Goal: Task Accomplishment & Management: Use online tool/utility

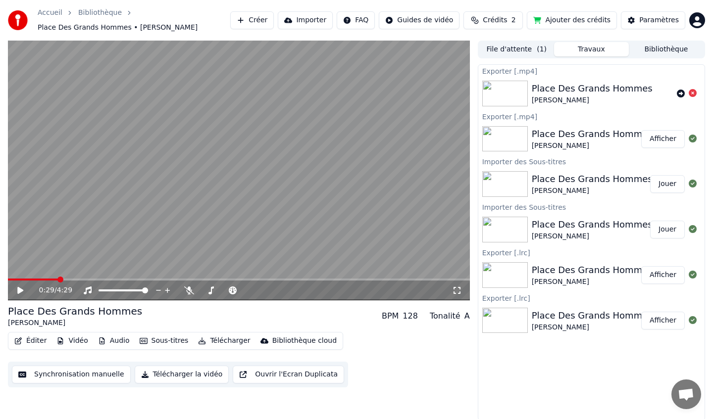
click at [662, 185] on button "Jouer" at bounding box center [667, 184] width 35 height 18
click at [69, 280] on span at bounding box center [67, 280] width 6 height 6
click at [141, 278] on span at bounding box center [140, 280] width 6 height 6
click at [185, 279] on span at bounding box center [185, 280] width 6 height 6
click at [19, 292] on icon at bounding box center [20, 291] width 5 height 6
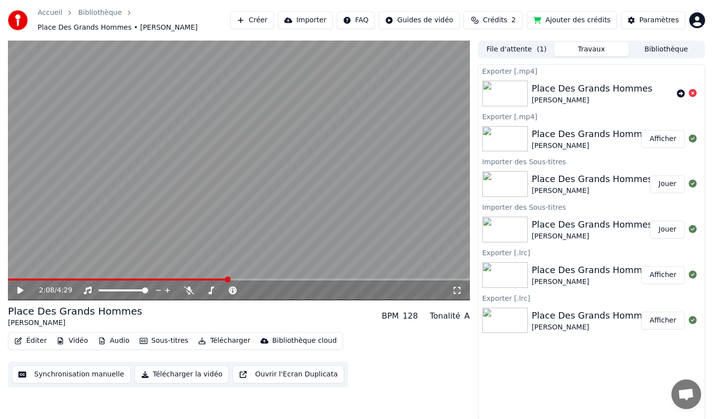
click at [20, 291] on icon at bounding box center [20, 290] width 6 height 7
click at [23, 291] on icon at bounding box center [27, 291] width 23 height 8
click at [556, 314] on div "Place Des Grands Hommes" at bounding box center [591, 316] width 121 height 14
click at [664, 184] on button "Jouer" at bounding box center [667, 184] width 35 height 18
click at [189, 279] on span at bounding box center [239, 280] width 462 height 2
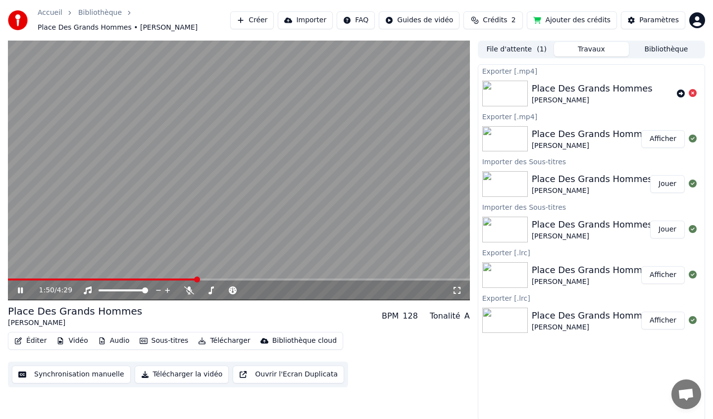
click at [258, 279] on span at bounding box center [239, 280] width 462 height 2
click at [591, 277] on div "[PERSON_NAME]" at bounding box center [591, 282] width 121 height 10
click at [40, 337] on button "Éditer" at bounding box center [30, 341] width 40 height 14
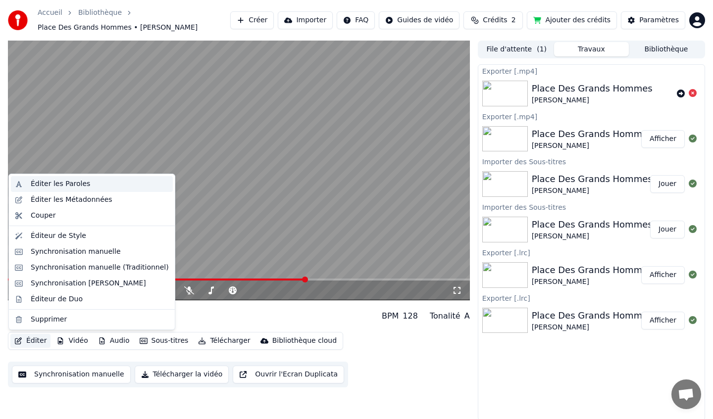
click at [58, 188] on div "Éditer les Paroles" at bounding box center [60, 184] width 59 height 10
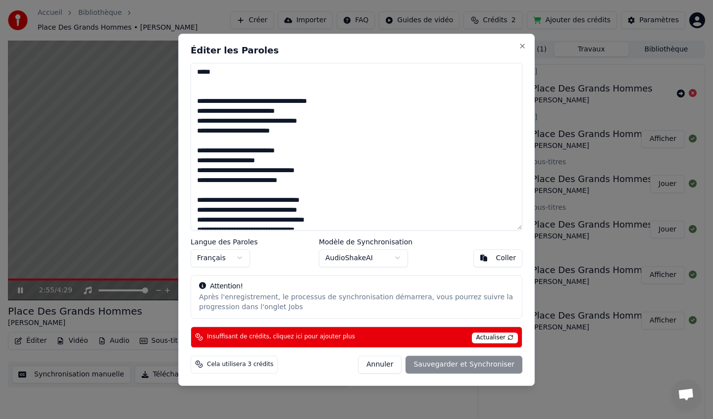
click at [367, 198] on textarea at bounding box center [357, 147] width 332 height 168
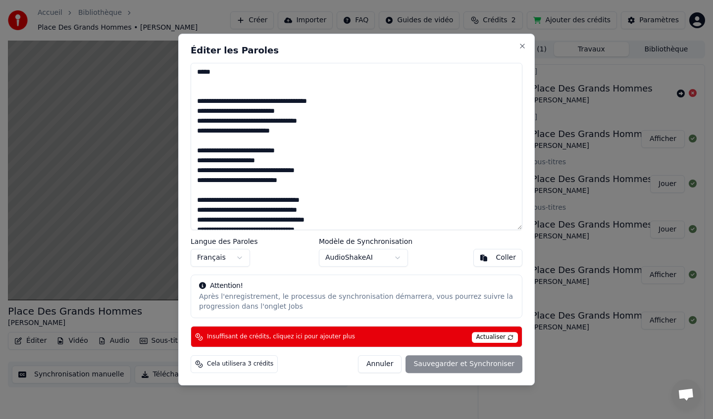
click at [249, 87] on textarea at bounding box center [357, 147] width 332 height 168
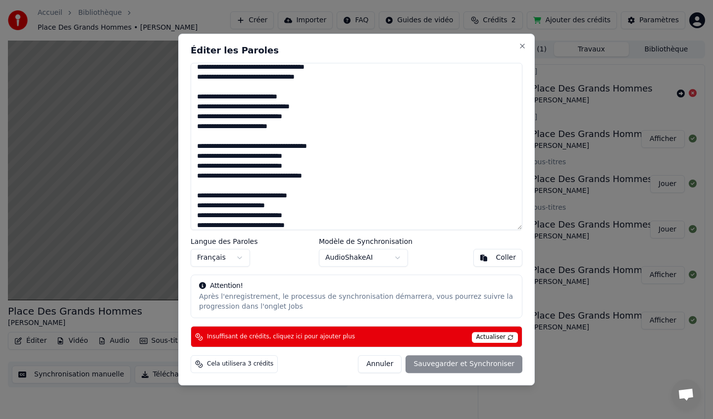
scroll to position [187, 0]
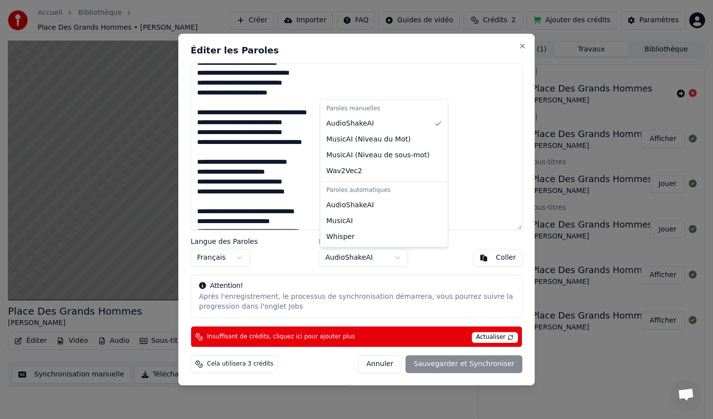
click at [401, 257] on body "Accueil Bibliothèque Place [GEOGRAPHIC_DATA] • [PERSON_NAME] Importer FAQ Guide…" at bounding box center [356, 209] width 713 height 419
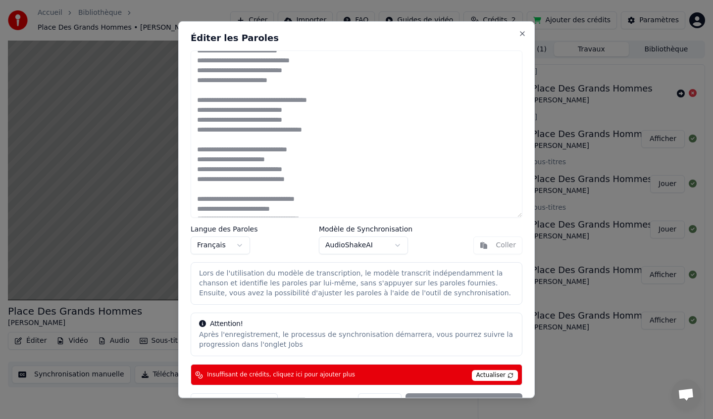
click at [386, 243] on button "AudioShakeAI" at bounding box center [363, 246] width 89 height 18
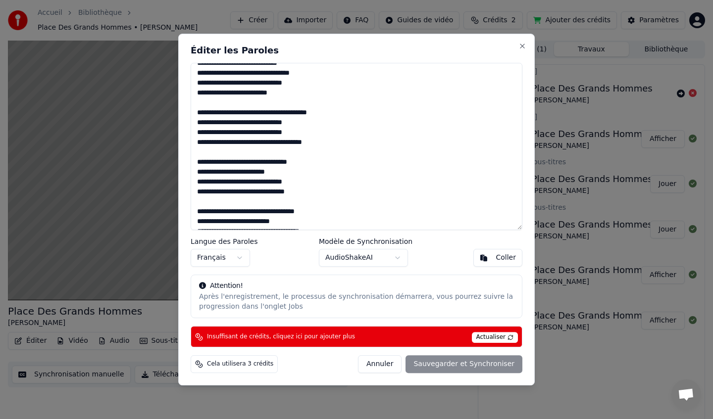
click at [386, 363] on button "Annuler" at bounding box center [380, 364] width 44 height 18
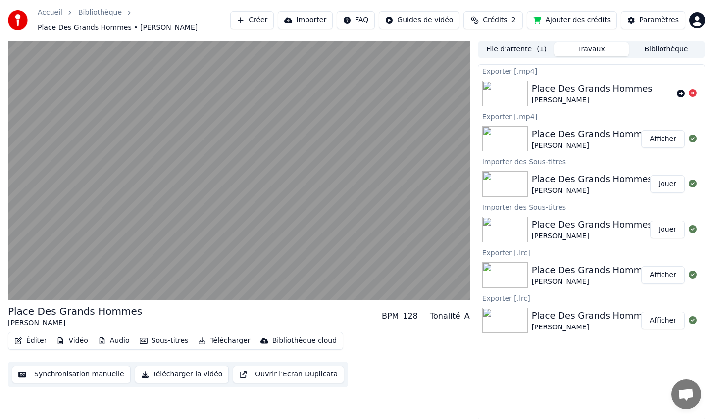
click at [563, 181] on div "Place Des Grands Hommes" at bounding box center [591, 179] width 121 height 14
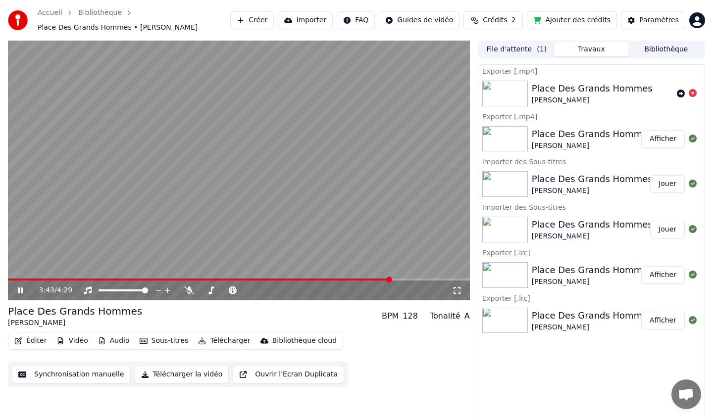
click at [517, 51] on button "File d'attente ( 1 )" at bounding box center [516, 49] width 75 height 14
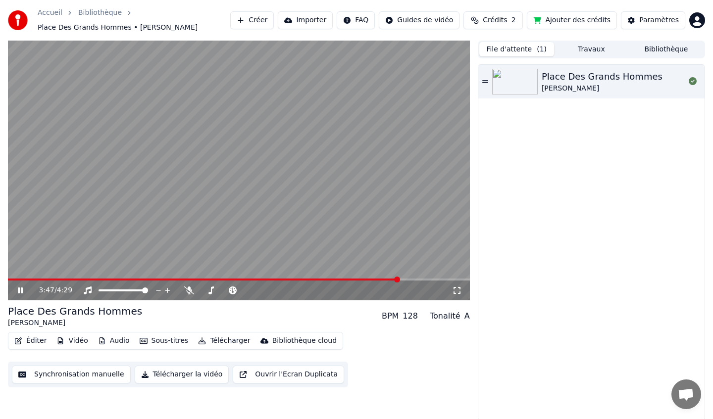
click at [36, 340] on button "Éditer" at bounding box center [30, 341] width 40 height 14
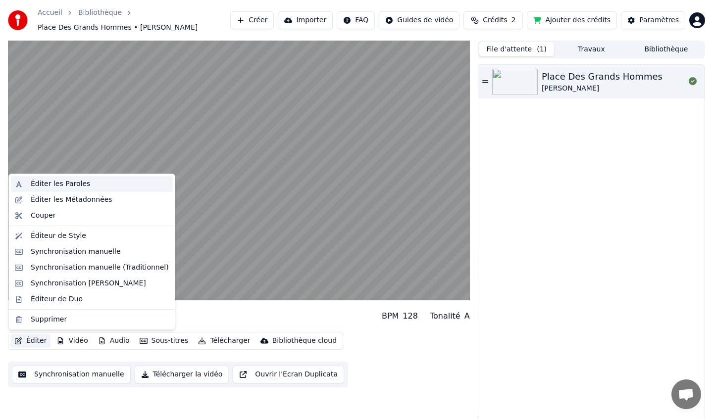
click at [58, 181] on div "Éditer les Paroles" at bounding box center [60, 184] width 59 height 10
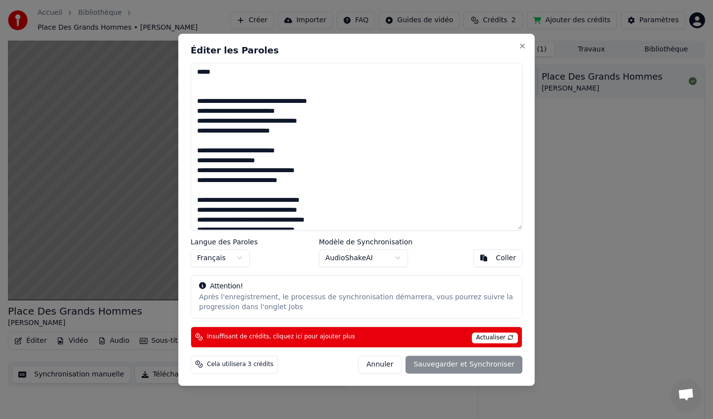
click at [388, 367] on button "Annuler" at bounding box center [380, 364] width 44 height 18
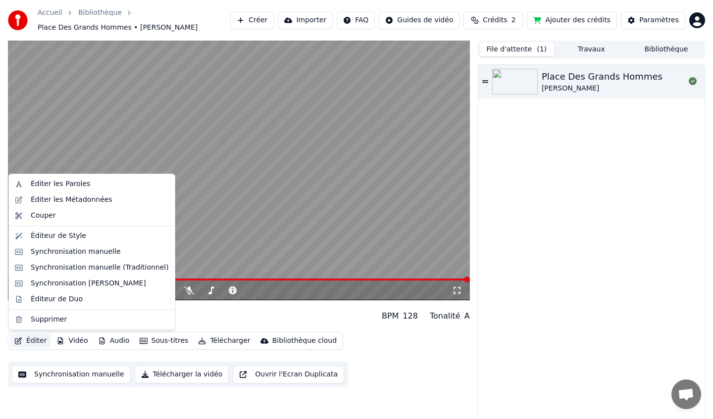
click at [26, 342] on button "Éditer" at bounding box center [30, 341] width 40 height 14
click at [65, 269] on div "Synchronisation manuelle (Traditionnel)" at bounding box center [100, 268] width 138 height 10
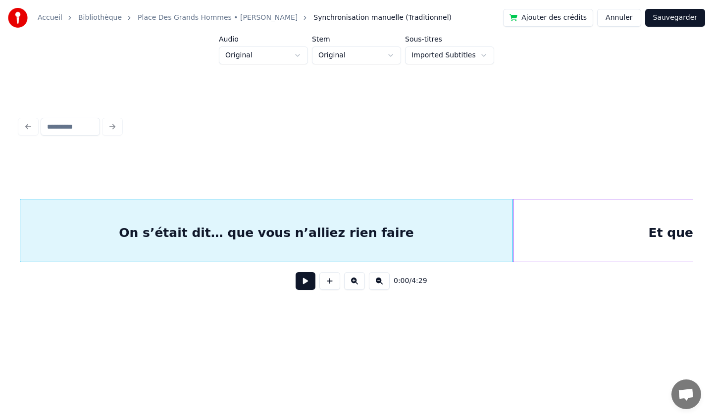
click at [306, 280] on button at bounding box center [305, 281] width 20 height 18
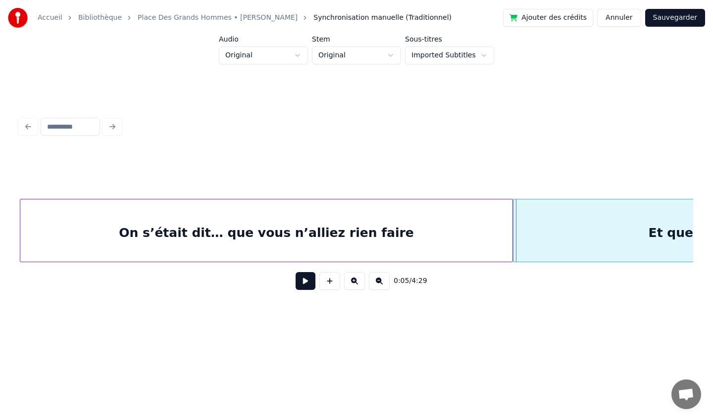
click at [270, 216] on div "On s’était dit… que vous n’alliez rien faire" at bounding box center [266, 232] width 492 height 67
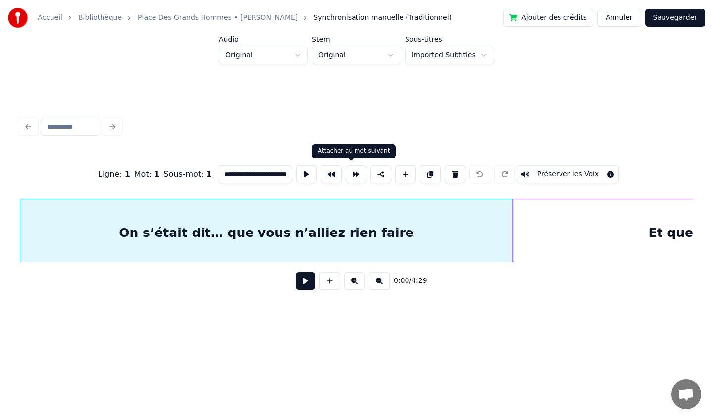
click at [352, 178] on button at bounding box center [355, 174] width 21 height 18
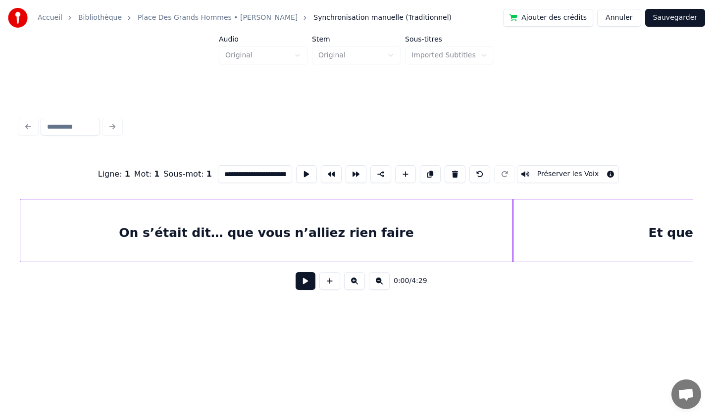
click at [337, 235] on div "On s’était dit… que vous n’alliez rien faire" at bounding box center [266, 232] width 492 height 67
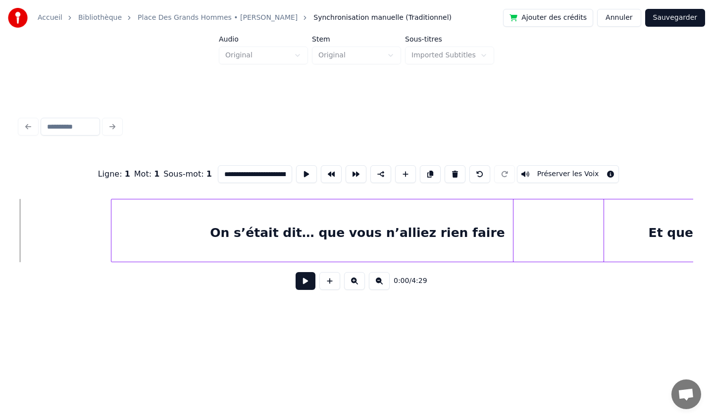
click at [473, 222] on div "On s’était dit… que vous n’alliez rien faire" at bounding box center [357, 232] width 492 height 67
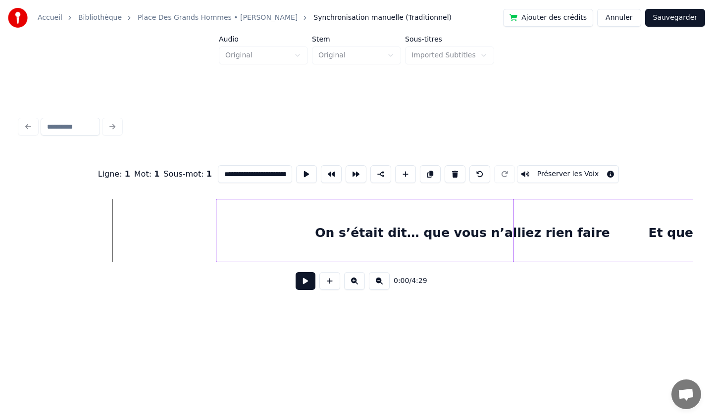
scroll to position [0, 26]
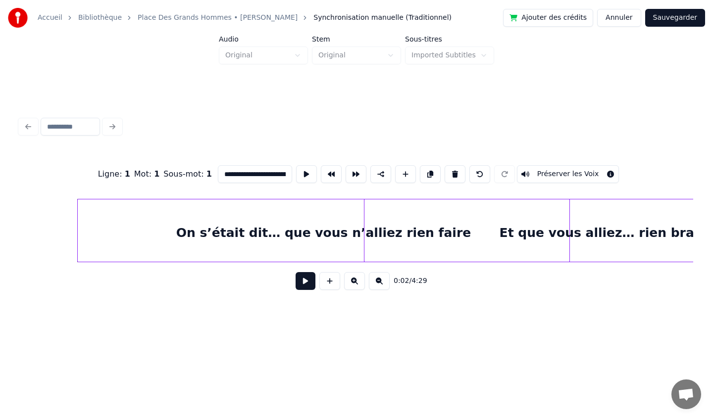
scroll to position [0, 153]
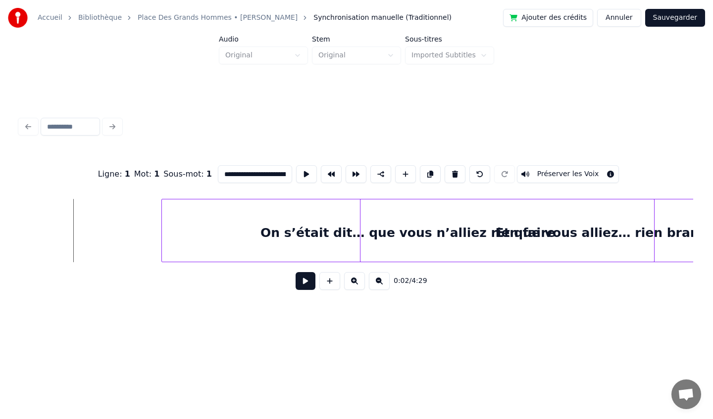
click at [265, 212] on div "On s’était dit… que vous n’alliez rien faire" at bounding box center [408, 232] width 492 height 67
click at [304, 283] on button at bounding box center [305, 281] width 20 height 18
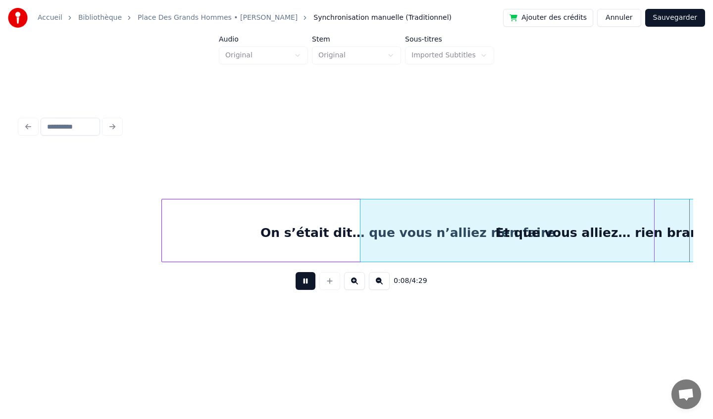
scroll to position [0, 827]
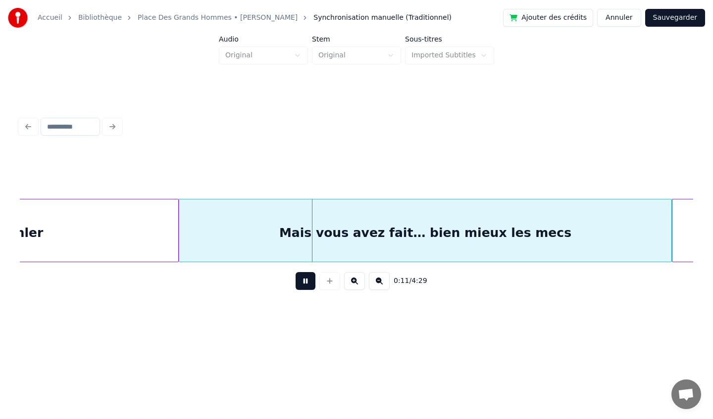
click at [304, 283] on button at bounding box center [305, 281] width 20 height 18
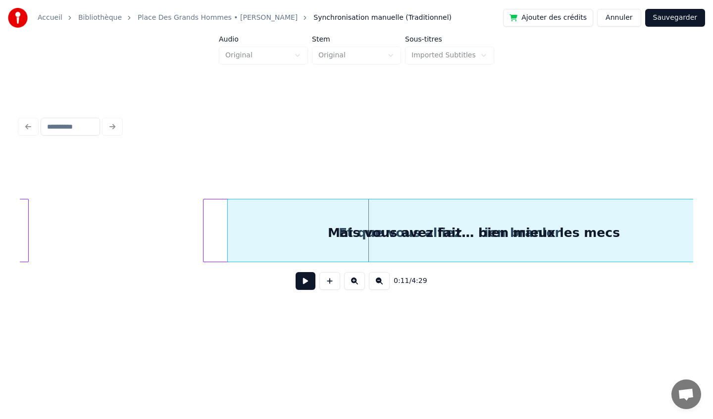
scroll to position [0, 784]
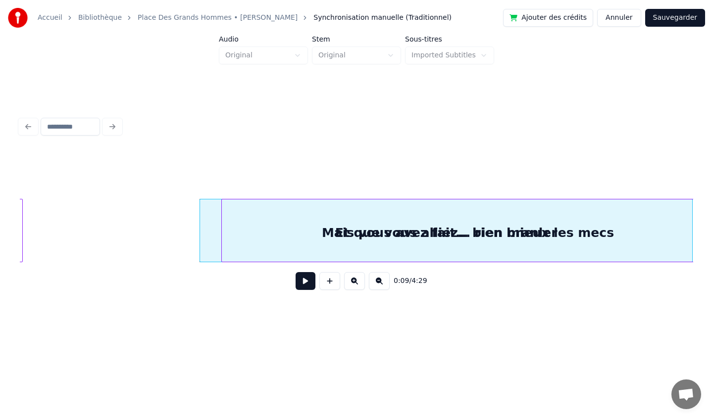
click at [183, 18] on link "Place Des Grands Hommes • [PERSON_NAME]" at bounding box center [218, 18] width 160 height 10
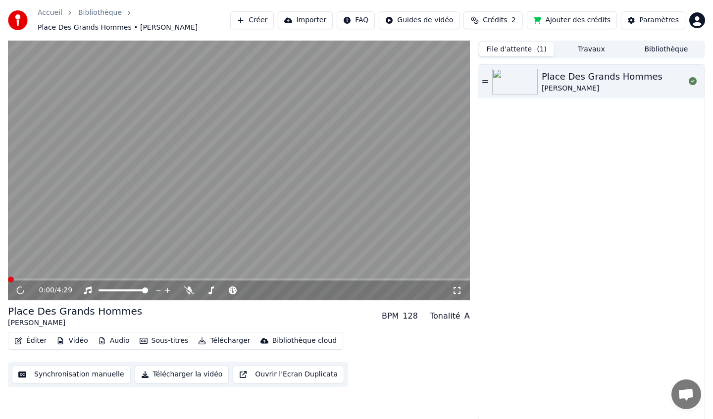
click at [36, 340] on button "Éditer" at bounding box center [30, 341] width 40 height 14
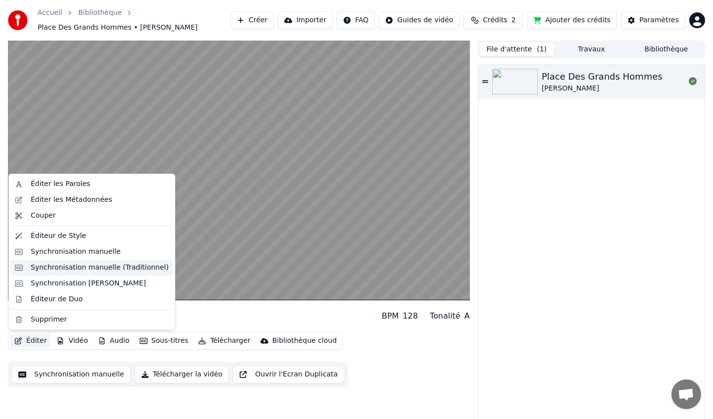
click at [73, 270] on div "Synchronisation manuelle (Traditionnel)" at bounding box center [100, 268] width 138 height 10
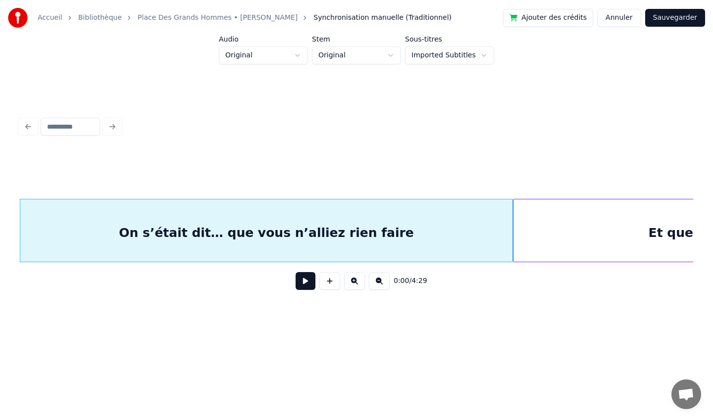
click at [489, 56] on html "Accueil Bibliothèque Place [GEOGRAPHIC_DATA] • [PERSON_NAME] Synchronisation ma…" at bounding box center [356, 173] width 713 height 347
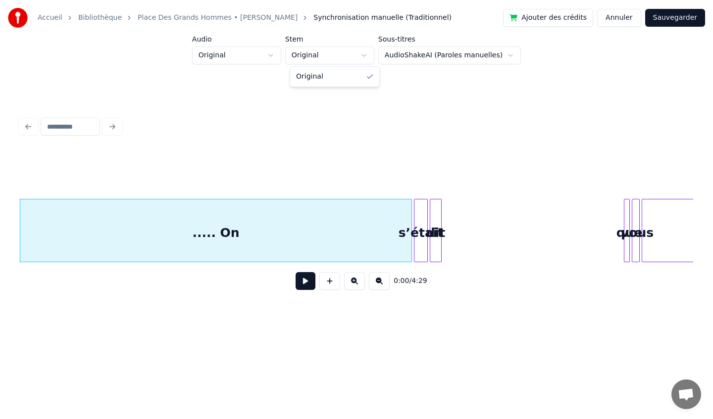
click at [367, 52] on html "Accueil Bibliothèque Place [GEOGRAPHIC_DATA] • [PERSON_NAME] Synchronisation ma…" at bounding box center [356, 173] width 713 height 347
click at [263, 53] on html "Accueil Bibliothèque Place [GEOGRAPHIC_DATA] • [PERSON_NAME] Synchronisation ma…" at bounding box center [356, 173] width 713 height 347
click at [276, 56] on html "Accueil Bibliothèque Place [GEOGRAPHIC_DATA] • [PERSON_NAME] Synchronisation ma…" at bounding box center [356, 173] width 713 height 347
click at [362, 123] on html "Accueil Bibliothèque Place [GEOGRAPHIC_DATA] • [PERSON_NAME] Synchronisation ma…" at bounding box center [356, 173] width 713 height 347
click at [508, 50] on html "Accueil Bibliothèque Place [GEOGRAPHIC_DATA] • [PERSON_NAME] Synchronisation ma…" at bounding box center [356, 173] width 713 height 347
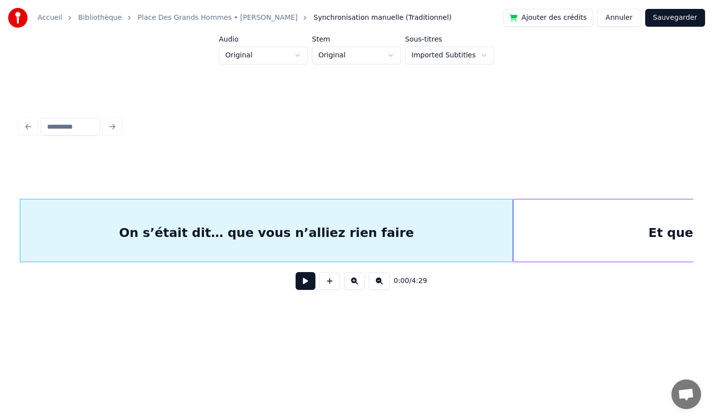
click at [375, 224] on div "On s’était dit… que vous n’alliez rien faire" at bounding box center [266, 232] width 492 height 67
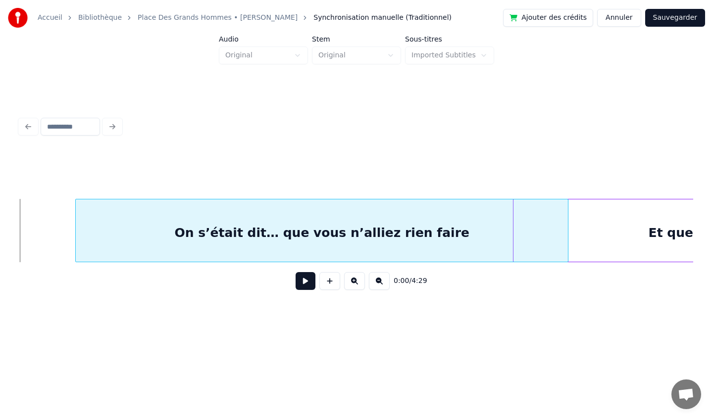
click at [430, 220] on div "On s’était dit… que vous n’alliez rien faire" at bounding box center [322, 232] width 492 height 67
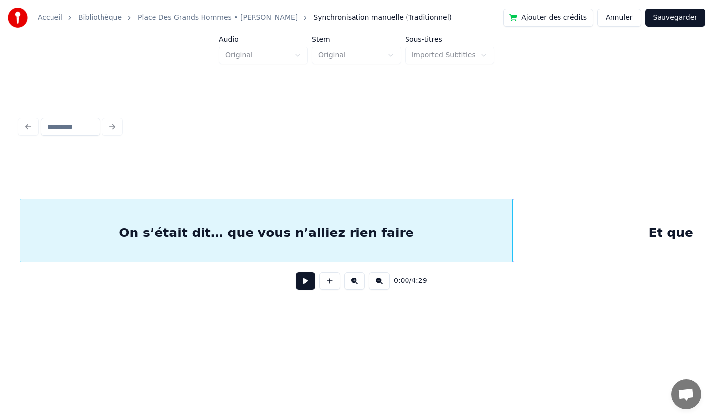
click at [375, 219] on div "On s’était dit… que vous n’alliez rien faire" at bounding box center [266, 232] width 492 height 67
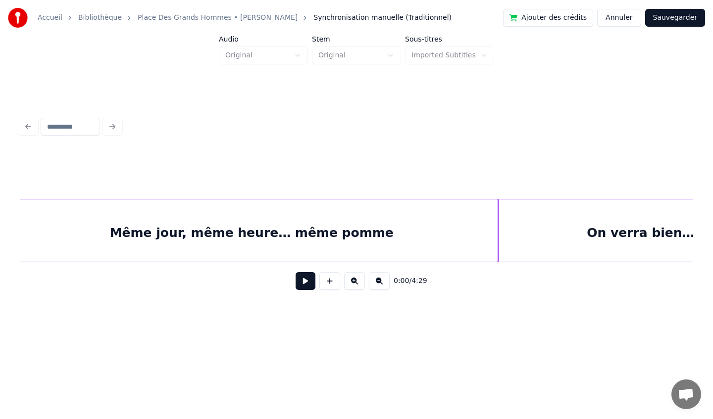
scroll to position [0, 25955]
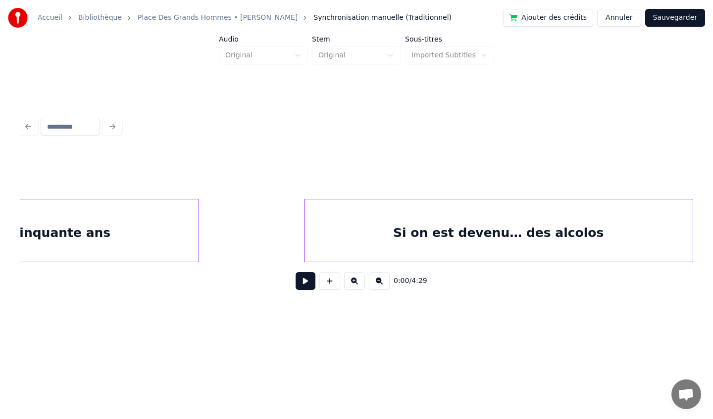
click at [626, 224] on div "Si on est devenu… des alcolos" at bounding box center [498, 232] width 388 height 67
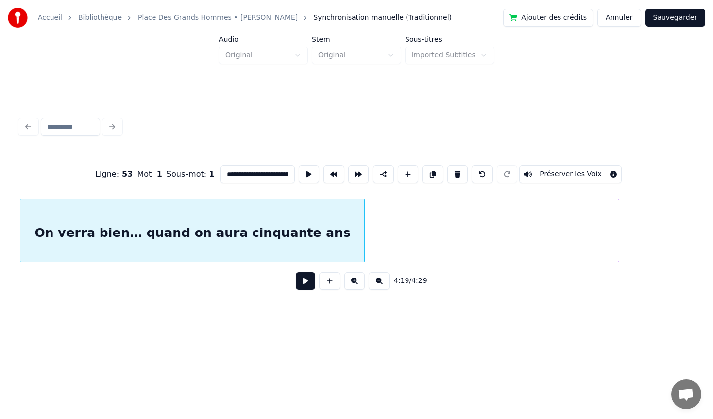
click at [363, 234] on div at bounding box center [362, 230] width 3 height 62
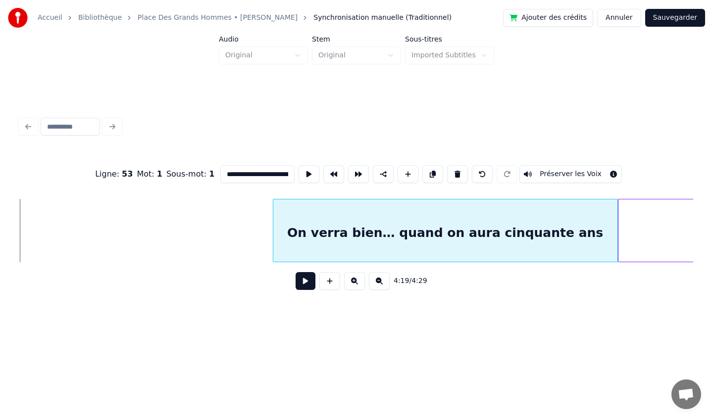
click at [578, 237] on div "On verra bien… quand on aura cinquante ans" at bounding box center [445, 232] width 344 height 67
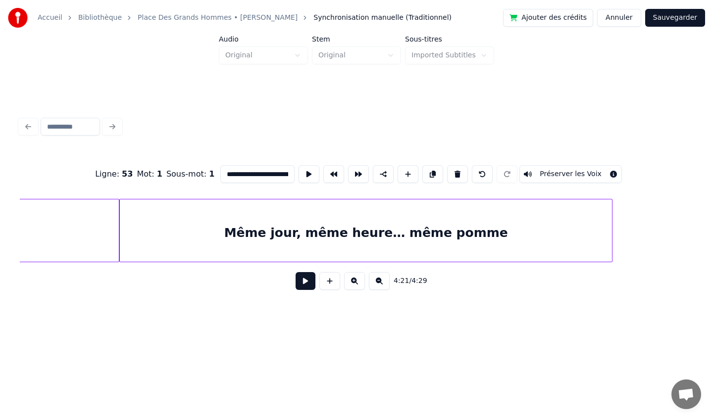
scroll to position [0, 25048]
click at [435, 240] on div "Même jour, même heure… même pomme" at bounding box center [367, 232] width 492 height 67
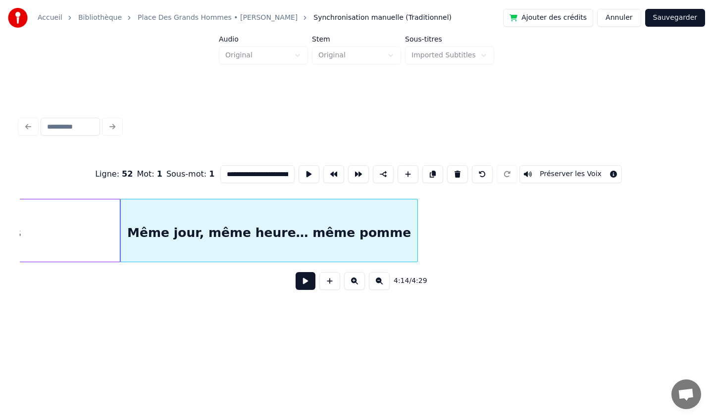
click at [416, 237] on div at bounding box center [415, 230] width 3 height 62
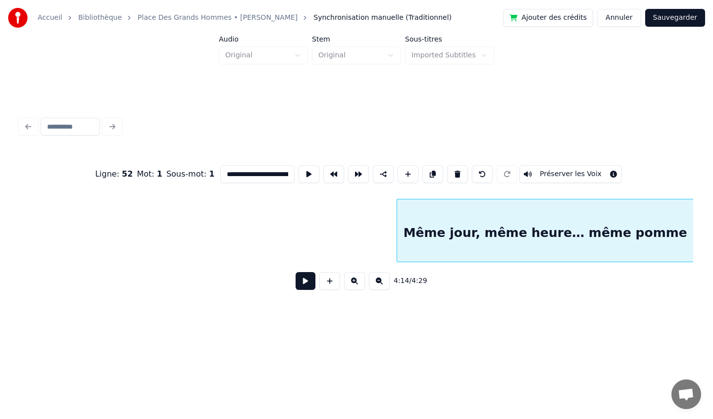
scroll to position [0, 25167]
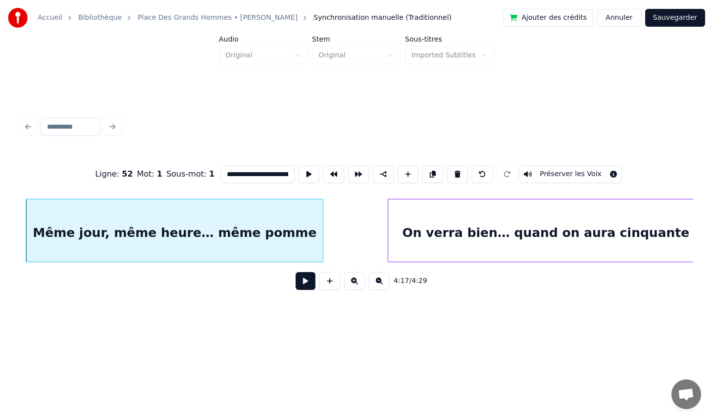
scroll to position [0, 25527]
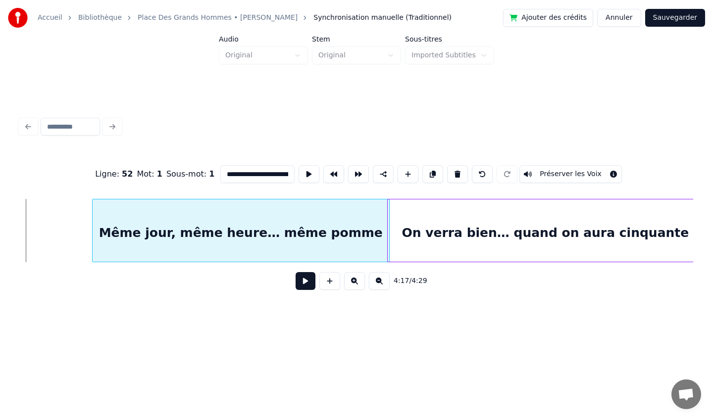
click at [303, 220] on div "Même jour, même heure… même pomme" at bounding box center [241, 232] width 296 height 67
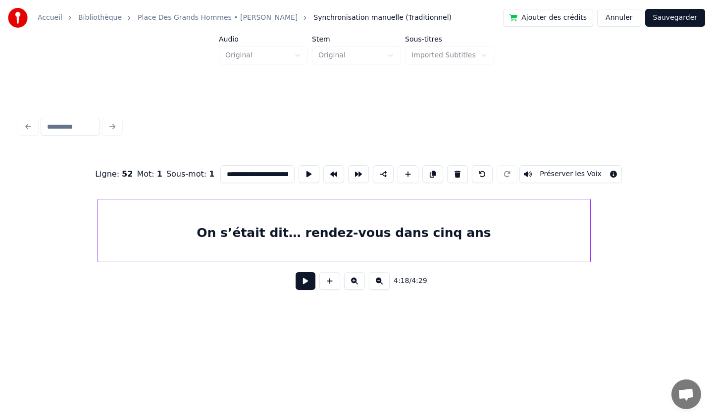
scroll to position [0, 24682]
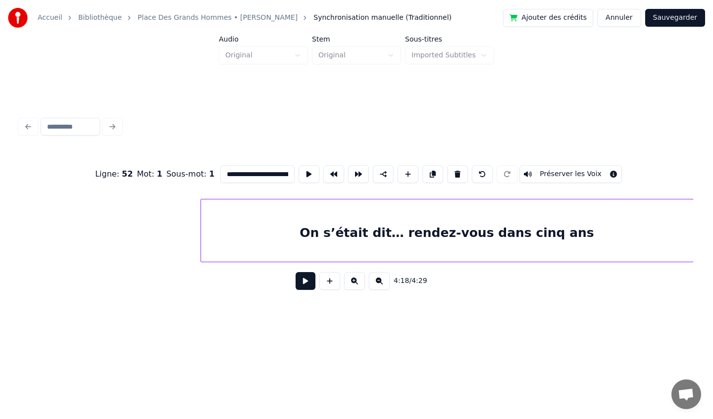
click at [467, 205] on div "On s’était dit… rendez-vous dans cinq ans" at bounding box center [447, 232] width 492 height 67
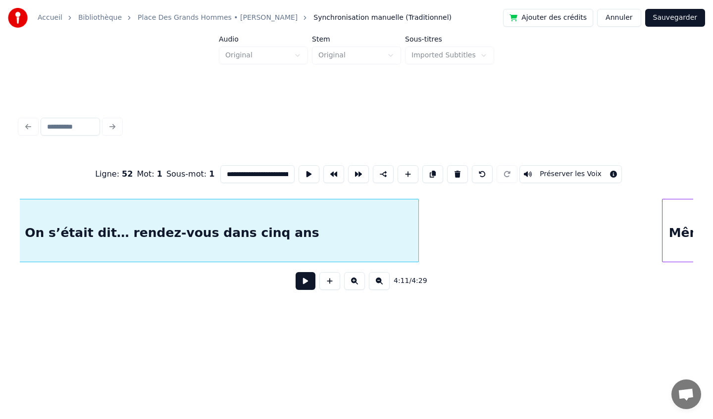
scroll to position [0, 24983]
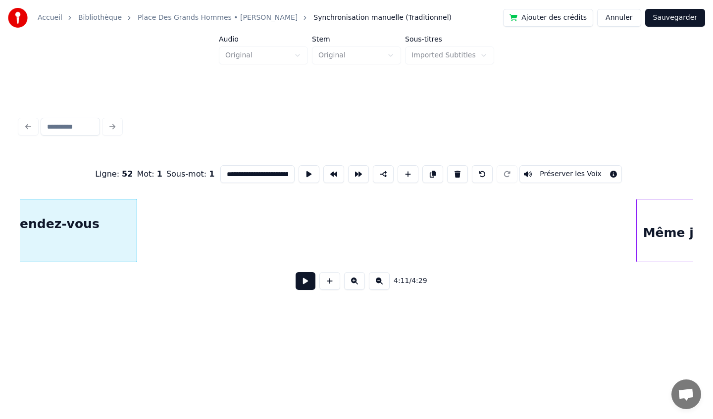
click at [134, 223] on div at bounding box center [135, 230] width 3 height 62
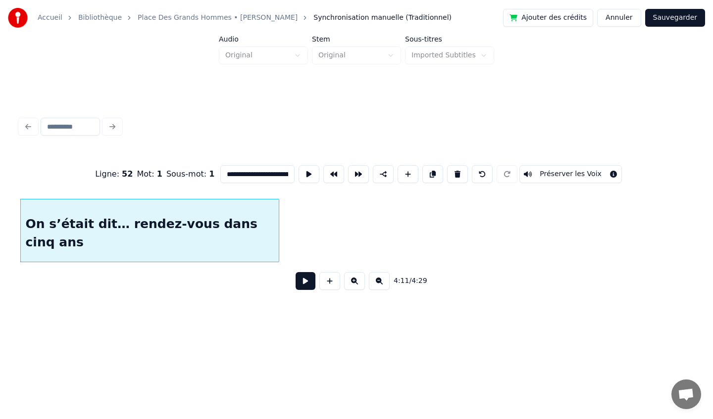
click at [278, 222] on div at bounding box center [277, 230] width 3 height 62
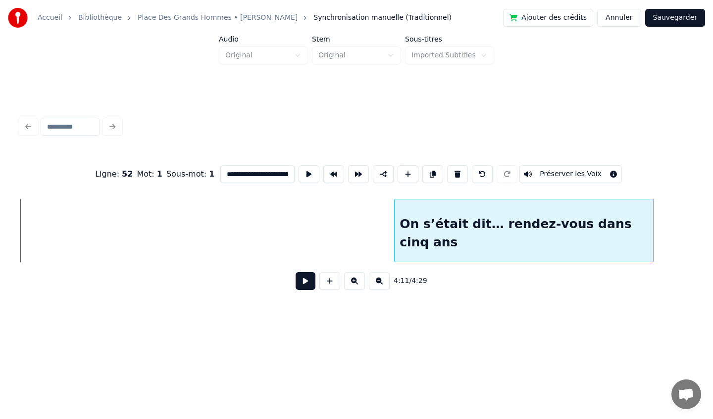
click at [573, 205] on div "On s’était dit… rendez-vous dans cinq ans" at bounding box center [523, 232] width 258 height 67
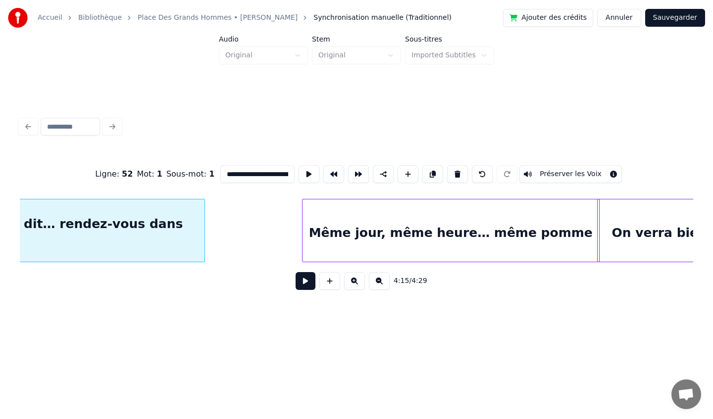
scroll to position [0, 25242]
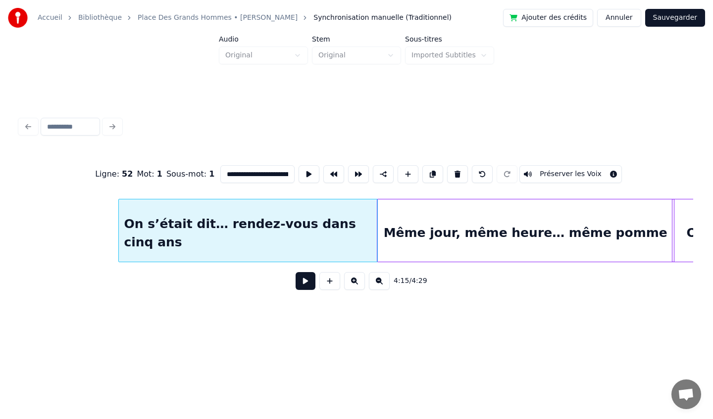
click at [253, 213] on div "On s’était dit… rendez-vous dans cinq ans" at bounding box center [248, 232] width 258 height 67
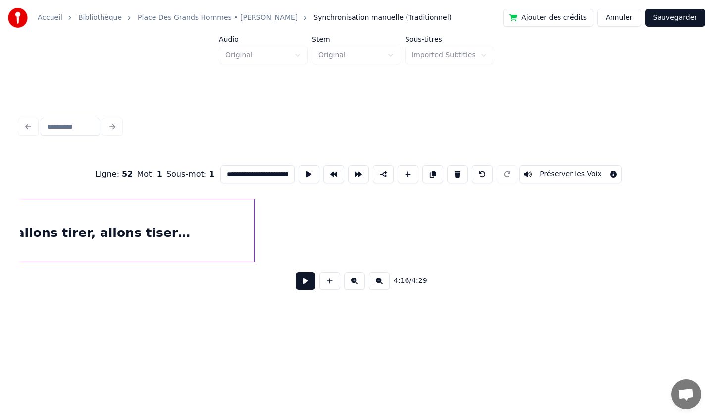
click at [201, 217] on div "En attendant… allons tirer, allons tirer, allons tiser…" at bounding box center [7, 232] width 493 height 67
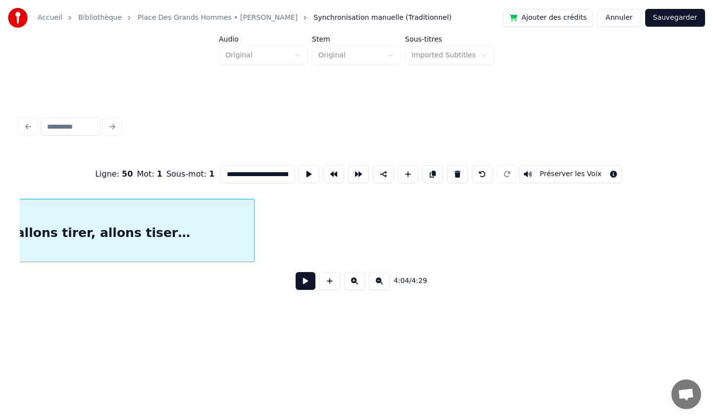
scroll to position [0, 24162]
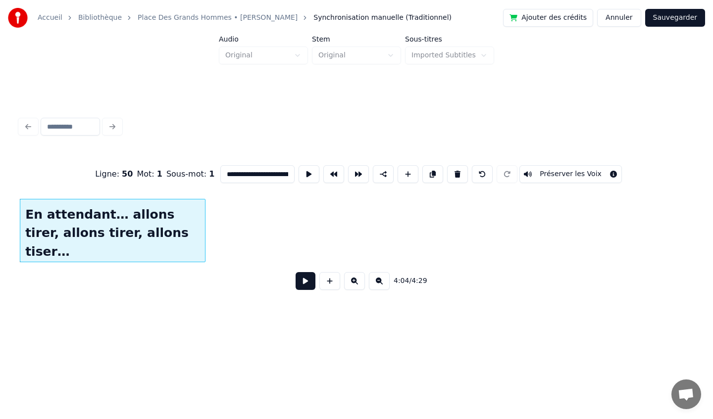
click at [204, 222] on div at bounding box center [203, 230] width 3 height 62
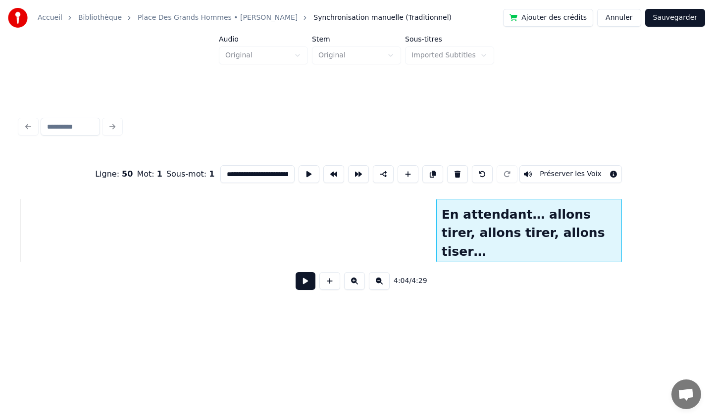
click at [562, 202] on div "En attendant… allons tirer, allons tirer, allons tiser…" at bounding box center [528, 232] width 185 height 67
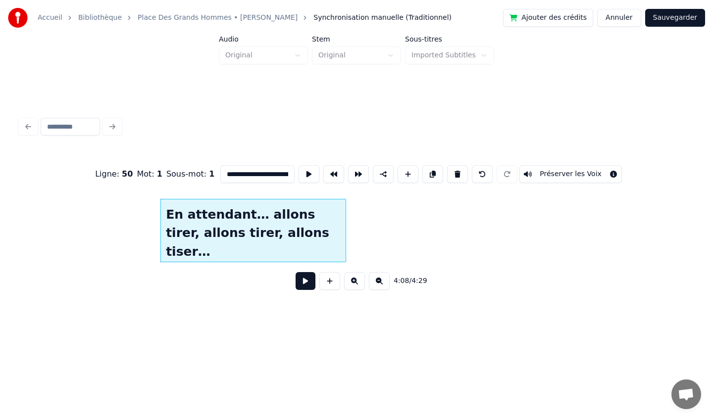
scroll to position [0, 24441]
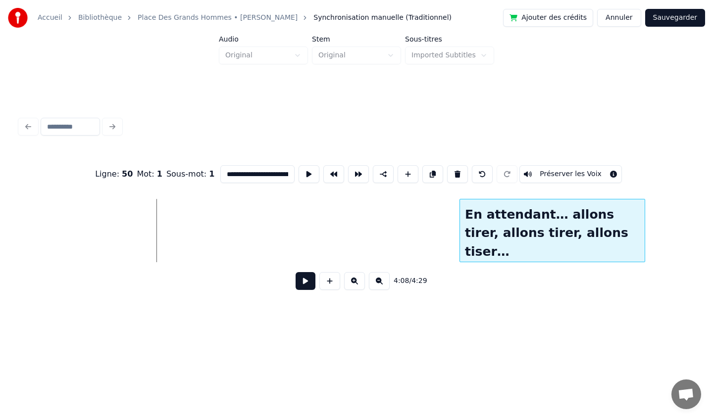
click at [549, 201] on div "En attendant… allons tirer, allons tirer, allons tiser…" at bounding box center [552, 232] width 185 height 67
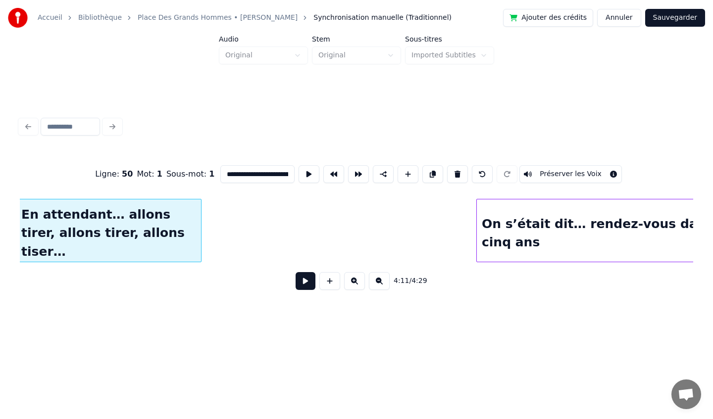
scroll to position [0, 24883]
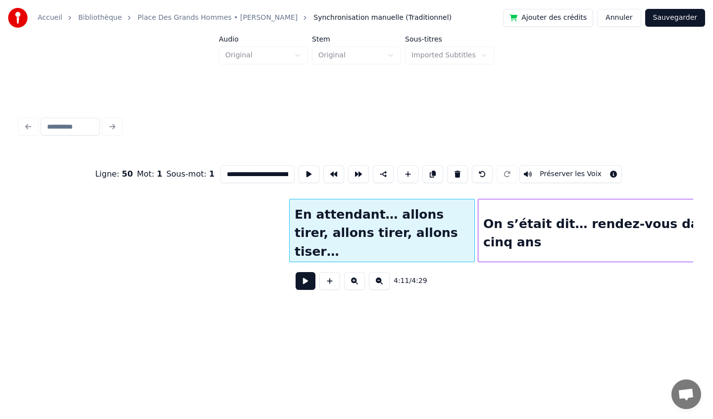
click at [404, 212] on div "En attendant… allons tirer, allons tirer, allons tiser…" at bounding box center [381, 232] width 185 height 67
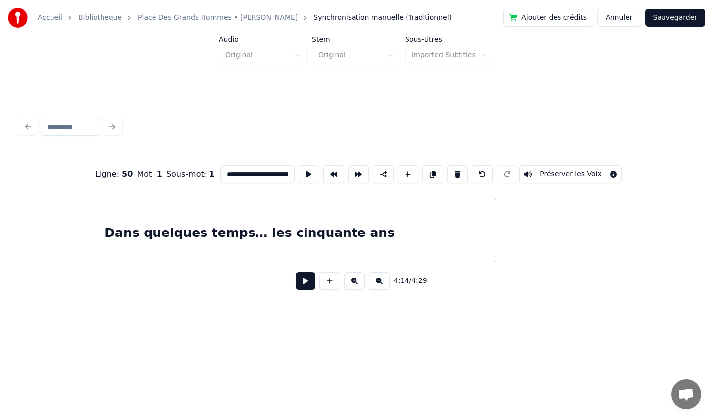
scroll to position [0, 23683]
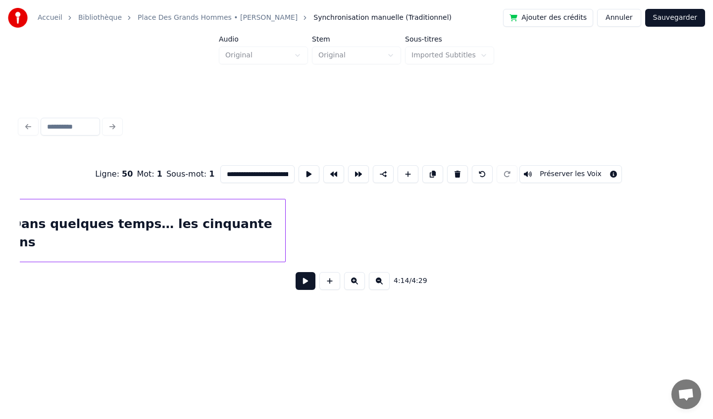
click at [284, 243] on div at bounding box center [283, 230] width 3 height 62
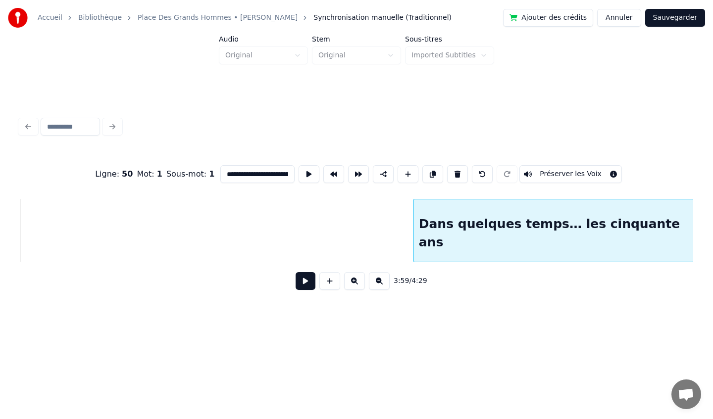
click at [567, 244] on div "Dans quelques temps… les cinquante ans" at bounding box center [553, 232] width 279 height 67
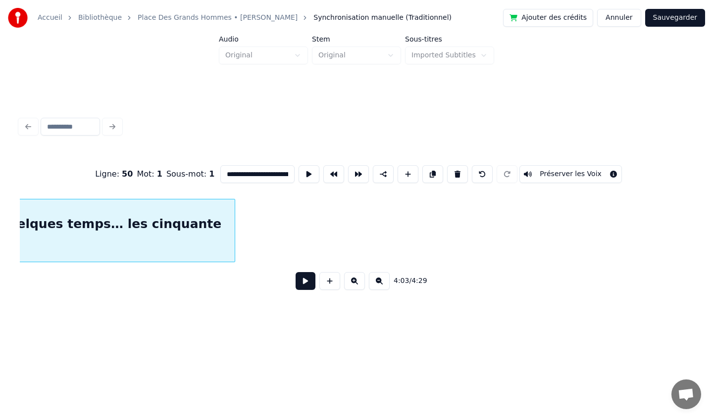
scroll to position [0, 24066]
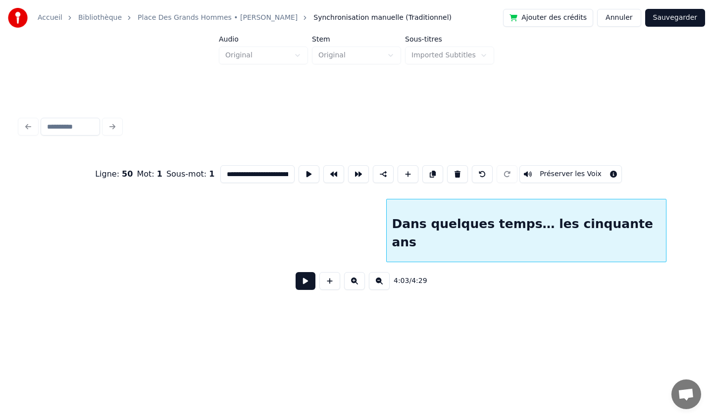
click at [476, 213] on div "Dans quelques temps… les cinquante ans" at bounding box center [525, 232] width 279 height 67
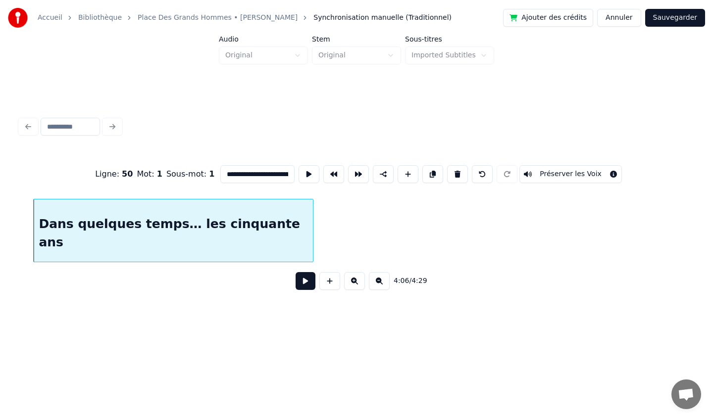
scroll to position [0, 24462]
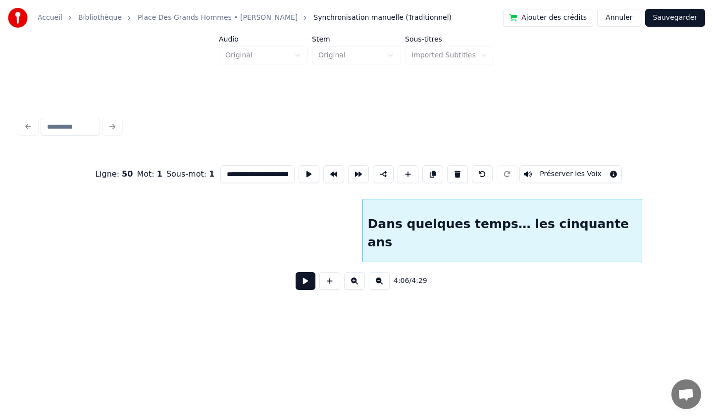
click at [516, 209] on div "Dans quelques temps… les cinquante ans" at bounding box center [502, 232] width 279 height 67
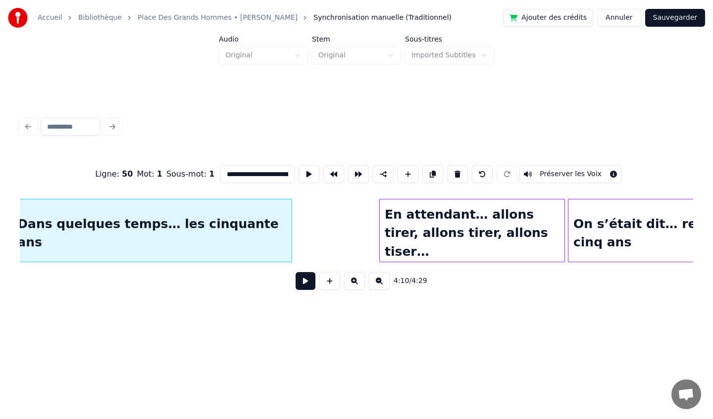
scroll to position [0, 24785]
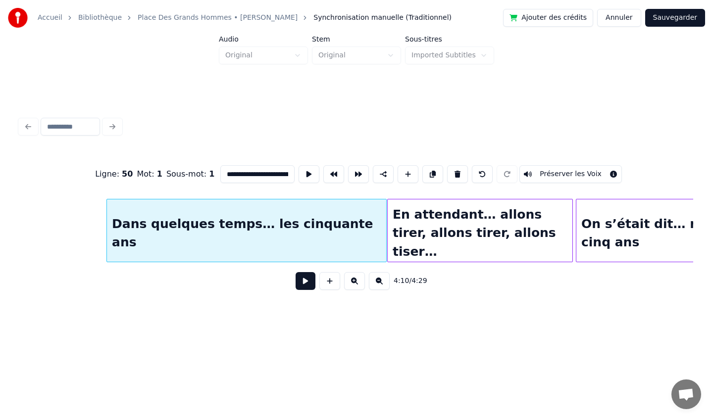
click at [342, 215] on div "Dans quelques temps… les cinquante ans" at bounding box center [246, 232] width 279 height 67
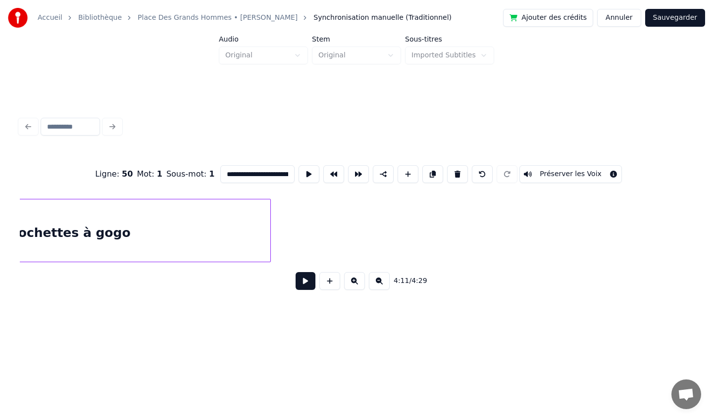
click at [219, 235] on div "Qui fait des brochettes à gogo" at bounding box center [24, 232] width 492 height 67
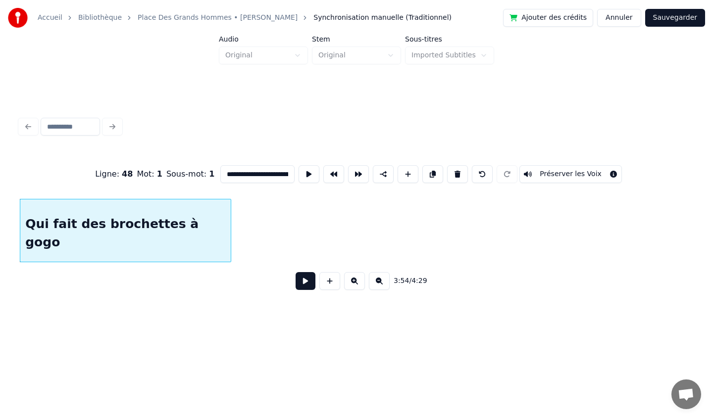
click at [229, 209] on div at bounding box center [229, 230] width 3 height 62
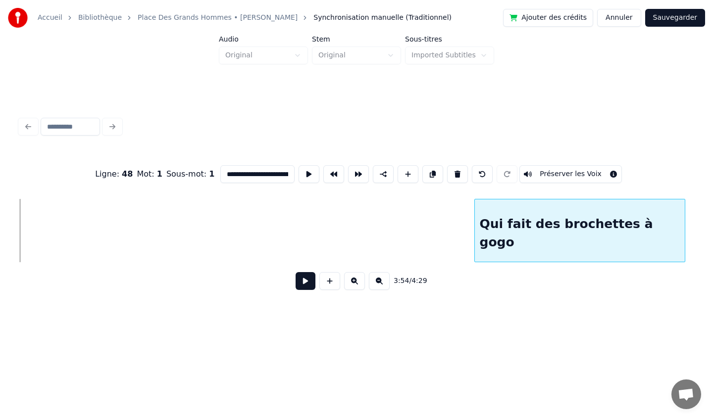
click at [596, 220] on div "Qui fait des brochettes à gogo" at bounding box center [580, 232] width 210 height 67
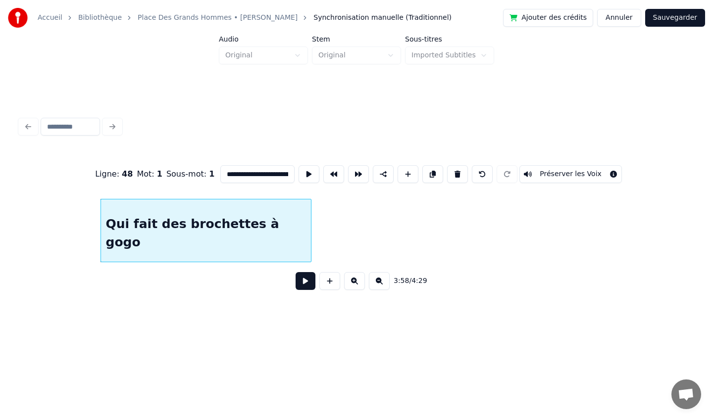
scroll to position [0, 23626]
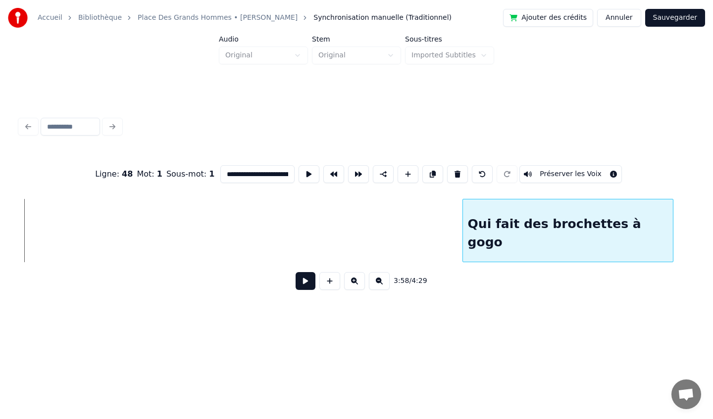
click at [590, 227] on div "Qui fait des brochettes à gogo" at bounding box center [568, 232] width 210 height 67
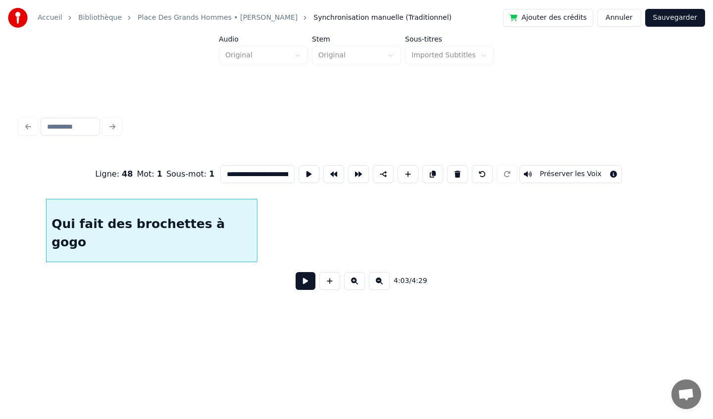
scroll to position [0, 24049]
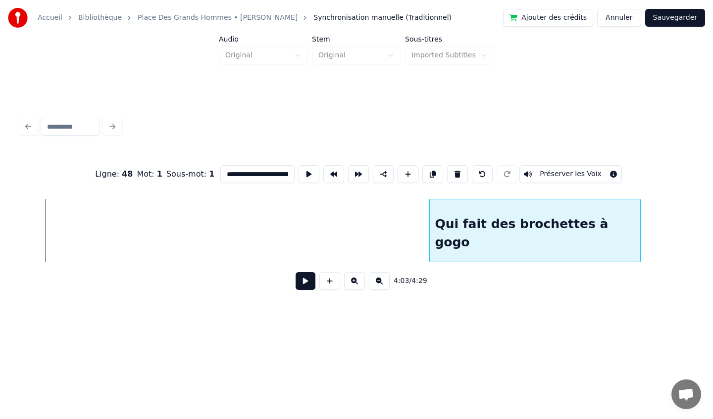
click at [517, 207] on div "Qui fait des brochettes à gogo" at bounding box center [535, 232] width 210 height 67
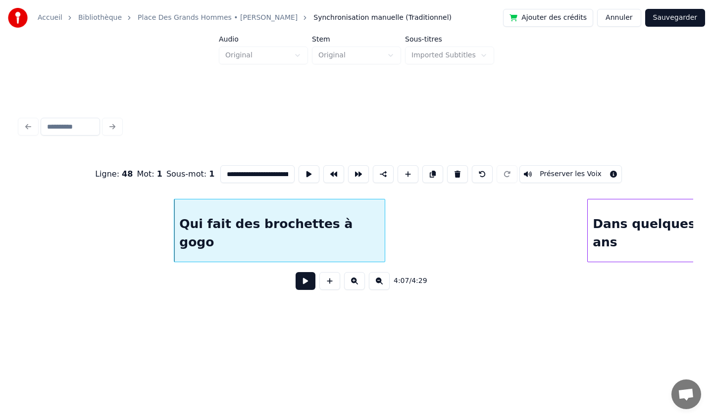
scroll to position [0, 24307]
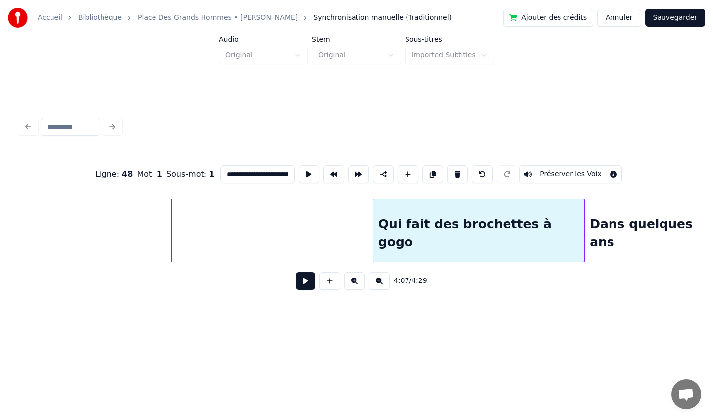
click at [472, 213] on div "Qui fait des brochettes à gogo" at bounding box center [478, 232] width 210 height 67
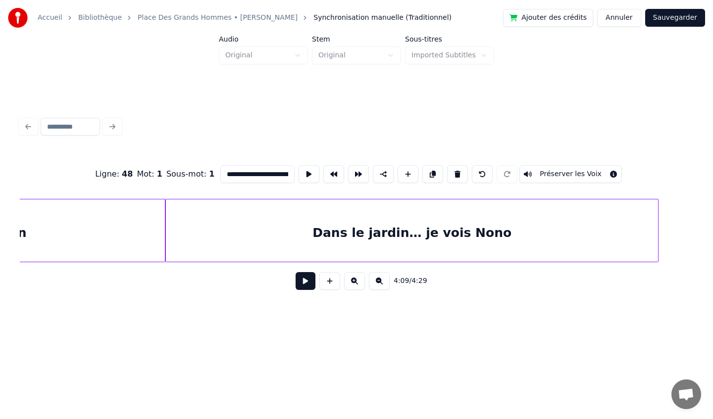
scroll to position [0, 22533]
click at [284, 226] on div "Dans le jardin… je vois Nono" at bounding box center [417, 232] width 492 height 67
type input "**********"
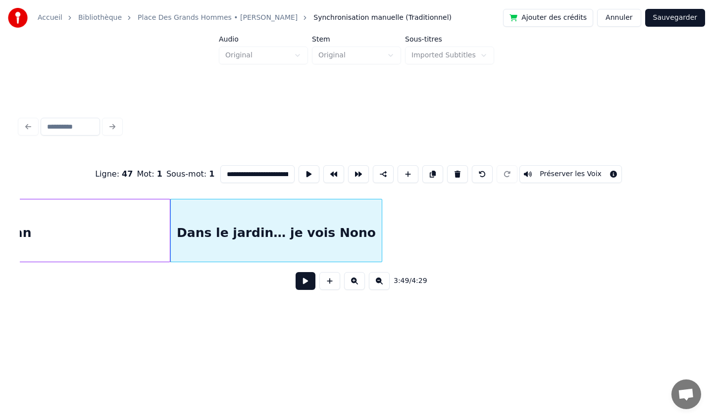
click at [381, 232] on div at bounding box center [380, 230] width 3 height 62
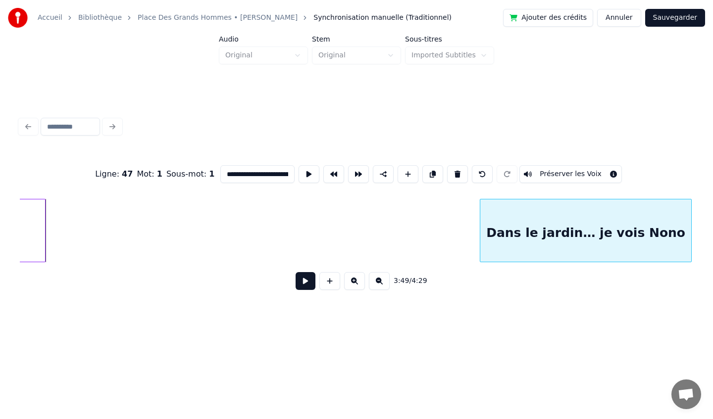
scroll to position [0, 22659]
click at [712, 212] on html "**********" at bounding box center [356, 173] width 713 height 347
click at [712, 224] on html "**********" at bounding box center [356, 173] width 713 height 347
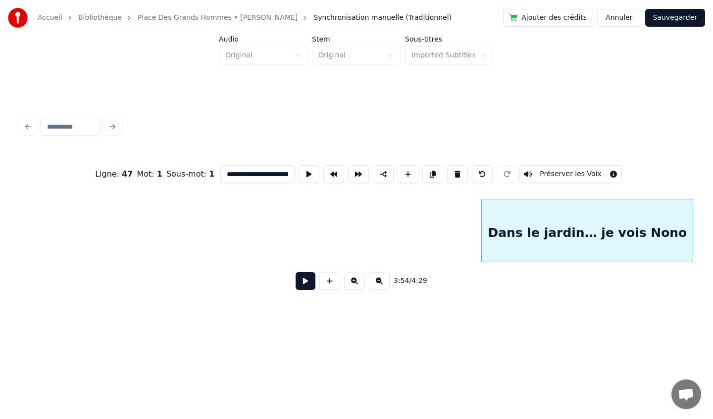
click at [712, 219] on html "**********" at bounding box center [356, 173] width 713 height 347
click at [704, 211] on div "**********" at bounding box center [356, 166] width 713 height 332
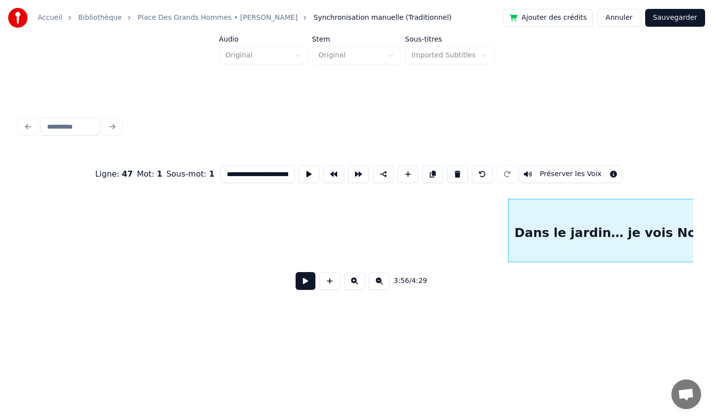
scroll to position [0, 22965]
click at [712, 219] on html "**********" at bounding box center [356, 173] width 713 height 347
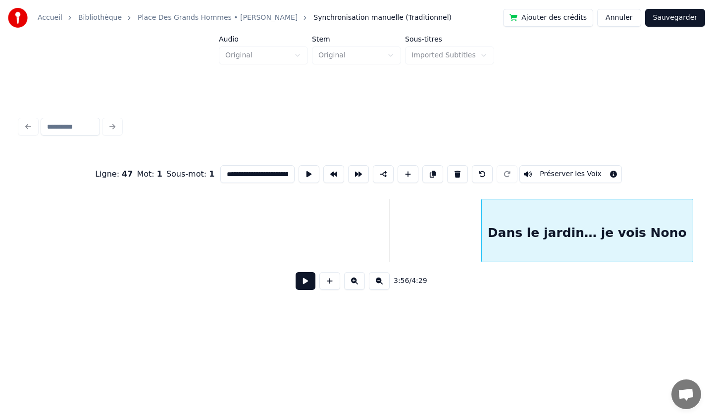
click at [667, 219] on div "Dans le jardin… je vois Nono" at bounding box center [586, 232] width 211 height 67
click at [674, 219] on div "Dans le jardin… je vois Nono" at bounding box center [586, 232] width 211 height 67
click at [662, 222] on div "Dans le jardin… je vois Nono" at bounding box center [587, 232] width 211 height 67
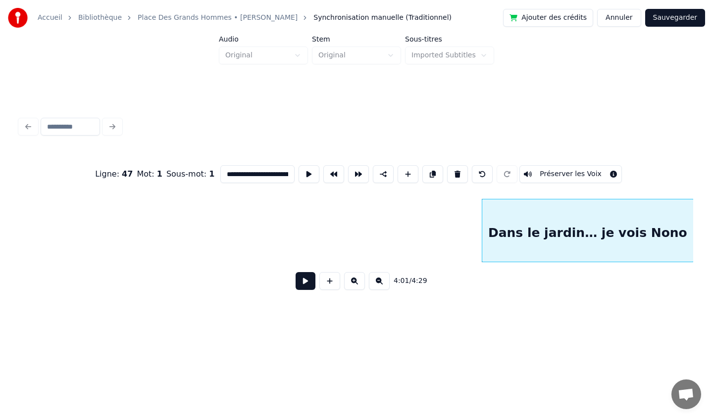
click at [712, 215] on html "**********" at bounding box center [356, 173] width 713 height 347
click at [681, 216] on div "Dans le jardin… je vois Nono" at bounding box center [585, 232] width 211 height 67
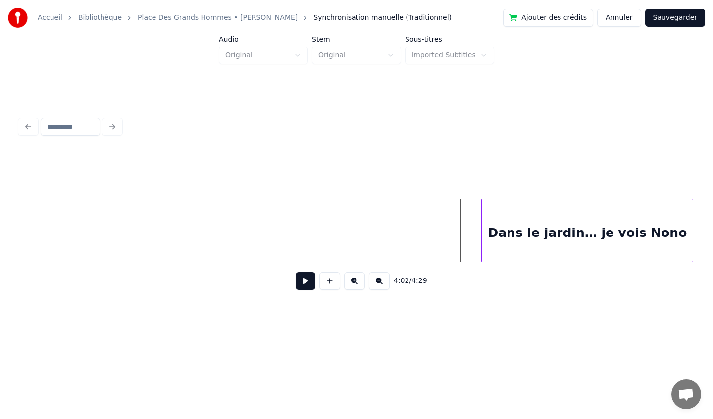
click at [500, 216] on div "Dans le jardin… je vois Nono" at bounding box center [586, 232] width 211 height 67
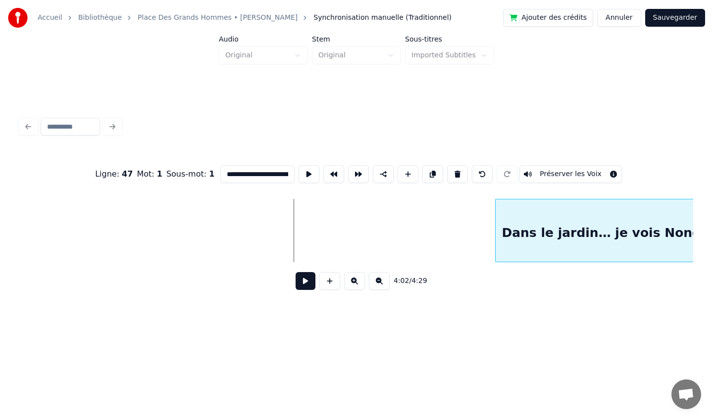
scroll to position [0, 23737]
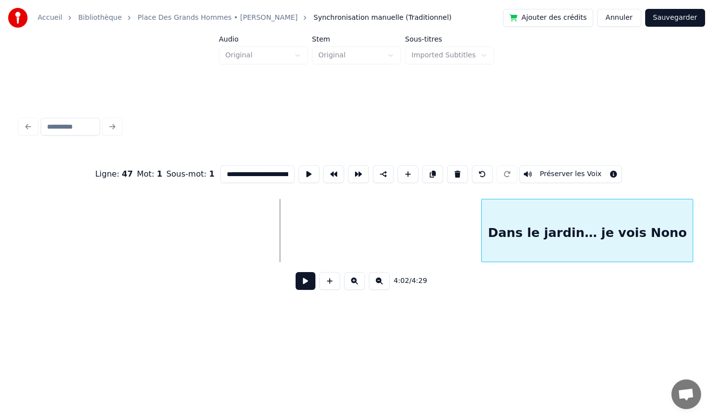
click at [701, 216] on div "**********" at bounding box center [356, 166] width 713 height 332
click at [699, 217] on div "**********" at bounding box center [356, 166] width 713 height 332
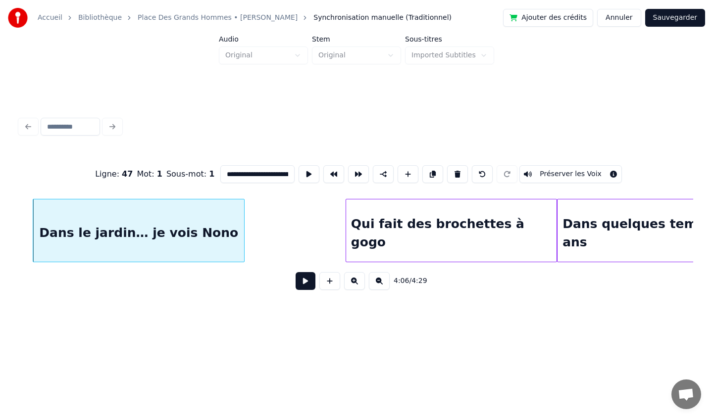
scroll to position [0, 24342]
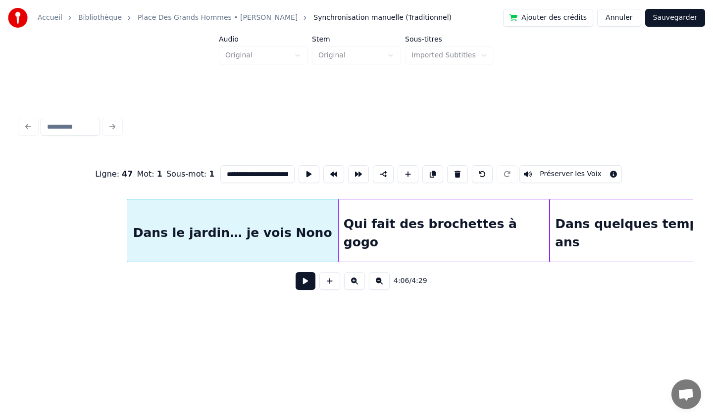
click at [266, 221] on div "Dans le jardin… je vois Nono" at bounding box center [232, 232] width 211 height 67
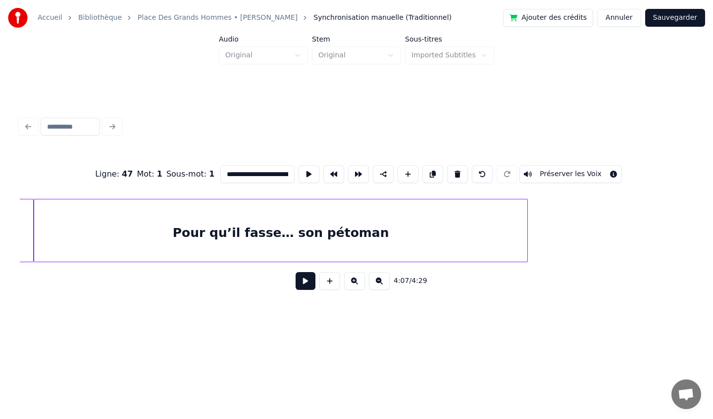
scroll to position [0, 22172]
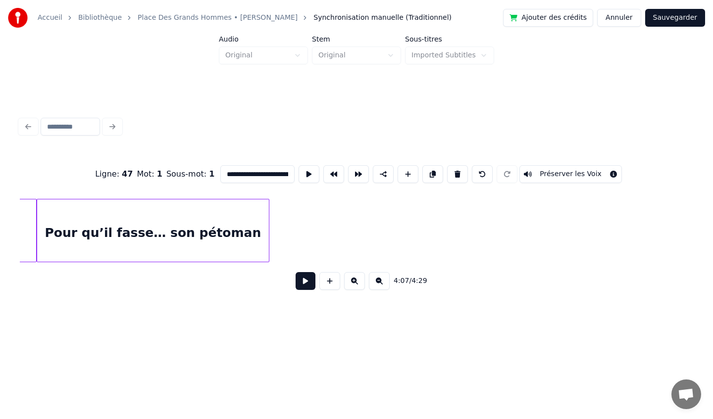
click at [266, 236] on div at bounding box center [267, 230] width 3 height 62
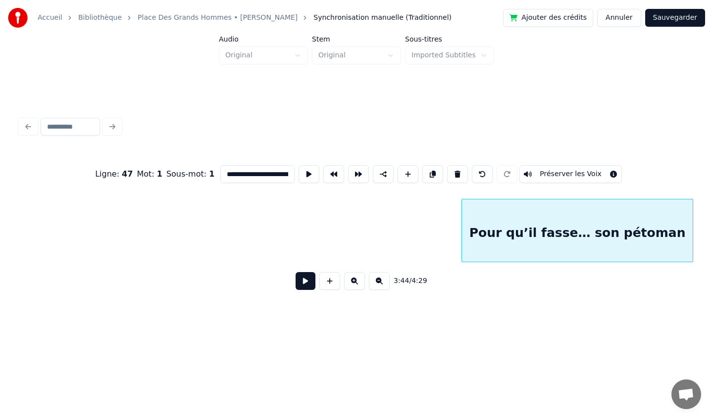
click at [663, 206] on div "Pour qu’il fasse… son pétoman" at bounding box center [577, 232] width 231 height 67
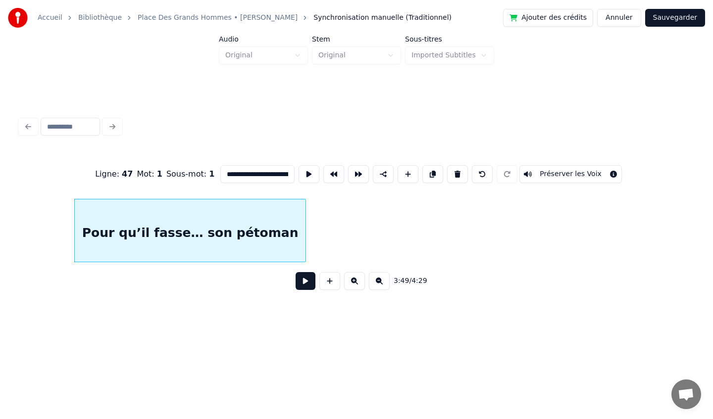
scroll to position [0, 22624]
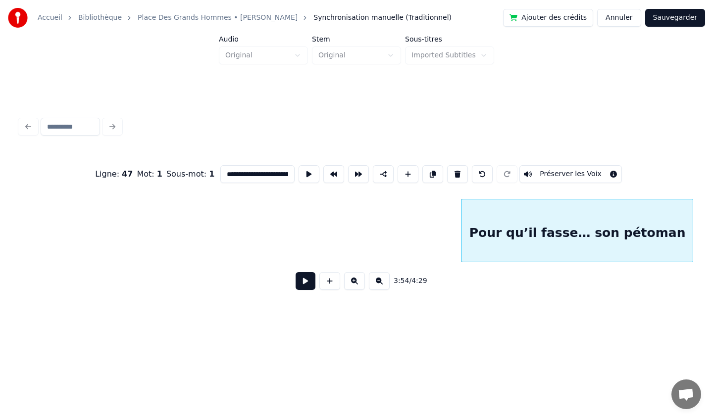
click at [712, 183] on html "**********" at bounding box center [356, 173] width 713 height 347
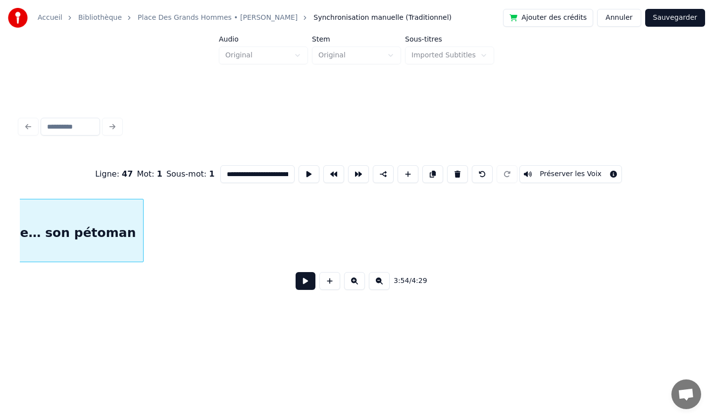
scroll to position [0, 23305]
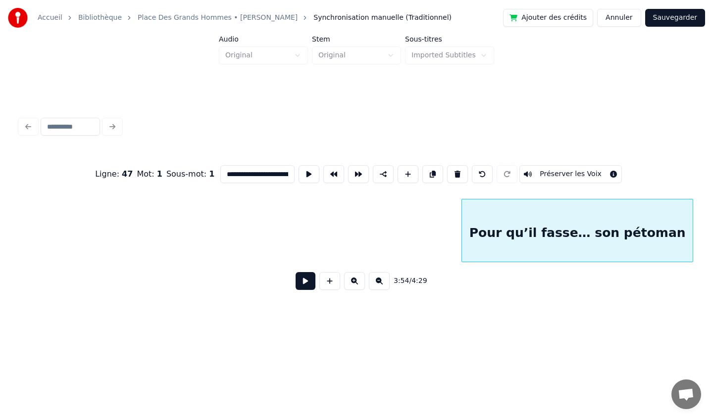
click at [555, 202] on div "Pour qu’il fasse… son pétoman" at bounding box center [577, 232] width 231 height 67
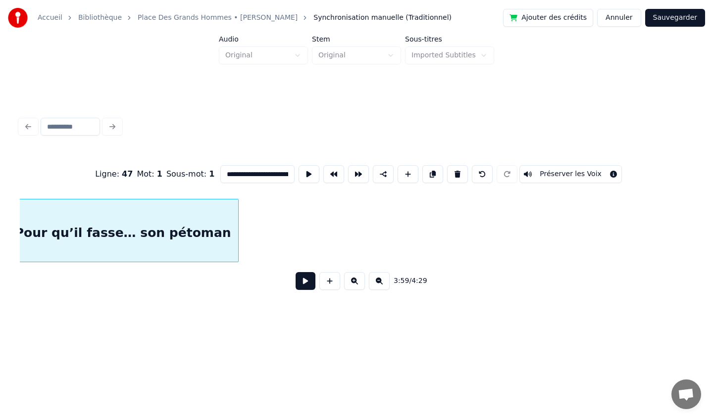
scroll to position [0, 23708]
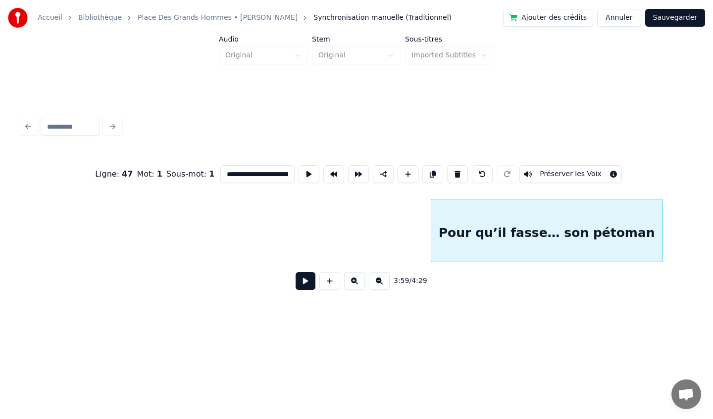
click at [519, 203] on div "Pour qu’il fasse… son pétoman" at bounding box center [546, 232] width 231 height 67
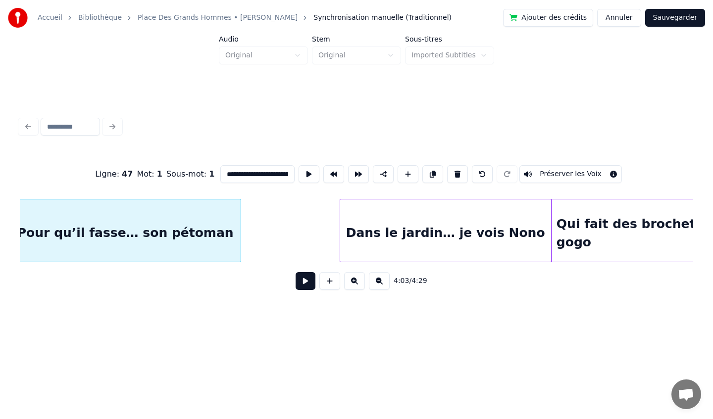
scroll to position [0, 24122]
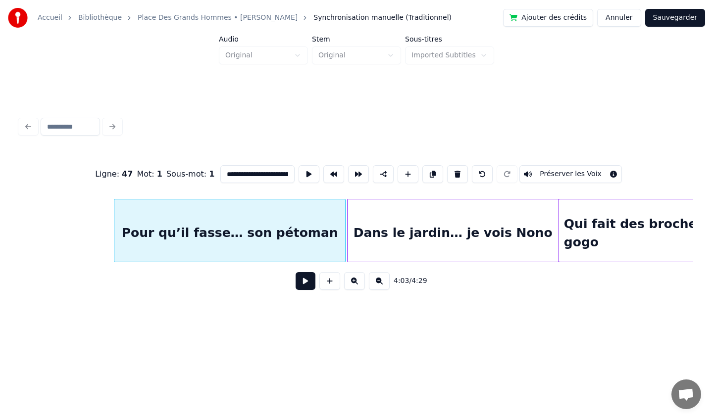
click at [264, 216] on div "Pour qu’il fasse… son pétoman" at bounding box center [229, 232] width 231 height 67
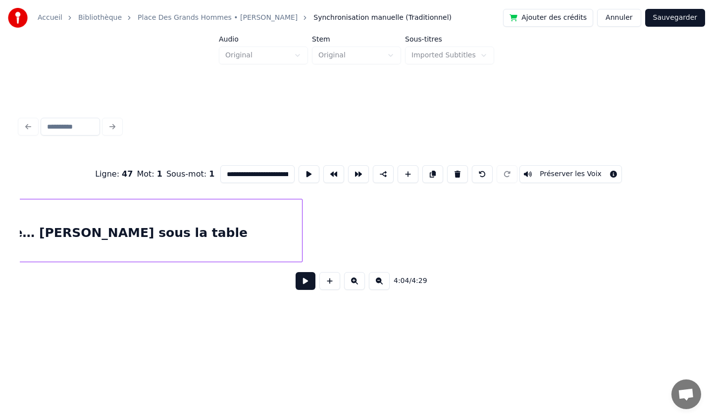
scroll to position [0, 21906]
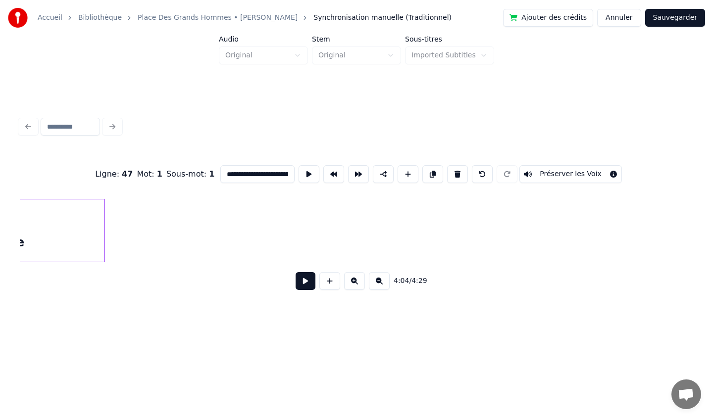
click at [101, 224] on div at bounding box center [102, 230] width 3 height 62
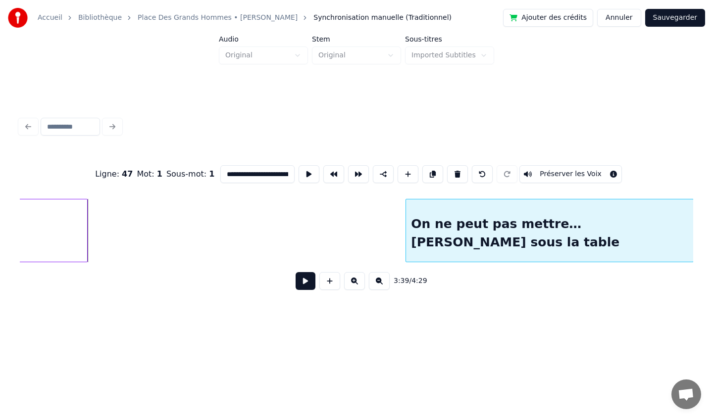
scroll to position [0, 21654]
click at [712, 194] on html "**********" at bounding box center [356, 173] width 713 height 347
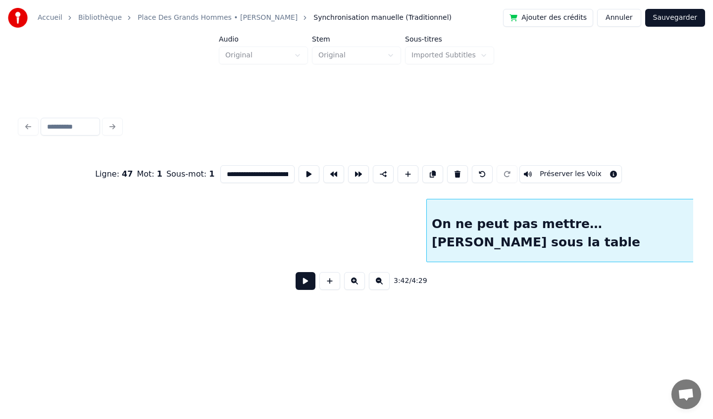
scroll to position [0, 22151]
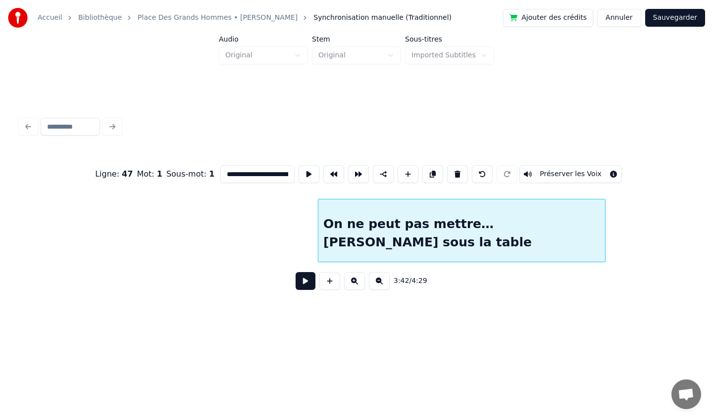
click at [580, 180] on div "**********" at bounding box center [356, 224] width 673 height 150
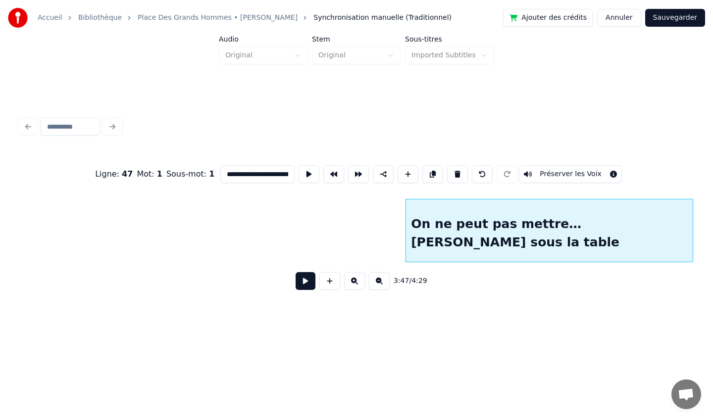
click at [600, 303] on div "**********" at bounding box center [356, 206] width 681 height 196
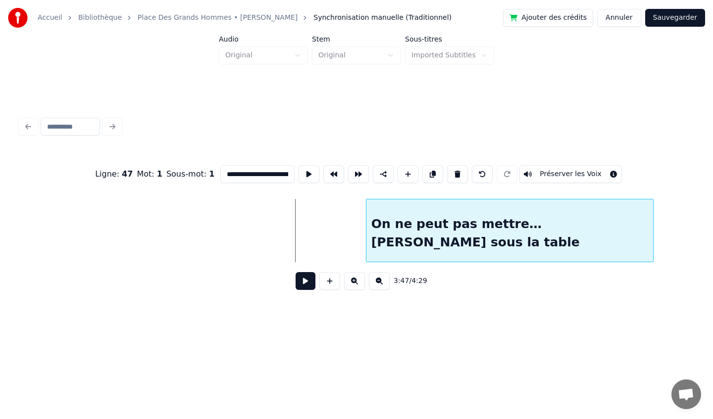
click at [653, 225] on div "On ne peut pas mettre… [PERSON_NAME] sous la table" at bounding box center [509, 232] width 287 height 67
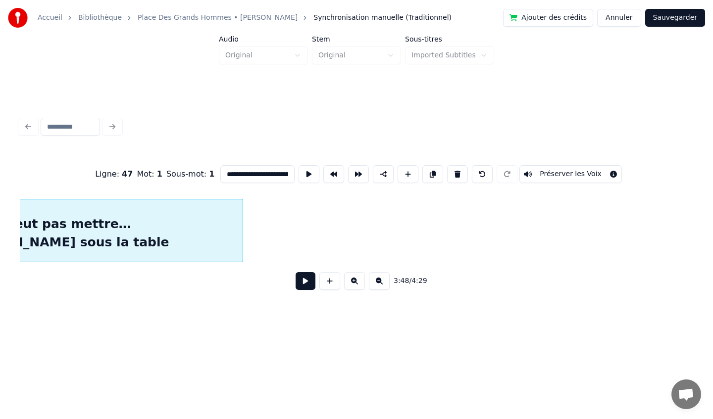
scroll to position [0, 22723]
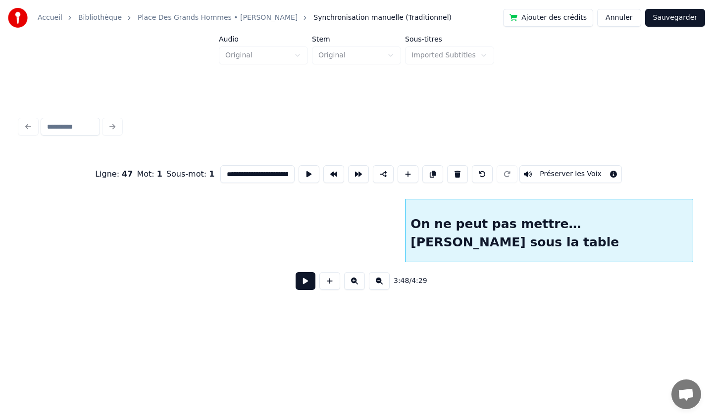
click at [510, 207] on div "On ne peut pas mettre… [PERSON_NAME] sous la table" at bounding box center [548, 232] width 287 height 67
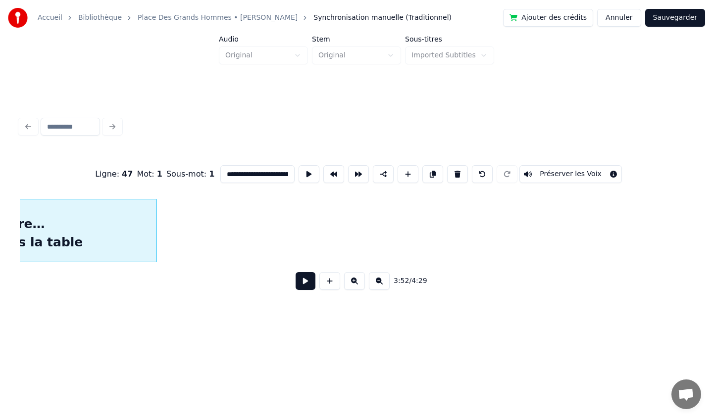
scroll to position [0, 23237]
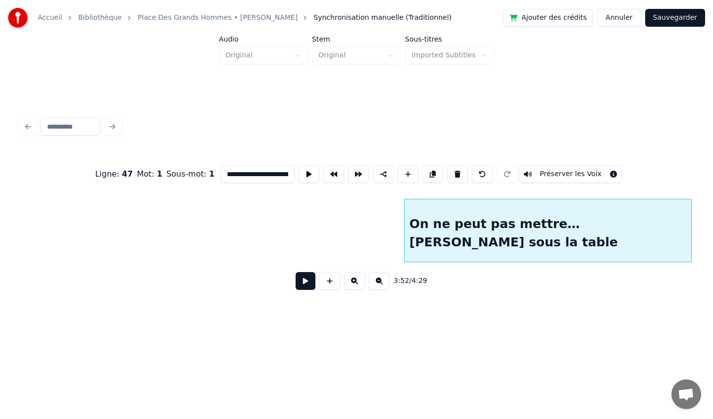
click at [461, 223] on div "On ne peut pas mettre… [PERSON_NAME] sous la table" at bounding box center [547, 232] width 287 height 67
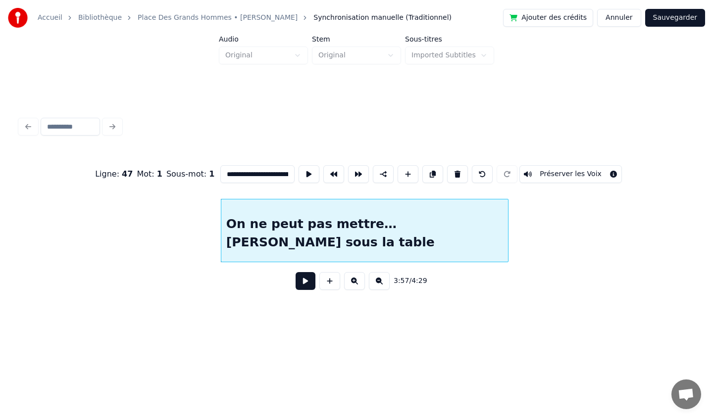
scroll to position [0, 23303]
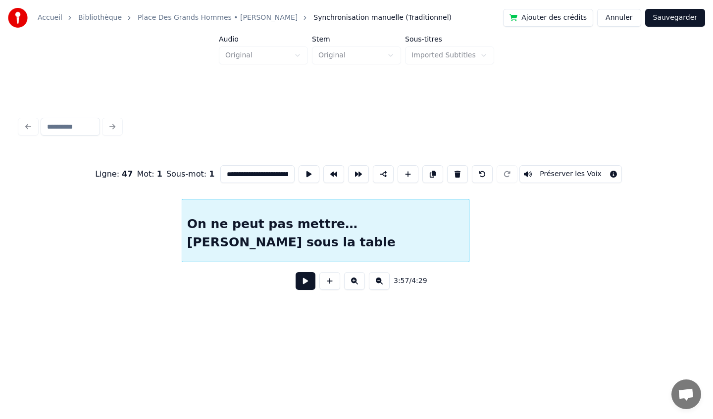
click at [319, 226] on div "On ne peut pas mettre… [PERSON_NAME] sous la table" at bounding box center [325, 232] width 287 height 67
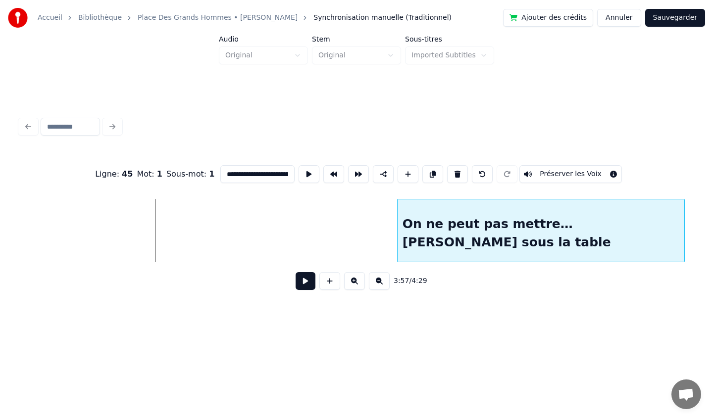
click at [535, 209] on div "On ne peut pas mettre… [PERSON_NAME] sous la table" at bounding box center [540, 232] width 287 height 67
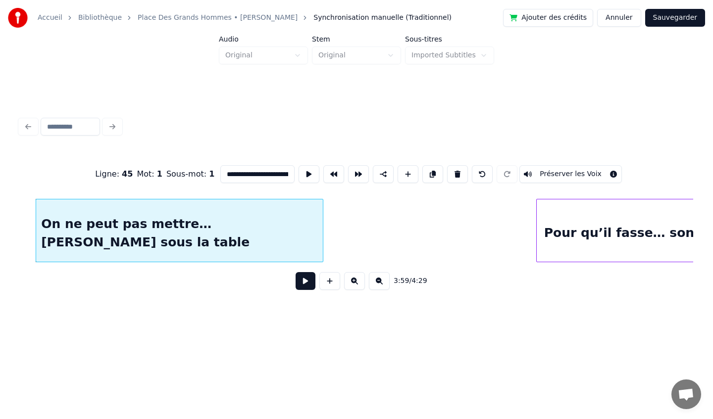
scroll to position [0, 23700]
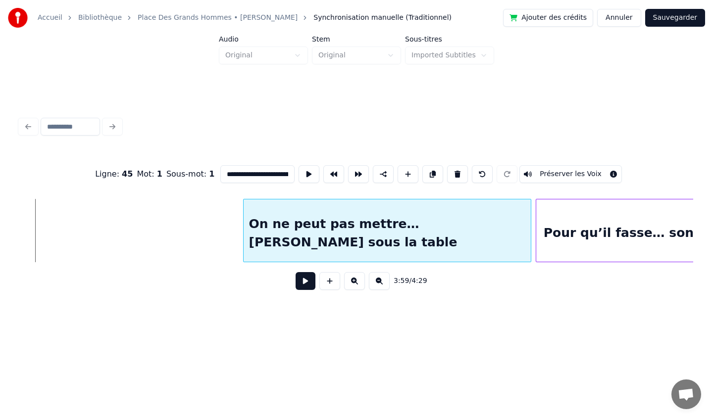
click at [347, 220] on div "On ne peut pas mettre… [PERSON_NAME] sous la table" at bounding box center [386, 232] width 287 height 67
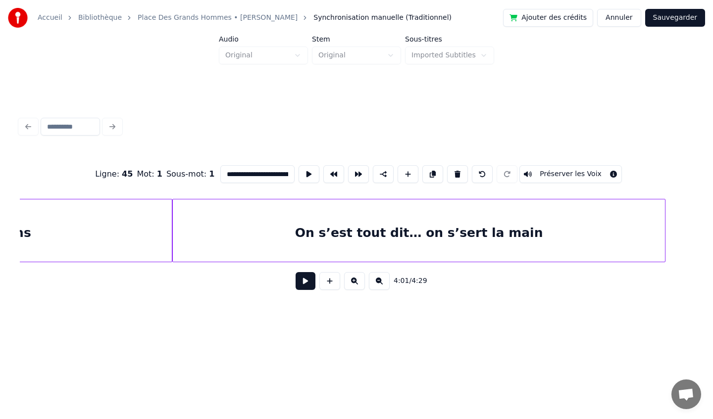
scroll to position [0, 21044]
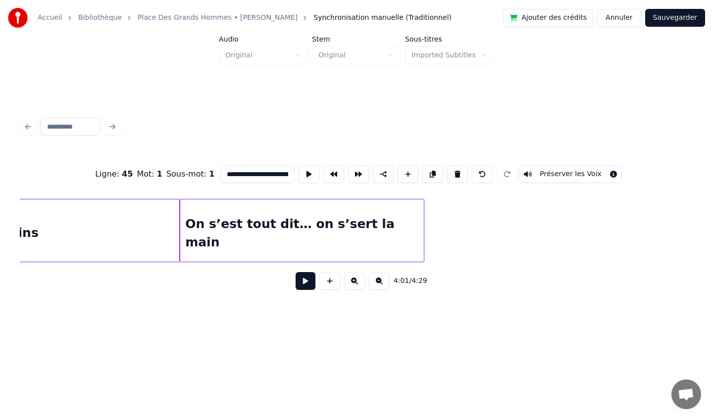
click at [423, 227] on div at bounding box center [422, 230] width 3 height 62
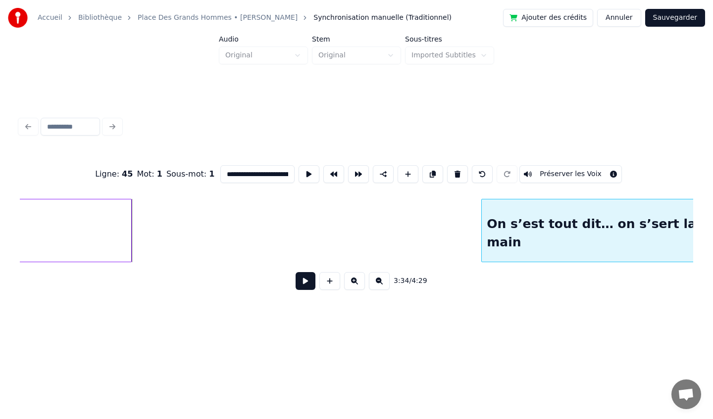
scroll to position [0, 21129]
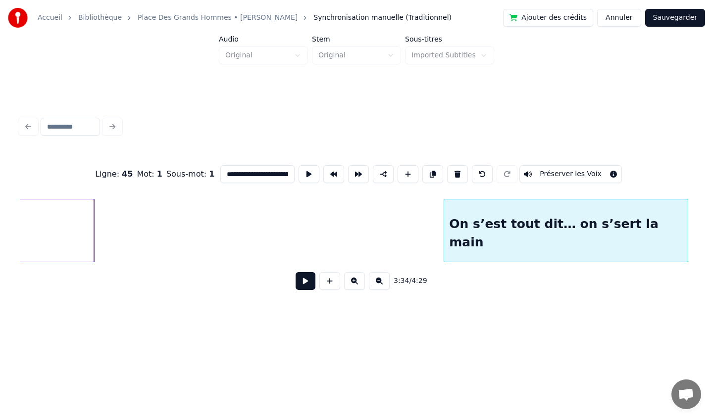
click at [678, 215] on div "On s’est tout dit… on s’sert la main" at bounding box center [565, 232] width 243 height 67
click at [617, 303] on div "**********" at bounding box center [356, 206] width 681 height 196
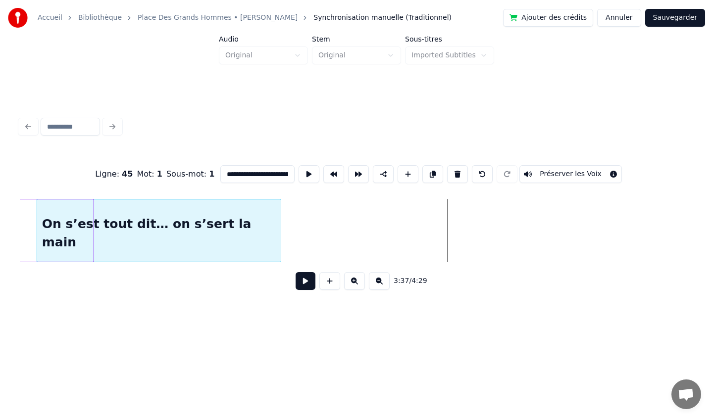
click at [181, 251] on div "On s’est tout dit… on s’sert la main" at bounding box center [158, 232] width 243 height 67
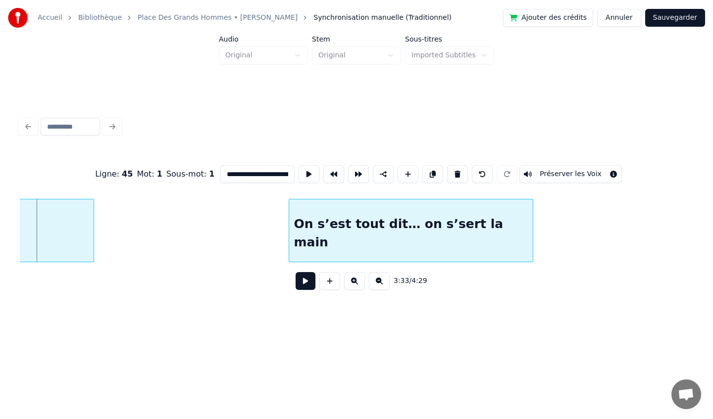
scroll to position [0, 21185]
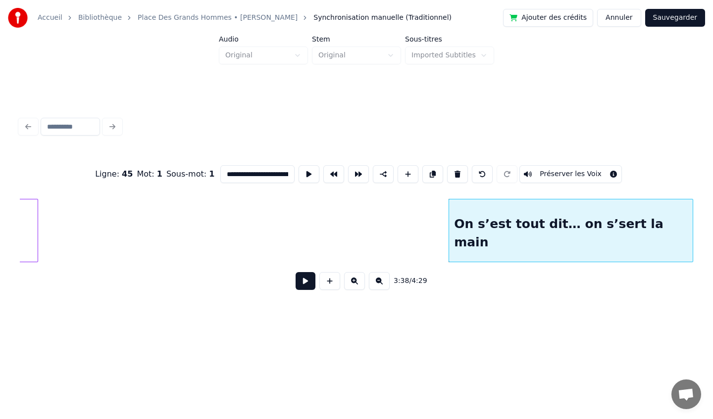
click at [712, 234] on html "**********" at bounding box center [356, 173] width 713 height 347
click at [653, 204] on div "On s’est tout dit… on s’sert la main" at bounding box center [570, 232] width 243 height 67
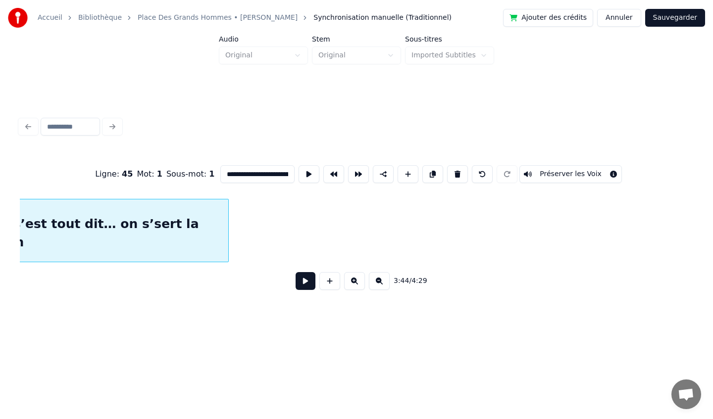
scroll to position [0, 22238]
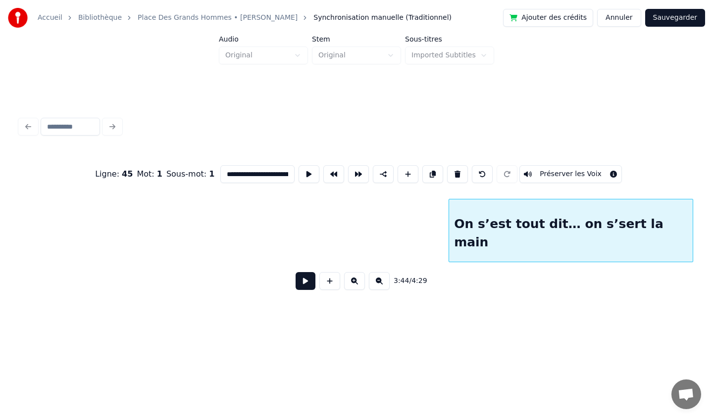
click at [670, 227] on div "On s’est tout dit… on s’sert la main" at bounding box center [570, 232] width 243 height 67
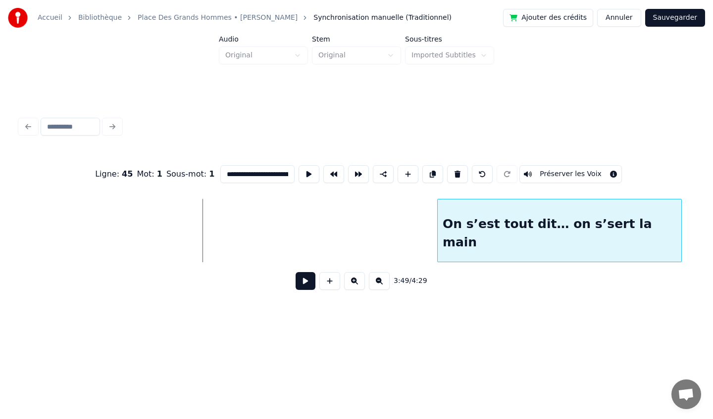
scroll to position [0, 22663]
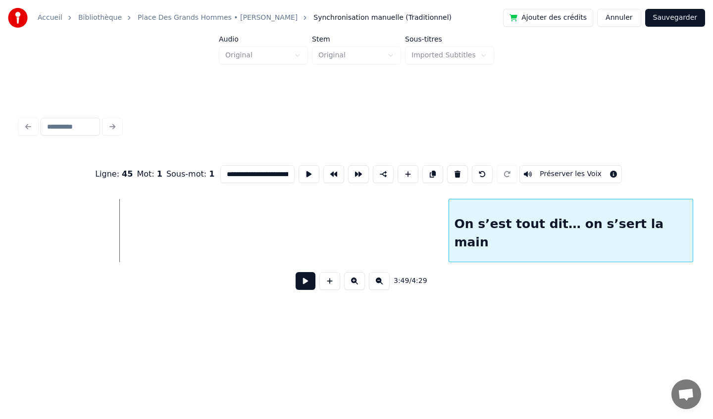
click at [645, 243] on div "On s’est tout dit… on s’sert la main" at bounding box center [570, 232] width 243 height 67
click at [569, 305] on div "**********" at bounding box center [356, 205] width 681 height 251
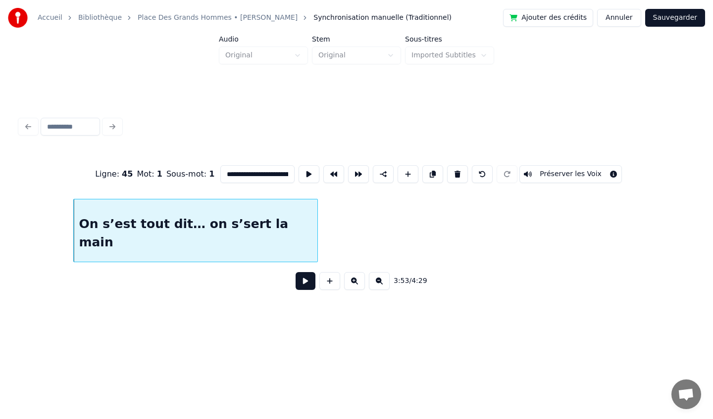
scroll to position [0, 23058]
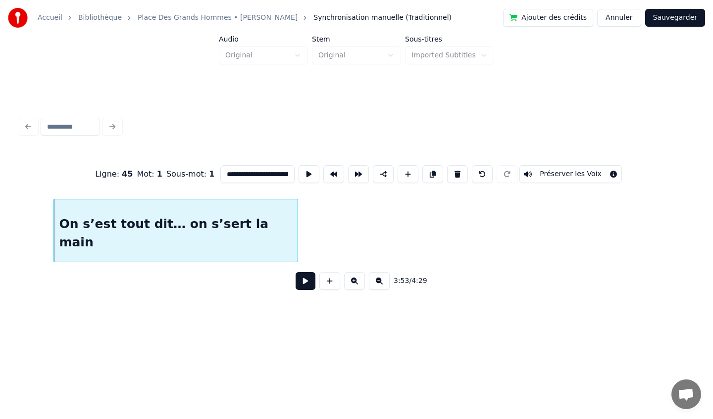
click at [518, 101] on div "**********" at bounding box center [356, 205] width 681 height 251
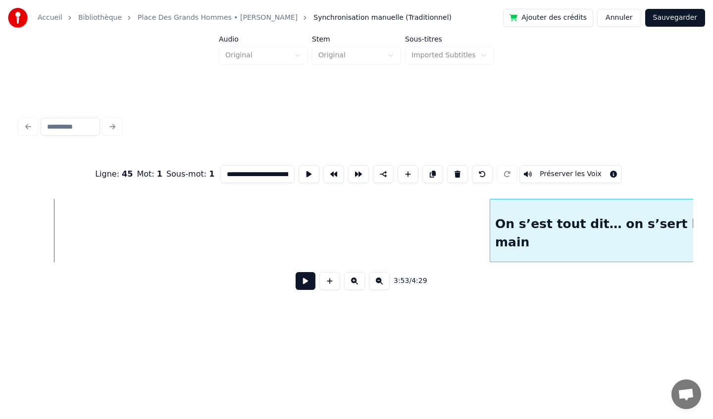
scroll to position [0, 23149]
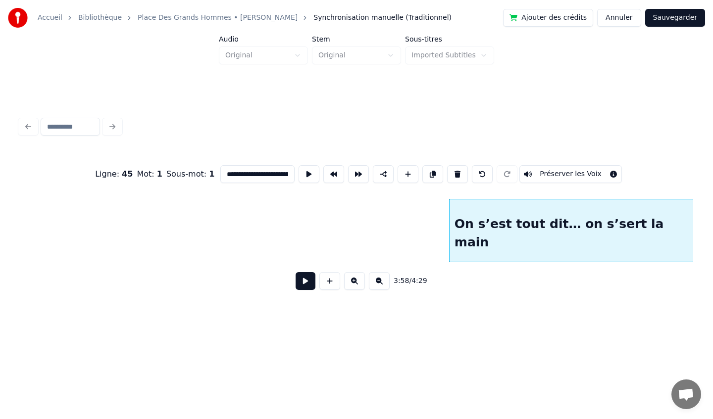
click at [712, 227] on html "**********" at bounding box center [356, 173] width 713 height 347
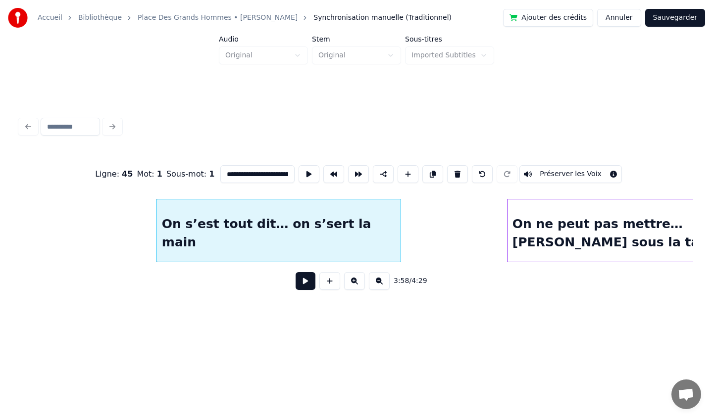
scroll to position [0, 23444]
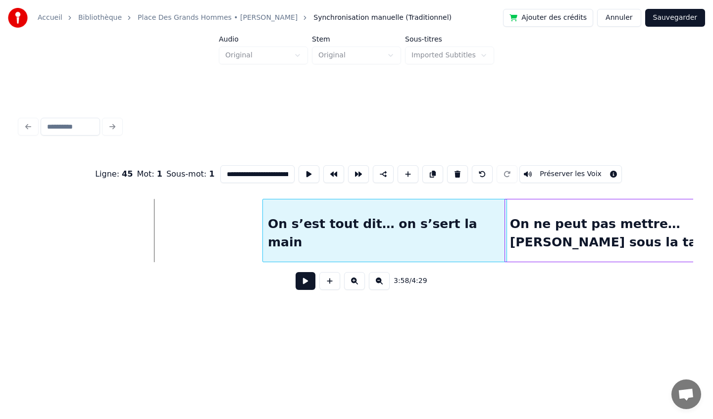
click at [378, 219] on div "On s’est tout dit… on s’sert la main" at bounding box center [384, 232] width 243 height 67
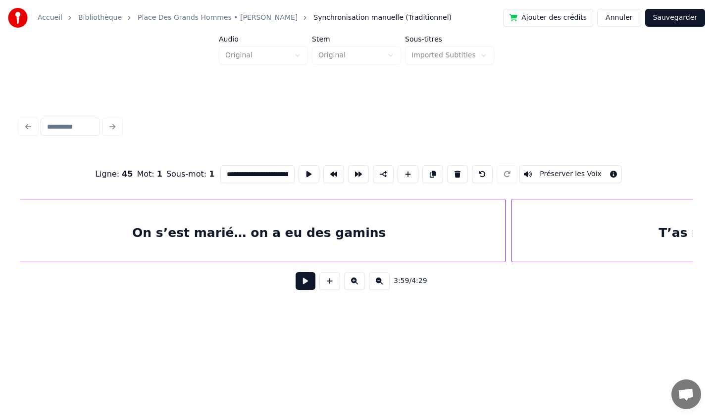
scroll to position [0, 12322]
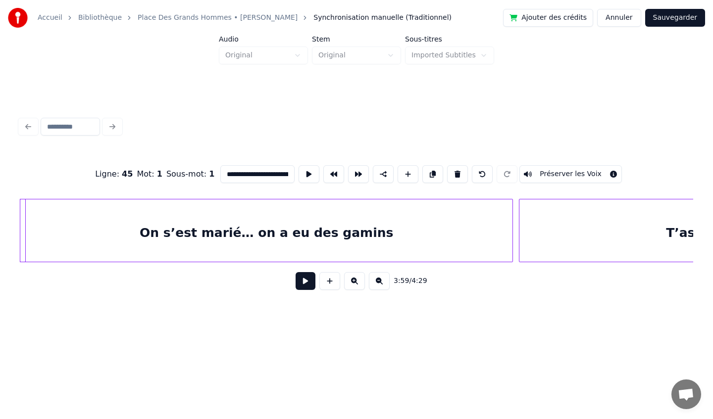
click at [227, 226] on div "On s’est marié… on a eu des gamins" at bounding box center [266, 232] width 492 height 67
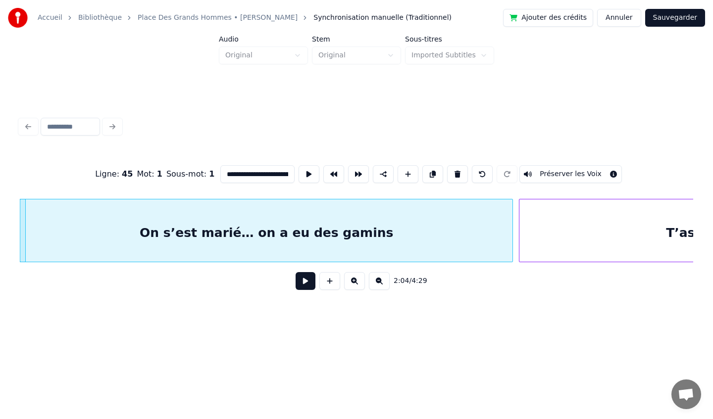
drag, startPoint x: 146, startPoint y: 289, endPoint x: 398, endPoint y: 227, distance: 259.6
click at [403, 229] on div "**********" at bounding box center [356, 224] width 673 height 150
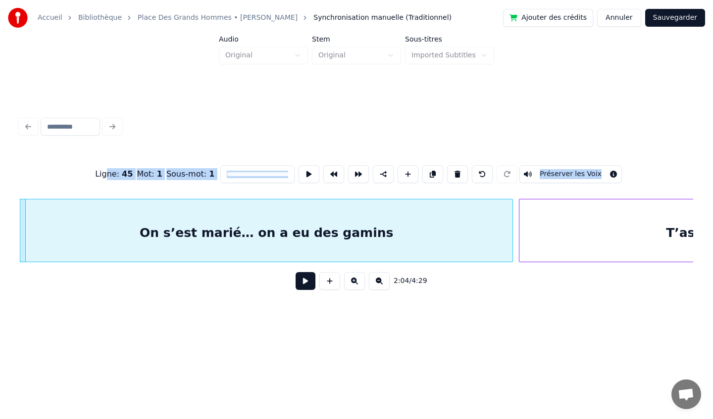
drag, startPoint x: 114, startPoint y: 180, endPoint x: 444, endPoint y: 236, distance: 335.3
click at [444, 237] on div "**********" at bounding box center [356, 224] width 673 height 150
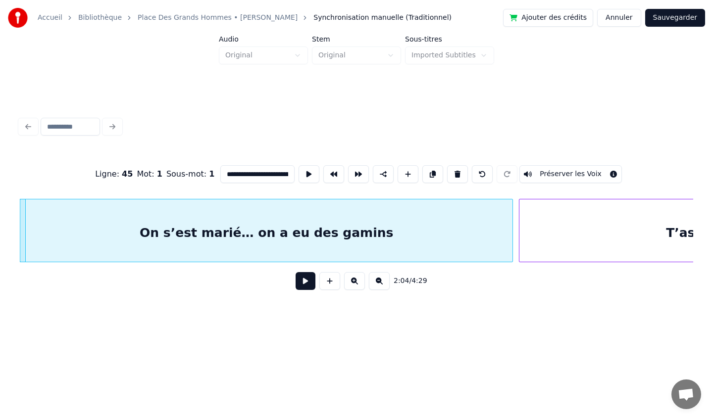
click at [535, 89] on div "**********" at bounding box center [356, 205] width 681 height 251
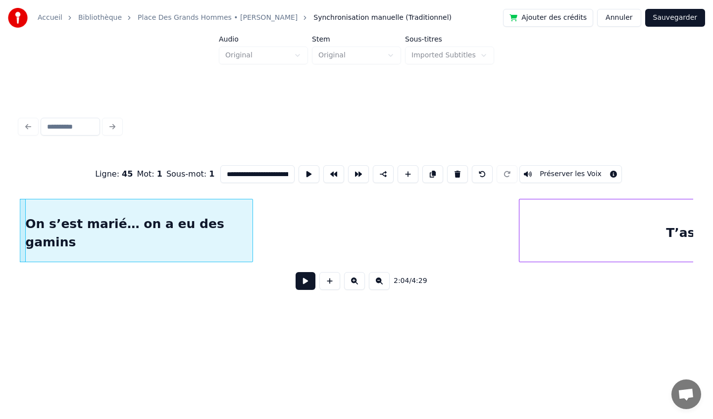
click at [251, 230] on div at bounding box center [250, 230] width 3 height 62
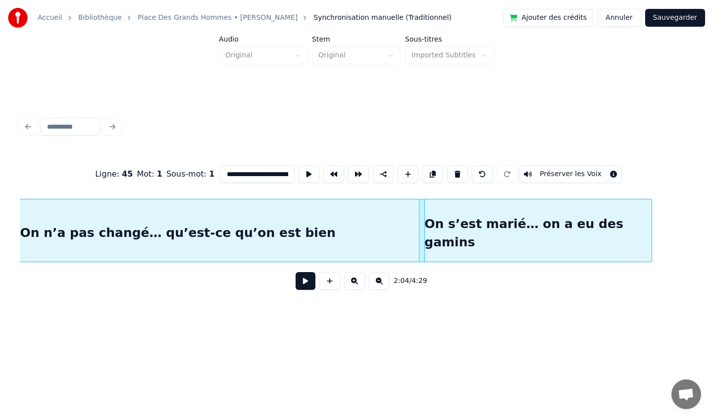
scroll to position [0, 11913]
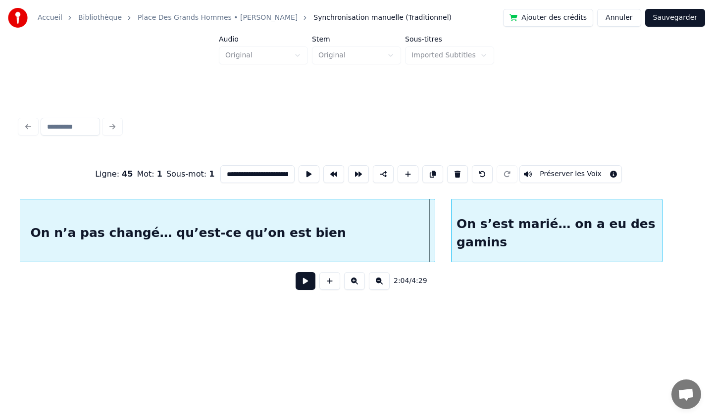
click at [451, 225] on div at bounding box center [452, 230] width 3 height 62
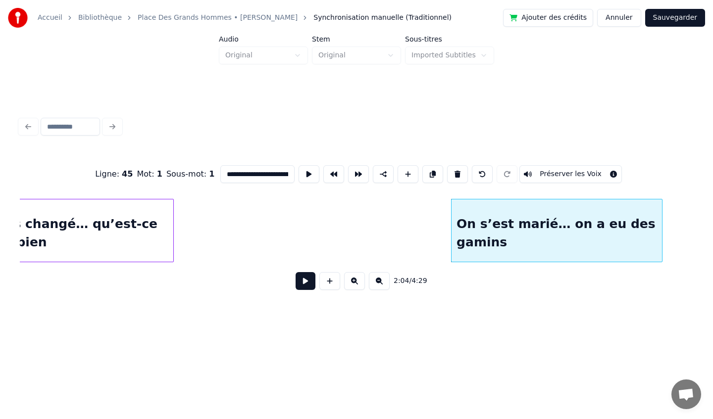
click at [172, 218] on div at bounding box center [171, 230] width 3 height 62
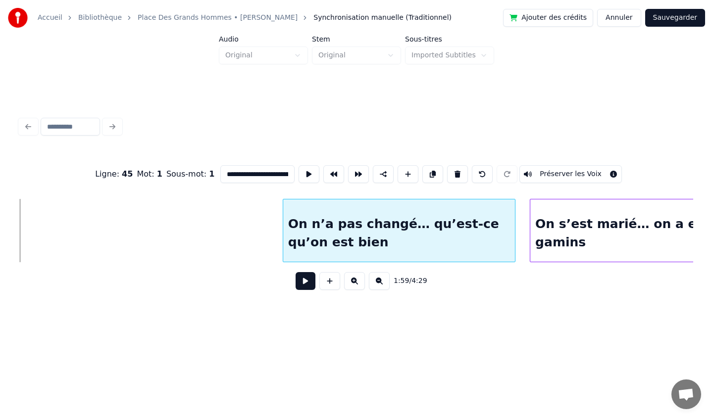
click at [360, 213] on div "On n’a pas changé… qu’est-ce qu’on est bien" at bounding box center [399, 232] width 232 height 67
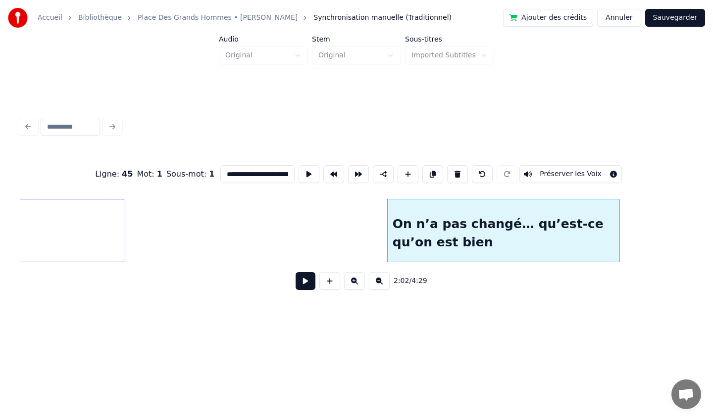
scroll to position [0, 11486]
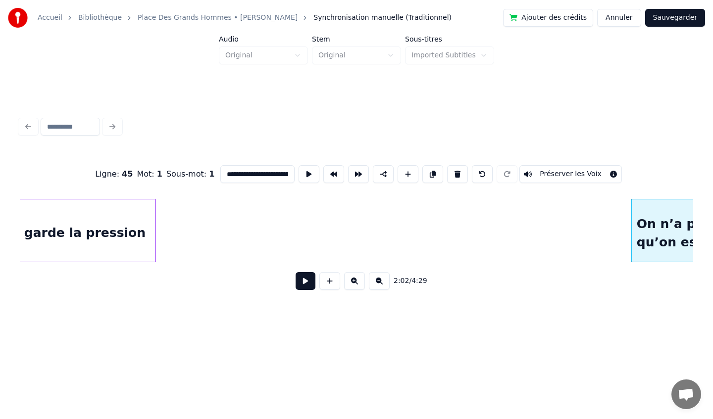
click at [152, 221] on div at bounding box center [153, 230] width 3 height 62
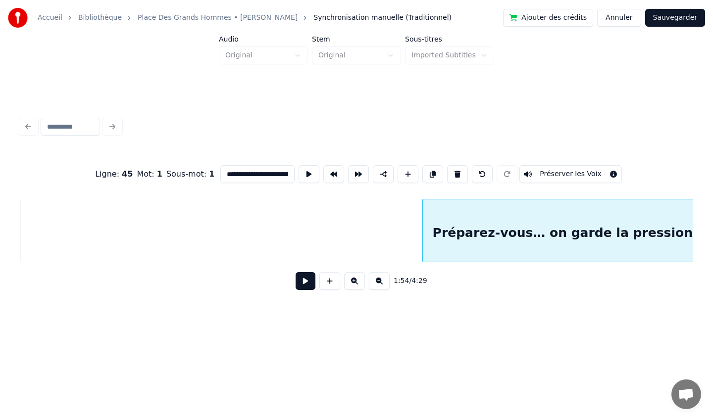
scroll to position [0, 11365]
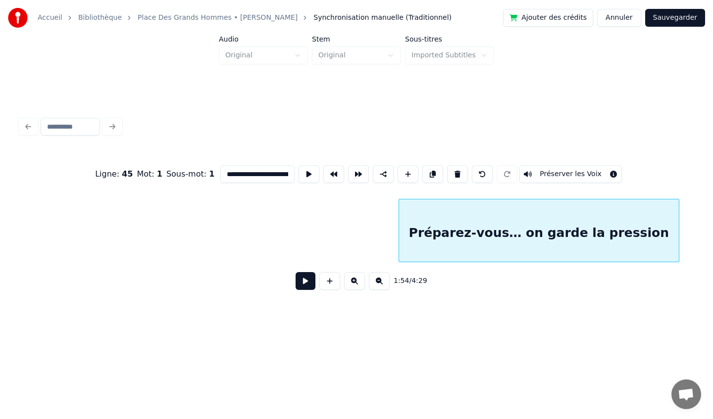
click at [495, 196] on div "**********" at bounding box center [356, 224] width 673 height 150
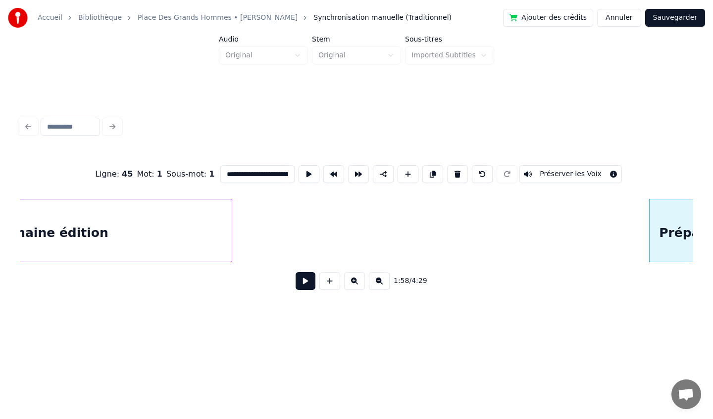
scroll to position [0, 11084]
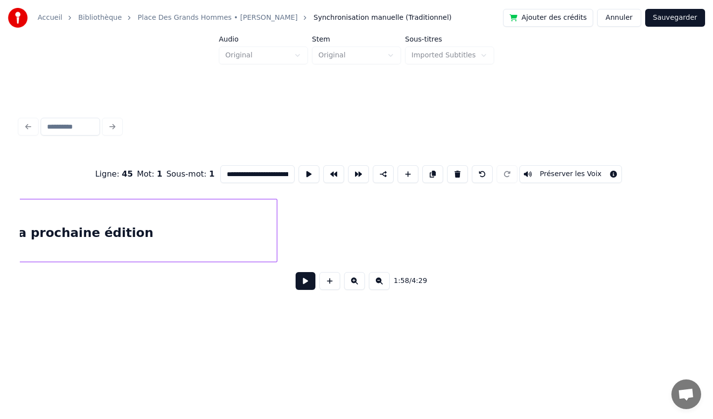
click at [240, 221] on div "On veut déjà… la prochaine édition" at bounding box center [31, 232] width 492 height 67
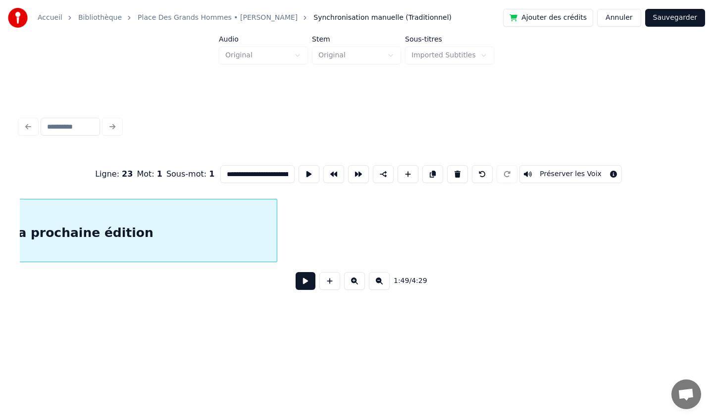
scroll to position [0, 10848]
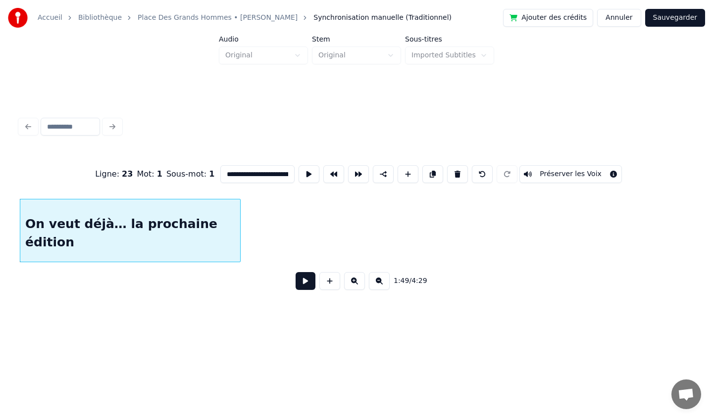
click at [240, 220] on div at bounding box center [238, 230] width 3 height 62
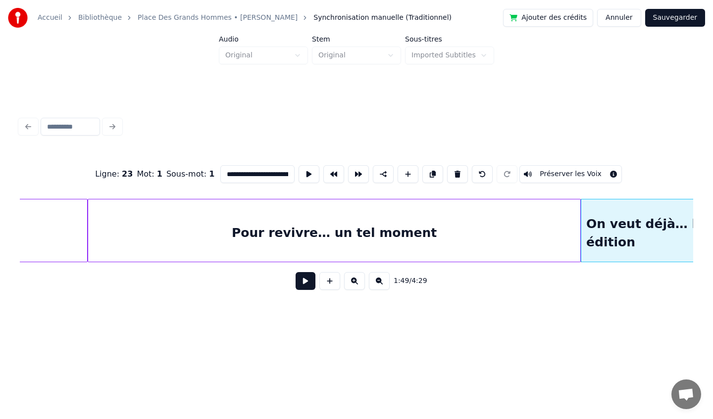
scroll to position [0, 10284]
click at [551, 218] on div "Pour revivre… un tel moment" at bounding box center [338, 232] width 492 height 67
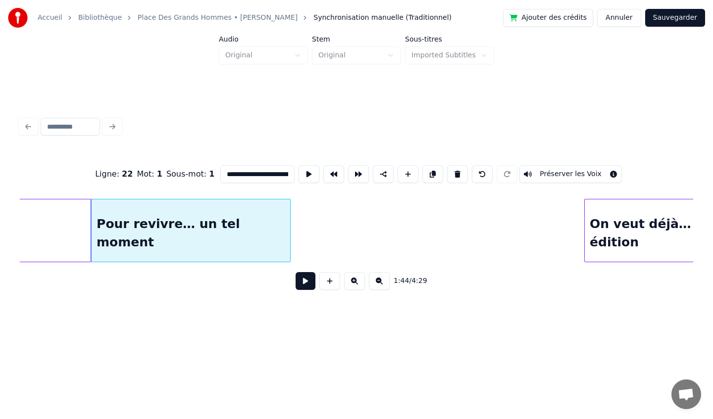
click at [289, 225] on div at bounding box center [288, 230] width 3 height 62
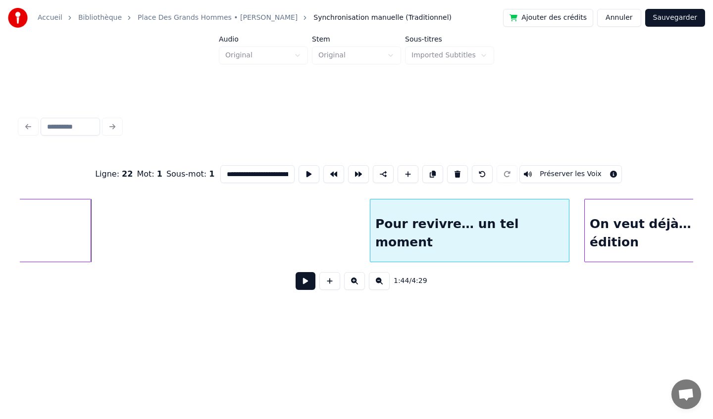
click at [474, 209] on div "Pour revivre… un tel moment" at bounding box center [469, 232] width 198 height 67
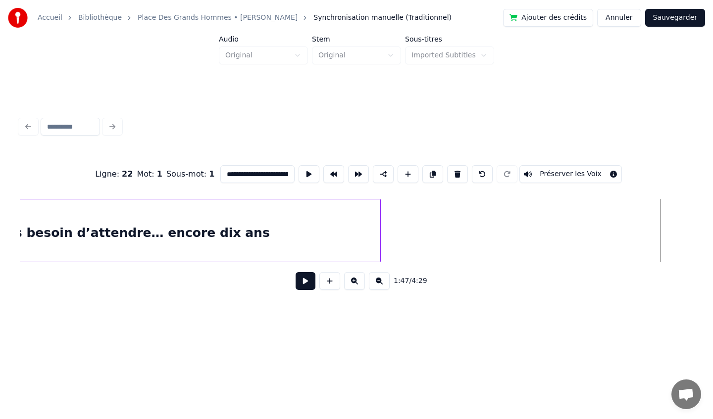
scroll to position [0, 9907]
click at [297, 228] on div at bounding box center [297, 230] width 3 height 62
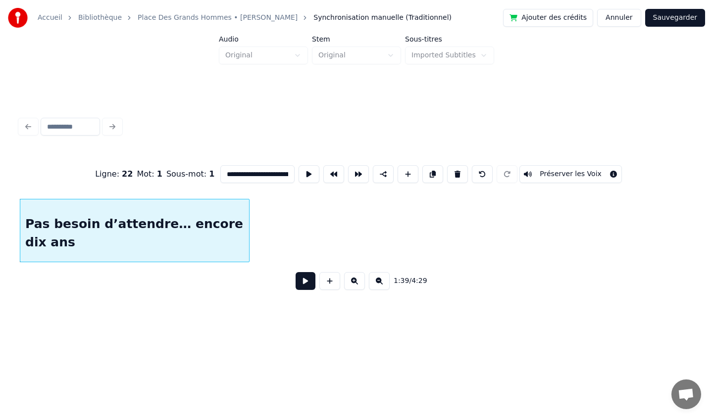
click at [247, 225] on div at bounding box center [247, 230] width 3 height 62
click at [262, 226] on div at bounding box center [261, 230] width 3 height 62
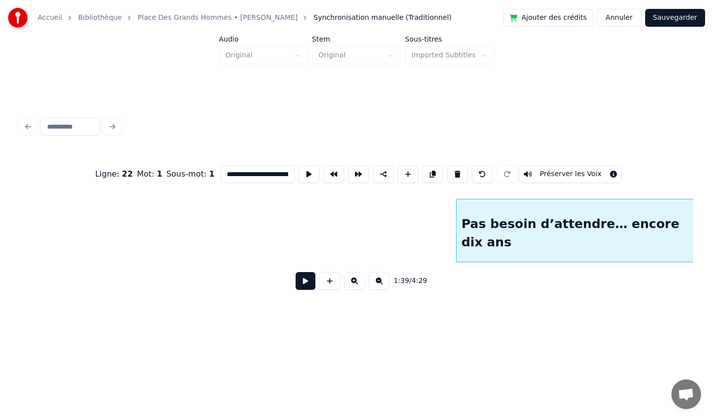
click at [657, 222] on div "Pas besoin d’attendre… encore dix ans" at bounding box center [577, 232] width 242 height 67
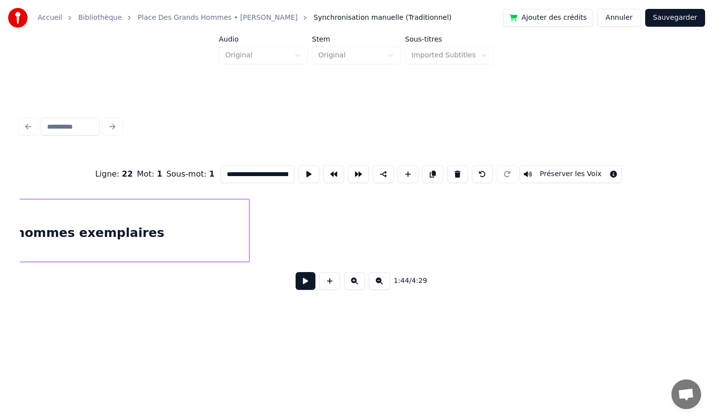
scroll to position [0, 9590]
click at [98, 229] on div at bounding box center [97, 230] width 3 height 62
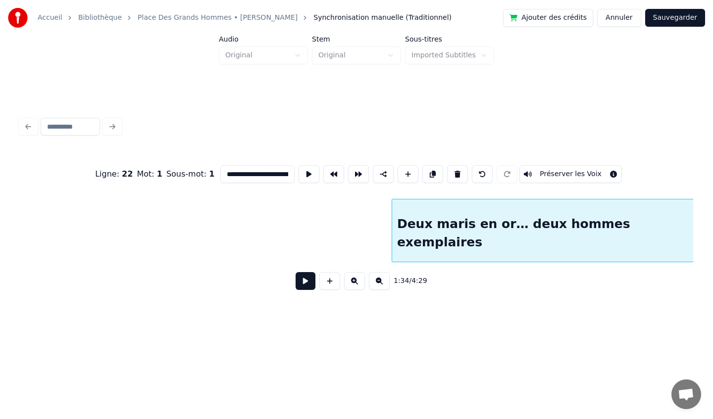
click at [595, 216] on div "Deux maris en or… deux hommes exemplaires" at bounding box center [542, 232] width 301 height 67
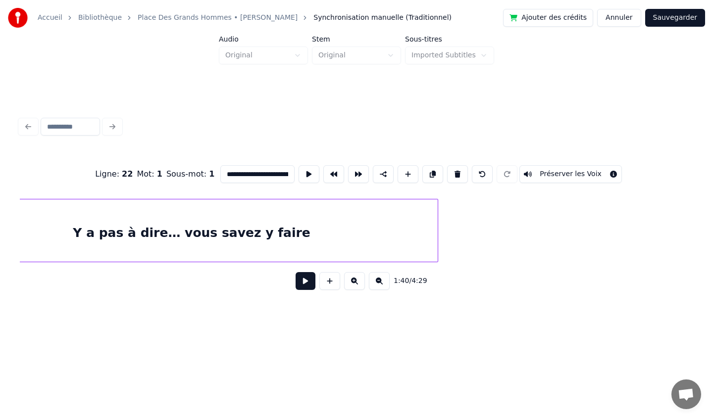
scroll to position [0, 8923]
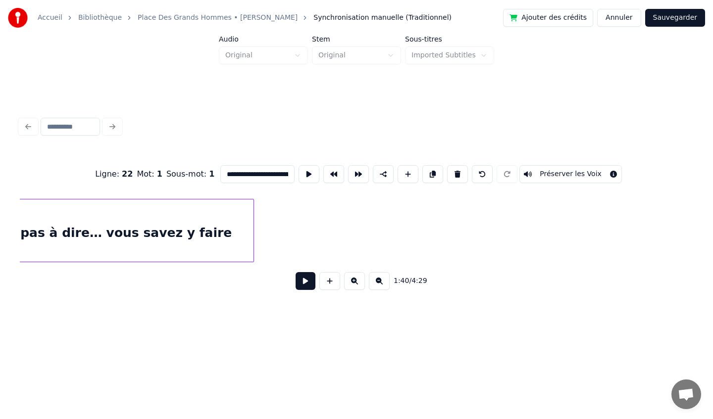
click at [251, 222] on div at bounding box center [251, 230] width 3 height 62
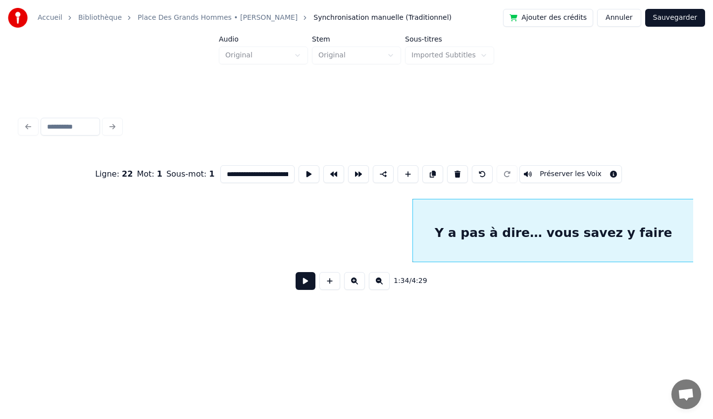
scroll to position [0, 8985]
click at [712, 197] on html "**********" at bounding box center [356, 173] width 713 height 347
click at [712, 215] on html "**********" at bounding box center [356, 173] width 713 height 347
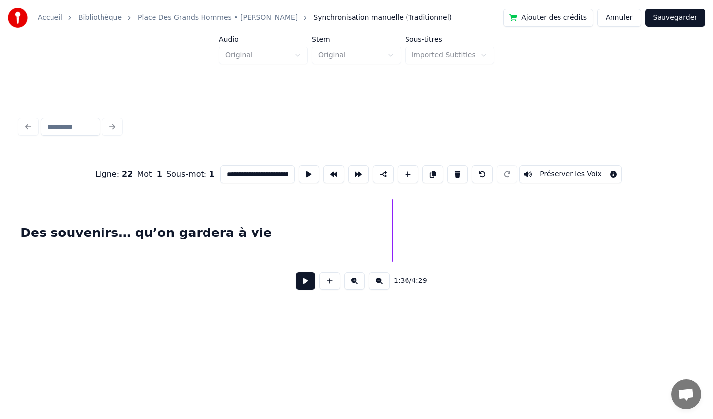
scroll to position [0, 8428]
click at [246, 230] on div at bounding box center [247, 230] width 3 height 62
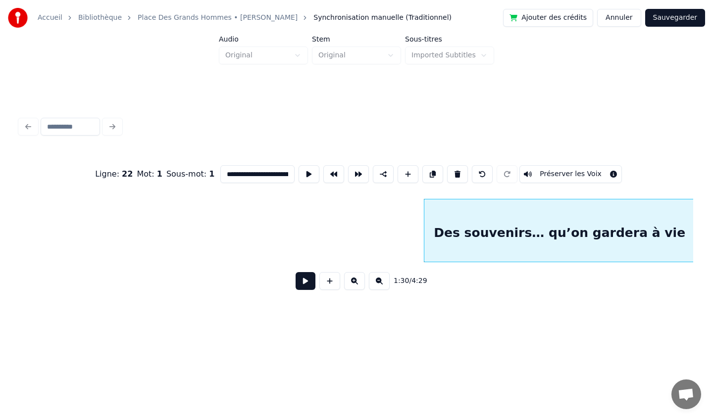
scroll to position [0, 8544]
click at [712, 215] on html "**********" at bounding box center [356, 173] width 713 height 347
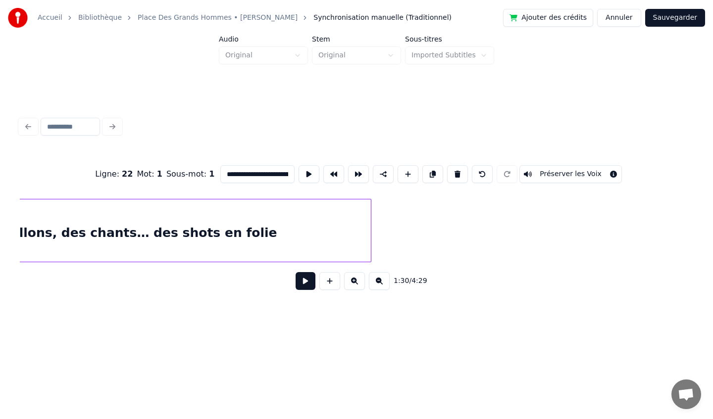
scroll to position [0, 8020]
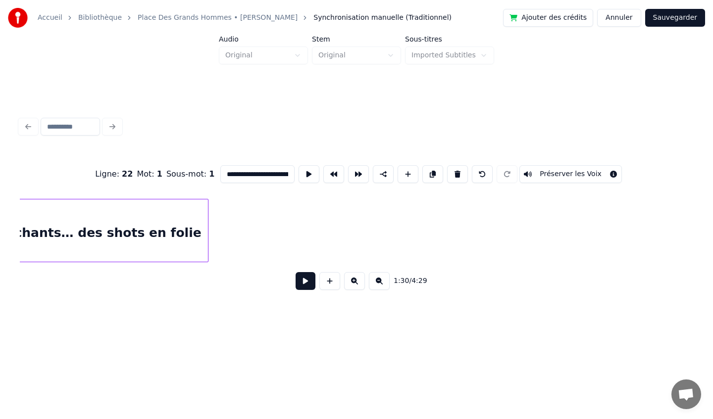
click at [205, 231] on div at bounding box center [206, 230] width 3 height 62
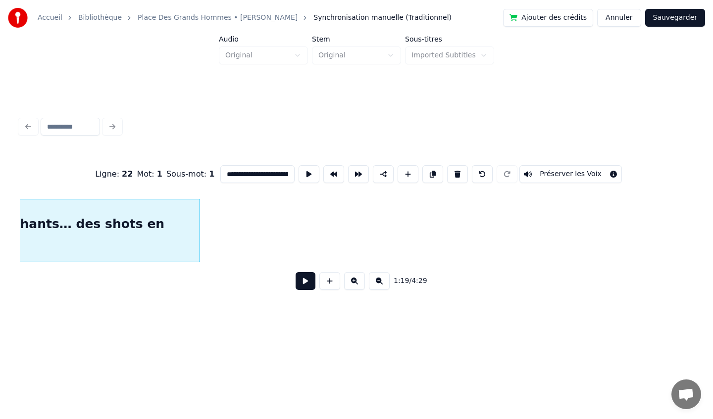
scroll to position [0, 7889]
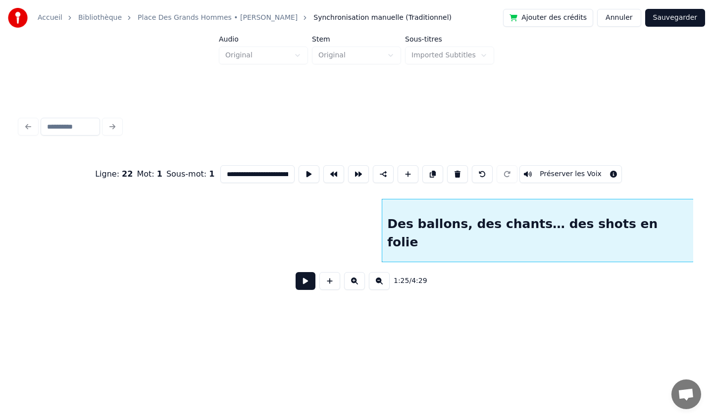
click at [712, 196] on html "**********" at bounding box center [356, 173] width 713 height 347
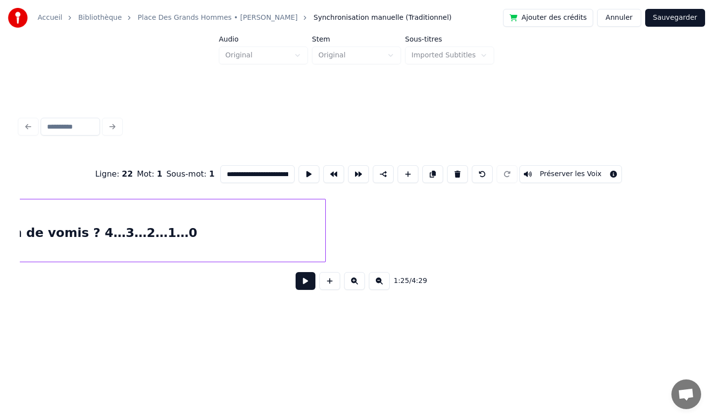
scroll to position [0, 7582]
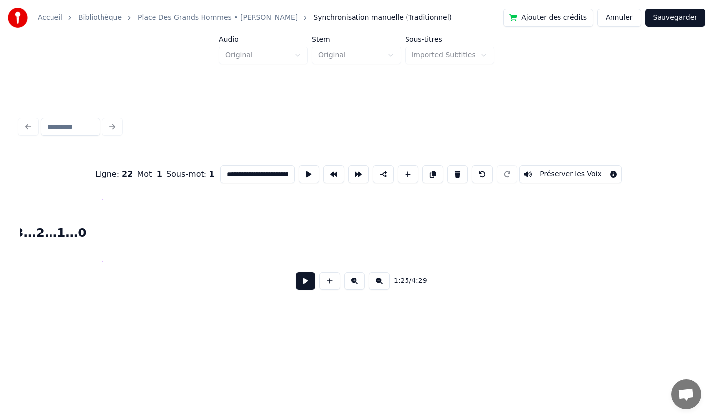
click at [100, 231] on div at bounding box center [101, 230] width 3 height 62
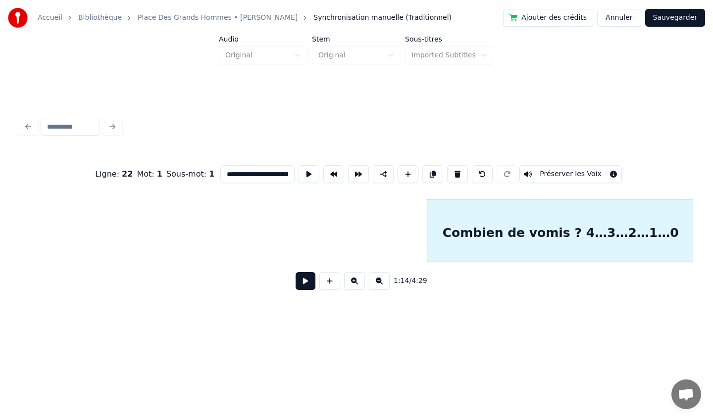
scroll to position [0, 7550]
click at [712, 193] on html "**********" at bounding box center [356, 173] width 713 height 347
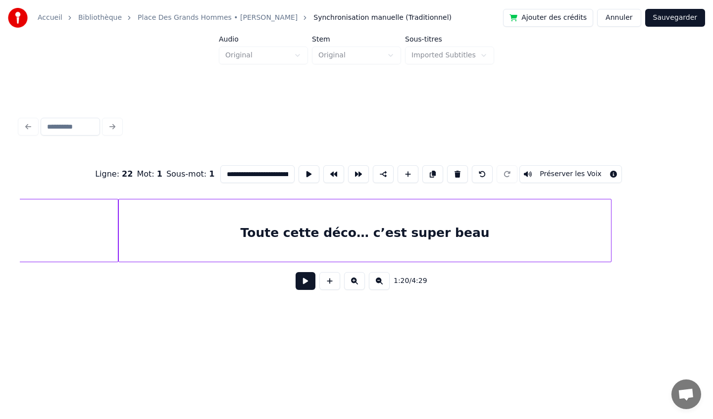
scroll to position [0, 6807]
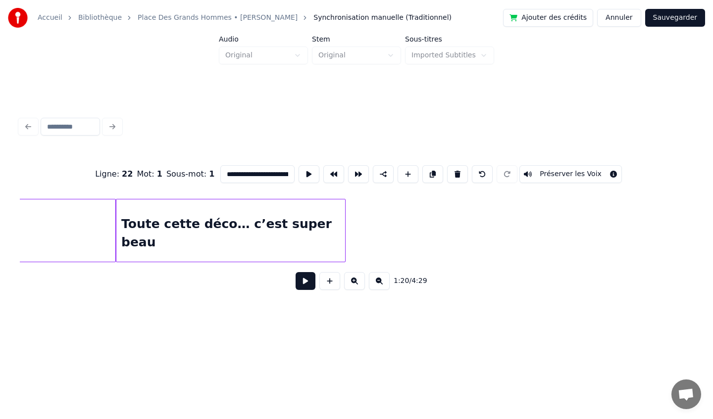
click at [342, 233] on div at bounding box center [343, 230] width 3 height 62
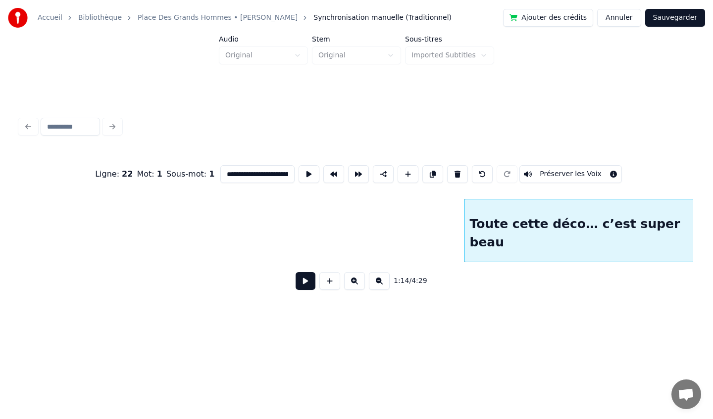
click at [712, 216] on html "**********" at bounding box center [356, 173] width 713 height 347
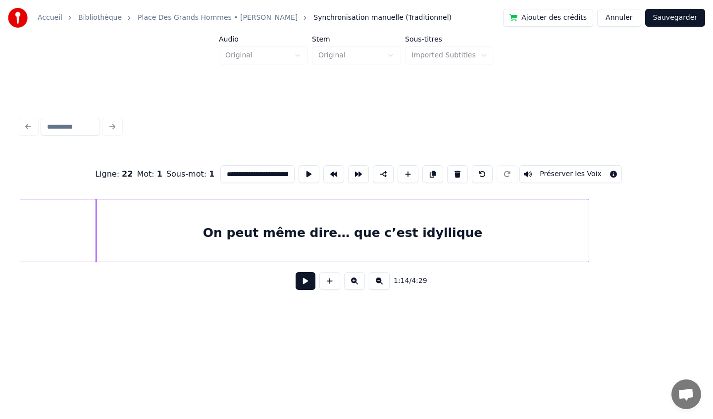
scroll to position [0, 6331]
click at [404, 252] on div "On peut même dire… que c’est idyllique" at bounding box center [346, 232] width 492 height 67
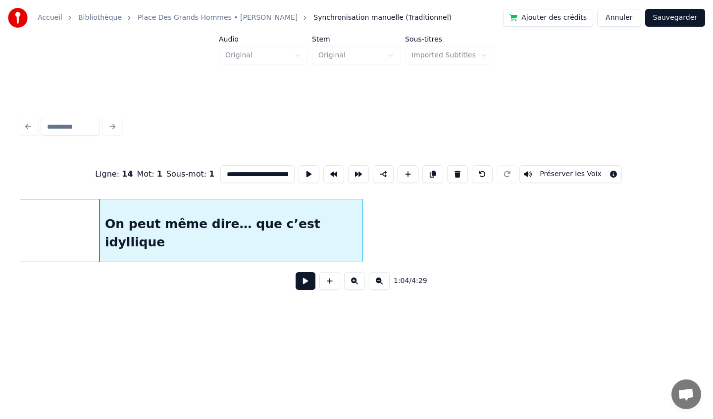
click at [361, 226] on div at bounding box center [360, 230] width 3 height 62
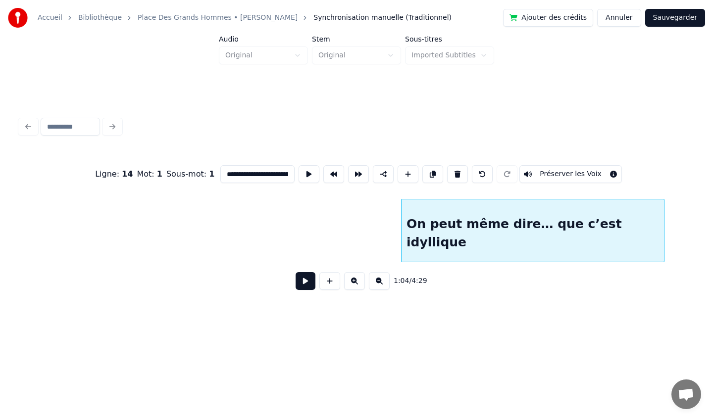
click at [644, 211] on div "On peut même dire… que c’est idyllique" at bounding box center [532, 232] width 262 height 67
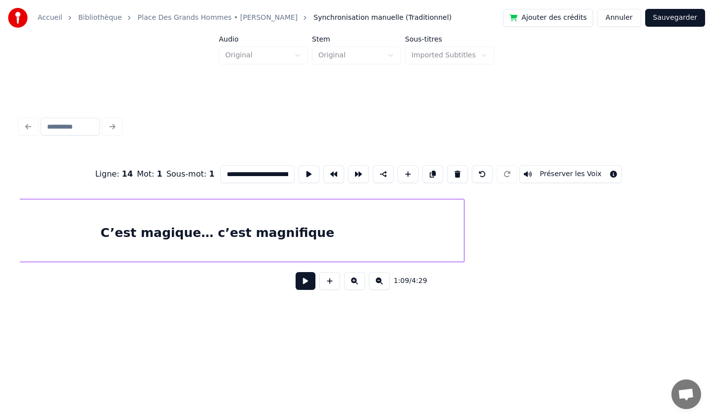
scroll to position [0, 5961]
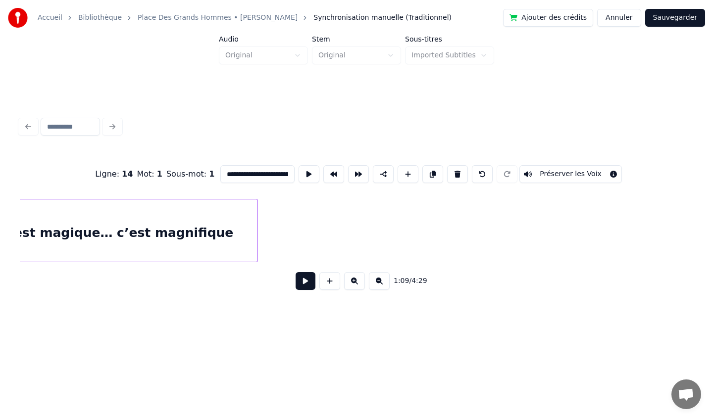
click at [257, 228] on div "C’est magique… c’est magnifique" at bounding box center [116, 230] width 282 height 63
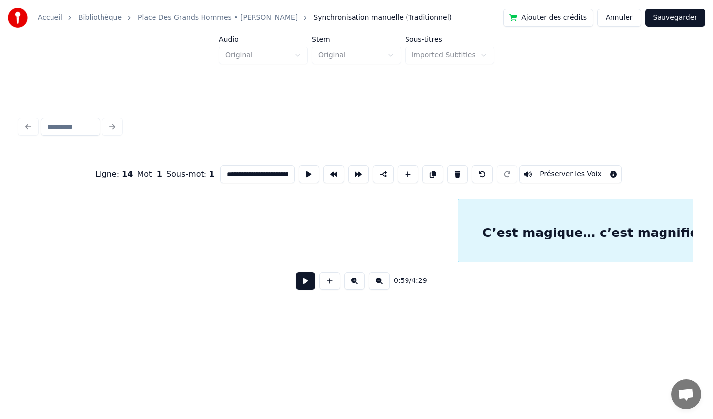
scroll to position [0, 6036]
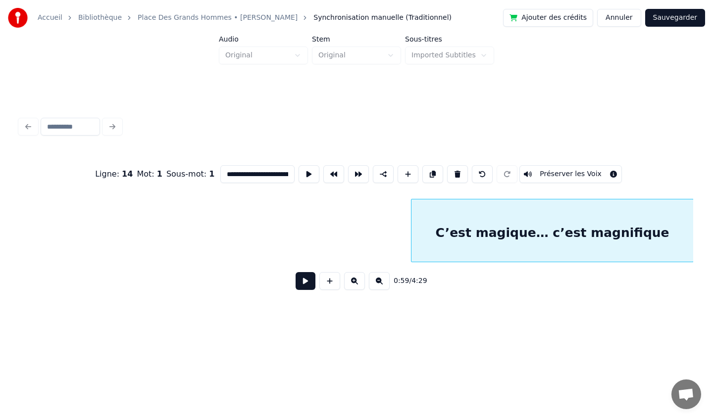
click at [689, 203] on div "C’est magique… c’est magnifique" at bounding box center [552, 230] width 282 height 63
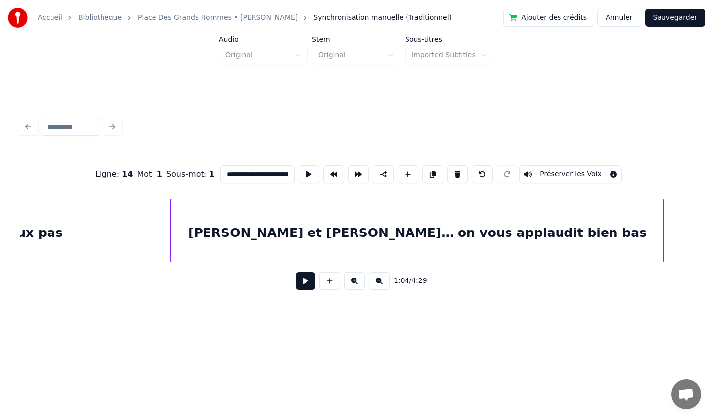
scroll to position [0, 5237]
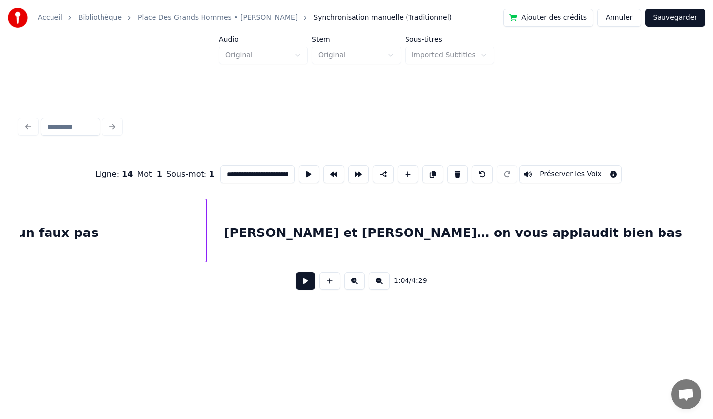
click at [271, 234] on div "[PERSON_NAME] et [PERSON_NAME]… on vous applaudit bien bas" at bounding box center [453, 232] width 492 height 67
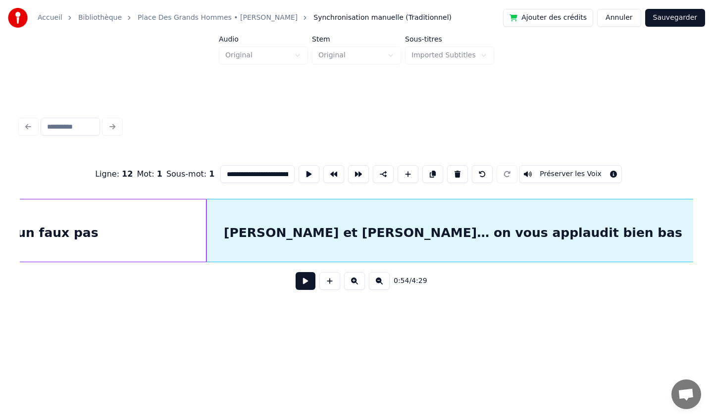
click at [378, 282] on button at bounding box center [379, 281] width 21 height 18
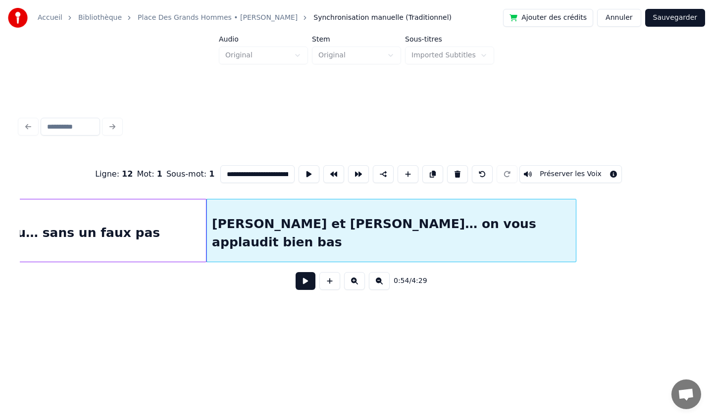
click at [378, 282] on button at bounding box center [379, 281] width 21 height 18
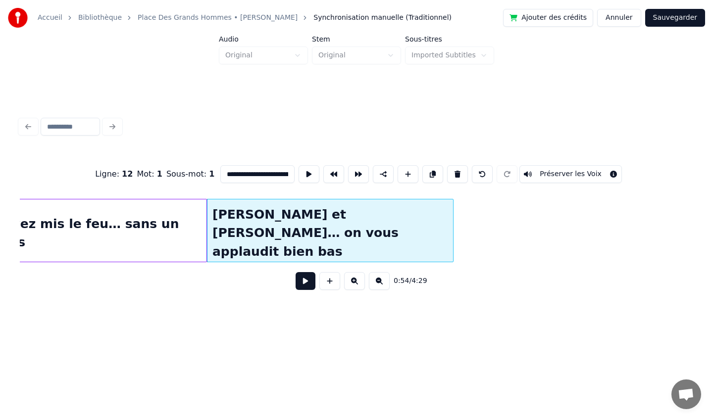
click at [378, 282] on button at bounding box center [379, 281] width 21 height 18
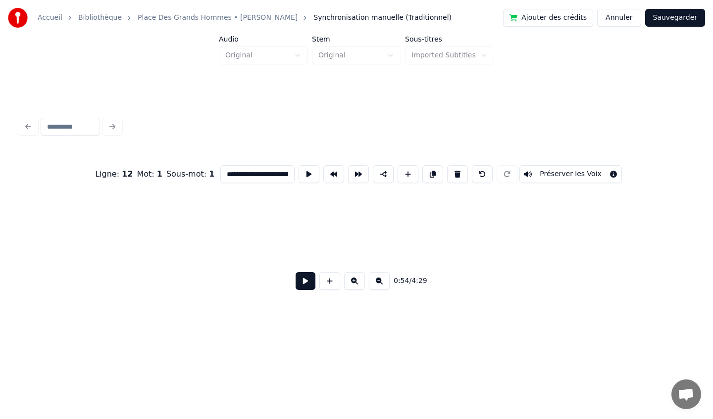
scroll to position [0, 1169]
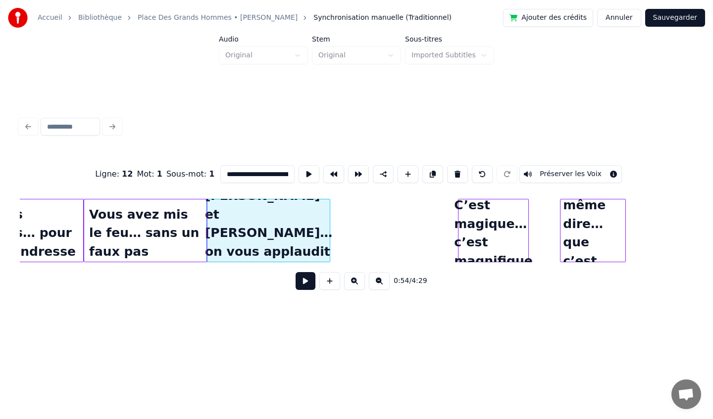
click at [378, 282] on button at bounding box center [379, 281] width 21 height 18
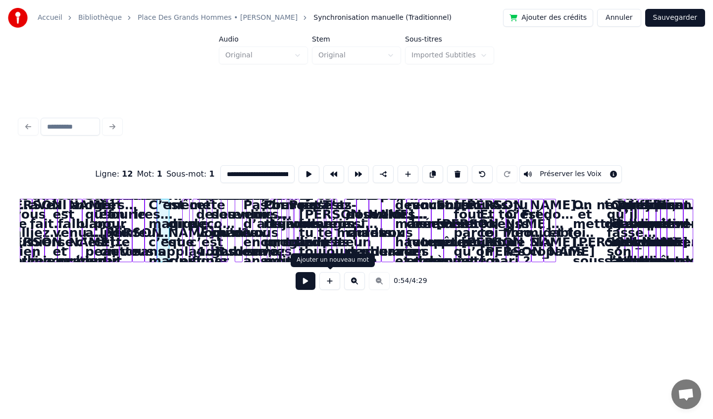
click at [331, 282] on button at bounding box center [329, 281] width 21 height 18
click at [359, 283] on button at bounding box center [354, 281] width 21 height 18
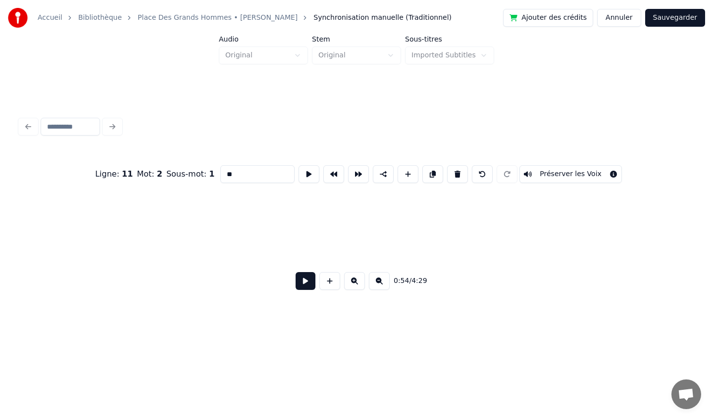
scroll to position [0, 1219]
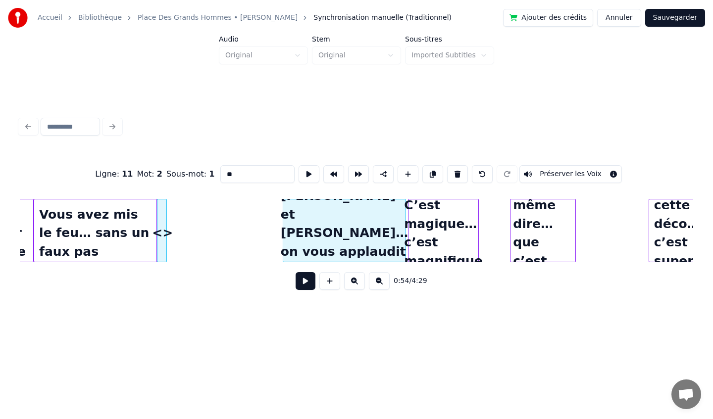
click at [348, 229] on div "[PERSON_NAME] et [PERSON_NAME]… on vous applaudit bien bas" at bounding box center [344, 232] width 122 height 67
click at [379, 282] on button at bounding box center [379, 281] width 21 height 18
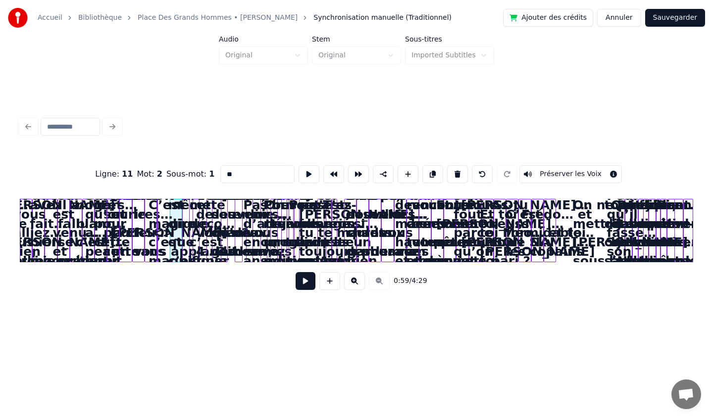
click at [353, 282] on button at bounding box center [354, 281] width 21 height 18
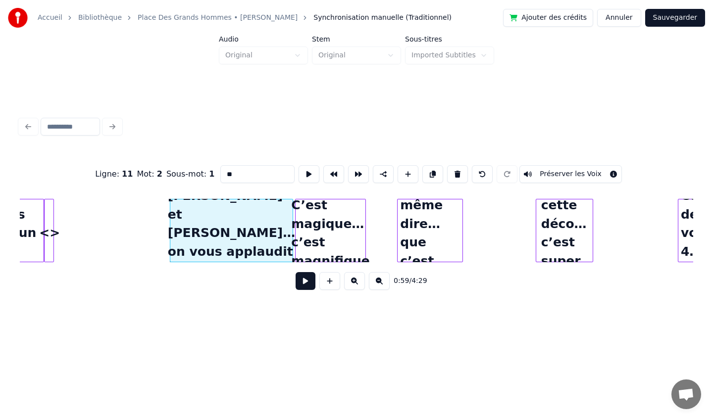
click at [353, 282] on button at bounding box center [354, 281] width 21 height 18
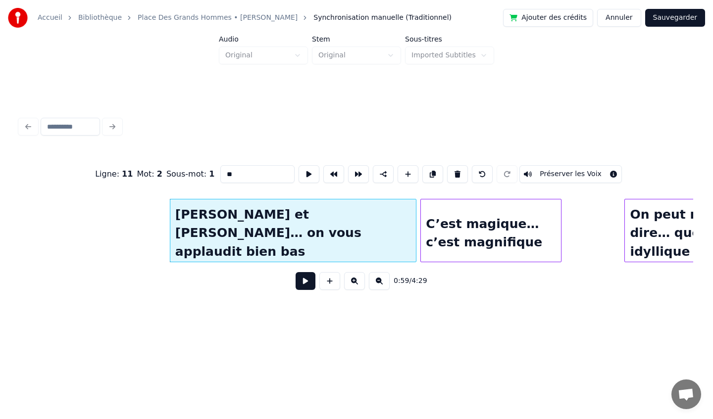
click at [353, 282] on button at bounding box center [354, 281] width 21 height 18
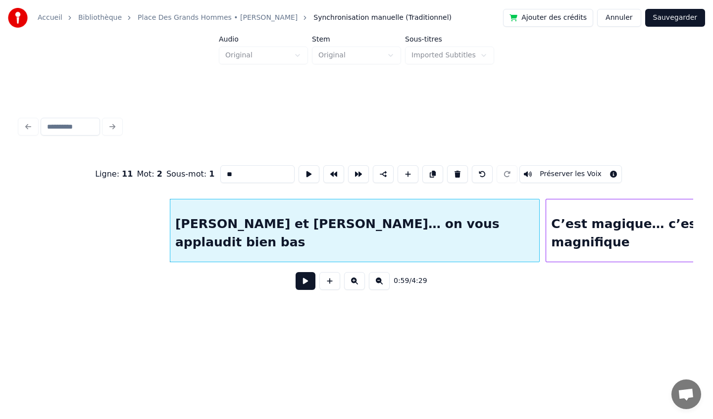
click at [353, 282] on button at bounding box center [354, 281] width 21 height 18
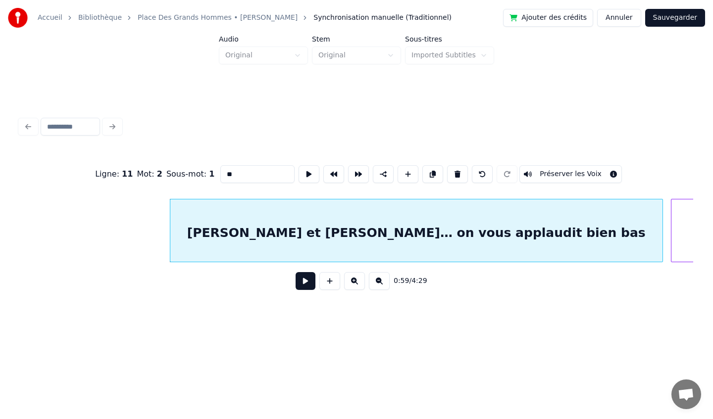
click at [353, 282] on button at bounding box center [354, 281] width 21 height 18
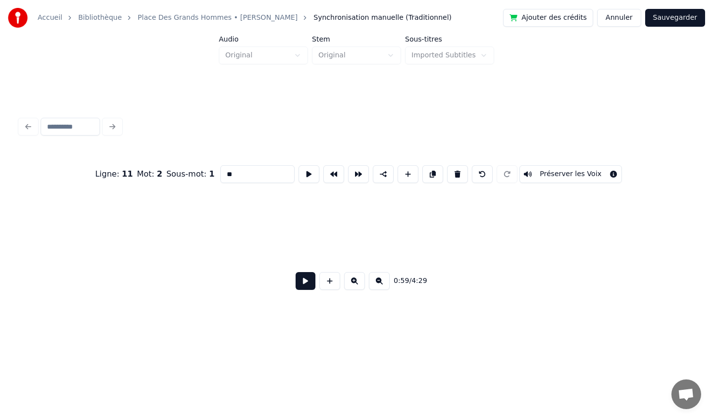
scroll to position [0, 7258]
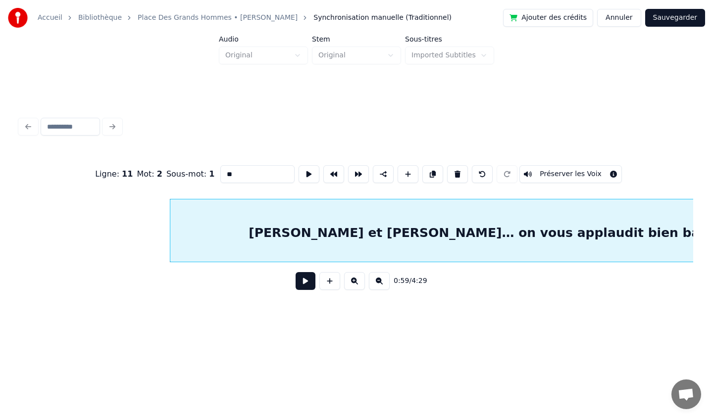
click at [379, 285] on button at bounding box center [379, 281] width 21 height 18
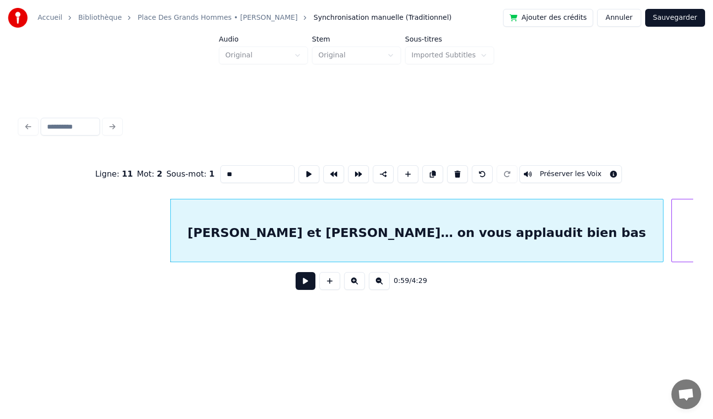
click at [379, 285] on button at bounding box center [379, 281] width 21 height 18
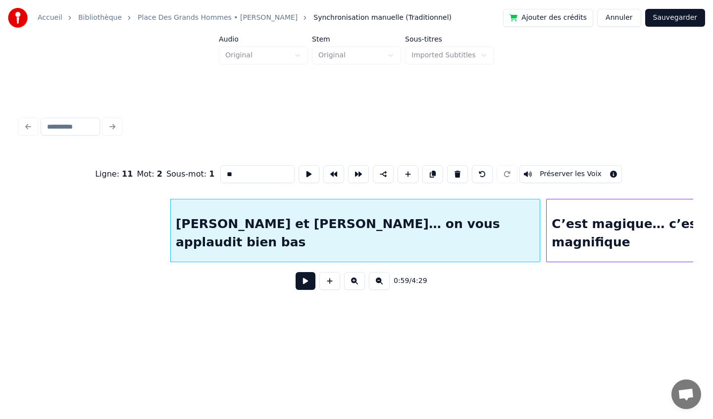
click at [379, 285] on button at bounding box center [379, 281] width 21 height 18
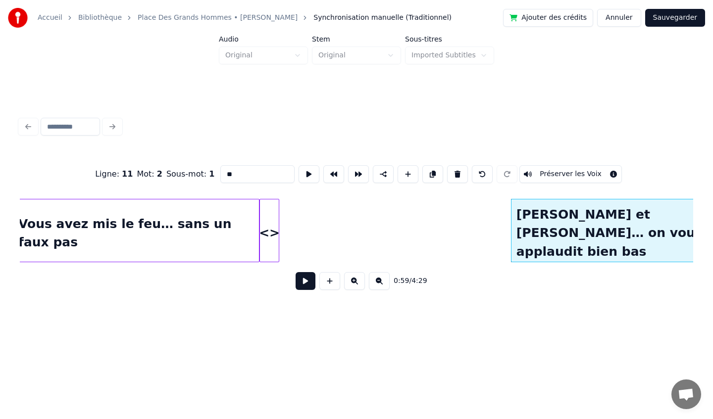
scroll to position [0, 2420]
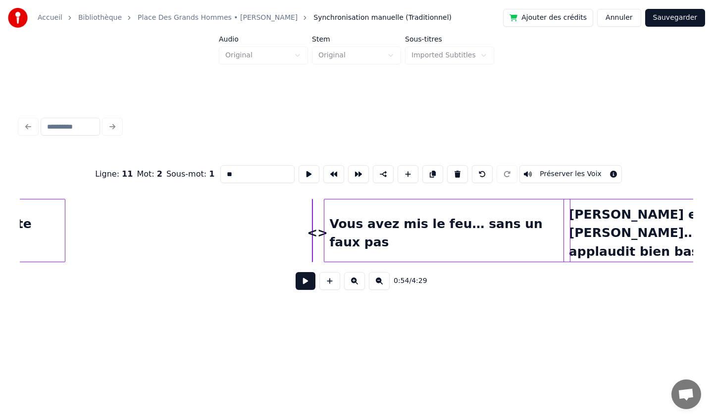
click at [465, 229] on div "Vous avez mis le feu… sans un faux pas" at bounding box center [446, 232] width 245 height 67
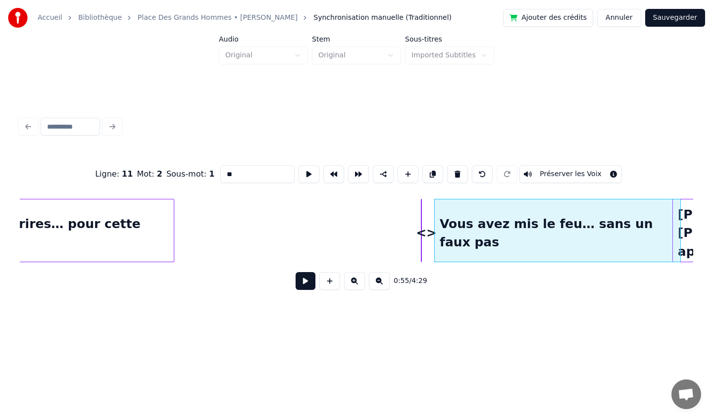
scroll to position [0, 2312]
click at [426, 234] on div "<>" at bounding box center [425, 232] width 10 height 67
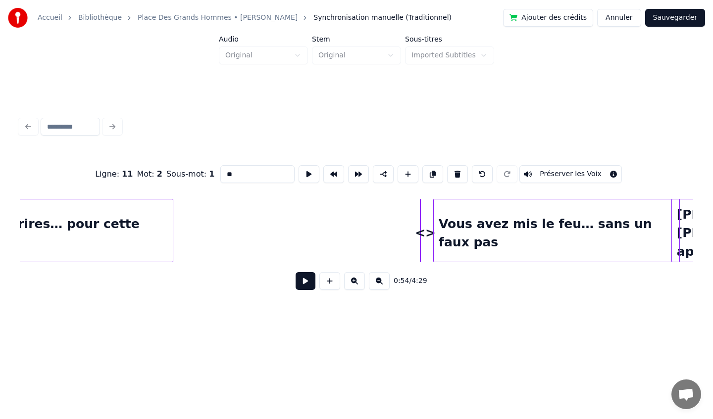
click at [131, 209] on div "Pour les sourires… pour cette tendresse" at bounding box center [49, 232] width 245 height 67
type input "**********"
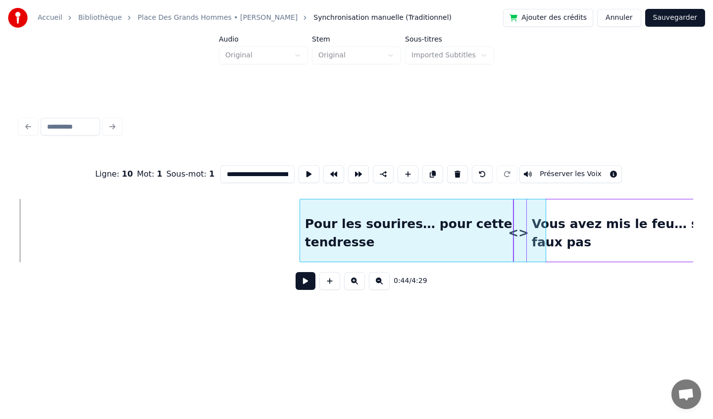
click at [464, 226] on div "Pour les sourires… pour cette tendresse" at bounding box center [422, 232] width 245 height 67
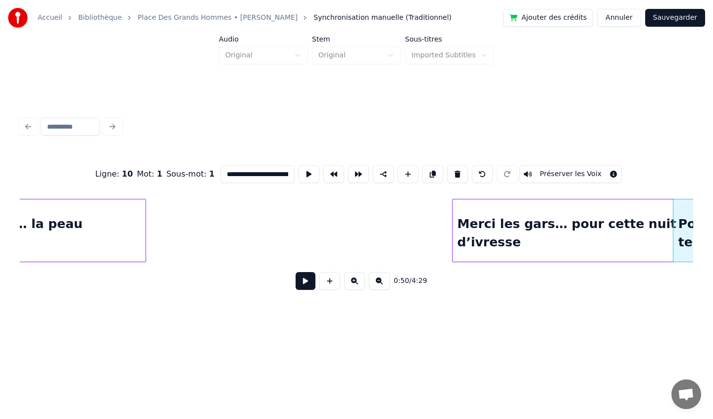
scroll to position [0, 1859]
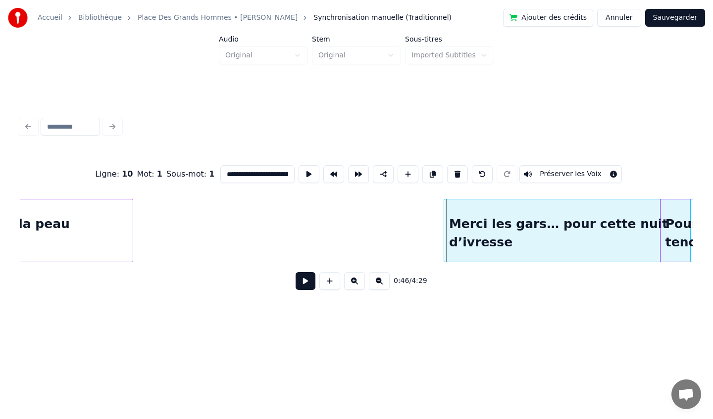
click at [621, 217] on div "Merci les gars… pour cette nuit d’ivresse" at bounding box center [567, 232] width 246 height 67
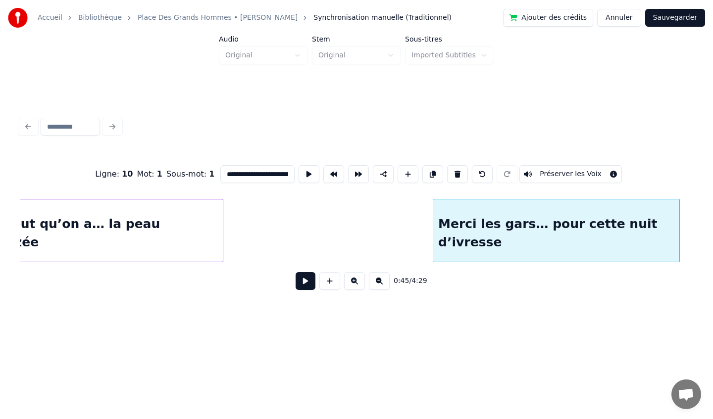
scroll to position [0, 1731]
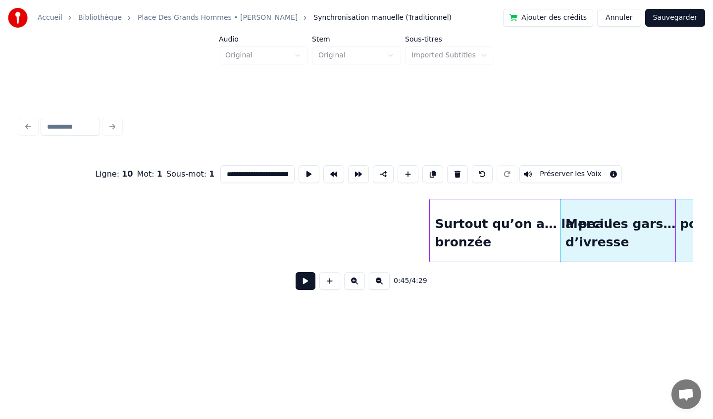
click at [493, 214] on div "Surtout qu’on a… la peau bronzée" at bounding box center [552, 232] width 245 height 67
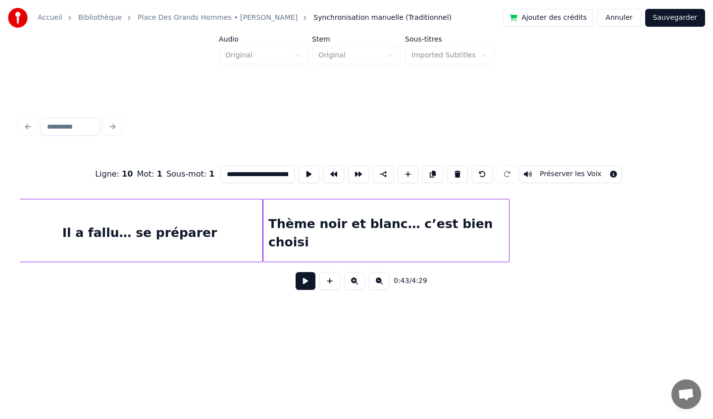
scroll to position [0, 1235]
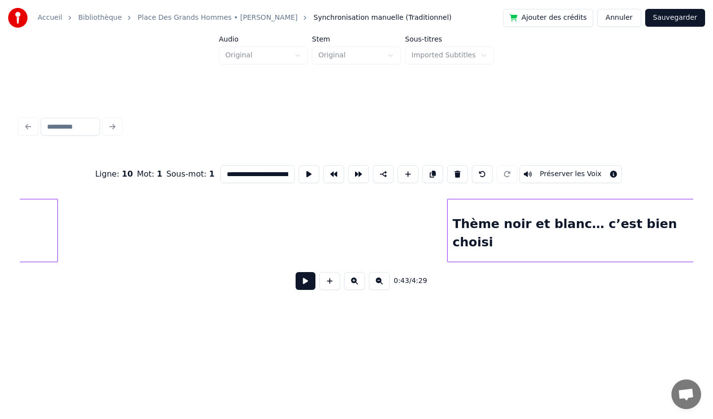
click at [712, 225] on div "**********" at bounding box center [356, 166] width 713 height 332
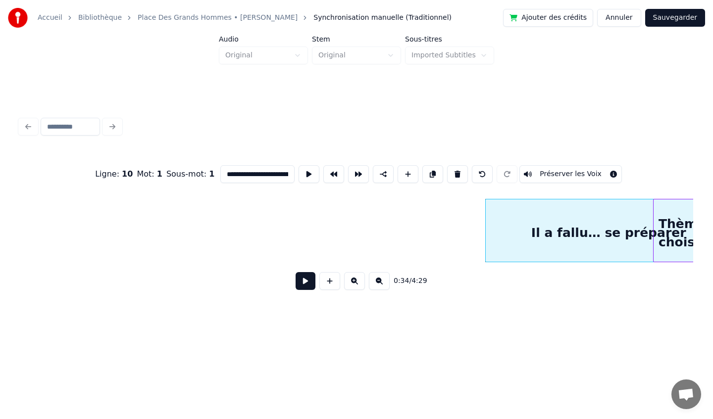
scroll to position [0, 1274]
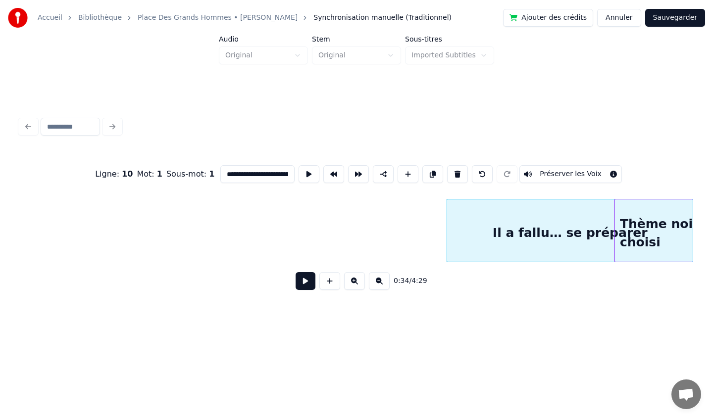
click at [712, 204] on html "**********" at bounding box center [356, 173] width 713 height 347
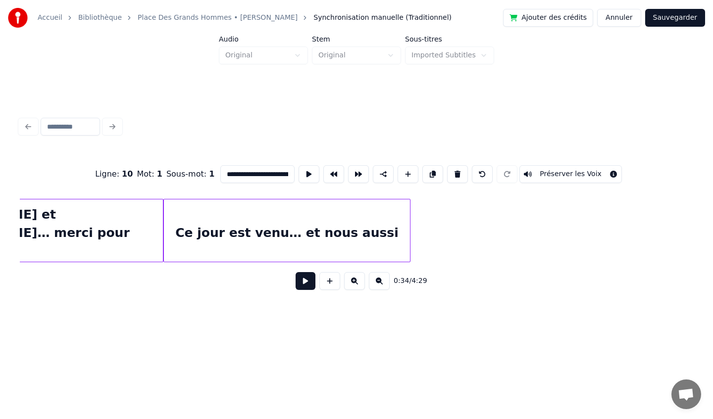
scroll to position [0, 843]
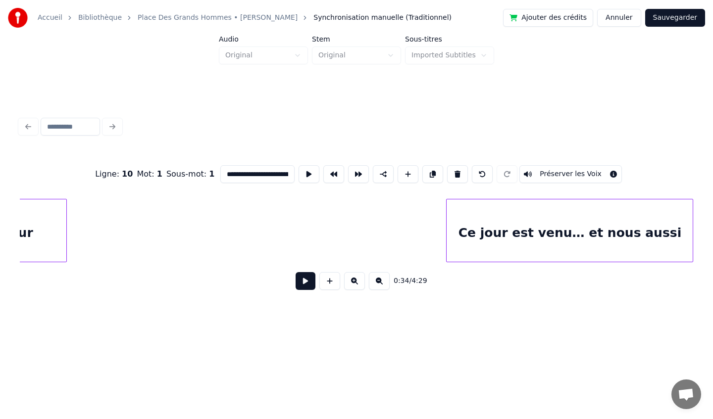
click at [632, 214] on div "Ce jour est venu… et nous aussi" at bounding box center [569, 232] width 246 height 67
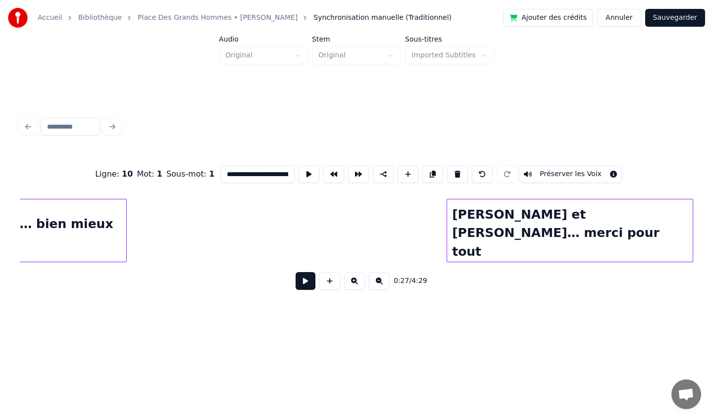
scroll to position [0, 638]
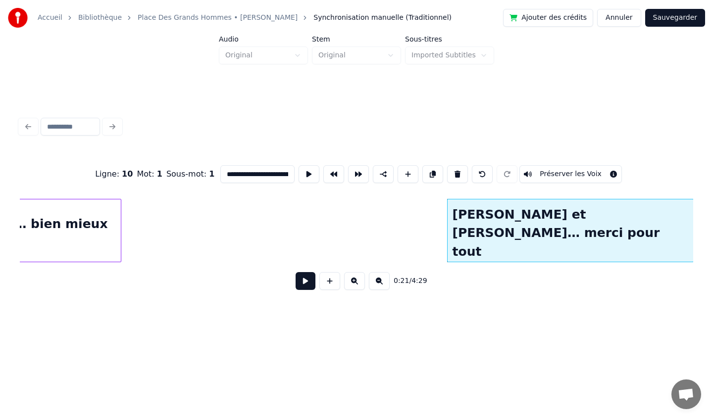
click at [712, 216] on html "**********" at bounding box center [356, 173] width 713 height 347
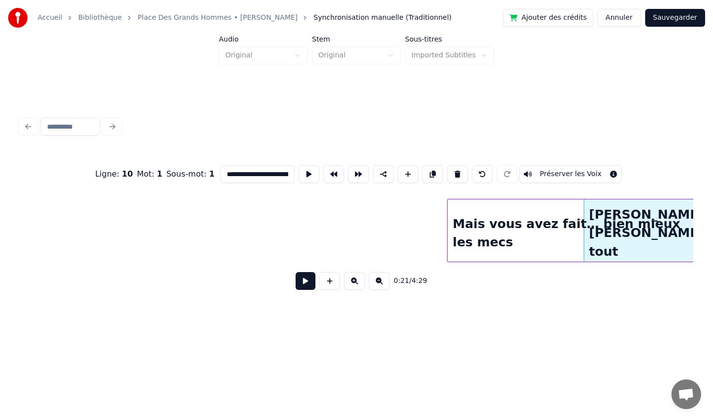
click at [494, 211] on div "Mais vous avez fait… bien mieux les mecs" at bounding box center [569, 232] width 245 height 67
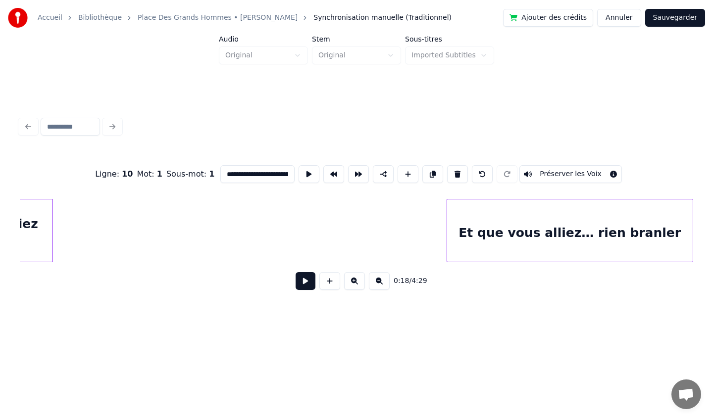
scroll to position [0, 219]
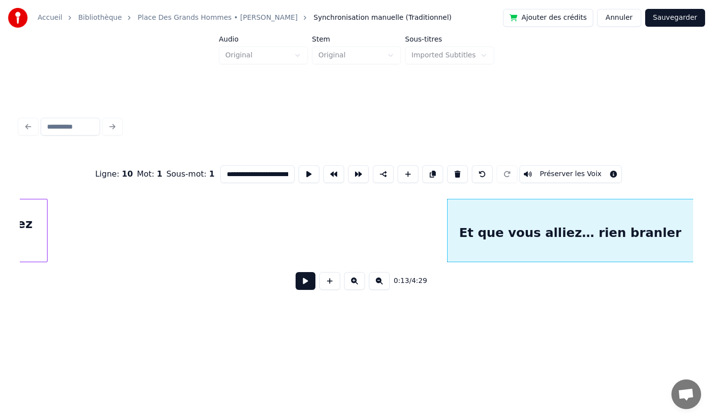
click at [712, 218] on html "**********" at bounding box center [356, 173] width 713 height 347
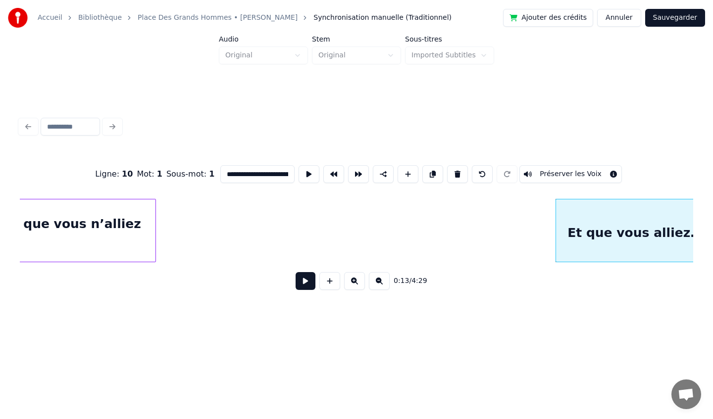
scroll to position [0, 0]
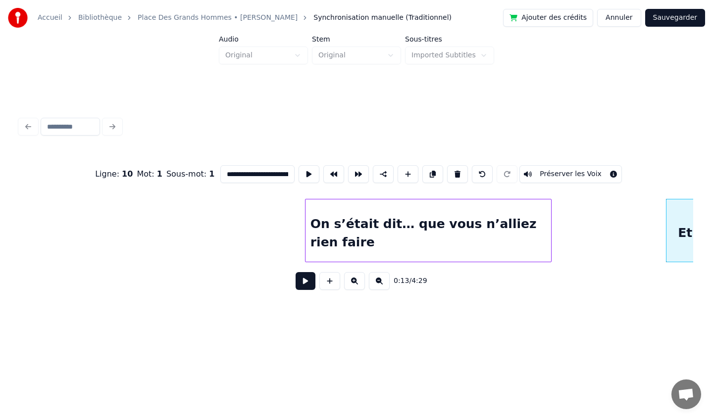
click at [348, 224] on div "On s’était dit… que vous n’alliez rien faire" at bounding box center [427, 232] width 245 height 67
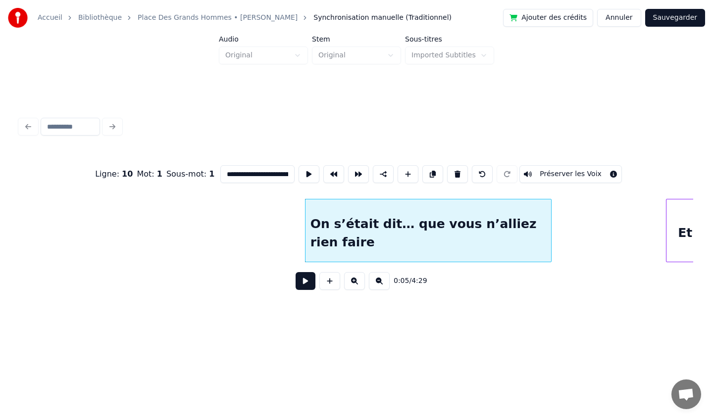
click at [307, 287] on button at bounding box center [305, 281] width 20 height 18
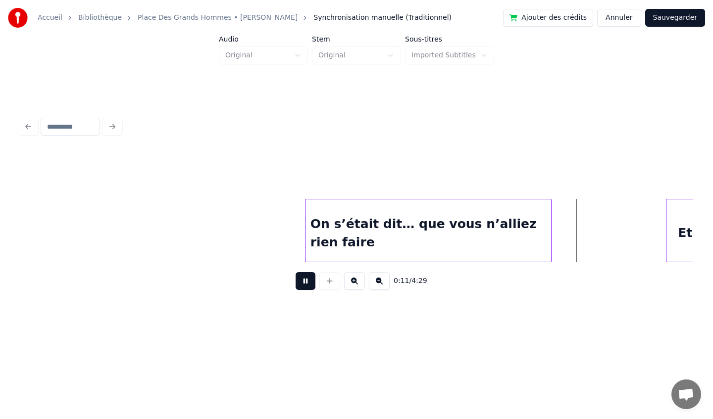
click at [304, 286] on button at bounding box center [305, 281] width 20 height 18
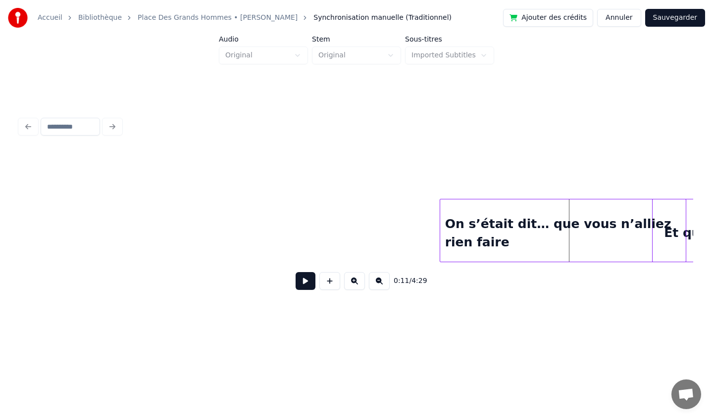
click at [542, 213] on div "On s’était dit… que vous n’alliez rien faire" at bounding box center [562, 232] width 245 height 67
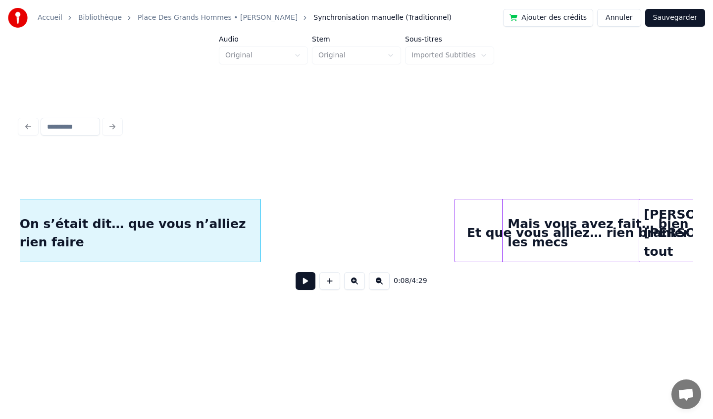
scroll to position [0, 472]
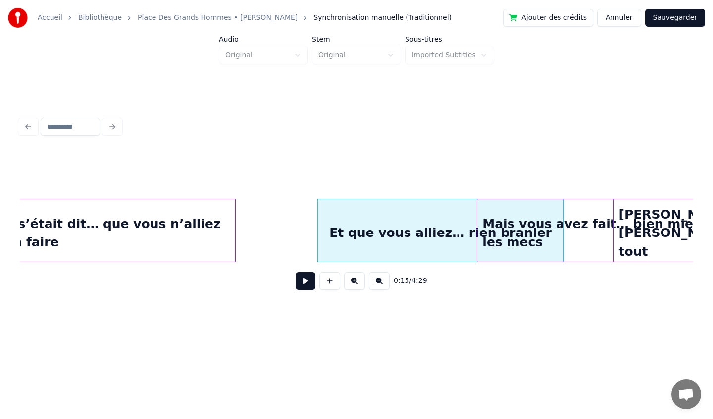
scroll to position [0, 443]
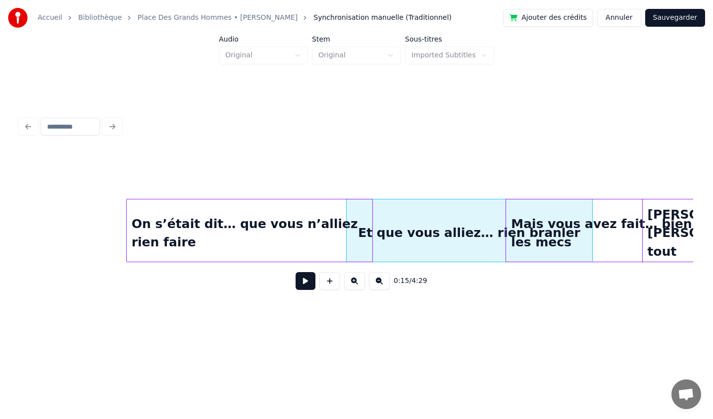
click at [261, 212] on div "On s’était dit… que vous n’alliez rien faire" at bounding box center [249, 232] width 245 height 67
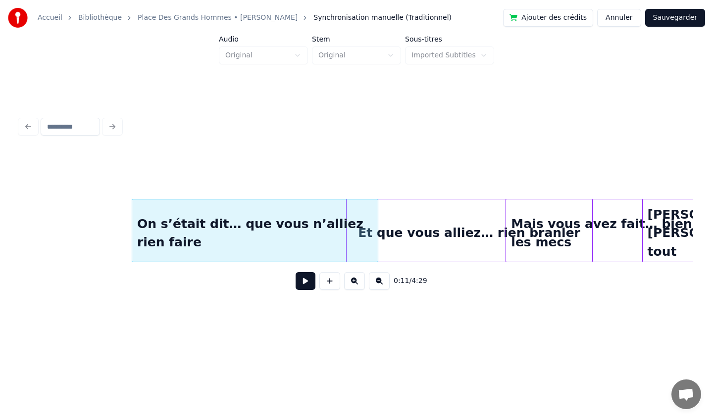
click at [80, 171] on div at bounding box center [356, 173] width 673 height 49
click at [311, 282] on button at bounding box center [305, 281] width 20 height 18
click at [22, 161] on div at bounding box center [356, 173] width 673 height 49
click at [41, 168] on div at bounding box center [356, 173] width 673 height 49
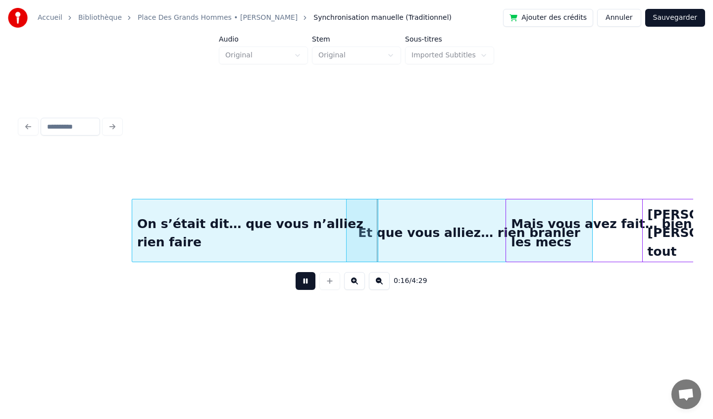
click at [304, 286] on button at bounding box center [305, 281] width 20 height 18
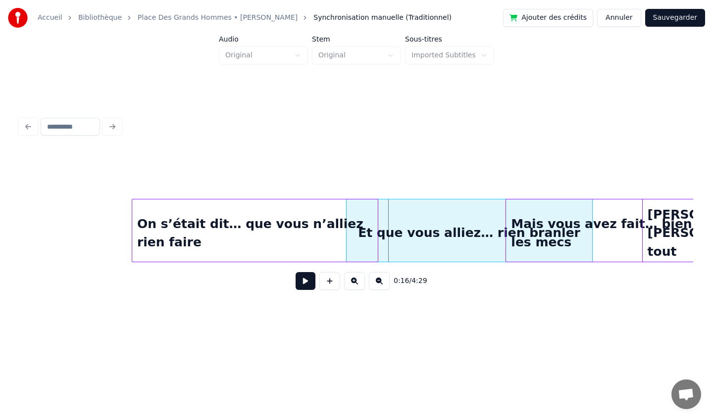
click at [304, 286] on button at bounding box center [305, 281] width 20 height 18
click at [87, 186] on div at bounding box center [356, 173] width 673 height 49
click at [138, 230] on div "On s’était dit… que vous n’alliez rien faire" at bounding box center [254, 232] width 245 height 67
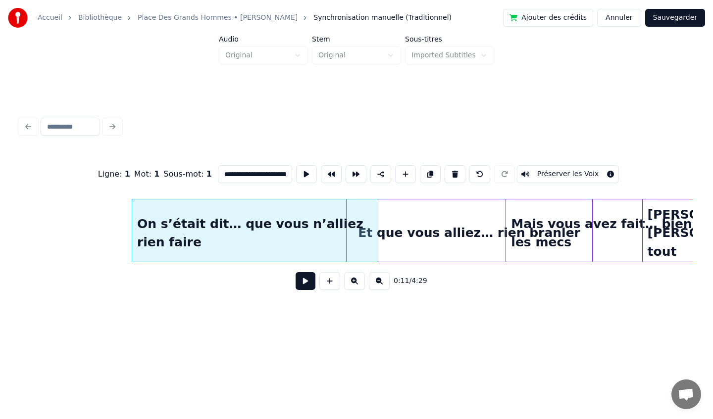
click at [301, 283] on button at bounding box center [305, 281] width 20 height 18
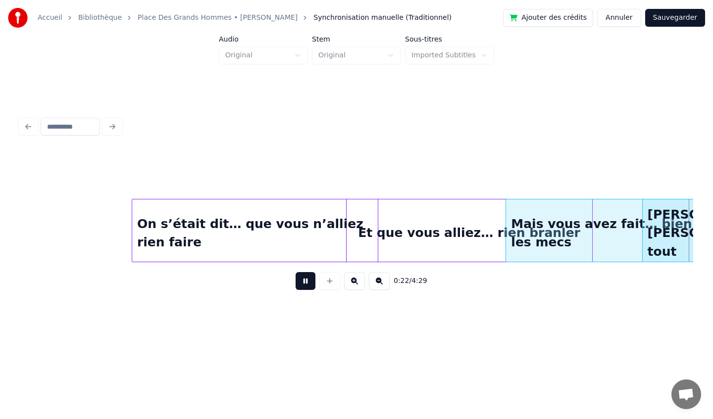
scroll to position [0, 1116]
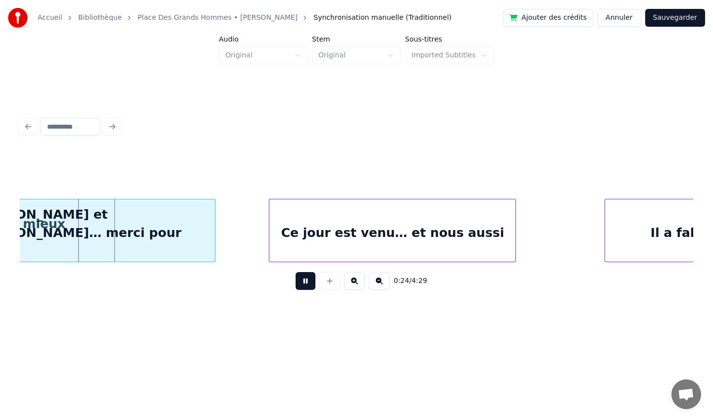
click at [307, 287] on button at bounding box center [305, 281] width 20 height 18
click at [376, 282] on button at bounding box center [379, 281] width 21 height 18
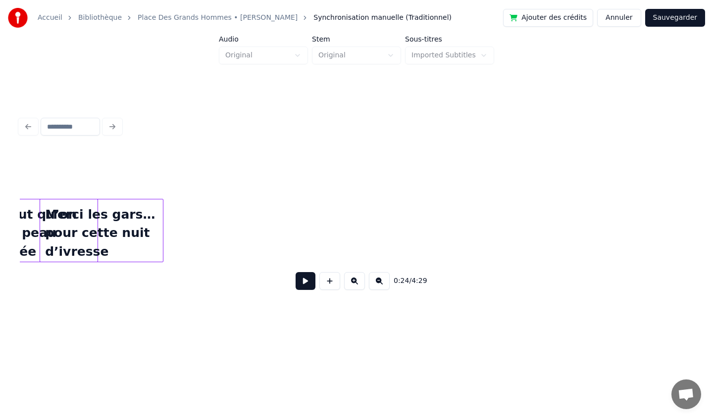
scroll to position [0, 503]
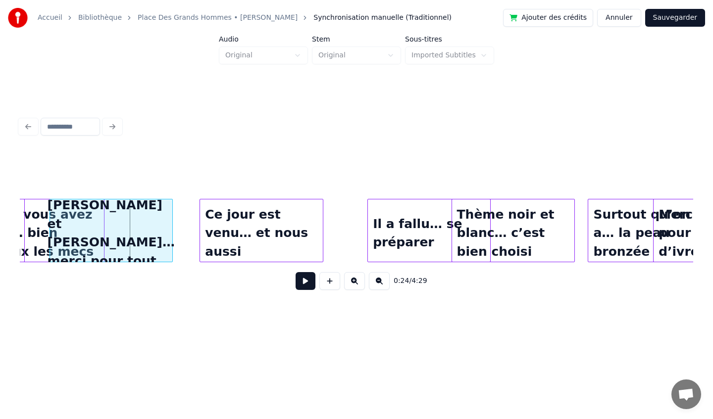
click at [359, 280] on button at bounding box center [354, 281] width 21 height 18
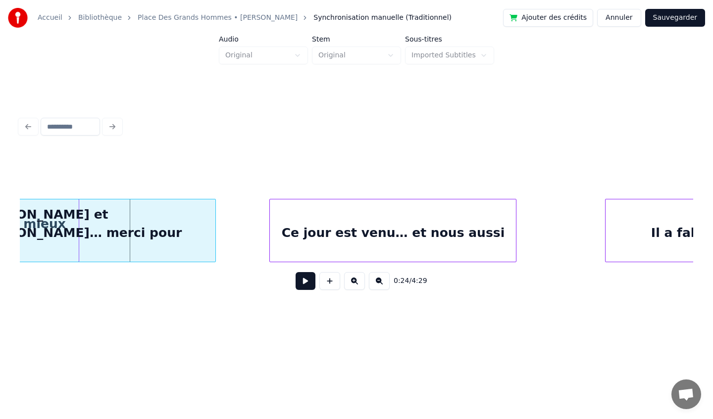
click at [359, 280] on button at bounding box center [354, 281] width 21 height 18
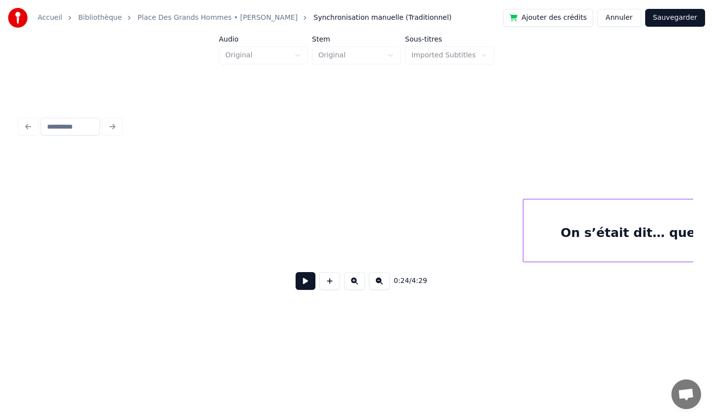
scroll to position [0, 328]
click at [304, 277] on button at bounding box center [305, 281] width 20 height 18
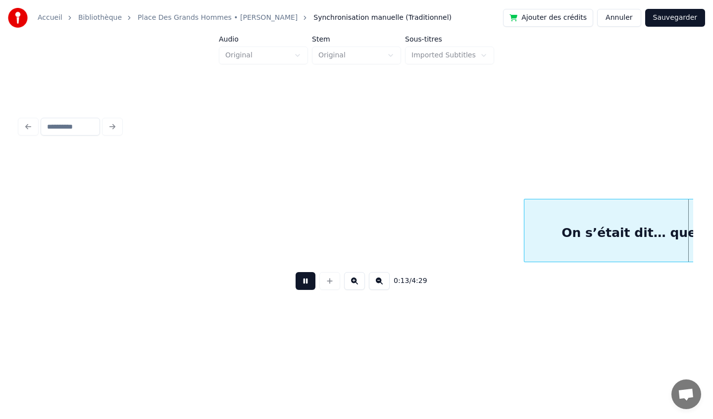
scroll to position [0, 1001]
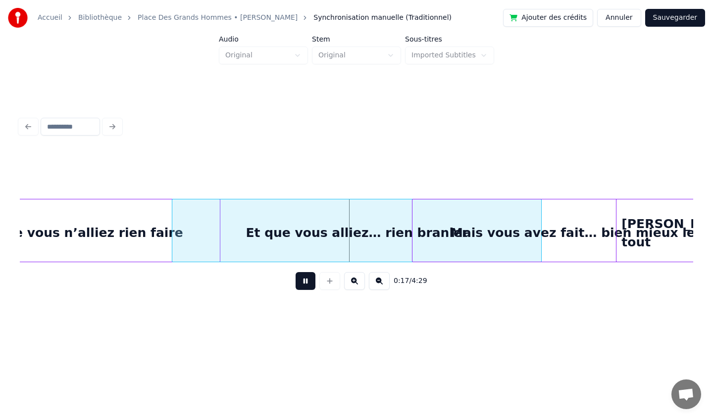
click at [143, 171] on div at bounding box center [356, 173] width 673 height 49
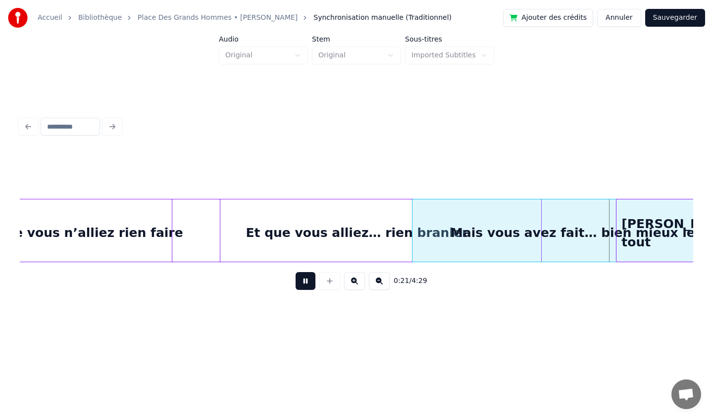
click at [131, 247] on div "On s’était dit… que vous n’alliez rien faire" at bounding box center [35, 232] width 369 height 67
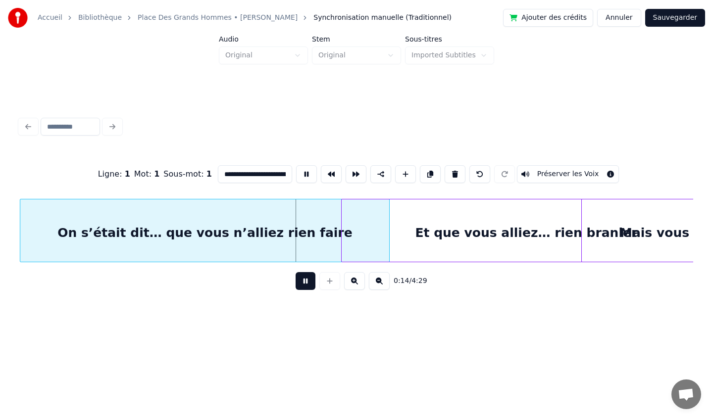
click at [305, 279] on button at bounding box center [305, 281] width 20 height 18
click at [427, 231] on div at bounding box center [425, 230] width 3 height 62
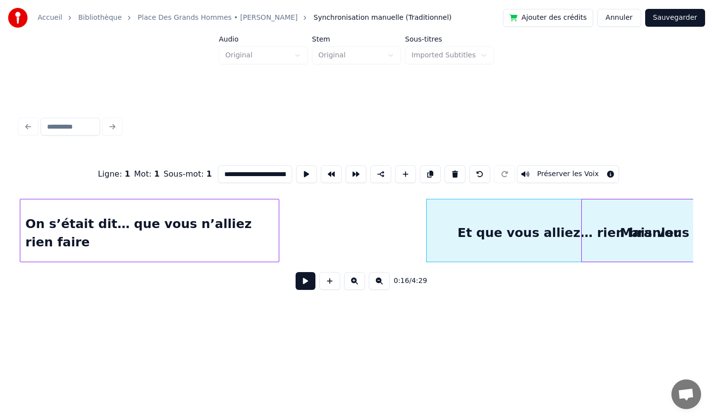
click at [276, 235] on div at bounding box center [277, 230] width 3 height 62
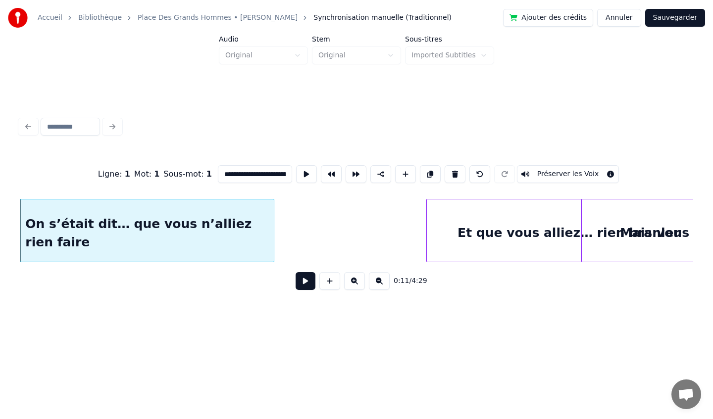
click at [14, 172] on div "**********" at bounding box center [356, 166] width 713 height 332
click at [305, 279] on button at bounding box center [305, 281] width 20 height 18
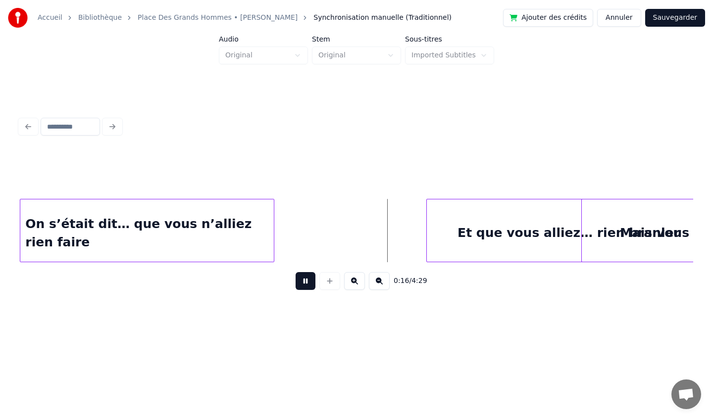
click at [308, 282] on button at bounding box center [305, 281] width 20 height 18
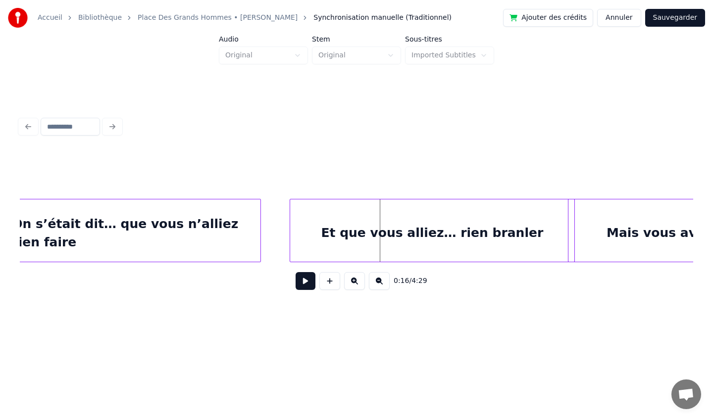
click at [392, 219] on div "Et que vous alliez… rien branler" at bounding box center [432, 232] width 284 height 67
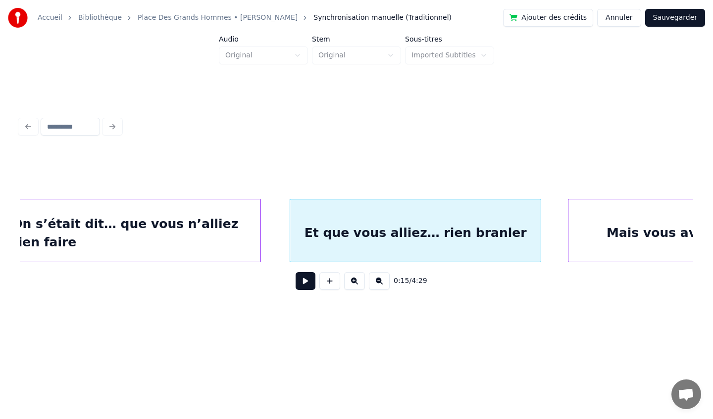
click at [539, 228] on div at bounding box center [538, 230] width 3 height 62
click at [113, 178] on div at bounding box center [356, 173] width 673 height 49
click at [306, 278] on button at bounding box center [305, 281] width 20 height 18
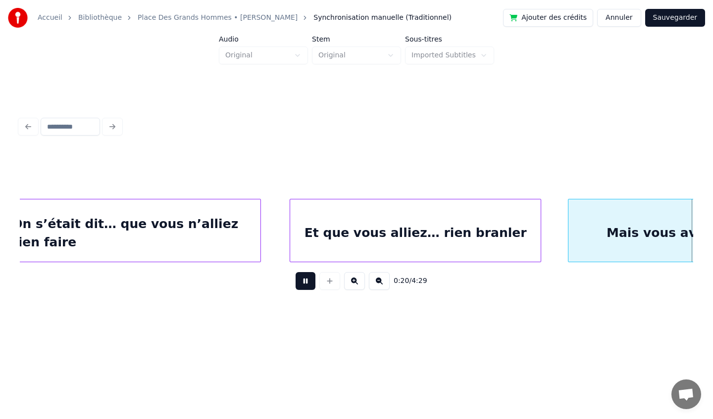
scroll to position [0, 1518]
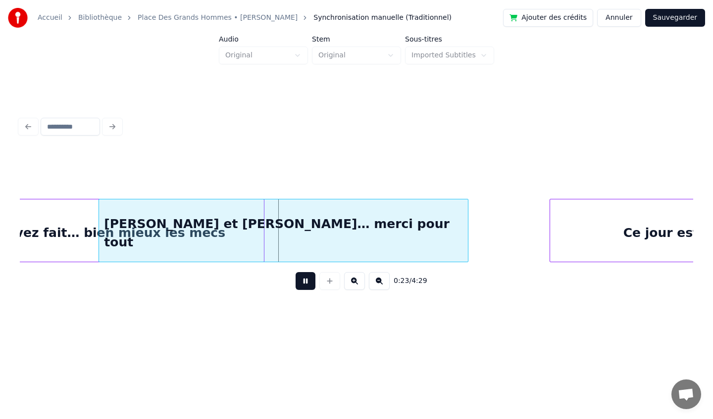
click at [198, 249] on div "[PERSON_NAME] et [PERSON_NAME]… merci pour tout" at bounding box center [283, 232] width 369 height 67
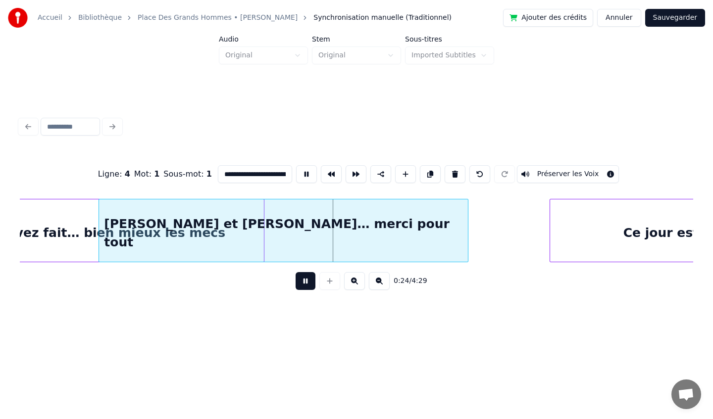
click at [37, 172] on div "**********" at bounding box center [356, 173] width 673 height 49
click at [36, 221] on div "Mais vous avez fait… bien mieux les mecs" at bounding box center [79, 232] width 369 height 67
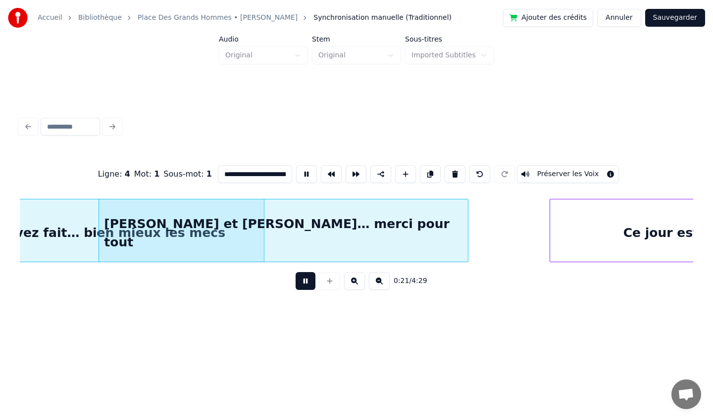
type input "**********"
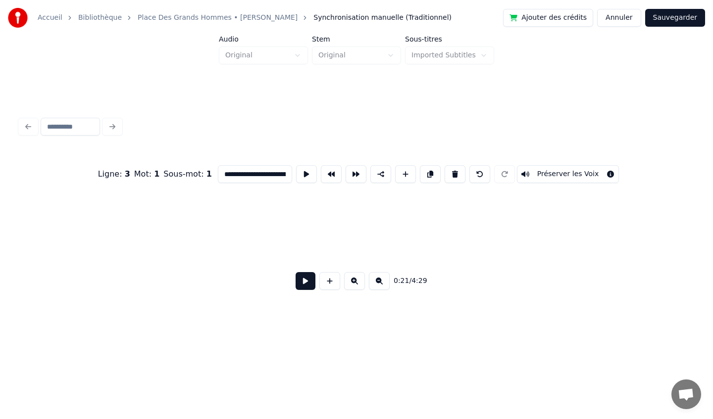
scroll to position [0, 101]
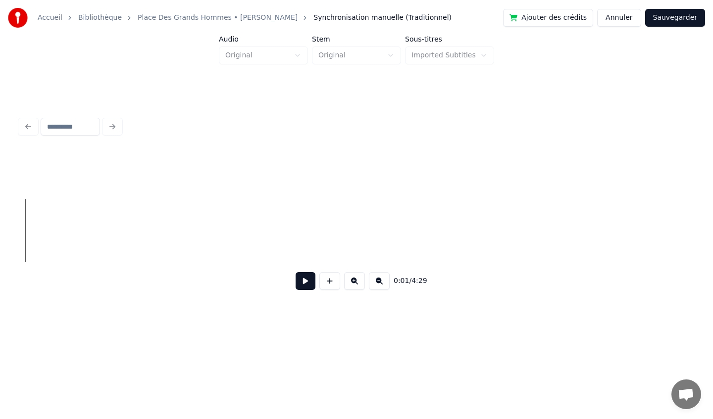
click at [308, 280] on button at bounding box center [305, 281] width 20 height 18
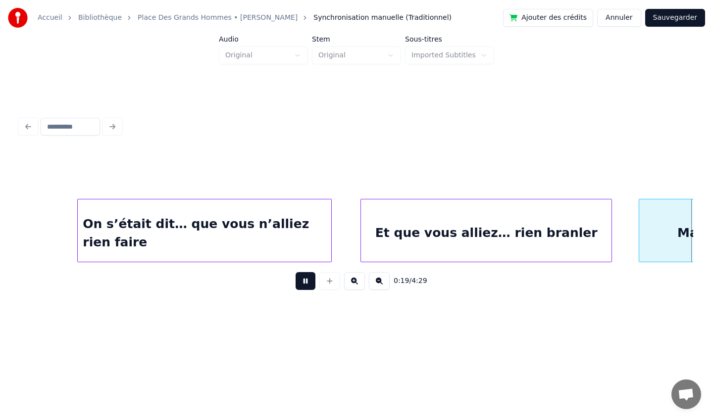
click at [409, 218] on div "Et que vous alliez… rien branler" at bounding box center [486, 232] width 251 height 67
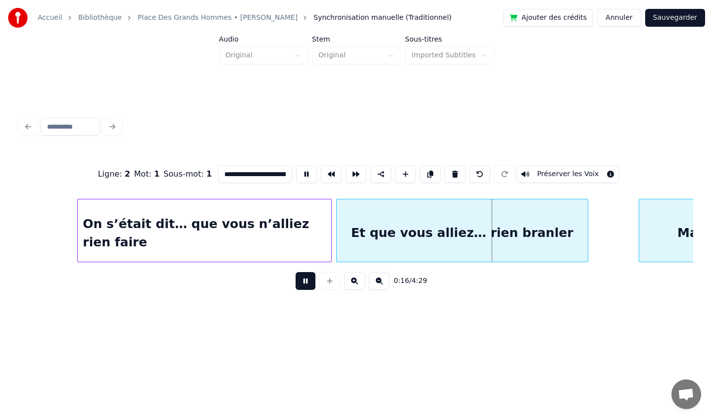
click at [385, 224] on div "Et que vous alliez… rien branler" at bounding box center [462, 232] width 251 height 67
click at [107, 218] on div "On s’était dit… que vous n’alliez rien faire" at bounding box center [204, 232] width 253 height 67
type input "**********"
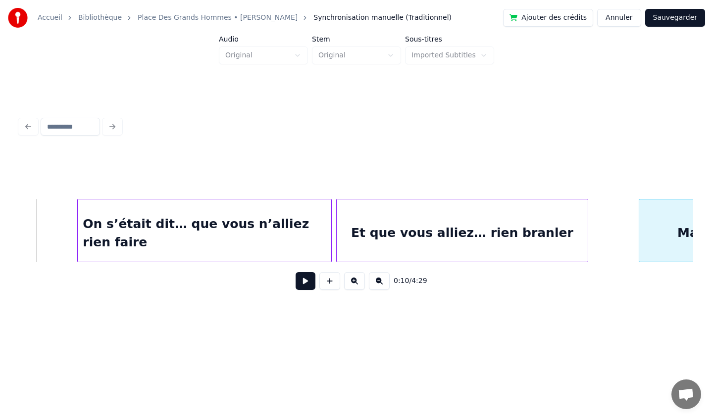
click at [305, 283] on button at bounding box center [305, 281] width 20 height 18
click at [308, 280] on button at bounding box center [305, 281] width 20 height 18
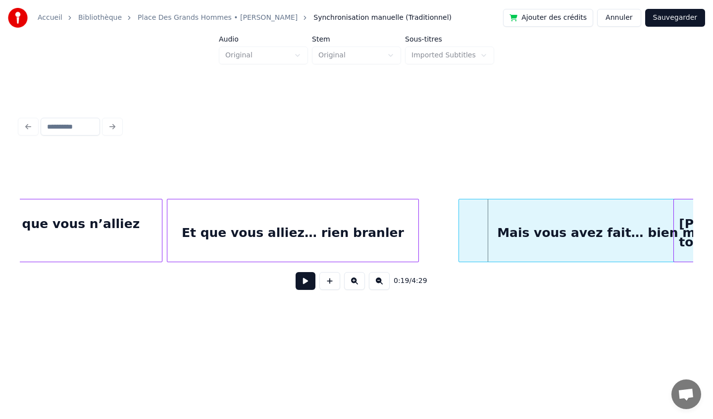
scroll to position [0, 1086]
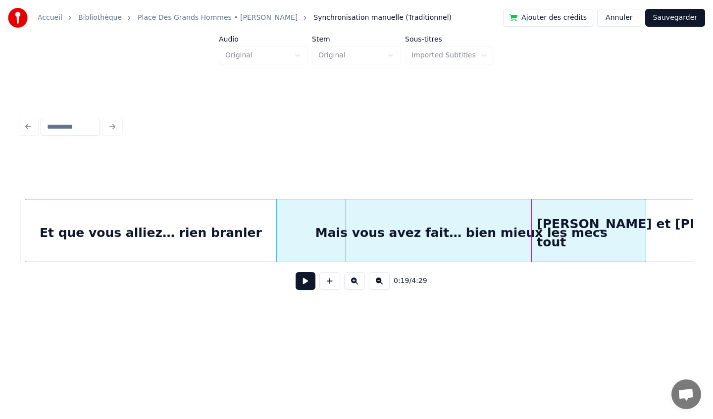
click at [522, 220] on div "Mais vous avez fait… bien mieux les mecs" at bounding box center [461, 232] width 369 height 67
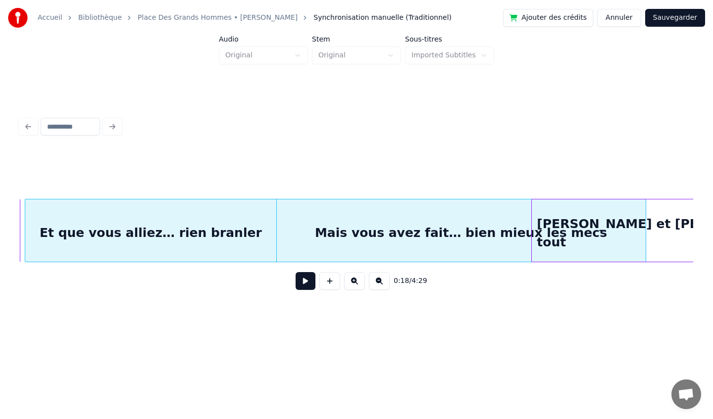
click at [303, 280] on button at bounding box center [305, 281] width 20 height 18
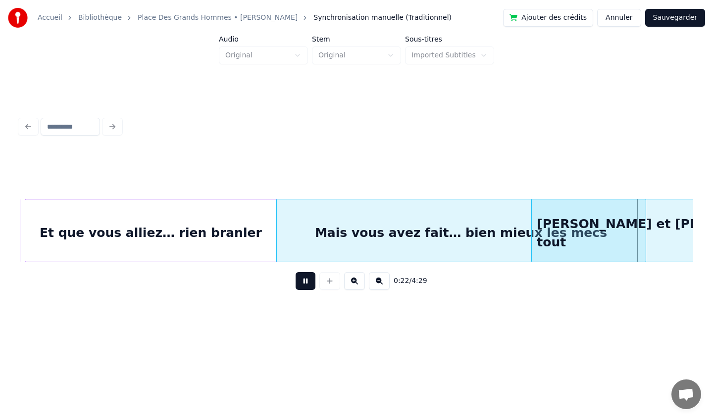
click at [301, 284] on button at bounding box center [305, 281] width 20 height 18
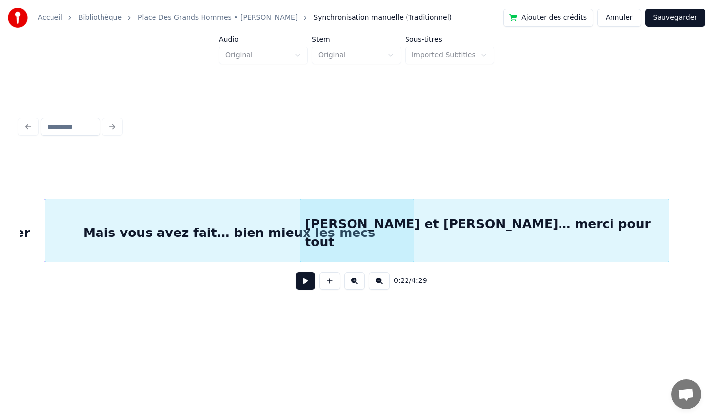
scroll to position [0, 1319]
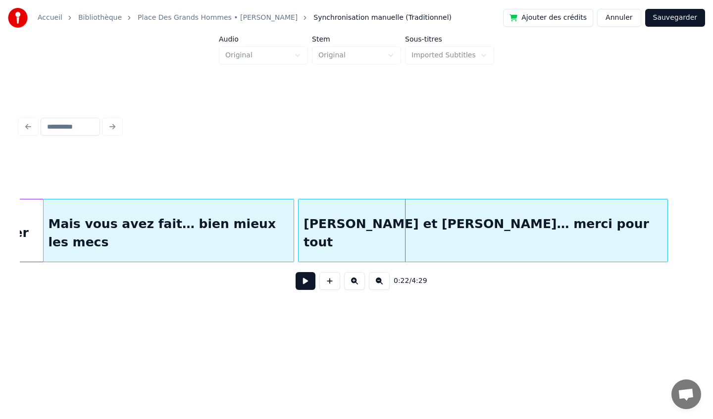
click at [292, 249] on div at bounding box center [291, 230] width 3 height 62
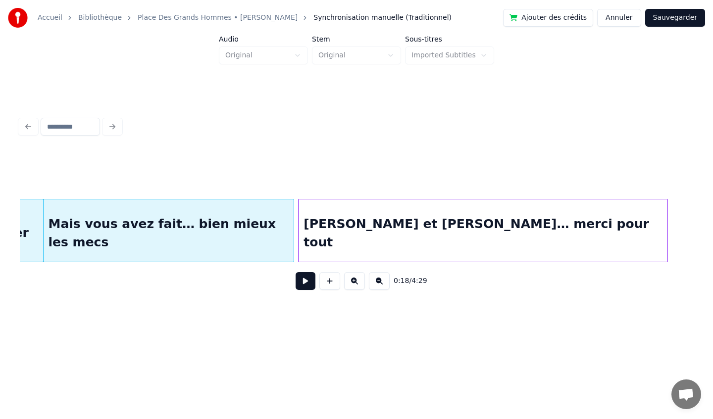
click at [357, 249] on div "[PERSON_NAME] et [PERSON_NAME]… merci pour tout" at bounding box center [482, 232] width 369 height 67
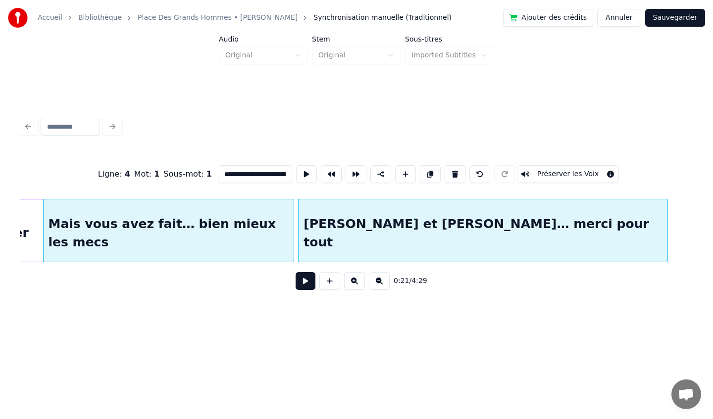
click at [303, 292] on div "0:21 / 4:29" at bounding box center [356, 281] width 673 height 38
click at [303, 285] on button at bounding box center [305, 281] width 20 height 18
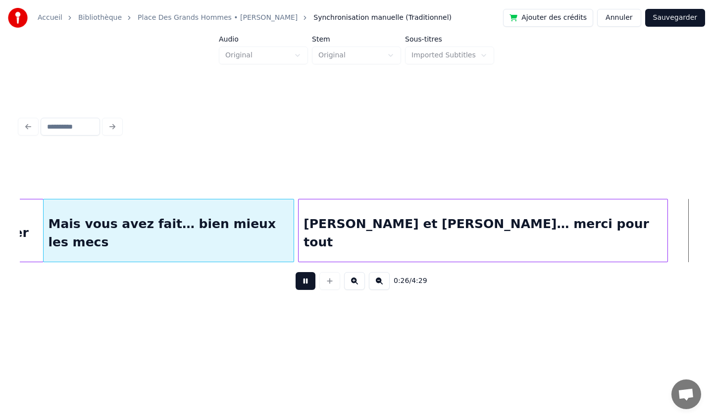
scroll to position [0, 1993]
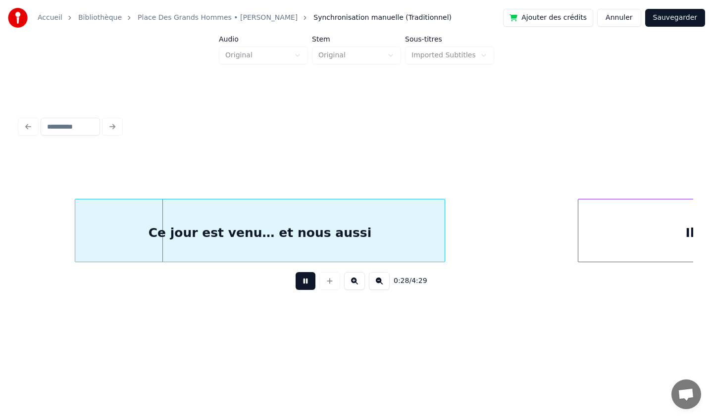
click at [303, 285] on button at bounding box center [305, 281] width 20 height 18
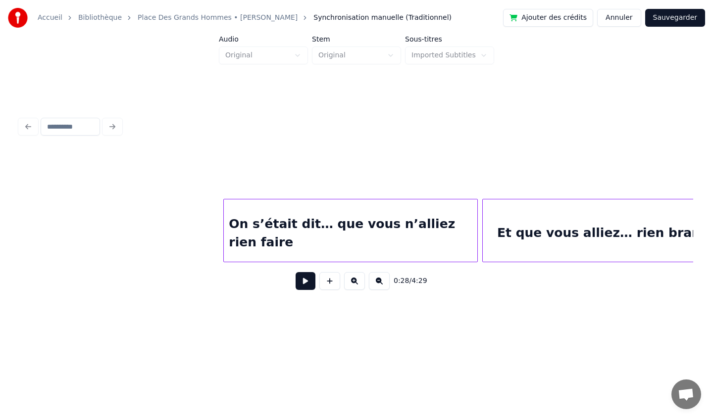
scroll to position [0, 622]
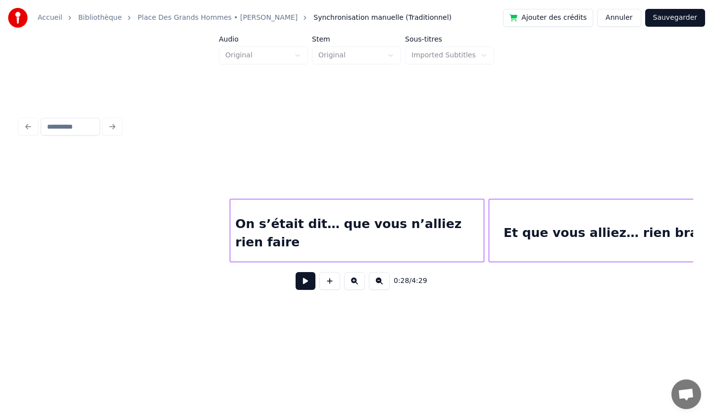
click at [173, 193] on div at bounding box center [356, 173] width 673 height 49
click at [313, 284] on button at bounding box center [305, 281] width 20 height 18
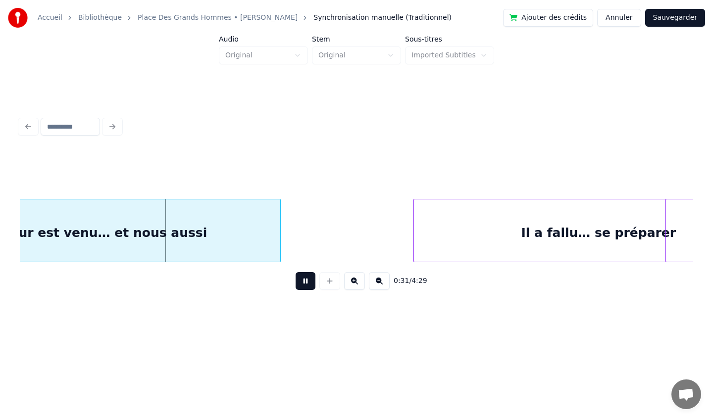
click at [302, 284] on button at bounding box center [305, 281] width 20 height 18
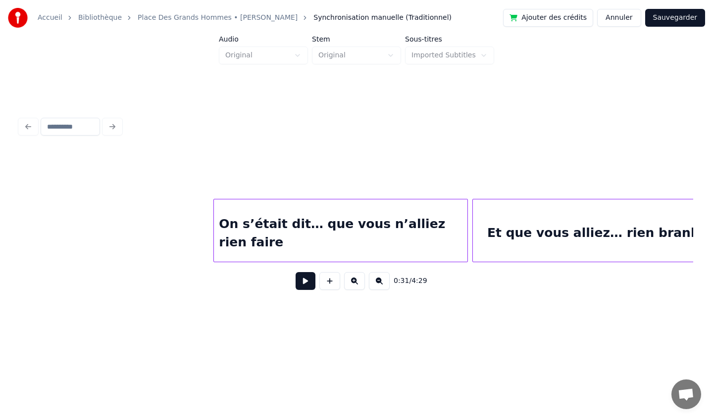
scroll to position [0, 602]
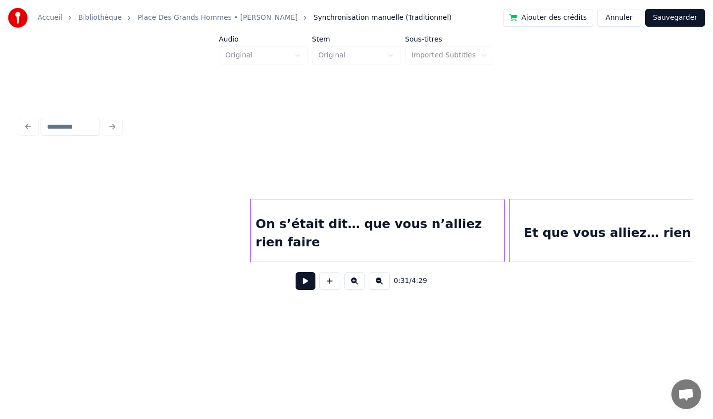
click at [303, 281] on button at bounding box center [305, 281] width 20 height 18
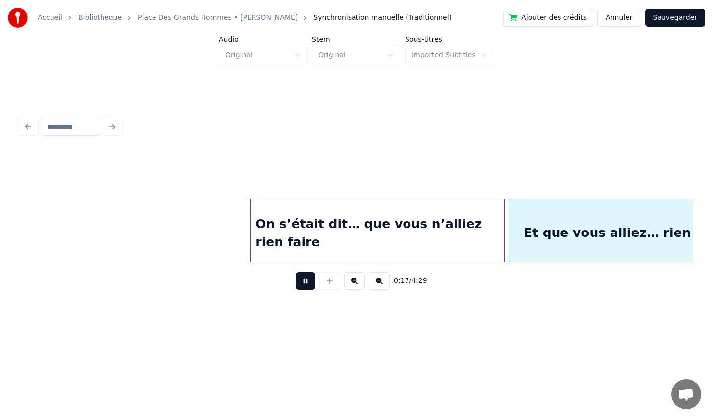
scroll to position [0, 1275]
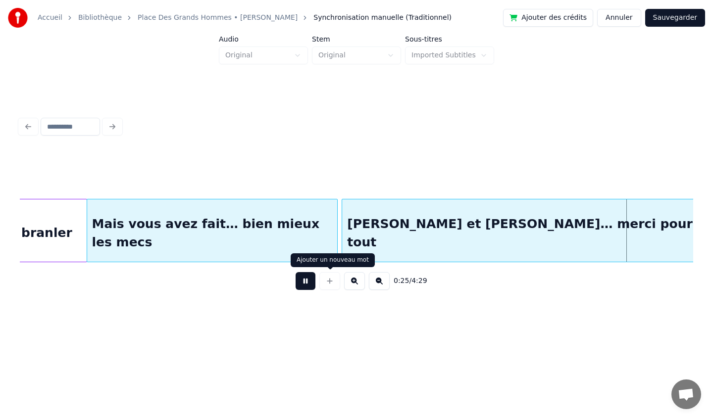
click at [305, 283] on button at bounding box center [305, 281] width 20 height 18
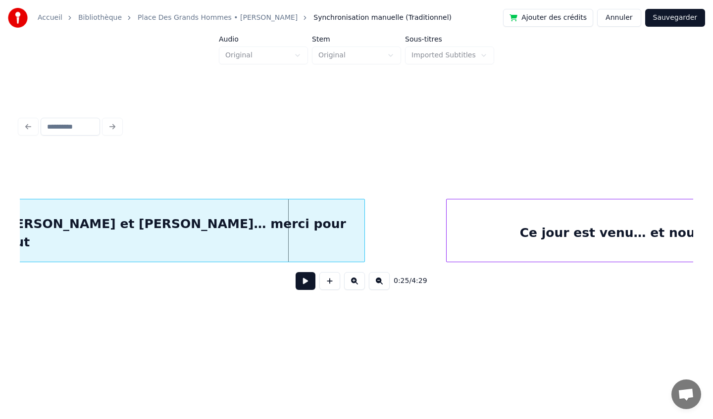
scroll to position [0, 1627]
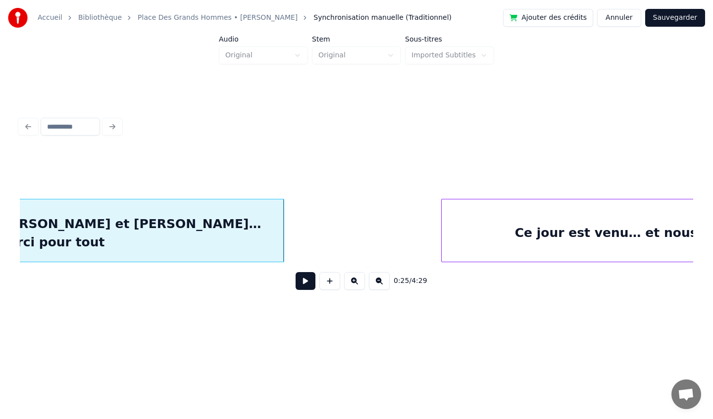
click at [282, 231] on div at bounding box center [282, 230] width 3 height 62
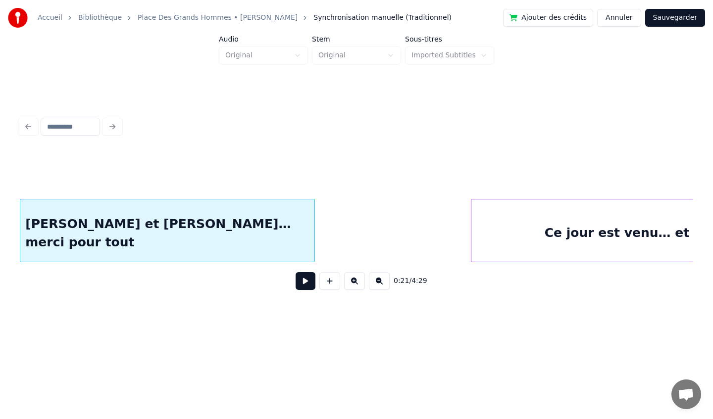
click at [506, 239] on div "Ce jour est venu… et nous aussi" at bounding box center [656, 232] width 370 height 67
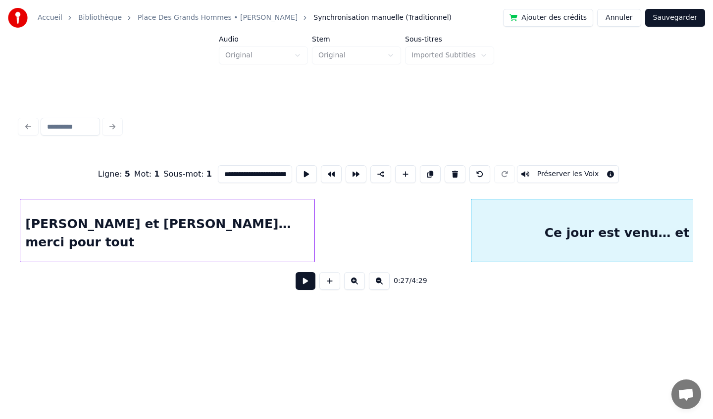
scroll to position [0, 1743]
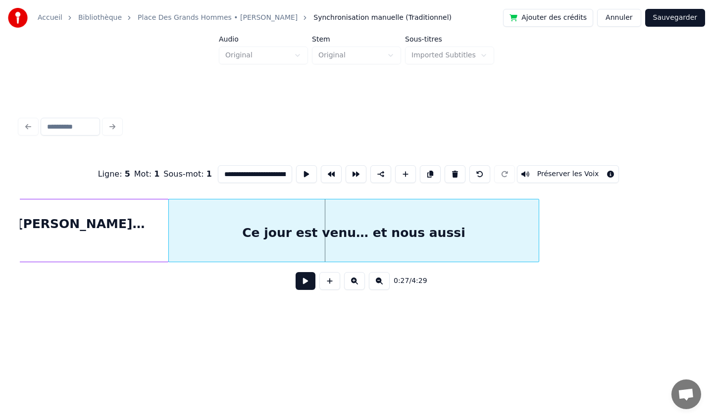
click at [350, 236] on div "Ce jour est venu… et nous aussi" at bounding box center [354, 232] width 370 height 67
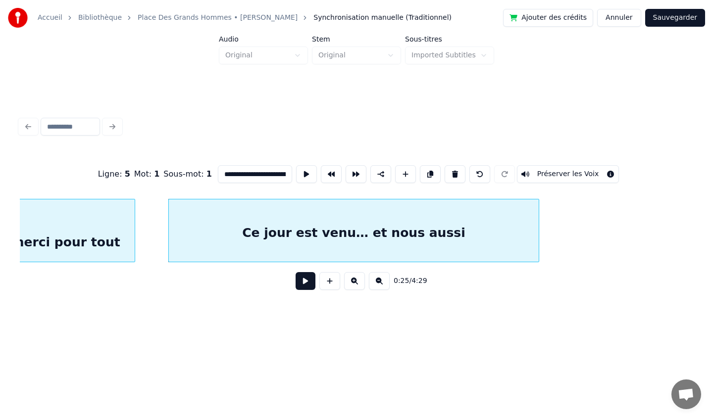
click at [133, 232] on div at bounding box center [133, 230] width 3 height 62
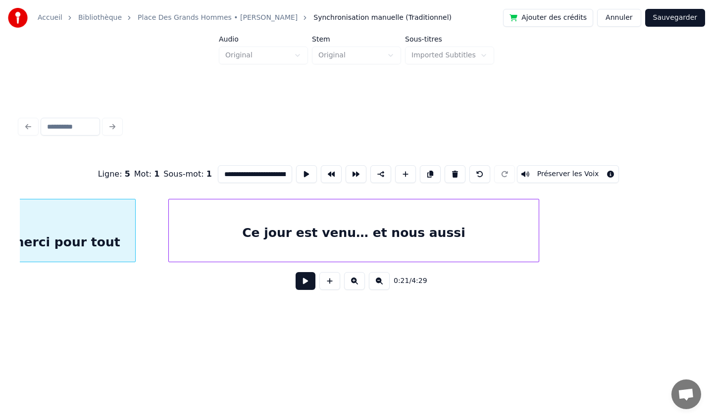
scroll to position [0, 1597]
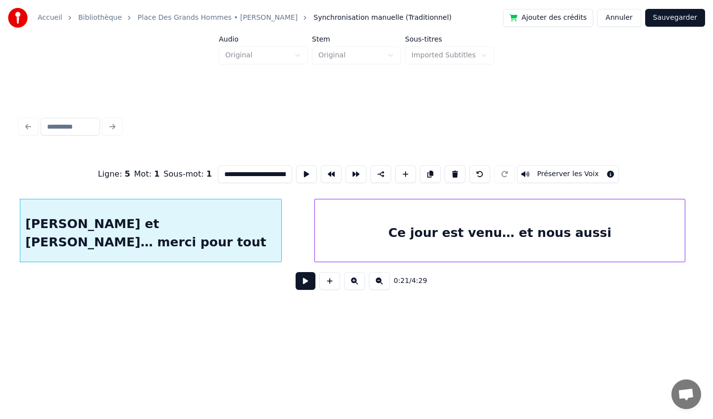
click at [334, 244] on div "Ce jour est venu… et nous aussi" at bounding box center [500, 232] width 370 height 67
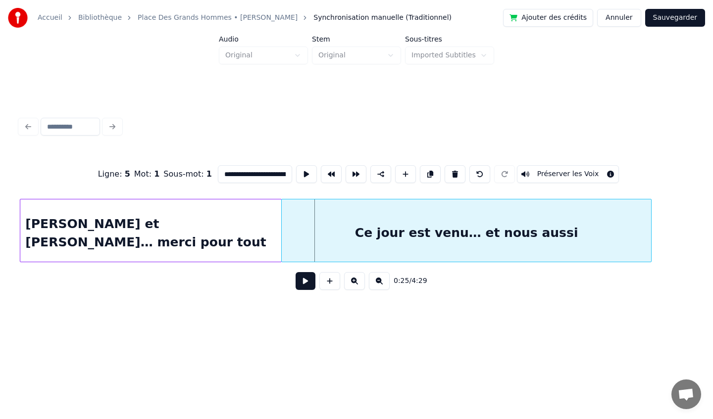
click at [300, 242] on div "Ce jour est venu… et nous aussi" at bounding box center [467, 232] width 370 height 67
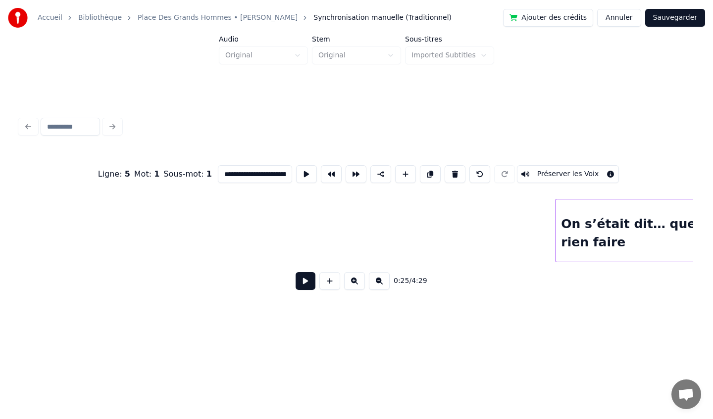
scroll to position [0, 343]
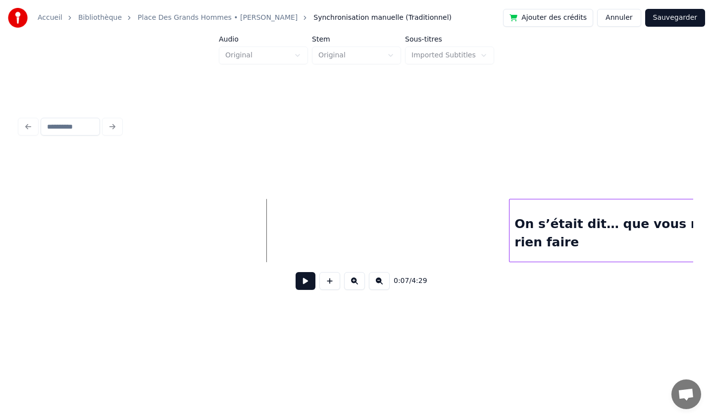
click at [306, 278] on button at bounding box center [305, 281] width 20 height 18
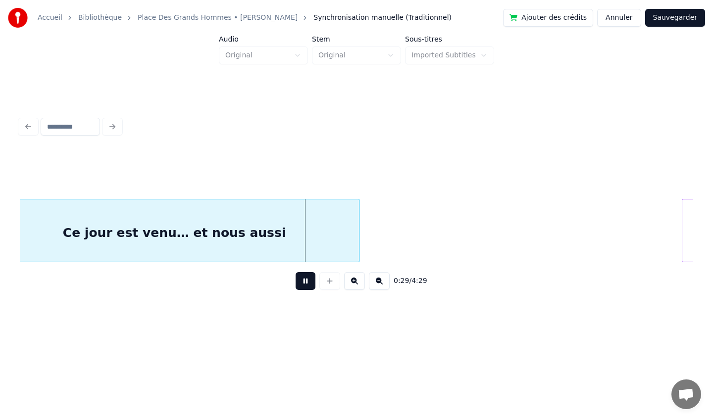
scroll to position [0, 1902]
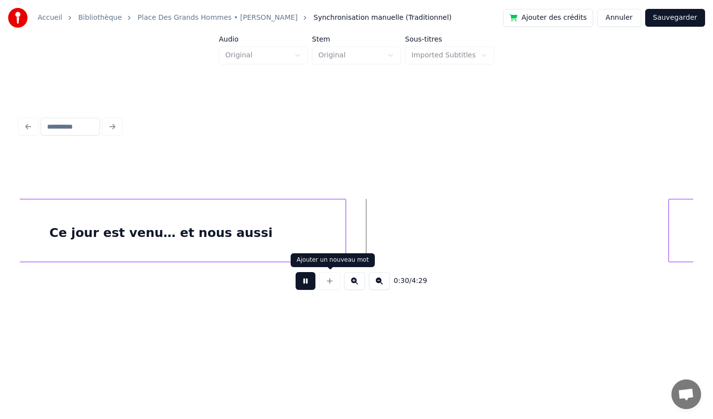
click at [303, 283] on button at bounding box center [305, 281] width 20 height 18
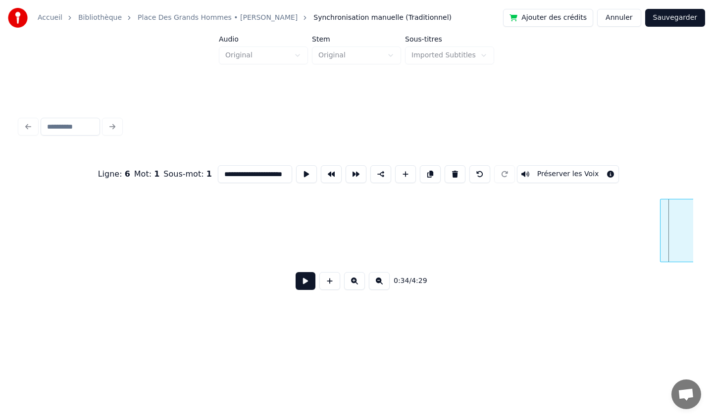
scroll to position [0, 2244]
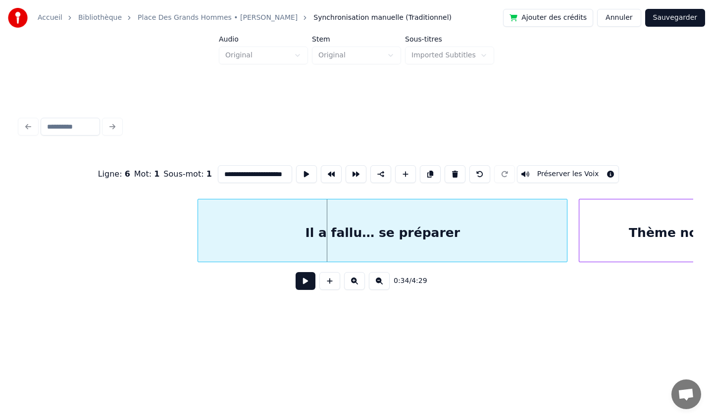
click at [548, 237] on div "Il a fallu… se préparer" at bounding box center [382, 232] width 369 height 67
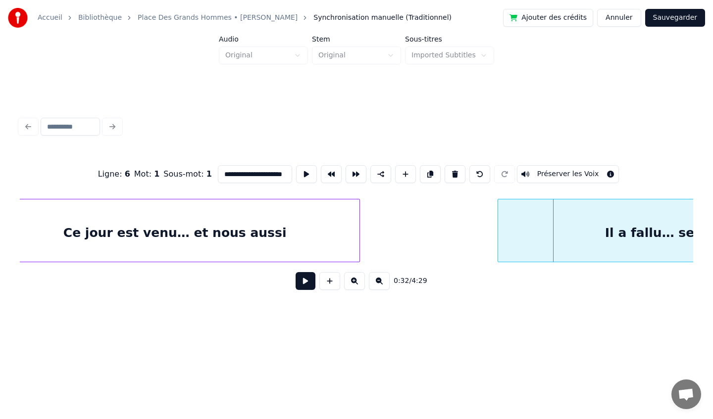
scroll to position [0, 2115]
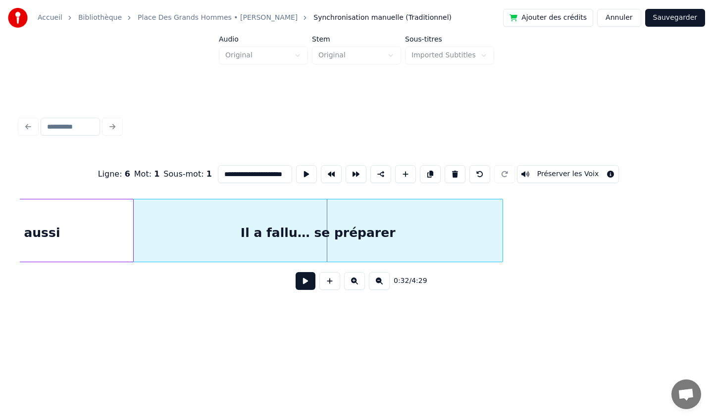
click at [439, 218] on div "Il a fallu… se préparer" at bounding box center [318, 232] width 369 height 67
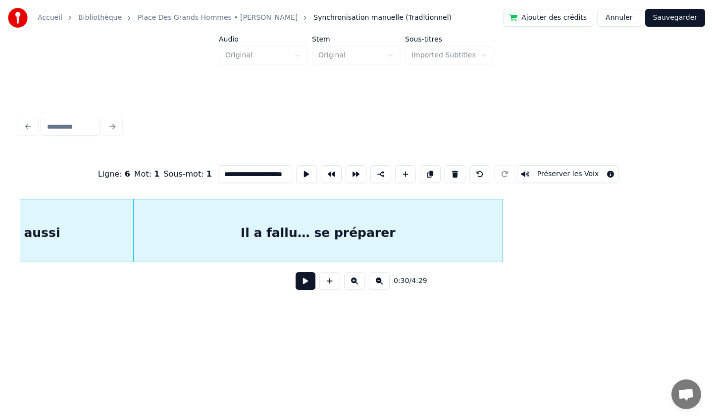
click at [301, 283] on button at bounding box center [305, 281] width 20 height 18
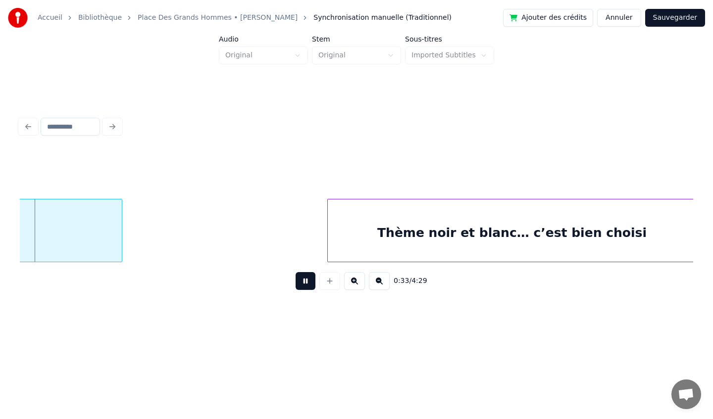
scroll to position [0, 2474]
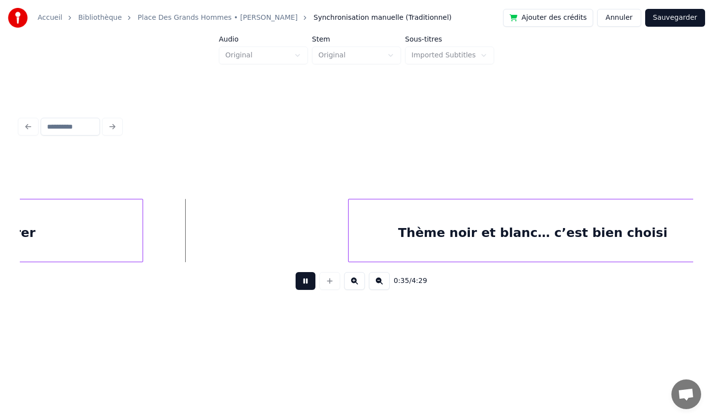
click at [304, 280] on button at bounding box center [305, 281] width 20 height 18
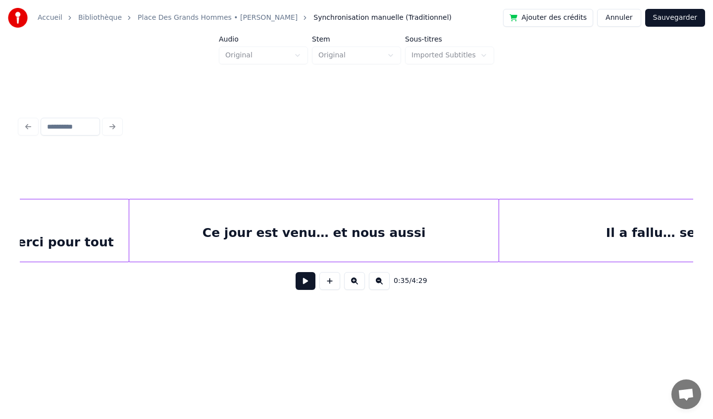
scroll to position [0, 1744]
click at [413, 230] on div "Ce jour est venu… et nous aussi" at bounding box center [320, 232] width 370 height 67
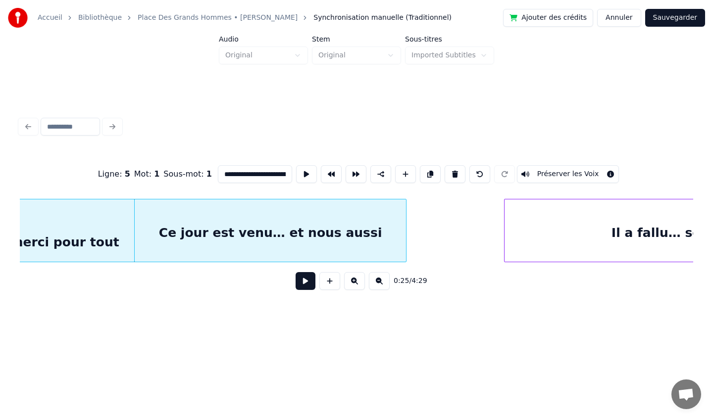
click at [405, 232] on div at bounding box center [404, 230] width 3 height 62
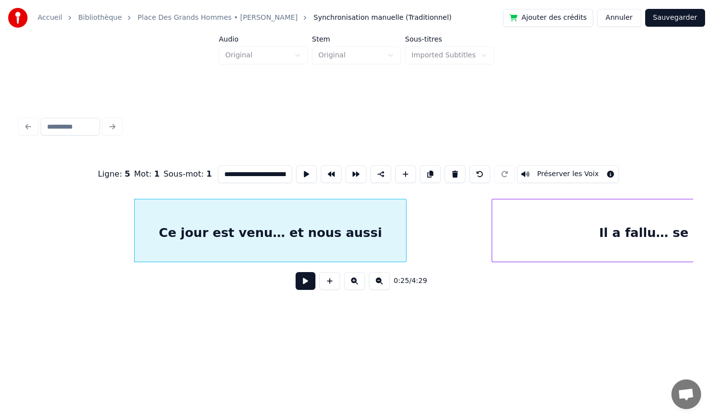
scroll to position [0, 1921]
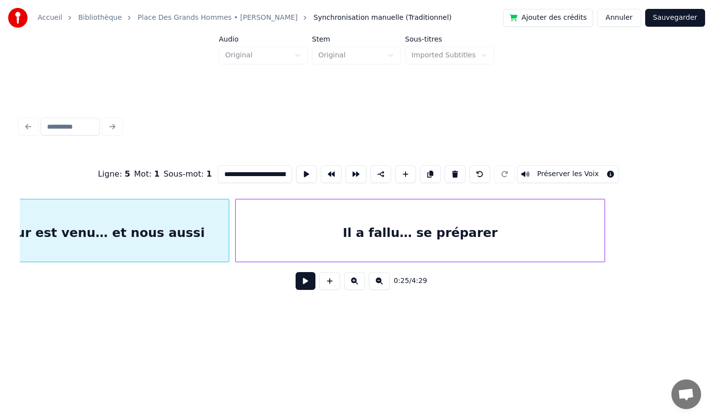
click at [442, 242] on div "Il a fallu… se préparer" at bounding box center [420, 232] width 369 height 67
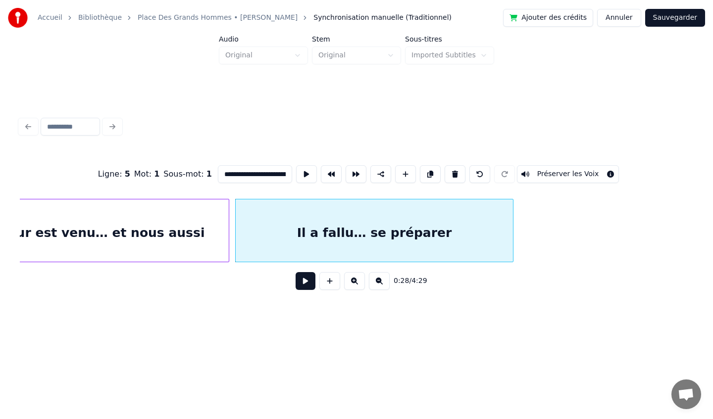
click at [512, 234] on div at bounding box center [511, 230] width 3 height 62
click at [477, 232] on div "Il a fallu… se préparer" at bounding box center [369, 232] width 278 height 67
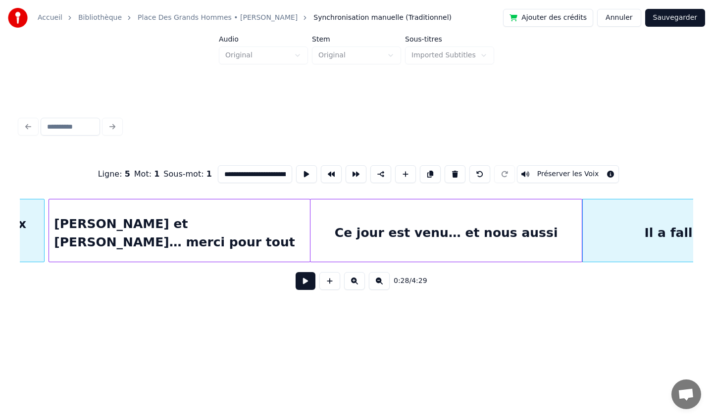
scroll to position [0, 1539]
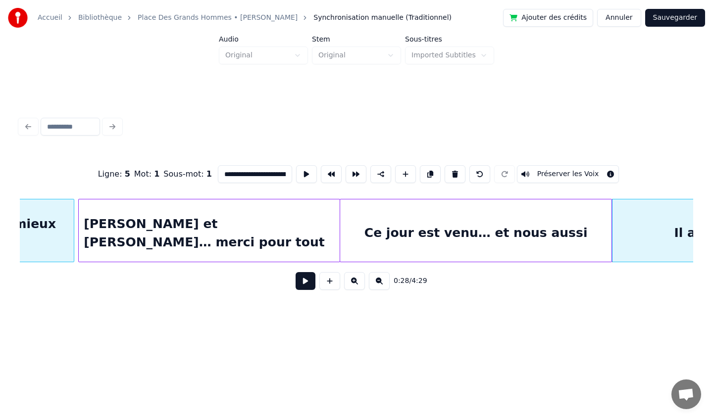
click at [134, 185] on div "**********" at bounding box center [356, 173] width 673 height 49
click at [120, 214] on div "[PERSON_NAME] et [PERSON_NAME]… merci pour tout" at bounding box center [209, 232] width 260 height 67
type input "**********"
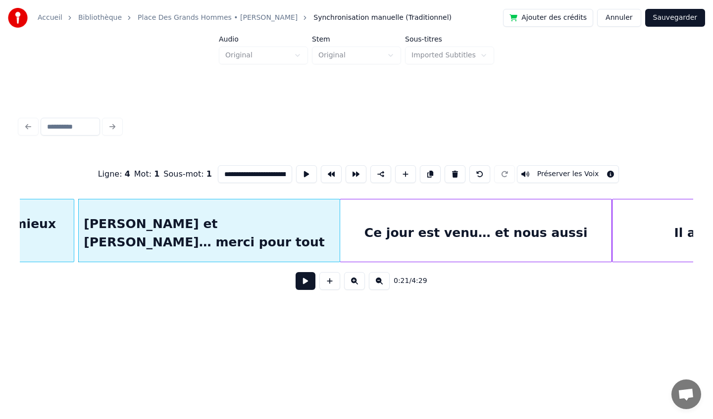
click at [305, 280] on button at bounding box center [305, 281] width 20 height 18
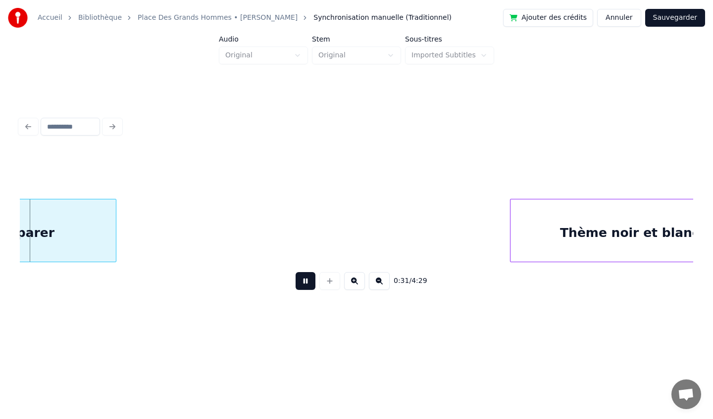
scroll to position [0, 2313]
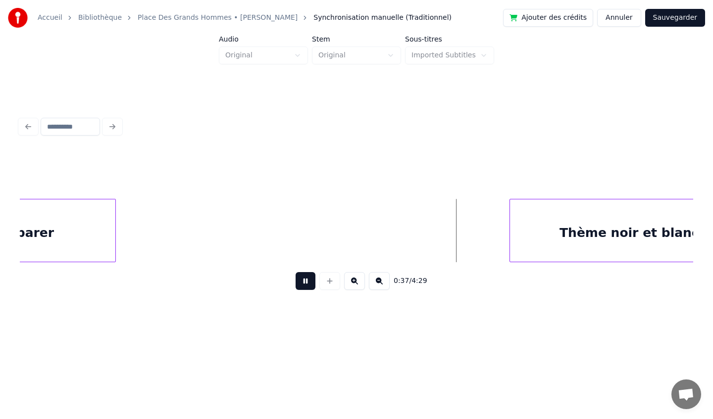
click at [665, 20] on button "Sauvegarder" at bounding box center [675, 18] width 60 height 18
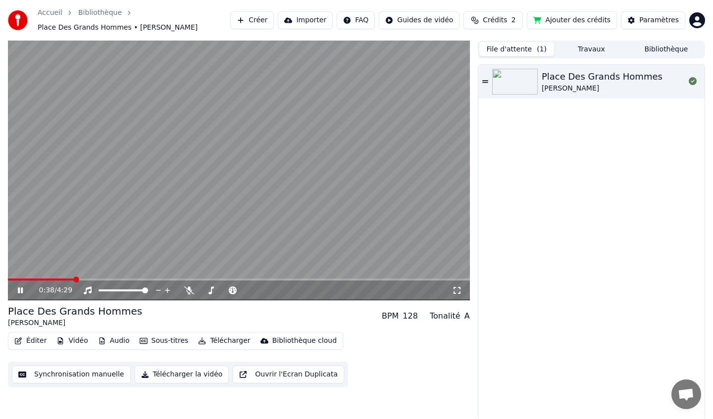
click at [18, 291] on icon at bounding box center [20, 291] width 5 height 6
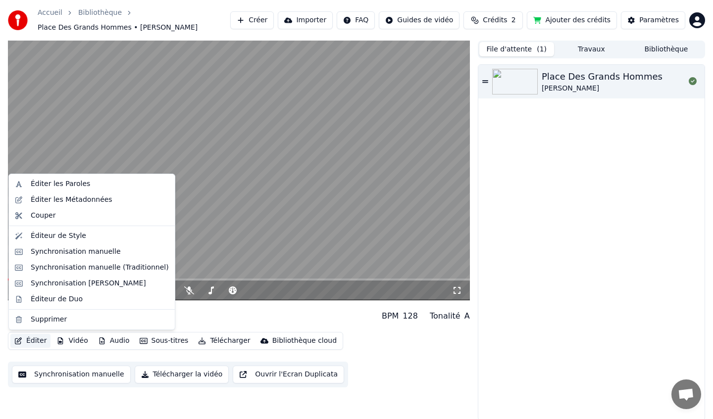
click at [32, 341] on button "Éditer" at bounding box center [30, 341] width 40 height 14
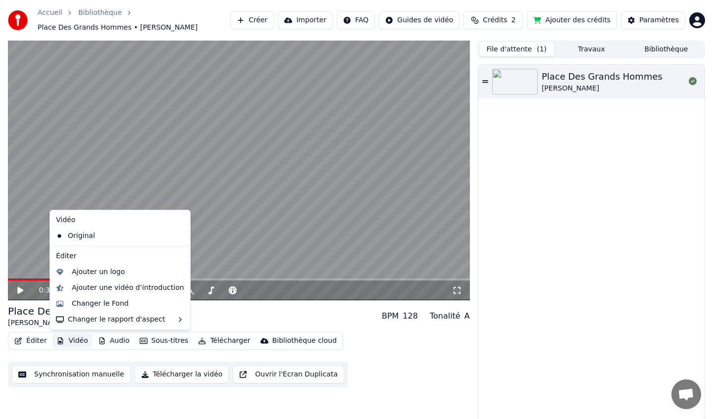
click at [251, 317] on div "Place Des Grands Hommes [PERSON_NAME] BPM 128 Tonalité A" at bounding box center [239, 316] width 462 height 24
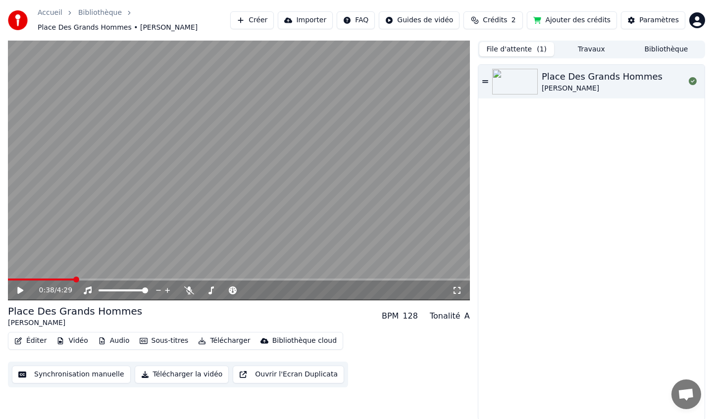
click at [35, 334] on button "Éditer" at bounding box center [30, 341] width 40 height 14
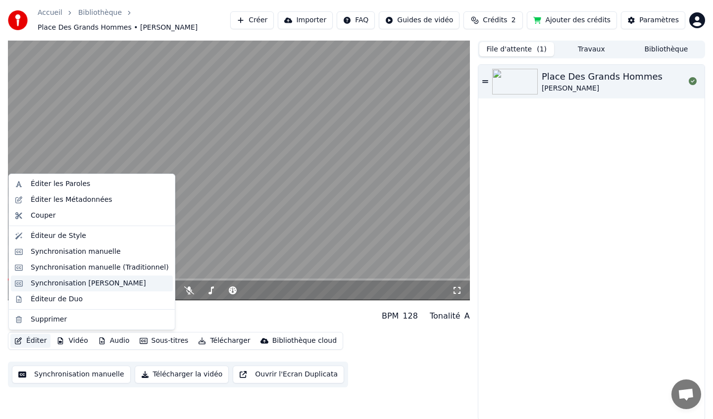
click at [63, 282] on div "Synchronisation [PERSON_NAME]" at bounding box center [88, 284] width 115 height 10
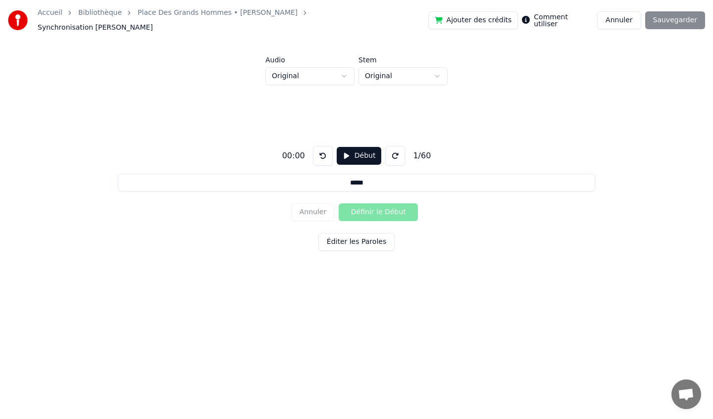
click at [621, 16] on button "Annuler" at bounding box center [619, 20] width 44 height 18
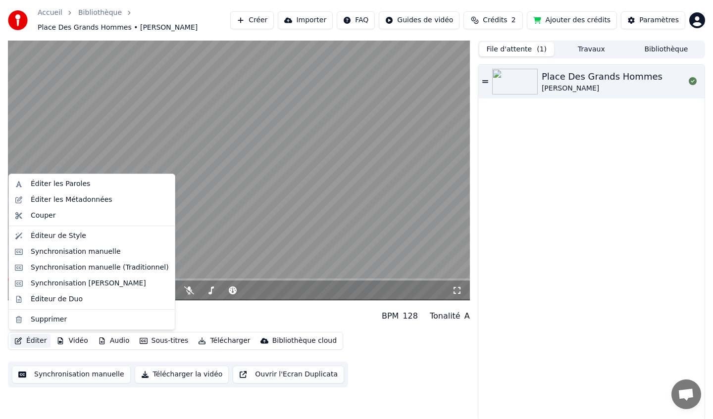
click at [44, 341] on button "Éditer" at bounding box center [30, 341] width 40 height 14
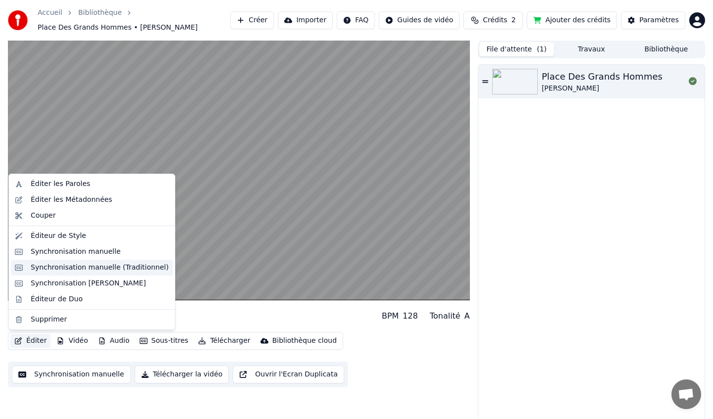
click at [68, 270] on div "Synchronisation manuelle (Traditionnel)" at bounding box center [100, 268] width 138 height 10
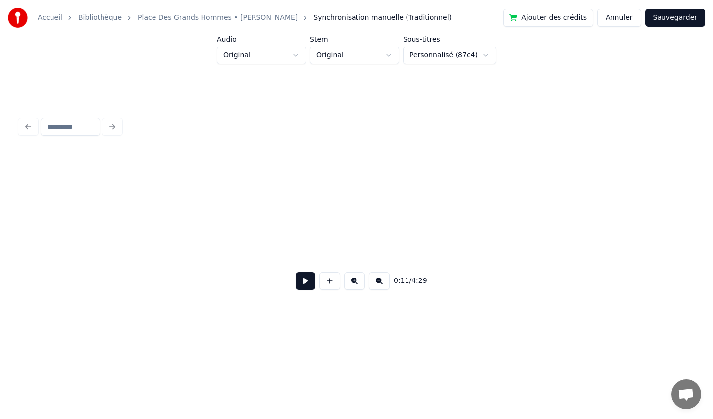
scroll to position [0, 832]
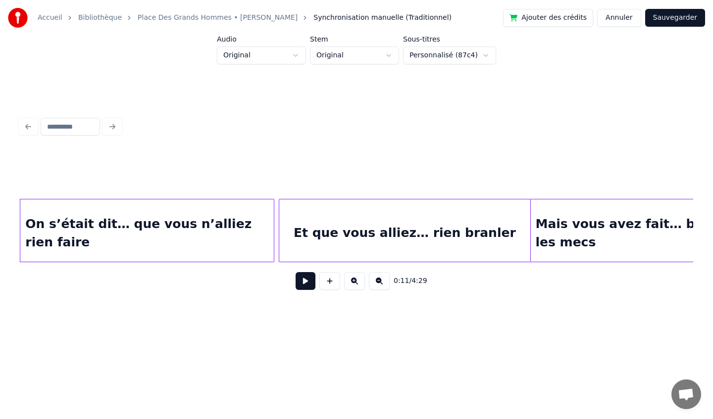
click at [308, 281] on button at bounding box center [305, 281] width 20 height 18
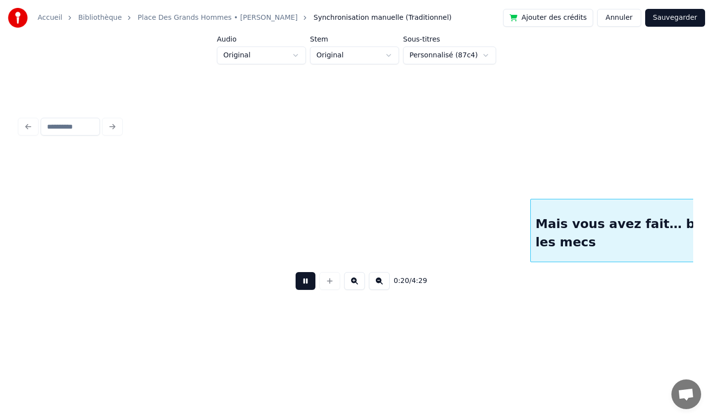
scroll to position [0, 1505]
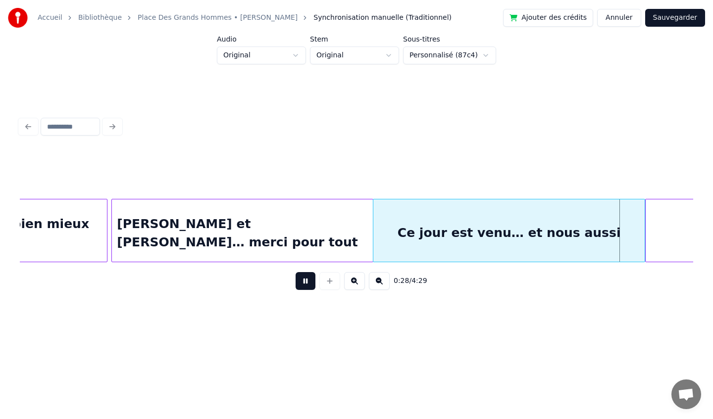
click at [310, 285] on button at bounding box center [305, 281] width 20 height 18
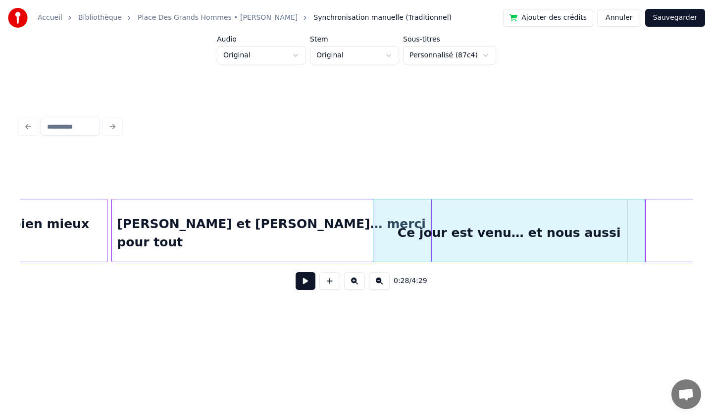
click at [430, 230] on div at bounding box center [429, 230] width 3 height 62
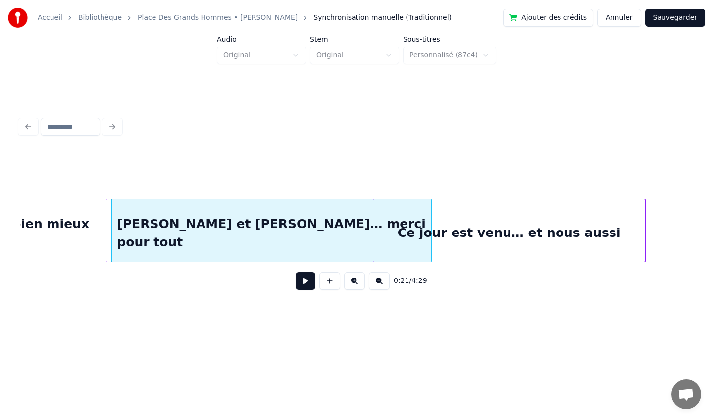
click at [480, 218] on div "Ce jour est venu… et nous aussi" at bounding box center [509, 232] width 272 height 67
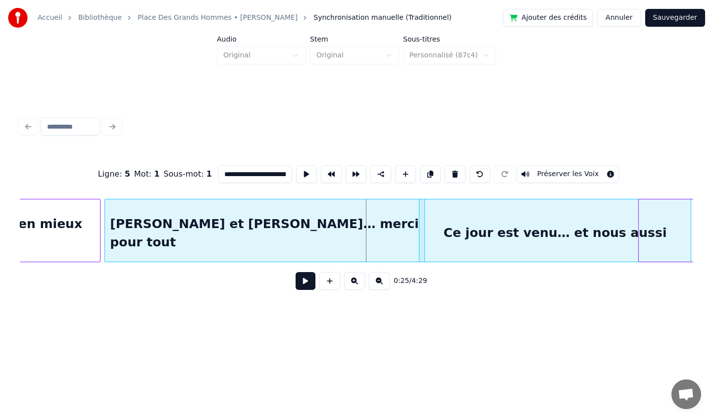
scroll to position [0, 1514]
click at [535, 222] on div "Ce jour est venu… et nous aussi" at bounding box center [556, 232] width 272 height 67
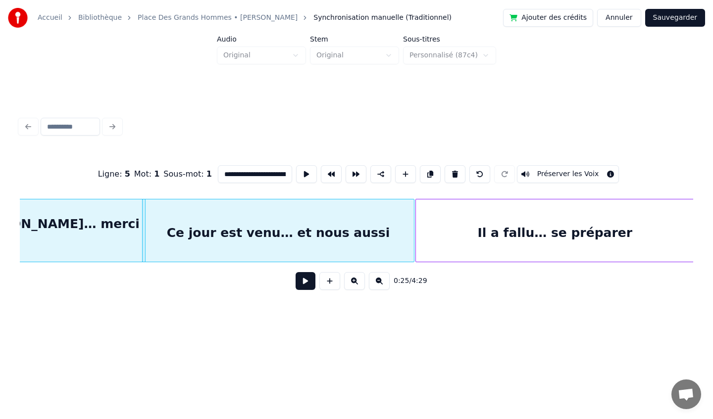
scroll to position [0, 1793]
click at [515, 222] on div "Il a fallu… se préparer" at bounding box center [551, 232] width 278 height 67
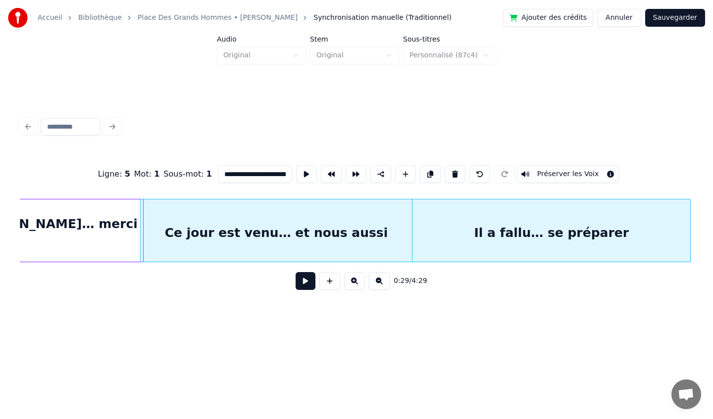
click at [59, 182] on div "**********" at bounding box center [356, 173] width 673 height 49
type input "**********"
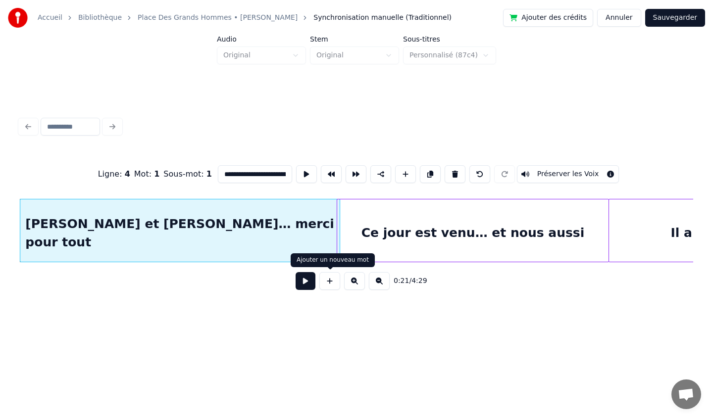
click at [302, 282] on button at bounding box center [305, 281] width 20 height 18
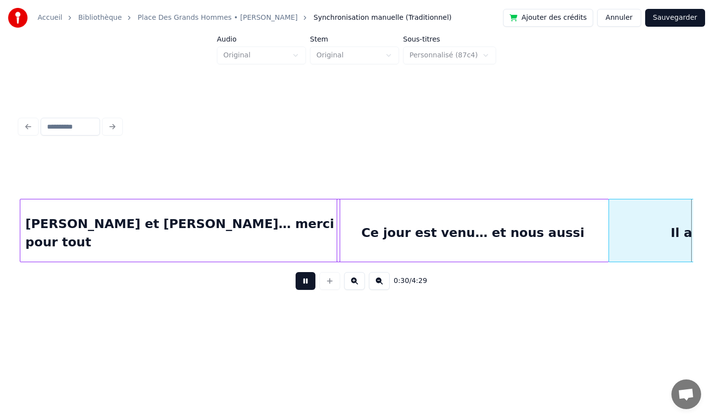
scroll to position [0, 2270]
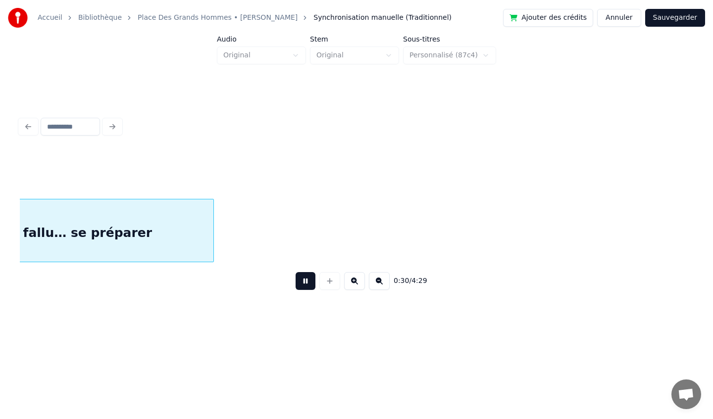
click at [303, 281] on button at bounding box center [305, 281] width 20 height 18
click at [304, 283] on button at bounding box center [305, 281] width 20 height 18
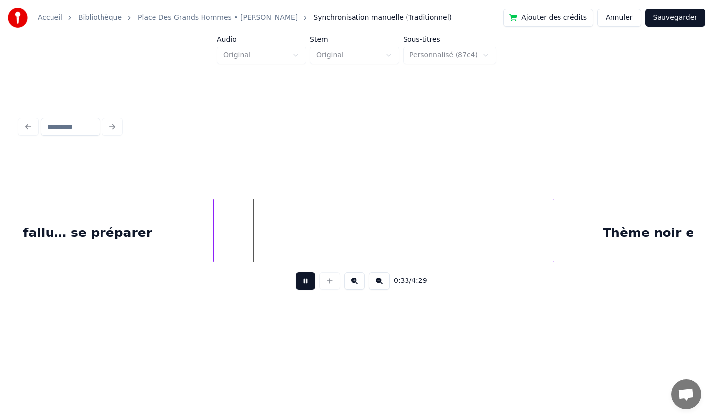
click at [306, 281] on button at bounding box center [305, 281] width 20 height 18
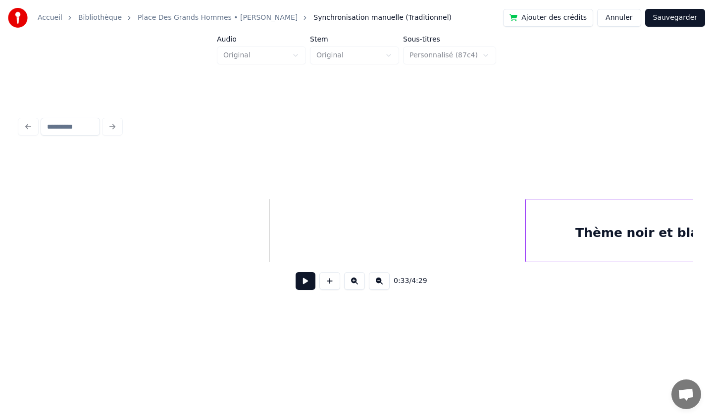
scroll to position [0, 2495]
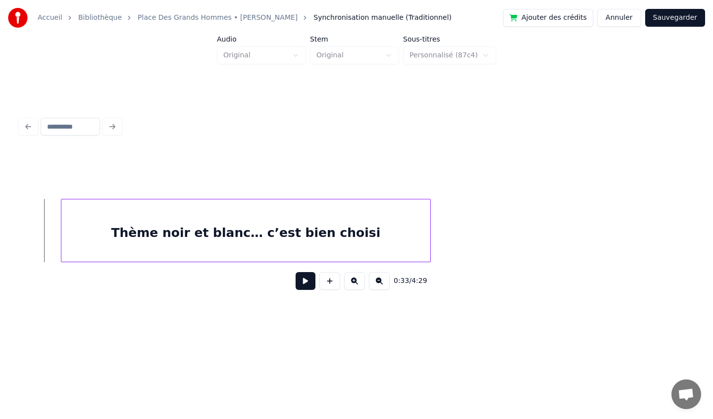
click at [338, 239] on div "Thème noir et blanc… c’est bien choisi" at bounding box center [245, 232] width 369 height 67
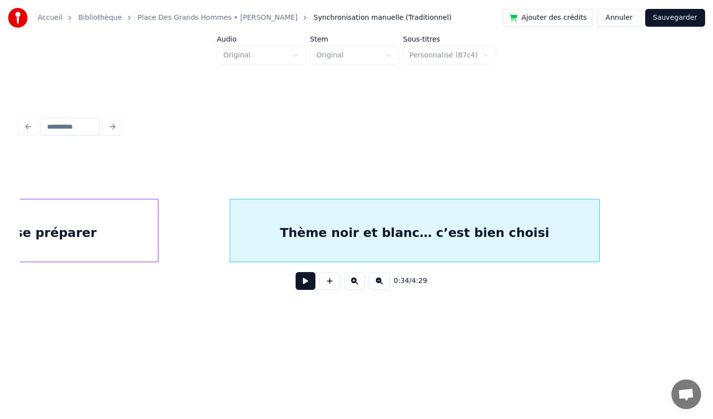
scroll to position [0, 2309]
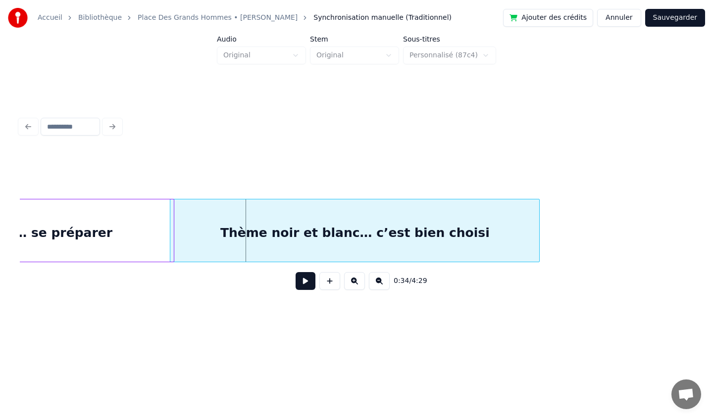
click at [256, 250] on div "Thème noir et blanc… c’est bien choisi" at bounding box center [354, 232] width 369 height 67
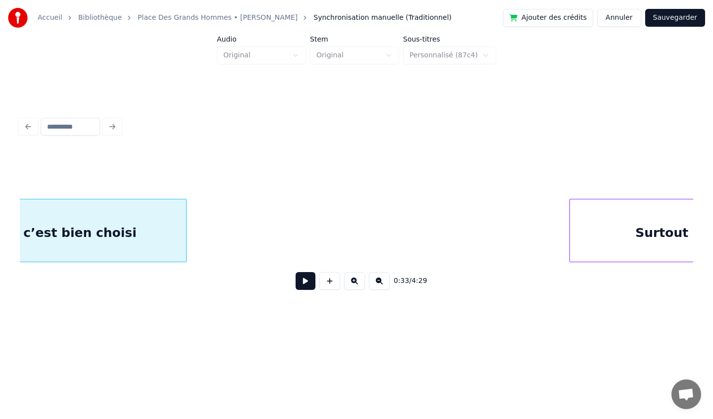
scroll to position [0, 2662]
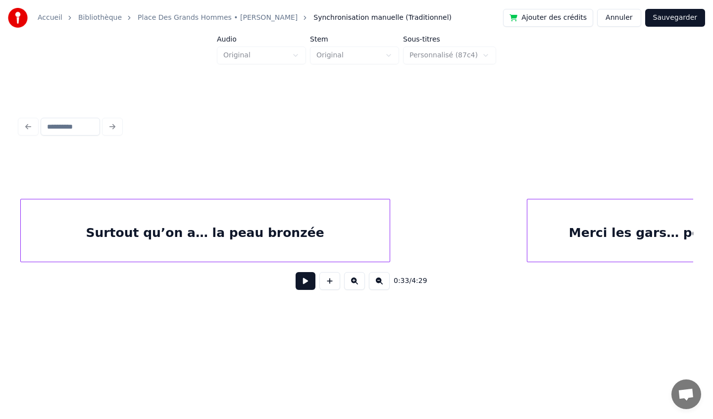
click at [296, 248] on div "Surtout qu’on a… la peau bronzée" at bounding box center [205, 232] width 369 height 67
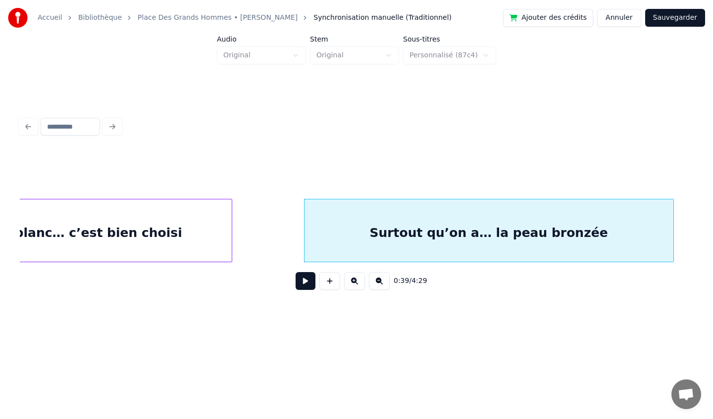
scroll to position [0, 2616]
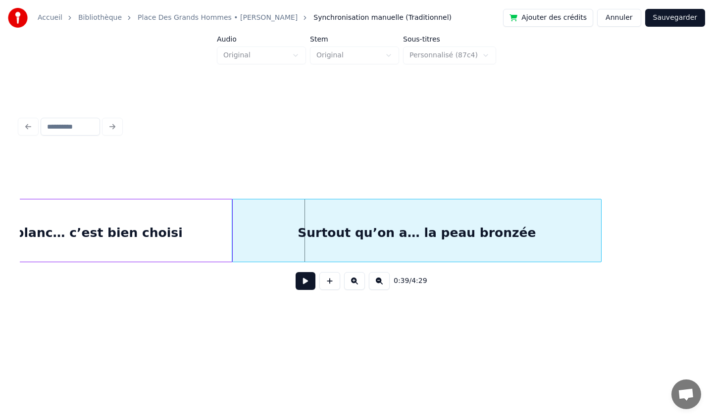
click at [285, 245] on div "Surtout qu’on a… la peau bronzée" at bounding box center [416, 232] width 369 height 67
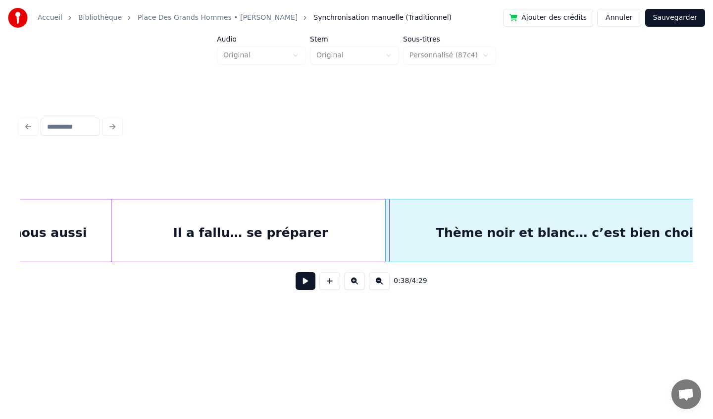
scroll to position [0, 2100]
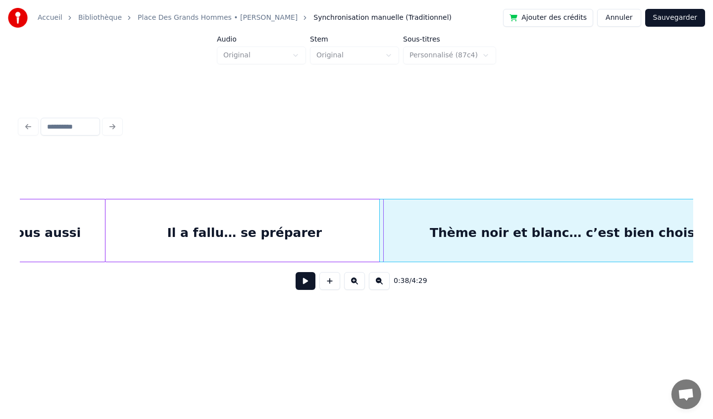
click at [130, 172] on div at bounding box center [356, 173] width 673 height 49
click at [209, 244] on div "Il a fallu… se préparer" at bounding box center [244, 232] width 278 height 67
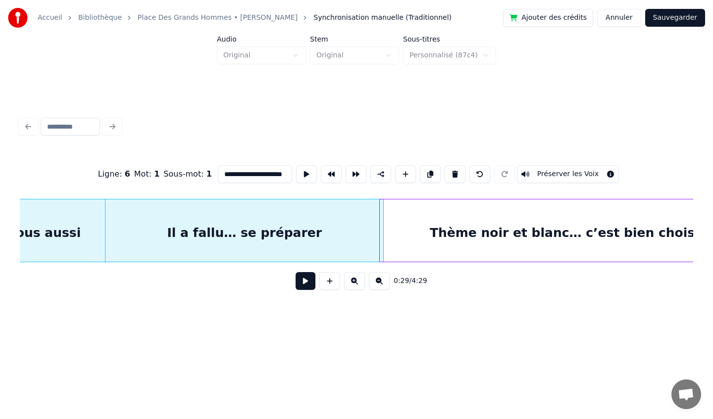
click at [299, 282] on button at bounding box center [305, 281] width 20 height 18
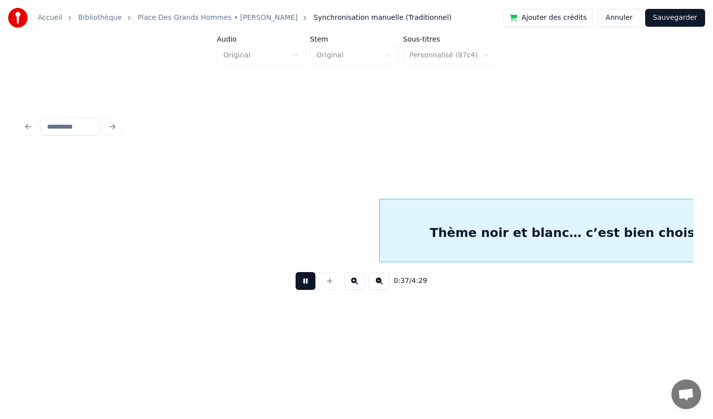
scroll to position [0, 2773]
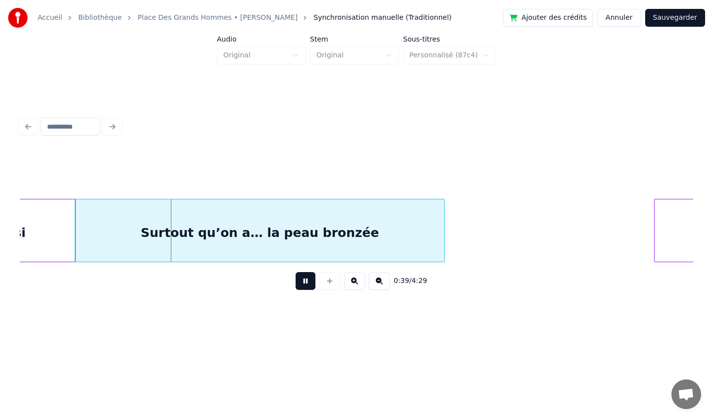
click at [302, 280] on button at bounding box center [305, 281] width 20 height 18
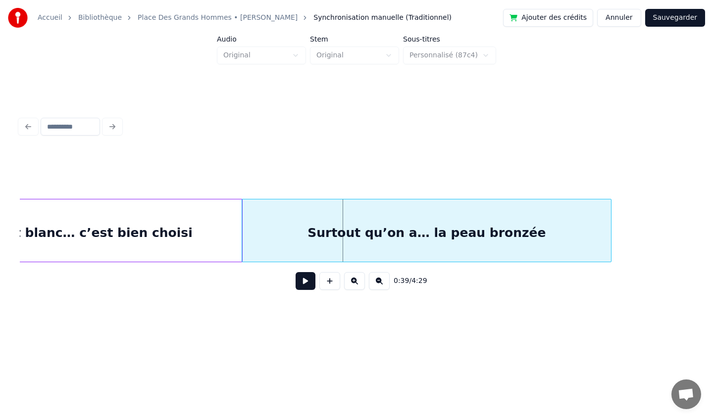
scroll to position [0, 2606]
click at [178, 234] on div at bounding box center [178, 230] width 3 height 62
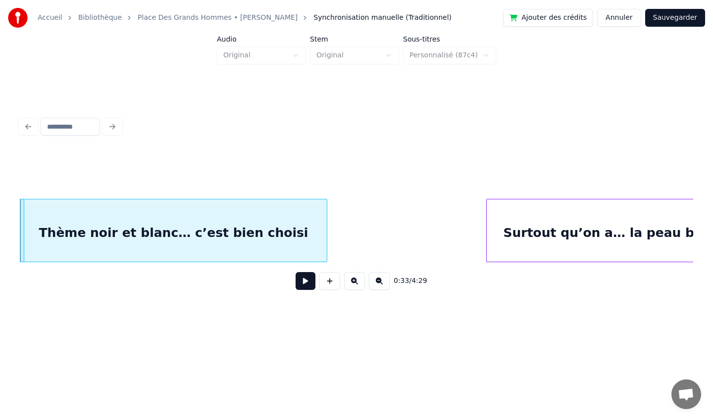
click at [489, 234] on div at bounding box center [487, 230] width 3 height 62
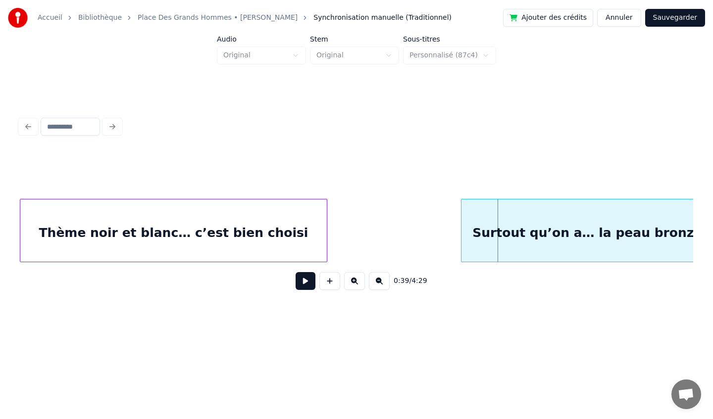
scroll to position [0, 2522]
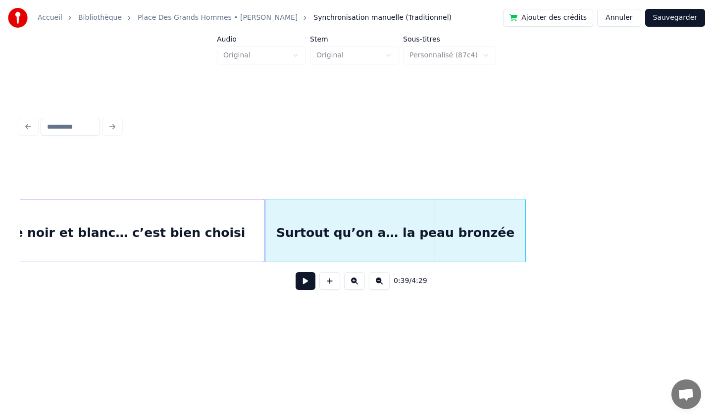
click at [389, 219] on div "Surtout qu’on a… la peau bronzée" at bounding box center [395, 232] width 260 height 67
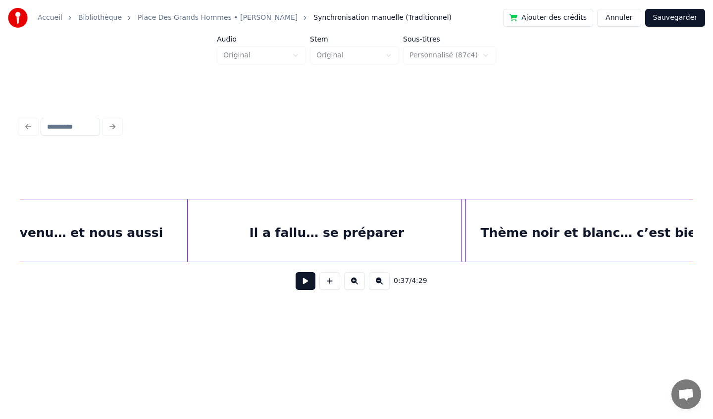
click at [128, 248] on div "Ce jour est venu… et nous aussi" at bounding box center [52, 232] width 272 height 67
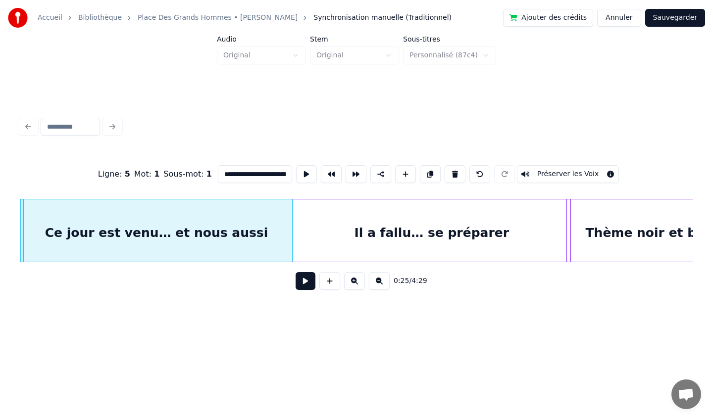
click at [299, 279] on button at bounding box center [305, 281] width 20 height 18
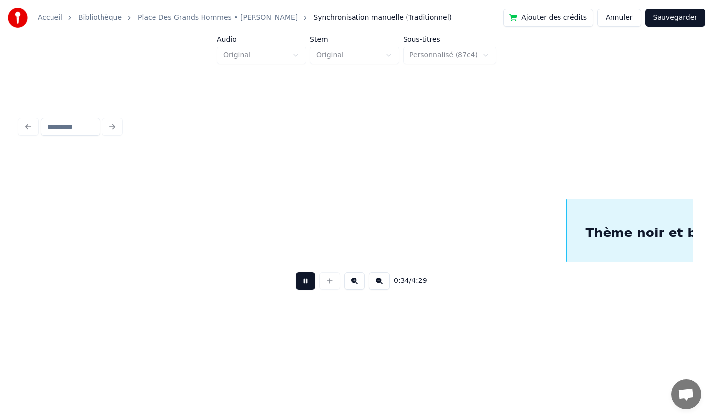
scroll to position [0, 2586]
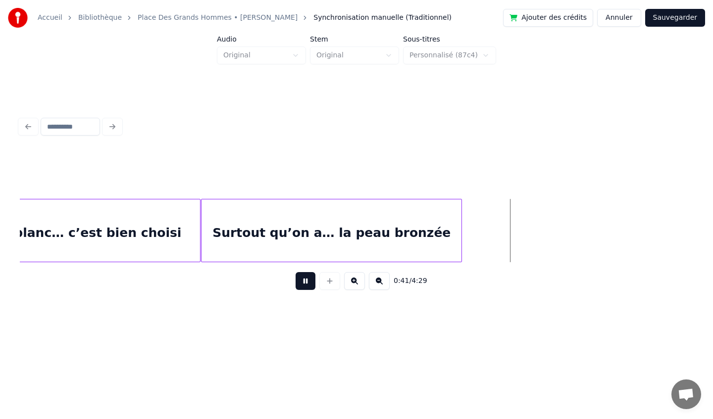
click at [307, 284] on button at bounding box center [305, 281] width 20 height 18
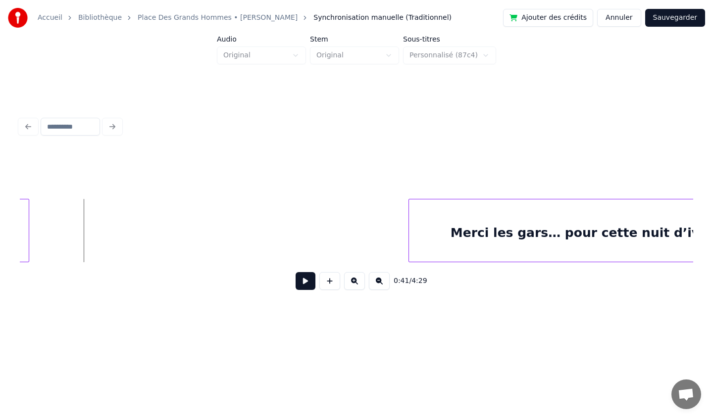
scroll to position [0, 3100]
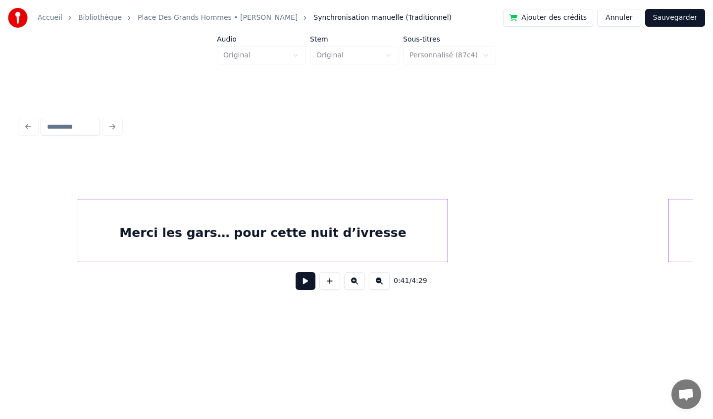
click at [309, 228] on div "Merci les gars… pour cette nuit d’ivresse" at bounding box center [263, 232] width 370 height 67
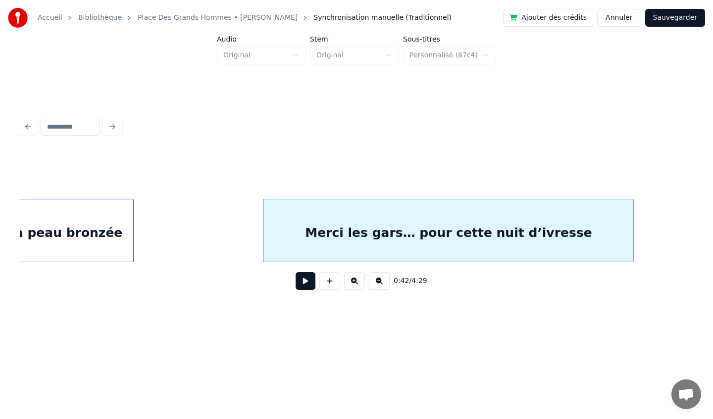
scroll to position [0, 2913]
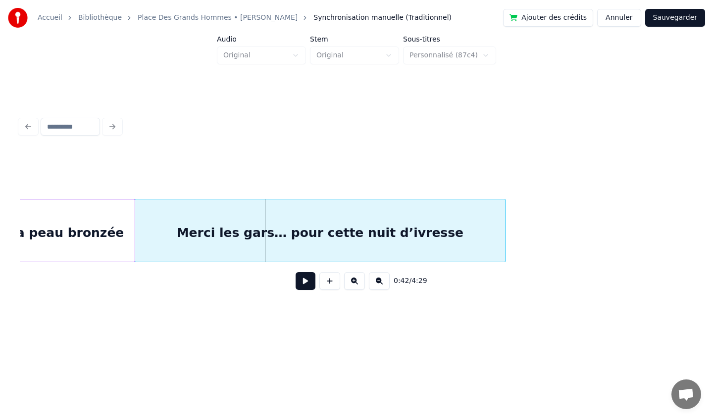
click at [210, 227] on div "Merci les gars… pour cette nuit d’ivresse" at bounding box center [320, 232] width 370 height 67
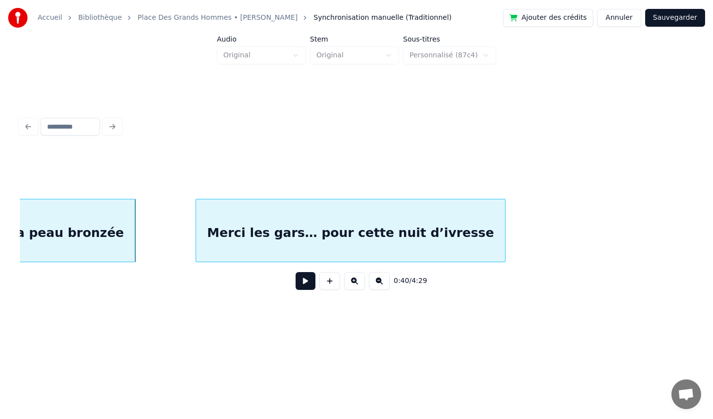
click at [198, 232] on div at bounding box center [197, 230] width 3 height 62
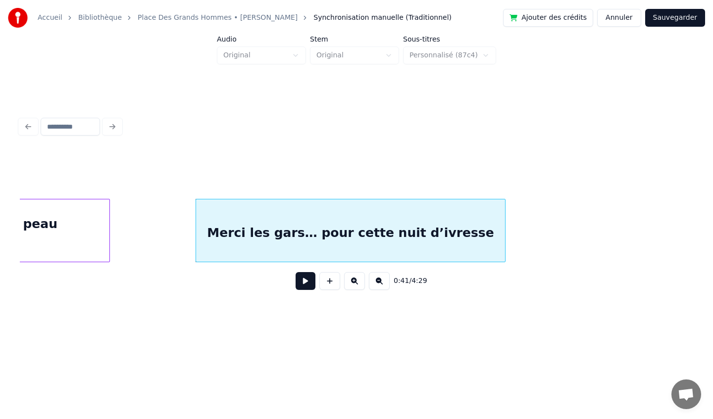
click at [109, 234] on div at bounding box center [107, 230] width 3 height 62
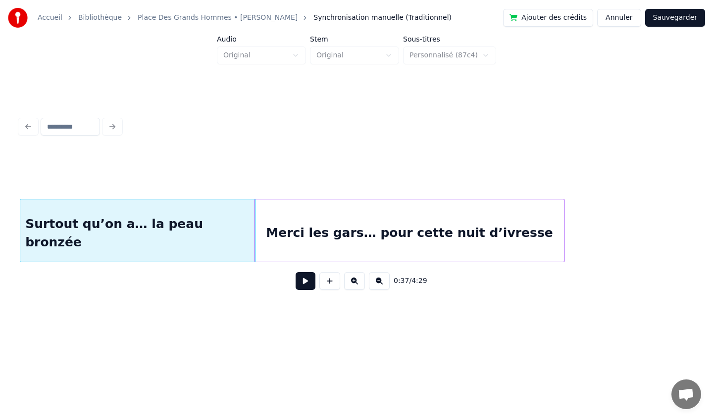
click at [307, 223] on div "Merci les gars… pour cette nuit d’ivresse" at bounding box center [409, 232] width 309 height 67
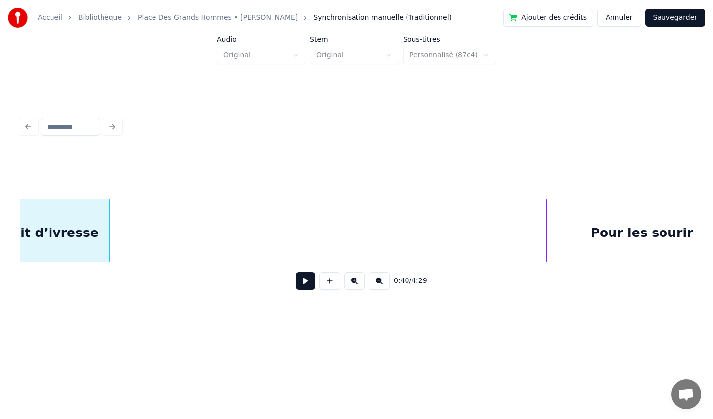
scroll to position [0, 3440]
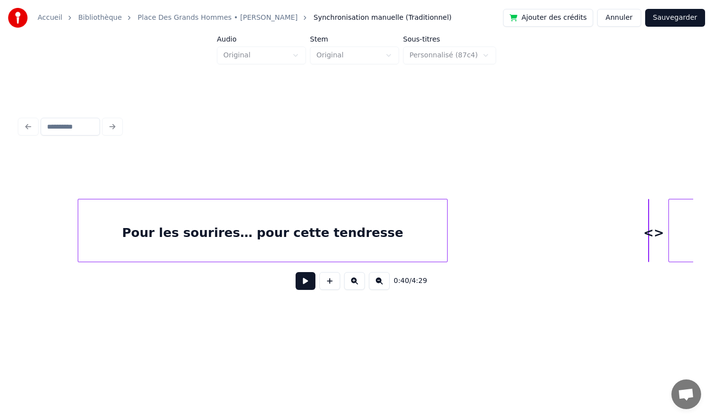
click at [316, 235] on div "Pour les sourires… pour cette tendresse" at bounding box center [262, 232] width 369 height 67
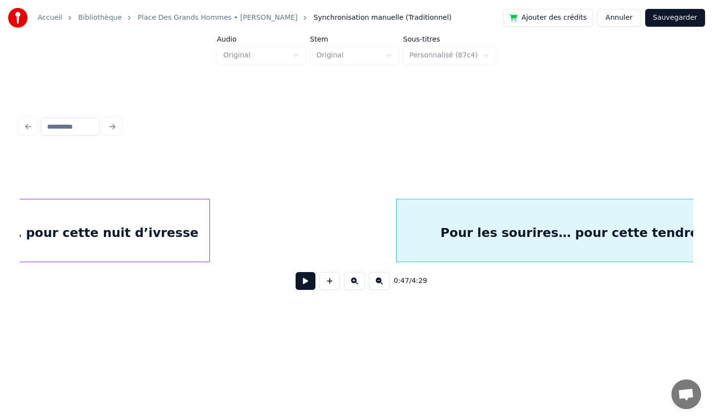
scroll to position [0, 3192]
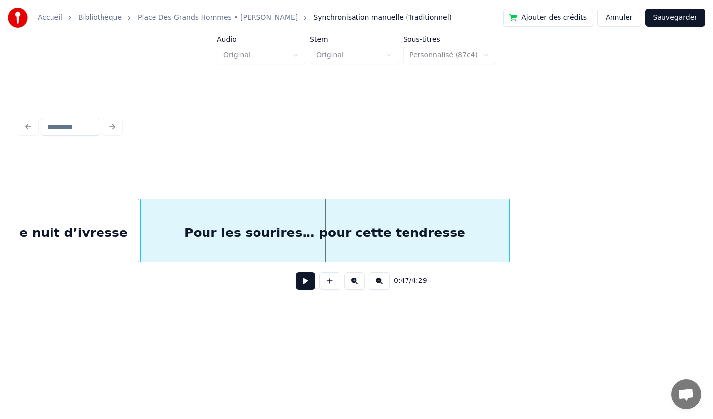
click at [277, 236] on div "Pour les sourires… pour cette tendresse" at bounding box center [325, 232] width 369 height 67
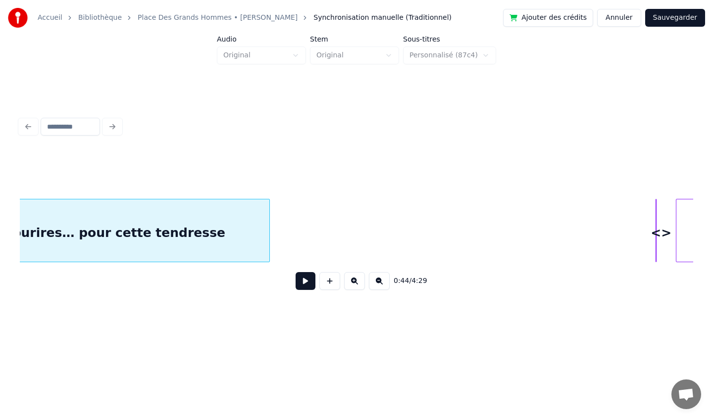
scroll to position [0, 3431]
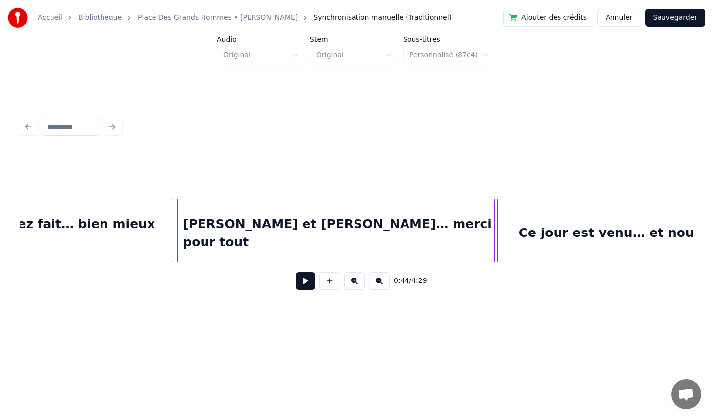
click at [122, 225] on div "Mais vous avez fait… bien mieux les mecs" at bounding box center [48, 232] width 250 height 67
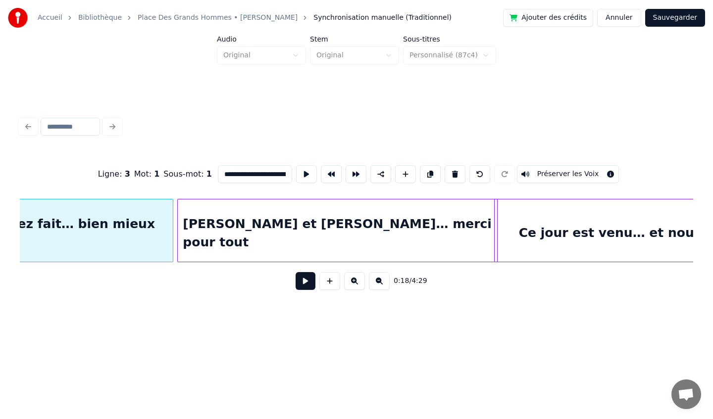
scroll to position [0, 1342]
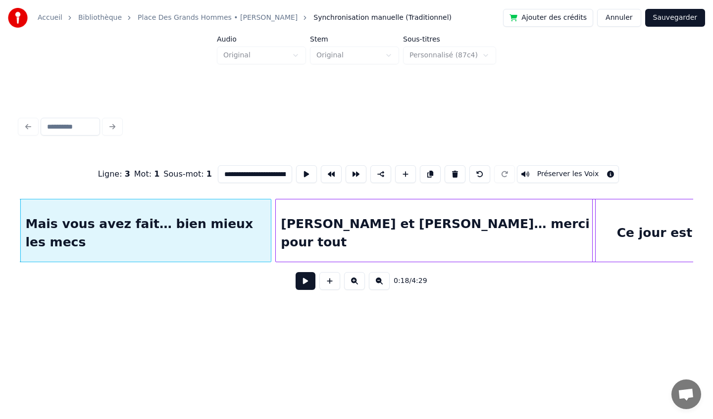
click at [303, 280] on button at bounding box center [305, 281] width 20 height 18
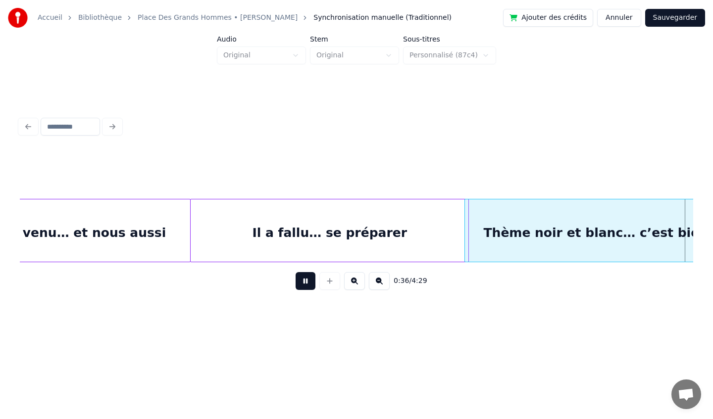
scroll to position [0, 2688]
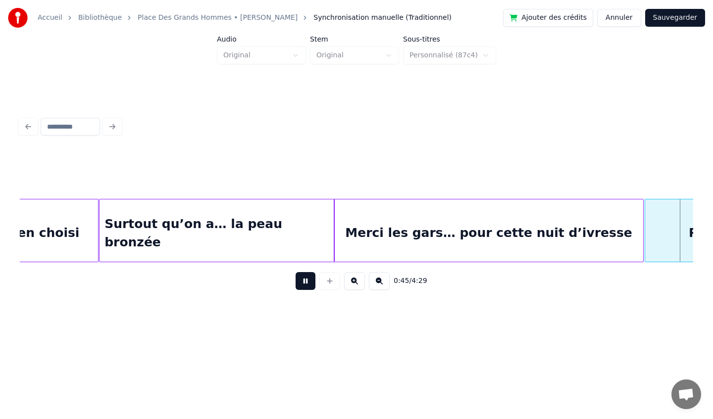
click at [302, 282] on button at bounding box center [305, 281] width 20 height 18
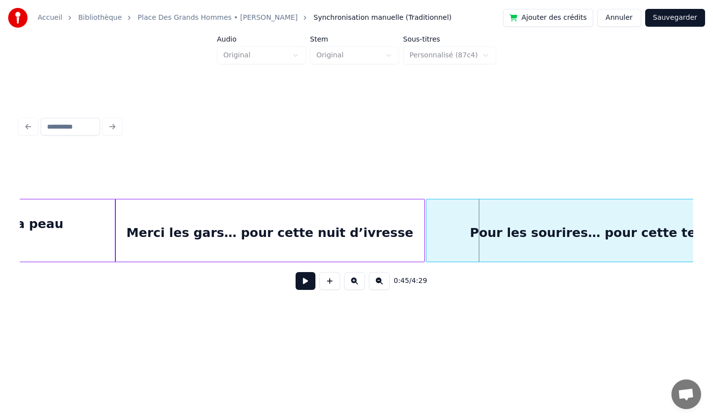
scroll to position [0, 2905]
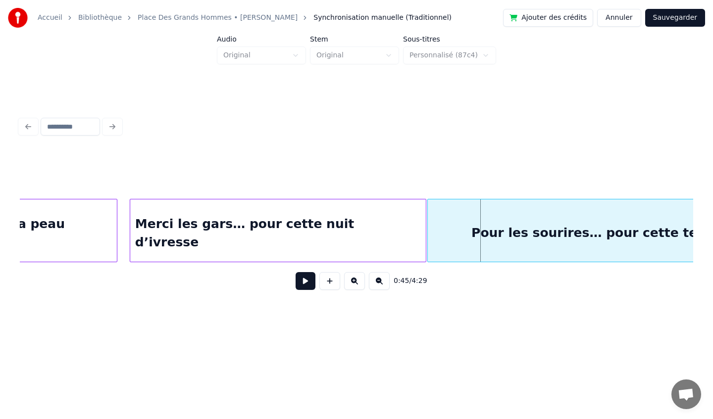
click at [130, 232] on div at bounding box center [131, 230] width 3 height 62
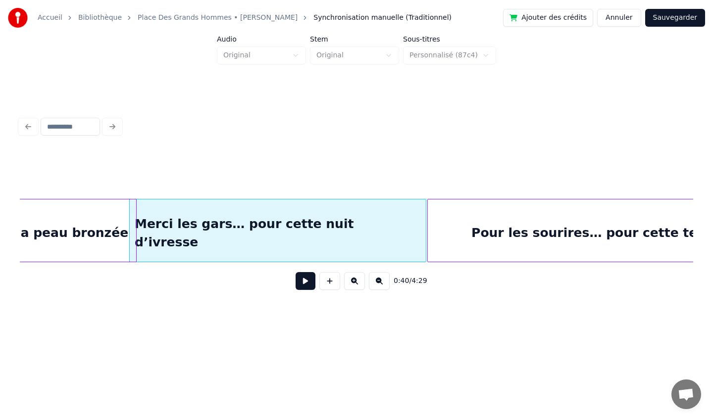
click at [135, 230] on div at bounding box center [134, 230] width 3 height 62
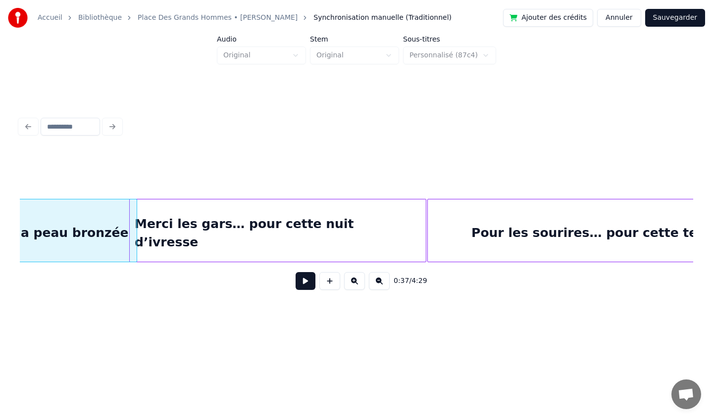
scroll to position [0, 2767]
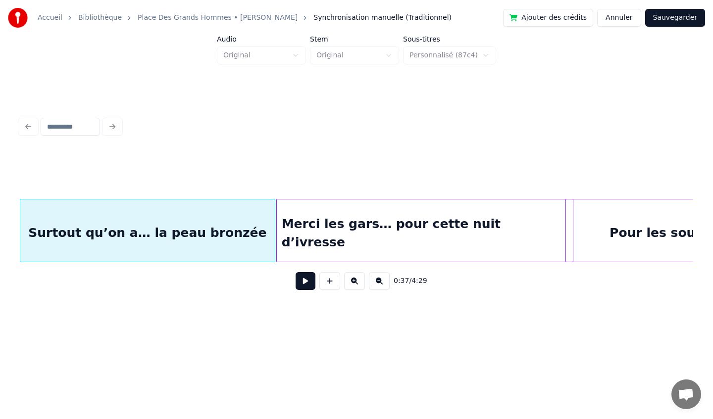
click at [319, 219] on div "Merci les gars… pour cette nuit d’ivresse" at bounding box center [425, 232] width 296 height 67
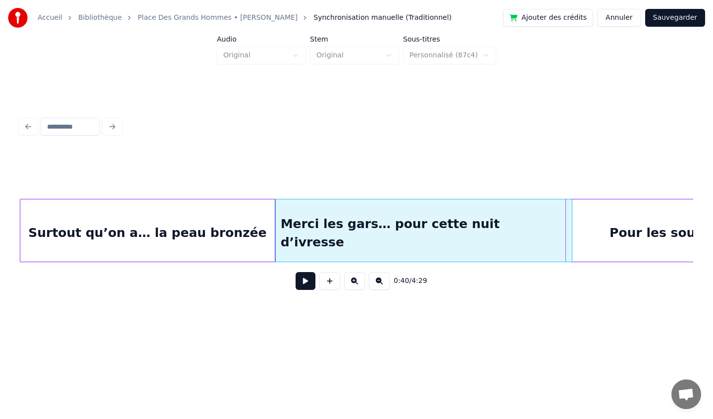
click at [177, 171] on div at bounding box center [356, 173] width 673 height 49
click at [198, 246] on div "Surtout qu’on a… la peau bronzée" at bounding box center [147, 232] width 254 height 67
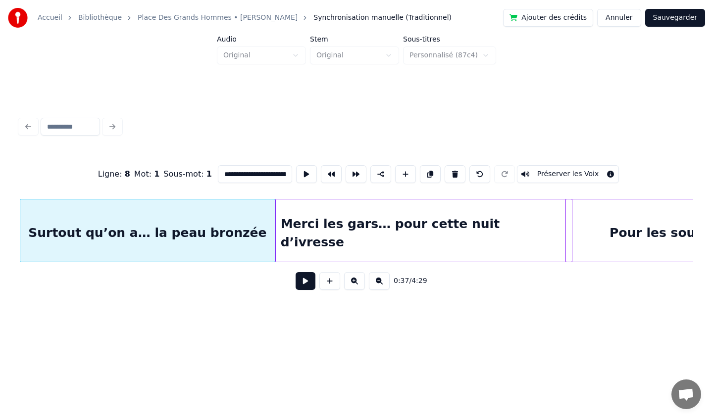
click at [301, 286] on button at bounding box center [305, 281] width 20 height 18
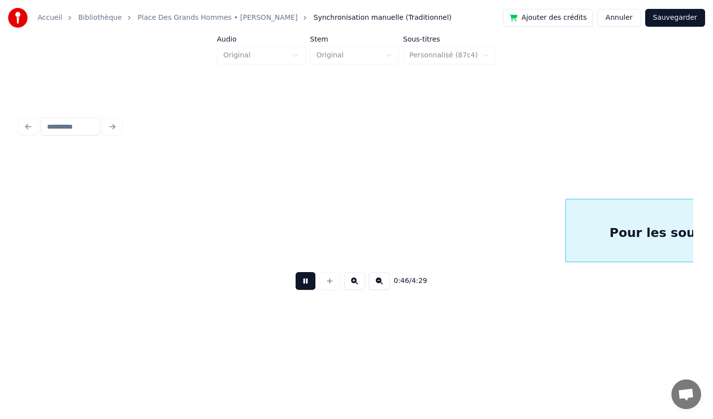
scroll to position [0, 3452]
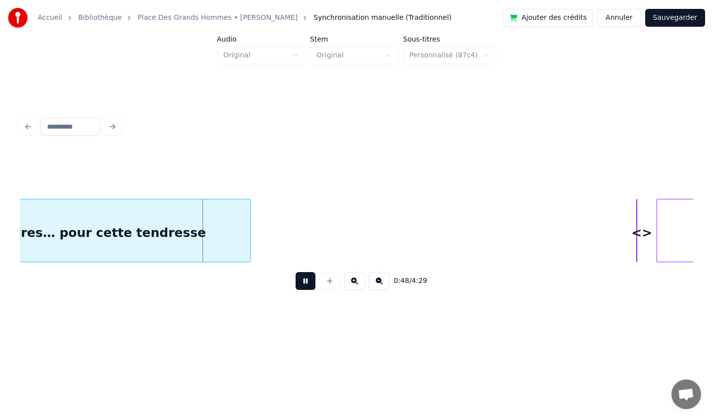
click at [305, 287] on button at bounding box center [305, 281] width 20 height 18
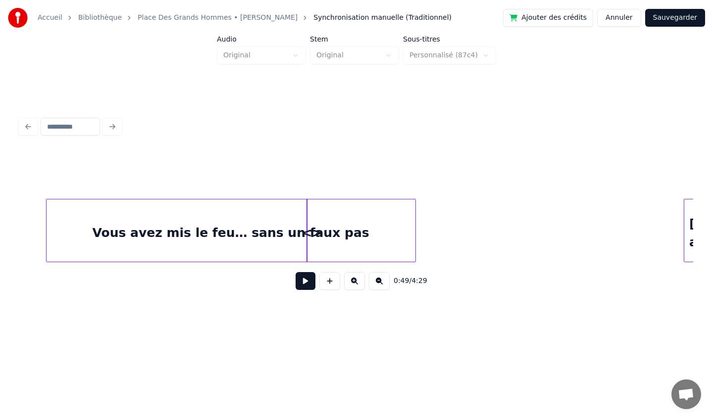
click at [386, 240] on div "Vous avez mis le feu… sans un faux pas" at bounding box center [231, 232] width 369 height 67
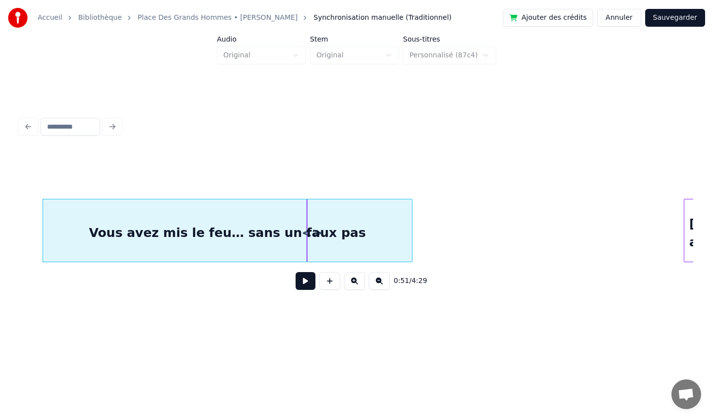
click at [309, 234] on div at bounding box center [308, 230] width 3 height 62
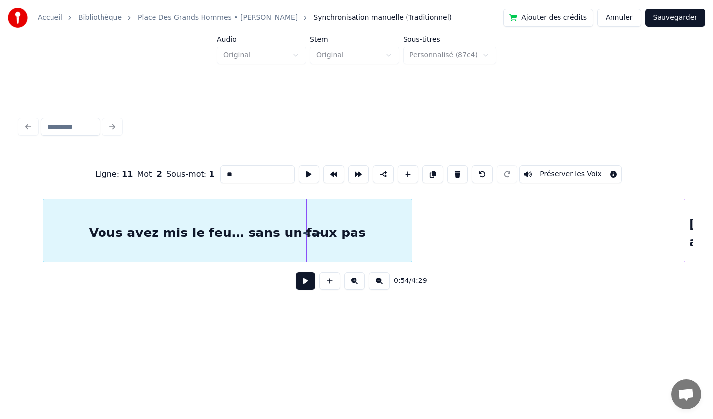
click at [240, 178] on input "**" at bounding box center [257, 174] width 74 height 18
drag, startPoint x: 240, startPoint y: 178, endPoint x: 230, endPoint y: 178, distance: 9.9
click at [230, 178] on input "**" at bounding box center [257, 174] width 74 height 18
type input "*"
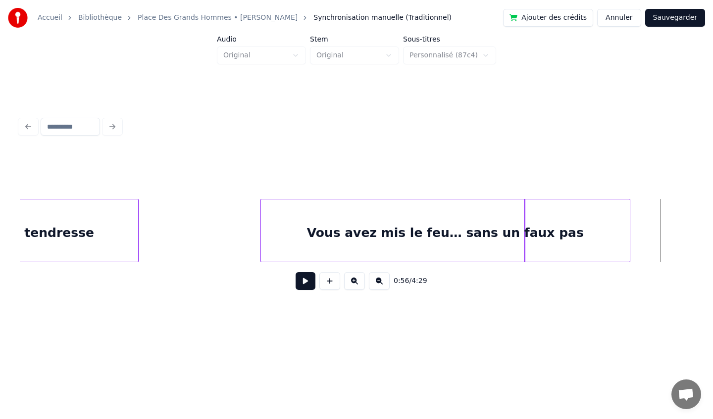
scroll to position [0, 3554]
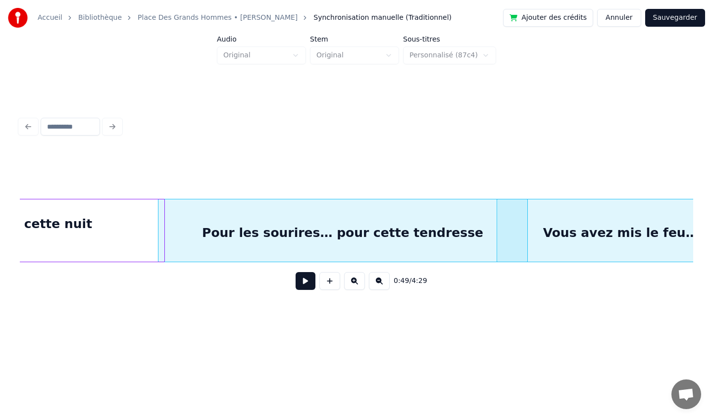
click at [85, 210] on div "Merci les gars… pour cette nuit d’ivresse" at bounding box center [16, 232] width 296 height 67
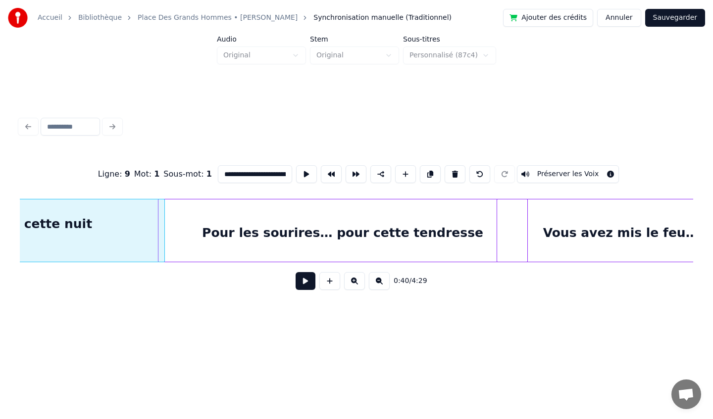
scroll to position [0, 3022]
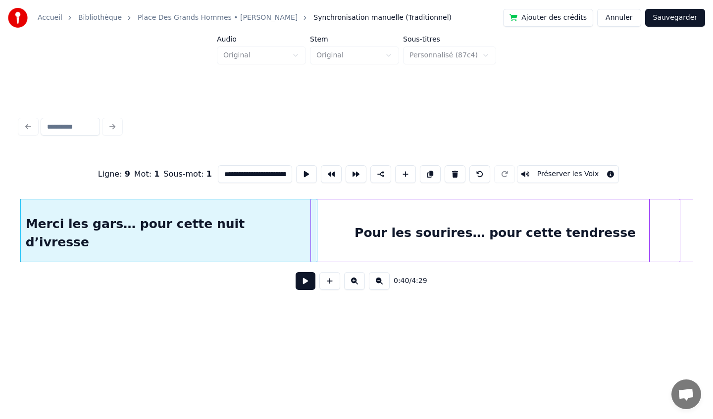
click at [300, 278] on button at bounding box center [305, 281] width 20 height 18
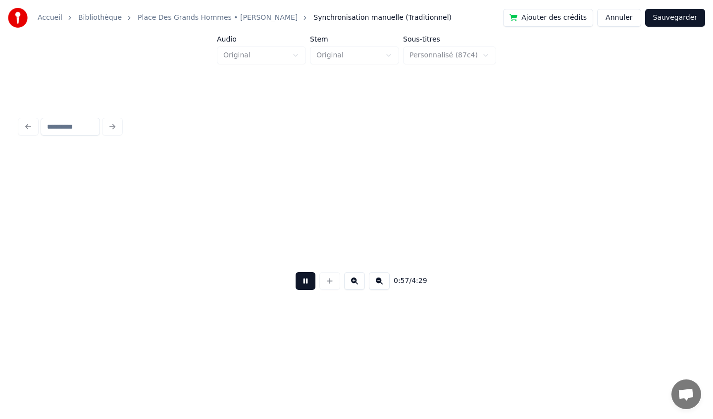
scroll to position [0, 4249]
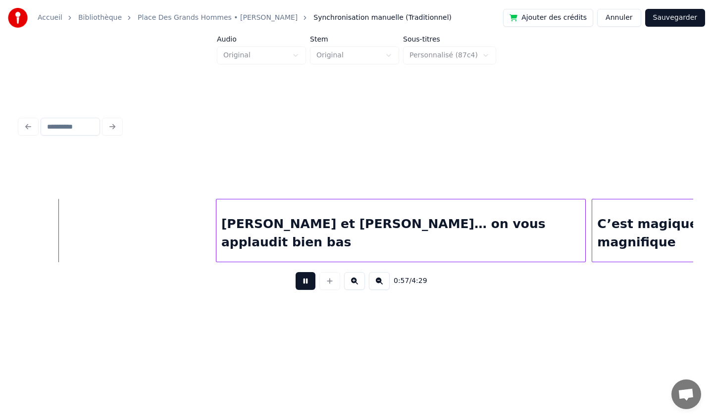
click at [305, 287] on button at bounding box center [305, 281] width 20 height 18
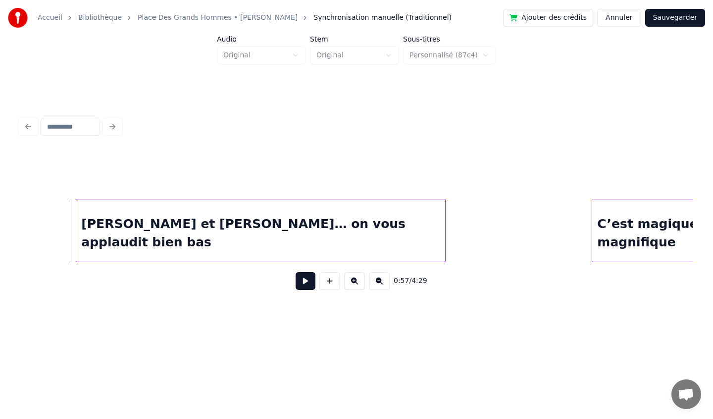
click at [191, 228] on div "[PERSON_NAME] et [PERSON_NAME]… on vous applaudit bien bas" at bounding box center [260, 232] width 369 height 67
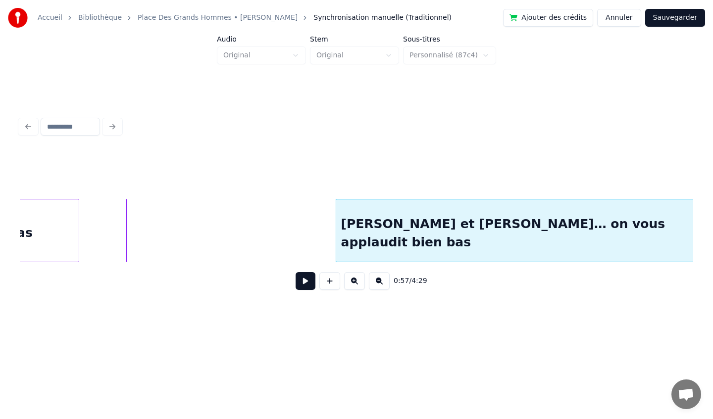
scroll to position [0, 3959]
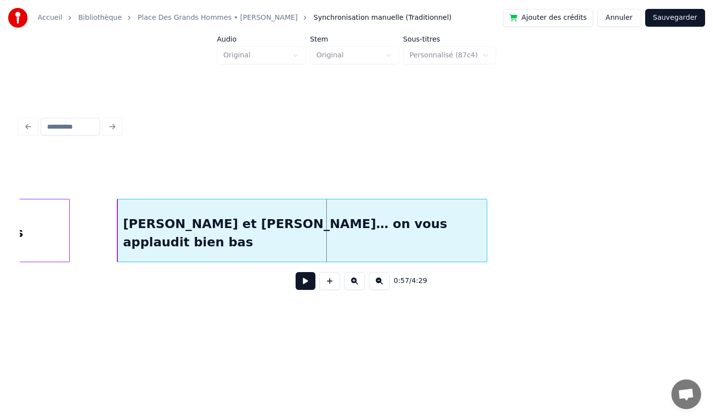
click at [185, 216] on div "[PERSON_NAME] et [PERSON_NAME]… on vous applaudit bien bas" at bounding box center [302, 232] width 369 height 67
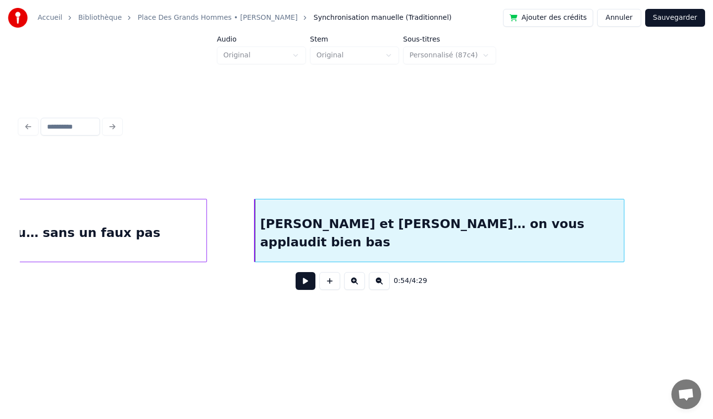
scroll to position [0, 3800]
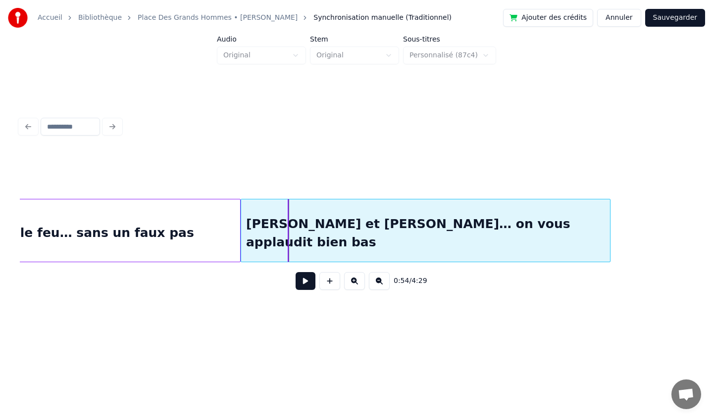
click at [305, 216] on div "[PERSON_NAME] et [PERSON_NAME]… on vous applaudit bien bas" at bounding box center [425, 232] width 369 height 67
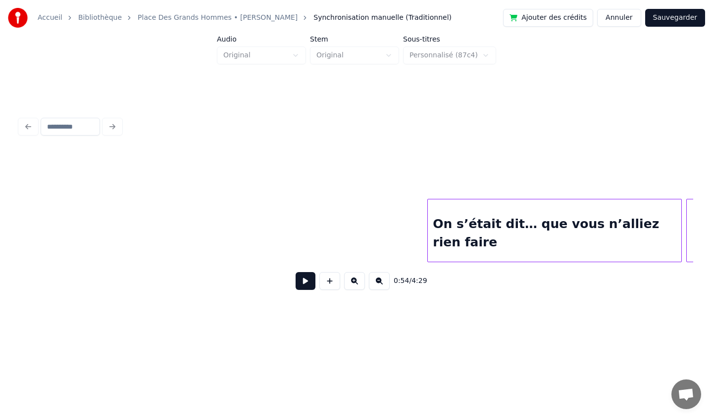
scroll to position [0, 421]
click at [423, 192] on div at bounding box center [356, 173] width 673 height 49
click at [308, 282] on button at bounding box center [305, 281] width 20 height 18
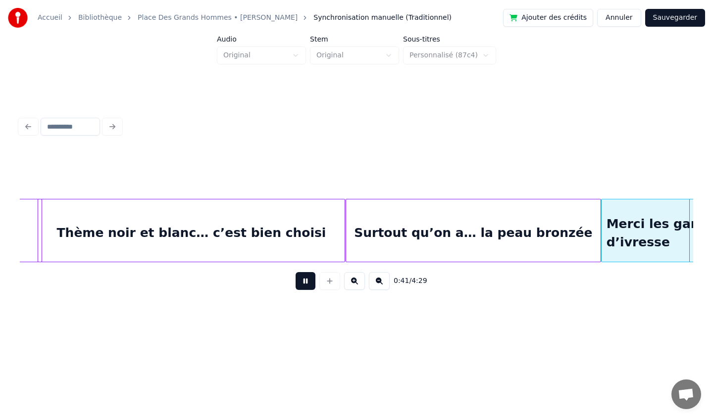
scroll to position [0, 3116]
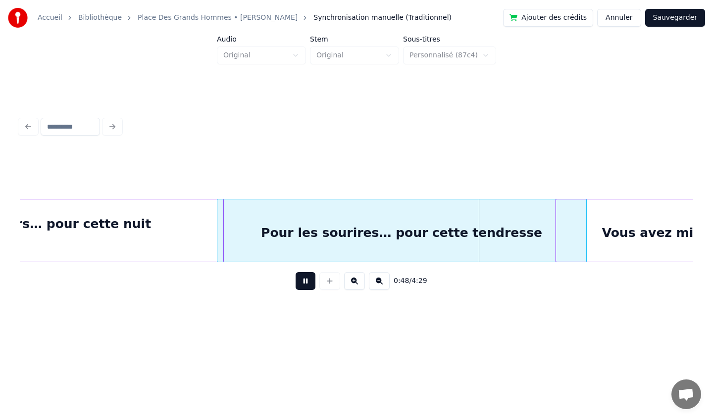
click at [304, 282] on button at bounding box center [305, 281] width 20 height 18
click at [201, 231] on div "Merci les gars… pour cette nuit d’ivresse" at bounding box center [75, 232] width 296 height 67
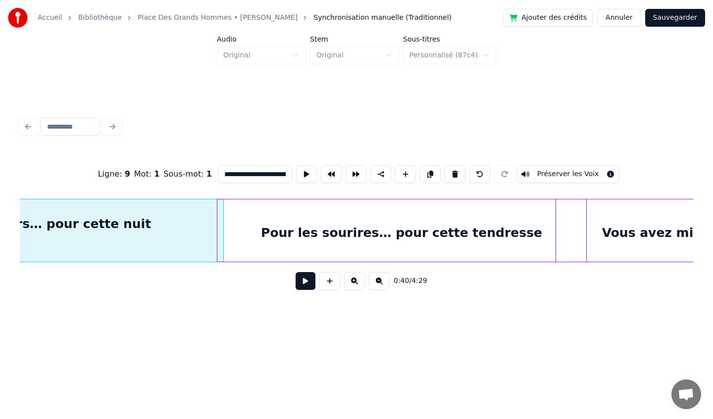
scroll to position [0, 3022]
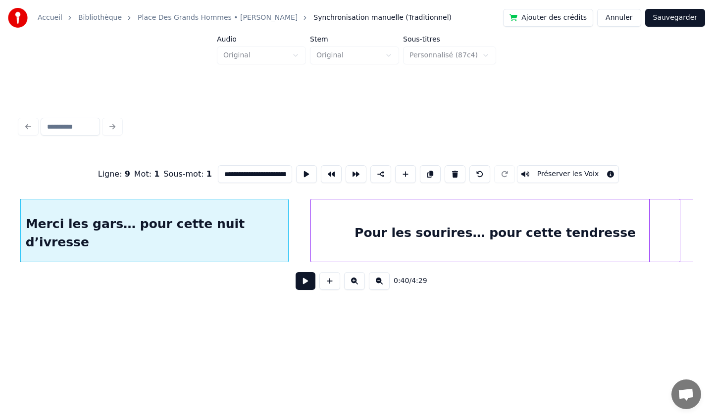
click at [287, 233] on div at bounding box center [286, 230] width 3 height 62
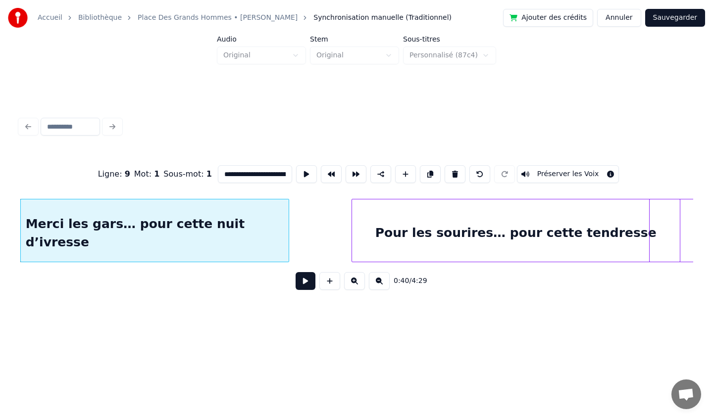
click at [355, 232] on div at bounding box center [353, 230] width 3 height 62
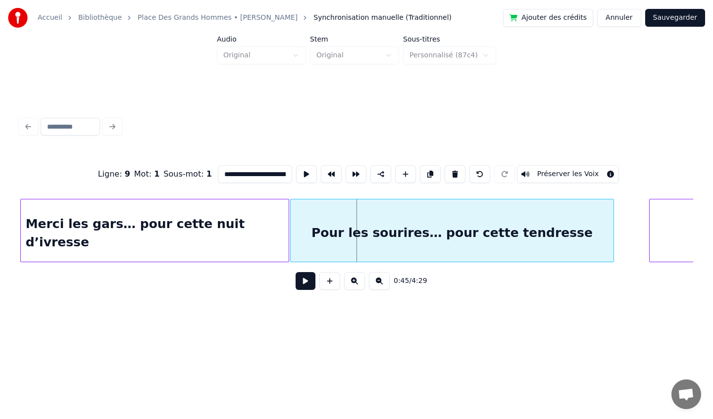
click at [322, 238] on div "Pour les sourires… pour cette tendresse" at bounding box center [451, 232] width 322 height 67
click at [42, 207] on div "Merci les gars… pour cette nuit d’ivresse" at bounding box center [155, 232] width 268 height 67
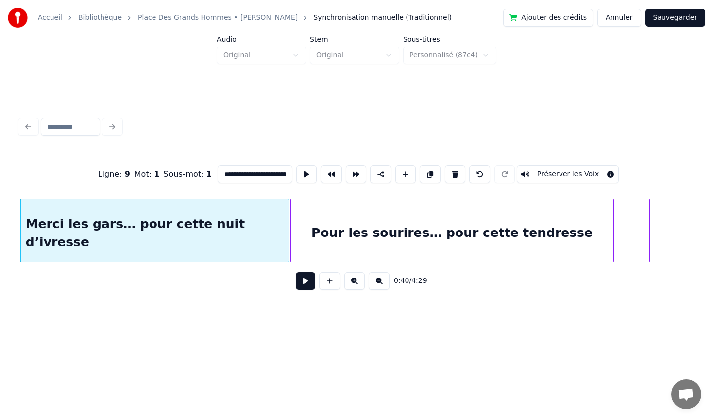
click at [304, 282] on button at bounding box center [305, 281] width 20 height 18
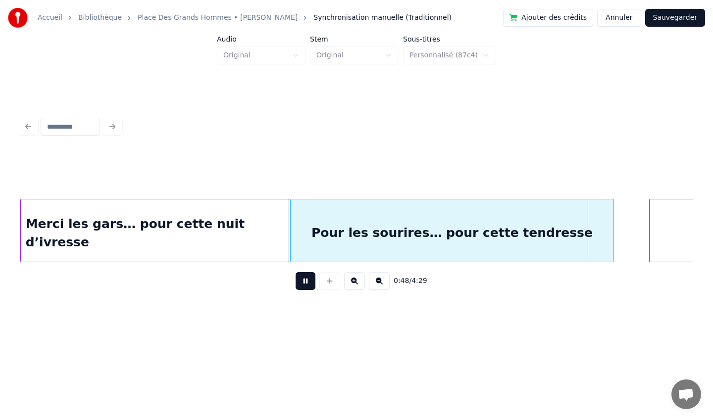
click at [302, 282] on button at bounding box center [305, 281] width 20 height 18
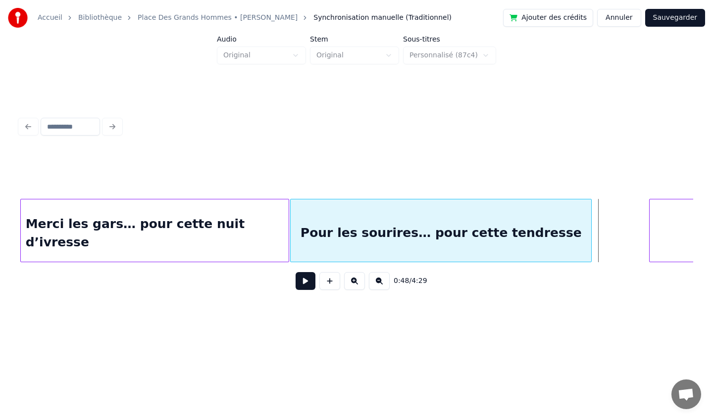
click at [591, 233] on div at bounding box center [589, 230] width 3 height 62
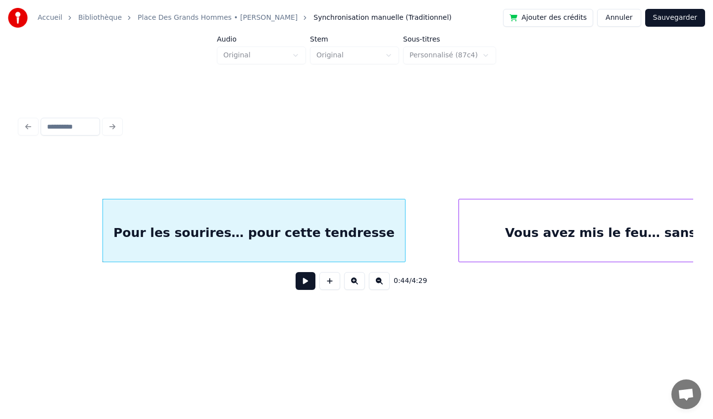
scroll to position [0, 3346]
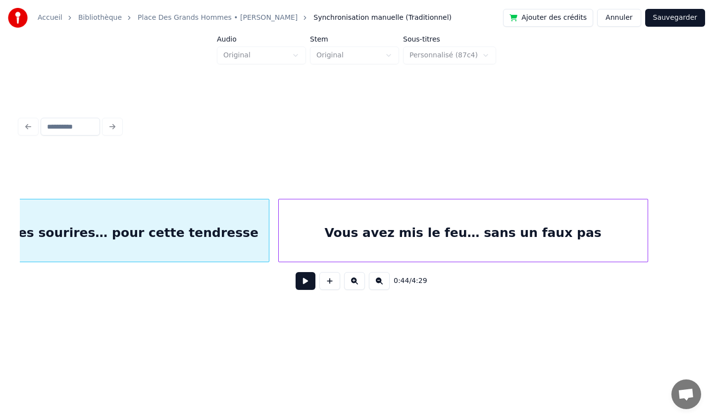
click at [449, 234] on div "Vous avez mis le feu… sans un faux pas" at bounding box center [463, 232] width 369 height 67
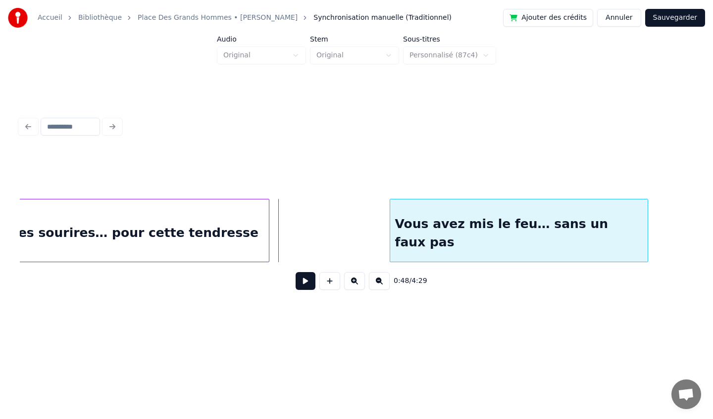
click at [390, 231] on div at bounding box center [391, 230] width 3 height 62
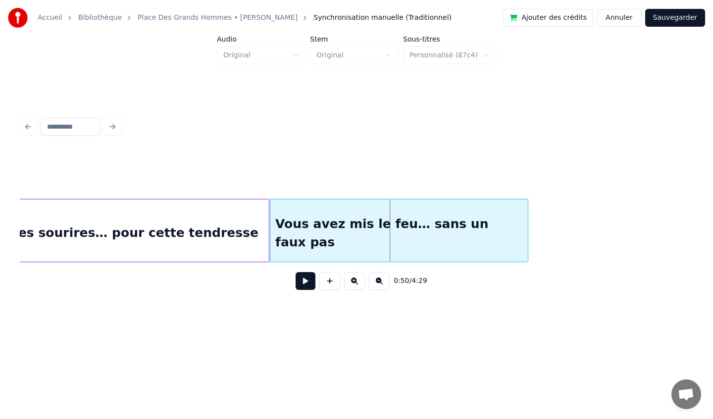
click at [342, 224] on div "Vous avez mis le feu… sans un faux pas" at bounding box center [398, 232] width 257 height 67
click at [199, 250] on div "Pour les sourires… pour cette tendresse" at bounding box center [117, 232] width 301 height 67
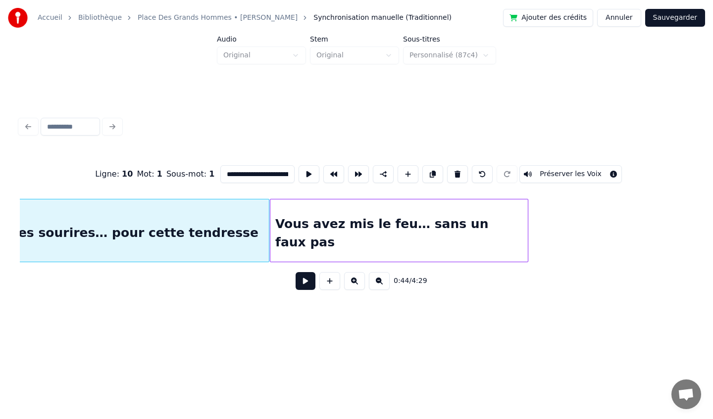
scroll to position [0, 3292]
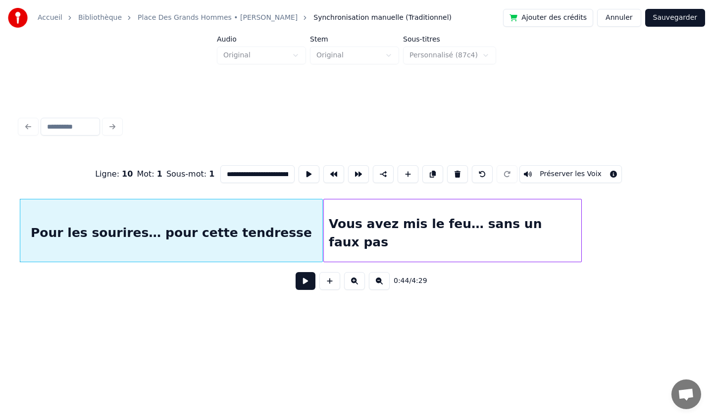
click at [305, 285] on button at bounding box center [305, 281] width 20 height 18
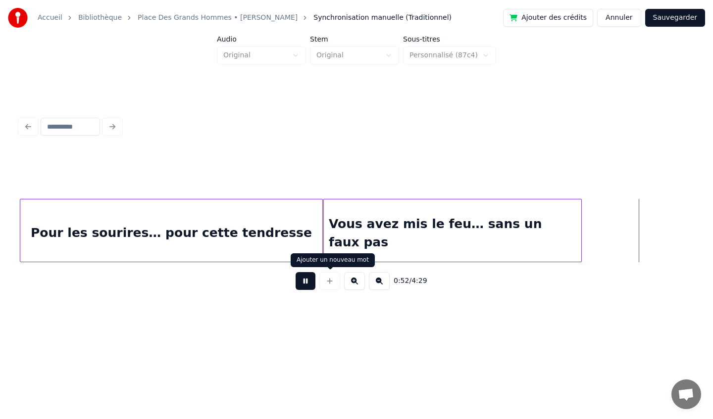
click at [304, 284] on button at bounding box center [305, 281] width 20 height 18
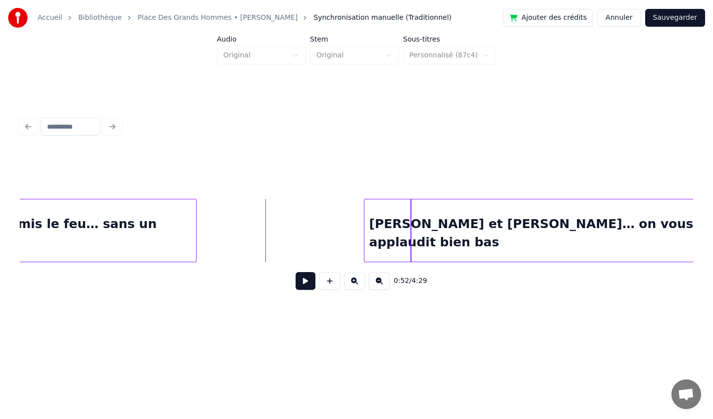
scroll to position [0, 3715]
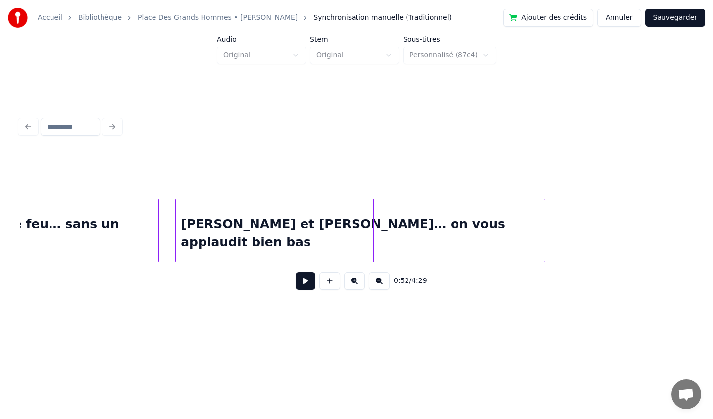
click at [350, 226] on div "[PERSON_NAME] et [PERSON_NAME]… on vous applaudit bien bas" at bounding box center [360, 232] width 369 height 67
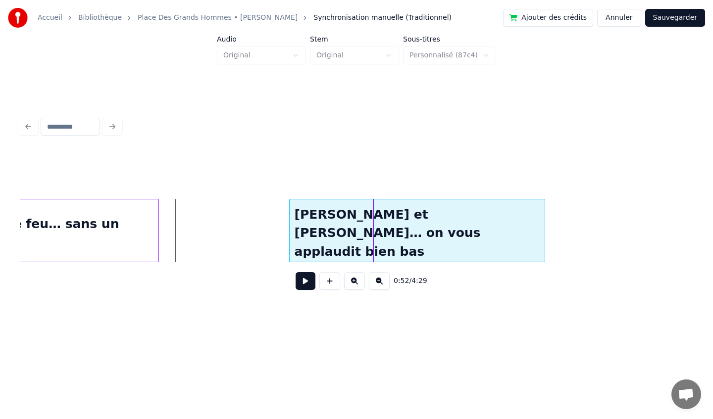
click at [290, 238] on div at bounding box center [290, 230] width 3 height 62
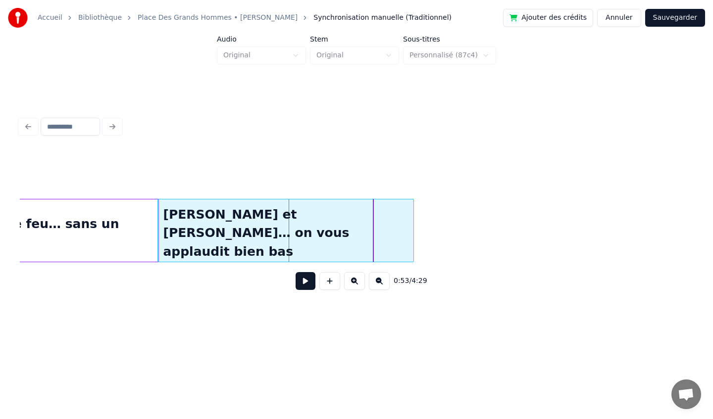
click at [296, 222] on div "[PERSON_NAME] et [PERSON_NAME]… on vous applaudit bien bas" at bounding box center [285, 232] width 255 height 67
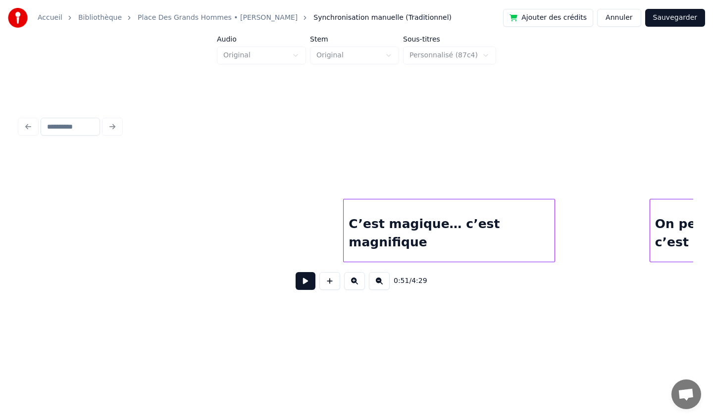
scroll to position [0, 4539]
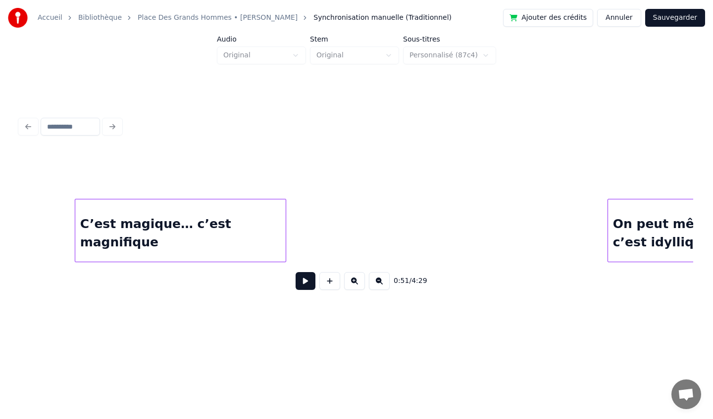
click at [126, 222] on div "C’est magique… c’est magnifique" at bounding box center [180, 232] width 211 height 67
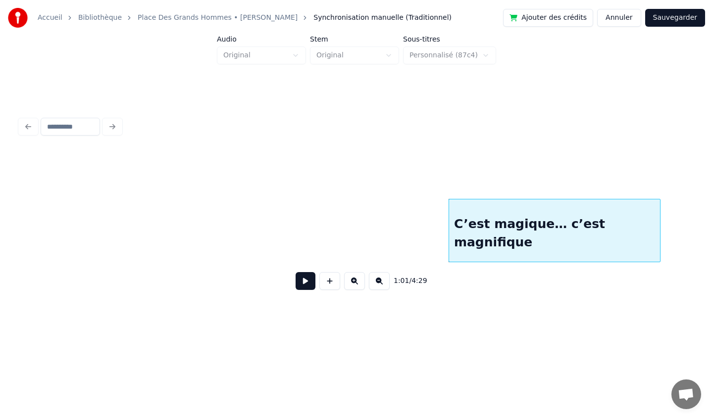
scroll to position [0, 4118]
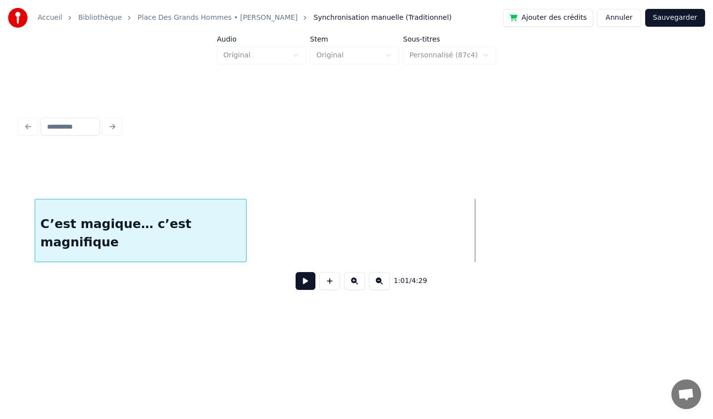
click at [115, 207] on div "C’est magique… c’est magnifique" at bounding box center [140, 232] width 211 height 67
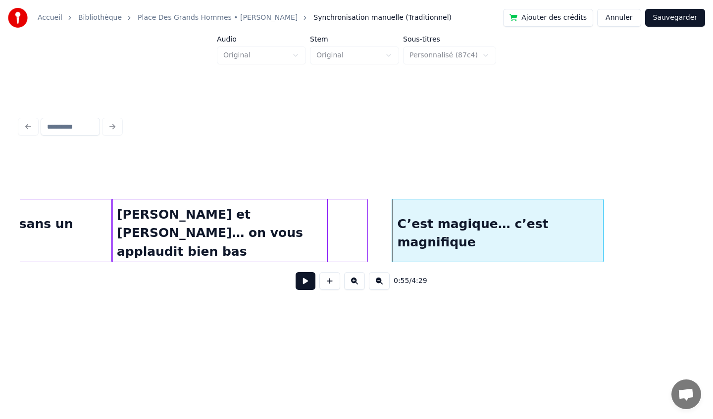
scroll to position [0, 3770]
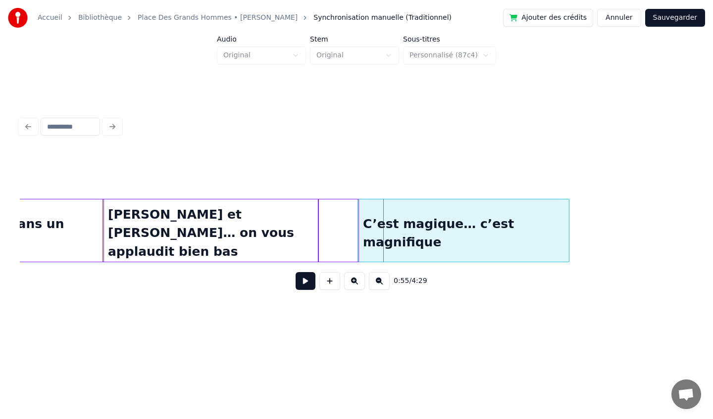
click at [397, 219] on div "C’est magique… c’est magnifique" at bounding box center [463, 232] width 211 height 67
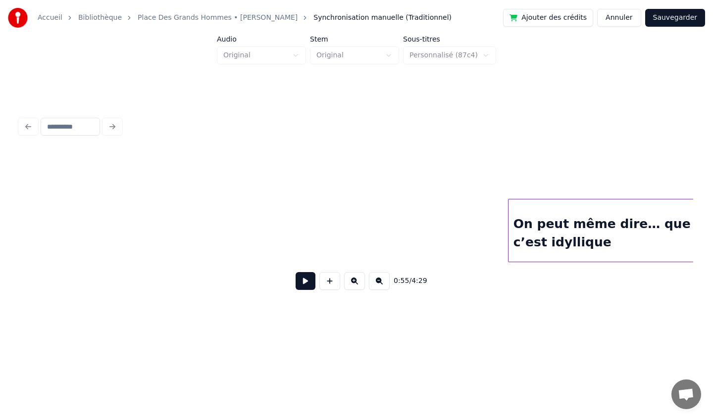
scroll to position [0, 4647]
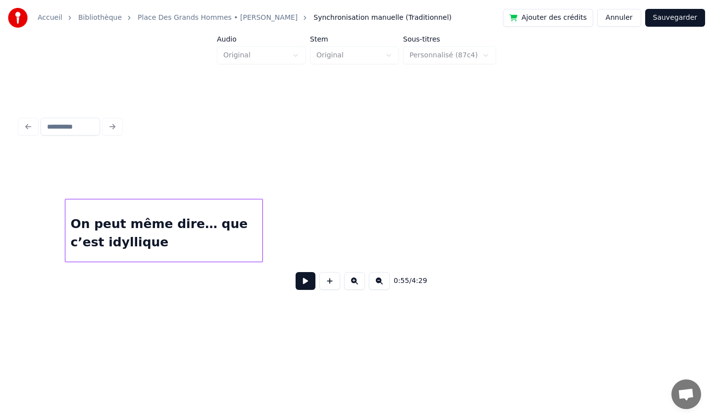
click at [139, 208] on div "On peut même dire… que c’est idyllique" at bounding box center [163, 232] width 196 height 67
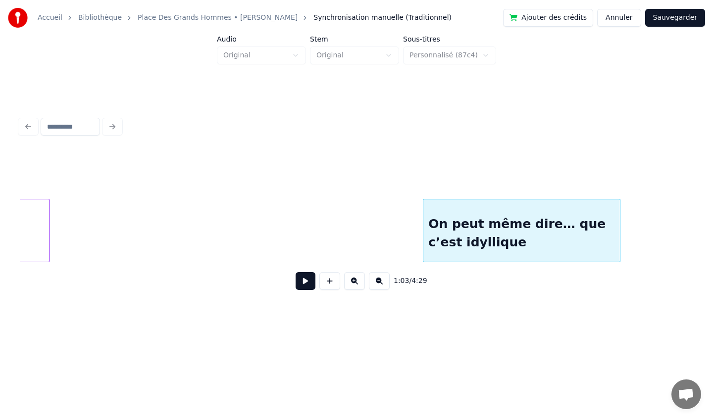
scroll to position [0, 4293]
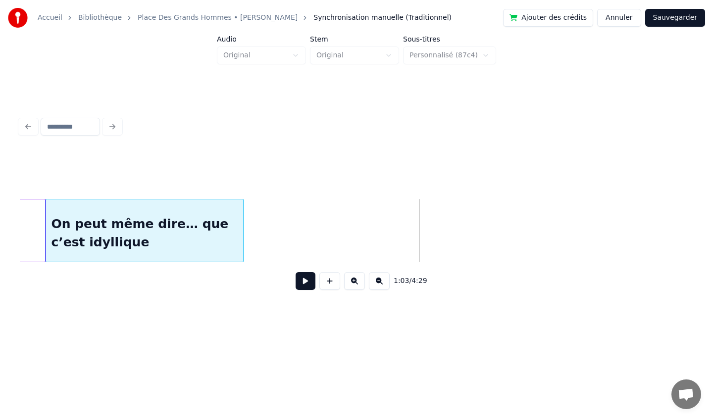
click at [83, 237] on div "On peut même dire… que c’est idyllique" at bounding box center [144, 232] width 196 height 67
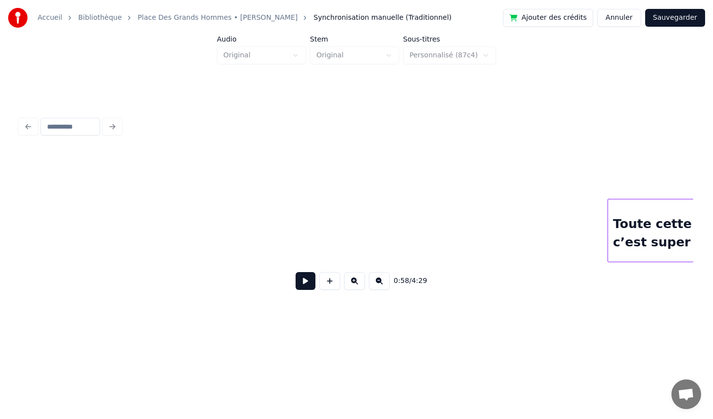
scroll to position [0, 4956]
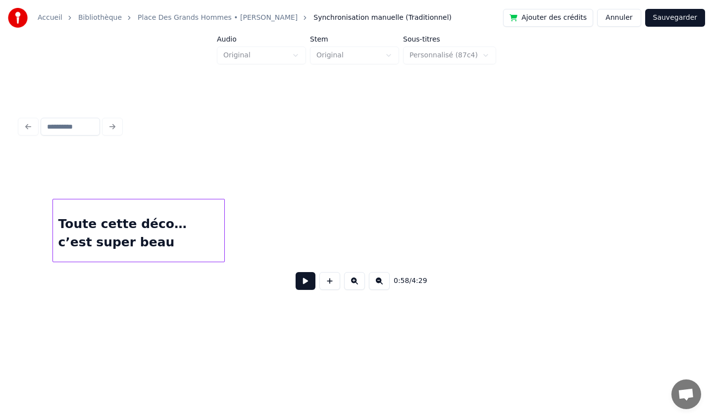
click at [139, 224] on div "Toute cette déco… c’est super beau" at bounding box center [138, 232] width 171 height 67
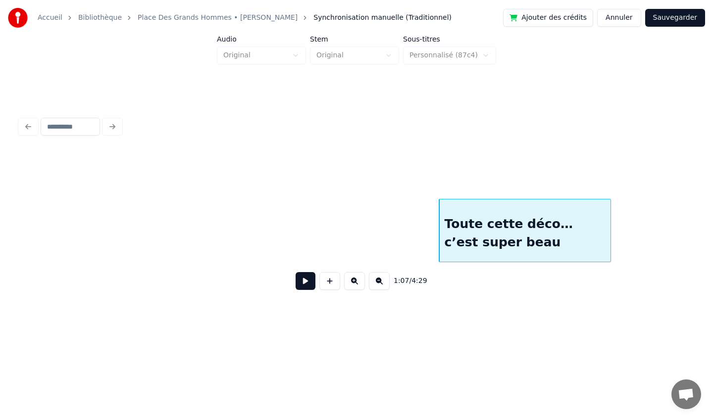
scroll to position [0, 4610]
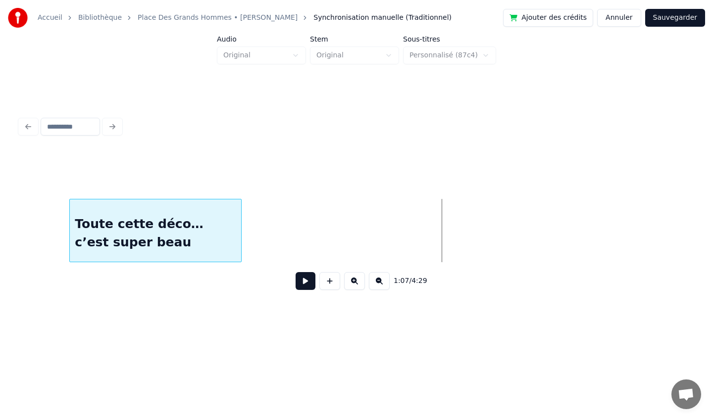
click at [159, 226] on div "Toute cette déco… c’est super beau" at bounding box center [155, 232] width 171 height 67
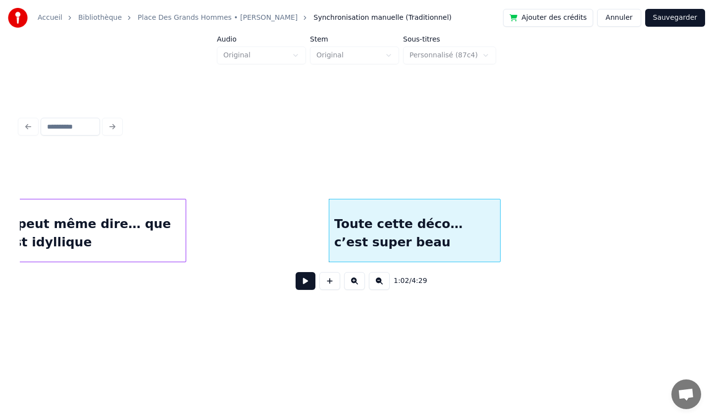
scroll to position [0, 4350]
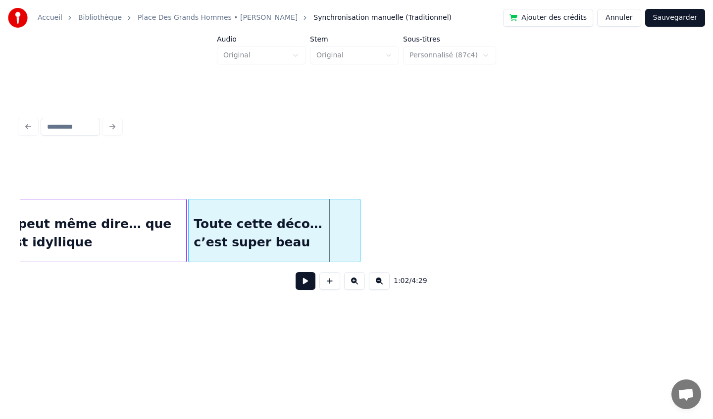
click at [248, 219] on div "Toute cette déco… c’est super beau" at bounding box center [274, 232] width 171 height 67
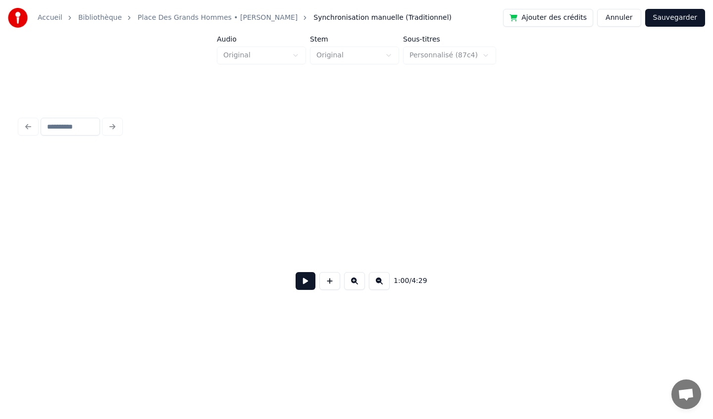
scroll to position [0, 5387]
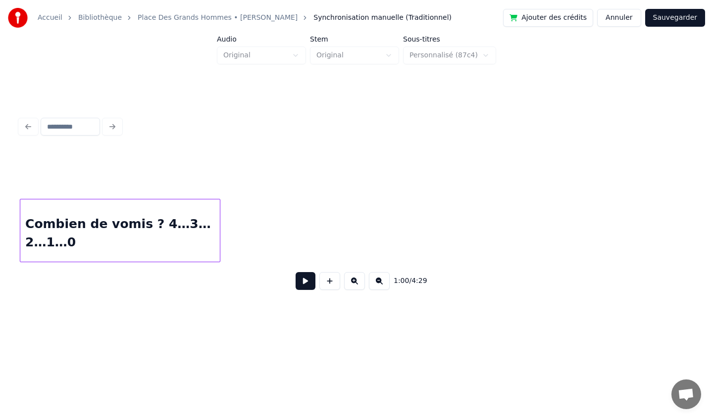
click at [130, 219] on div "Combien de vomis ? 4…3…2…1…0" at bounding box center [119, 232] width 199 height 67
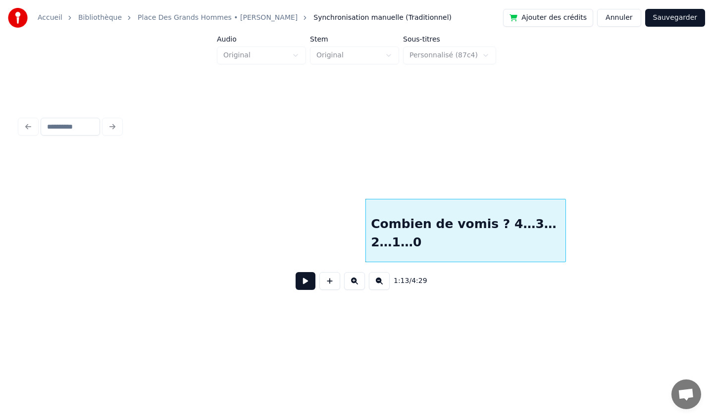
scroll to position [0, 5080]
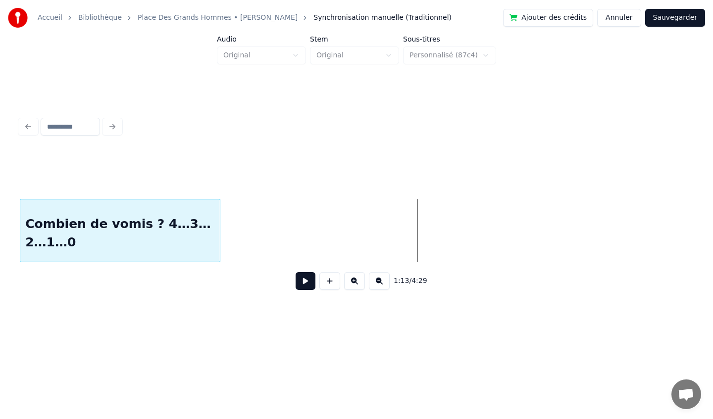
click at [90, 225] on div "Combien de vomis ? 4…3…2…1…0" at bounding box center [119, 232] width 199 height 67
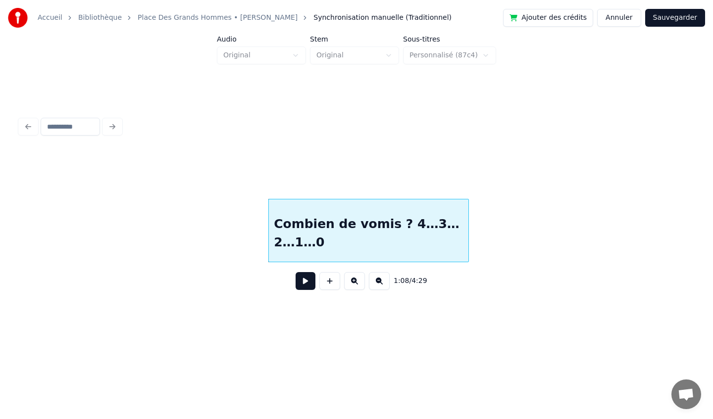
scroll to position [0, 4817]
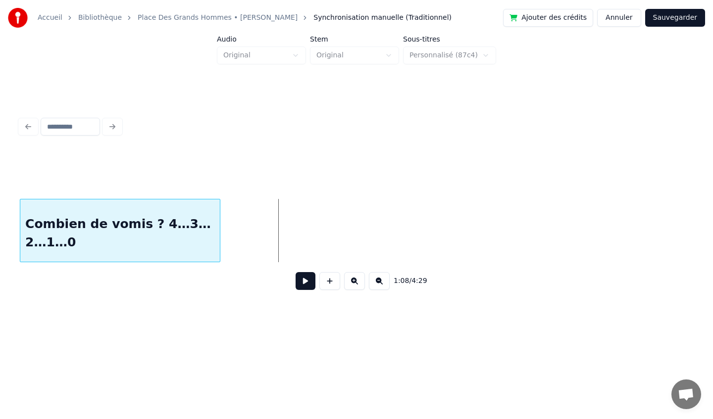
click at [95, 221] on div "Combien de vomis ? 4…3…2…1…0" at bounding box center [119, 232] width 199 height 67
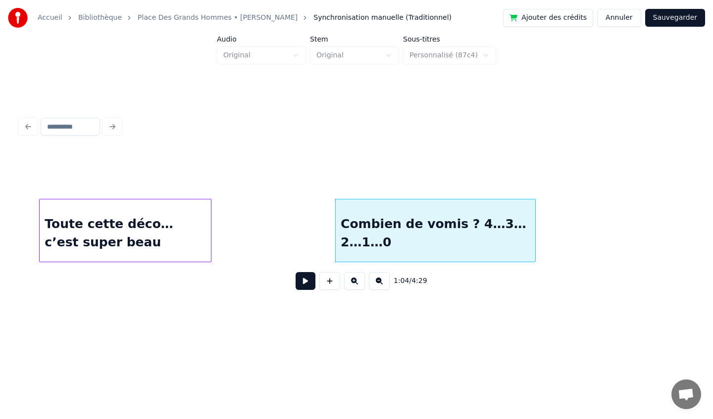
scroll to position [0, 4495]
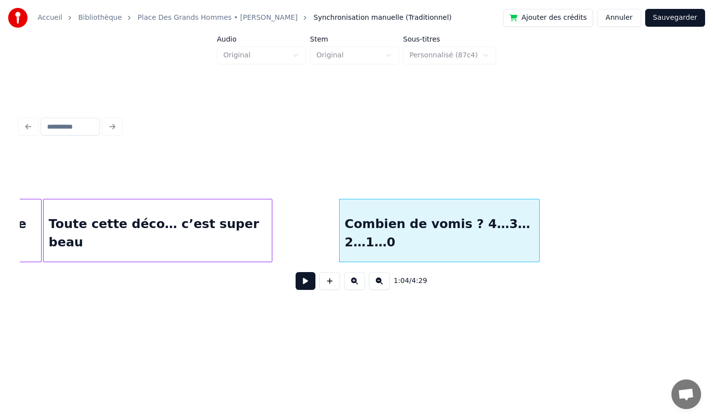
click at [270, 231] on div at bounding box center [270, 230] width 3 height 62
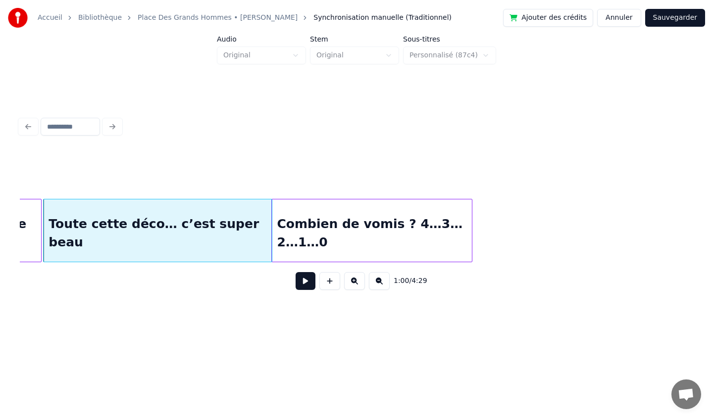
click at [373, 243] on div "Combien de vomis ? 4…3…2…1…0" at bounding box center [371, 232] width 199 height 67
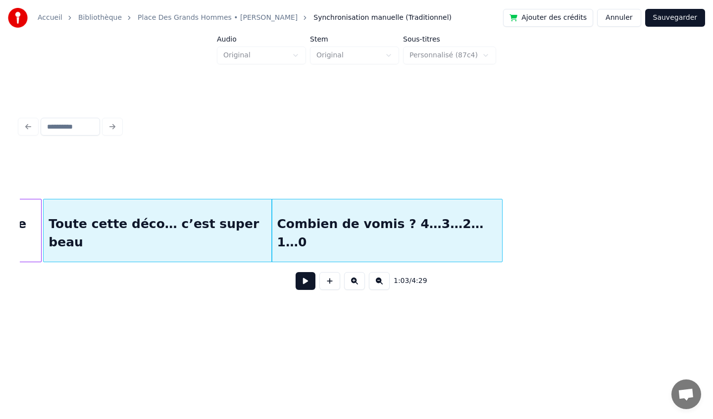
click at [501, 232] on div at bounding box center [500, 230] width 3 height 62
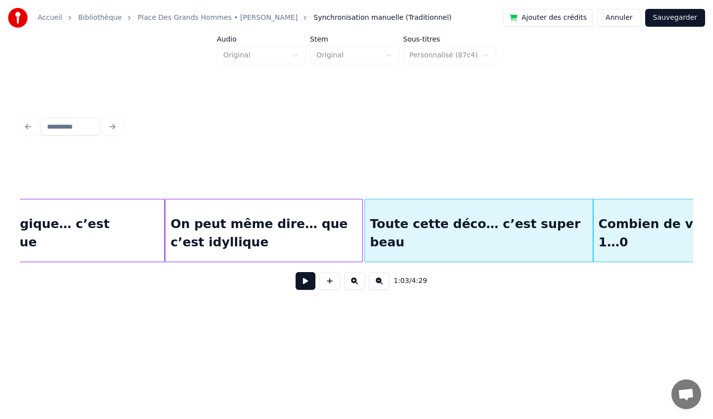
scroll to position [0, 4180]
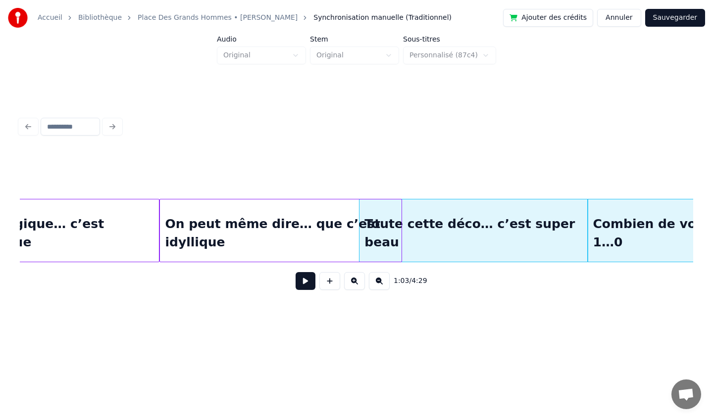
click at [400, 229] on div at bounding box center [399, 230] width 3 height 62
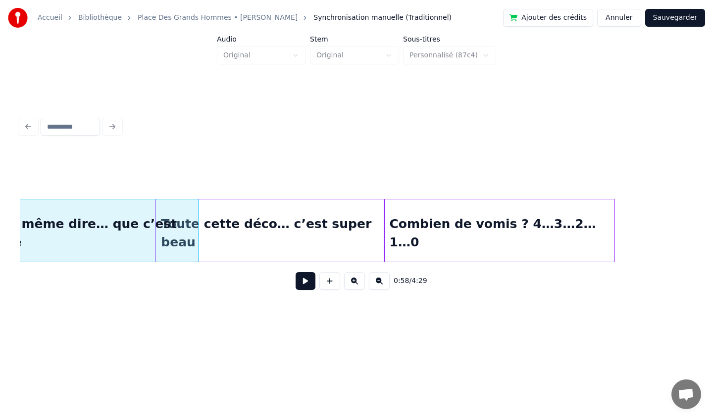
scroll to position [0, 4410]
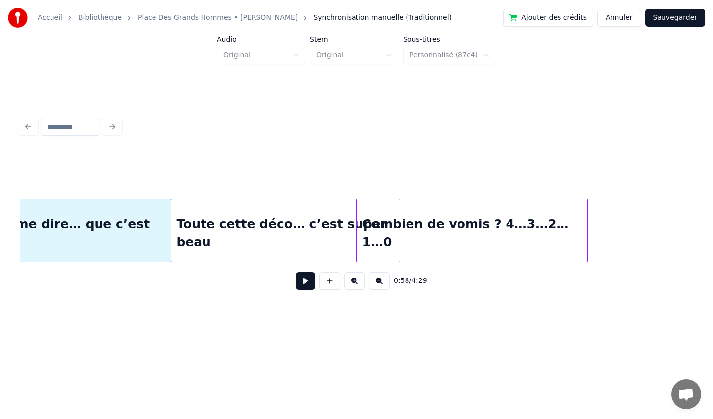
click at [266, 246] on div "Toute cette déco… c’est super beau" at bounding box center [285, 232] width 228 height 67
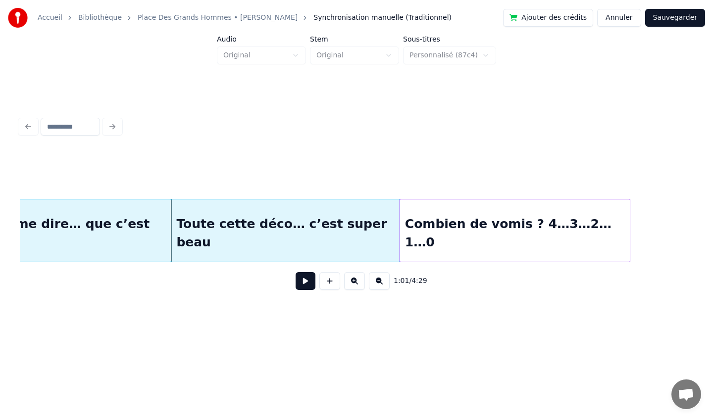
click at [458, 253] on div "Combien de vomis ? 4…3…2…1…0" at bounding box center [515, 232] width 230 height 67
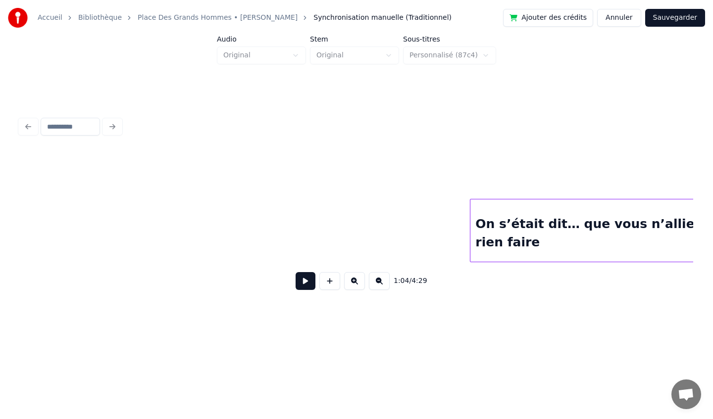
scroll to position [0, 442]
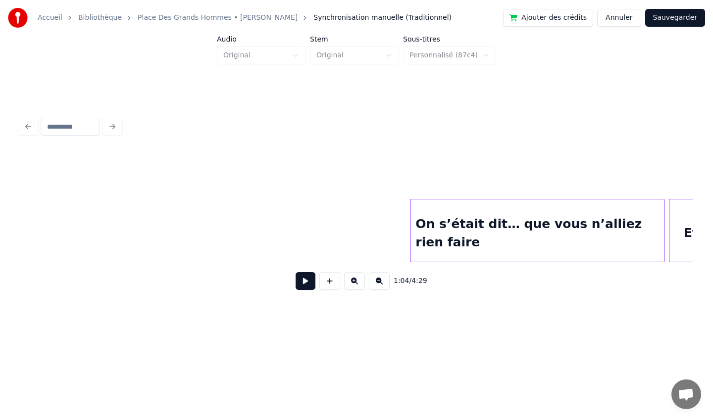
click at [303, 288] on button at bounding box center [305, 281] width 20 height 18
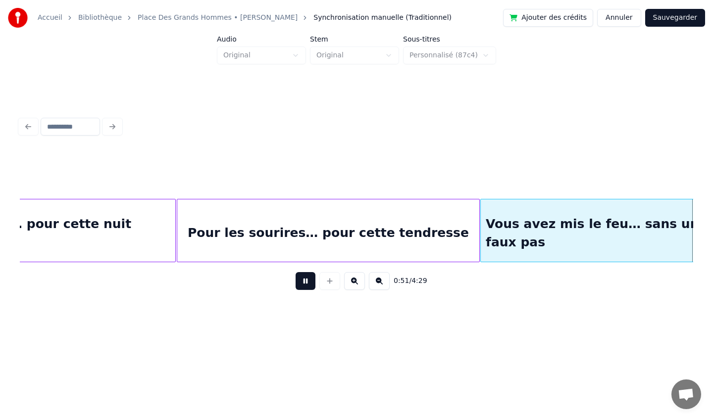
scroll to position [0, 3808]
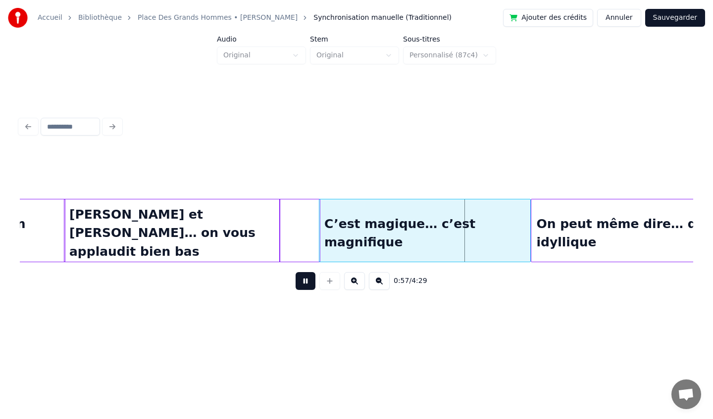
click at [295, 272] on button at bounding box center [305, 281] width 20 height 18
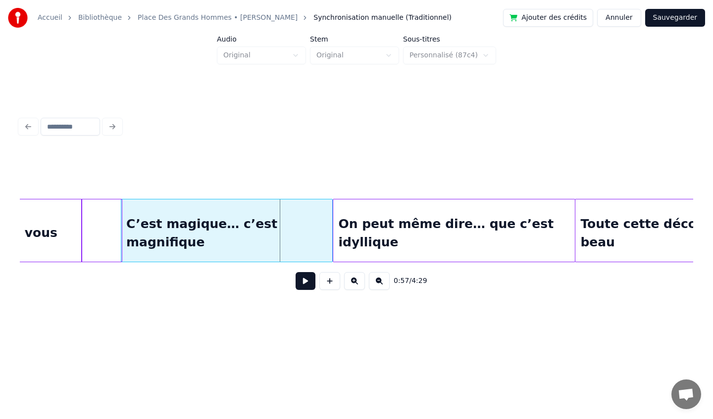
scroll to position [0, 3969]
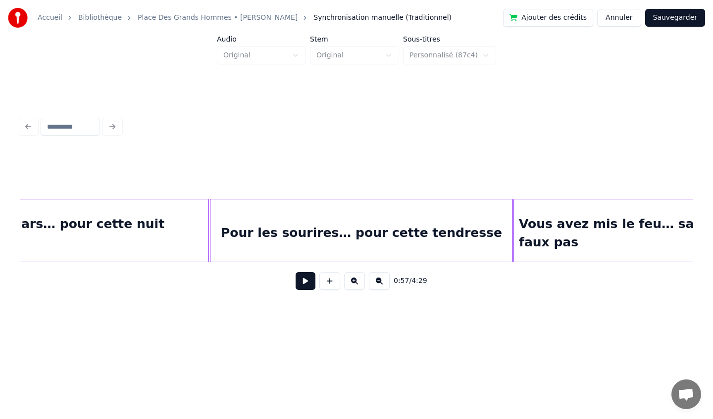
click at [117, 220] on div "Merci les gars… pour cette nuit d’ivresse" at bounding box center [75, 232] width 268 height 67
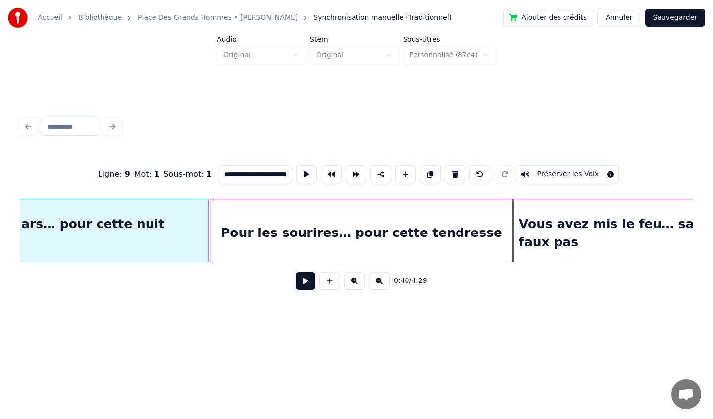
type input "**********"
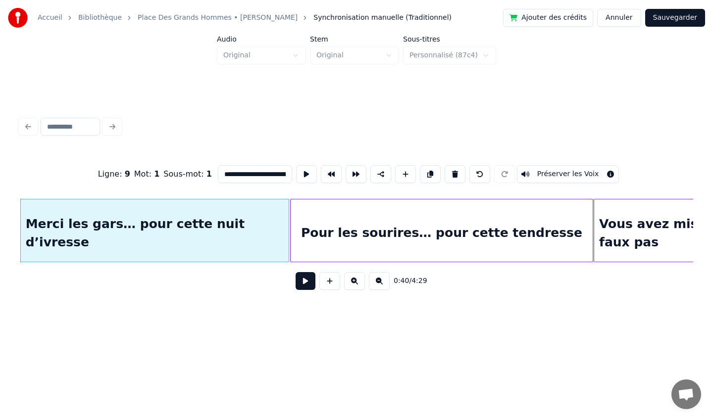
click at [302, 282] on button at bounding box center [305, 281] width 20 height 18
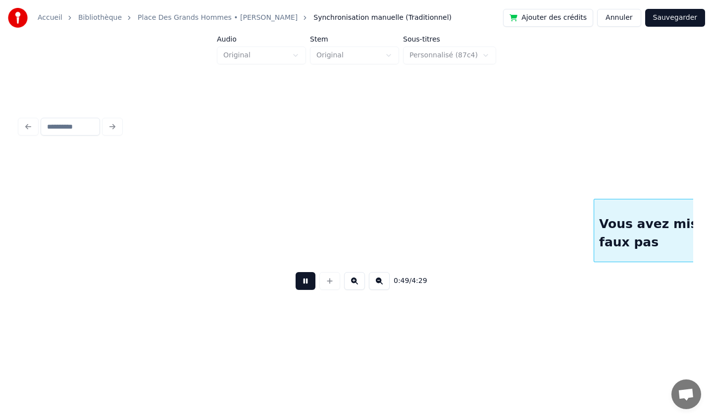
scroll to position [0, 3696]
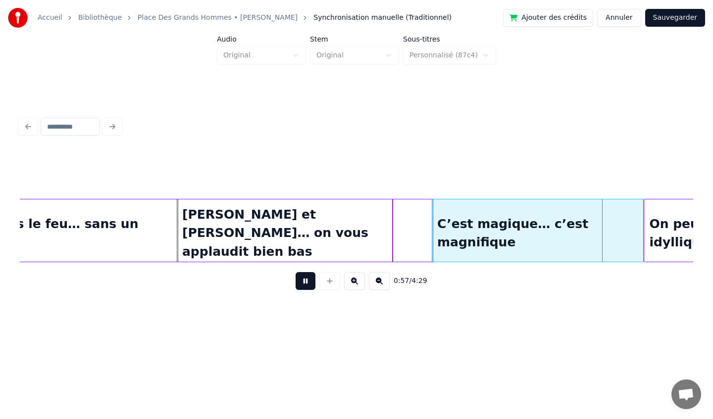
click at [455, 253] on div "C’est magique… c’est magnifique" at bounding box center [537, 232] width 211 height 67
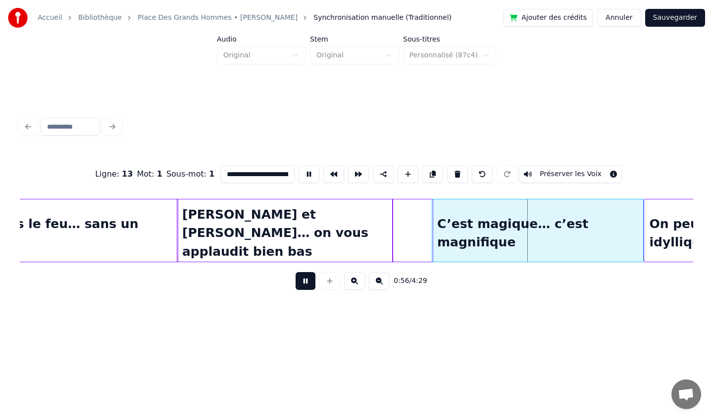
click at [344, 250] on div "[PERSON_NAME] et [PERSON_NAME]… on vous applaudit bien bas" at bounding box center [304, 232] width 255 height 67
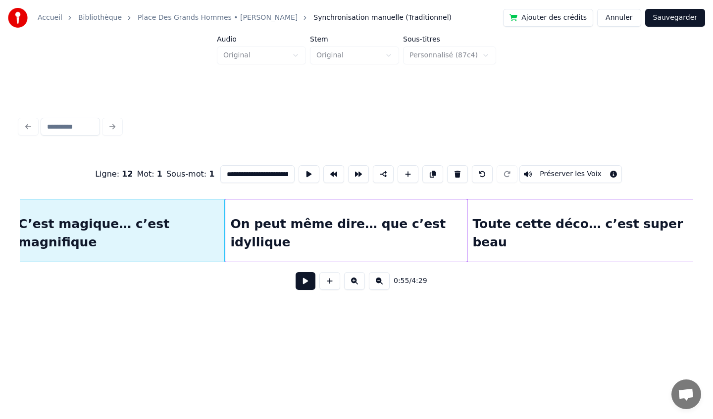
scroll to position [0, 4077]
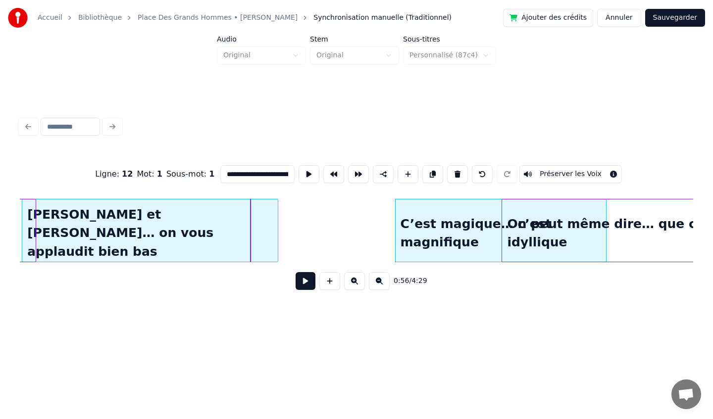
scroll to position [0, 3836]
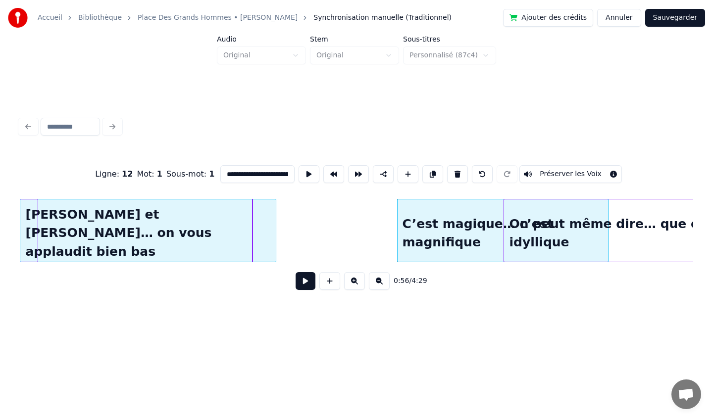
click at [192, 241] on div "[PERSON_NAME] et [PERSON_NAME]… on vous applaudit bien bas" at bounding box center [147, 232] width 255 height 67
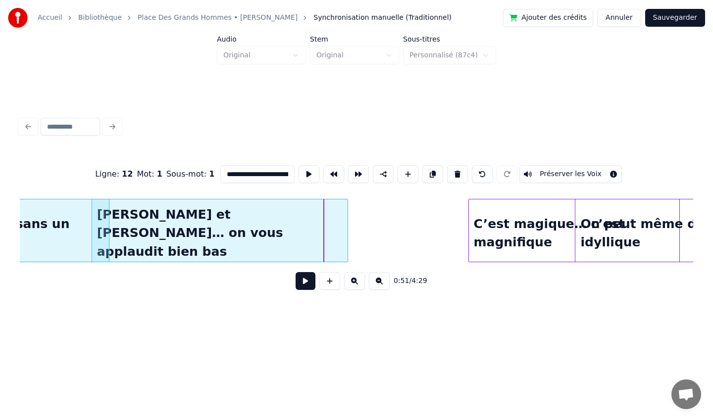
scroll to position [0, 3764]
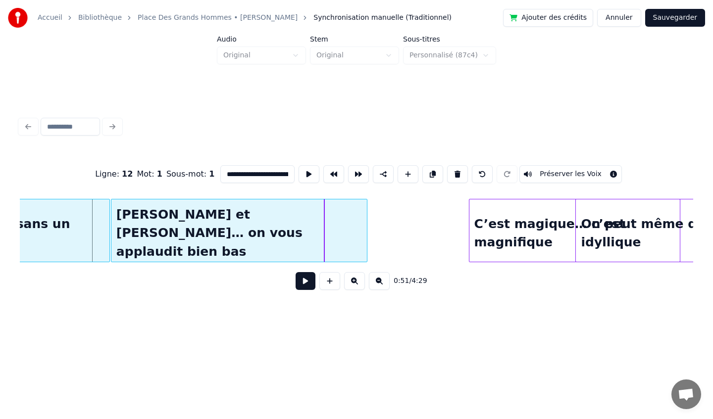
click at [211, 216] on div "[PERSON_NAME] et [PERSON_NAME]… on vous applaudit bien bas" at bounding box center [238, 232] width 255 height 67
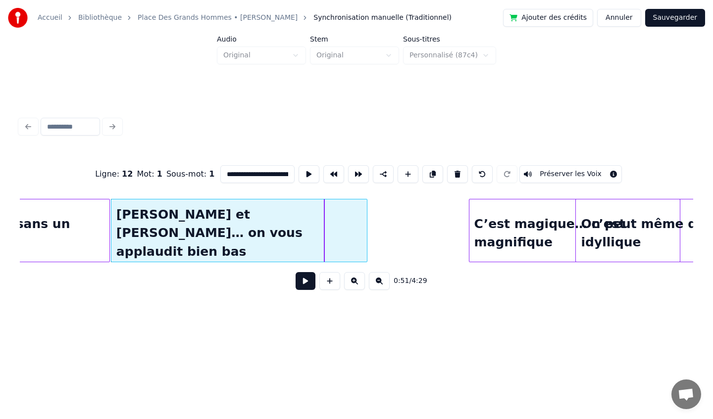
click at [59, 191] on div "**********" at bounding box center [356, 173] width 673 height 49
type input "**********"
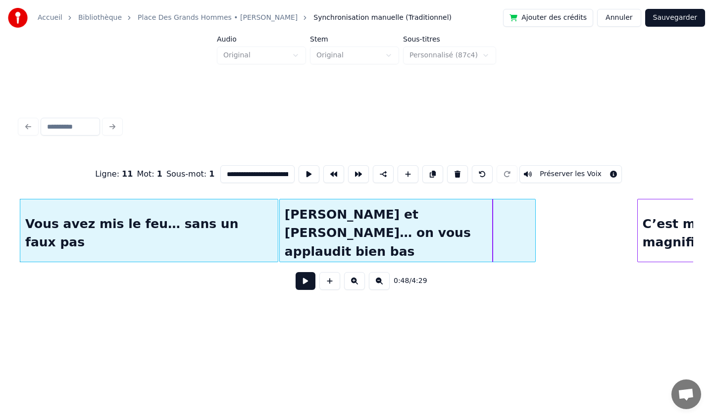
click at [304, 281] on button at bounding box center [305, 281] width 20 height 18
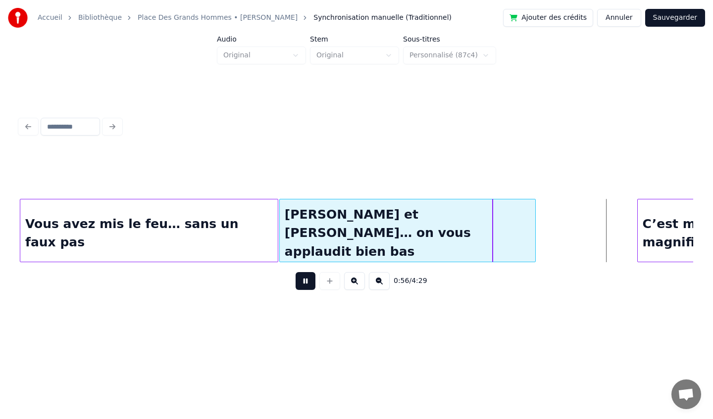
click at [308, 284] on button at bounding box center [305, 281] width 20 height 18
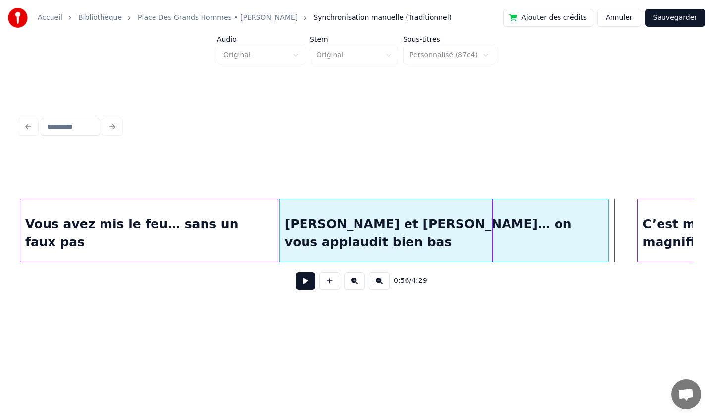
click at [607, 230] on div at bounding box center [606, 230] width 3 height 62
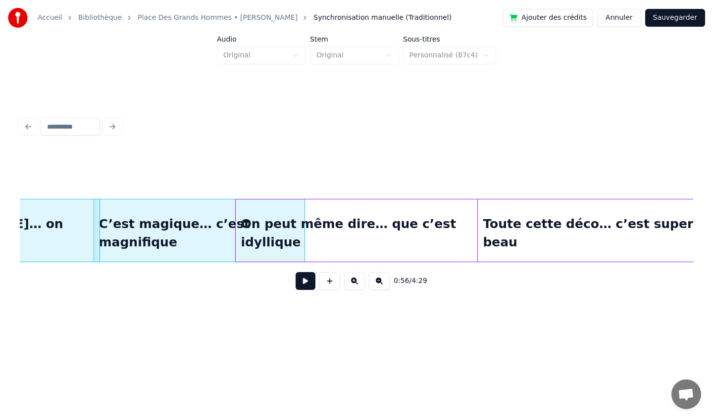
scroll to position [0, 4138]
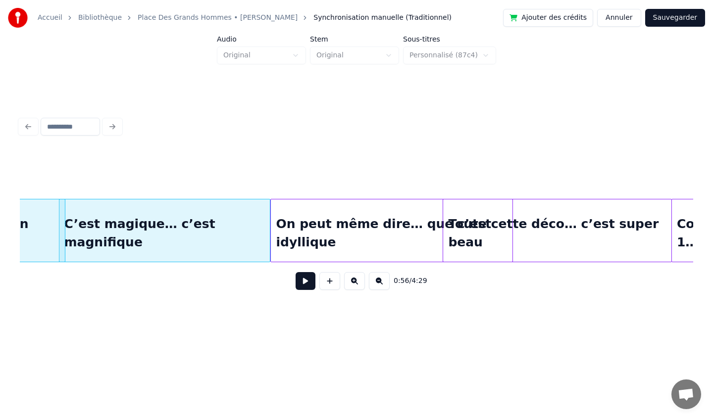
click at [370, 214] on div "On peut même dire… que c’est idyllique" at bounding box center [391, 232] width 241 height 67
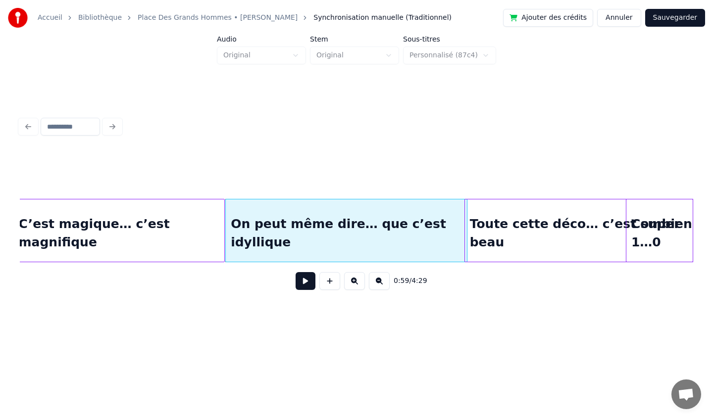
click at [594, 221] on div "Toute cette déco… c’est super beau" at bounding box center [579, 232] width 228 height 67
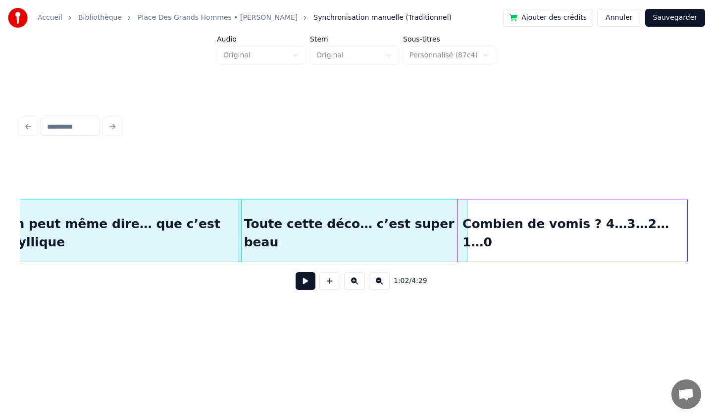
scroll to position [0, 4413]
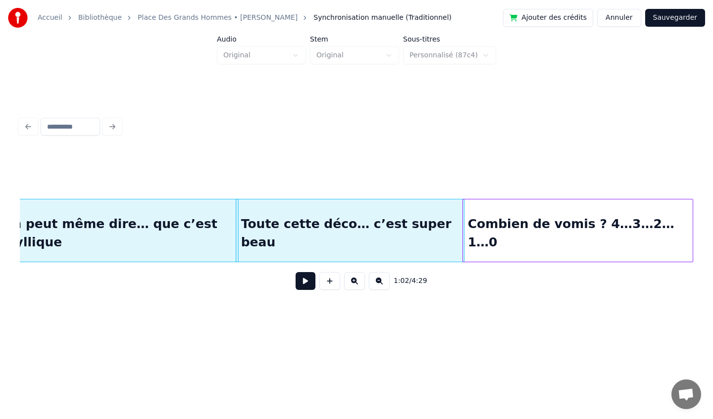
click at [599, 225] on div "Combien de vomis ? 4…3…2…1…0" at bounding box center [578, 232] width 230 height 67
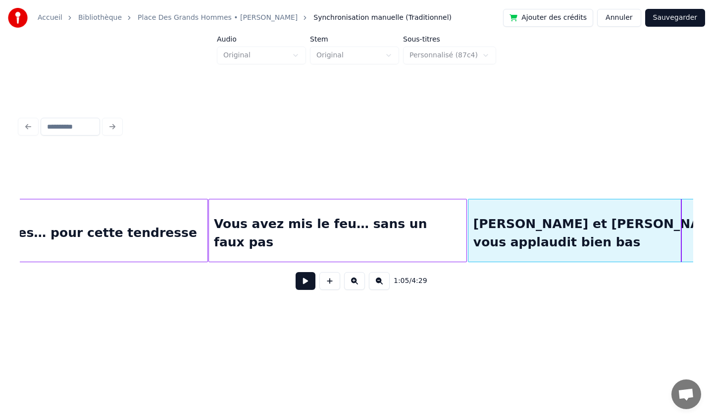
click at [83, 219] on div "Pour les sourires… pour cette tendresse" at bounding box center [55, 232] width 301 height 67
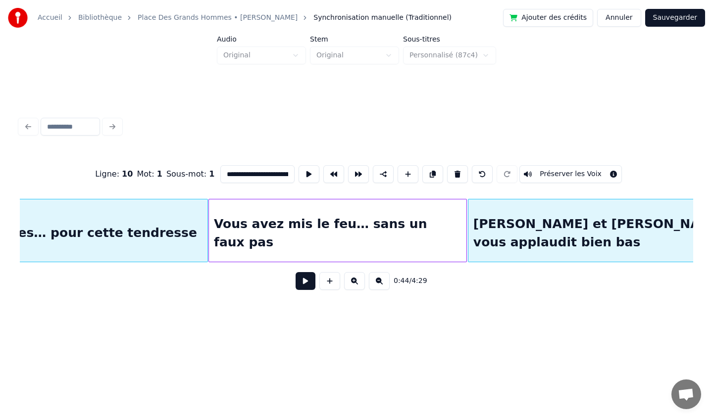
scroll to position [0, 3292]
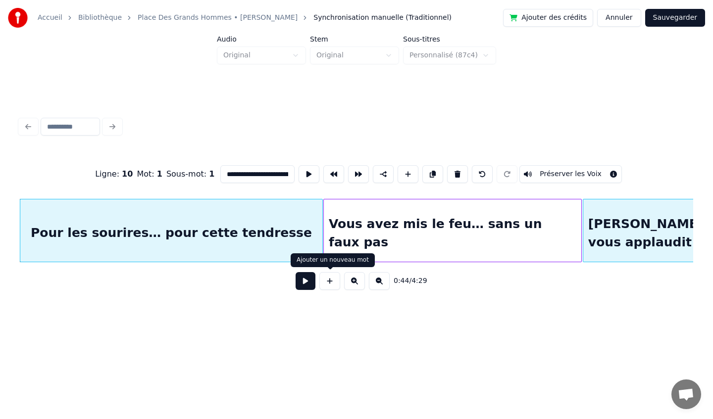
click at [301, 284] on button at bounding box center [305, 281] width 20 height 18
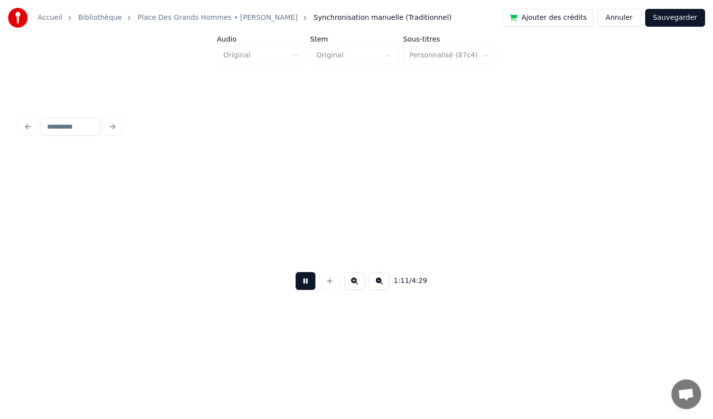
scroll to position [0, 5312]
click at [296, 287] on button at bounding box center [305, 281] width 20 height 18
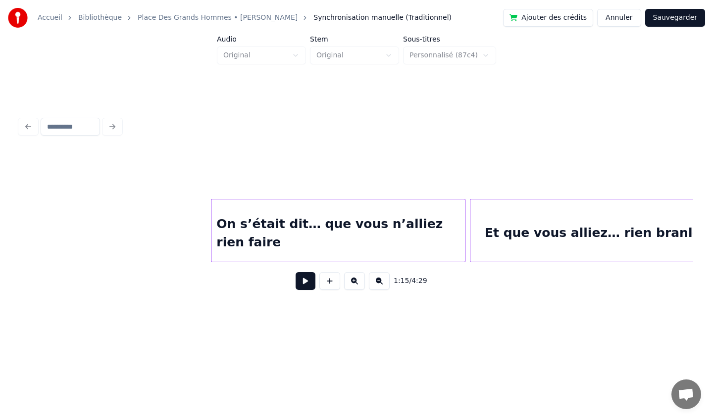
scroll to position [0, 0]
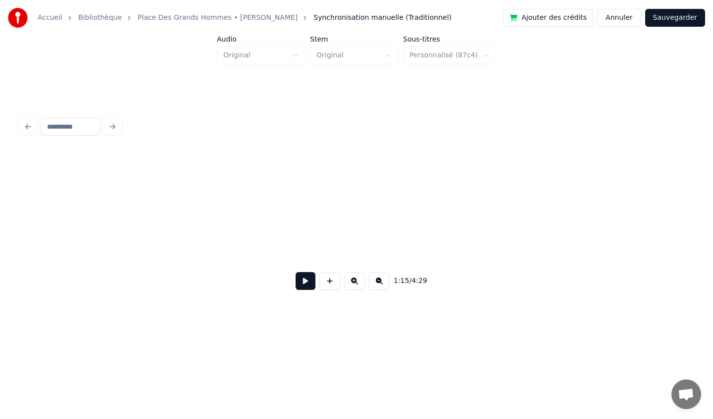
click at [305, 281] on button at bounding box center [305, 281] width 20 height 18
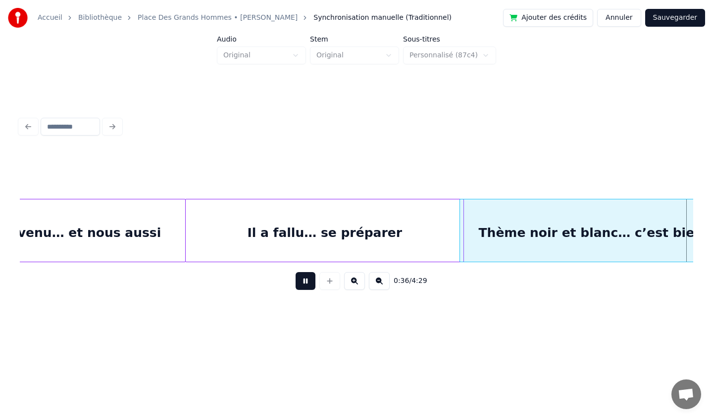
scroll to position [0, 2693]
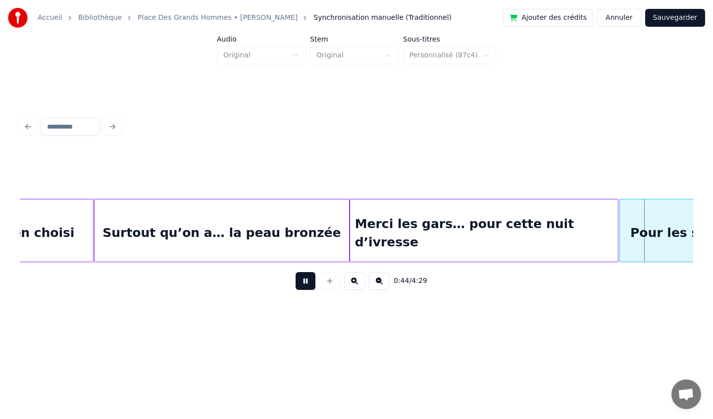
click at [180, 226] on div "Surtout qu’on a… la peau bronzée" at bounding box center [222, 232] width 254 height 67
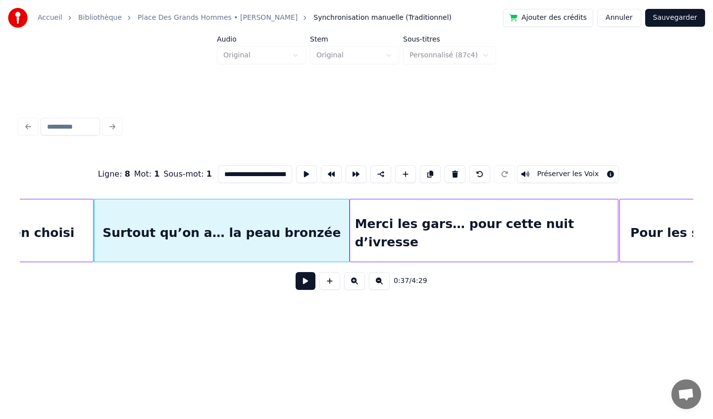
click at [304, 282] on button at bounding box center [305, 281] width 20 height 18
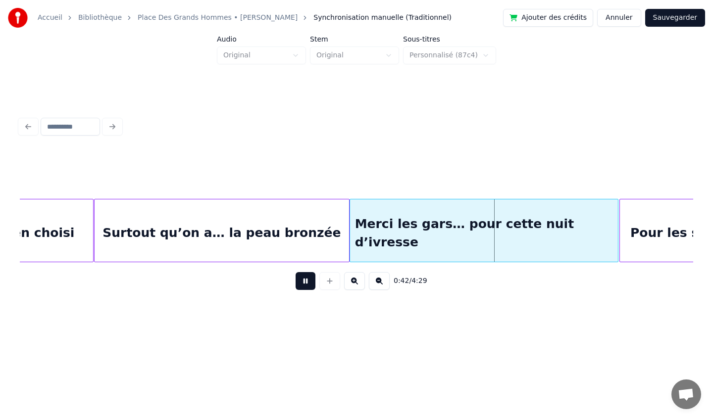
click at [376, 213] on div "Merci les gars… pour cette nuit d’ivresse" at bounding box center [484, 232] width 268 height 67
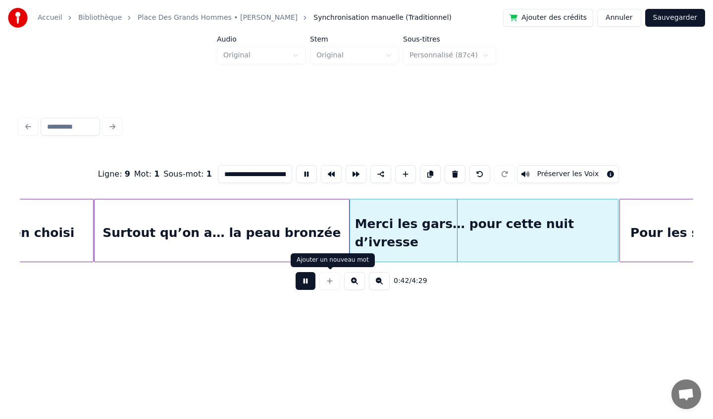
click at [308, 279] on button at bounding box center [305, 281] width 20 height 18
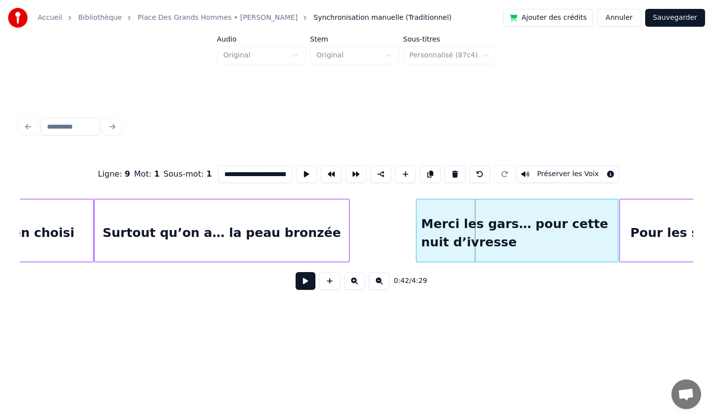
click at [417, 229] on div at bounding box center [417, 230] width 3 height 62
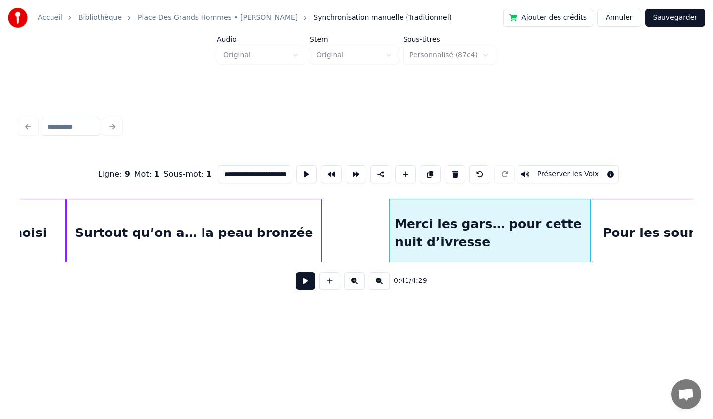
scroll to position [0, 2725]
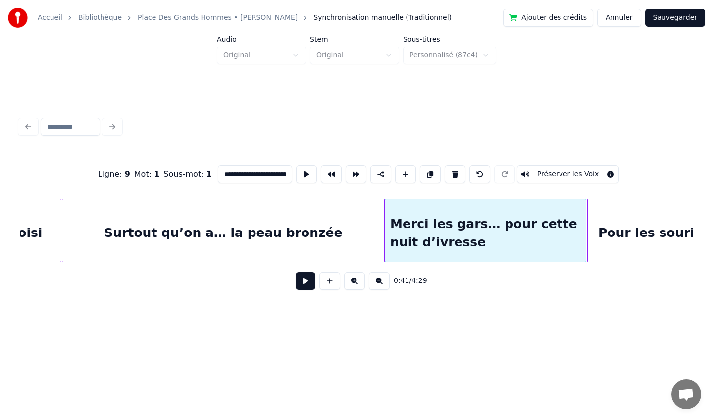
click at [382, 230] on div at bounding box center [382, 230] width 3 height 62
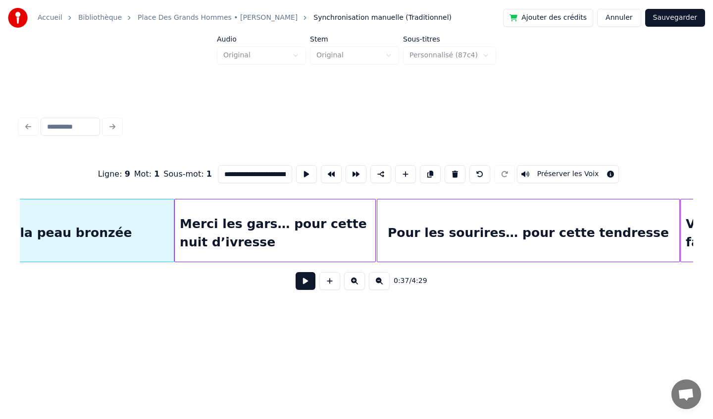
scroll to position [0, 2936]
click at [422, 225] on div at bounding box center [421, 230] width 3 height 62
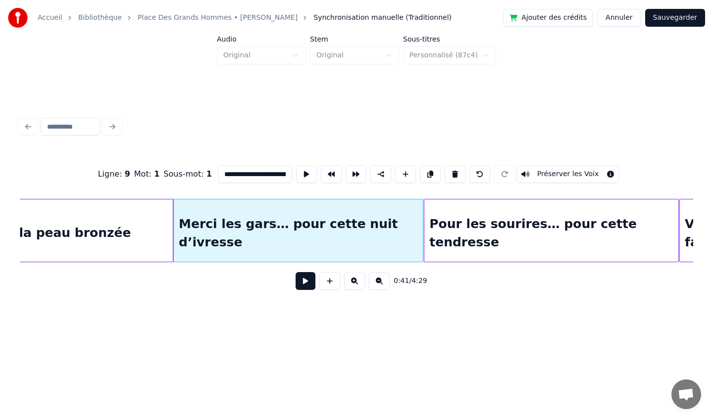
click at [424, 224] on div at bounding box center [425, 230] width 3 height 62
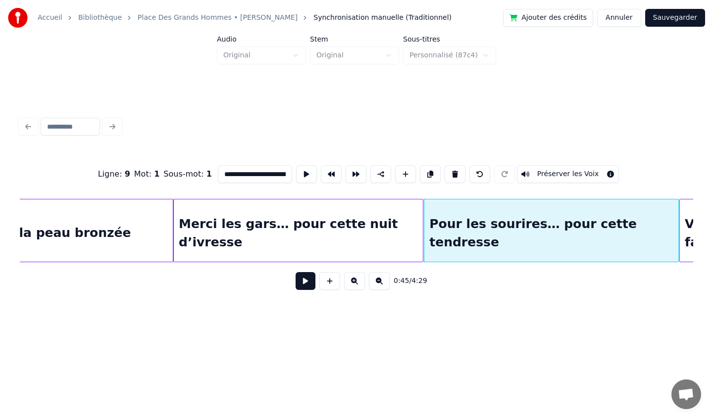
click at [101, 240] on div "Surtout qu’on a… la peau bronzée" at bounding box center [12, 232] width 322 height 67
type input "**********"
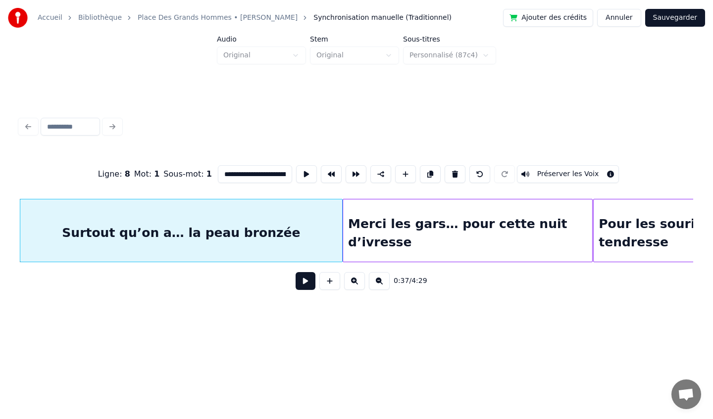
click at [307, 286] on button at bounding box center [305, 281] width 20 height 18
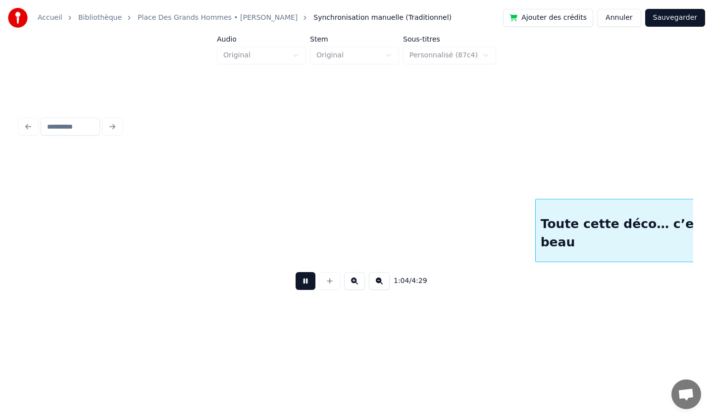
scroll to position [0, 4786]
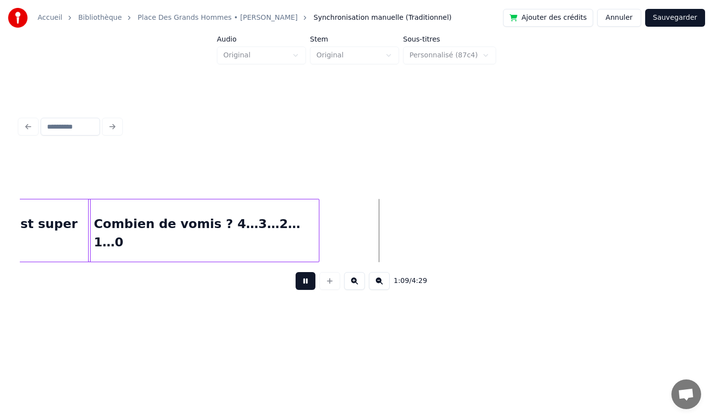
click at [307, 282] on button at bounding box center [305, 281] width 20 height 18
click at [92, 182] on div at bounding box center [356, 173] width 673 height 49
click at [100, 214] on div "Combien de vomis ? 4…3…2…1…0" at bounding box center [204, 232] width 230 height 67
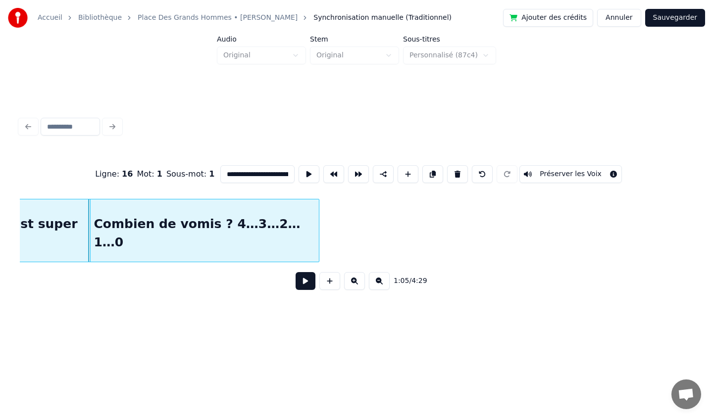
type input "**********"
click at [306, 283] on button at bounding box center [305, 281] width 20 height 18
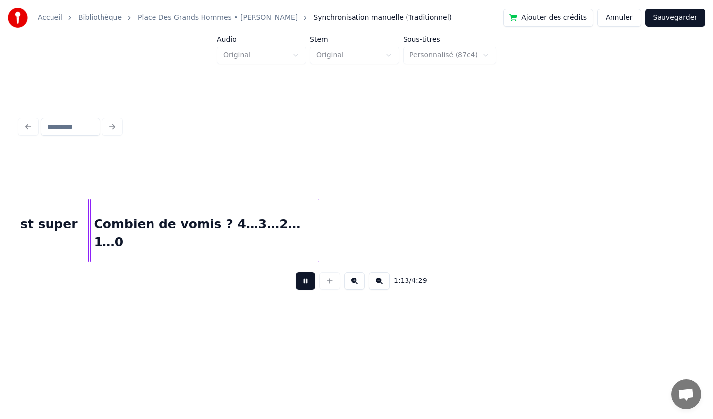
click at [303, 290] on div "1:13 / 4:29" at bounding box center [356, 281] width 657 height 22
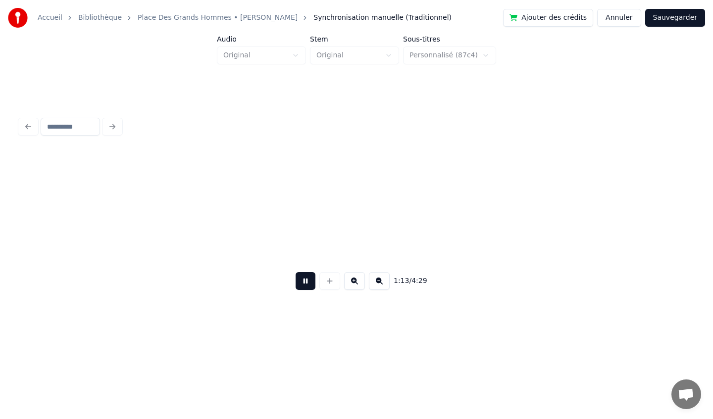
scroll to position [0, 5459]
click at [305, 281] on button at bounding box center [305, 281] width 20 height 18
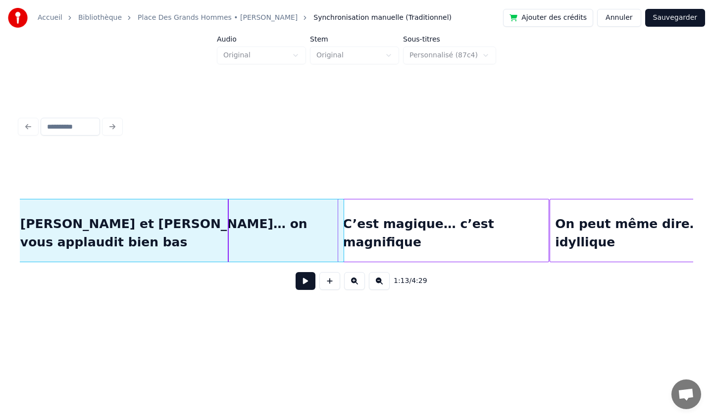
scroll to position [0, 3853]
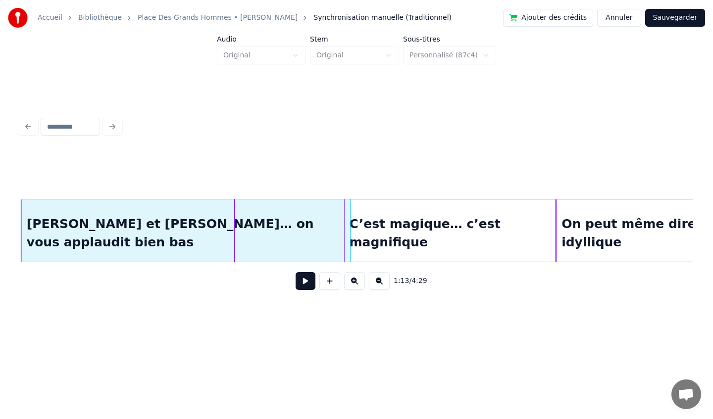
click at [255, 218] on div "[PERSON_NAME] et [PERSON_NAME]… on vous applaudit bien bas" at bounding box center [186, 232] width 328 height 67
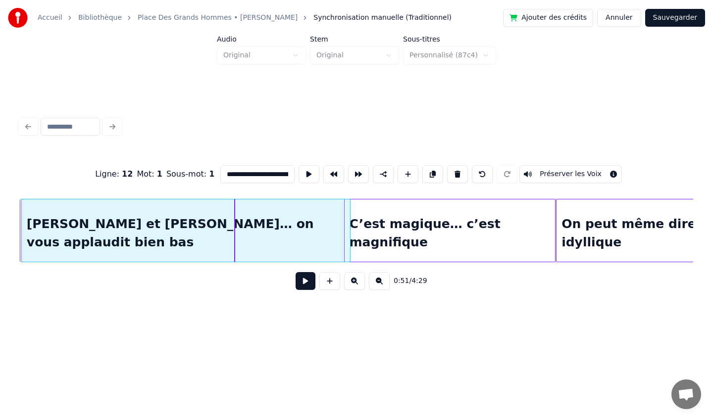
click at [262, 220] on div "[PERSON_NAME] et [PERSON_NAME]… on vous applaudit bien bas" at bounding box center [186, 232] width 328 height 67
click at [197, 233] on div "[PERSON_NAME] et [PERSON_NAME]… on vous applaudit bien bas" at bounding box center [186, 232] width 328 height 67
click at [374, 219] on div "C’est magique… c’est magnifique" at bounding box center [449, 232] width 211 height 67
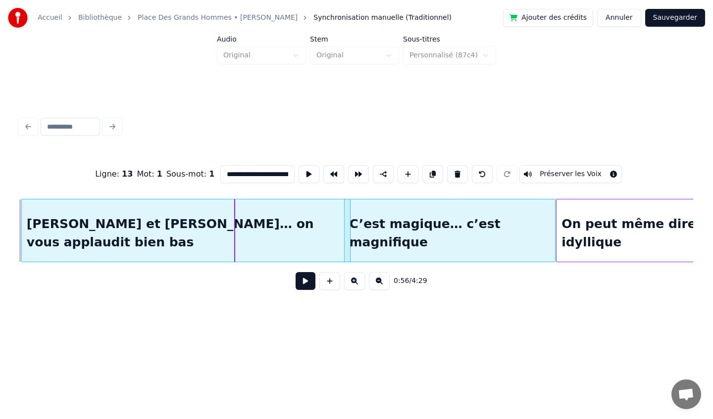
click at [310, 221] on div "[PERSON_NAME] et [PERSON_NAME]… on vous applaudit bien bas" at bounding box center [186, 232] width 328 height 67
type input "**********"
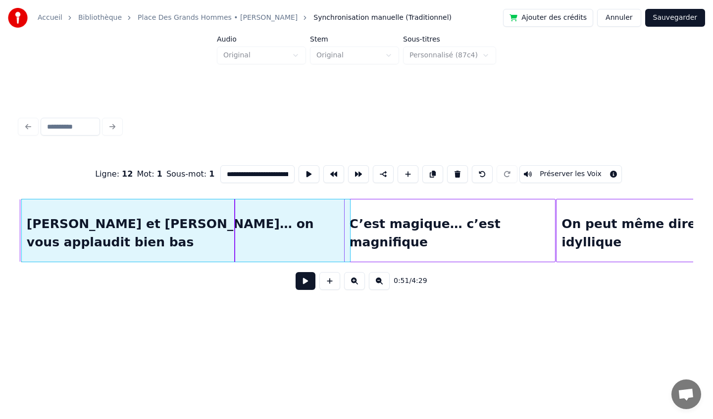
click at [170, 215] on div "[PERSON_NAME] et [PERSON_NAME]… on vous applaudit bien bas" at bounding box center [186, 232] width 328 height 67
click at [309, 286] on button at bounding box center [305, 281] width 20 height 18
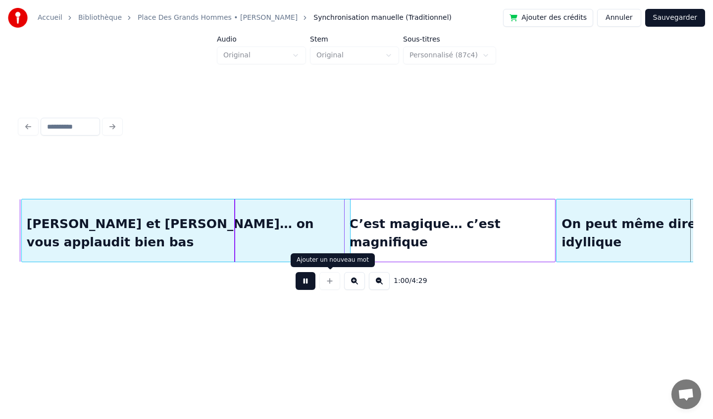
scroll to position [0, 4527]
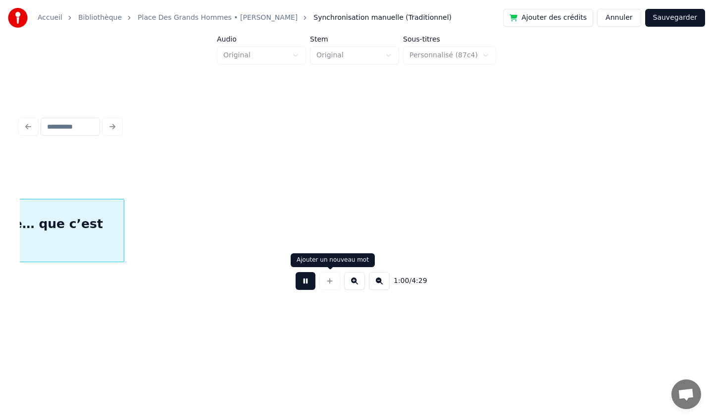
click at [306, 283] on button at bounding box center [305, 281] width 20 height 18
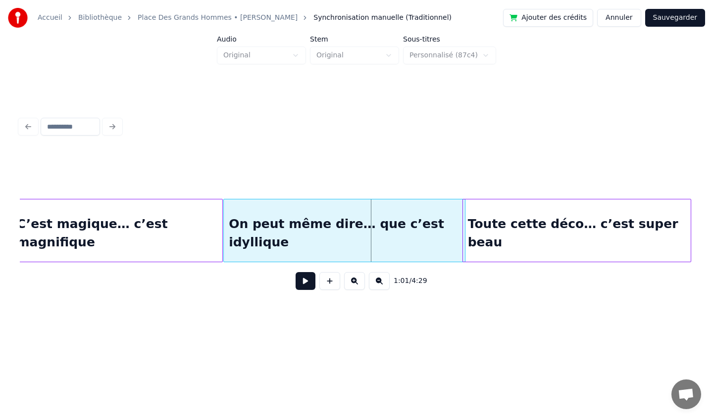
scroll to position [0, 4174]
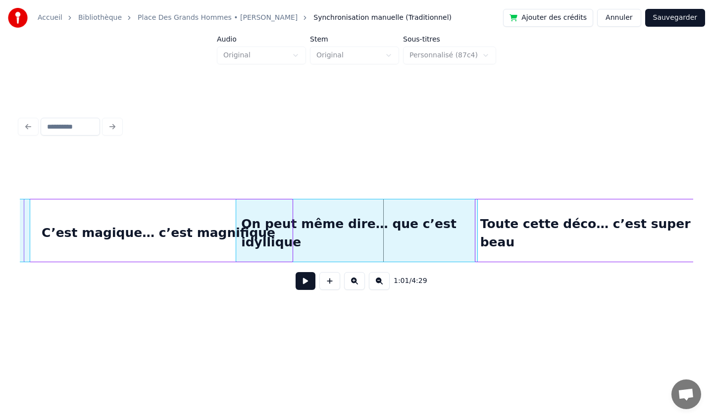
click at [290, 233] on div at bounding box center [290, 230] width 3 height 62
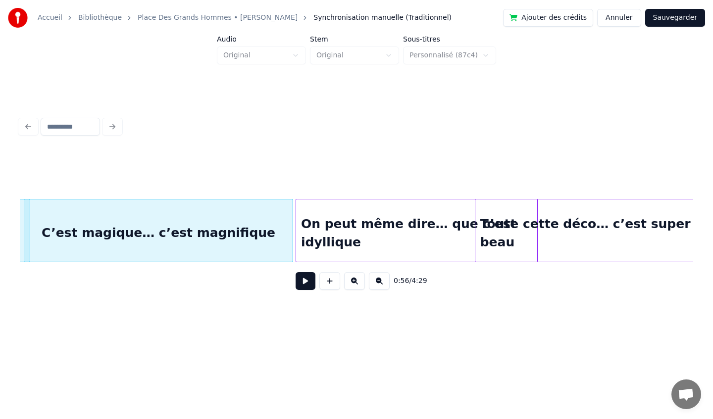
click at [413, 220] on div "On peut même dire… que c’est idyllique" at bounding box center [416, 232] width 241 height 67
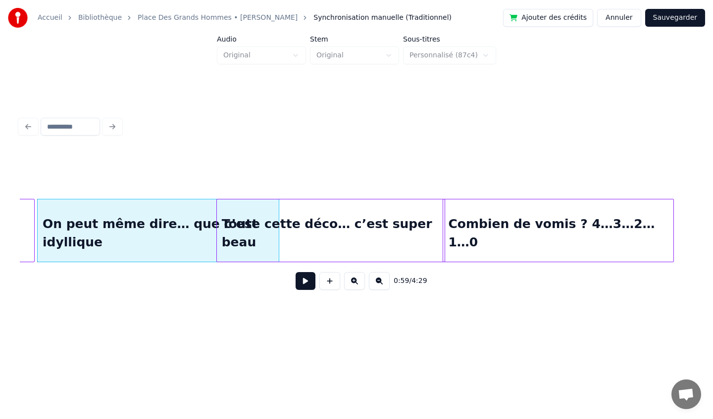
scroll to position [0, 4432]
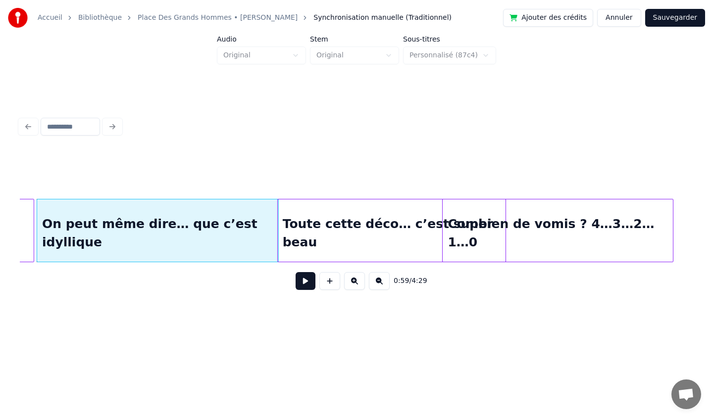
click at [401, 223] on div "Toute cette déco… c’est super beau" at bounding box center [392, 232] width 228 height 67
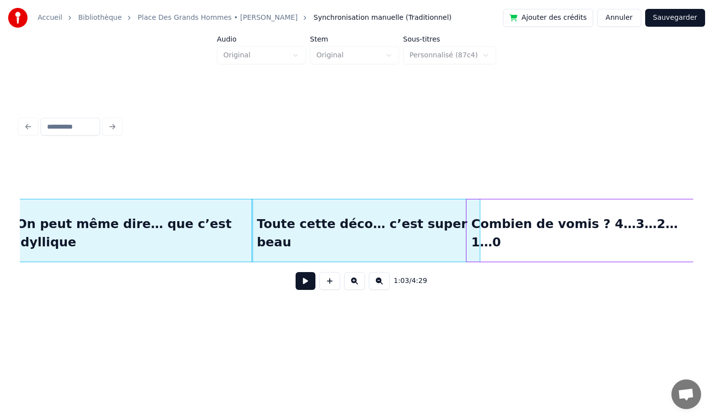
scroll to position [0, 4471]
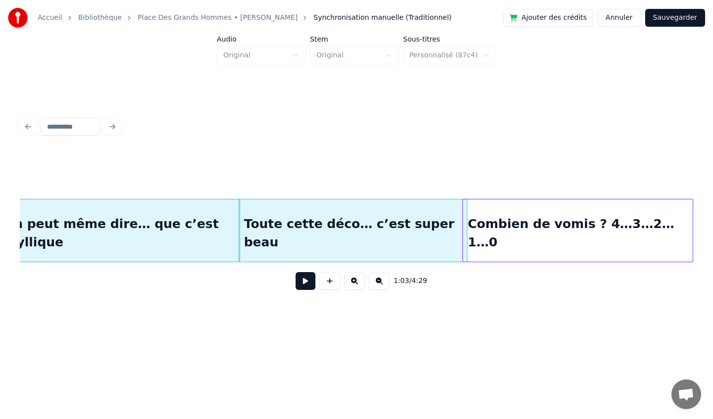
click at [569, 218] on div "Combien de vomis ? 4…3…2…1…0" at bounding box center [578, 232] width 230 height 67
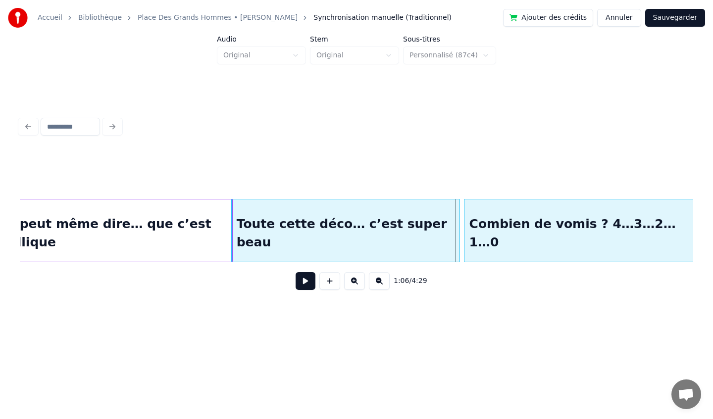
scroll to position [0, 4480]
click at [542, 217] on div "Combien de vomis ? 4…3…2…1…0" at bounding box center [578, 232] width 230 height 67
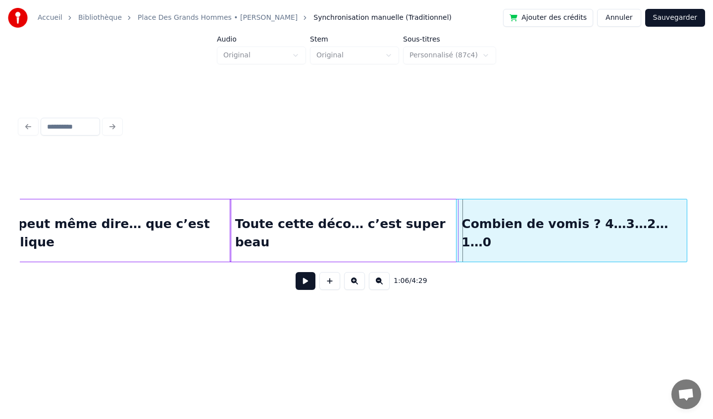
click at [535, 217] on div "Combien de vomis ? 4…3…2…1…0" at bounding box center [571, 232] width 230 height 67
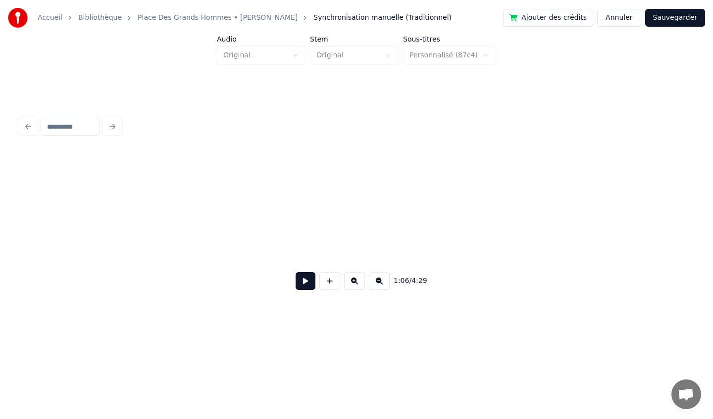
scroll to position [0, 0]
click at [300, 282] on button at bounding box center [305, 281] width 20 height 18
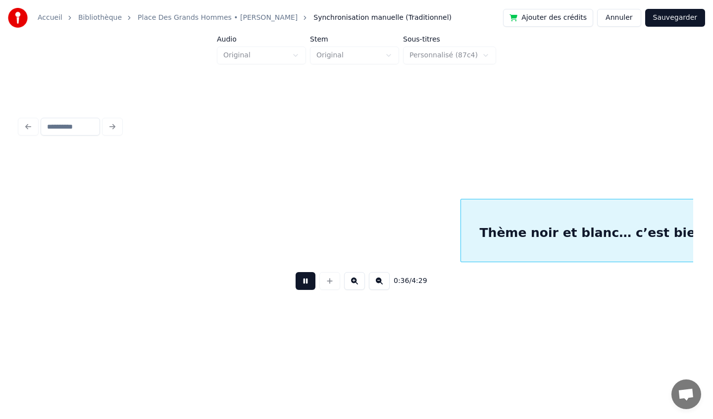
scroll to position [0, 2692]
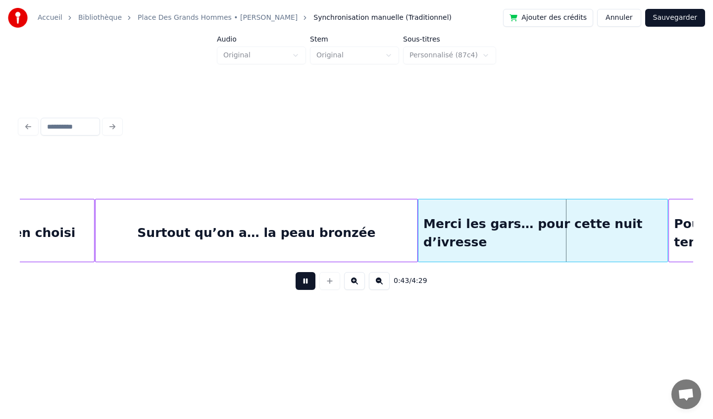
click at [306, 283] on button at bounding box center [305, 281] width 20 height 18
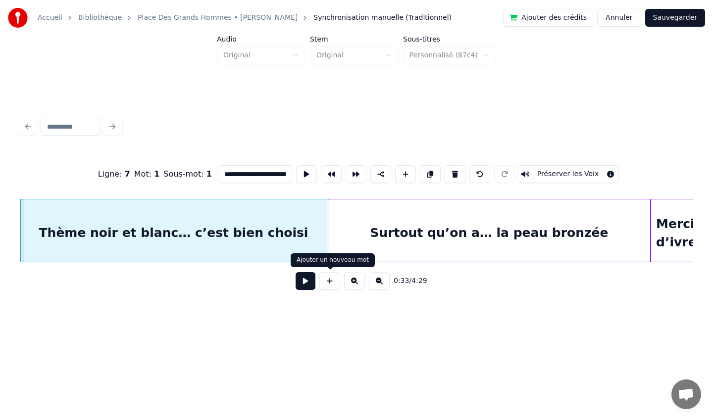
click at [302, 286] on button at bounding box center [305, 281] width 20 height 18
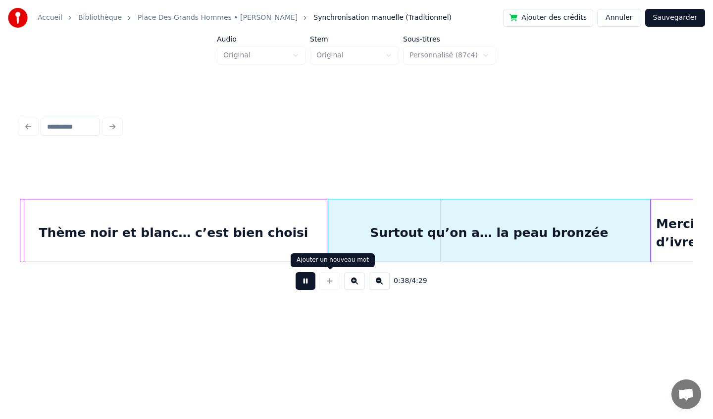
click at [309, 280] on button at bounding box center [305, 281] width 20 height 18
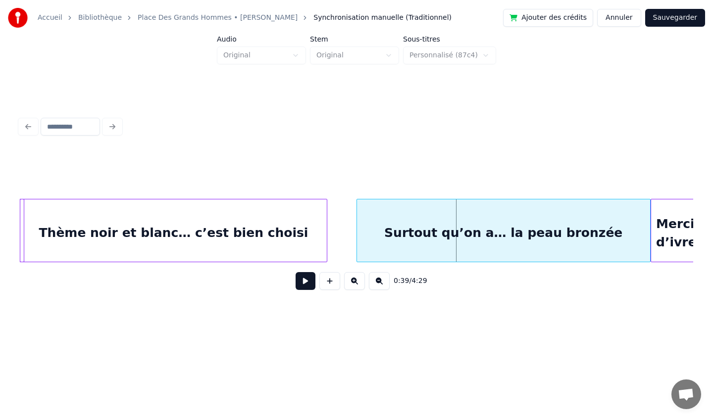
click at [358, 223] on div at bounding box center [358, 230] width 3 height 62
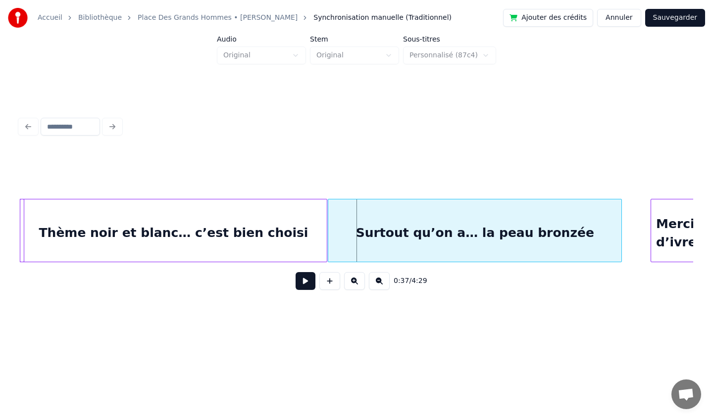
click at [366, 219] on div "Surtout qu’on a… la peau bronzée" at bounding box center [474, 232] width 293 height 67
click at [269, 173] on div at bounding box center [356, 173] width 673 height 49
click at [214, 229] on div "Thème noir et blanc… c’est bien choisi" at bounding box center [173, 232] width 306 height 67
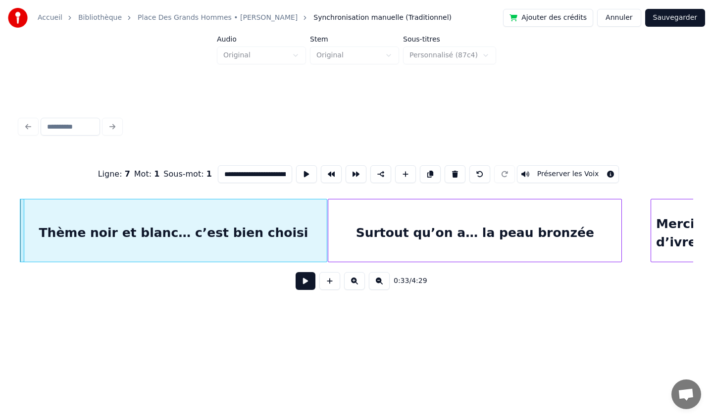
click at [302, 286] on button at bounding box center [305, 281] width 20 height 18
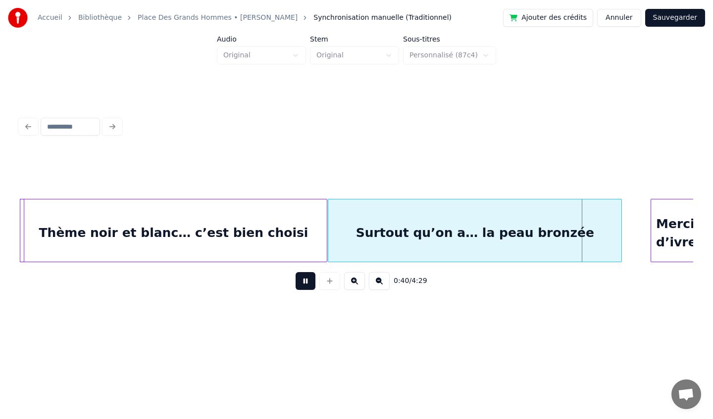
click at [340, 242] on div "Surtout qu’on a… la peau bronzée" at bounding box center [474, 232] width 293 height 67
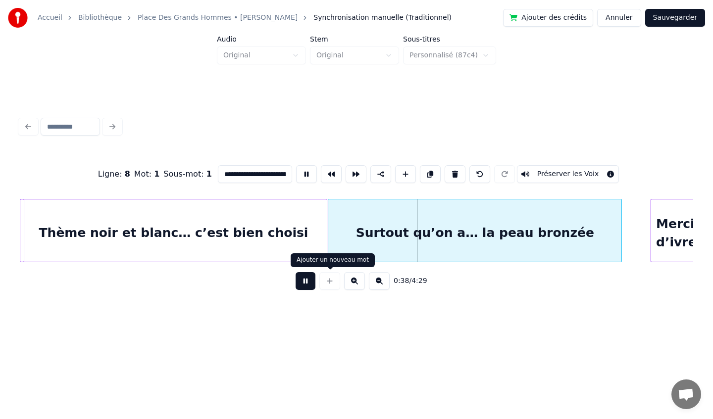
click at [303, 284] on button at bounding box center [305, 281] width 20 height 18
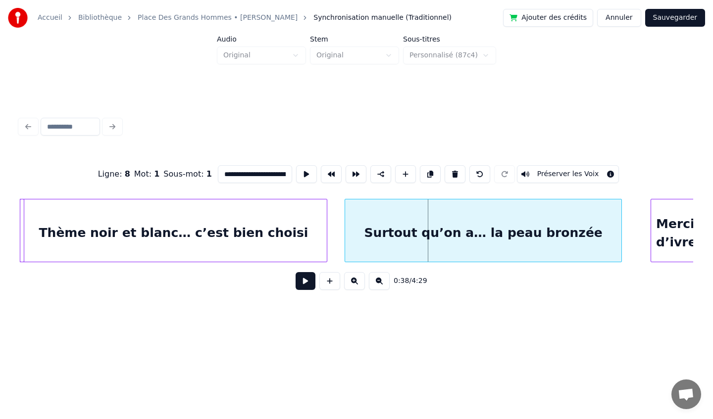
click at [345, 237] on div at bounding box center [346, 230] width 3 height 62
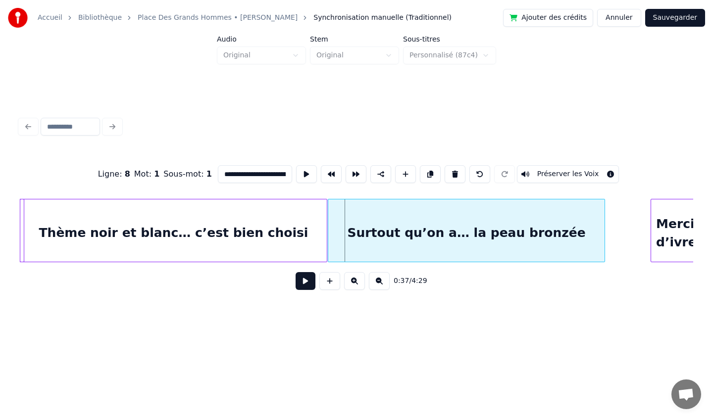
click at [354, 247] on div "Surtout qu’on a… la peau bronzée" at bounding box center [466, 232] width 277 height 67
click at [302, 240] on div "Thème noir et blanc… c’est bien choisi" at bounding box center [173, 232] width 306 height 67
type input "**********"
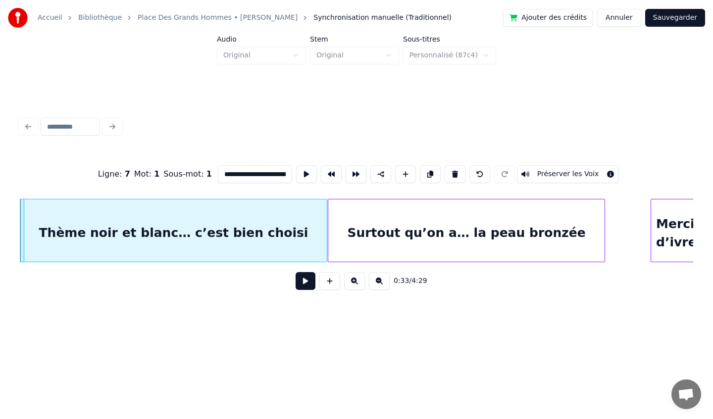
click at [300, 285] on button at bounding box center [305, 281] width 20 height 18
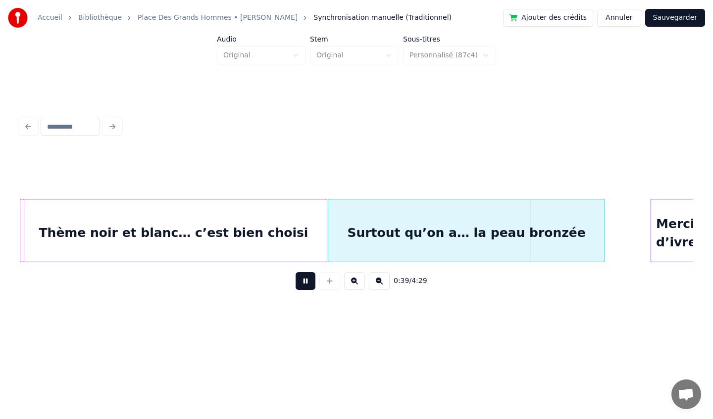
click at [306, 284] on button at bounding box center [305, 281] width 20 height 18
click at [304, 235] on div "Thème noir et blanc… c’est bien choisi" at bounding box center [173, 232] width 306 height 67
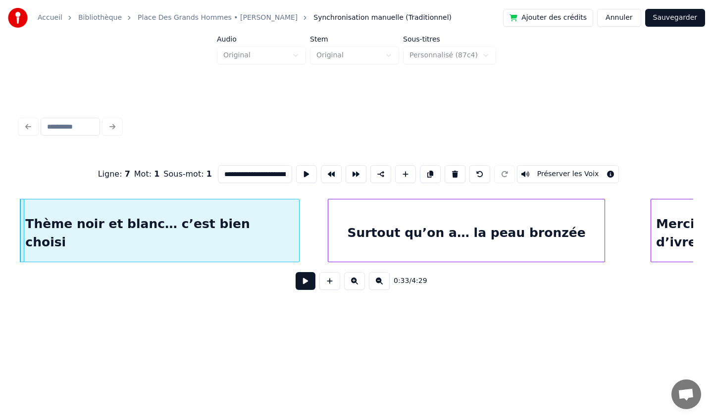
click at [298, 236] on div at bounding box center [297, 230] width 3 height 62
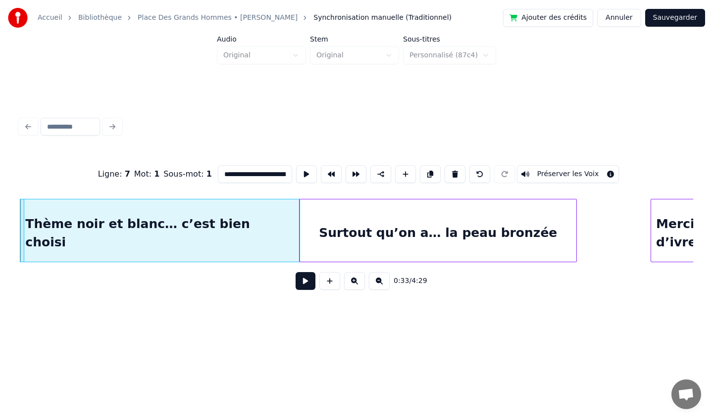
click at [334, 250] on div "Surtout qu’on a… la peau bronzée" at bounding box center [437, 232] width 277 height 67
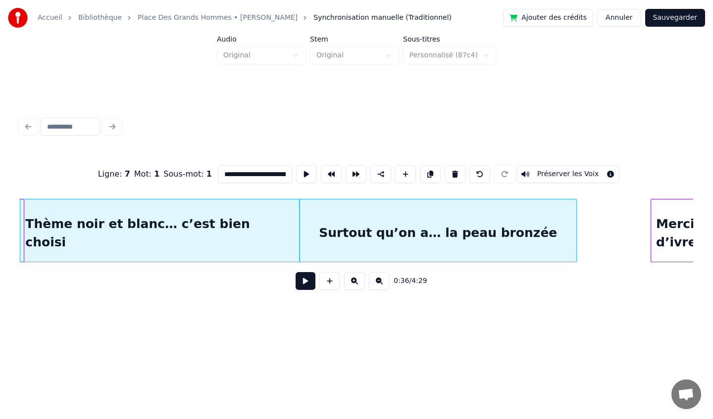
click at [166, 222] on div "Thème noir et blanc… c’est bien choisi" at bounding box center [159, 232] width 279 height 67
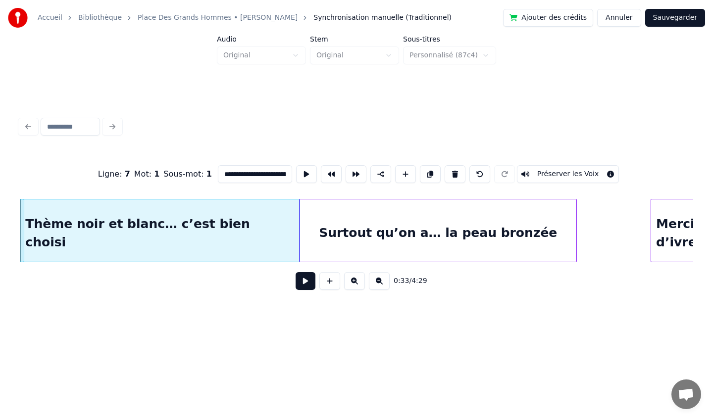
click at [308, 279] on button at bounding box center [305, 281] width 20 height 18
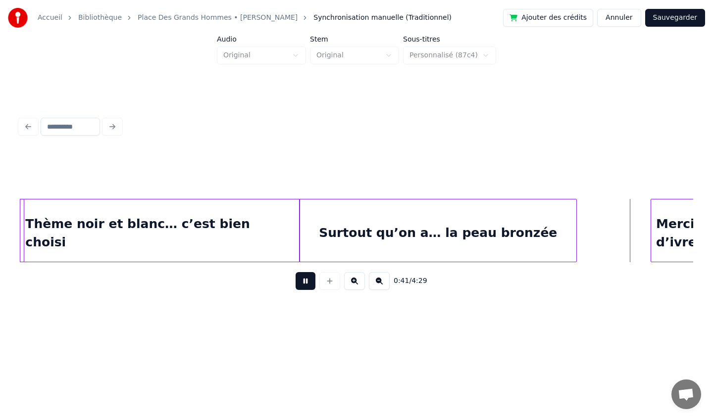
click at [301, 283] on button at bounding box center [305, 281] width 20 height 18
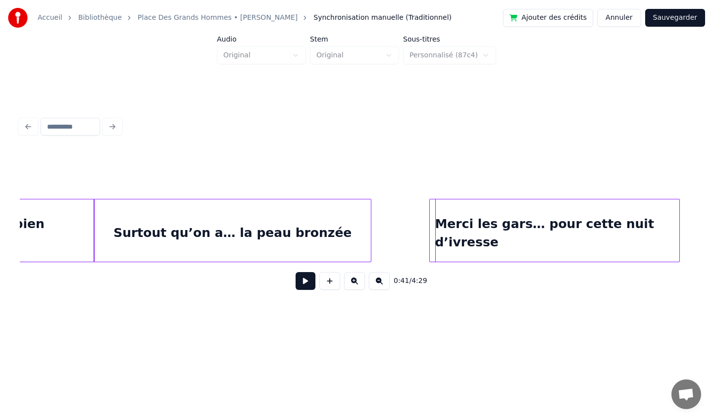
click at [665, 247] on div "Merci les gars… pour cette nuit d’ivresse" at bounding box center [554, 232] width 249 height 67
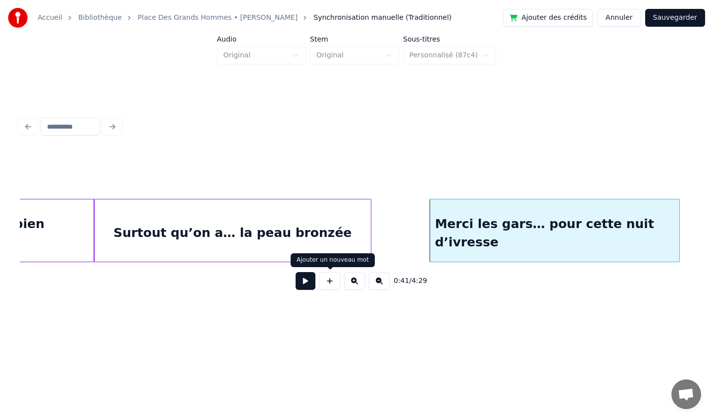
click at [308, 285] on button at bounding box center [305, 281] width 20 height 18
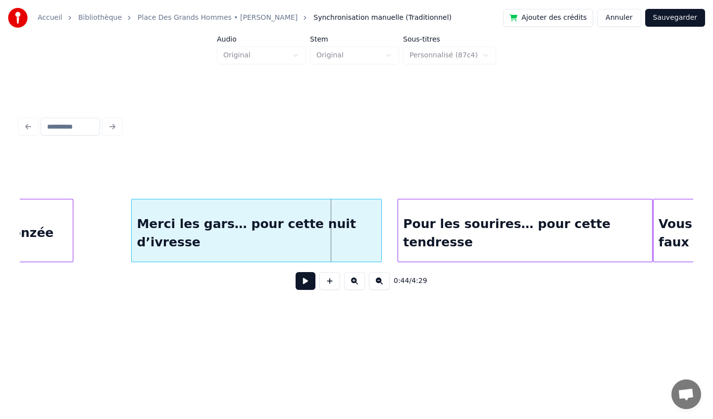
scroll to position [0, 2972]
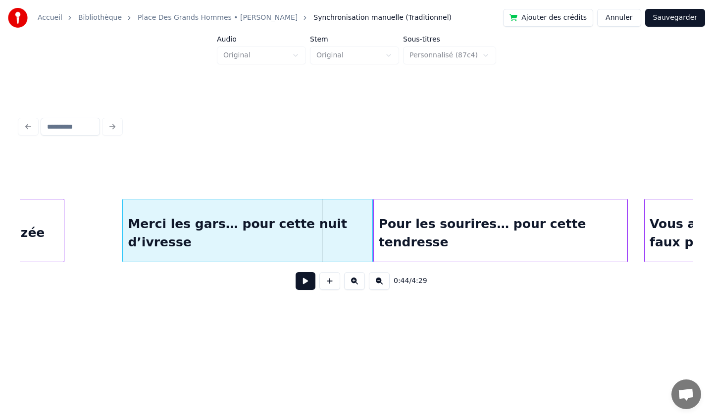
click at [520, 231] on div "Pour les sourires… pour cette tendresse" at bounding box center [500, 232] width 253 height 67
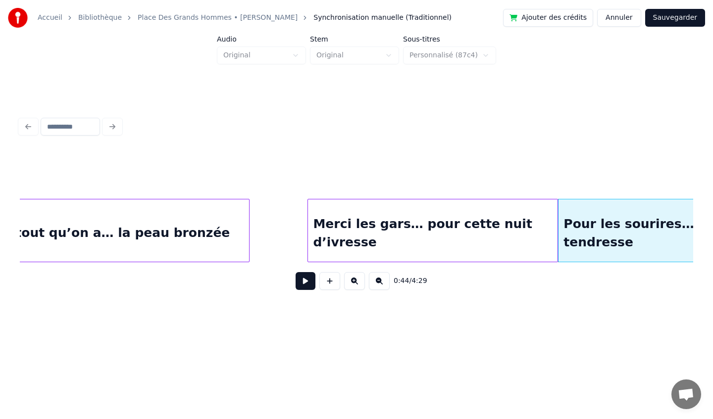
scroll to position [0, 2777]
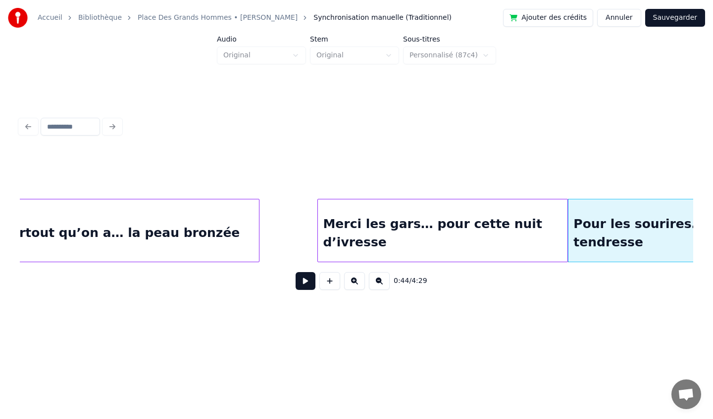
click at [194, 221] on div "Surtout qu’on a… la peau bronzée" at bounding box center [120, 232] width 277 height 67
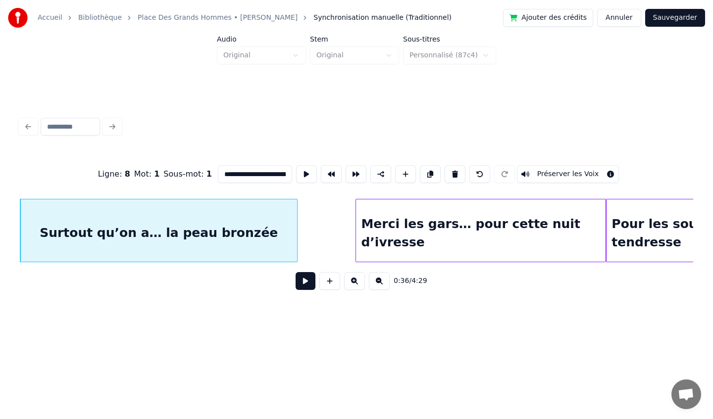
click at [306, 285] on button at bounding box center [305, 281] width 20 height 18
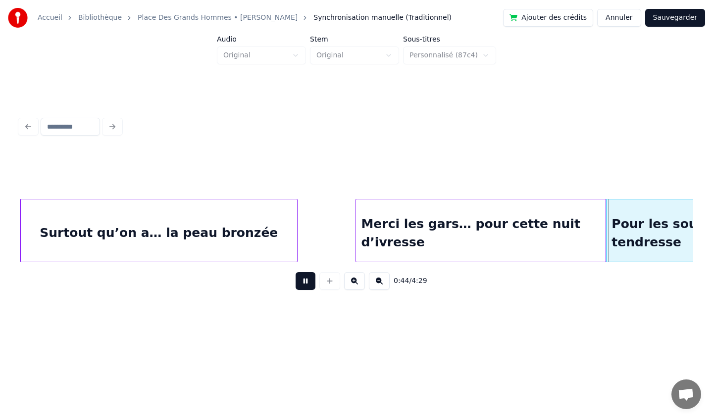
click at [299, 279] on button at bounding box center [305, 281] width 20 height 18
click at [327, 238] on div at bounding box center [328, 230] width 3 height 62
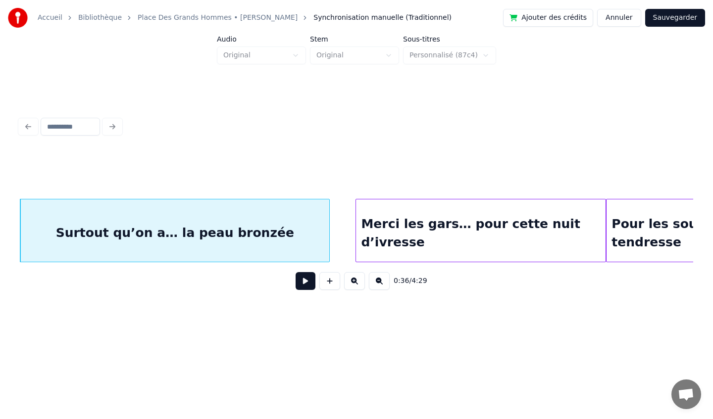
click at [62, 234] on div "Surtout qu’on a… la peau bronzée" at bounding box center [174, 232] width 309 height 67
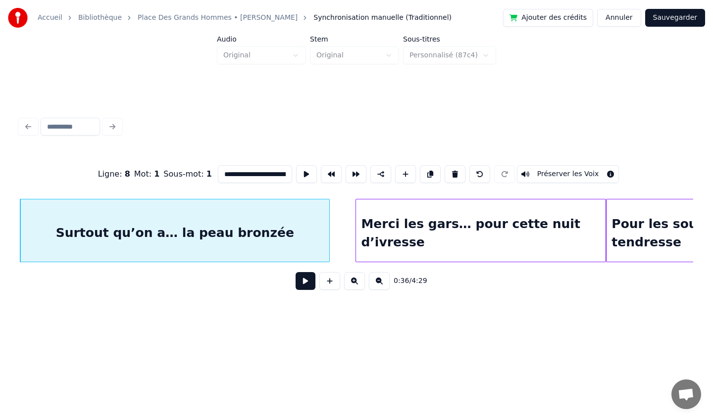
click at [298, 279] on button at bounding box center [305, 281] width 20 height 18
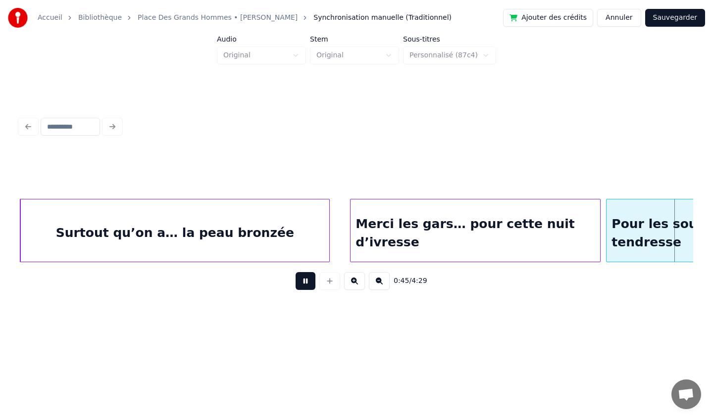
click at [435, 246] on div "Merci les gars… pour cette nuit d’ivresse" at bounding box center [474, 232] width 249 height 67
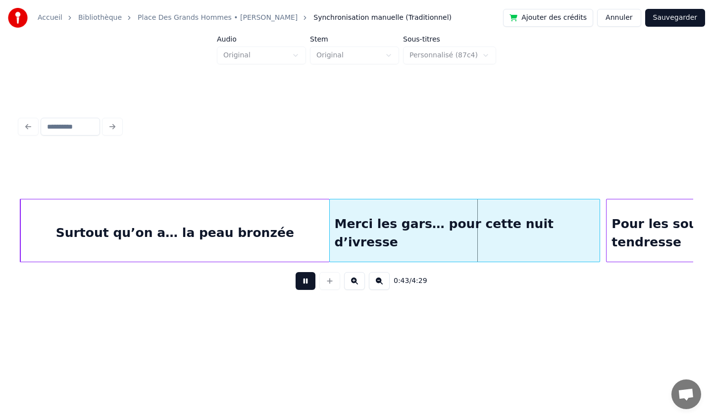
click at [330, 236] on div at bounding box center [331, 230] width 3 height 62
click at [278, 224] on div "Surtout qu’on a… la peau bronzée" at bounding box center [174, 232] width 309 height 67
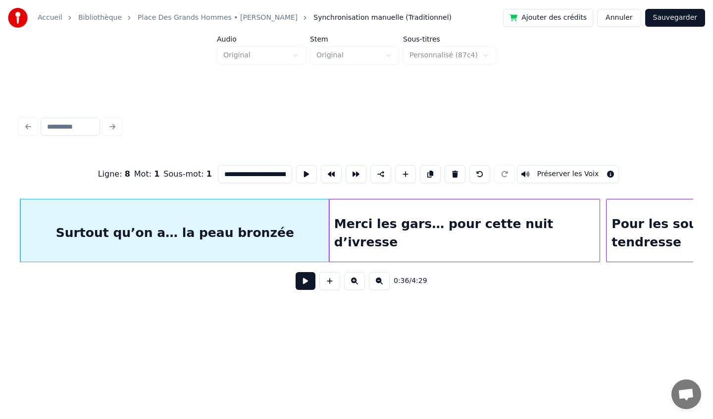
click at [302, 278] on button at bounding box center [305, 281] width 20 height 18
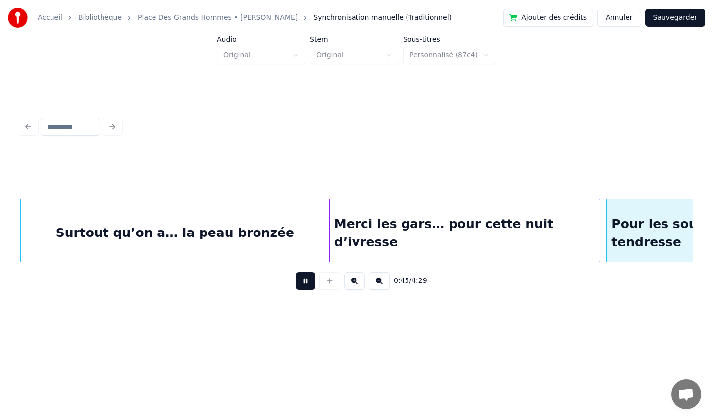
scroll to position [0, 3413]
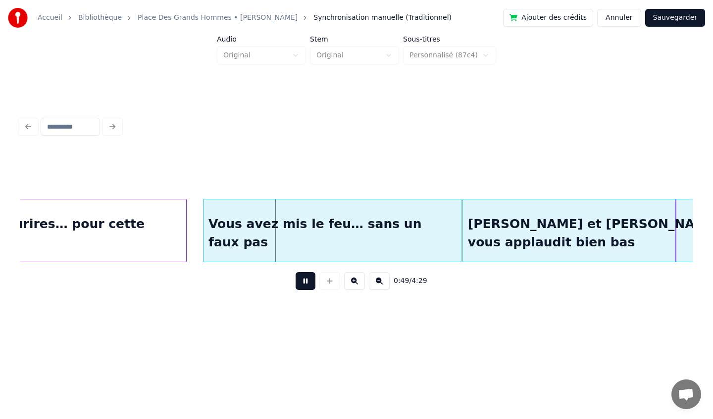
click at [305, 282] on button at bounding box center [305, 281] width 20 height 18
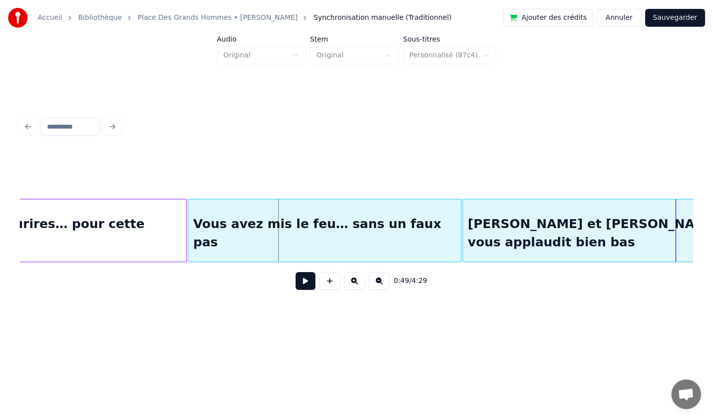
click at [189, 240] on div at bounding box center [189, 230] width 3 height 62
click at [307, 282] on button at bounding box center [305, 281] width 20 height 18
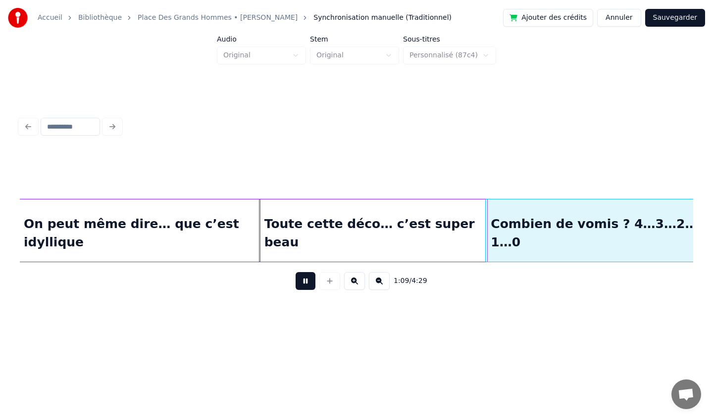
scroll to position [0, 5124]
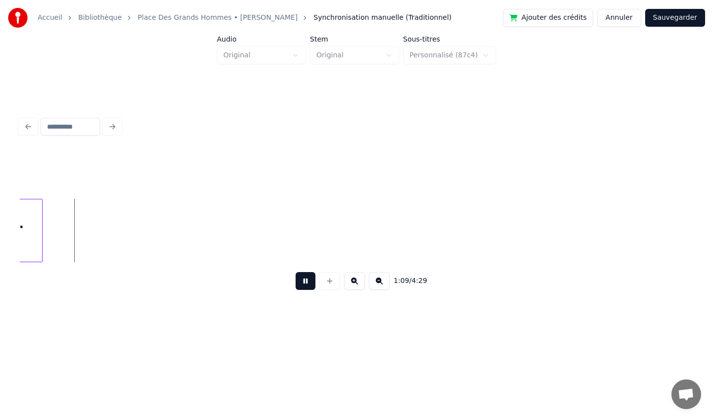
click at [301, 284] on button at bounding box center [305, 281] width 20 height 18
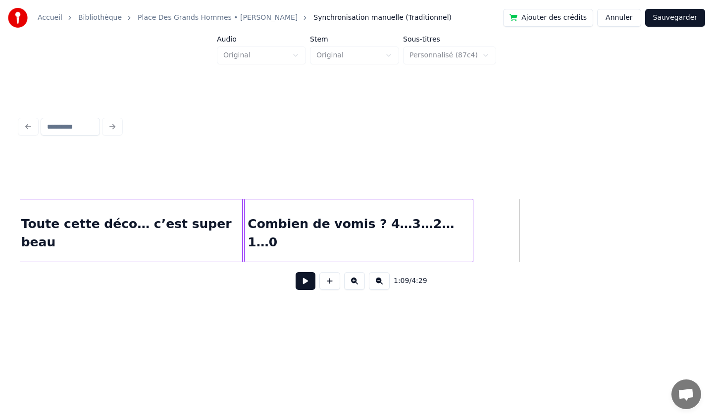
scroll to position [0, 4688]
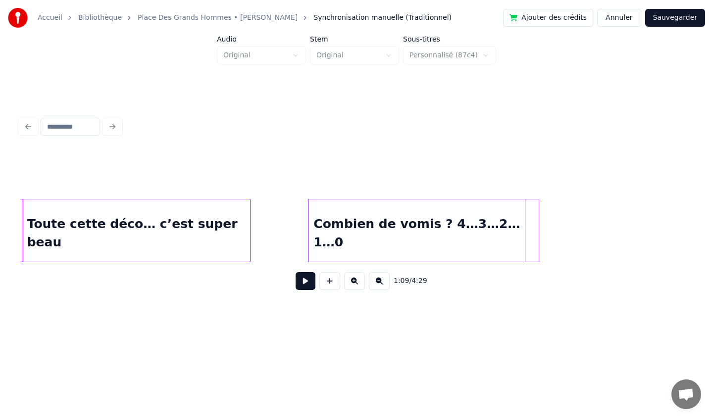
click at [343, 241] on div "Combien de vomis ? 4…3…2…1…0" at bounding box center [423, 232] width 230 height 67
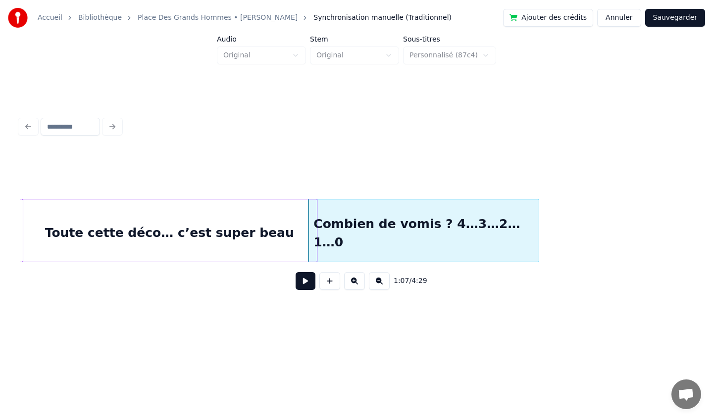
click at [314, 235] on div at bounding box center [315, 230] width 3 height 62
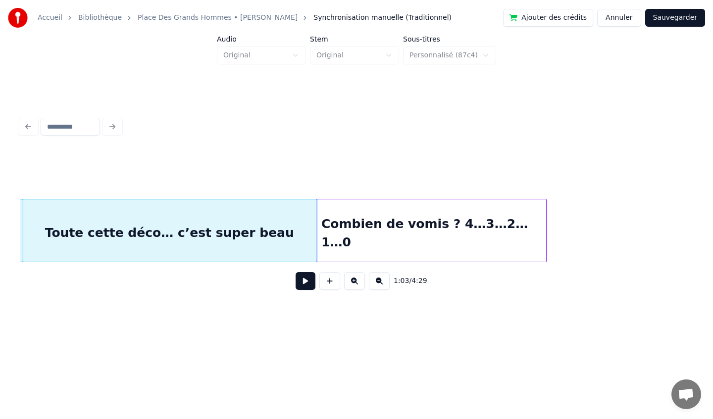
click at [346, 245] on div "Combien de vomis ? 4…3…2…1…0" at bounding box center [431, 232] width 230 height 67
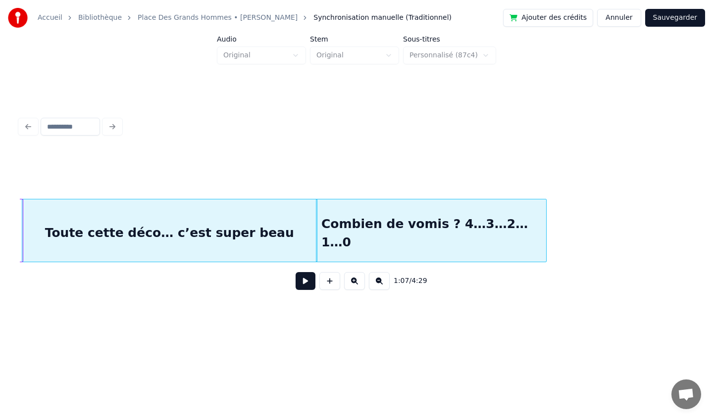
click at [123, 219] on div "Toute cette déco… c’est super beau" at bounding box center [169, 232] width 294 height 67
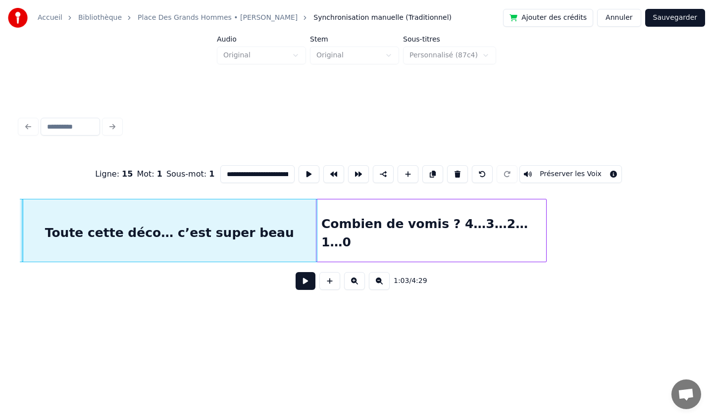
click at [302, 281] on button at bounding box center [305, 281] width 20 height 18
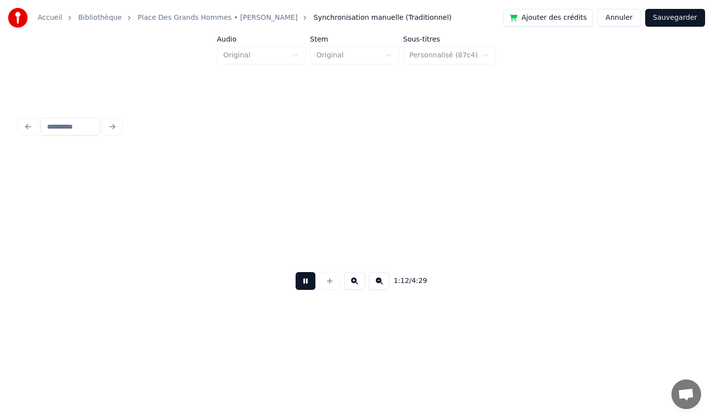
scroll to position [0, 5361]
click at [306, 283] on button at bounding box center [305, 281] width 20 height 18
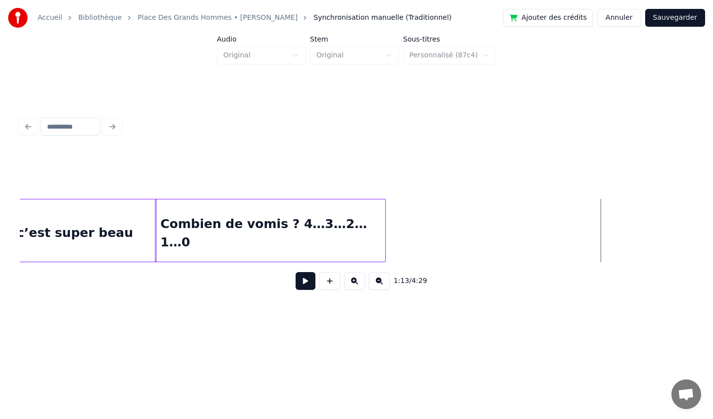
scroll to position [0, 4843]
click at [106, 221] on div "Toute cette déco… c’est super beau" at bounding box center [14, 232] width 294 height 67
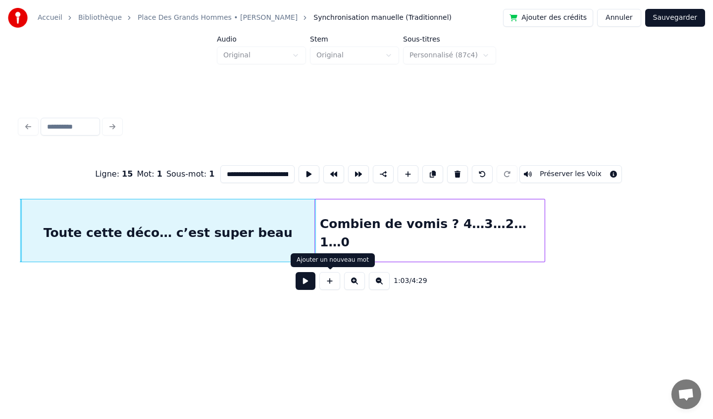
click at [303, 287] on button at bounding box center [305, 281] width 20 height 18
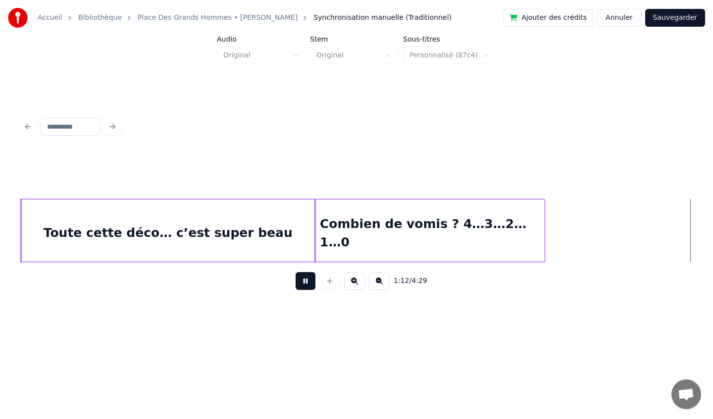
scroll to position [0, 5363]
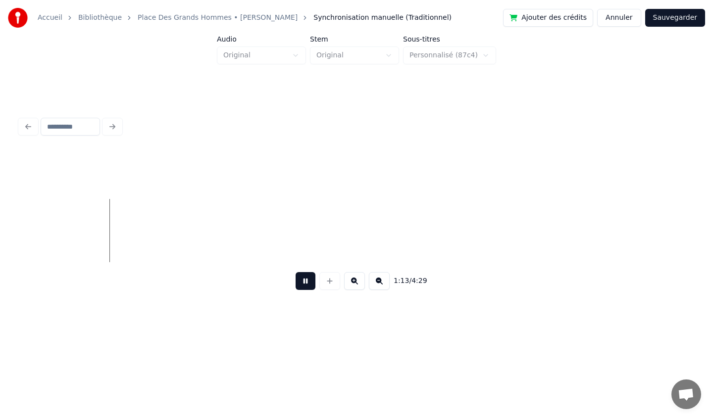
click at [301, 289] on button at bounding box center [305, 281] width 20 height 18
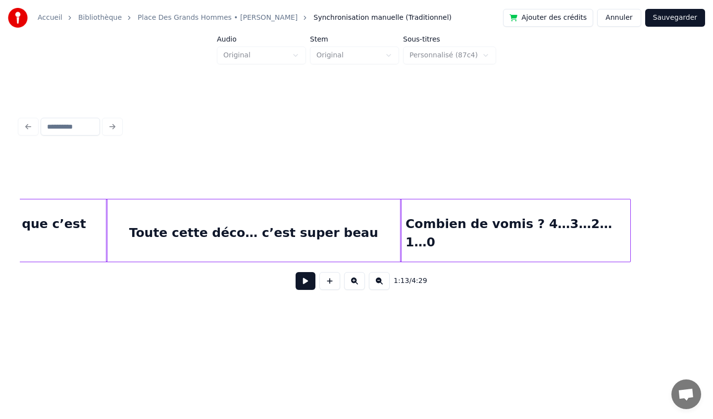
scroll to position [0, 4600]
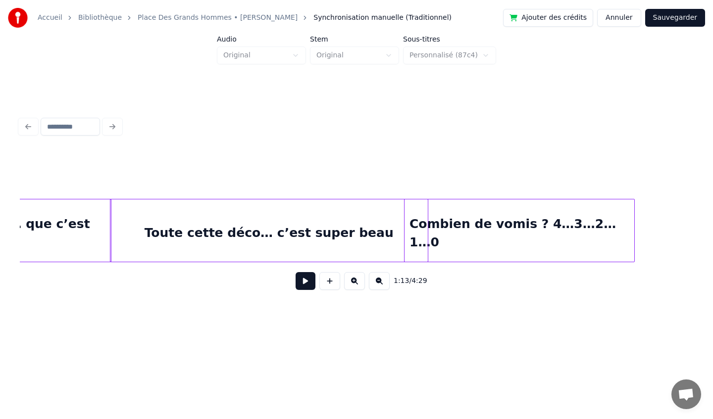
click at [425, 230] on div at bounding box center [426, 230] width 3 height 62
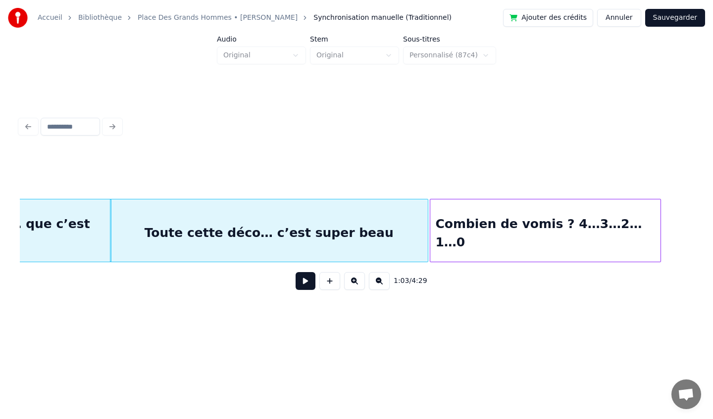
click at [487, 232] on div "Combien de vomis ? 4…3…2…1…0" at bounding box center [545, 232] width 230 height 67
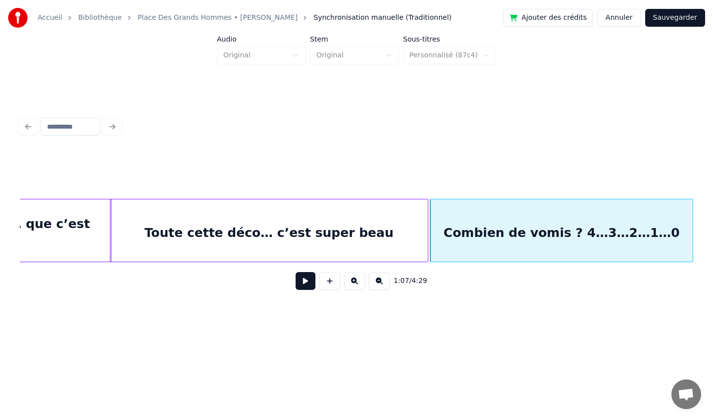
click at [690, 232] on div at bounding box center [690, 230] width 3 height 62
click at [220, 220] on div "Toute cette déco… c’est super beau" at bounding box center [268, 232] width 317 height 67
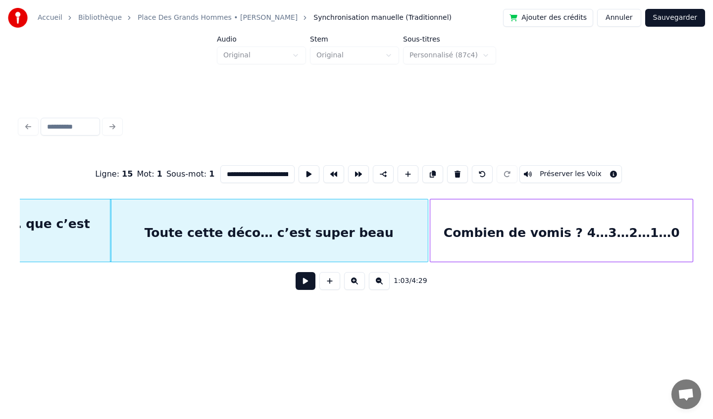
click at [301, 280] on button at bounding box center [305, 281] width 20 height 18
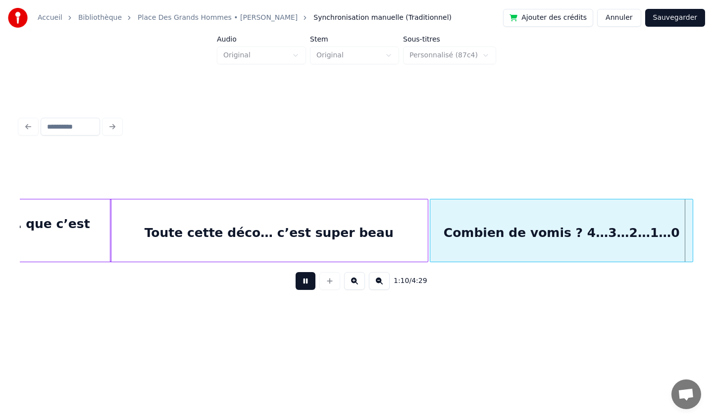
scroll to position [0, 5273]
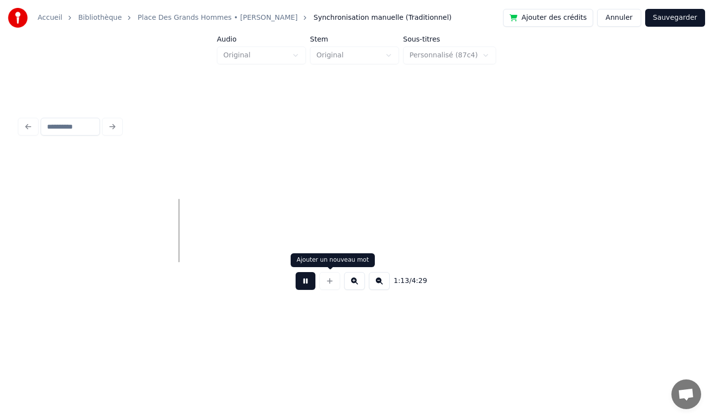
click at [300, 283] on button at bounding box center [305, 281] width 20 height 18
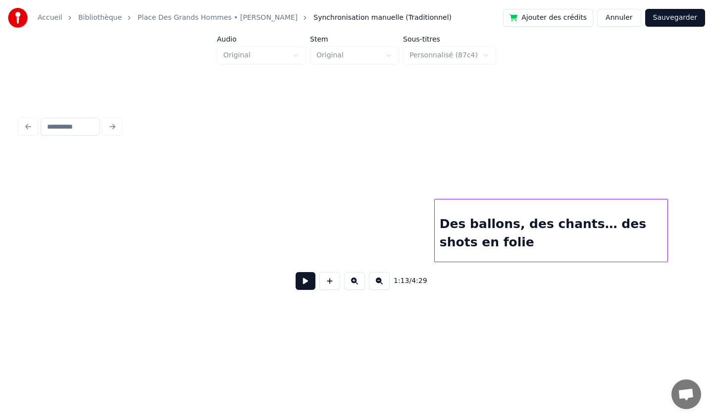
scroll to position [0, 5985]
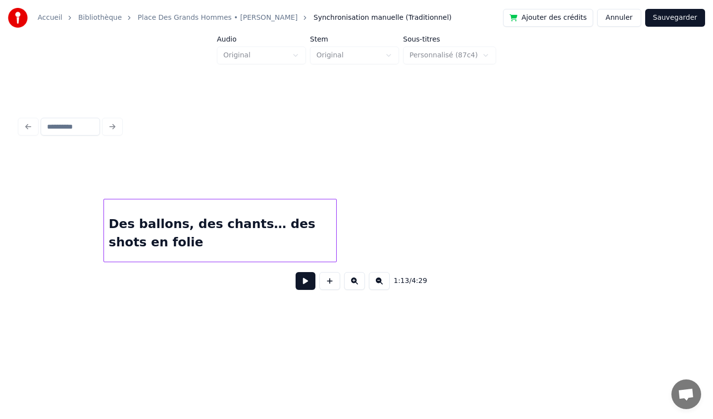
click at [186, 233] on div "Des ballons, des chants… des shots en folie" at bounding box center [220, 232] width 233 height 67
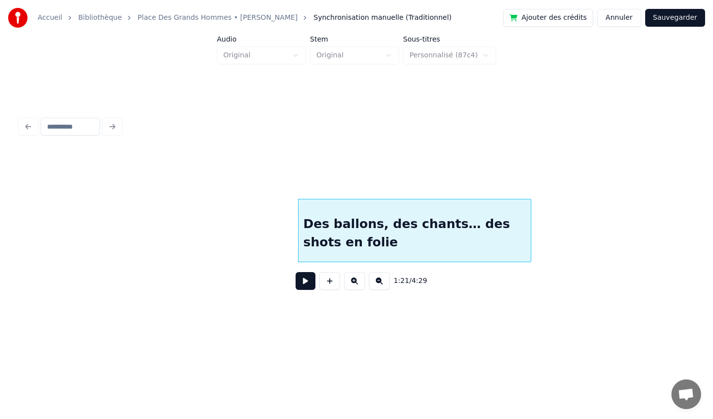
scroll to position [0, 5756]
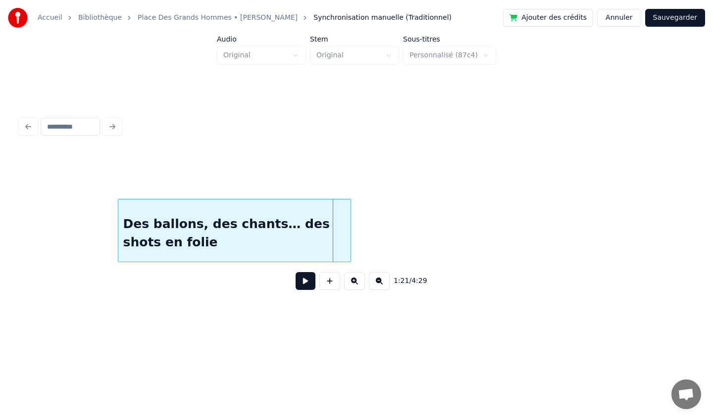
click at [147, 247] on div "Des ballons, des chants… des shots en folie" at bounding box center [234, 232] width 233 height 67
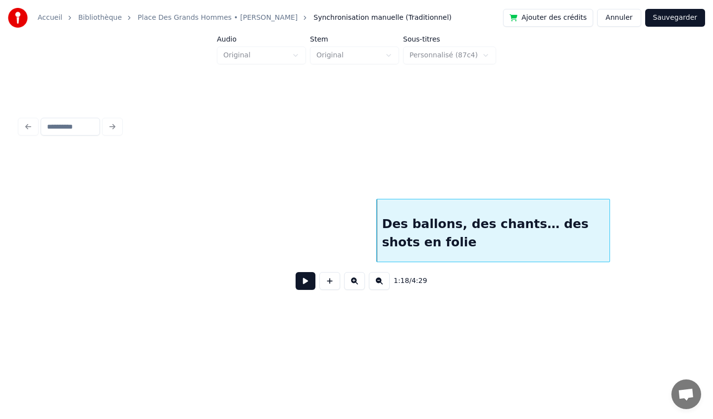
scroll to position [0, 5423]
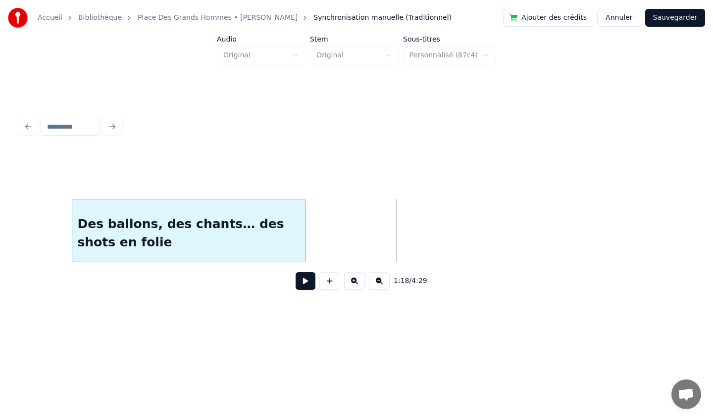
click at [146, 241] on div "Des ballons, des chants… des shots en folie" at bounding box center [188, 232] width 233 height 67
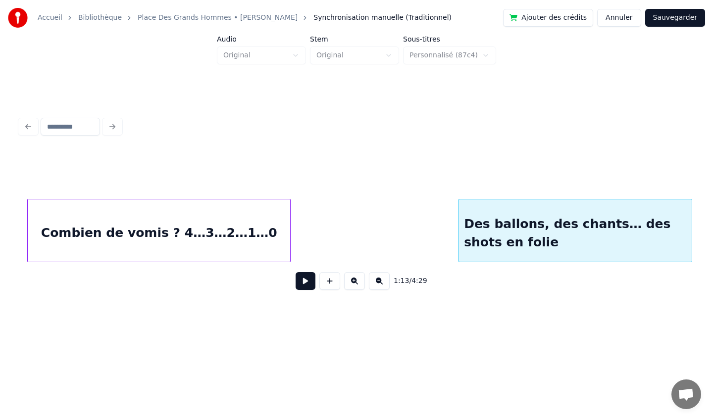
scroll to position [0, 5024]
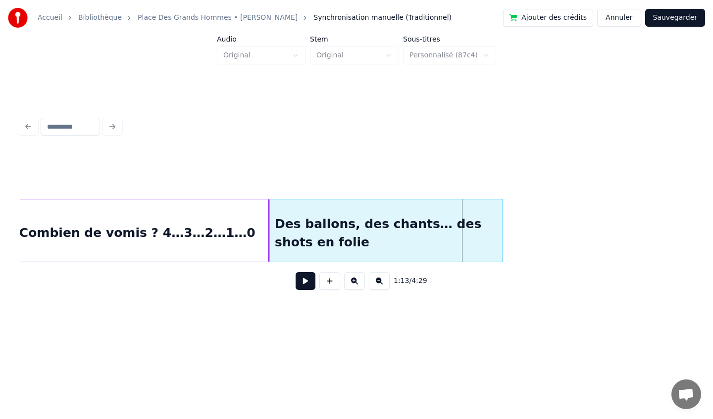
click at [384, 244] on div "Des ballons, des chants… des shots en folie" at bounding box center [386, 232] width 233 height 67
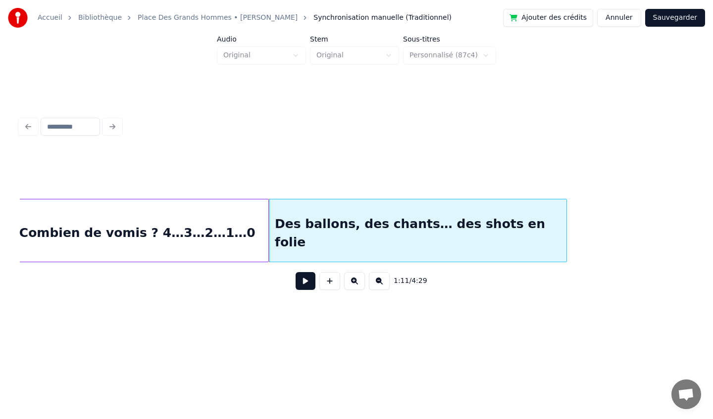
click at [565, 236] on div at bounding box center [564, 230] width 3 height 62
click at [116, 162] on div at bounding box center [356, 173] width 673 height 49
click at [161, 217] on div "Combien de vomis ? 4…3…2…1…0" at bounding box center [137, 232] width 262 height 67
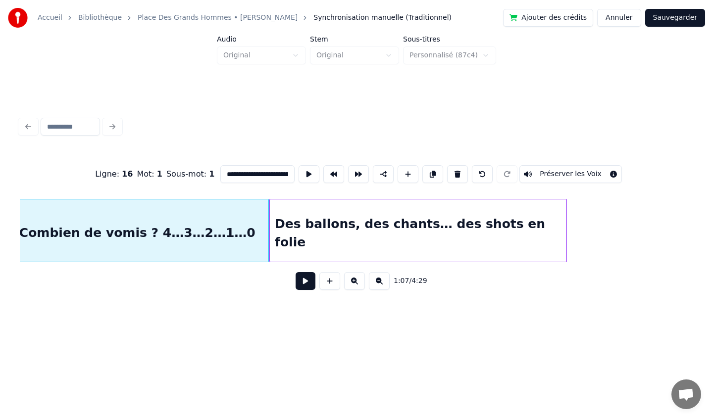
scroll to position [0, 5009]
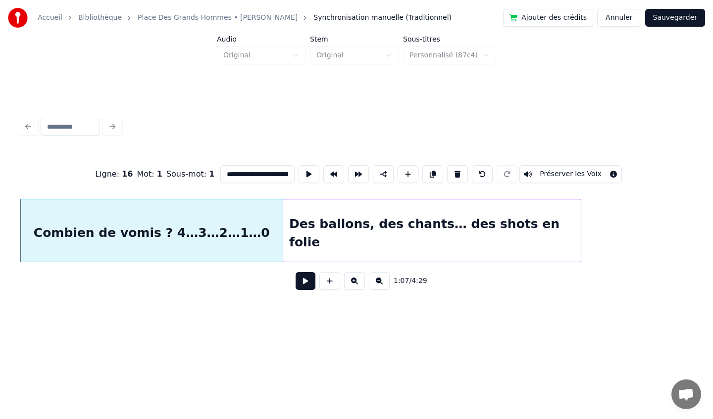
click at [304, 284] on button at bounding box center [305, 281] width 20 height 18
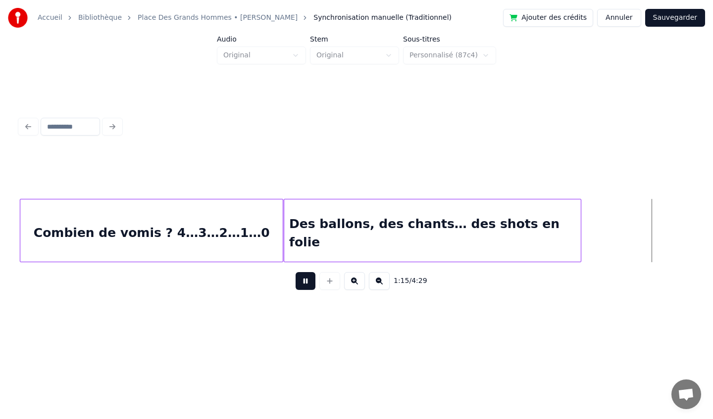
click at [305, 285] on button at bounding box center [305, 281] width 20 height 18
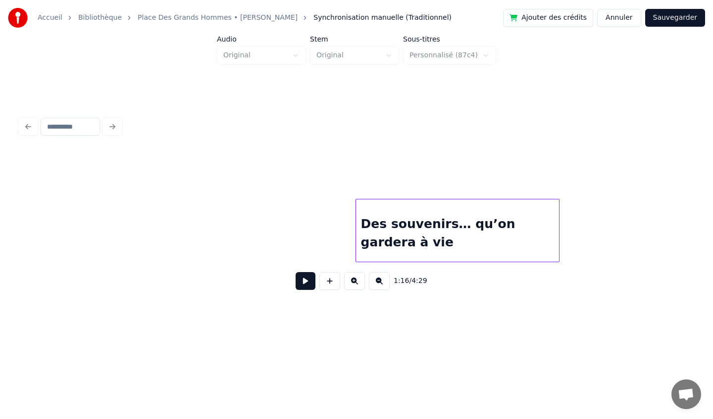
scroll to position [0, 6387]
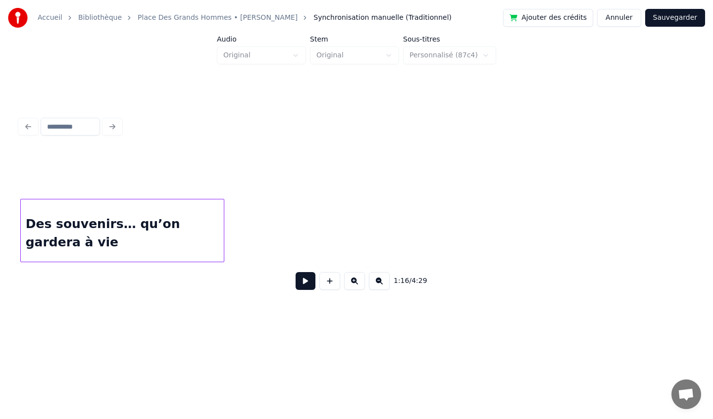
click at [125, 222] on div "Des souvenirs… qu’on gardera à vie" at bounding box center [122, 232] width 203 height 67
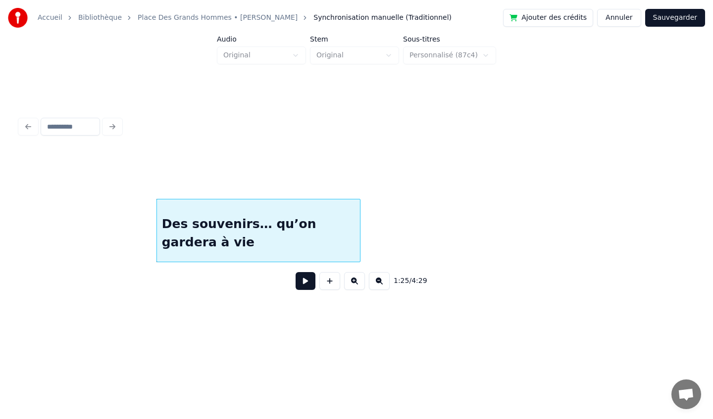
scroll to position [0, 6149]
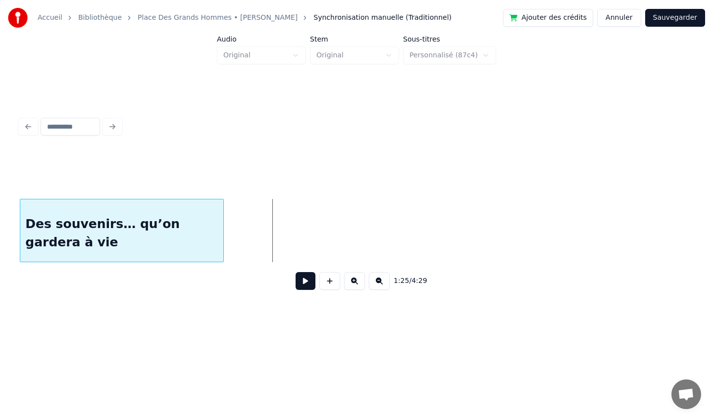
click at [93, 248] on div "Des souvenirs… qu’on gardera à vie" at bounding box center [121, 232] width 203 height 67
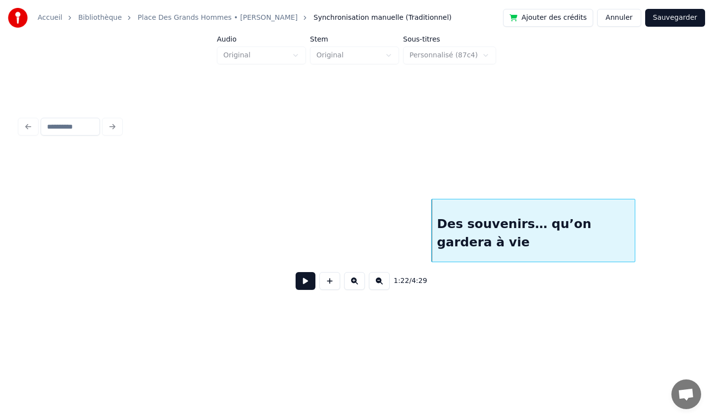
scroll to position [0, 5718]
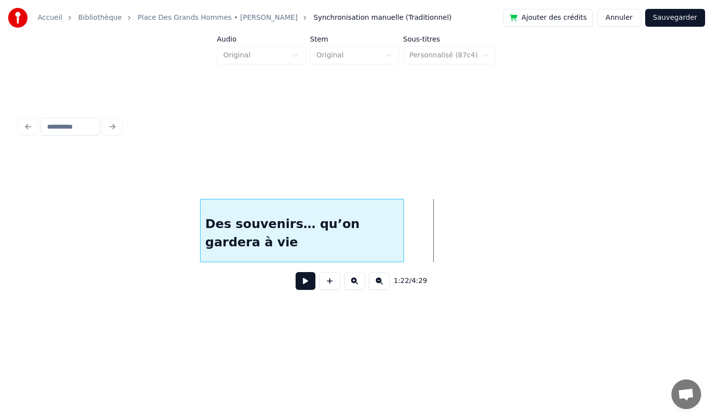
click at [329, 230] on div "Des souvenirs… qu’on gardera à vie" at bounding box center [301, 232] width 203 height 67
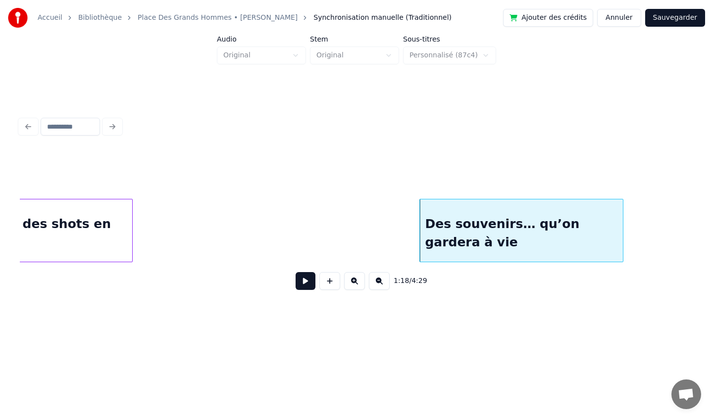
scroll to position [0, 5450]
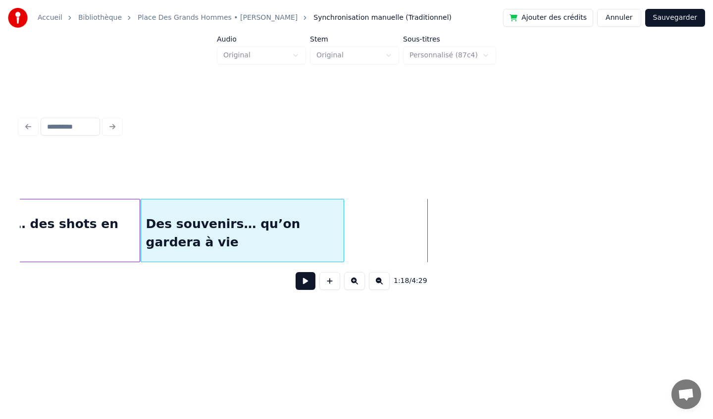
click at [242, 248] on div "Des souvenirs… qu’on gardera à vie" at bounding box center [242, 232] width 203 height 67
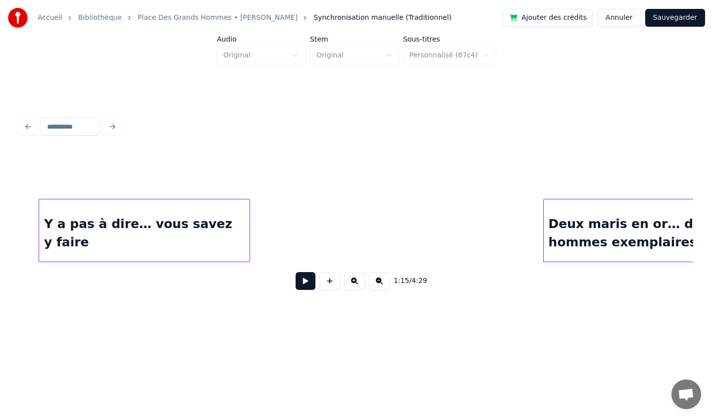
scroll to position [0, 6867]
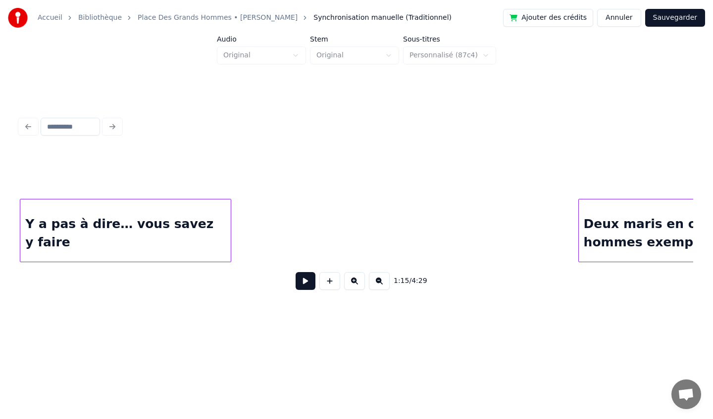
click at [84, 206] on div "Y a pas à dire… vous savez y faire" at bounding box center [125, 232] width 210 height 67
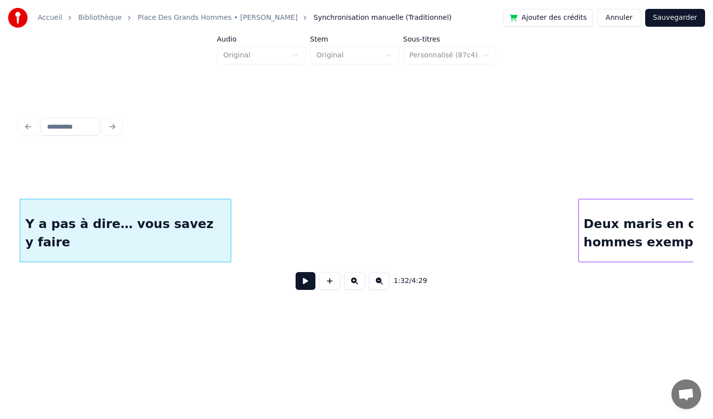
click at [82, 206] on div "Y a pas à dire… vous savez y faire" at bounding box center [125, 232] width 210 height 67
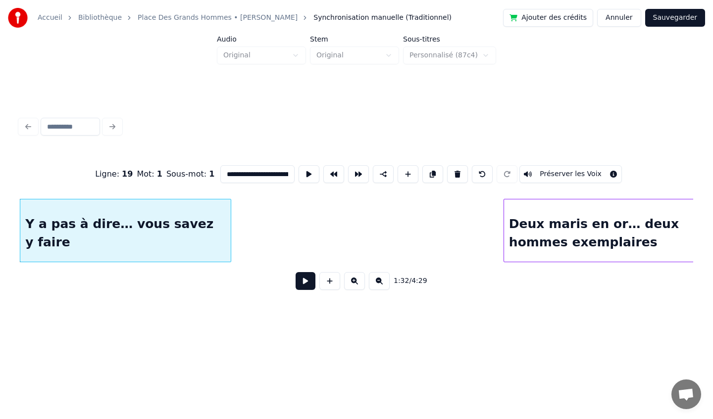
scroll to position [0, 6974]
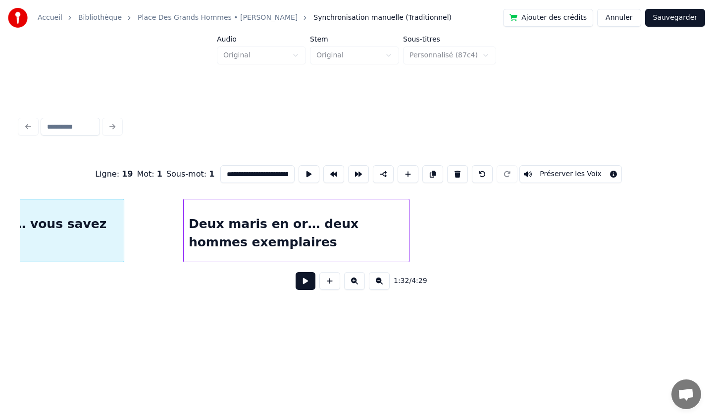
click at [322, 215] on div "Deux maris en or… deux hommes exemplaires" at bounding box center [296, 232] width 225 height 67
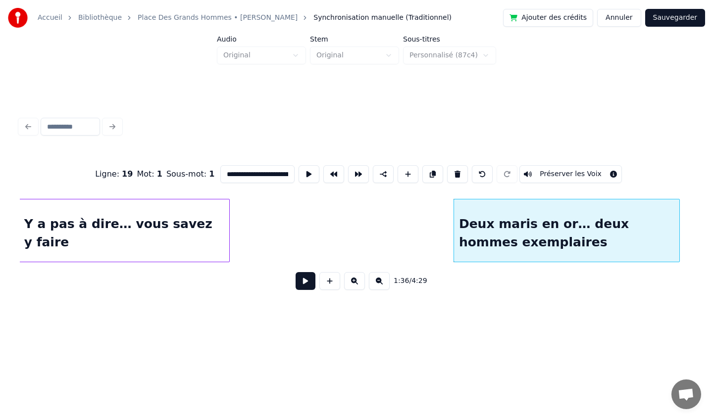
scroll to position [0, 6662]
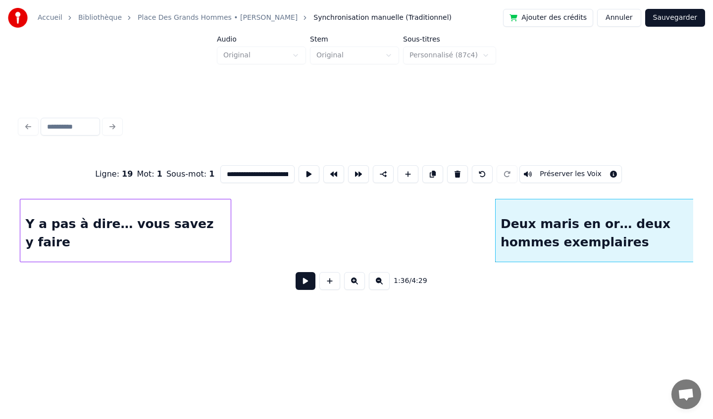
click at [61, 227] on div "Y a pas à dire… vous savez y faire" at bounding box center [125, 232] width 210 height 67
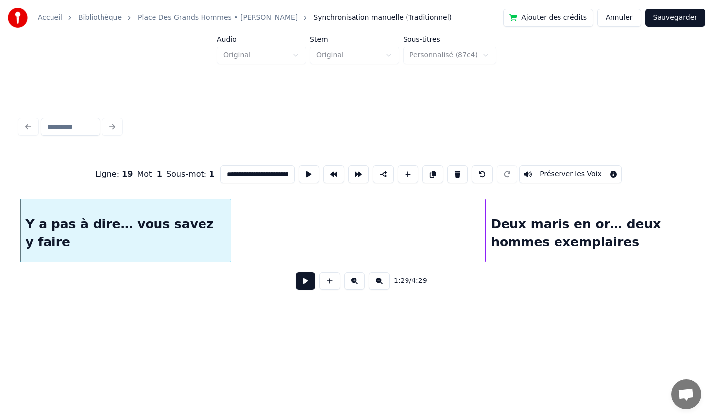
scroll to position [0, 6686]
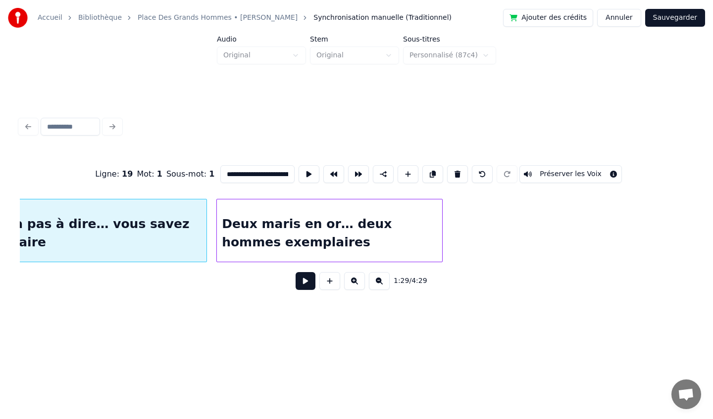
click at [311, 232] on div "Deux maris en or… deux hommes exemplaires" at bounding box center [329, 232] width 225 height 67
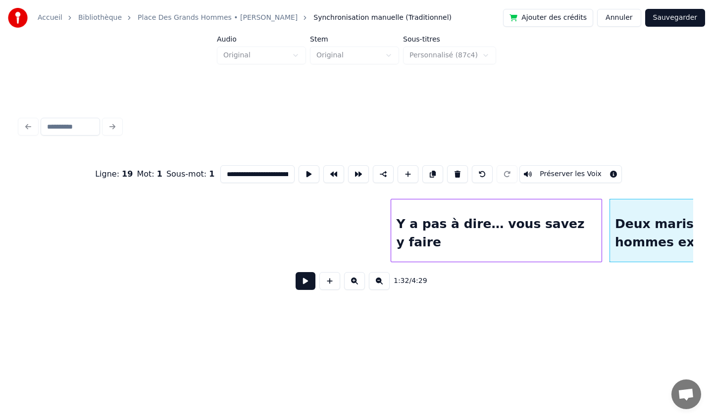
scroll to position [0, 6290]
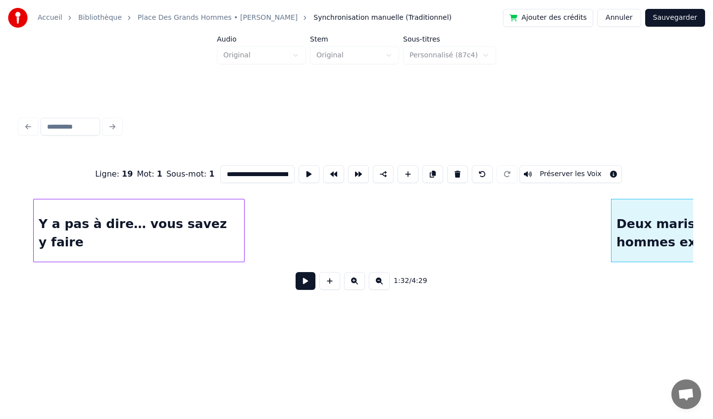
click at [140, 233] on div "Y a pas à dire… vous savez y faire" at bounding box center [139, 232] width 210 height 67
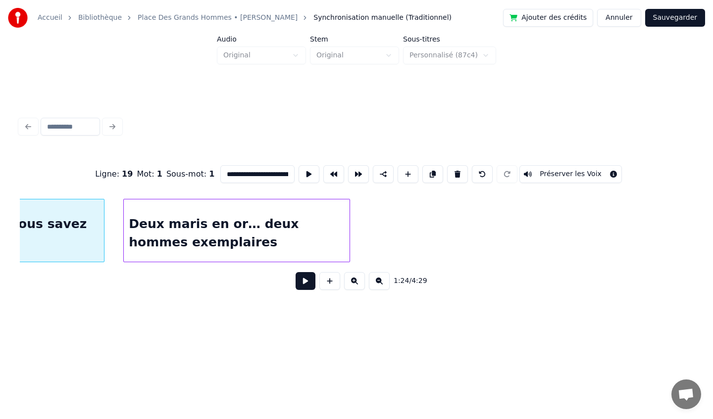
click at [298, 235] on div "Deux maris en or… deux hommes exemplaires" at bounding box center [236, 232] width 225 height 67
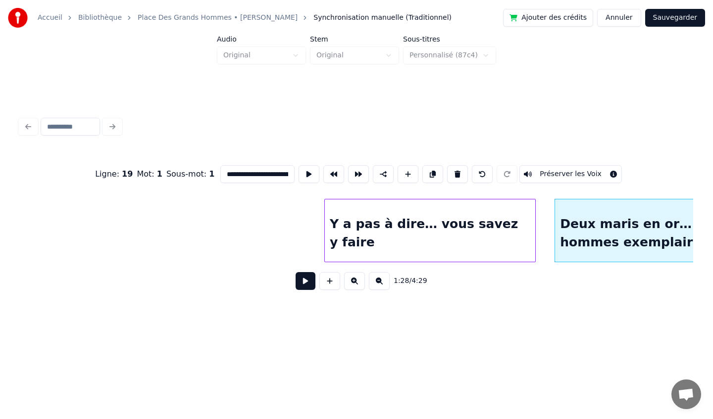
scroll to position [0, 5991]
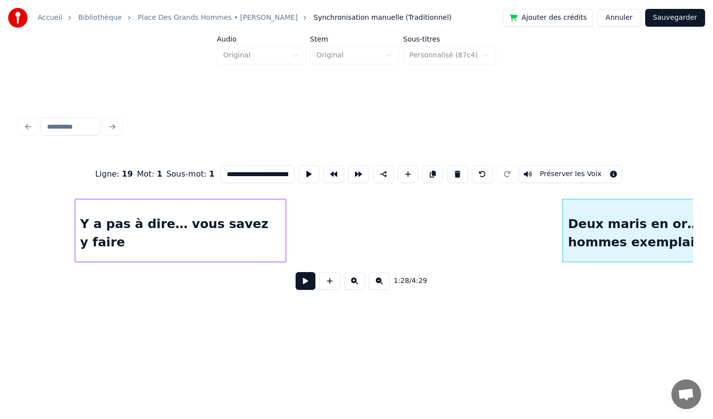
click at [106, 232] on div "Y a pas à dire… vous savez y faire" at bounding box center [180, 232] width 210 height 67
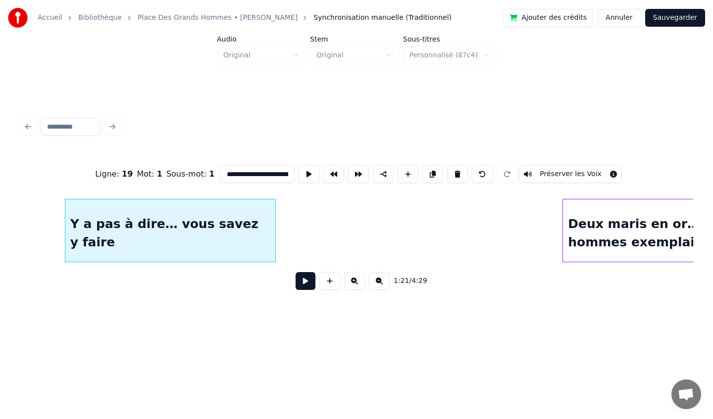
scroll to position [0, 6083]
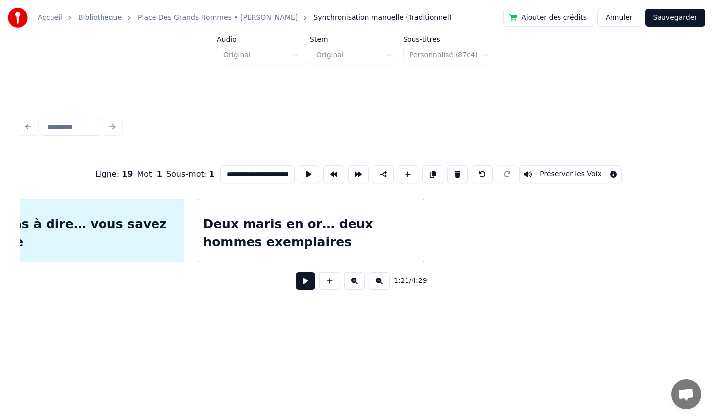
click at [377, 217] on div "Deux maris en or… deux hommes exemplaires" at bounding box center [310, 232] width 225 height 67
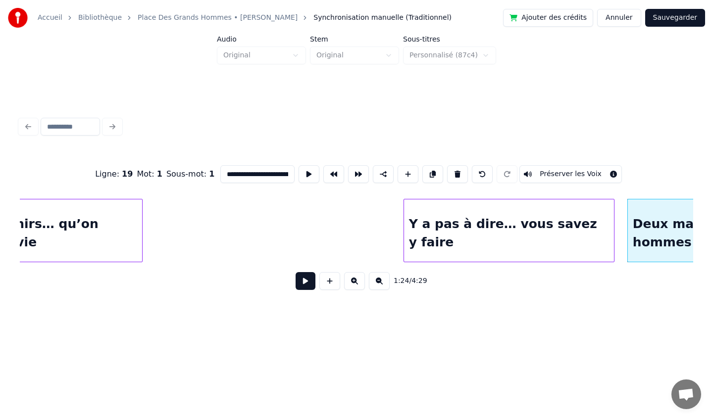
scroll to position [0, 5627]
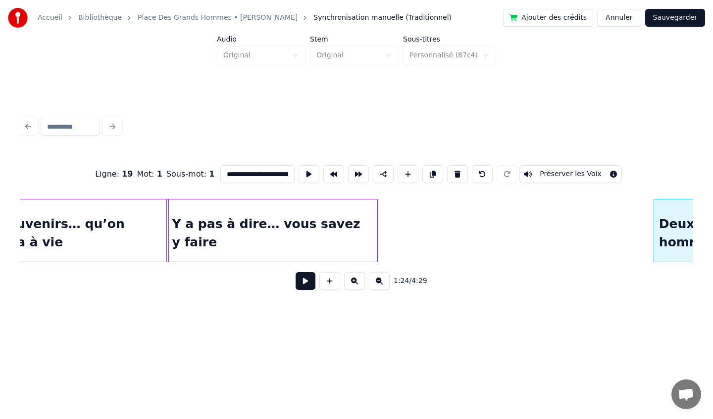
click at [248, 256] on div "Y a pas à dire… vous savez y faire" at bounding box center [272, 232] width 210 height 67
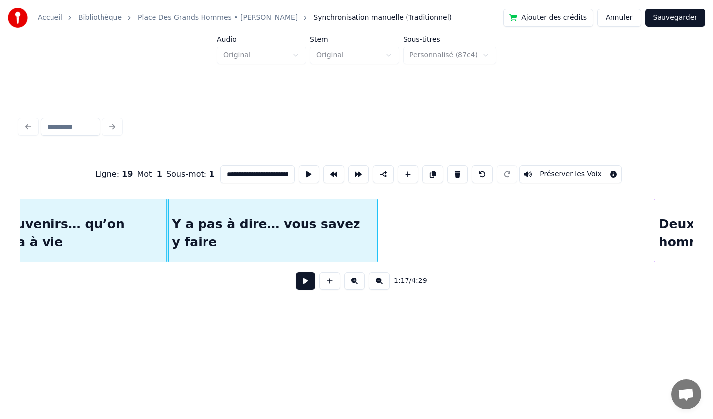
scroll to position [0, 5808]
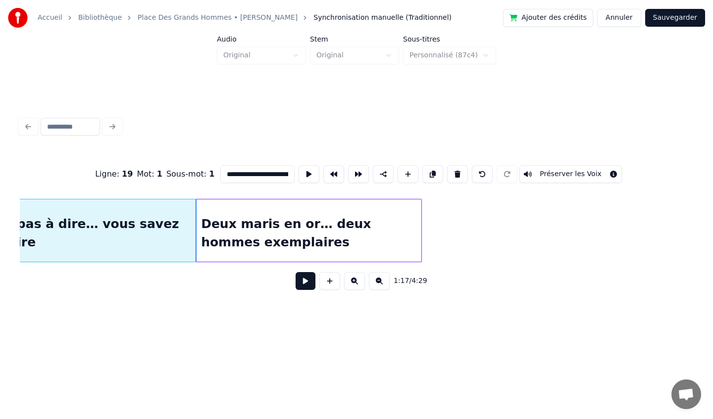
click at [404, 244] on div "Deux maris en or… deux hommes exemplaires" at bounding box center [308, 232] width 225 height 67
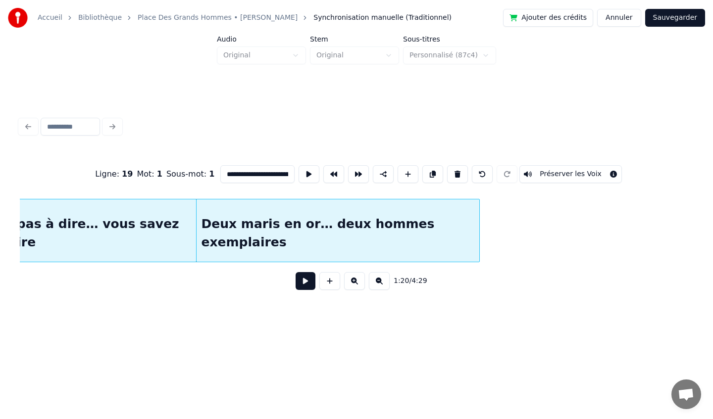
click at [479, 237] on div at bounding box center [477, 230] width 3 height 62
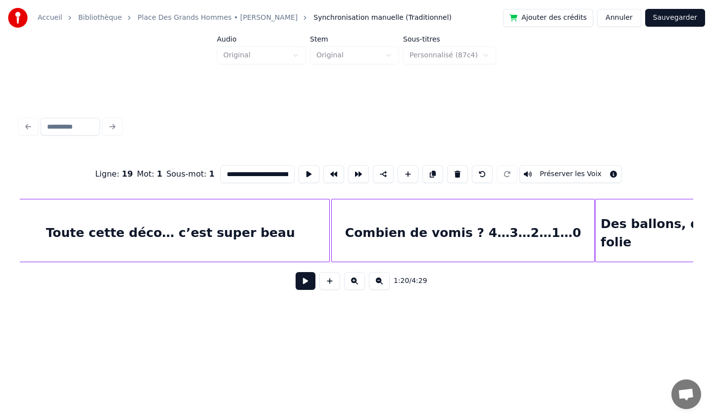
scroll to position [0, 4726]
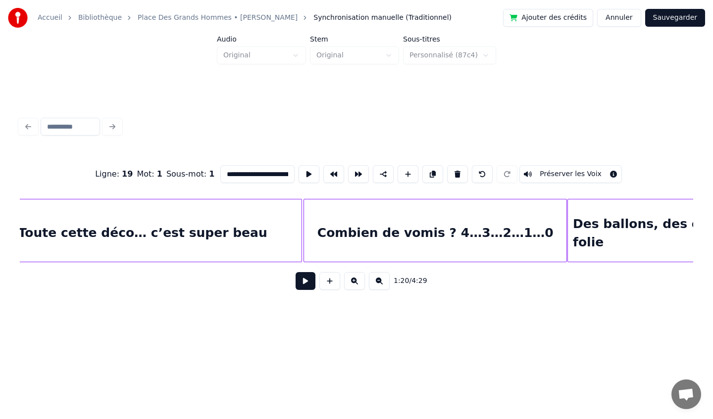
click at [335, 225] on div "Combien de vomis ? 4…3…2…1…0" at bounding box center [435, 232] width 262 height 67
type input "**********"
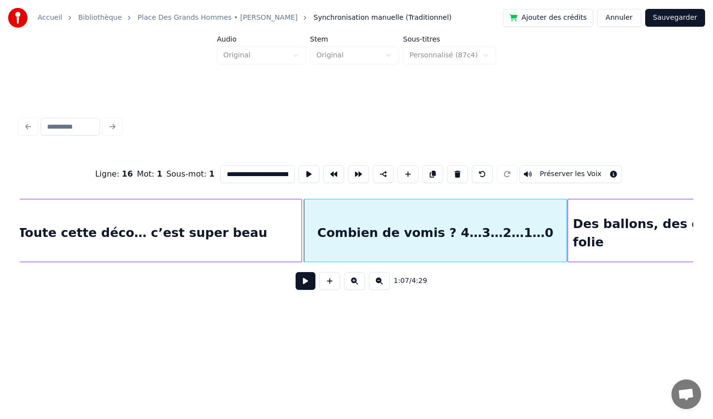
click at [305, 283] on button at bounding box center [305, 281] width 20 height 18
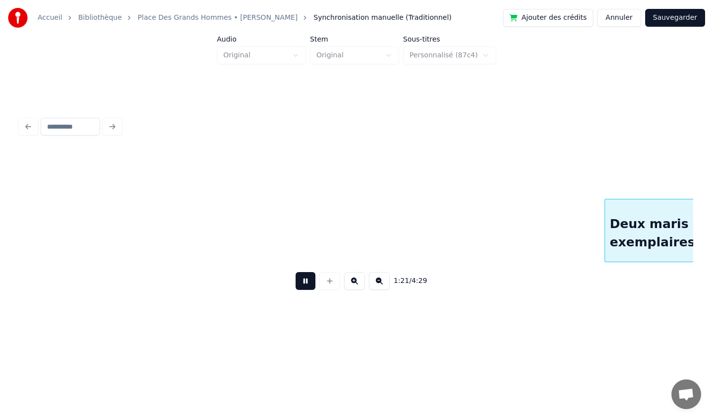
scroll to position [0, 6072]
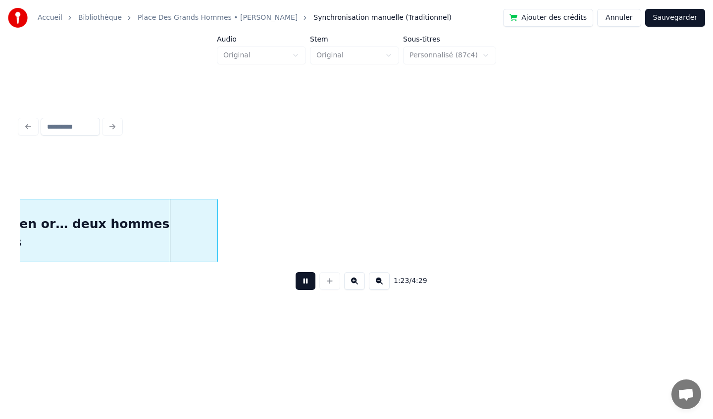
click at [304, 283] on button at bounding box center [305, 281] width 20 height 18
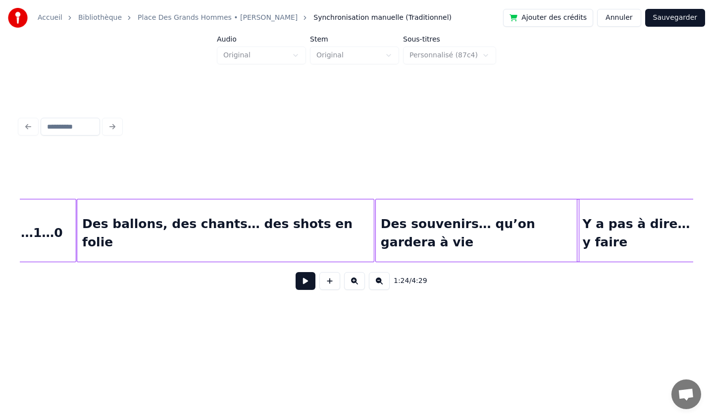
scroll to position [0, 5216]
click at [177, 219] on div "Des ballons, des chants… des shots en folie" at bounding box center [226, 232] width 296 height 67
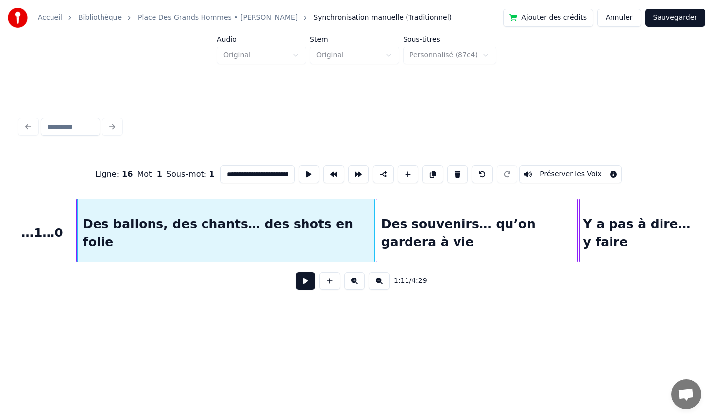
type input "**********"
click at [300, 286] on button at bounding box center [305, 281] width 20 height 18
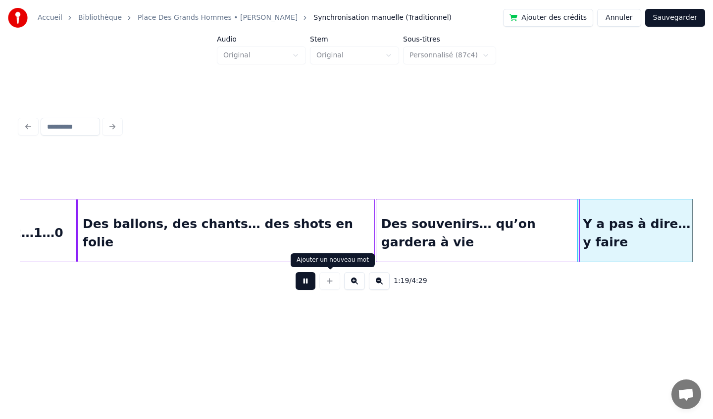
scroll to position [0, 5889]
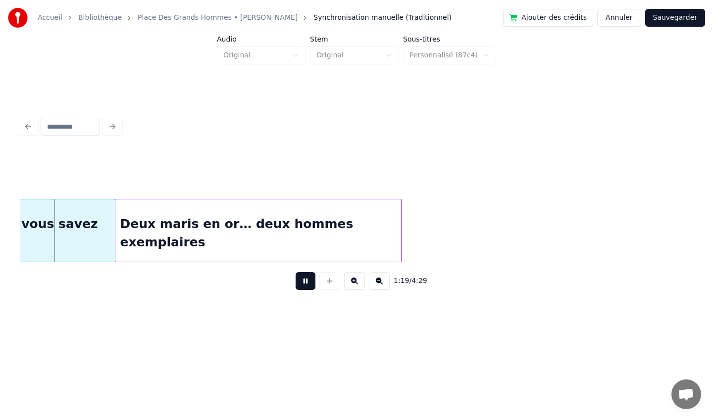
click at [303, 280] on button at bounding box center [305, 281] width 20 height 18
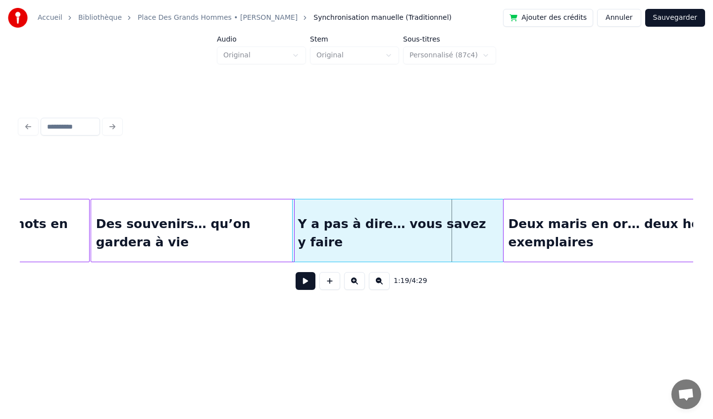
scroll to position [0, 5495]
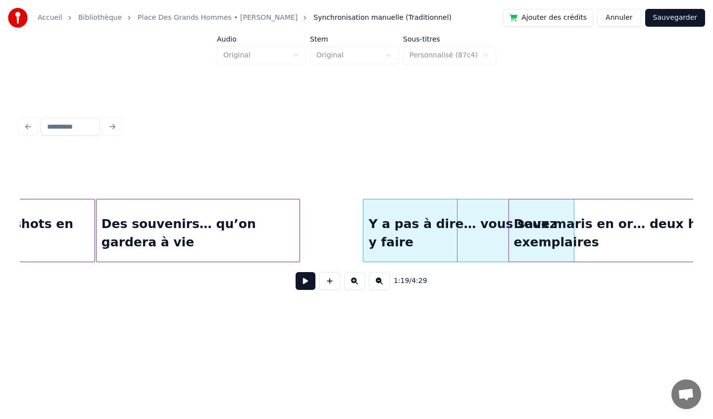
click at [398, 238] on div "Y a pas à dire… vous savez y faire" at bounding box center [468, 232] width 210 height 67
click at [349, 231] on div at bounding box center [348, 230] width 3 height 62
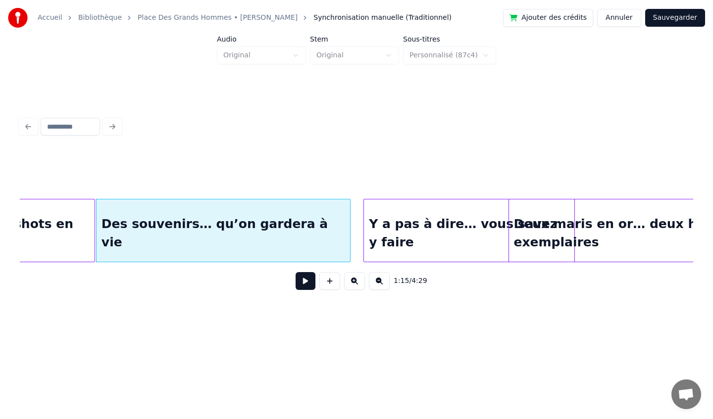
click at [111, 239] on div "Des souvenirs… qu’on gardera à vie" at bounding box center [222, 232] width 253 height 67
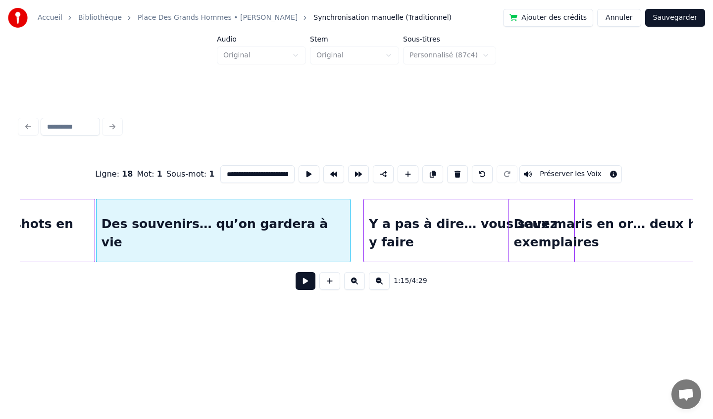
click at [300, 282] on button at bounding box center [305, 281] width 20 height 18
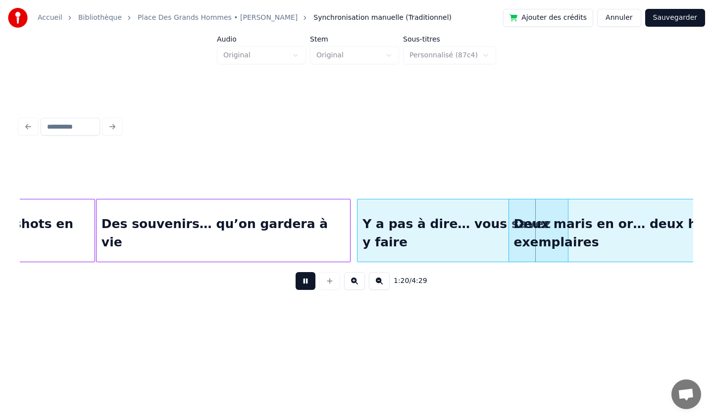
click at [456, 242] on div "Y a pas à dire… vous savez y faire" at bounding box center [462, 232] width 210 height 67
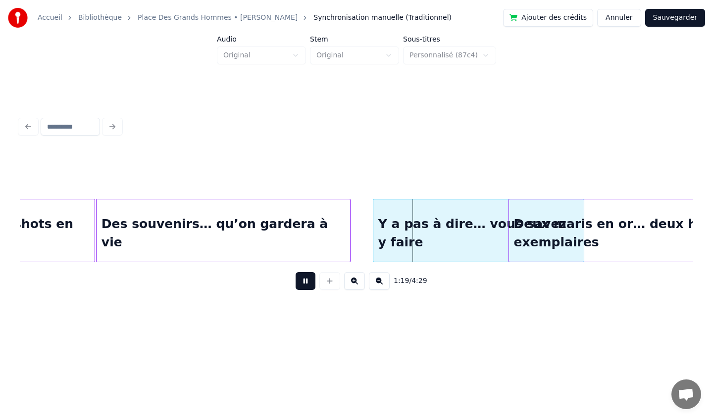
click at [472, 240] on div "Y a pas à dire… vous savez y faire" at bounding box center [478, 232] width 210 height 67
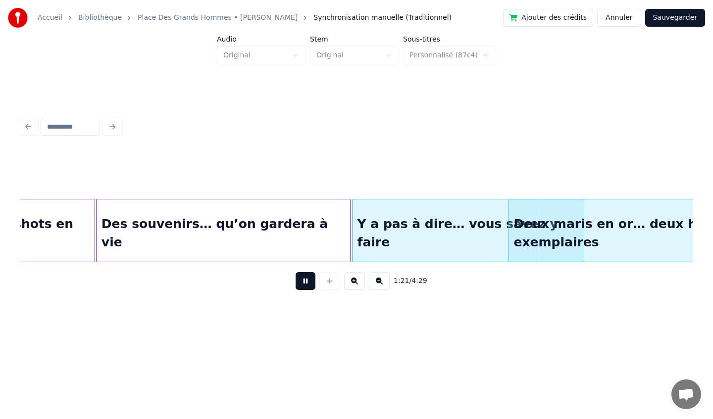
click at [352, 232] on div at bounding box center [353, 230] width 3 height 62
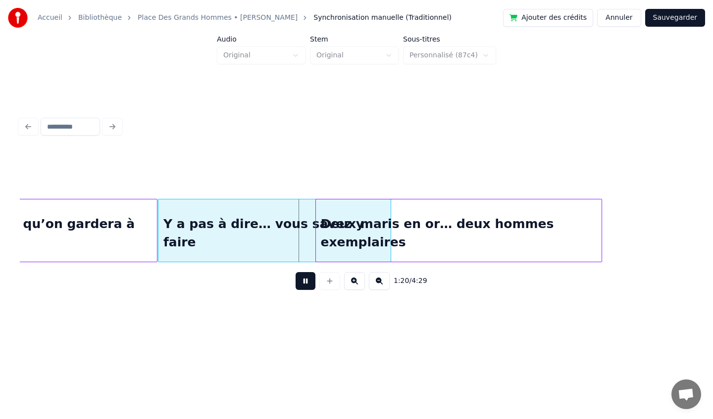
scroll to position [0, 5694]
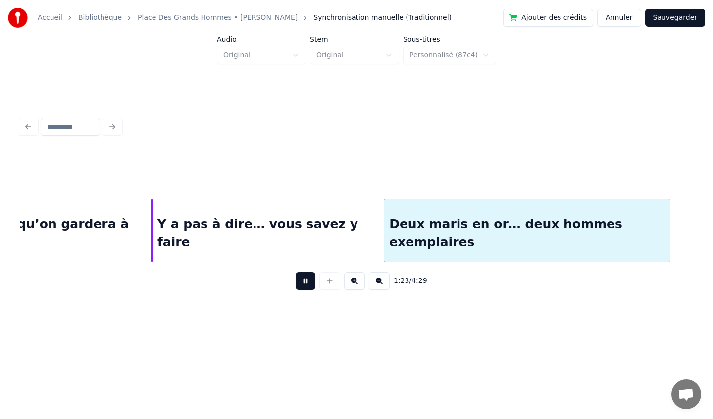
click at [488, 235] on div "Deux maris en or… deux hommes exemplaires" at bounding box center [527, 232] width 286 height 67
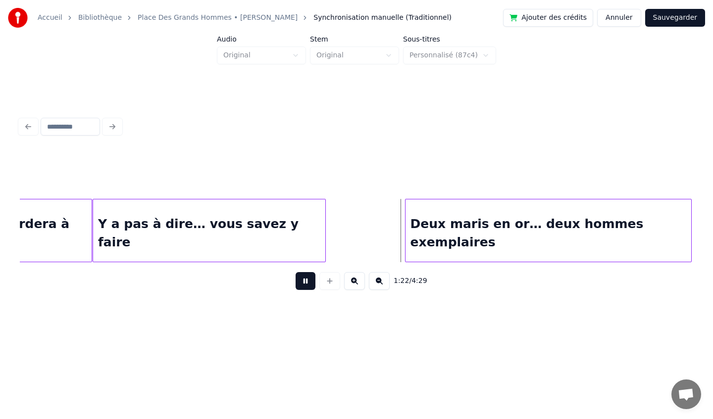
scroll to position [0, 5758]
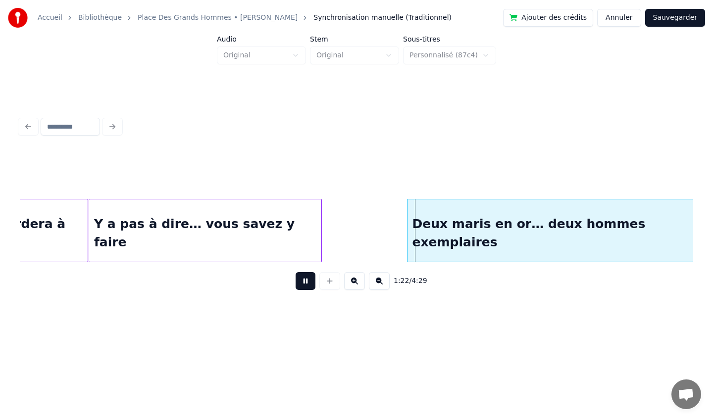
click at [520, 236] on div "Deux maris en or… deux hommes exemplaires" at bounding box center [550, 232] width 286 height 67
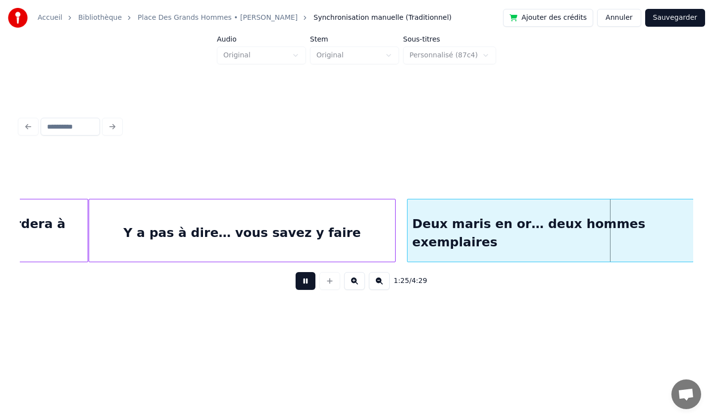
click at [394, 233] on div at bounding box center [393, 230] width 3 height 62
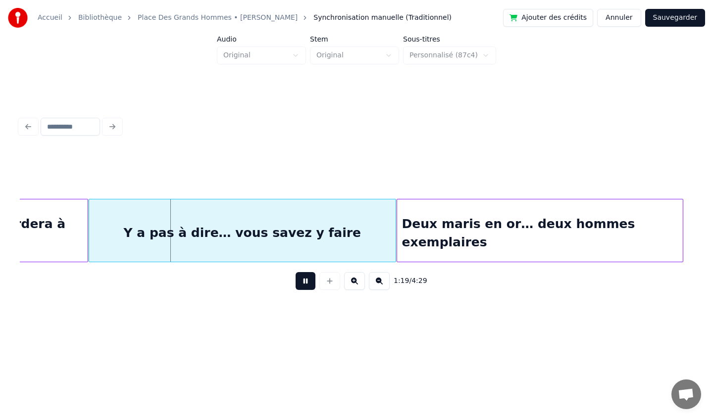
click at [424, 246] on div "Deux maris en or… deux hommes exemplaires" at bounding box center [540, 232] width 286 height 67
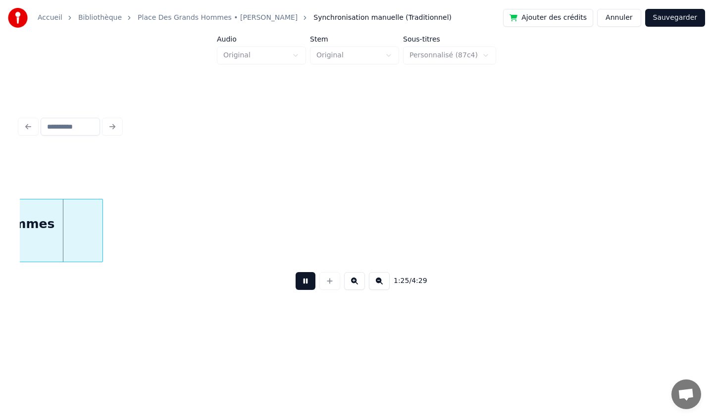
scroll to position [0, 6336]
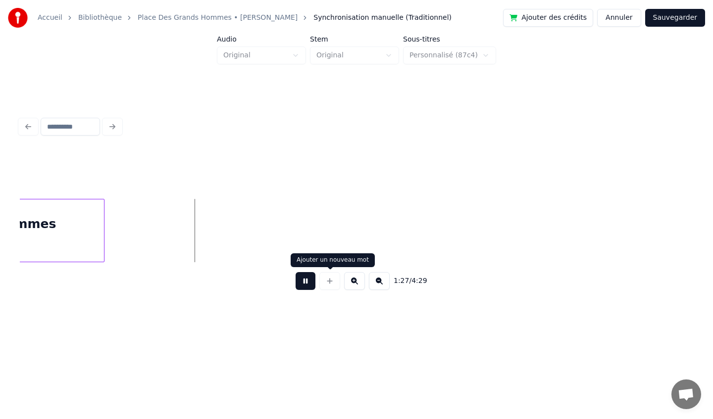
click at [302, 282] on button at bounding box center [305, 281] width 20 height 18
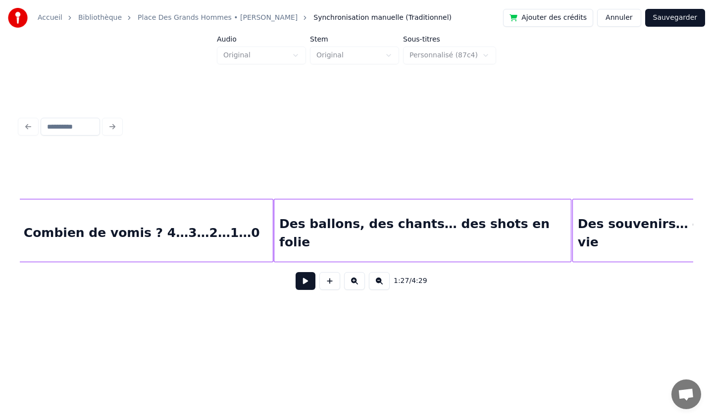
scroll to position [0, 4956]
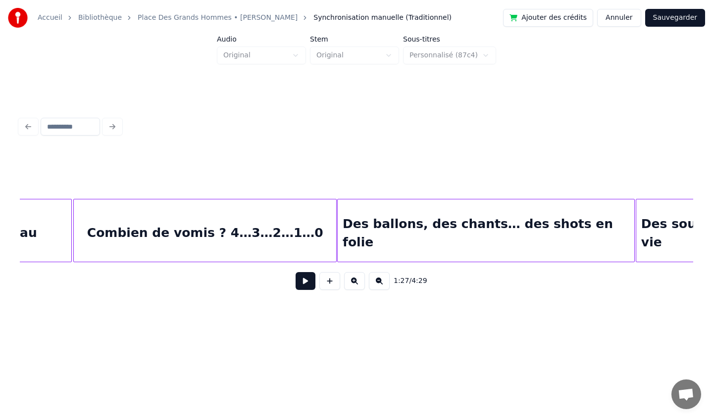
click at [121, 226] on div "Combien de vomis ? 4…3…2…1…0" at bounding box center [205, 232] width 262 height 67
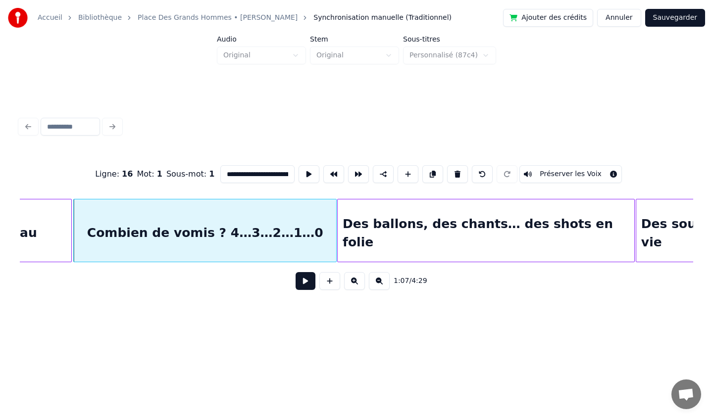
click at [307, 282] on button at bounding box center [305, 281] width 20 height 18
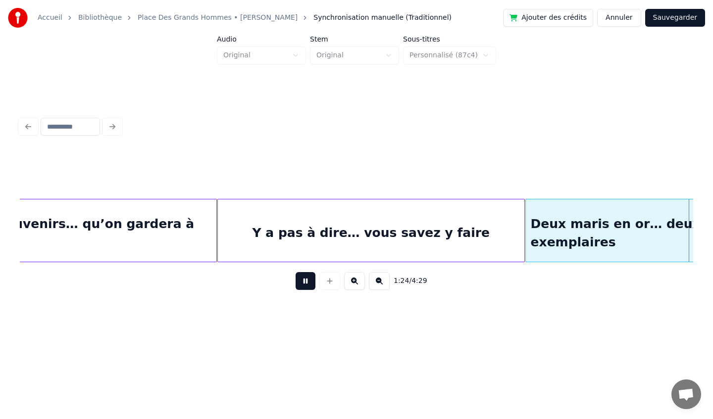
scroll to position [0, 6302]
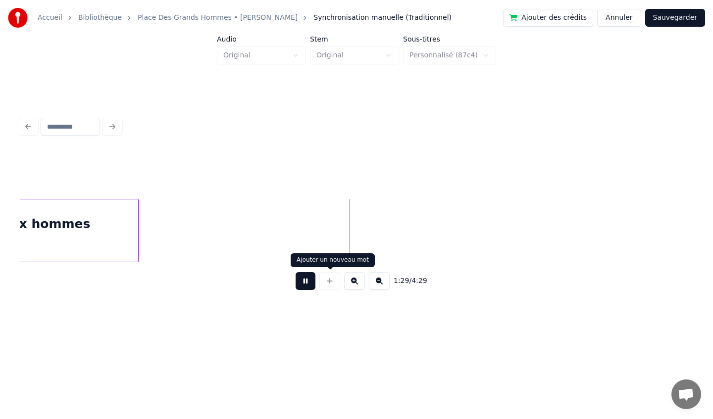
click at [305, 283] on button at bounding box center [305, 281] width 20 height 18
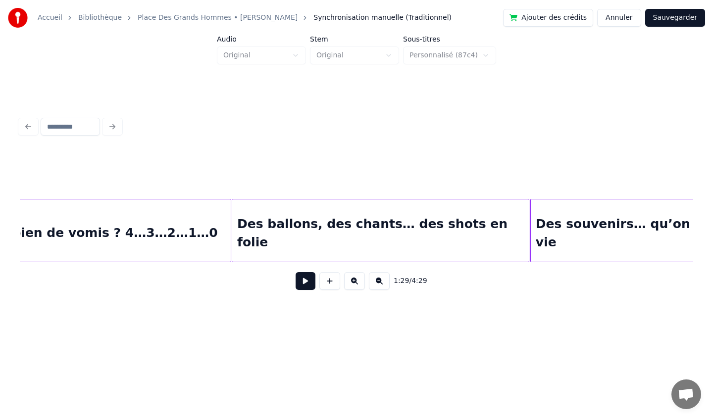
scroll to position [0, 5050]
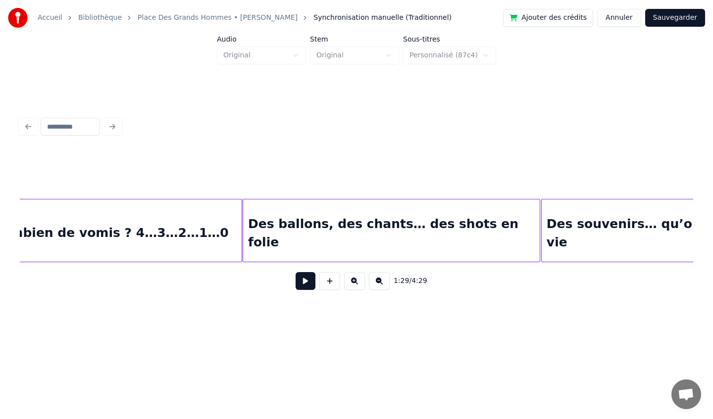
click at [209, 241] on div "Combien de vomis ? 4…3…2…1…0" at bounding box center [110, 232] width 262 height 67
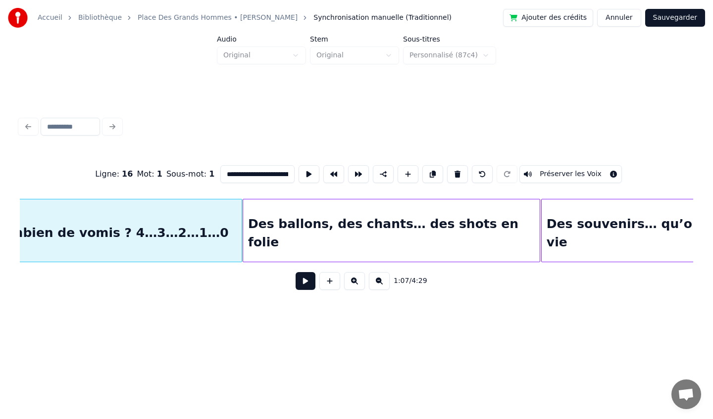
scroll to position [0, 5009]
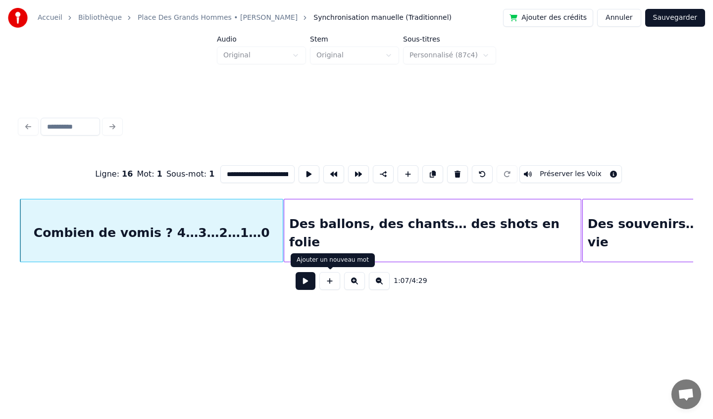
click at [307, 282] on button at bounding box center [305, 281] width 20 height 18
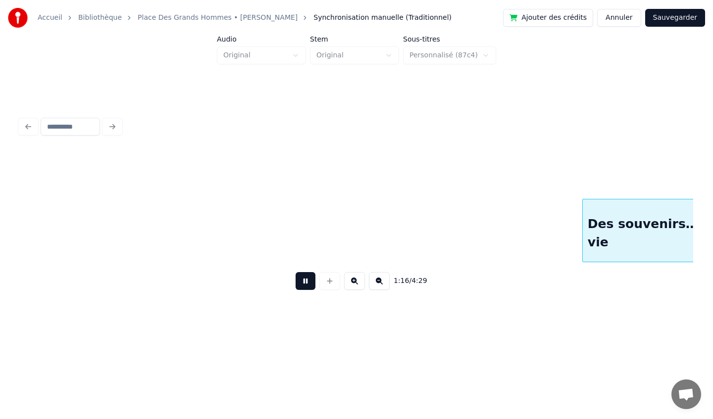
scroll to position [0, 5682]
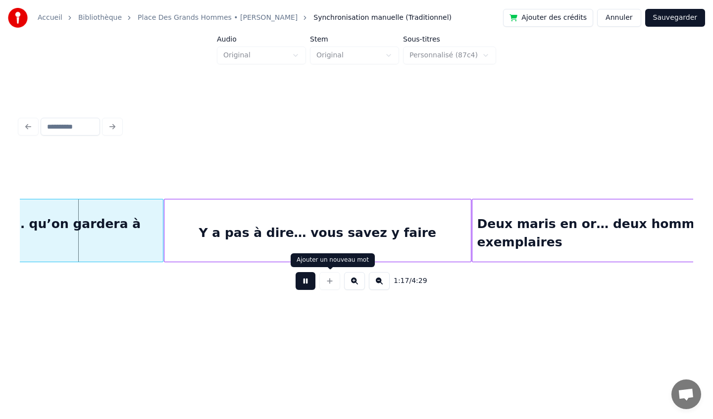
click at [304, 281] on button at bounding box center [305, 281] width 20 height 18
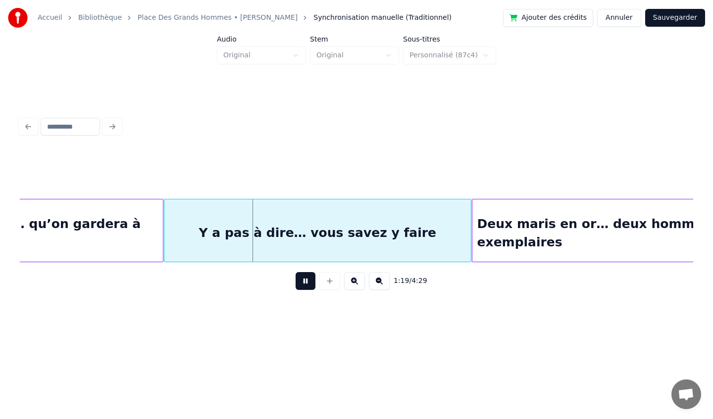
click at [304, 281] on button at bounding box center [305, 281] width 20 height 18
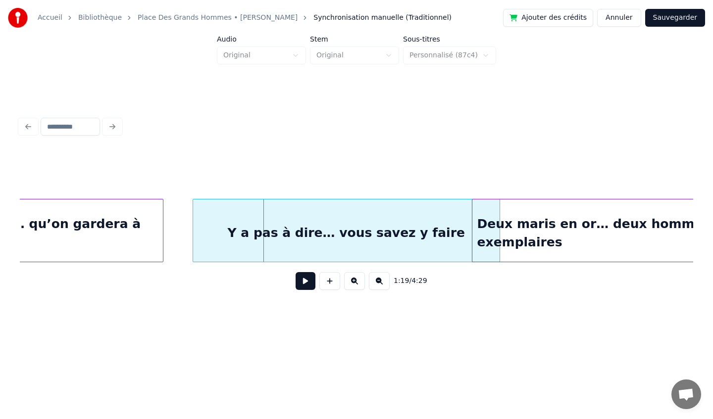
click at [199, 224] on div "Y a pas à dire… vous savez y faire" at bounding box center [346, 232] width 306 height 67
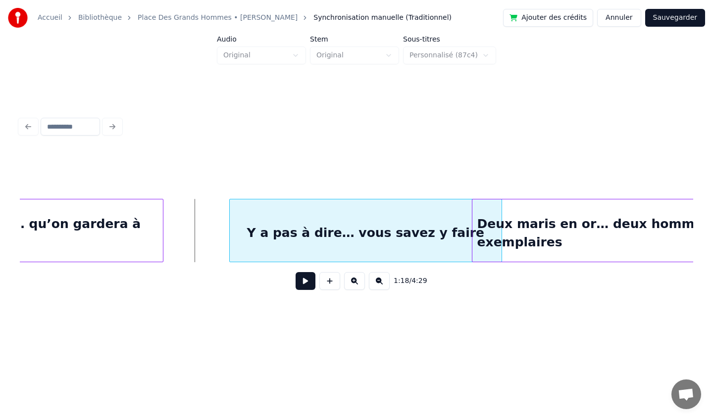
click at [230, 234] on div at bounding box center [231, 230] width 3 height 62
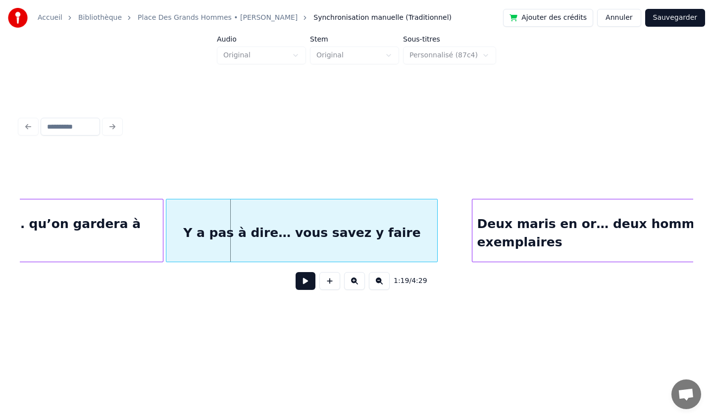
click at [188, 241] on div "Y a pas à dire… vous savez y faire" at bounding box center [301, 232] width 271 height 67
click at [78, 188] on div at bounding box center [356, 173] width 673 height 49
click at [66, 217] on div "Des souvenirs… qu’on gardera à vie" at bounding box center [35, 232] width 253 height 67
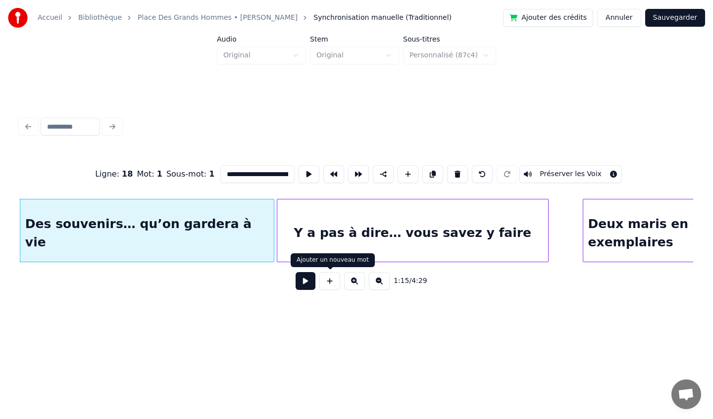
click at [298, 284] on button at bounding box center [305, 281] width 20 height 18
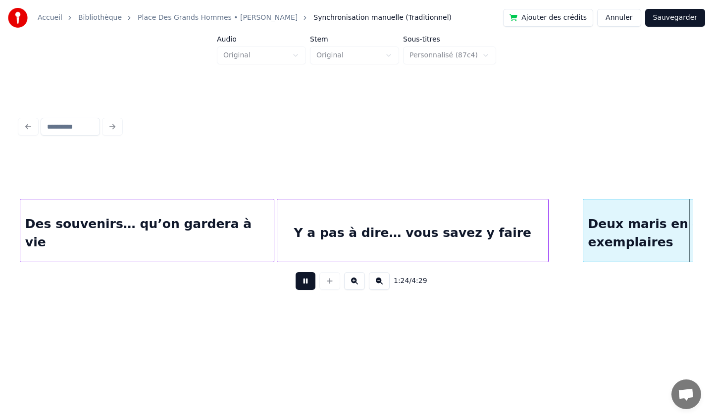
scroll to position [0, 6246]
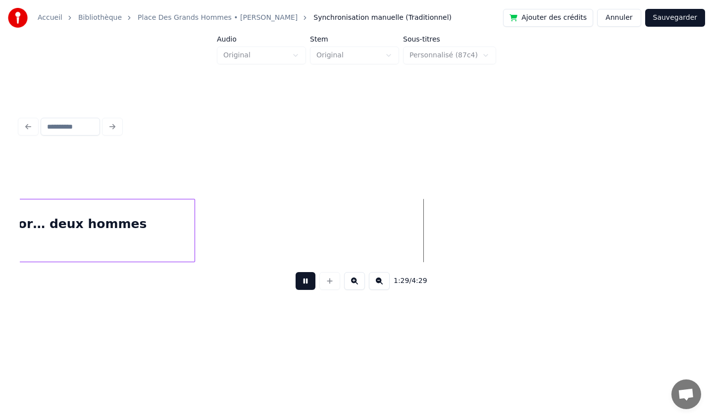
click at [299, 283] on button at bounding box center [305, 281] width 20 height 18
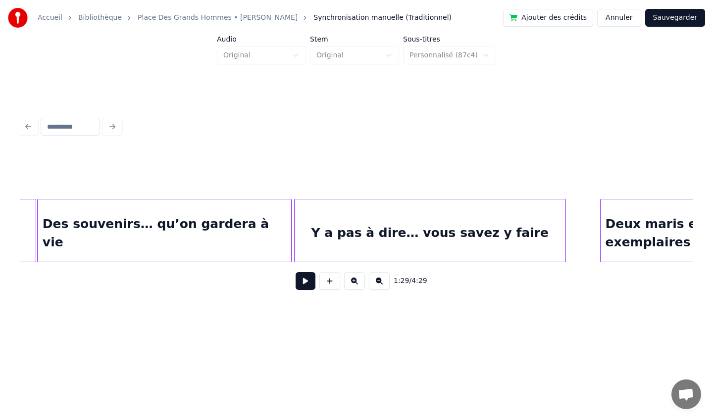
scroll to position [0, 5523]
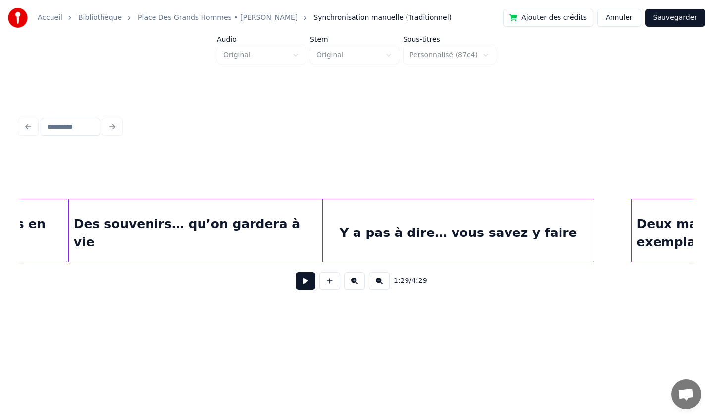
click at [343, 245] on div "Y a pas à dire… vous savez y faire" at bounding box center [458, 232] width 271 height 67
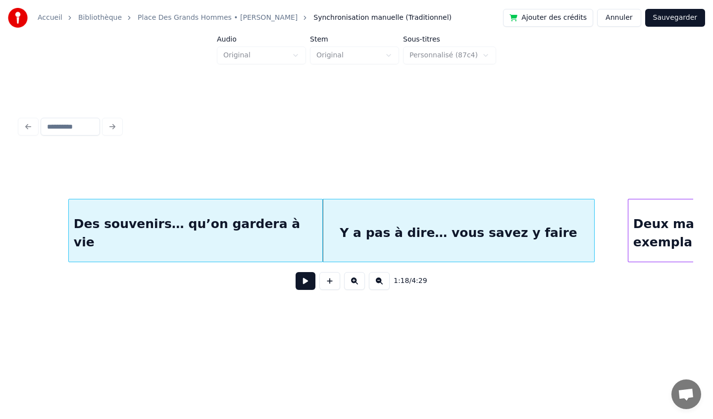
scroll to position [0, 5746]
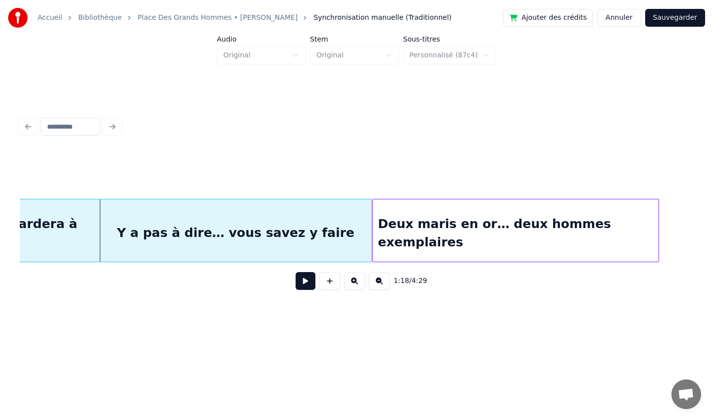
click at [608, 223] on div "Deux maris en or… deux hommes exemplaires" at bounding box center [516, 232] width 286 height 67
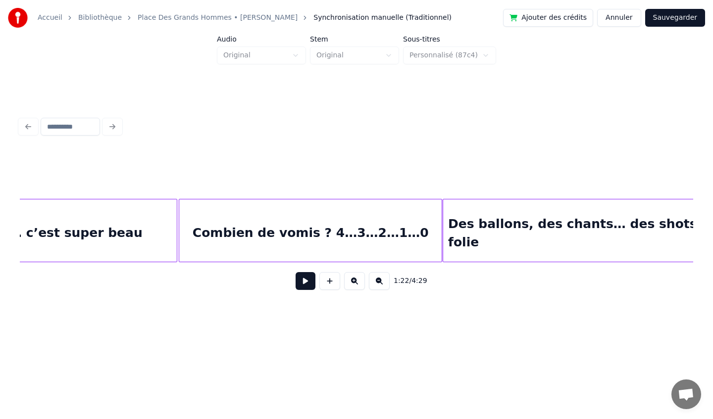
click at [129, 223] on div "Toute cette déco… c’est super beau" at bounding box center [17, 232] width 317 height 67
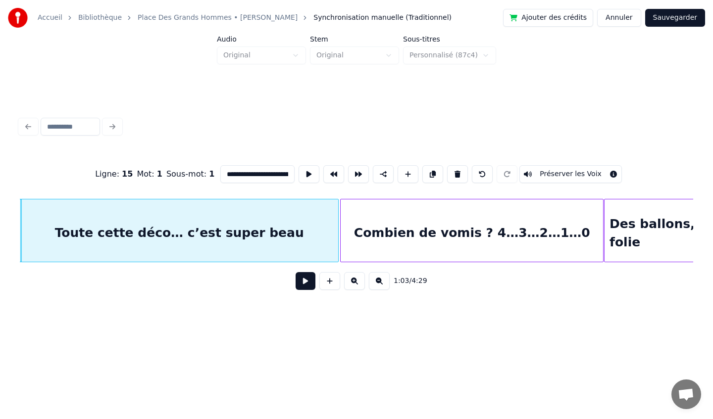
click at [298, 277] on button at bounding box center [305, 281] width 20 height 18
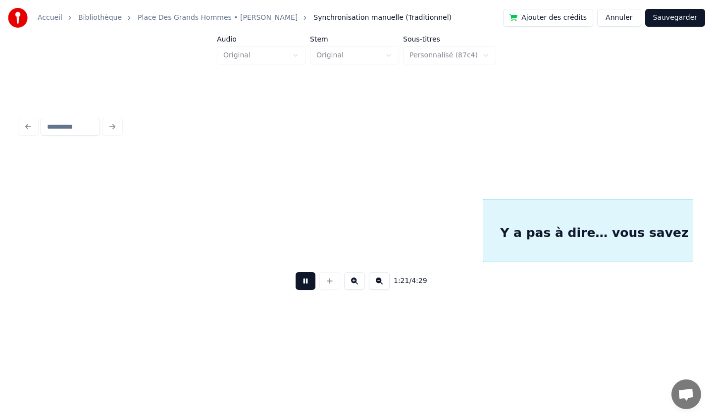
scroll to position [0, 6036]
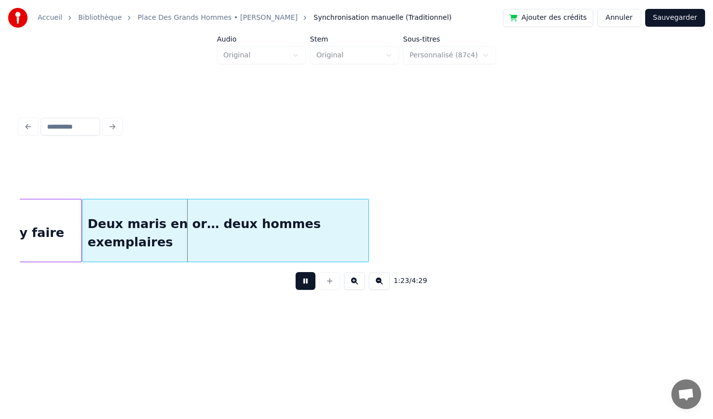
click at [301, 284] on button at bounding box center [305, 281] width 20 height 18
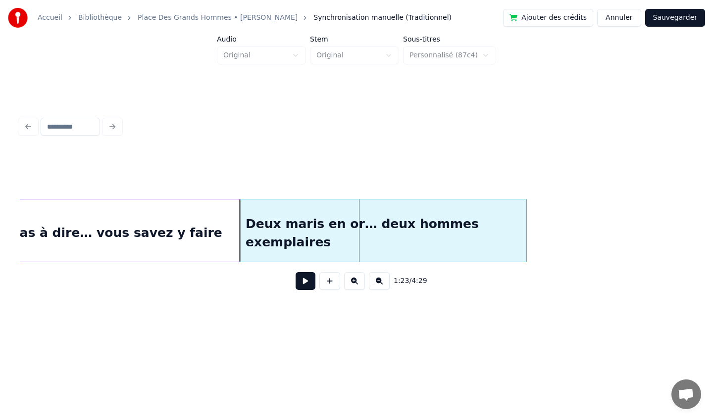
scroll to position [0, 5870]
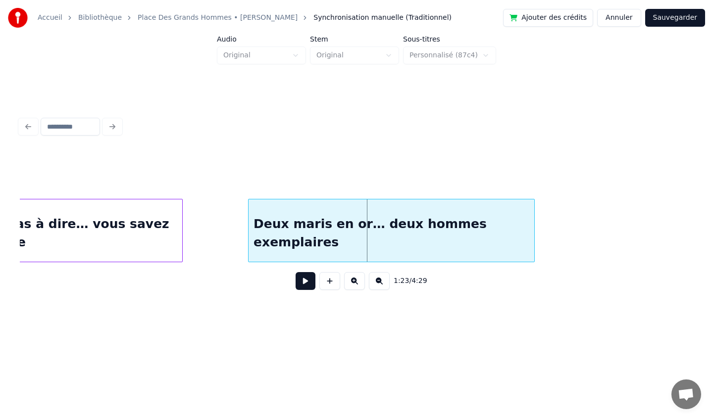
click at [180, 228] on div at bounding box center [180, 230] width 3 height 62
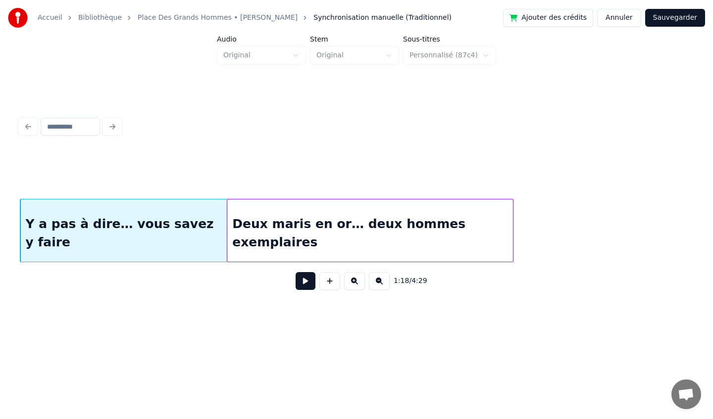
click at [283, 242] on div "Deux maris en or… deux hommes exemplaires" at bounding box center [370, 232] width 286 height 67
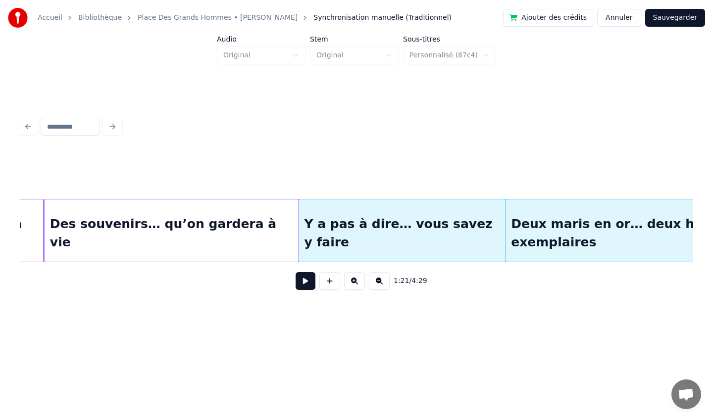
scroll to position [0, 5508]
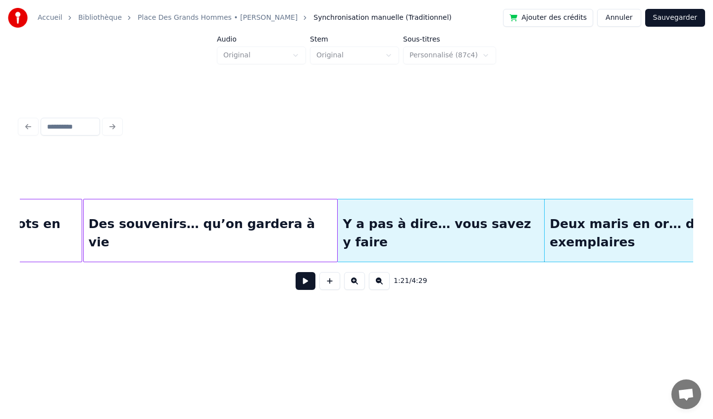
click at [126, 249] on div "Des souvenirs… qu’on gardera à vie" at bounding box center [210, 232] width 253 height 67
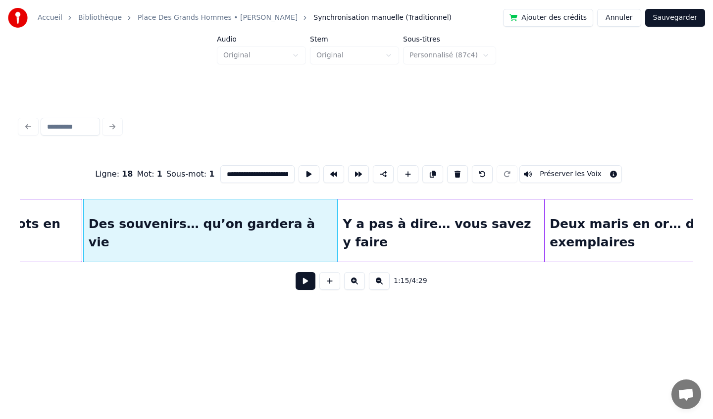
click at [302, 281] on button at bounding box center [305, 281] width 20 height 18
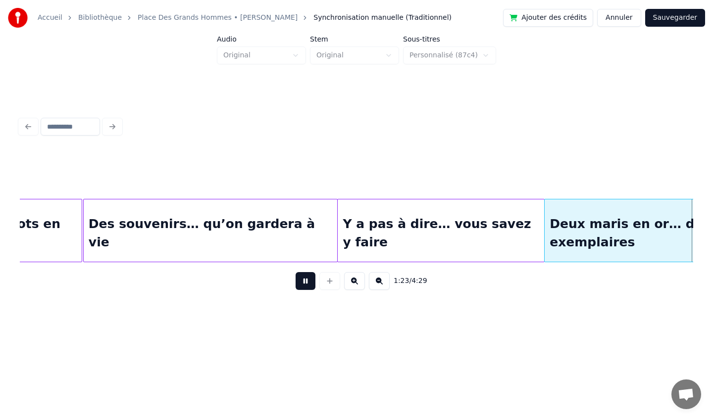
scroll to position [0, 6182]
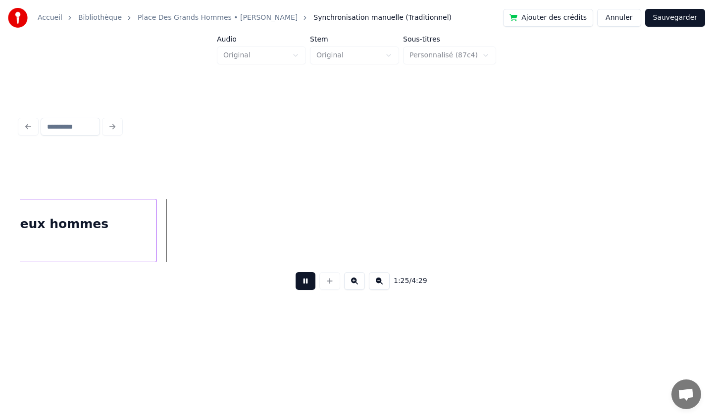
click at [308, 277] on button at bounding box center [305, 281] width 20 height 18
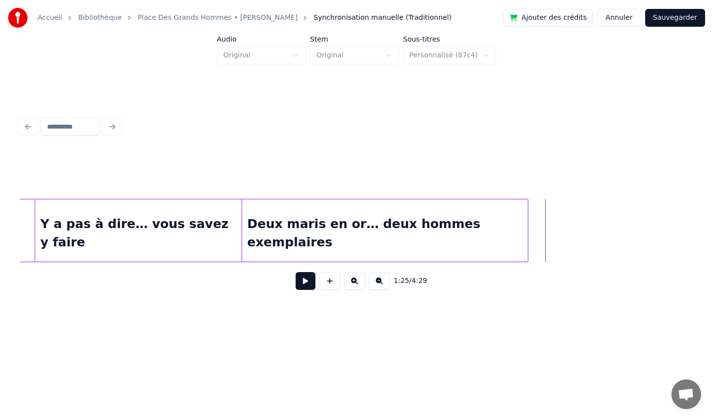
scroll to position [0, 5809]
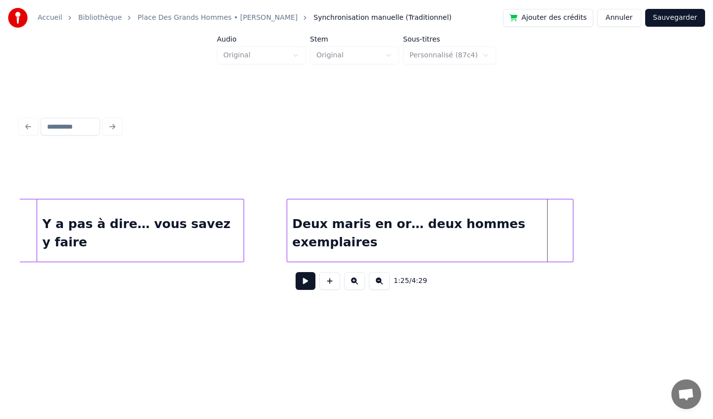
click at [313, 229] on div "Deux maris en or… deux hommes exemplaires" at bounding box center [430, 232] width 286 height 67
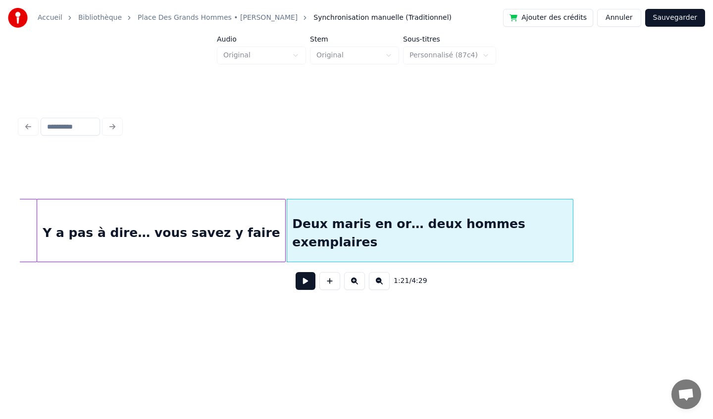
click at [284, 227] on div at bounding box center [283, 230] width 3 height 62
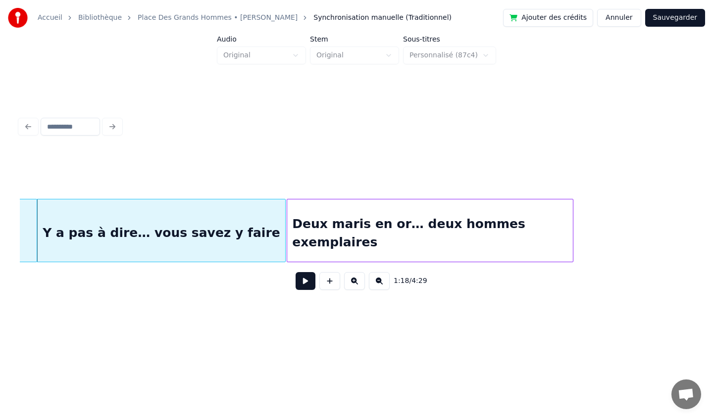
click at [80, 226] on div "Y a pas à dire… vous savez y faire" at bounding box center [161, 232] width 248 height 67
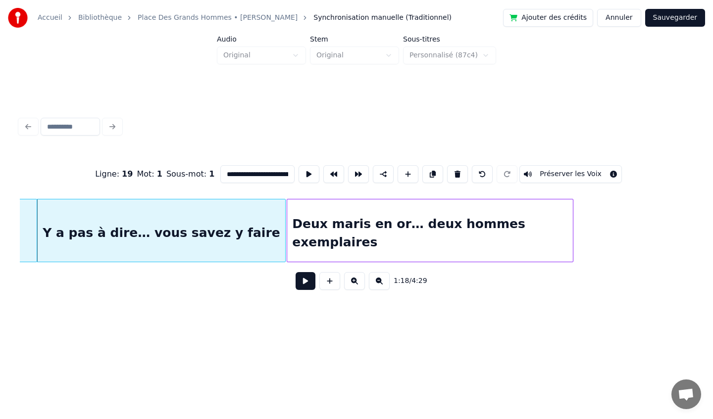
click at [299, 283] on button at bounding box center [305, 281] width 20 height 18
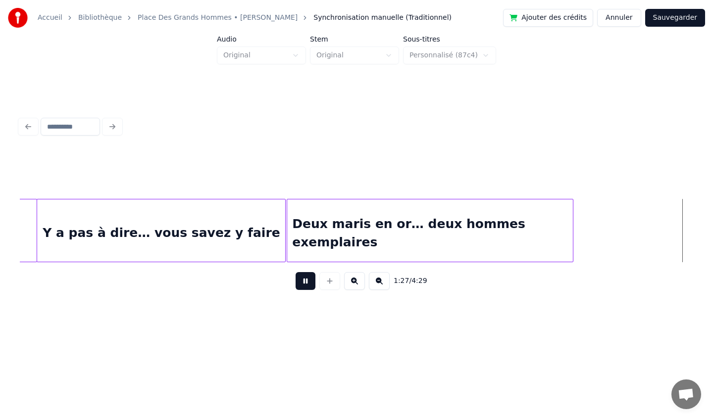
click at [308, 280] on button at bounding box center [305, 281] width 20 height 18
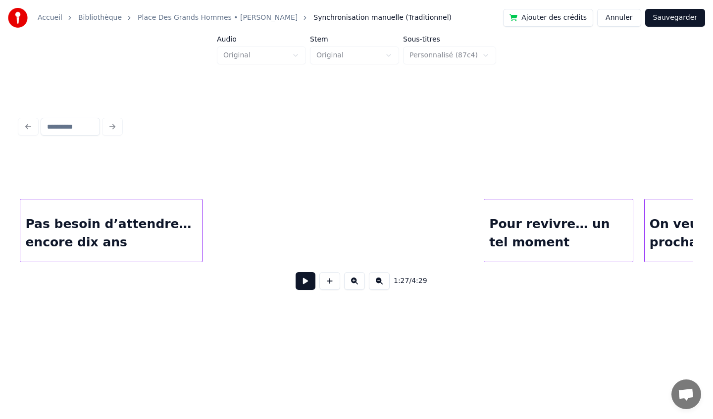
scroll to position [0, 7510]
click at [145, 236] on div "Pas besoin d’attendre… encore dix ans" at bounding box center [112, 232] width 182 height 67
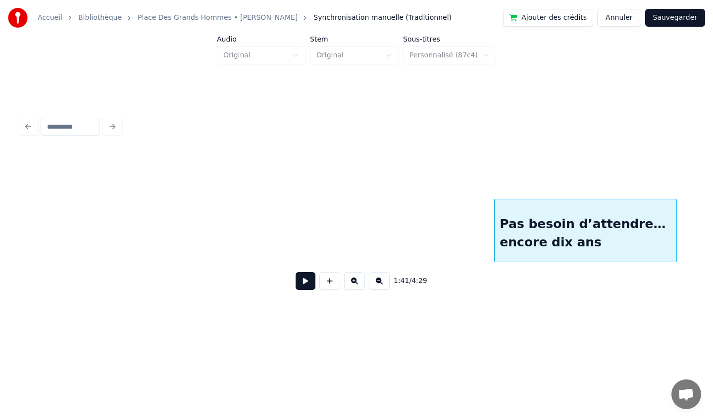
scroll to position [0, 7036]
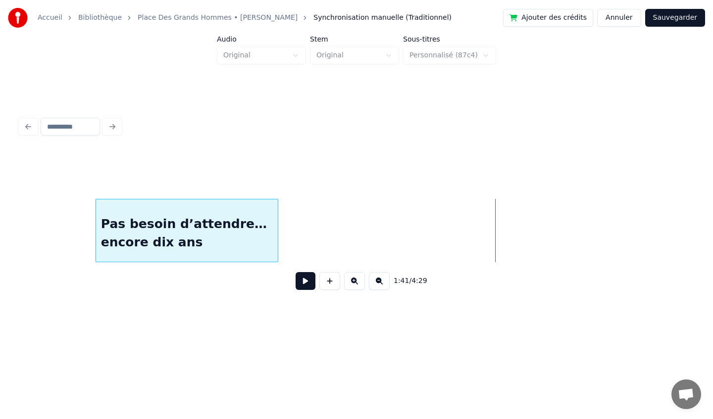
click at [201, 230] on div "Pas besoin d’attendre… encore dix ans" at bounding box center [187, 232] width 182 height 67
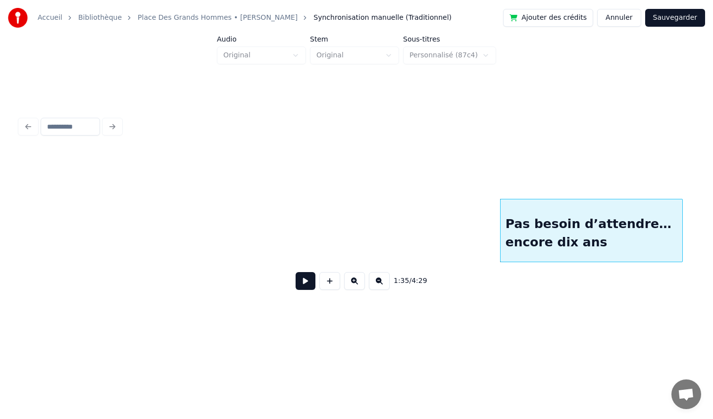
scroll to position [0, 6622]
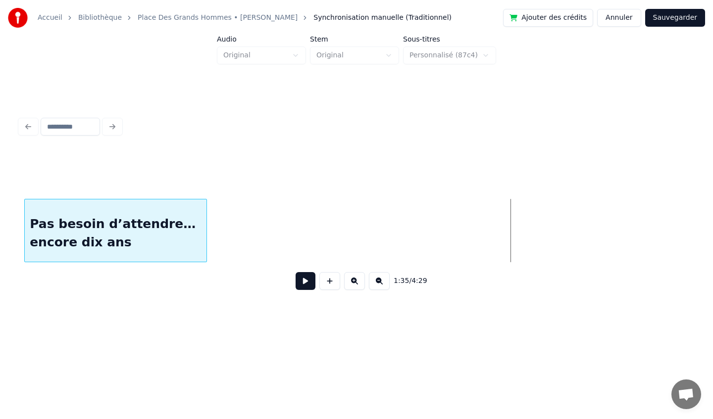
click at [98, 234] on div "Pas besoin d’attendre… encore dix ans" at bounding box center [116, 232] width 182 height 67
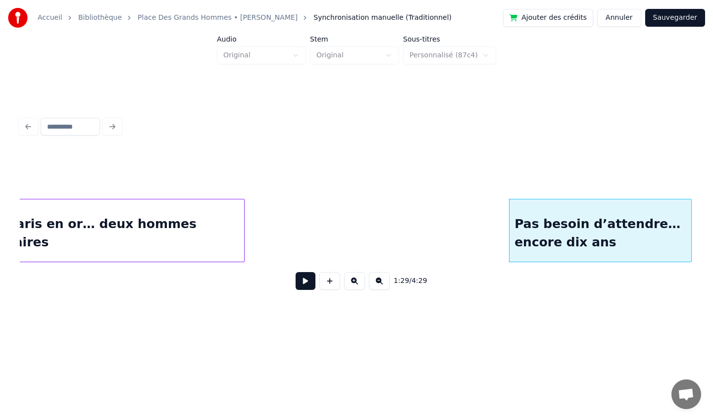
scroll to position [0, 6135]
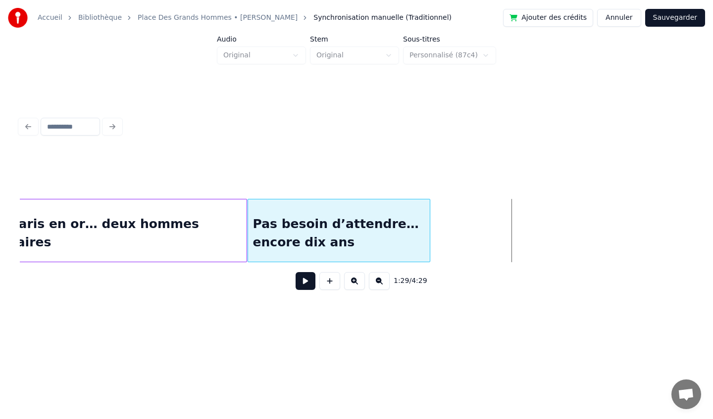
click at [340, 245] on div "Pas besoin d’attendre… encore dix ans" at bounding box center [339, 232] width 182 height 67
drag, startPoint x: 340, startPoint y: 245, endPoint x: 367, endPoint y: 245, distance: 26.2
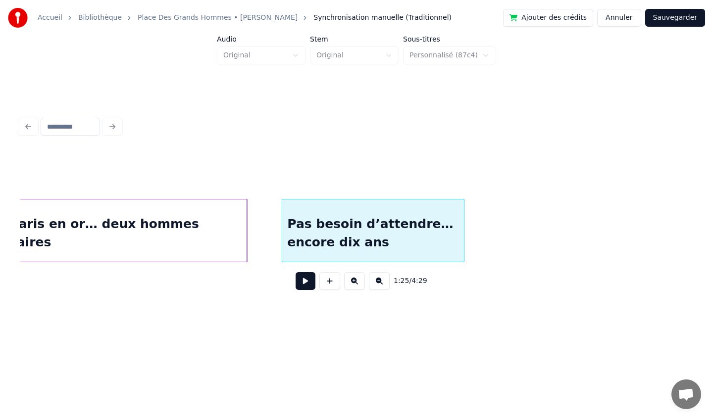
click at [382, 236] on div "Pas besoin d’attendre… encore dix ans" at bounding box center [373, 232] width 182 height 67
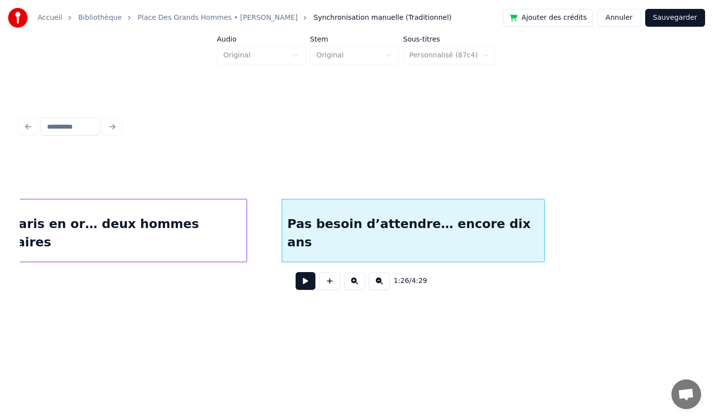
click at [542, 231] on div at bounding box center [542, 230] width 3 height 62
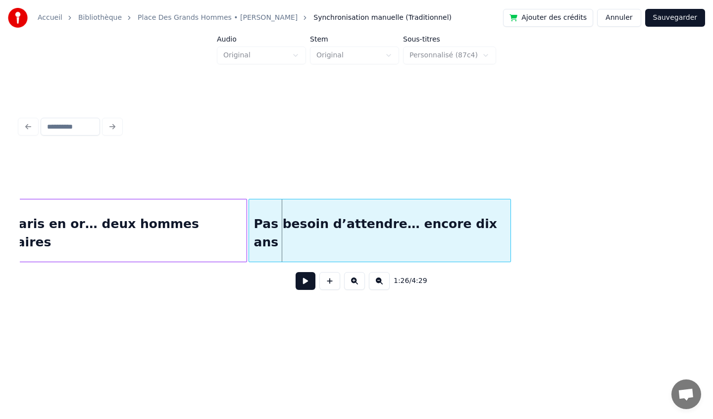
click at [423, 218] on div "Pas besoin d’attendre… encore dix ans" at bounding box center [380, 232] width 262 height 67
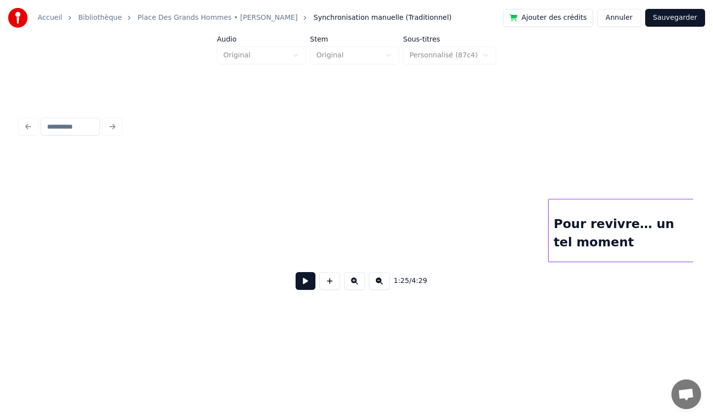
scroll to position [0, 7450]
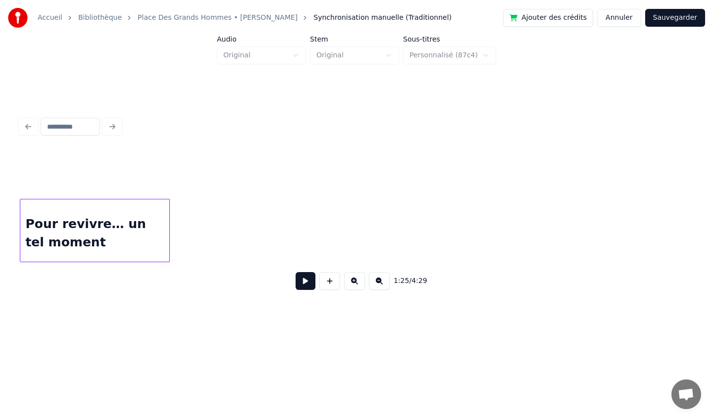
click at [91, 268] on div "1:25 / 4:29" at bounding box center [356, 224] width 673 height 150
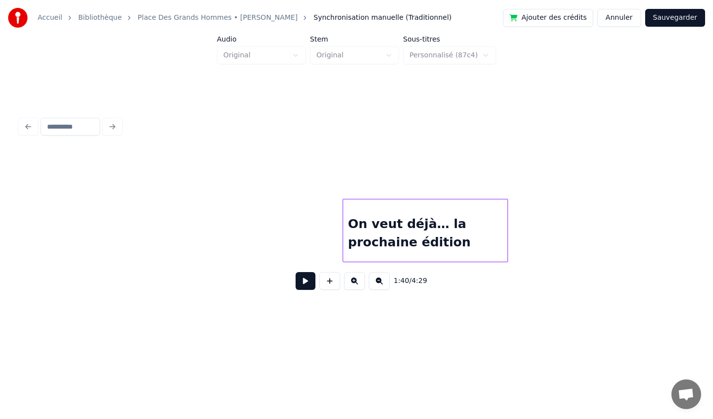
scroll to position [0, 7825]
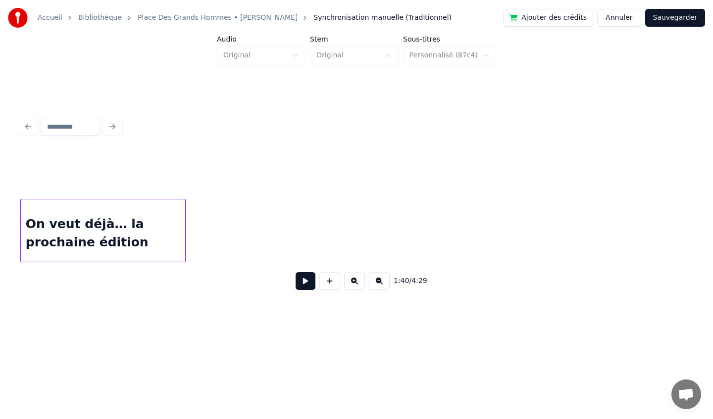
click at [128, 241] on div "On veut déjà… la prochaine édition" at bounding box center [103, 232] width 164 height 67
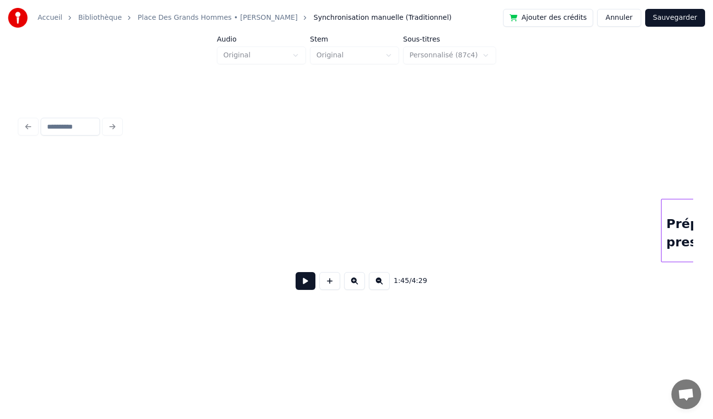
scroll to position [0, 8197]
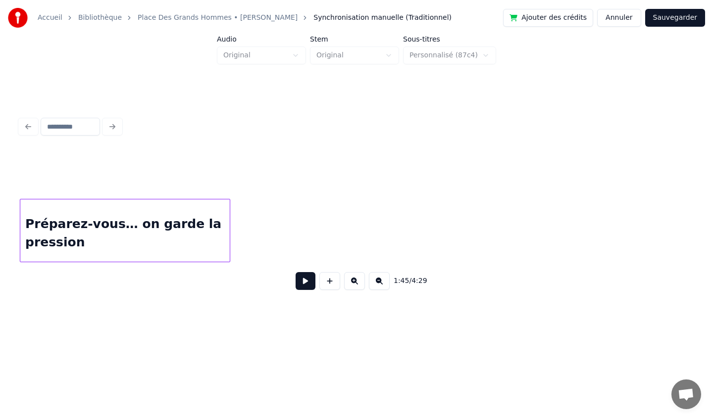
click at [141, 245] on div "Préparez-vous… on garde la pression" at bounding box center [124, 232] width 209 height 67
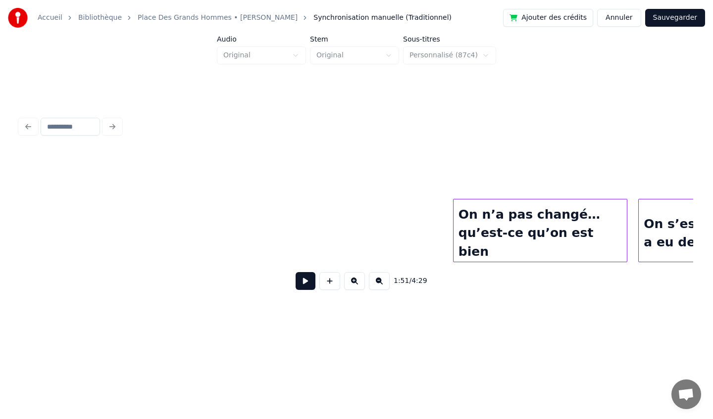
scroll to position [0, 8641]
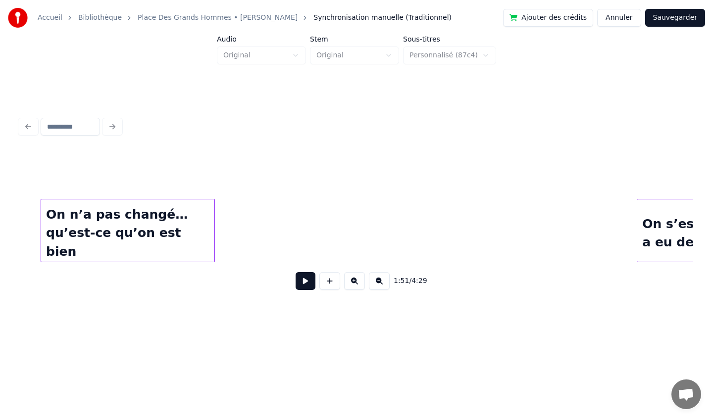
click at [106, 246] on div "On n’a pas changé… qu’est-ce qu’on est bien" at bounding box center [127, 232] width 173 height 67
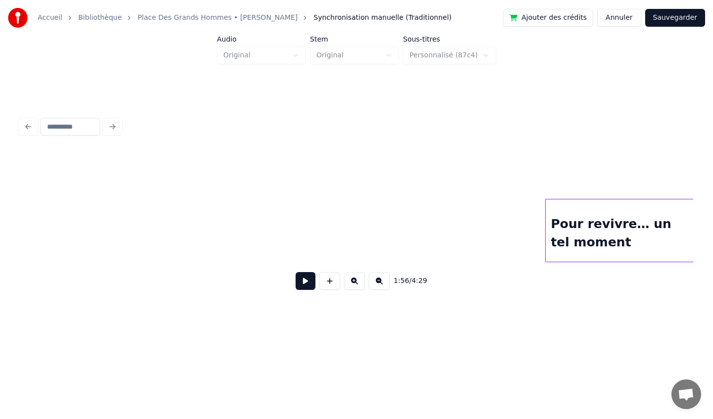
scroll to position [0, 6929]
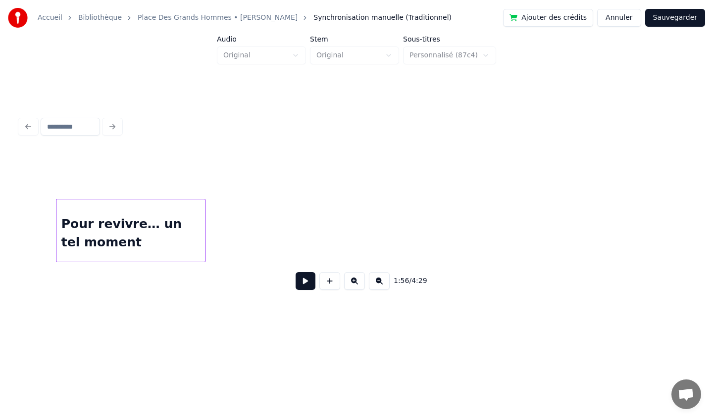
click at [122, 246] on div "Pour revivre… un tel moment" at bounding box center [130, 232] width 148 height 67
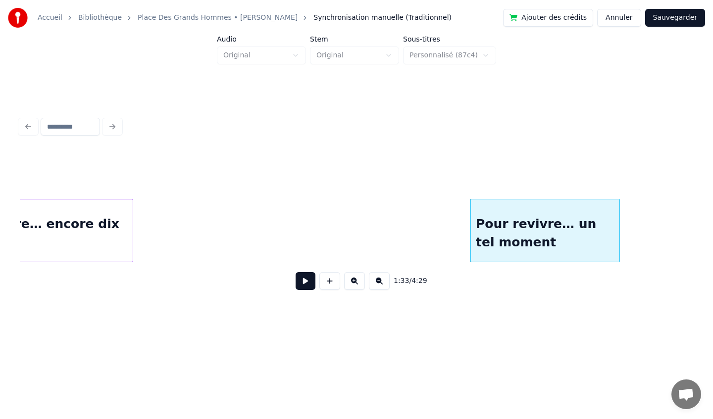
scroll to position [0, 6510]
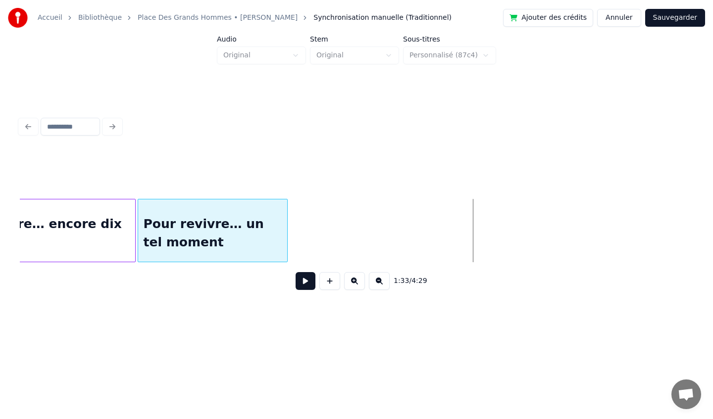
click at [192, 253] on div "Pour revivre… un tel moment" at bounding box center [212, 232] width 148 height 67
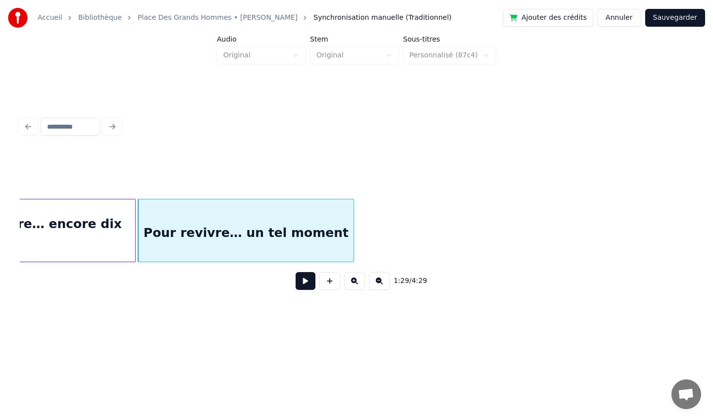
click at [352, 231] on div at bounding box center [351, 230] width 3 height 62
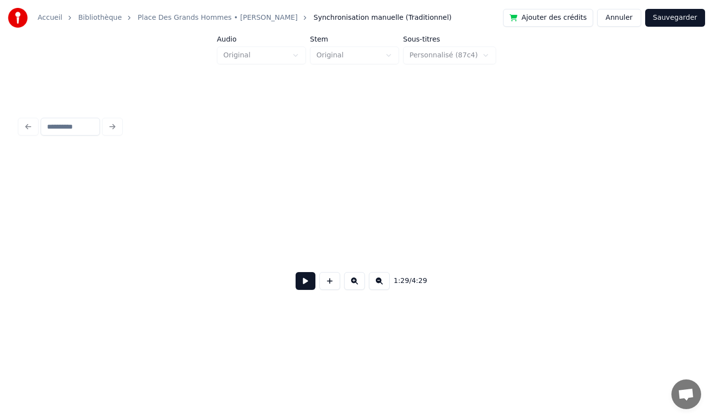
scroll to position [0, 6895]
click at [523, 144] on div "1:29 / 4:29" at bounding box center [356, 206] width 681 height 196
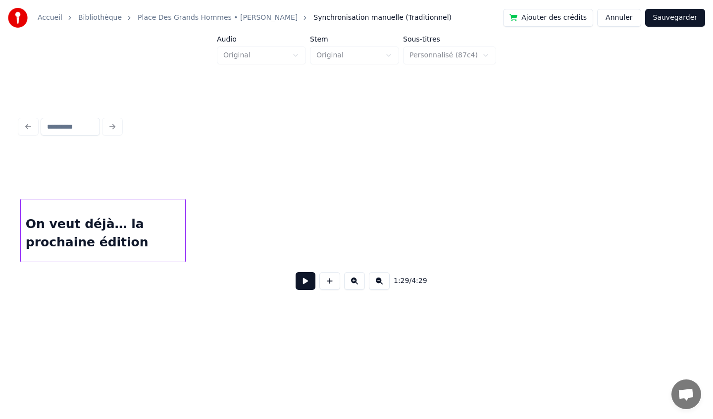
click at [40, 265] on div "1:29 / 4:29" at bounding box center [356, 224] width 673 height 150
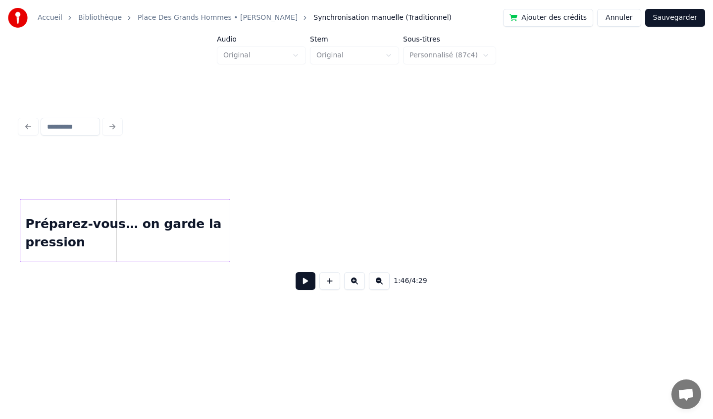
scroll to position [0, 7805]
click at [98, 272] on div "1:46 / 4:29" at bounding box center [356, 224] width 673 height 150
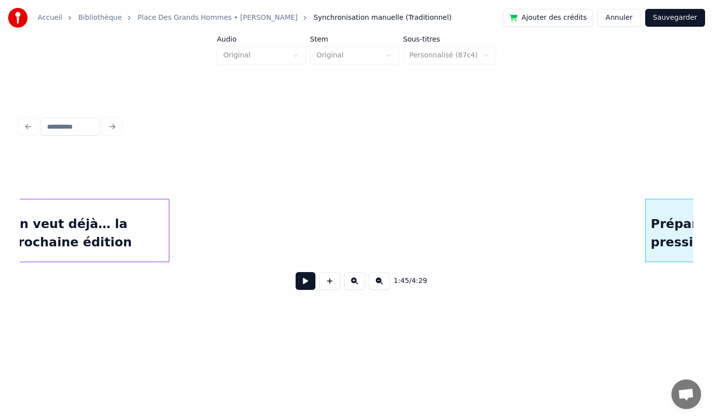
scroll to position [0, 7137]
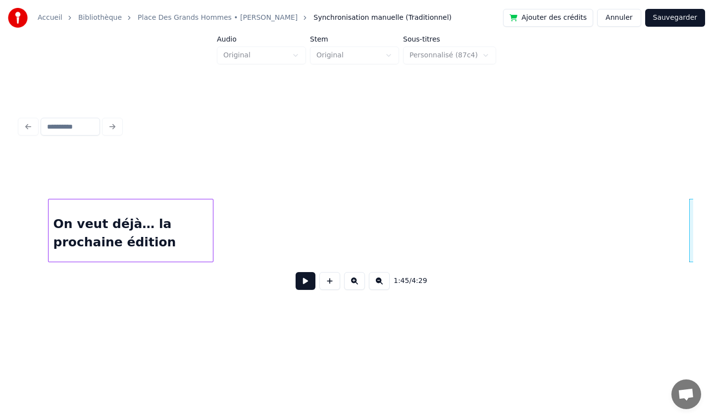
click at [48, 244] on div "On veut déjà… la prochaine édition" at bounding box center [130, 232] width 164 height 67
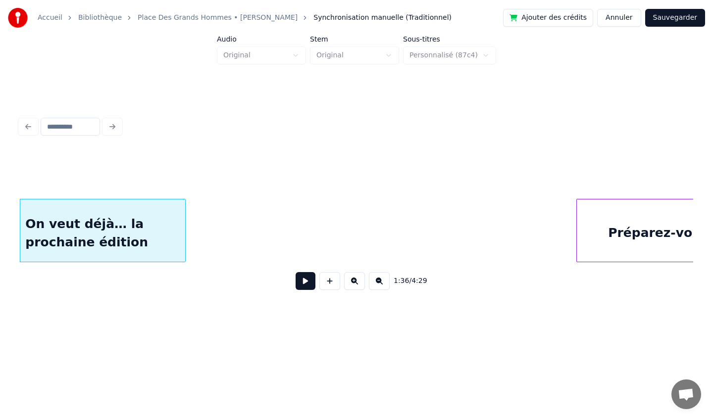
click at [578, 219] on div at bounding box center [578, 230] width 3 height 62
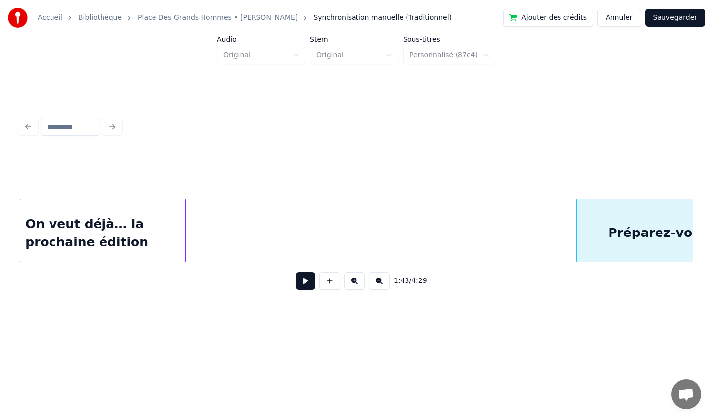
scroll to position [0, 7341]
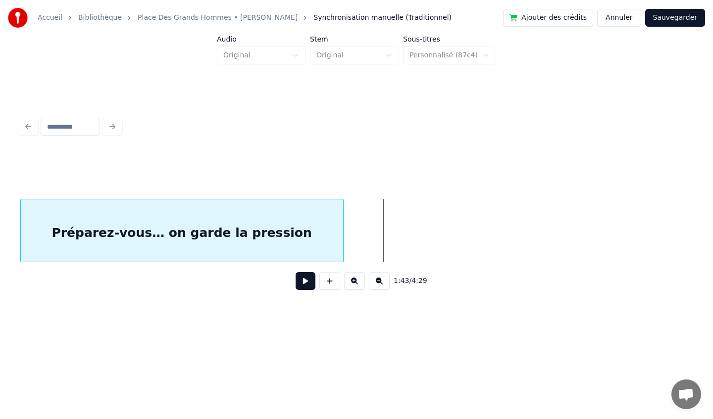
click at [259, 250] on div "Préparez-vous… on garde la pression" at bounding box center [182, 232] width 322 height 67
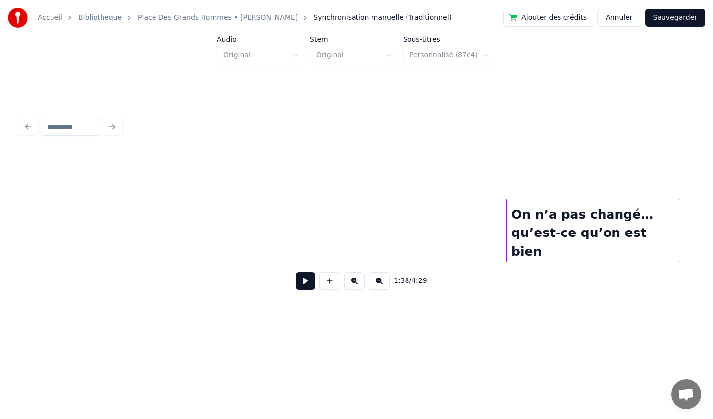
scroll to position [0, 8161]
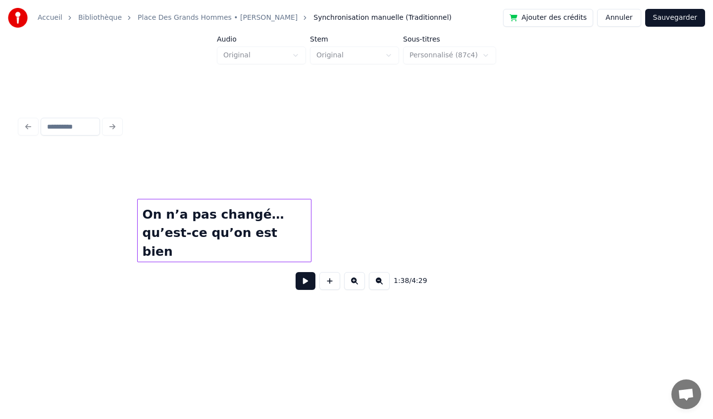
click at [158, 258] on div "On n’a pas changé… qu’est-ce qu’on est bien" at bounding box center [224, 232] width 173 height 67
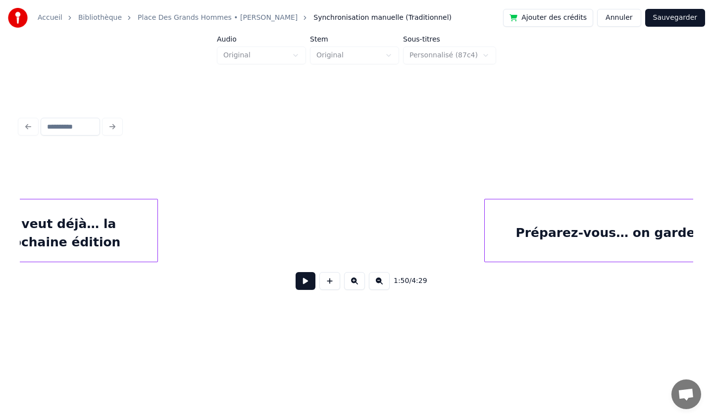
scroll to position [0, 6837]
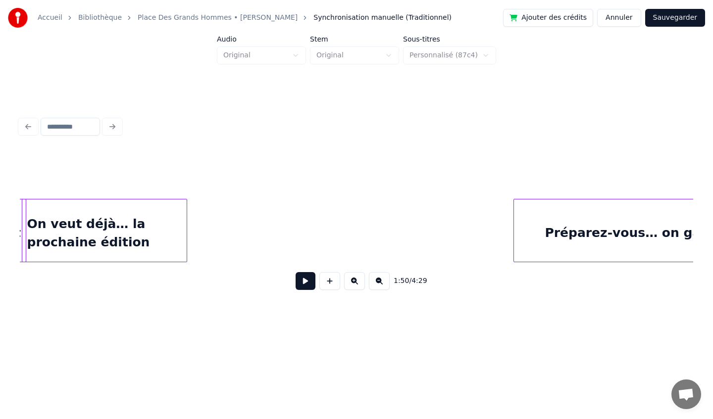
click at [84, 228] on div "On veut déjà… la prochaine édition" at bounding box center [104, 232] width 164 height 67
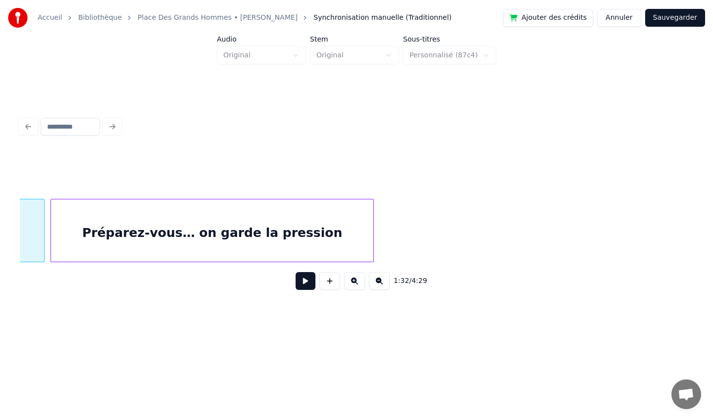
click at [247, 234] on div "Préparez-vous… on garde la pression" at bounding box center [212, 232] width 322 height 67
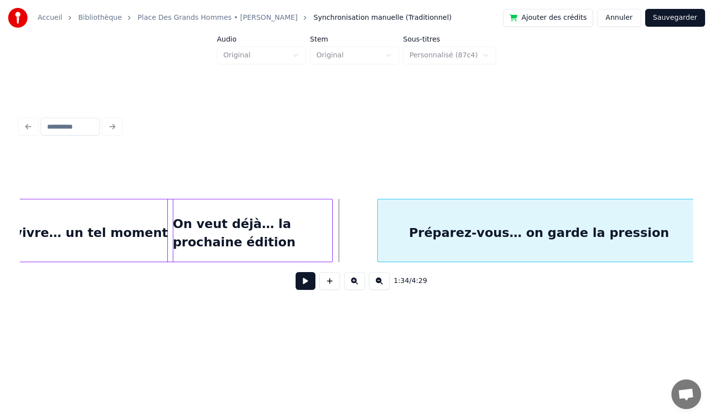
scroll to position [0, 6699]
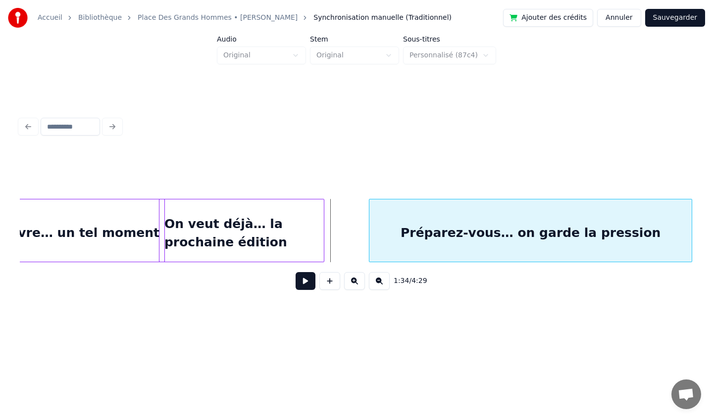
click at [540, 237] on div "Préparez-vous… on garde la pression" at bounding box center [530, 232] width 322 height 67
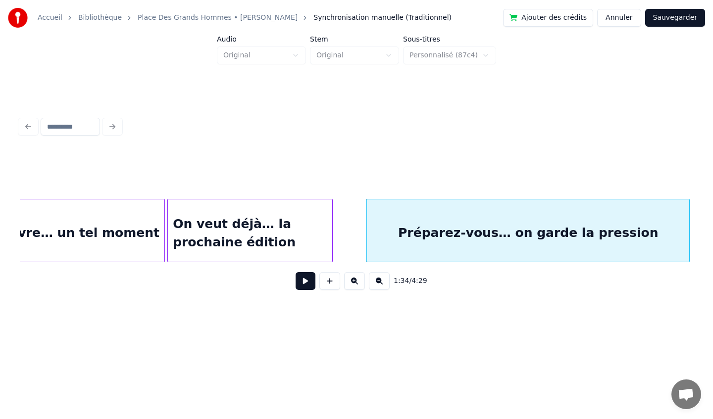
click at [286, 246] on div "On veut déjà… la prochaine édition" at bounding box center [250, 232] width 164 height 67
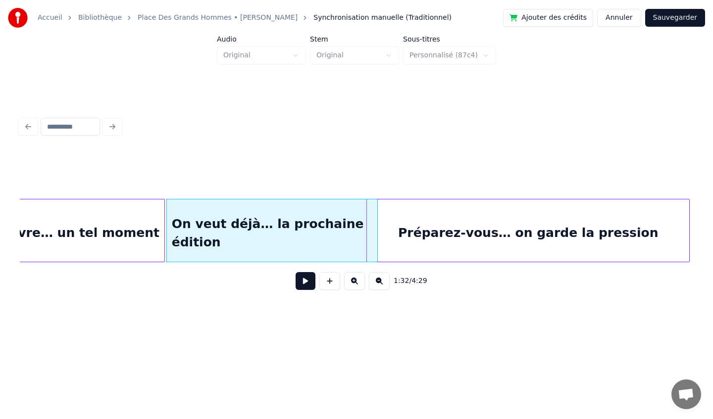
click at [375, 239] on div at bounding box center [375, 230] width 3 height 62
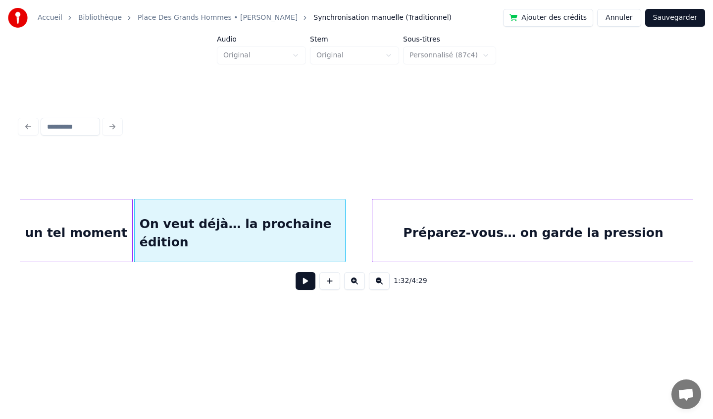
scroll to position [0, 6737]
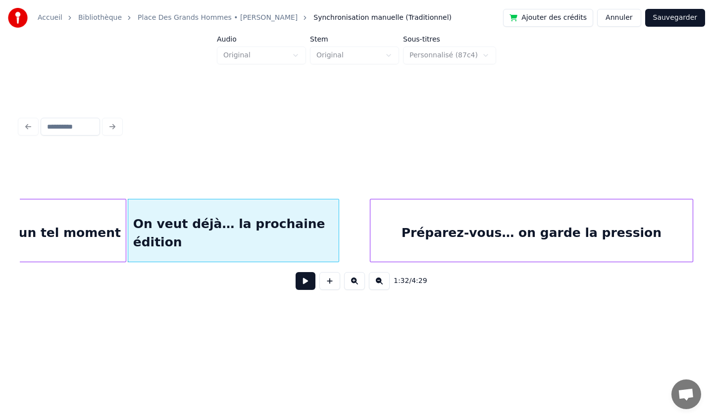
click at [476, 239] on div "Préparez-vous… on garde la pression" at bounding box center [531, 232] width 322 height 67
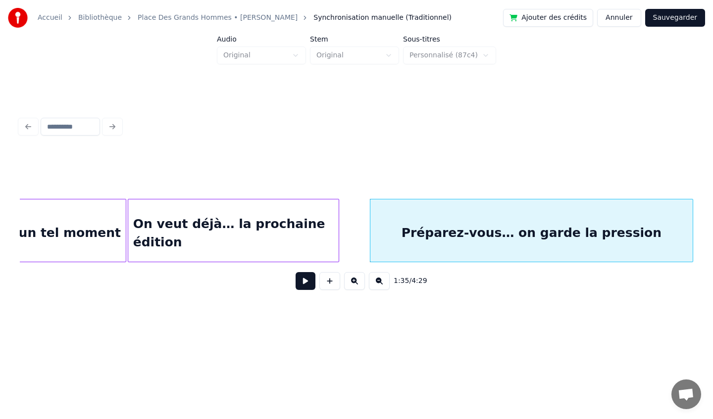
click at [287, 211] on div "On veut déjà… la prochaine édition" at bounding box center [233, 232] width 210 height 67
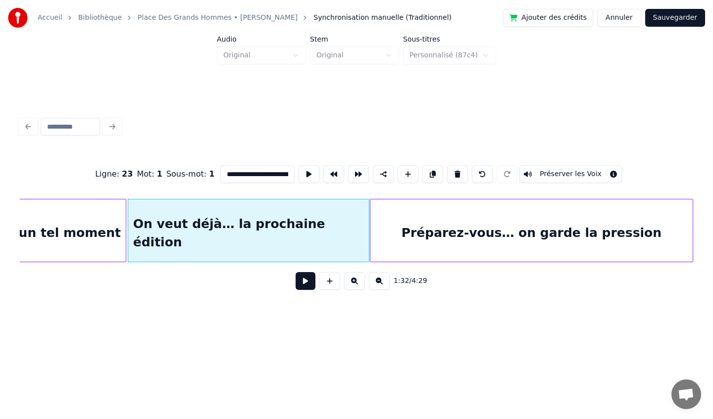
click at [367, 223] on div at bounding box center [367, 230] width 3 height 62
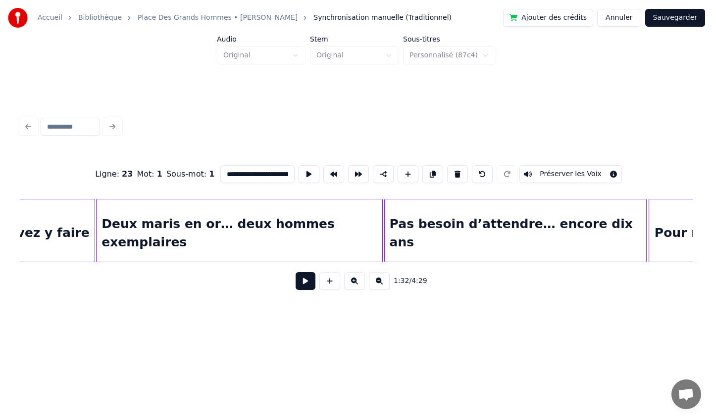
scroll to position [0, 6005]
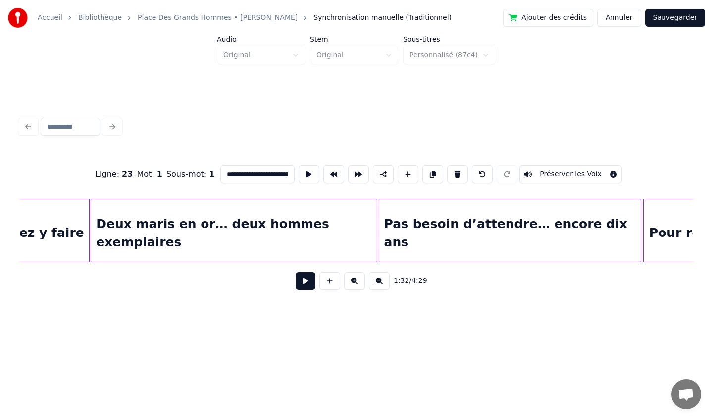
click at [198, 225] on div "Deux maris en or… deux hommes exemplaires" at bounding box center [234, 232] width 286 height 67
type input "**********"
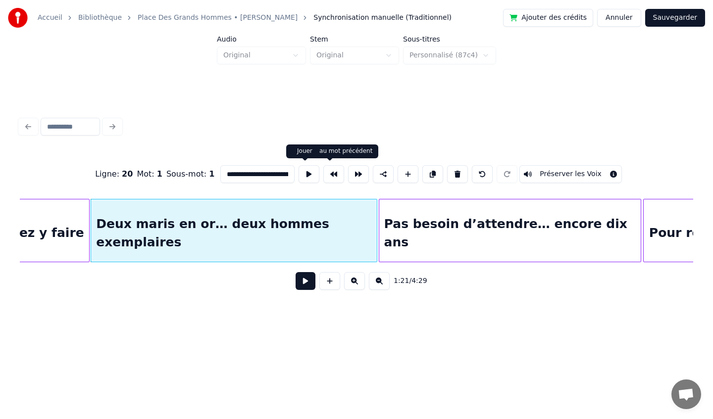
click at [307, 178] on button at bounding box center [308, 174] width 21 height 18
click at [307, 285] on button at bounding box center [305, 281] width 20 height 18
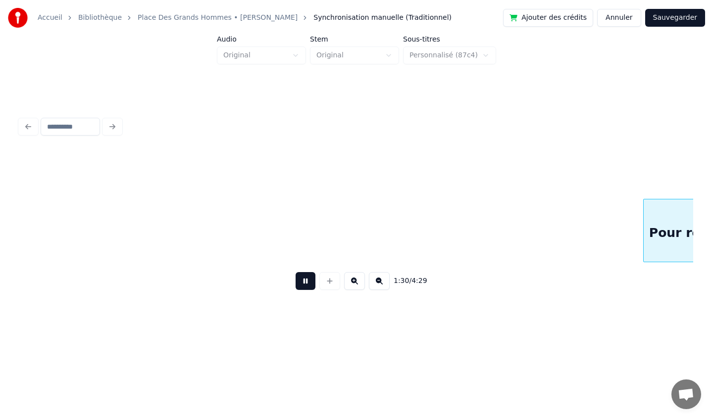
scroll to position [0, 6678]
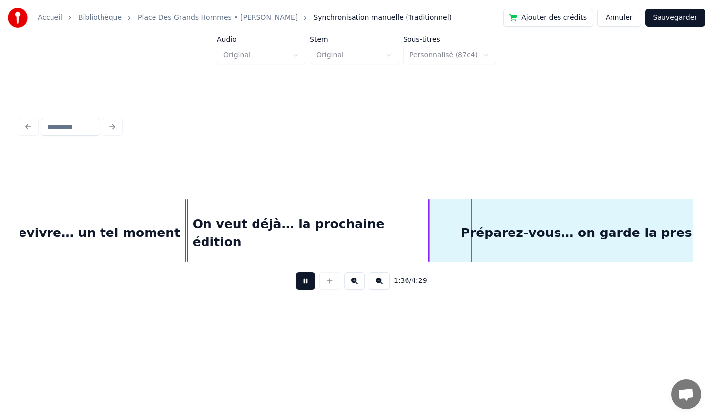
click at [306, 284] on button at bounding box center [305, 281] width 20 height 18
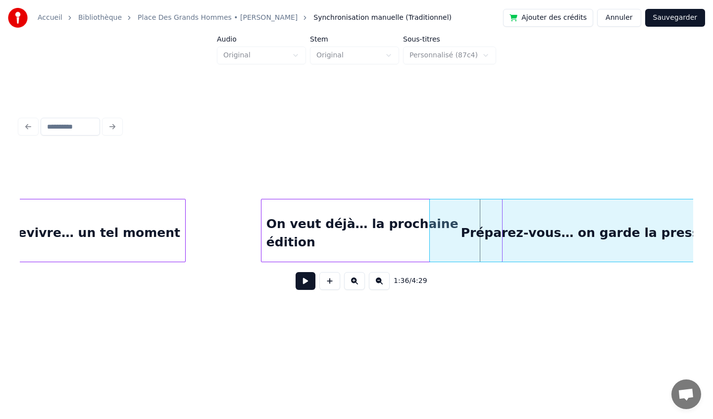
click at [291, 233] on div "On veut déjà… la prochaine édition" at bounding box center [381, 232] width 240 height 67
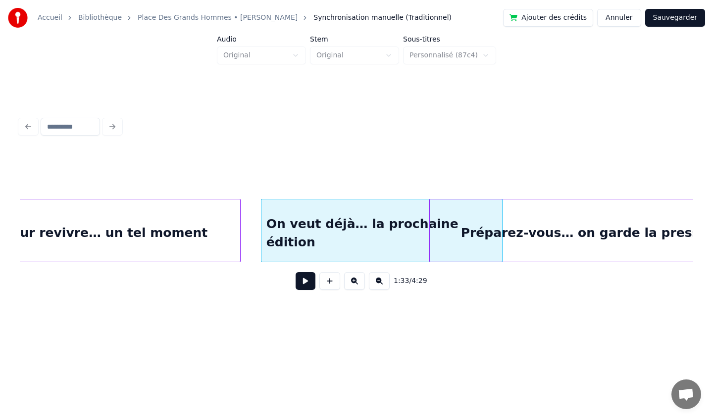
click at [239, 235] on div at bounding box center [238, 230] width 3 height 62
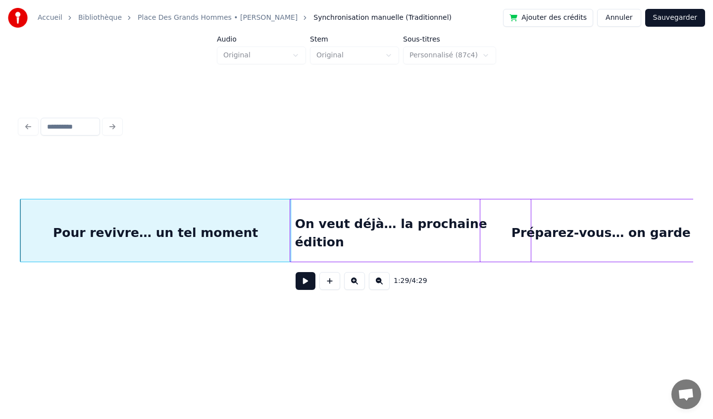
click at [341, 242] on div "On veut déjà… la prochaine édition" at bounding box center [410, 232] width 240 height 67
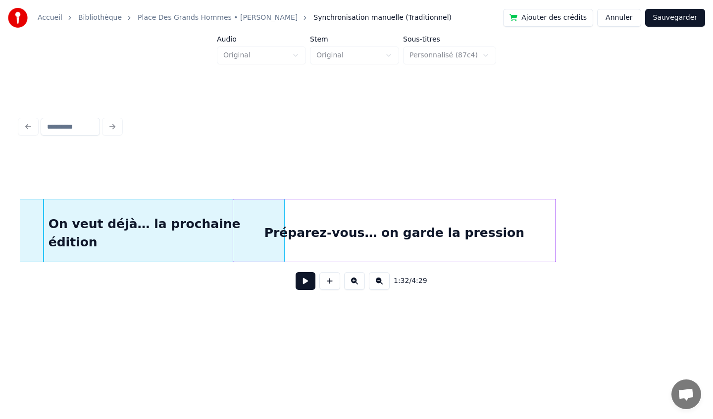
scroll to position [0, 6877]
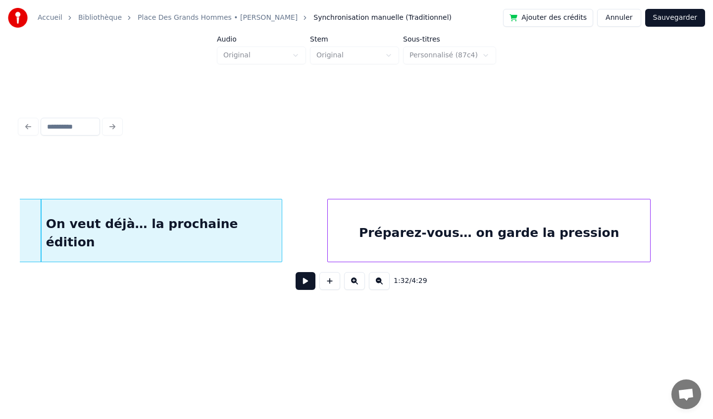
click at [478, 223] on div "Préparez-vous… on garde la pression" at bounding box center [489, 232] width 322 height 67
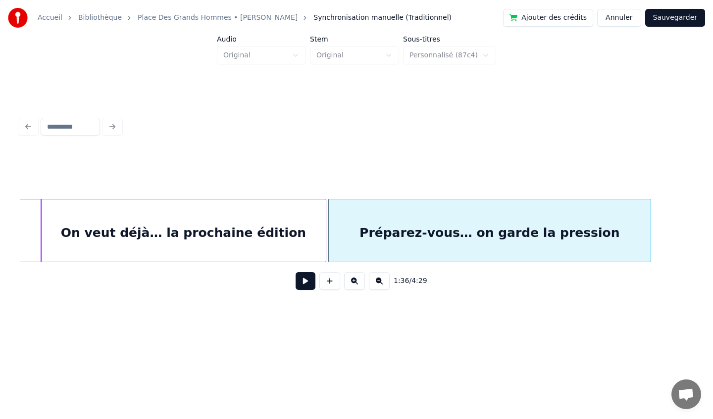
click at [323, 232] on div at bounding box center [324, 230] width 3 height 62
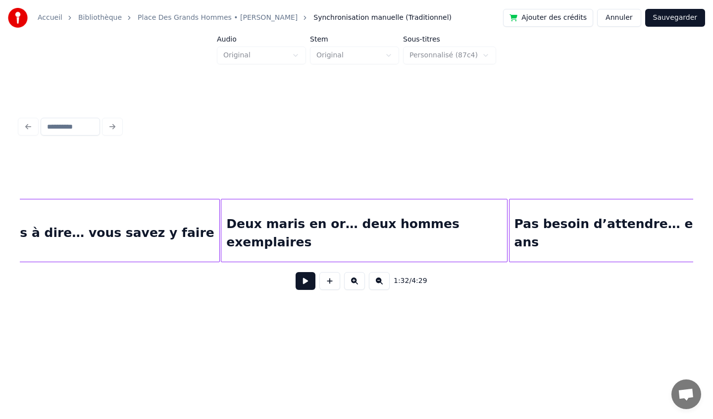
scroll to position [0, 5749]
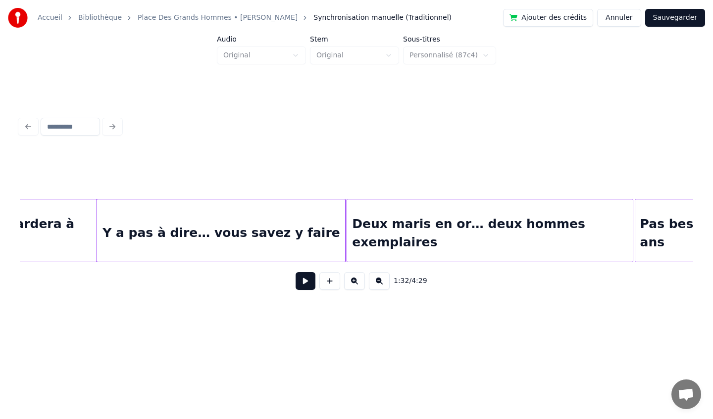
click at [190, 246] on div "Y a pas à dire… vous savez y faire" at bounding box center [221, 232] width 248 height 67
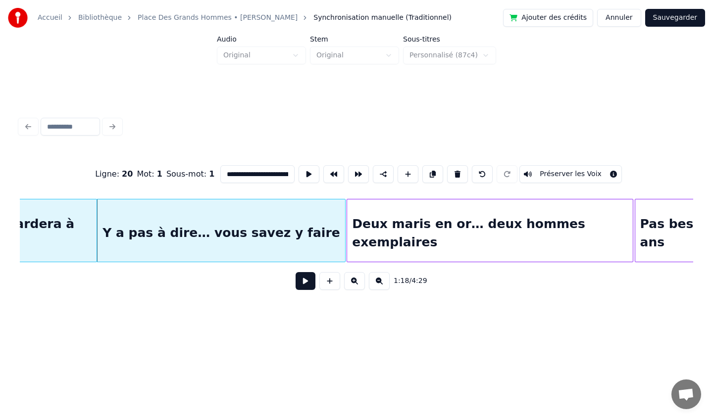
type input "**********"
click at [307, 285] on button at bounding box center [305, 281] width 20 height 18
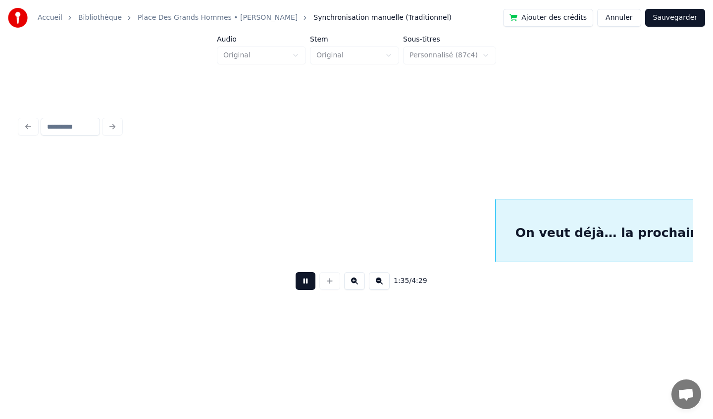
scroll to position [0, 7096]
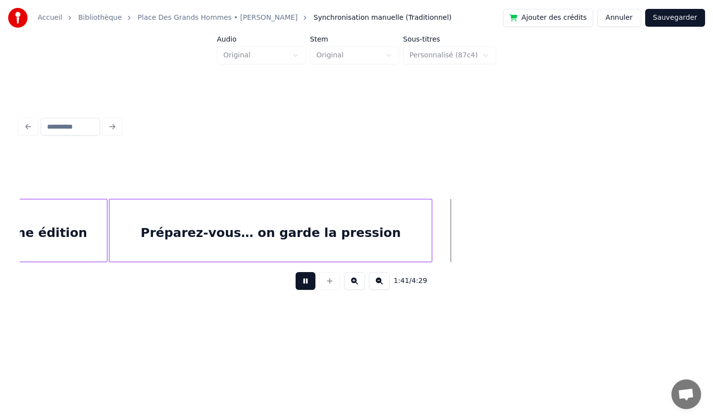
click at [307, 285] on button at bounding box center [305, 281] width 20 height 18
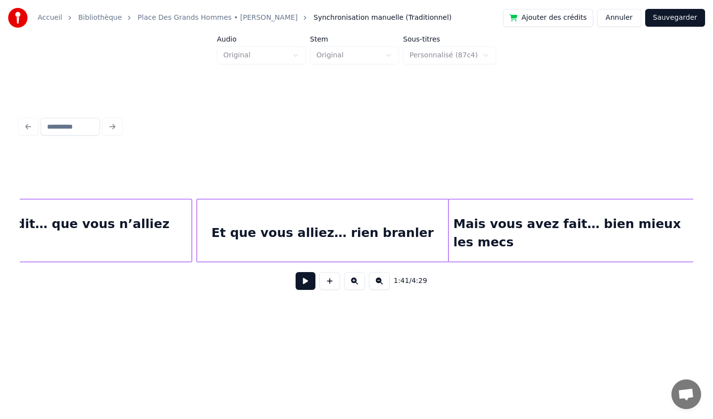
scroll to position [0, 883]
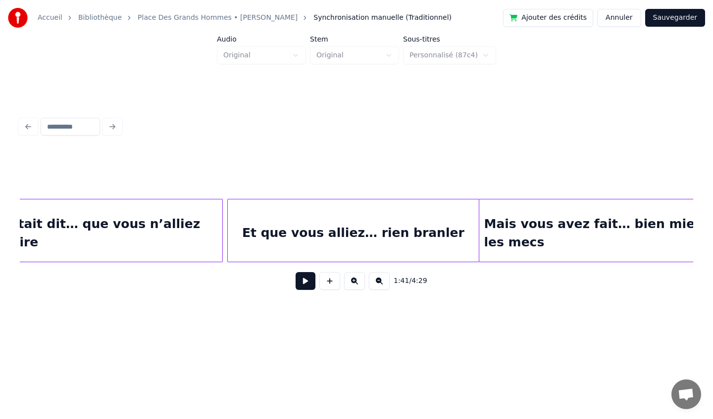
click at [681, 19] on button "Sauvegarder" at bounding box center [675, 18] width 60 height 18
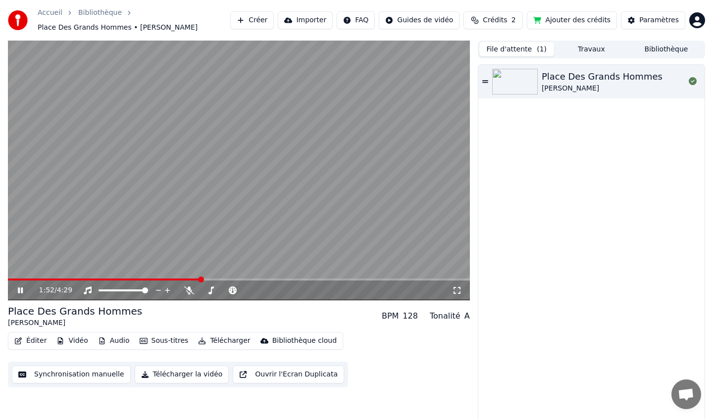
click at [19, 289] on icon at bounding box center [20, 291] width 5 height 6
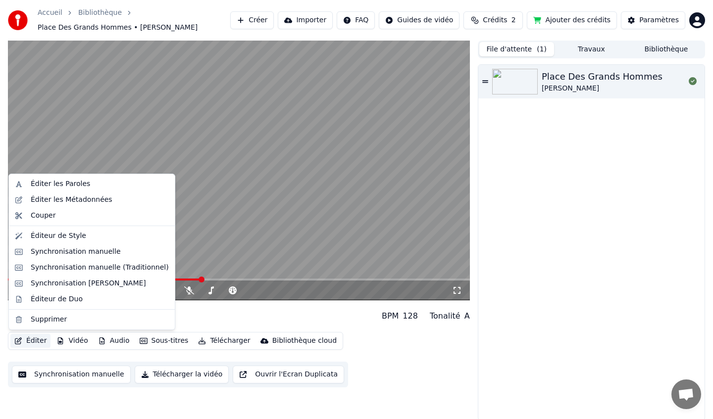
click at [32, 341] on button "Éditer" at bounding box center [30, 341] width 40 height 14
click at [62, 271] on div "Synchronisation manuelle (Traditionnel)" at bounding box center [100, 268] width 138 height 10
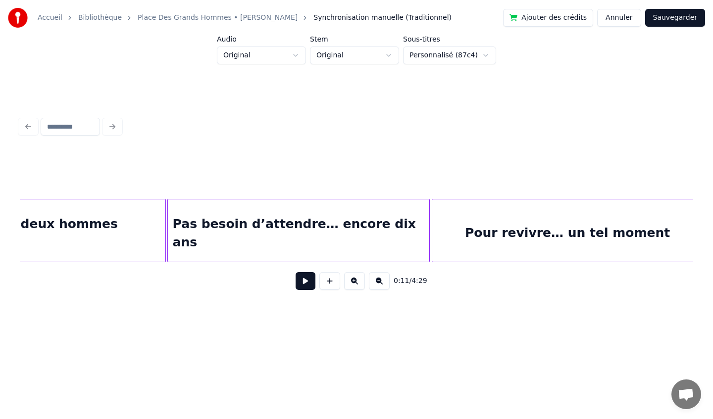
scroll to position [0, 6218]
click at [253, 229] on div "Pas besoin d’attendre… encore dix ans" at bounding box center [297, 232] width 262 height 67
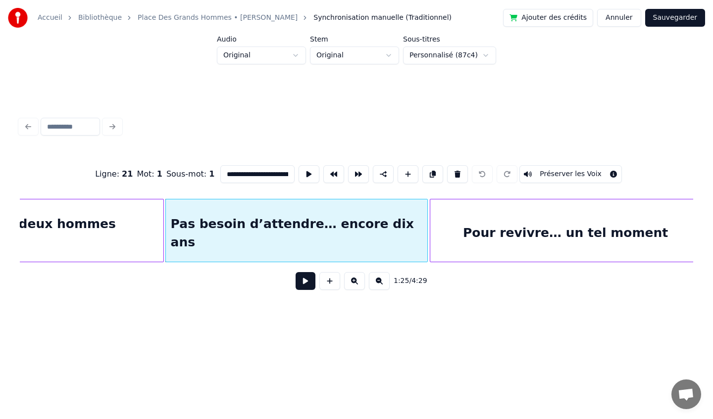
click at [306, 285] on button at bounding box center [305, 281] width 20 height 18
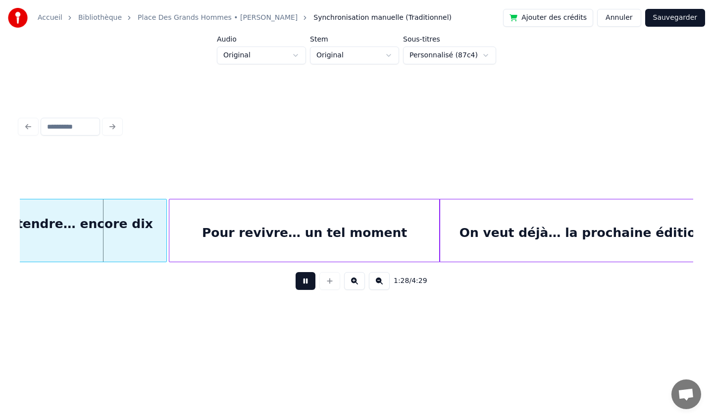
scroll to position [0, 6480]
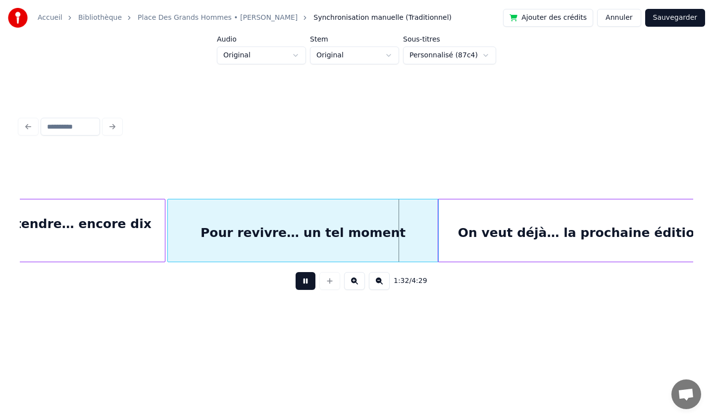
click at [393, 244] on div "Pour revivre… un tel moment" at bounding box center [303, 232] width 270 height 67
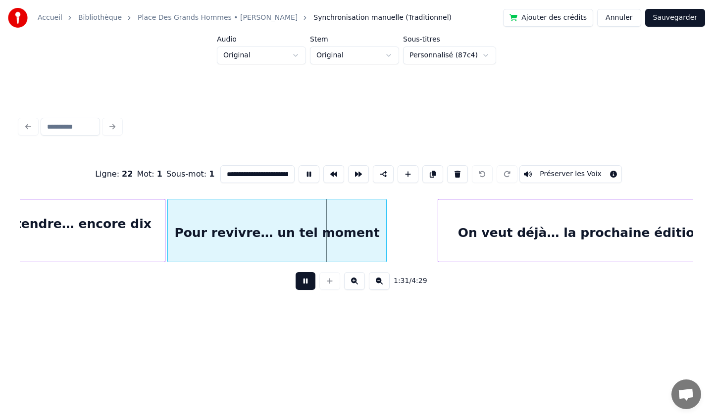
click at [384, 236] on div at bounding box center [384, 230] width 3 height 62
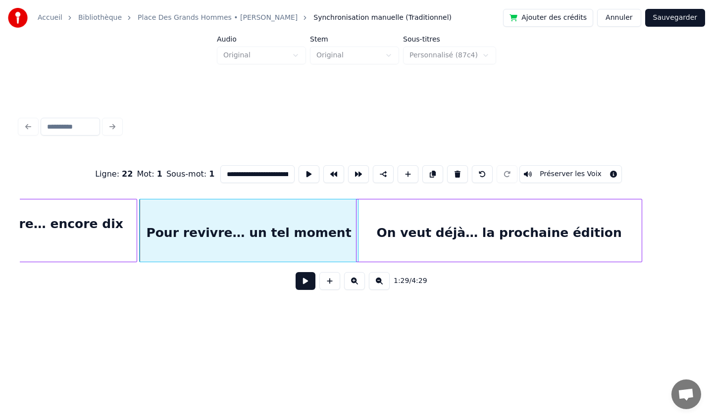
click at [420, 222] on div "On veut déjà… la prochaine édition" at bounding box center [498, 232] width 285 height 67
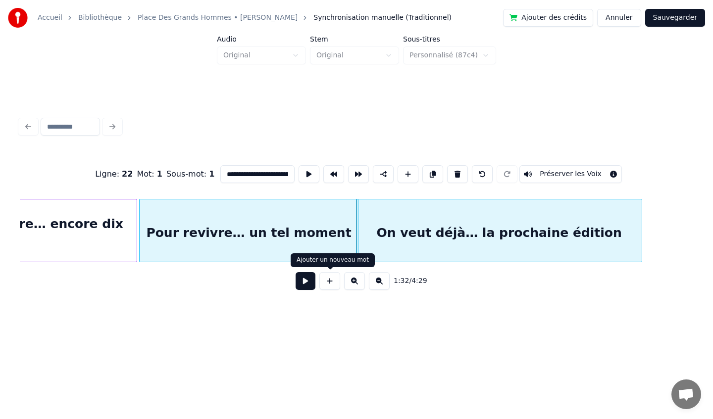
click at [307, 281] on button at bounding box center [305, 281] width 20 height 18
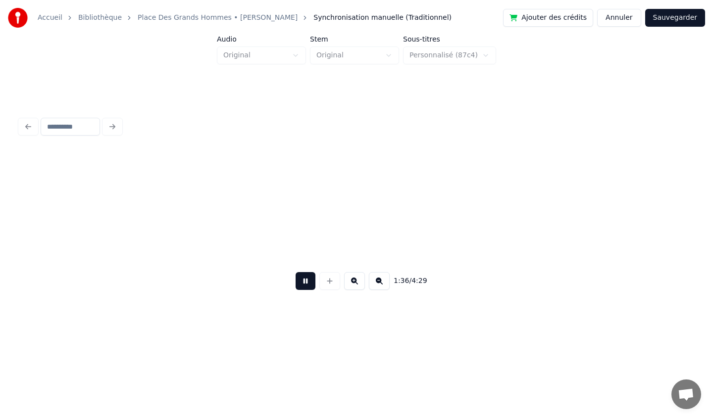
scroll to position [0, 7181]
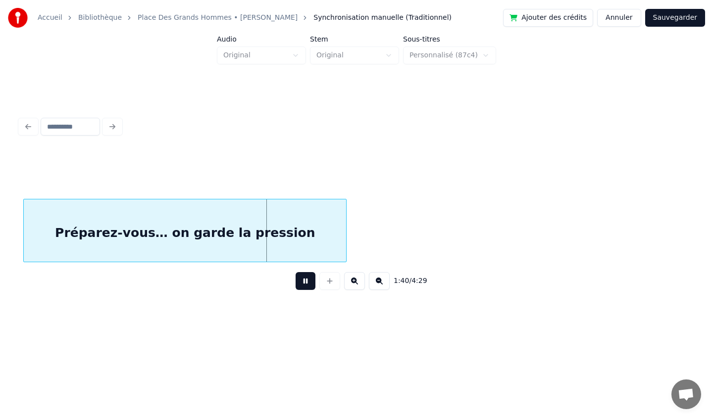
click at [308, 284] on button at bounding box center [305, 281] width 20 height 18
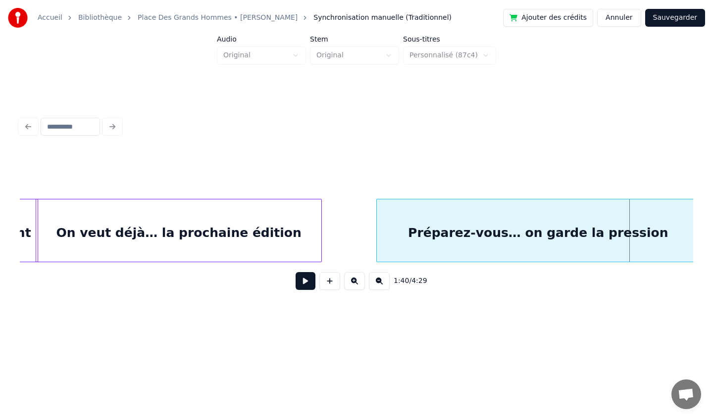
scroll to position [0, 6825]
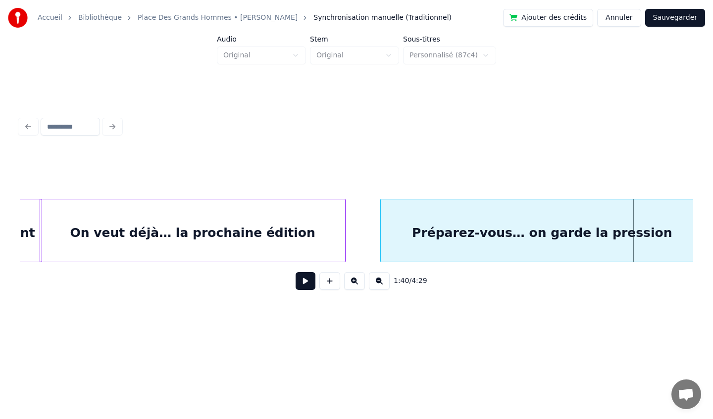
click at [344, 234] on div at bounding box center [343, 230] width 3 height 62
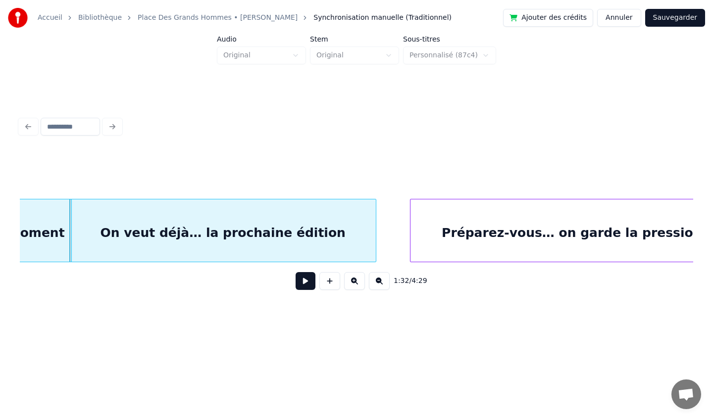
scroll to position [0, 6832]
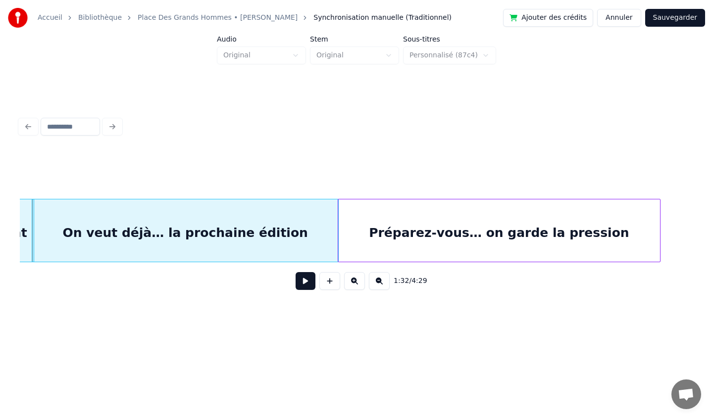
click at [417, 219] on div "Préparez-vous… on garde la pression" at bounding box center [499, 232] width 322 height 67
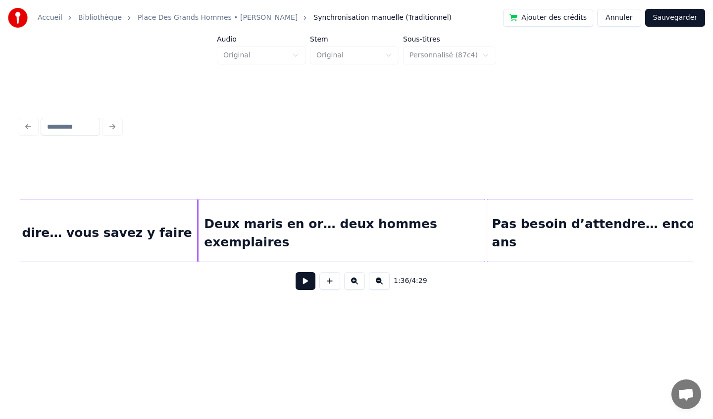
scroll to position [0, 5868]
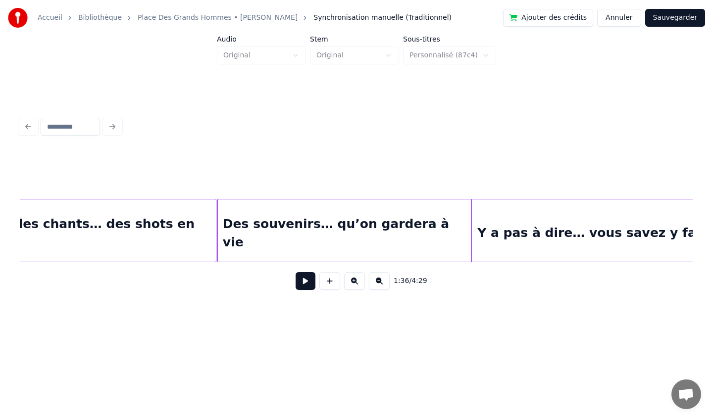
click at [59, 229] on div "Des ballons, des chants… des shots en folie" at bounding box center [67, 232] width 296 height 67
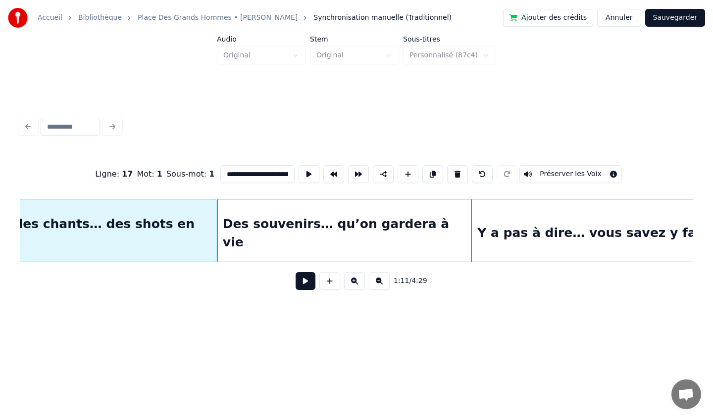
scroll to position [0, 5273]
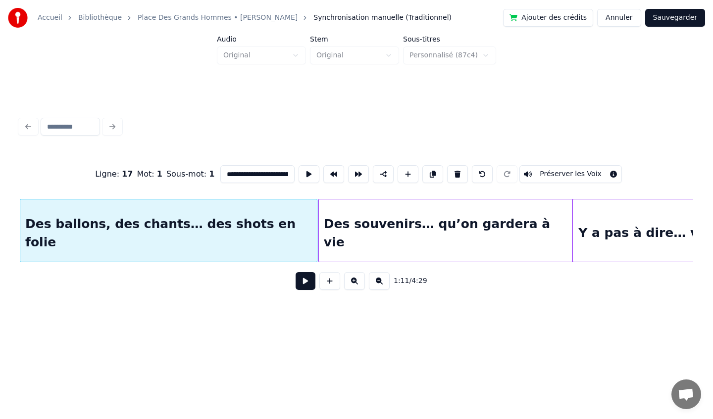
click at [303, 280] on button at bounding box center [305, 281] width 20 height 18
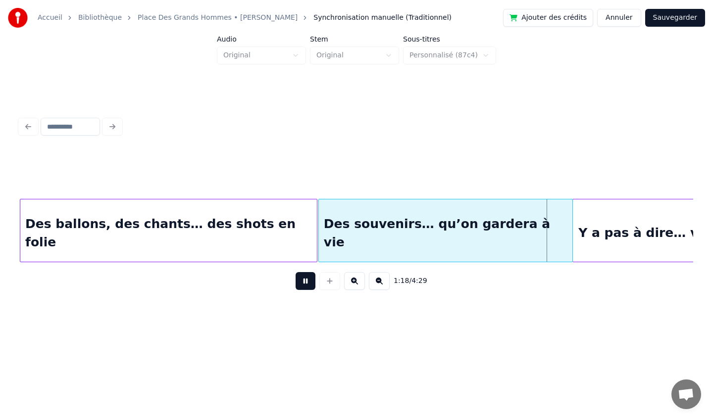
click at [303, 280] on button at bounding box center [305, 281] width 20 height 18
click at [304, 230] on div "Des ballons, des chants… des shots en folie" at bounding box center [168, 232] width 296 height 67
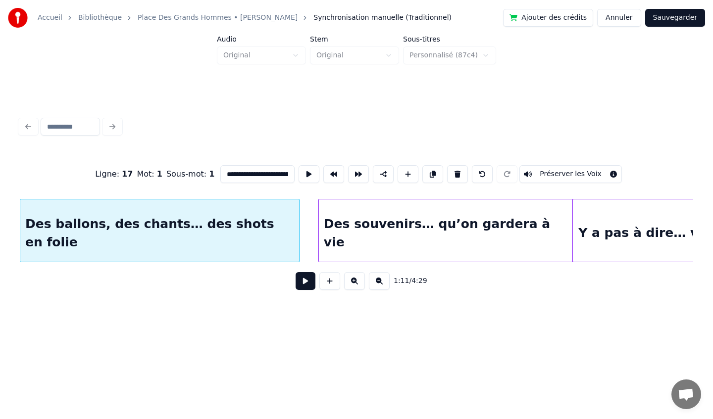
click at [297, 233] on div at bounding box center [297, 230] width 3 height 62
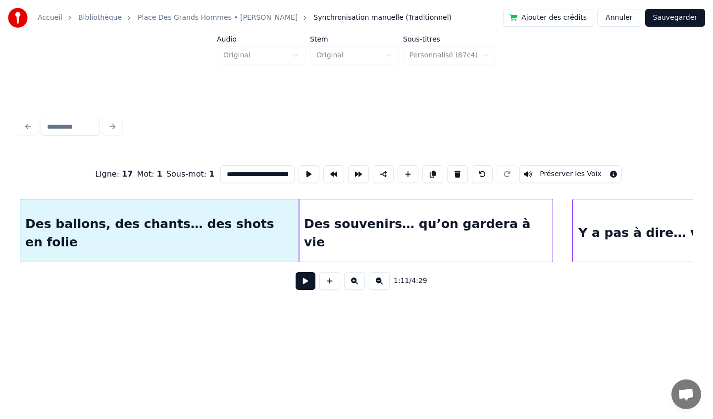
click at [339, 240] on div "Des souvenirs… qu’on gardera à vie" at bounding box center [425, 232] width 253 height 67
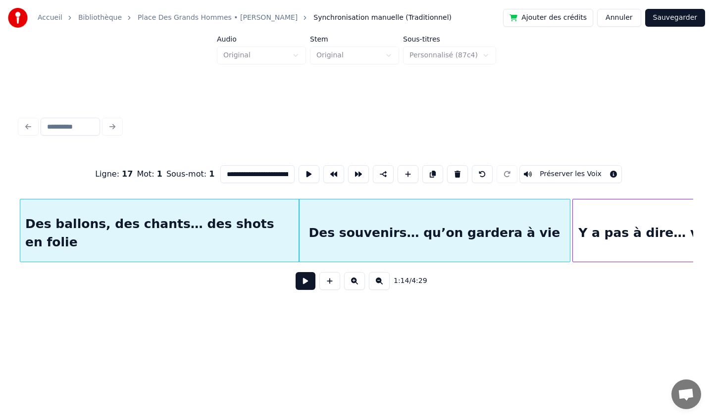
click at [568, 234] on div at bounding box center [568, 230] width 3 height 62
click at [306, 281] on button at bounding box center [305, 281] width 20 height 18
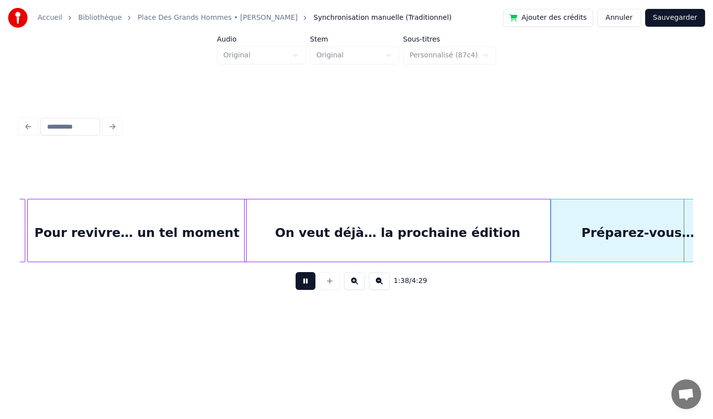
scroll to position [0, 7293]
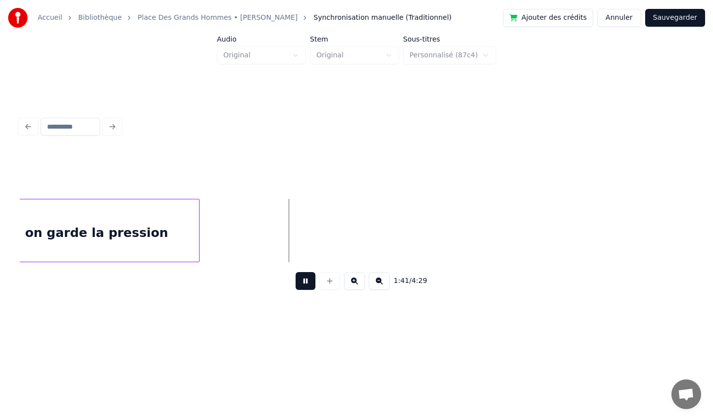
click at [297, 280] on button at bounding box center [305, 281] width 20 height 18
click at [330, 280] on button at bounding box center [329, 281] width 21 height 18
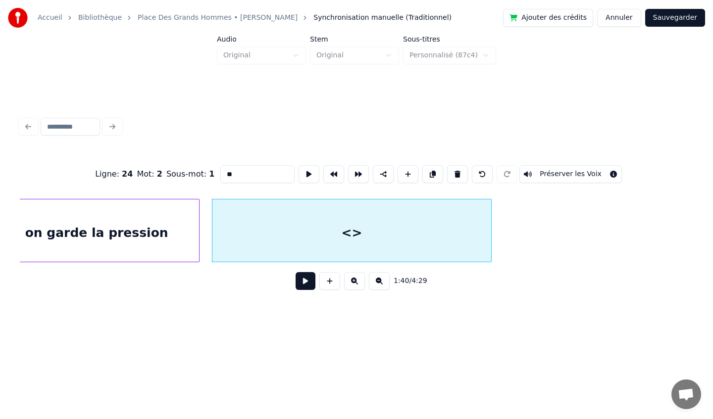
click at [490, 227] on div at bounding box center [489, 230] width 3 height 62
click at [427, 219] on div "<>" at bounding box center [340, 232] width 279 height 67
click at [259, 178] on input "**" at bounding box center [257, 174] width 74 height 18
type input "*"
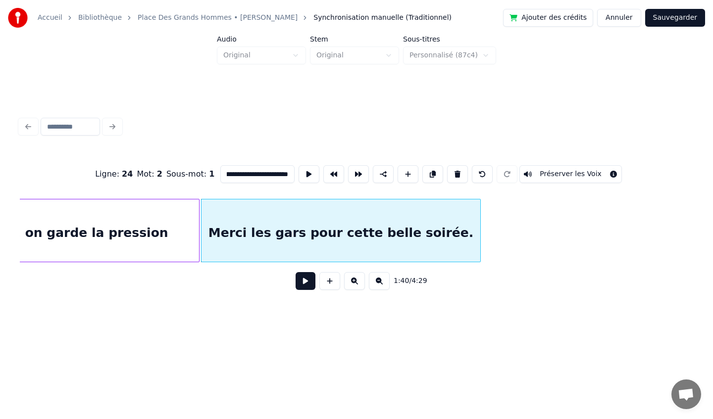
scroll to position [0, 60]
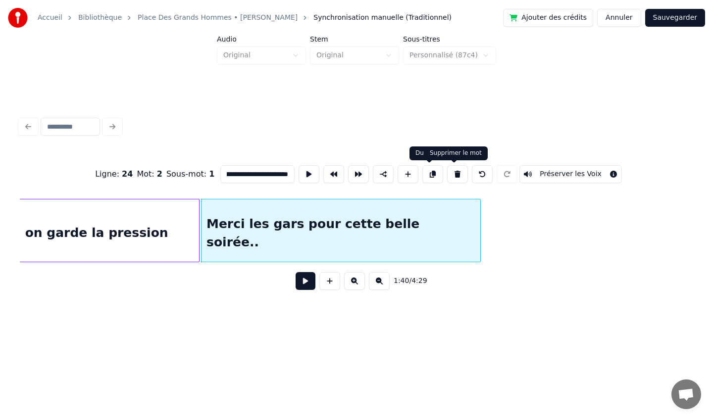
type input "**********"
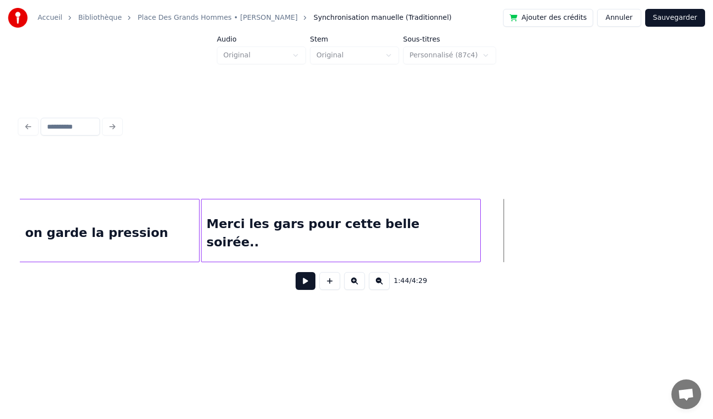
click at [327, 282] on button at bounding box center [329, 281] width 21 height 18
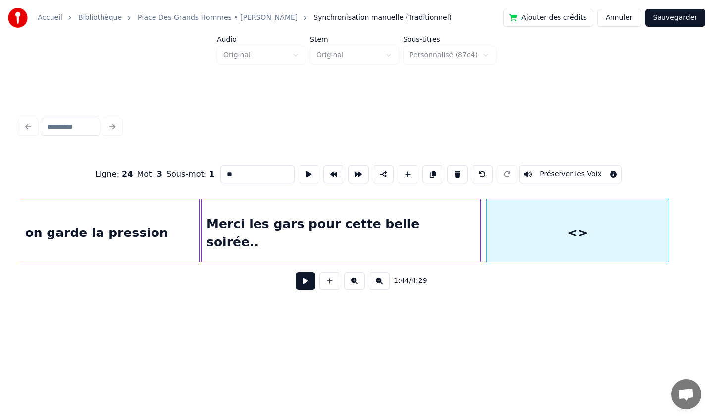
click at [666, 224] on div at bounding box center [667, 230] width 3 height 62
click at [251, 173] on input "**" at bounding box center [257, 174] width 74 height 18
drag, startPoint x: 248, startPoint y: 173, endPoint x: 211, endPoint y: 172, distance: 36.6
click at [211, 172] on div "Ligne : 24 Mot : 3 Sous-mot : 1 ** Préserver les Voix" at bounding box center [356, 173] width 673 height 49
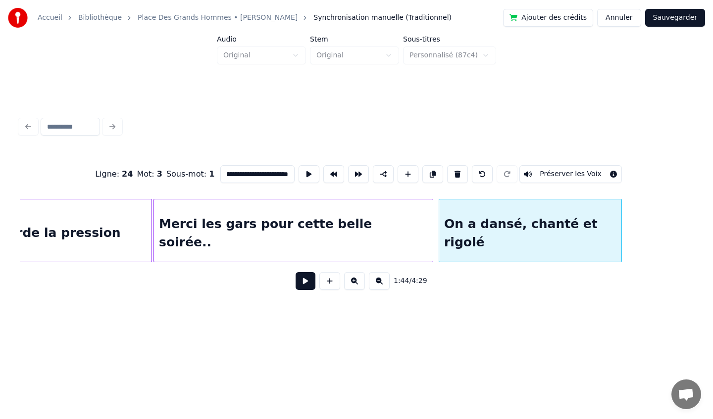
scroll to position [0, 7343]
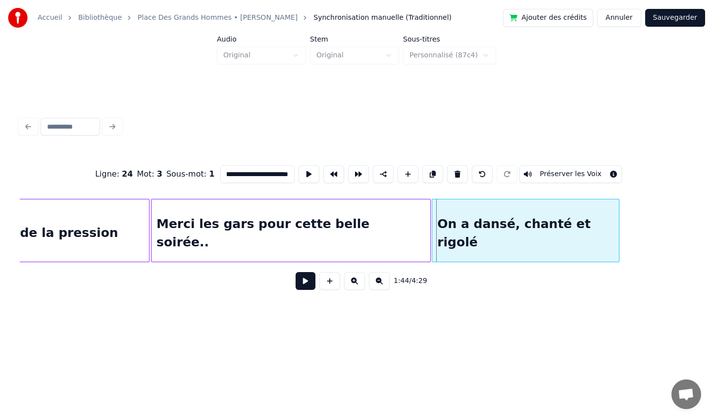
click at [432, 224] on div at bounding box center [433, 230] width 3 height 62
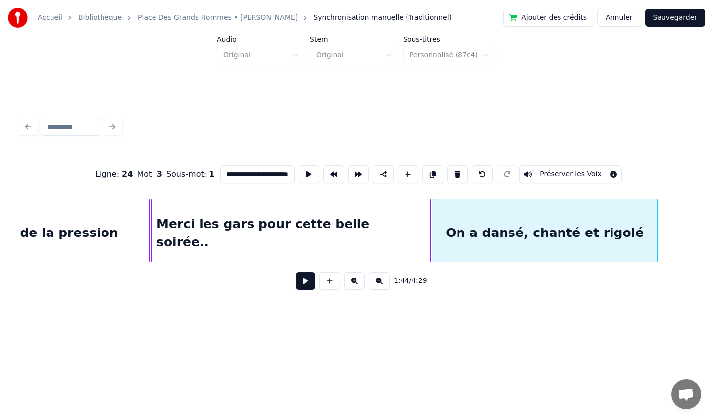
click at [654, 224] on div at bounding box center [655, 230] width 3 height 62
click at [631, 235] on div "On a dansé, chanté et rigolé" at bounding box center [544, 232] width 225 height 67
type input "**********"
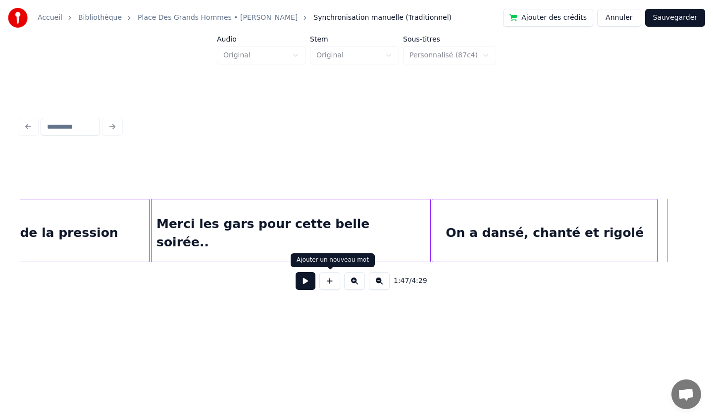
click at [329, 286] on button at bounding box center [329, 281] width 21 height 18
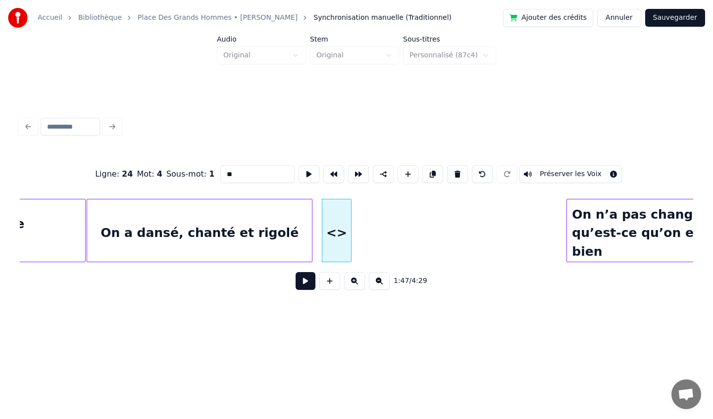
scroll to position [0, 7689]
click at [245, 178] on input "**" at bounding box center [257, 174] width 74 height 18
drag, startPoint x: 244, startPoint y: 178, endPoint x: 208, endPoint y: 179, distance: 36.1
click at [207, 178] on div "Ligne : 24 Mot : 4 Sous-mot : 1 ** Préserver les Voix" at bounding box center [356, 173] width 673 height 49
type input "*"
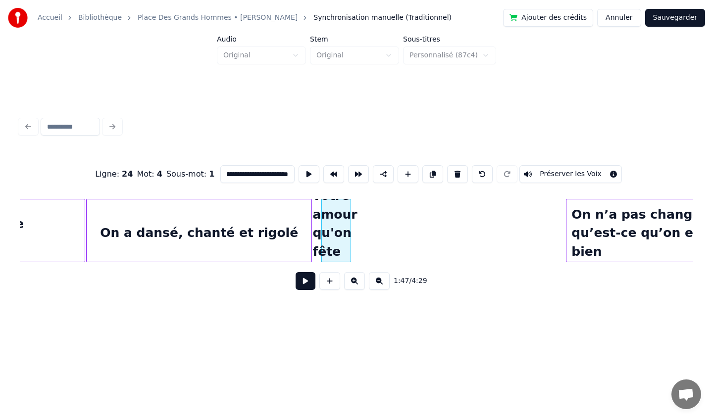
scroll to position [0, 73]
type input "**********"
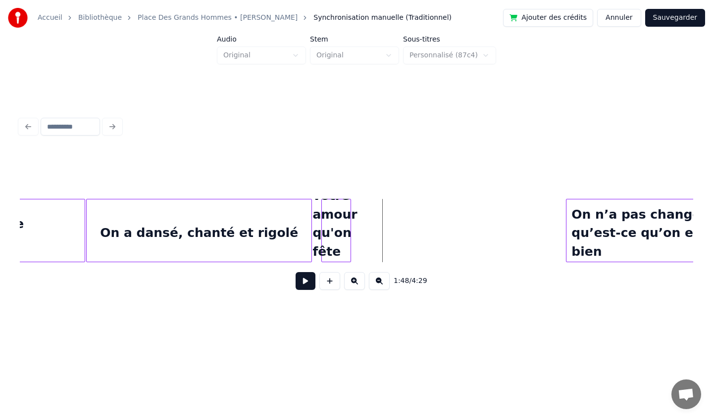
click at [322, 230] on div "C'est votre amour qu'on fête [DATE] .." at bounding box center [336, 232] width 29 height 67
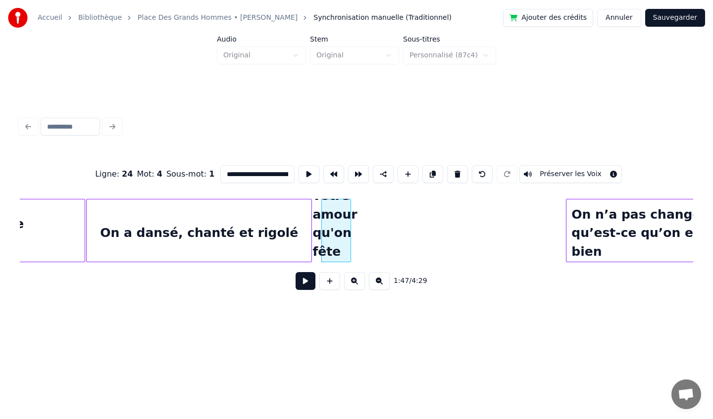
click at [337, 232] on div "C'est votre amour qu'on fête [DATE] .." at bounding box center [336, 232] width 29 height 67
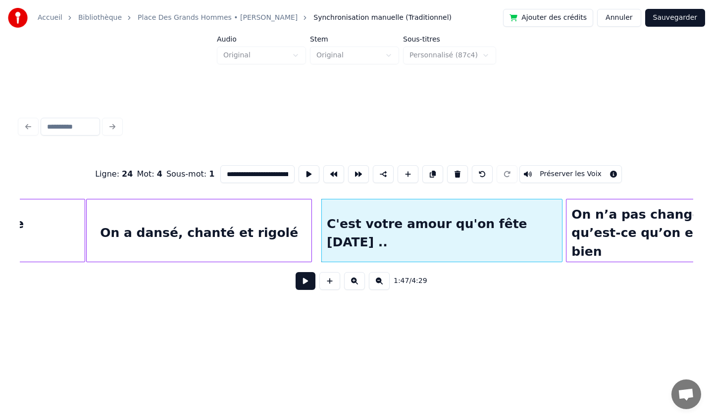
click at [560, 231] on div at bounding box center [560, 230] width 3 height 62
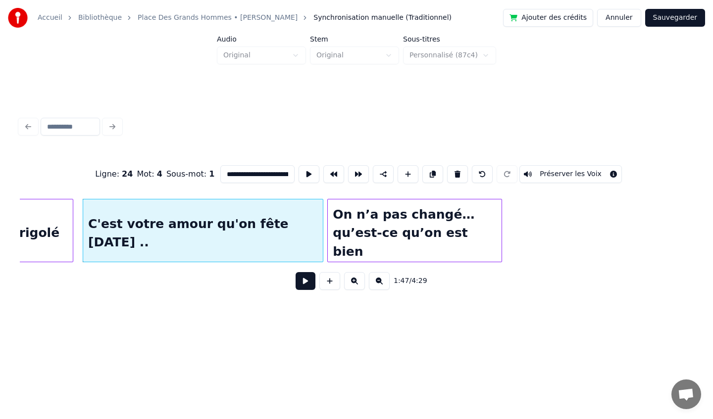
scroll to position [0, 7931]
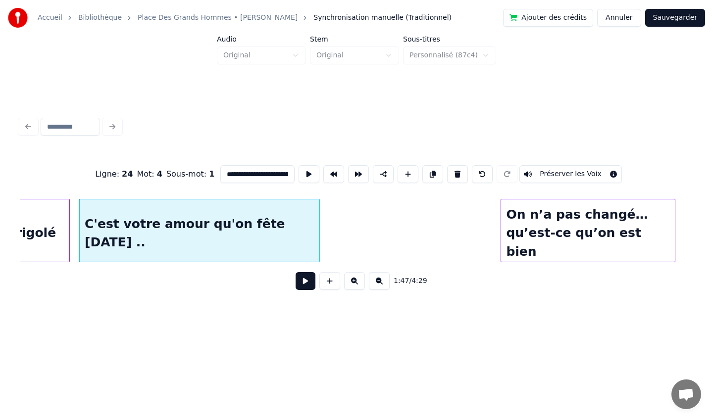
click at [577, 221] on div "On n’a pas changé… qu’est-ce qu’on est bien" at bounding box center [587, 232] width 173 height 67
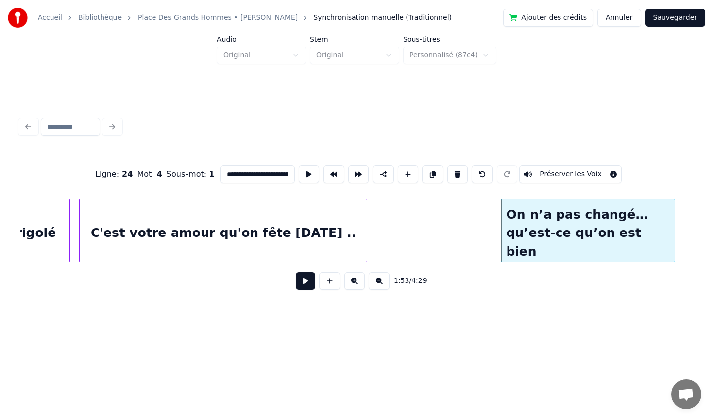
click at [366, 225] on div at bounding box center [365, 230] width 3 height 62
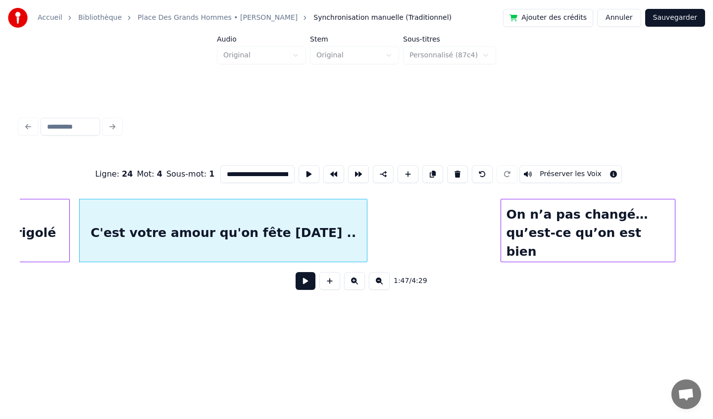
scroll to position [0, 7947]
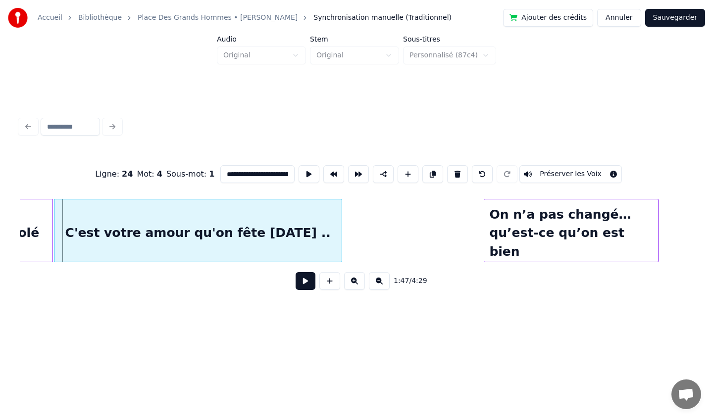
click at [266, 218] on div "C'est votre amour qu'on fête [DATE] .." at bounding box center [197, 232] width 287 height 67
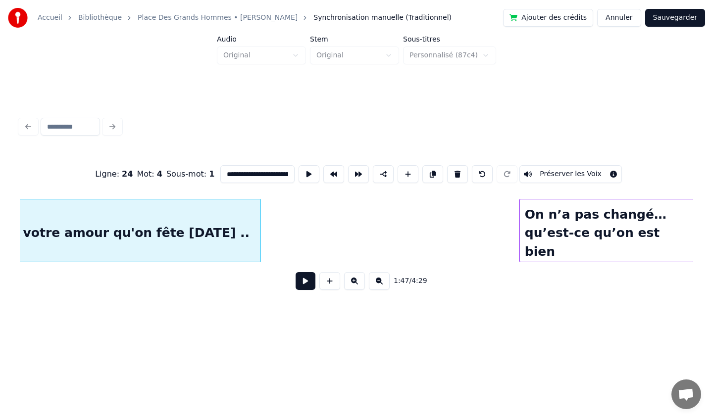
scroll to position [0, 8029]
click at [665, 222] on div "On n’a pas changé… qu’est-ce qu’on est bien" at bounding box center [605, 232] width 173 height 67
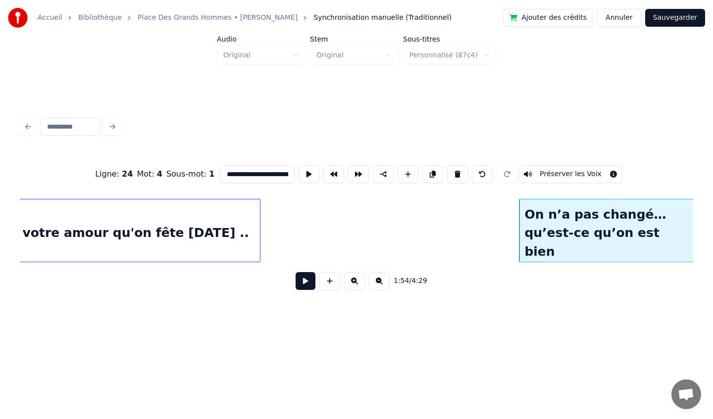
click at [666, 220] on div "On n’a pas changé… qu’est-ce qu’on est bien" at bounding box center [605, 232] width 173 height 67
type input "**********"
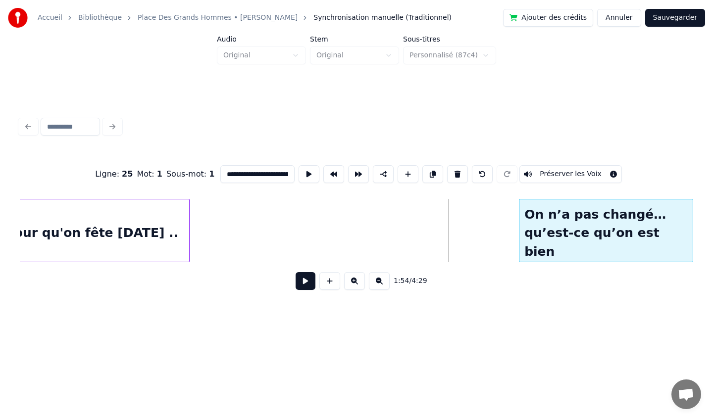
click at [677, 214] on div "On n’a pas changé… qu’est-ce qu’on est bien" at bounding box center [605, 232] width 173 height 67
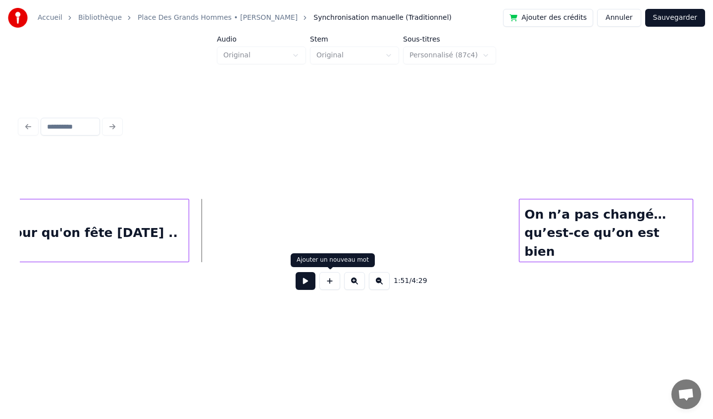
click at [328, 287] on button at bounding box center [329, 281] width 21 height 18
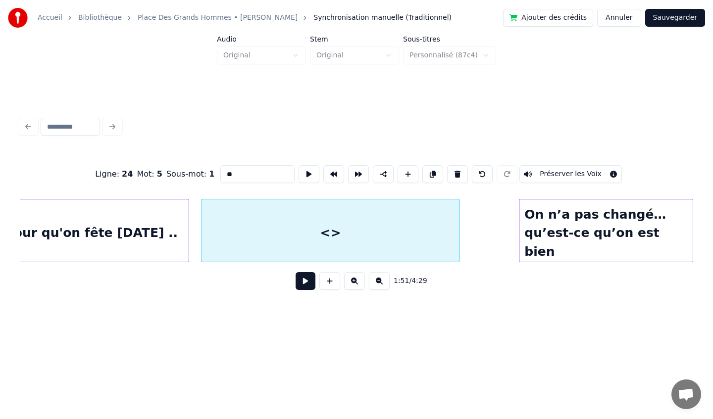
click at [457, 224] on div at bounding box center [457, 230] width 3 height 62
click at [386, 218] on div "<>" at bounding box center [318, 232] width 257 height 67
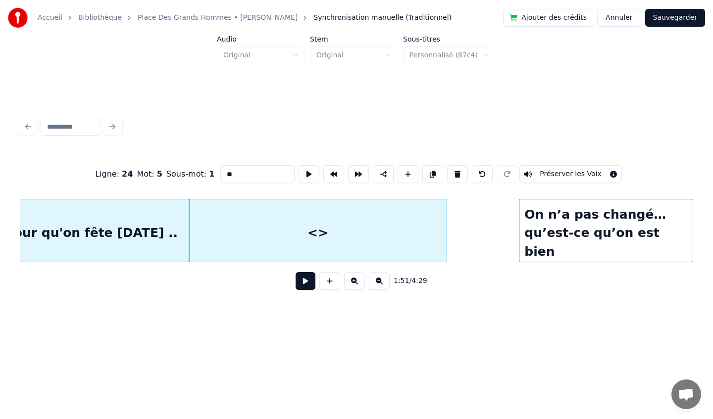
click at [257, 176] on input "**" at bounding box center [257, 174] width 74 height 18
type input "*"
click at [293, 235] on div "Et on vous dit bravo et merci .." at bounding box center [318, 232] width 257 height 67
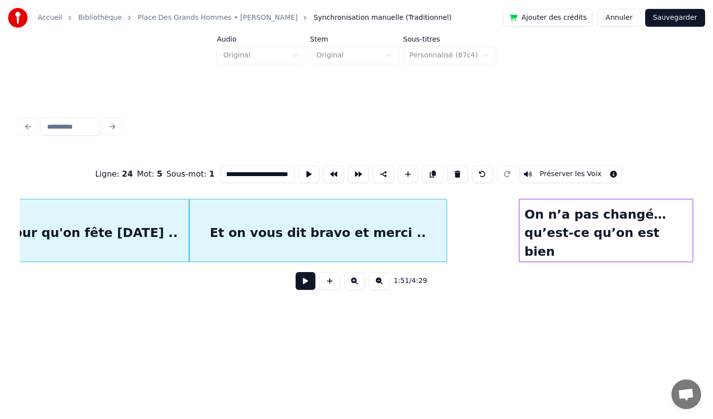
click at [310, 234] on div "Et on vous dit bravo et merci .." at bounding box center [318, 232] width 257 height 67
click at [253, 177] on input "**********" at bounding box center [257, 174] width 74 height 18
click at [237, 172] on input "**********" at bounding box center [257, 174] width 74 height 18
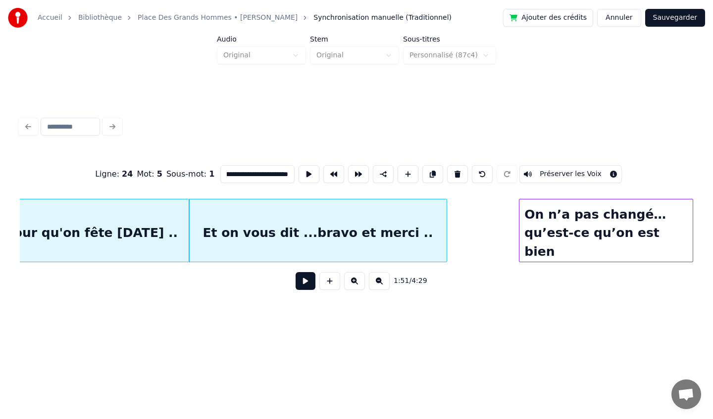
click at [416, 234] on div "Et on vous dit ...bravo et merci .." at bounding box center [318, 232] width 257 height 67
click at [267, 175] on input "**********" at bounding box center [257, 174] width 74 height 18
type input "**********"
click at [495, 277] on div "1:51 / 4:29" at bounding box center [356, 281] width 657 height 22
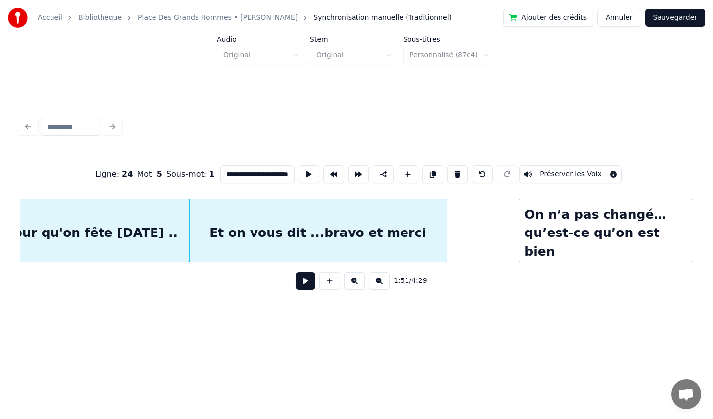
scroll to position [0, 0]
click at [598, 223] on div "On n’a pas changé… qu’est-ce qu’on est bien" at bounding box center [602, 232] width 173 height 67
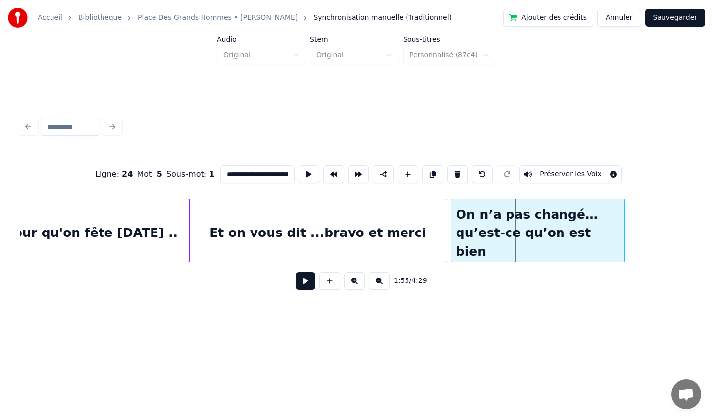
click at [533, 220] on div "On n’a pas changé… qu’est-ce qu’on est bien" at bounding box center [537, 232] width 173 height 67
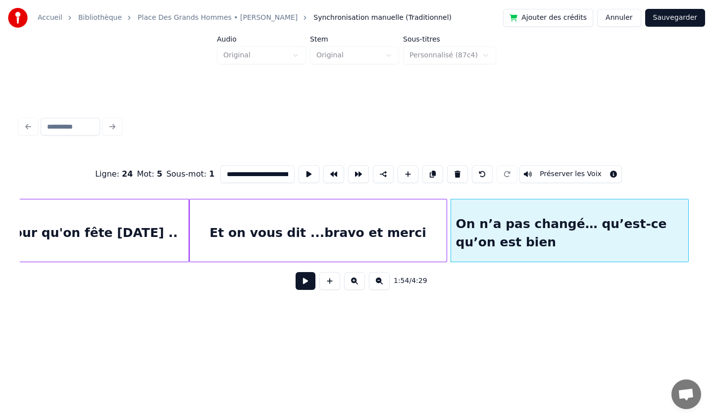
click at [688, 227] on div at bounding box center [686, 230] width 3 height 62
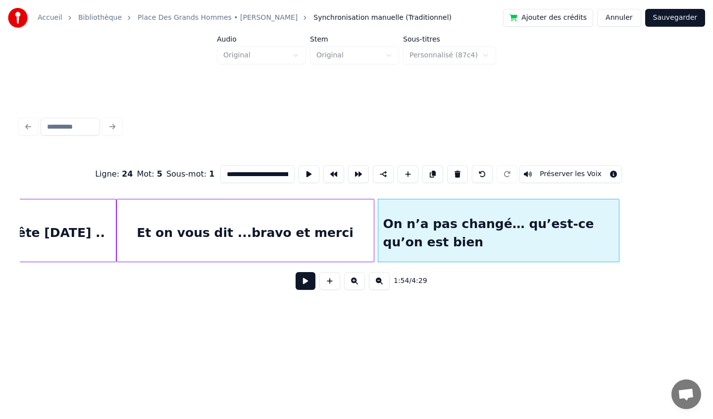
scroll to position [0, 8254]
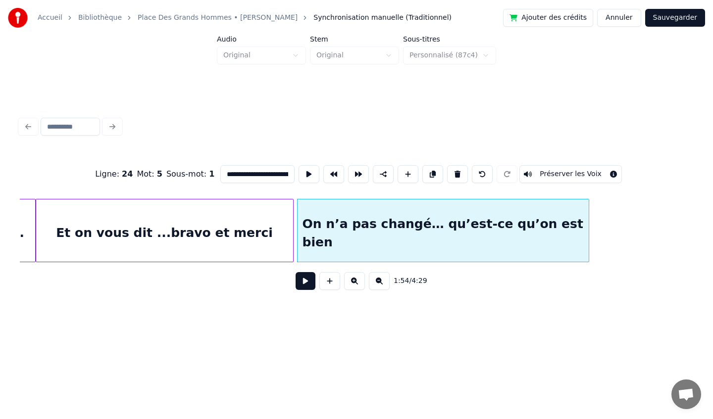
click at [587, 236] on div at bounding box center [586, 230] width 3 height 62
click at [484, 222] on div "On n’a pas changé… qu’est-ce qu’on est bien" at bounding box center [440, 232] width 291 height 67
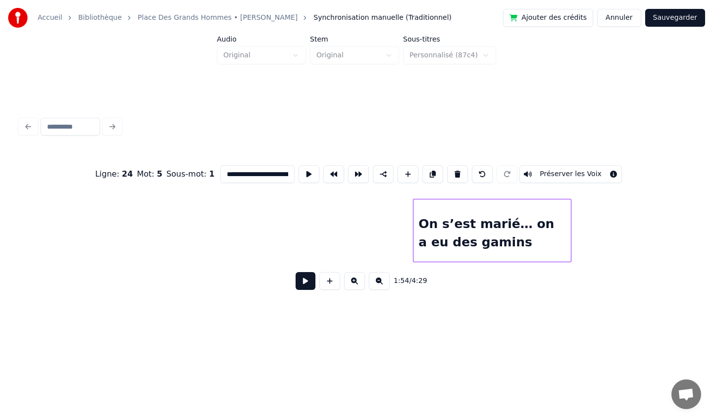
scroll to position [0, 8918]
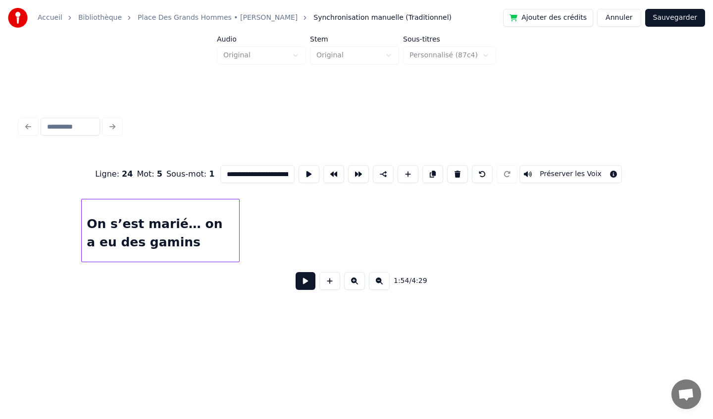
click at [190, 225] on div "On s’est marié… on a eu des gamins" at bounding box center [160, 232] width 157 height 67
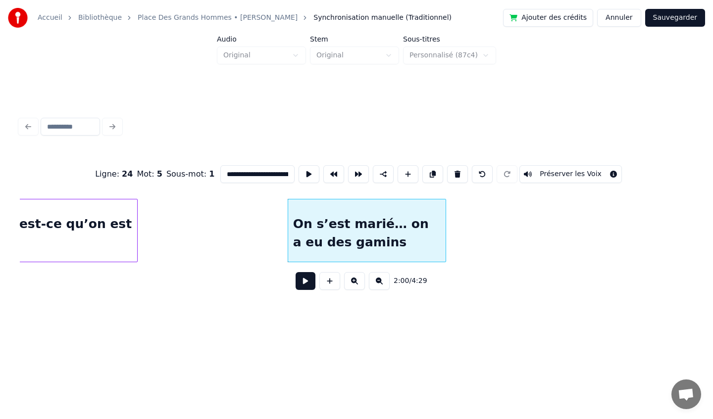
scroll to position [0, 8630]
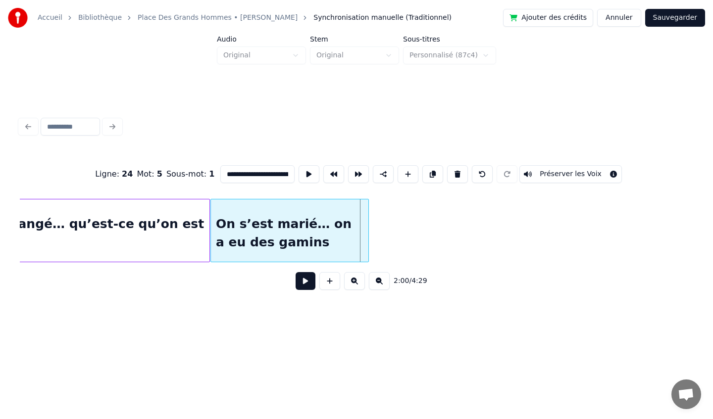
click at [285, 232] on div "On s’est marié… on a eu des gamins" at bounding box center [289, 232] width 157 height 67
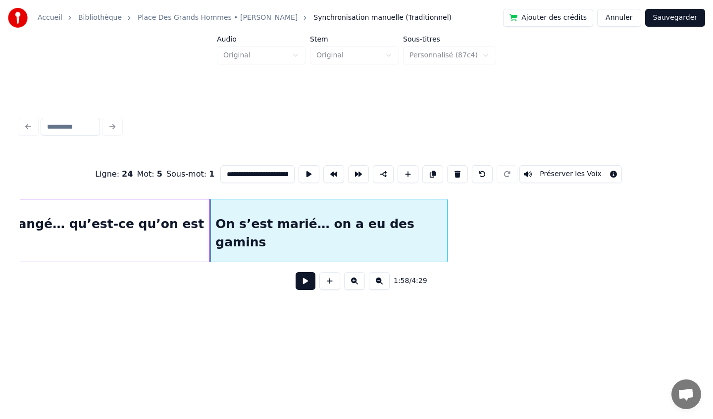
click at [447, 233] on div at bounding box center [445, 230] width 3 height 62
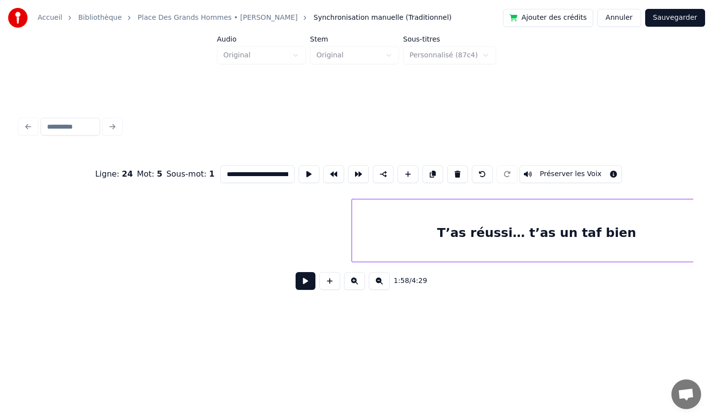
scroll to position [0, 9309]
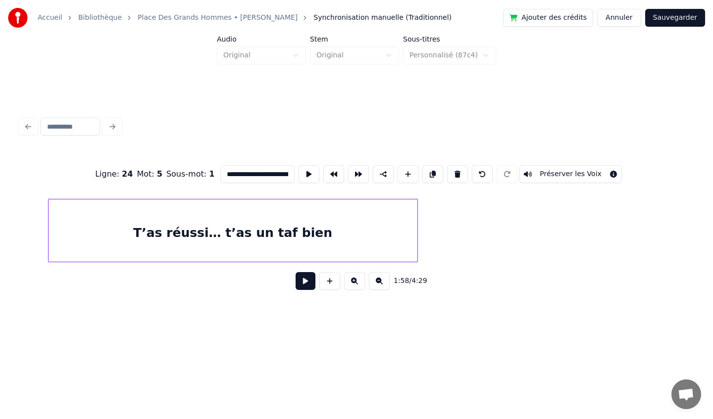
click at [283, 234] on div "T’as réussi… t’as un taf bien" at bounding box center [232, 232] width 369 height 67
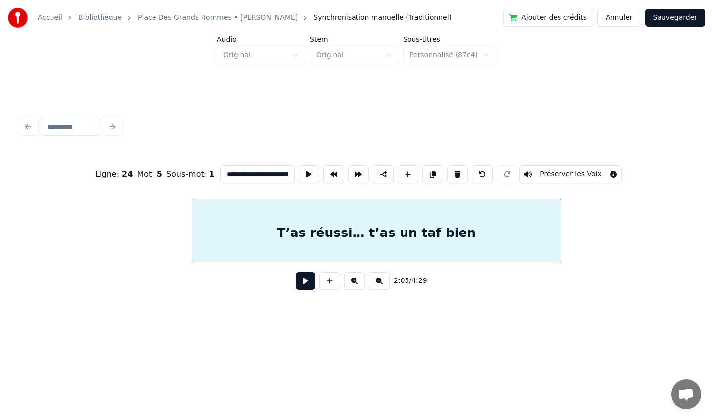
scroll to position [0, 9152]
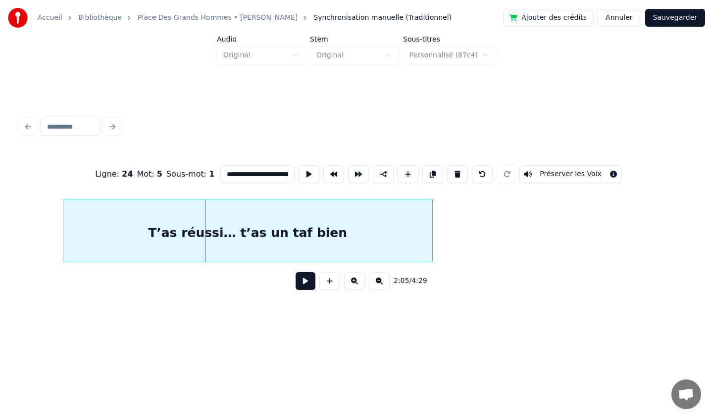
click at [169, 220] on div "T’as réussi… t’as un taf bien" at bounding box center [247, 232] width 369 height 67
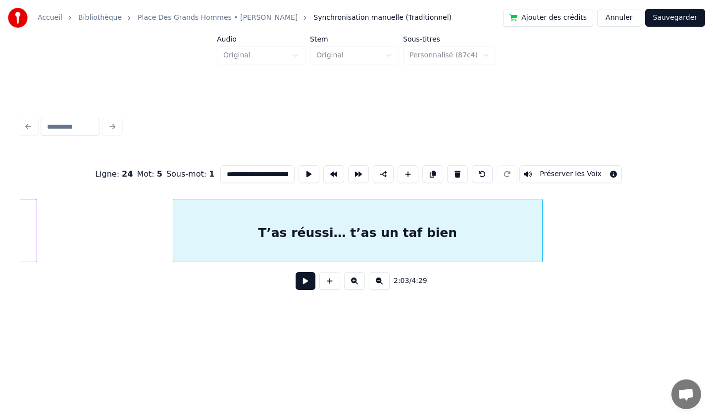
scroll to position [0, 9038]
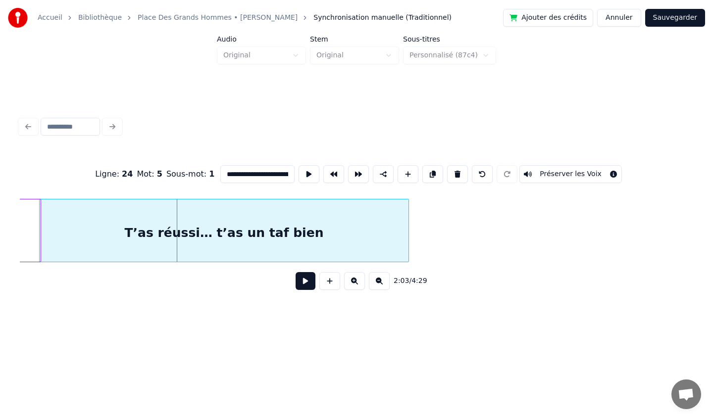
click at [114, 239] on div "T’as réussi… t’as un taf bien" at bounding box center [224, 232] width 369 height 67
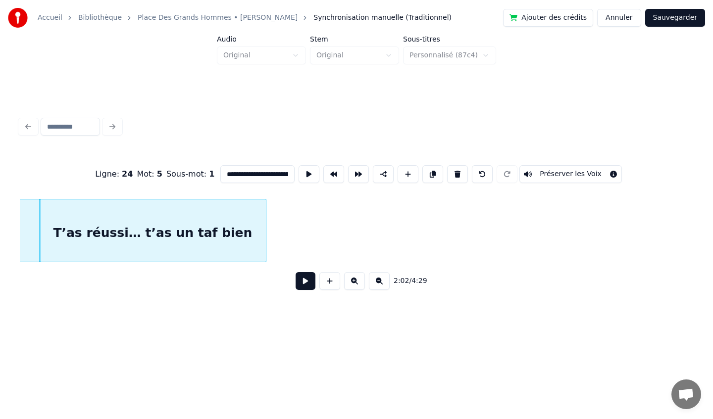
click at [265, 229] on div at bounding box center [264, 230] width 3 height 62
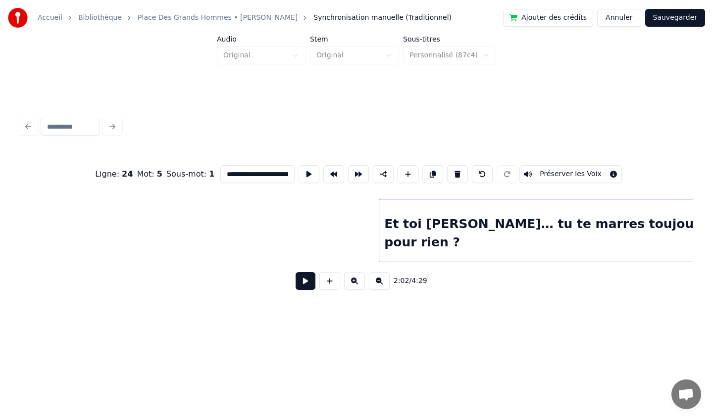
scroll to position [0, 9627]
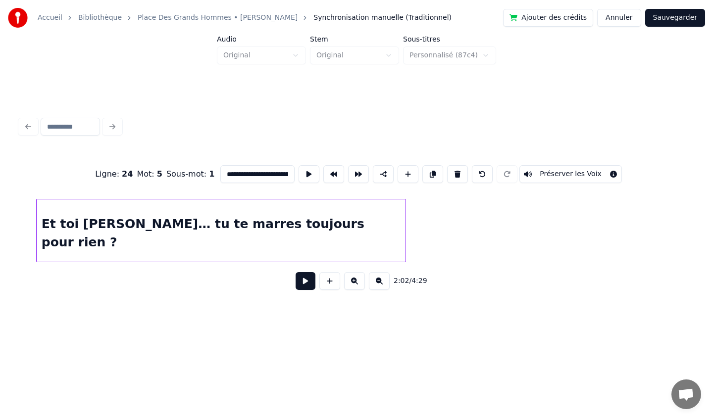
click at [159, 233] on div "Et toi [PERSON_NAME]… tu te marres toujours pour rien ?" at bounding box center [221, 232] width 369 height 67
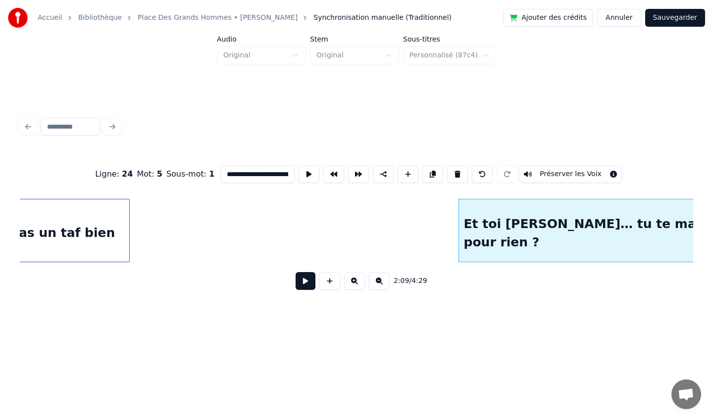
scroll to position [0, 9299]
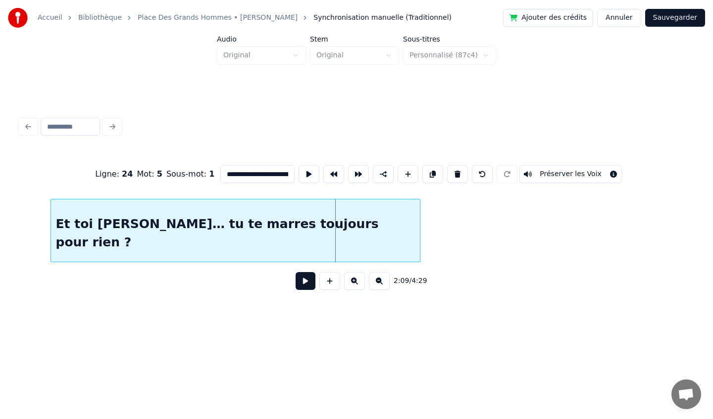
click at [227, 222] on div "Et toi [PERSON_NAME]… tu te marres toujours pour rien ?" at bounding box center [235, 232] width 369 height 67
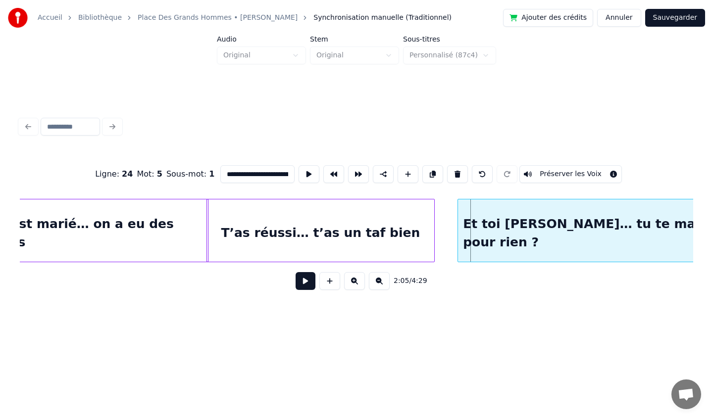
scroll to position [0, 9015]
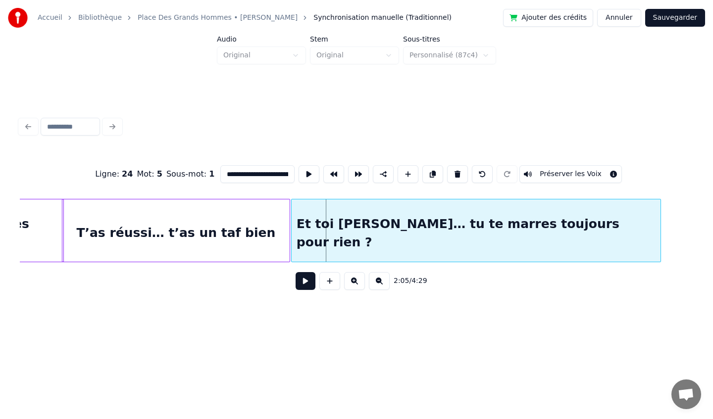
click at [467, 224] on div "Et toi [PERSON_NAME]… tu te marres toujours pour rien ?" at bounding box center [475, 232] width 369 height 67
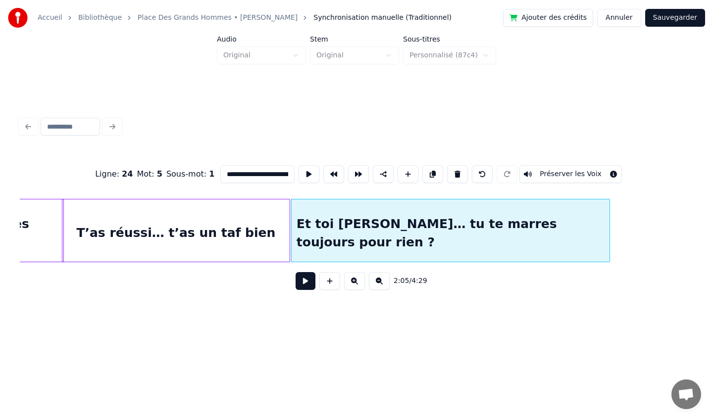
click at [608, 231] on div at bounding box center [607, 230] width 3 height 62
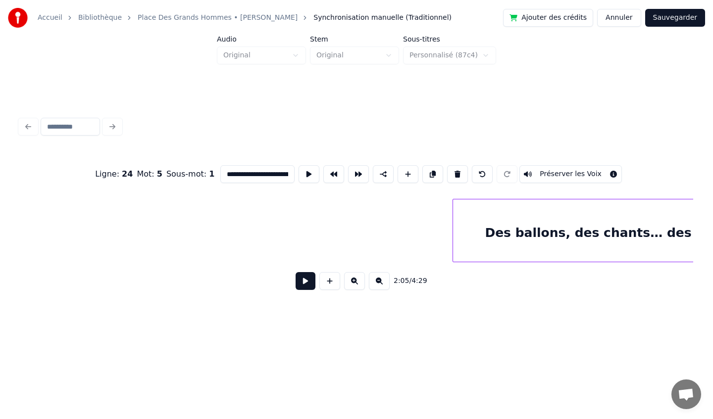
scroll to position [0, 9929]
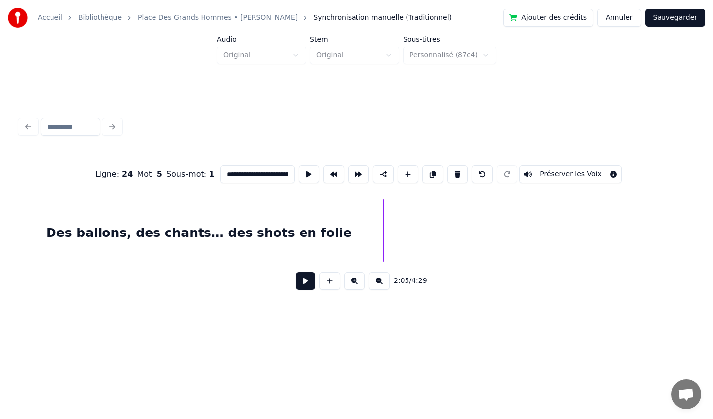
click at [179, 228] on div "Des ballons, des chants… des shots en folie" at bounding box center [198, 232] width 369 height 67
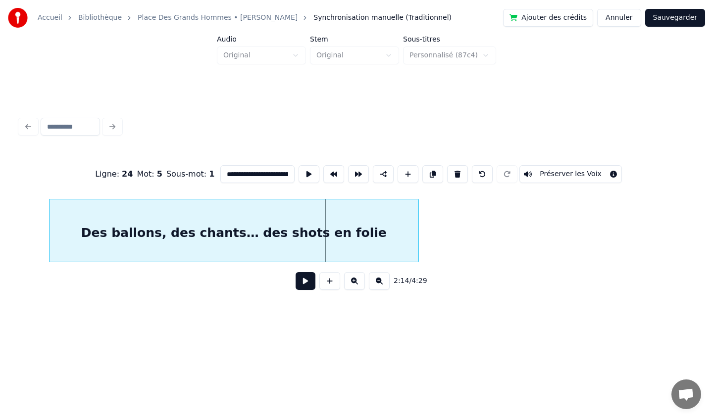
click at [153, 215] on div "Des ballons, des chants… des shots en folie" at bounding box center [233, 232] width 369 height 67
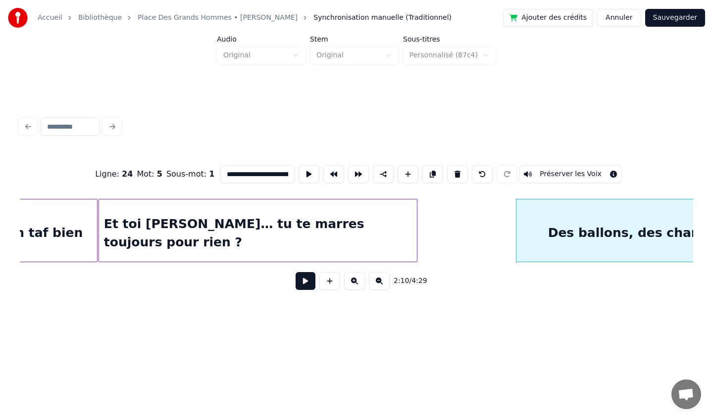
scroll to position [0, 9396]
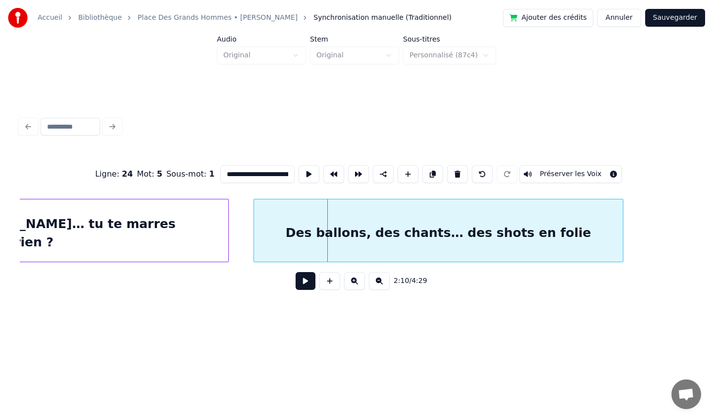
click at [465, 214] on div "Des ballons, des chants… des shots en folie" at bounding box center [438, 232] width 369 height 67
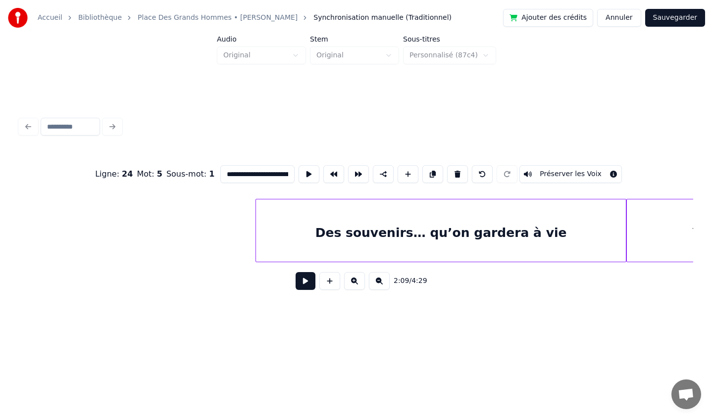
scroll to position [0, 10583]
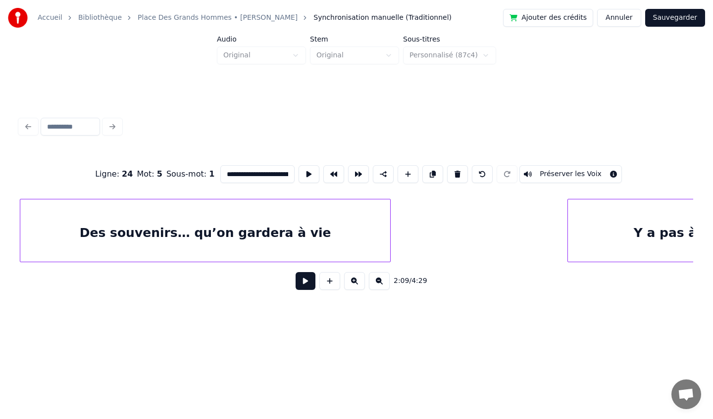
click at [184, 238] on div "Des souvenirs… qu’on gardera à vie" at bounding box center [205, 232] width 370 height 67
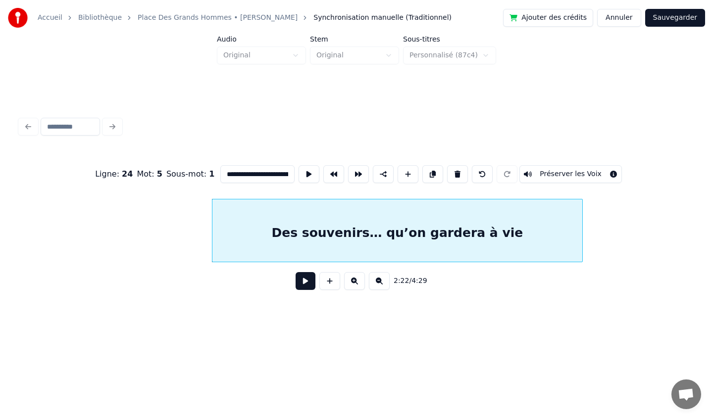
scroll to position [0, 10351]
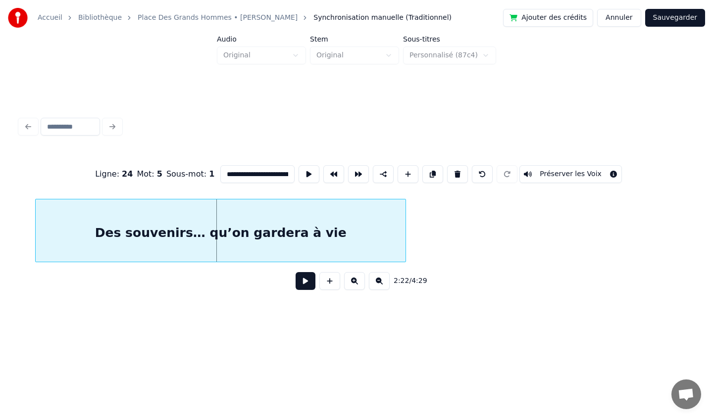
click at [99, 224] on div "Des souvenirs… qu’on gardera à vie" at bounding box center [221, 232] width 370 height 67
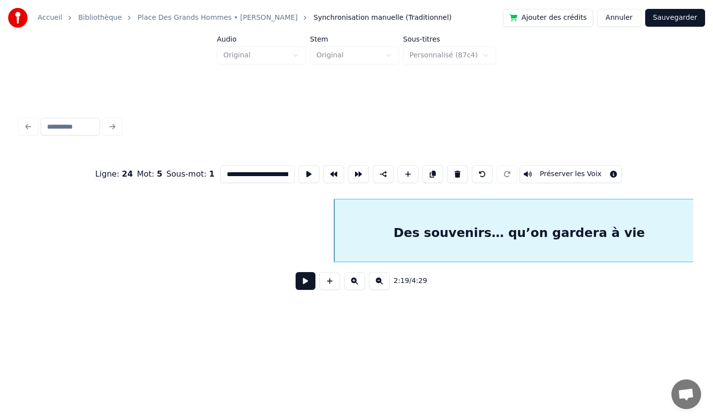
scroll to position [0, 10050]
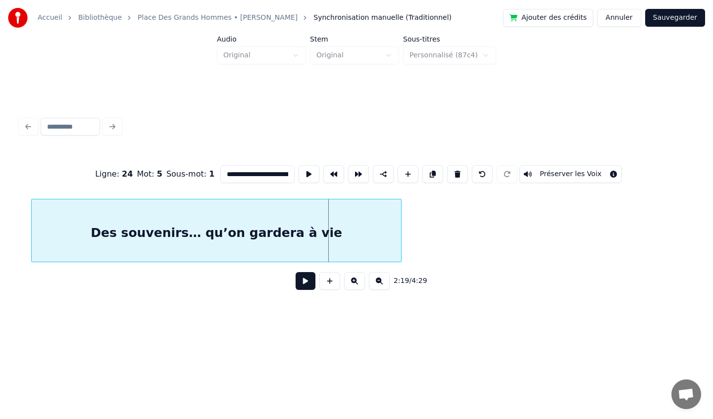
click at [95, 225] on div "Des souvenirs… qu’on gardera à vie" at bounding box center [217, 232] width 370 height 67
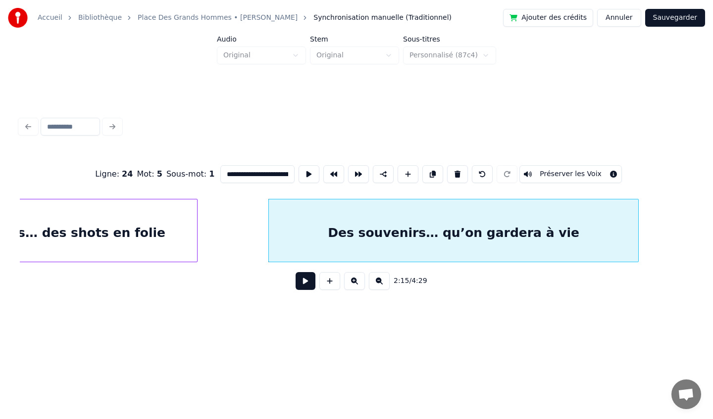
scroll to position [0, 9817]
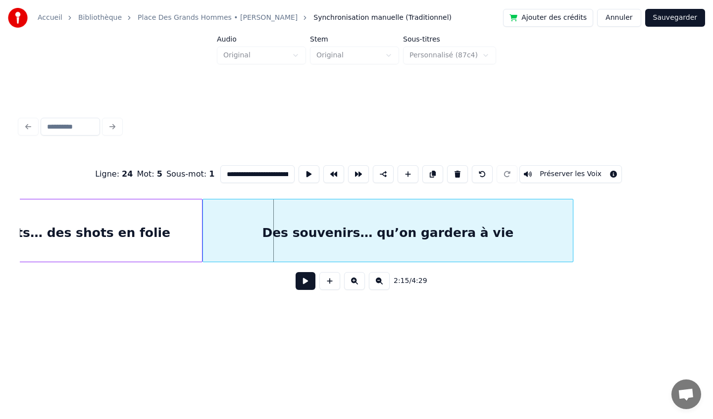
click at [238, 221] on div "Des souvenirs… qu’on gardera à vie" at bounding box center [388, 232] width 370 height 67
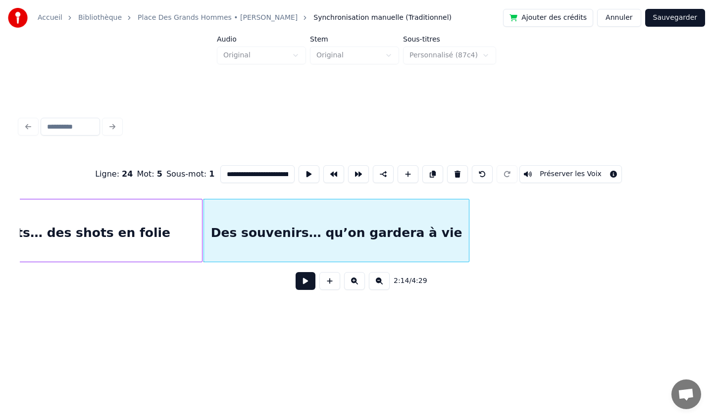
click at [467, 231] on div at bounding box center [467, 230] width 3 height 62
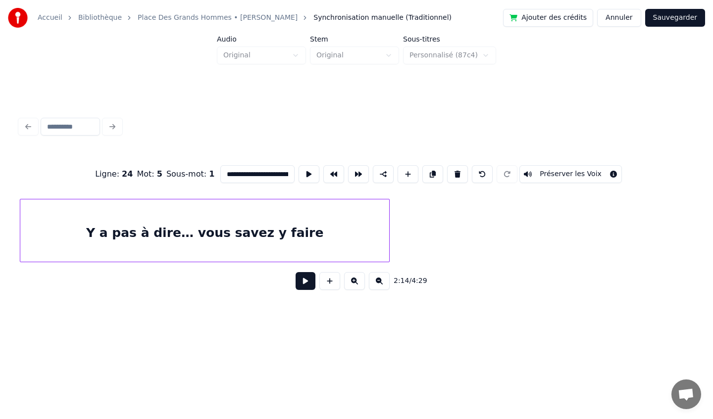
scroll to position [0, 10739]
click at [142, 259] on div "Y a pas à dire… vous savez y faire" at bounding box center [356, 230] width 673 height 63
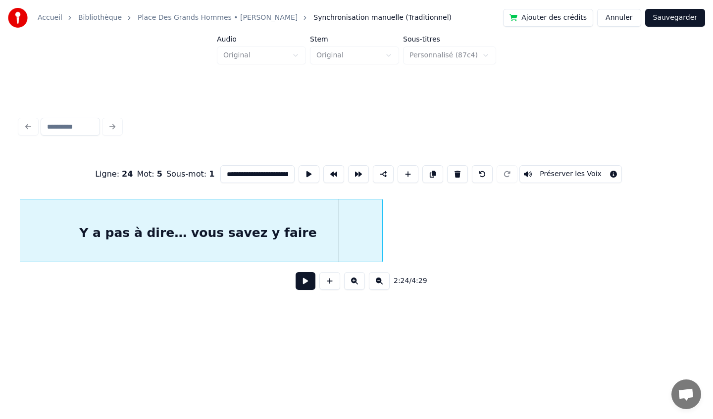
click at [214, 245] on div "Y a pas à dire… vous savez y faire" at bounding box center [197, 232] width 369 height 67
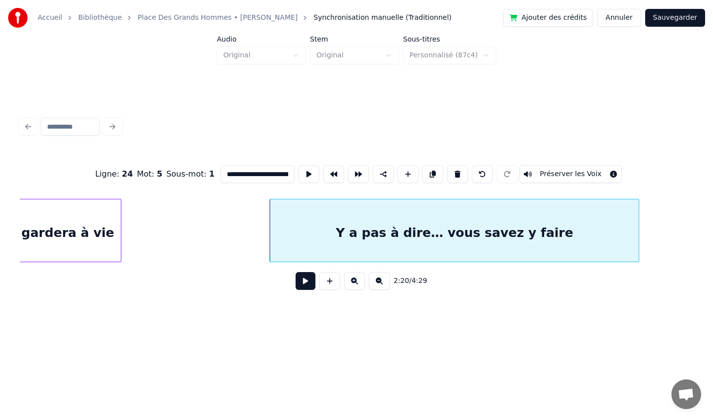
scroll to position [0, 10153]
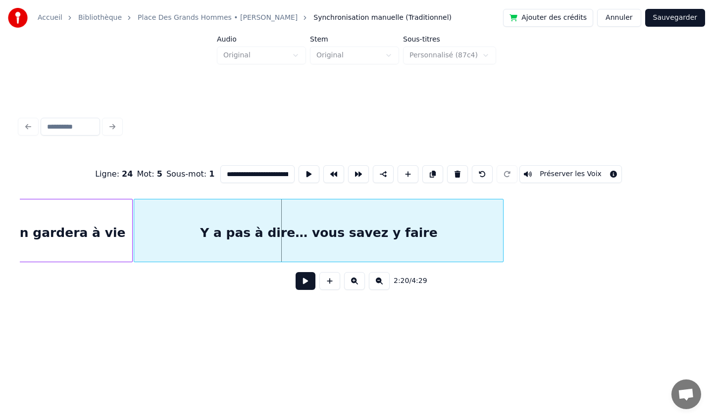
click at [182, 242] on div "Y a pas à dire… vous savez y faire" at bounding box center [318, 232] width 369 height 67
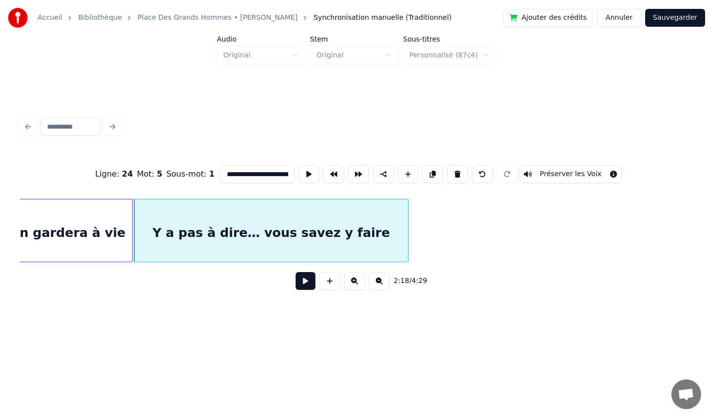
click at [406, 233] on div at bounding box center [406, 230] width 3 height 62
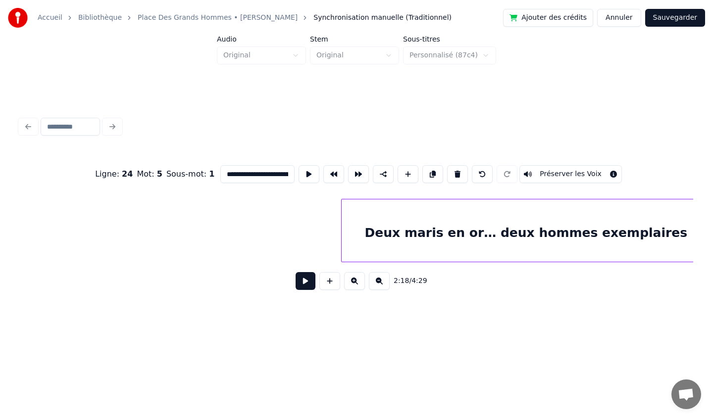
scroll to position [0, 11219]
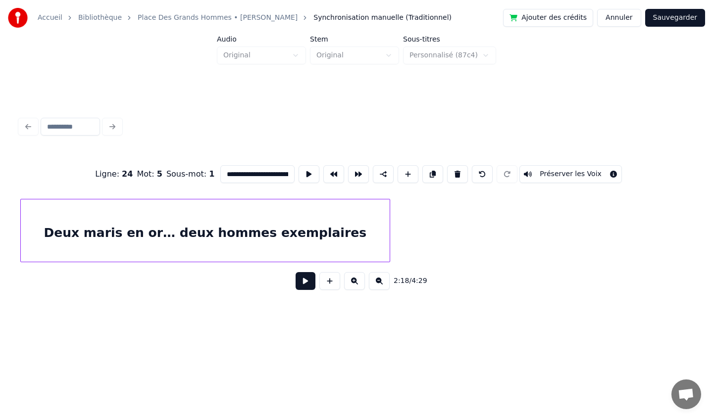
click at [145, 228] on div "Deux maris en or… deux hommes exemplaires" at bounding box center [205, 232] width 369 height 67
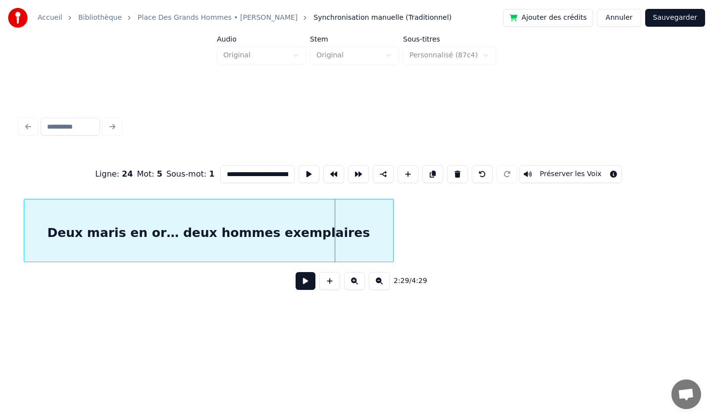
click at [114, 221] on div "Deux maris en or… deux hommes exemplaires" at bounding box center [208, 232] width 369 height 67
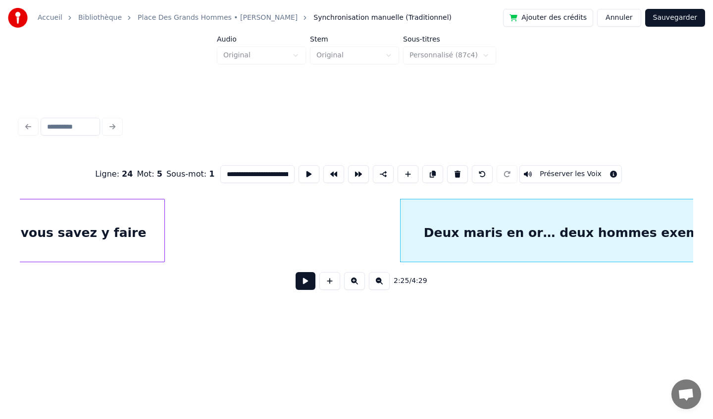
scroll to position [0, 10470]
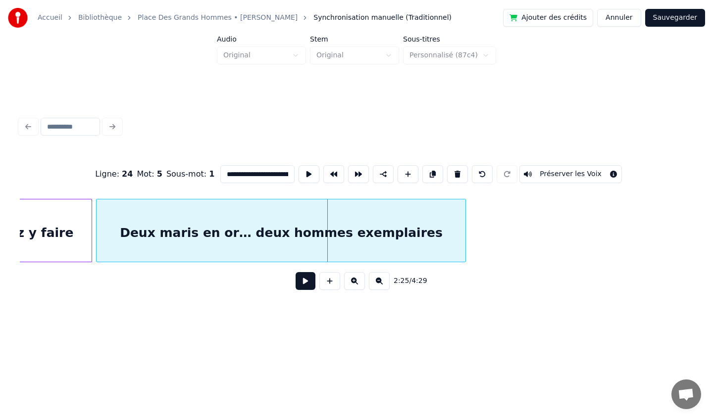
click at [221, 239] on div "Deux maris en or… deux hommes exemplaires" at bounding box center [280, 232] width 369 height 67
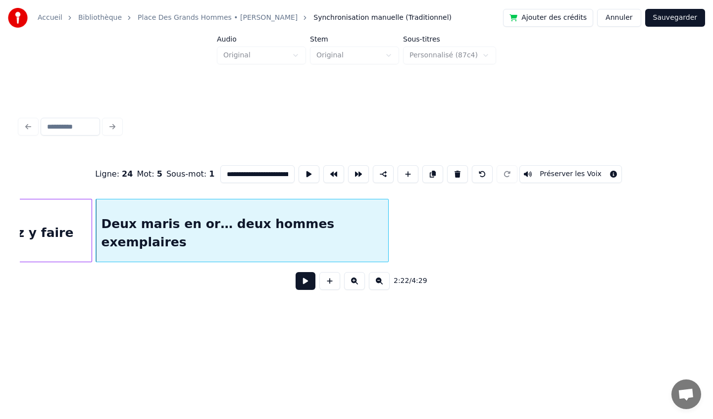
click at [387, 235] on div at bounding box center [386, 230] width 3 height 62
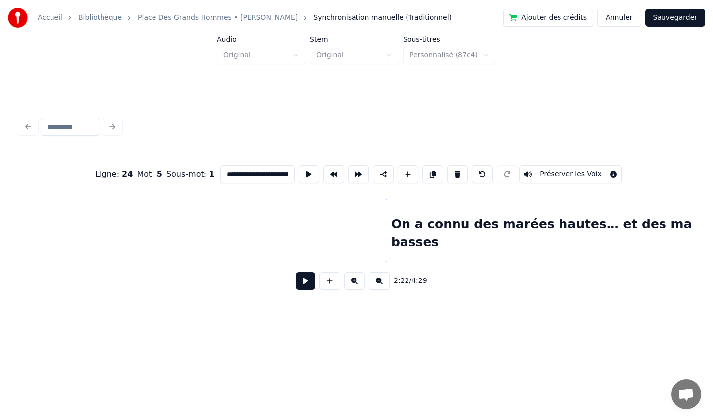
scroll to position [0, 11471]
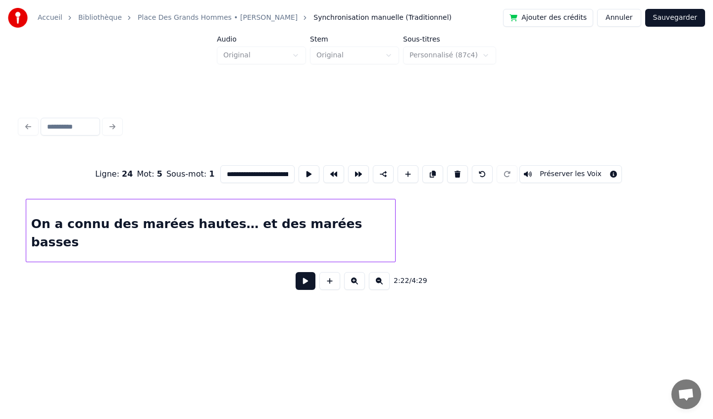
click at [167, 228] on div "On a connu des marées hautes… et des marées basses" at bounding box center [210, 232] width 369 height 67
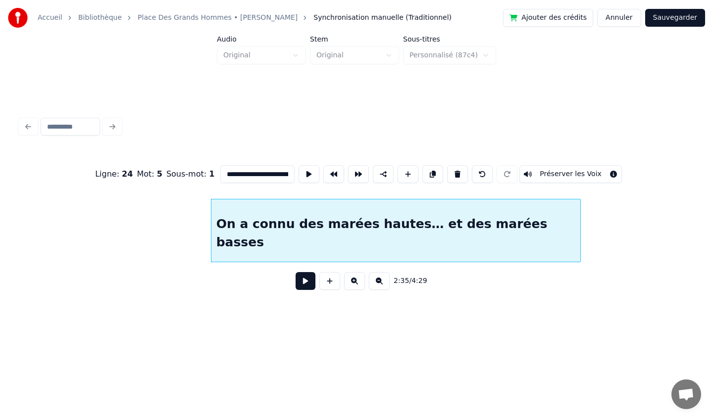
scroll to position [0, 11317]
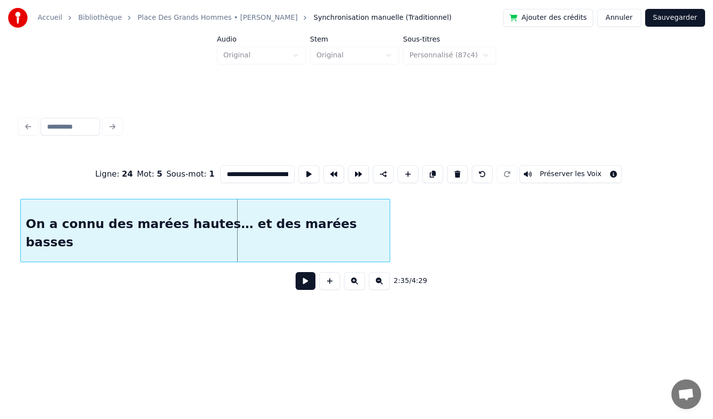
click at [124, 231] on div "On a connu des marées hautes… et des marées basses" at bounding box center [205, 232] width 369 height 67
click at [88, 237] on div "On a connu des marées hautes… et des marées basses" at bounding box center [209, 232] width 369 height 67
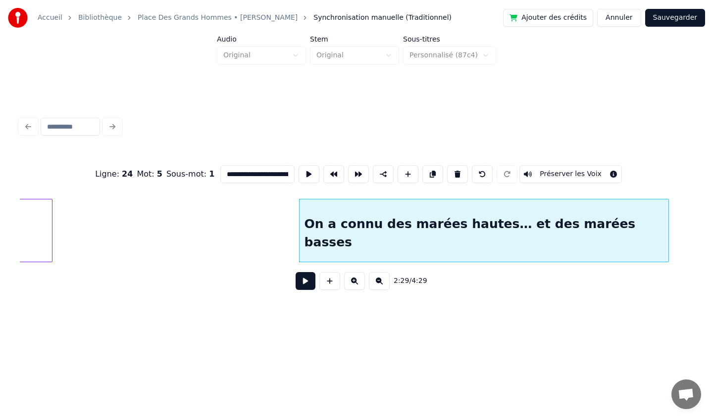
scroll to position [0, 10803]
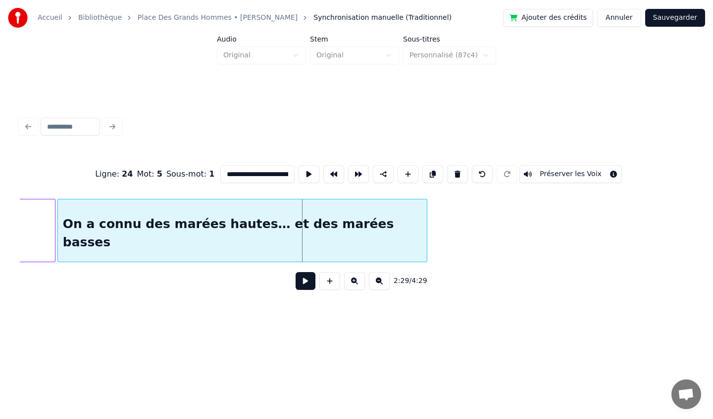
click at [127, 224] on div "On a connu des marées hautes… et des marées basses" at bounding box center [242, 232] width 369 height 67
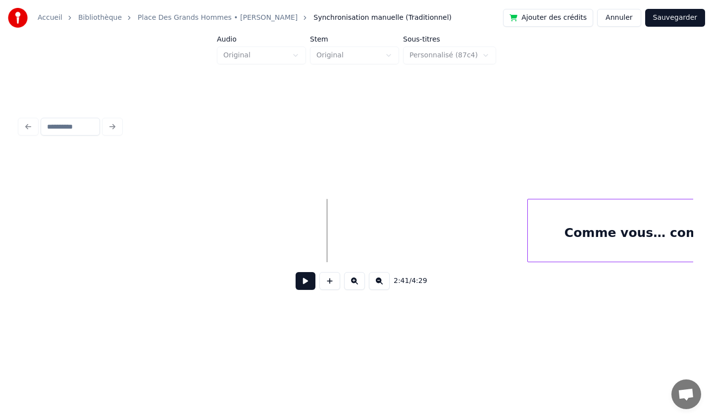
scroll to position [0, 11712]
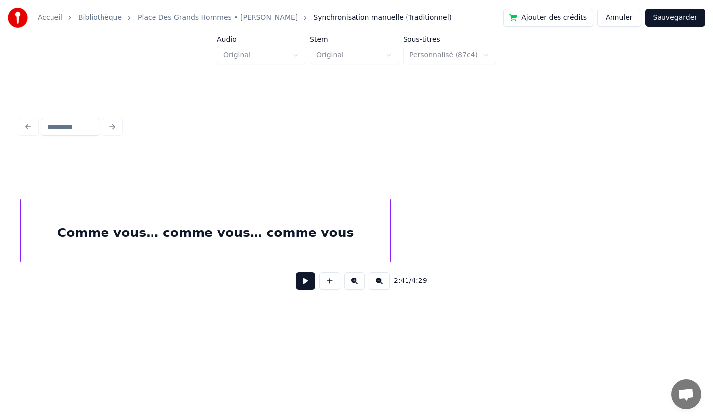
click at [255, 210] on div "Comme vous… comme vous… comme vous" at bounding box center [206, 232] width 370 height 67
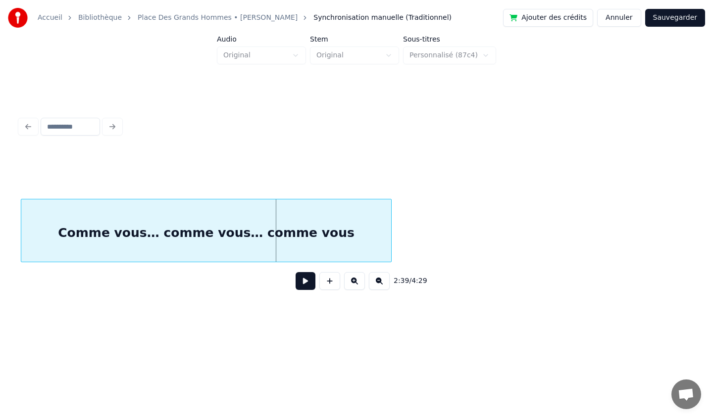
click at [0, 213] on div "Accueil Bibliothèque Place [GEOGRAPHIC_DATA] • [PERSON_NAME] Synchronisation ma…" at bounding box center [356, 166] width 713 height 332
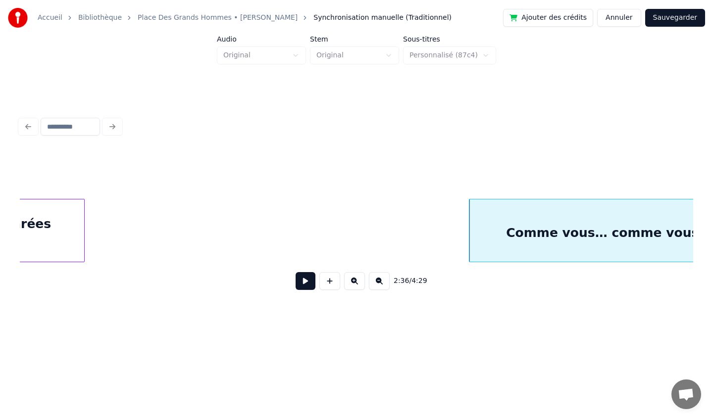
scroll to position [0, 11148]
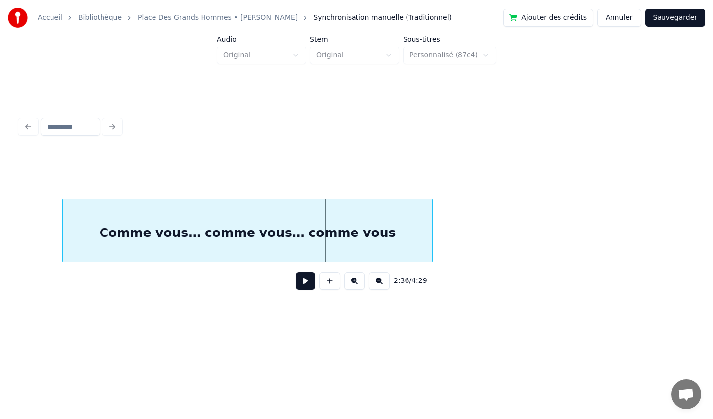
click at [214, 224] on div "Comme vous… comme vous… comme vous" at bounding box center [248, 232] width 370 height 67
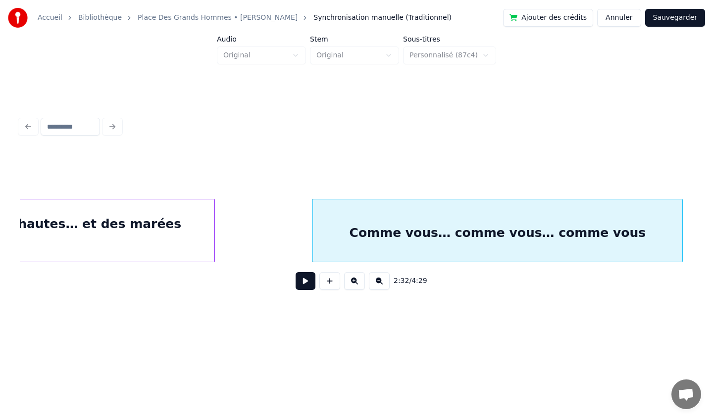
scroll to position [0, 11013]
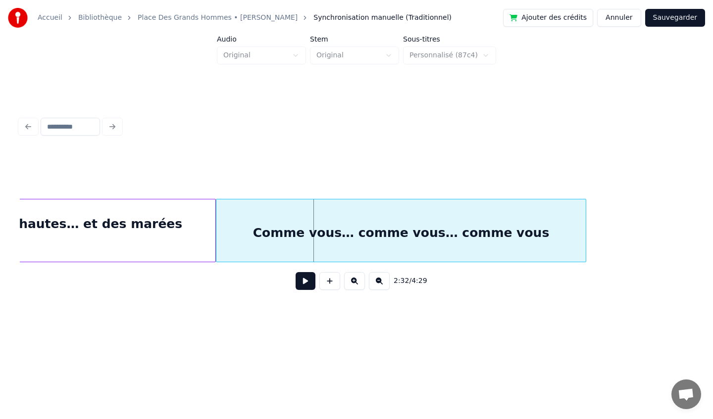
click at [275, 216] on div "Comme vous… comme vous… comme vous" at bounding box center [401, 232] width 370 height 67
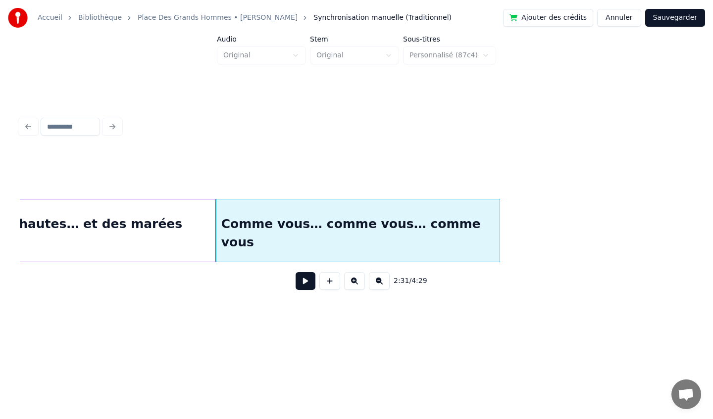
click at [499, 236] on div at bounding box center [497, 230] width 3 height 62
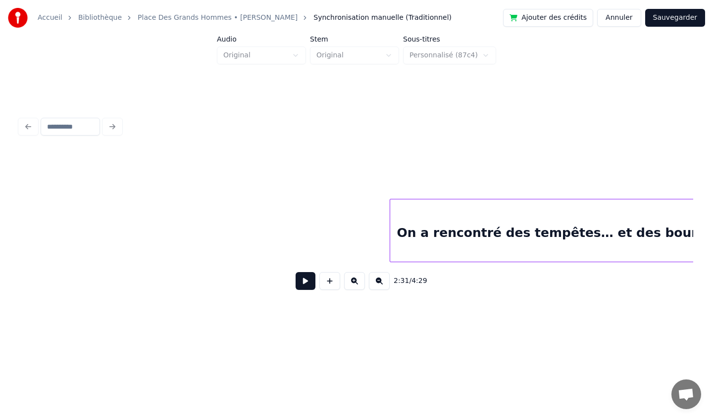
scroll to position [0, 12372]
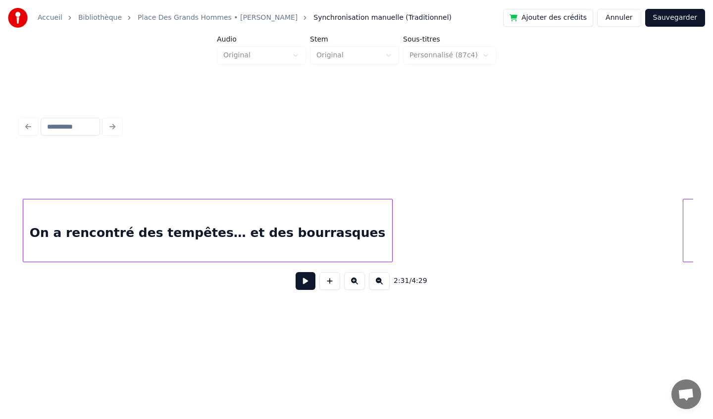
click at [193, 244] on div "On a rencontré des tempêtes… et des bourrasques" at bounding box center [207, 232] width 369 height 67
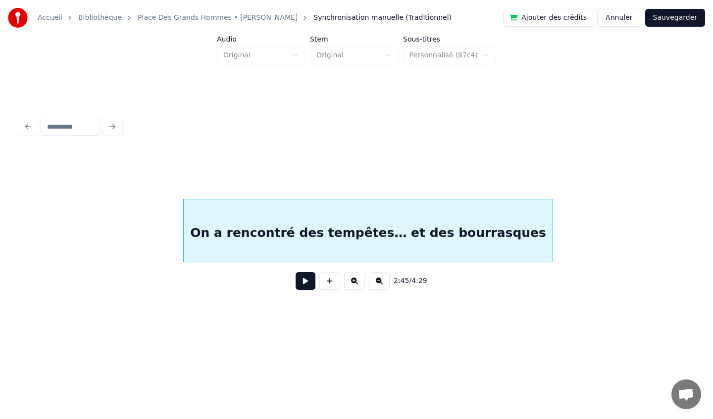
scroll to position [0, 12104]
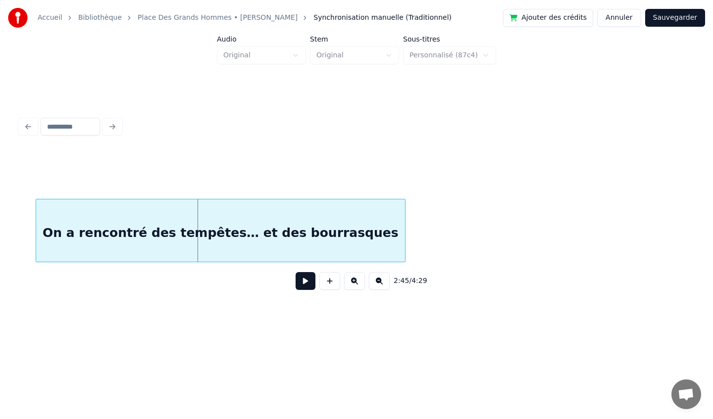
click at [142, 224] on div "On a rencontré des tempêtes… et des bourrasques" at bounding box center [220, 232] width 369 height 67
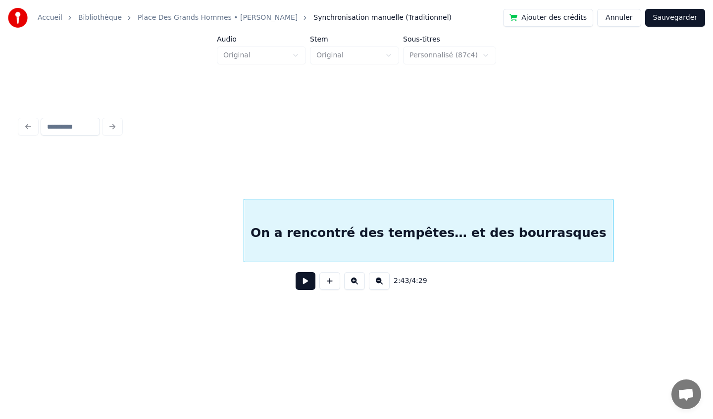
scroll to position [0, 11854]
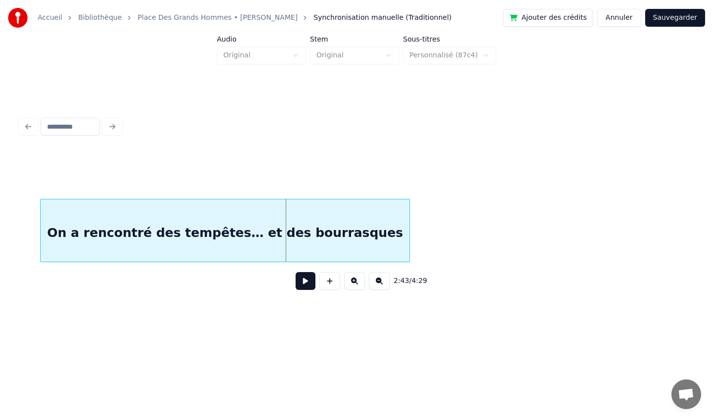
click at [141, 240] on div "On a rencontré des tempêtes… et des bourrasques" at bounding box center [225, 232] width 369 height 67
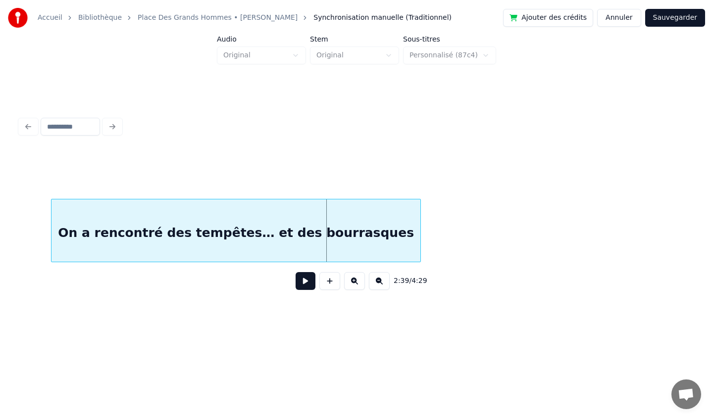
click at [193, 231] on div "On a rencontré des tempêtes… et des bourrasques" at bounding box center [235, 232] width 369 height 67
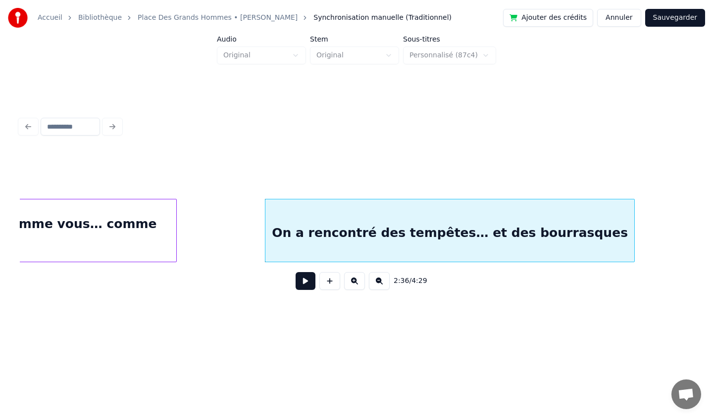
scroll to position [0, 11335]
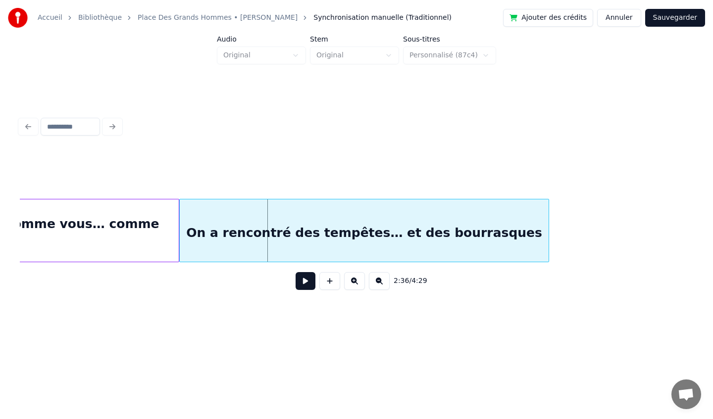
click at [291, 228] on div "On a rencontré des tempêtes… et des bourrasques" at bounding box center [364, 232] width 369 height 67
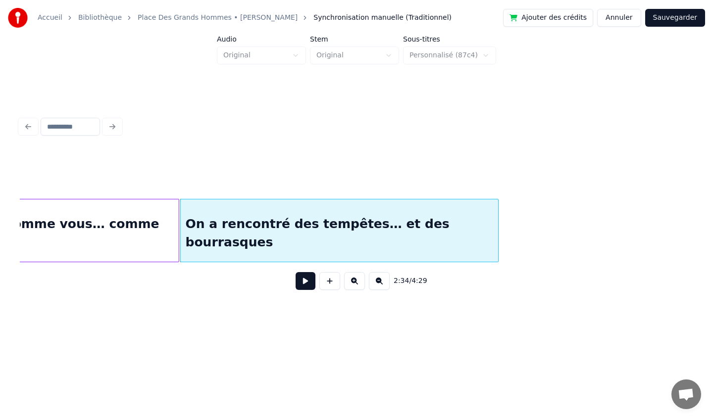
click at [496, 231] on div at bounding box center [496, 230] width 3 height 62
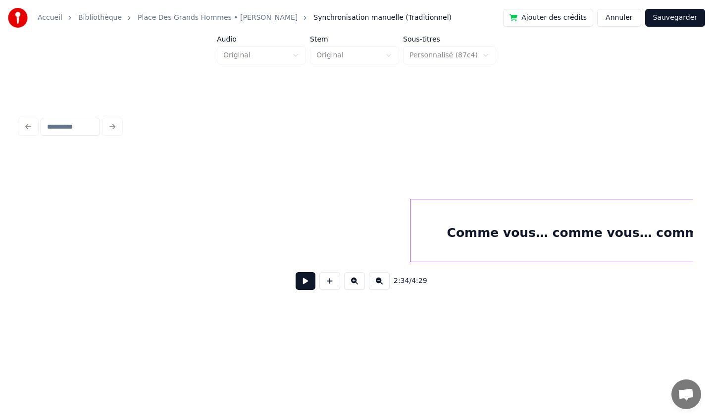
scroll to position [0, 12575]
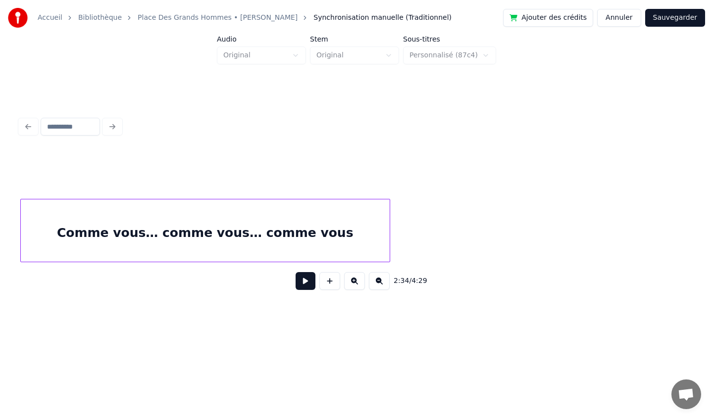
click at [271, 266] on div "2:34 / 4:29" at bounding box center [356, 224] width 673 height 150
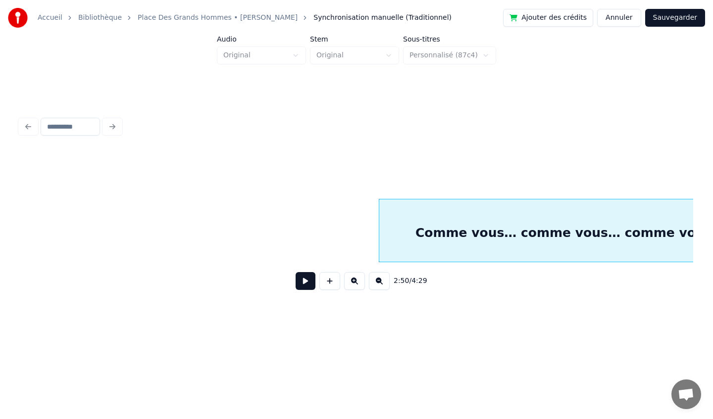
scroll to position [0, 12259]
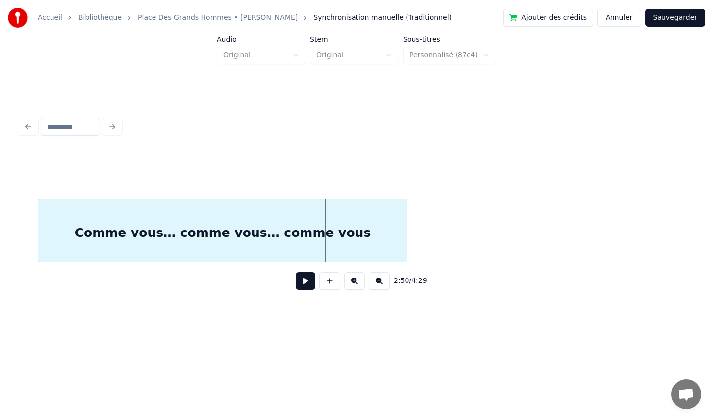
click at [271, 204] on div "Comme vous… comme vous… comme vous" at bounding box center [222, 232] width 369 height 67
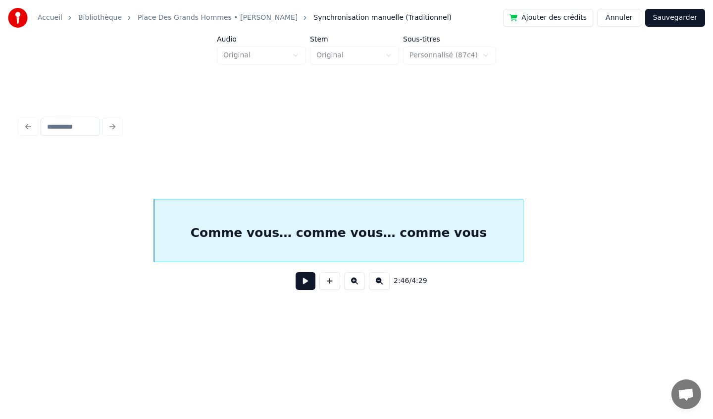
scroll to position [0, 12183]
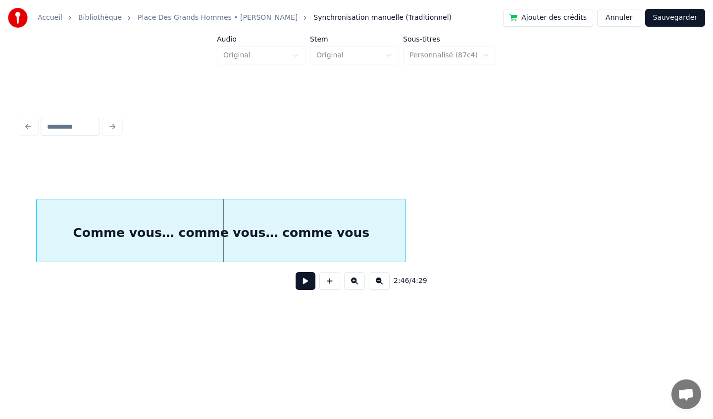
click at [186, 215] on div "Comme vous… comme vous… comme vous" at bounding box center [221, 232] width 369 height 67
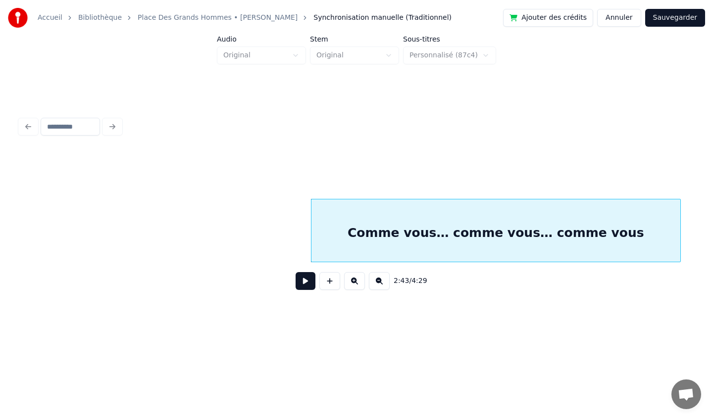
scroll to position [0, 11826]
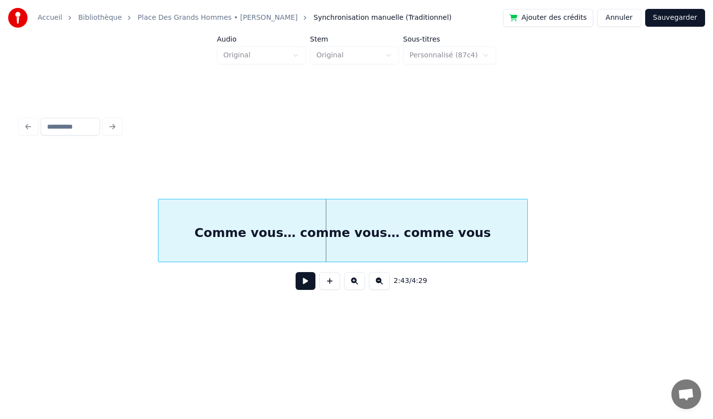
click at [272, 240] on div "Comme vous… comme vous… comme vous" at bounding box center [342, 232] width 369 height 67
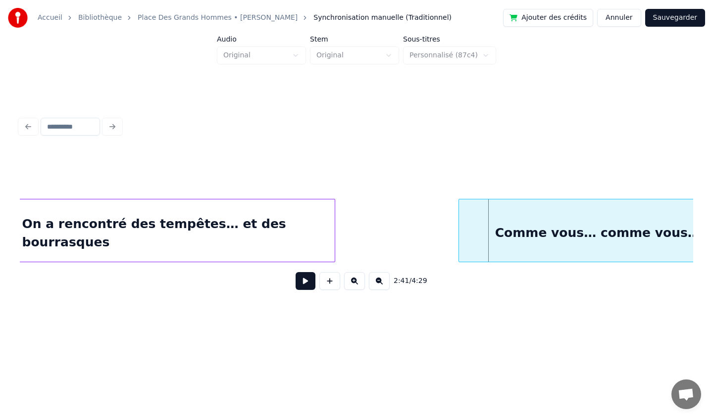
scroll to position [0, 11658]
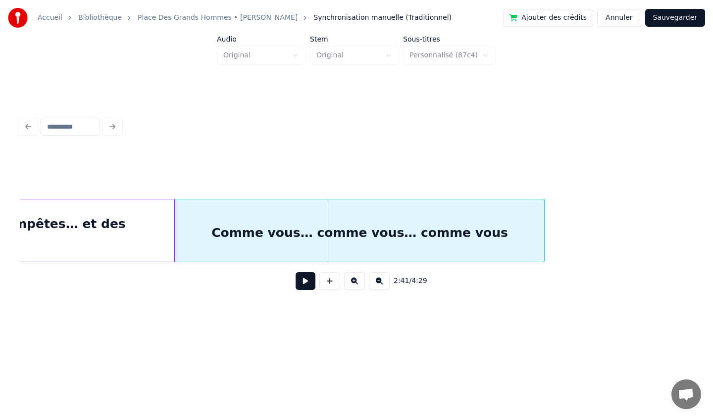
click at [374, 221] on div "Comme vous… comme vous… comme vous" at bounding box center [359, 232] width 369 height 67
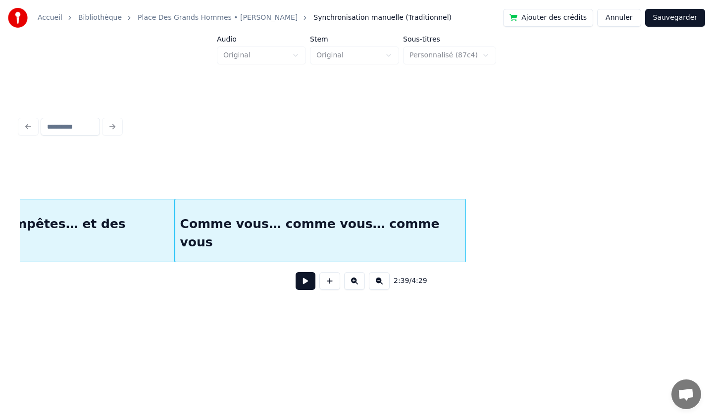
click at [464, 233] on div at bounding box center [463, 230] width 3 height 62
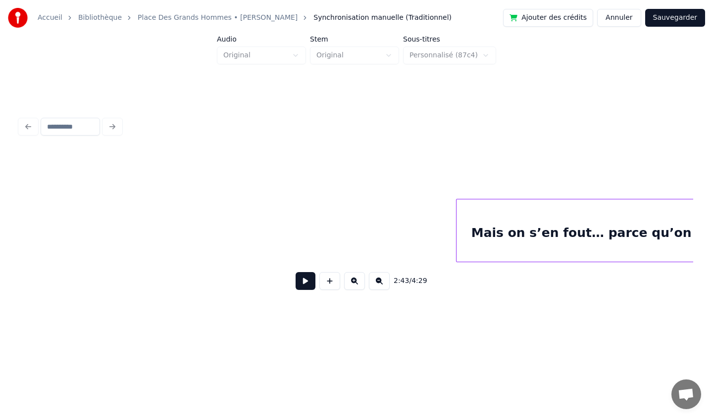
scroll to position [0, 12918]
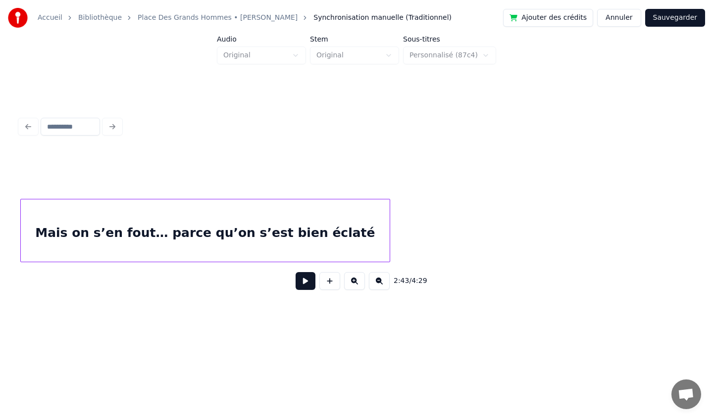
click at [266, 216] on div "Mais on s’en fout… parce qu’on s’est bien éclaté" at bounding box center [205, 232] width 369 height 67
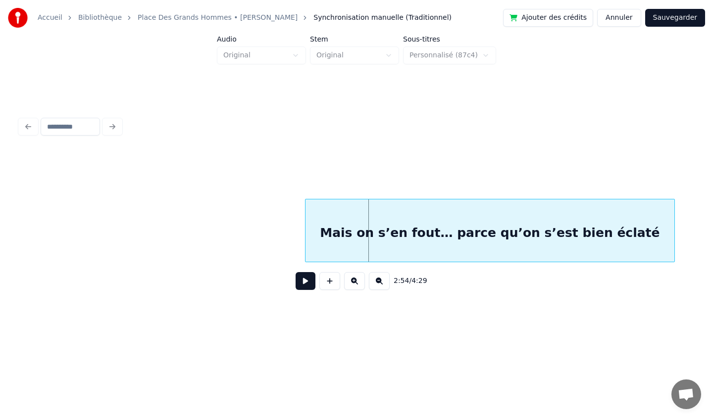
scroll to position [0, 12682]
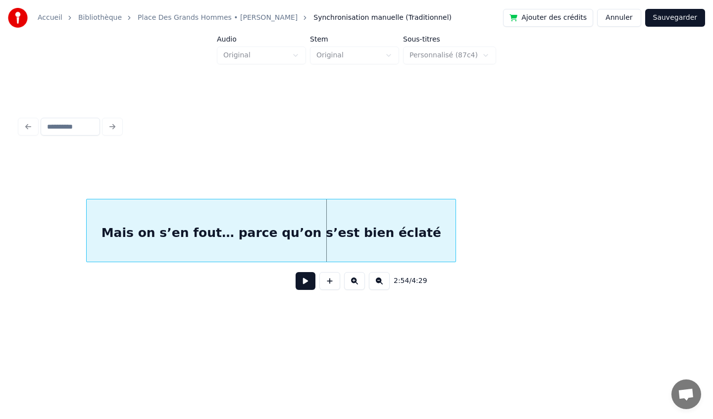
click at [275, 231] on div "Mais on s’en fout… parce qu’on s’est bien éclaté" at bounding box center [271, 232] width 369 height 67
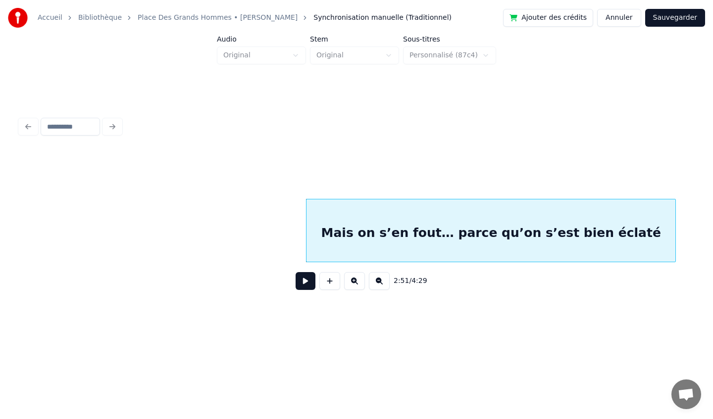
scroll to position [0, 12457]
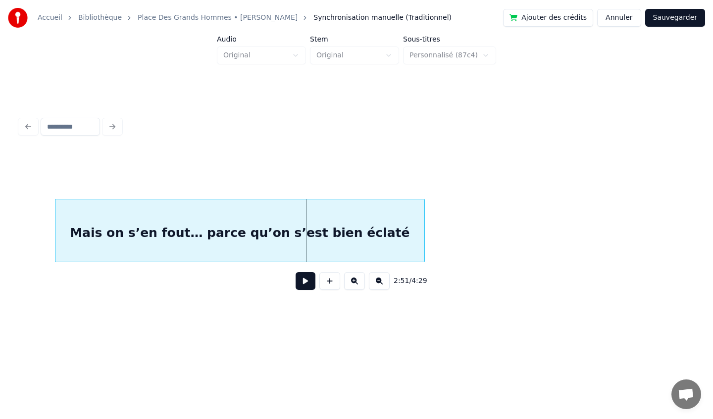
click at [180, 220] on div "Mais on s’en fout… parce qu’on s’est bien éclaté" at bounding box center [239, 232] width 369 height 67
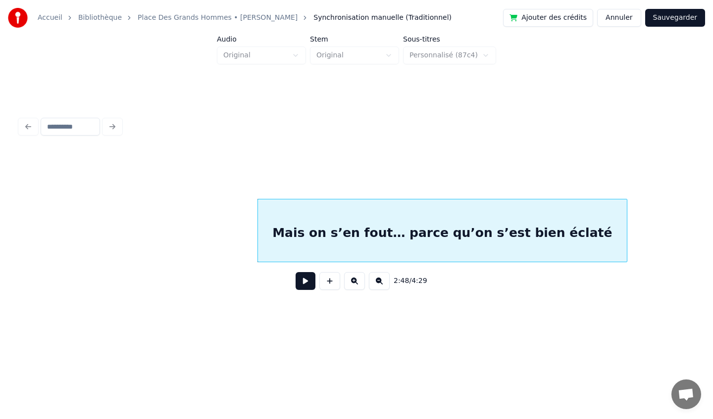
scroll to position [0, 12232]
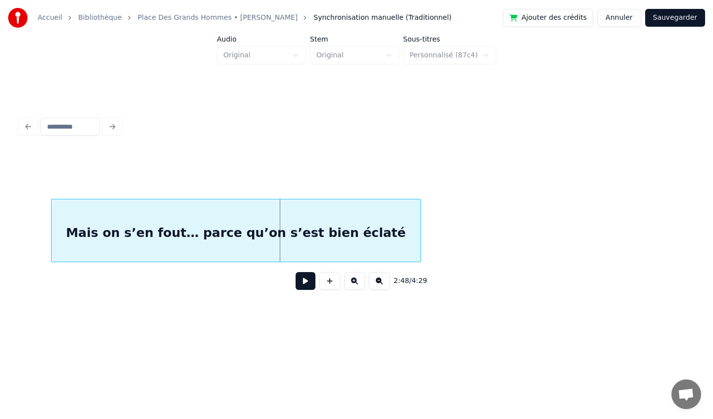
click at [159, 239] on div "Mais on s’en fout… parce qu’on s’est bien éclaté" at bounding box center [235, 232] width 369 height 67
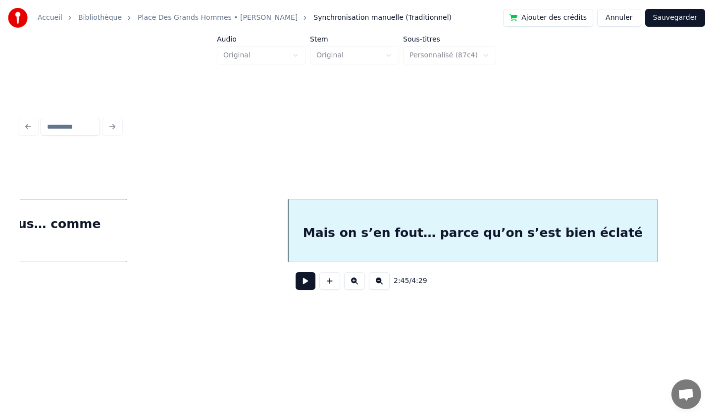
scroll to position [0, 11977]
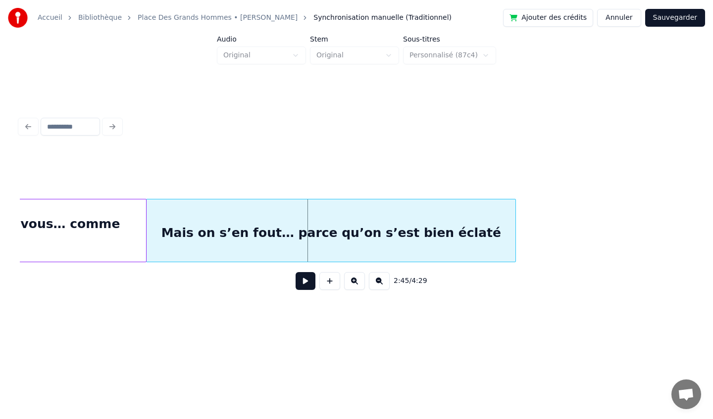
click at [229, 222] on div "Mais on s’en fout… parce qu’on s’est bien éclaté" at bounding box center [330, 232] width 369 height 67
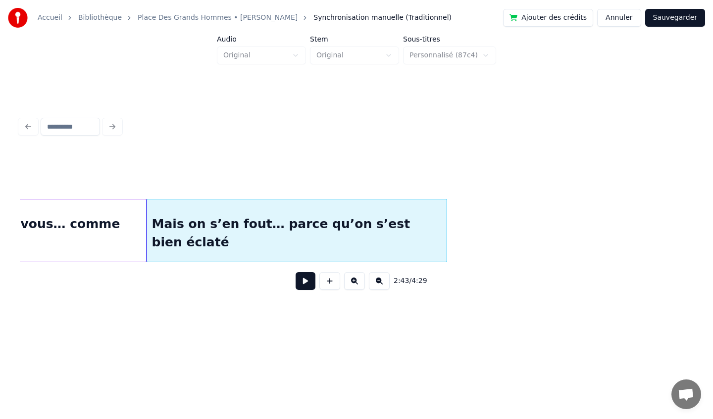
click at [445, 231] on div at bounding box center [444, 230] width 3 height 62
click at [435, 223] on div "Mais on s’en fout… parce qu’on s’est bien éclaté" at bounding box center [297, 232] width 300 height 67
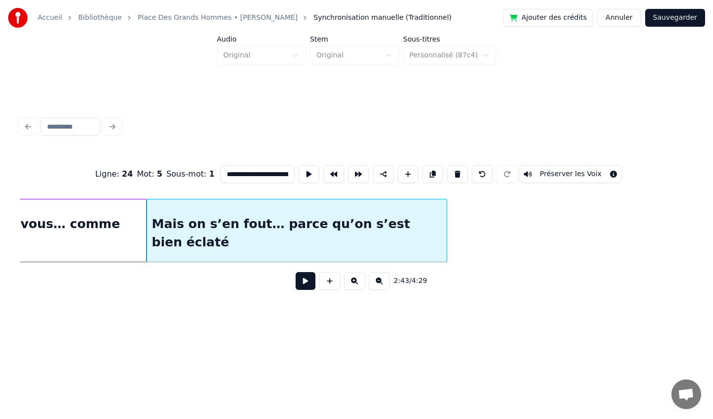
type input "**********"
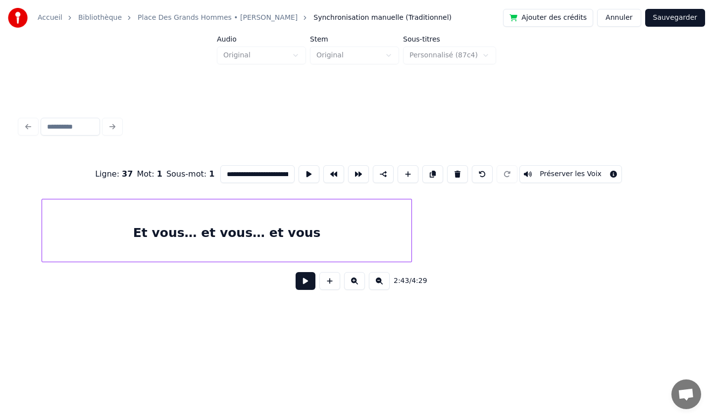
click at [267, 239] on div "Et vous… et vous… et vous" at bounding box center [227, 232] width 370 height 67
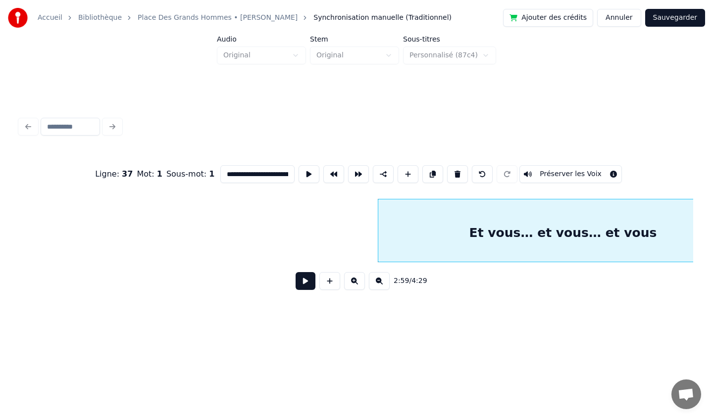
scroll to position [0, 13029]
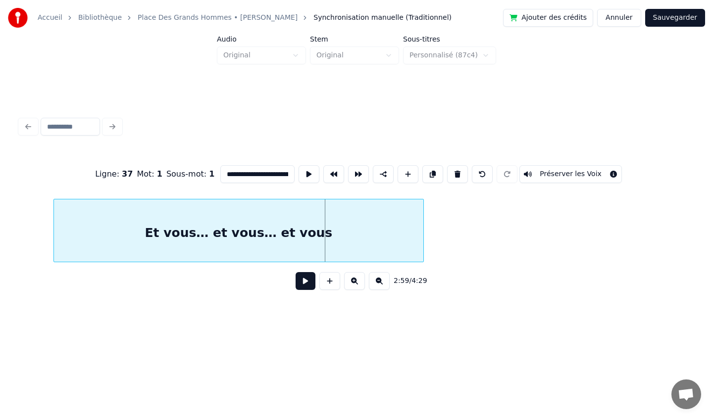
click at [196, 248] on div "Et vous… et vous… et vous" at bounding box center [239, 232] width 370 height 67
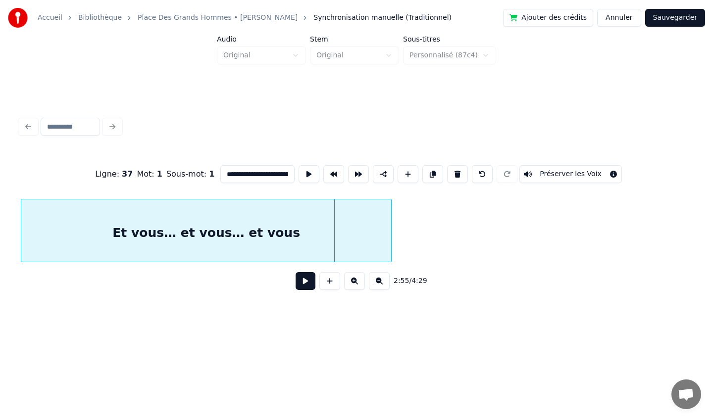
click at [178, 246] on div "Et vous… et vous… et vous" at bounding box center [206, 232] width 370 height 67
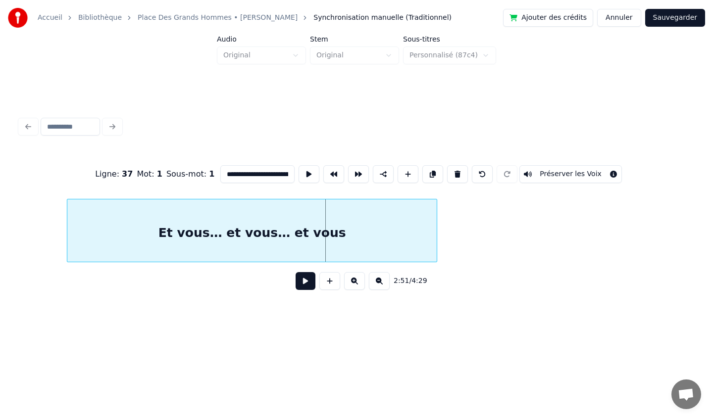
click at [178, 232] on div "Et vous… et vous… et vous" at bounding box center [252, 232] width 370 height 67
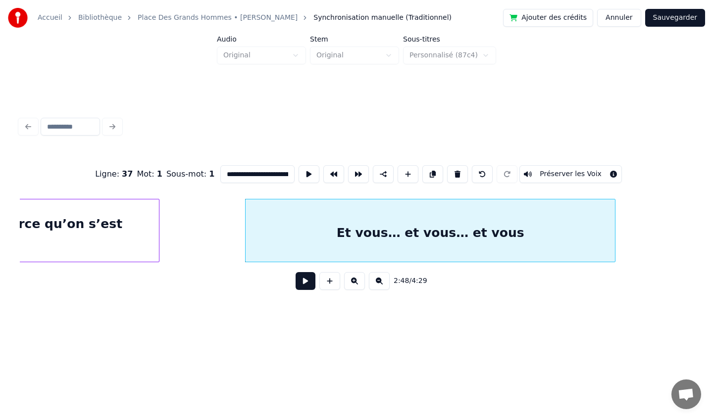
scroll to position [0, 12249]
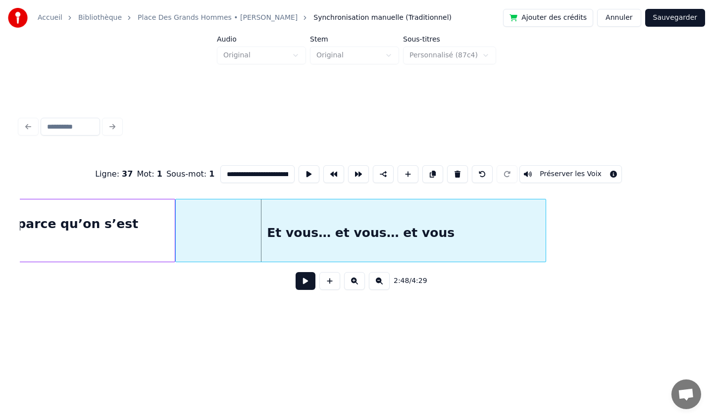
click at [223, 238] on div "Et vous… et vous… et vous" at bounding box center [361, 232] width 370 height 67
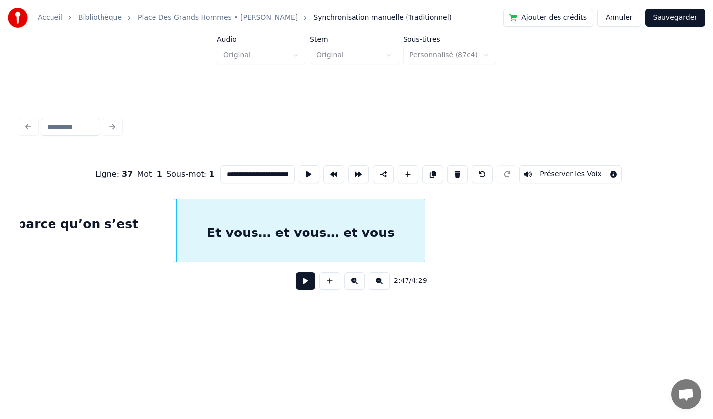
click at [424, 229] on div at bounding box center [423, 230] width 3 height 62
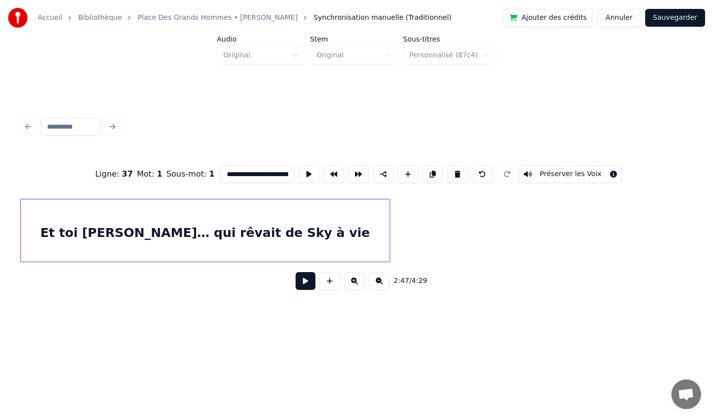
click at [242, 223] on div "Et toi [PERSON_NAME]… qui rêvait de Sky à vie" at bounding box center [205, 232] width 369 height 67
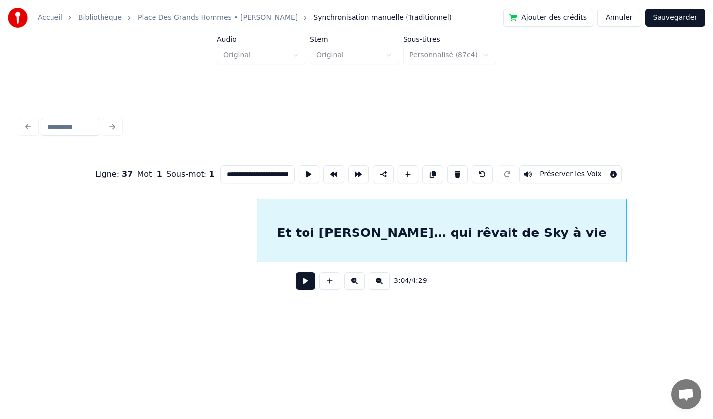
scroll to position [0, 13450]
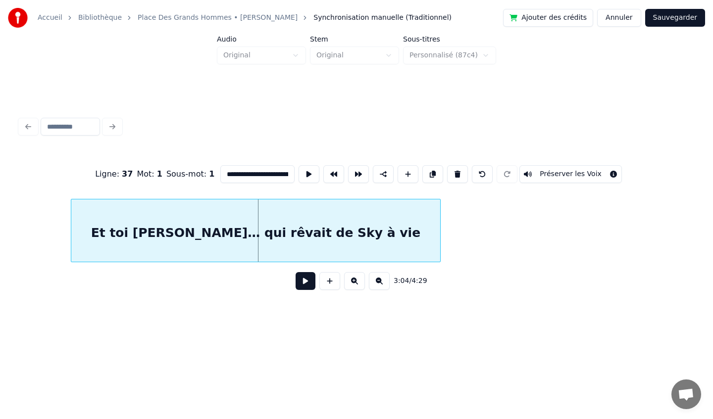
click at [223, 228] on div "Et toi [PERSON_NAME]… qui rêvait de Sky à vie" at bounding box center [255, 232] width 369 height 67
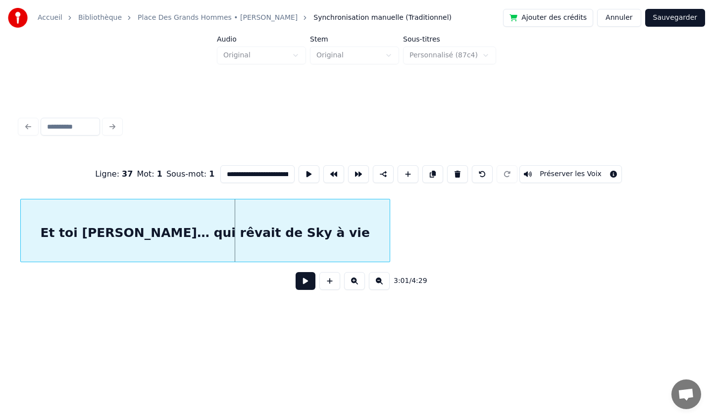
click at [141, 242] on div "Et toi [PERSON_NAME]… qui rêvait de Sky à vie" at bounding box center [205, 232] width 369 height 67
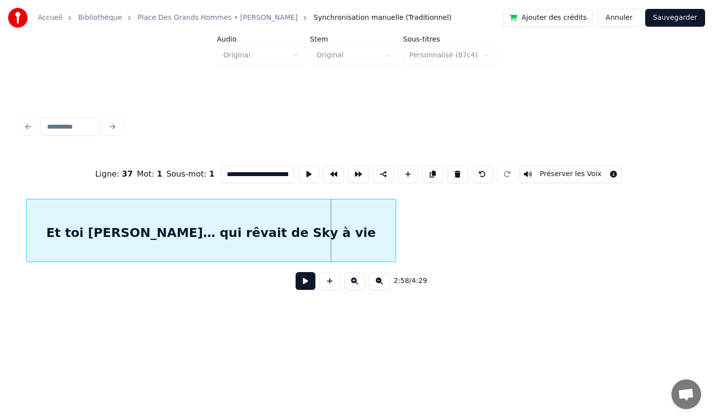
click at [71, 245] on div "Et toi [PERSON_NAME]… qui rêvait de Sky à vie" at bounding box center [211, 232] width 369 height 67
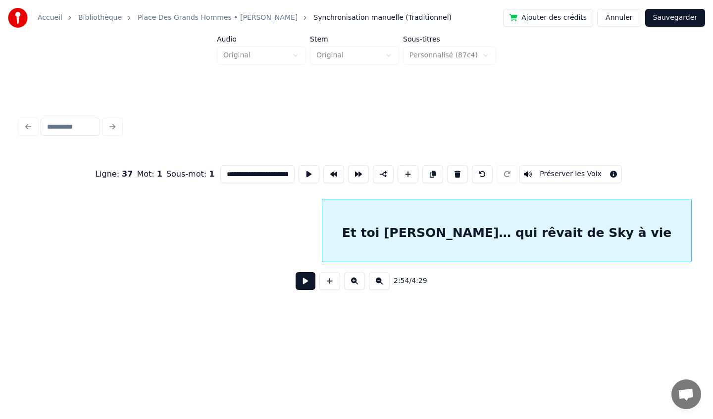
scroll to position [0, 12662]
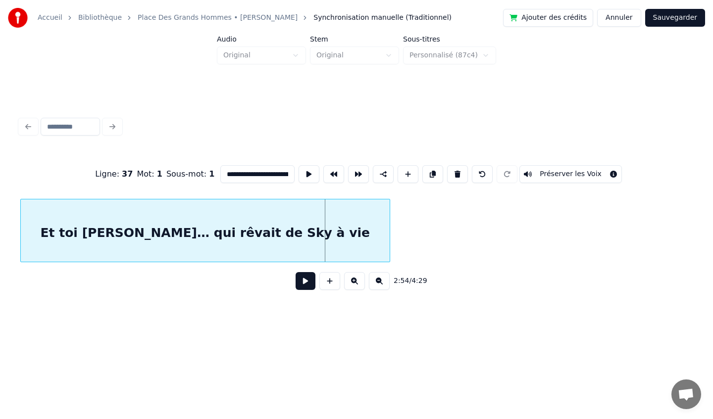
click at [73, 226] on div "Et toi [PERSON_NAME]… qui rêvait de Sky à vie" at bounding box center [205, 232] width 369 height 67
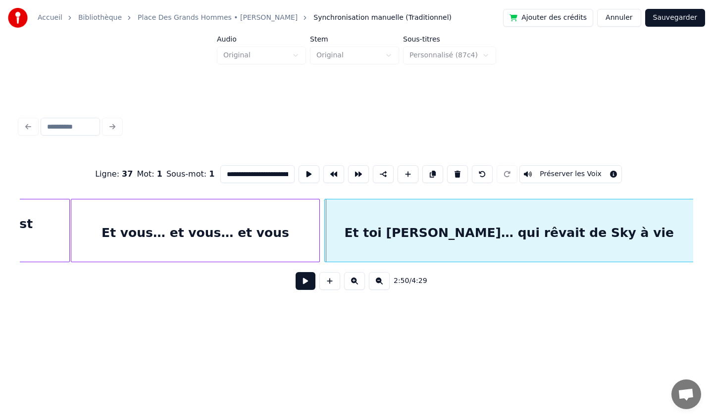
scroll to position [0, 12357]
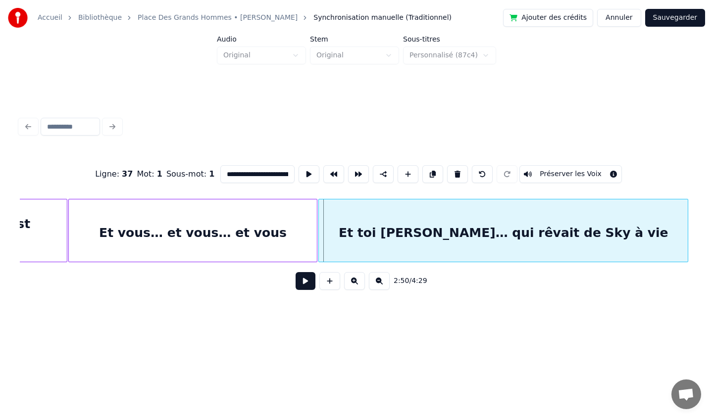
click at [456, 242] on div "Et toi [PERSON_NAME]… qui rêvait de Sky à vie" at bounding box center [503, 232] width 369 height 67
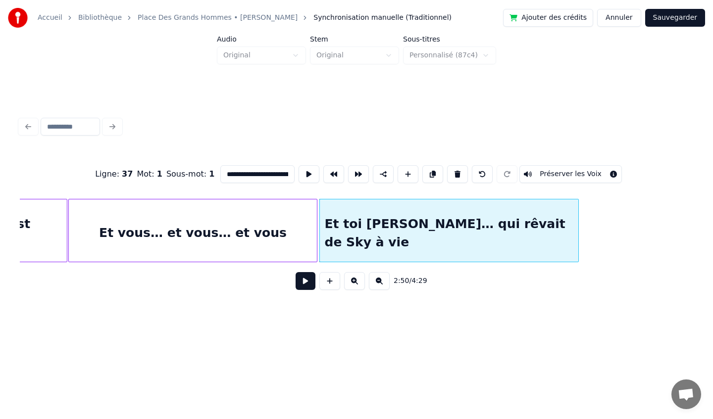
click at [578, 233] on div at bounding box center [576, 230] width 3 height 62
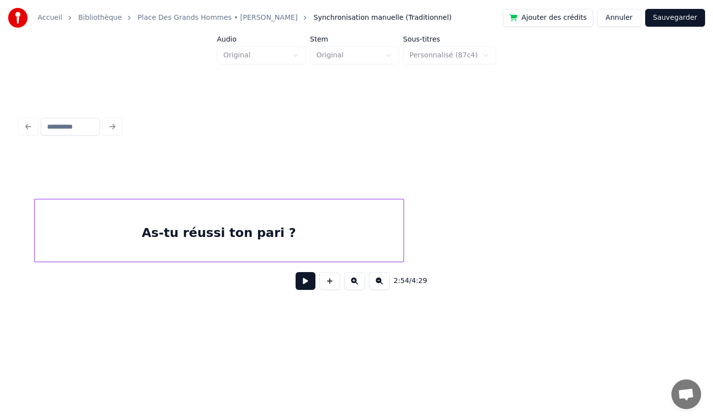
click at [201, 243] on div "As-tu réussi ton pari ?" at bounding box center [219, 232] width 369 height 67
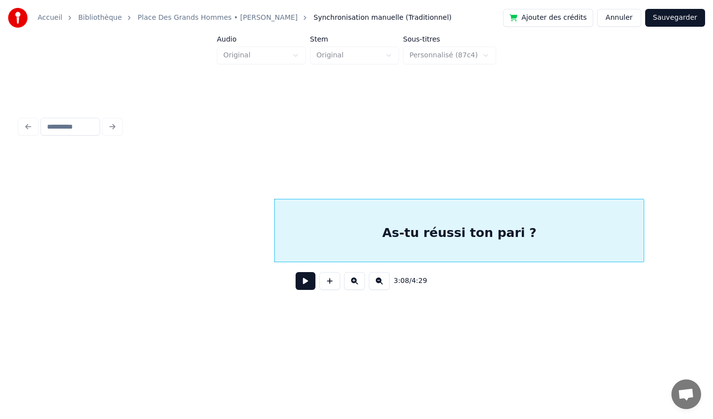
scroll to position [0, 13727]
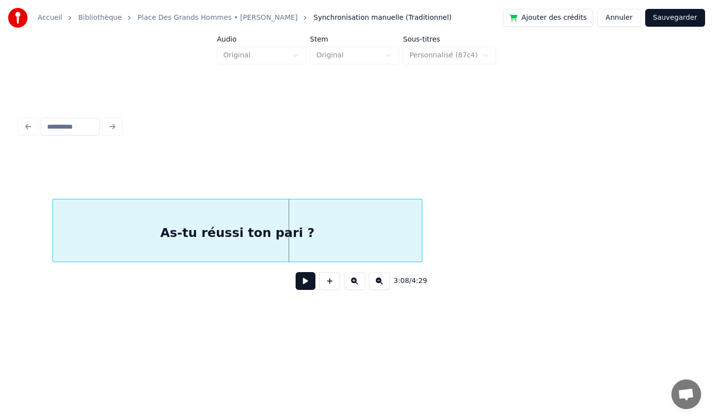
click at [125, 239] on div "As-tu réussi ton pari ?" at bounding box center [237, 232] width 369 height 67
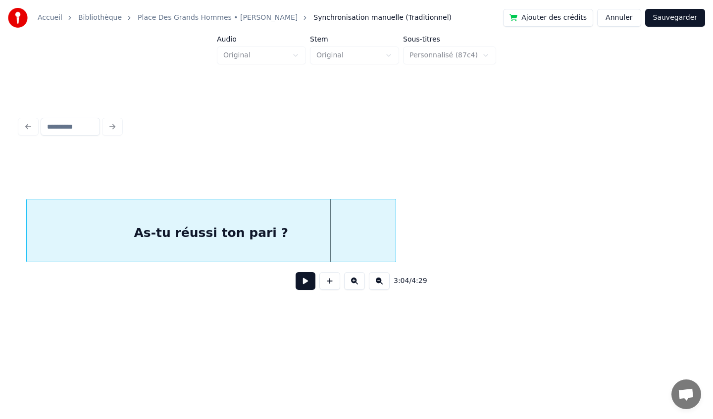
click at [154, 230] on div "As-tu réussi ton pari ?" at bounding box center [211, 232] width 369 height 67
click at [158, 250] on div "As-tu réussi ton pari ?" at bounding box center [204, 232] width 369 height 67
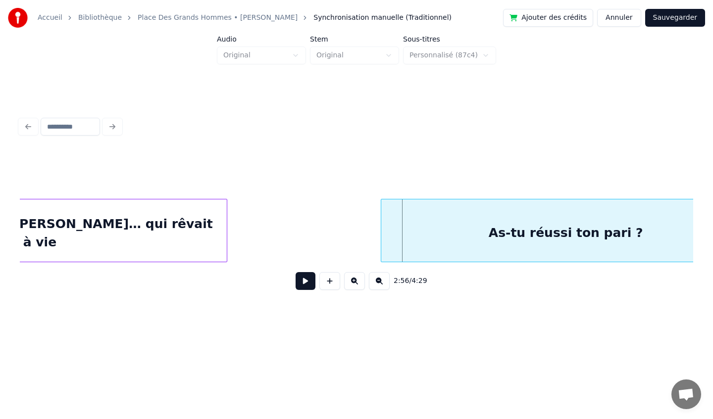
scroll to position [0, 12784]
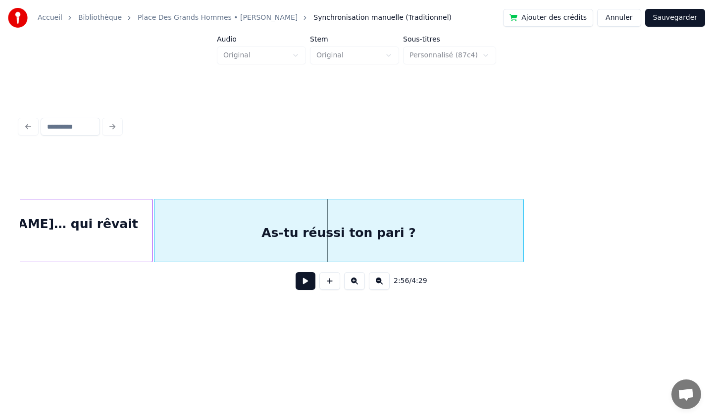
click at [279, 241] on div "As-tu réussi ton pari ?" at bounding box center [338, 232] width 369 height 67
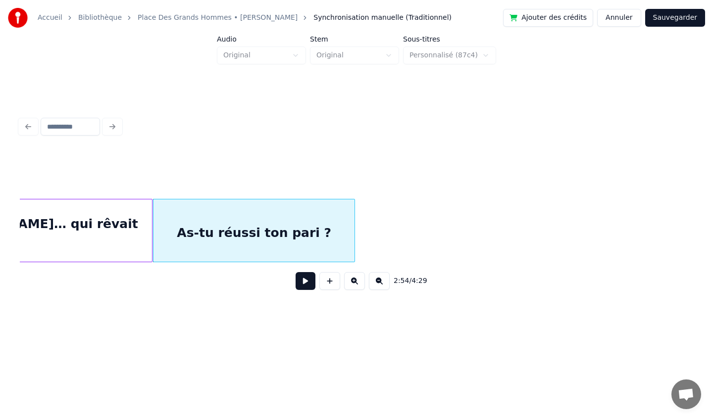
click at [351, 228] on div at bounding box center [352, 230] width 3 height 62
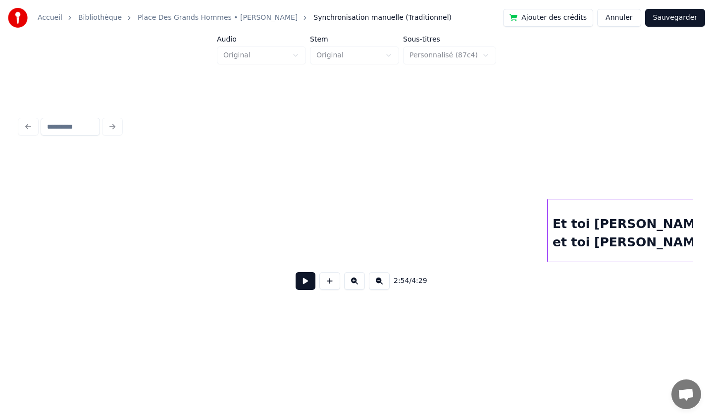
scroll to position [0, 14279]
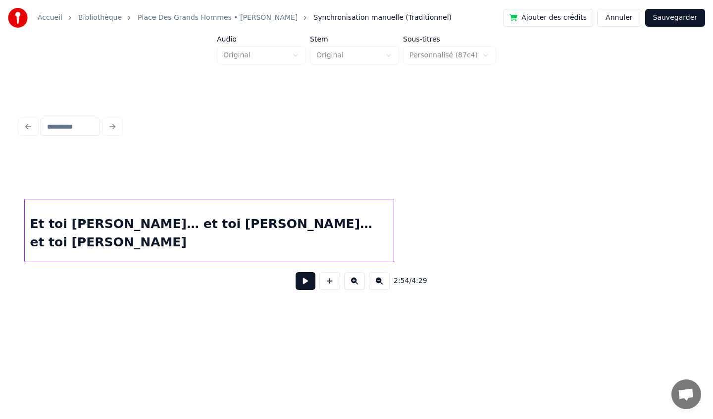
click at [260, 228] on div "Et toi [PERSON_NAME]… et toi [PERSON_NAME]… et toi [PERSON_NAME]" at bounding box center [209, 232] width 369 height 67
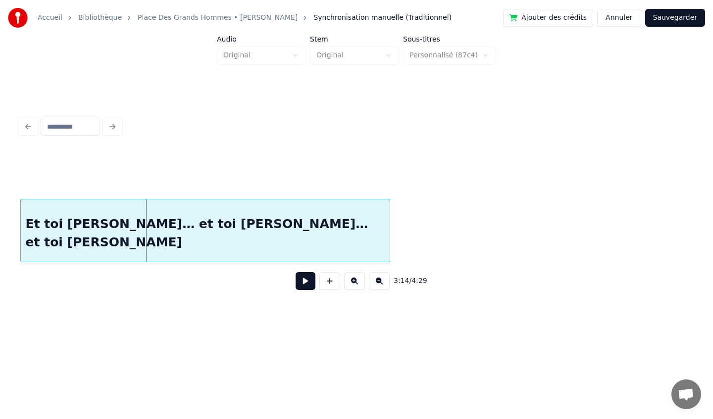
click at [212, 224] on div "Et toi [PERSON_NAME]… et toi [PERSON_NAME]… et toi [PERSON_NAME]" at bounding box center [205, 232] width 369 height 67
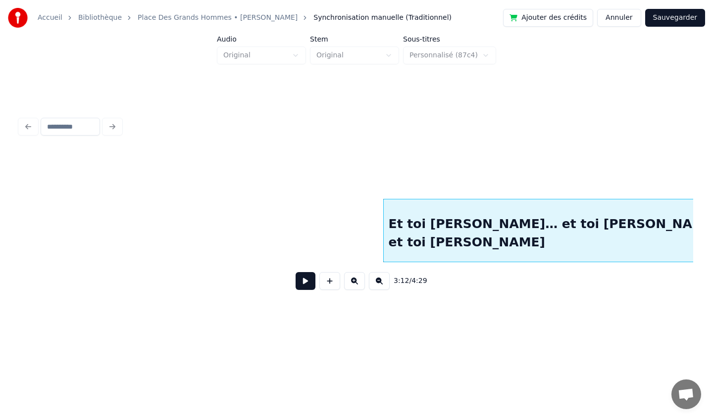
scroll to position [0, 13929]
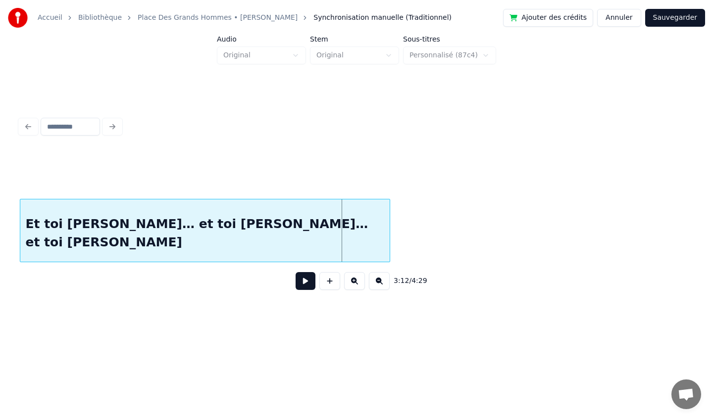
click at [146, 230] on div "Et toi [PERSON_NAME]… et toi [PERSON_NAME]… et toi [PERSON_NAME]" at bounding box center [204, 232] width 369 height 67
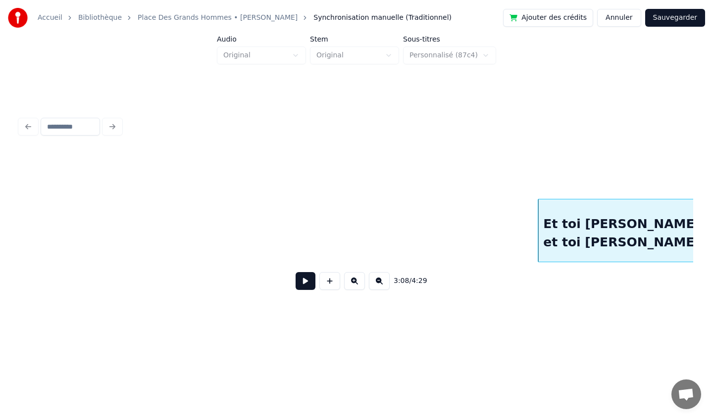
scroll to position [0, 13334]
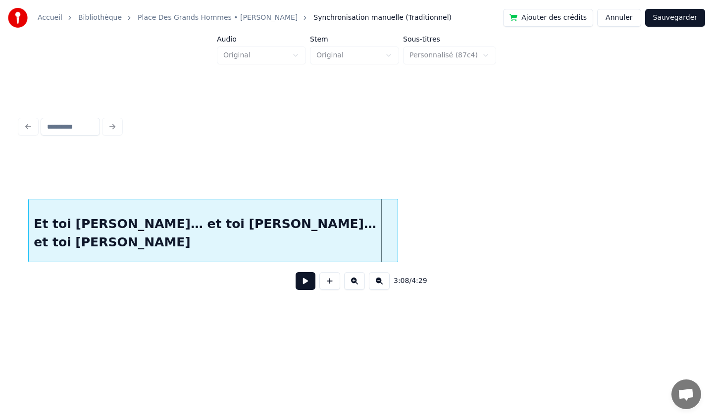
click at [312, 225] on div "Et toi [PERSON_NAME]… et toi [PERSON_NAME]… et toi [PERSON_NAME]" at bounding box center [213, 232] width 369 height 67
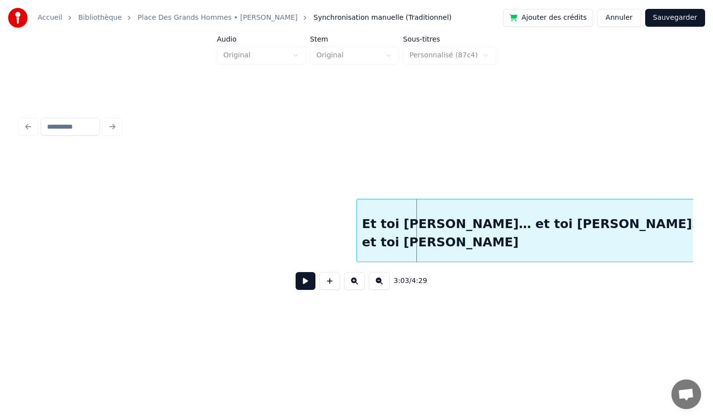
scroll to position [0, 13308]
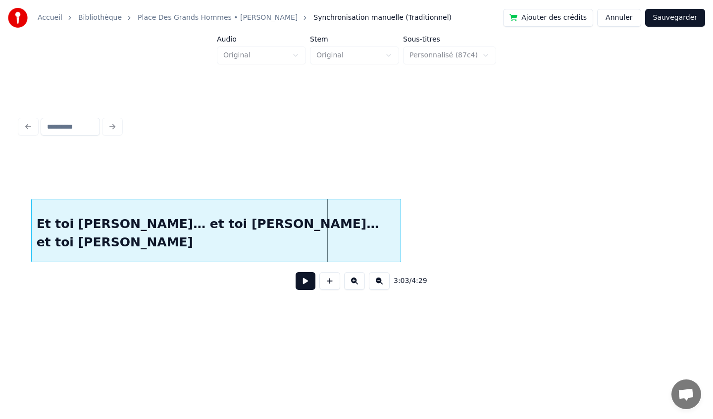
click at [244, 214] on div "Et toi [PERSON_NAME]… et toi [PERSON_NAME]… et toi [PERSON_NAME]" at bounding box center [216, 232] width 369 height 67
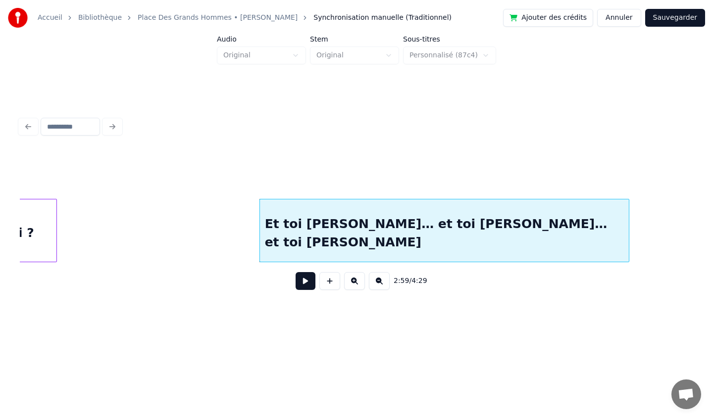
scroll to position [0, 13071]
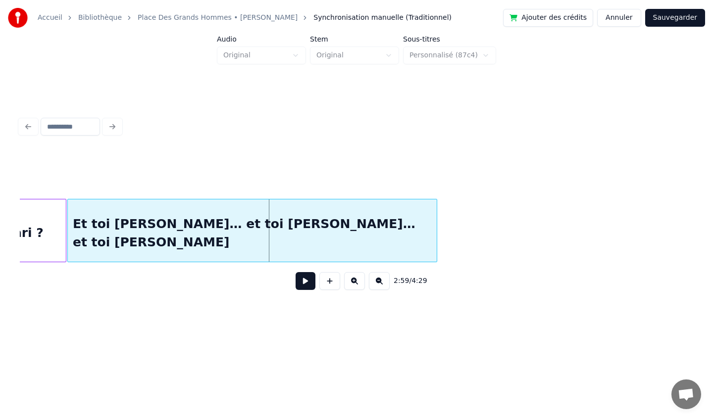
click at [176, 216] on div "Et toi [PERSON_NAME]… et toi [PERSON_NAME]… et toi [PERSON_NAME]" at bounding box center [252, 232] width 369 height 67
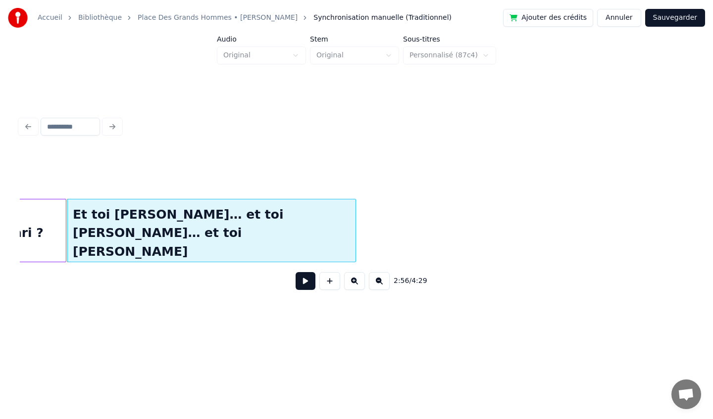
click at [354, 231] on div at bounding box center [353, 230] width 3 height 62
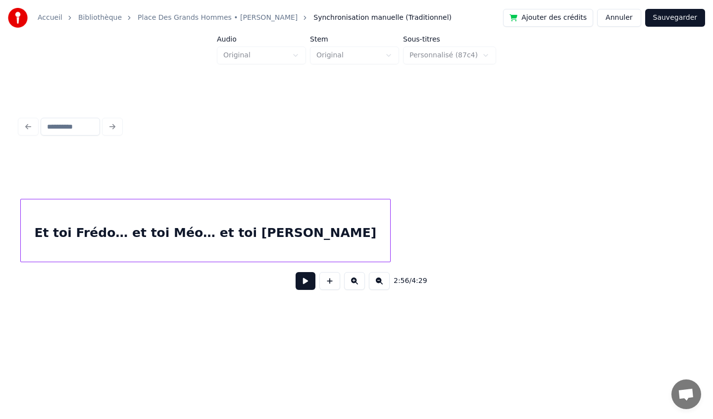
click at [214, 220] on div "Et toi Frédo… et toi Méo… et toi [PERSON_NAME]" at bounding box center [206, 232] width 370 height 67
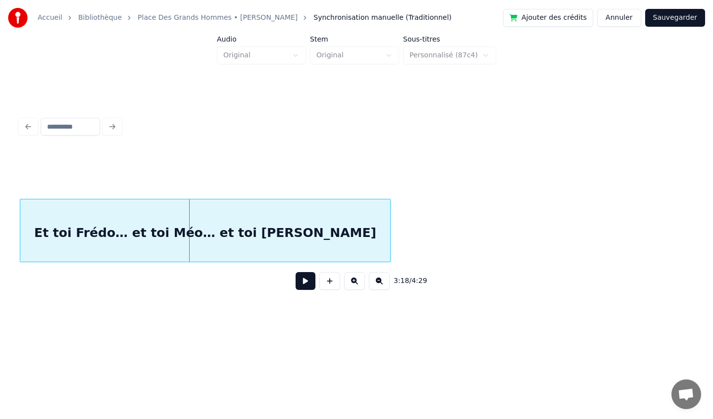
click at [45, 215] on div "Et toi Frédo… et toi Méo… et toi [PERSON_NAME]" at bounding box center [205, 232] width 370 height 67
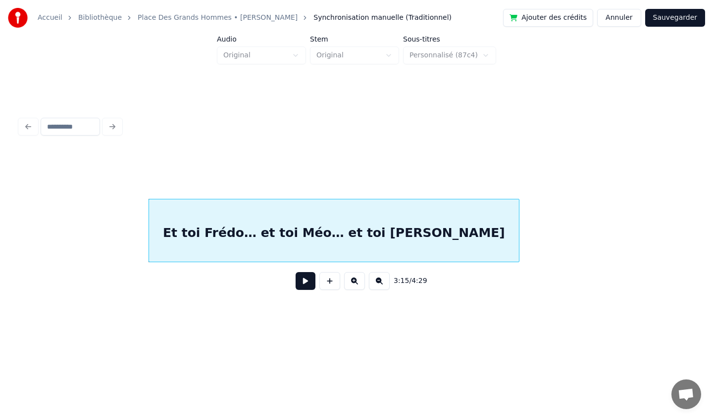
scroll to position [0, 14342]
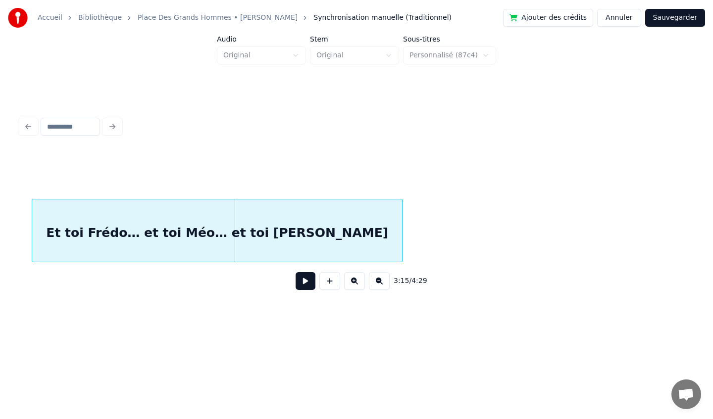
click at [32, 226] on div "Et toi Frédo… et toi Méo… et toi [PERSON_NAME]" at bounding box center [217, 232] width 370 height 67
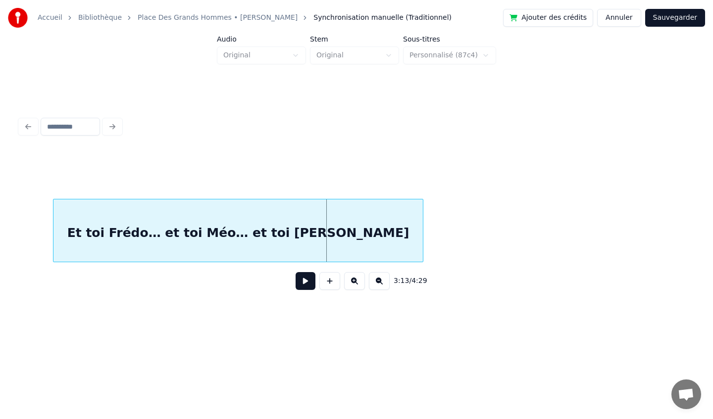
click at [150, 253] on div "Et toi Frédo… et toi Méo… et toi [PERSON_NAME]" at bounding box center [238, 232] width 370 height 67
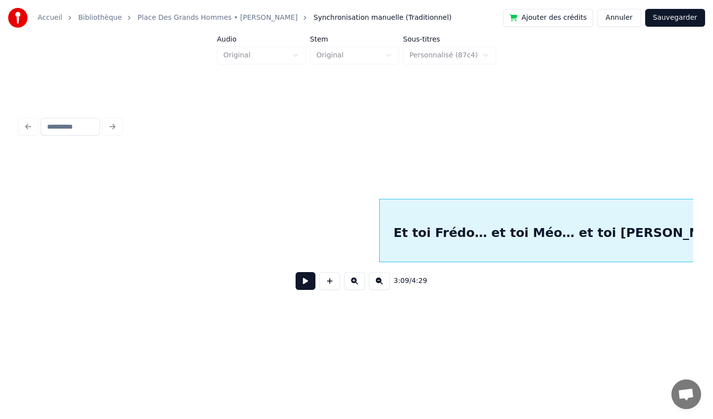
scroll to position [0, 13644]
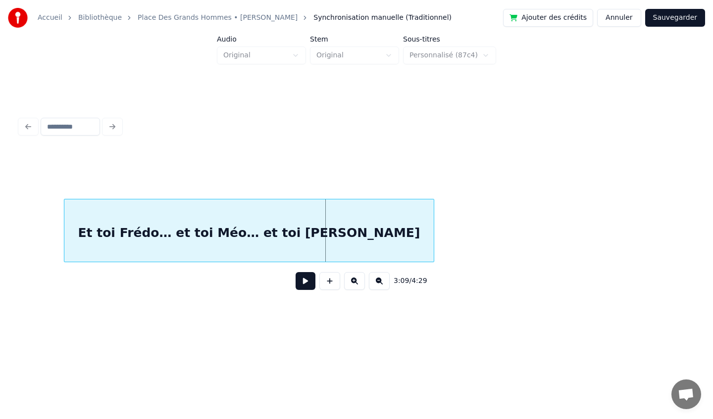
click at [235, 226] on div "Et toi Frédo… et toi Méo… et toi [PERSON_NAME]" at bounding box center [249, 232] width 370 height 67
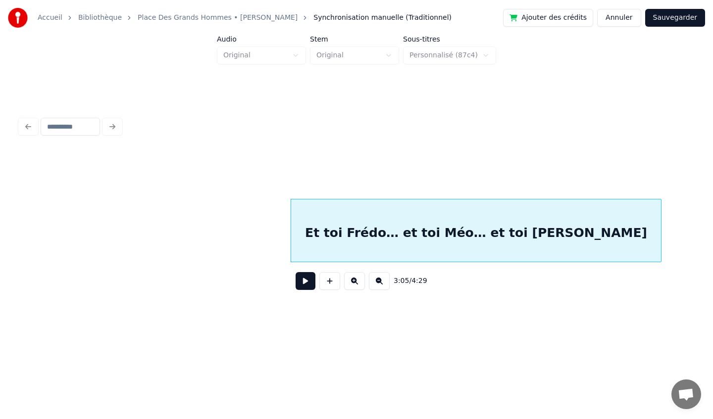
scroll to position [0, 13525]
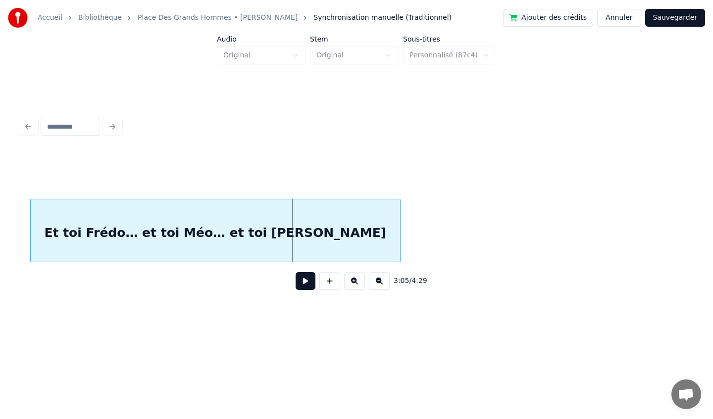
click at [107, 219] on div "Et toi Frédo… et toi Méo… et toi [PERSON_NAME]" at bounding box center [216, 232] width 370 height 67
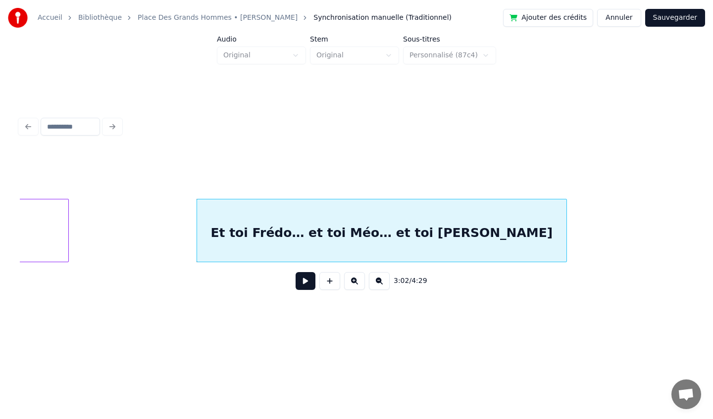
scroll to position [0, 13353]
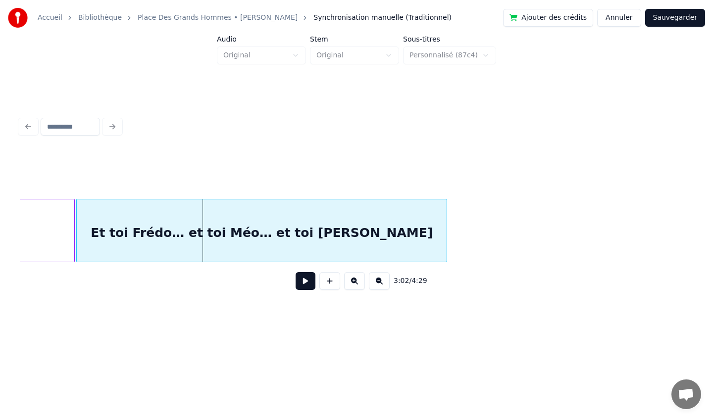
click at [150, 223] on div "Et toi Frédo… et toi Méo… et toi [PERSON_NAME]" at bounding box center [262, 232] width 370 height 67
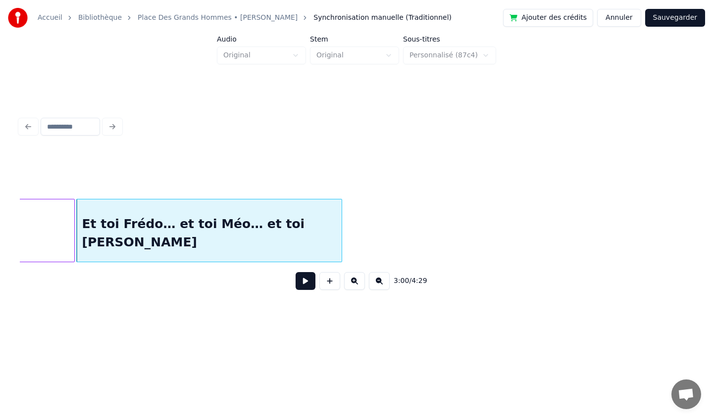
click at [338, 232] on div at bounding box center [339, 230] width 3 height 62
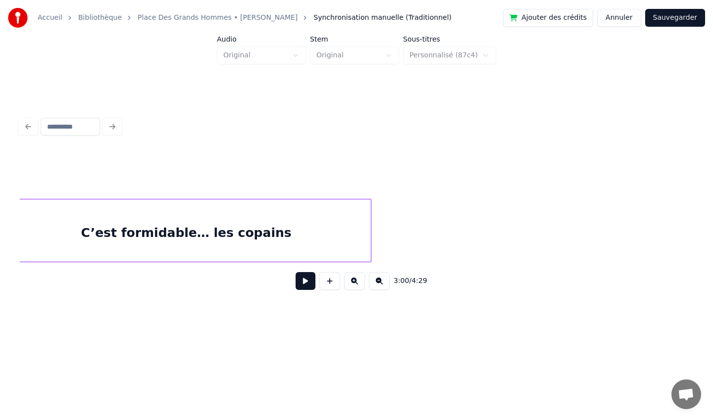
scroll to position [0, 15549]
click at [116, 238] on div "C’est formidable… les copains" at bounding box center [188, 232] width 369 height 67
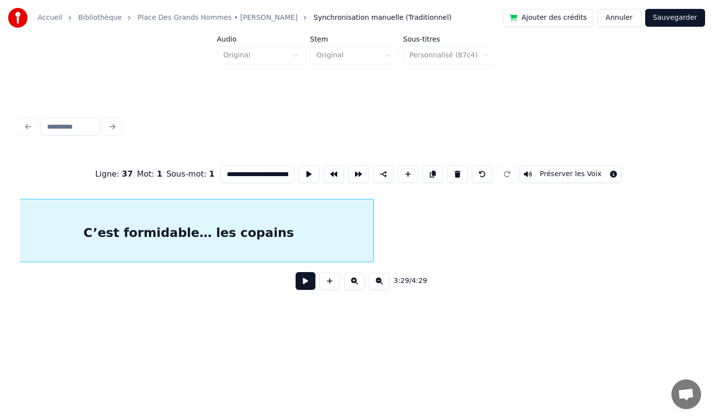
scroll to position [0, 15533]
click at [224, 173] on input "**********" at bounding box center [257, 174] width 74 height 18
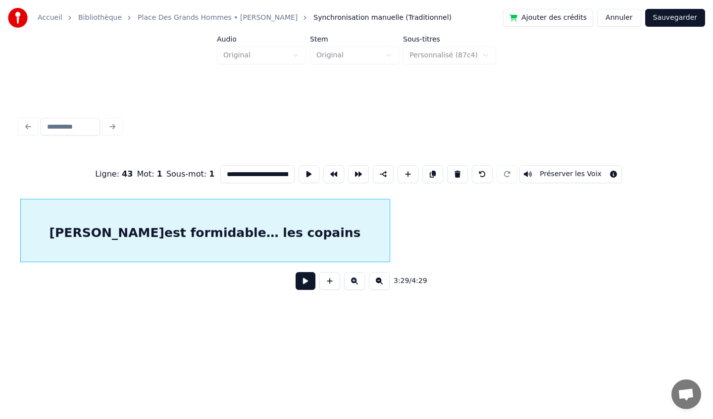
click at [241, 173] on input "**********" at bounding box center [257, 174] width 74 height 18
type input "**********"
click at [215, 284] on div "3:29 / 4:29" at bounding box center [356, 281] width 657 height 22
click at [137, 237] on div "[PERSON_NAME]est formidable… les copains" at bounding box center [205, 232] width 369 height 67
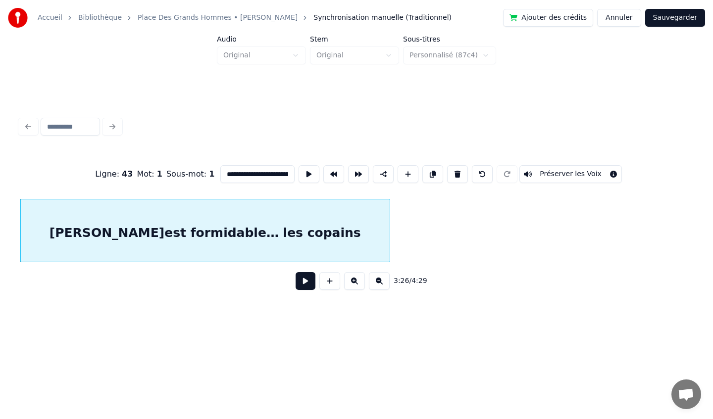
click at [119, 220] on div "[PERSON_NAME]est formidable… les copains" at bounding box center [205, 232] width 369 height 67
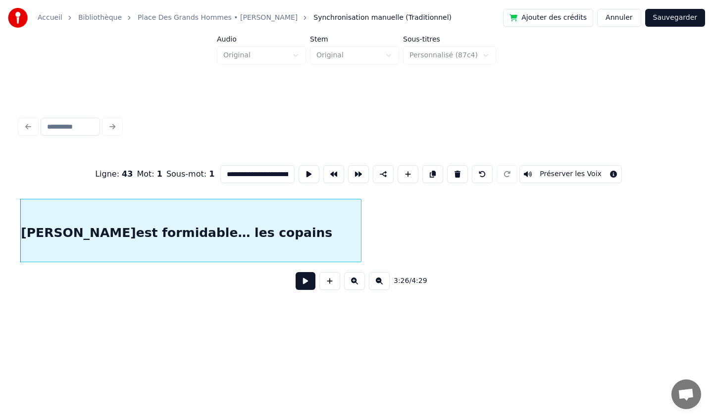
scroll to position [0, 15178]
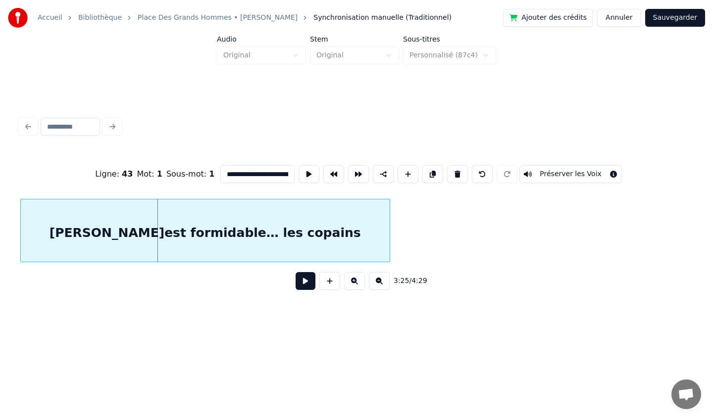
click at [124, 208] on div "[PERSON_NAME]est formidable… les copains" at bounding box center [205, 232] width 369 height 67
click at [138, 242] on div "[PERSON_NAME]est formidable… les copains" at bounding box center [209, 232] width 369 height 67
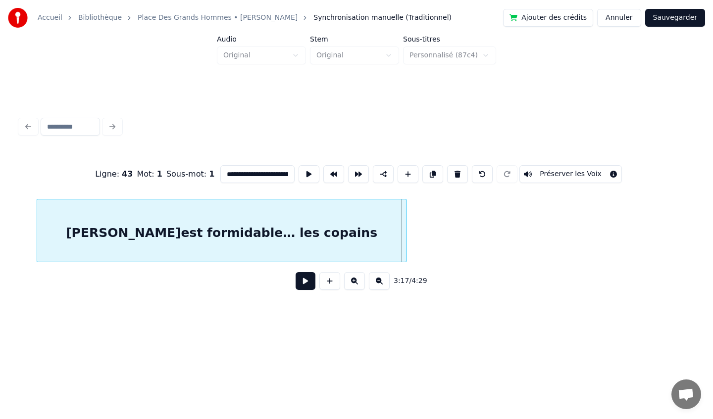
click at [261, 266] on div "**********" at bounding box center [356, 224] width 673 height 150
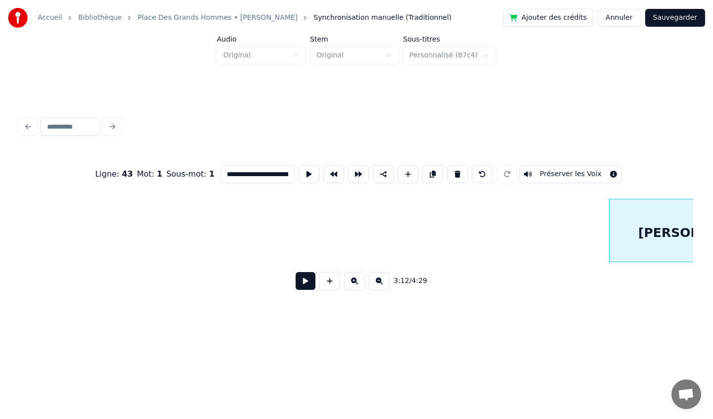
scroll to position [0, 13721]
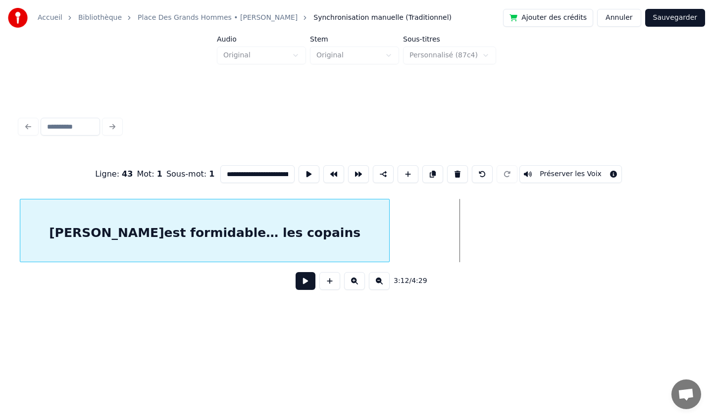
click at [203, 240] on div "[PERSON_NAME]est formidable… les copains" at bounding box center [204, 232] width 369 height 67
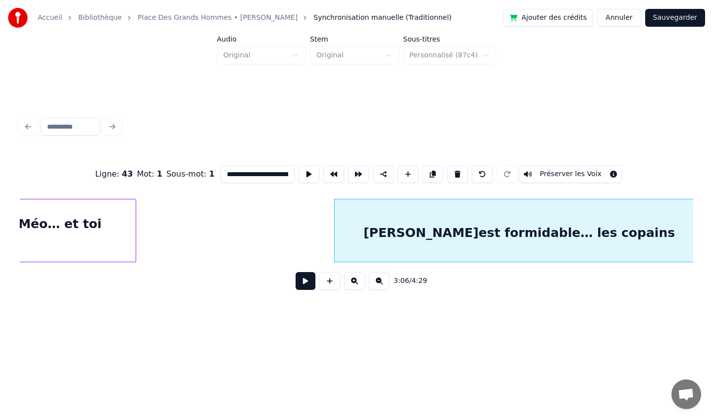
scroll to position [0, 13563]
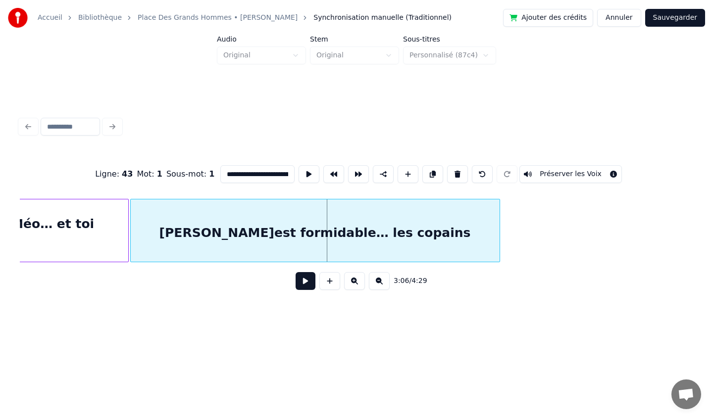
click at [270, 227] on div "[PERSON_NAME]est formidable… les copains" at bounding box center [315, 232] width 369 height 67
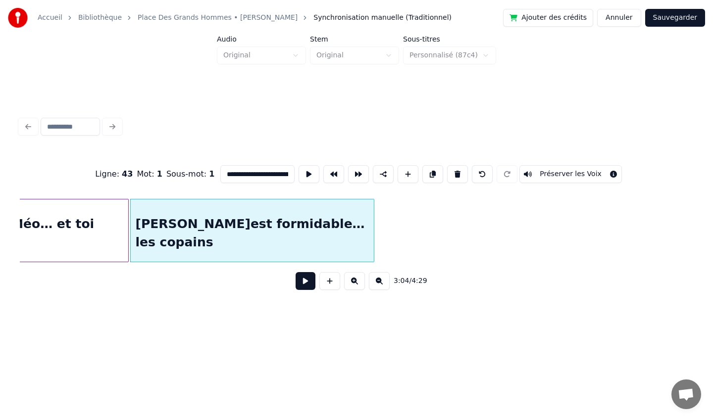
click at [371, 233] on div at bounding box center [372, 230] width 3 height 62
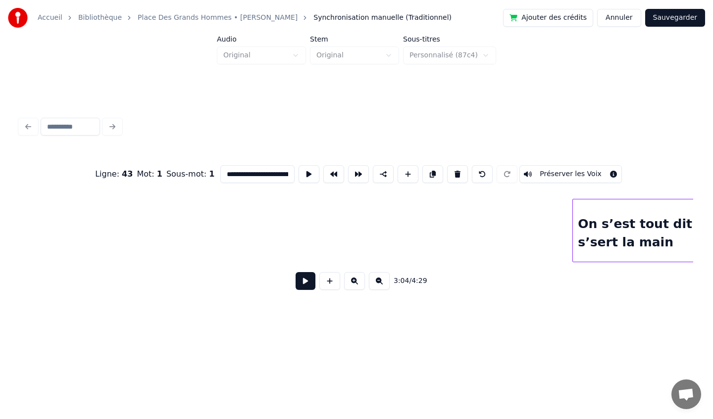
scroll to position [0, 17268]
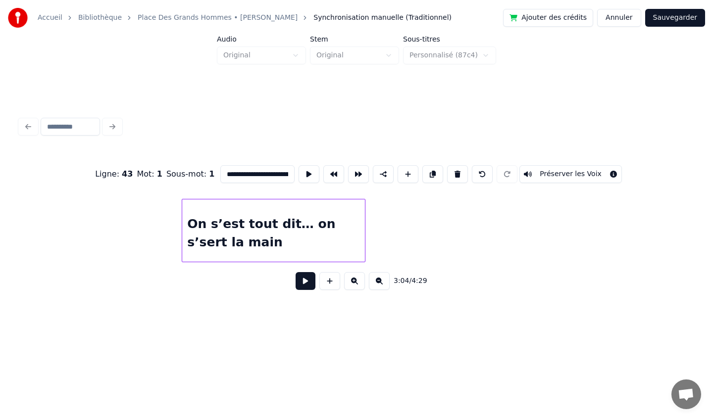
click at [279, 227] on div "On s’est tout dit… on s’sert la main" at bounding box center [273, 232] width 183 height 67
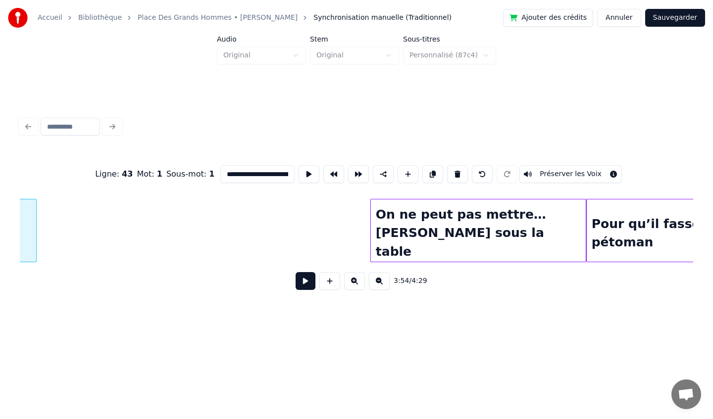
scroll to position [0, 17635]
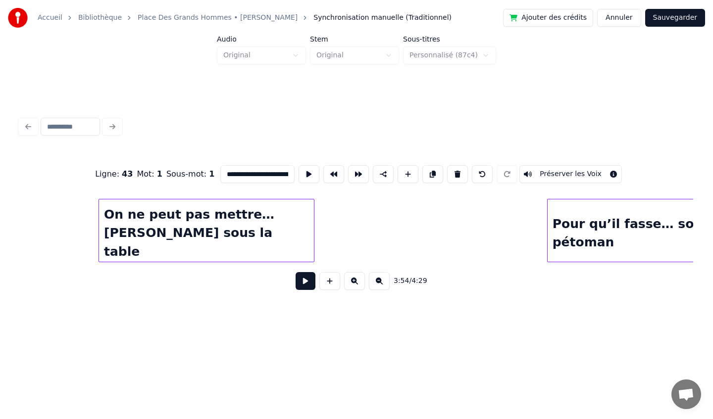
click at [174, 260] on div "On ne peut pas mettre… [PERSON_NAME] sous la table" at bounding box center [206, 232] width 215 height 67
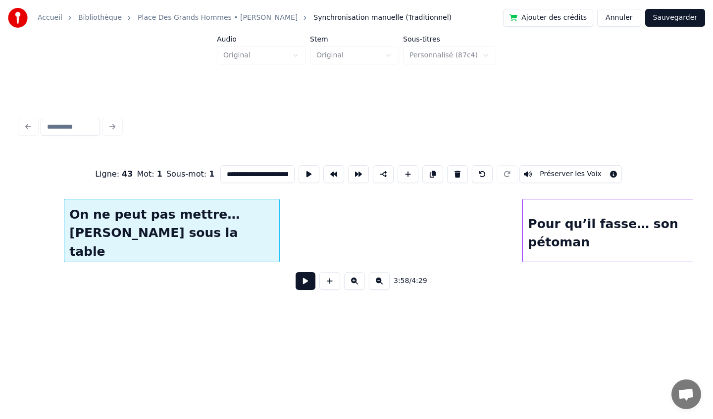
scroll to position [0, 17658]
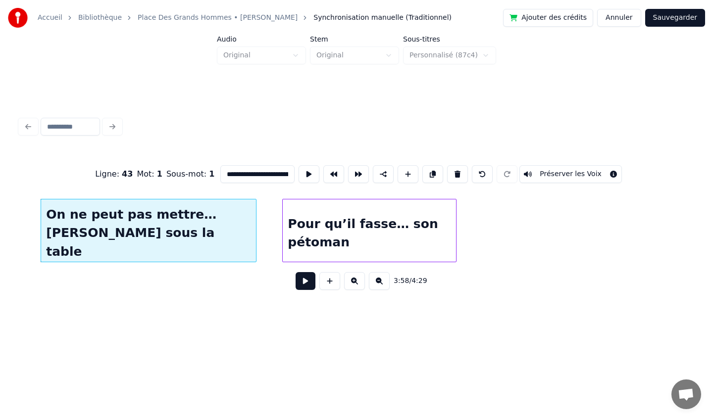
click at [383, 248] on div "Pour qu’il fasse… son pétoman" at bounding box center [369, 232] width 173 height 67
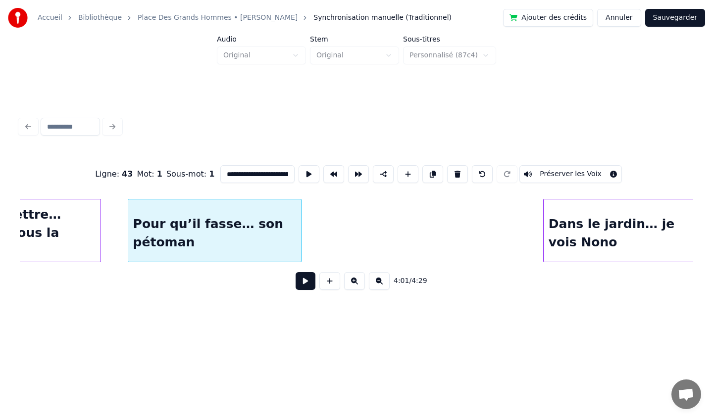
scroll to position [0, 17831]
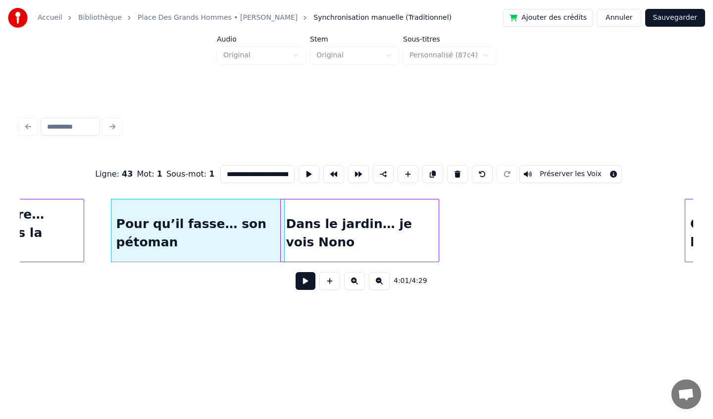
click at [367, 241] on div "Dans le jardin… je vois Nono" at bounding box center [360, 232] width 158 height 67
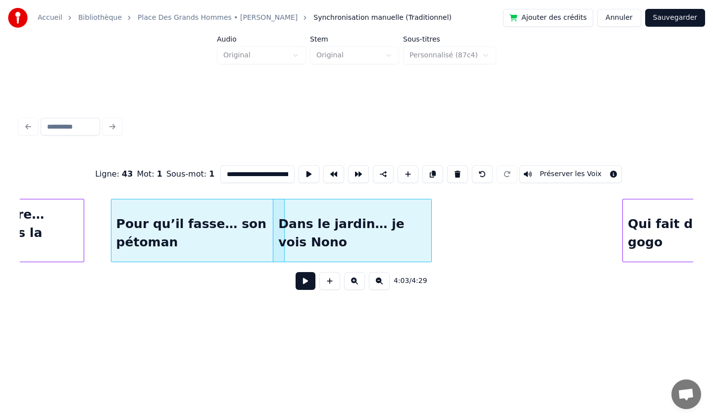
click at [625, 237] on div at bounding box center [624, 230] width 3 height 62
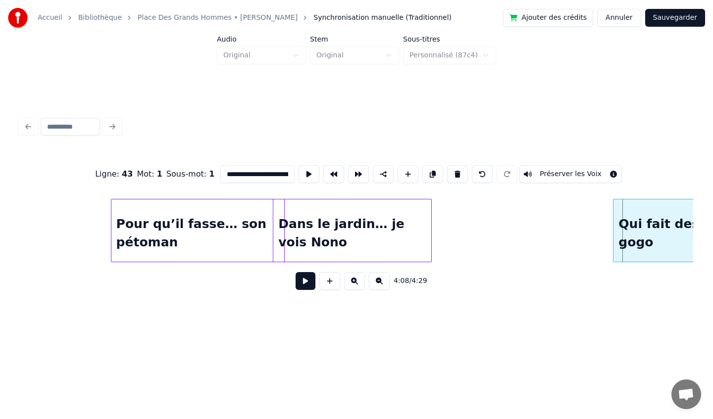
scroll to position [0, 17978]
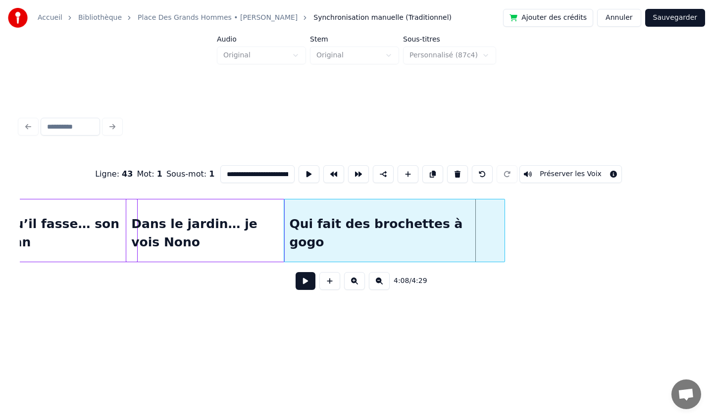
click at [452, 232] on div "Qui fait des brochettes à gogo" at bounding box center [394, 232] width 220 height 67
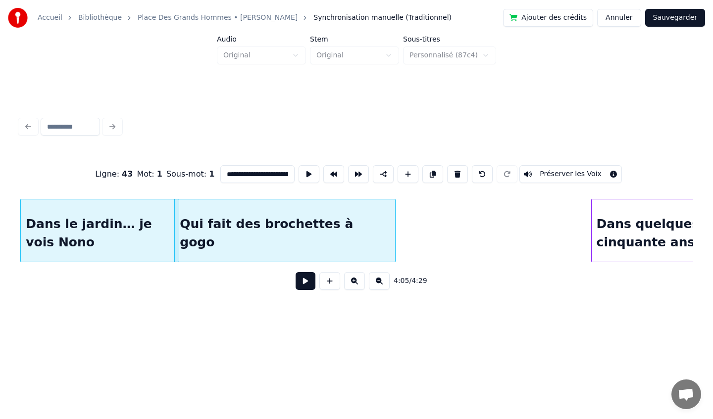
scroll to position [0, 18205]
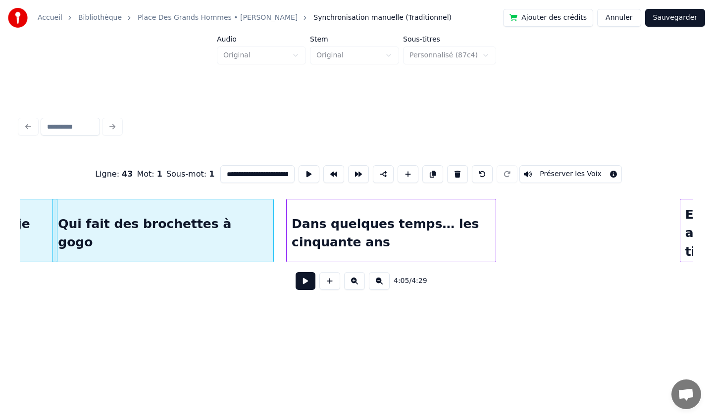
click at [404, 247] on div "Dans quelques temps… les cinquante ans" at bounding box center [391, 232] width 209 height 67
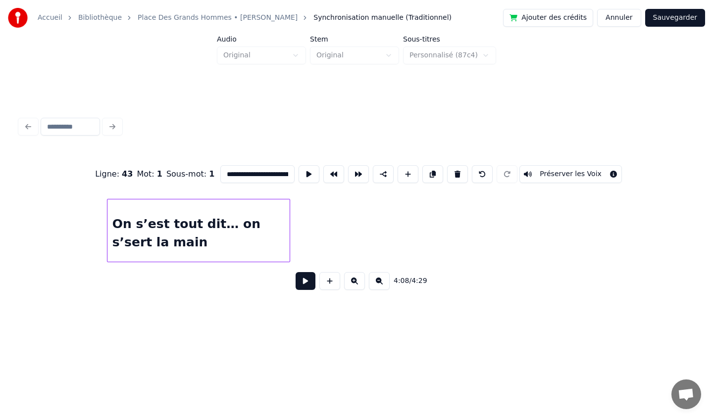
scroll to position [0, 16891]
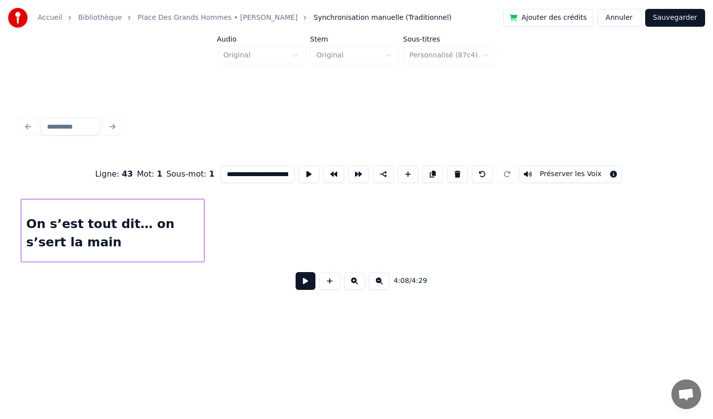
click at [65, 272] on div "**********" at bounding box center [356, 224] width 673 height 150
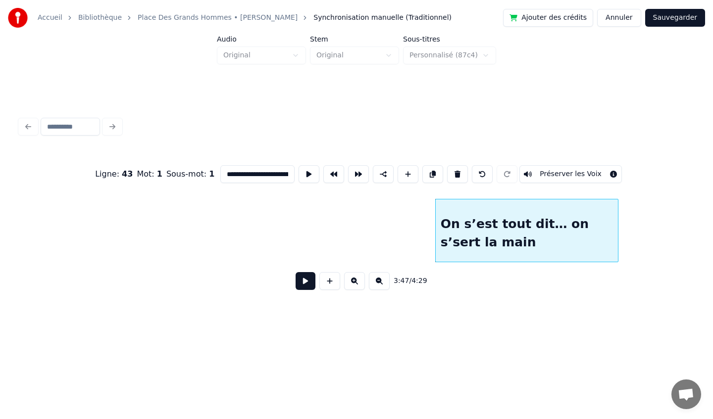
scroll to position [0, 16425]
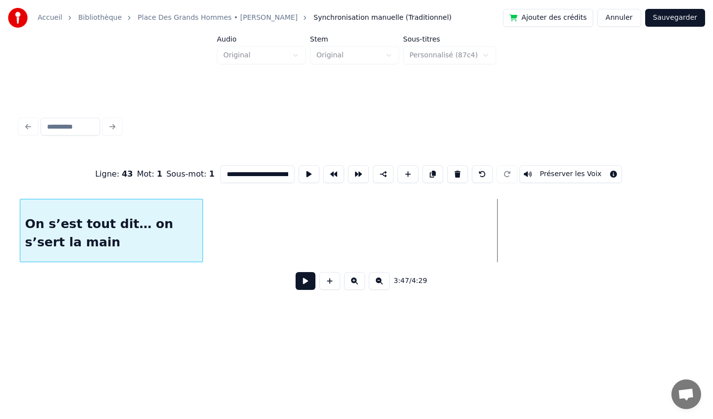
click at [96, 250] on div "On s’est tout dit… on s’sert la main" at bounding box center [111, 232] width 183 height 67
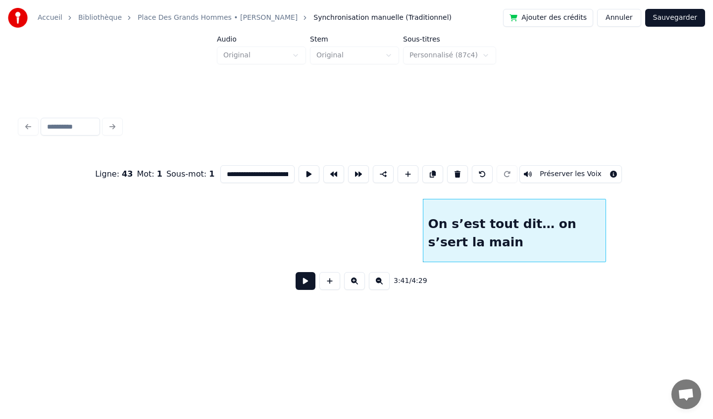
scroll to position [0, 16011]
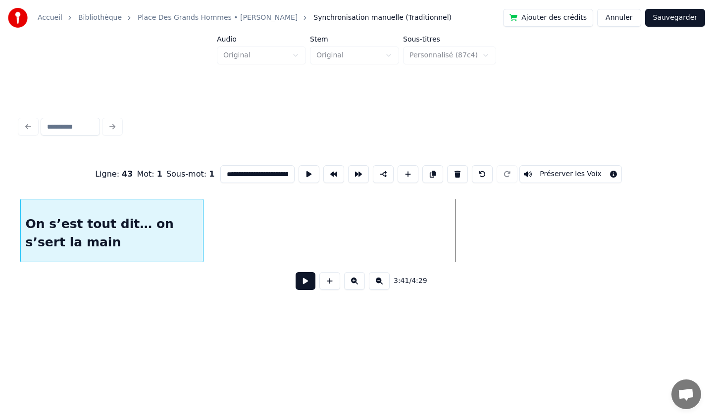
click at [62, 246] on div "On s’est tout dit… on s’sert la main" at bounding box center [112, 232] width 183 height 67
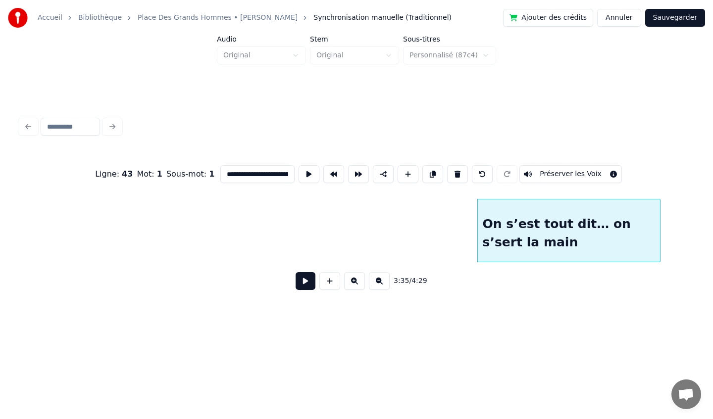
scroll to position [0, 15493]
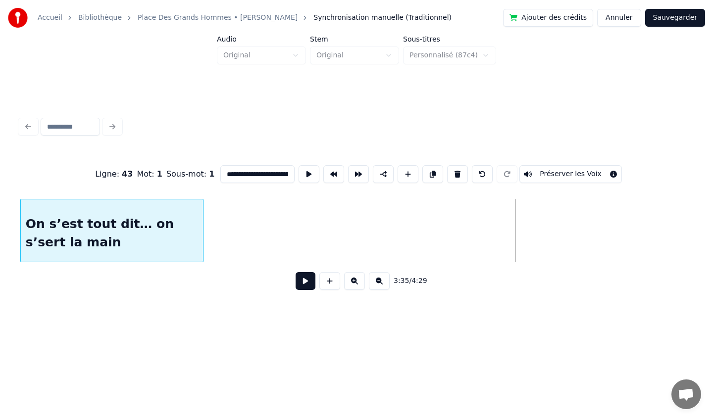
click at [118, 247] on div "On s’est tout dit… on s’sert la main" at bounding box center [112, 232] width 183 height 67
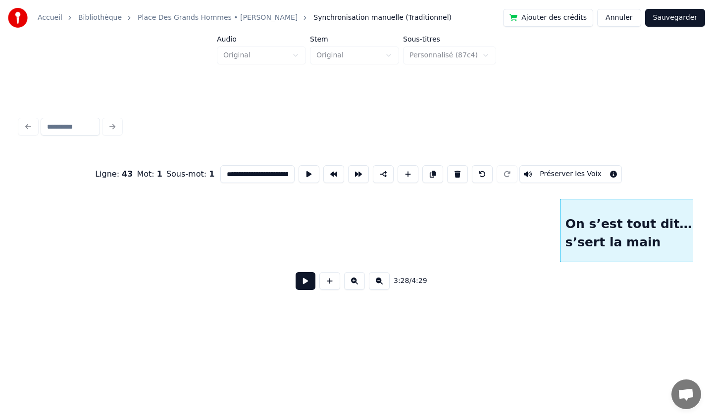
scroll to position [0, 14945]
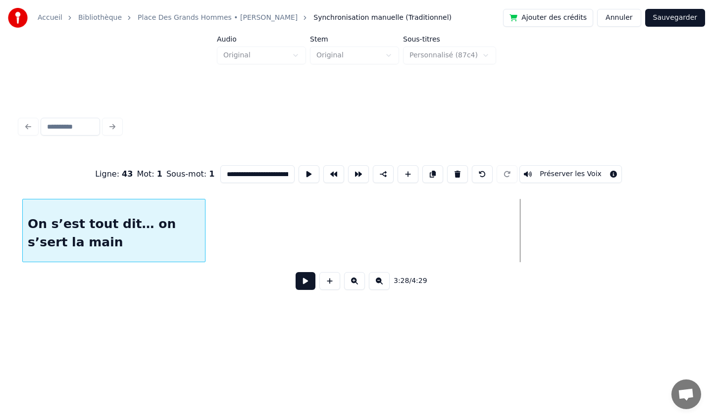
click at [127, 234] on div "On s’est tout dit… on s’sert la main" at bounding box center [114, 232] width 183 height 67
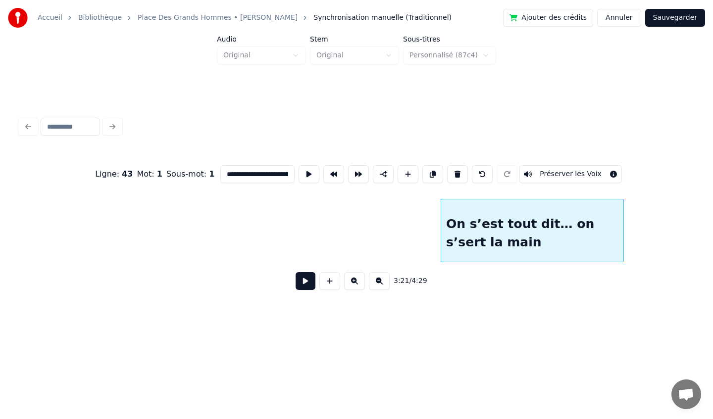
scroll to position [0, 14561]
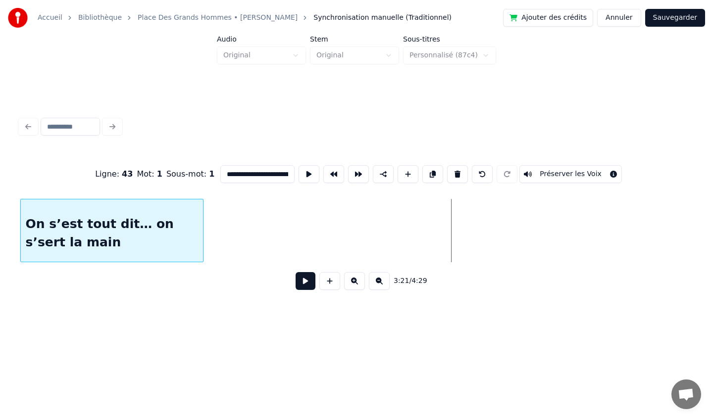
click at [133, 237] on div "On s’est tout dit… on s’sert la main" at bounding box center [112, 232] width 183 height 67
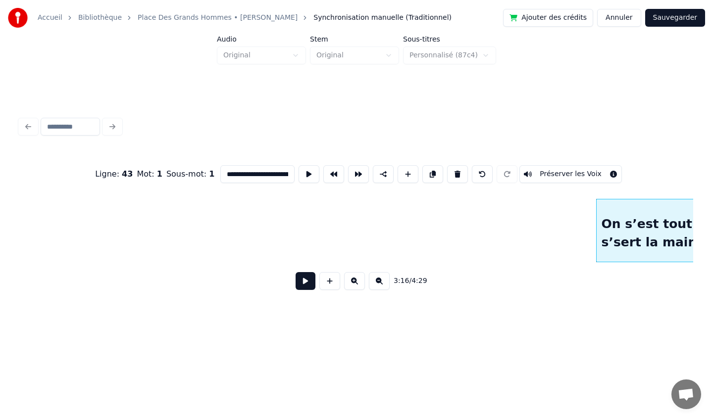
scroll to position [0, 13981]
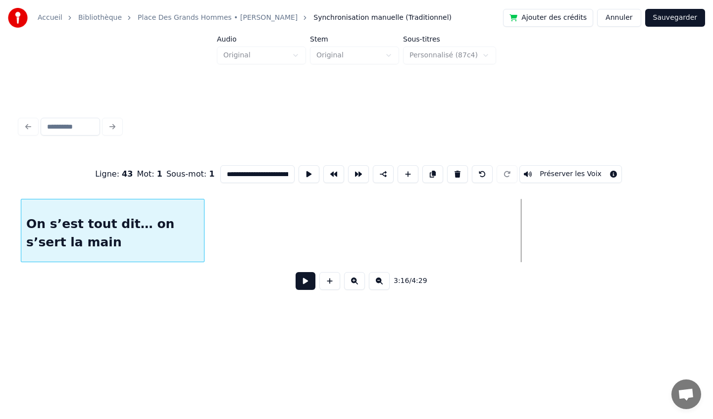
click at [125, 233] on div "On s’est tout dit… on s’sert la main" at bounding box center [112, 232] width 183 height 67
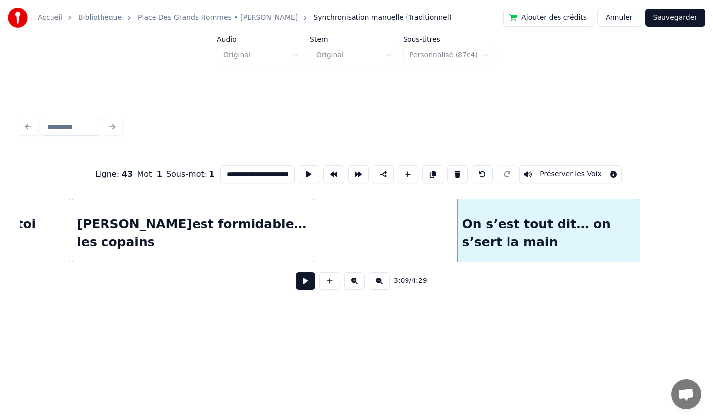
scroll to position [0, 13606]
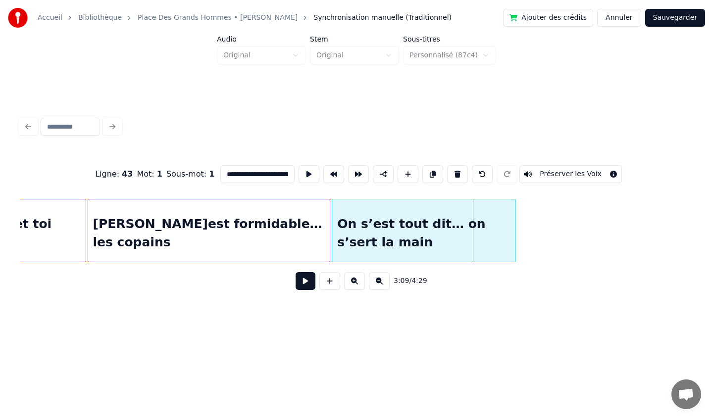
click at [386, 248] on div "On s’est tout dit… on s’sert la main" at bounding box center [423, 232] width 183 height 67
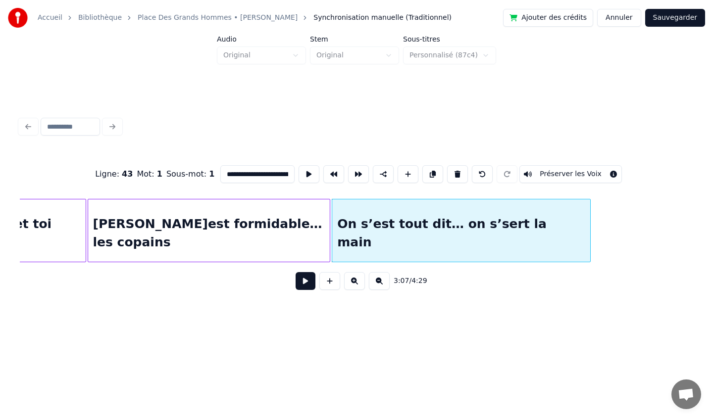
click at [589, 231] on div at bounding box center [588, 230] width 3 height 62
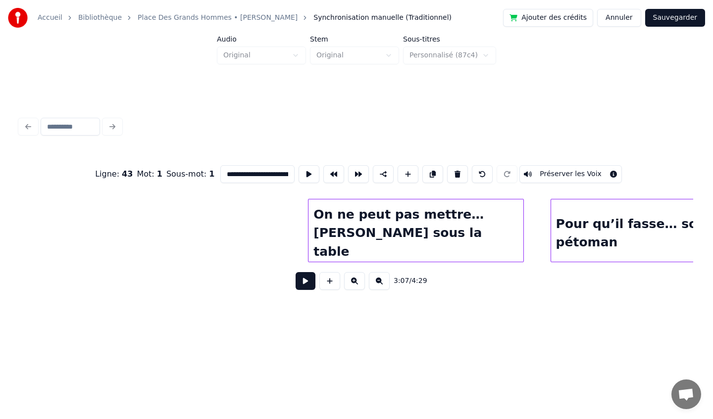
scroll to position [0, 17103]
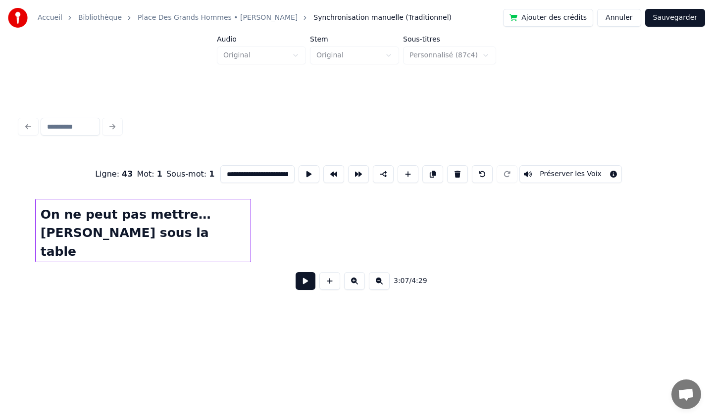
click at [123, 231] on div "On ne peut pas mettre… [PERSON_NAME] sous la table" at bounding box center [143, 232] width 215 height 67
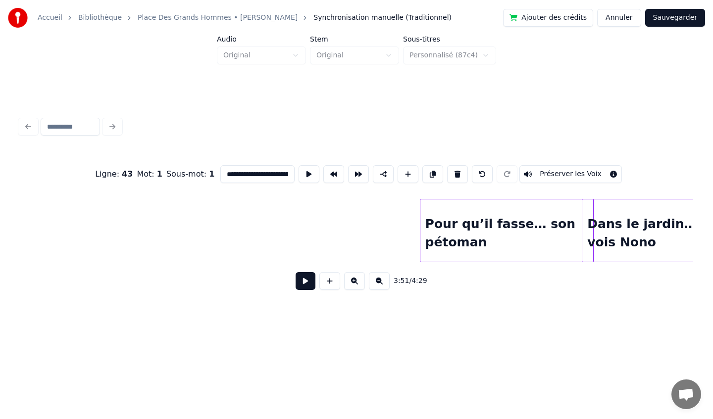
scroll to position [0, 17520]
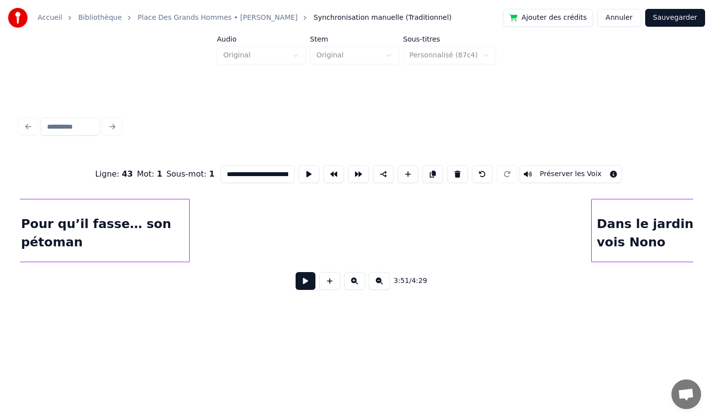
click at [125, 239] on div "Pour qu’il fasse… son pétoman" at bounding box center [102, 232] width 173 height 67
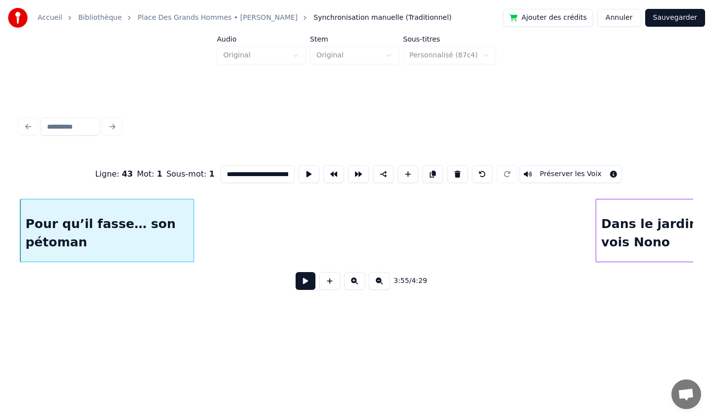
scroll to position [0, 17563]
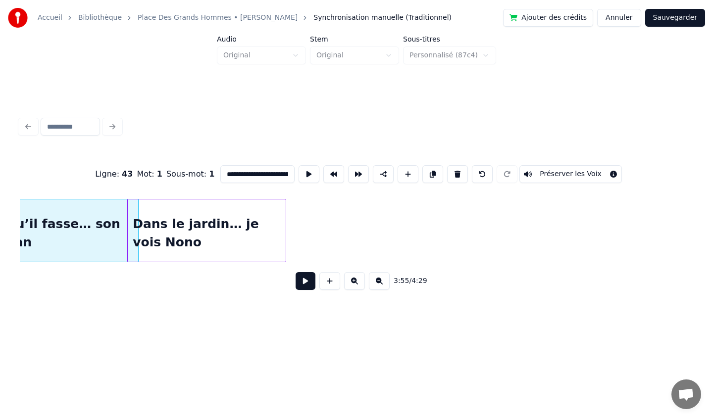
click at [205, 229] on div "Dans le jardin… je vois Nono" at bounding box center [207, 232] width 158 height 67
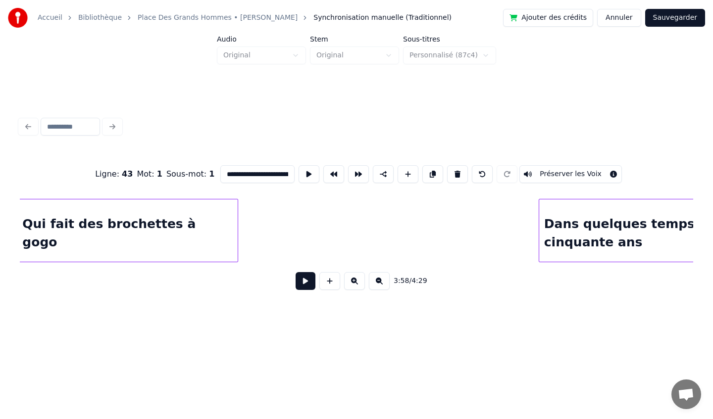
scroll to position [0, 17942]
click at [126, 239] on div "Qui fait des brochettes à gogo" at bounding box center [131, 232] width 220 height 67
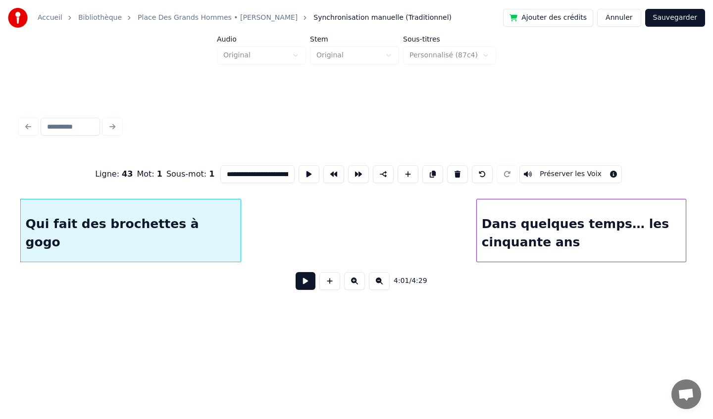
scroll to position [0, 17997]
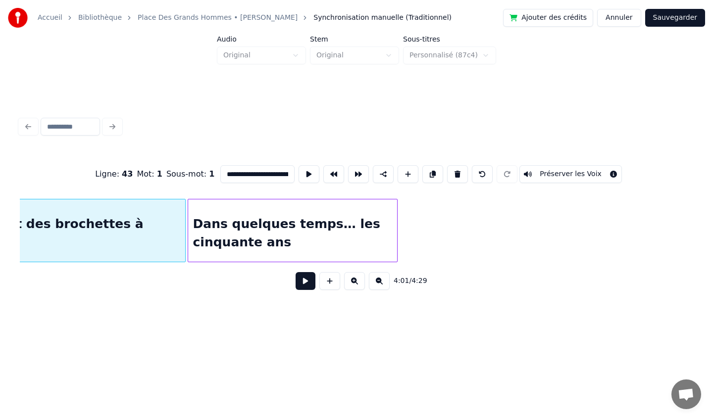
click at [276, 235] on div "Dans quelques temps… les cinquante ans" at bounding box center [292, 232] width 209 height 67
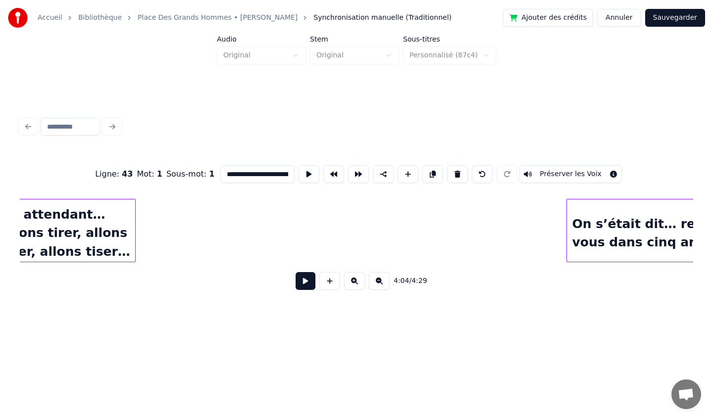
scroll to position [0, 18435]
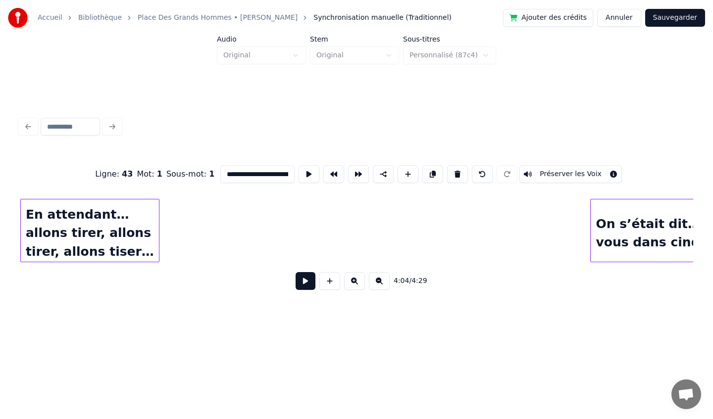
click at [78, 234] on div "En attendant… allons tirer, allons tirer, allons tiser…" at bounding box center [90, 232] width 138 height 67
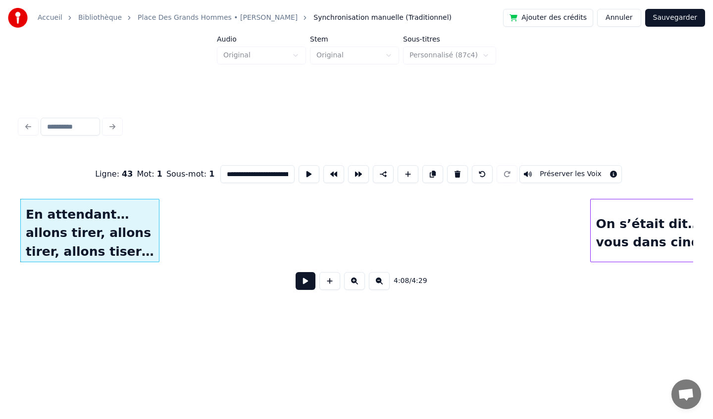
scroll to position [0, 18511]
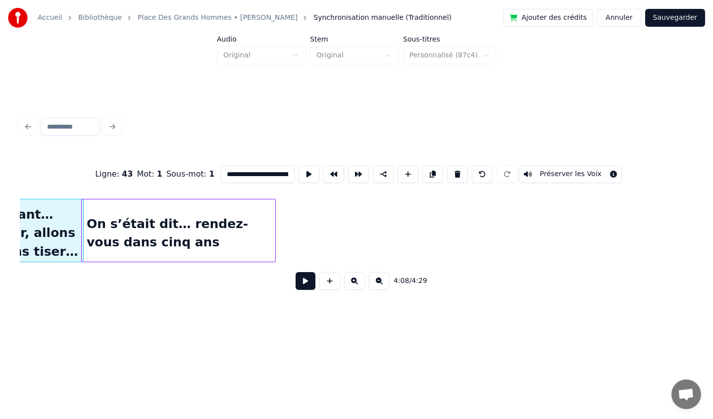
click at [227, 265] on div "**********" at bounding box center [356, 224] width 673 height 150
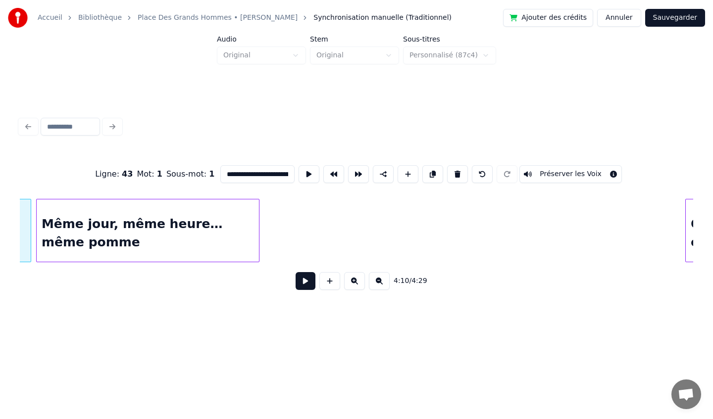
scroll to position [0, 18746]
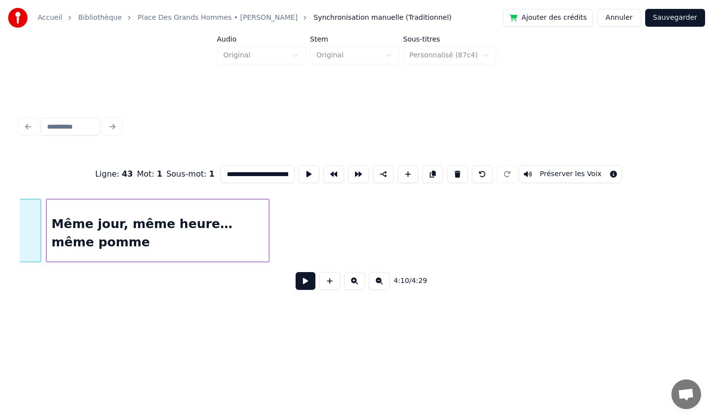
click at [55, 262] on div "**********" at bounding box center [356, 224] width 673 height 150
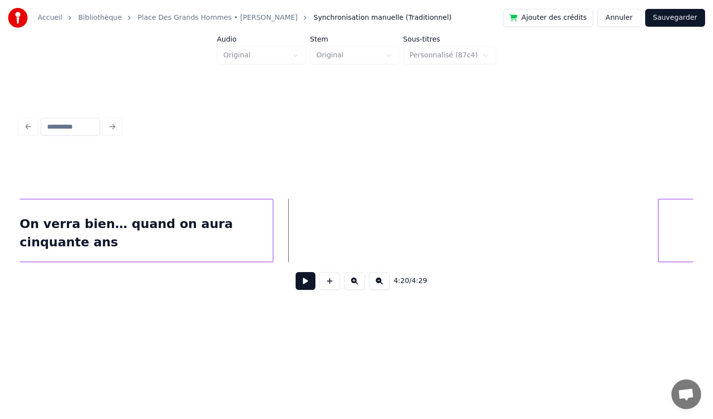
scroll to position [0, 19035]
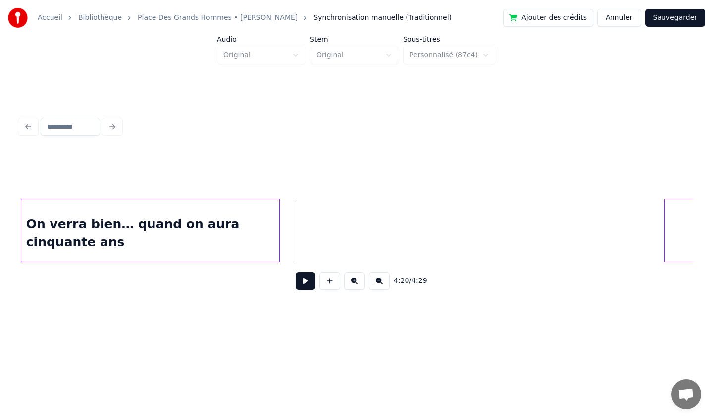
click at [13, 233] on div "Accueil Bibliothèque Place [GEOGRAPHIC_DATA] • [PERSON_NAME] Synchronisation ma…" at bounding box center [356, 166] width 713 height 332
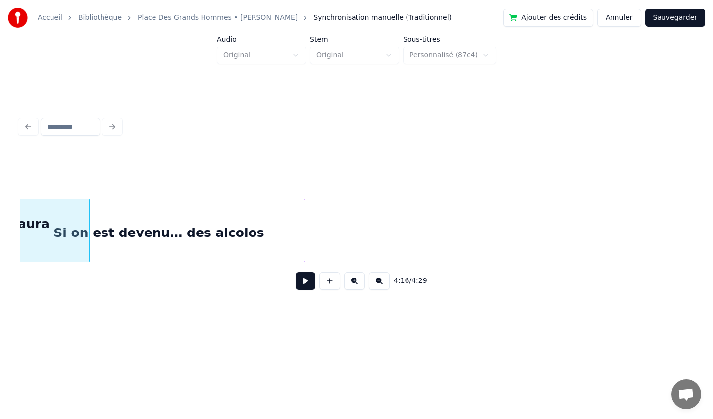
scroll to position [0, 19216]
click at [213, 250] on div "Si on est devenu… des alcolos" at bounding box center [166, 232] width 291 height 67
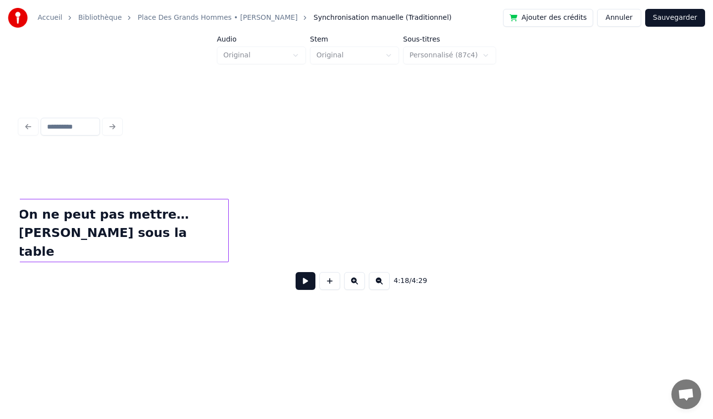
scroll to position [0, 16574]
click at [40, 245] on div "On ne peut pas mettre… [PERSON_NAME] sous la table" at bounding box center [128, 232] width 215 height 67
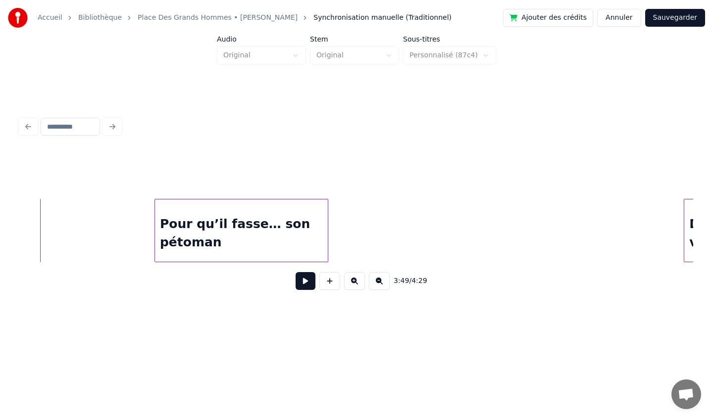
scroll to position [0, 16866]
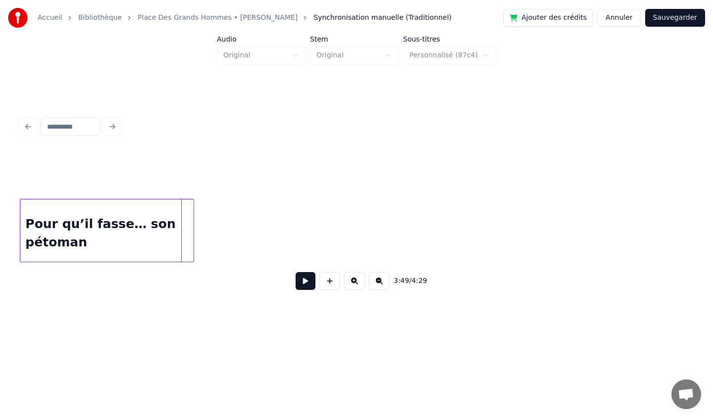
click at [0, 225] on div "Accueil Bibliothèque Place [GEOGRAPHIC_DATA] • [PERSON_NAME] Synchronisation ma…" at bounding box center [356, 166] width 713 height 332
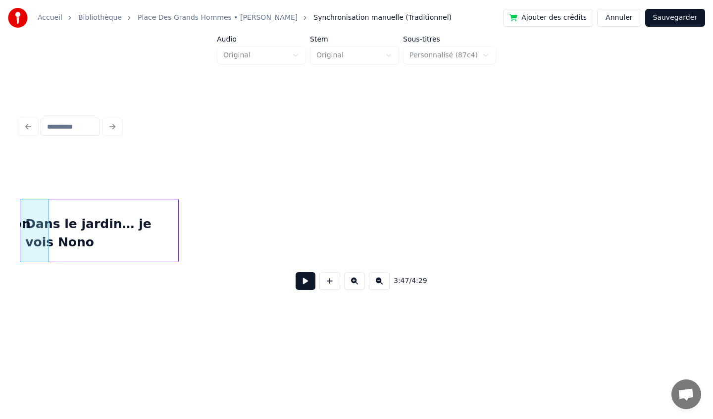
click at [0, 229] on div "Accueil Bibliothèque Place [GEOGRAPHIC_DATA] • [PERSON_NAME] Synchronisation ma…" at bounding box center [356, 166] width 713 height 332
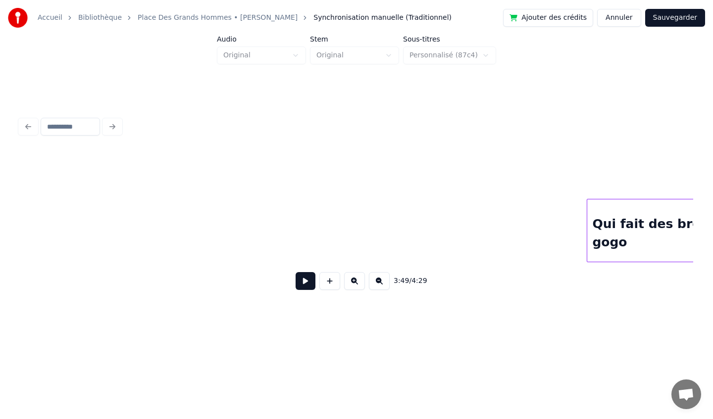
scroll to position [0, 17312]
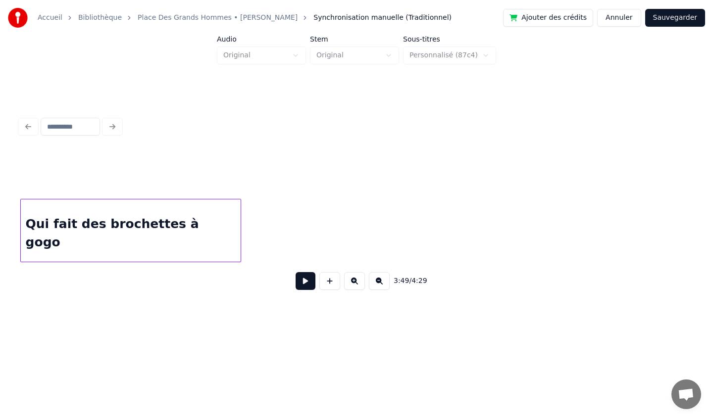
click at [6, 226] on div "Accueil Bibliothèque Place [GEOGRAPHIC_DATA] • [PERSON_NAME] Synchronisation ma…" at bounding box center [356, 166] width 713 height 332
click at [0, 225] on div "Accueil Bibliothèque Place [GEOGRAPHIC_DATA] • [PERSON_NAME] Synchronisation ma…" at bounding box center [356, 166] width 713 height 332
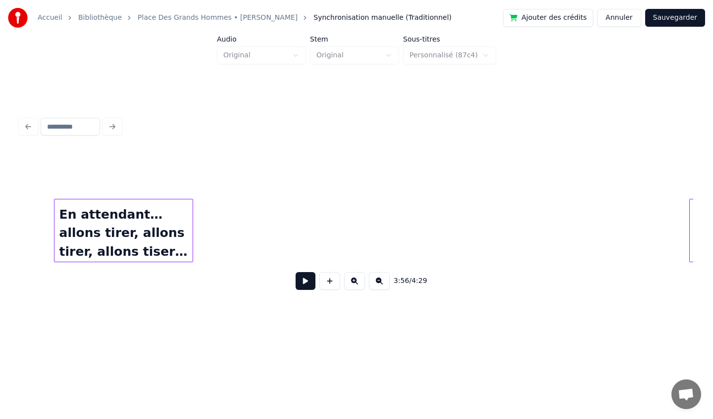
click at [63, 235] on div "En attendant… allons tirer, allons tirer, allons tiser…" at bounding box center [123, 232] width 138 height 67
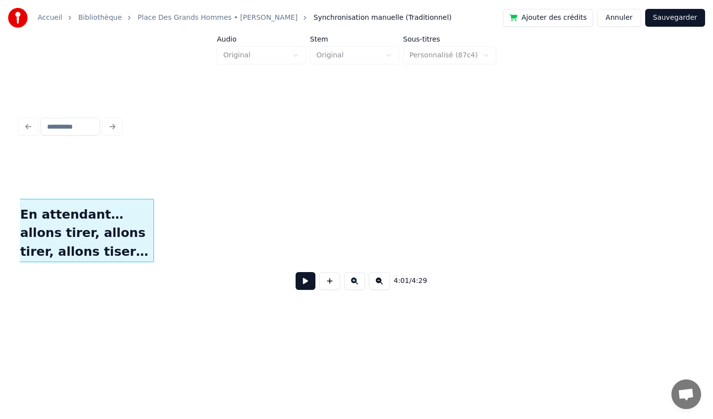
scroll to position [0, 17898]
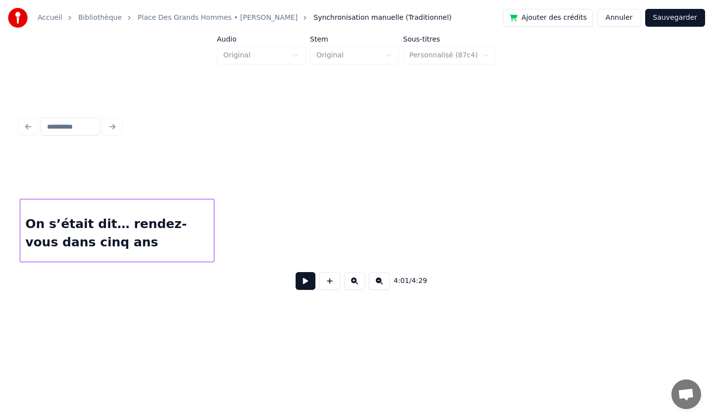
click at [162, 239] on div "On s’était dit… rendez-vous dans cinq ans" at bounding box center [116, 232] width 193 height 67
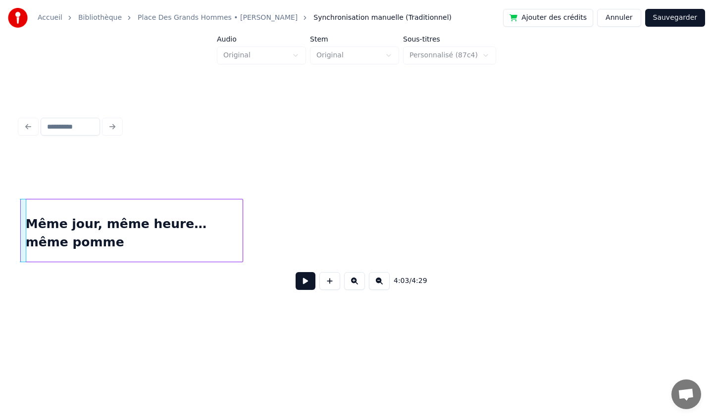
scroll to position [0, 18200]
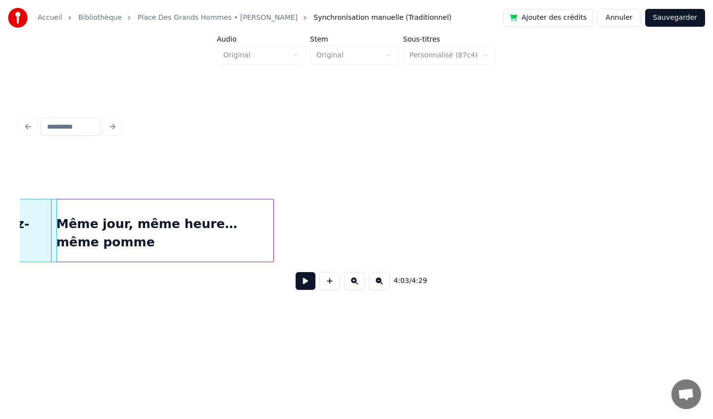
click at [63, 243] on div "Même jour, même heure… même pomme" at bounding box center [162, 232] width 222 height 67
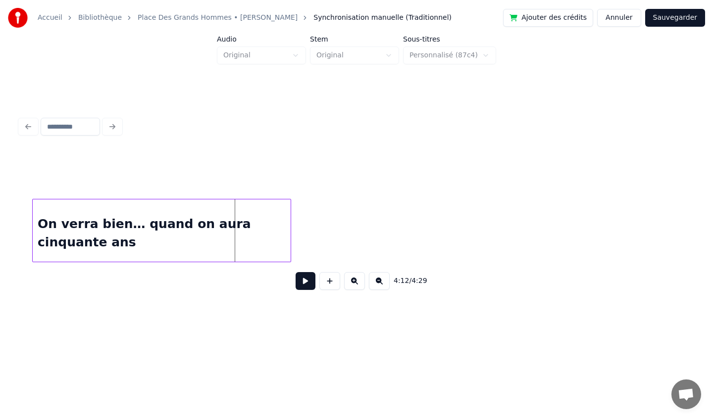
click at [45, 241] on div "On verra bien… quand on aura cinquante ans" at bounding box center [162, 232] width 258 height 67
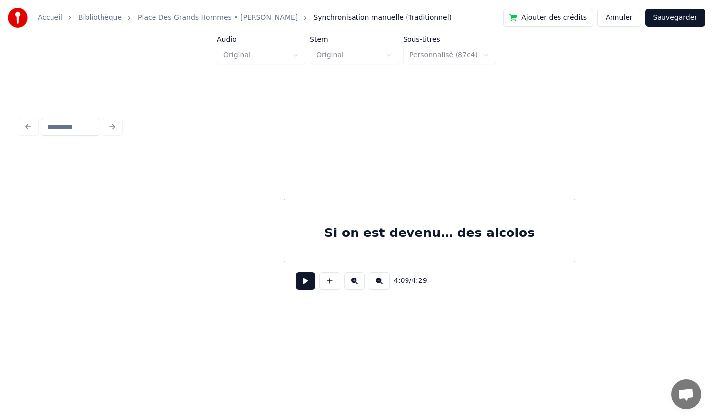
scroll to position [0, 18964]
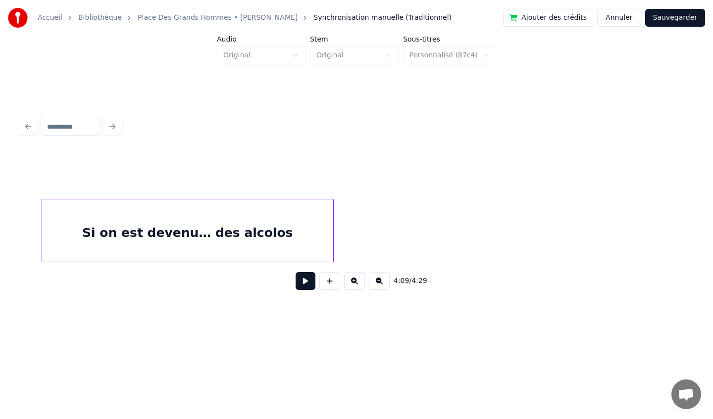
click at [47, 220] on div "Si on est devenu… des alcolos" at bounding box center [187, 232] width 291 height 67
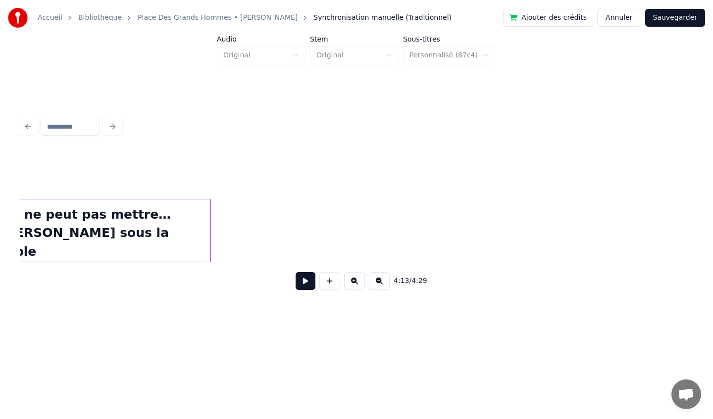
scroll to position [0, 16076]
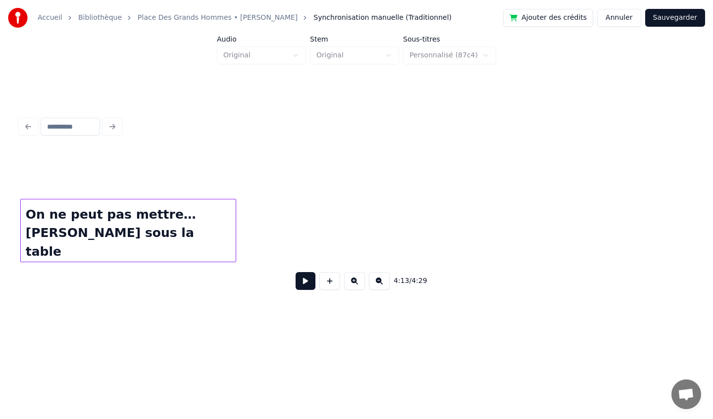
click at [53, 213] on div "On ne peut pas mettre… [PERSON_NAME] sous la table" at bounding box center [128, 232] width 215 height 67
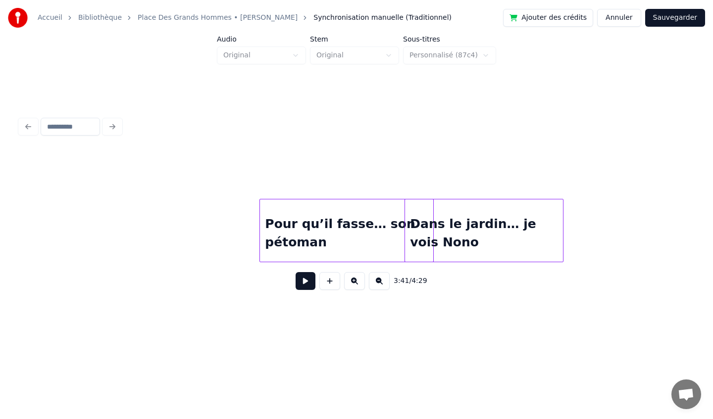
scroll to position [0, 16655]
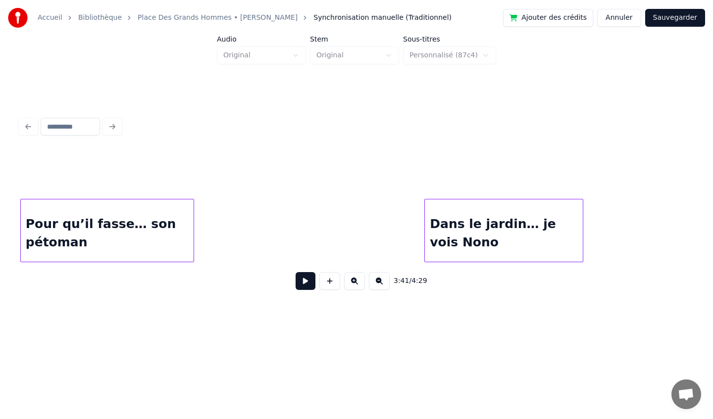
click at [85, 216] on div "Pour qu’il fasse… son pétoman" at bounding box center [107, 232] width 173 height 67
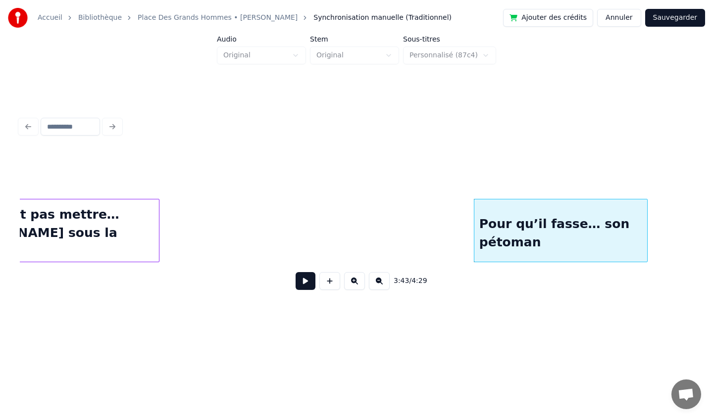
scroll to position [0, 16149]
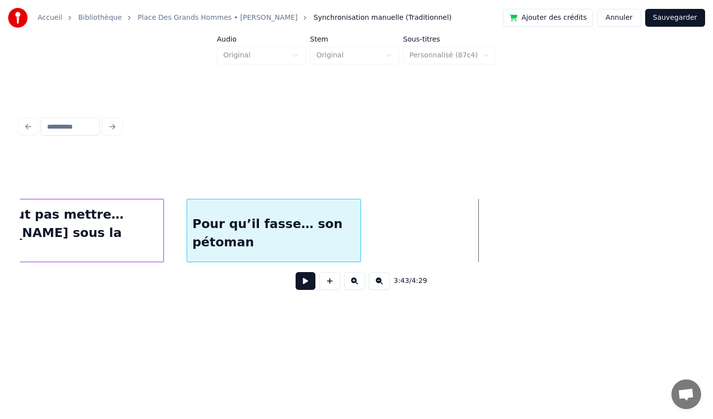
click at [301, 216] on div "Pour qu’il fasse… son pétoman" at bounding box center [273, 232] width 173 height 67
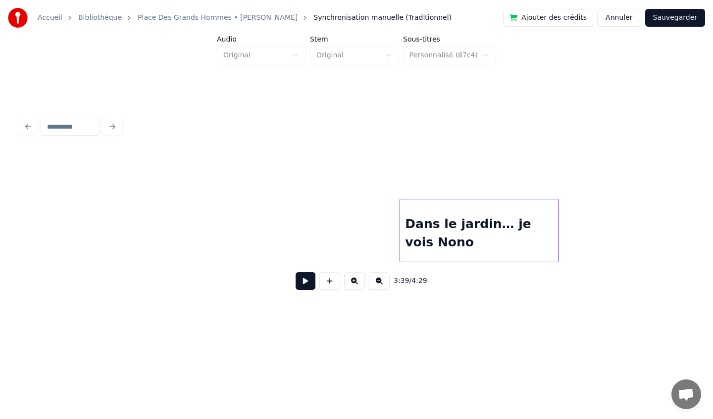
scroll to position [0, 16643]
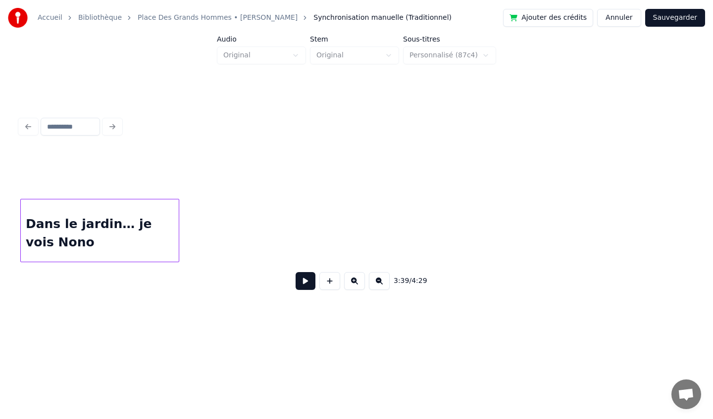
click at [35, 220] on div "Dans le jardin… je vois Nono" at bounding box center [100, 232] width 158 height 67
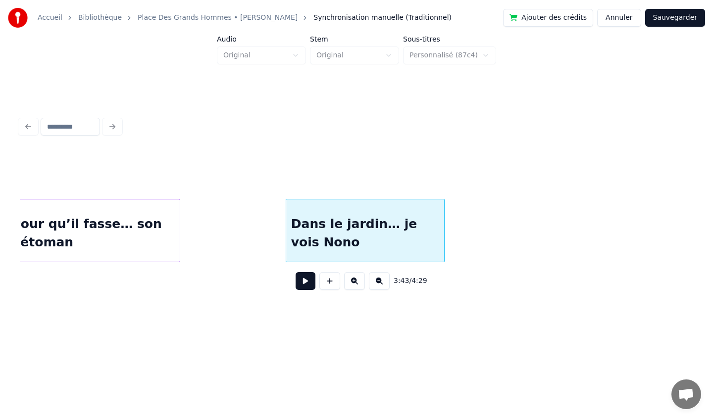
scroll to position [0, 16313]
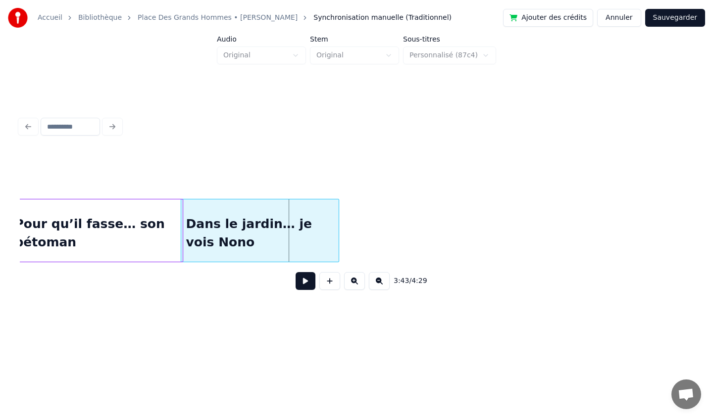
click at [245, 233] on div "Dans le jardin… je vois Nono" at bounding box center [260, 232] width 158 height 67
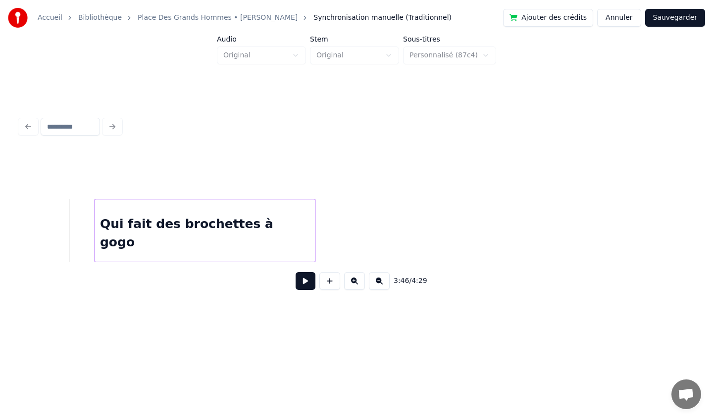
click at [131, 237] on div "Qui fait des brochettes à gogo" at bounding box center [205, 232] width 220 height 67
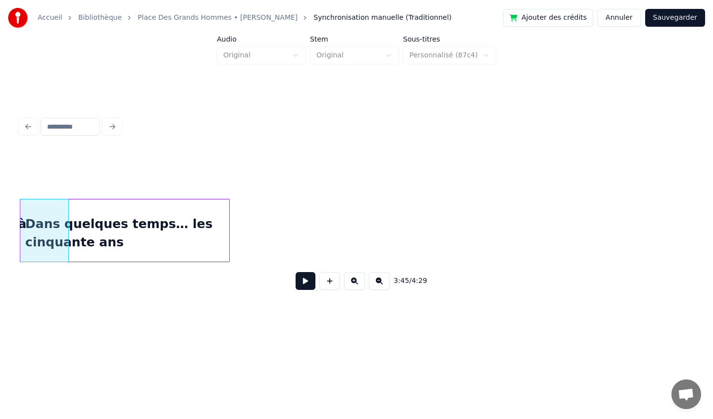
click at [21, 244] on div "Dans quelques temps… les cinquante ans" at bounding box center [125, 230] width 210 height 63
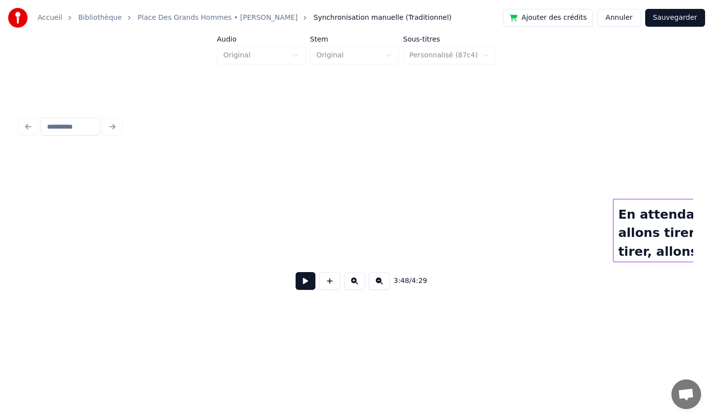
scroll to position [0, 17300]
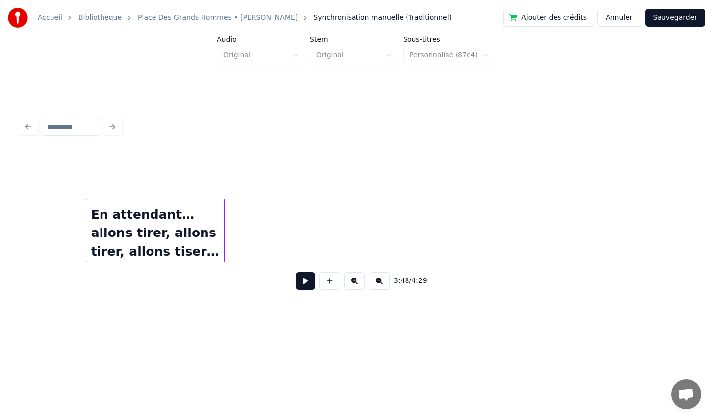
click at [86, 211] on div "En attendant… allons tirer, allons tirer, allons tiser…" at bounding box center [155, 232] width 138 height 67
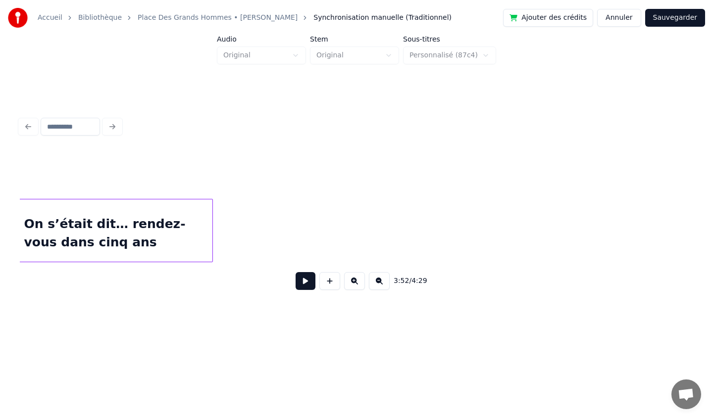
click at [63, 228] on div "On s’était dit… rendez-vous dans cinq ans" at bounding box center [115, 232] width 193 height 67
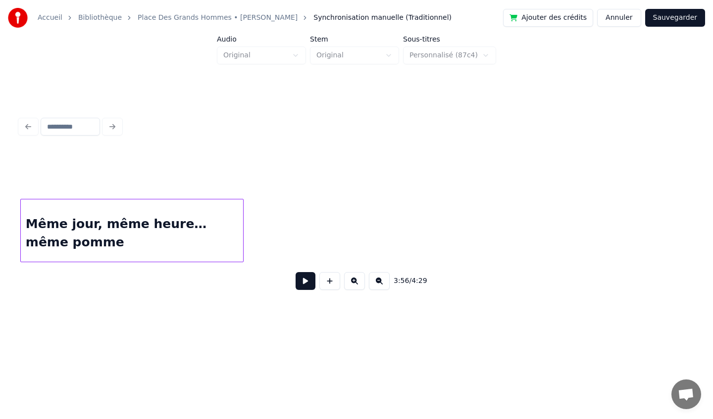
click at [128, 232] on div "Même jour, même heure… même pomme" at bounding box center [132, 232] width 222 height 67
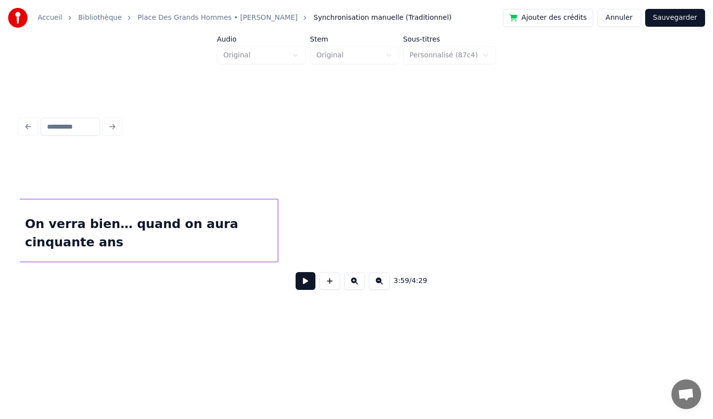
scroll to position [0, 18096]
click at [108, 240] on div "On verra bien… quand on aura cinquante ans" at bounding box center [149, 232] width 258 height 67
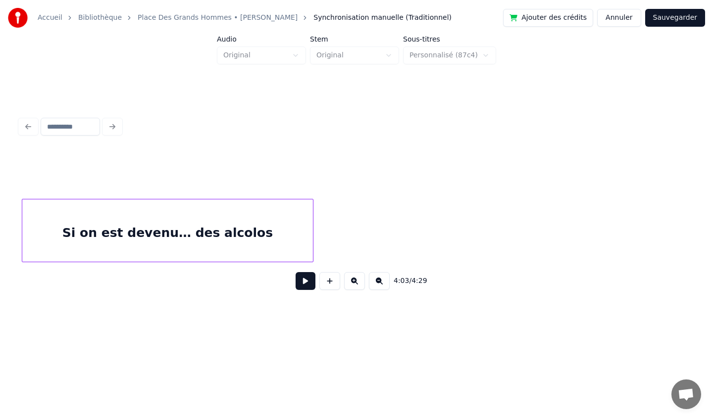
click at [161, 244] on div "Si on est devenu… des alcolos" at bounding box center [167, 232] width 291 height 67
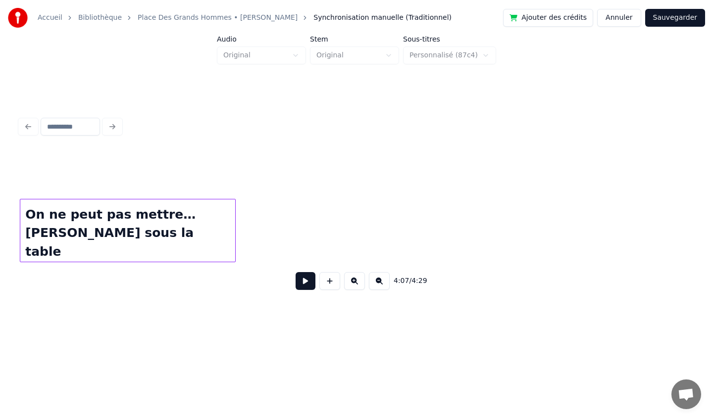
scroll to position [0, 15396]
click at [0, 225] on div "Accueil Bibliothèque Place [GEOGRAPHIC_DATA] • [PERSON_NAME] Synchronisation ma…" at bounding box center [356, 166] width 713 height 332
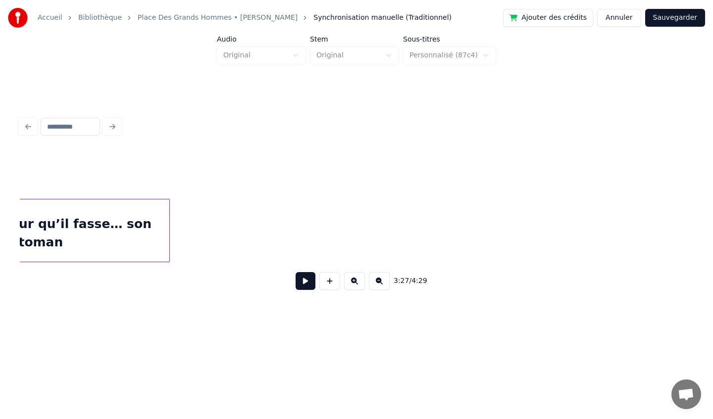
scroll to position [0, 15651]
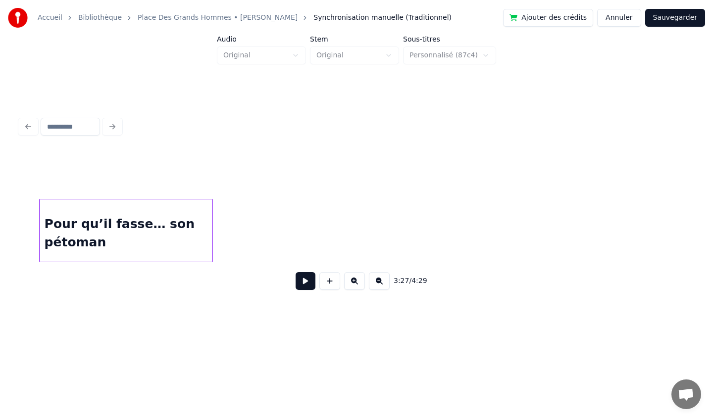
click at [40, 237] on div "Pour qu’il fasse… son pétoman" at bounding box center [126, 232] width 173 height 67
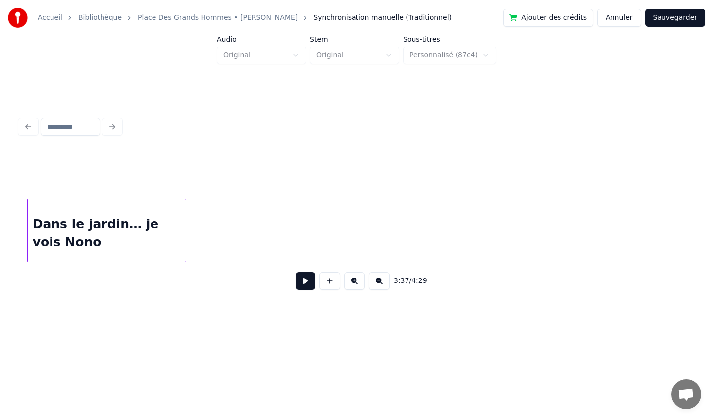
click at [48, 249] on div "Dans le jardin… je vois Nono" at bounding box center [107, 232] width 158 height 67
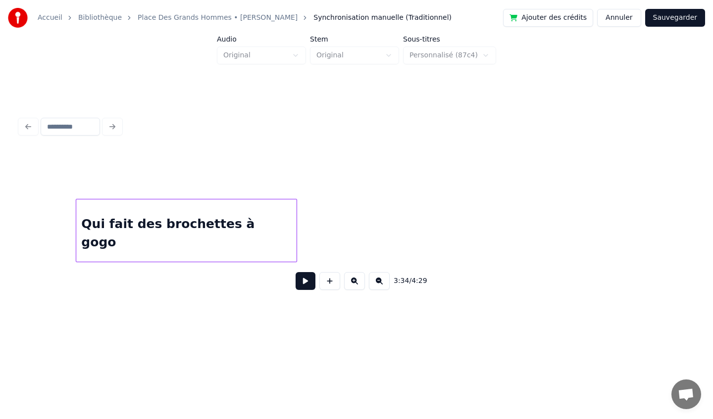
click at [76, 229] on div "Qui fait des brochettes à gogo" at bounding box center [186, 232] width 220 height 67
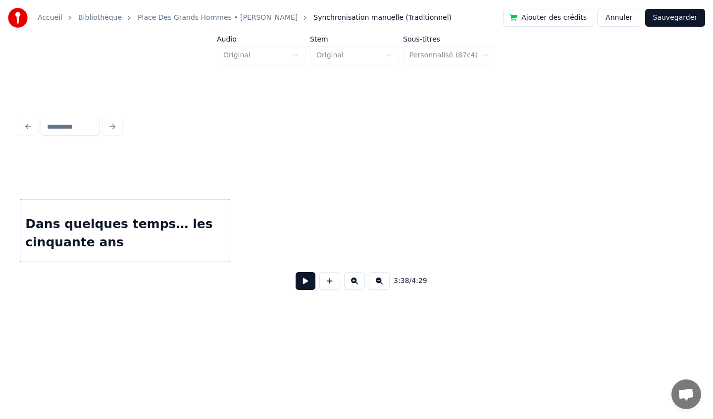
click at [35, 193] on div "3:38 / 4:29" at bounding box center [356, 224] width 673 height 150
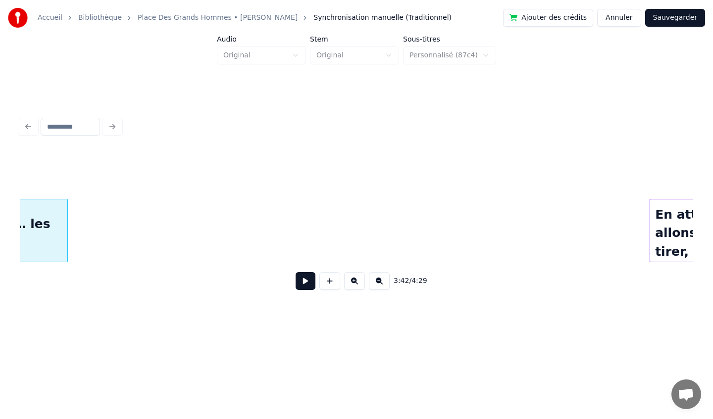
scroll to position [0, 16680]
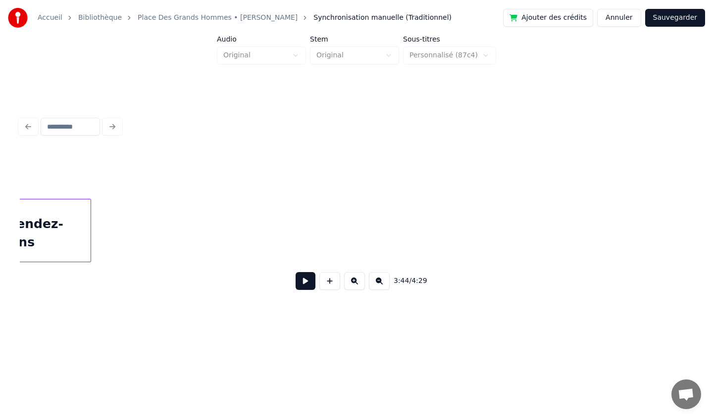
scroll to position [0, 16916]
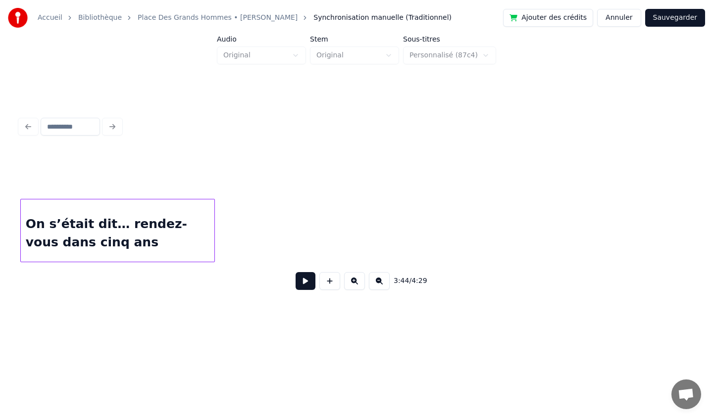
click at [0, 232] on div "Accueil Bibliothèque Place [GEOGRAPHIC_DATA] • [PERSON_NAME] Synchronisation ma…" at bounding box center [356, 166] width 713 height 332
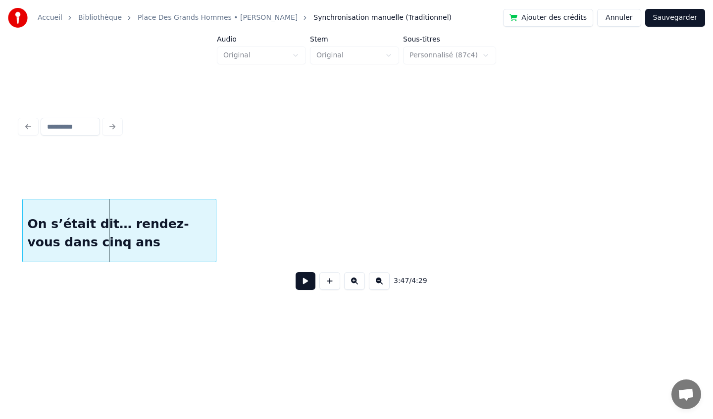
scroll to position [0, 16826]
click at [6, 240] on div "Accueil Bibliothèque Place [GEOGRAPHIC_DATA] • [PERSON_NAME] Synchronisation ma…" at bounding box center [356, 166] width 713 height 332
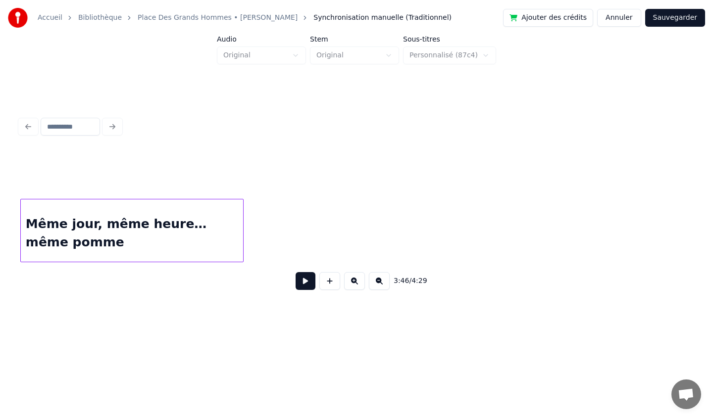
scroll to position [0, 17225]
click at [0, 230] on div "Accueil Bibliothèque Place [GEOGRAPHIC_DATA] • [PERSON_NAME] Synchronisation ma…" at bounding box center [356, 166] width 713 height 332
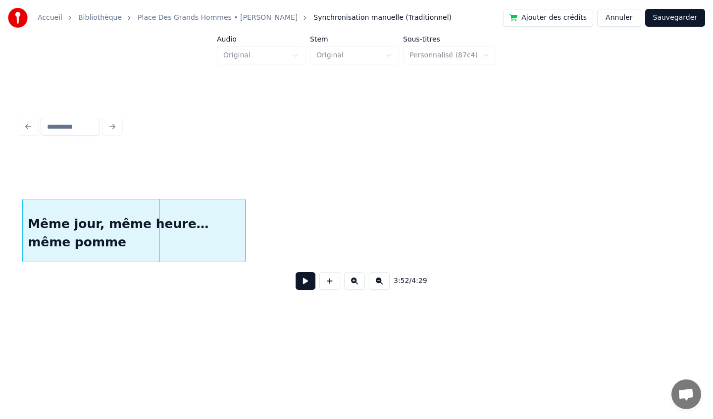
scroll to position [0, 17085]
click at [0, 238] on div "Accueil Bibliothèque Place [GEOGRAPHIC_DATA] • [PERSON_NAME] Synchronisation ma…" at bounding box center [356, 166] width 713 height 332
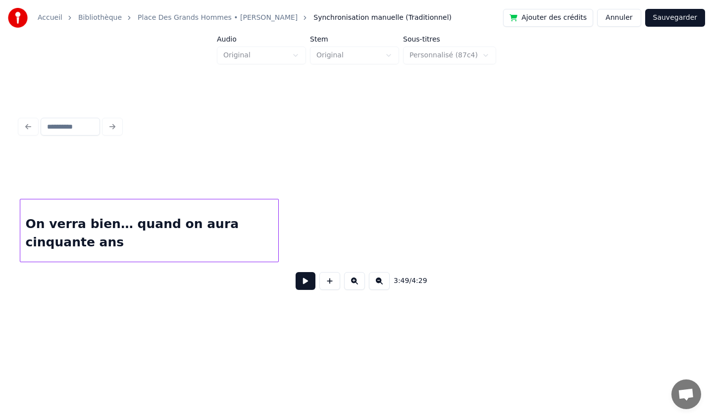
click at [48, 239] on div "On verra bien… quand on aura cinquante ans" at bounding box center [149, 232] width 258 height 67
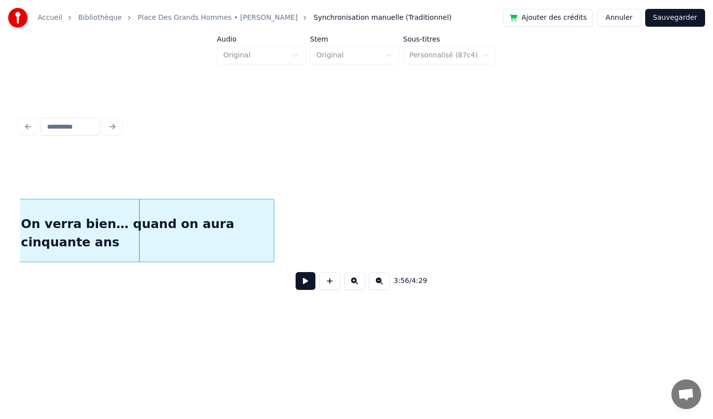
scroll to position [0, 17428]
click at [0, 238] on div "Accueil Bibliothèque Place [GEOGRAPHIC_DATA] • [PERSON_NAME] Synchronisation ma…" at bounding box center [356, 166] width 713 height 332
click at [25, 249] on div "On verra bien… quand on aura cinquante ans" at bounding box center [150, 232] width 258 height 67
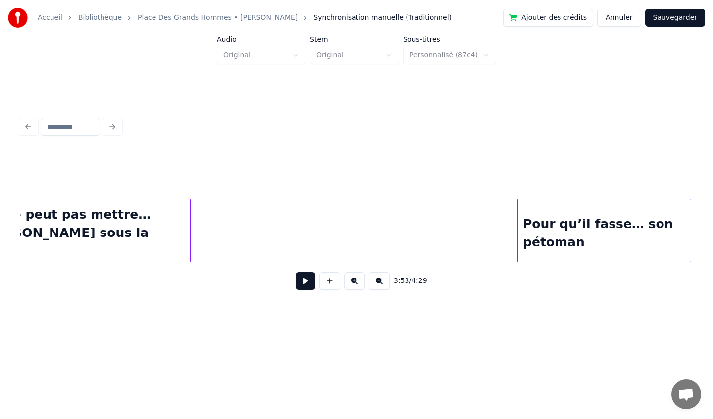
scroll to position [0, 15104]
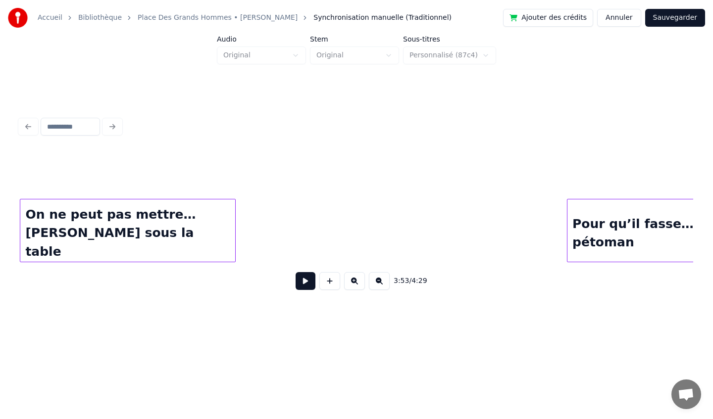
click at [3, 235] on div "Accueil Bibliothèque Place [GEOGRAPHIC_DATA] • [PERSON_NAME] Synchronisation ma…" at bounding box center [356, 166] width 713 height 332
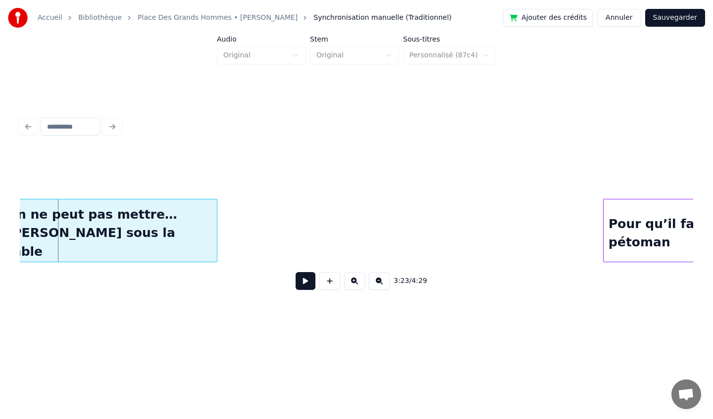
scroll to position [0, 15050]
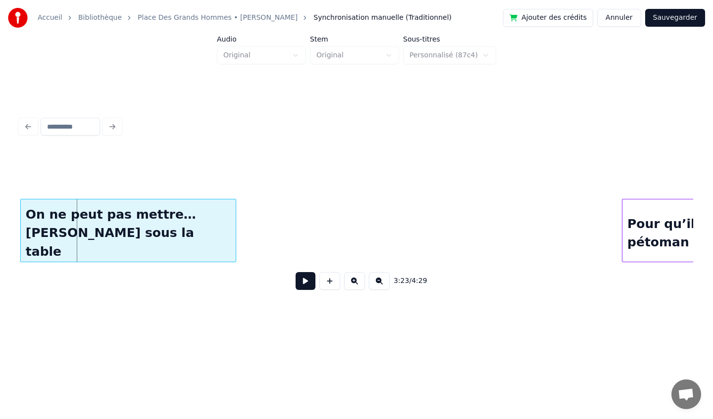
click at [0, 227] on div "Accueil Bibliothèque Place [GEOGRAPHIC_DATA] • [PERSON_NAME] Synchronisation ma…" at bounding box center [356, 166] width 713 height 332
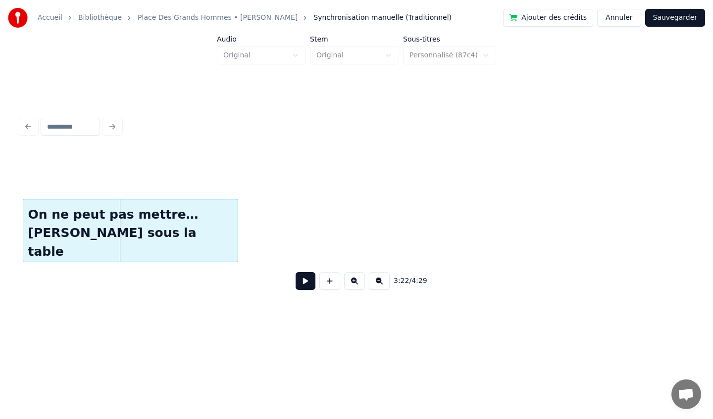
click at [16, 242] on div "3:22 / 4:29" at bounding box center [356, 206] width 681 height 196
click at [2, 238] on div "Accueil Bibliothèque Place [GEOGRAPHIC_DATA] • [PERSON_NAME] Synchronisation ma…" at bounding box center [356, 166] width 713 height 332
click at [40, 243] on div "On ne peut pas mettre… [PERSON_NAME] sous la table" at bounding box center [128, 232] width 215 height 67
click at [54, 235] on div "On ne peut pas mettre… [PERSON_NAME] sous la table" at bounding box center [128, 232] width 215 height 67
click at [26, 245] on div "On ne peut pas mettre… [PERSON_NAME] sous la table" at bounding box center [128, 232] width 215 height 67
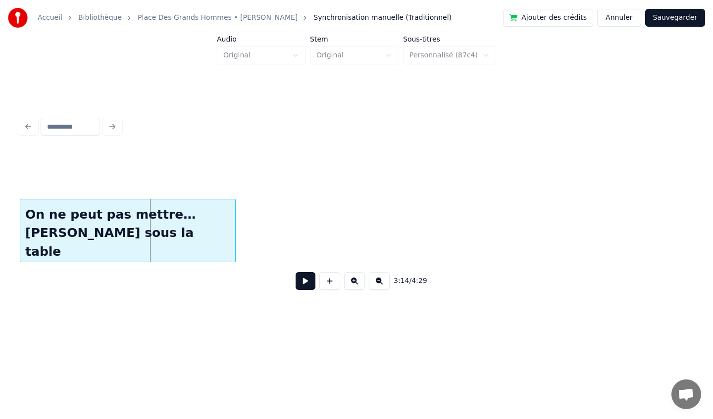
click at [31, 244] on div "On ne peut pas mettre… [PERSON_NAME] sous la table" at bounding box center [127, 232] width 215 height 67
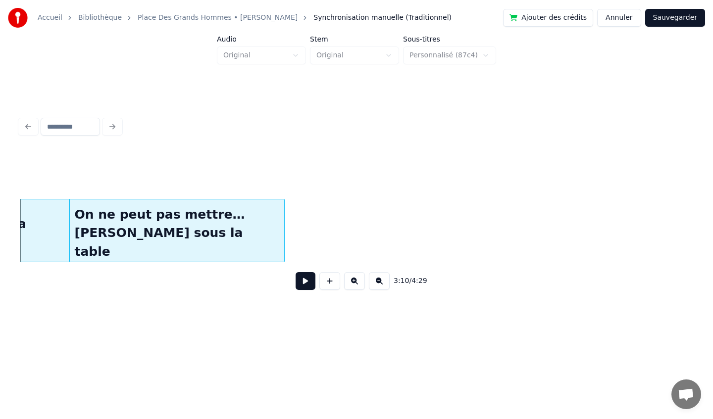
click at [231, 243] on div "On ne peut pas mettre… [PERSON_NAME] sous la table" at bounding box center [176, 232] width 215 height 67
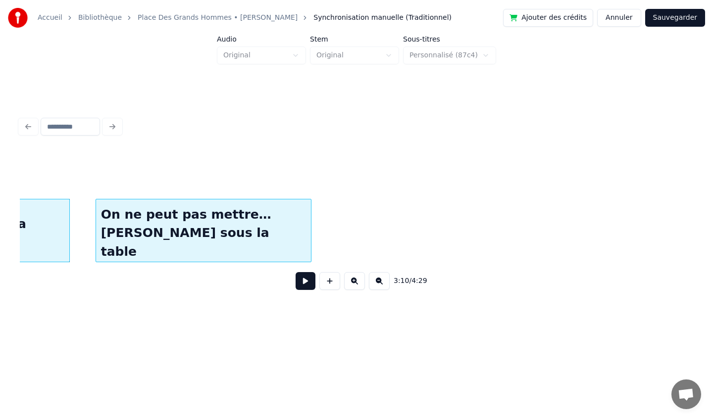
click at [309, 232] on div "On ne peut pas mettre… [PERSON_NAME] sous la table" at bounding box center [204, 230] width 216 height 63
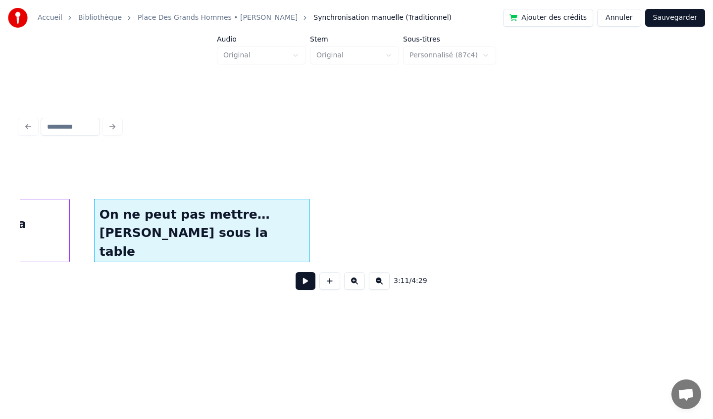
click at [282, 230] on div "On ne peut pas mettre… [PERSON_NAME] sous la table" at bounding box center [202, 232] width 215 height 67
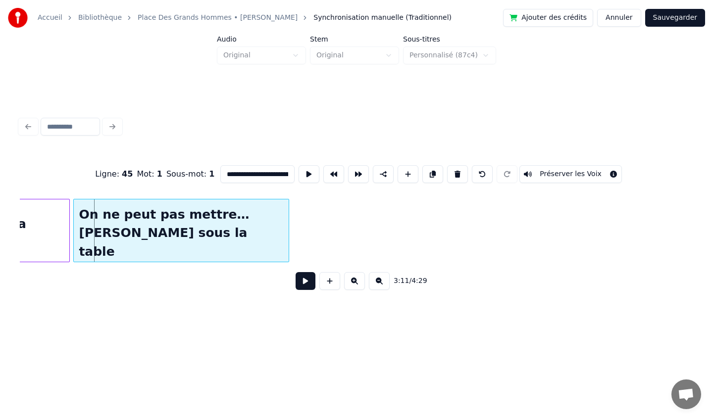
click at [248, 244] on div "On ne peut pas mettre… [PERSON_NAME] sous la table" at bounding box center [181, 232] width 215 height 67
click at [289, 232] on div "On ne peut pas mettre… [PERSON_NAME] sous la table" at bounding box center [182, 230] width 216 height 63
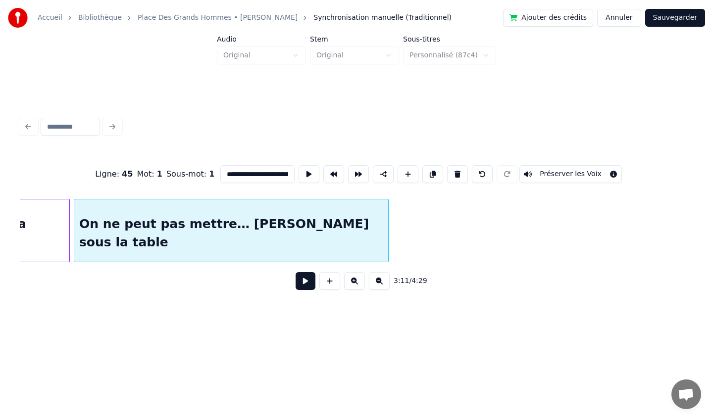
click at [388, 239] on div at bounding box center [386, 230] width 3 height 62
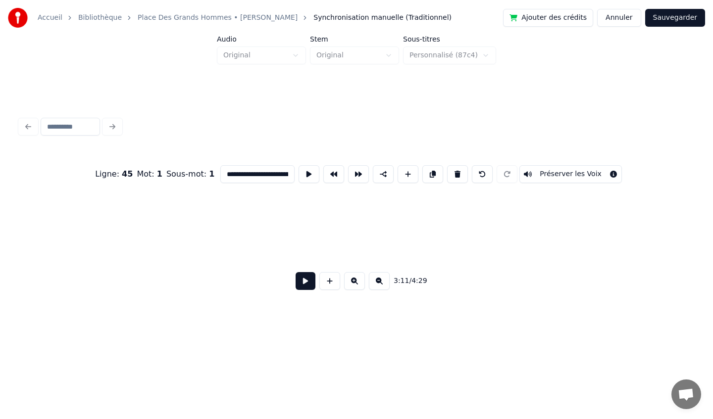
scroll to position [0, 15052]
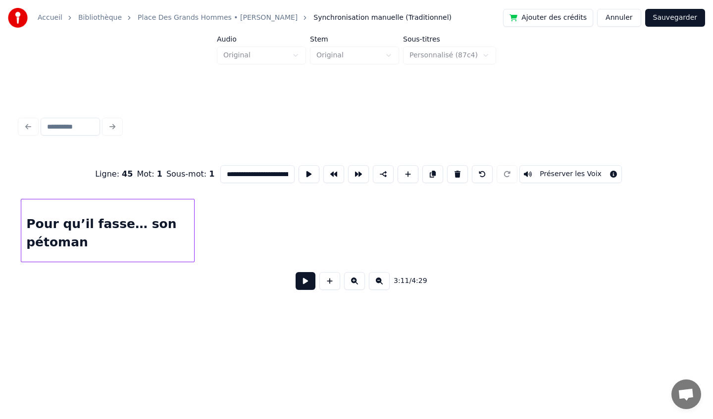
click at [43, 235] on div "Pour qu’il fasse… son pétoman" at bounding box center [107, 232] width 173 height 67
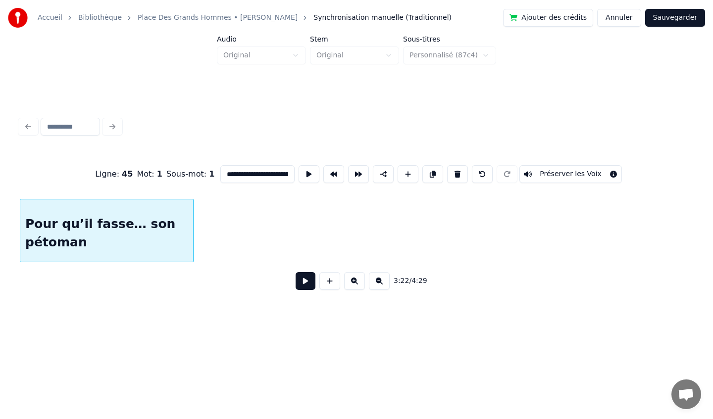
scroll to position [0, 14997]
click at [0, 236] on div "**********" at bounding box center [356, 166] width 713 height 332
click at [16, 239] on div "**********" at bounding box center [356, 206] width 681 height 196
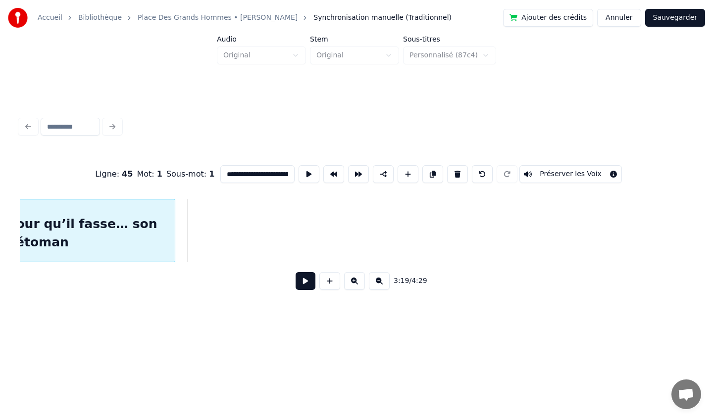
scroll to position [0, 14651]
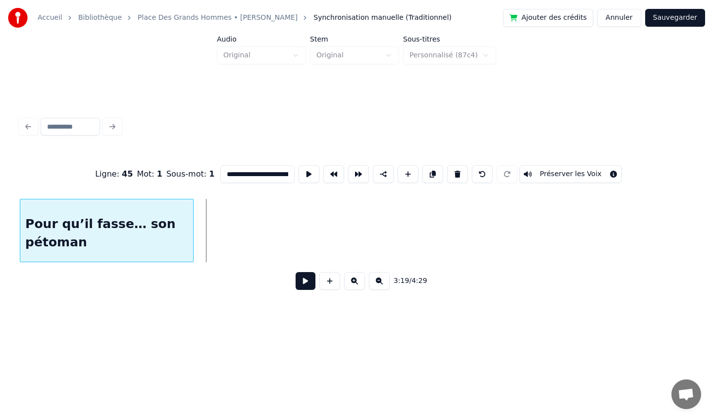
click at [0, 227] on div "**********" at bounding box center [356, 166] width 713 height 332
click at [1, 235] on div "**********" at bounding box center [356, 166] width 713 height 332
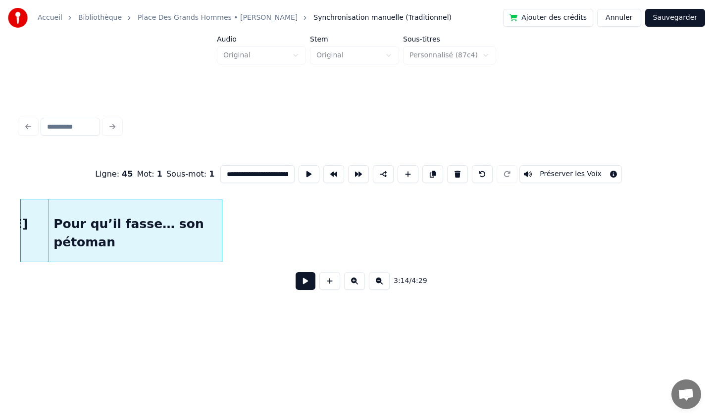
click at [155, 236] on div "Pour qu’il fasse… son pétoman" at bounding box center [134, 232] width 173 height 67
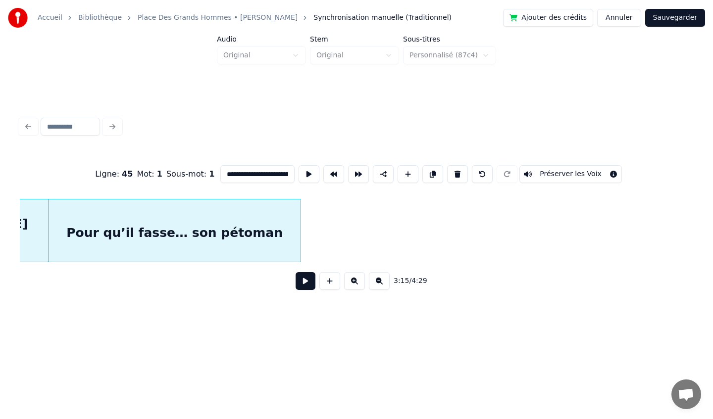
click at [300, 233] on div at bounding box center [298, 230] width 3 height 62
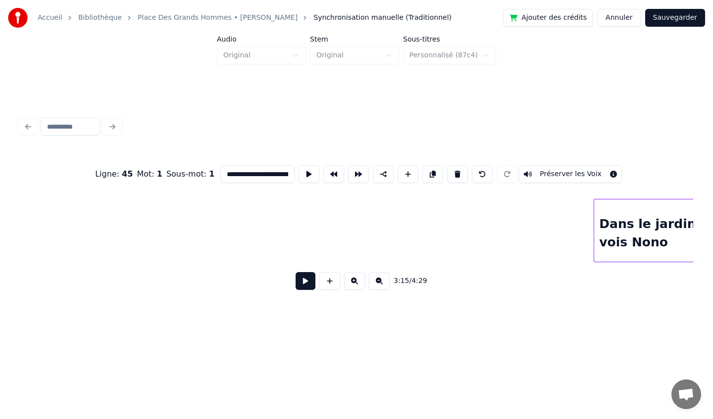
scroll to position [0, 15337]
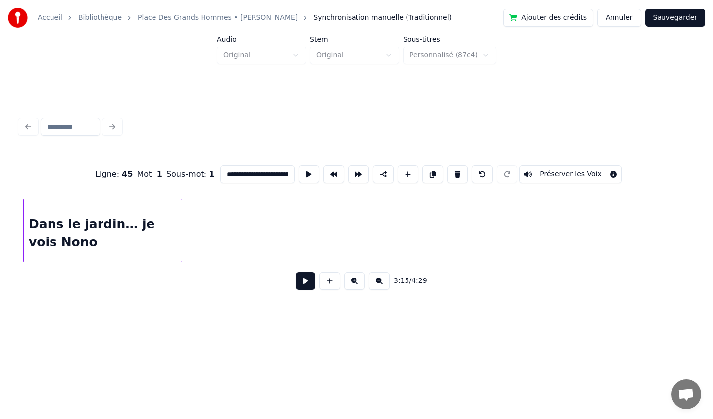
click at [105, 239] on div "Dans le jardin… je vois Nono" at bounding box center [103, 232] width 158 height 67
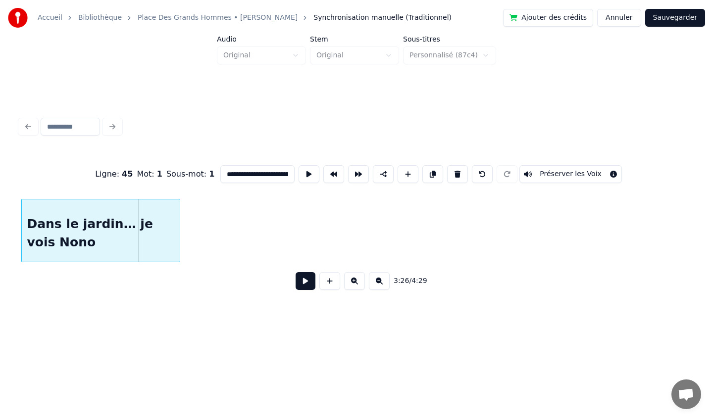
click at [26, 241] on div "Dans le jardin… je vois Nono" at bounding box center [101, 232] width 158 height 67
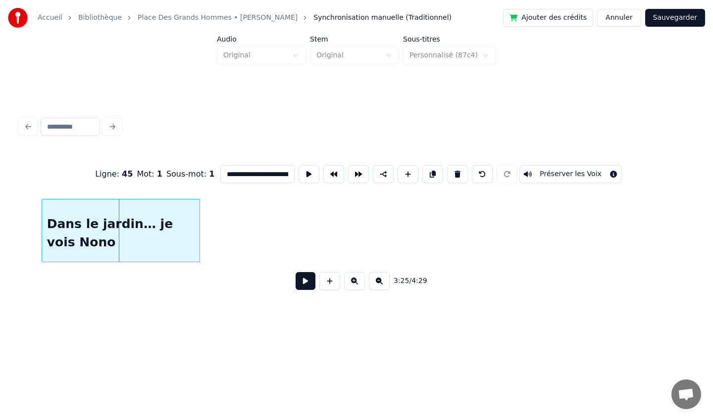
click at [48, 241] on div "Dans le jardin… je vois Nono" at bounding box center [121, 232] width 158 height 67
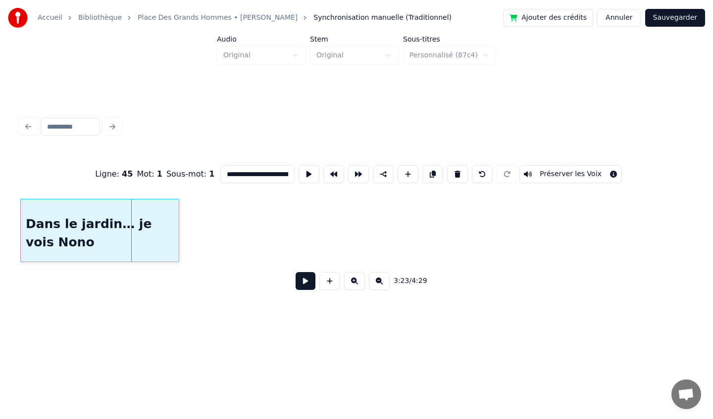
click at [37, 242] on div "Dans le jardin… je vois Nono" at bounding box center [100, 232] width 158 height 67
click at [54, 246] on div "Dans le jardin… je vois Nono" at bounding box center [104, 232] width 158 height 67
click at [18, 240] on div "**********" at bounding box center [356, 206] width 681 height 196
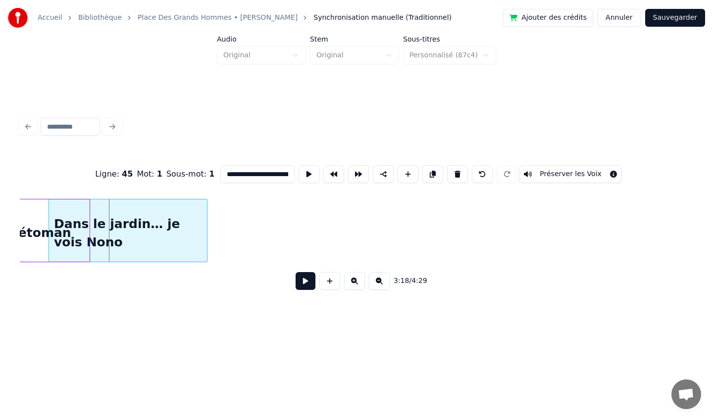
click at [115, 240] on div "Dans le jardin… je vois Nono" at bounding box center [128, 232] width 158 height 67
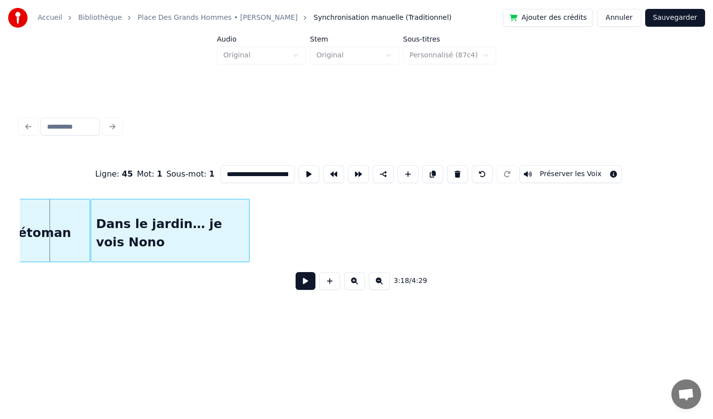
click at [184, 246] on div "Dans le jardin… je vois Nono" at bounding box center [170, 232] width 158 height 67
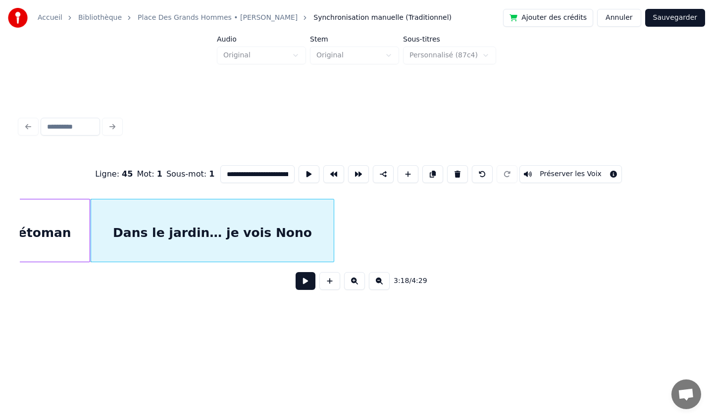
click at [334, 234] on div at bounding box center [332, 230] width 3 height 62
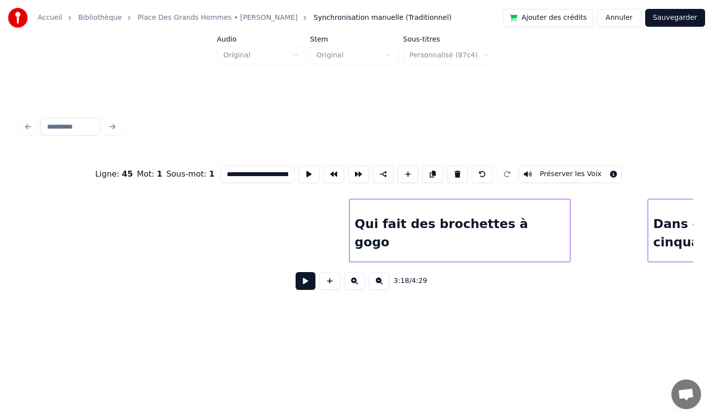
scroll to position [0, 15867]
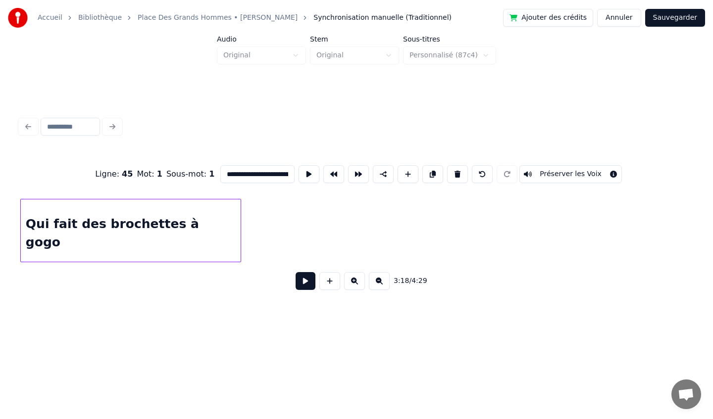
click at [0, 244] on div "**********" at bounding box center [356, 166] width 713 height 332
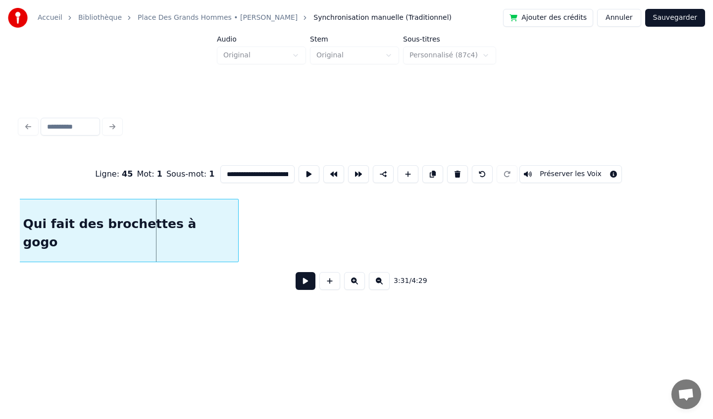
scroll to position [0, 15579]
click at [22, 232] on div "Qui fait des brochettes à gogo" at bounding box center [132, 230] width 221 height 63
click at [1, 231] on div "**********" at bounding box center [356, 166] width 713 height 332
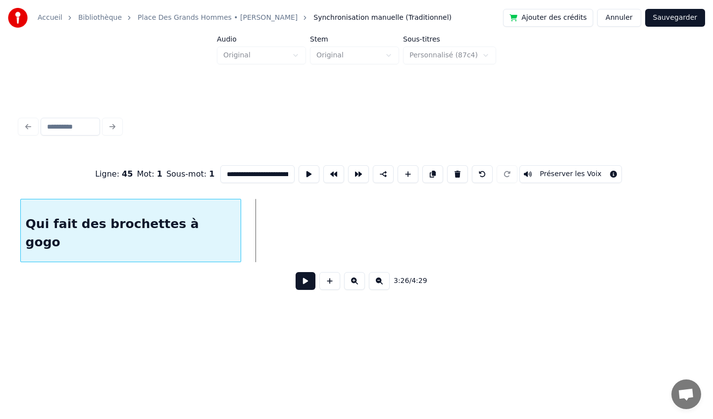
click at [0, 219] on div "**********" at bounding box center [356, 166] width 713 height 332
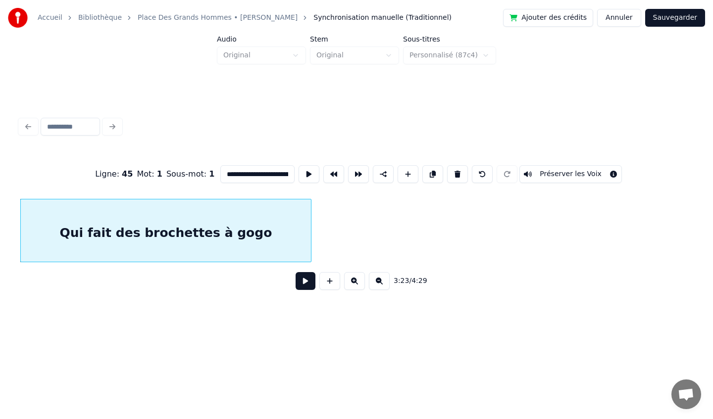
click at [309, 211] on div at bounding box center [309, 230] width 3 height 62
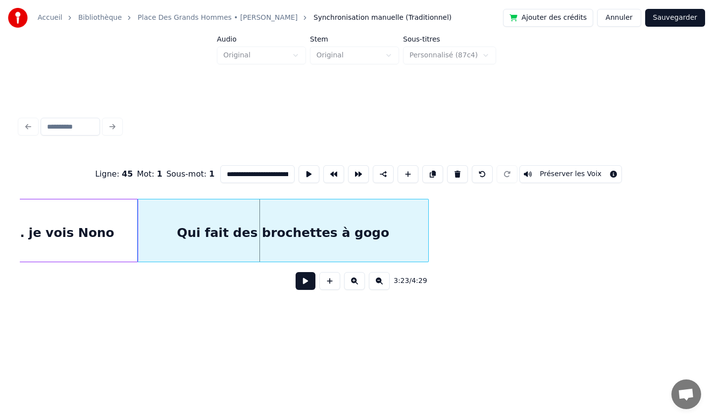
click at [177, 222] on div "Qui fait des brochettes à gogo" at bounding box center [283, 232] width 290 height 67
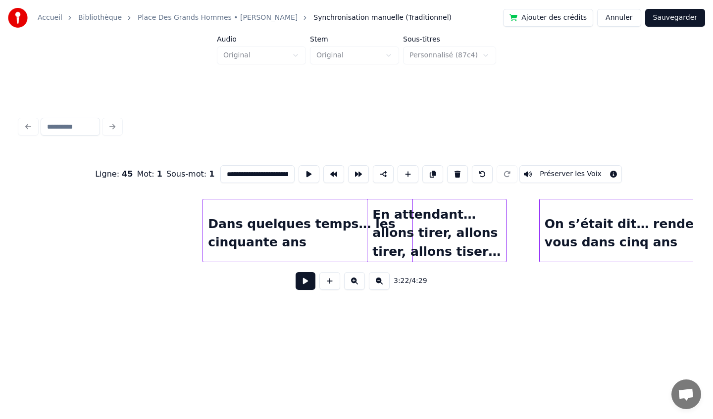
scroll to position [0, 16217]
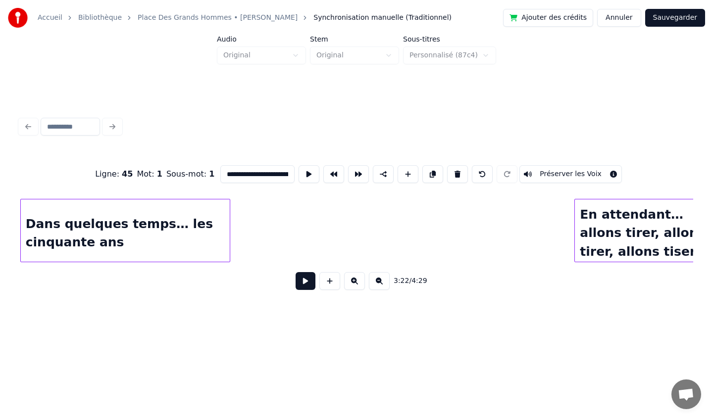
click at [0, 229] on div "**********" at bounding box center [356, 166] width 713 height 332
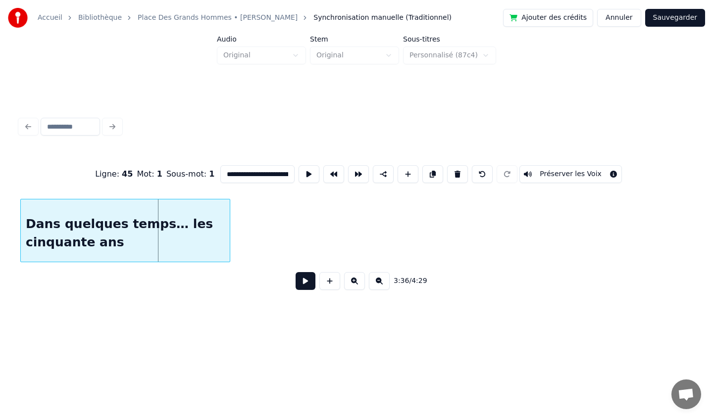
click at [0, 231] on div "**********" at bounding box center [356, 166] width 713 height 332
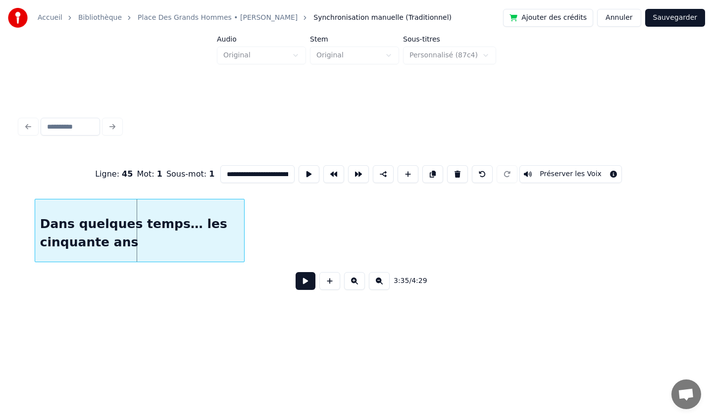
scroll to position [0, 15828]
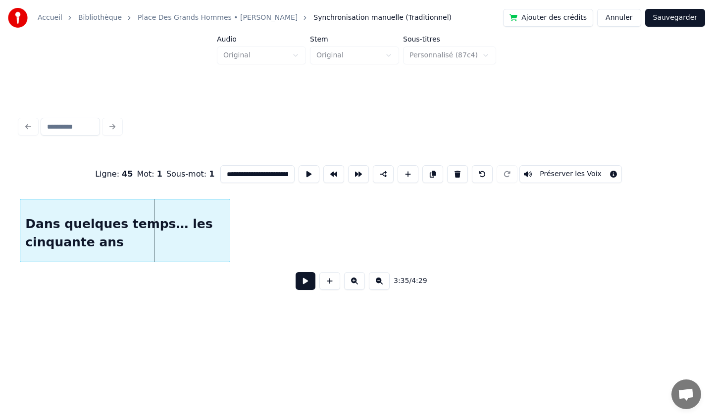
click at [20, 235] on div "Dans quelques temps… les cinquante ans" at bounding box center [125, 230] width 210 height 63
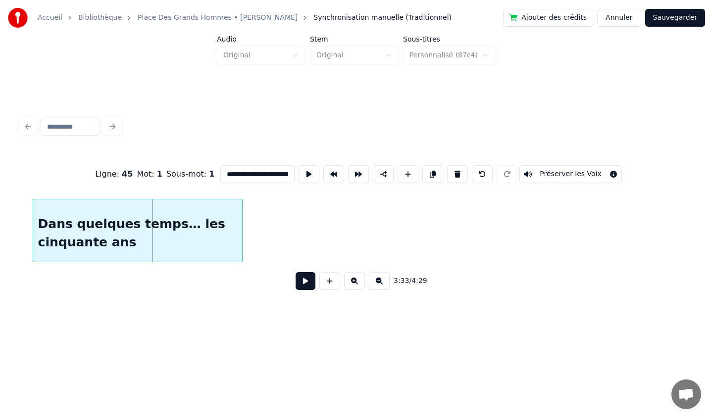
scroll to position [0, 15680]
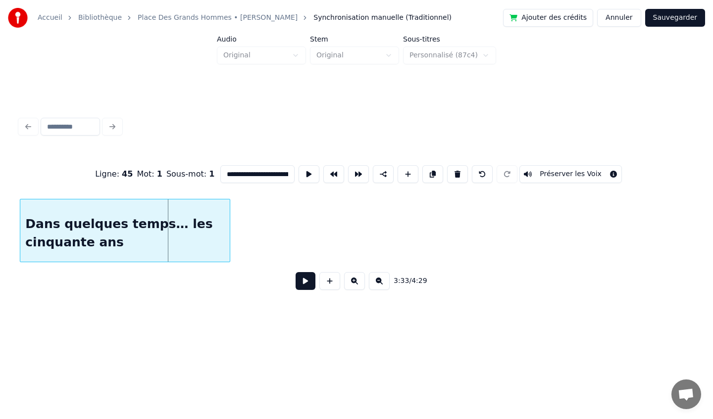
click at [43, 234] on div "Dans quelques temps… les cinquante ans" at bounding box center [124, 232] width 209 height 67
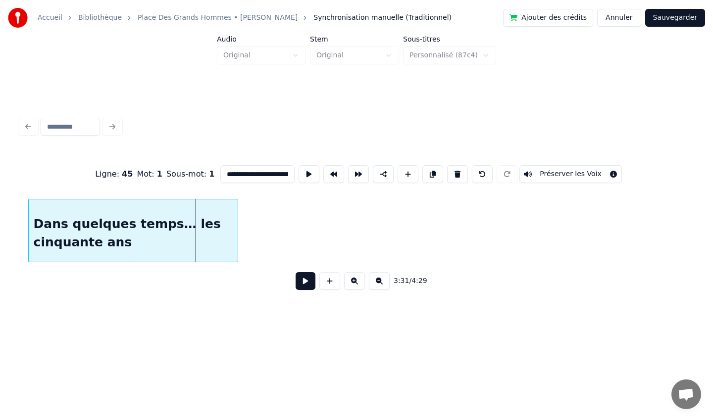
scroll to position [0, 15502]
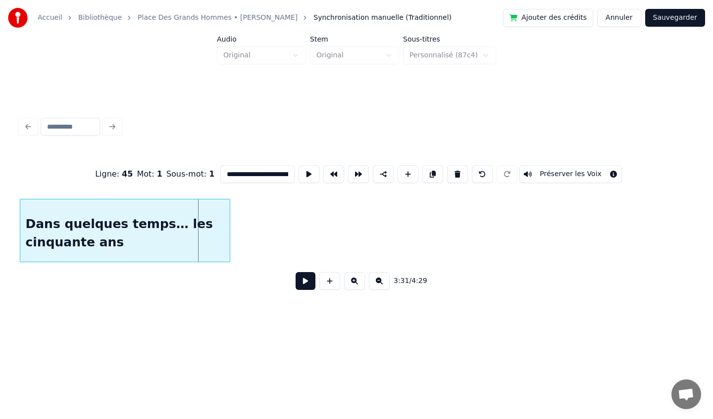
click at [32, 241] on div "Dans quelques temps… les cinquante ans" at bounding box center [124, 232] width 209 height 67
click at [40, 240] on div "Dans quelques temps… les cinquante ans" at bounding box center [127, 232] width 209 height 67
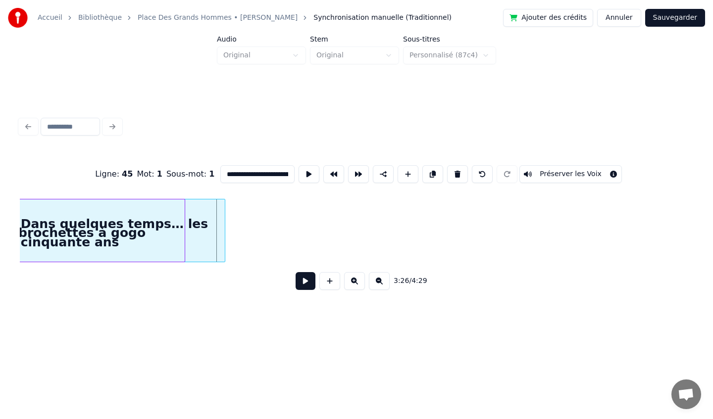
scroll to position [0, 15116]
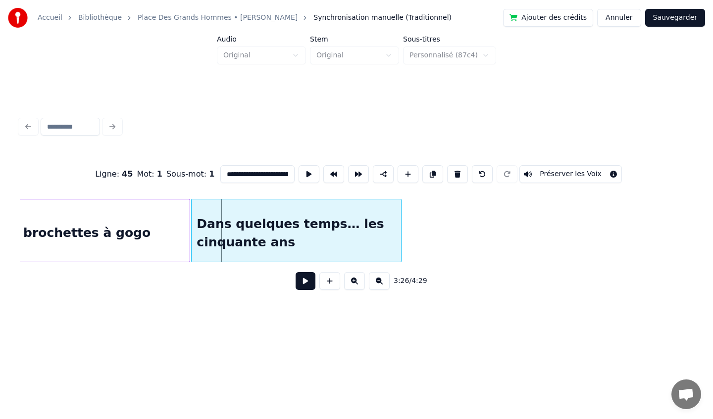
click at [191, 232] on div "Dans quelques temps… les cinquante ans" at bounding box center [296, 230] width 210 height 63
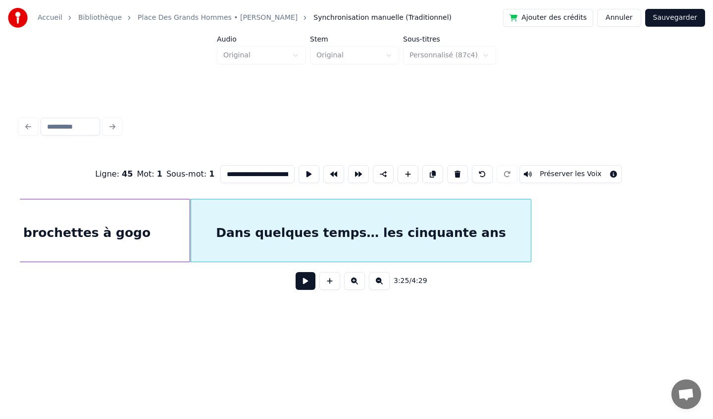
click at [530, 229] on div at bounding box center [529, 230] width 3 height 62
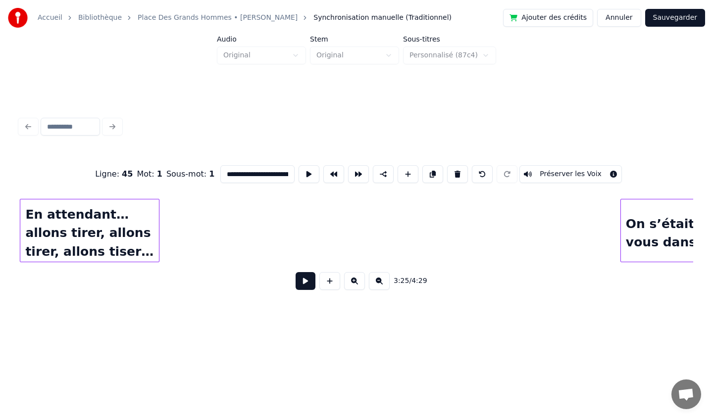
scroll to position [0, 16207]
click at [0, 262] on div "**********" at bounding box center [356, 166] width 713 height 332
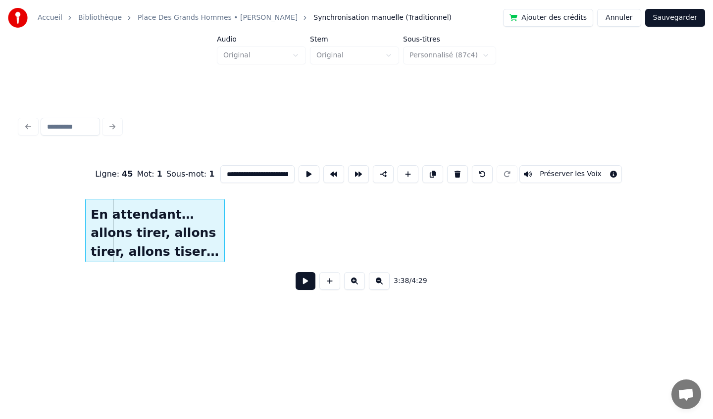
scroll to position [0, 16070]
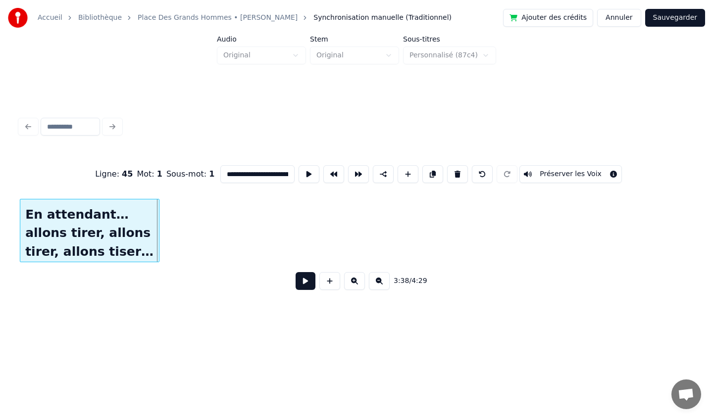
click at [0, 229] on div "**********" at bounding box center [356, 166] width 713 height 332
click at [0, 236] on div "**********" at bounding box center [356, 166] width 713 height 332
click at [15, 227] on div "**********" at bounding box center [356, 166] width 713 height 332
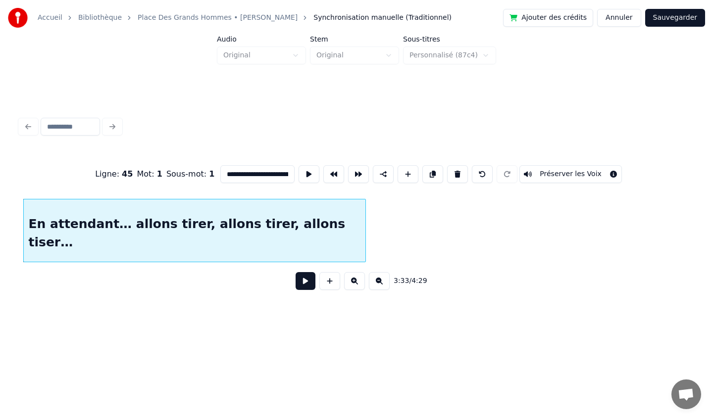
click at [364, 232] on div at bounding box center [363, 230] width 3 height 62
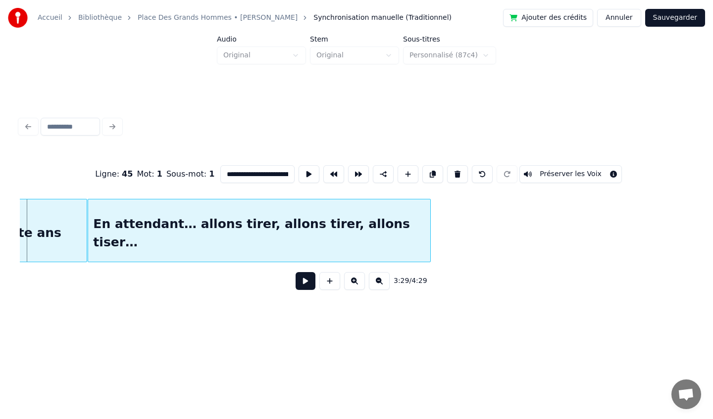
click at [245, 250] on div "En attendant… allons tirer, allons tirer, allons tiser…" at bounding box center [258, 232] width 341 height 67
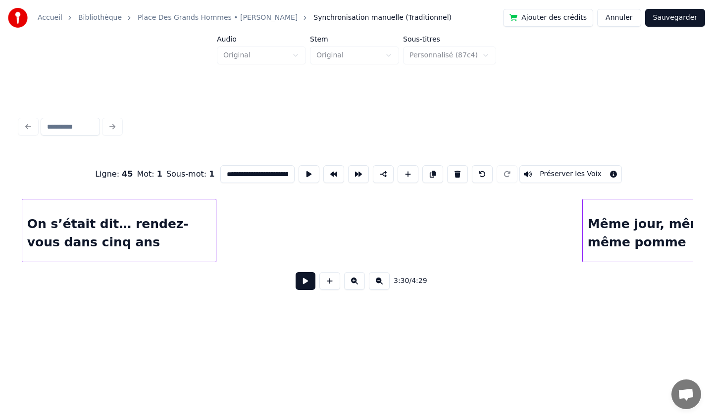
scroll to position [0, 16456]
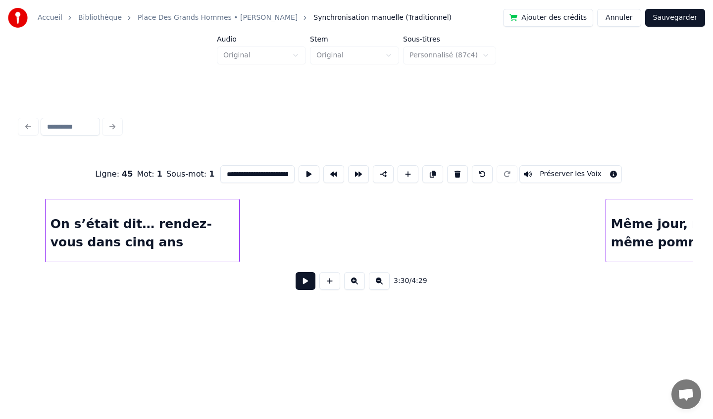
click at [14, 221] on div "**********" at bounding box center [356, 166] width 713 height 332
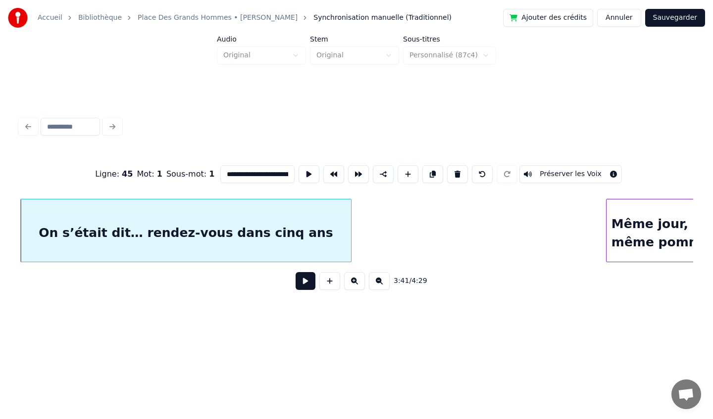
click at [350, 234] on div at bounding box center [349, 230] width 3 height 62
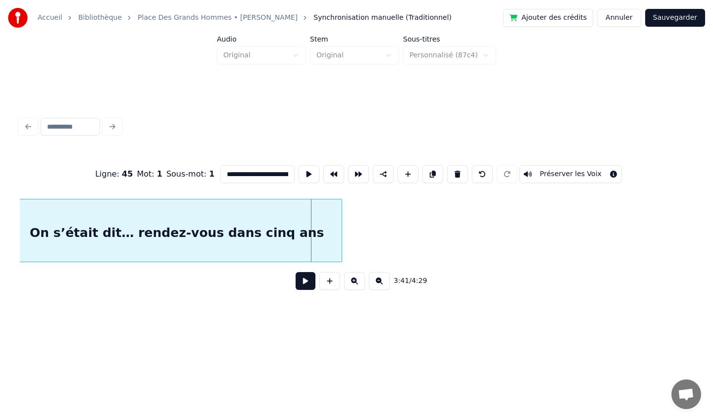
scroll to position [0, 16154]
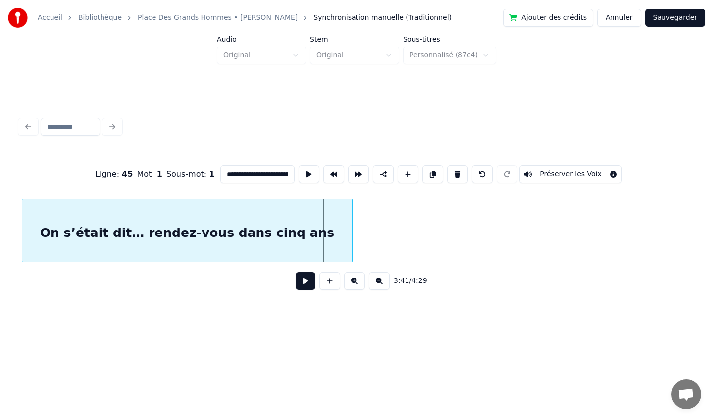
click at [43, 232] on div "On s’était dit… rendez-vous dans cinq ans" at bounding box center [187, 232] width 330 height 67
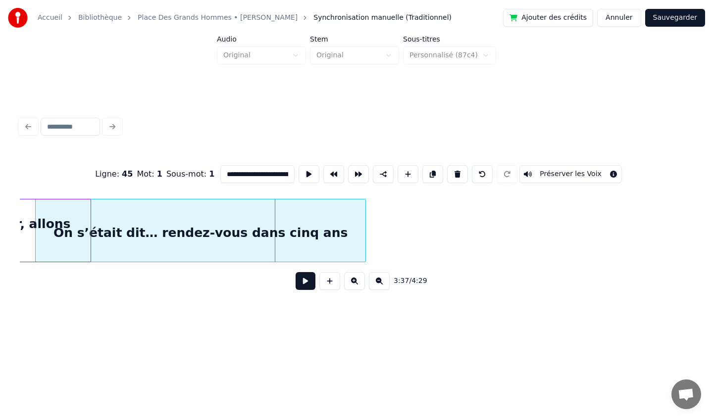
click at [105, 231] on div "On s’était dit… rendez-vous dans cinq ans" at bounding box center [201, 232] width 330 height 67
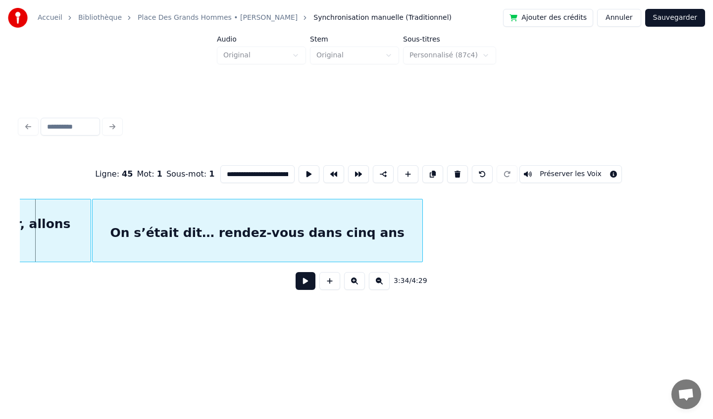
click at [213, 218] on div "On s’était dit… rendez-vous dans cinq ans" at bounding box center [258, 232] width 330 height 67
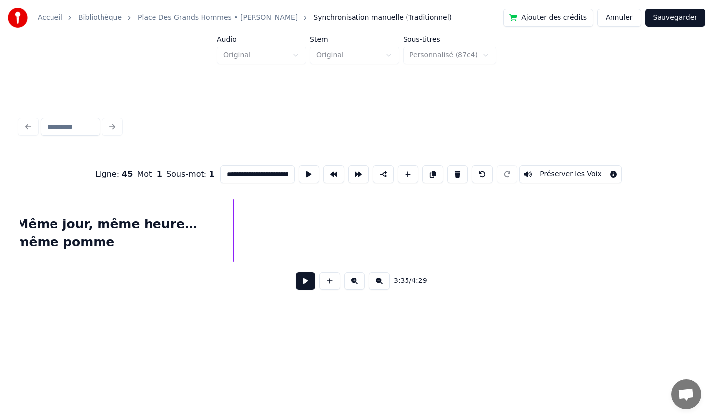
scroll to position [0, 16550]
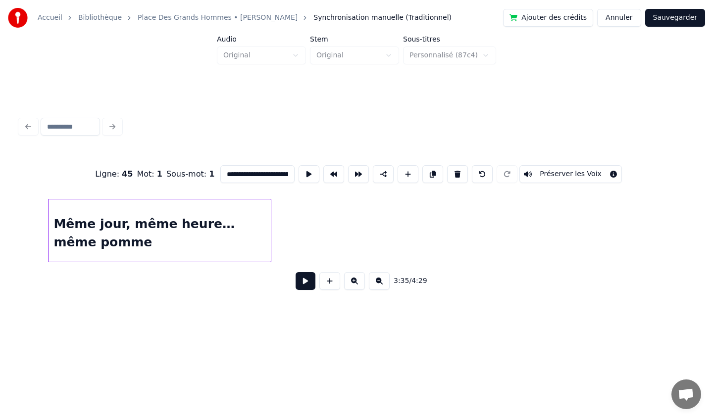
click at [133, 253] on div "Même jour, même heure… même pomme" at bounding box center [159, 232] width 222 height 67
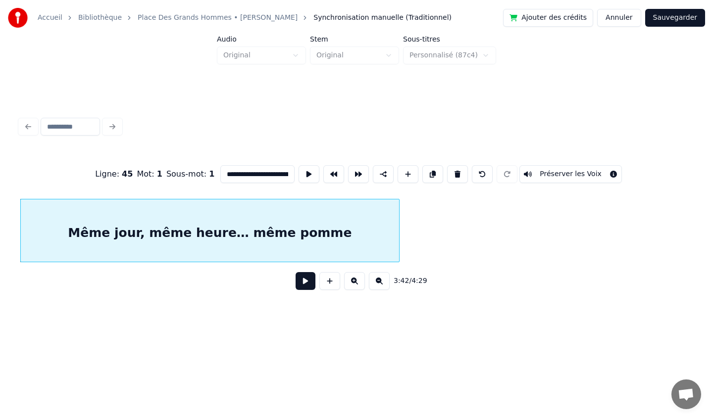
click at [399, 234] on div at bounding box center [397, 230] width 3 height 62
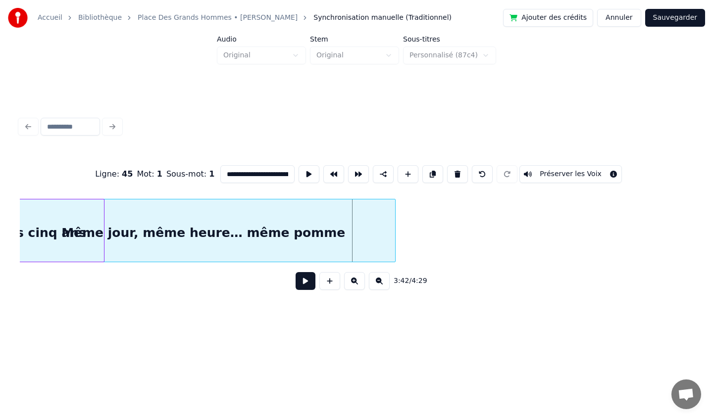
scroll to position [0, 16210]
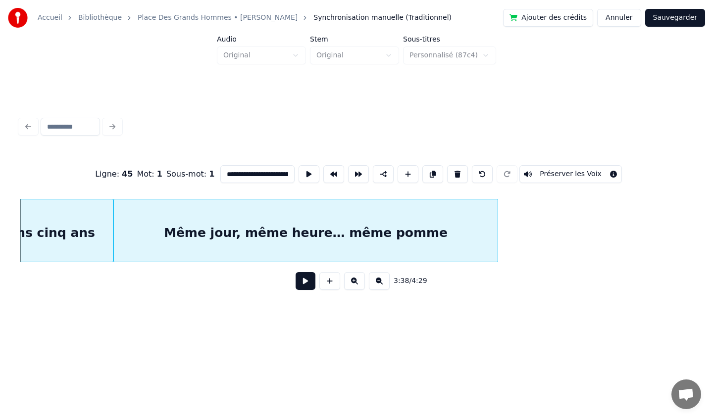
click at [301, 230] on div "Même jour, même heure… même pomme" at bounding box center [305, 232] width 383 height 67
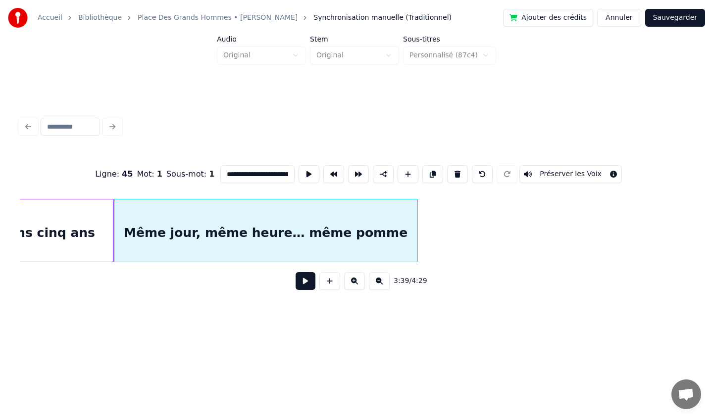
click at [414, 223] on div at bounding box center [415, 230] width 3 height 62
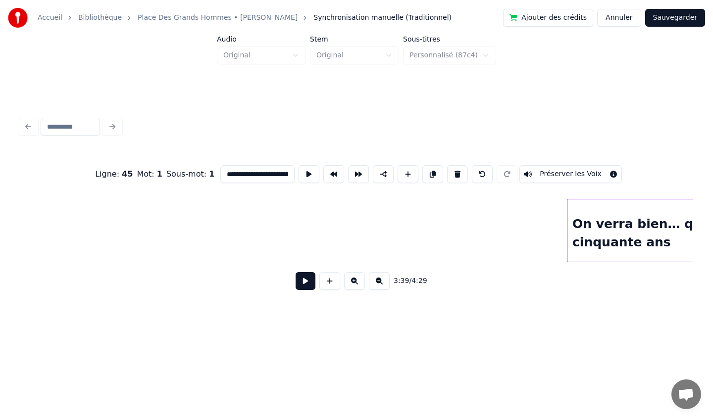
scroll to position [0, 16784]
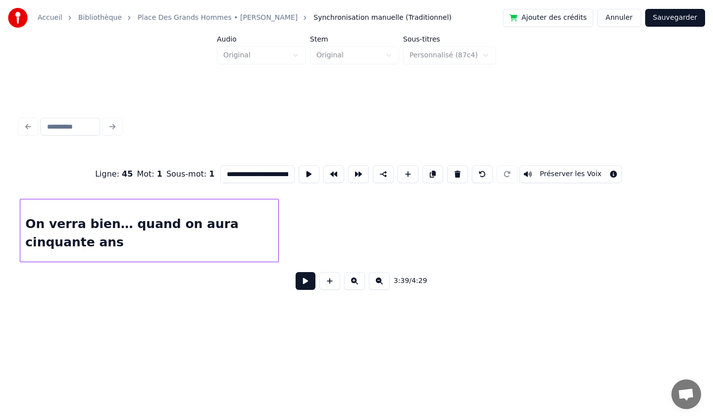
click at [168, 254] on div "On verra bien… quand on aura cinquante ans" at bounding box center [356, 230] width 673 height 63
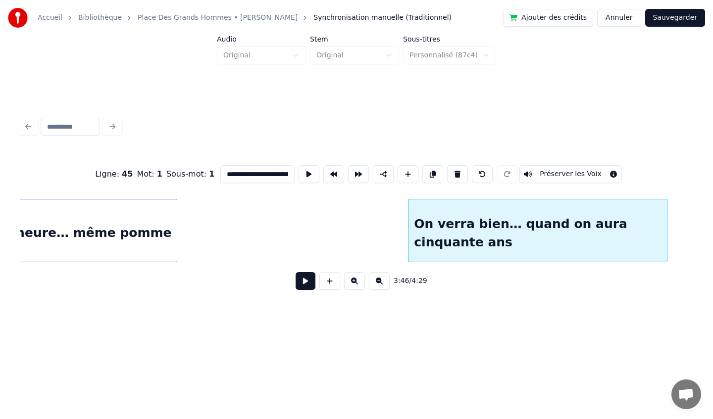
scroll to position [0, 16433]
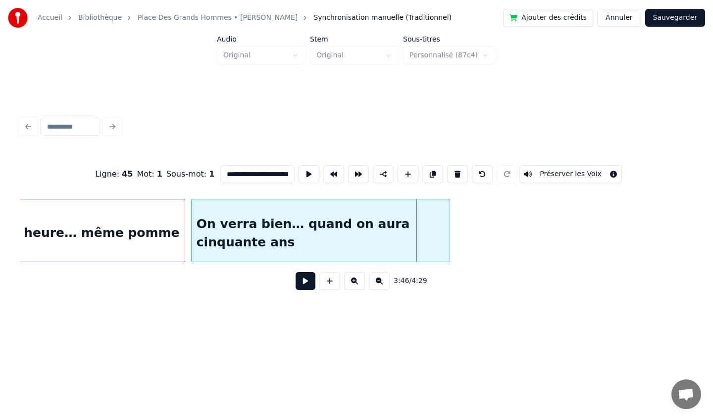
click at [286, 245] on div "On verra bien… quand on aura cinquante ans" at bounding box center [321, 232] width 258 height 67
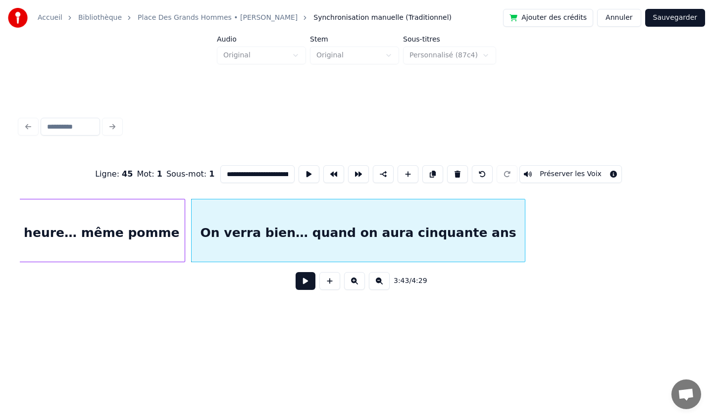
click at [525, 233] on div at bounding box center [523, 230] width 3 height 62
click at [479, 224] on div "On verra bien… quand on aura cinquante ans" at bounding box center [356, 232] width 336 height 67
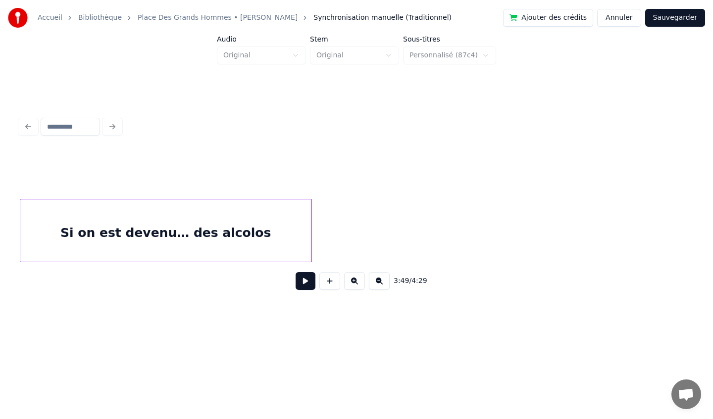
scroll to position [0, 17895]
click at [208, 277] on div "3:49 / 4:29" at bounding box center [356, 224] width 673 height 150
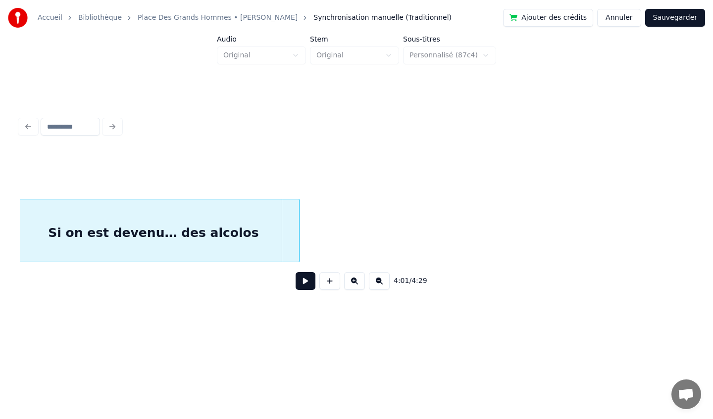
scroll to position [0, 17619]
click at [29, 229] on div "Si on est devenu… des alcolos" at bounding box center [168, 232] width 291 height 67
click at [98, 229] on div "Si on est devenu… des alcolos" at bounding box center [166, 232] width 291 height 67
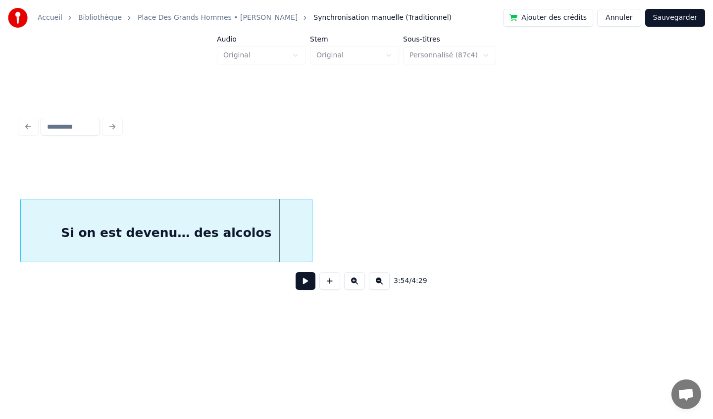
click at [45, 215] on div "Si on est devenu… des alcolos" at bounding box center [166, 232] width 291 height 67
click at [99, 225] on div "Si on est devenu… des alcolos" at bounding box center [174, 232] width 291 height 67
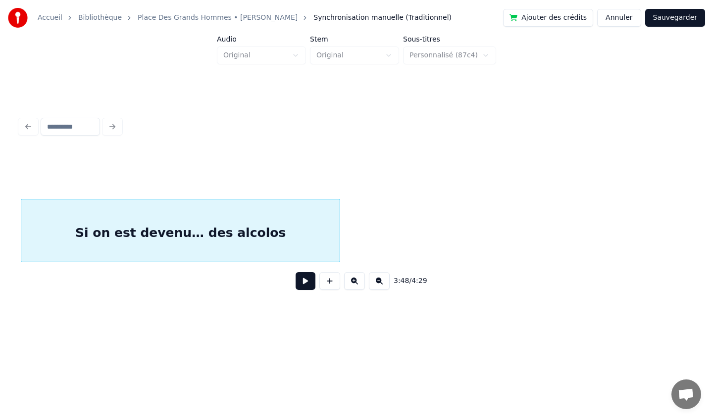
click at [337, 231] on div at bounding box center [338, 230] width 3 height 62
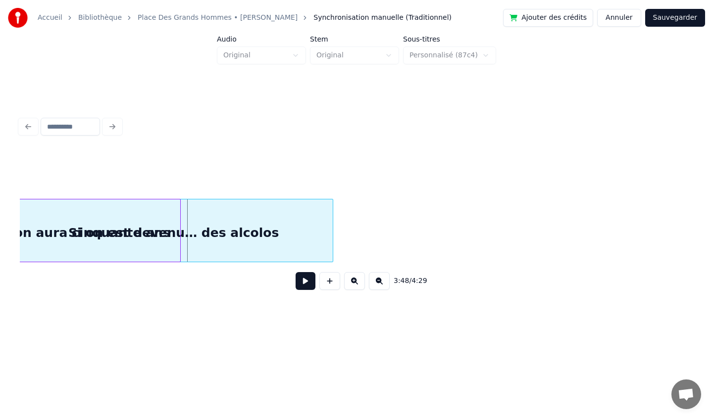
scroll to position [0, 16755]
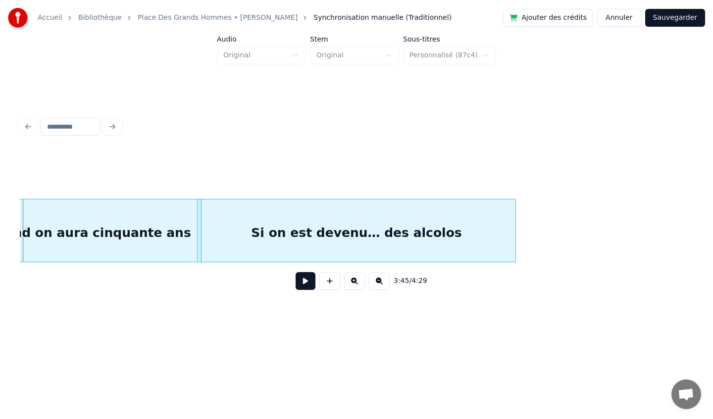
click at [504, 223] on div "Si on est devenu… des alcolos" at bounding box center [356, 232] width 318 height 67
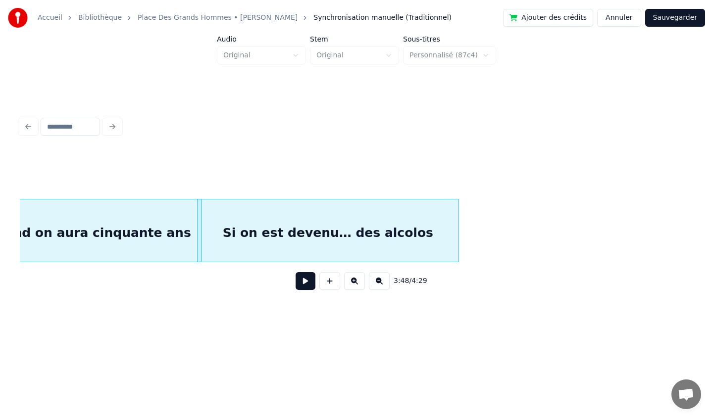
click at [457, 230] on div at bounding box center [456, 230] width 3 height 62
click at [281, 217] on div "Si on est devenu… des alcolos" at bounding box center [332, 232] width 262 height 67
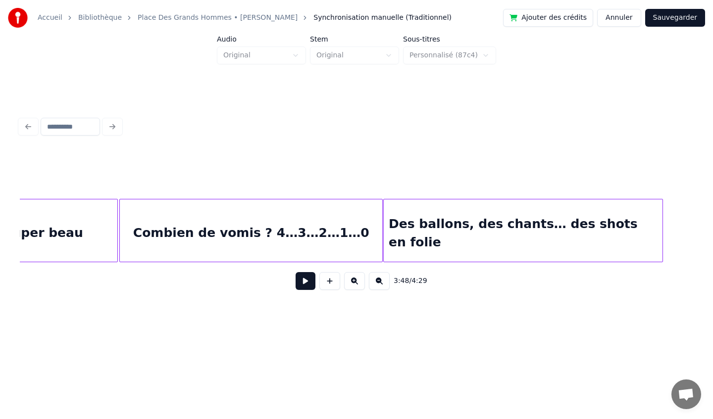
scroll to position [0, 4877]
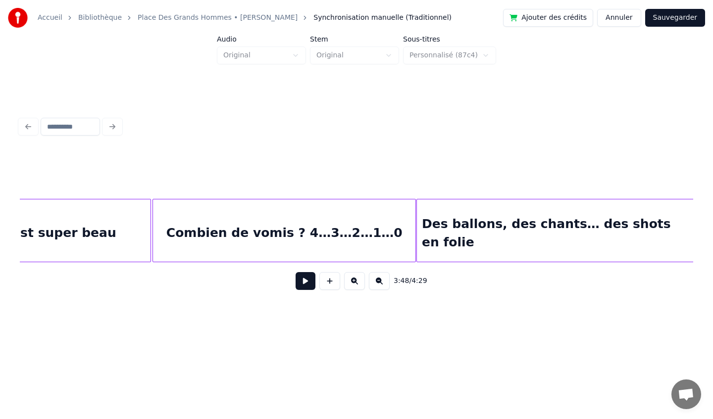
click at [238, 218] on div "Combien de vomis ? 4…3…2…1…0" at bounding box center [284, 232] width 262 height 67
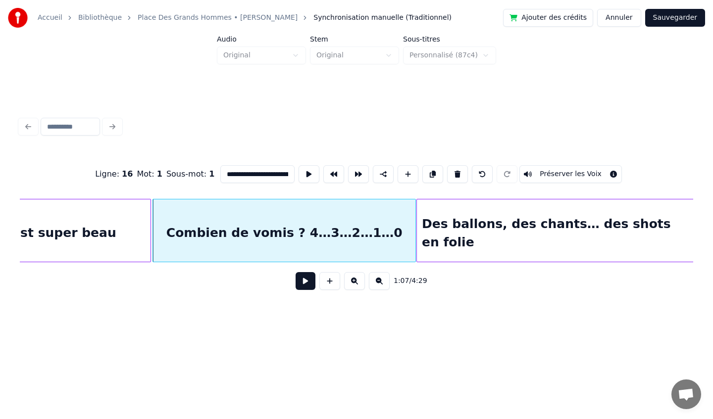
click at [309, 281] on button at bounding box center [305, 281] width 20 height 18
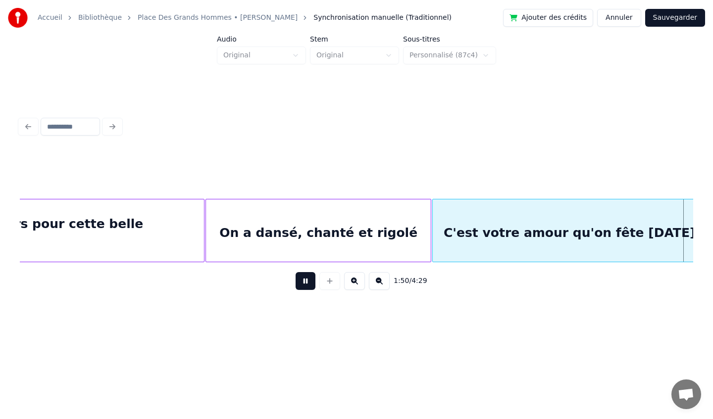
scroll to position [0, 8242]
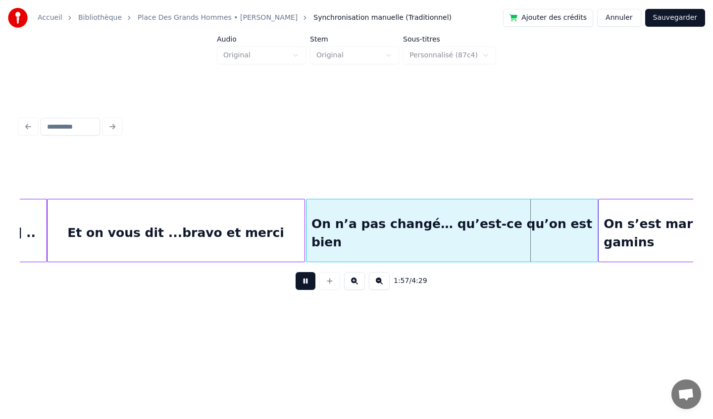
click at [309, 281] on button at bounding box center [305, 281] width 20 height 18
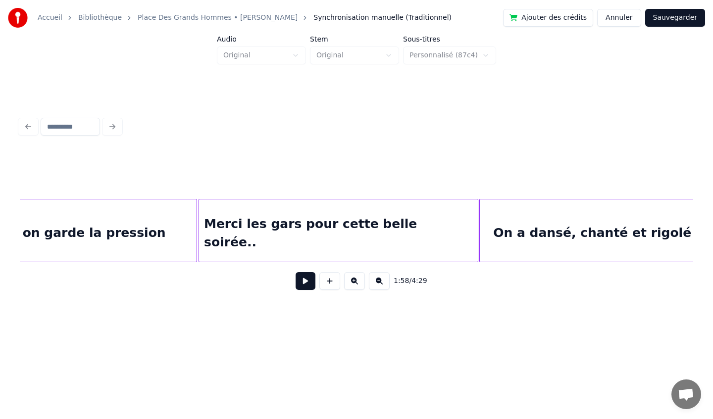
click at [136, 227] on div "Préparez-vous… on garde la pression" at bounding box center [36, 232] width 322 height 67
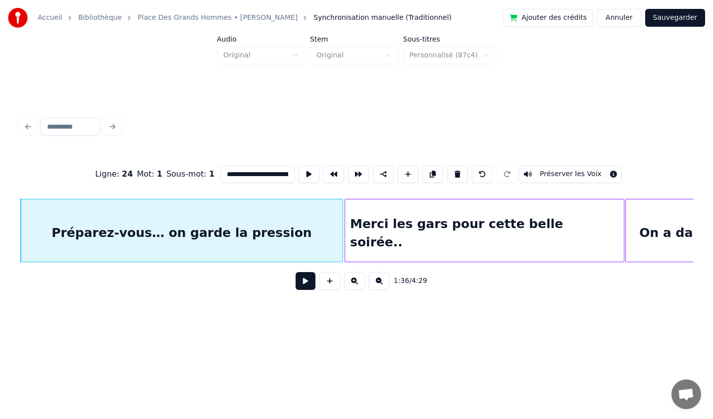
click at [301, 286] on button at bounding box center [305, 281] width 20 height 18
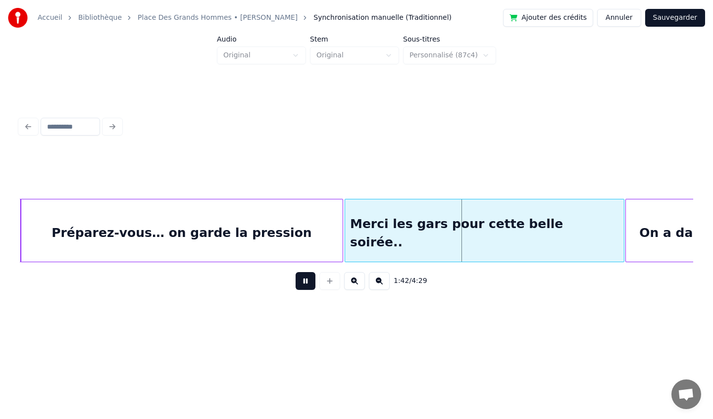
click at [385, 246] on div "Merci les gars pour cette belle soirée.." at bounding box center [484, 232] width 279 height 67
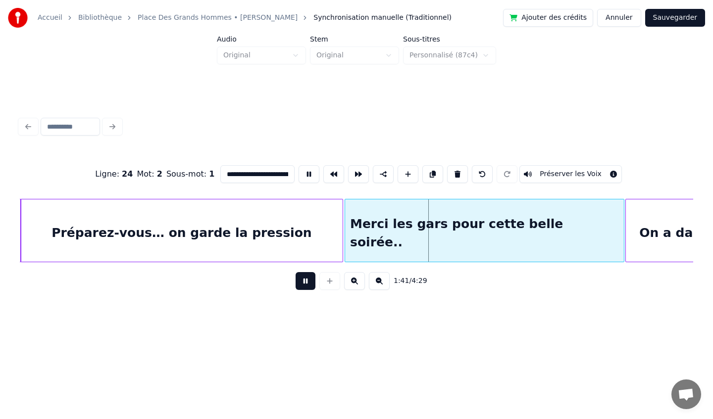
click at [304, 279] on button at bounding box center [305, 281] width 20 height 18
click at [380, 256] on div "Merci les gars pour cette belle soirée.." at bounding box center [482, 232] width 279 height 67
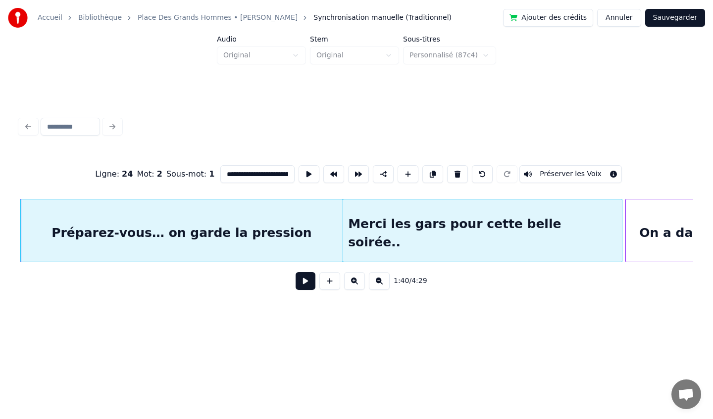
click at [303, 282] on button at bounding box center [305, 281] width 20 height 18
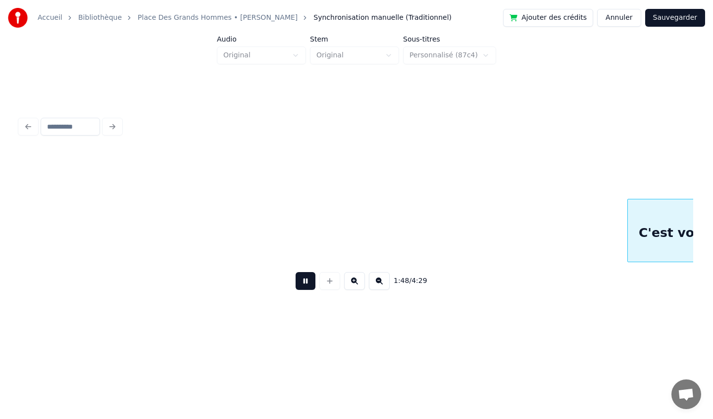
scroll to position [0, 8048]
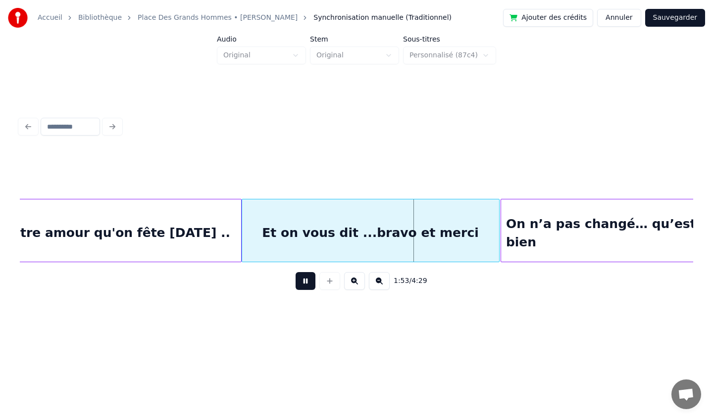
click at [263, 239] on div "Et on vous dit ...bravo et merci" at bounding box center [370, 232] width 257 height 67
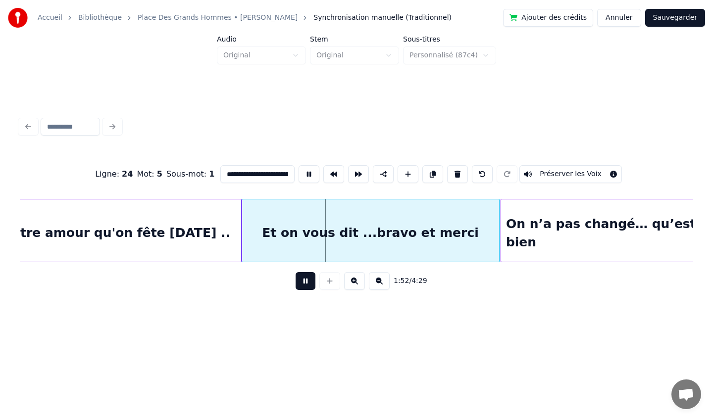
click at [307, 284] on button at bounding box center [305, 281] width 20 height 18
click at [299, 247] on div at bounding box center [298, 230] width 3 height 62
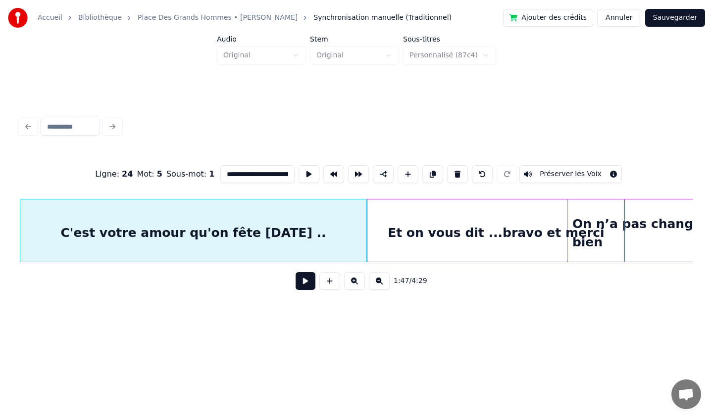
click at [467, 254] on div "Et on vous dit ...bravo et merci" at bounding box center [495, 232] width 257 height 67
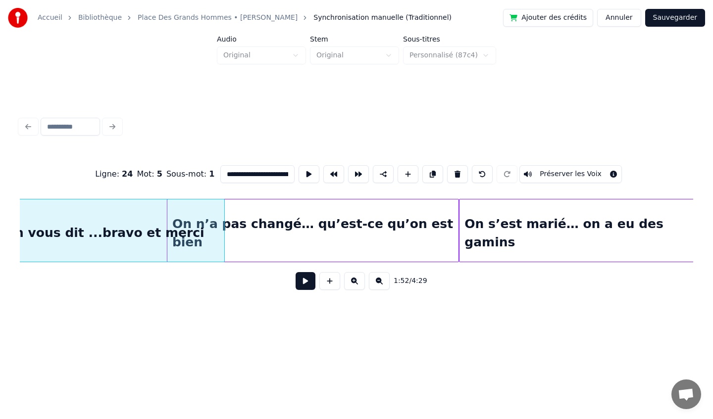
scroll to position [0, 8404]
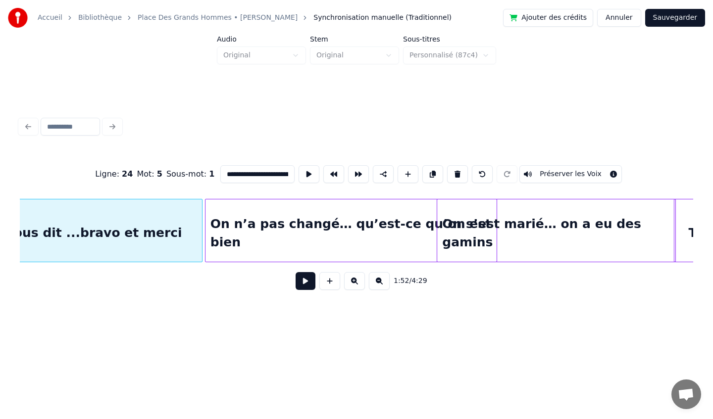
click at [318, 220] on div "On n’a pas changé… qu’est-ce qu’on est bien" at bounding box center [350, 232] width 291 height 67
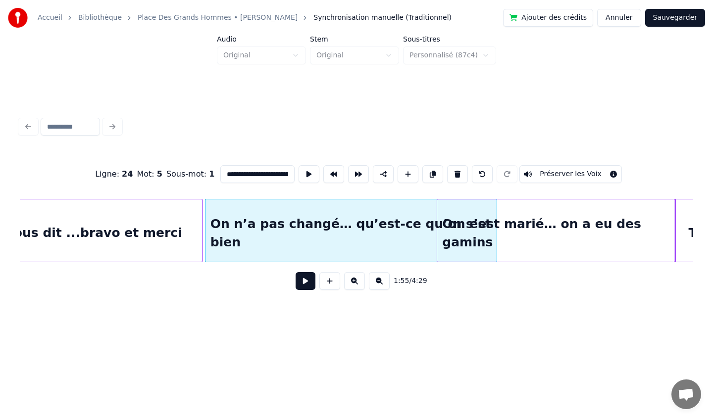
click at [560, 227] on div "On s’est marié… on a eu des gamins" at bounding box center [556, 232] width 238 height 67
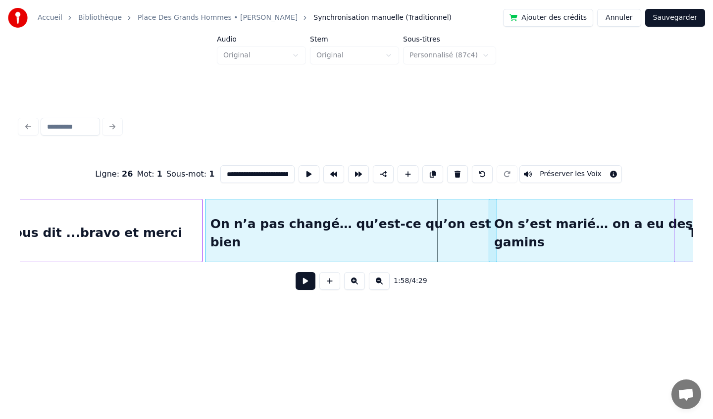
scroll to position [0, 8443]
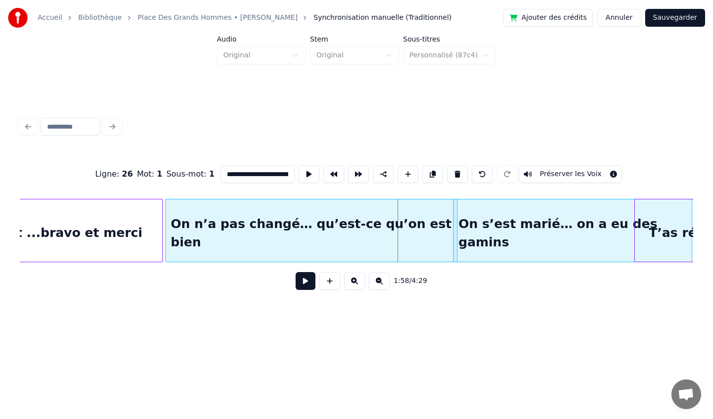
click at [597, 212] on div "On s’est marié… on a eu des gamins" at bounding box center [572, 232] width 238 height 67
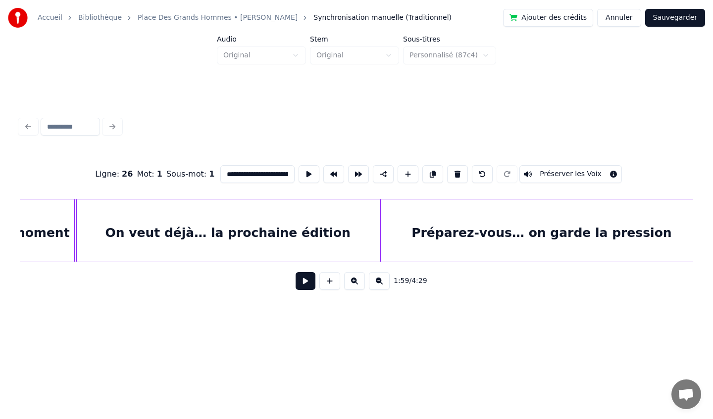
scroll to position [0, 6761]
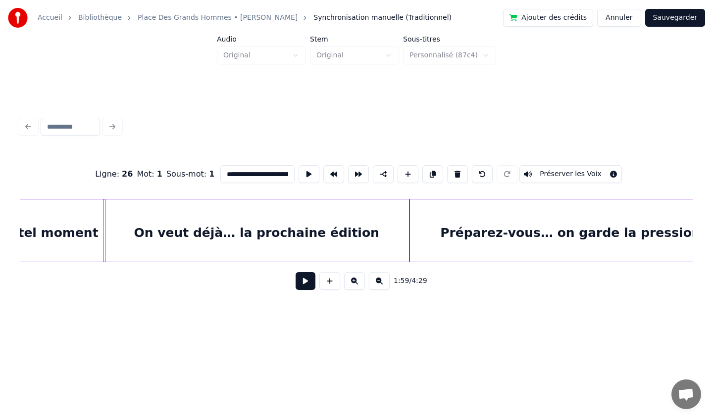
click at [141, 225] on div "On veut déjà… la prochaine édition" at bounding box center [255, 232] width 305 height 67
type input "**********"
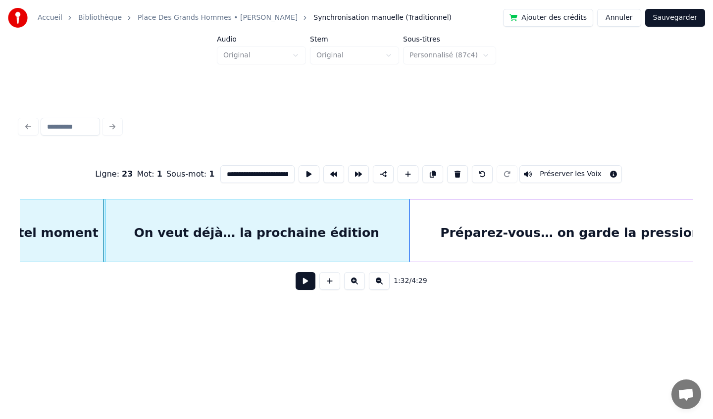
click at [305, 284] on button at bounding box center [305, 281] width 20 height 18
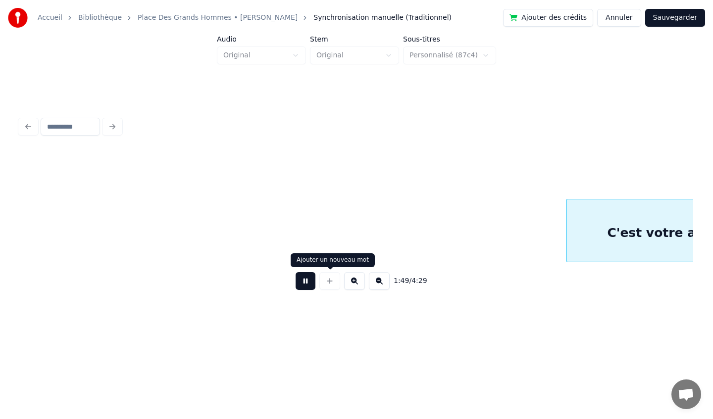
scroll to position [0, 8108]
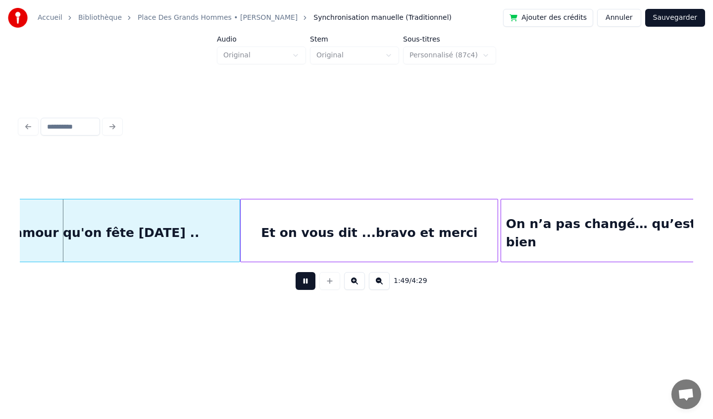
click at [308, 284] on button at bounding box center [305, 281] width 20 height 18
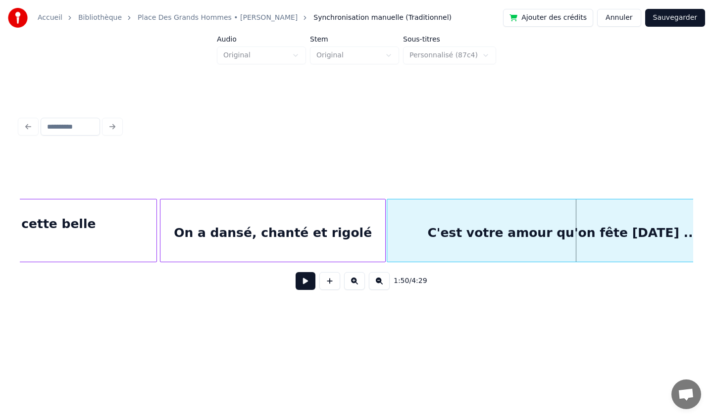
scroll to position [0, 7615]
click at [277, 236] on div "On a dansé, chanté et rigolé" at bounding box center [272, 232] width 225 height 67
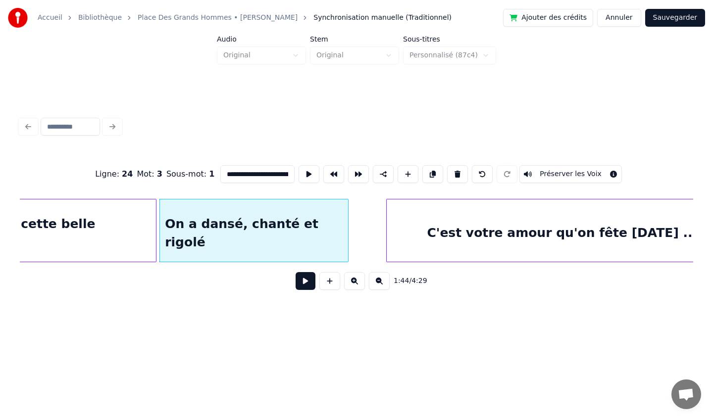
click at [347, 235] on div at bounding box center [346, 230] width 3 height 62
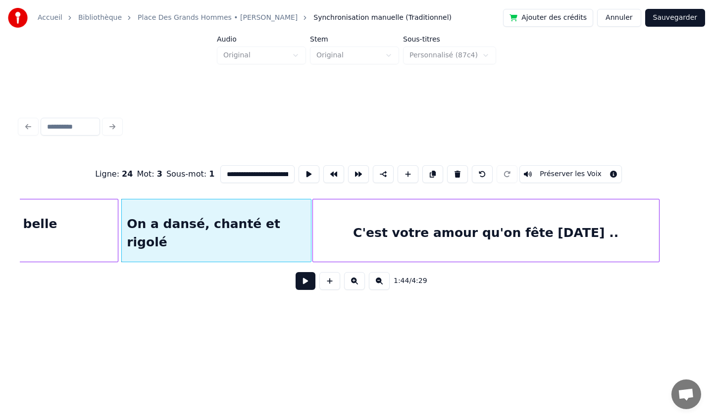
click at [400, 238] on div "C'est votre amour qu'on fête [DATE] .." at bounding box center [486, 232] width 346 height 67
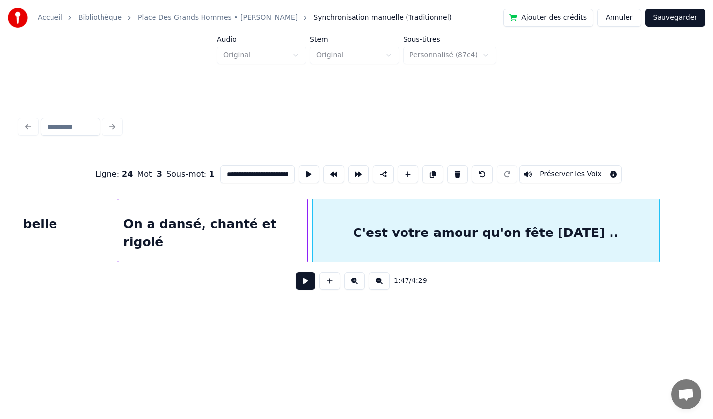
click at [177, 225] on div "On a dansé, chanté et rigolé" at bounding box center [212, 232] width 189 height 67
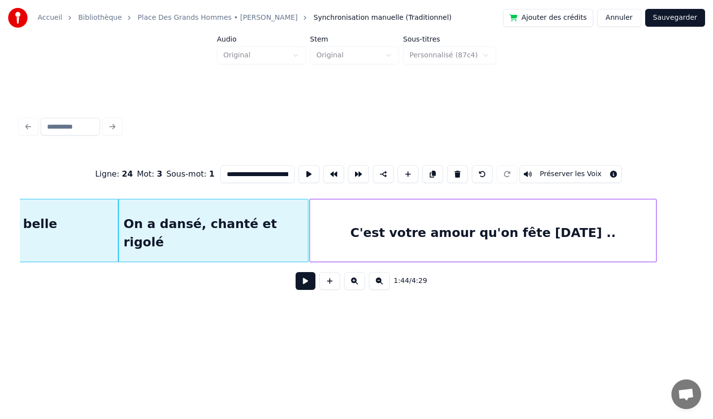
click at [331, 230] on div "C'est votre amour qu'on fête [DATE] .." at bounding box center [483, 232] width 346 height 67
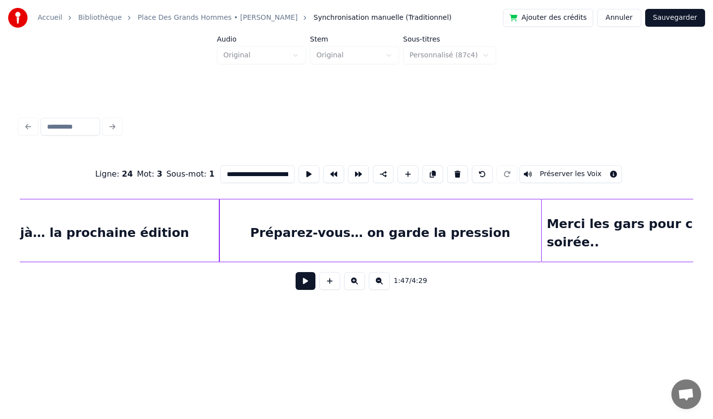
click at [122, 218] on div "On veut déjà… la prochaine édition" at bounding box center [65, 232] width 305 height 67
type input "**********"
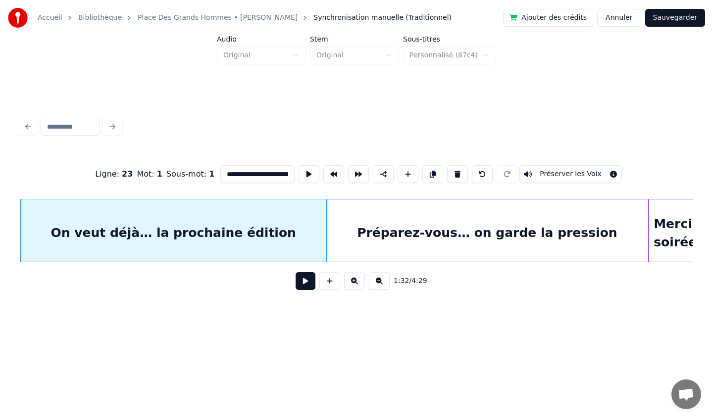
click at [303, 279] on button at bounding box center [305, 281] width 20 height 18
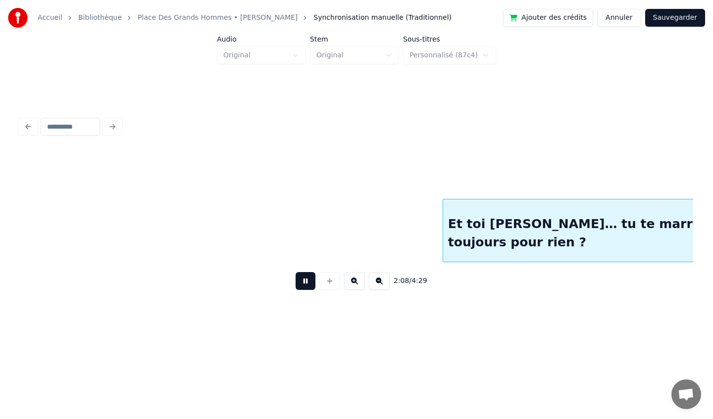
scroll to position [0, 9537]
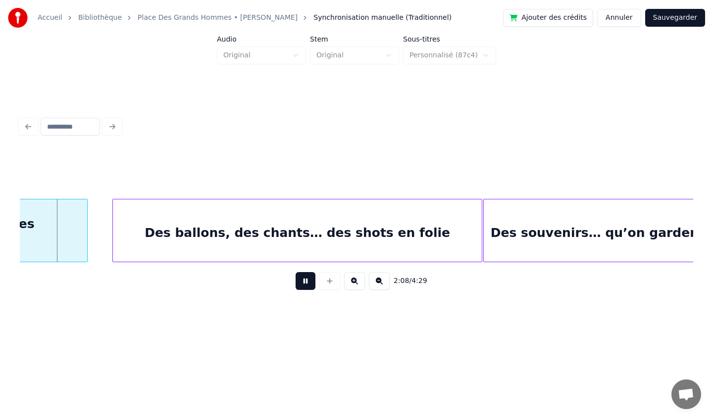
click at [303, 288] on button at bounding box center [305, 281] width 20 height 18
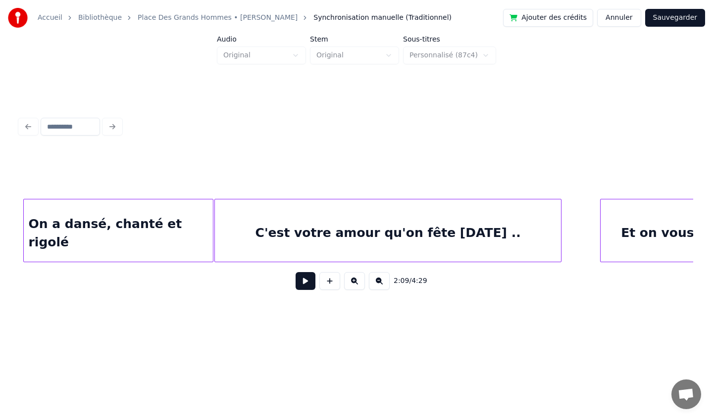
scroll to position [0, 7789]
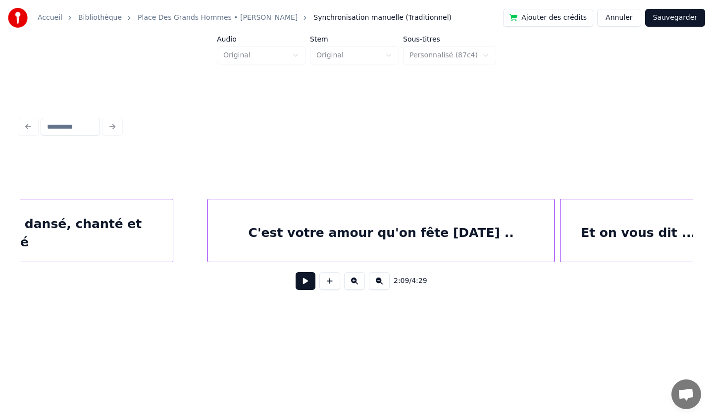
click at [248, 237] on div "C'est votre amour qu'on fête [DATE] .." at bounding box center [381, 232] width 346 height 67
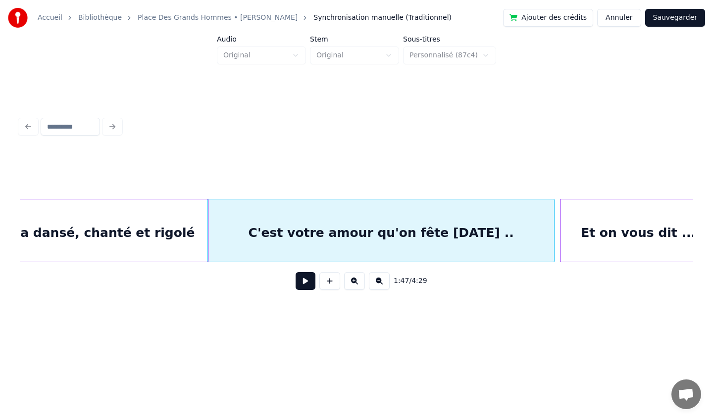
click at [207, 238] on div at bounding box center [206, 230] width 3 height 62
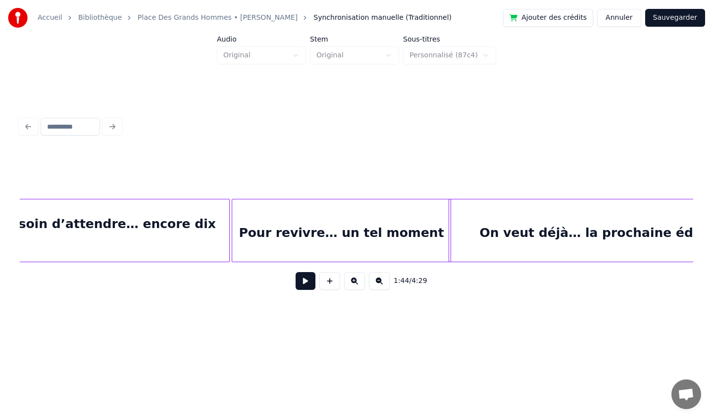
click at [95, 219] on div "Pas besoin d’attendre… encore dix ans" at bounding box center [99, 232] width 262 height 67
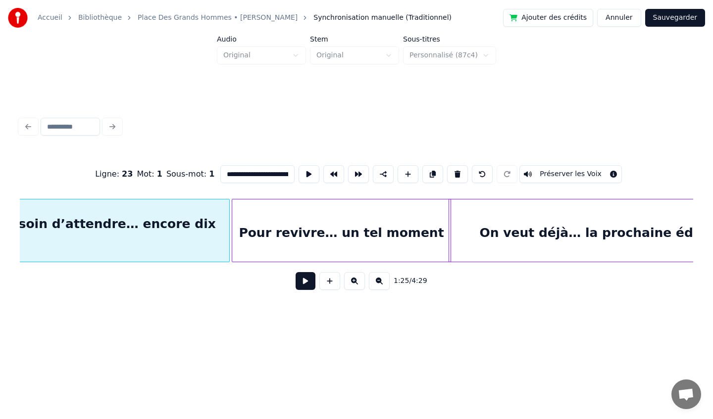
type input "**********"
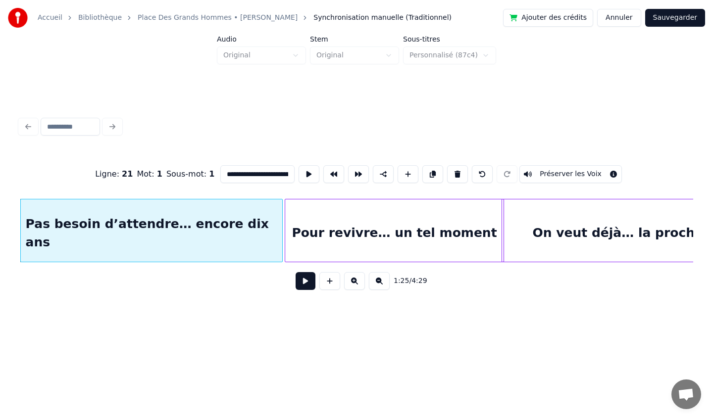
click at [302, 279] on button at bounding box center [305, 281] width 20 height 18
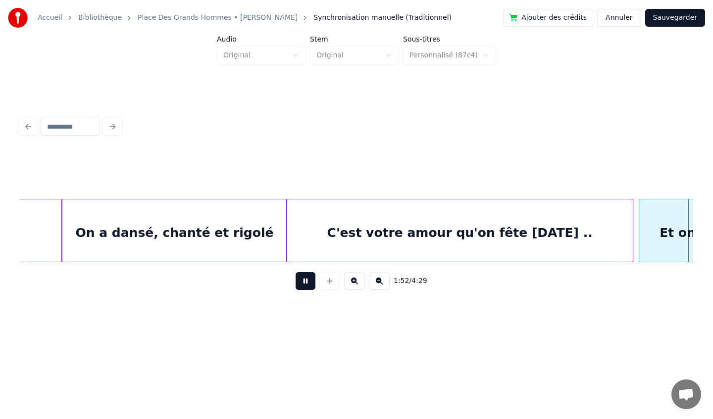
scroll to position [0, 8383]
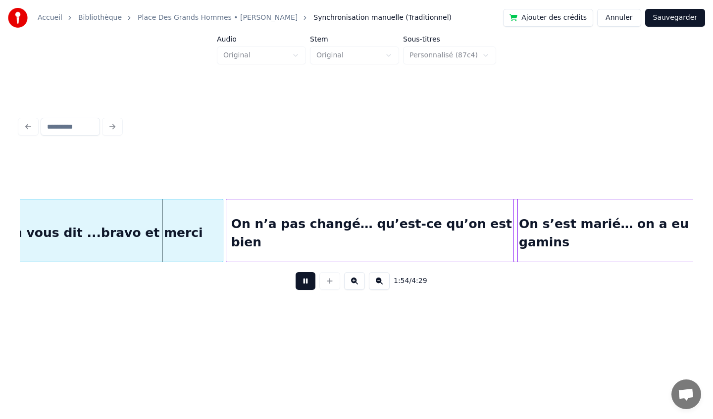
click at [309, 283] on button at bounding box center [305, 281] width 20 height 18
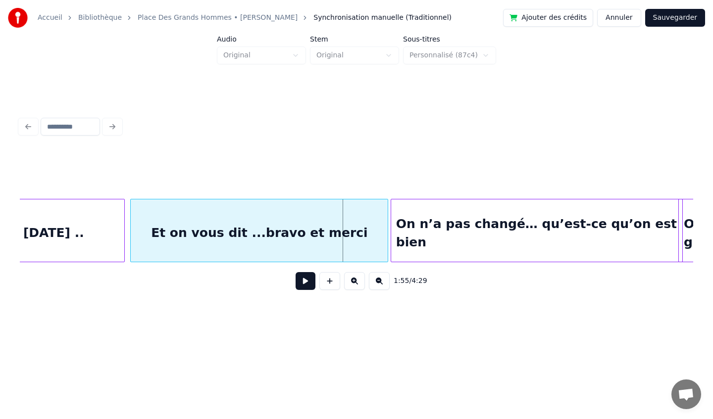
scroll to position [0, 8190]
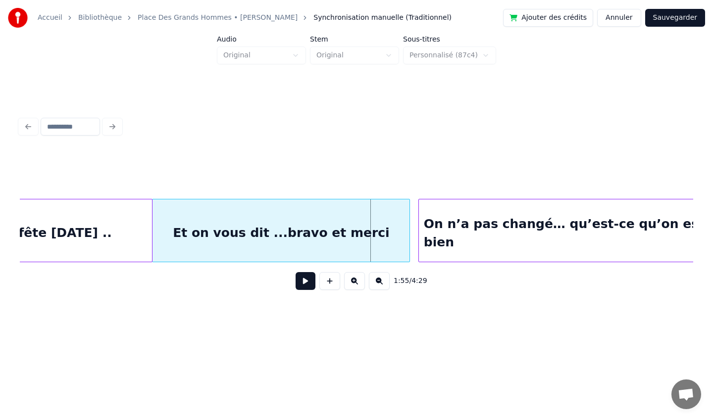
click at [292, 246] on div "Et on vous dit ...bravo et merci" at bounding box center [280, 232] width 257 height 67
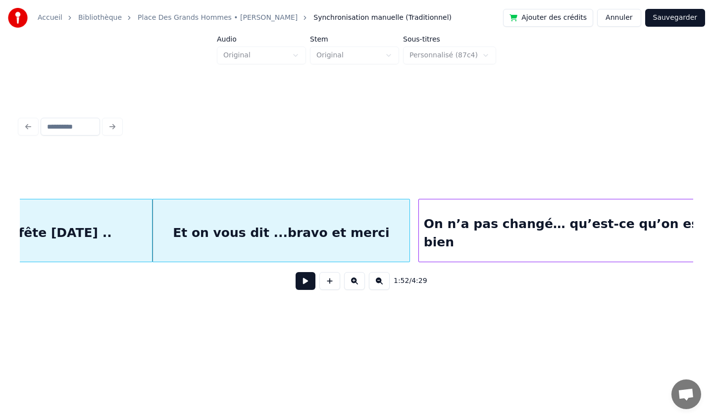
click at [302, 280] on button at bounding box center [305, 281] width 20 height 18
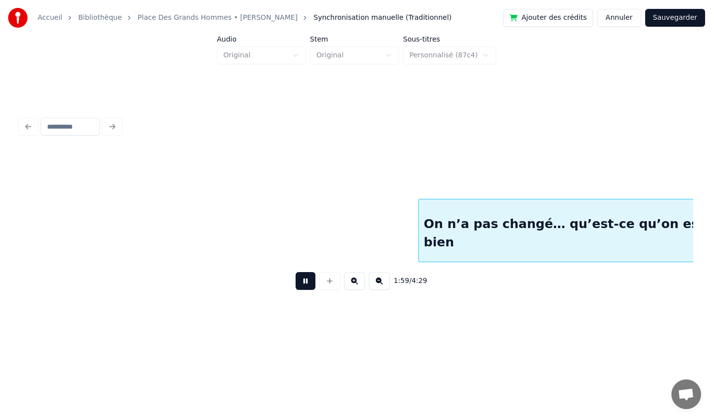
scroll to position [0, 8864]
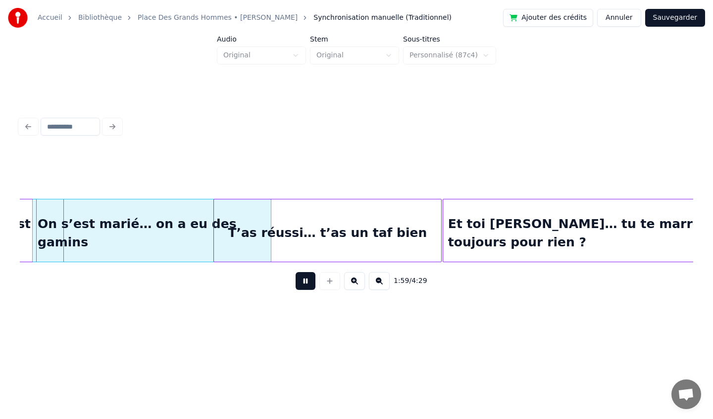
click at [304, 282] on button at bounding box center [305, 281] width 20 height 18
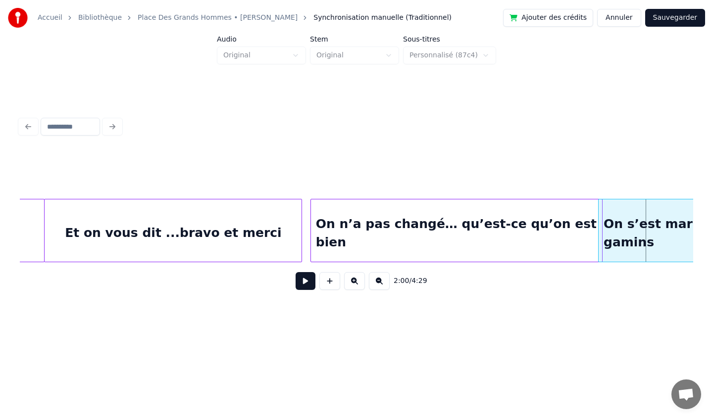
scroll to position [0, 8297]
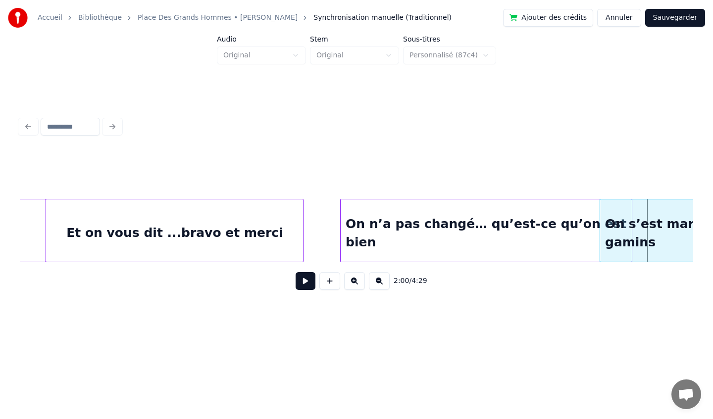
click at [392, 240] on div "On n’a pas changé… qu’est-ce qu’on est bien" at bounding box center [485, 232] width 291 height 67
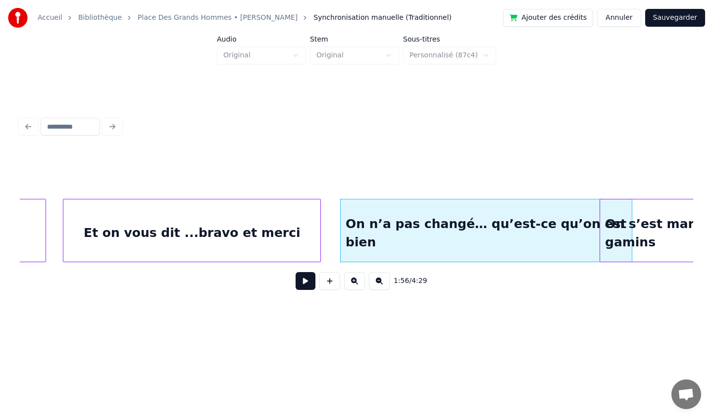
click at [220, 224] on div "Et on vous dit ...bravo et merci" at bounding box center [191, 232] width 257 height 67
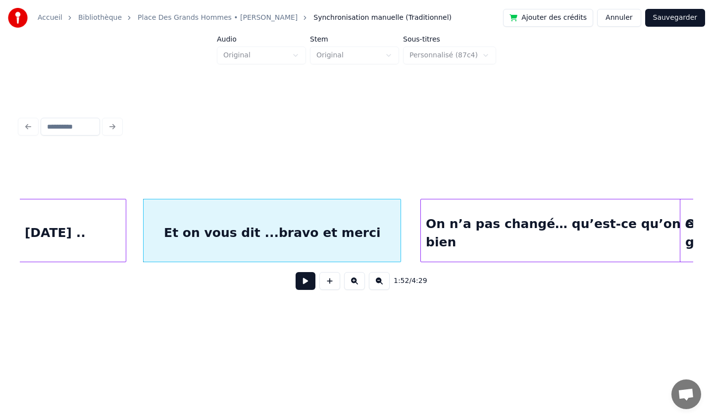
scroll to position [0, 8212]
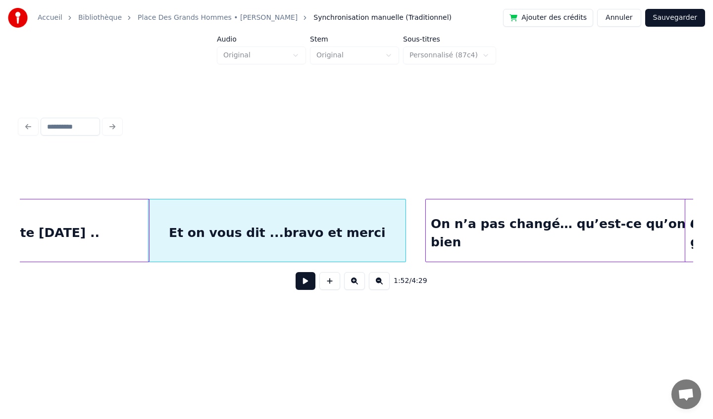
click at [147, 227] on div at bounding box center [147, 230] width 3 height 62
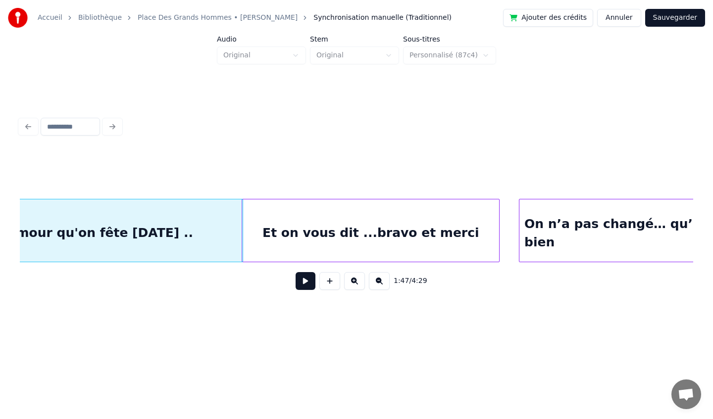
scroll to position [0, 8121]
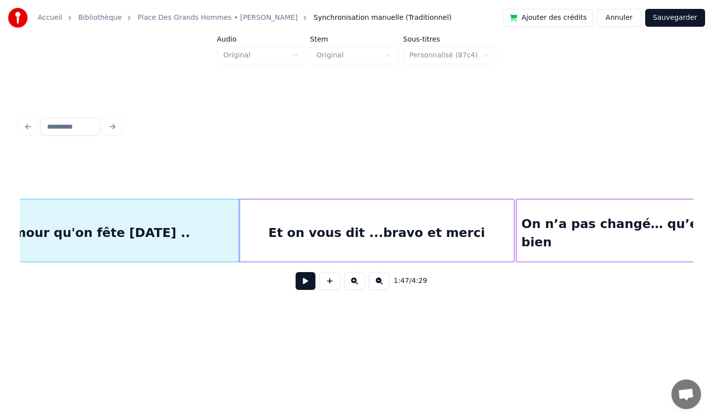
click at [512, 235] on div at bounding box center [512, 230] width 3 height 62
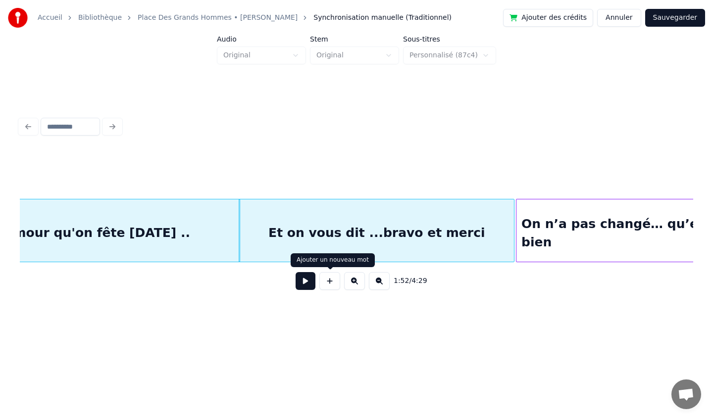
click at [305, 278] on button at bounding box center [305, 281] width 20 height 18
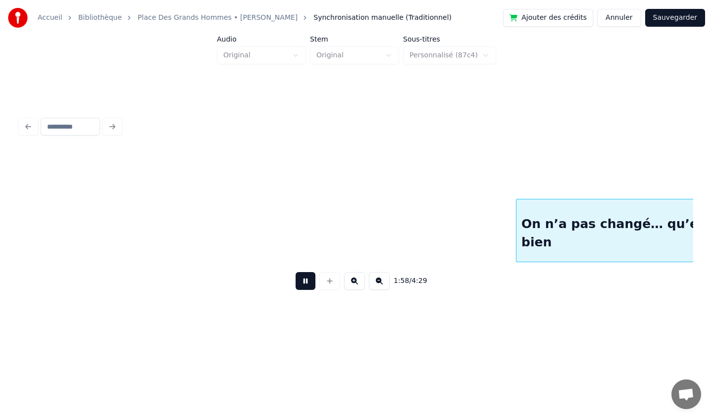
scroll to position [0, 8795]
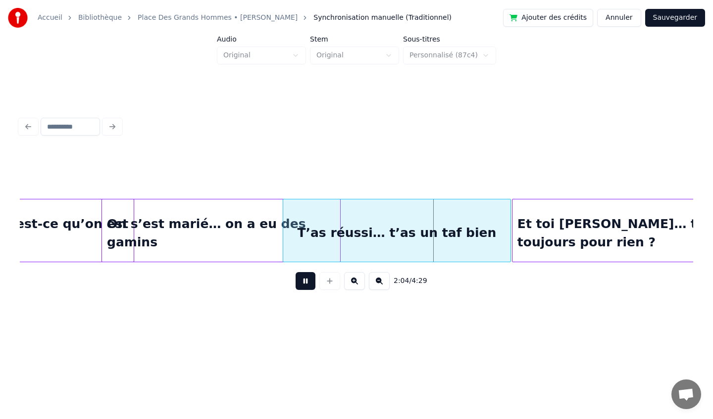
click at [305, 278] on button at bounding box center [305, 281] width 20 height 18
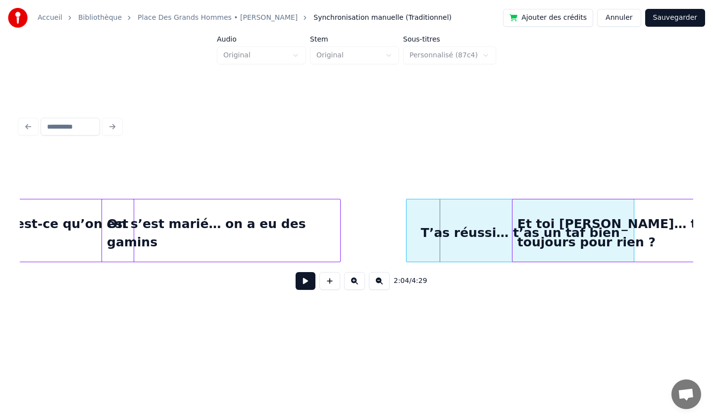
click at [490, 222] on div "T’as réussi… t’as un taf bien" at bounding box center [519, 232] width 227 height 67
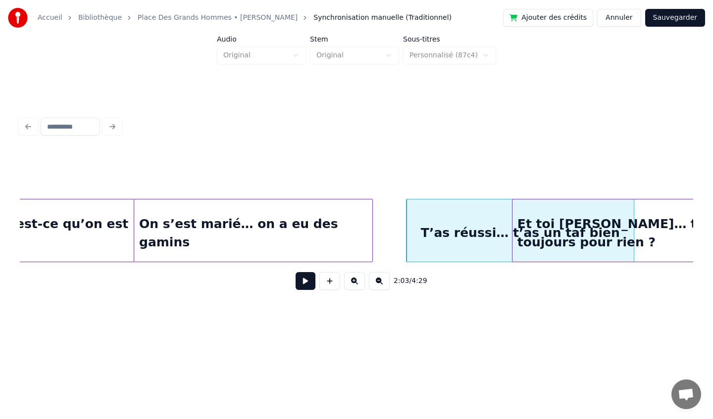
click at [255, 221] on div "On s’est marié… on a eu des gamins" at bounding box center [253, 232] width 238 height 67
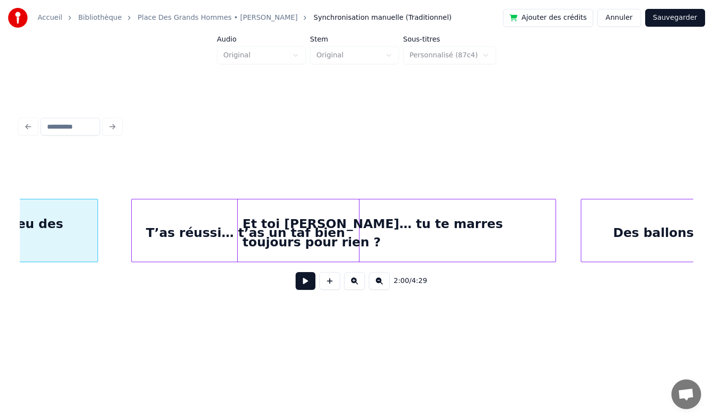
scroll to position [0, 9092]
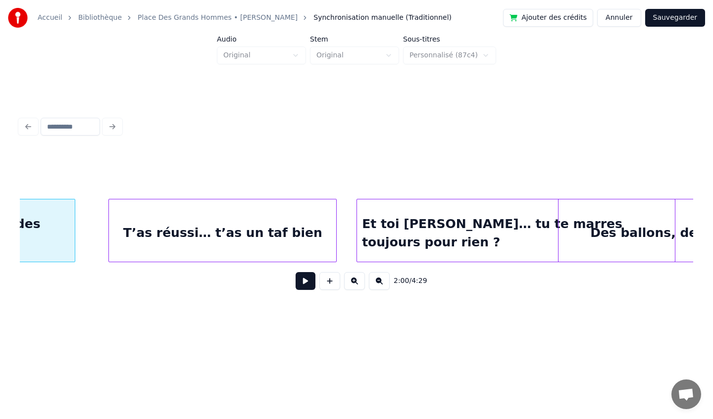
click at [421, 224] on div "Et toi [PERSON_NAME]… tu te marres toujours pour rien ?" at bounding box center [516, 232] width 318 height 67
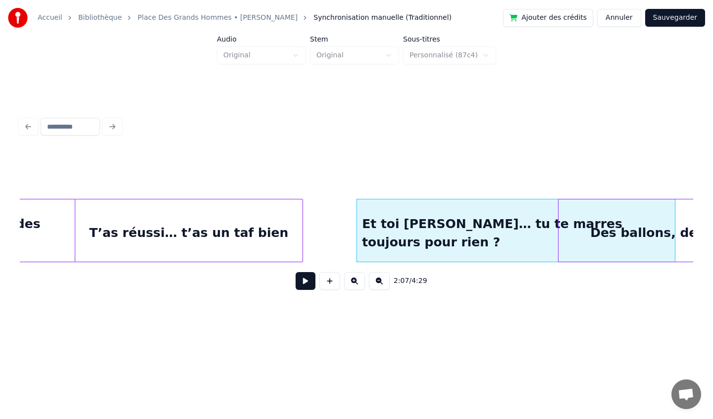
click at [247, 220] on div "T’as réussi… t’as un taf bien" at bounding box center [188, 232] width 227 height 67
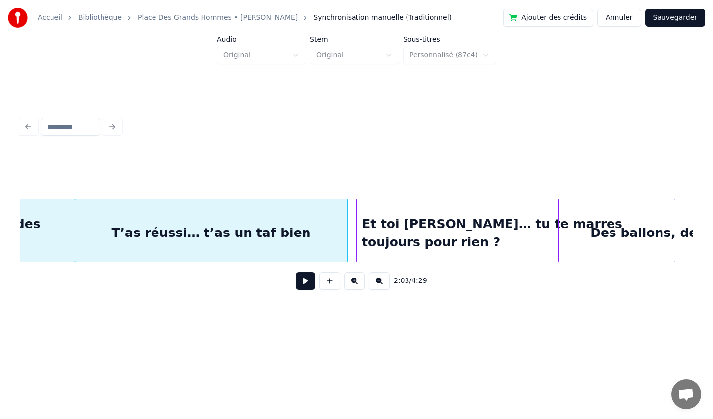
click at [344, 235] on div at bounding box center [345, 230] width 3 height 62
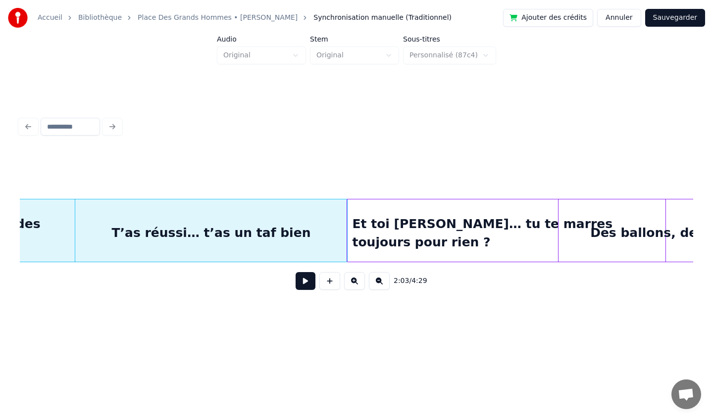
click at [380, 242] on div "Et toi [PERSON_NAME]… tu te marres toujours pour rien ?" at bounding box center [506, 232] width 318 height 67
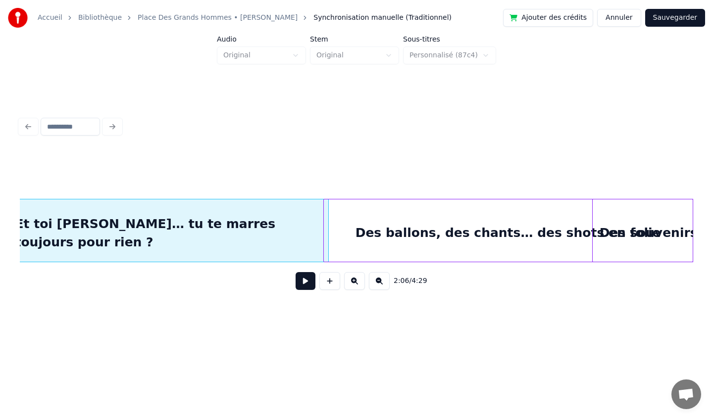
scroll to position [0, 9431]
click at [491, 229] on div "Des ballons, des chants… des shots en folie" at bounding box center [508, 232] width 369 height 67
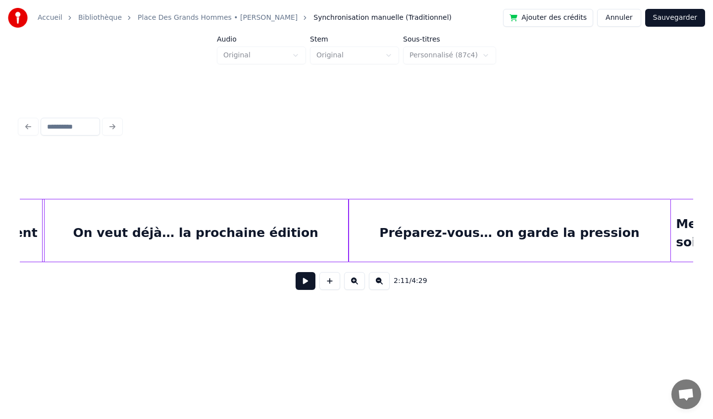
scroll to position [0, 6820]
click at [129, 234] on div "On veut déjà… la prochaine édition" at bounding box center [197, 232] width 305 height 67
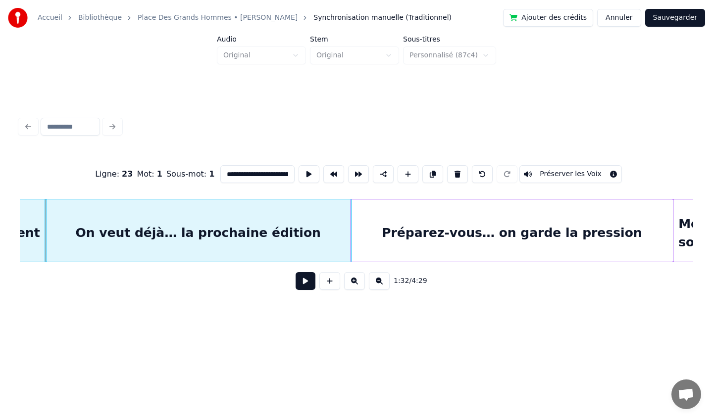
click at [303, 283] on button at bounding box center [305, 281] width 20 height 18
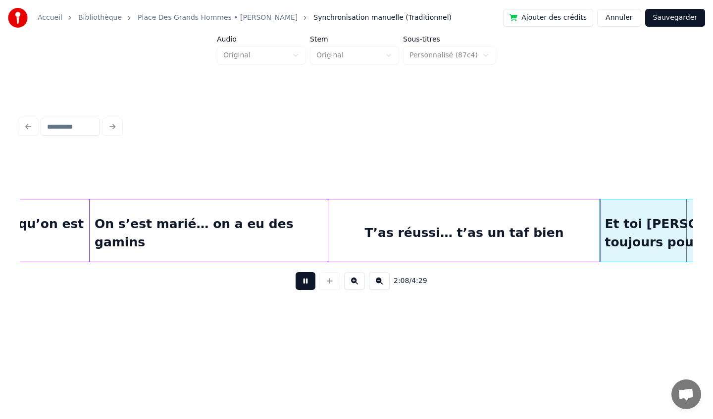
scroll to position [0, 9512]
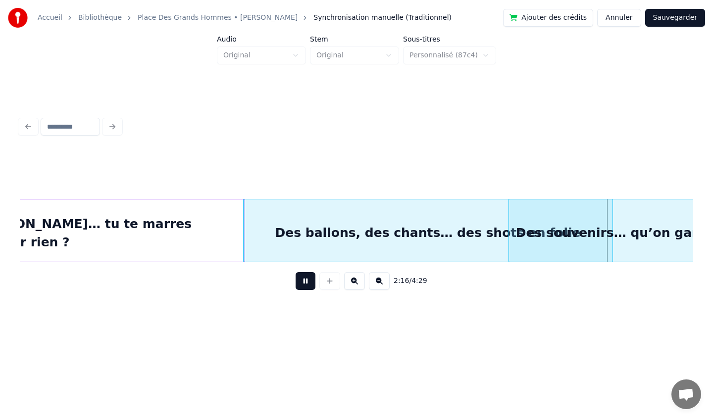
click at [307, 286] on button at bounding box center [305, 281] width 20 height 18
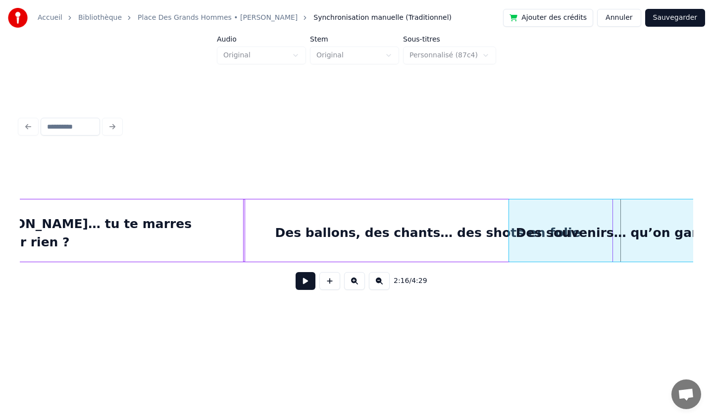
click at [430, 235] on div "Des ballons, des chants… des shots en folie" at bounding box center [427, 232] width 369 height 67
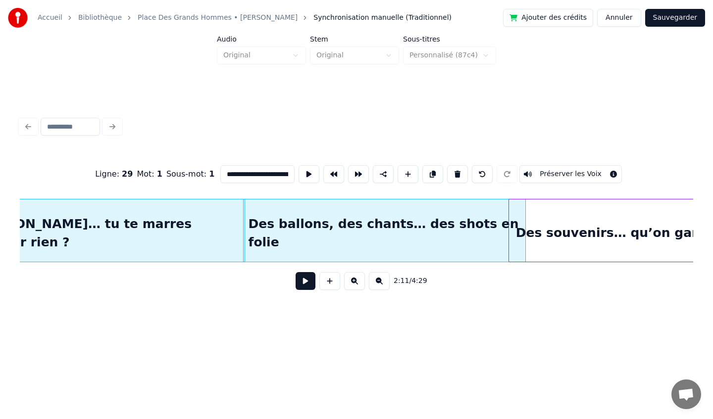
click at [524, 223] on div at bounding box center [523, 230] width 3 height 62
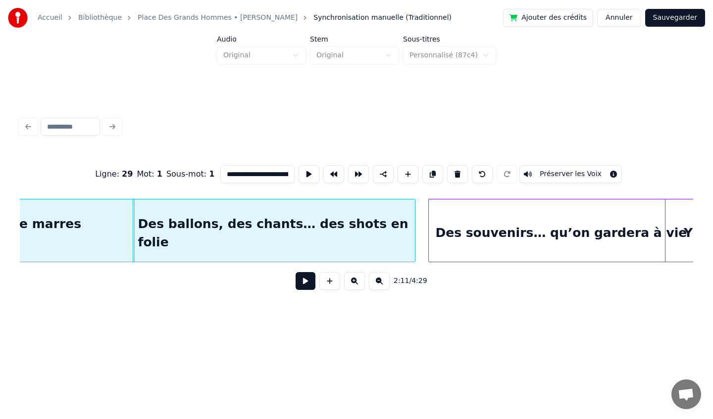
scroll to position [0, 9623]
click at [602, 220] on div "Des souvenirs… qu’on gardera à vie" at bounding box center [560, 232] width 265 height 67
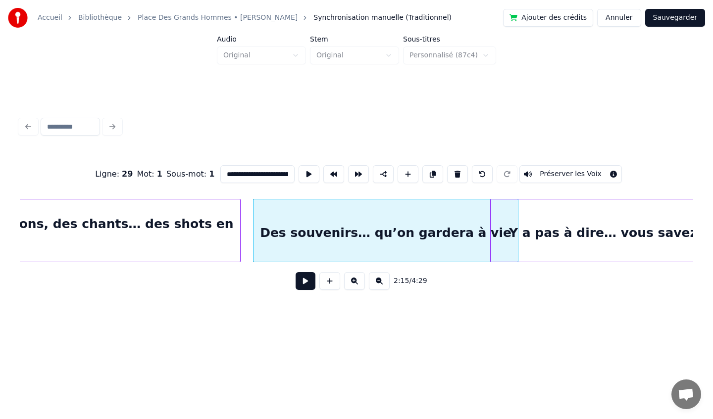
scroll to position [0, 9814]
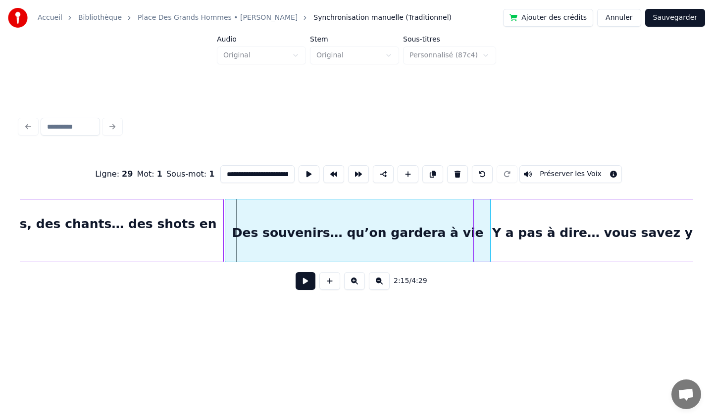
click at [419, 218] on div "Des souvenirs… qu’on gardera à vie" at bounding box center [357, 232] width 265 height 67
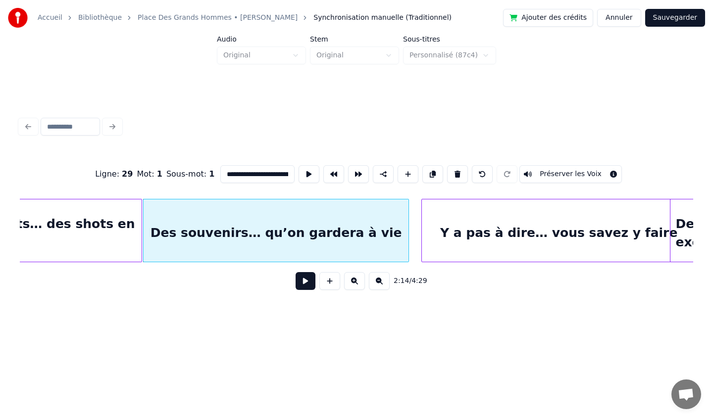
scroll to position [0, 9898]
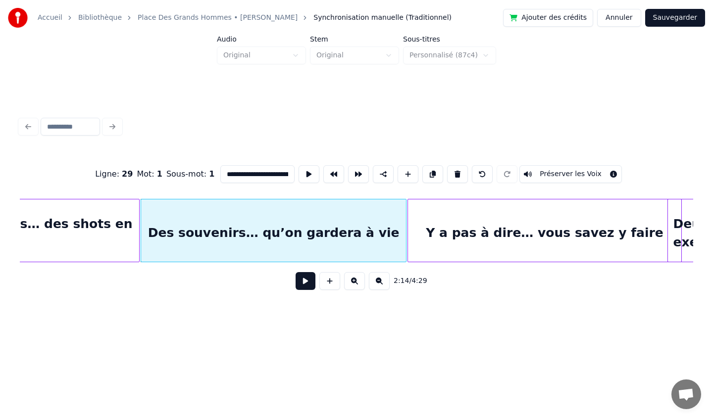
click at [559, 220] on div "Y a pas à dire… vous savez y faire" at bounding box center [545, 232] width 274 height 67
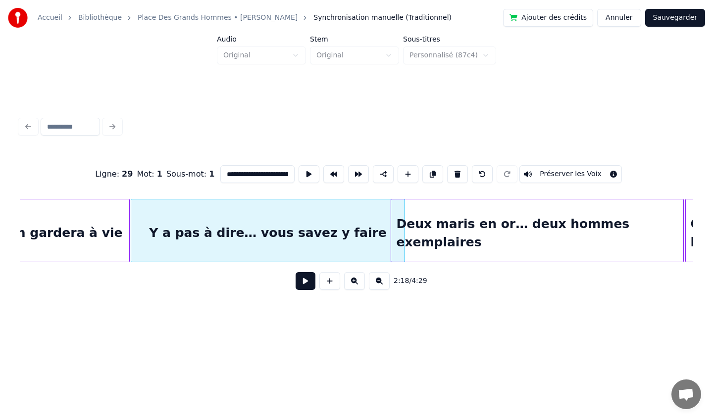
scroll to position [0, 10177]
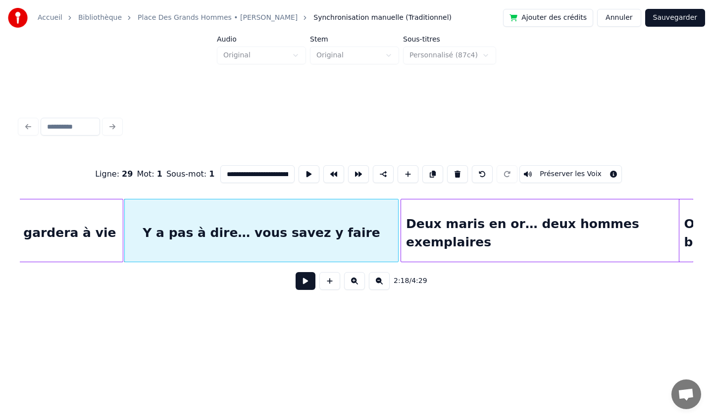
click at [516, 226] on div "Deux maris en or… deux hommes exemplaires" at bounding box center [546, 232] width 291 height 67
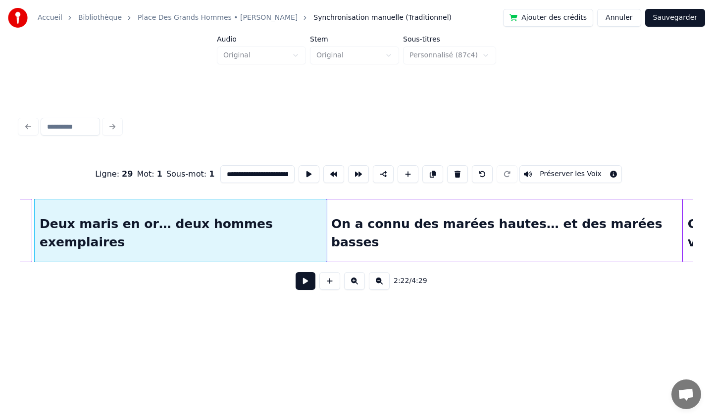
scroll to position [0, 10557]
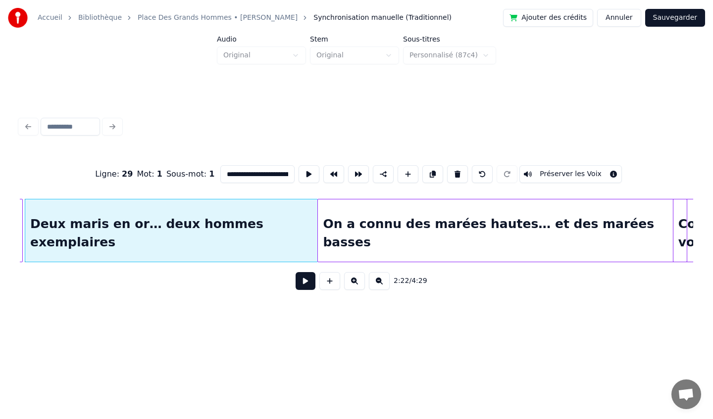
click at [542, 218] on div "On a connu des marées hautes… et des marées basses" at bounding box center [502, 232] width 369 height 67
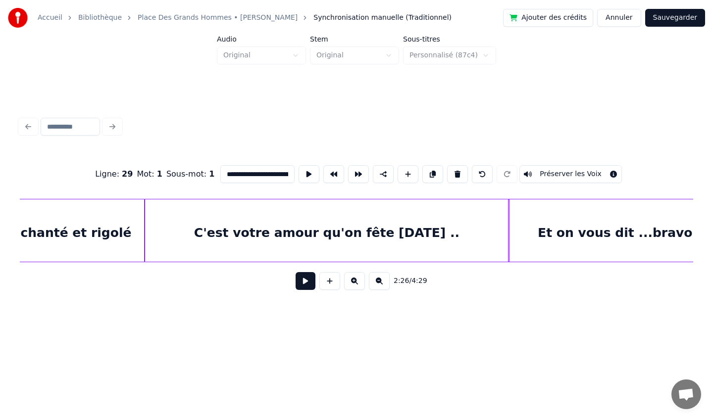
scroll to position [0, 7842]
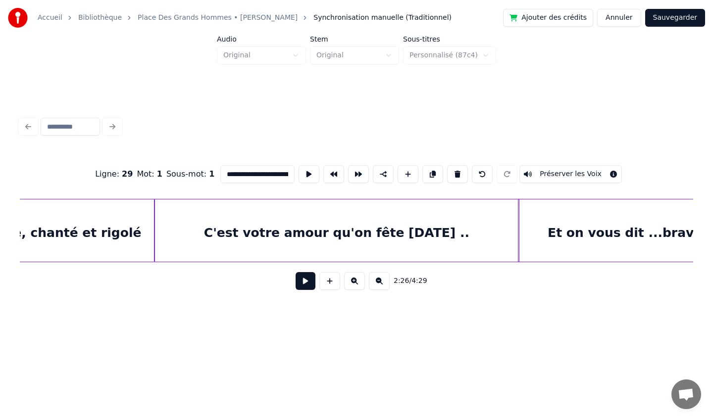
click at [220, 221] on div "C'est votre amour qu'on fête [DATE] .." at bounding box center [336, 232] width 364 height 67
type input "**********"
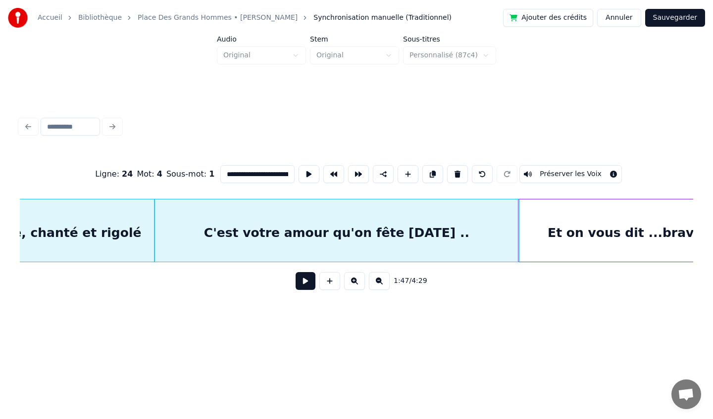
click at [307, 283] on button at bounding box center [305, 281] width 20 height 18
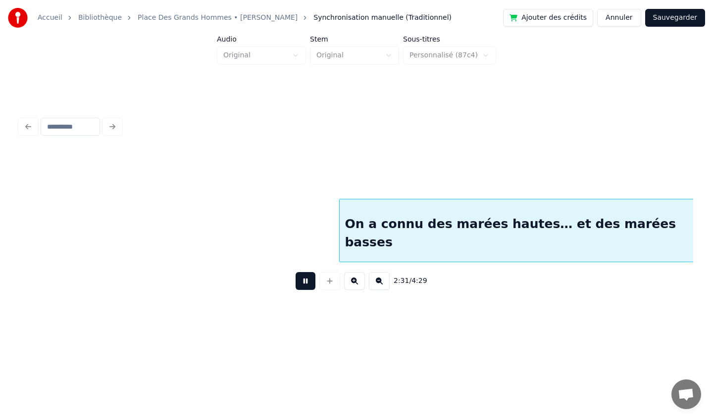
scroll to position [0, 11208]
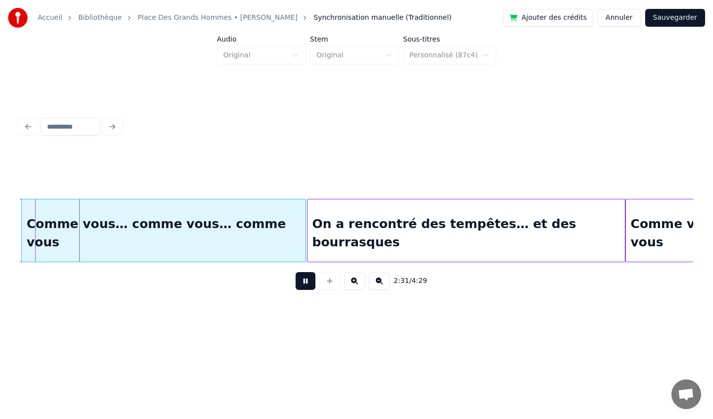
click at [307, 283] on button at bounding box center [305, 281] width 20 height 18
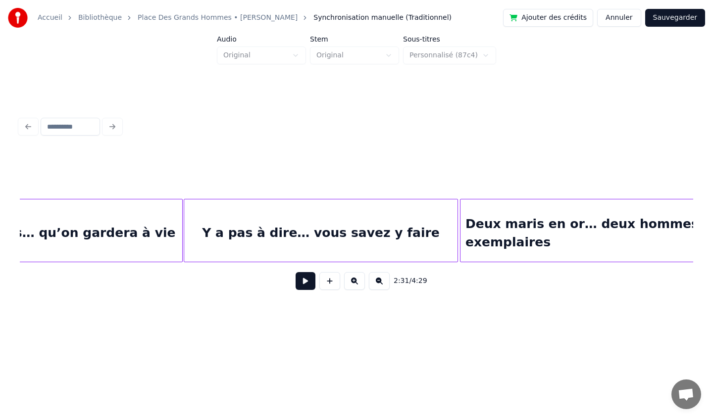
scroll to position [0, 10121]
click at [554, 174] on div at bounding box center [356, 173] width 673 height 49
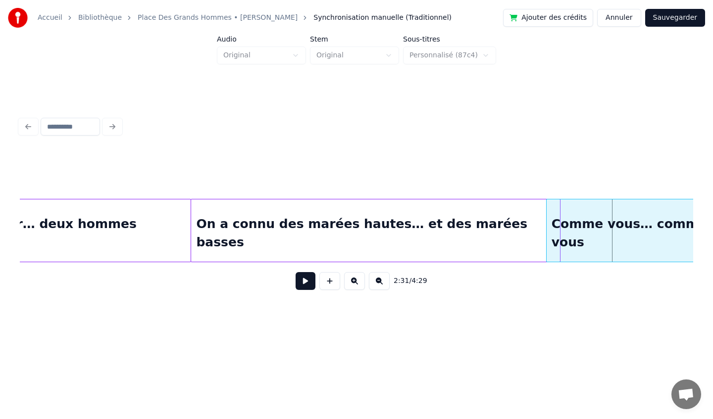
scroll to position [0, 10693]
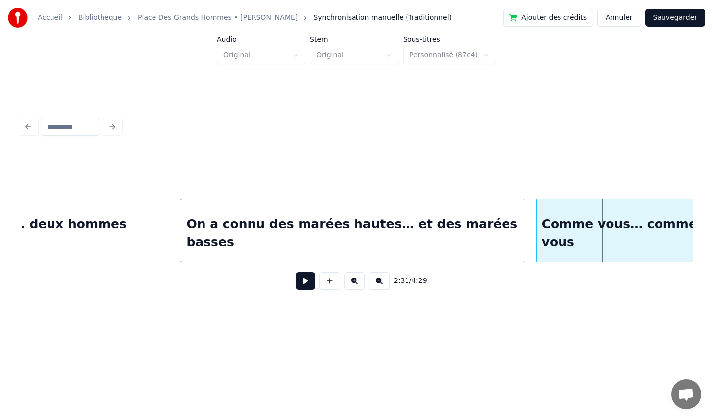
click at [523, 234] on div at bounding box center [522, 230] width 3 height 62
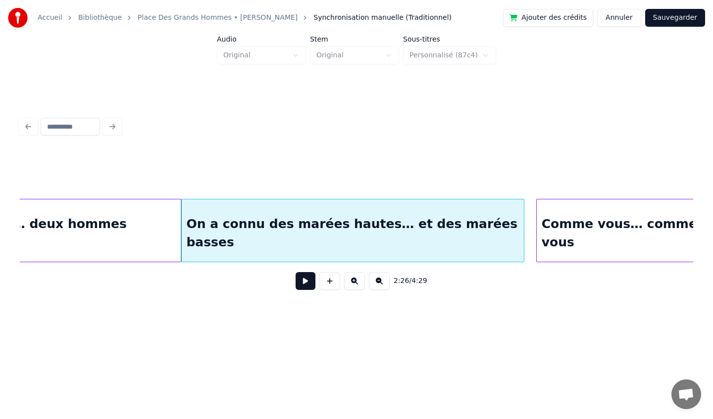
scroll to position [0, 10819]
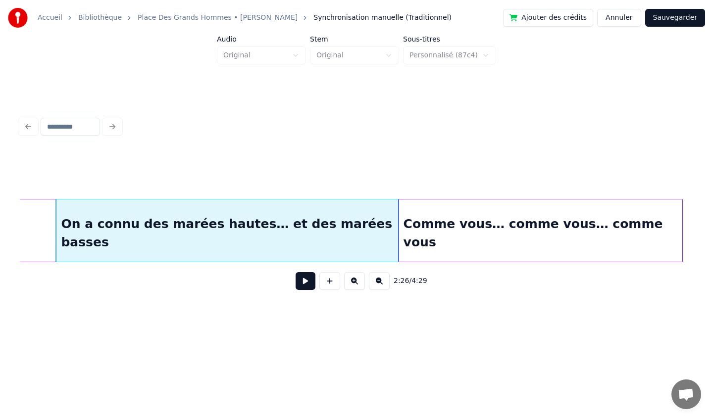
click at [571, 245] on div "Comme vous… comme vous… comme vous" at bounding box center [540, 232] width 284 height 67
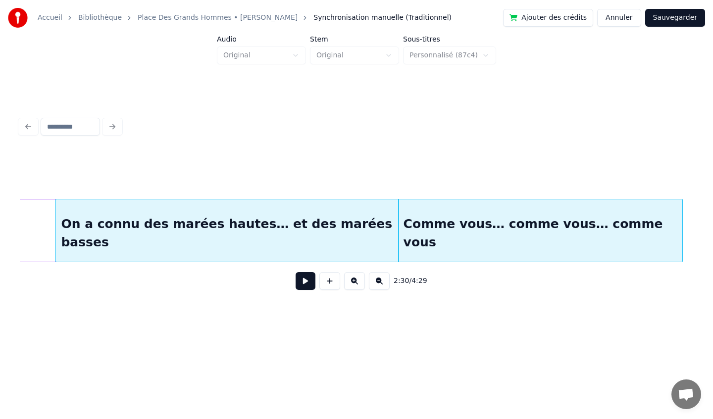
click at [92, 209] on div "On a connu des marées hautes… et des marées basses" at bounding box center [227, 232] width 342 height 67
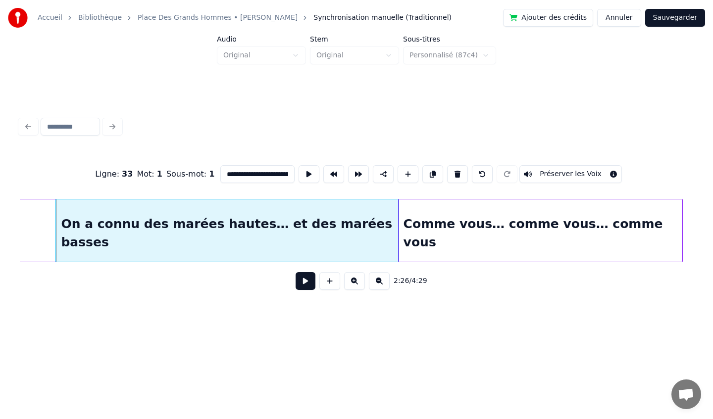
click at [303, 282] on button at bounding box center [305, 281] width 20 height 18
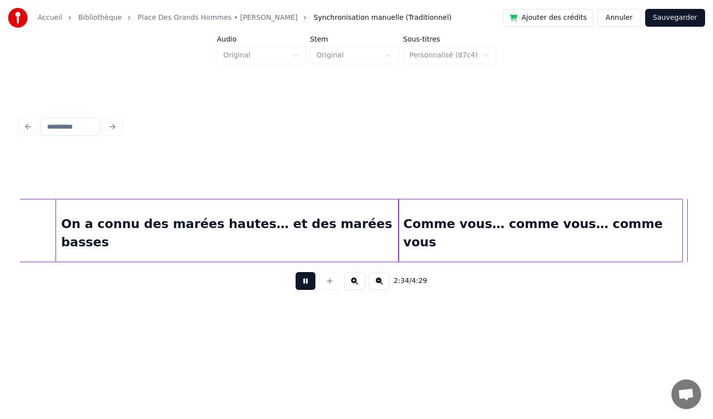
scroll to position [0, 11492]
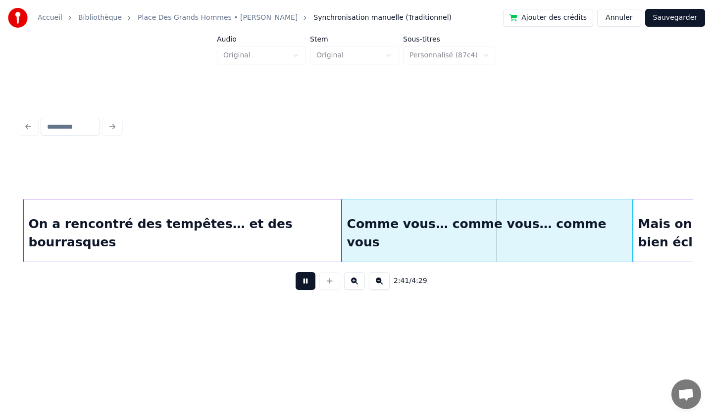
click at [302, 283] on button at bounding box center [305, 281] width 20 height 18
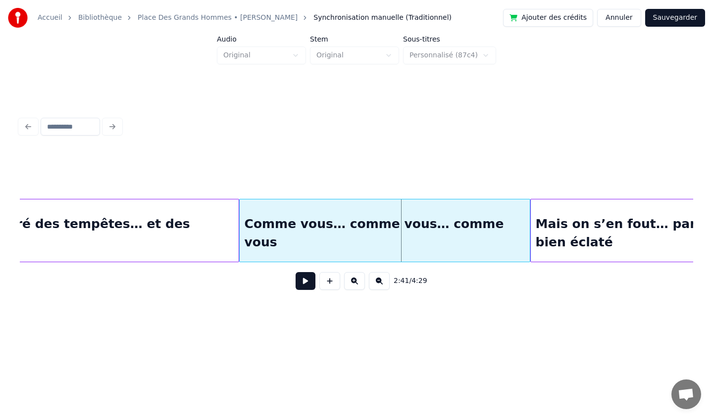
scroll to position [0, 11599]
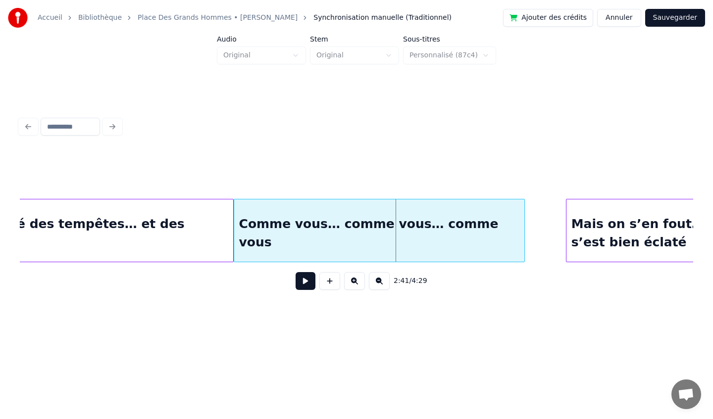
click at [566, 223] on div at bounding box center [567, 230] width 3 height 62
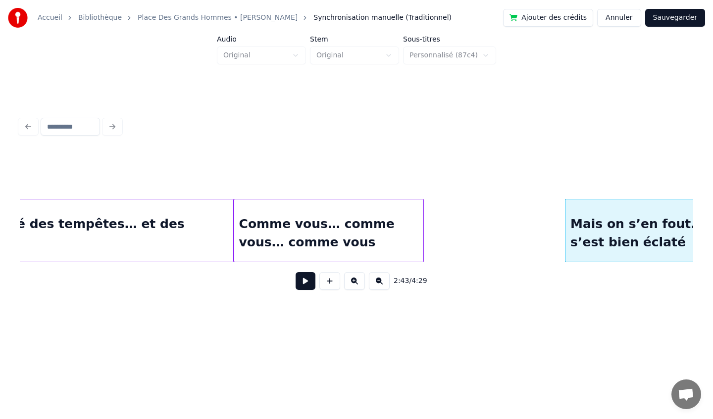
click at [422, 222] on div at bounding box center [421, 230] width 3 height 62
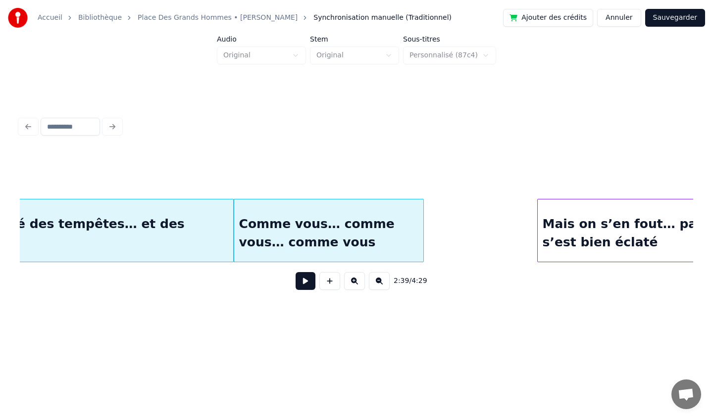
scroll to position [0, 11730]
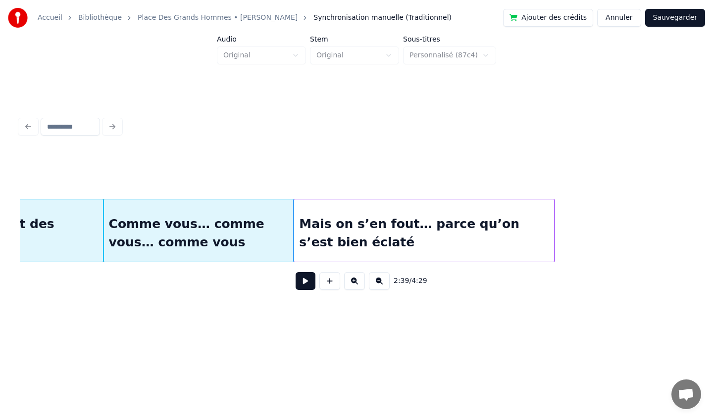
click at [497, 245] on div "Mais on s’en fout… parce qu’on s’est bien éclaté" at bounding box center [423, 232] width 259 height 67
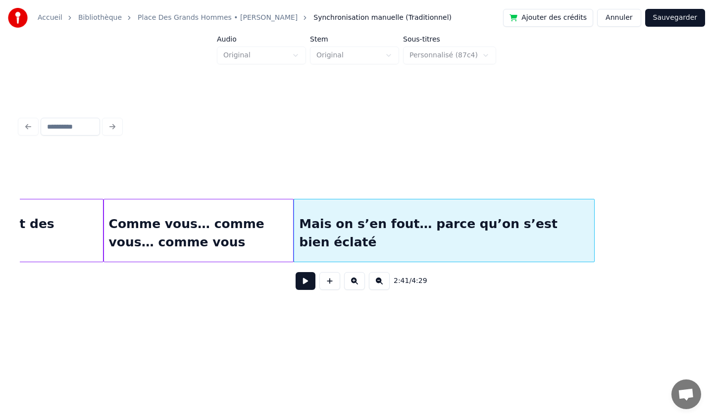
click at [591, 231] on div at bounding box center [592, 230] width 3 height 62
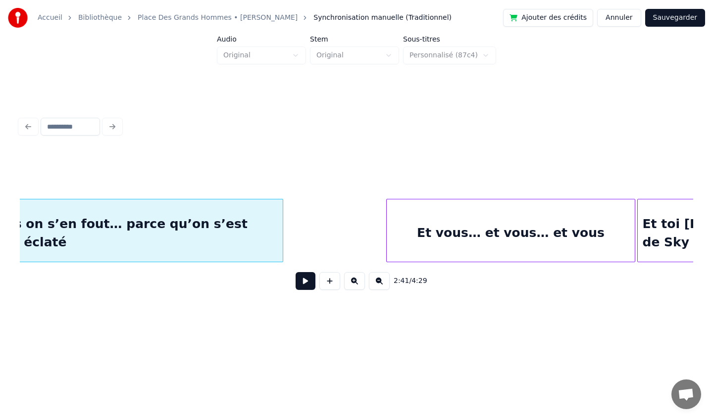
scroll to position [0, 12042]
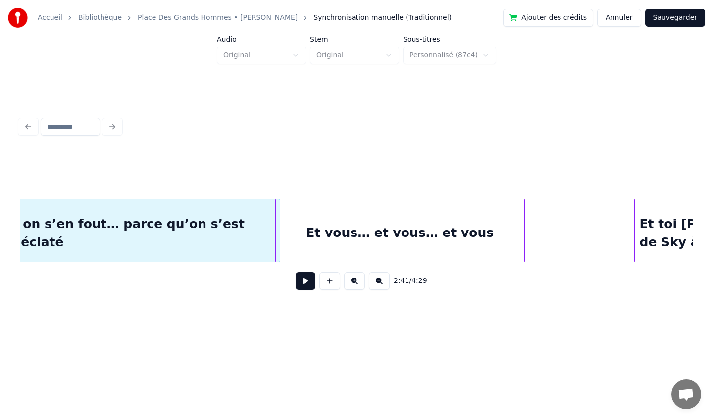
click at [465, 240] on div "Et vous… et vous… et vous" at bounding box center [400, 232] width 248 height 67
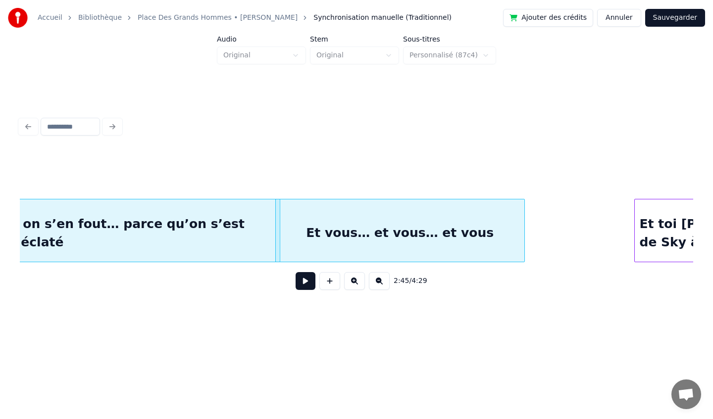
click at [465, 240] on div "Et vous… et vous… et vous" at bounding box center [400, 232] width 248 height 67
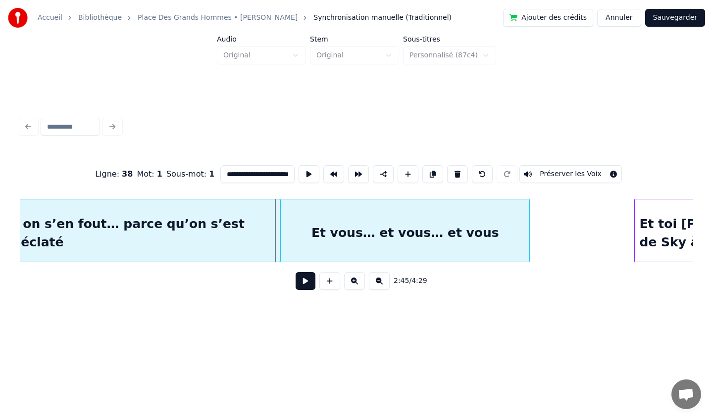
click at [470, 239] on div "Et vous… et vous… et vous" at bounding box center [405, 232] width 248 height 67
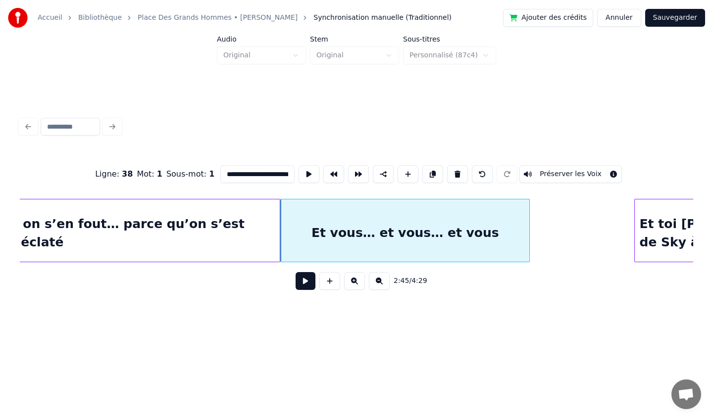
scroll to position [0, 12241]
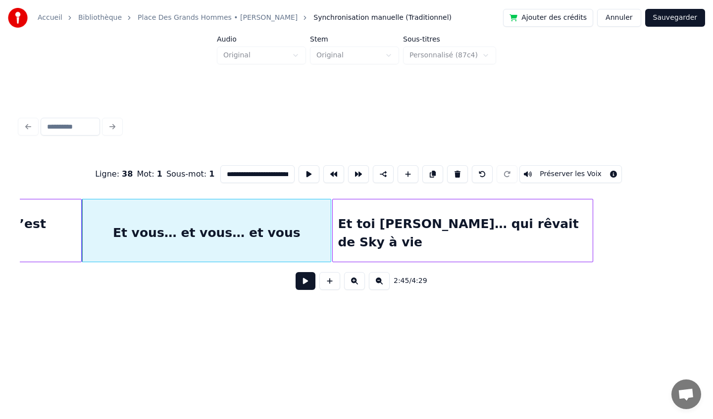
click at [556, 223] on div "Et toi [PERSON_NAME]… qui rêvait de Sky à vie" at bounding box center [462, 232] width 259 height 67
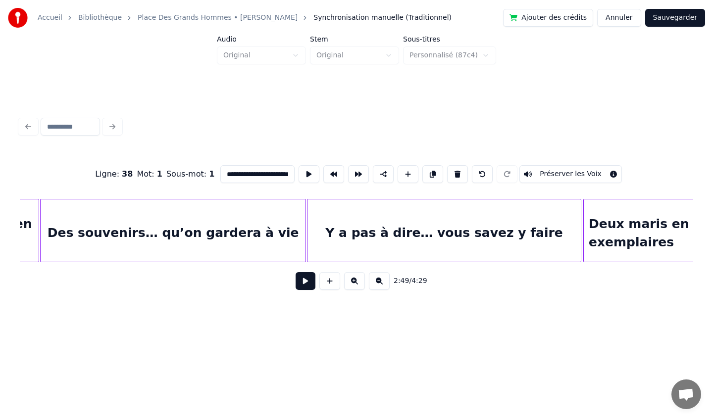
scroll to position [0, 9996]
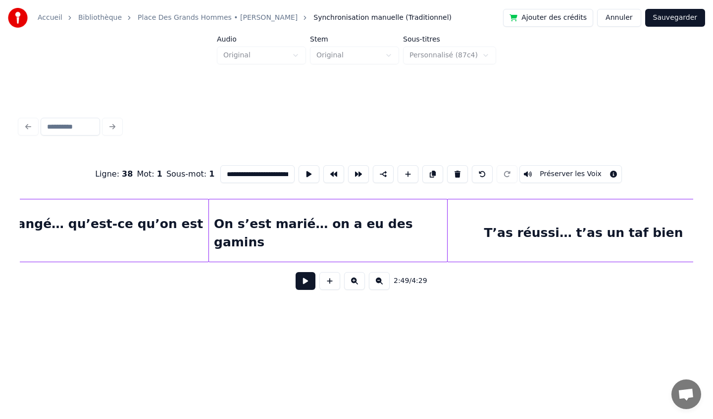
click at [84, 237] on div "On n’a pas changé… qu’est-ce qu’on est bien" at bounding box center [62, 232] width 291 height 67
type input "**********"
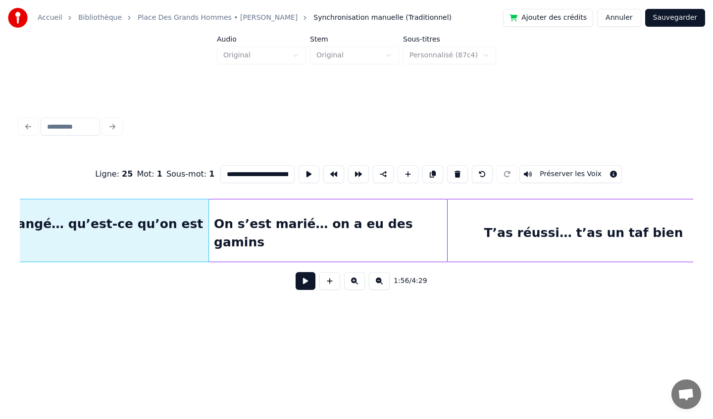
scroll to position [0, 8617]
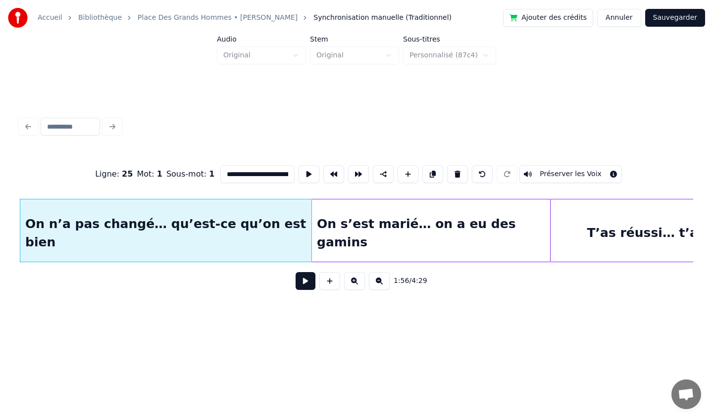
click at [306, 283] on button at bounding box center [305, 281] width 20 height 18
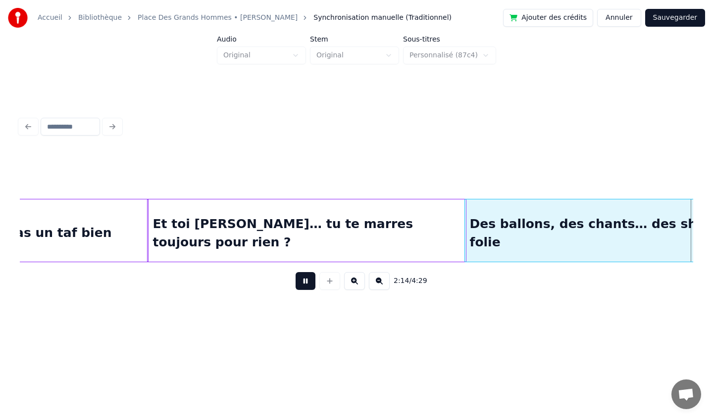
scroll to position [0, 9964]
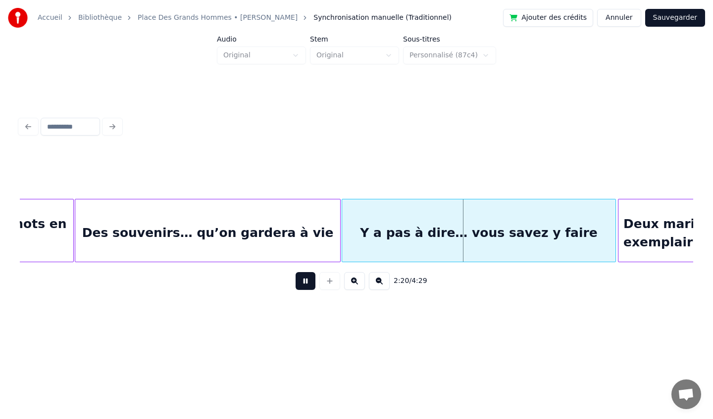
click at [303, 283] on button at bounding box center [305, 281] width 20 height 18
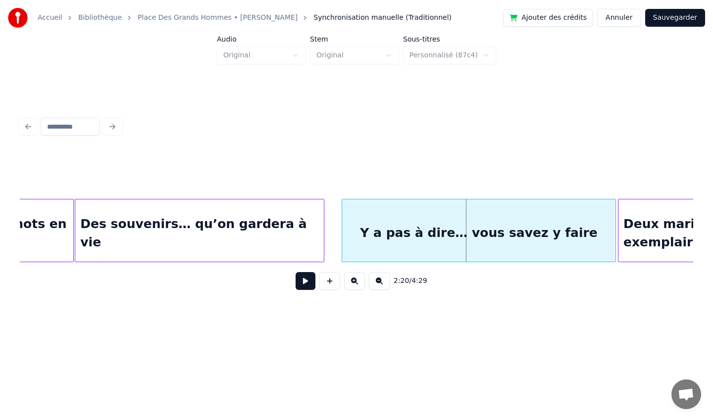
click at [323, 235] on div at bounding box center [322, 230] width 3 height 62
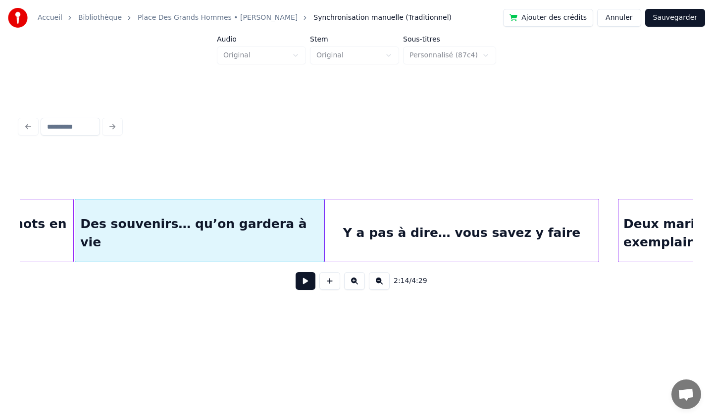
click at [359, 239] on div "Y a pas à dire… vous savez y faire" at bounding box center [462, 232] width 274 height 67
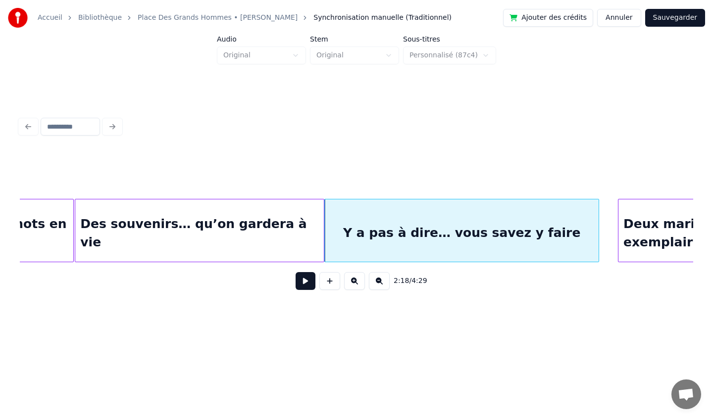
click at [166, 217] on div "Des souvenirs… qu’on gardera à vie" at bounding box center [199, 232] width 248 height 67
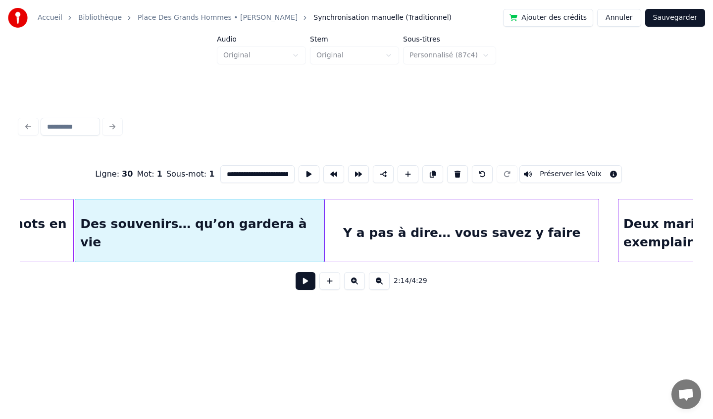
click at [311, 286] on button at bounding box center [305, 281] width 20 height 18
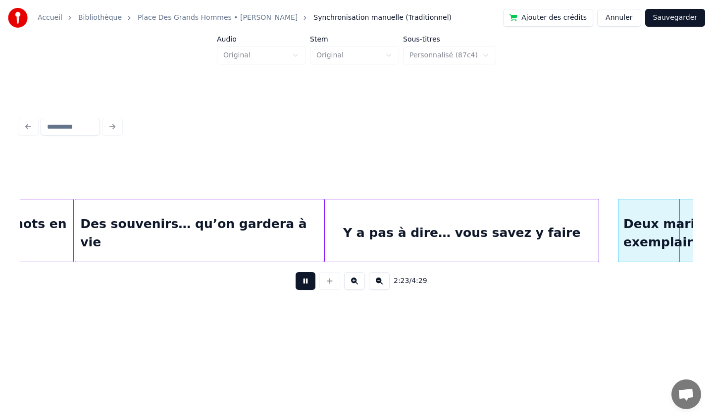
click at [643, 247] on div "Des ballons, des chants… des shots en folie Des souvenirs… qu’on gardera à vie …" at bounding box center [41, 230] width 19971 height 63
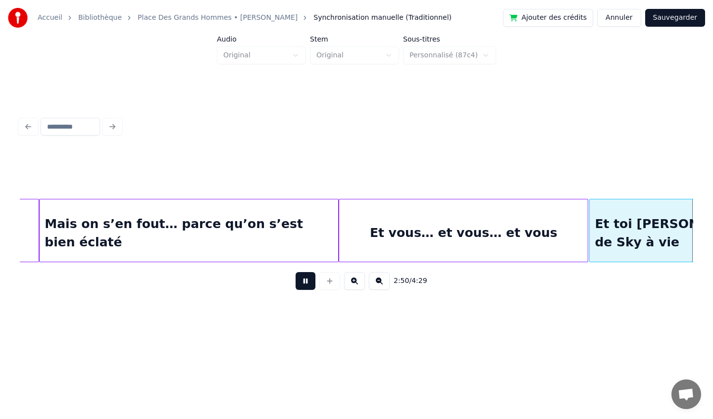
scroll to position [0, 12657]
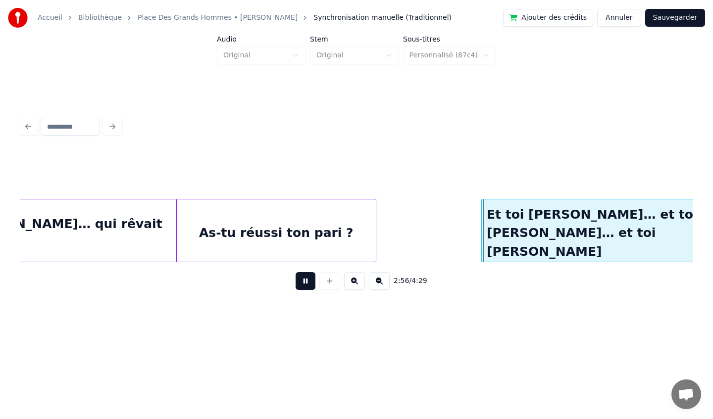
click at [284, 244] on div "As-tu réussi ton pari ?" at bounding box center [276, 232] width 199 height 67
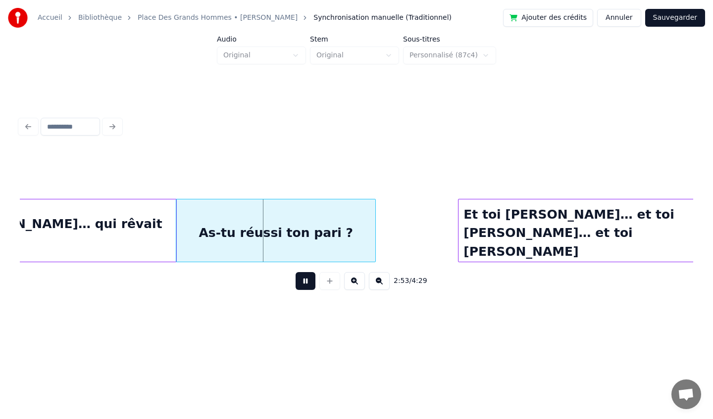
scroll to position [0, 12729]
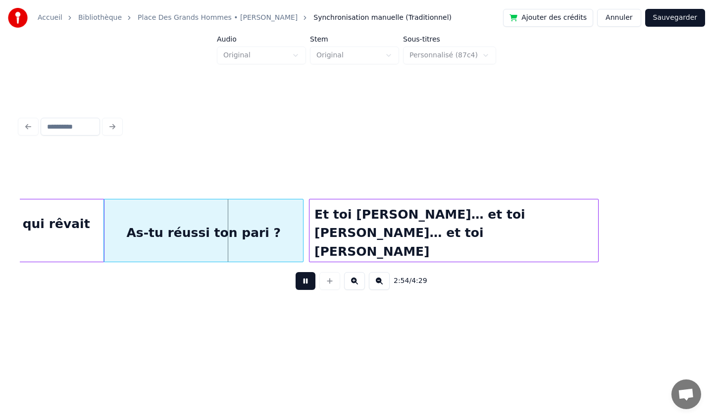
click at [428, 225] on div "Et toi [PERSON_NAME]… et toi [PERSON_NAME]… et toi [PERSON_NAME]" at bounding box center [453, 232] width 289 height 67
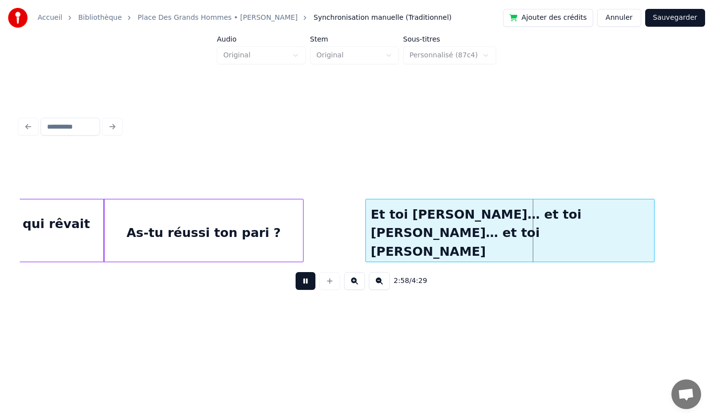
click at [460, 225] on div "Et toi [PERSON_NAME]… et toi [PERSON_NAME]… et toi [PERSON_NAME]" at bounding box center [510, 232] width 289 height 67
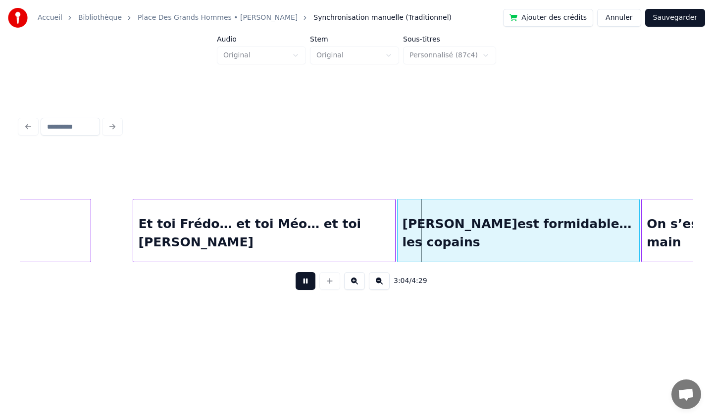
scroll to position [0, 13295]
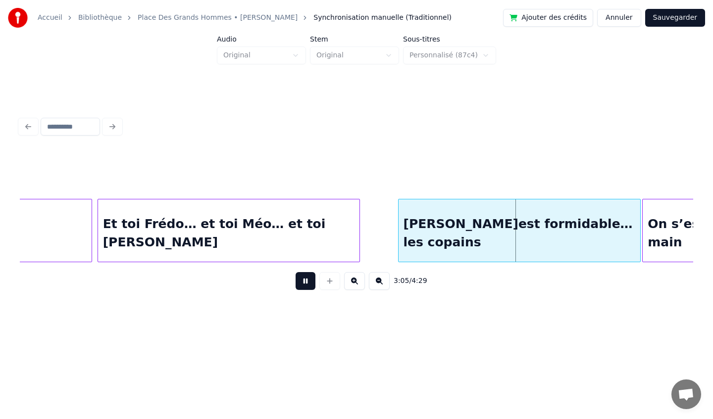
click at [166, 224] on div "Et toi Frédo… et toi Méo… et toi [PERSON_NAME]" at bounding box center [228, 232] width 261 height 67
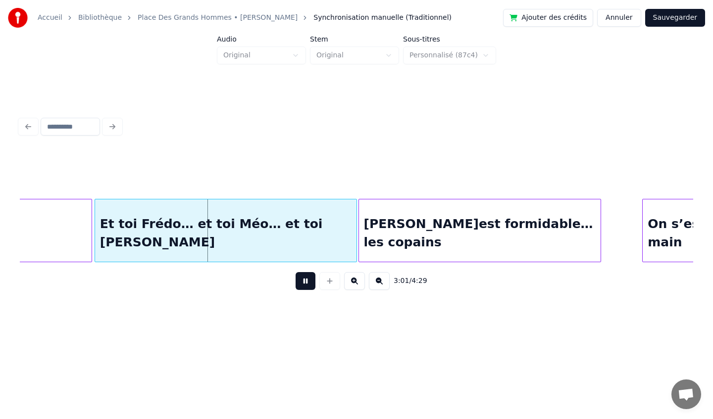
click at [428, 215] on div "[PERSON_NAME]est formidable… les copains" at bounding box center [479, 232] width 241 height 67
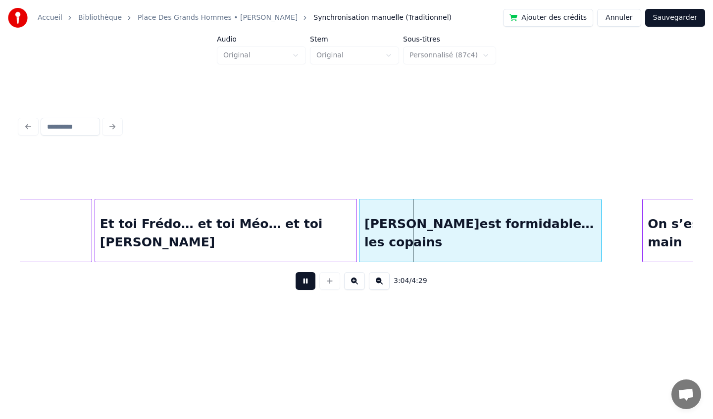
scroll to position [0, 13499]
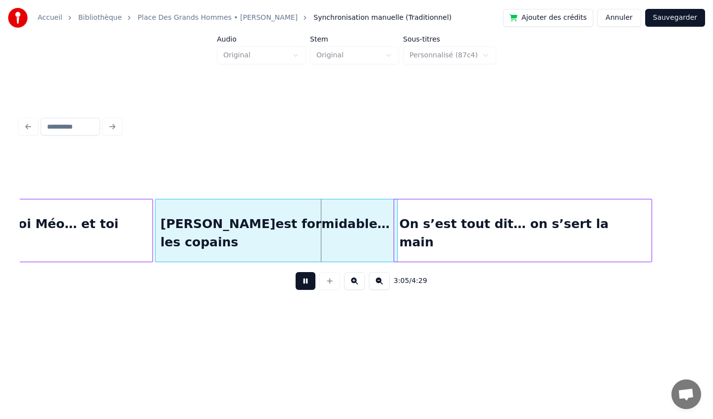
click at [612, 221] on div "On s’est tout dit… on s’sert la main" at bounding box center [522, 232] width 257 height 67
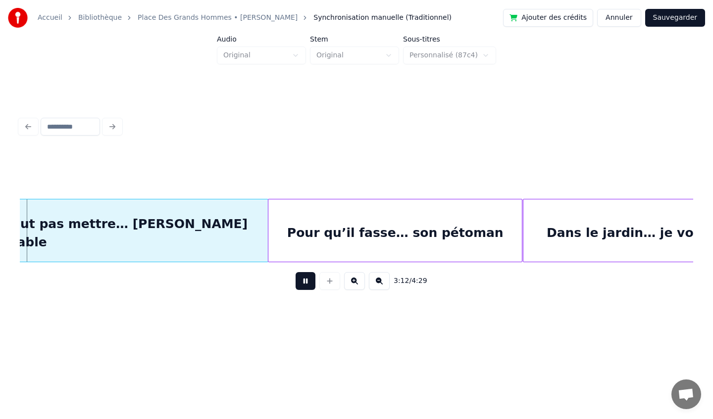
scroll to position [0, 14249]
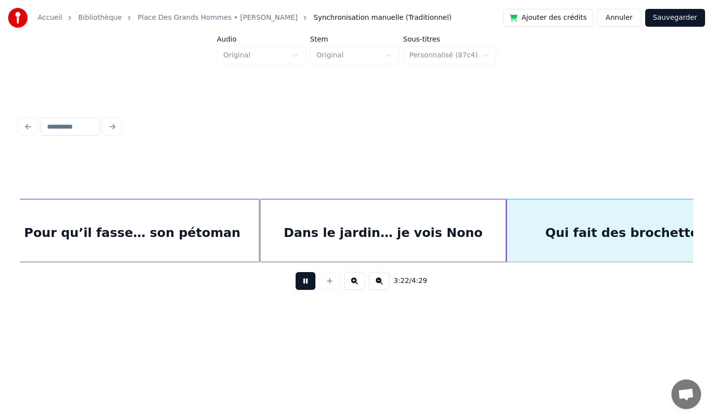
click at [121, 235] on div "Pour qu’il fasse… son pétoman" at bounding box center [131, 232] width 253 height 67
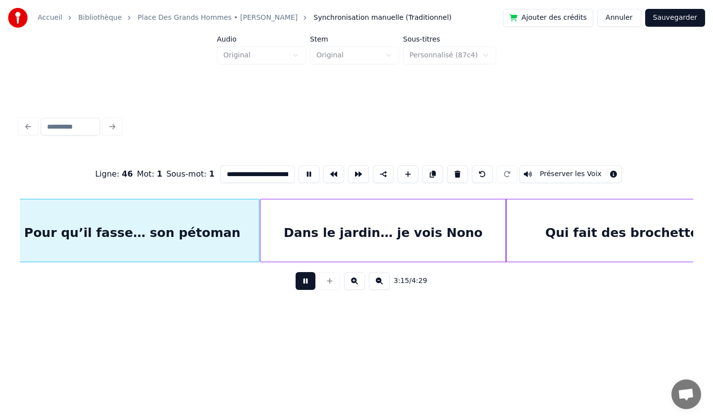
scroll to position [0, 14495]
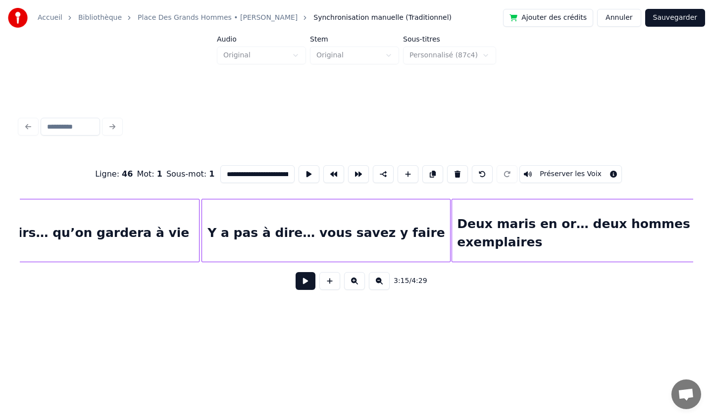
click at [106, 232] on div "Des souvenirs… qu’on gardera à vie" at bounding box center [63, 232] width 271 height 67
type input "**********"
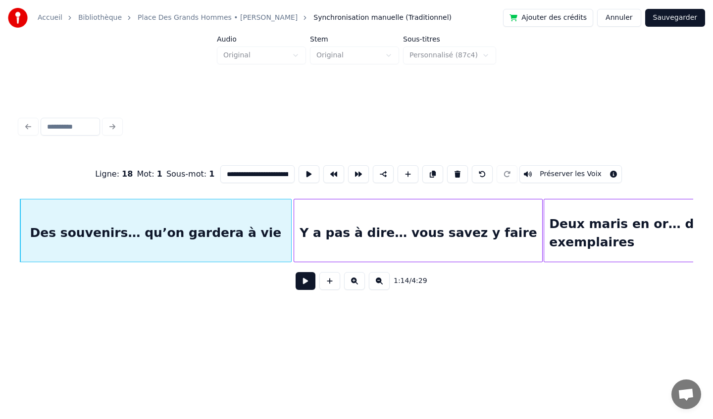
click at [307, 283] on button at bounding box center [305, 281] width 20 height 18
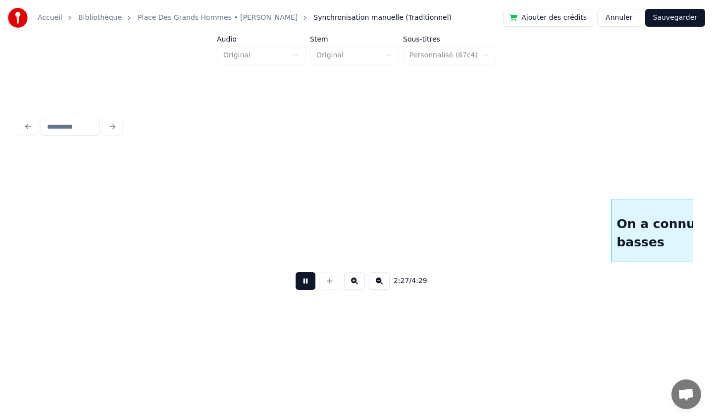
scroll to position [0, 10936]
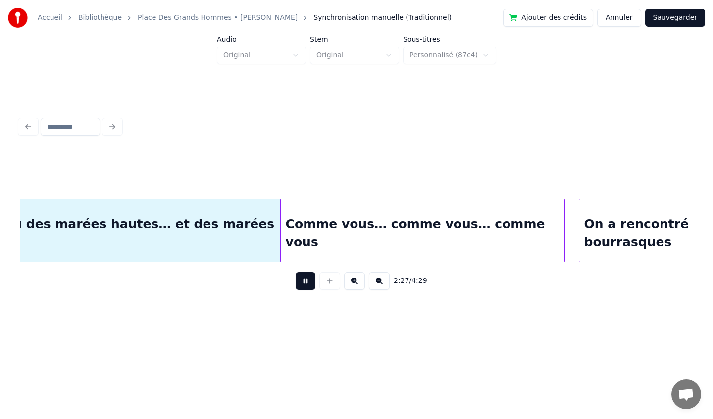
click at [301, 285] on button at bounding box center [305, 281] width 20 height 18
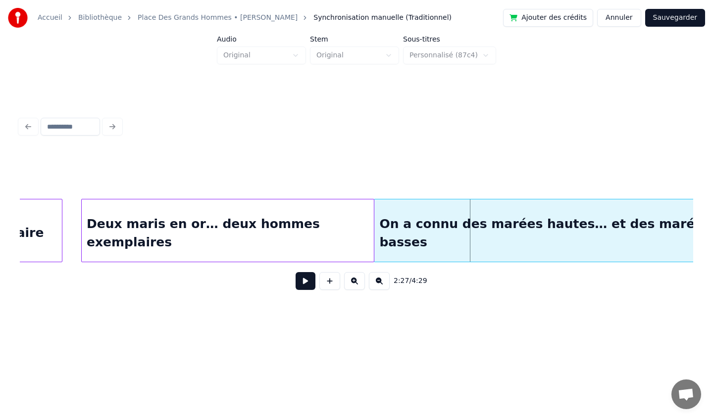
scroll to position [0, 10498]
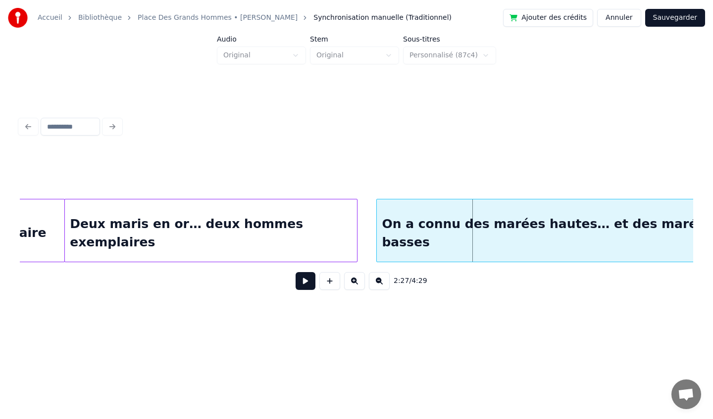
click at [189, 245] on div "Deux maris en or… deux hommes exemplaires" at bounding box center [210, 232] width 291 height 67
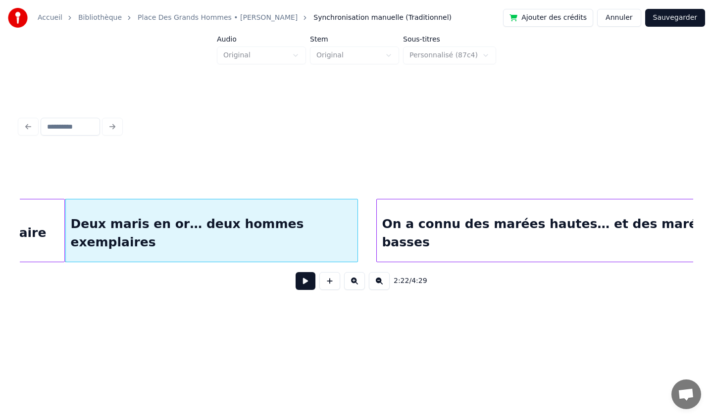
click at [301, 281] on button at bounding box center [305, 281] width 20 height 18
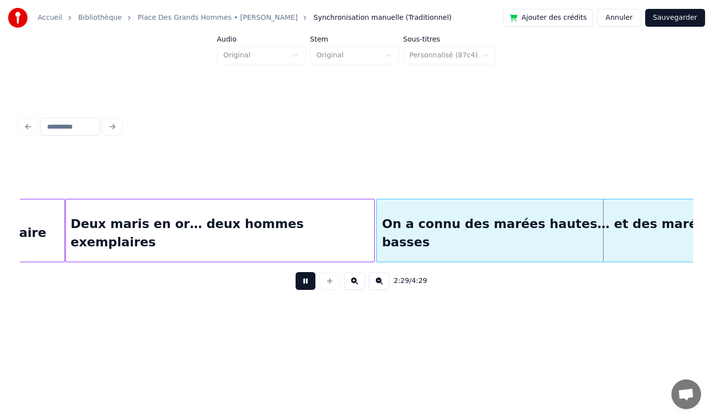
click at [372, 234] on div at bounding box center [372, 230] width 3 height 62
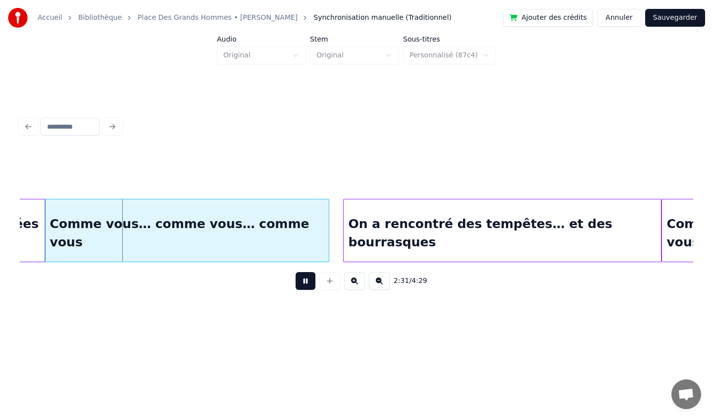
click at [305, 285] on button at bounding box center [305, 281] width 20 height 18
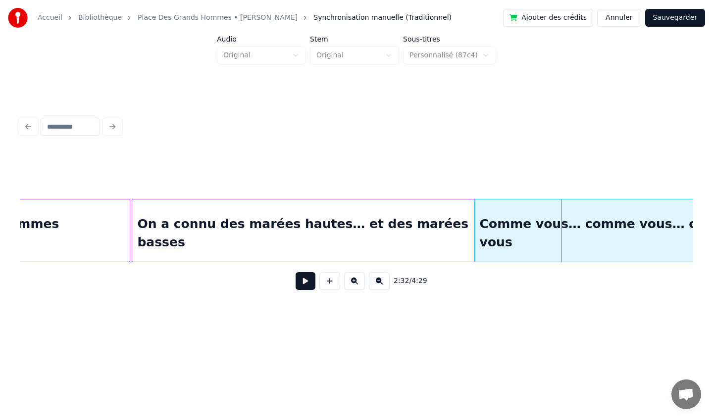
scroll to position [0, 10738]
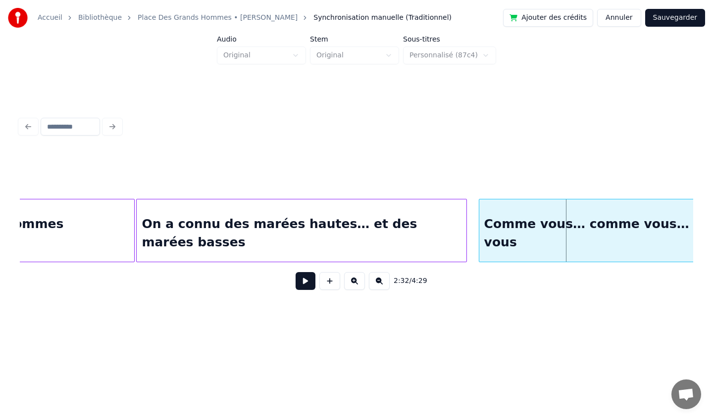
click at [464, 225] on div at bounding box center [464, 230] width 3 height 62
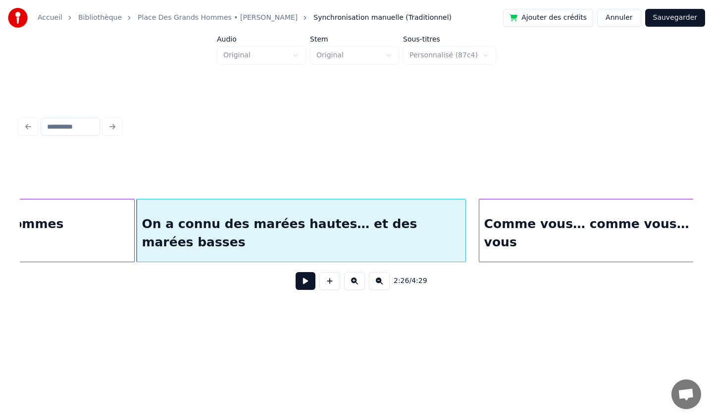
click at [158, 213] on div "On a connu des marées hautes… et des marées basses" at bounding box center [301, 232] width 329 height 67
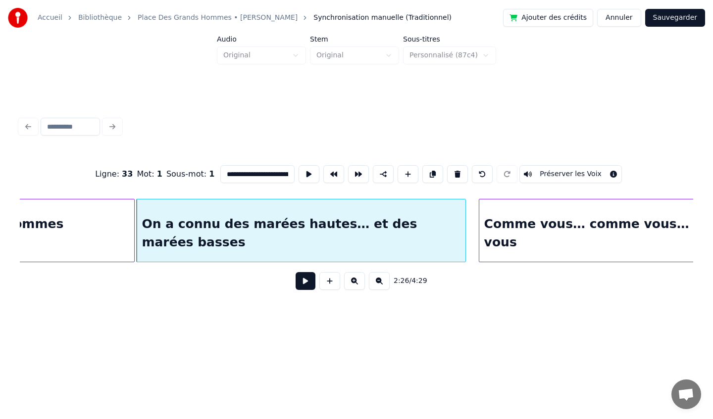
click at [303, 282] on button at bounding box center [305, 281] width 20 height 18
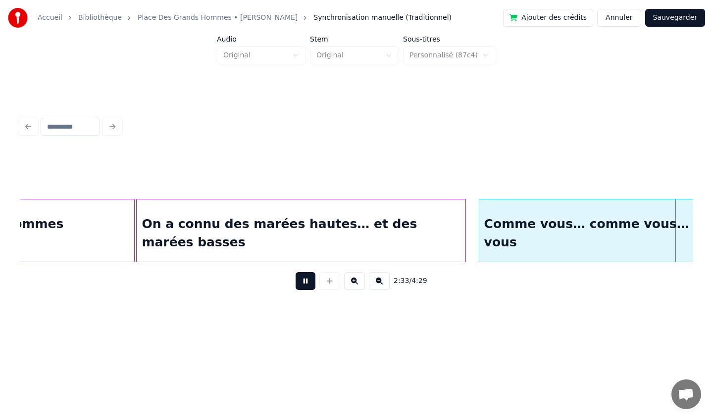
scroll to position [0, 10806]
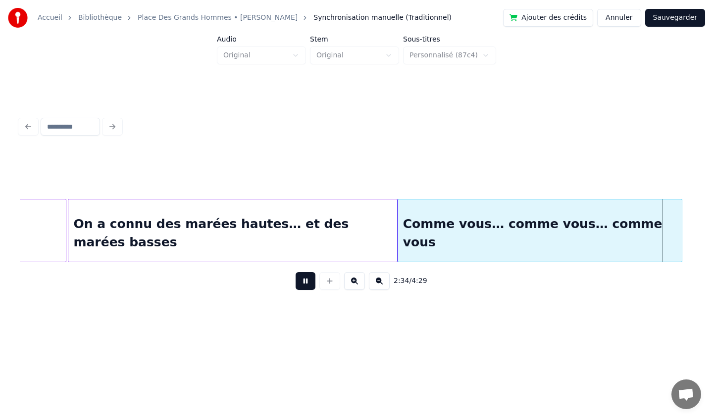
click at [589, 222] on div "Comme vous… comme vous… comme vous" at bounding box center [540, 232] width 284 height 67
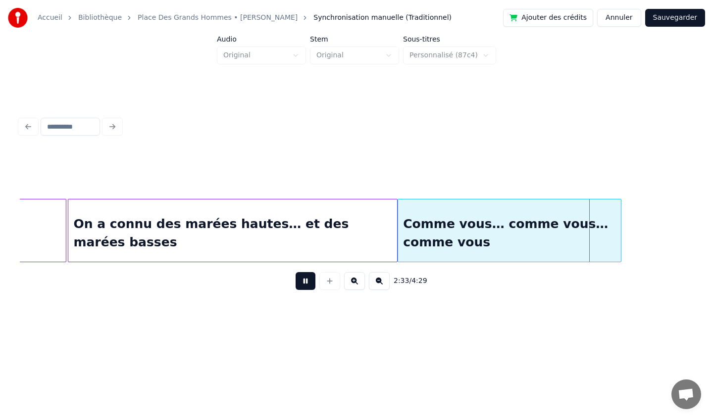
click at [619, 234] on div at bounding box center [619, 230] width 3 height 62
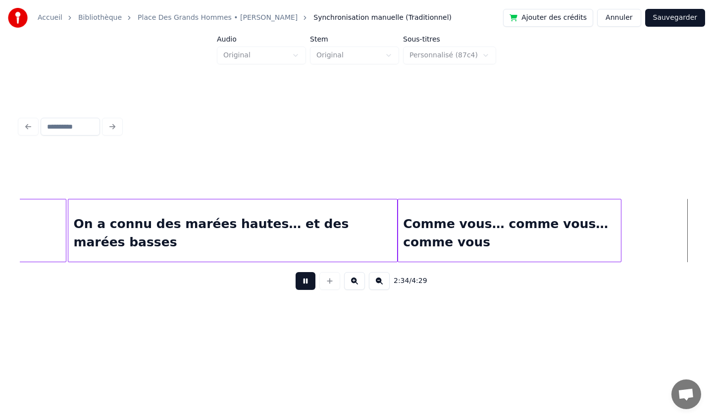
scroll to position [0, 11480]
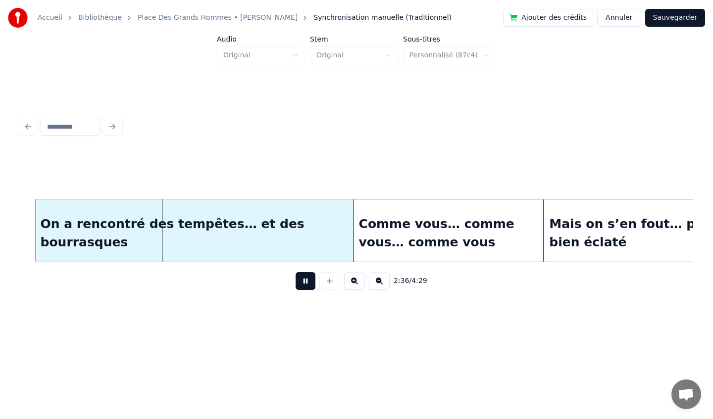
click at [304, 280] on button at bounding box center [305, 281] width 20 height 18
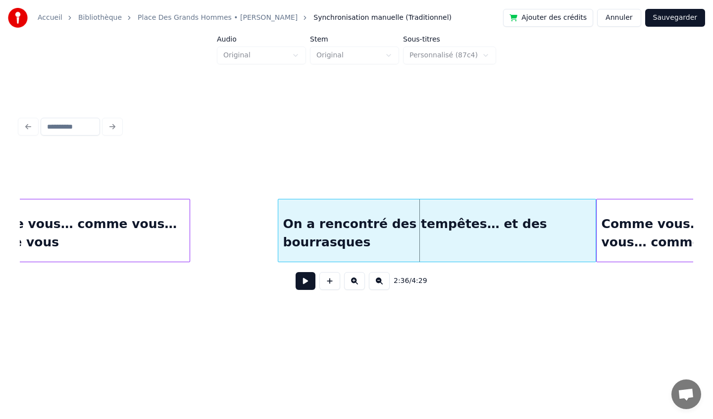
scroll to position [0, 11234]
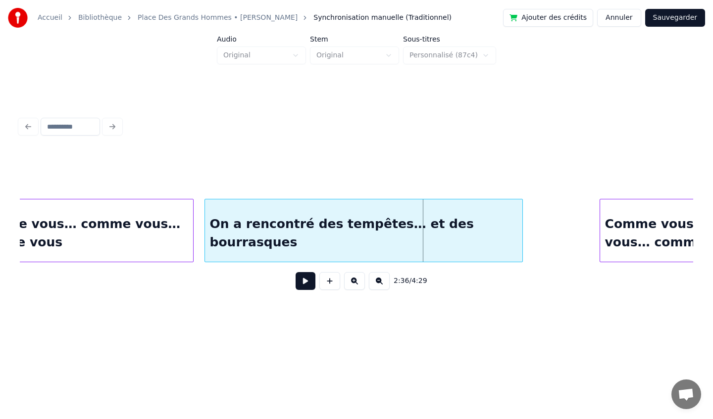
click at [245, 220] on div "On a rencontré des tempêtes… et des bourrasques" at bounding box center [363, 232] width 317 height 67
click at [147, 238] on div "Comme vous… comme vous… comme vous" at bounding box center [81, 232] width 223 height 67
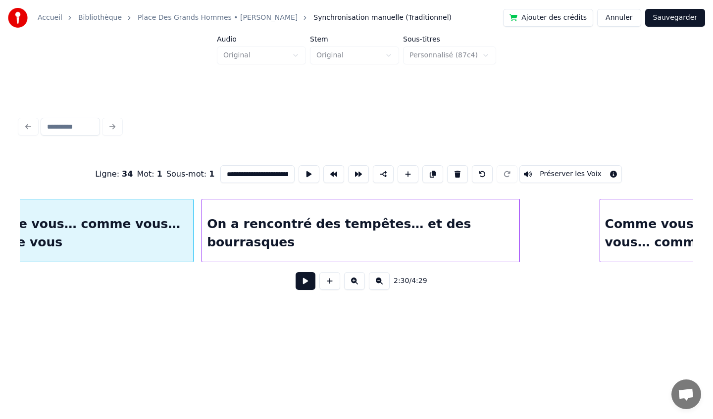
scroll to position [0, 11184]
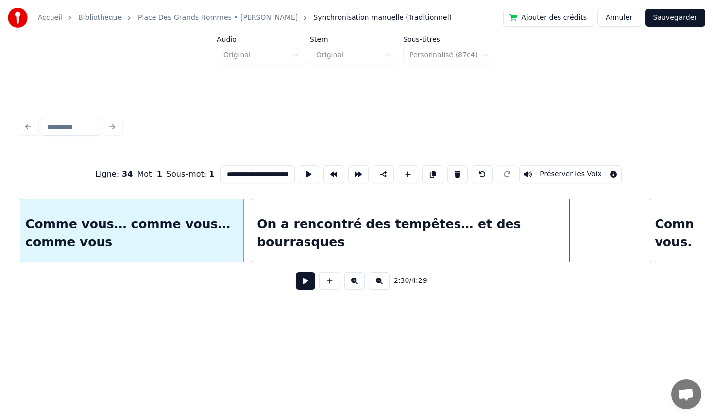
click at [297, 278] on button at bounding box center [305, 281] width 20 height 18
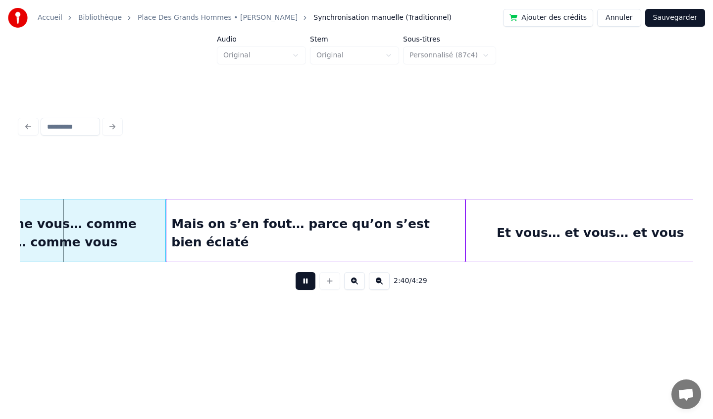
scroll to position [0, 11415]
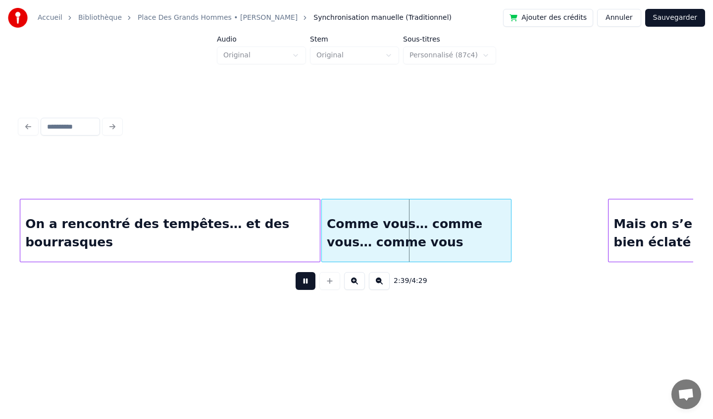
click at [419, 242] on div "Comme vous… comme vous… comme vous" at bounding box center [416, 232] width 189 height 67
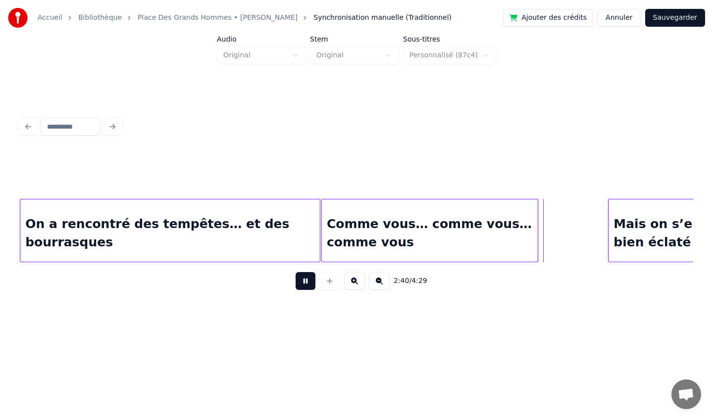
click at [537, 240] on div at bounding box center [535, 230] width 3 height 62
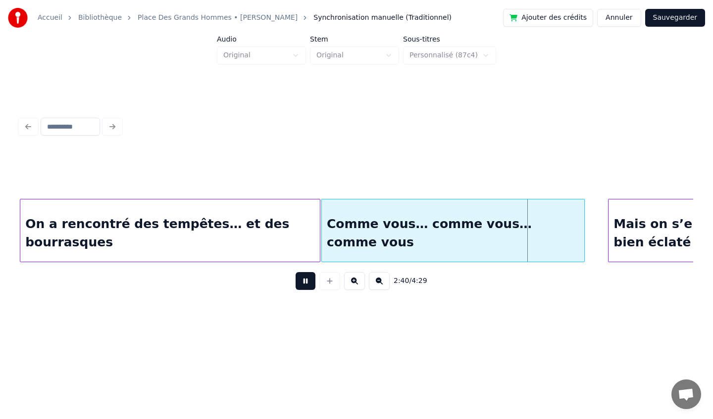
click at [582, 229] on div at bounding box center [582, 230] width 3 height 62
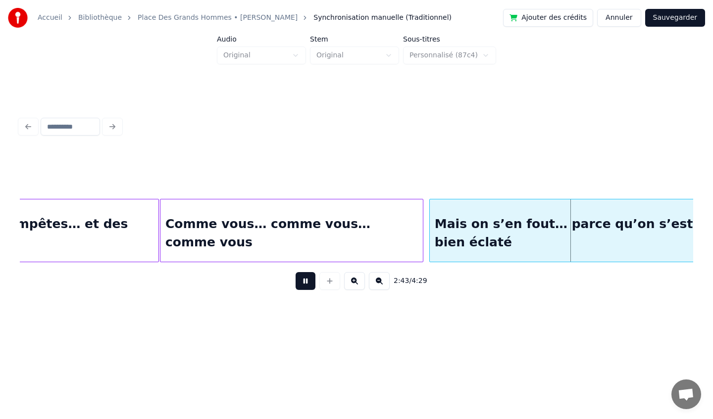
scroll to position [0, 11628]
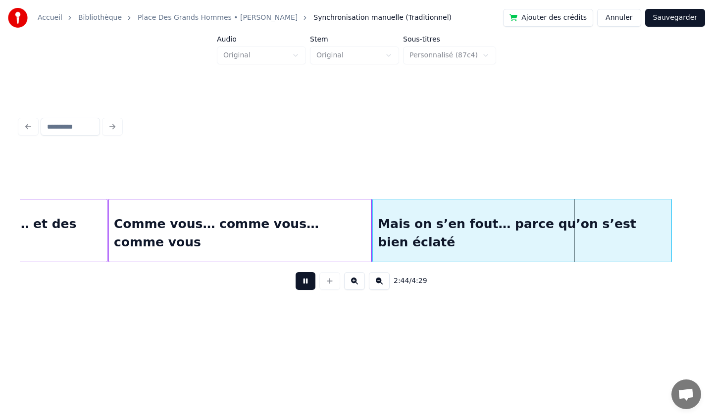
click at [529, 251] on div "Mais on s’en fout… parce qu’on s’est bien éclaté" at bounding box center [522, 232] width 298 height 67
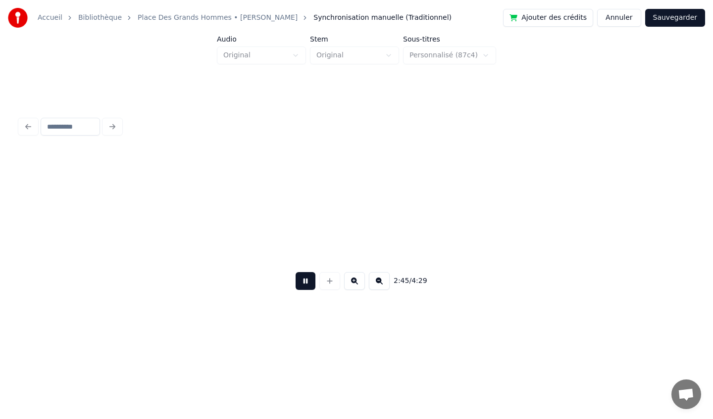
scroll to position [0, 12302]
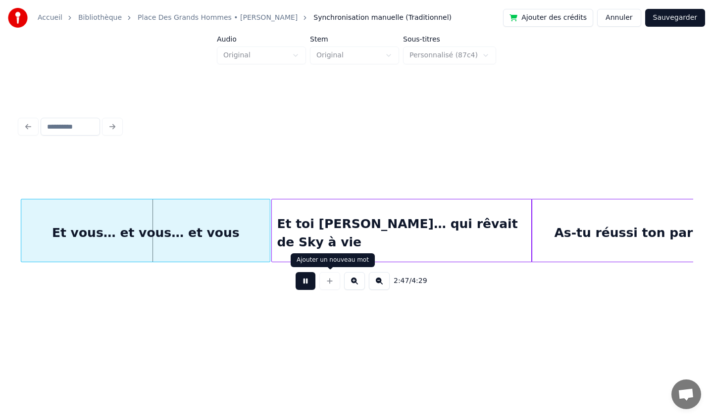
click at [307, 281] on button at bounding box center [305, 281] width 20 height 18
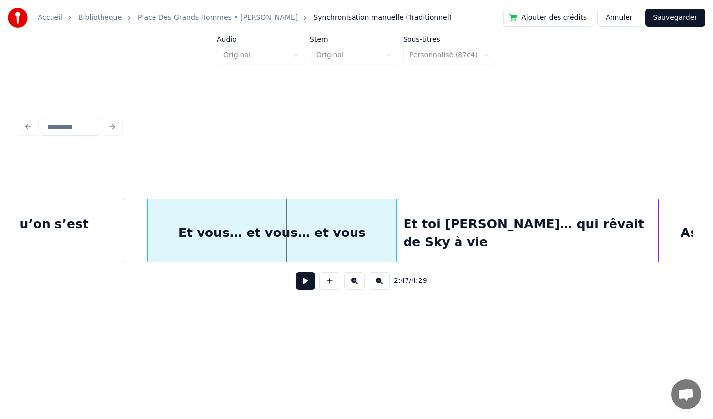
scroll to position [0, 12170]
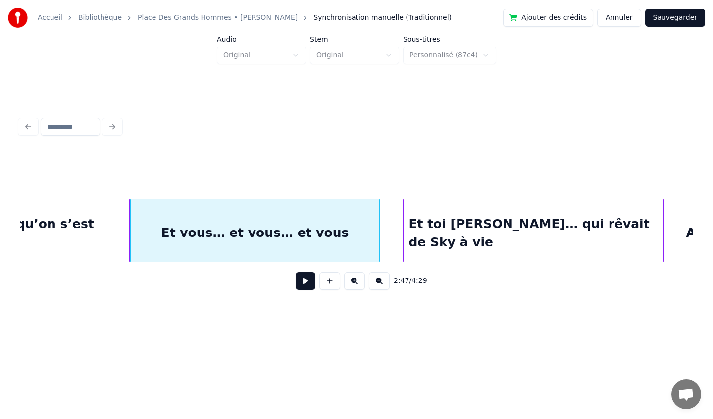
click at [294, 221] on div "Et vous… et vous… et vous" at bounding box center [255, 232] width 248 height 67
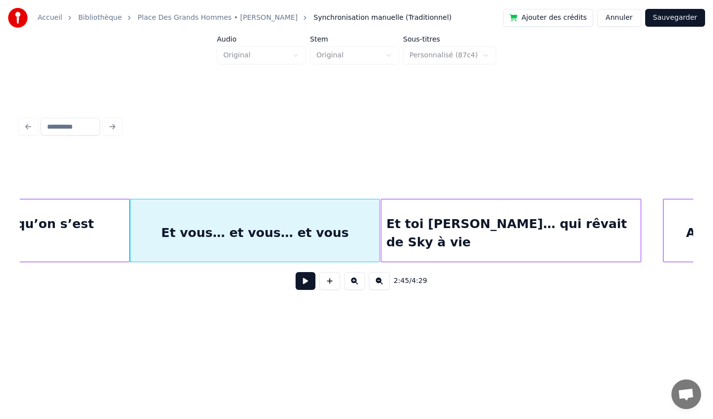
click at [442, 223] on div "Et toi [PERSON_NAME]… qui rêvait de Sky à vie" at bounding box center [510, 232] width 259 height 67
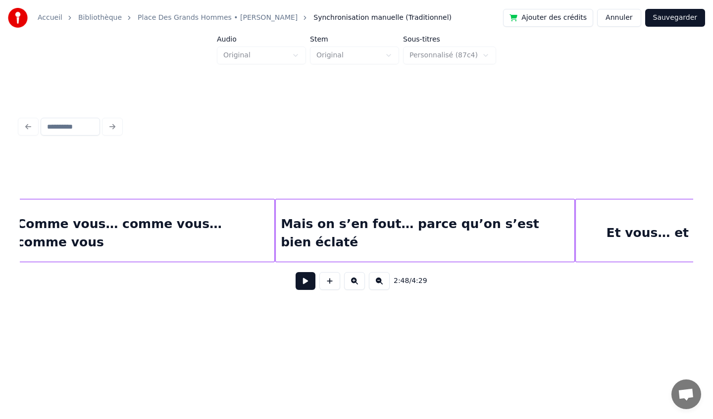
click at [176, 216] on div "Comme vous… comme vous… comme vous" at bounding box center [143, 232] width 262 height 67
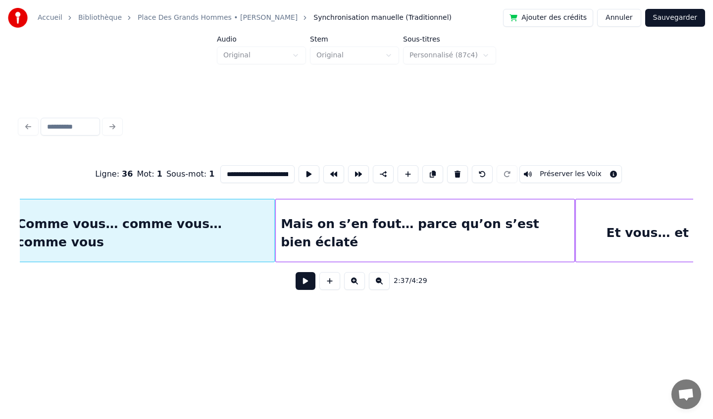
scroll to position [0, 11717]
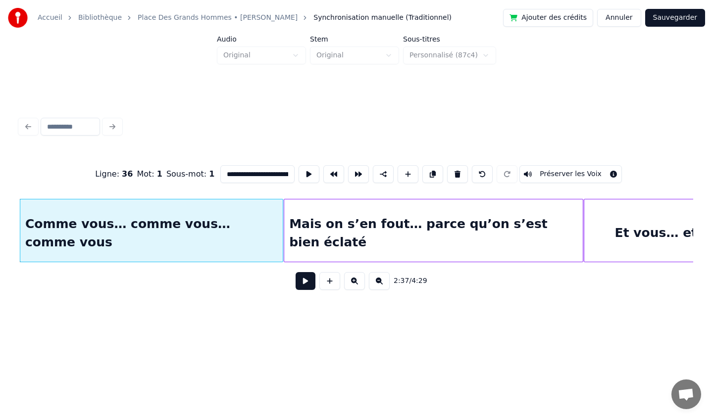
click at [303, 281] on button at bounding box center [305, 281] width 20 height 18
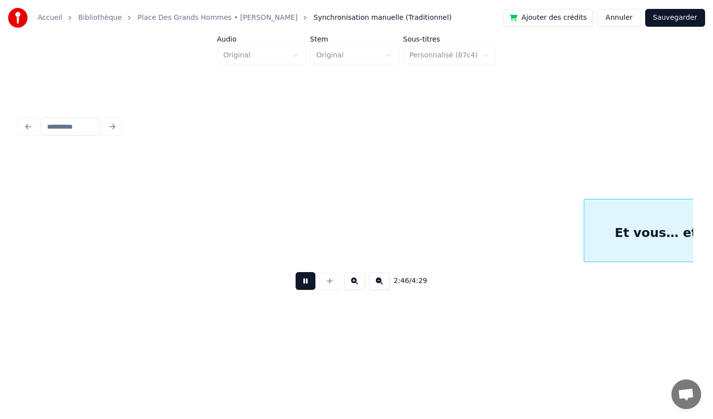
scroll to position [0, 12390]
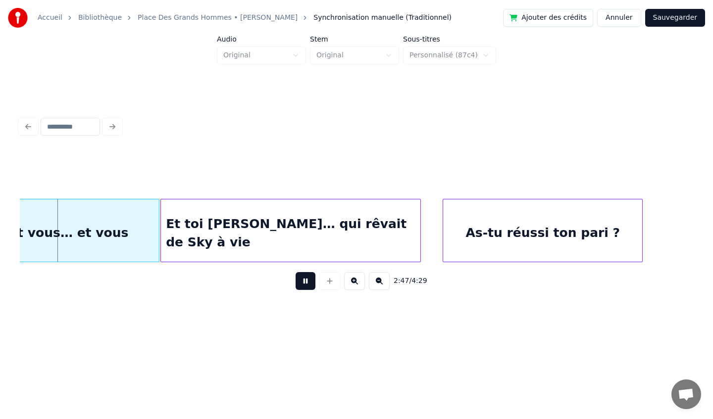
click at [302, 285] on button at bounding box center [305, 281] width 20 height 18
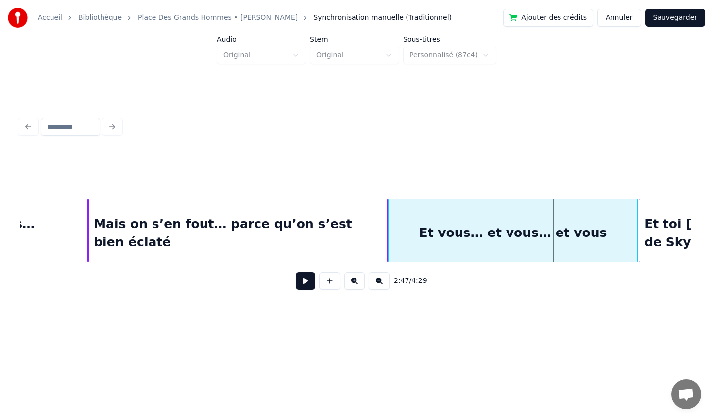
scroll to position [0, 11902]
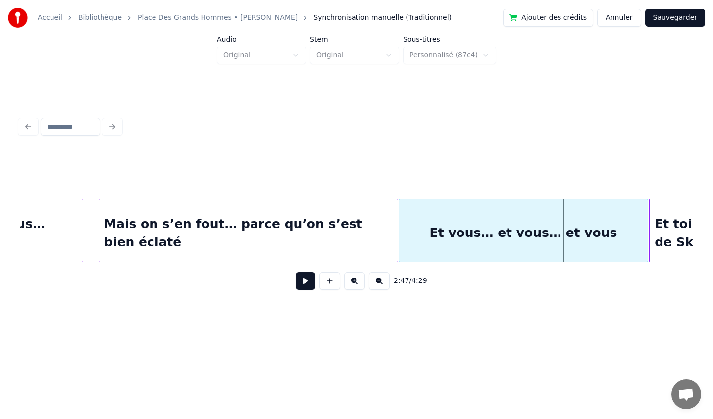
click at [82, 226] on div at bounding box center [81, 230] width 3 height 62
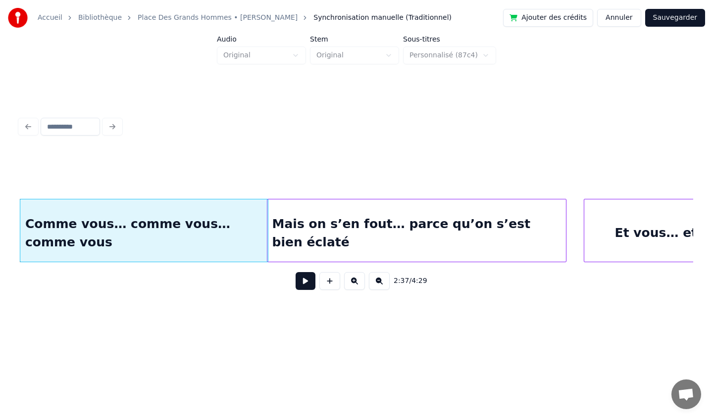
click at [366, 223] on div "Mais on s’en fout… parce qu’on s’est bien éclaté" at bounding box center [416, 232] width 298 height 67
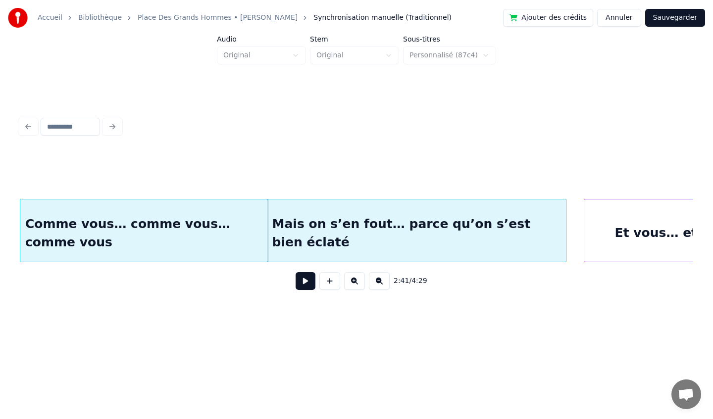
click at [298, 289] on button at bounding box center [305, 281] width 20 height 18
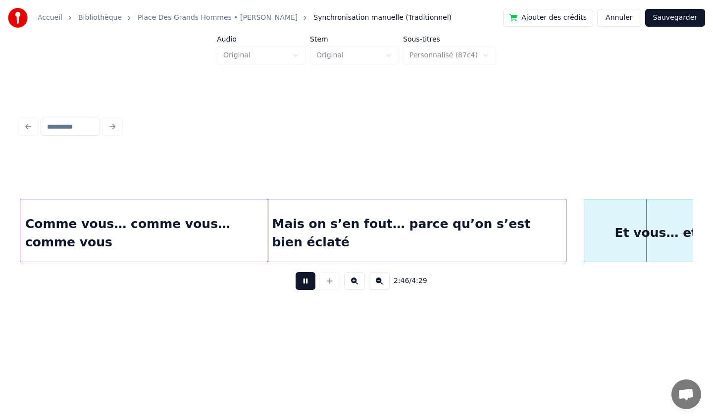
click at [302, 279] on button at bounding box center [305, 281] width 20 height 18
click at [550, 233] on div at bounding box center [548, 230] width 3 height 62
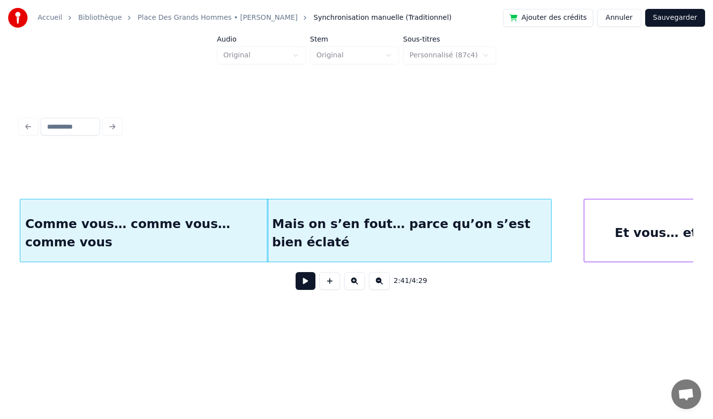
scroll to position [0, 11852]
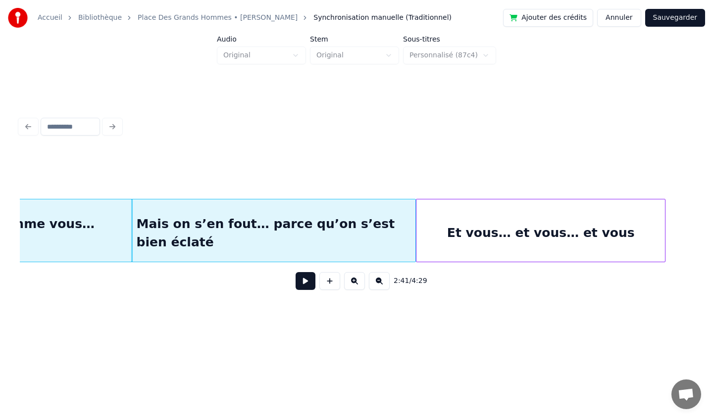
click at [590, 247] on div "Et vous… et vous… et vous" at bounding box center [540, 232] width 248 height 67
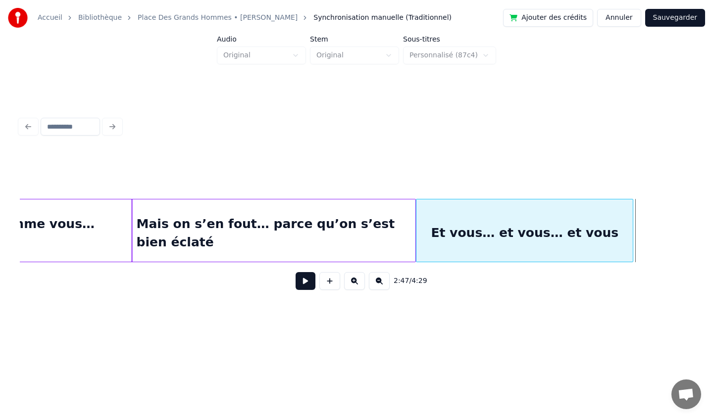
click at [630, 229] on div at bounding box center [630, 230] width 3 height 62
click at [100, 238] on div "Comme vous… comme vous… comme vous" at bounding box center [8, 232] width 247 height 67
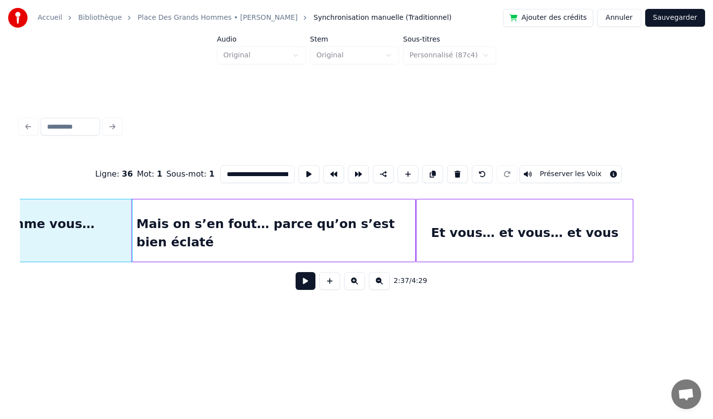
scroll to position [0, 11717]
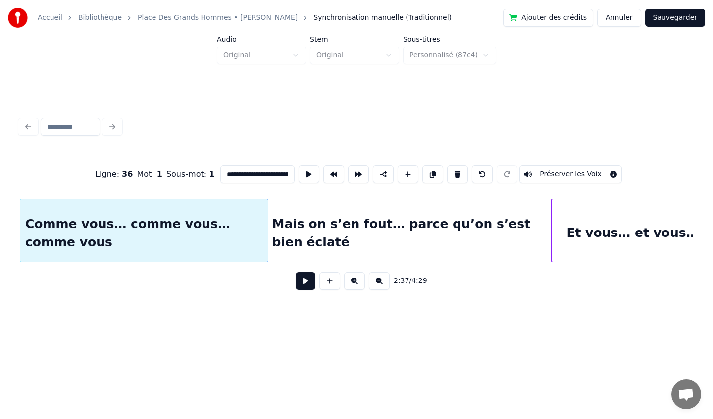
click at [303, 283] on button at bounding box center [305, 281] width 20 height 18
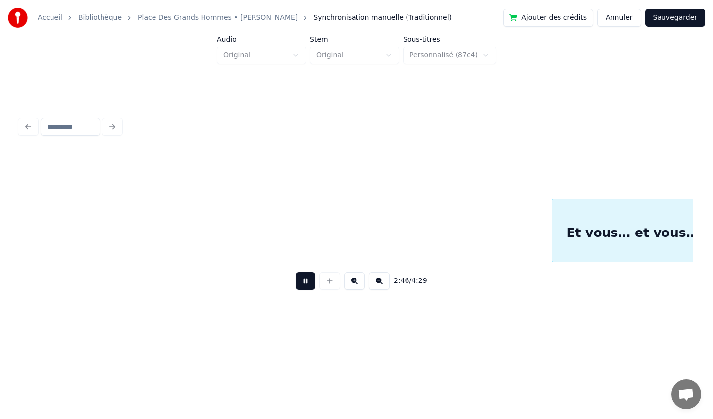
scroll to position [0, 12391]
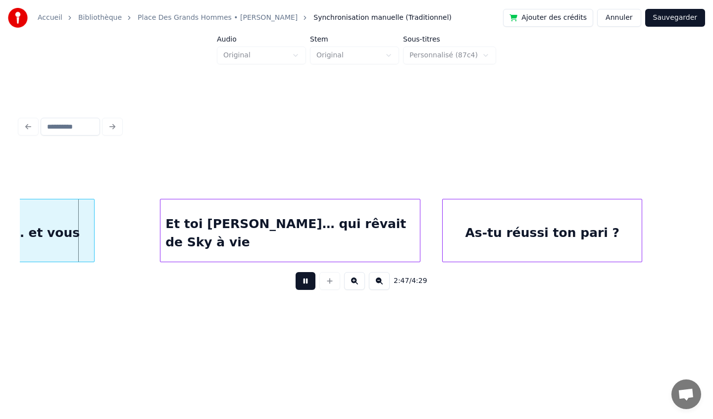
click at [304, 283] on button at bounding box center [305, 281] width 20 height 18
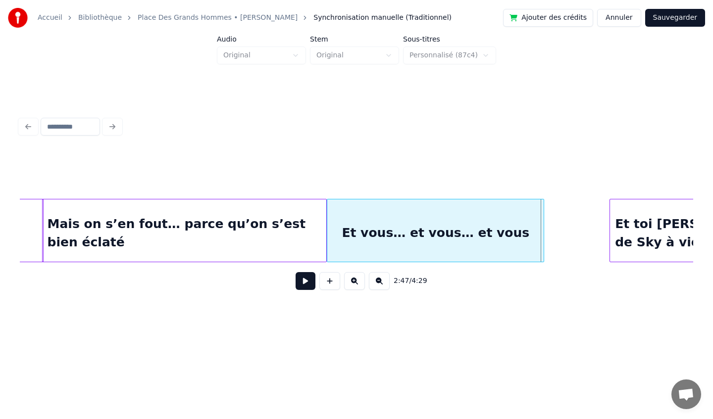
scroll to position [0, 11940]
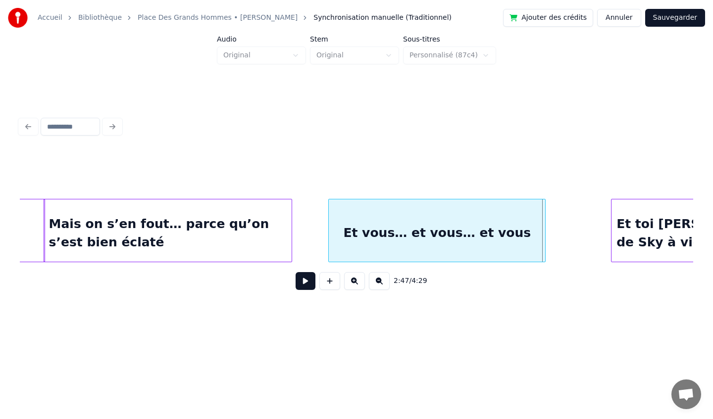
click at [289, 229] on div at bounding box center [290, 230] width 3 height 62
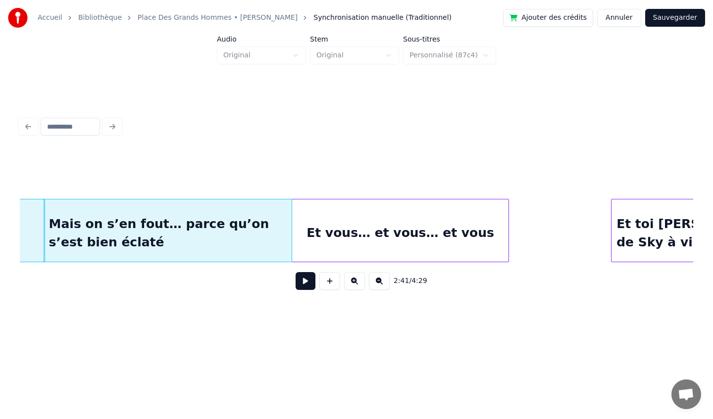
click at [360, 237] on div "Et vous… et vous… et vous" at bounding box center [400, 232] width 216 height 67
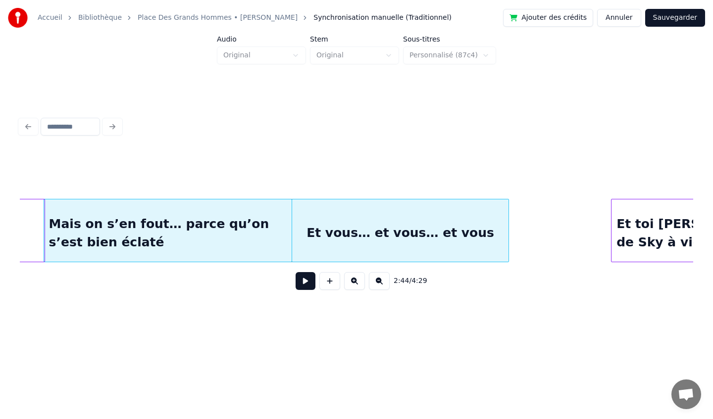
click at [308, 280] on button at bounding box center [305, 281] width 20 height 18
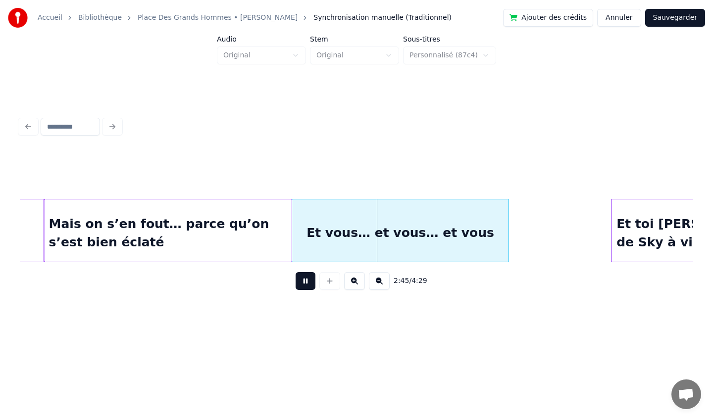
click at [78, 257] on div "Mais on s’en fout… parce qu’on s’est bien éclaté" at bounding box center [167, 232] width 247 height 67
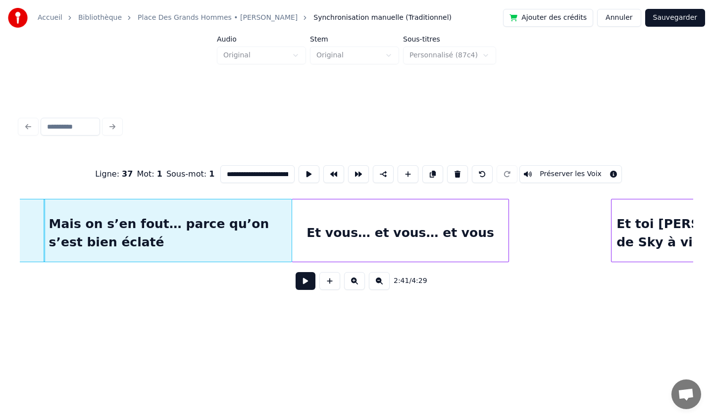
click at [296, 283] on button at bounding box center [305, 281] width 20 height 18
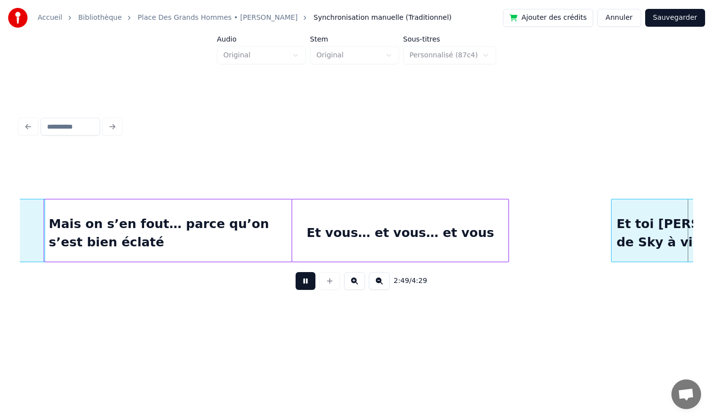
scroll to position [0, 12613]
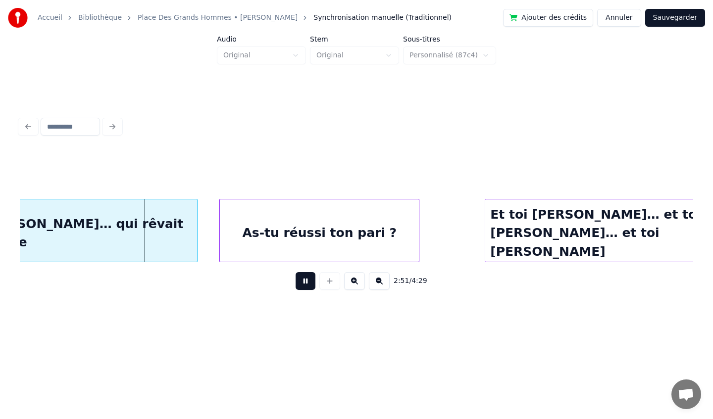
click at [300, 285] on button at bounding box center [305, 281] width 20 height 18
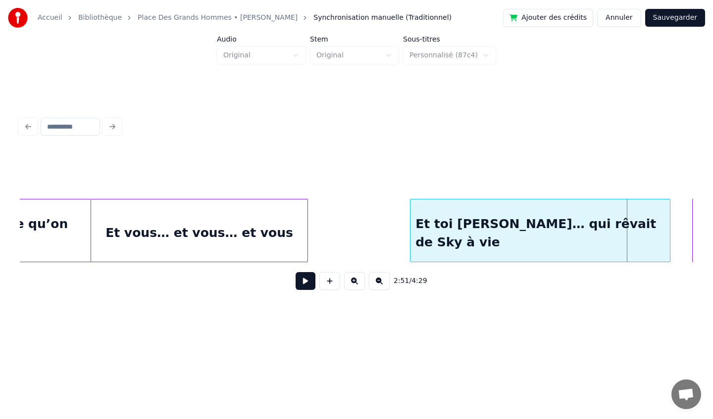
scroll to position [0, 12142]
click at [330, 231] on div at bounding box center [328, 230] width 3 height 62
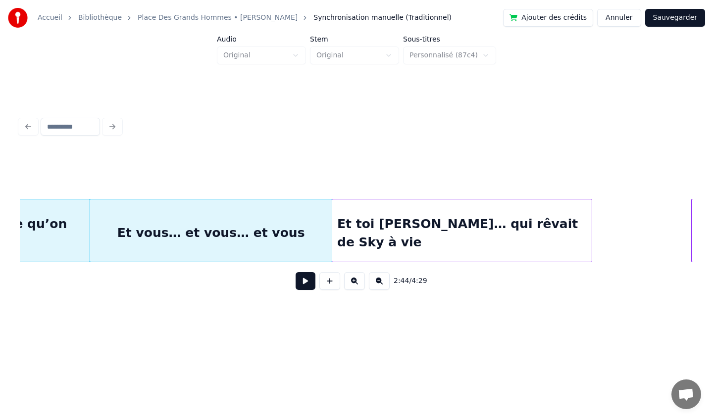
click at [380, 232] on div "Et toi [PERSON_NAME]… qui rêvait de Sky à vie" at bounding box center [461, 232] width 259 height 67
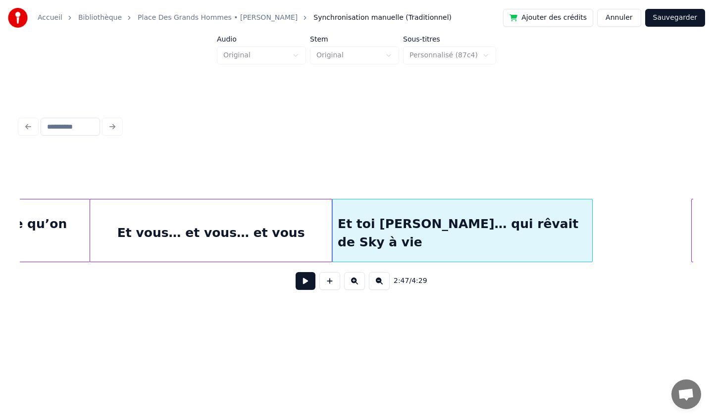
click at [295, 286] on button at bounding box center [305, 281] width 20 height 18
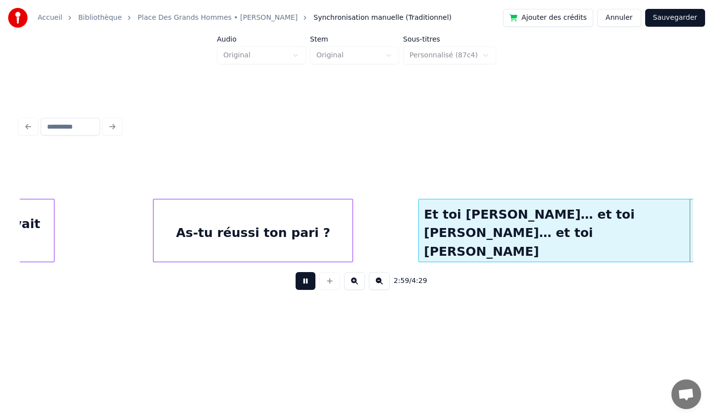
scroll to position [0, 13353]
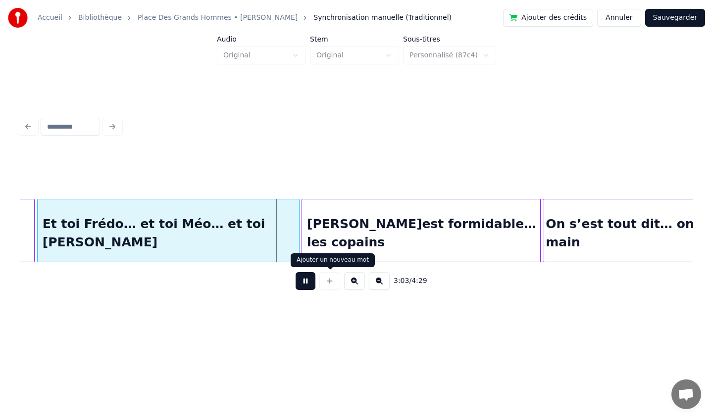
click at [301, 281] on button at bounding box center [305, 281] width 20 height 18
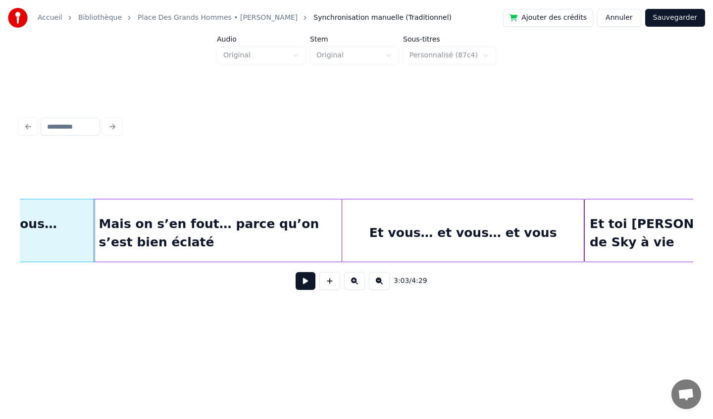
scroll to position [0, 11888]
click at [142, 211] on div "Mais on s’en fout… parce qu’on s’est bien éclaté" at bounding box center [219, 232] width 247 height 67
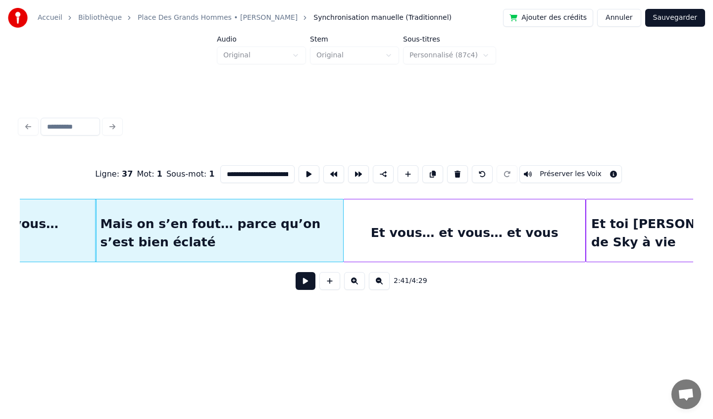
click at [301, 285] on button at bounding box center [305, 281] width 20 height 18
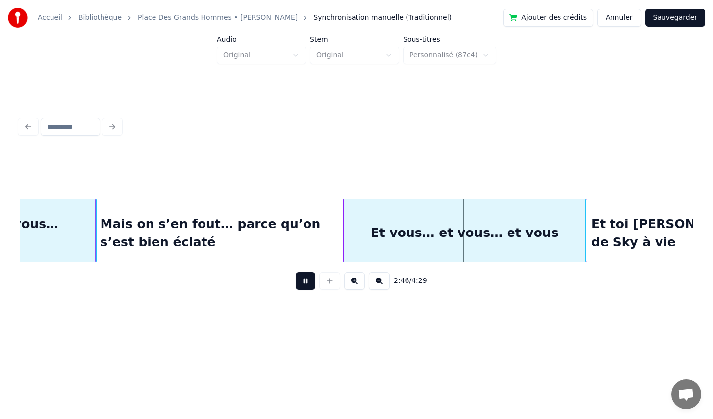
click at [307, 284] on button at bounding box center [305, 281] width 20 height 18
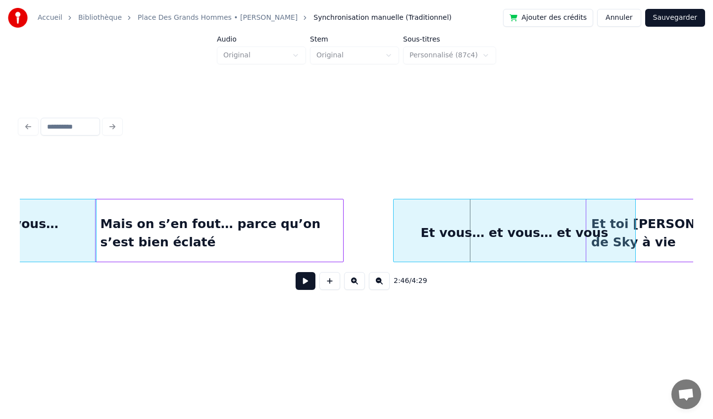
click at [415, 226] on div "Et vous… et vous… et vous" at bounding box center [513, 232] width 241 height 67
click at [378, 230] on div at bounding box center [377, 230] width 3 height 62
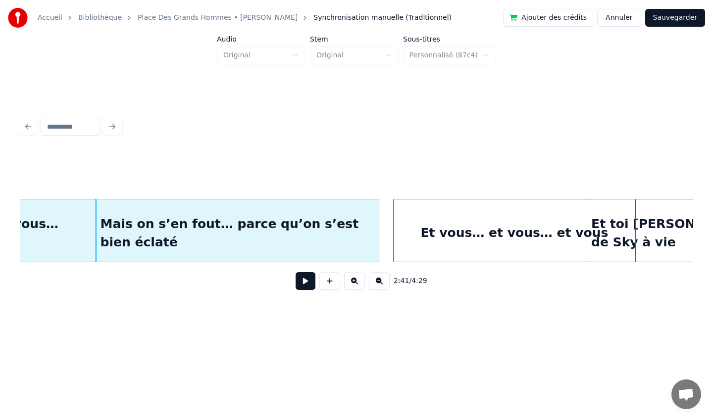
click at [423, 238] on div "Et vous… et vous… et vous" at bounding box center [513, 232] width 241 height 67
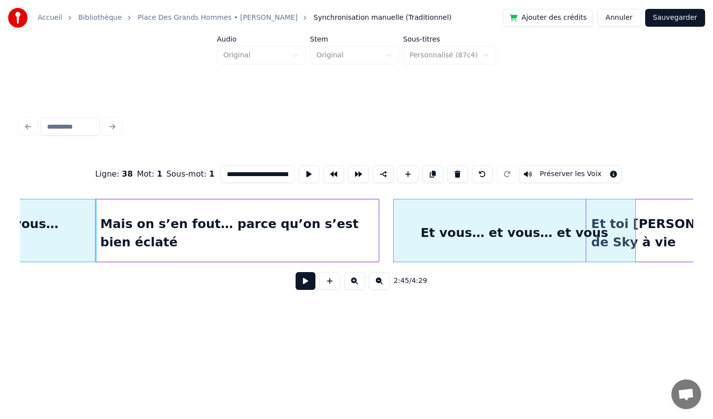
click at [253, 248] on div "Mais on s’en fout… parce qu’on s’est bien éclaté" at bounding box center [237, 232] width 283 height 67
type input "**********"
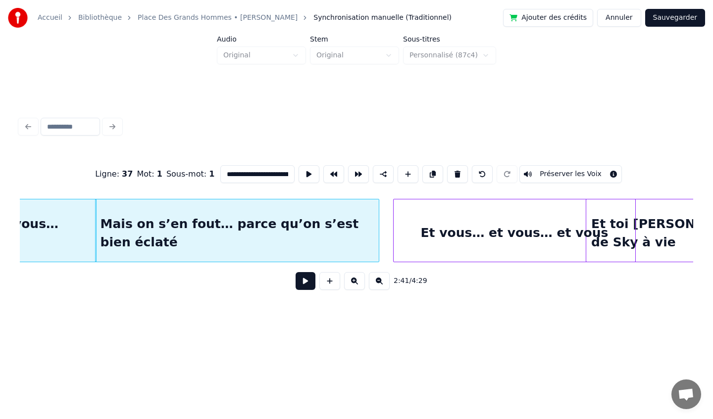
click at [302, 285] on button at bounding box center [305, 281] width 20 height 18
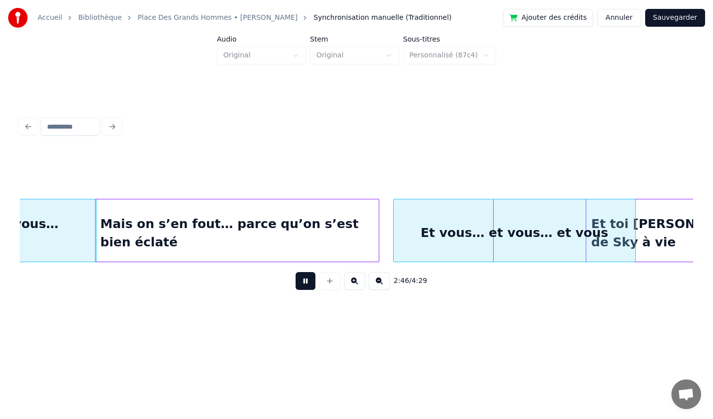
click at [495, 226] on div "Et vous… et vous… et vous" at bounding box center [513, 232] width 241 height 67
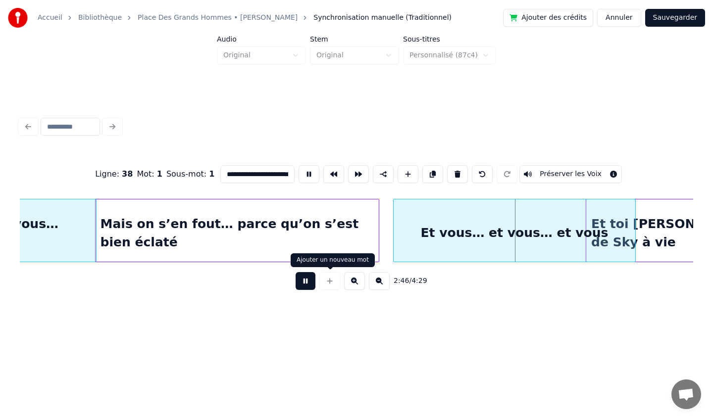
click at [306, 283] on button at bounding box center [305, 281] width 20 height 18
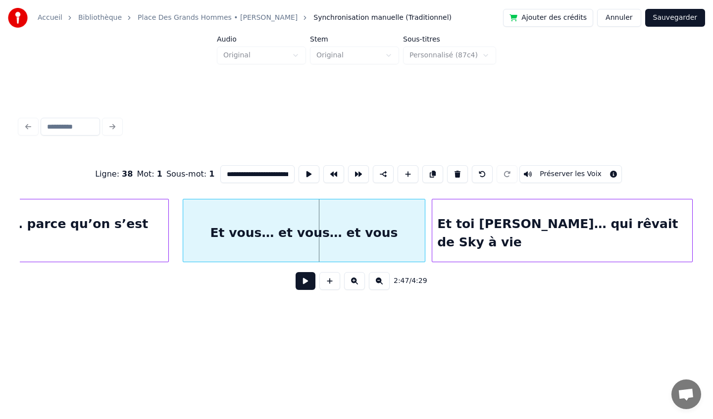
scroll to position [0, 12100]
click at [609, 220] on div "Et toi [PERSON_NAME]… qui rêvait de Sky à vie" at bounding box center [562, 232] width 259 height 67
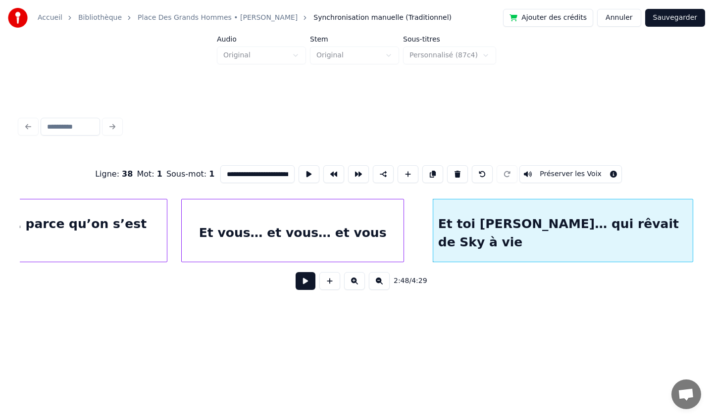
click at [400, 234] on div at bounding box center [401, 230] width 3 height 62
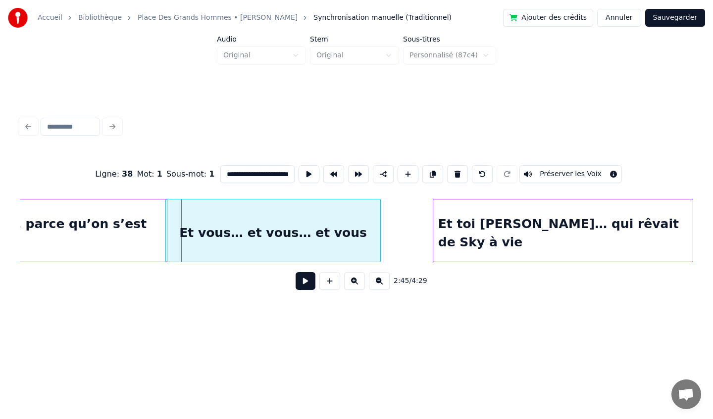
click at [335, 224] on div "Et vous… et vous… et vous" at bounding box center [273, 232] width 214 height 67
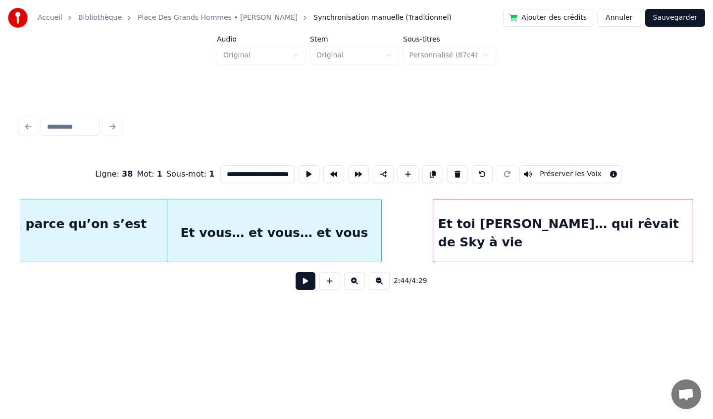
click at [79, 227] on div "Mais on s’en fout… parce qu’on s’est bien éclaté" at bounding box center [25, 232] width 283 height 67
type input "**********"
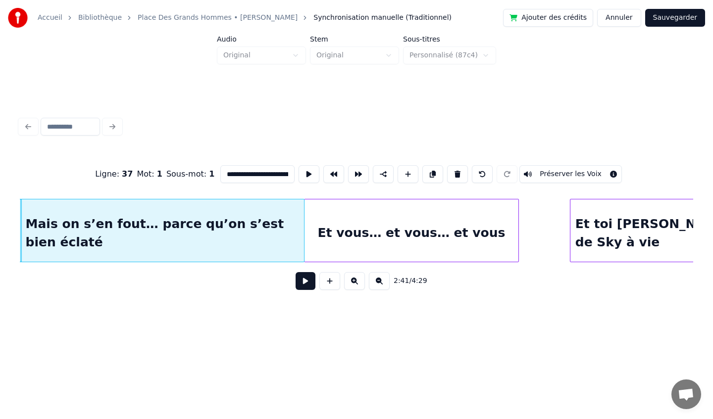
click at [305, 283] on button at bounding box center [305, 281] width 20 height 18
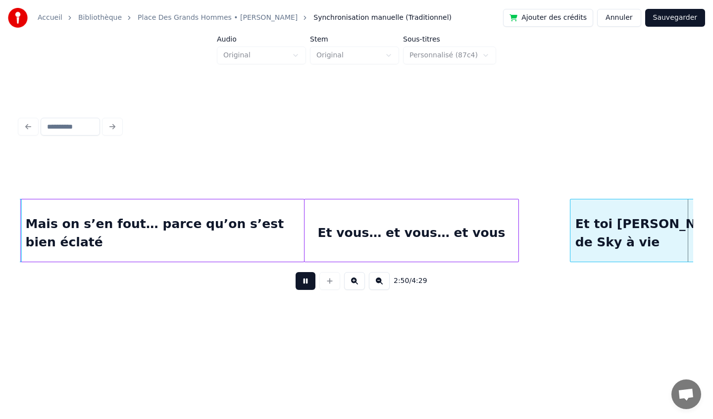
scroll to position [0, 12637]
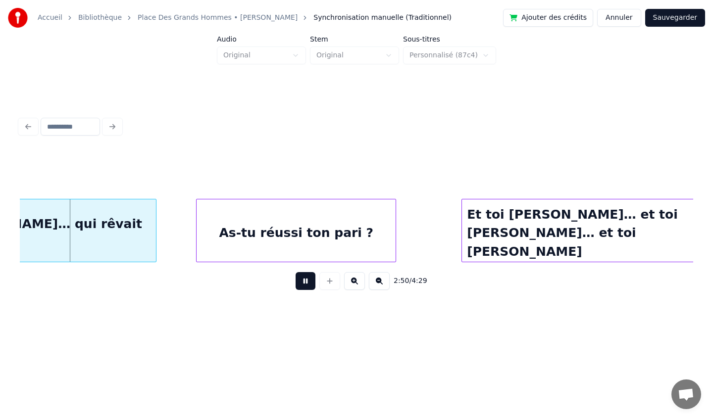
click at [305, 283] on button at bounding box center [305, 281] width 20 height 18
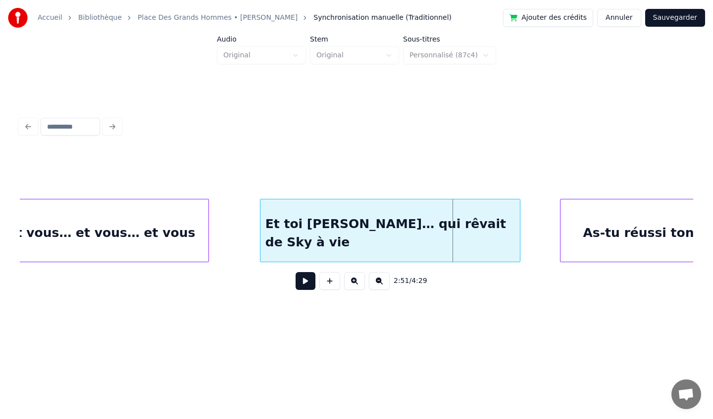
scroll to position [0, 12218]
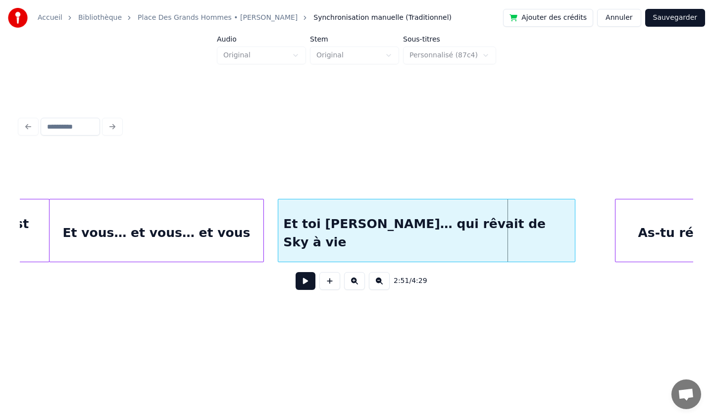
click at [279, 234] on div at bounding box center [279, 230] width 3 height 62
click at [278, 231] on div at bounding box center [277, 230] width 3 height 62
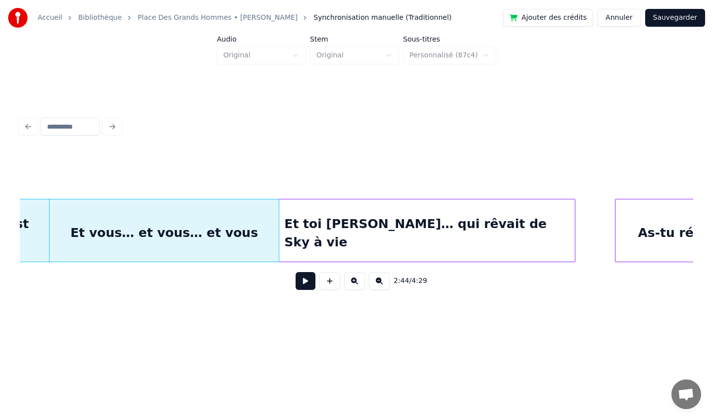
click at [308, 287] on button at bounding box center [305, 281] width 20 height 18
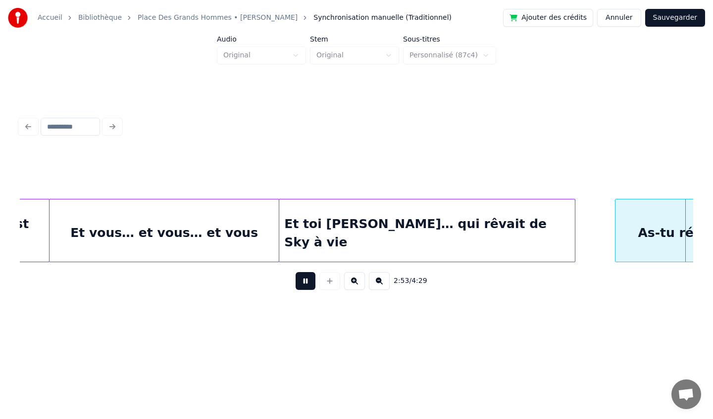
scroll to position [0, 12891]
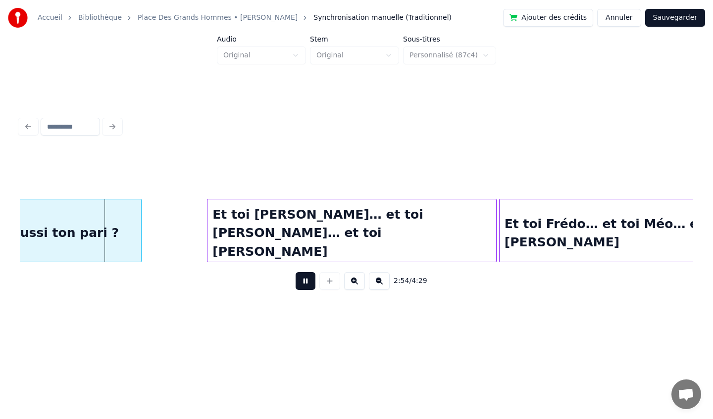
click at [302, 280] on button at bounding box center [305, 281] width 20 height 18
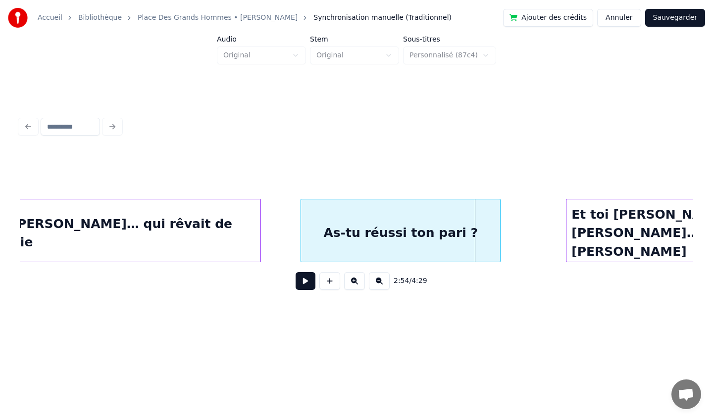
scroll to position [0, 12509]
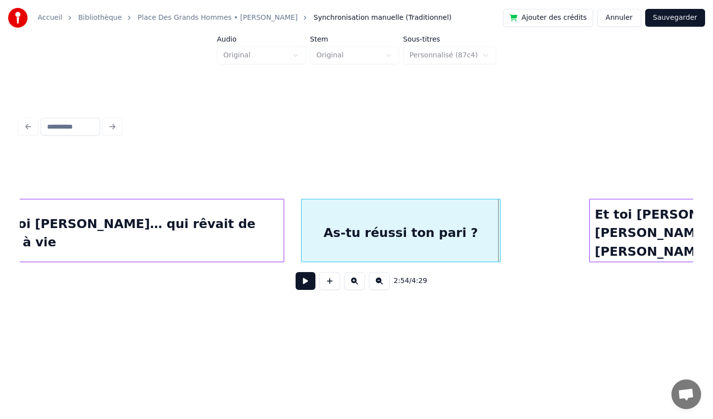
click at [301, 231] on div "As-tu réussi ton pari ?" at bounding box center [401, 230] width 200 height 63
click at [300, 231] on div "As-tu réussi ton pari ?" at bounding box center [399, 230] width 200 height 63
click at [291, 231] on div at bounding box center [292, 230] width 3 height 62
click at [340, 216] on div "As-tu réussi ton pari ?" at bounding box center [389, 232] width 208 height 67
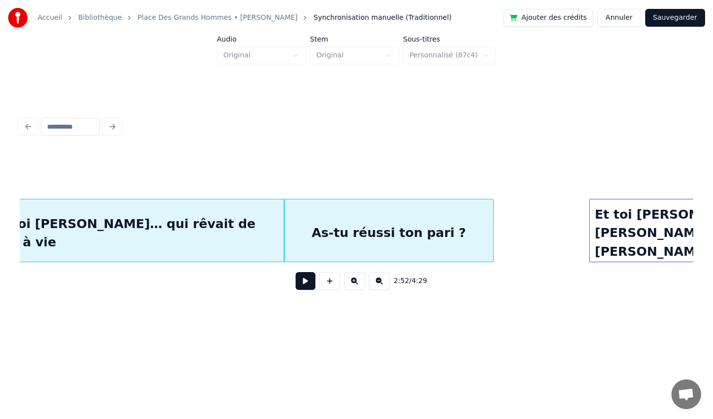
click at [195, 225] on div "Et toi [PERSON_NAME]… qui rêvait de Sky à vie" at bounding box center [135, 232] width 295 height 67
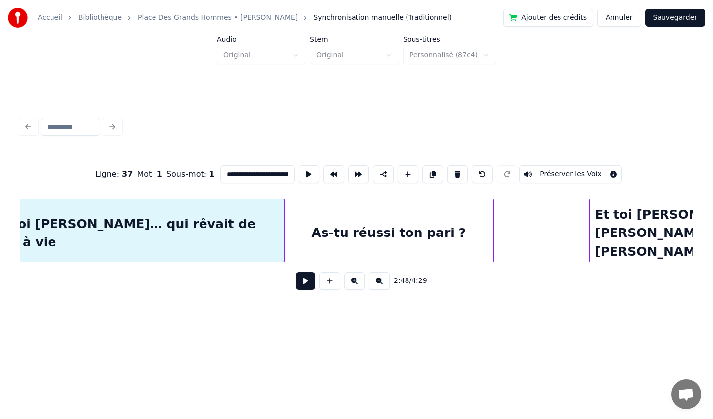
type input "**********"
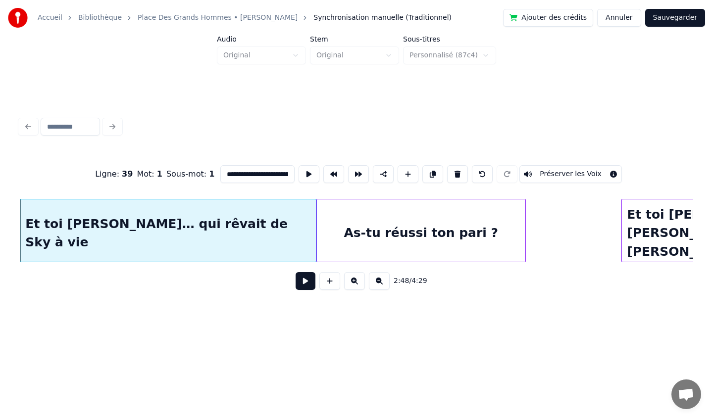
click at [304, 277] on button at bounding box center [305, 281] width 20 height 18
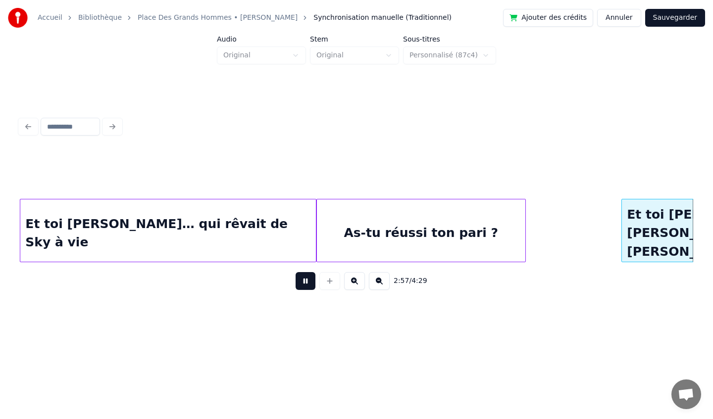
scroll to position [0, 13150]
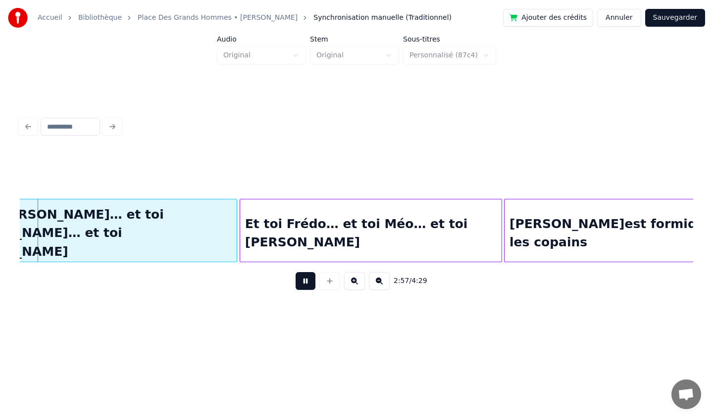
click at [304, 282] on button at bounding box center [305, 281] width 20 height 18
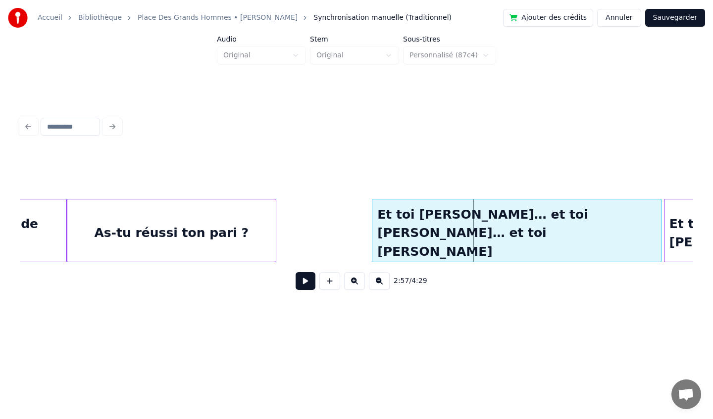
scroll to position [0, 12725]
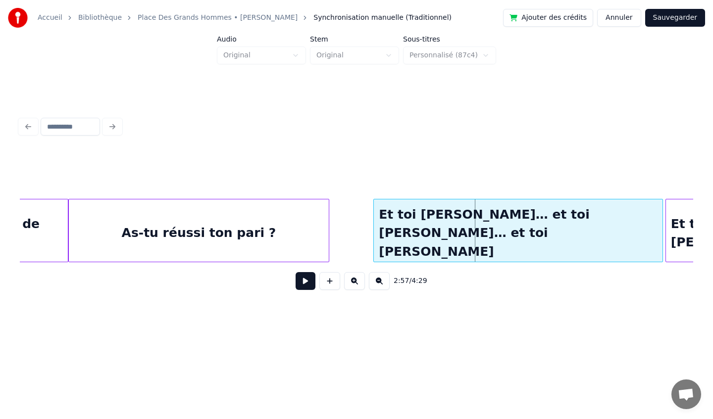
click at [329, 238] on div at bounding box center [327, 230] width 3 height 62
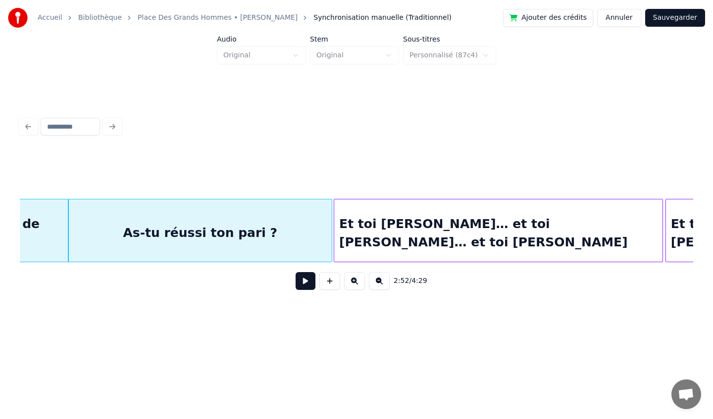
click at [334, 233] on div at bounding box center [335, 230] width 3 height 62
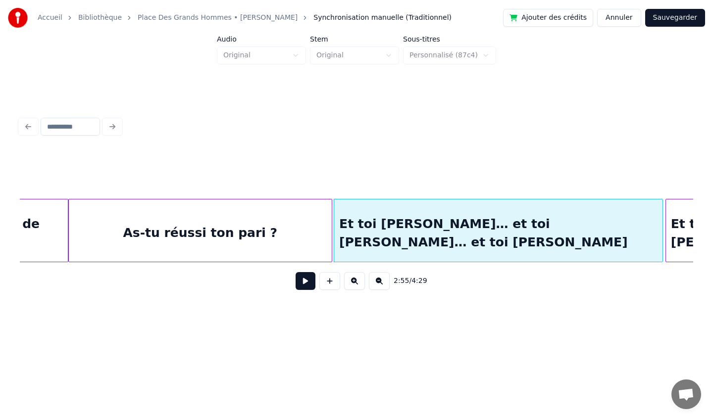
click at [303, 284] on button at bounding box center [305, 281] width 20 height 18
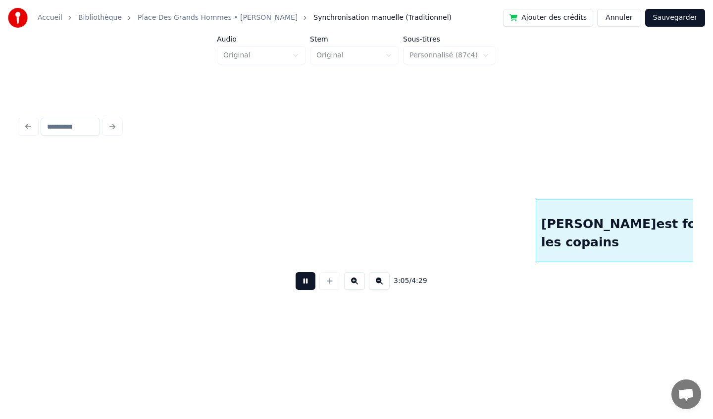
scroll to position [0, 13792]
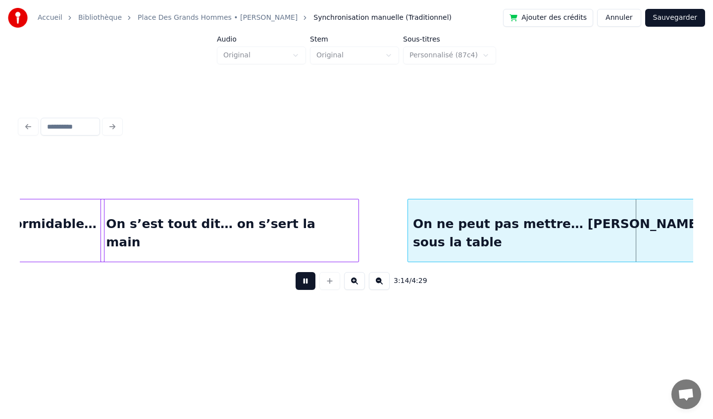
click at [306, 288] on button at bounding box center [305, 281] width 20 height 18
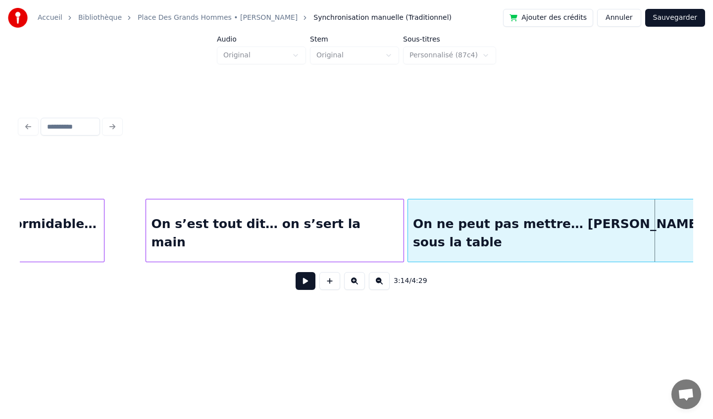
click at [233, 218] on div "On s’est tout dit… on s’sert la main" at bounding box center [274, 232] width 257 height 67
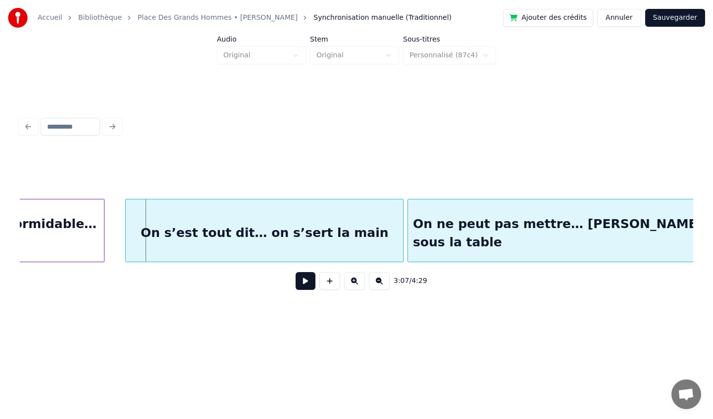
click at [126, 232] on div at bounding box center [127, 230] width 3 height 62
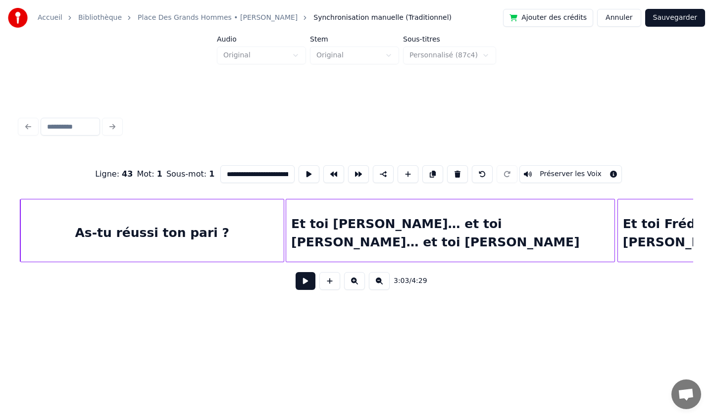
scroll to position [0, 12755]
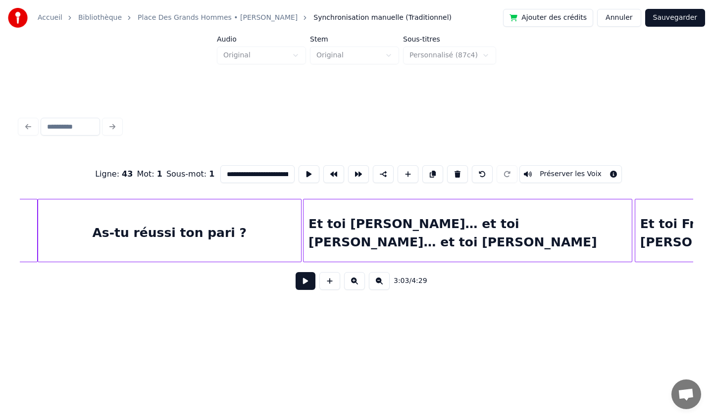
click at [142, 207] on div "As-tu réussi ton pari ?" at bounding box center [169, 232] width 263 height 67
type input "**********"
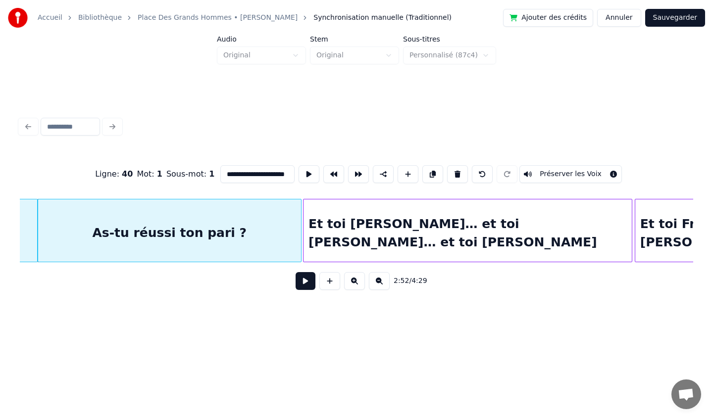
click at [300, 286] on button at bounding box center [305, 281] width 20 height 18
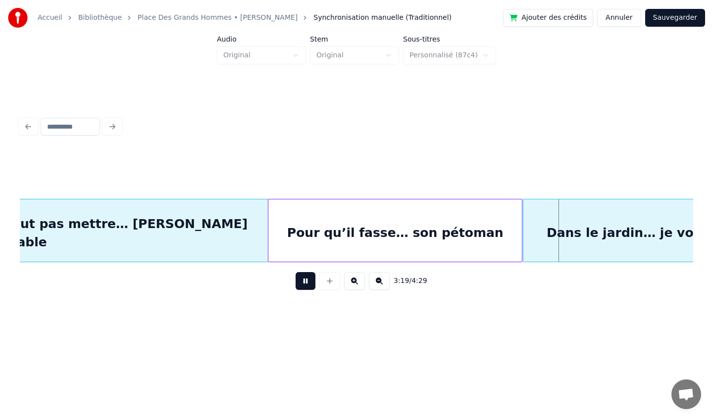
scroll to position [0, 14242]
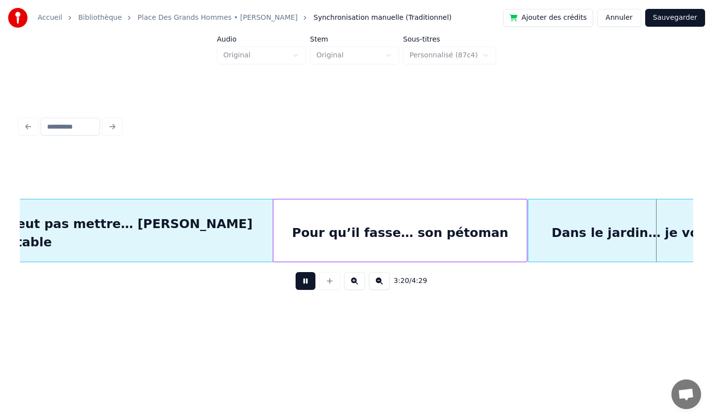
click at [301, 287] on button at bounding box center [305, 281] width 20 height 18
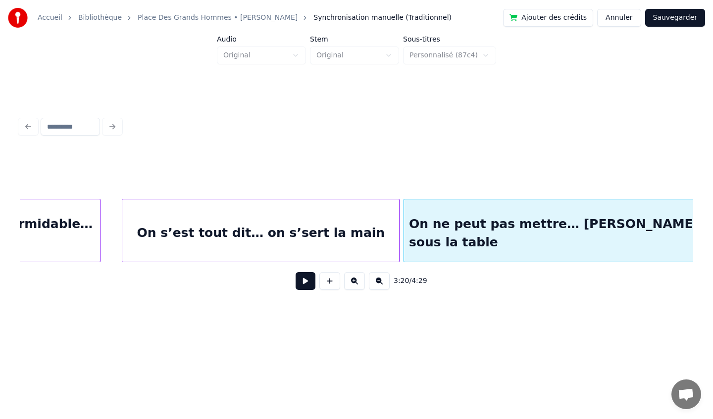
scroll to position [0, 13790]
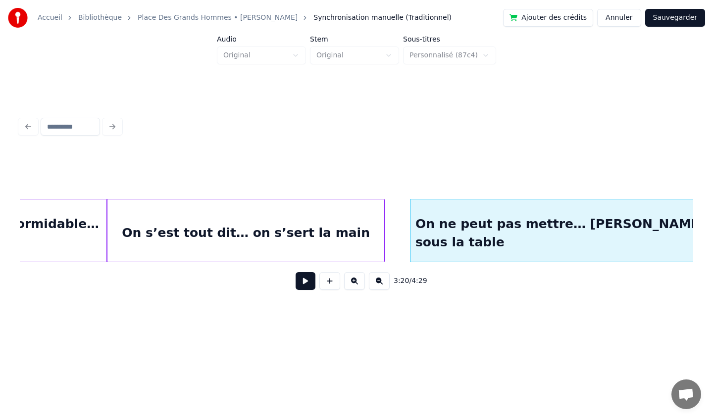
click at [177, 218] on div "On s’est tout dit… on s’sert la main" at bounding box center [245, 232] width 277 height 67
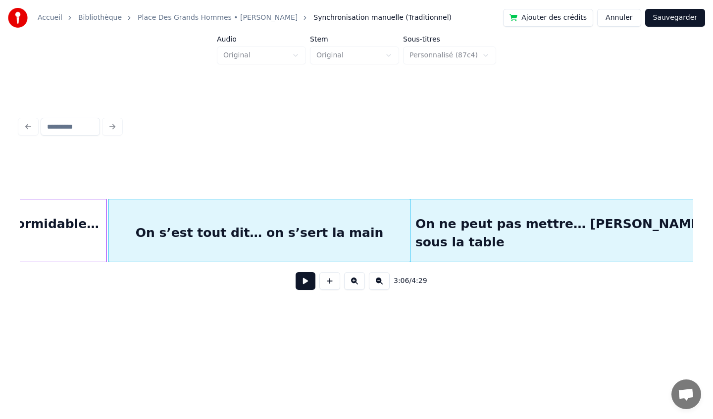
click at [409, 231] on div at bounding box center [408, 230] width 3 height 62
click at [307, 282] on button at bounding box center [305, 281] width 20 height 18
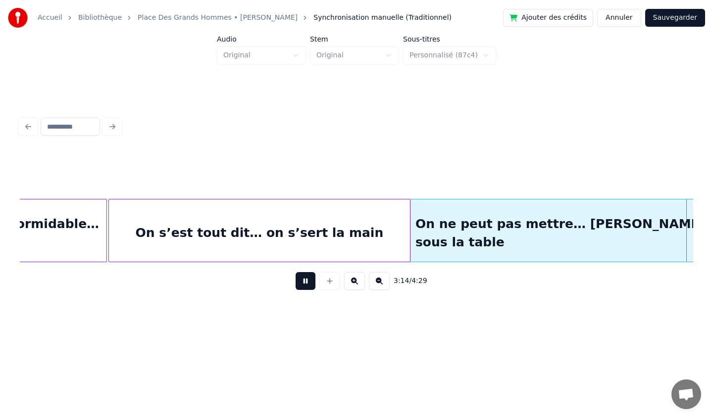
scroll to position [0, 14466]
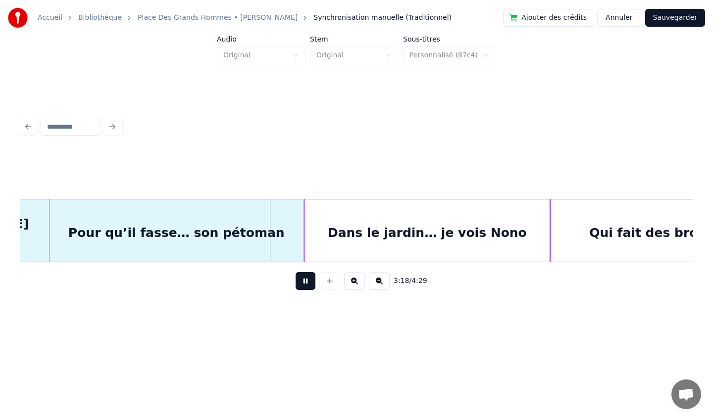
click at [310, 279] on button at bounding box center [305, 281] width 20 height 18
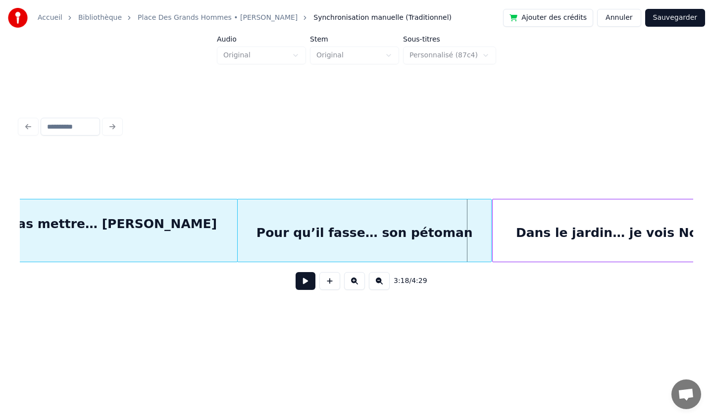
scroll to position [0, 14274]
click at [210, 251] on div "On ne peut pas mettre… [PERSON_NAME] sous la table" at bounding box center [83, 232] width 315 height 67
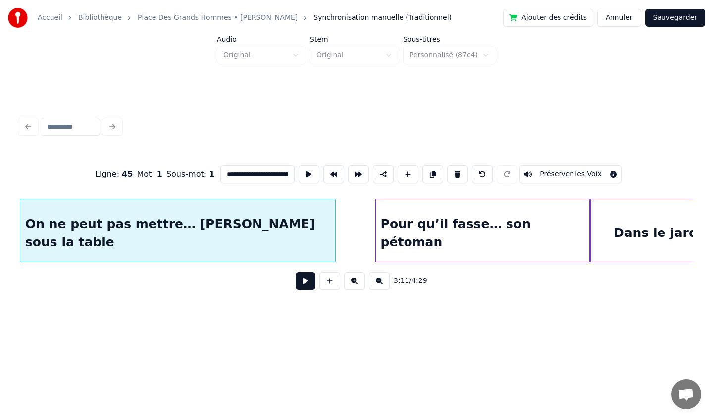
click at [376, 239] on div at bounding box center [377, 230] width 3 height 62
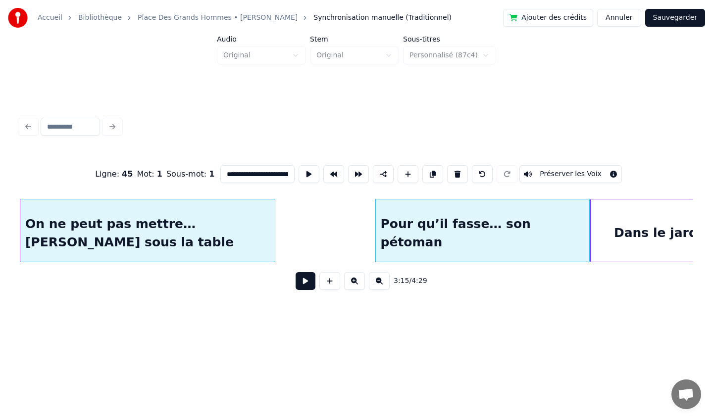
click at [273, 237] on div at bounding box center [273, 230] width 3 height 62
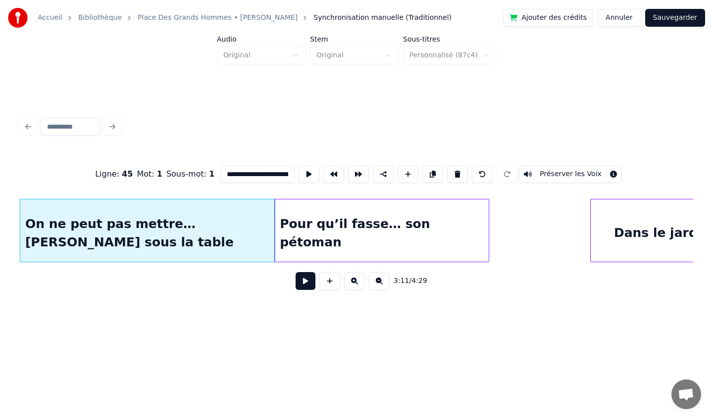
click at [325, 244] on div "Pour qu’il fasse… son pétoman" at bounding box center [382, 232] width 214 height 67
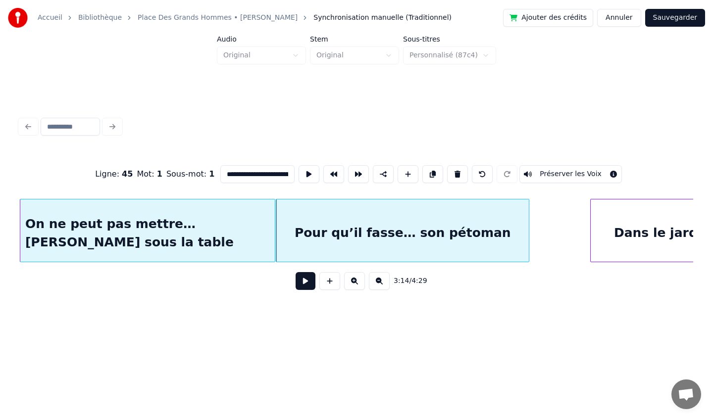
click at [528, 231] on div at bounding box center [527, 230] width 3 height 62
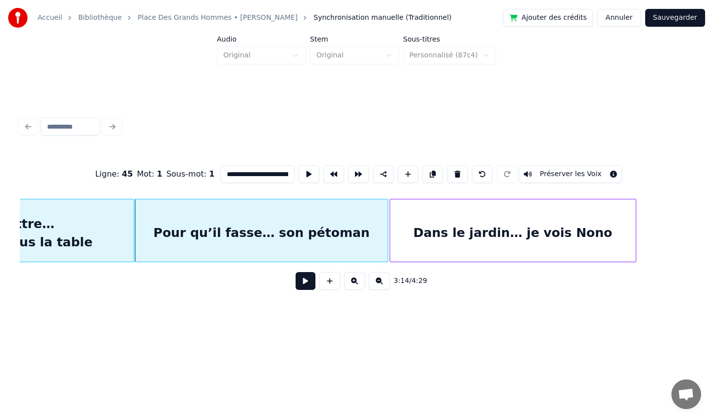
click at [560, 238] on div "Dans le jardin… je vois Nono" at bounding box center [512, 232] width 245 height 67
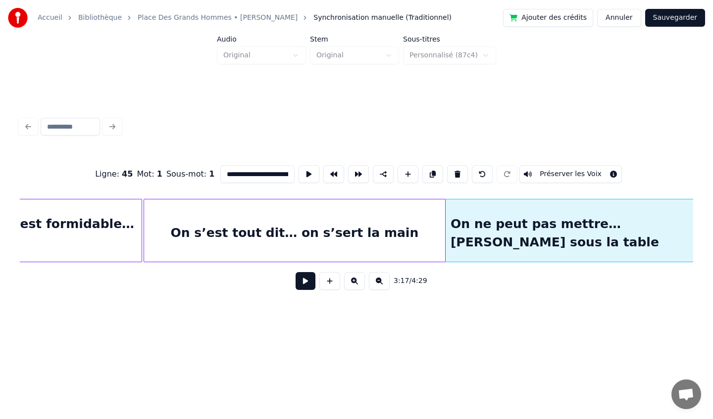
scroll to position [0, 13754]
click at [210, 236] on div "On s’est tout dit… on s’sert la main" at bounding box center [294, 232] width 301 height 67
type input "**********"
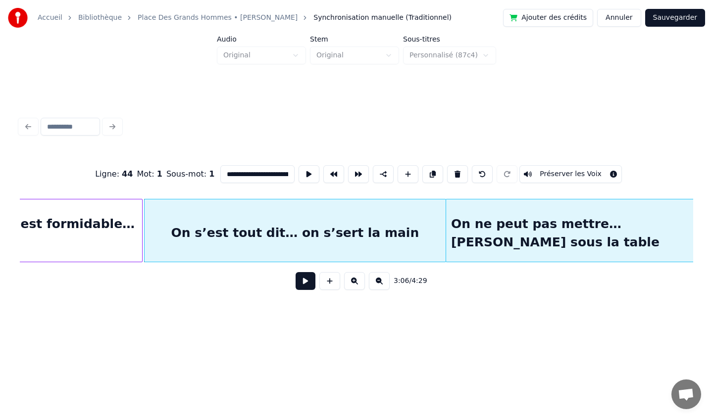
click at [302, 284] on button at bounding box center [305, 281] width 20 height 18
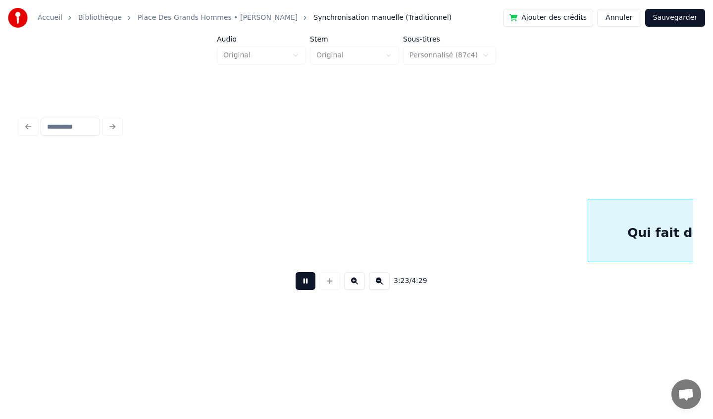
scroll to position [0, 15100]
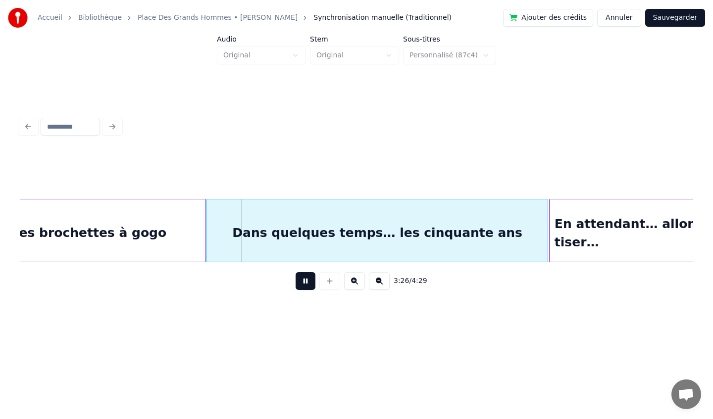
click at [303, 285] on button at bounding box center [305, 281] width 20 height 18
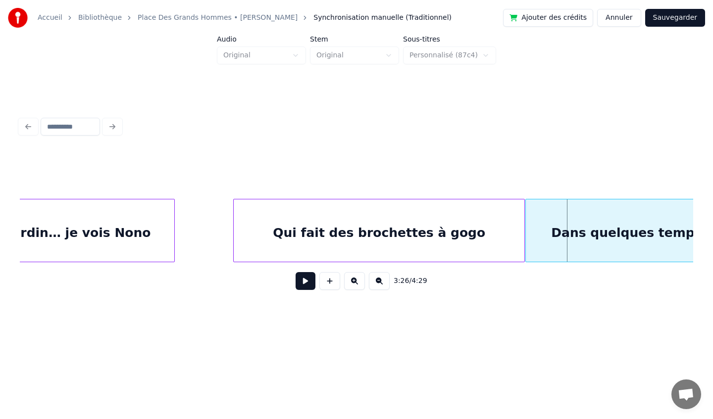
scroll to position [0, 14755]
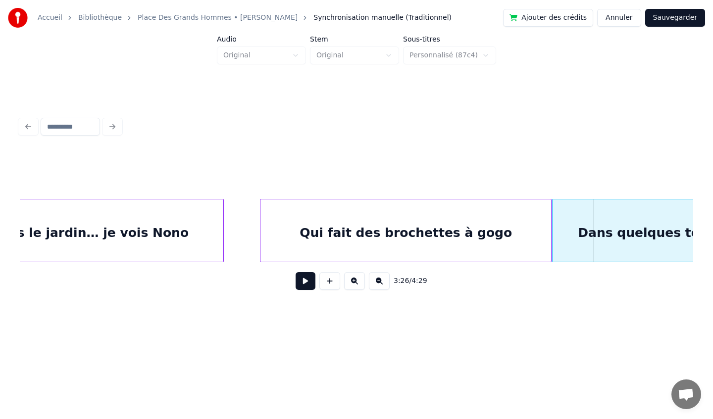
click at [221, 236] on div at bounding box center [221, 230] width 3 height 62
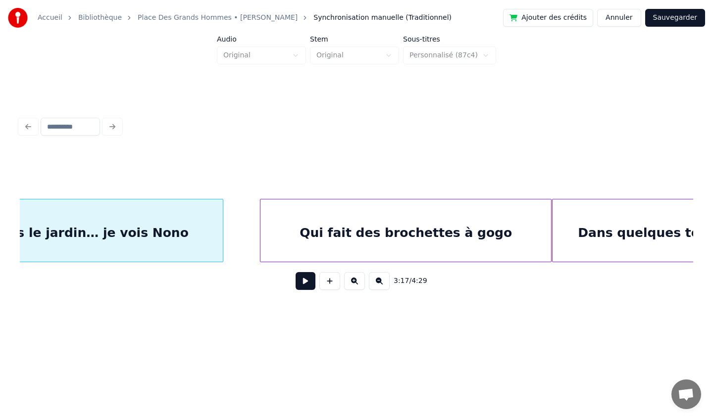
scroll to position [0, 14690]
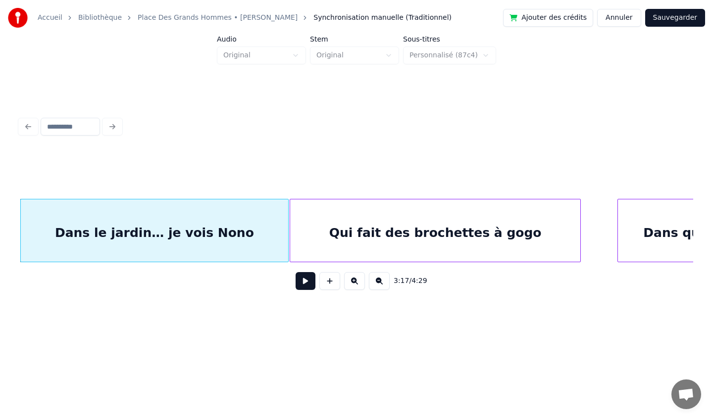
click at [304, 244] on div "Qui fait des brochettes à gogo" at bounding box center [435, 232] width 290 height 67
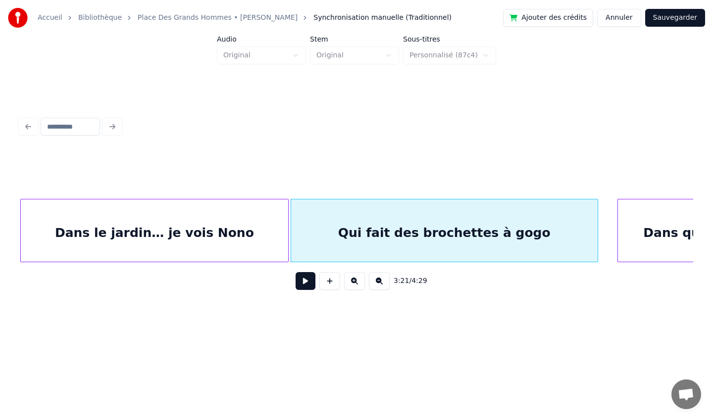
click at [595, 231] on div at bounding box center [595, 230] width 3 height 62
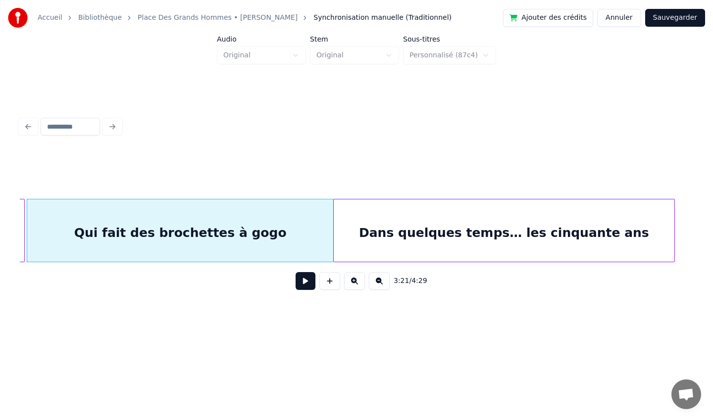
click at [650, 232] on div "Dans quelques temps… les cinquante ans" at bounding box center [504, 232] width 340 height 67
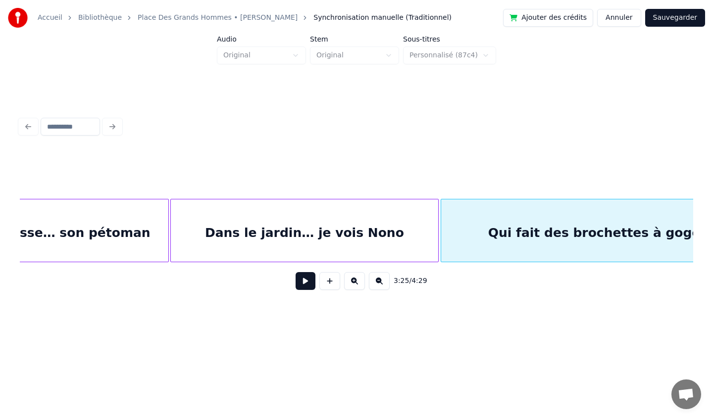
scroll to position [0, 14151]
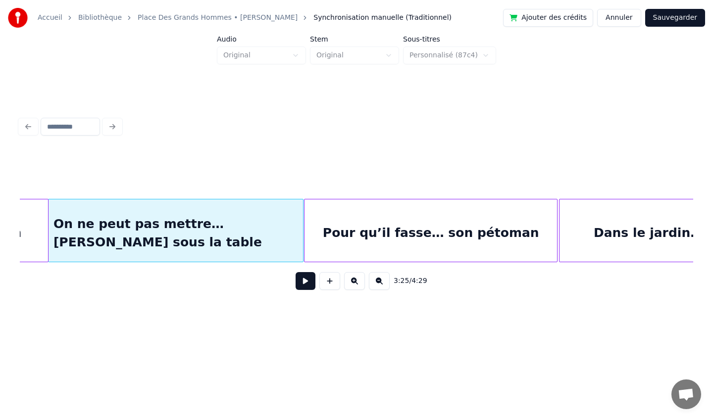
click at [334, 231] on div "Pour qu’il fasse… son pétoman" at bounding box center [430, 232] width 252 height 67
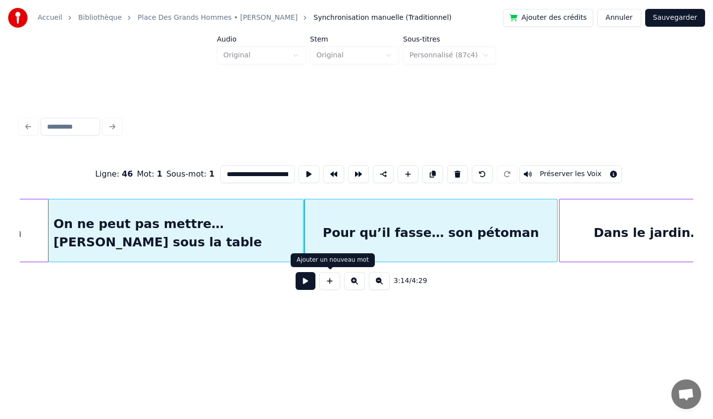
click at [308, 281] on button at bounding box center [305, 281] width 20 height 18
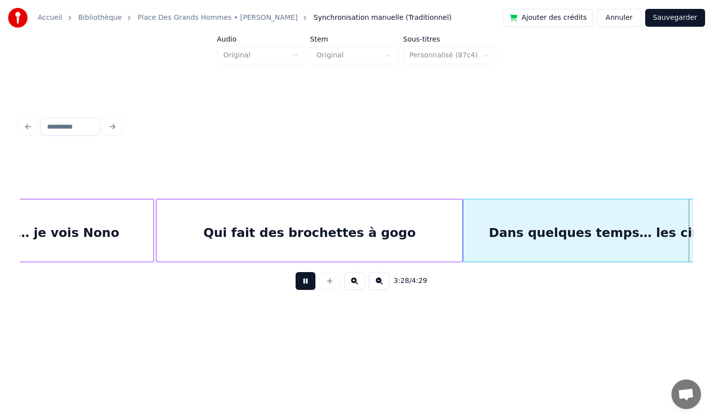
scroll to position [0, 15497]
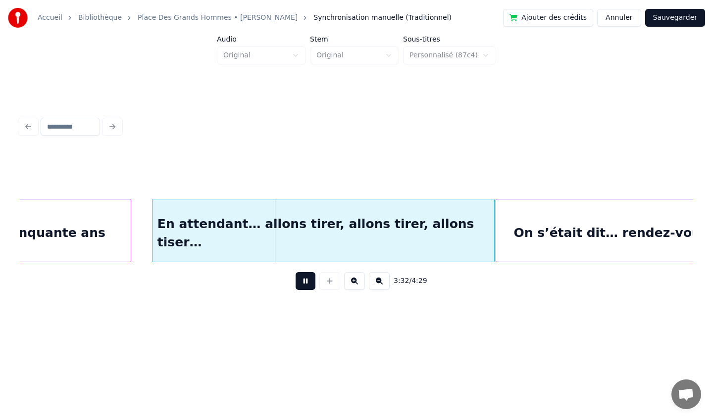
click at [301, 282] on button at bounding box center [305, 281] width 20 height 18
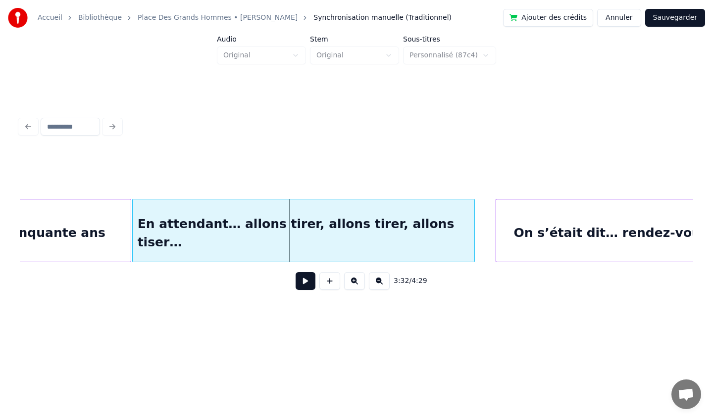
click at [225, 214] on div "En attendant… allons tirer, allons tirer, allons tiser…" at bounding box center [303, 232] width 341 height 67
click at [302, 279] on button at bounding box center [305, 281] width 20 height 18
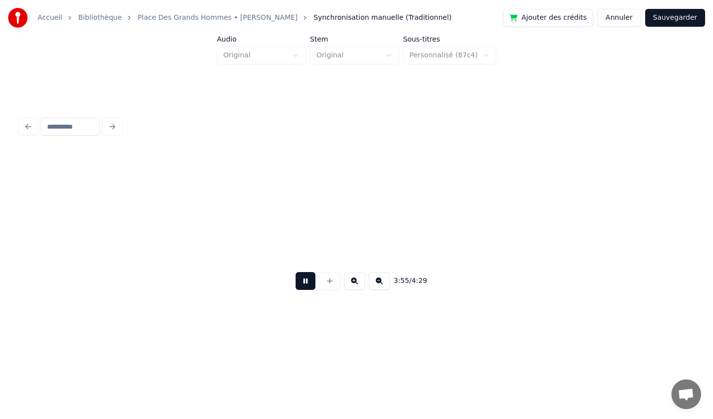
scroll to position [0, 17517]
click at [309, 281] on button at bounding box center [305, 281] width 20 height 18
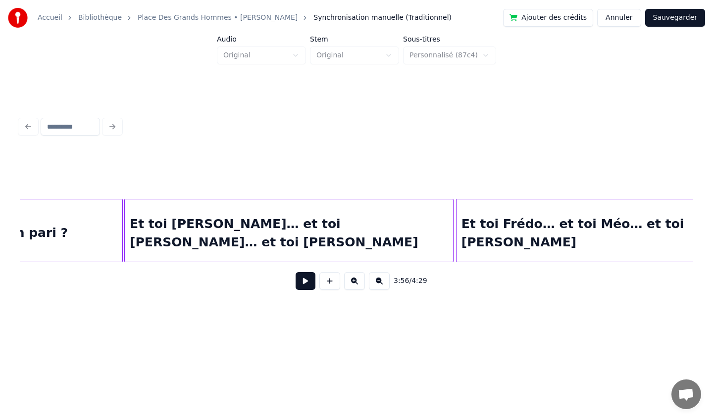
scroll to position [0, 12924]
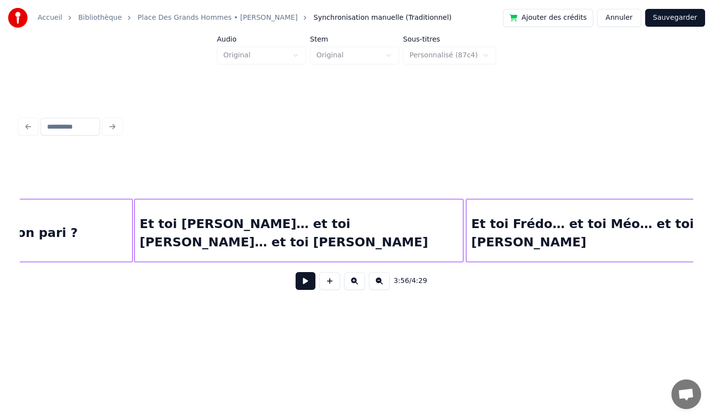
click at [193, 238] on div "Et toi [PERSON_NAME]… et toi [PERSON_NAME]… et toi [PERSON_NAME]" at bounding box center [299, 232] width 328 height 67
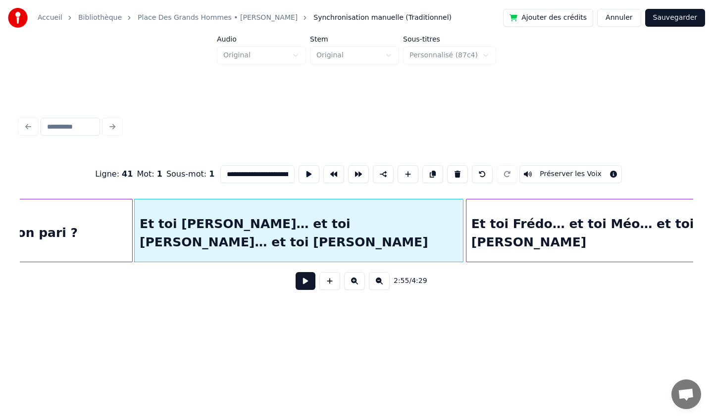
click at [306, 281] on button at bounding box center [305, 281] width 20 height 18
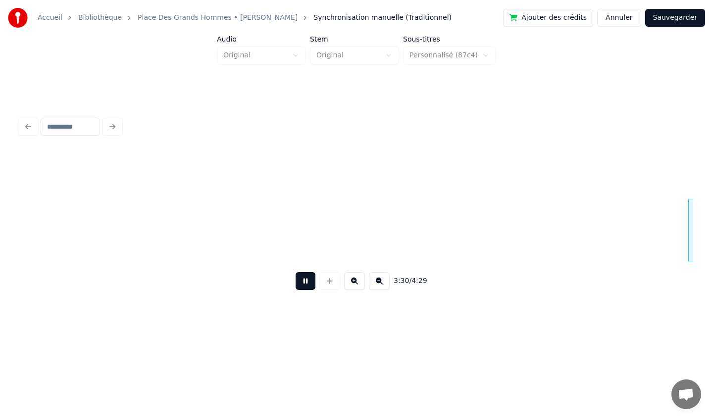
scroll to position [0, 15616]
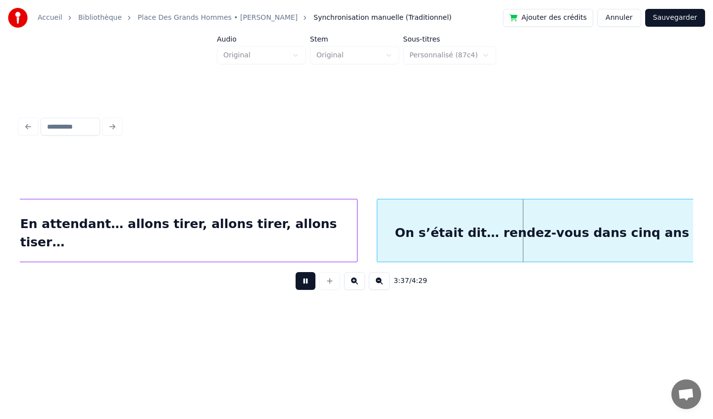
click at [310, 282] on button at bounding box center [305, 281] width 20 height 18
click at [361, 231] on div at bounding box center [362, 230] width 3 height 62
click at [311, 285] on button at bounding box center [305, 281] width 20 height 18
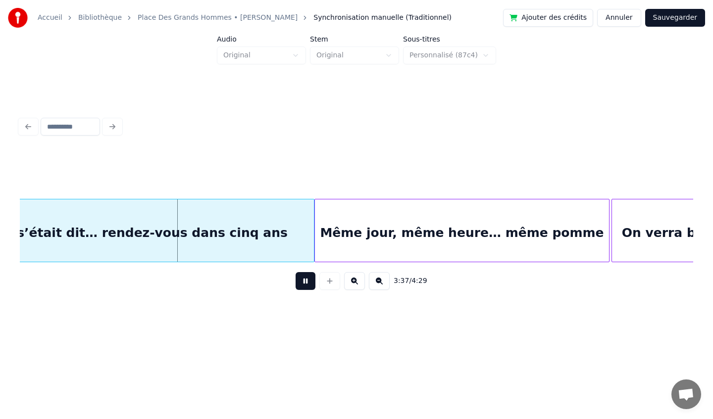
scroll to position [0, 16008]
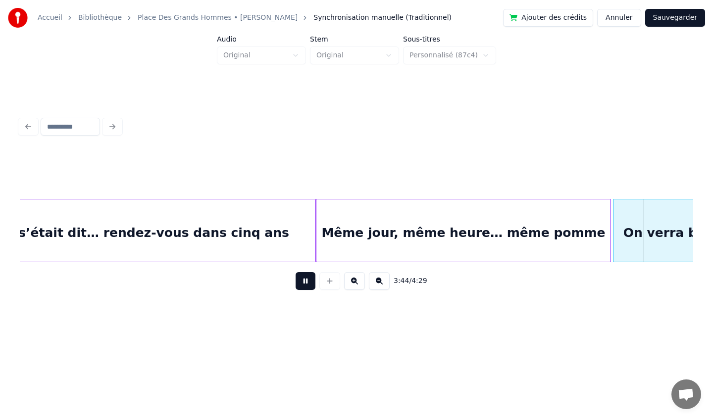
click at [302, 284] on button at bounding box center [305, 281] width 20 height 18
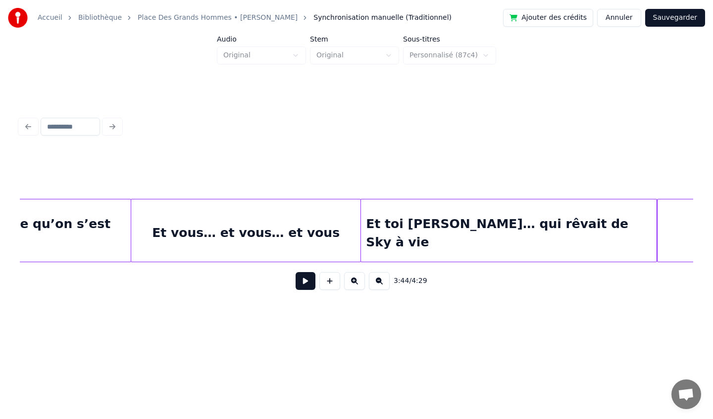
scroll to position [0, 12152]
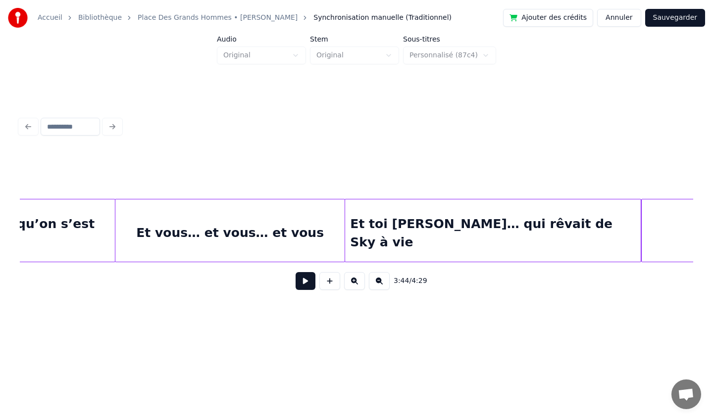
click at [529, 239] on div "Et toi [PERSON_NAME]… qui rêvait de Sky à vie" at bounding box center [492, 232] width 295 height 67
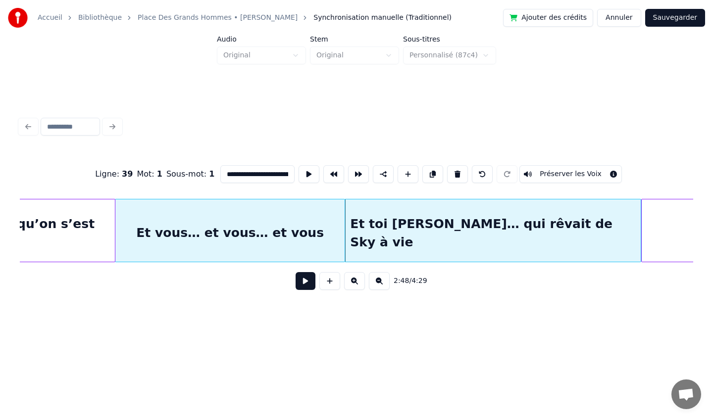
click at [529, 239] on div "Et toi [PERSON_NAME]… qui rêvait de Sky à vie" at bounding box center [492, 232] width 295 height 67
click at [274, 178] on input "**********" at bounding box center [257, 174] width 74 height 18
click at [282, 177] on input "**********" at bounding box center [257, 174] width 74 height 18
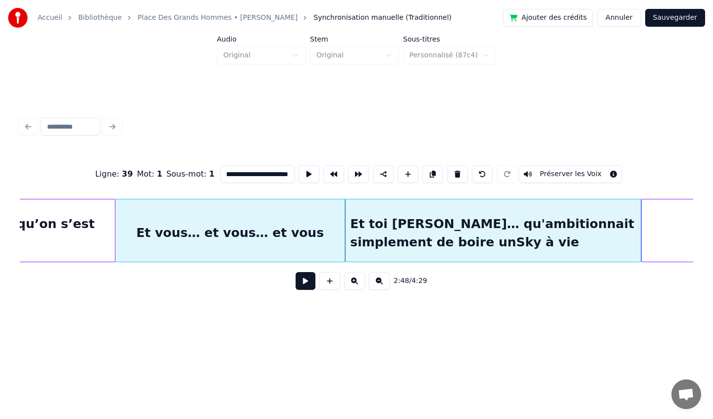
scroll to position [0, 116]
type input "**********"
click at [302, 283] on button at bounding box center [305, 281] width 20 height 18
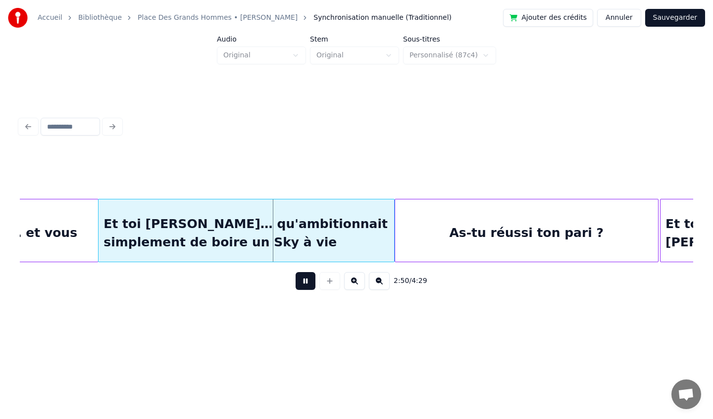
scroll to position [0, 12461]
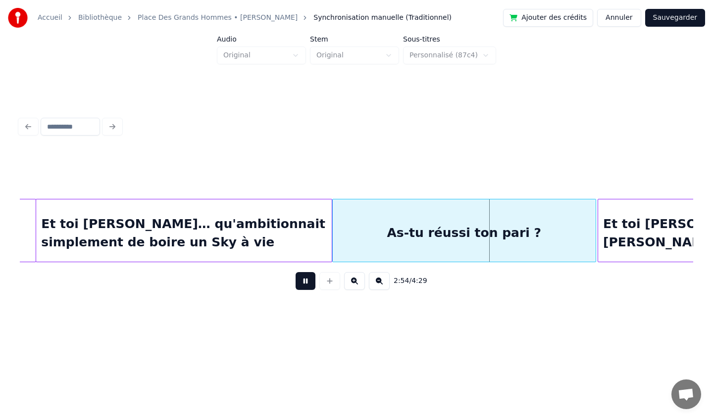
click at [352, 235] on div "As-tu réussi ton pari ?" at bounding box center [464, 232] width 263 height 67
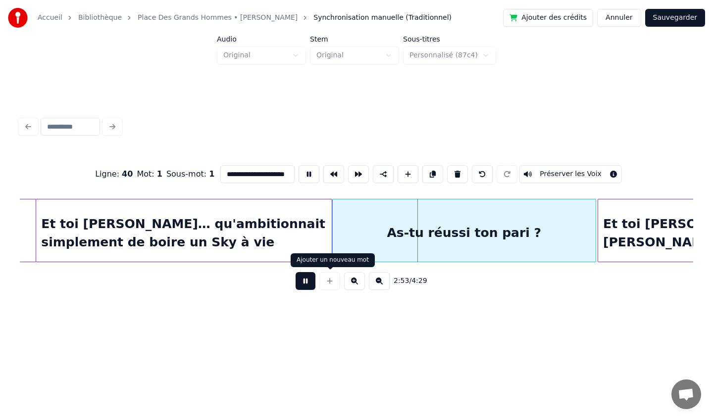
click at [303, 280] on button at bounding box center [305, 281] width 20 height 18
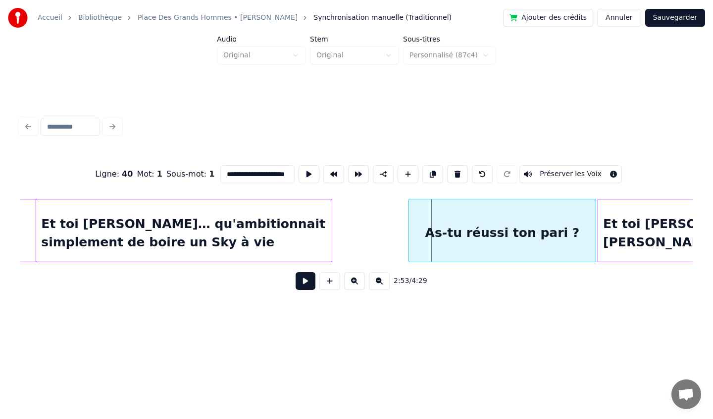
click at [409, 232] on div at bounding box center [410, 230] width 3 height 62
click at [403, 235] on div "Et toi [PERSON_NAME]… qu'ambitionnait simplement de boire un Sky à vie" at bounding box center [220, 230] width 368 height 63
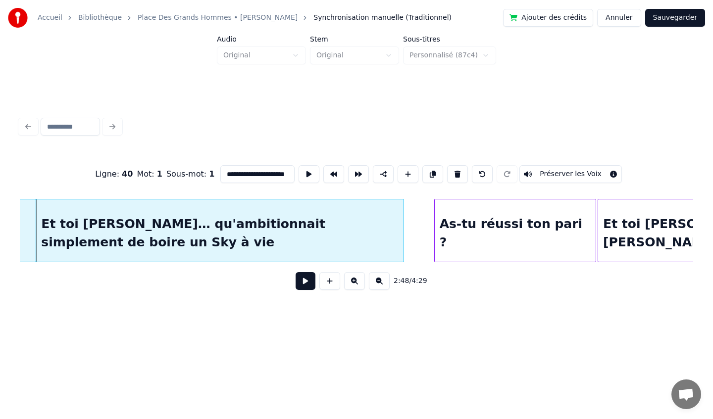
click at [437, 232] on div at bounding box center [435, 230] width 3 height 62
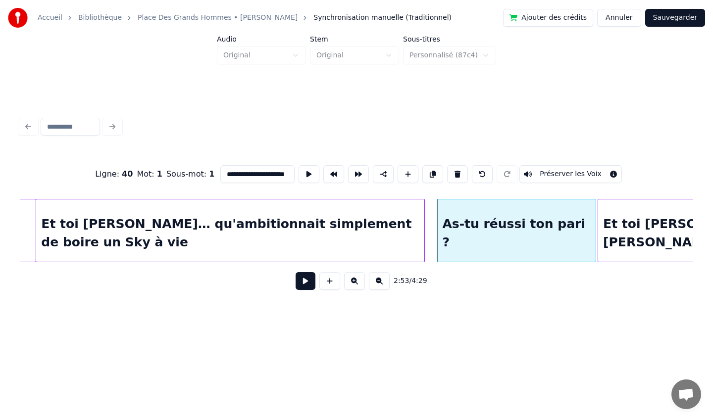
click at [421, 231] on div at bounding box center [422, 230] width 3 height 62
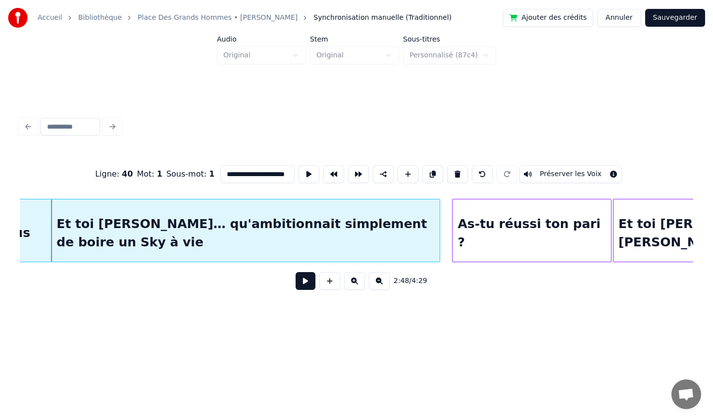
scroll to position [0, 12440]
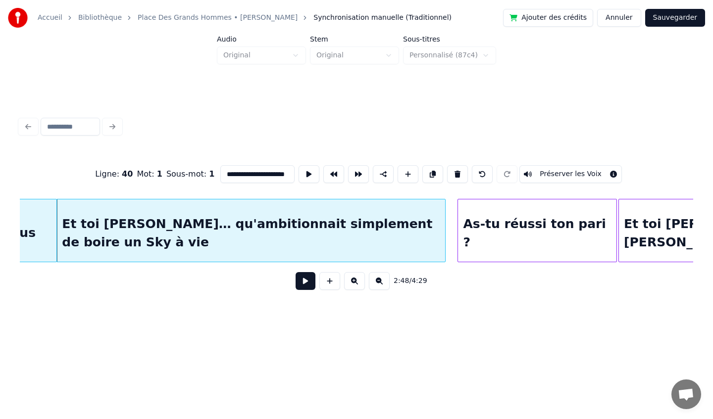
click at [127, 215] on div "Et toi [PERSON_NAME]… qu'ambitionnait simplement de boire un Sky à vie" at bounding box center [251, 232] width 388 height 67
type input "**********"
click at [304, 285] on button at bounding box center [305, 281] width 20 height 18
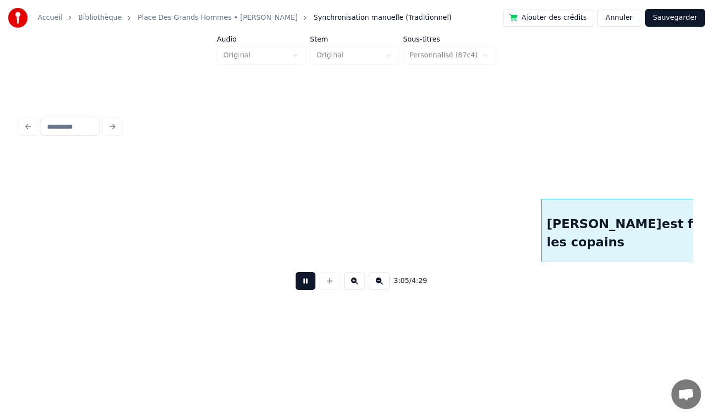
scroll to position [0, 13786]
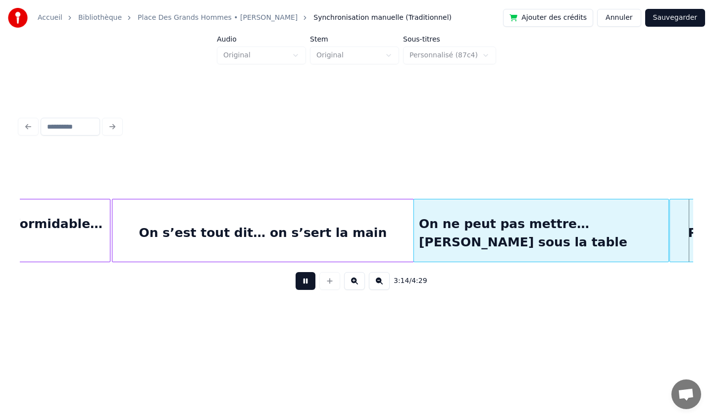
click at [306, 283] on button at bounding box center [305, 281] width 20 height 18
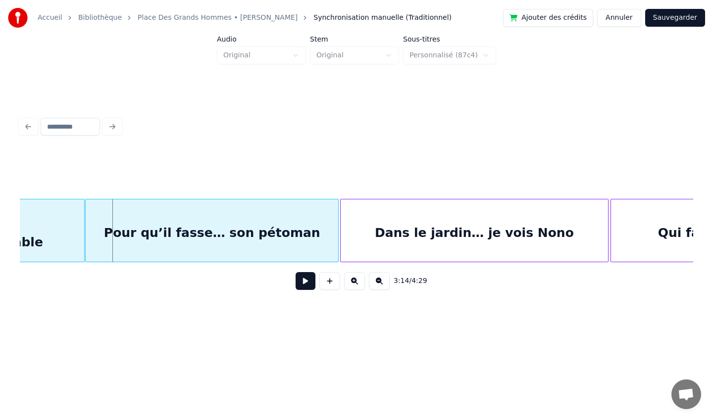
scroll to position [0, 14341]
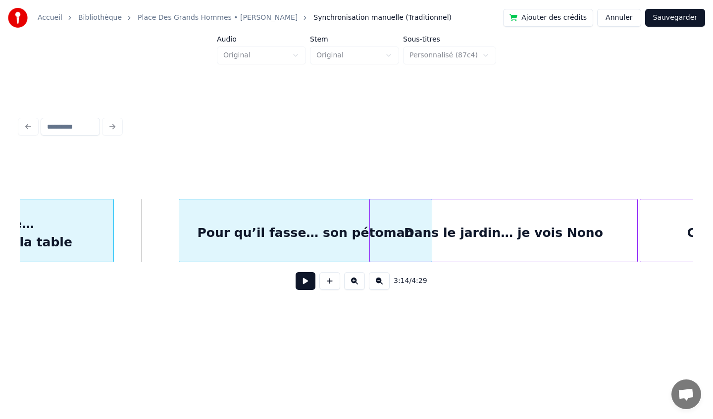
click at [267, 233] on div "Pour qu’il fasse… son pétoman" at bounding box center [305, 232] width 252 height 67
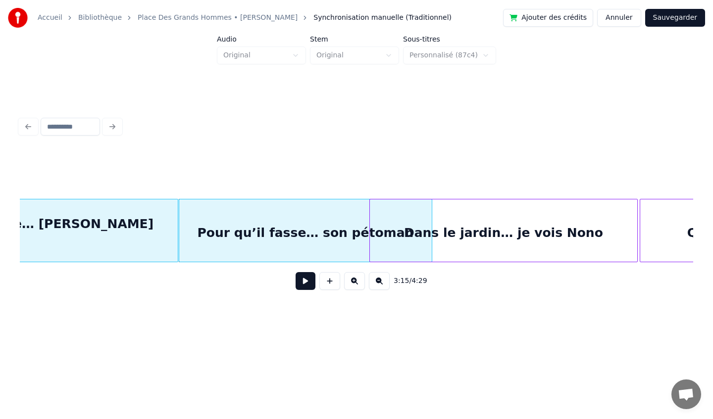
click at [175, 230] on div at bounding box center [176, 230] width 3 height 62
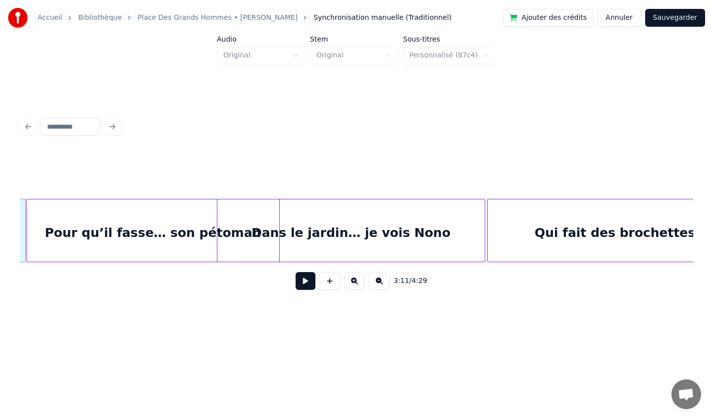
scroll to position [0, 14498]
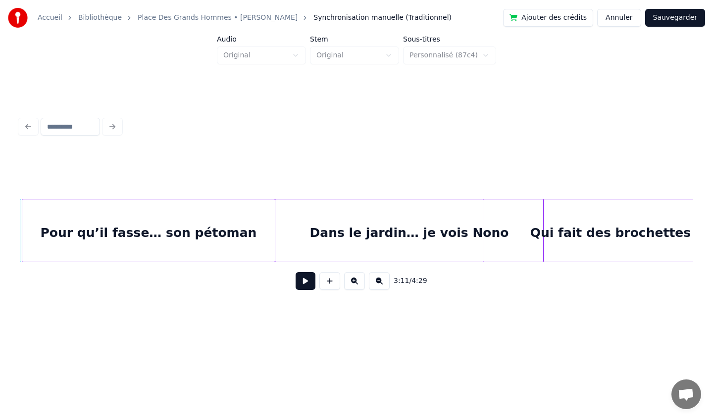
click at [353, 217] on div "Dans le jardin… je vois Nono" at bounding box center [409, 232] width 268 height 67
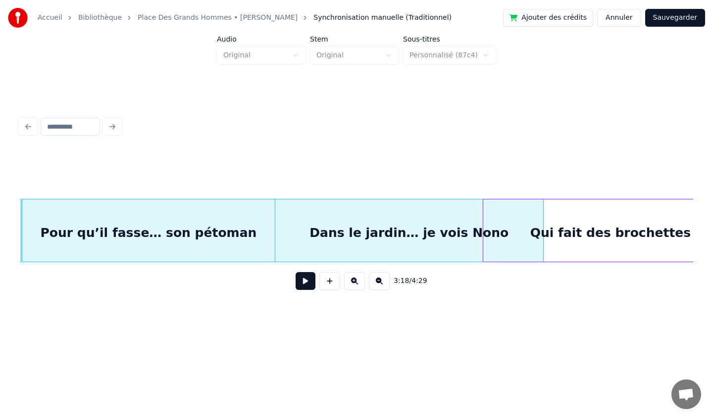
click at [449, 167] on div at bounding box center [356, 173] width 673 height 49
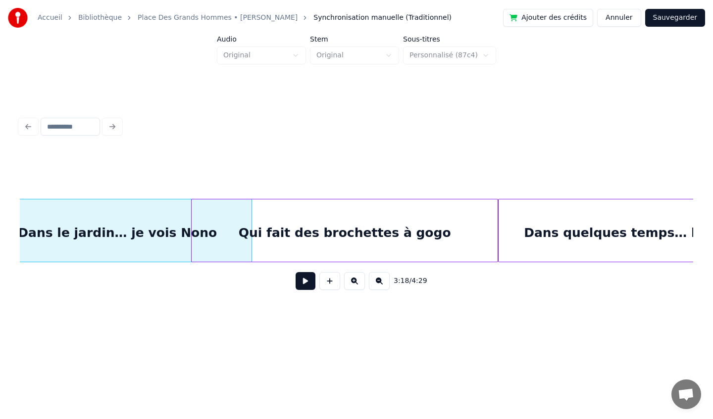
scroll to position [0, 14792]
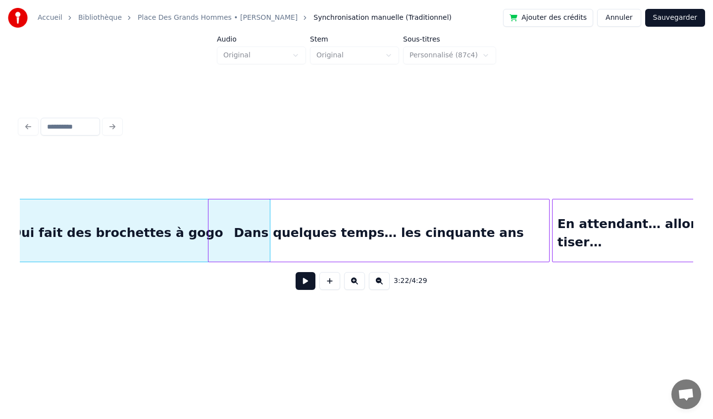
scroll to position [0, 15085]
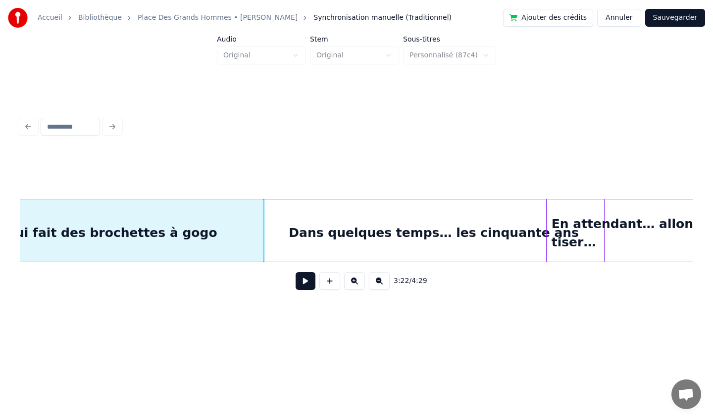
click at [412, 218] on div "Dans quelques temps… les cinquante ans" at bounding box center [433, 232] width 340 height 67
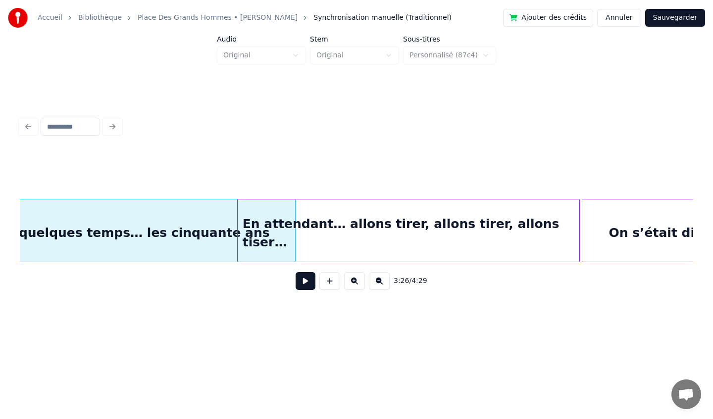
scroll to position [0, 15396]
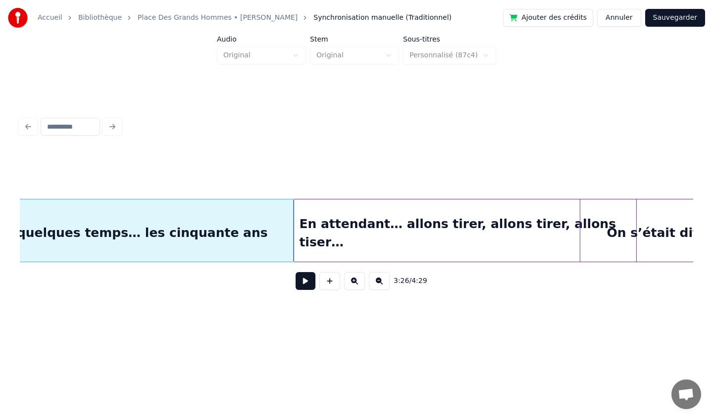
click at [451, 220] on div "En attendant… allons tirer, allons tirer, allons tiser…" at bounding box center [464, 232] width 341 height 67
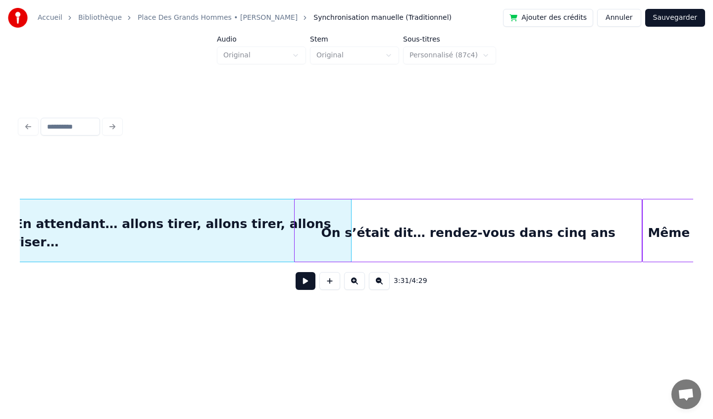
scroll to position [0, 15717]
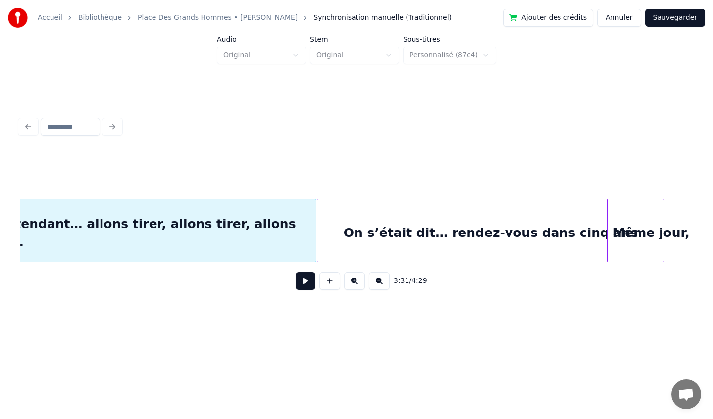
click at [423, 223] on div "On s’était dit… rendez-vous dans cinq ans" at bounding box center [490, 232] width 346 height 67
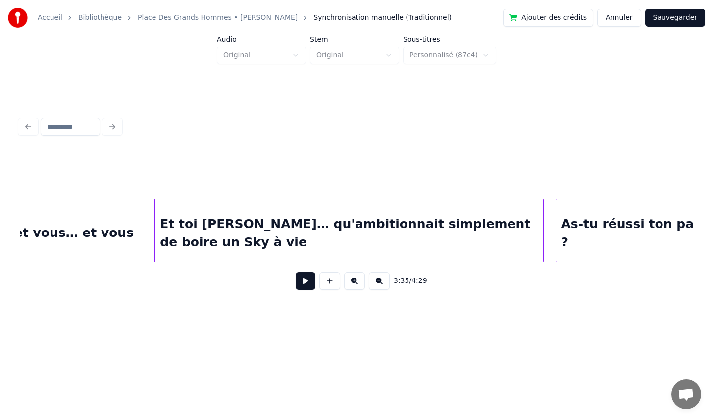
click at [97, 226] on div "Et vous… et vous… et vous" at bounding box center [40, 232] width 230 height 67
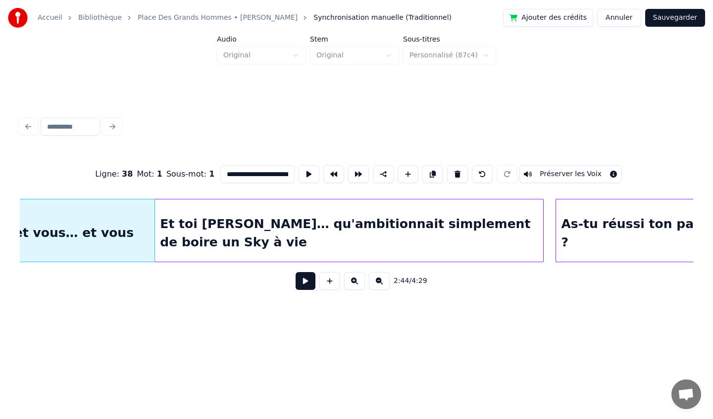
scroll to position [0, 12247]
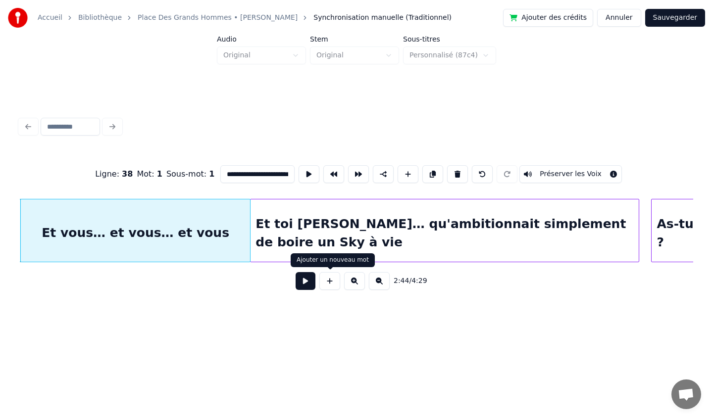
click at [310, 284] on button at bounding box center [305, 281] width 20 height 18
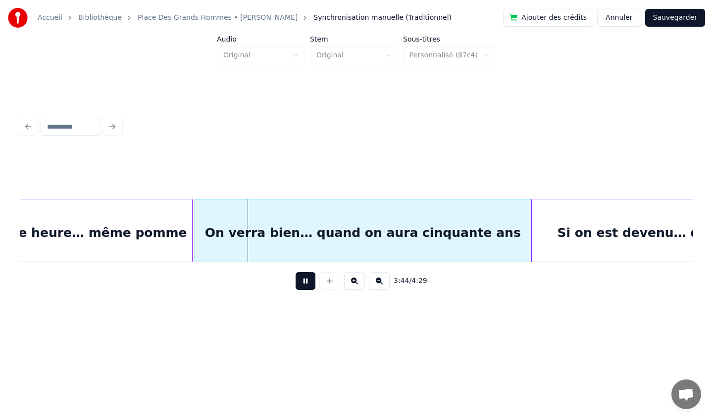
scroll to position [0, 16419]
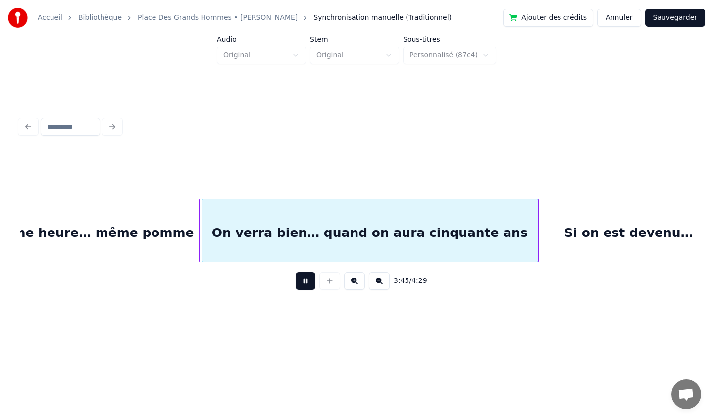
click at [304, 283] on button at bounding box center [305, 281] width 20 height 18
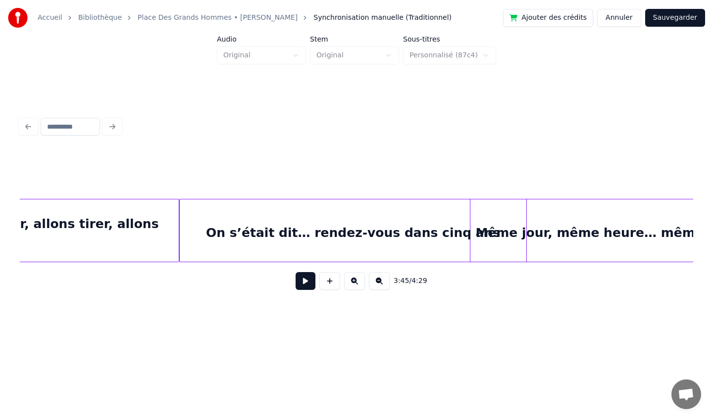
scroll to position [0, 15800]
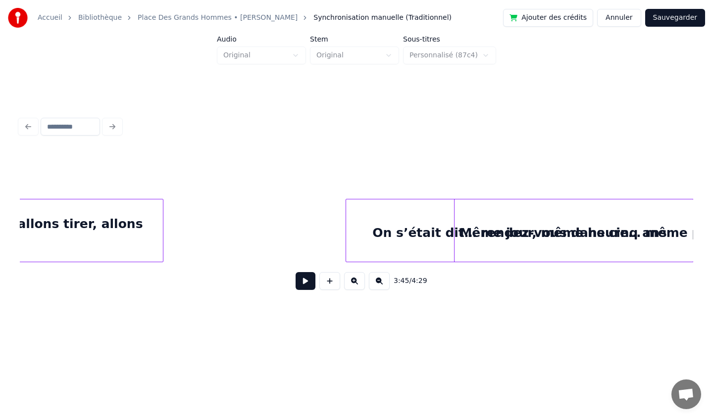
click at [482, 215] on div "On s’était dit… rendez-vous dans cinq ans" at bounding box center [519, 232] width 347 height 67
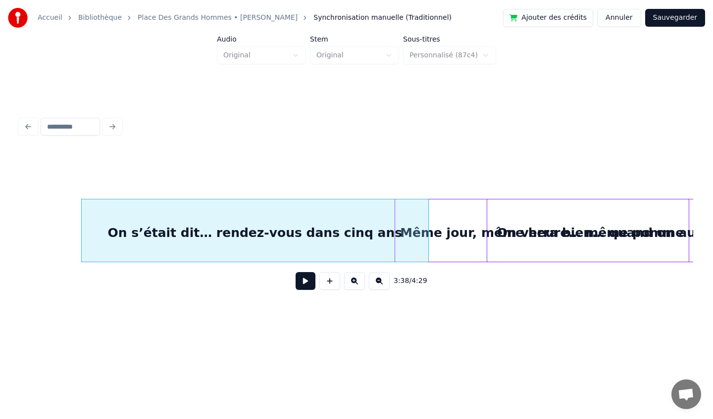
scroll to position [0, 16140]
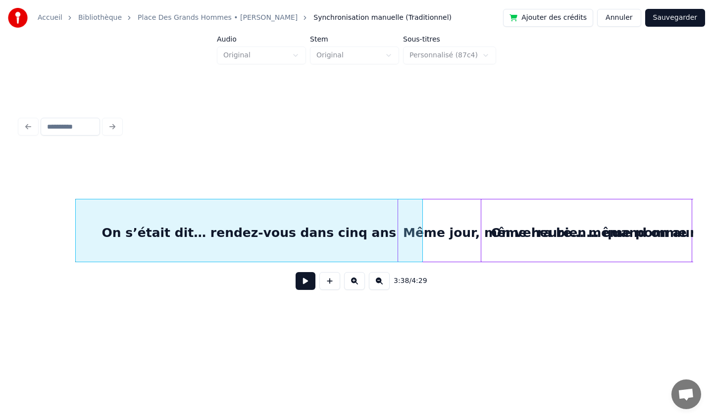
click at [709, 217] on div "Accueil Bibliothèque Place [GEOGRAPHIC_DATA] • [PERSON_NAME] Synchronisation ma…" at bounding box center [356, 166] width 713 height 332
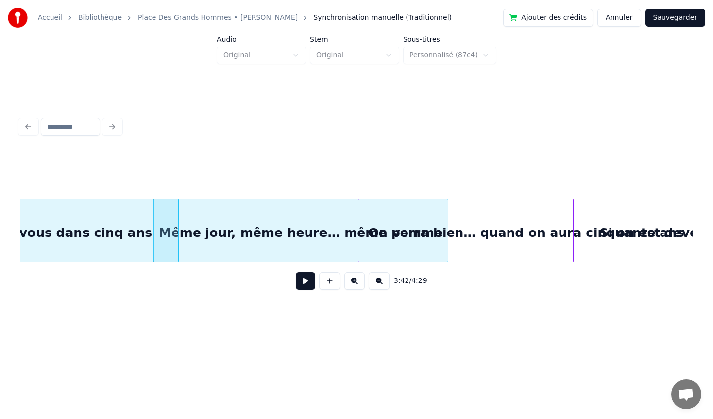
scroll to position [0, 16409]
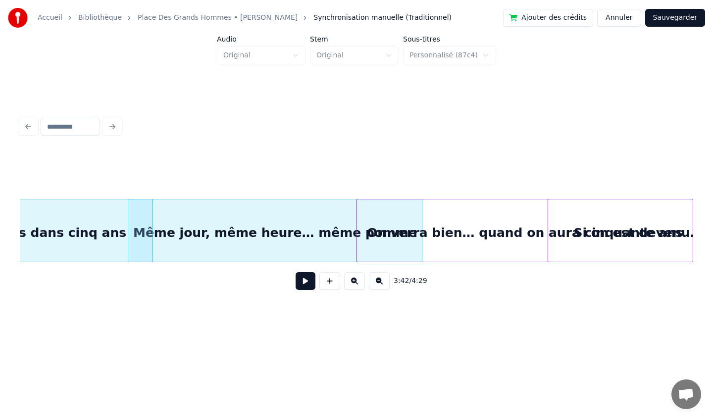
click at [690, 216] on div "On verra bien… quand on aura cinquante ans" at bounding box center [524, 230] width 337 height 63
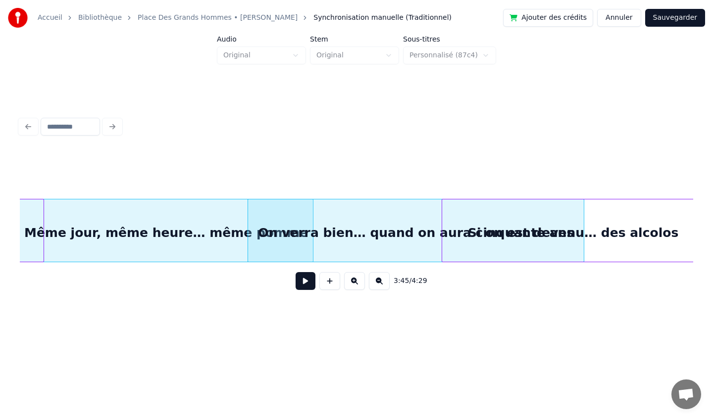
scroll to position [0, 16630]
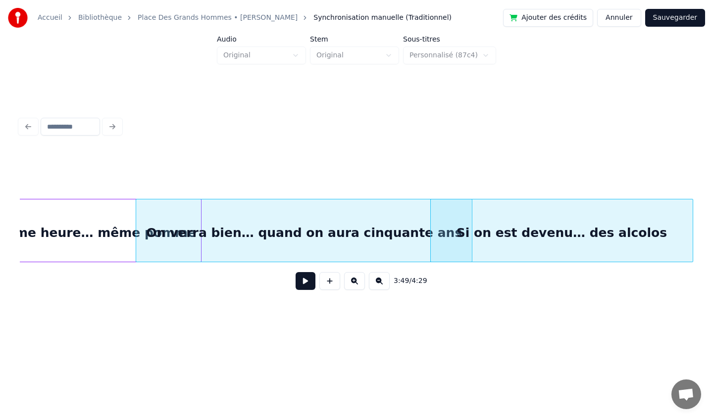
click at [712, 223] on html "Accueil Bibliothèque Place [GEOGRAPHIC_DATA] • [PERSON_NAME] Synchronisation ma…" at bounding box center [356, 173] width 713 height 347
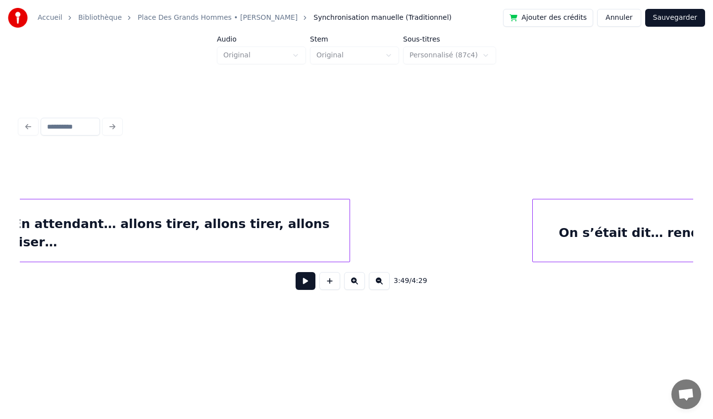
scroll to position [0, 15680]
click at [301, 280] on button at bounding box center [305, 281] width 20 height 18
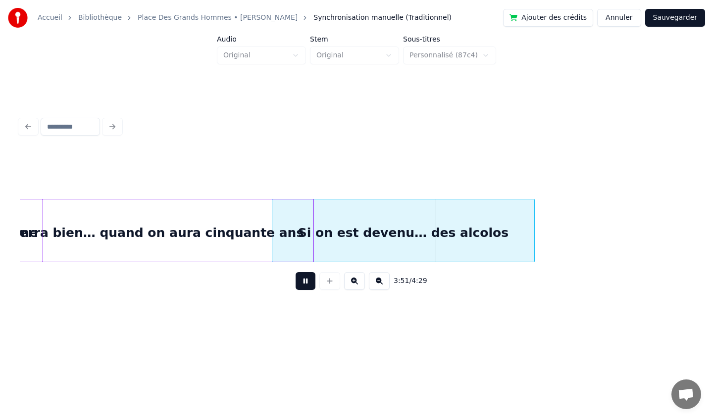
scroll to position [0, 16780]
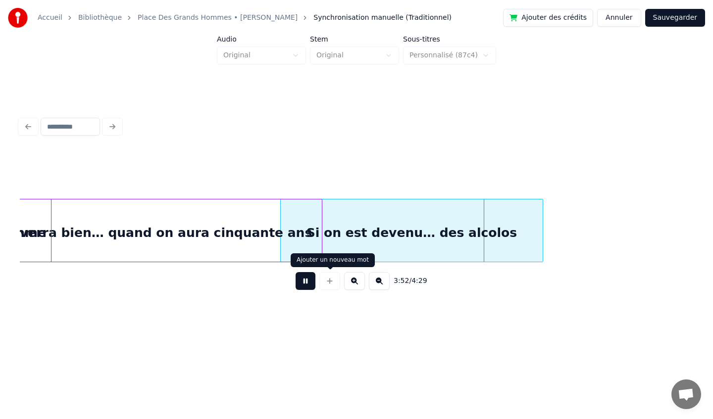
click at [305, 281] on button at bounding box center [305, 281] width 20 height 18
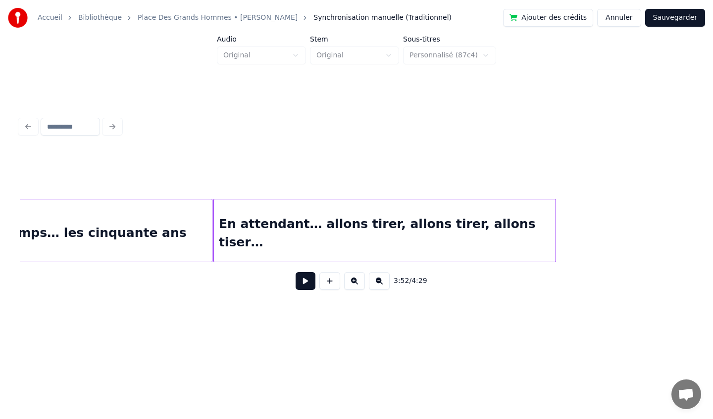
scroll to position [0, 15288]
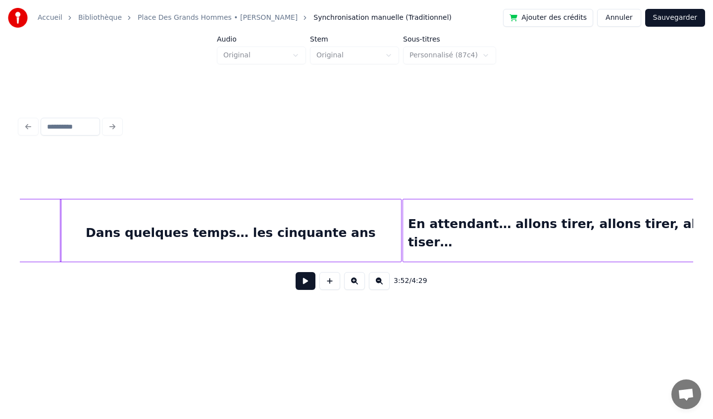
click at [261, 222] on div "Dans quelques temps… les cinquante ans" at bounding box center [230, 232] width 340 height 67
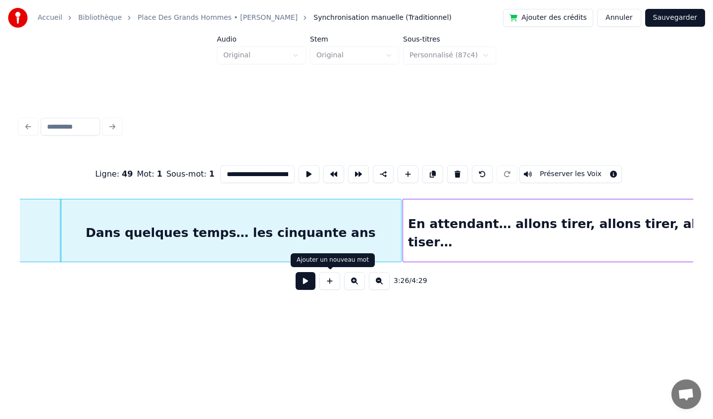
click at [302, 286] on button at bounding box center [305, 281] width 20 height 18
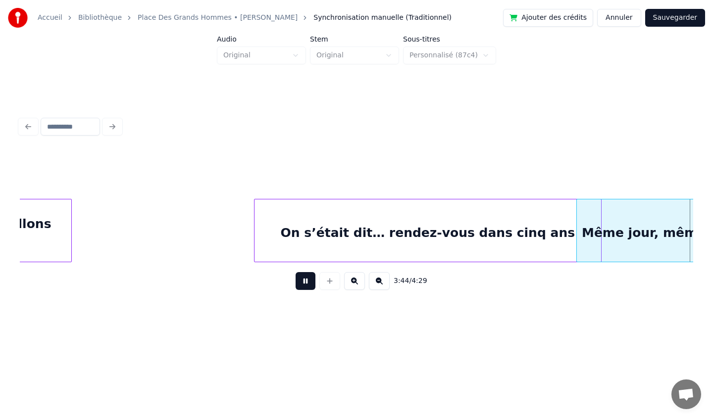
scroll to position [0, 16634]
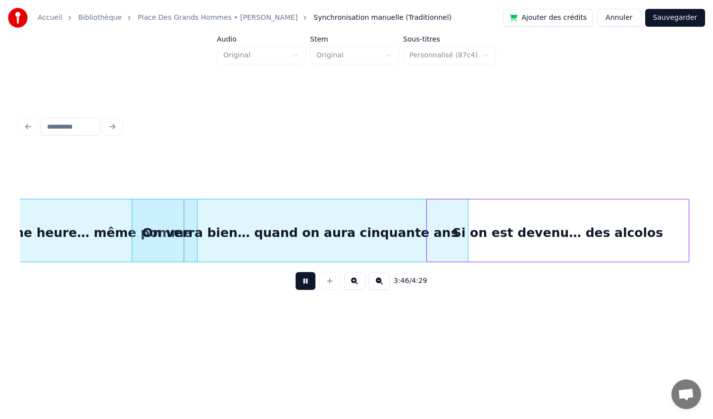
click at [301, 280] on button at bounding box center [305, 281] width 20 height 18
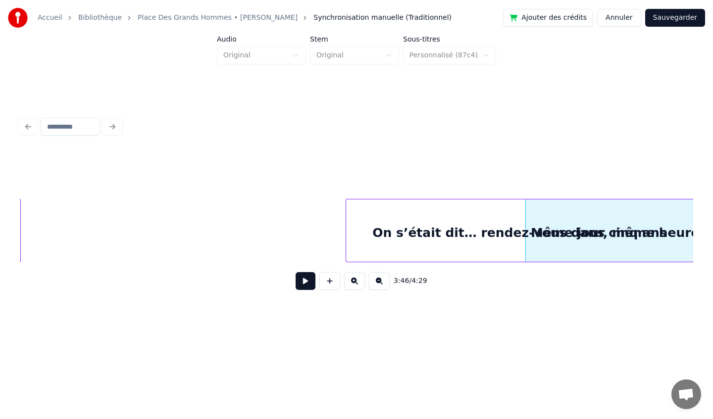
scroll to position [0, 16013]
click at [596, 221] on div "On s’était dit… rendez-vous dans cinq ans" at bounding box center [519, 232] width 346 height 67
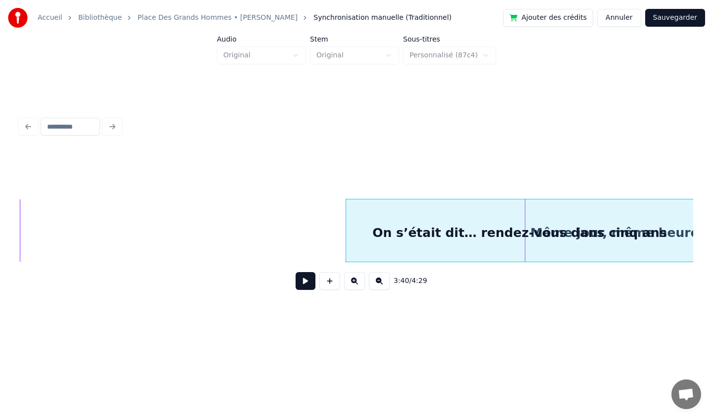
click at [300, 279] on button at bounding box center [305, 281] width 20 height 18
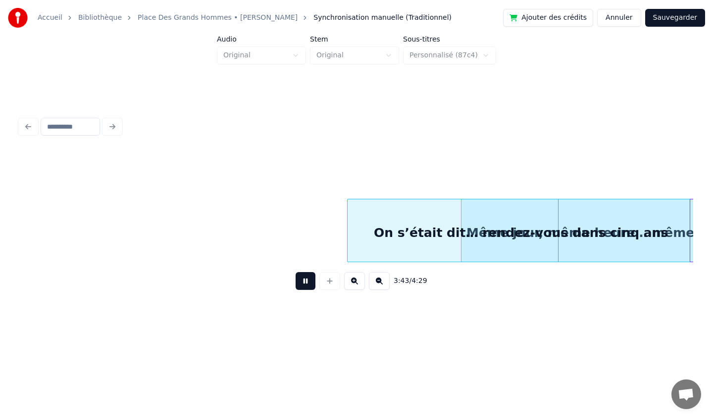
scroll to position [0, 16079]
click at [473, 220] on div "On s’était dit… rendez-vous dans cinq ans" at bounding box center [519, 232] width 347 height 67
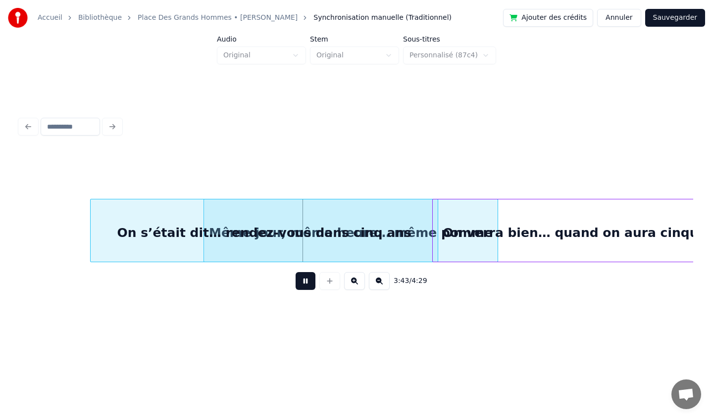
scroll to position [0, 16335]
click at [306, 284] on button at bounding box center [305, 281] width 20 height 18
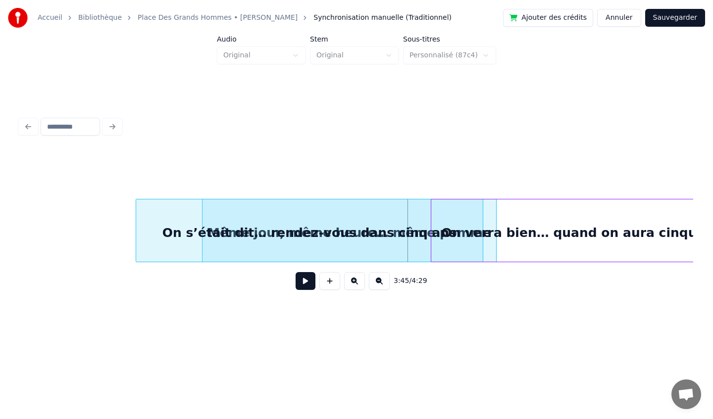
click at [345, 217] on div "On s’était dit… rendez-vous dans cinq ans" at bounding box center [309, 232] width 347 height 67
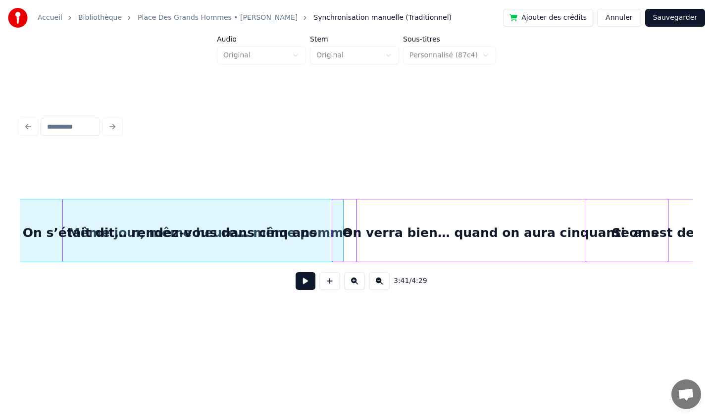
scroll to position [0, 16476]
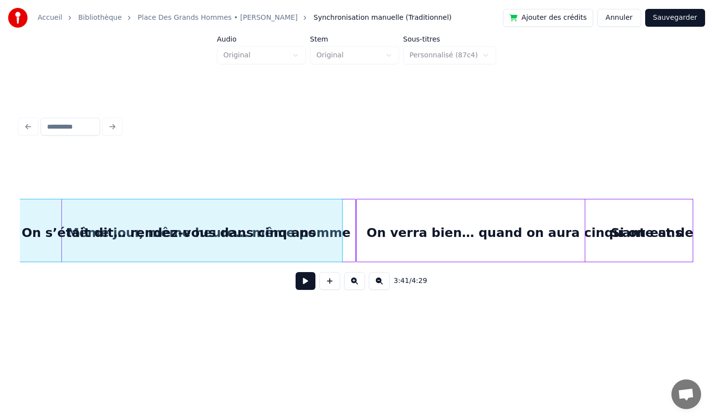
click at [556, 226] on div "On verra bien… quand on aura cinquante ans" at bounding box center [524, 232] width 336 height 67
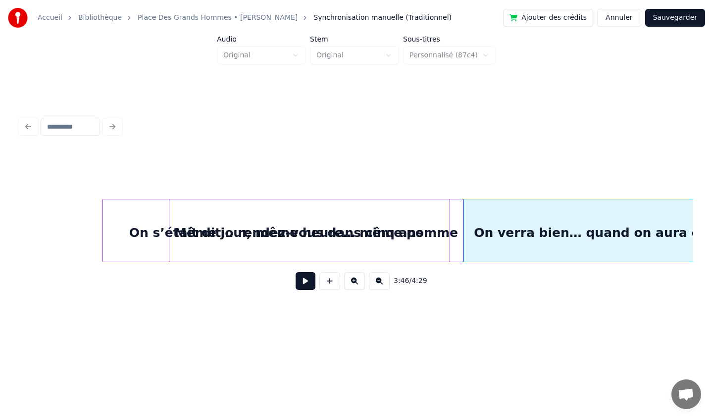
scroll to position [0, 16365]
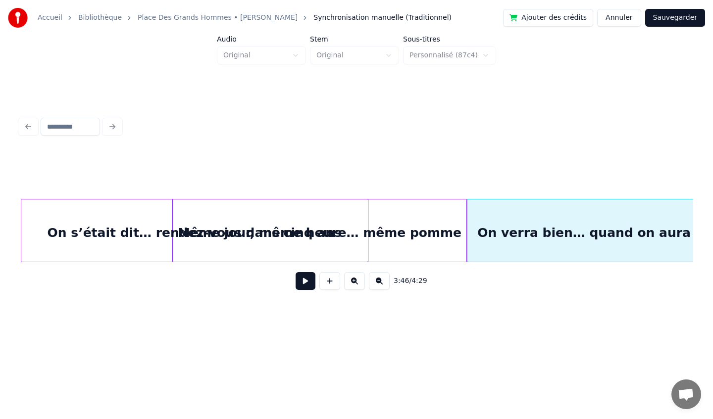
click at [184, 256] on div "On s’était dit… rendez-vous dans cinq ans" at bounding box center [194, 232] width 346 height 67
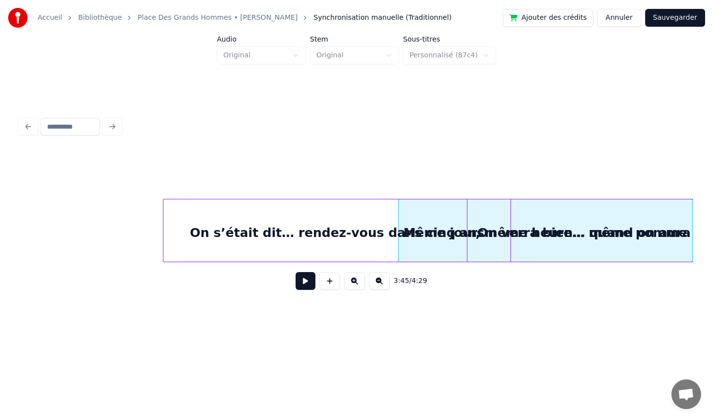
click at [407, 231] on div "On s’était dit… rendez-vous dans cinq ans" at bounding box center [336, 232] width 347 height 67
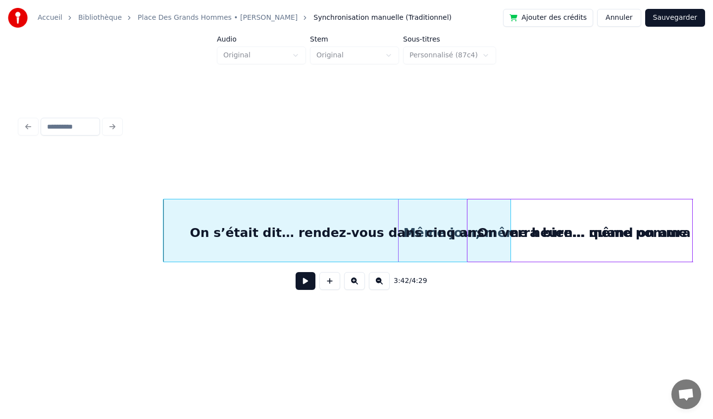
click at [540, 169] on div at bounding box center [356, 173] width 673 height 49
click at [590, 115] on div "3:42 / 4:29" at bounding box center [356, 206] width 681 height 196
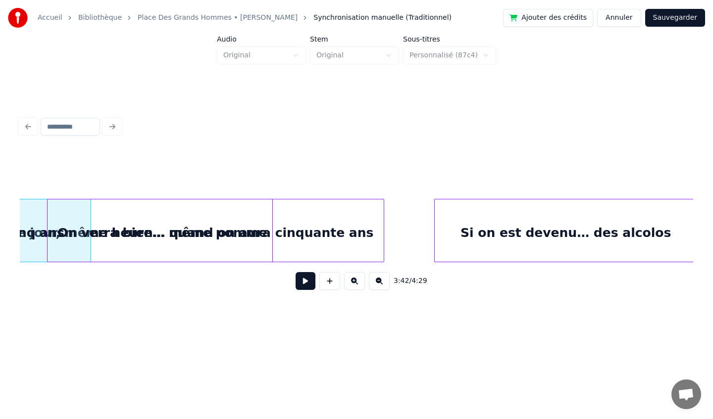
scroll to position [0, 16788]
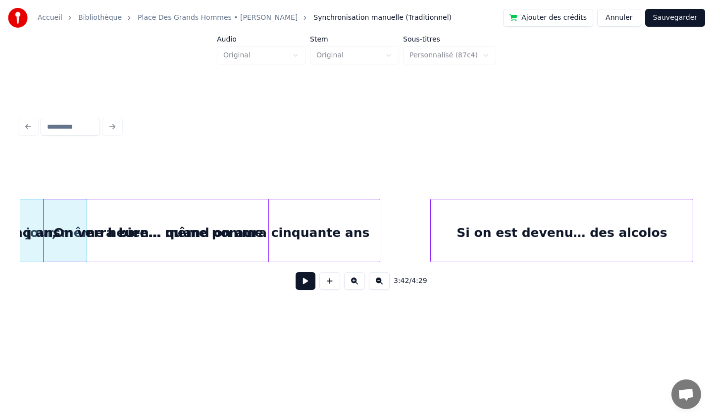
click at [654, 219] on div "Si on est devenu… des alcolos" at bounding box center [562, 232] width 262 height 67
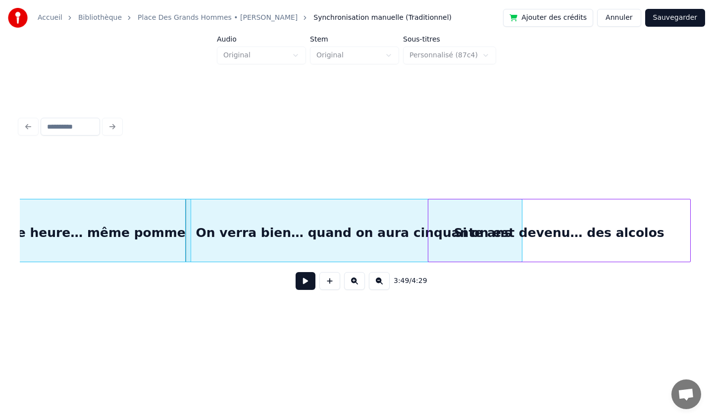
scroll to position [0, 16869]
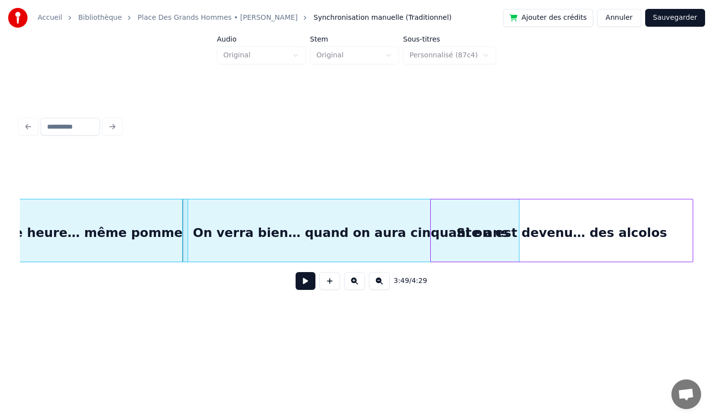
click at [705, 219] on div "Accueil Bibliothèque Place [GEOGRAPHIC_DATA] • [PERSON_NAME] Synchronisation ma…" at bounding box center [356, 166] width 713 height 332
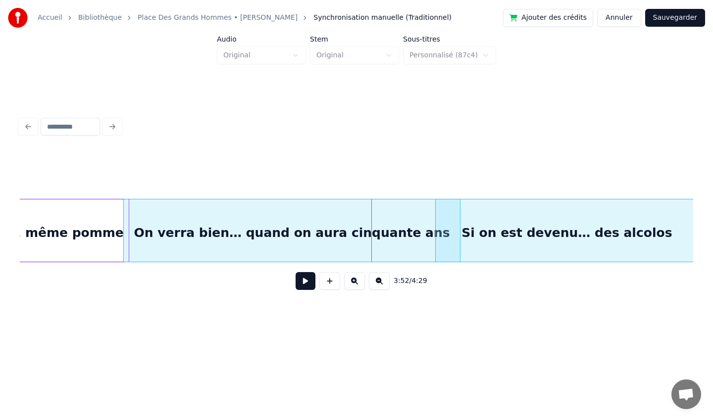
scroll to position [0, 16935]
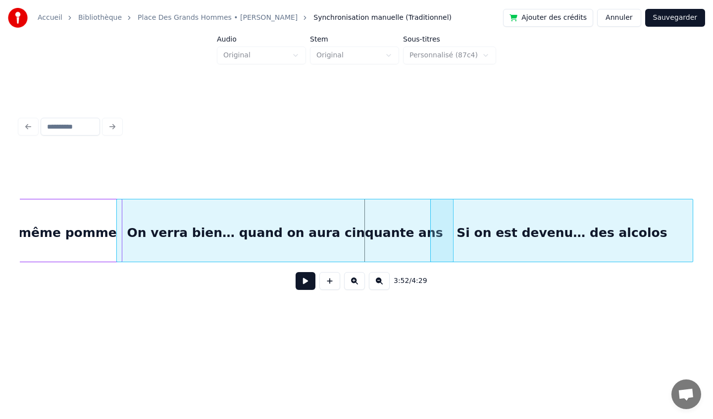
click at [658, 224] on div "Si on est devenu… des alcolos" at bounding box center [562, 232] width 262 height 67
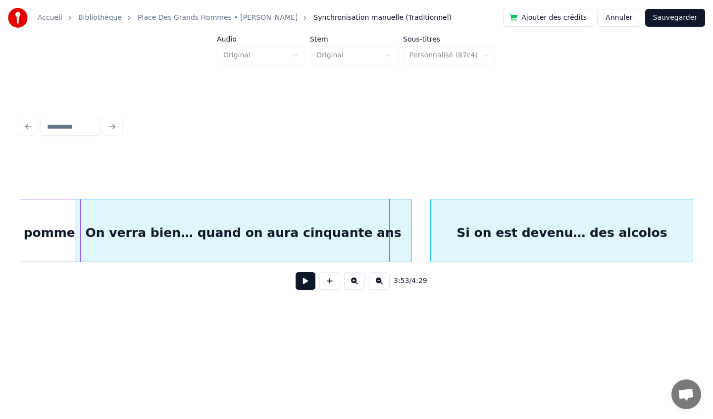
click at [566, 220] on div "Si on est devenu… des alcolos" at bounding box center [562, 232] width 262 height 67
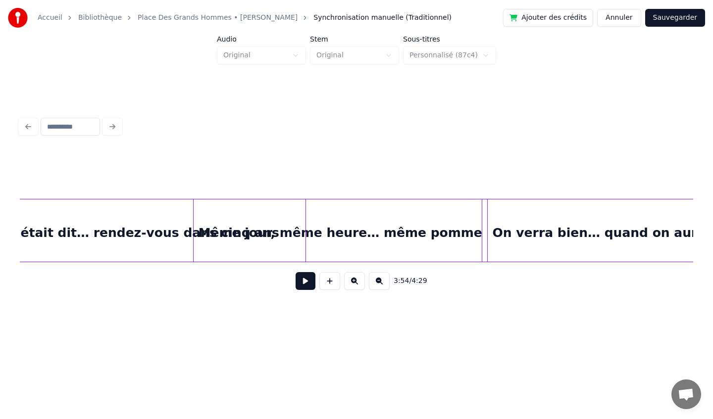
scroll to position [0, 16568]
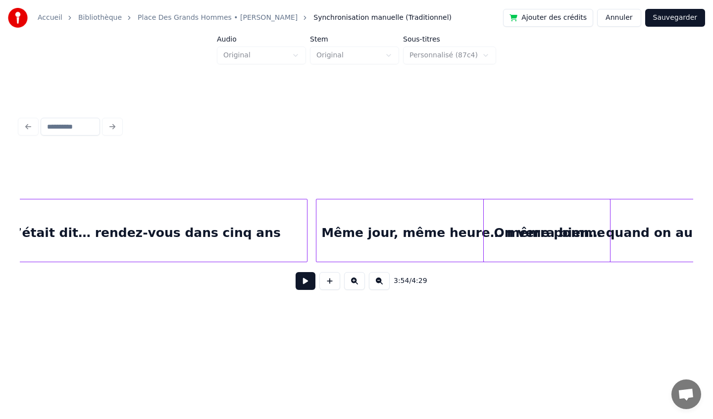
click at [476, 218] on div "Même jour, même heure… même pomme" at bounding box center [462, 232] width 293 height 67
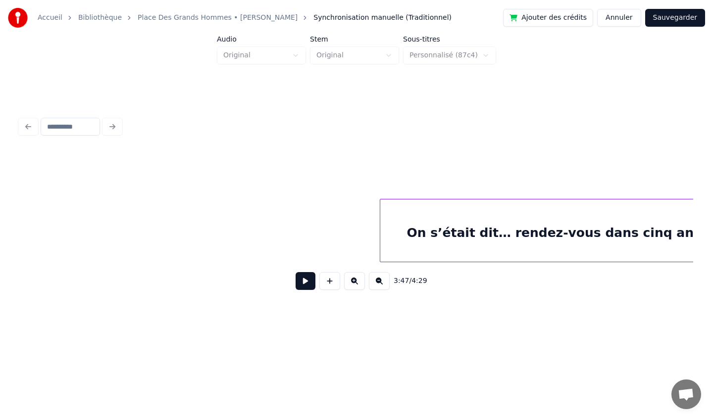
scroll to position [0, 16213]
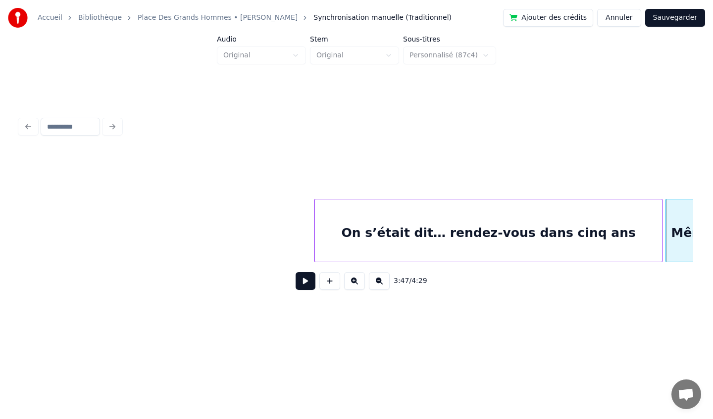
click at [308, 281] on button at bounding box center [305, 281] width 20 height 18
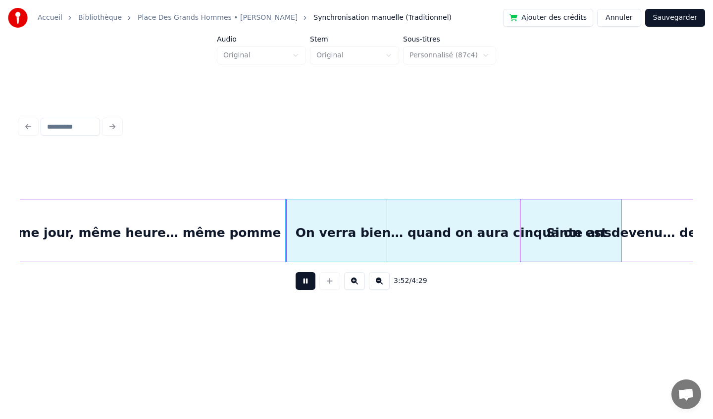
click at [430, 228] on div "On verra bien… quand on aura cinquante ans" at bounding box center [454, 232] width 336 height 67
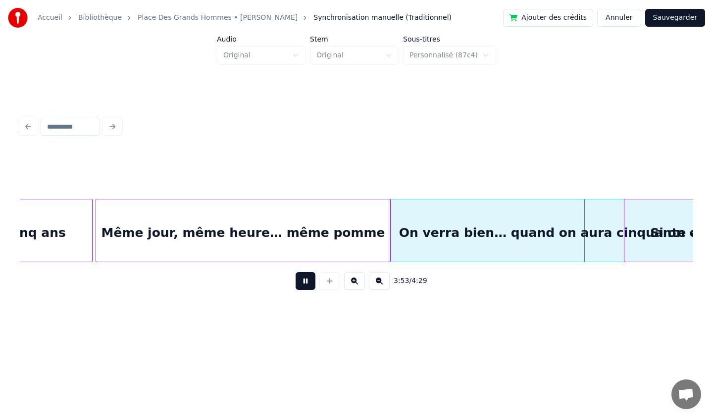
scroll to position [0, 16776]
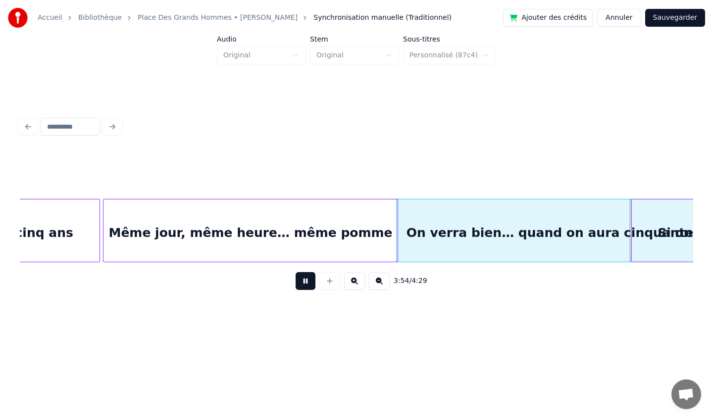
click at [304, 284] on button at bounding box center [305, 281] width 20 height 18
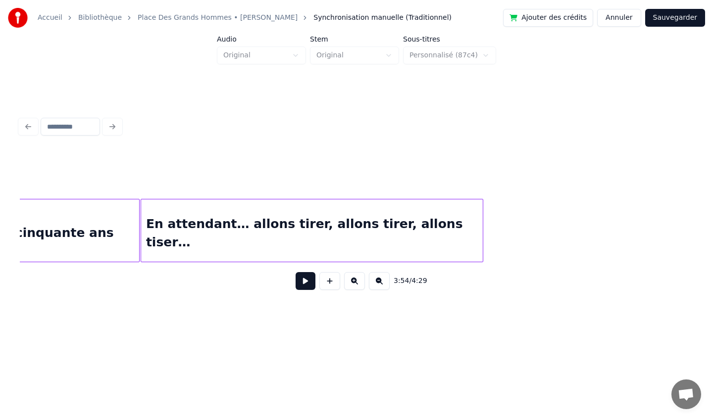
scroll to position [0, 15548]
click at [306, 220] on div "En attendant… allons tirer, allons tirer, allons tiser…" at bounding box center [313, 232] width 341 height 67
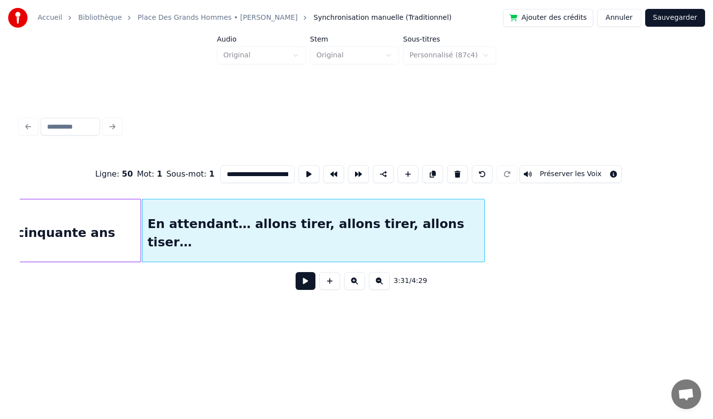
click at [304, 283] on button at bounding box center [305, 281] width 20 height 18
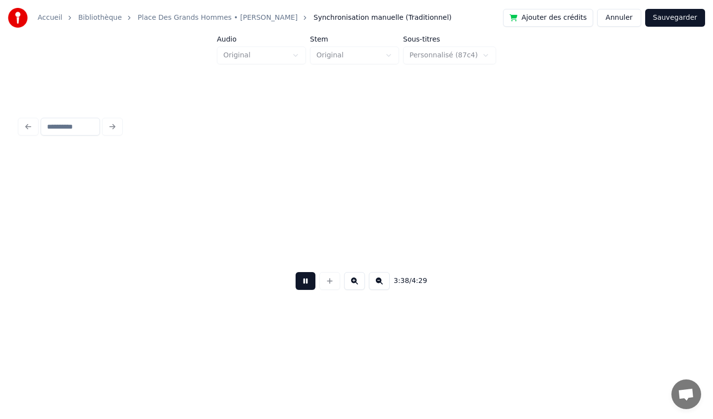
scroll to position [0, 16221]
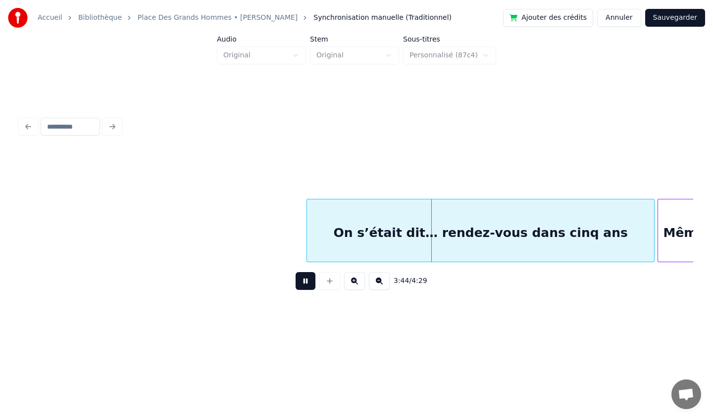
click at [306, 281] on button at bounding box center [305, 281] width 20 height 18
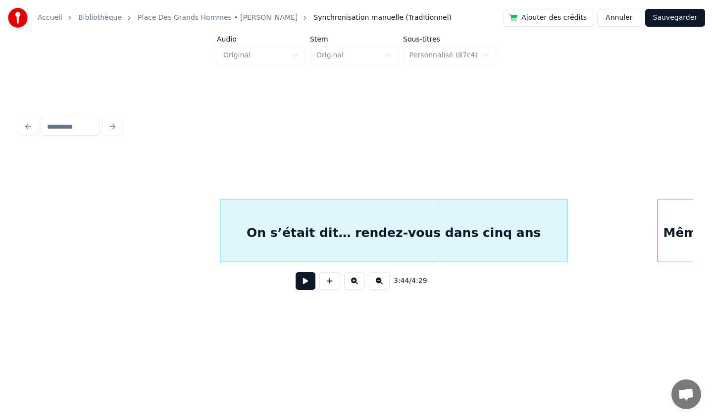
click at [401, 218] on div "On s’était dit… rendez-vous dans cinq ans" at bounding box center [393, 232] width 346 height 67
click at [310, 282] on button at bounding box center [305, 281] width 20 height 18
click at [309, 283] on button at bounding box center [305, 281] width 20 height 18
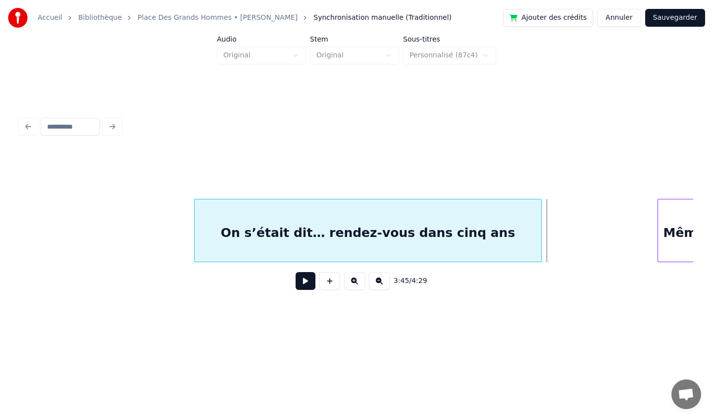
click at [349, 220] on div "On s’était dit… rendez-vous dans cinq ans" at bounding box center [367, 232] width 347 height 67
click at [305, 286] on button at bounding box center [305, 281] width 20 height 18
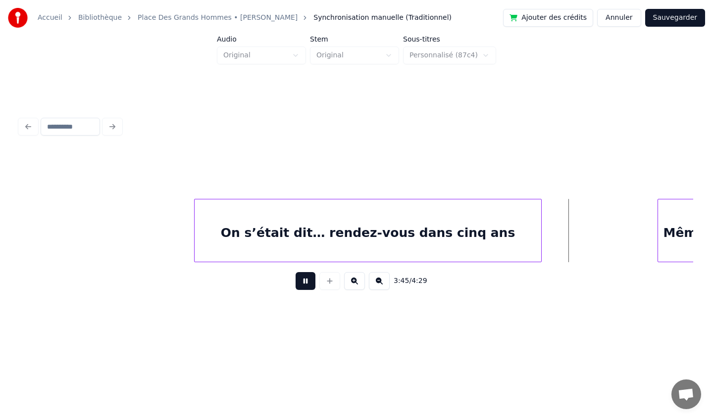
click at [305, 284] on button at bounding box center [305, 281] width 20 height 18
click at [499, 230] on div at bounding box center [498, 230] width 3 height 62
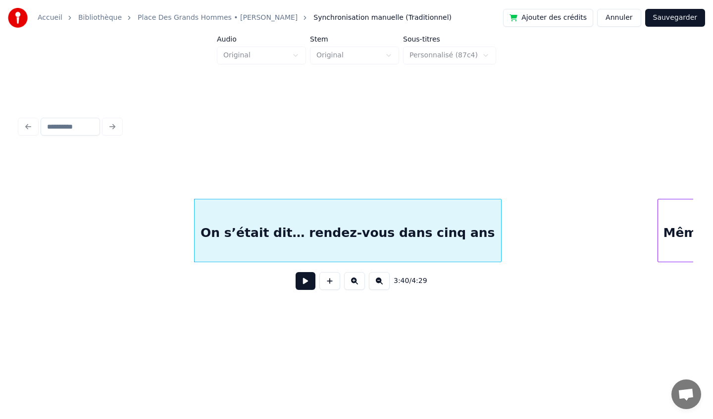
scroll to position [0, 16479]
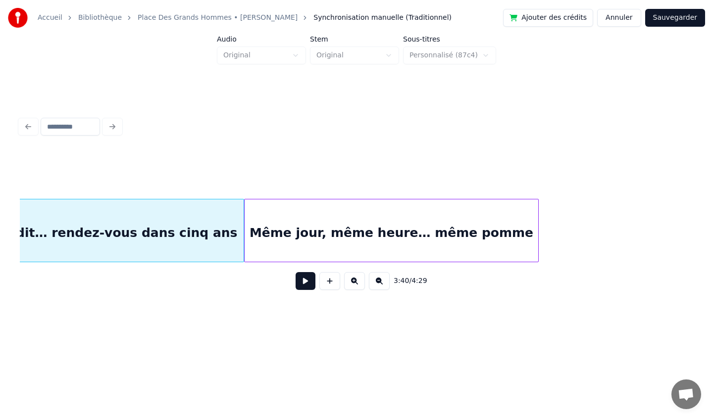
click at [514, 244] on div "Même jour, même heure… même pomme" at bounding box center [390, 232] width 293 height 67
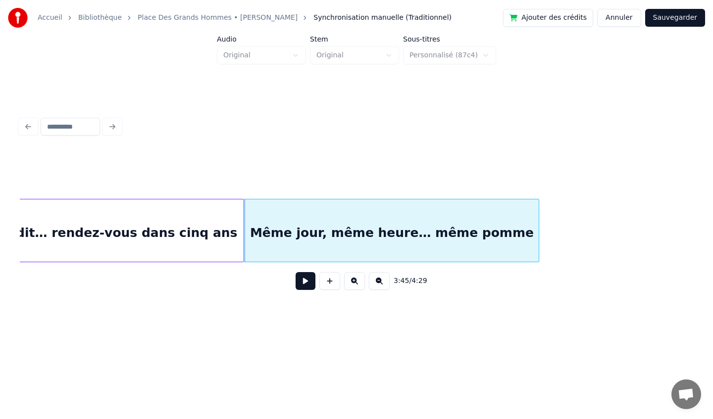
click at [303, 286] on button at bounding box center [305, 281] width 20 height 18
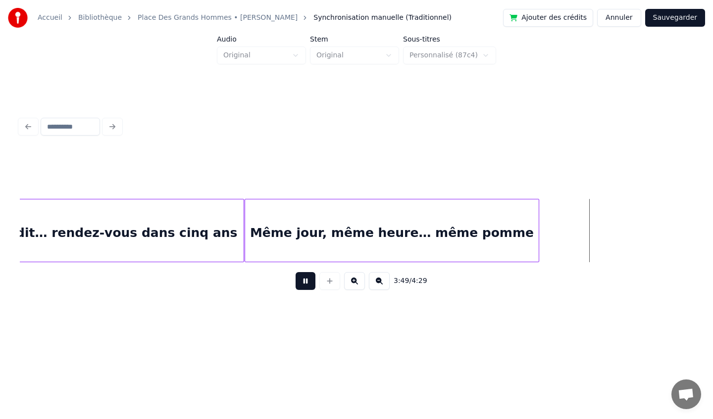
click at [306, 282] on button at bounding box center [305, 281] width 20 height 18
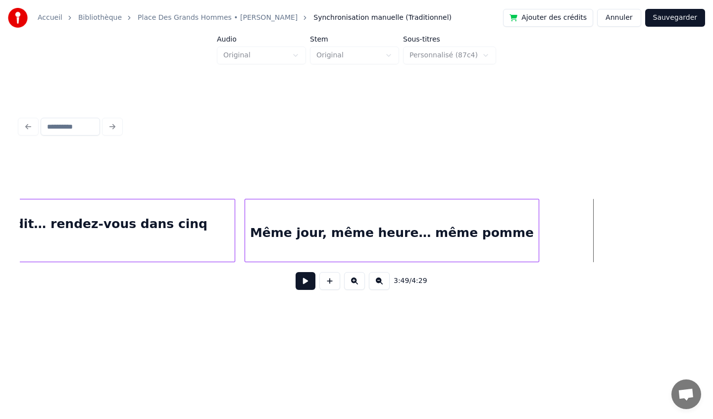
click at [234, 239] on div at bounding box center [233, 230] width 3 height 62
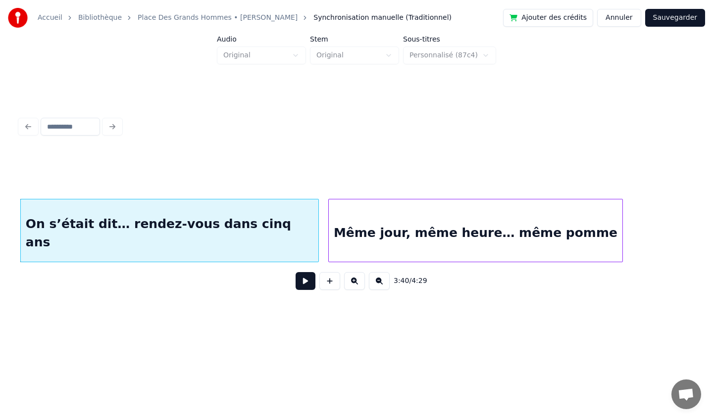
click at [329, 238] on div "Même jour, même heure… même pomme" at bounding box center [475, 232] width 293 height 67
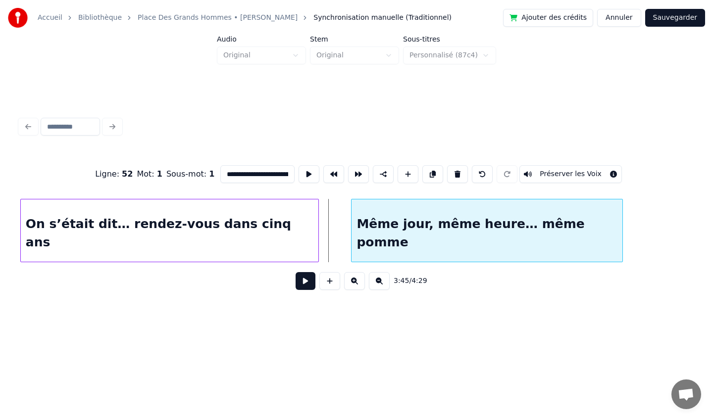
click at [352, 237] on div at bounding box center [352, 230] width 3 height 62
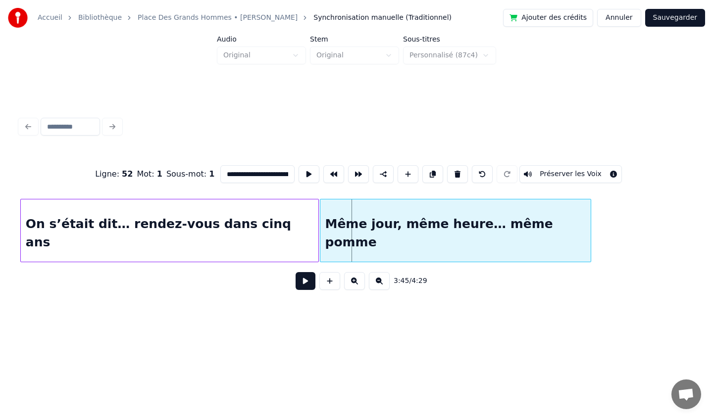
click at [337, 246] on div "Même jour, même heure… même pomme" at bounding box center [455, 232] width 271 height 67
click at [235, 249] on div "On s’était dit… rendez-vous dans cinq ans" at bounding box center [169, 232] width 297 height 67
type input "**********"
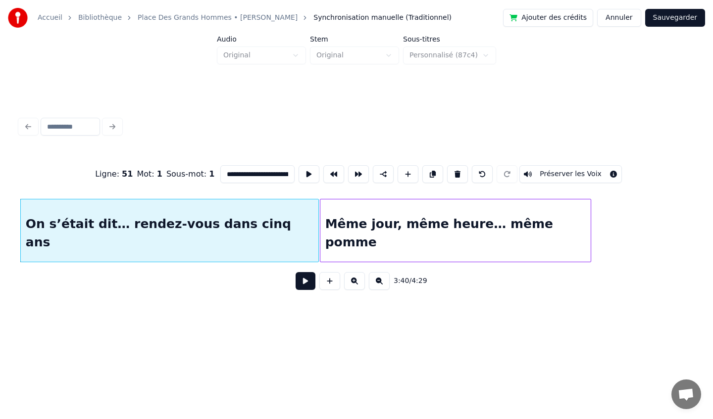
click at [306, 284] on button at bounding box center [305, 281] width 20 height 18
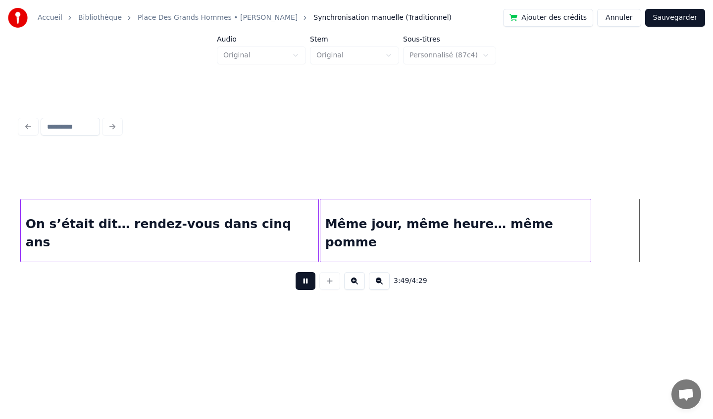
click at [308, 280] on button at bounding box center [305, 281] width 20 height 18
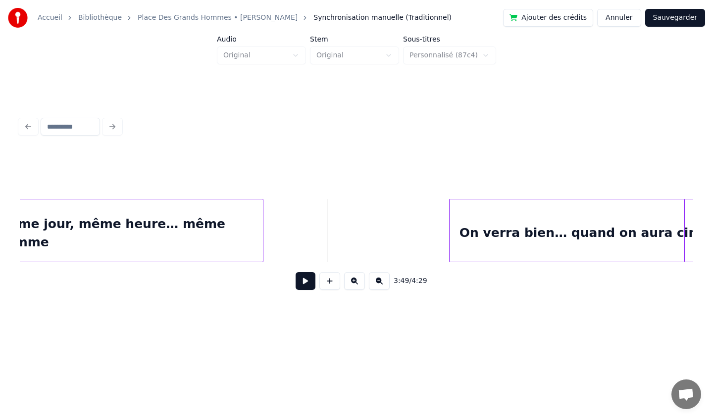
scroll to position [0, 16813]
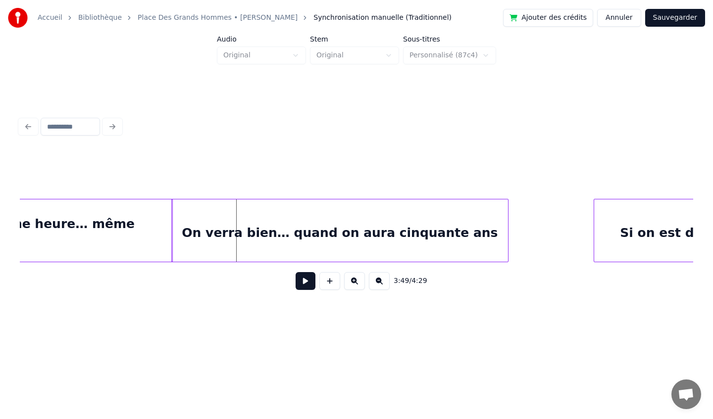
click at [390, 239] on div "On verra bien… quand on aura cinquante ans" at bounding box center [340, 232] width 336 height 67
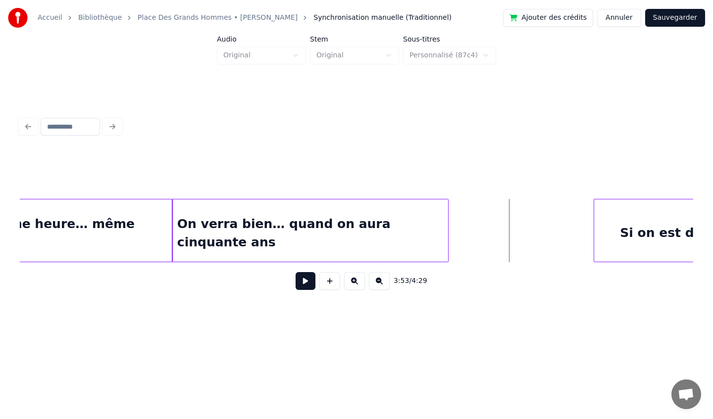
click at [446, 235] on div at bounding box center [446, 230] width 3 height 62
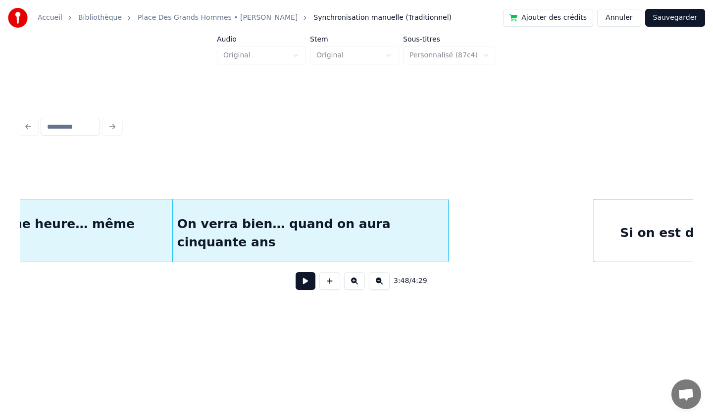
click at [166, 303] on div "3:48 / 4:29" at bounding box center [356, 206] width 681 height 196
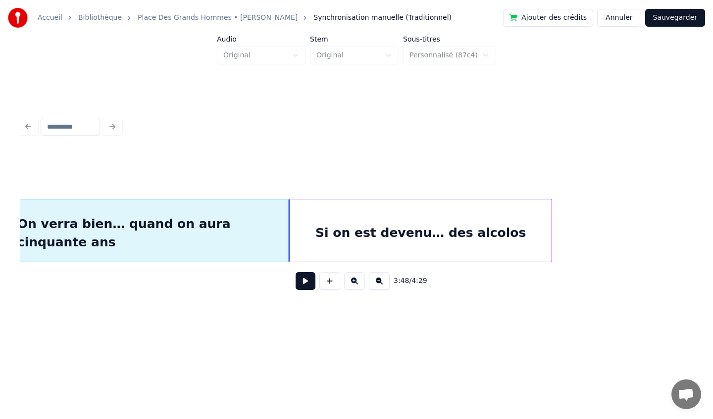
click at [488, 223] on div "Si on est devenu… des alcolos" at bounding box center [420, 232] width 262 height 67
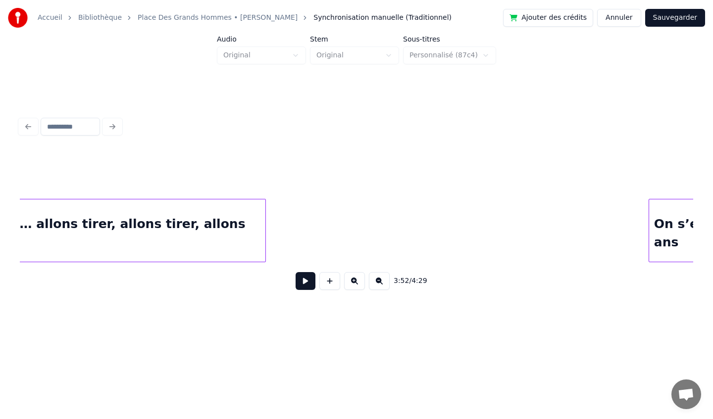
click at [114, 226] on div "En attendant… allons tirer, allons tirer, allons tiser…" at bounding box center [94, 232] width 341 height 67
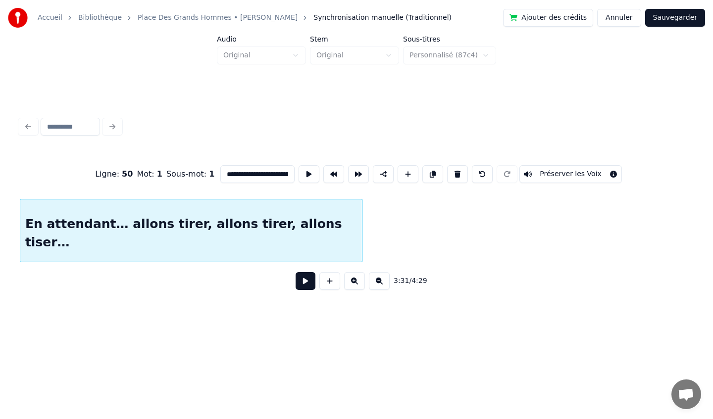
click at [300, 284] on button at bounding box center [305, 281] width 20 height 18
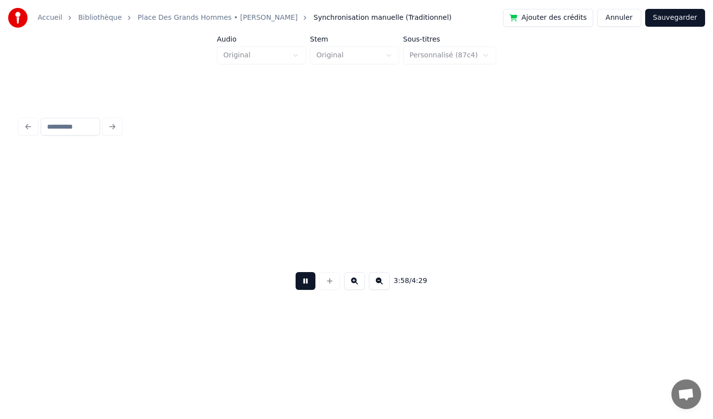
scroll to position [0, 17690]
click at [304, 285] on button at bounding box center [305, 281] width 20 height 18
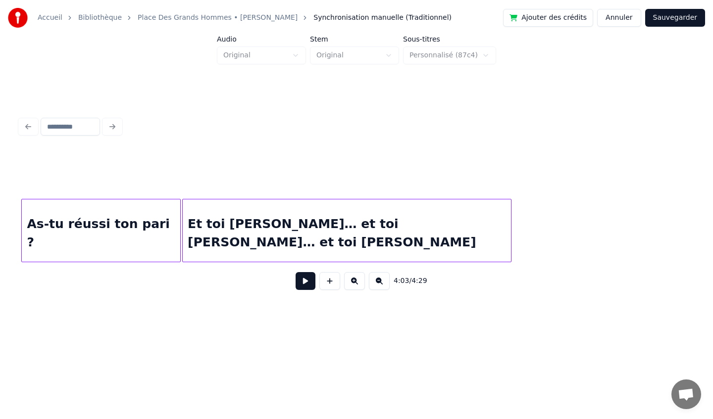
scroll to position [0, 12291]
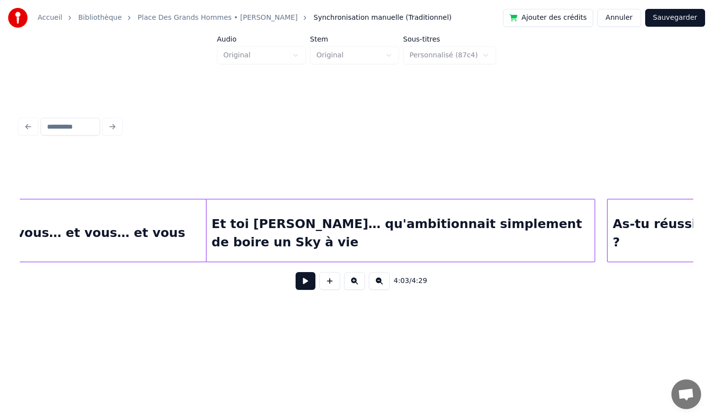
click at [665, 18] on button "Sauvegarder" at bounding box center [675, 18] width 60 height 18
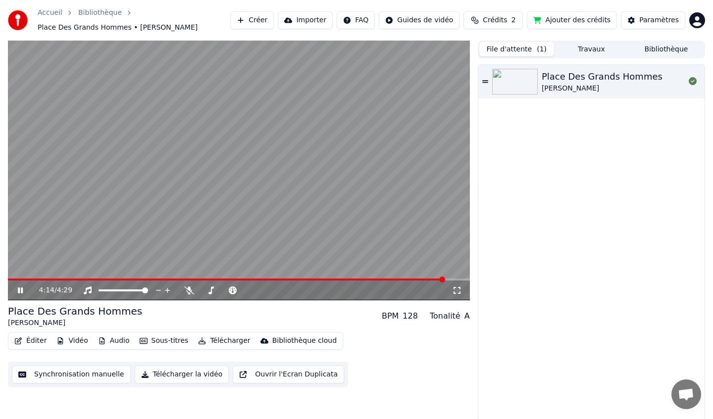
click at [22, 290] on icon at bounding box center [20, 291] width 5 height 6
click at [34, 339] on button "Éditer" at bounding box center [30, 341] width 40 height 14
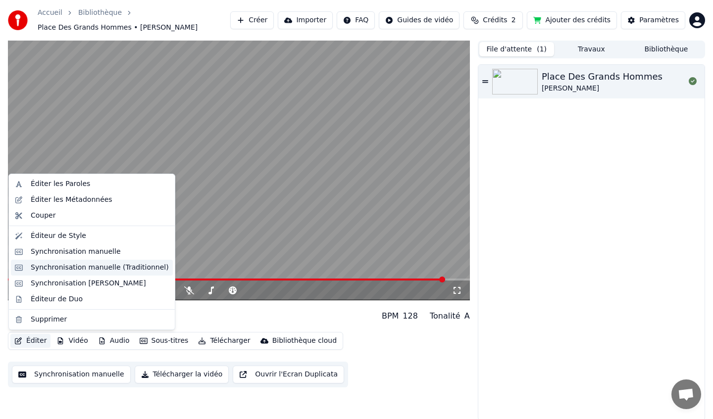
click at [68, 271] on div "Synchronisation manuelle (Traditionnel)" at bounding box center [100, 268] width 138 height 10
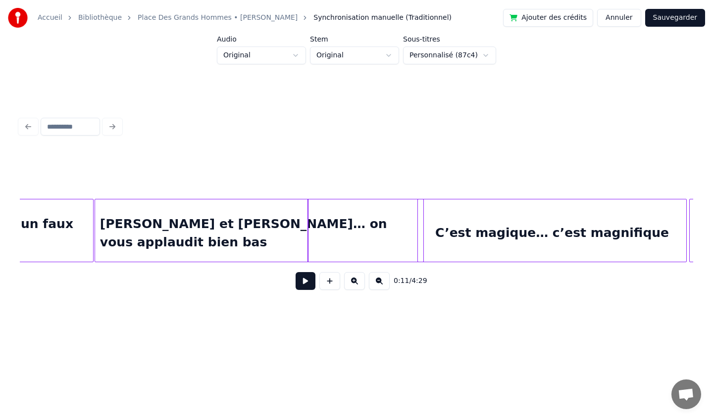
scroll to position [0, 3776]
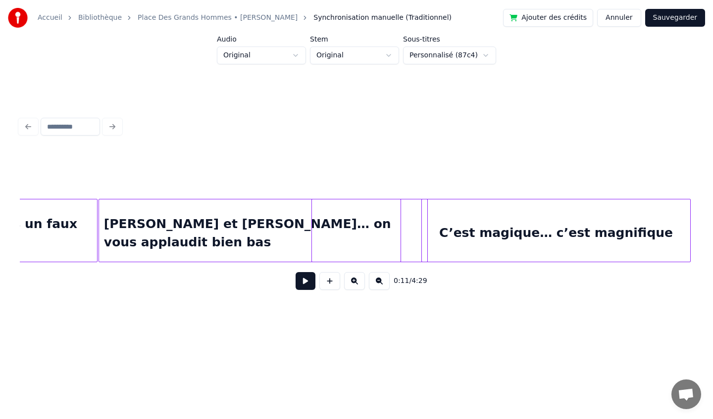
click at [368, 219] on div at bounding box center [356, 230] width 90 height 63
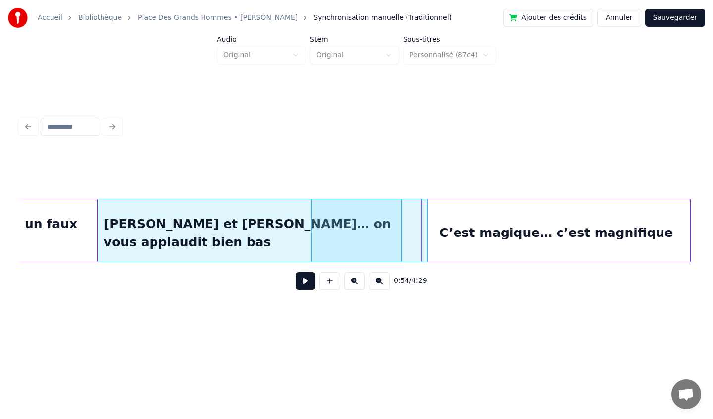
click at [447, 276] on div "0:54 / 4:29" at bounding box center [356, 281] width 657 height 22
click at [406, 216] on div "[PERSON_NAME] et [PERSON_NAME]… on vous applaudit bien bas" at bounding box center [263, 232] width 328 height 67
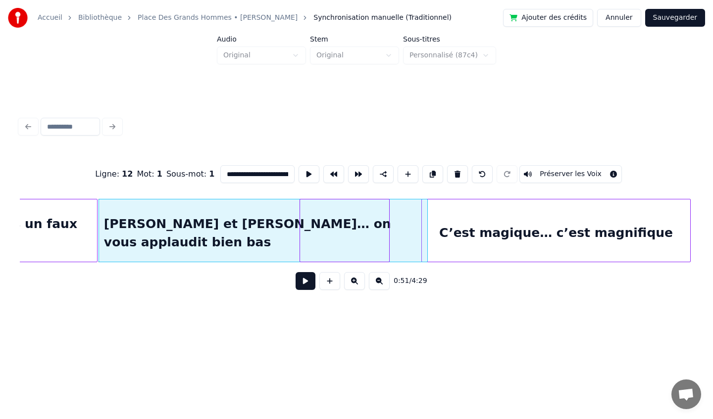
click at [338, 217] on div at bounding box center [344, 230] width 90 height 63
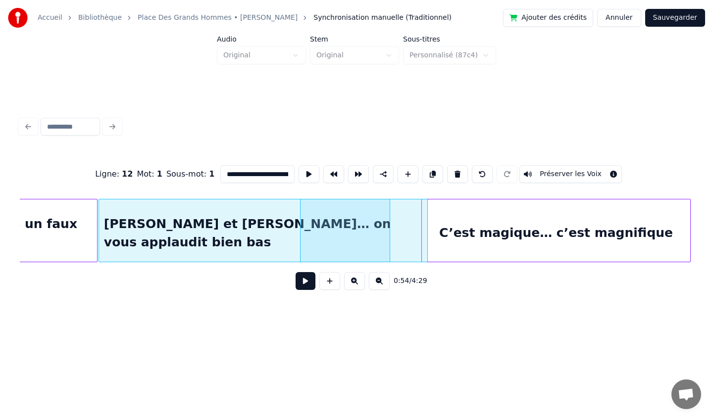
click at [339, 217] on div at bounding box center [345, 230] width 90 height 63
click at [414, 234] on div "[PERSON_NAME] et [PERSON_NAME]… on vous applaudit bien bas" at bounding box center [263, 232] width 328 height 67
type input "**********"
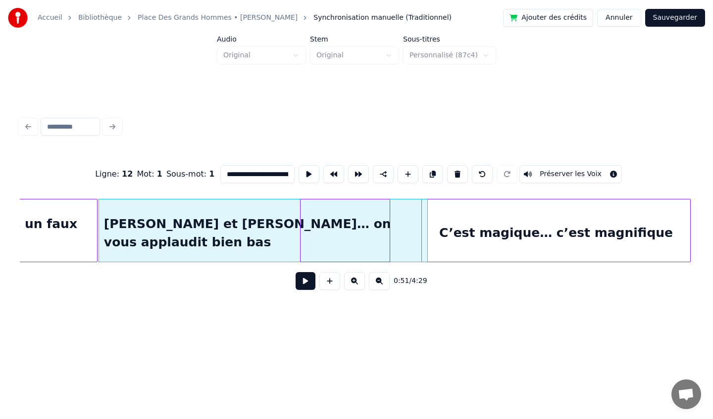
click at [351, 224] on div at bounding box center [345, 230] width 90 height 63
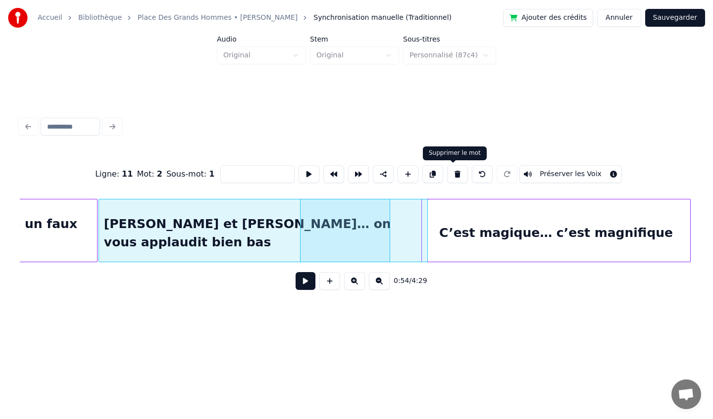
click at [450, 178] on button at bounding box center [457, 174] width 21 height 18
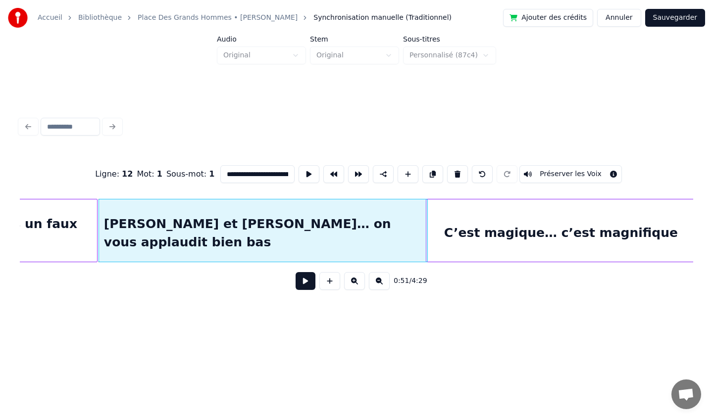
scroll to position [0, 3781]
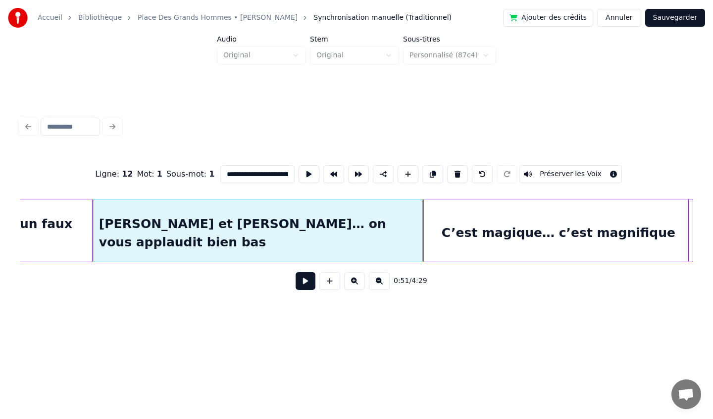
click at [454, 217] on div "C’est magique… c’est magnifique" at bounding box center [558, 232] width 269 height 67
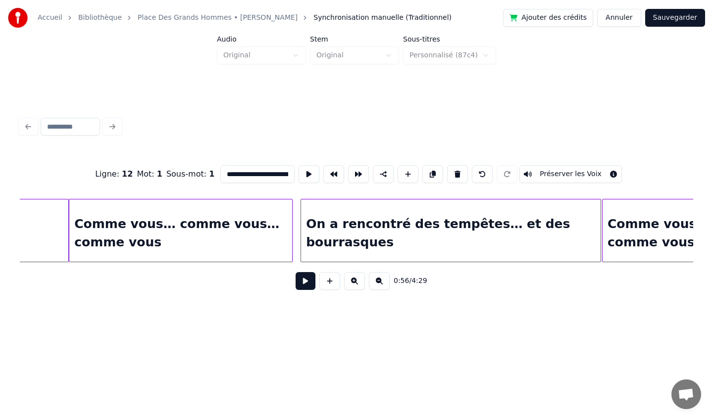
scroll to position [0, 11138]
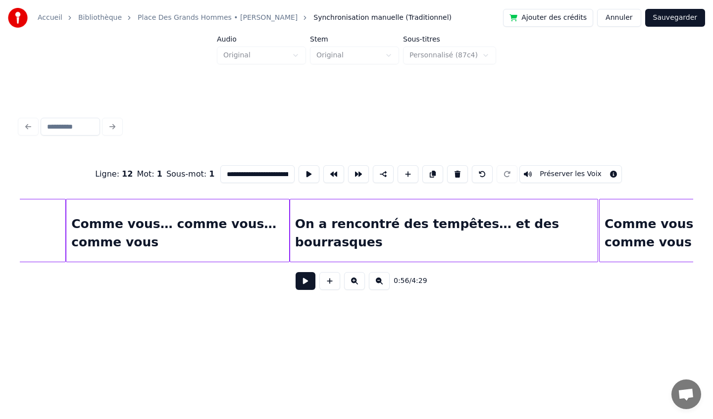
click at [291, 221] on div at bounding box center [291, 230] width 3 height 62
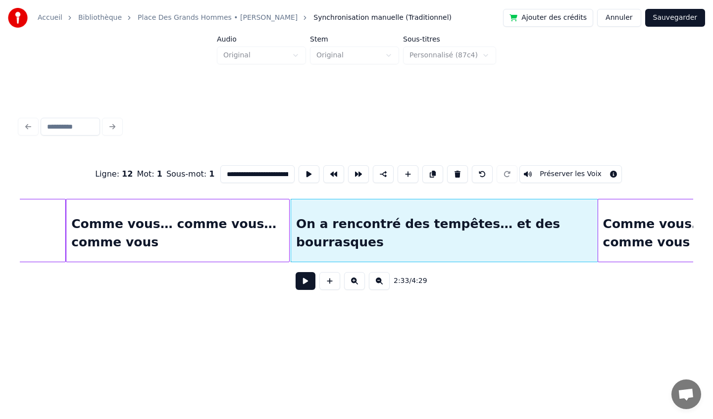
click at [599, 222] on div at bounding box center [599, 230] width 3 height 62
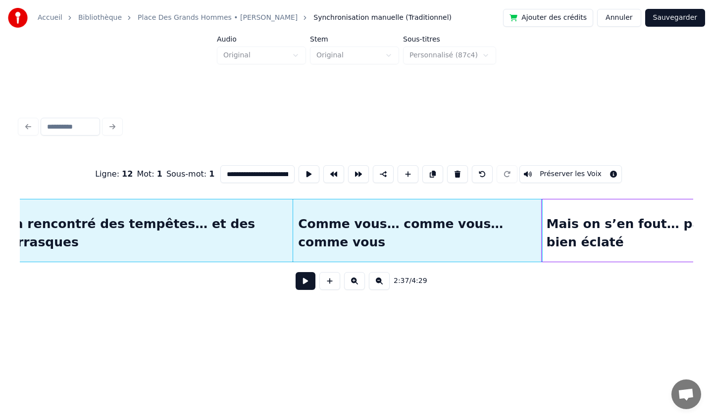
scroll to position [0, 11445]
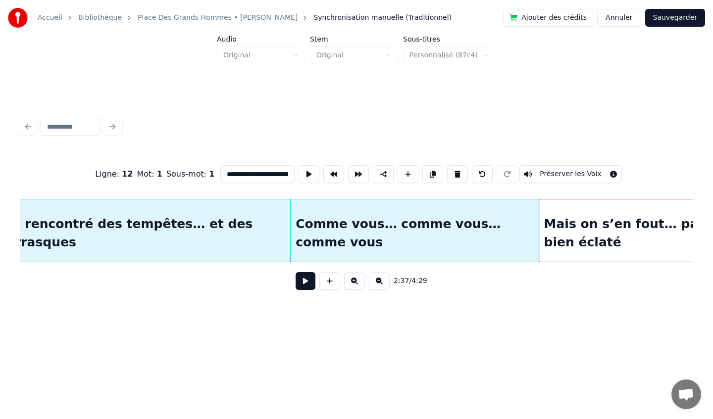
click at [209, 219] on div "On a rencontré des tempêtes… et des bourrasques" at bounding box center [137, 232] width 306 height 67
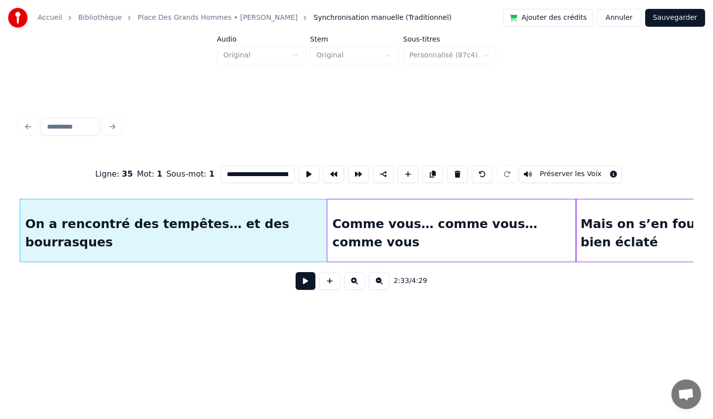
click at [394, 214] on div "Comme vous… comme vous… comme vous" at bounding box center [451, 232] width 249 height 67
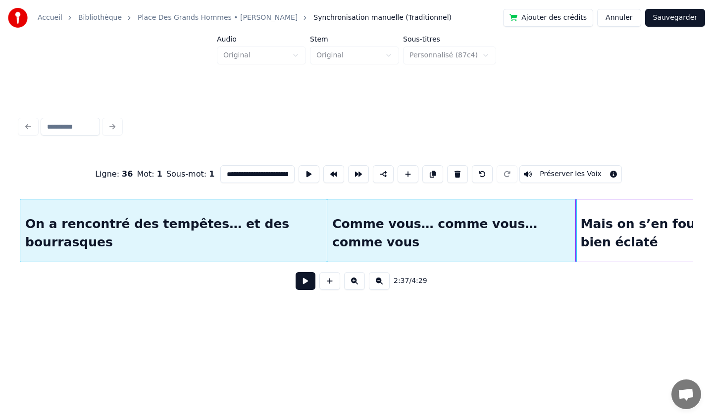
click at [624, 216] on div "Mais on s’en fout… parce qu’on s’est bien éclaté" at bounding box center [717, 232] width 283 height 67
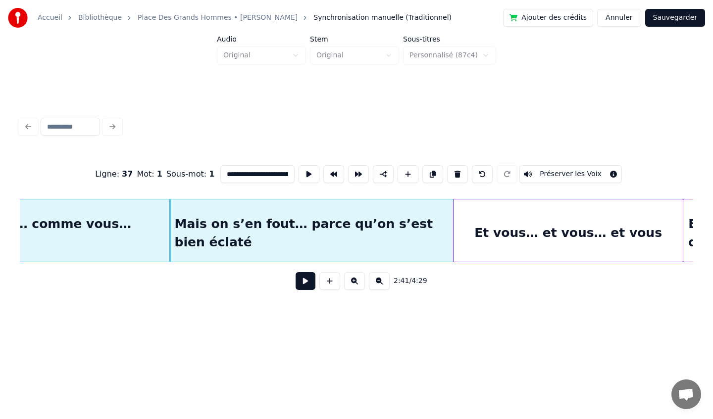
scroll to position [0, 11824]
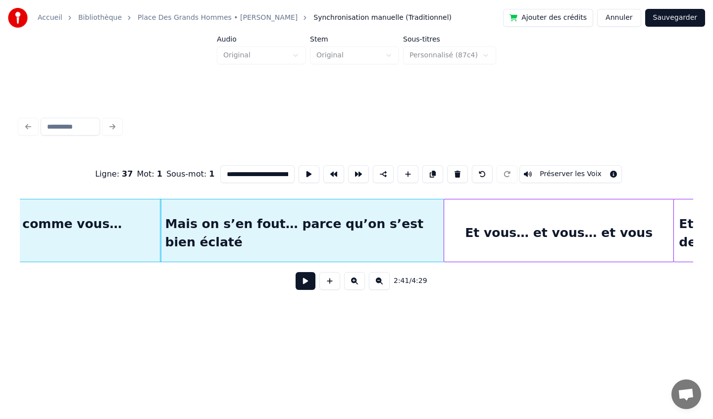
click at [506, 219] on div "Et vous… et vous… et vous" at bounding box center [559, 232] width 230 height 67
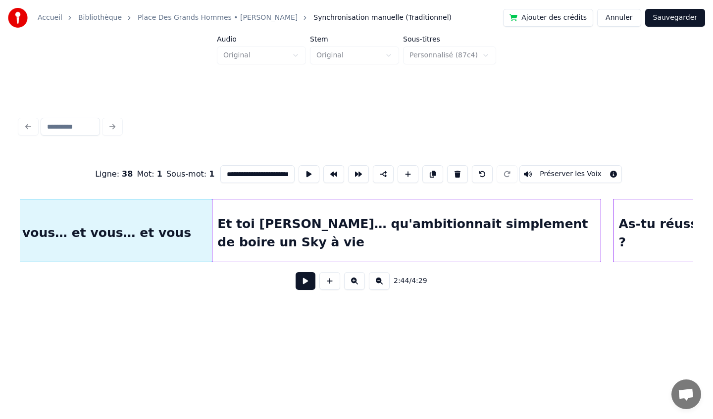
scroll to position [0, 12299]
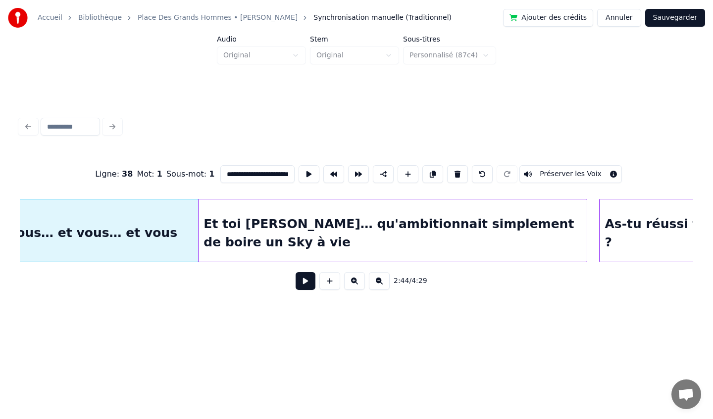
click at [510, 232] on div "Et toi [PERSON_NAME]… qu'ambitionnait simplement de boire un Sky à vie" at bounding box center [392, 232] width 388 height 67
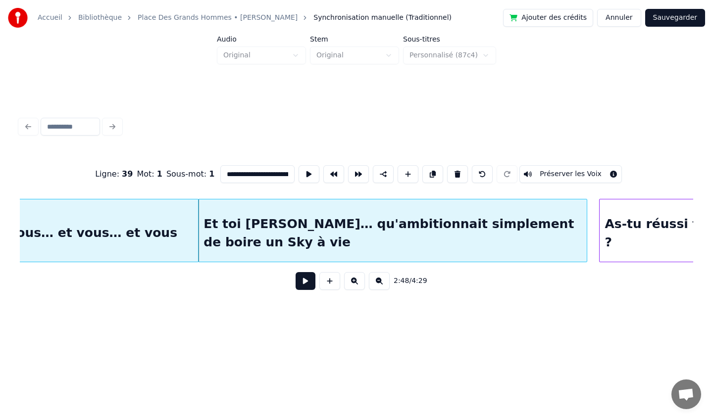
click at [628, 222] on div "As-tu réussi ton pari ?" at bounding box center [678, 232] width 158 height 67
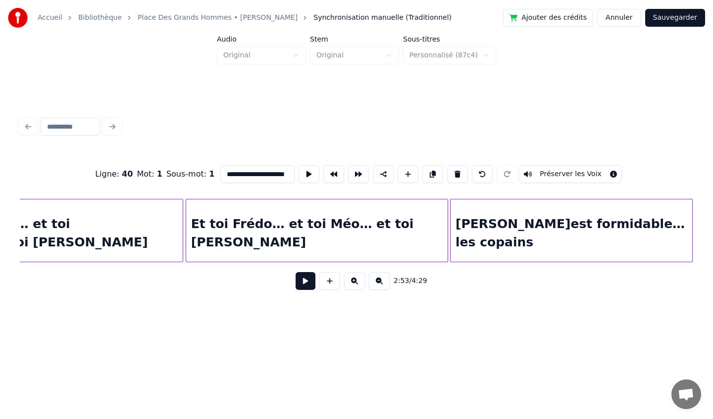
scroll to position [0, 13248]
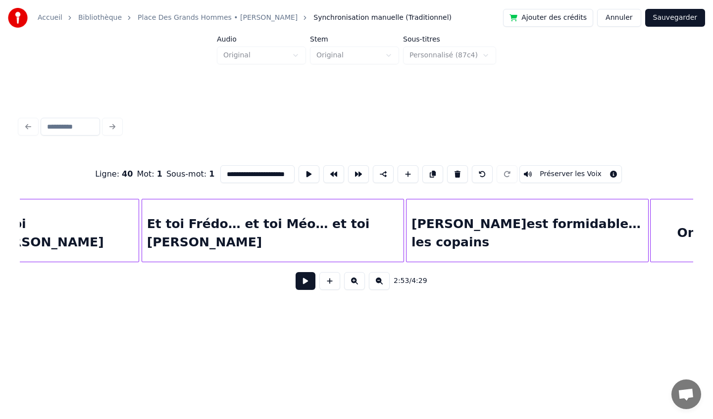
click at [516, 239] on div "[PERSON_NAME]est formidable… les copains" at bounding box center [526, 232] width 241 height 67
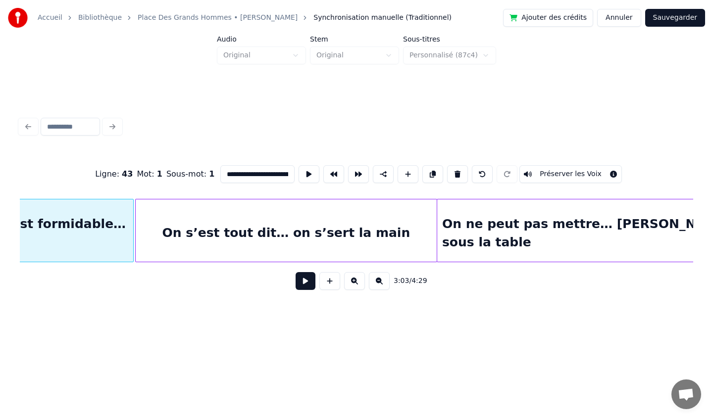
scroll to position [0, 13795]
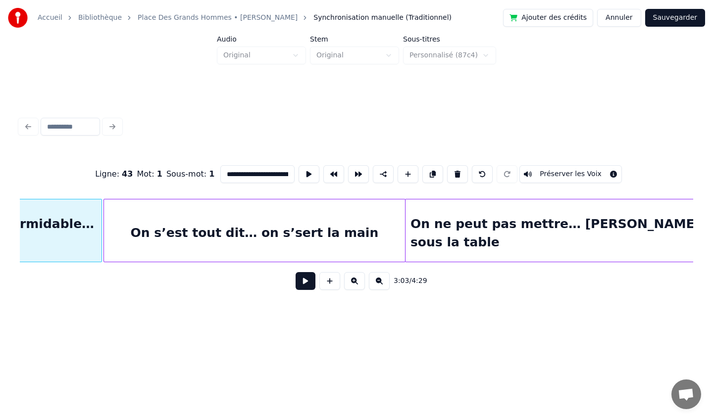
click at [519, 222] on div "On ne peut pas mettre… [PERSON_NAME] sous la table" at bounding box center [564, 232] width 319 height 67
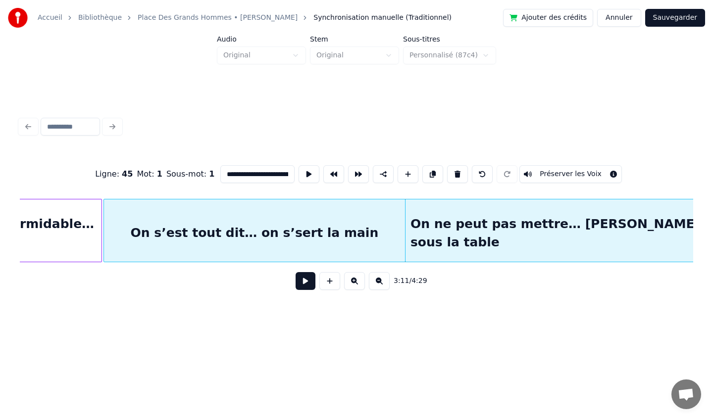
click at [525, 228] on div "On ne peut pas mettre… [PERSON_NAME] sous la table" at bounding box center [564, 232] width 319 height 67
click at [513, 217] on div "On ne peut pas mettre… [PERSON_NAME] sous la table" at bounding box center [564, 232] width 319 height 67
click at [332, 225] on div "On s’est tout dit… on s’sert la main" at bounding box center [254, 232] width 301 height 67
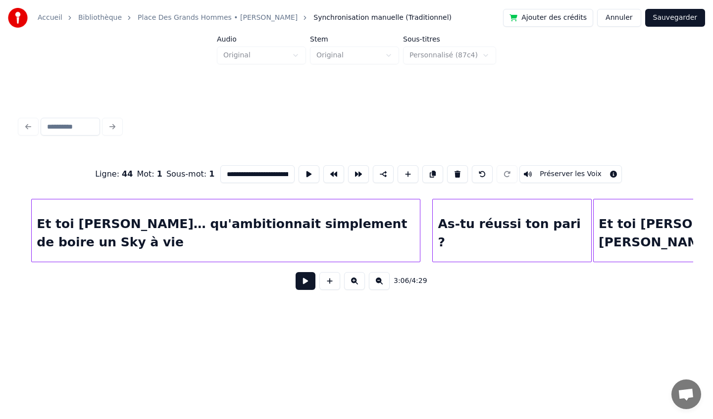
scroll to position [0, 12479]
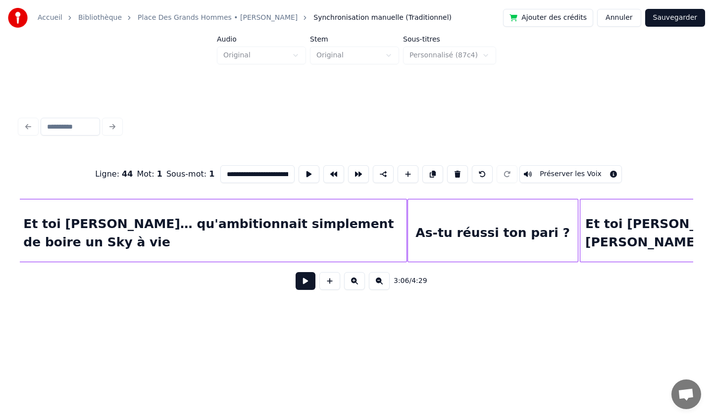
click at [408, 224] on div at bounding box center [409, 230] width 3 height 62
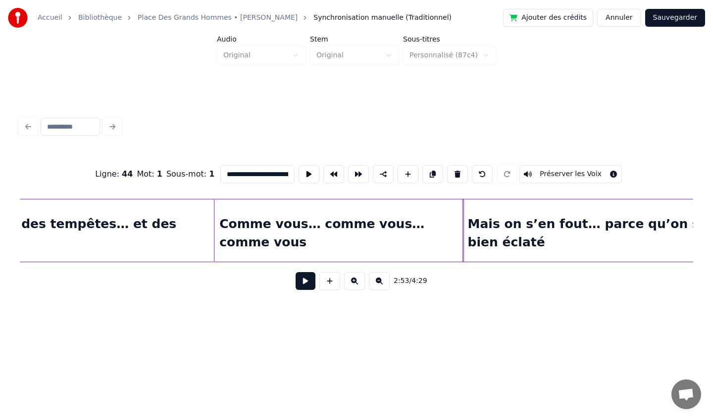
scroll to position [0, 11498]
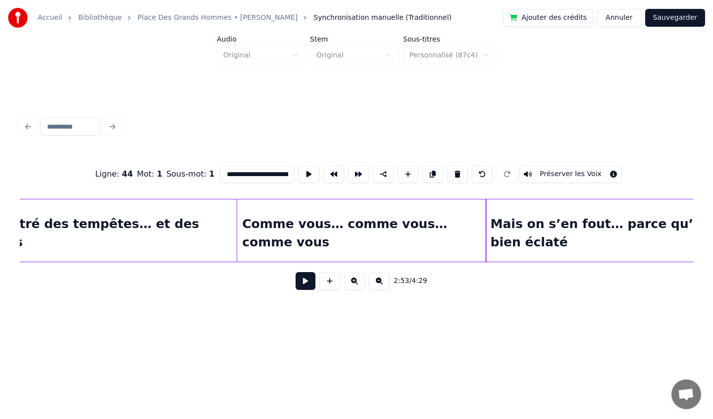
click at [302, 215] on div "Comme vous… comme vous… comme vous" at bounding box center [361, 232] width 249 height 67
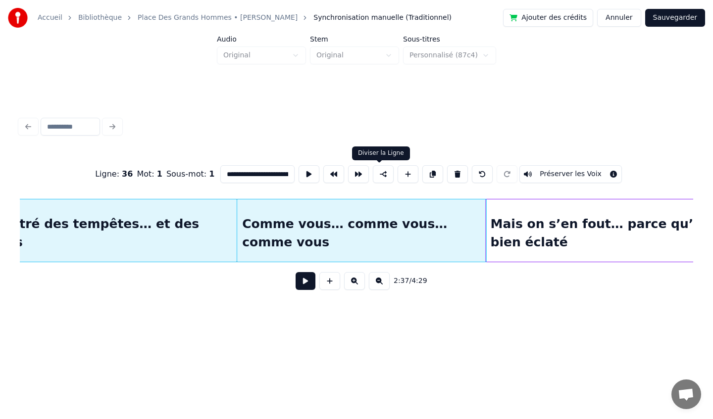
click at [380, 174] on button at bounding box center [383, 174] width 21 height 18
click at [378, 175] on button at bounding box center [383, 174] width 21 height 18
click at [543, 220] on div "Mais on s’en fout… parce qu’on s’est bien éclaté" at bounding box center [626, 232] width 283 height 67
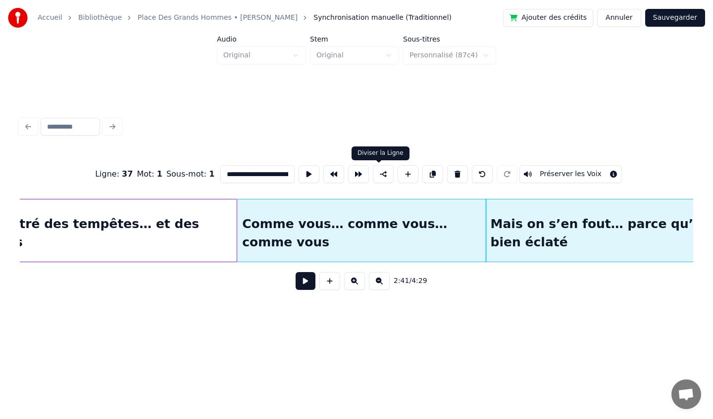
click at [384, 176] on button at bounding box center [383, 174] width 21 height 18
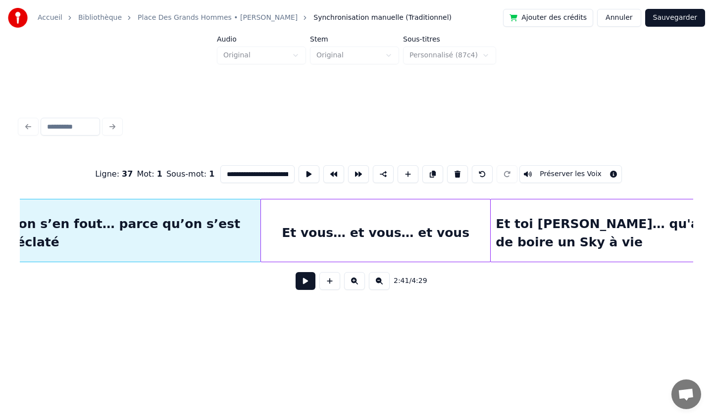
scroll to position [0, 12053]
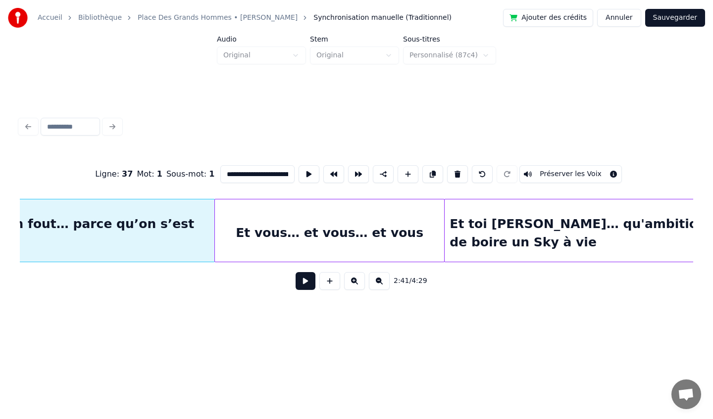
click at [368, 221] on div "Et vous… et vous… et vous" at bounding box center [330, 232] width 230 height 67
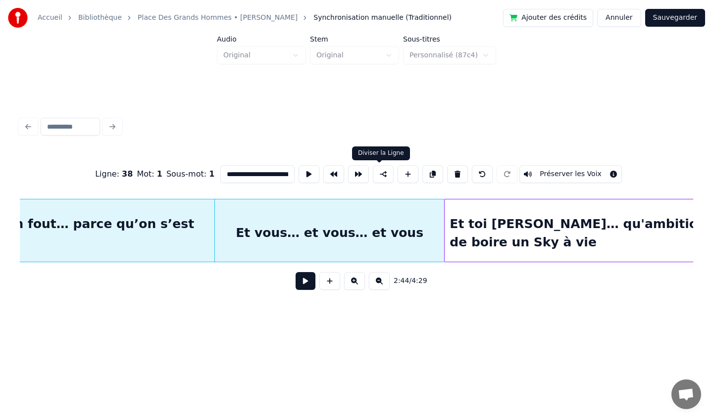
click at [382, 174] on button at bounding box center [383, 174] width 21 height 18
click at [493, 224] on div "Et toi [PERSON_NAME]… qu'ambitionnait simplement de boire un Sky à vie" at bounding box center [638, 232] width 388 height 67
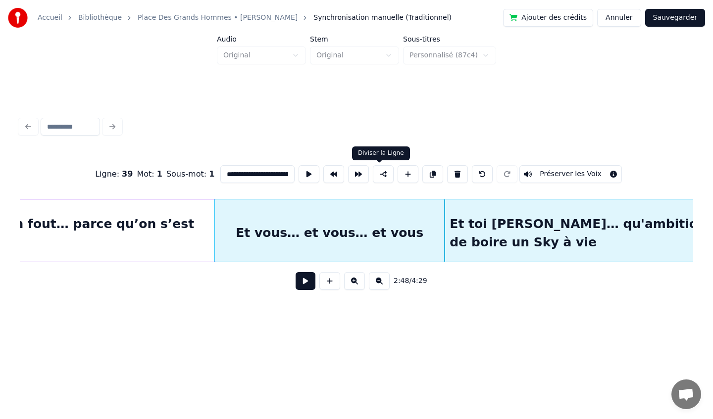
click at [380, 174] on button at bounding box center [383, 174] width 21 height 18
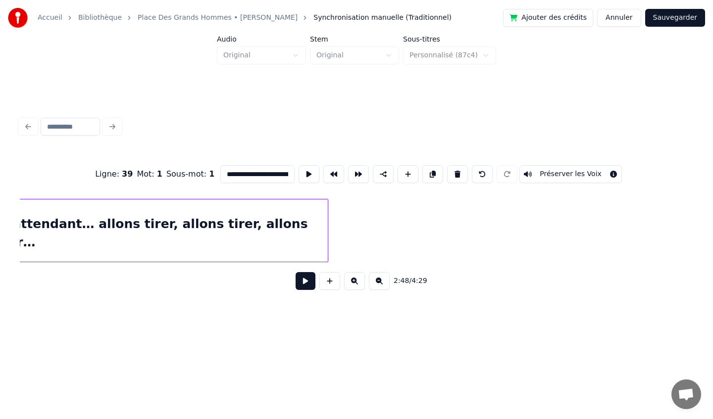
scroll to position [0, 15704]
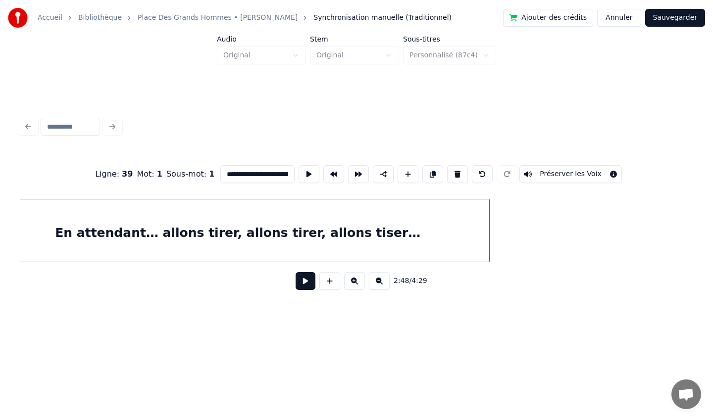
click at [488, 230] on div at bounding box center [487, 230] width 3 height 62
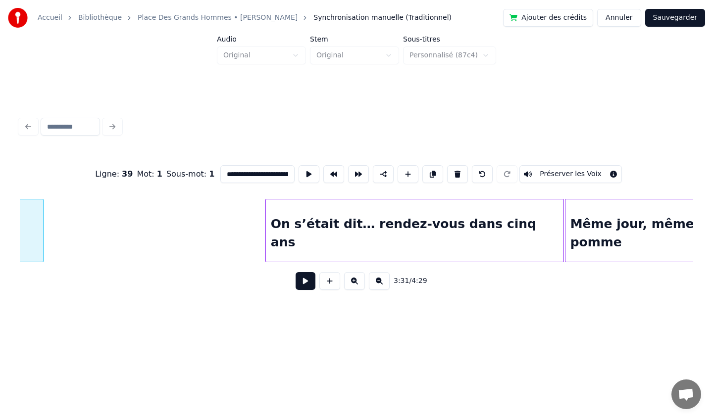
scroll to position [0, 16151]
click at [433, 201] on div "On s’était dit… rendez-vous dans cinq ans" at bounding box center [413, 232] width 297 height 67
type input "**********"
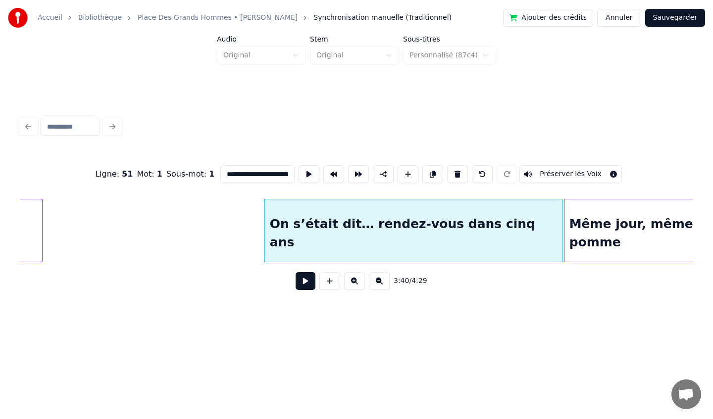
click at [436, 221] on div "On s’était dit… rendez-vous dans cinq ans" at bounding box center [413, 232] width 297 height 67
click at [429, 176] on button at bounding box center [432, 174] width 21 height 18
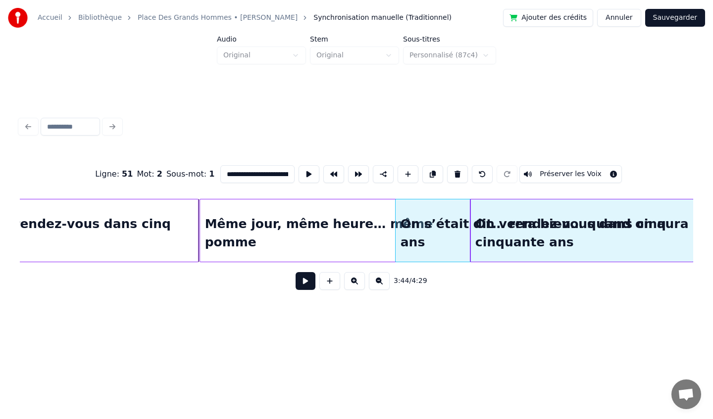
scroll to position [0, 16597]
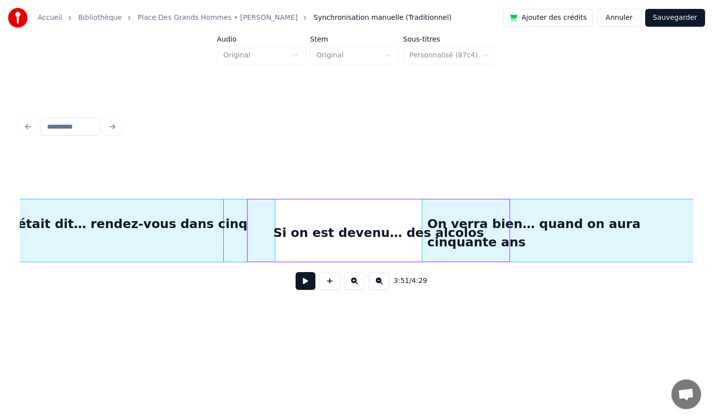
scroll to position [0, 17021]
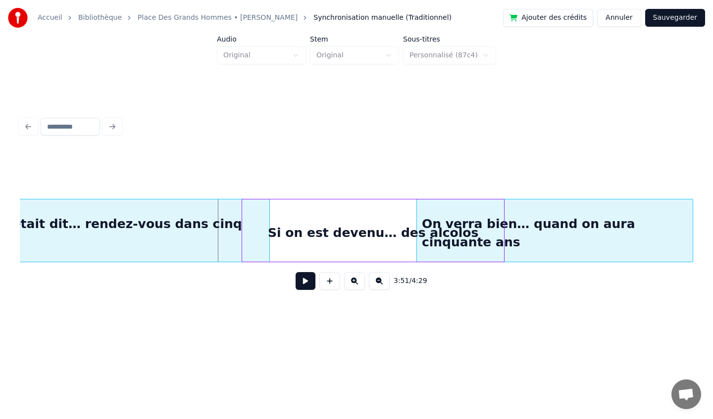
click at [679, 218] on div "On verra bien… quand on aura cinquante ans" at bounding box center [555, 232] width 276 height 67
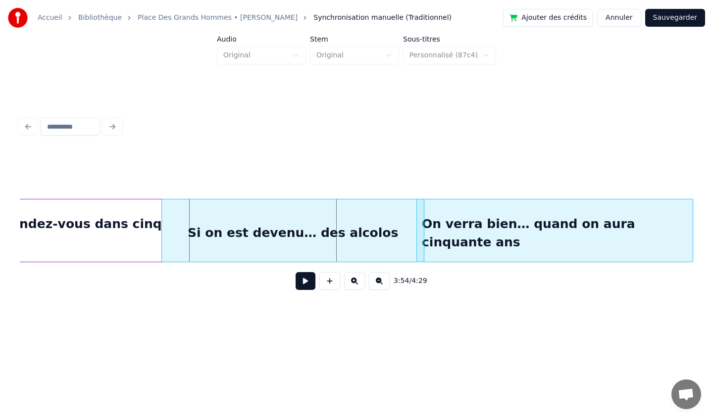
scroll to position [0, 17104]
click at [622, 218] on div "On verra bien… quand on aura cinquante ans" at bounding box center [555, 232] width 276 height 67
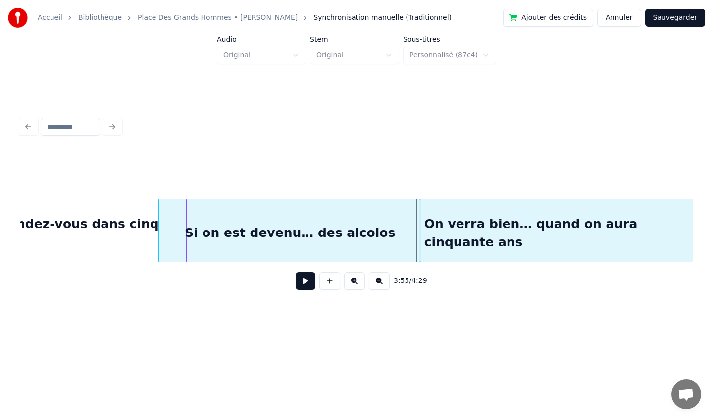
scroll to position [0, 17148]
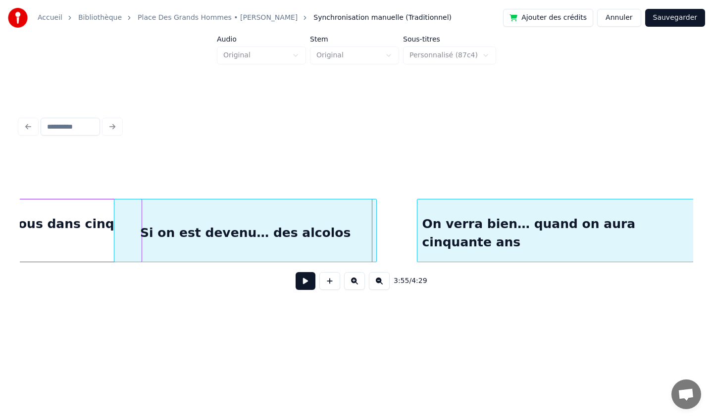
click at [513, 220] on div "On verra bien… quand on aura cinquante ans" at bounding box center [555, 232] width 276 height 67
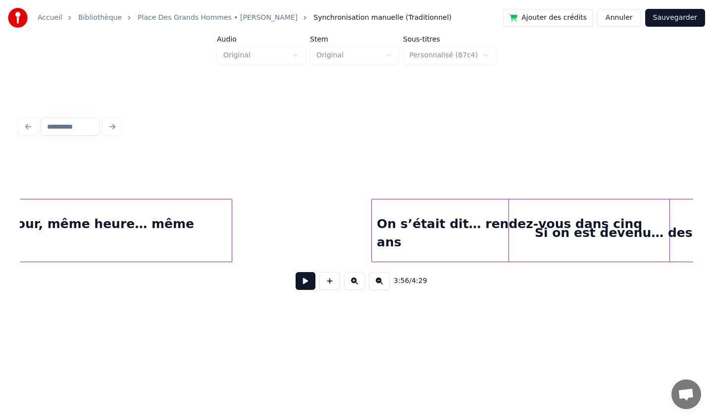
scroll to position [0, 16756]
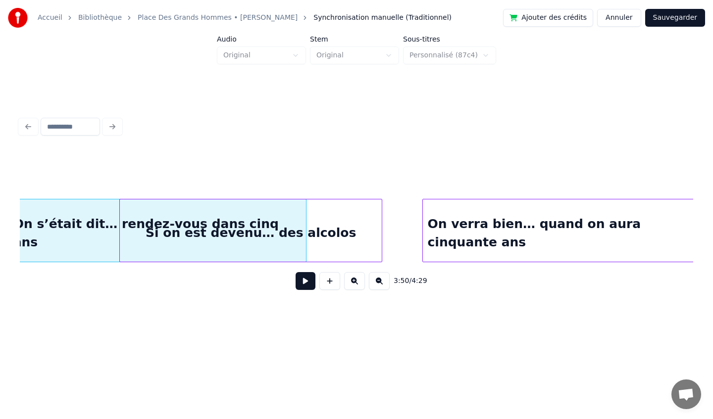
scroll to position [0, 17151]
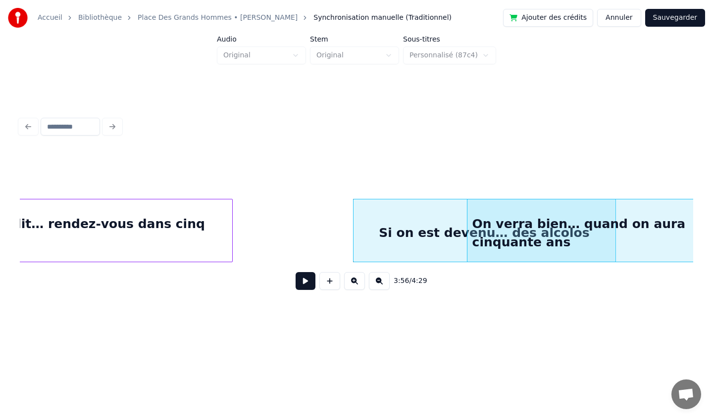
scroll to position [0, 17282]
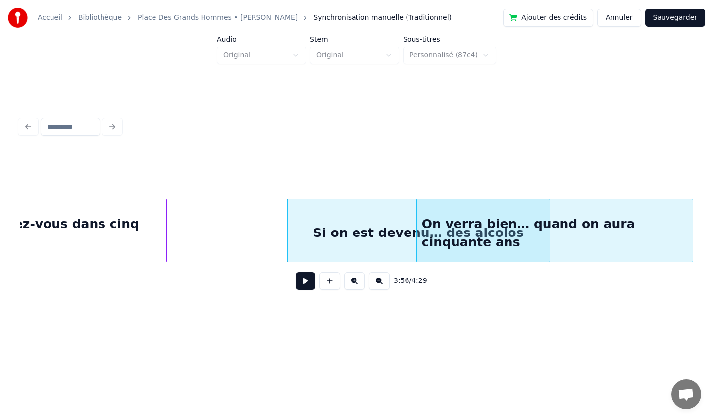
click at [619, 224] on div "On verra bien… quand on aura cinquante ans" at bounding box center [555, 232] width 276 height 67
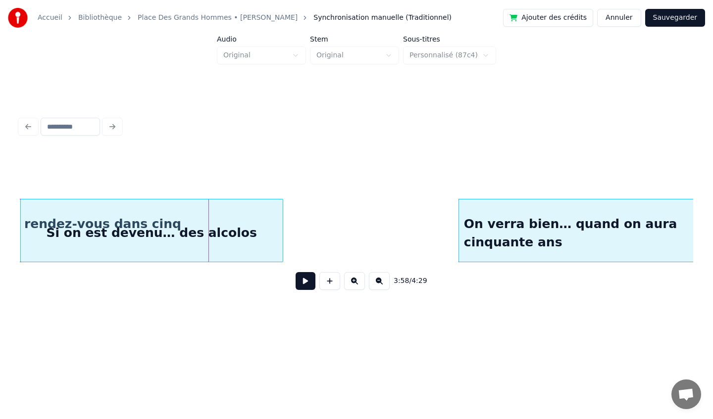
scroll to position [0, 17197]
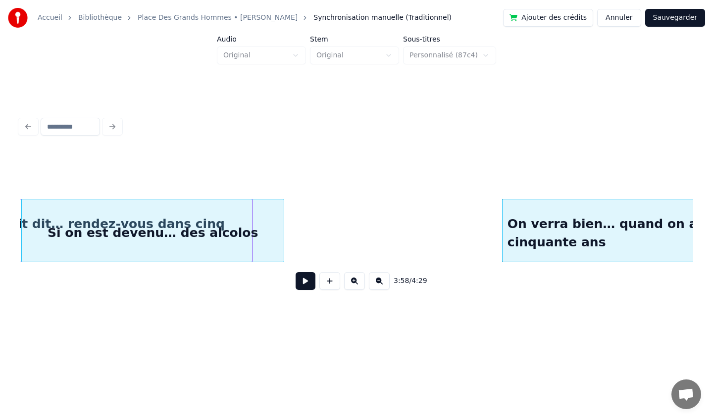
click at [1, 224] on div "Accueil Bibliothèque Place [GEOGRAPHIC_DATA] • [PERSON_NAME] Synchronisation ma…" at bounding box center [356, 166] width 713 height 332
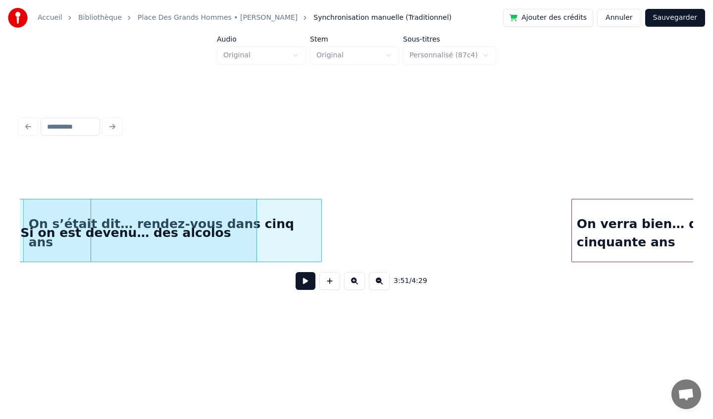
scroll to position [0, 17102]
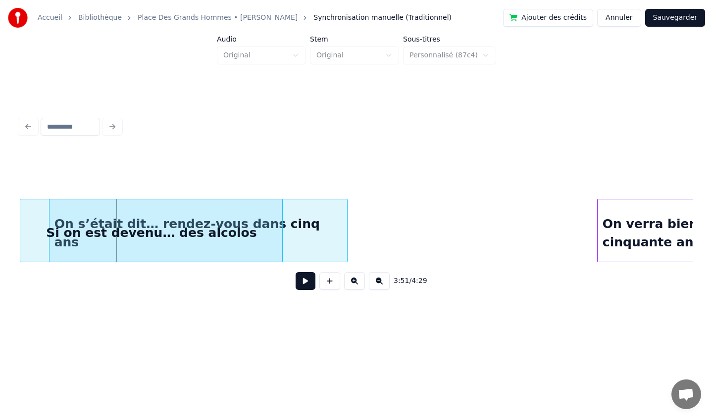
click at [0, 216] on div "Accueil Bibliothèque Place [GEOGRAPHIC_DATA] • [PERSON_NAME] Synchronisation ma…" at bounding box center [356, 166] width 713 height 332
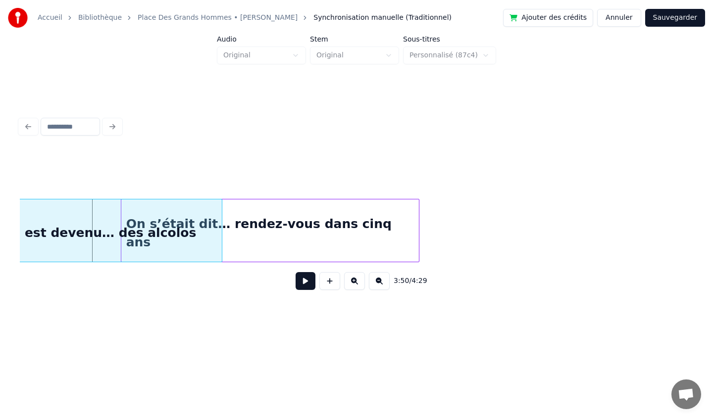
scroll to position [0, 16954]
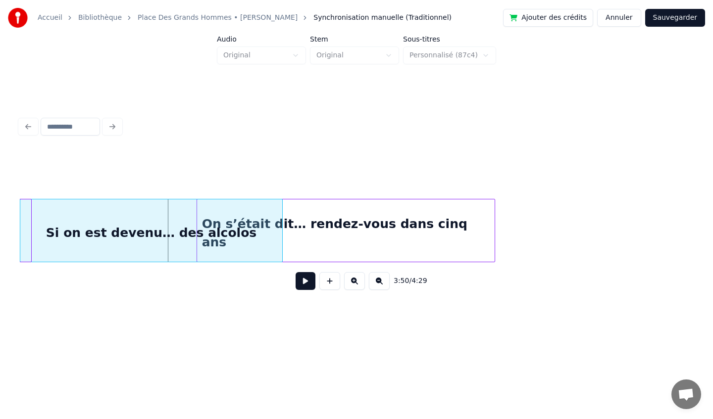
click at [0, 222] on div "Accueil Bibliothèque Place [GEOGRAPHIC_DATA] • [PERSON_NAME] Synchronisation ma…" at bounding box center [356, 166] width 713 height 332
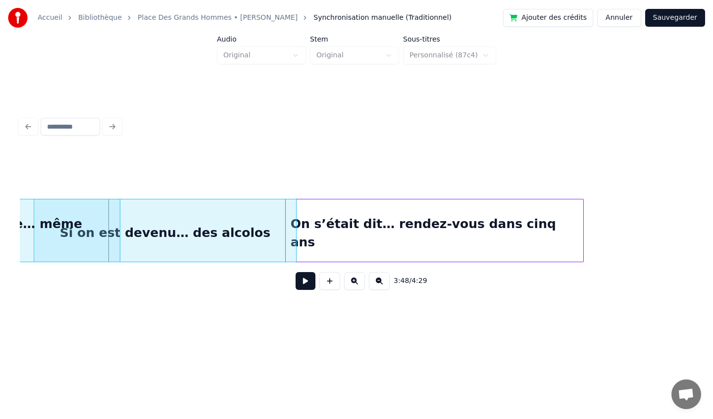
scroll to position [0, 16856]
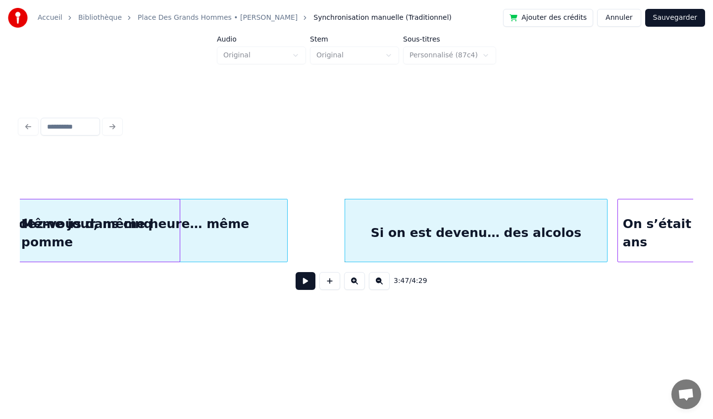
scroll to position [0, 16529]
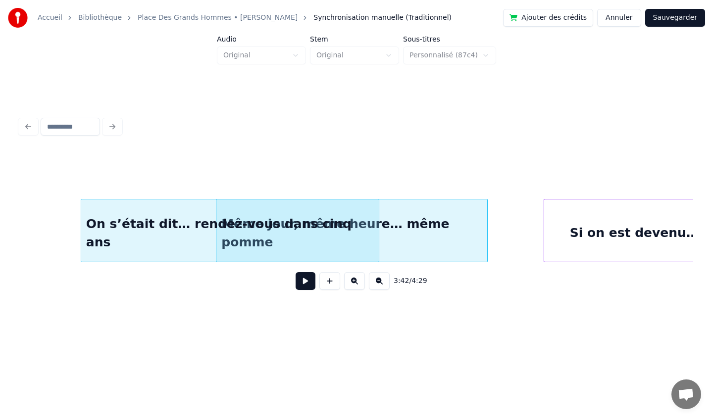
scroll to position [0, 16373]
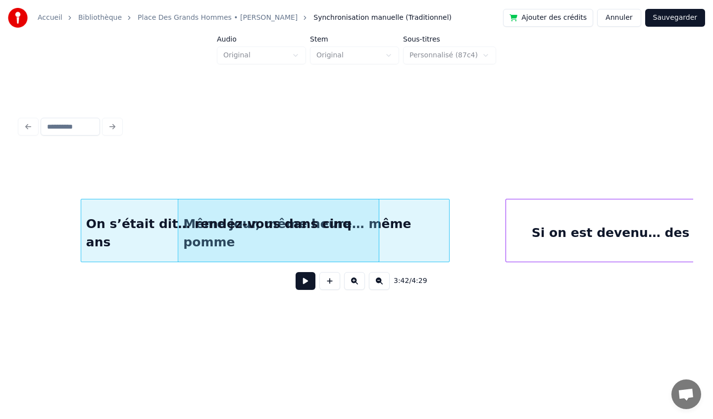
click at [267, 250] on div "On s’était dit… rendez-vous dans cinq ans" at bounding box center [229, 232] width 297 height 67
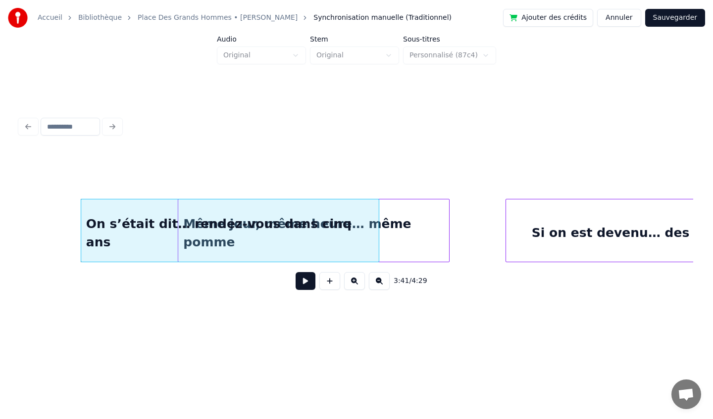
click at [400, 214] on div "Même jour, même heure… même pomme" at bounding box center [313, 232] width 271 height 67
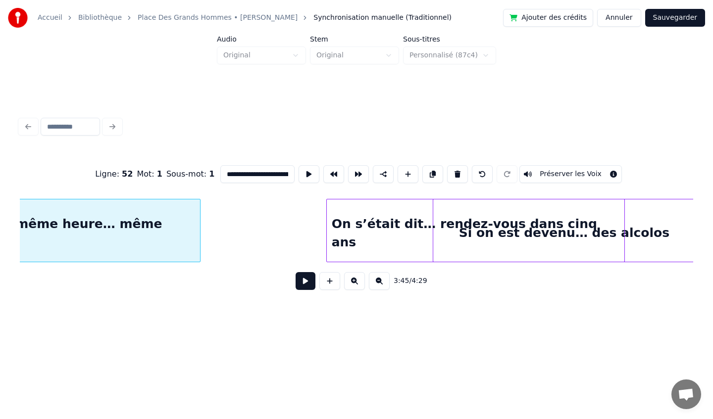
scroll to position [0, 16827]
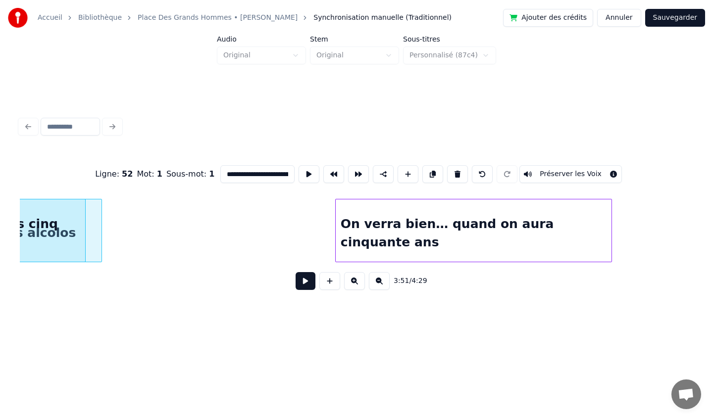
scroll to position [0, 17363]
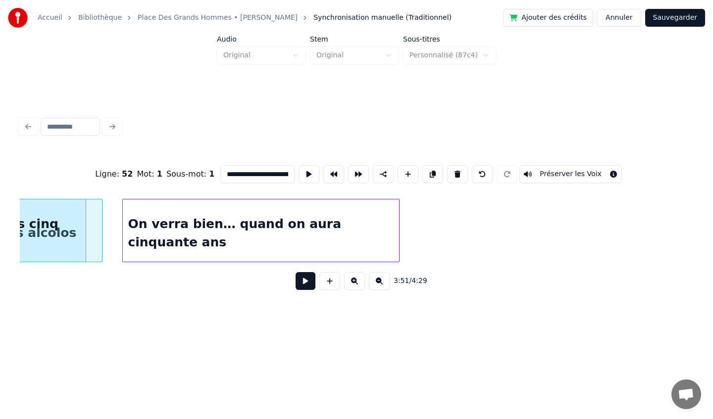
click at [234, 242] on div "On verra bien… quand on aura cinquante ans" at bounding box center [261, 232] width 276 height 67
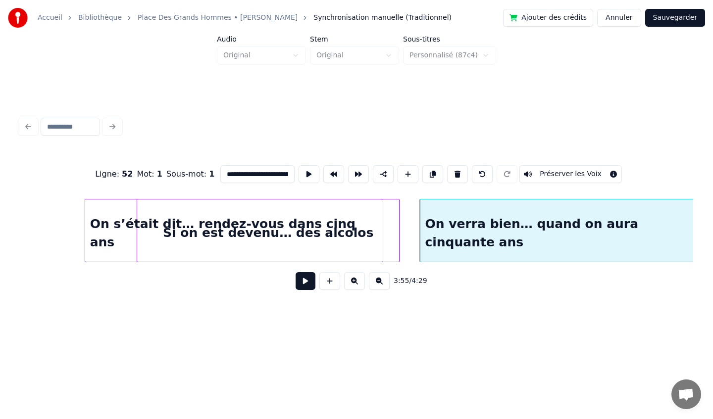
scroll to position [0, 17063]
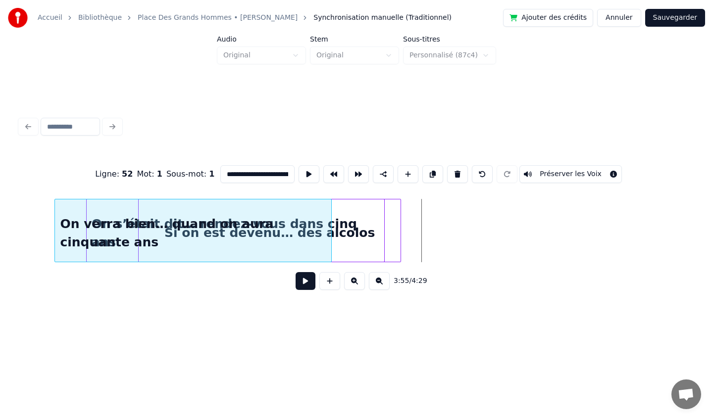
click at [127, 238] on div "On verra bien… quand on aura cinquante ans" at bounding box center [193, 232] width 276 height 67
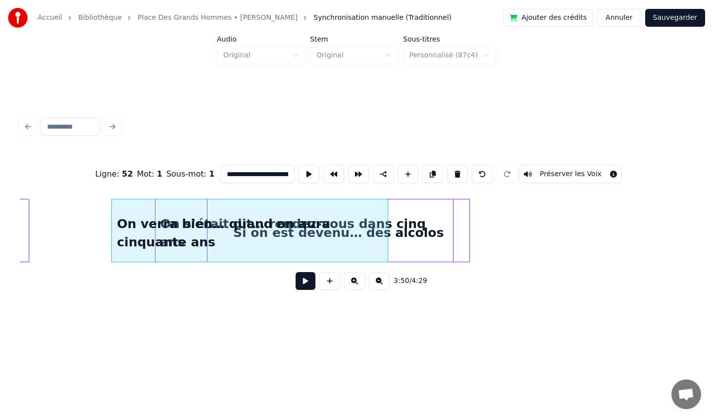
scroll to position [0, 16995]
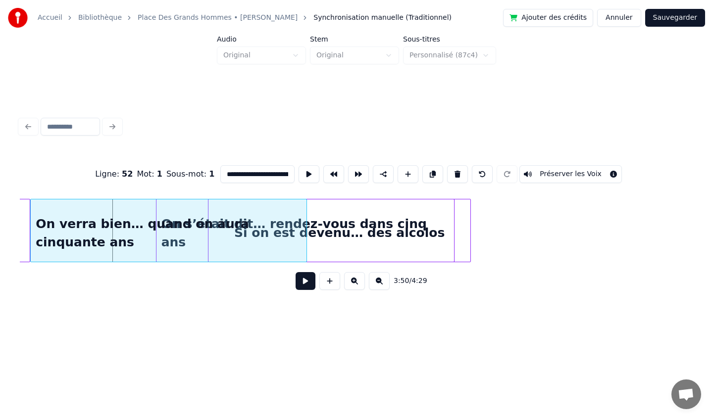
click at [187, 221] on div "On verra bien… quand on aura cinquante ans" at bounding box center [169, 232] width 276 height 67
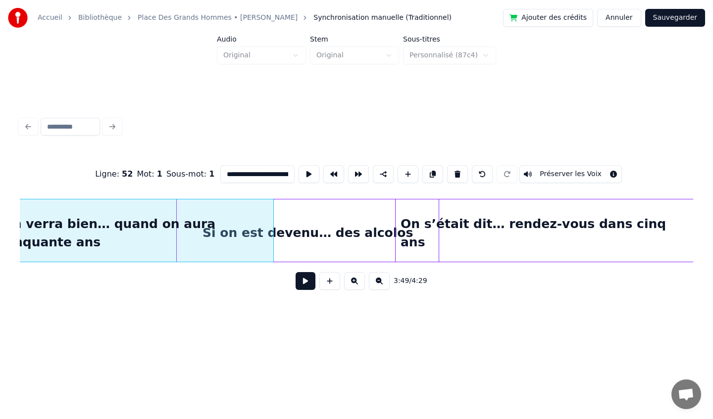
scroll to position [0, 17036]
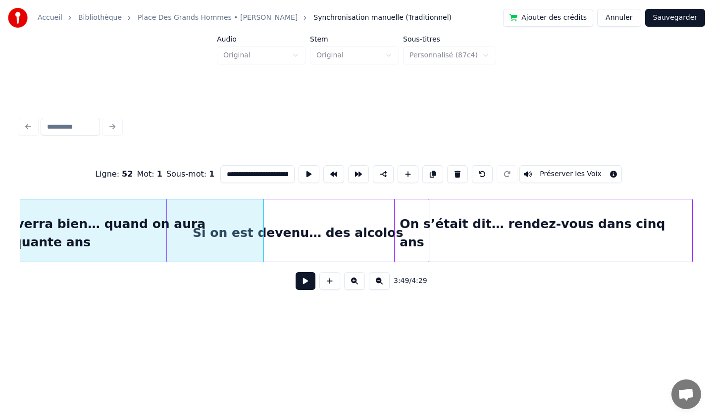
click at [616, 232] on div "On s’était dit… rendez-vous dans cinq ans" at bounding box center [542, 232] width 297 height 67
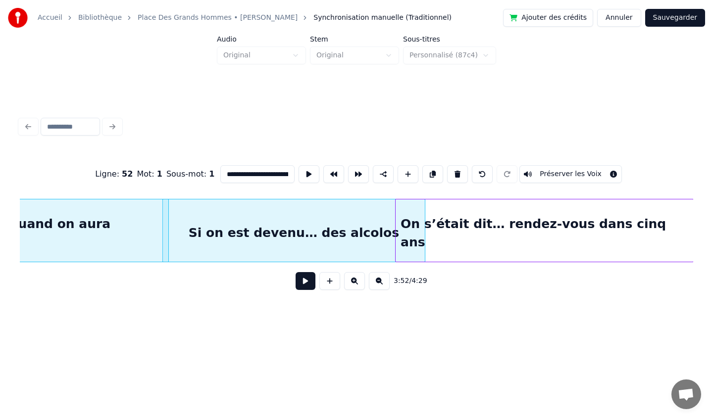
scroll to position [0, 17132]
click at [684, 223] on div "On s’était dit… rendez-vous dans cinq ans" at bounding box center [543, 232] width 297 height 67
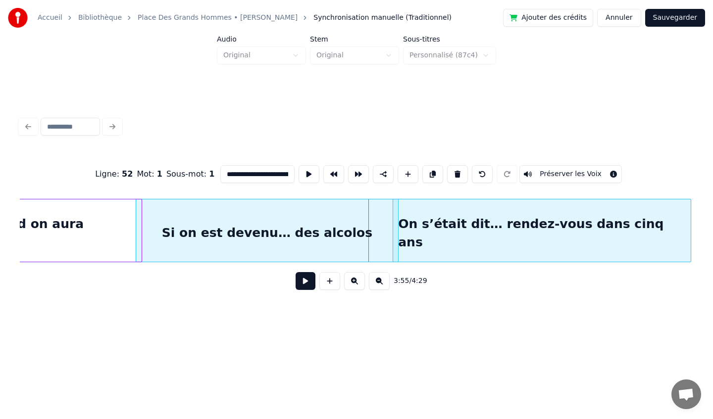
click at [530, 224] on div "On s’était dit… rendez-vous dans cinq ans" at bounding box center [541, 232] width 297 height 67
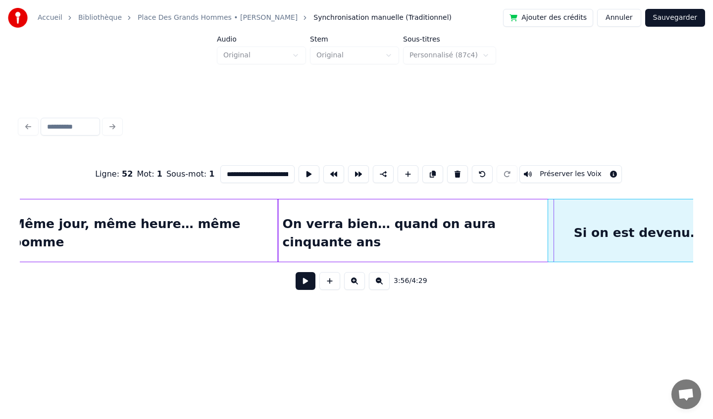
scroll to position [0, 16748]
click at [198, 236] on div "Même jour, même heure… même pomme" at bounding box center [141, 232] width 271 height 67
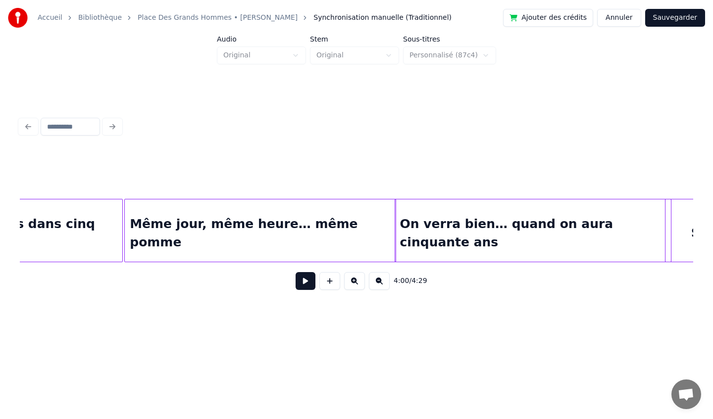
scroll to position [0, 16656]
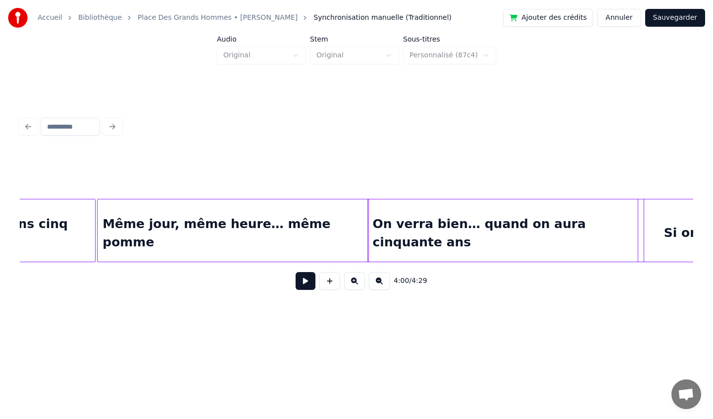
click at [305, 222] on div "Même jour, même heure… même pomme" at bounding box center [232, 232] width 271 height 67
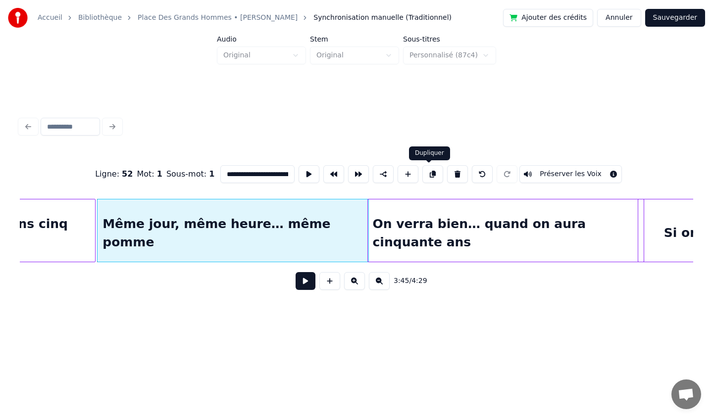
click at [426, 172] on button at bounding box center [432, 174] width 21 height 18
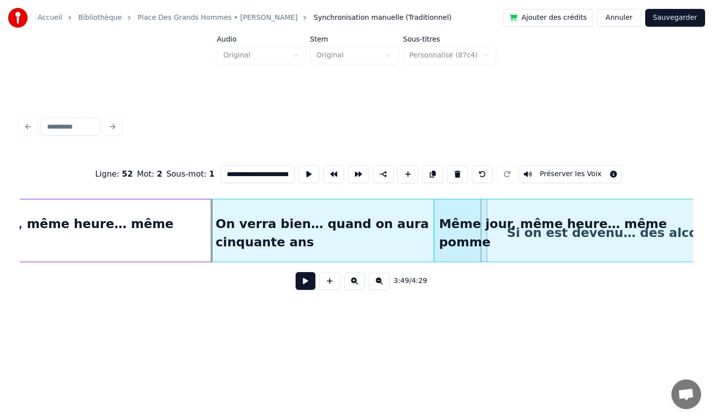
scroll to position [0, 16834]
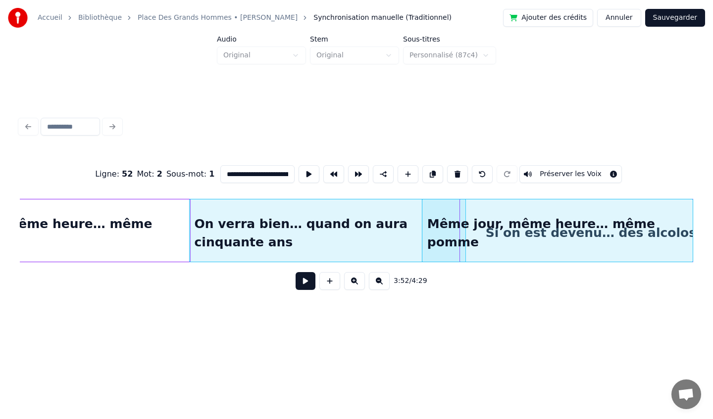
click at [551, 246] on div "Même jour, même heure… même pomme" at bounding box center [557, 232] width 271 height 67
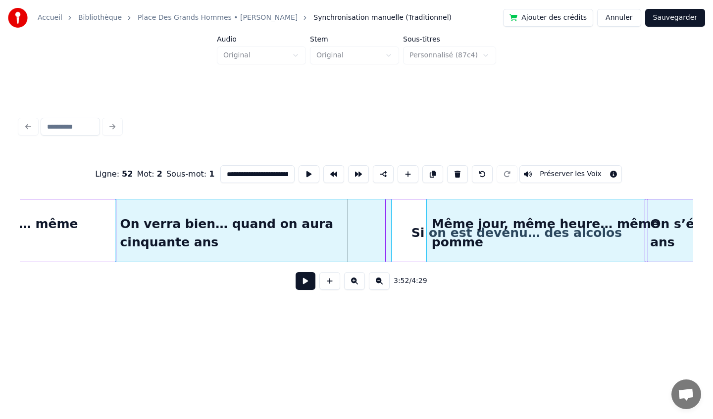
scroll to position [0, 16915]
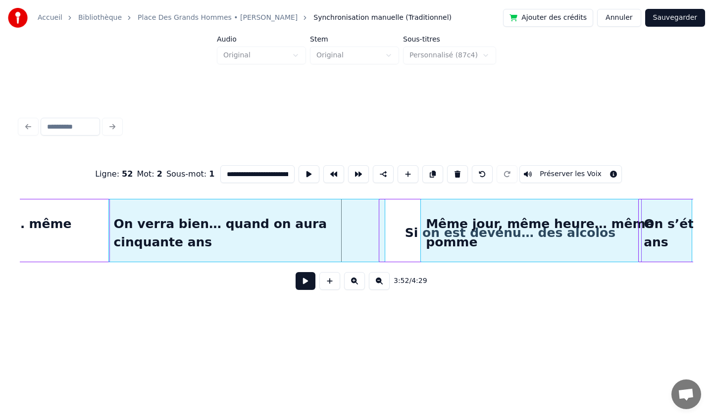
click at [622, 221] on div "Même jour, même heure… même pomme" at bounding box center [556, 232] width 271 height 67
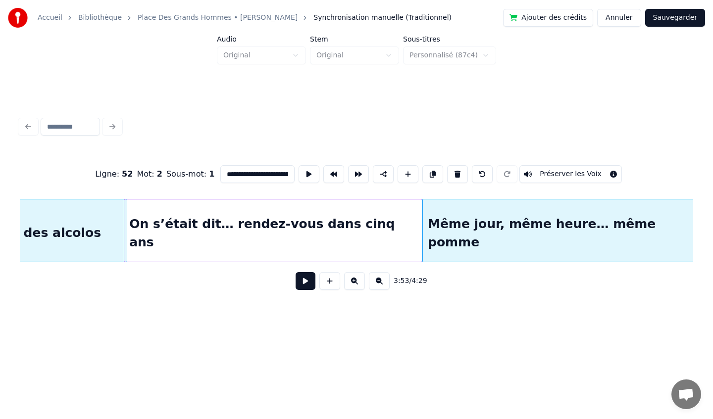
scroll to position [0, 17430]
click at [625, 214] on div "Même jour, même heure… même pomme" at bounding box center [557, 232] width 271 height 67
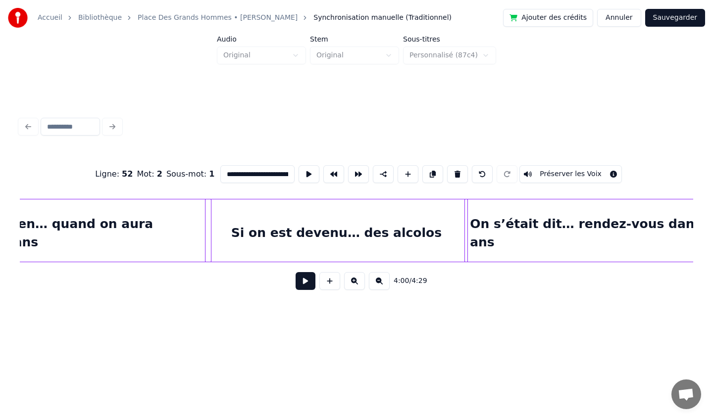
click at [132, 210] on div "On verra bien… quand on aura cinquante ans" at bounding box center [73, 232] width 276 height 67
type input "**********"
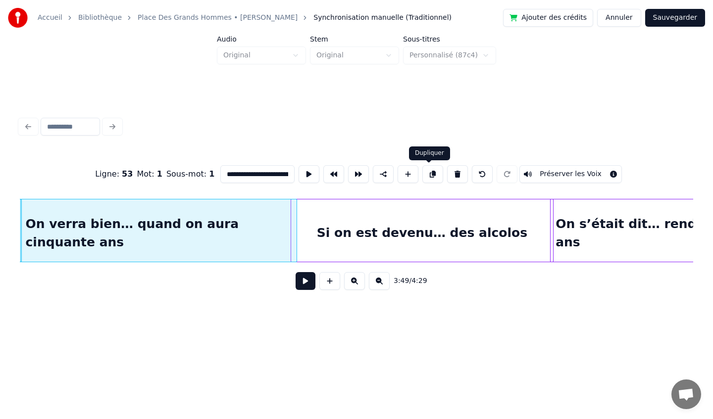
click at [428, 176] on button at bounding box center [432, 174] width 21 height 18
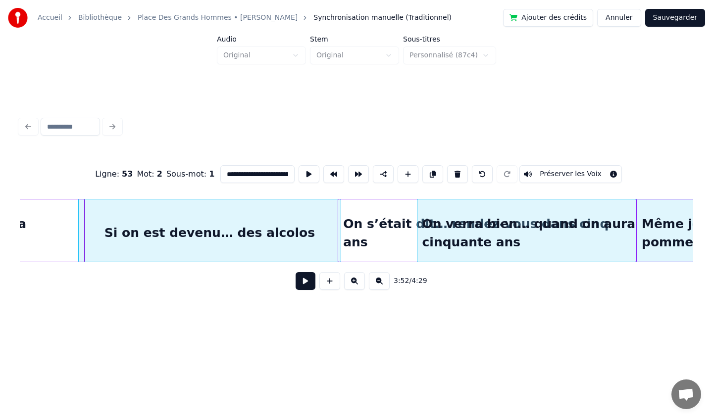
scroll to position [0, 17230]
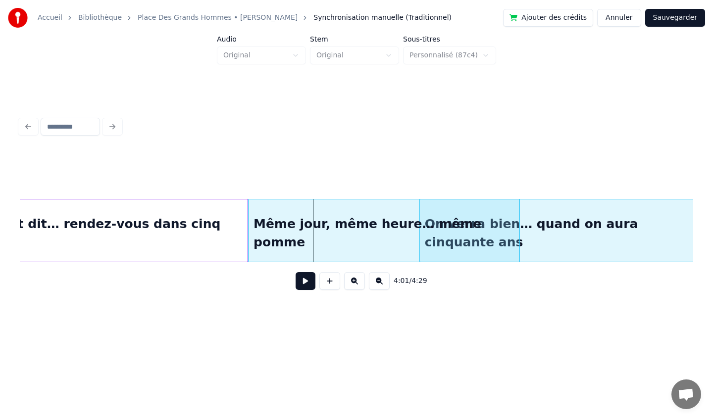
scroll to position [0, 17613]
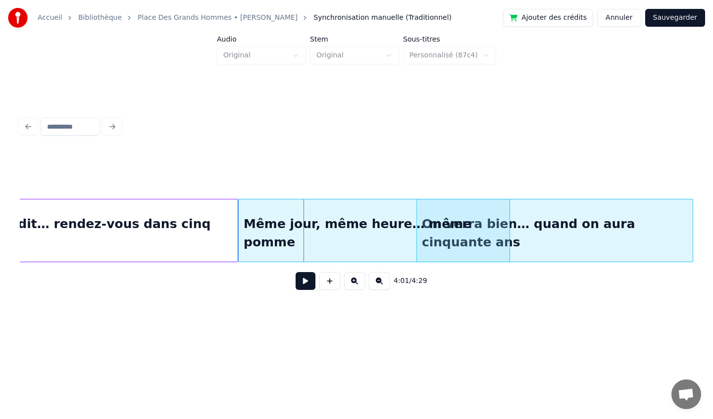
click at [641, 223] on div "On verra bien… quand on aura cinquante ans" at bounding box center [555, 232] width 276 height 67
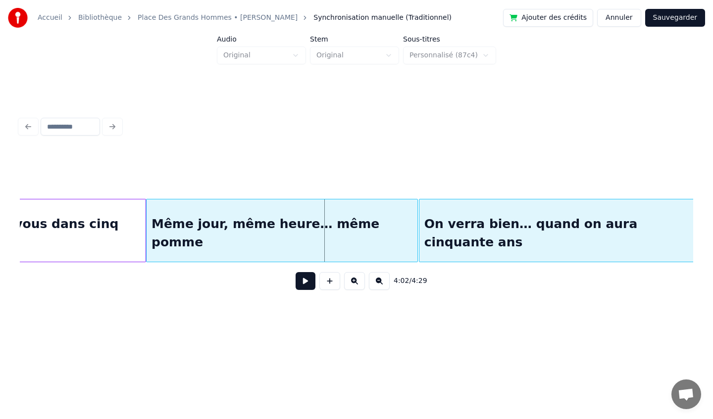
scroll to position [0, 17708]
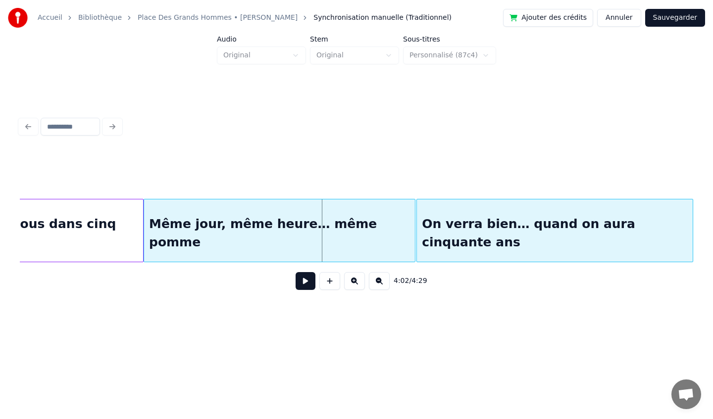
click at [611, 221] on div "On verra bien… quand on aura cinquante ans" at bounding box center [555, 232] width 276 height 67
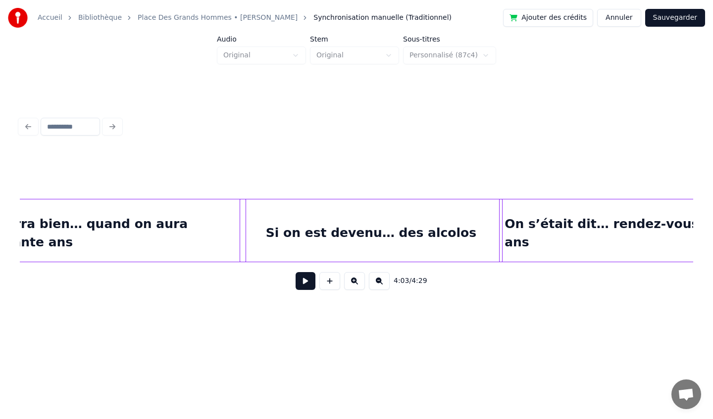
scroll to position [0, 17054]
click at [312, 220] on div "Si on est devenu… des alcolos" at bounding box center [371, 232] width 262 height 67
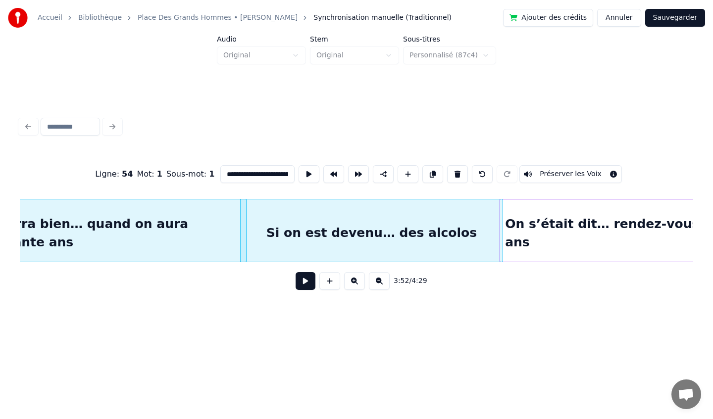
click at [360, 221] on div "Si on est devenu… des alcolos" at bounding box center [371, 232] width 262 height 67
click at [449, 285] on div "3:52 / 4:29" at bounding box center [356, 281] width 657 height 22
click at [452, 232] on div "Si on est devenu… des alcolos" at bounding box center [371, 232] width 262 height 67
click at [356, 209] on div "Si on est devenu… des alcolos" at bounding box center [378, 232] width 262 height 67
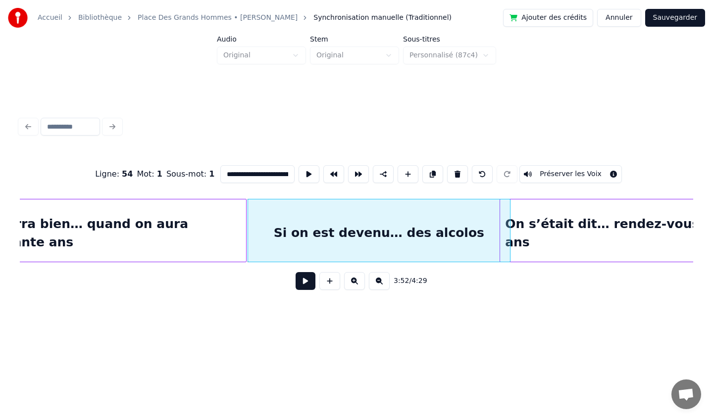
click at [356, 209] on div "Si on est devenu… des alcolos" at bounding box center [379, 232] width 262 height 67
click at [431, 175] on button at bounding box center [432, 174] width 21 height 18
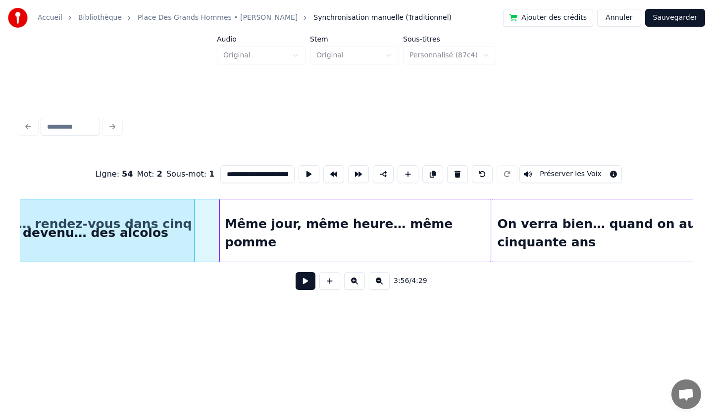
scroll to position [0, 17637]
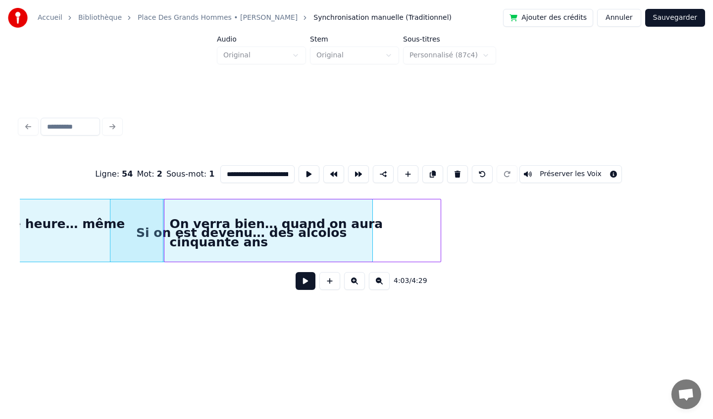
scroll to position [0, 17986]
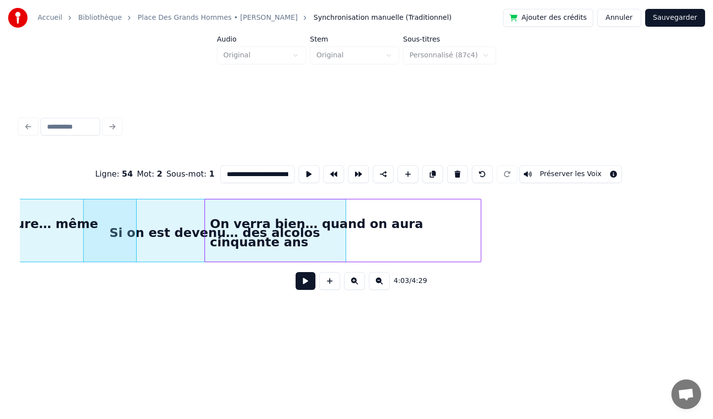
click at [260, 234] on div "On verra bien… quand on aura cinquante ans" at bounding box center [343, 232] width 276 height 67
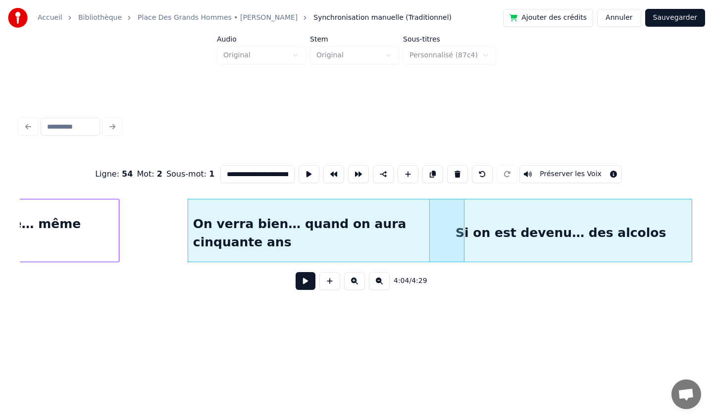
click at [528, 233] on div "Si on est devenu… des alcolos" at bounding box center [561, 232] width 262 height 67
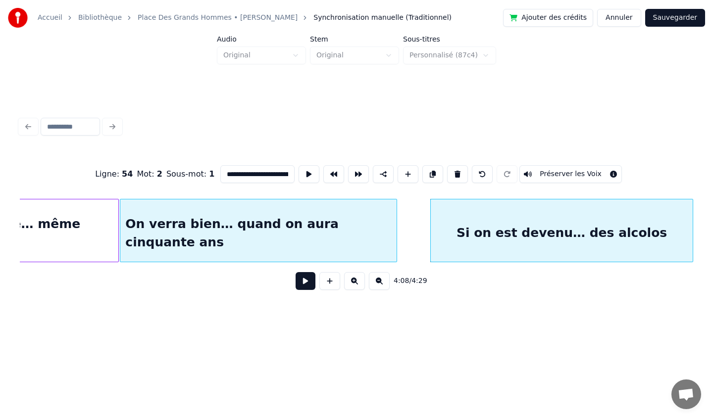
click at [256, 223] on div "On verra bien… quand on aura cinquante ans" at bounding box center [258, 232] width 276 height 67
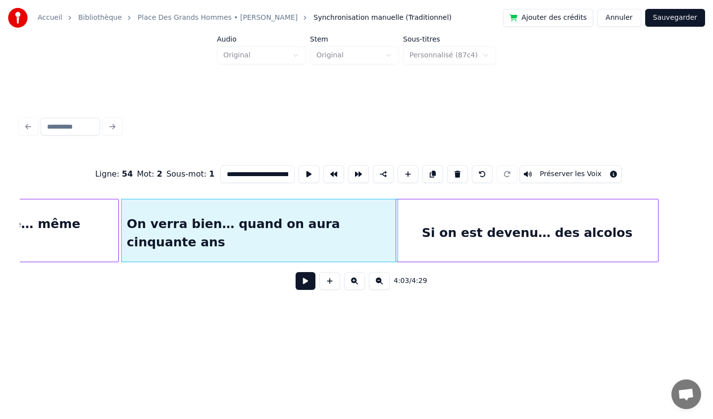
click at [421, 218] on div "Si on est devenu… des alcolos" at bounding box center [527, 232] width 262 height 67
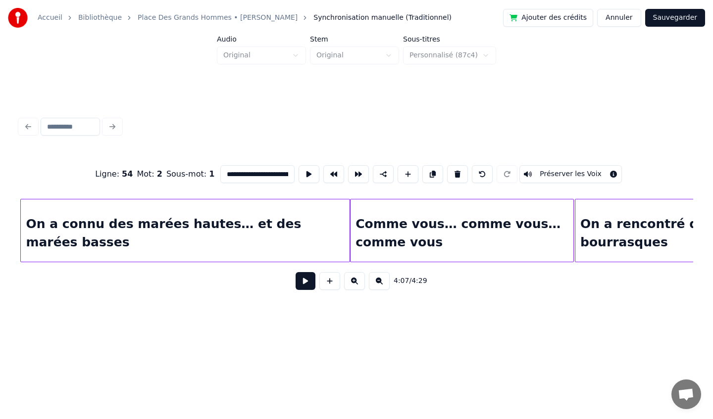
scroll to position [0, 10851]
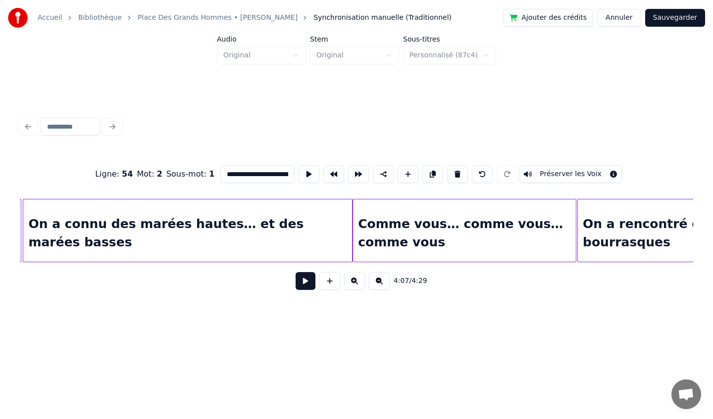
click at [91, 228] on div "On a connu des marées hautes… et des marées basses" at bounding box center [187, 232] width 329 height 67
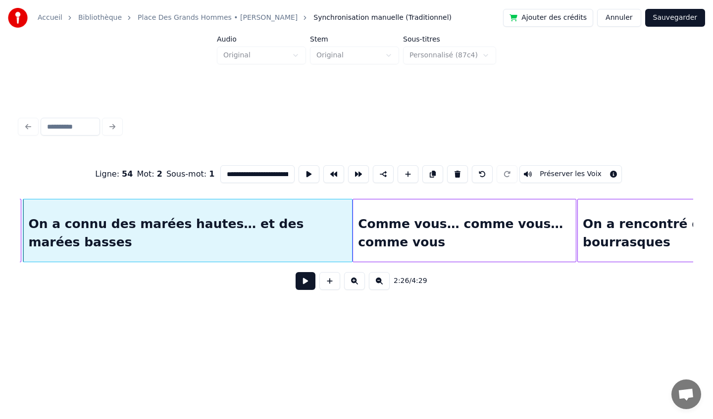
type input "**********"
click at [303, 287] on button at bounding box center [305, 281] width 20 height 18
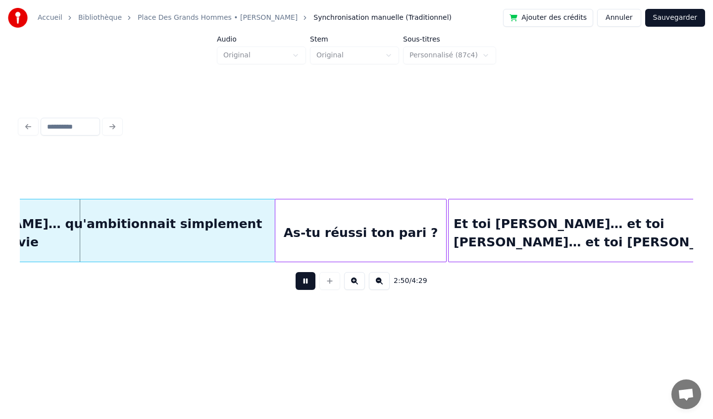
scroll to position [0, 12622]
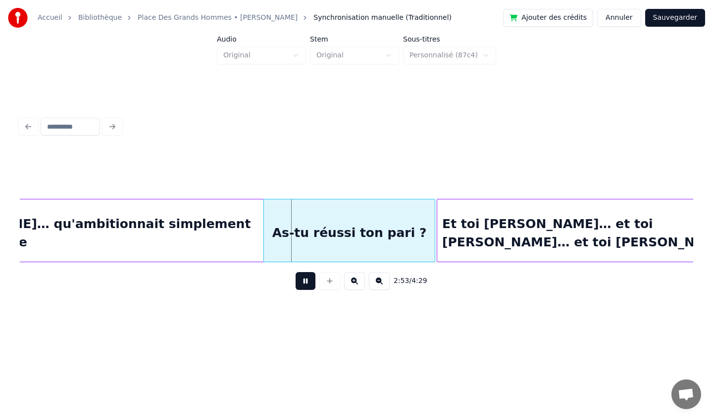
click at [214, 251] on div "Et toi [PERSON_NAME]… qu'ambitionnait simplement de boire un Sky à vie" at bounding box center [69, 232] width 388 height 67
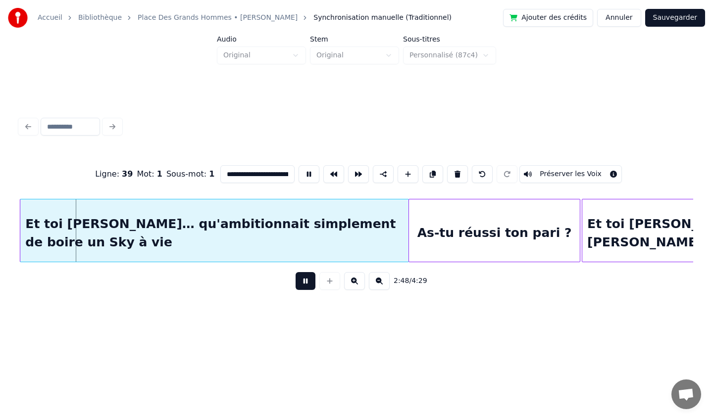
click at [311, 279] on button at bounding box center [305, 281] width 20 height 18
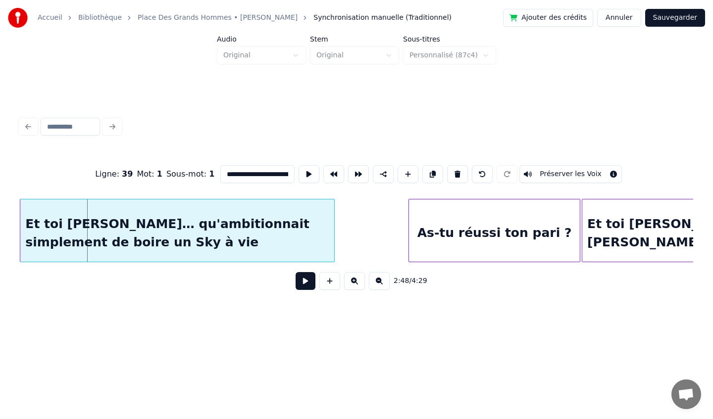
click at [331, 248] on div at bounding box center [332, 230] width 3 height 62
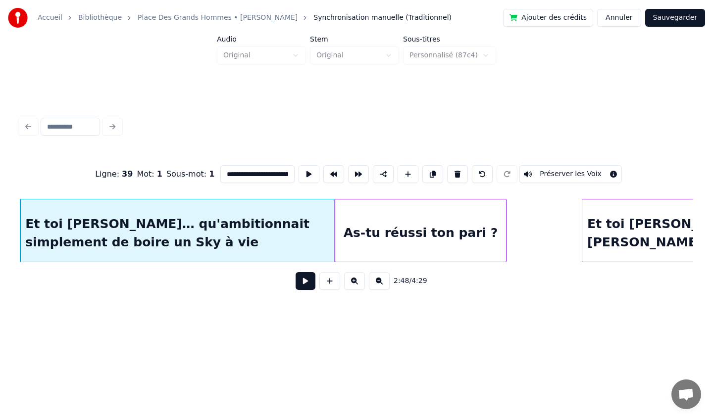
click at [377, 252] on div "As-tu réussi ton pari ?" at bounding box center [420, 232] width 171 height 67
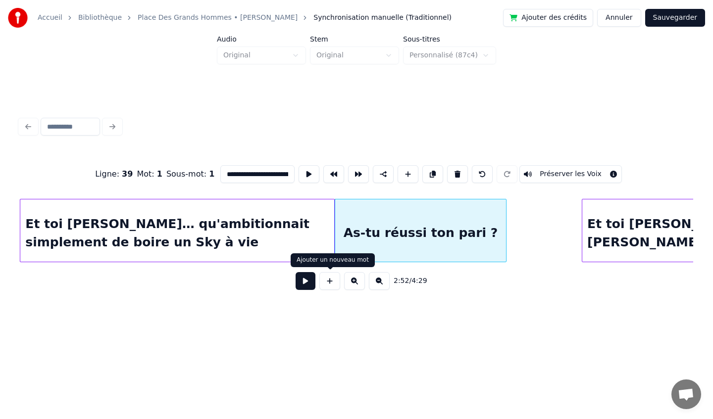
click at [302, 278] on button at bounding box center [305, 281] width 20 height 18
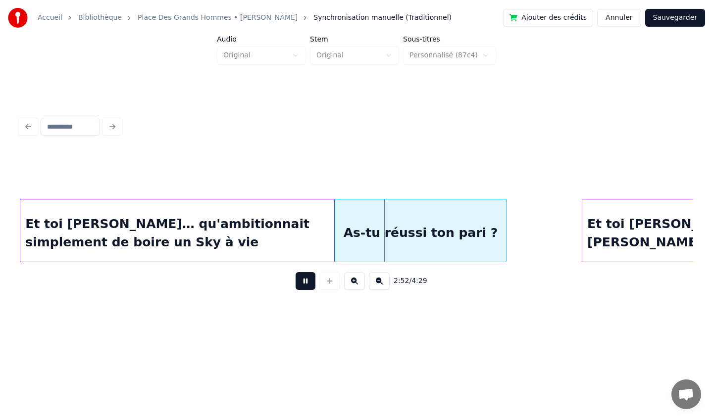
click at [186, 239] on div "Et toi [PERSON_NAME]… qu'ambitionnait simplement de boire un Sky à vie" at bounding box center [177, 232] width 314 height 67
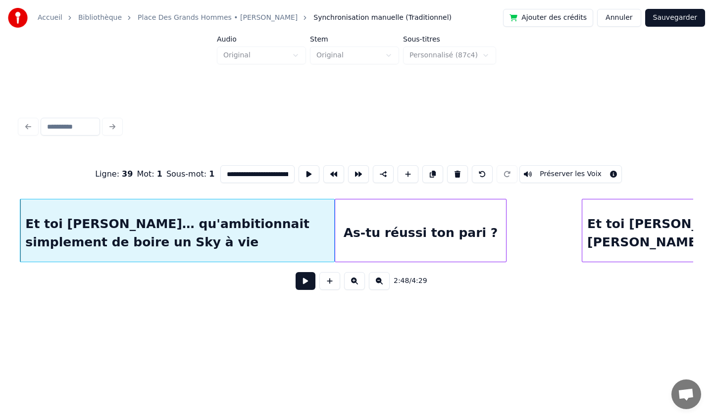
click at [301, 279] on button at bounding box center [305, 281] width 20 height 18
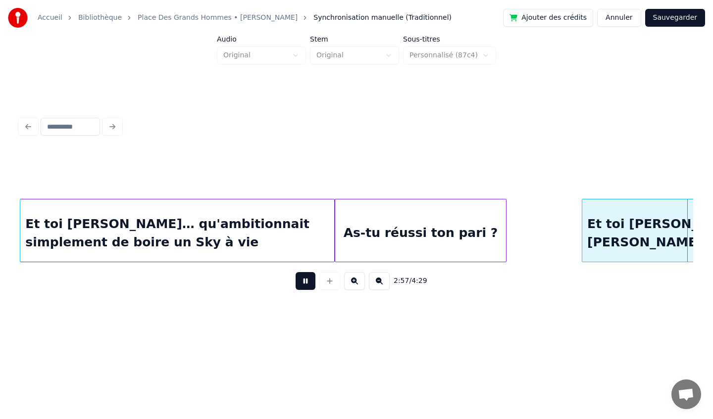
scroll to position [0, 13150]
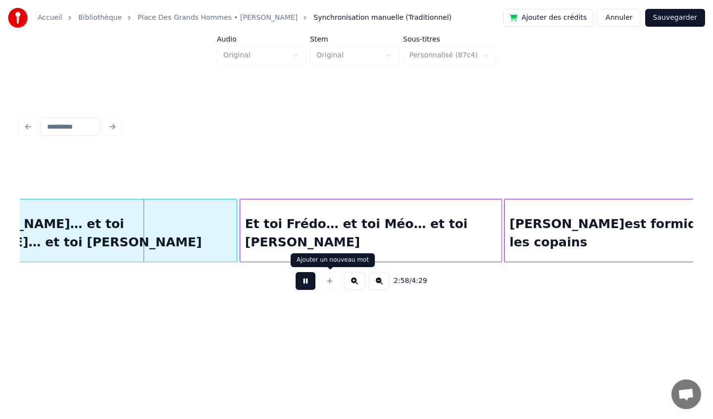
click at [306, 285] on button at bounding box center [305, 281] width 20 height 18
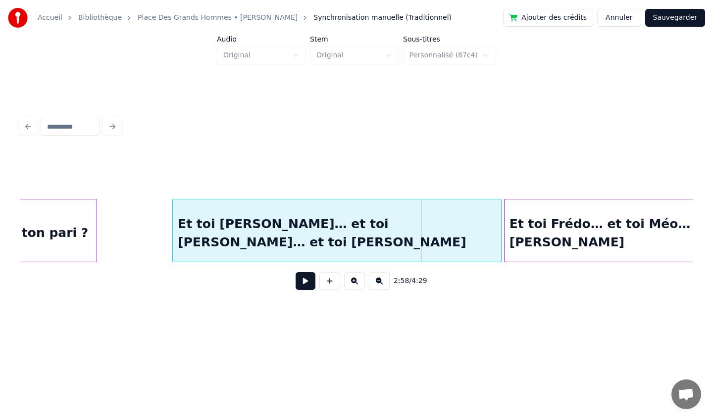
scroll to position [0, 12869]
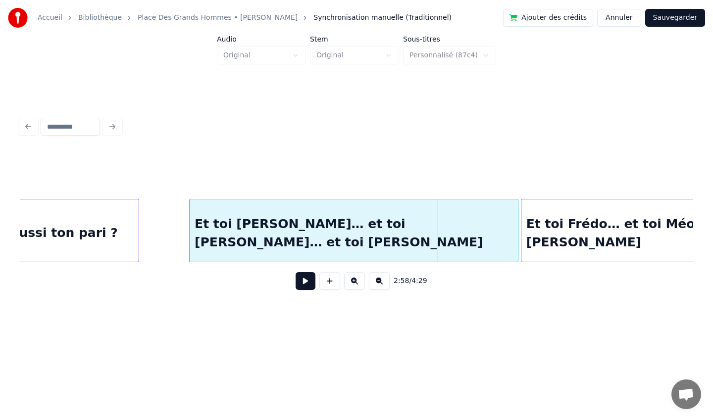
click at [139, 236] on div at bounding box center [137, 230] width 3 height 62
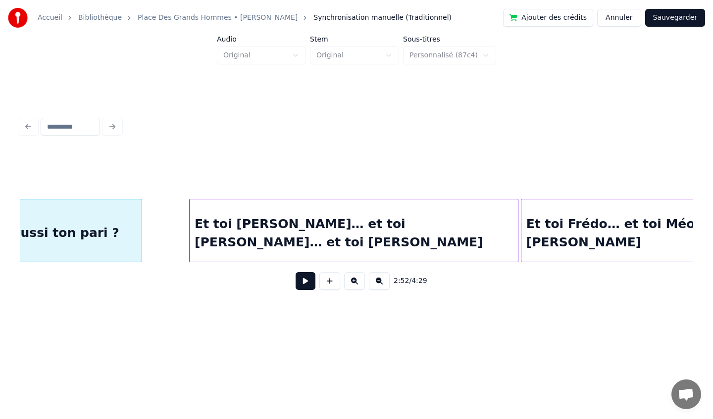
scroll to position [0, 12792]
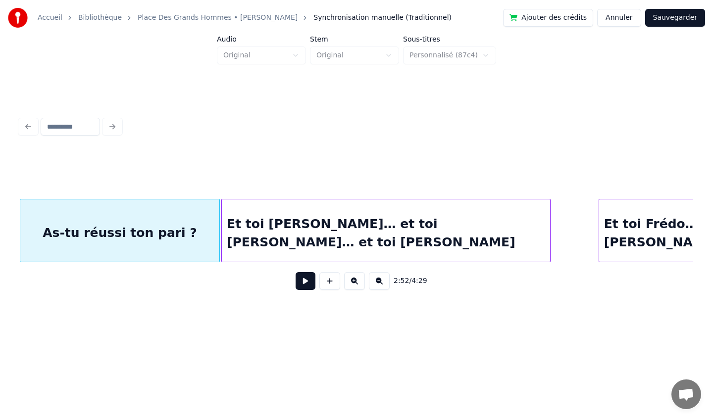
click at [246, 240] on div "Et toi [PERSON_NAME]… et toi [PERSON_NAME]… et toi [PERSON_NAME]" at bounding box center [386, 232] width 328 height 67
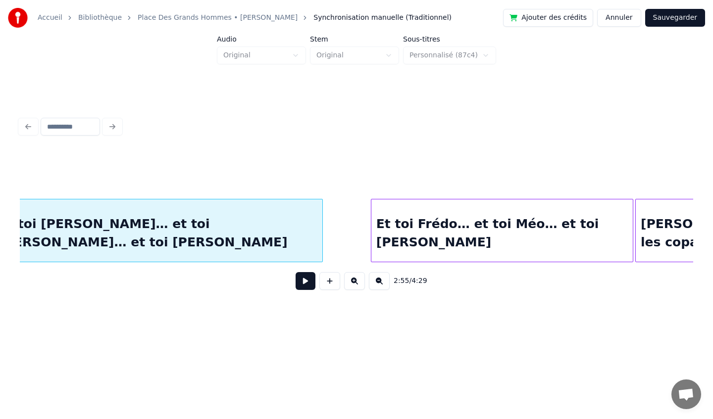
scroll to position [0, 13021]
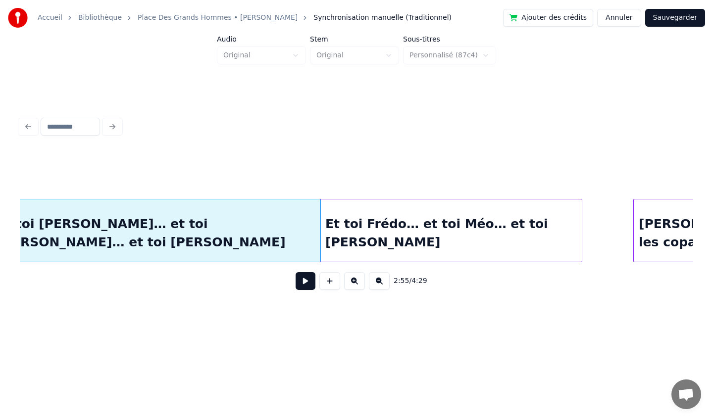
click at [417, 229] on div "Et toi Frédo… et toi Méo… et toi [PERSON_NAME]" at bounding box center [450, 232] width 261 height 67
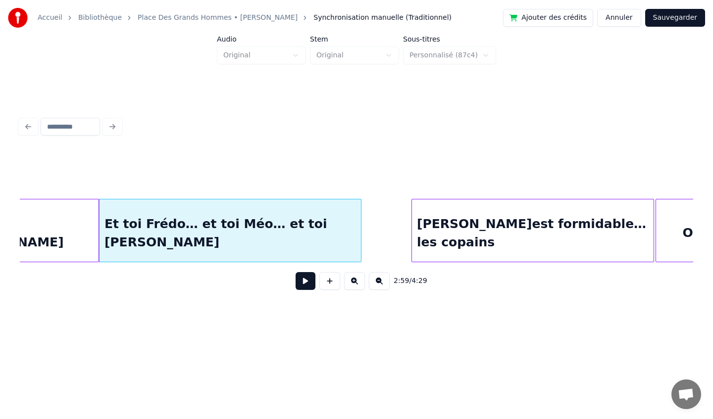
scroll to position [0, 13251]
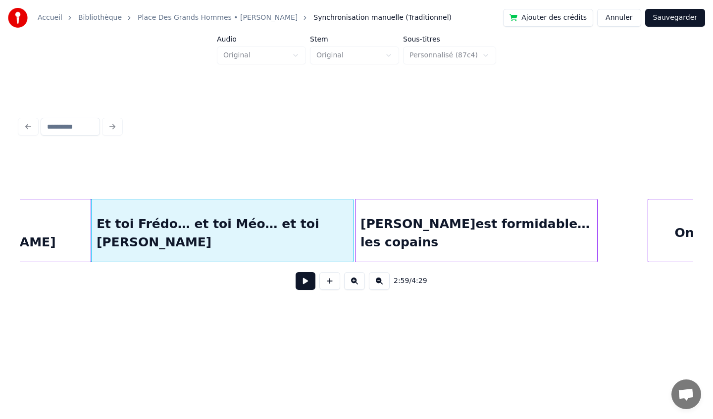
click at [429, 229] on div "[PERSON_NAME]est formidable… les copains" at bounding box center [475, 232] width 241 height 67
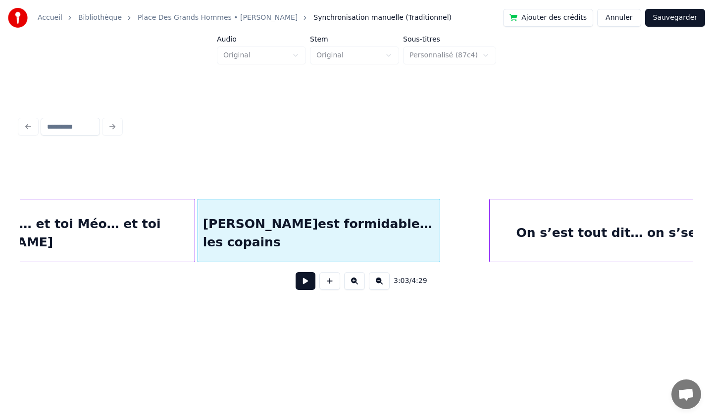
scroll to position [0, 13506]
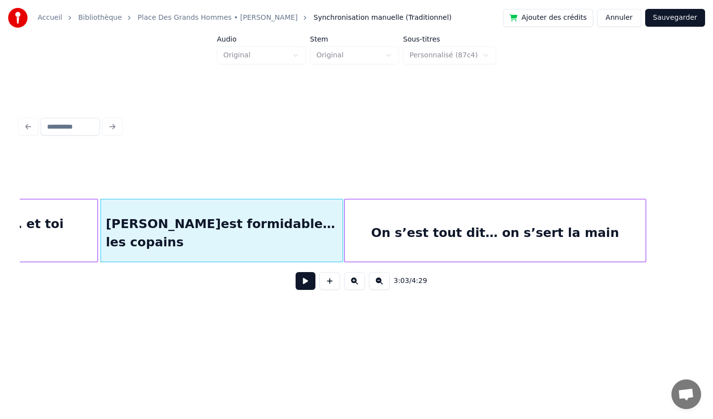
click at [462, 225] on div "On s’est tout dit… on s’sert la main" at bounding box center [494, 232] width 301 height 67
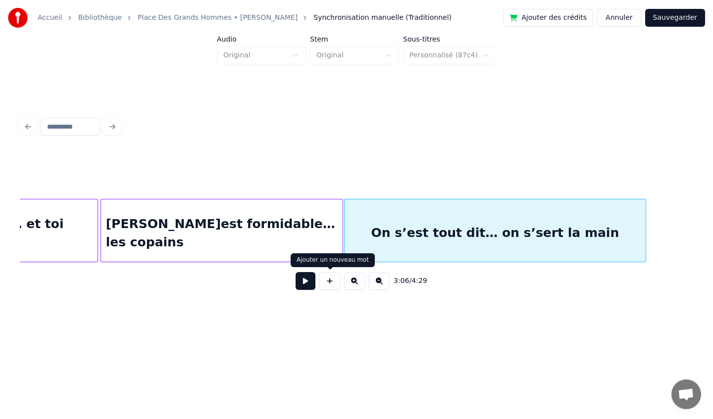
click at [310, 286] on button at bounding box center [305, 281] width 20 height 18
click at [168, 242] on div "[PERSON_NAME]est formidable… les copains" at bounding box center [221, 232] width 241 height 67
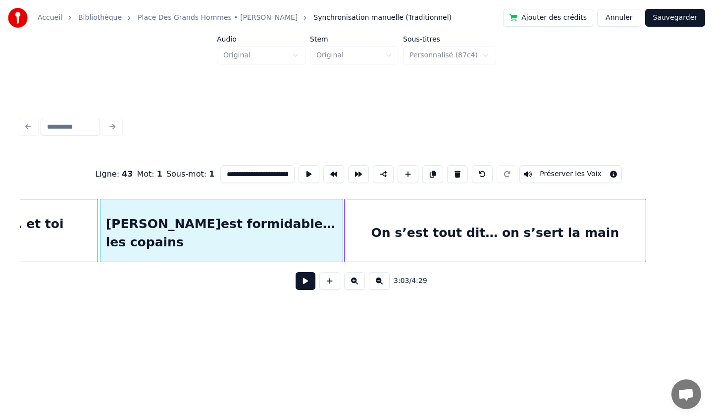
click at [302, 288] on button at bounding box center [305, 281] width 20 height 18
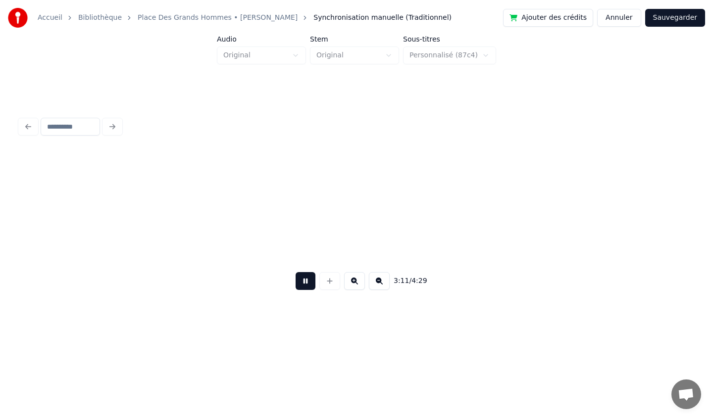
scroll to position [0, 14179]
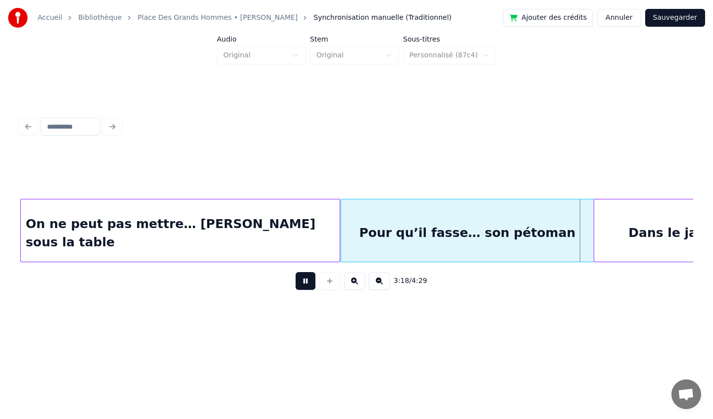
click at [308, 283] on button at bounding box center [305, 281] width 20 height 18
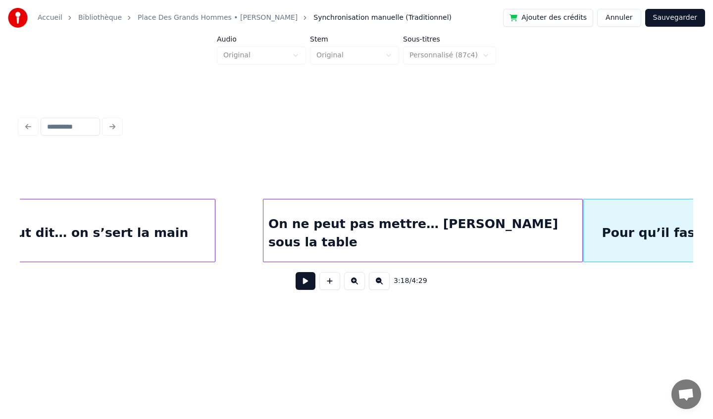
scroll to position [0, 13932]
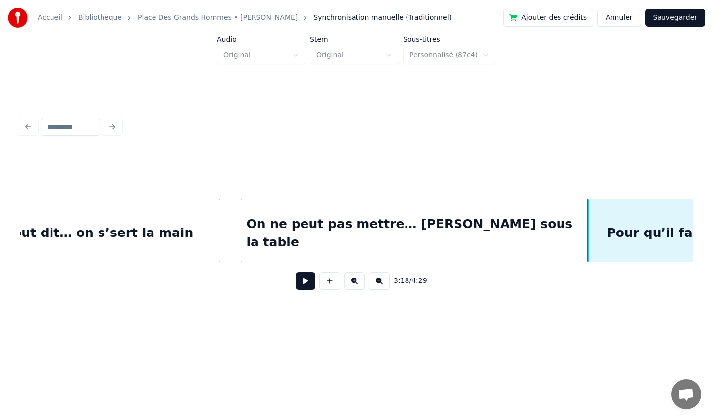
click at [243, 229] on div at bounding box center [242, 230] width 3 height 62
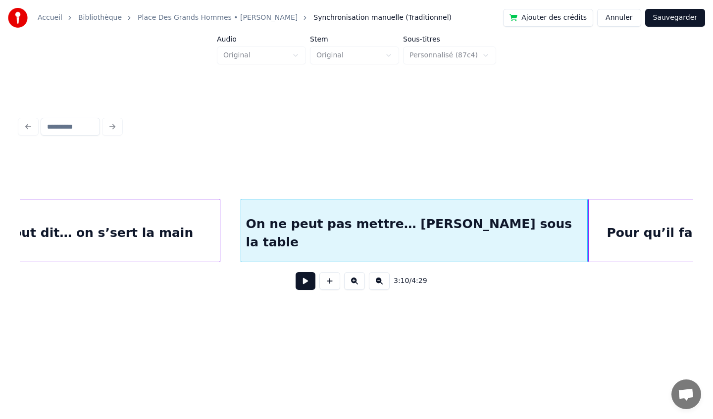
click at [179, 225] on div "On s’est tout dit… on s’sert la main" at bounding box center [69, 232] width 301 height 67
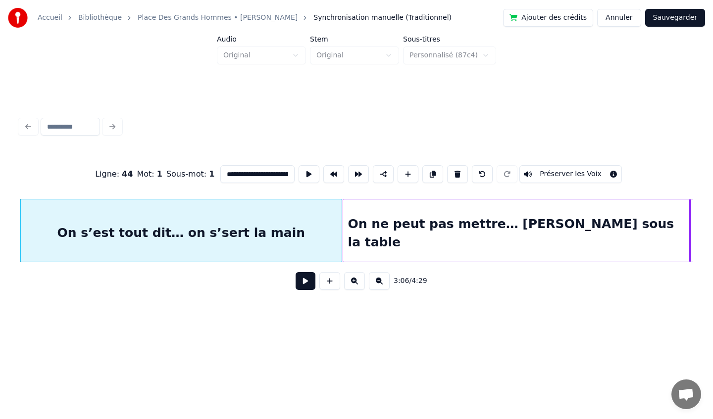
click at [340, 232] on div at bounding box center [339, 230] width 3 height 62
click at [307, 286] on button at bounding box center [305, 281] width 20 height 18
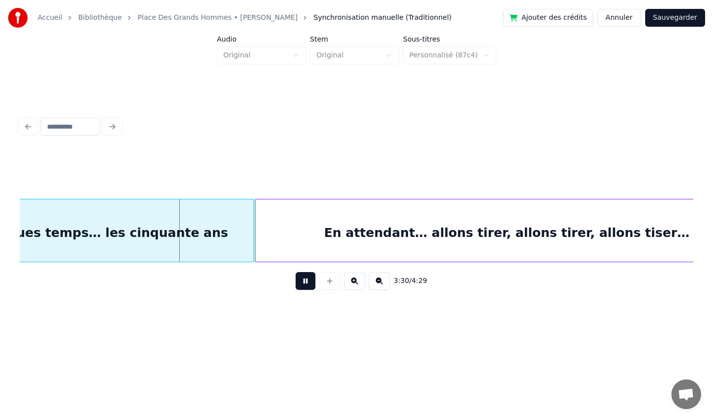
scroll to position [0, 15494]
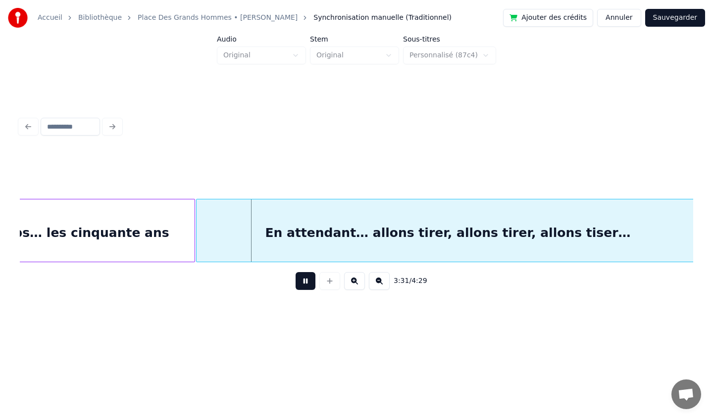
click at [306, 285] on button at bounding box center [305, 281] width 20 height 18
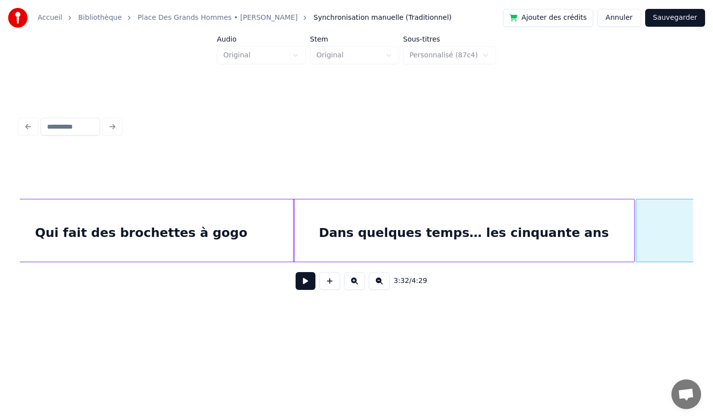
scroll to position [0, 15056]
click at [306, 279] on button at bounding box center [305, 281] width 20 height 18
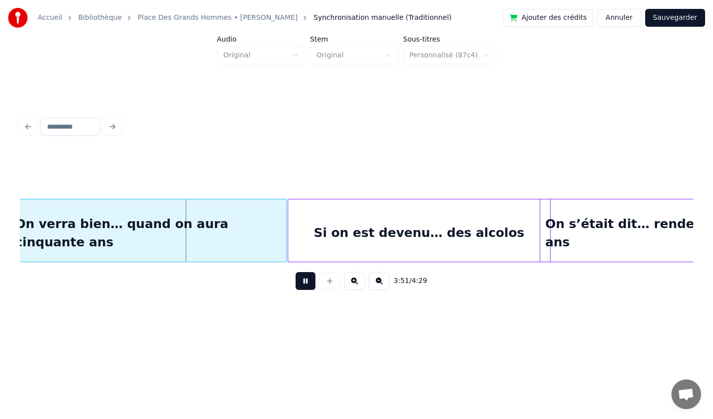
scroll to position [0, 17016]
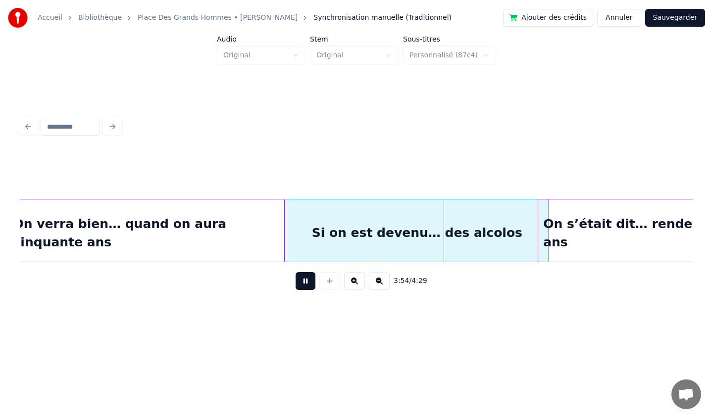
click at [302, 284] on button at bounding box center [305, 281] width 20 height 18
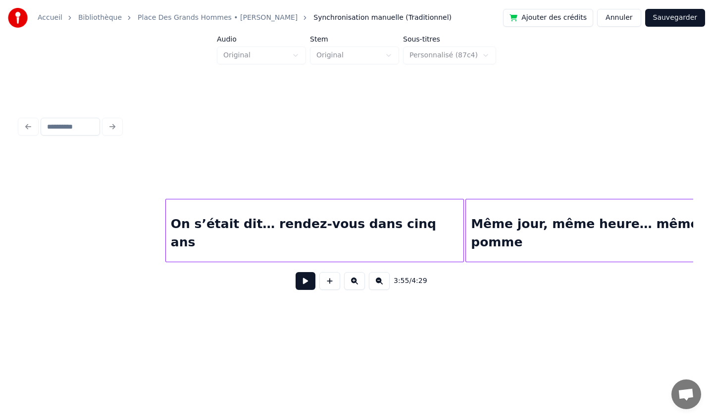
scroll to position [0, 16283]
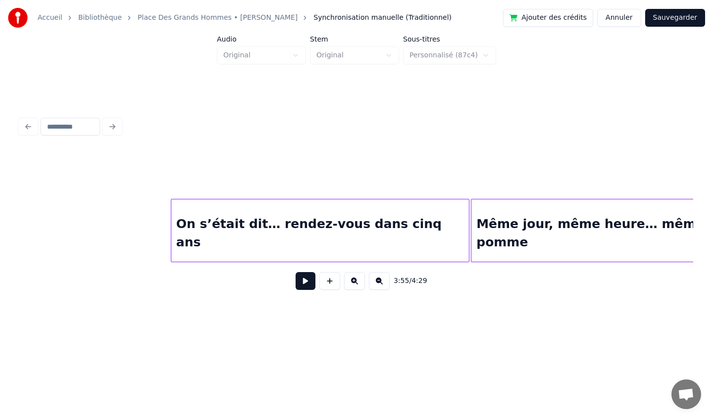
click at [304, 276] on button at bounding box center [305, 281] width 20 height 18
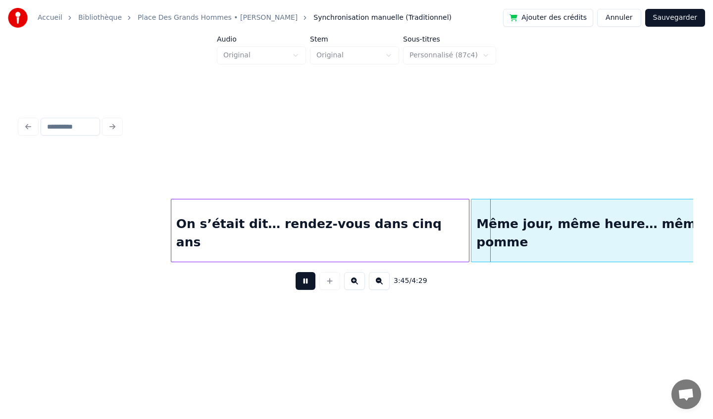
click at [302, 283] on button at bounding box center [305, 281] width 20 height 18
click at [438, 240] on div at bounding box center [438, 230] width 3 height 62
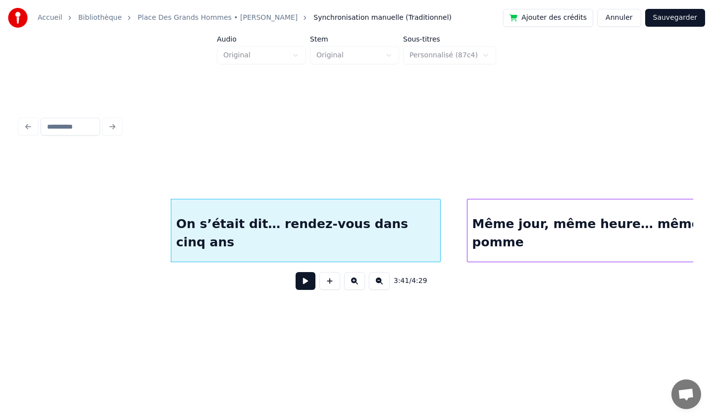
scroll to position [0, 16330]
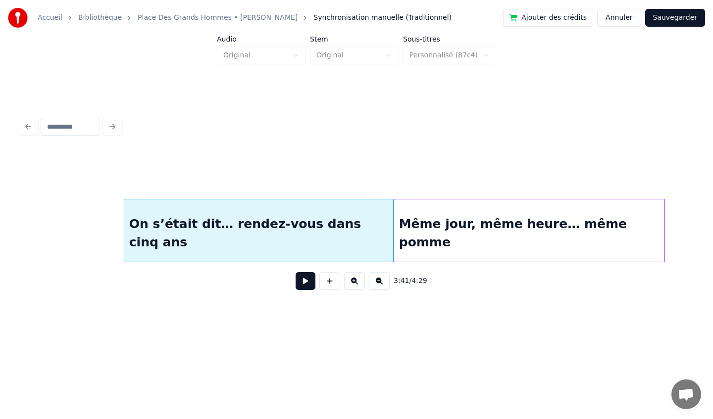
click at [534, 251] on div "Même jour, même heure… même pomme" at bounding box center [529, 232] width 271 height 67
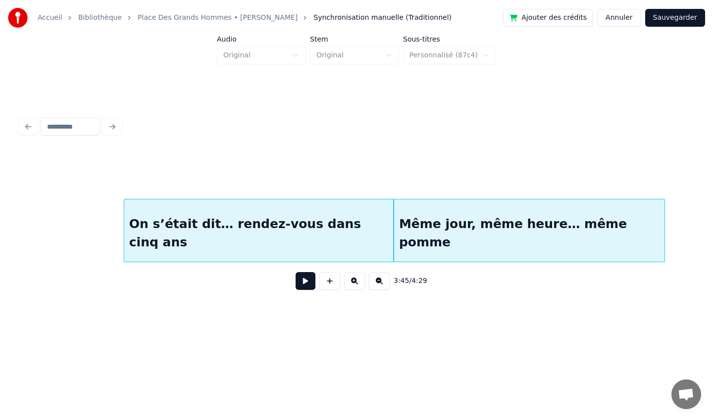
click at [310, 280] on button at bounding box center [305, 281] width 20 height 18
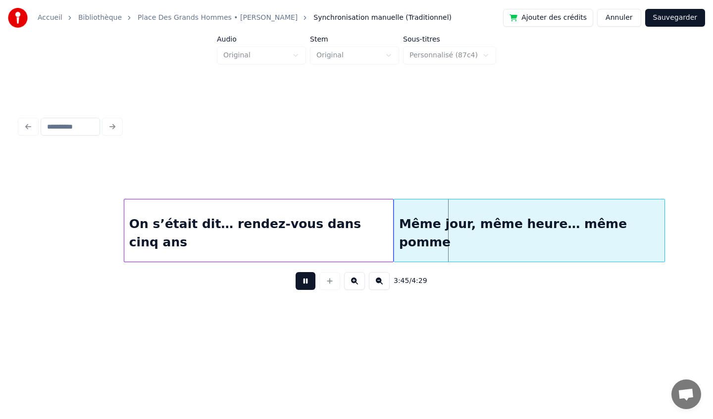
click at [195, 224] on div "On s’était dit… rendez-vous dans cinq ans" at bounding box center [258, 232] width 269 height 67
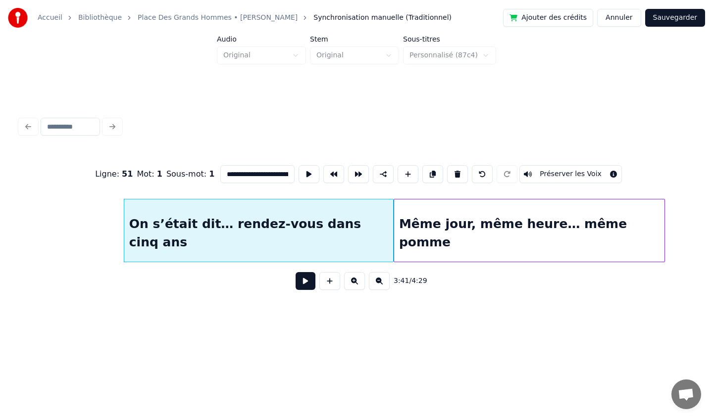
click at [301, 279] on button at bounding box center [305, 281] width 20 height 18
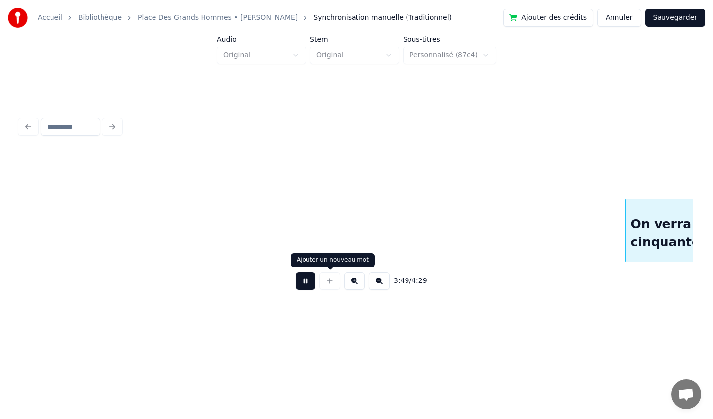
scroll to position [0, 17076]
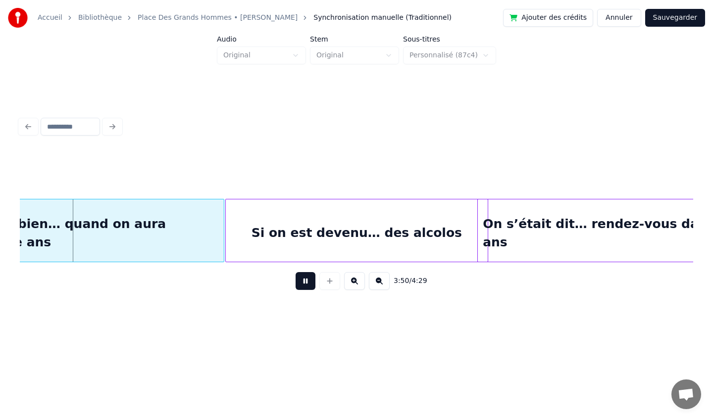
click at [303, 283] on button at bounding box center [305, 281] width 20 height 18
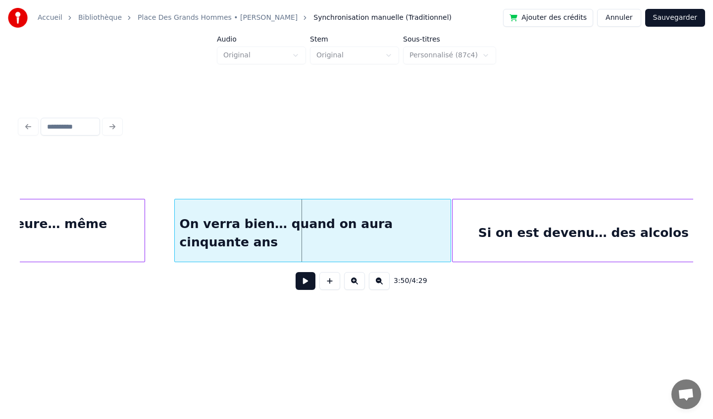
scroll to position [0, 16781]
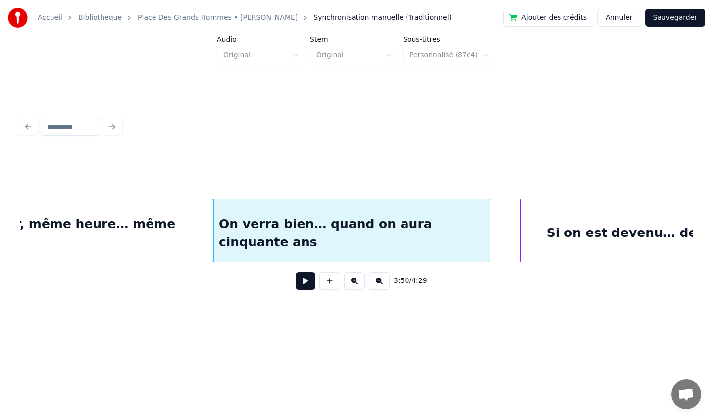
click at [381, 221] on div "On verra bien… quand on aura cinquante ans" at bounding box center [352, 232] width 276 height 67
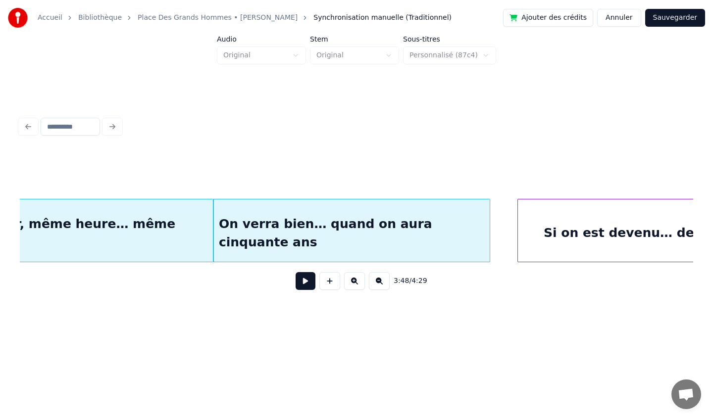
scroll to position [0, 16869]
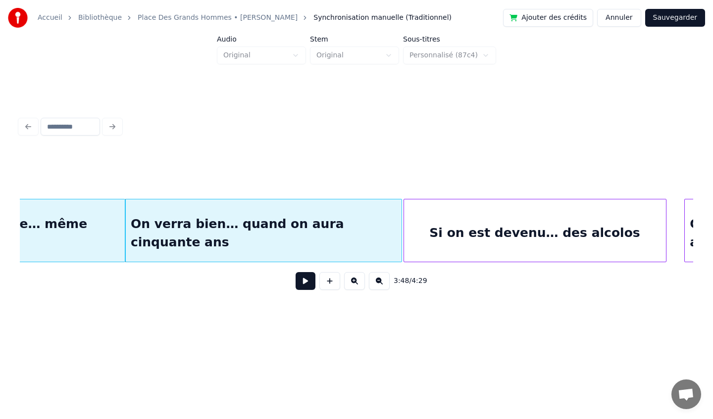
click at [546, 228] on div "Si on est devenu… des alcolos" at bounding box center [535, 232] width 262 height 67
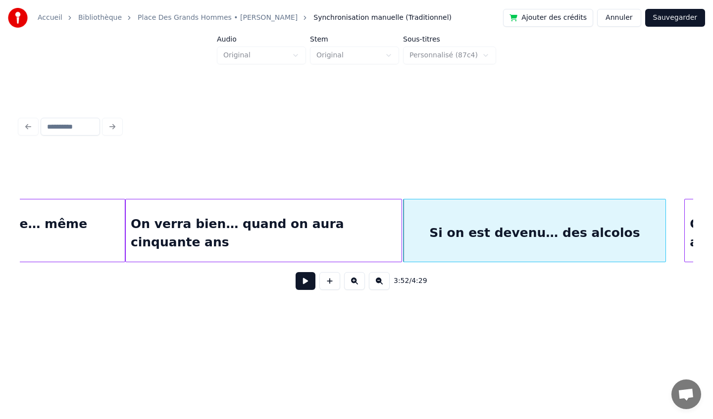
click at [524, 222] on div "Si on est devenu… des alcolos" at bounding box center [534, 232] width 262 height 67
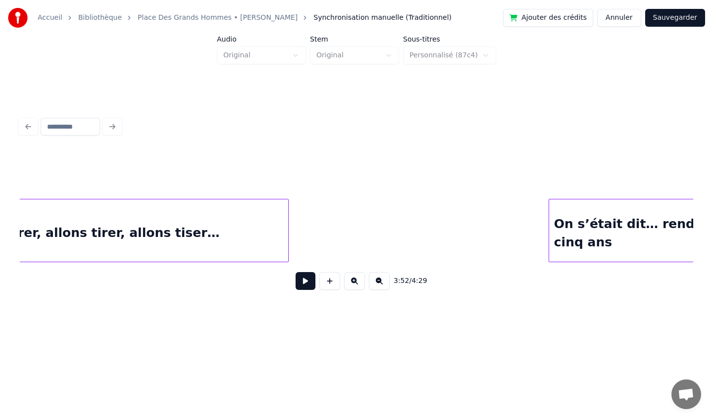
click at [158, 253] on div "En attendant… allons tirer, allons tirer, allons tiser…" at bounding box center [37, 232] width 502 height 67
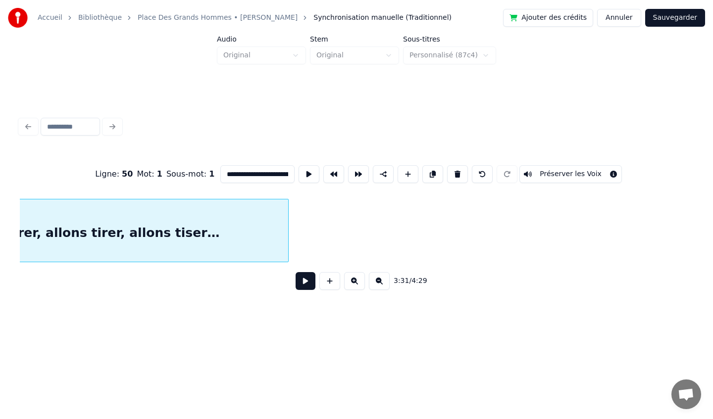
scroll to position [0, 15671]
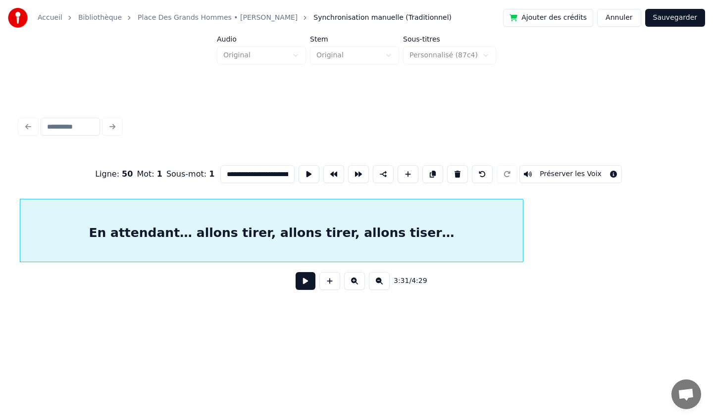
click at [302, 284] on button at bounding box center [305, 281] width 20 height 18
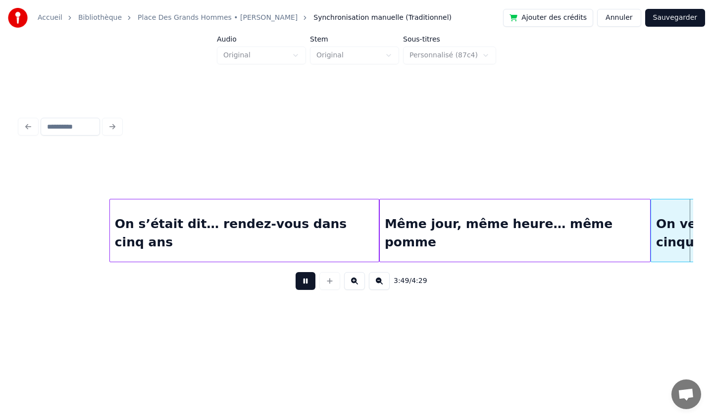
scroll to position [0, 17017]
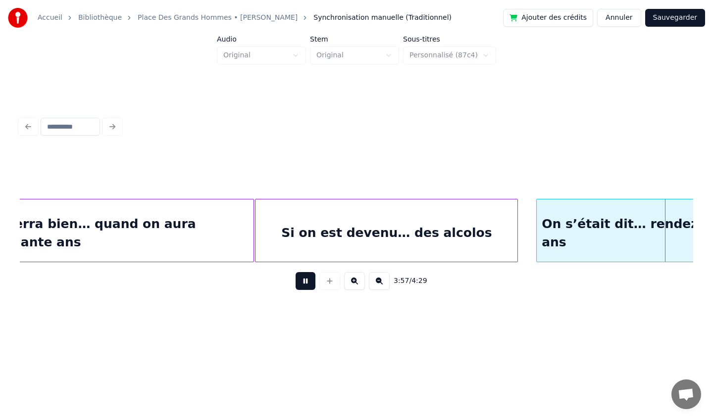
click at [307, 285] on button at bounding box center [305, 281] width 20 height 18
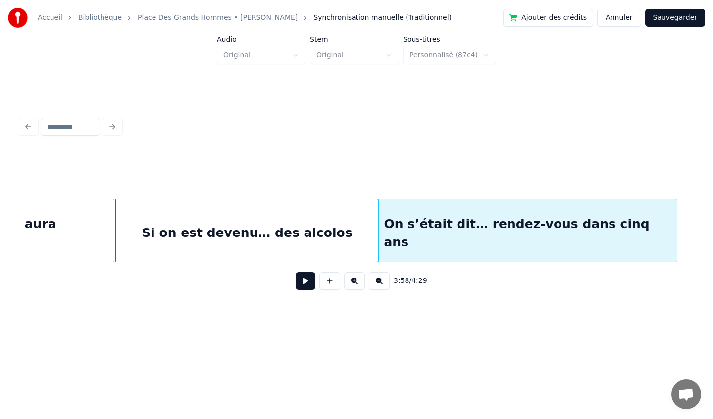
click at [580, 210] on div "On s’était dit… rendez-vous dans cinq ans" at bounding box center [527, 232] width 297 height 67
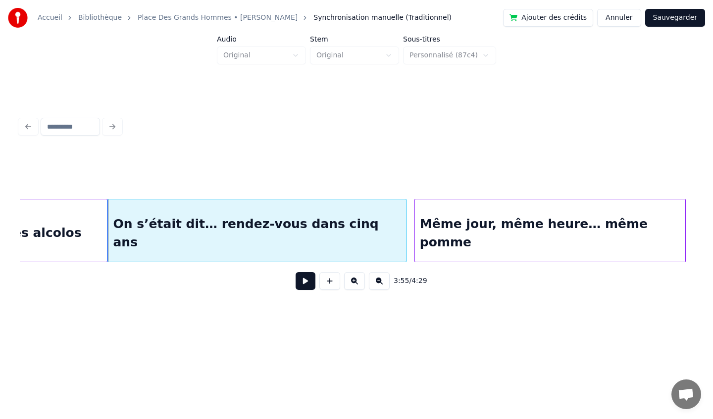
scroll to position [0, 17428]
click at [536, 216] on div "Même jour, même heure… même pomme" at bounding box center [542, 232] width 271 height 67
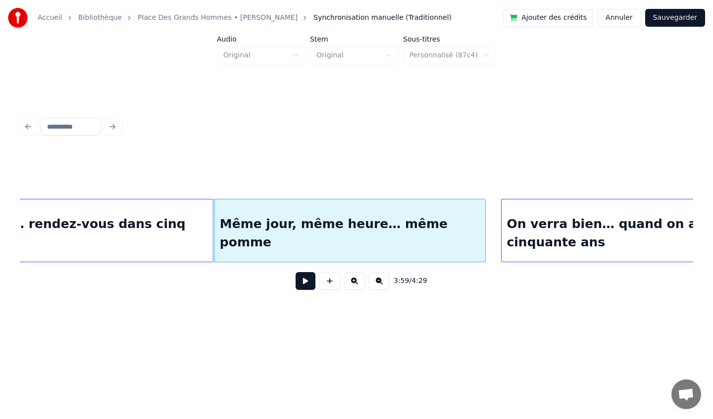
scroll to position [0, 17707]
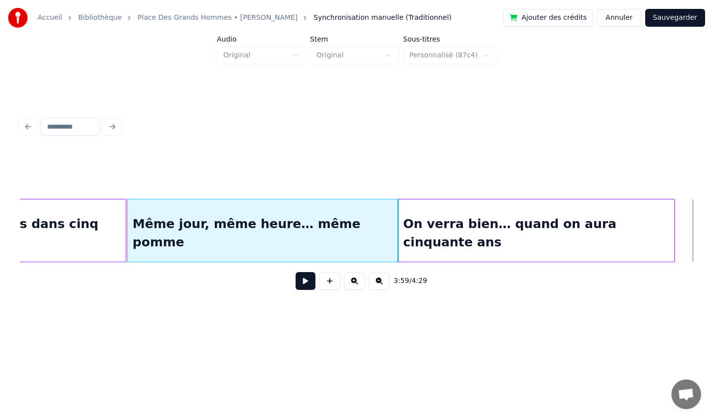
click at [555, 216] on div "On verra bien… quand on aura cinquante ans" at bounding box center [536, 232] width 276 height 67
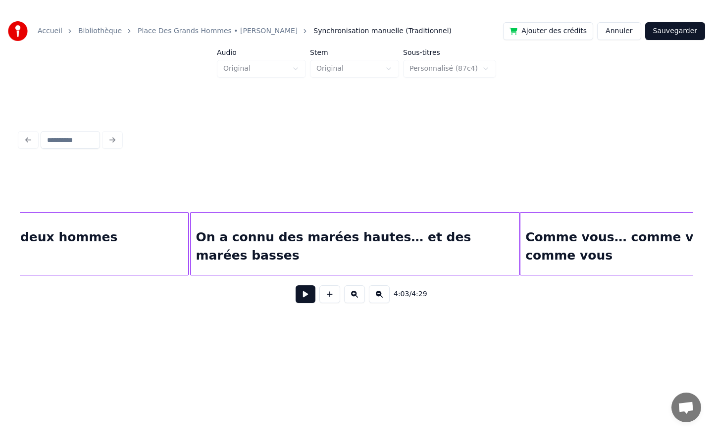
scroll to position [0, 10679]
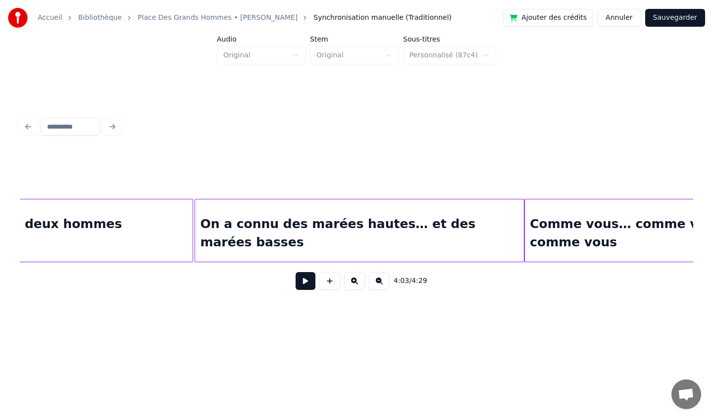
click at [674, 15] on button "Sauvegarder" at bounding box center [675, 18] width 60 height 18
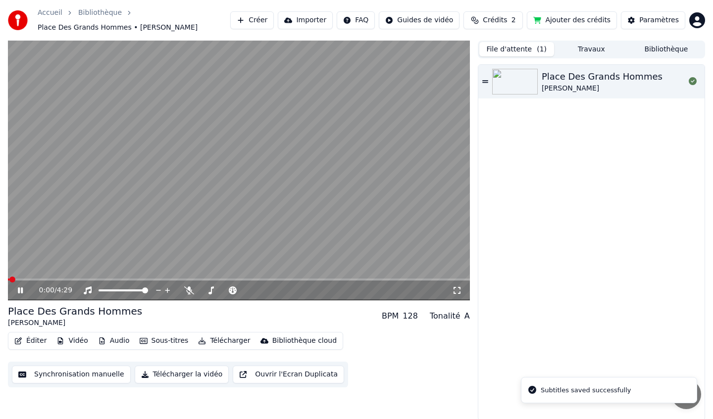
click at [458, 291] on icon at bounding box center [457, 291] width 10 height 8
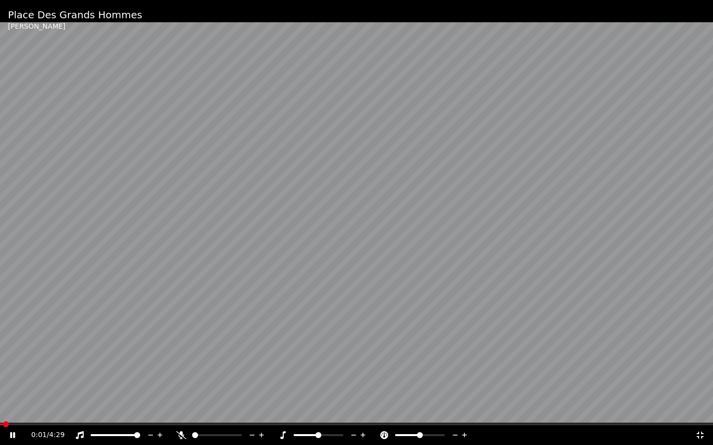
click at [118, 300] on video at bounding box center [356, 222] width 713 height 445
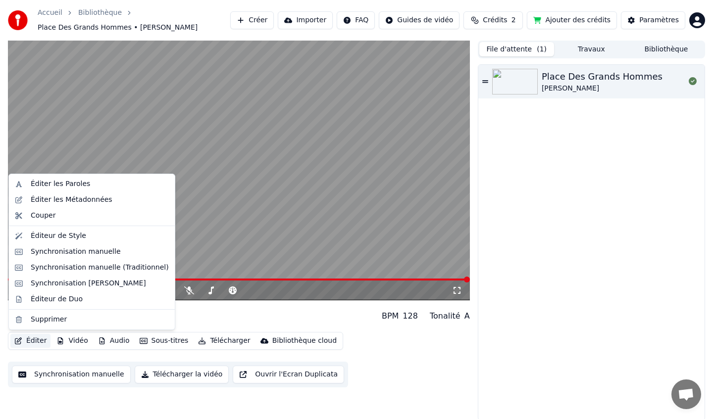
click at [37, 340] on button "Éditer" at bounding box center [30, 341] width 40 height 14
click at [84, 269] on div "Synchronisation manuelle (Traditionnel)" at bounding box center [100, 268] width 138 height 10
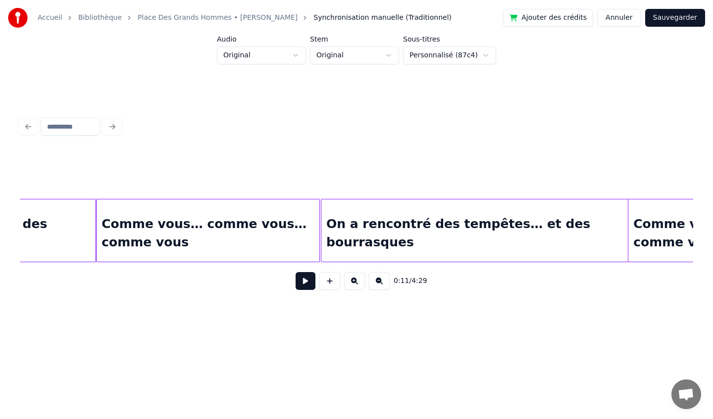
scroll to position [0, 11111]
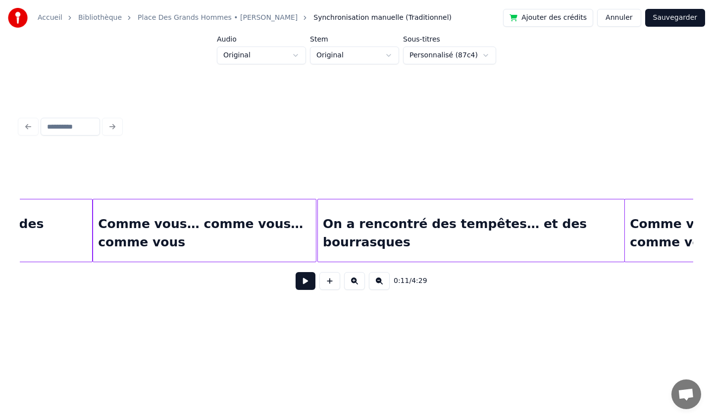
click at [273, 222] on div "Comme vous… comme vous… comme vous" at bounding box center [204, 232] width 223 height 67
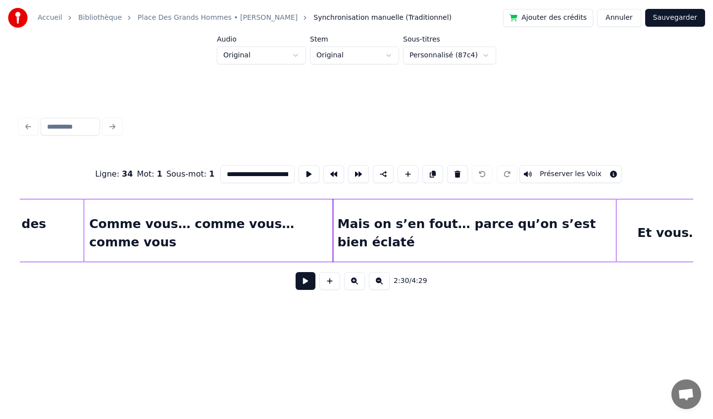
scroll to position [0, 11682]
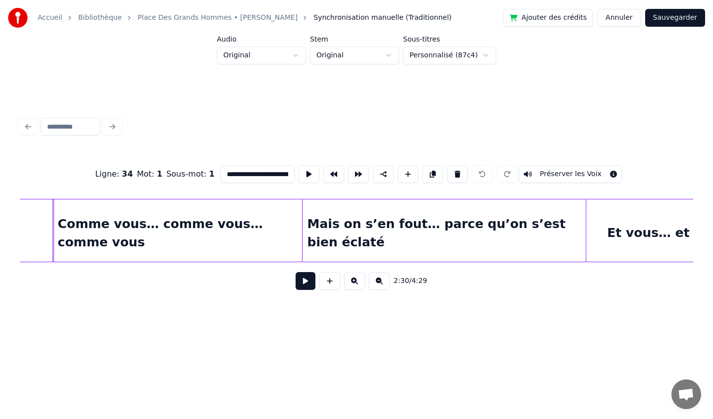
click at [289, 235] on div "Comme vous… comme vous… comme vous" at bounding box center [177, 232] width 249 height 67
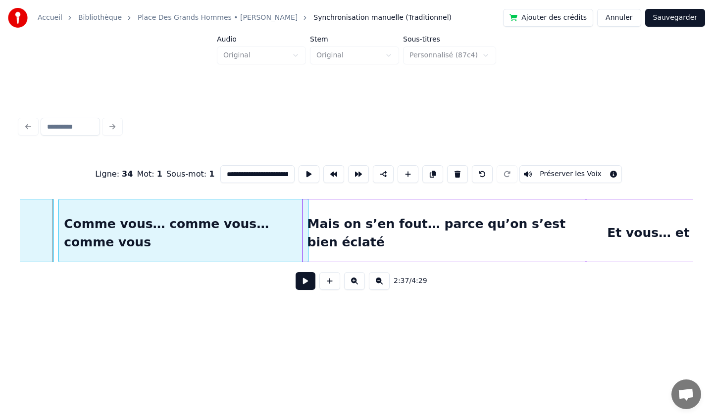
click at [293, 233] on div "Comme vous… comme vous… comme vous" at bounding box center [183, 232] width 249 height 67
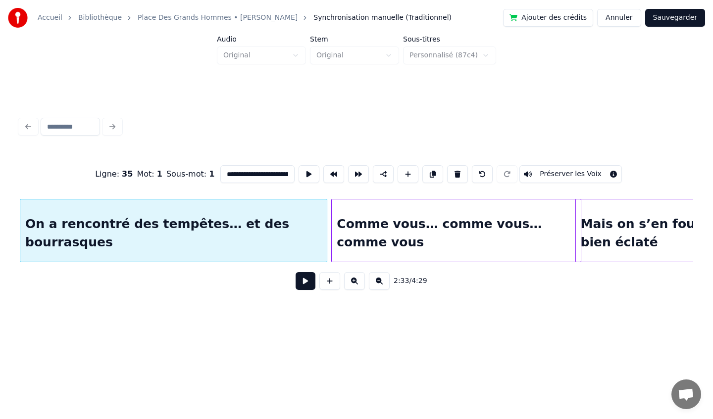
click at [379, 247] on div "Comme vous… comme vous… comme vous" at bounding box center [456, 232] width 249 height 67
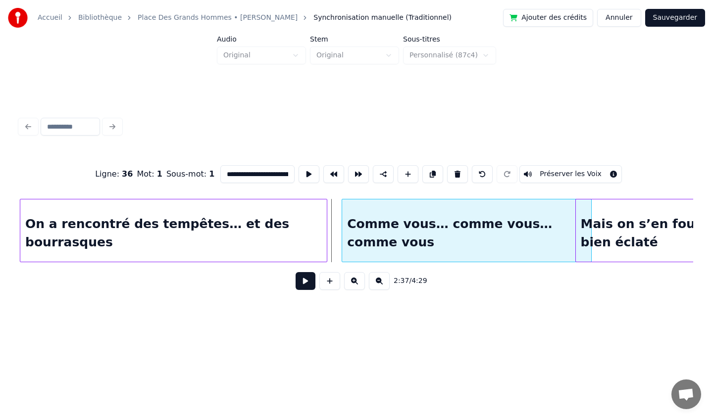
click at [483, 246] on div "Comme vous… comme vous… comme vous" at bounding box center [466, 232] width 249 height 67
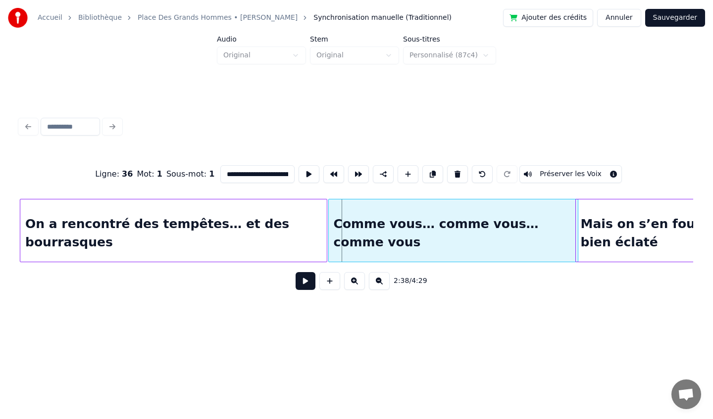
click at [439, 245] on div "Comme vous… comme vous… comme vous" at bounding box center [453, 232] width 249 height 67
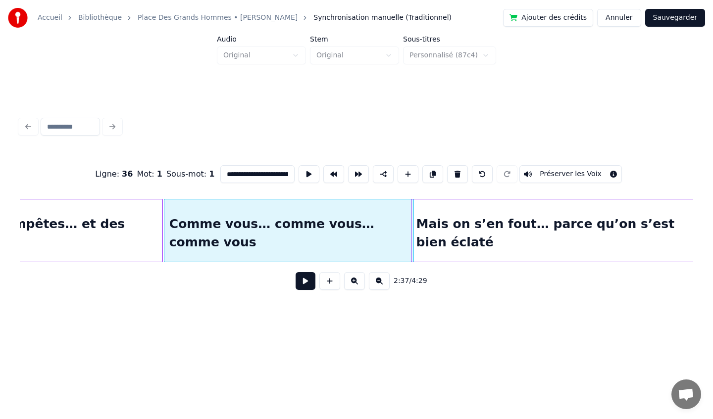
scroll to position [0, 11590]
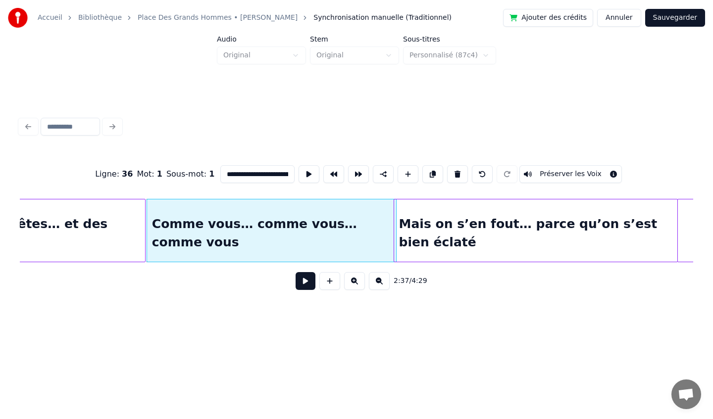
click at [338, 240] on div "Comme vous… comme vous… comme vous" at bounding box center [271, 232] width 249 height 67
click at [272, 178] on input "**********" at bounding box center [257, 174] width 74 height 18
click at [270, 175] on input "**********" at bounding box center [257, 174] width 74 height 18
click at [436, 242] on div "Mais on s’en fout… parce qu’on s’est bien éclaté" at bounding box center [535, 232] width 283 height 67
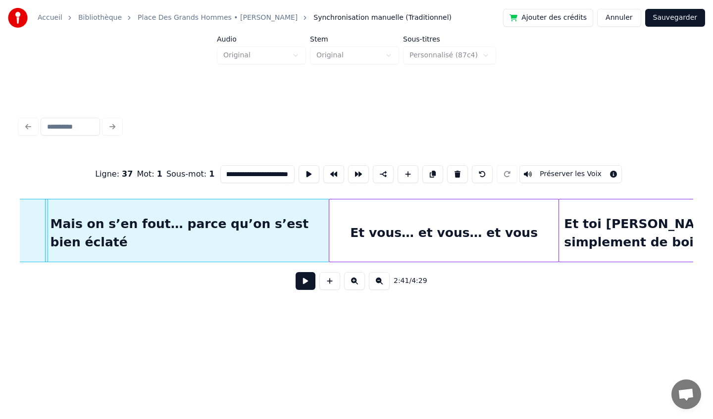
scroll to position [0, 11940]
click at [433, 244] on div "Et vous… et vous… et vous" at bounding box center [443, 232] width 230 height 67
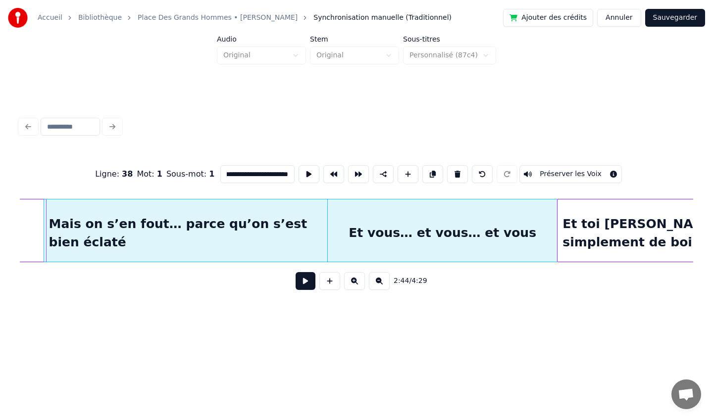
click at [258, 174] on input "**********" at bounding box center [257, 174] width 74 height 18
click at [261, 174] on input "**********" at bounding box center [257, 174] width 74 height 18
click at [237, 174] on input "**********" at bounding box center [257, 174] width 74 height 18
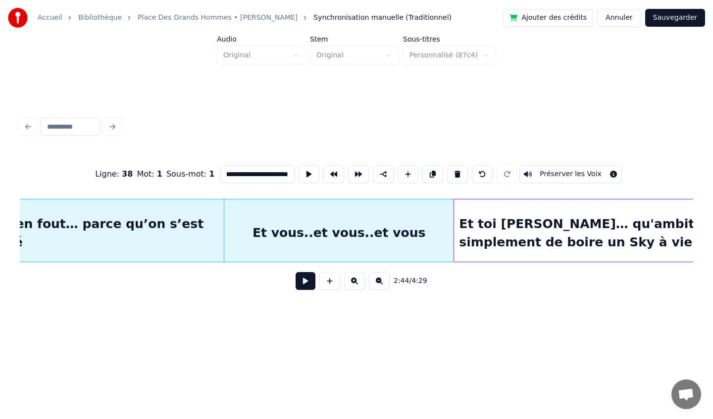
scroll to position [0, 12045]
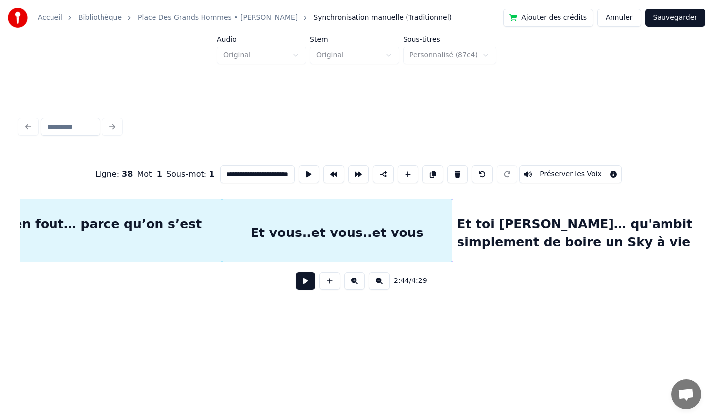
click at [503, 228] on div "Et toi [PERSON_NAME]… qu'ambitionnait simplement de boire un Sky à vie" at bounding box center [609, 232] width 314 height 67
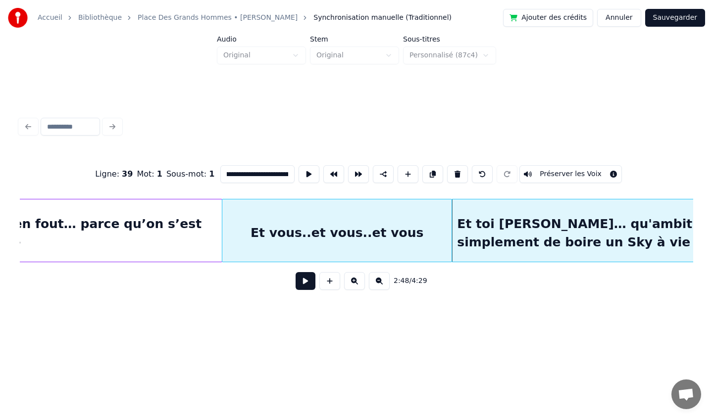
click at [260, 174] on input "**********" at bounding box center [257, 174] width 74 height 18
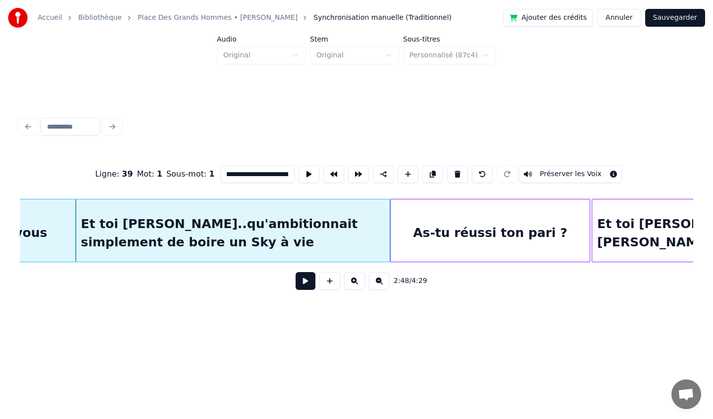
scroll to position [0, 12430]
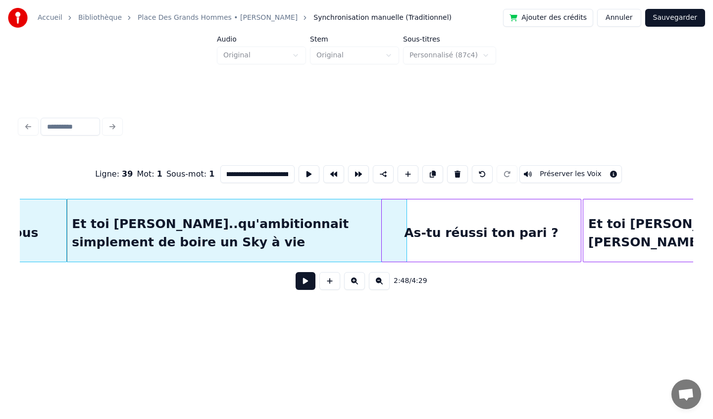
click at [405, 235] on div at bounding box center [404, 230] width 3 height 62
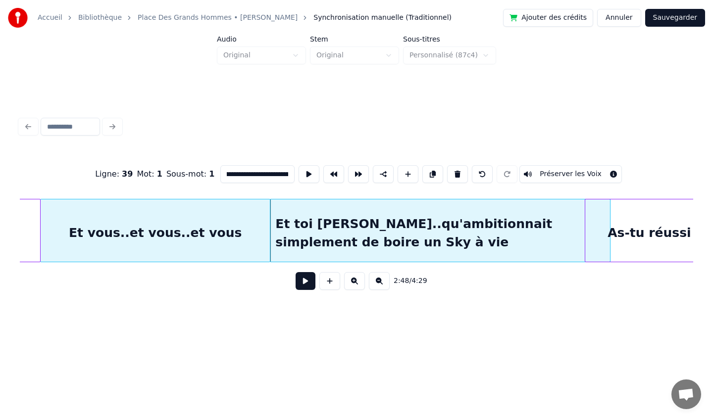
scroll to position [0, 12215]
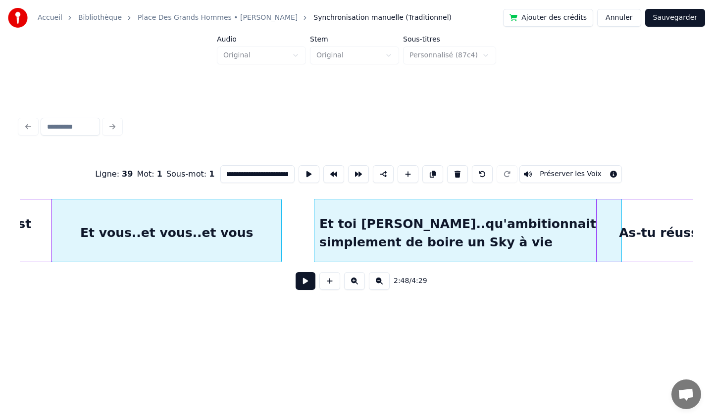
click at [314, 236] on div at bounding box center [315, 230] width 3 height 62
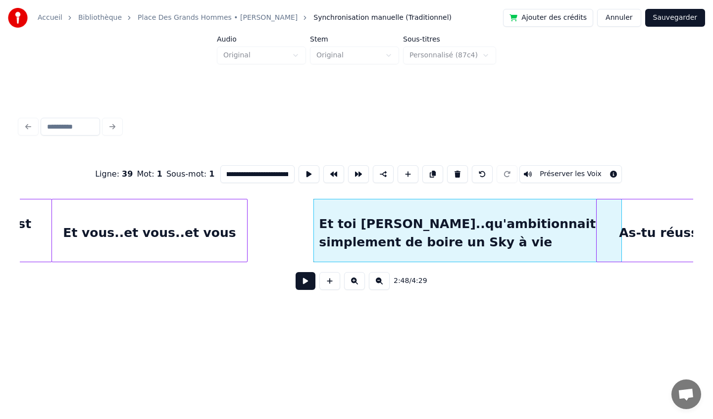
click at [246, 234] on div at bounding box center [245, 230] width 3 height 62
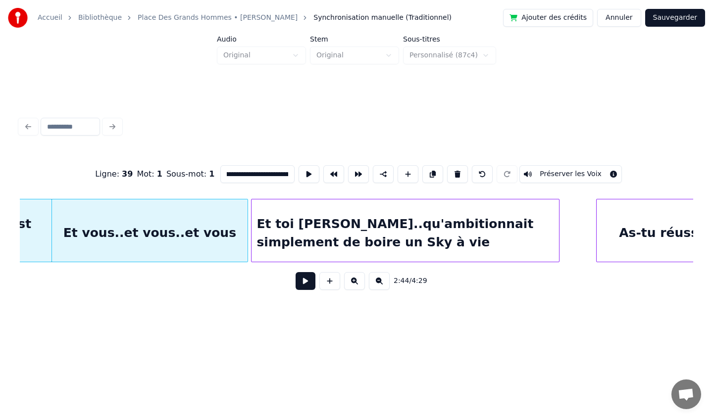
click at [319, 239] on div "Et toi Yannou..qu'ambitionnait simplement de boire un Sky à vie" at bounding box center [404, 232] width 307 height 67
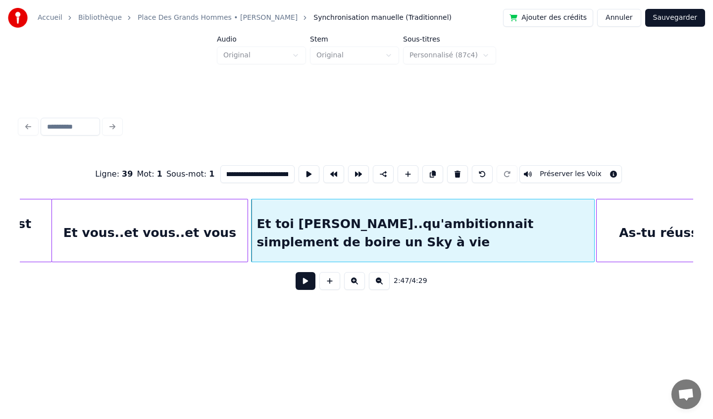
click at [592, 236] on div at bounding box center [592, 230] width 3 height 62
click at [621, 235] on div at bounding box center [621, 230] width 3 height 62
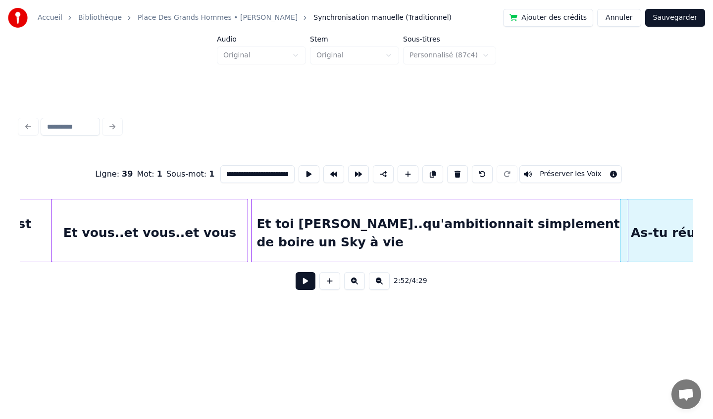
click at [626, 239] on div at bounding box center [626, 230] width 3 height 62
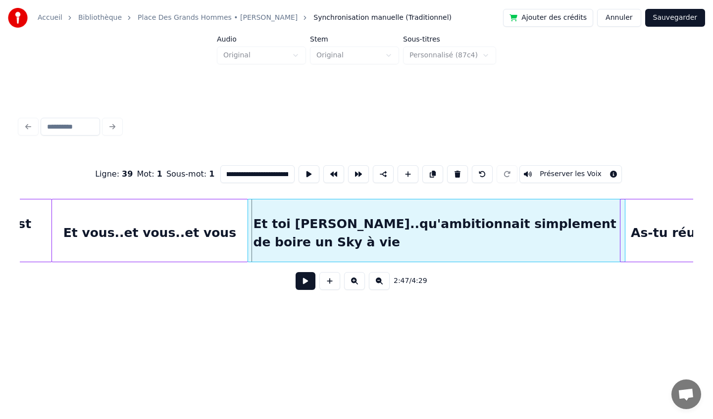
click at [563, 250] on div "Et toi Yannou..qu'ambitionnait simplement de boire un Sky à vie" at bounding box center [436, 232] width 376 height 67
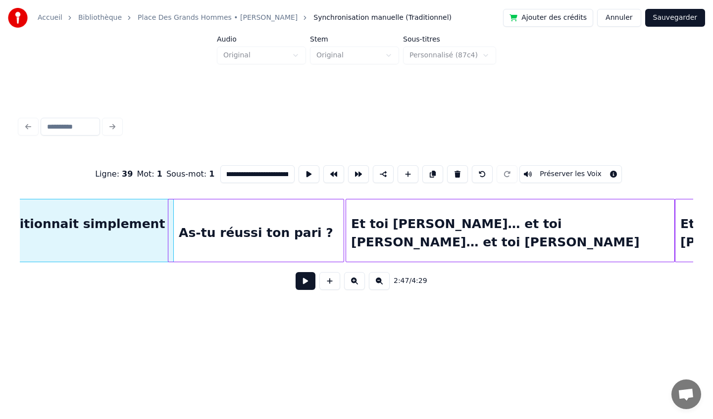
scroll to position [0, 12660]
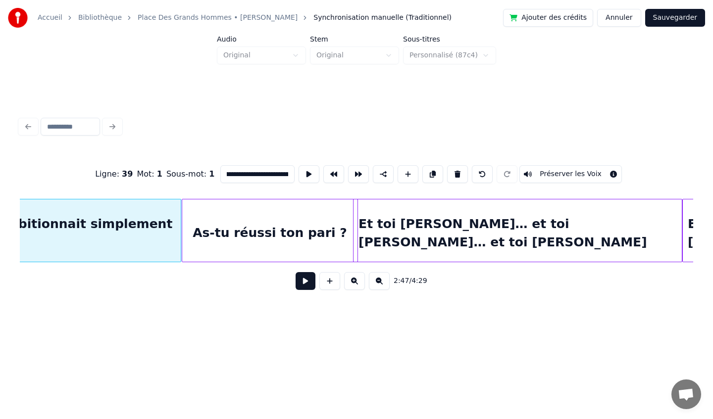
click at [294, 248] on div "As-tu réussi ton pari ?" at bounding box center [269, 232] width 175 height 67
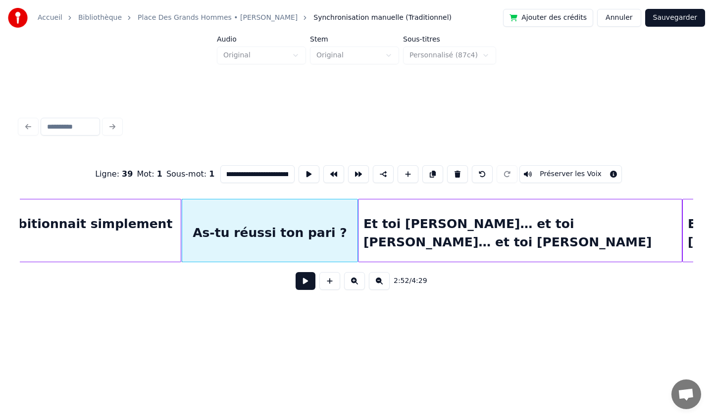
click at [360, 241] on div at bounding box center [359, 230] width 3 height 62
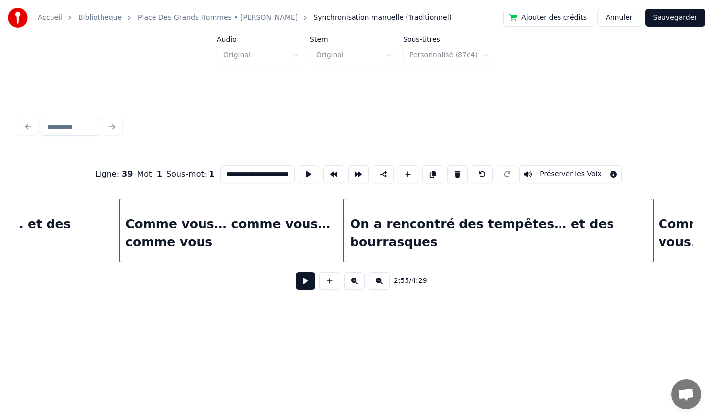
scroll to position [0, 11046]
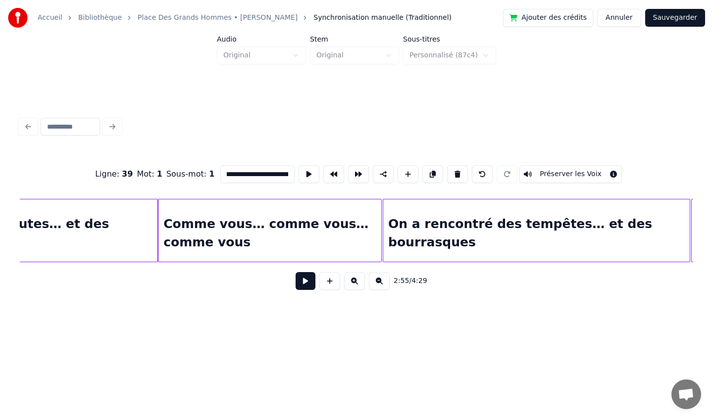
click at [275, 242] on div "Comme vous… comme vous… comme vous" at bounding box center [269, 232] width 223 height 67
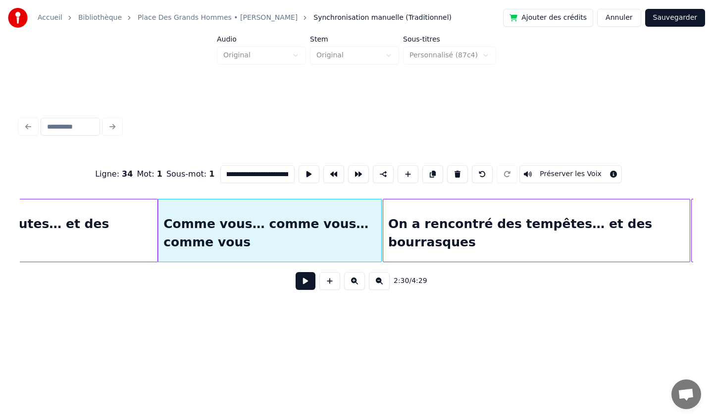
click at [258, 176] on input "**********" at bounding box center [257, 174] width 74 height 18
click at [154, 233] on div at bounding box center [153, 230] width 3 height 62
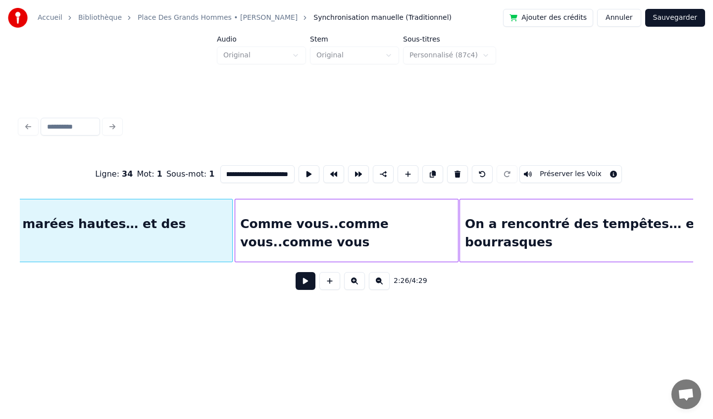
scroll to position [0, 11166]
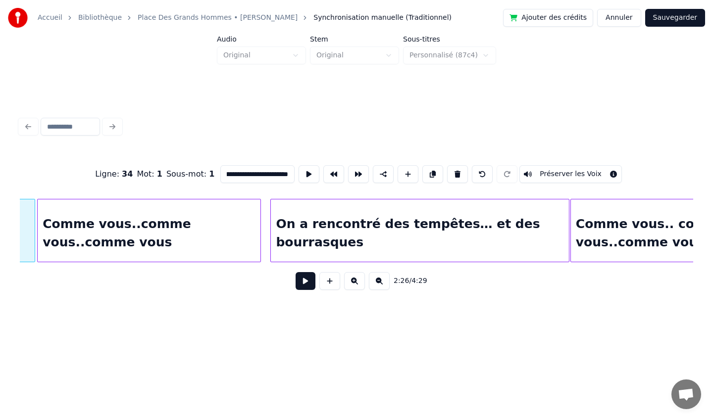
click at [272, 236] on div at bounding box center [272, 230] width 3 height 62
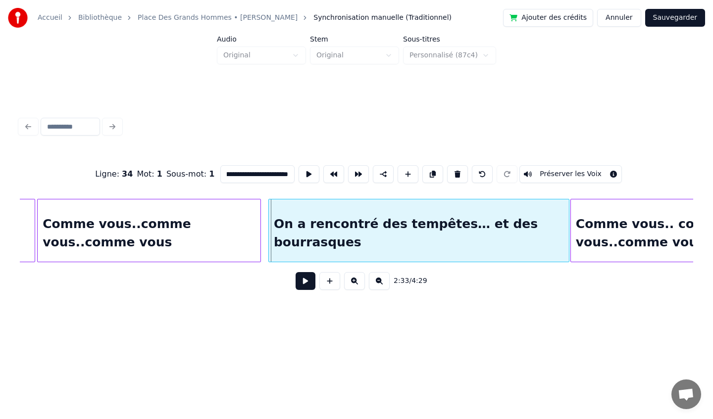
click at [270, 235] on div at bounding box center [270, 230] width 3 height 62
click at [267, 233] on div at bounding box center [265, 230] width 3 height 62
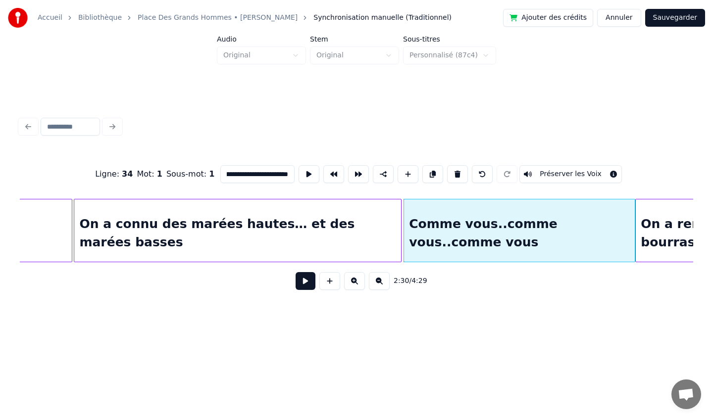
scroll to position [0, 10796]
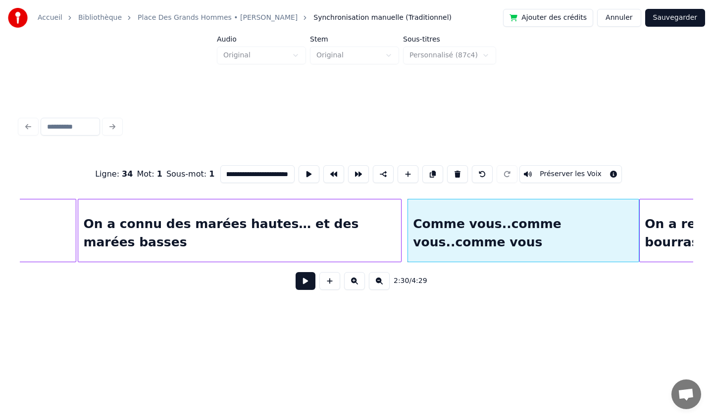
click at [399, 232] on div at bounding box center [399, 230] width 3 height 62
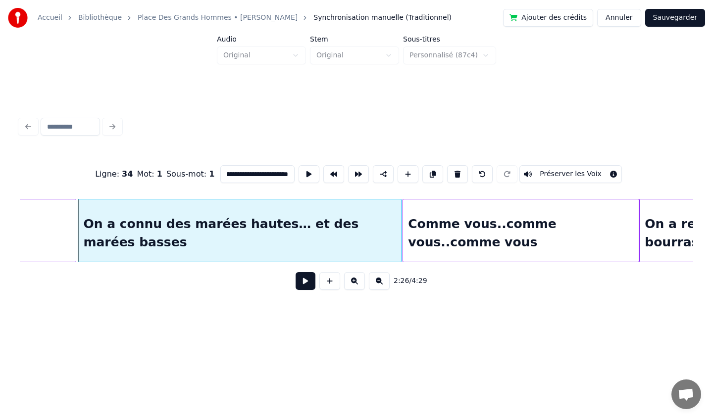
click at [403, 230] on div at bounding box center [404, 230] width 3 height 62
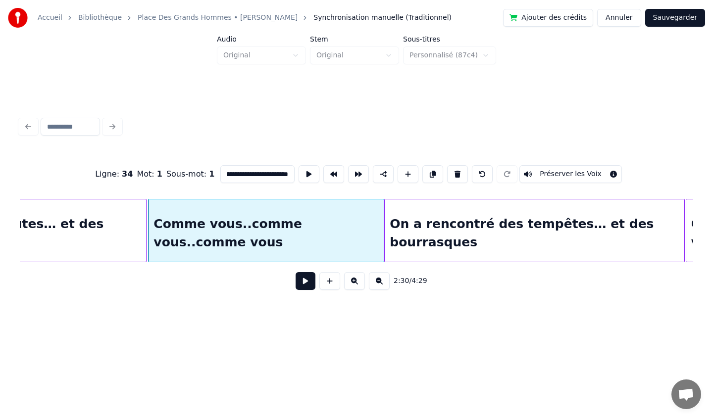
scroll to position [0, 11052]
click at [604, 217] on div "On a rencontré des tempêtes… et des bourrasques" at bounding box center [533, 232] width 299 height 67
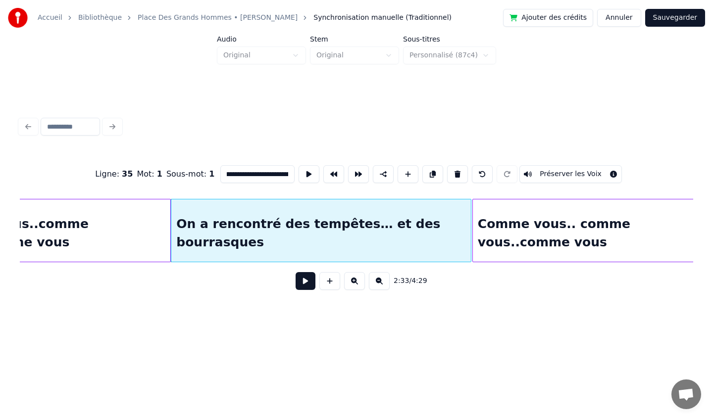
scroll to position [0, 11265]
click at [474, 222] on div at bounding box center [475, 230] width 3 height 62
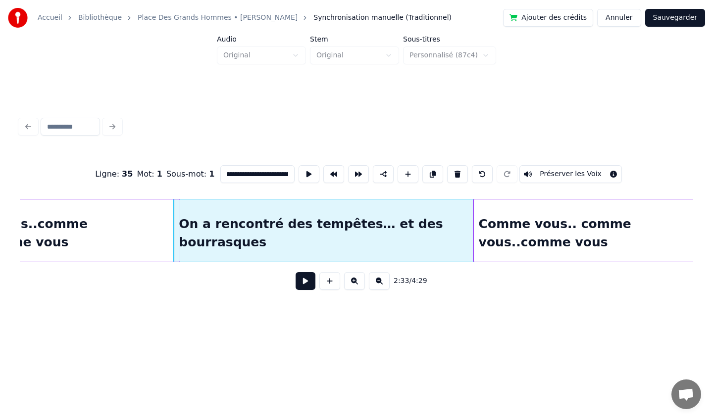
click at [178, 241] on div at bounding box center [178, 230] width 3 height 62
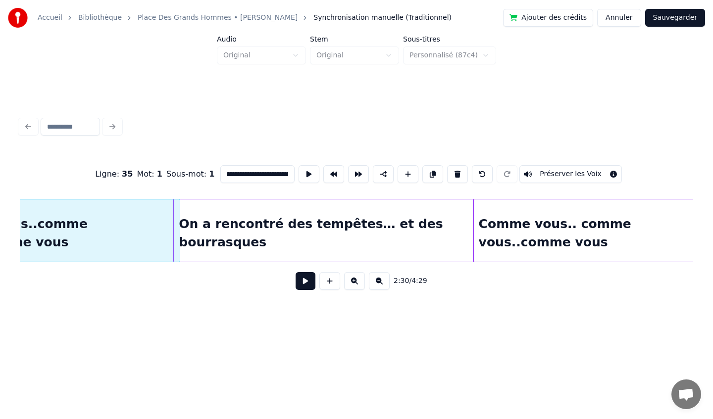
scroll to position [0, 11179]
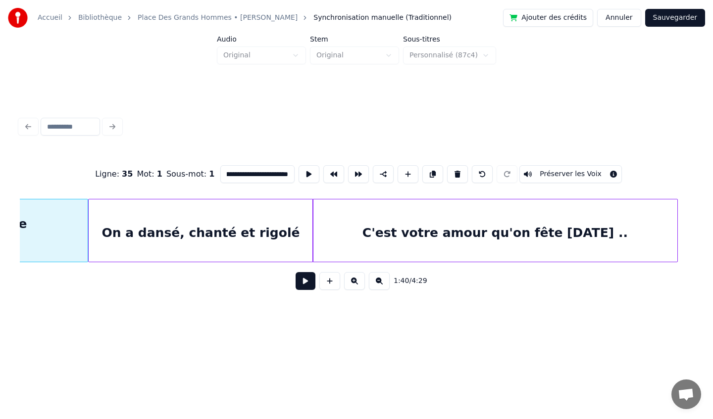
scroll to position [0, 7472]
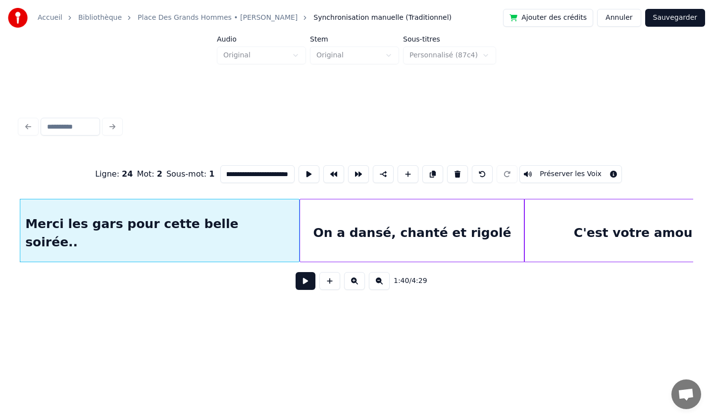
type input "**********"
click at [310, 282] on button at bounding box center [305, 281] width 20 height 18
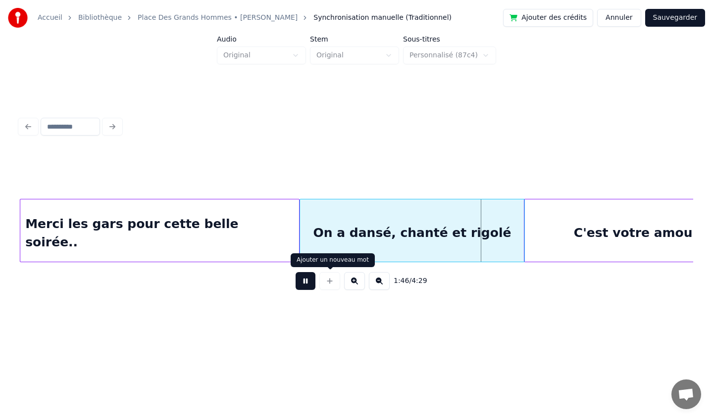
click at [308, 281] on button at bounding box center [305, 281] width 20 height 18
click at [174, 225] on div "Merci les gars pour cette belle soirée.." at bounding box center [159, 232] width 279 height 67
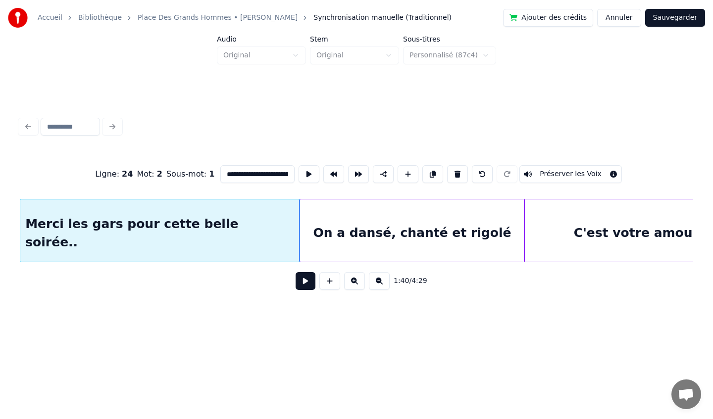
click at [304, 280] on button at bounding box center [305, 281] width 20 height 18
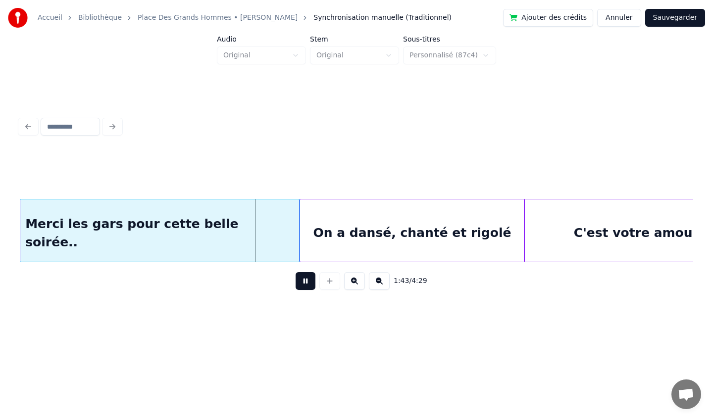
click at [301, 283] on button at bounding box center [305, 281] width 20 height 18
click at [273, 238] on div at bounding box center [271, 230] width 3 height 62
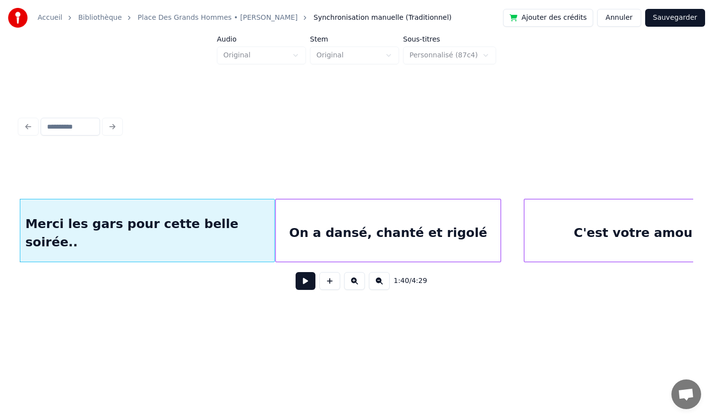
click at [294, 242] on div "On a dansé, chanté et rigolé" at bounding box center [388, 232] width 225 height 67
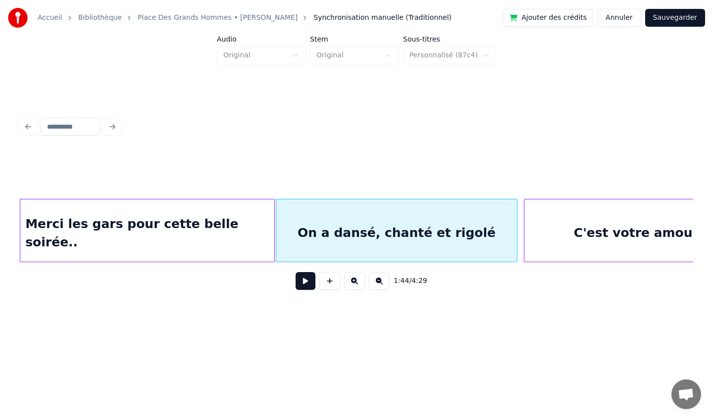
click at [516, 228] on div at bounding box center [515, 230] width 3 height 62
click at [218, 226] on div "Merci les gars pour cette belle soirée.." at bounding box center [147, 232] width 254 height 67
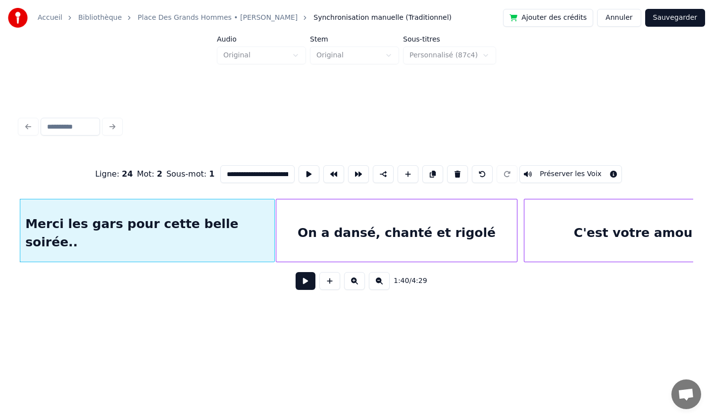
click at [305, 287] on button at bounding box center [305, 281] width 20 height 18
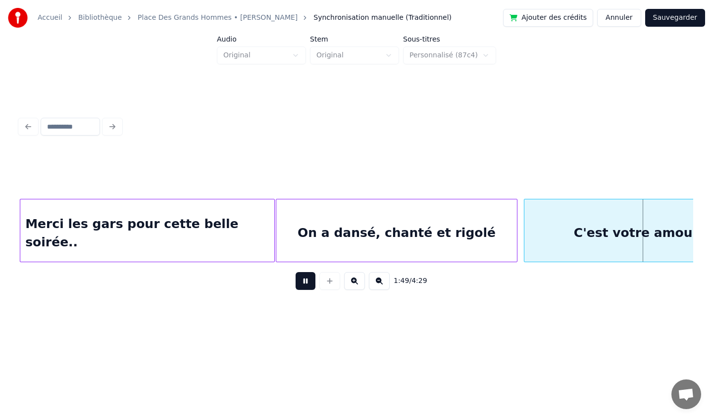
click at [300, 280] on button at bounding box center [305, 281] width 20 height 18
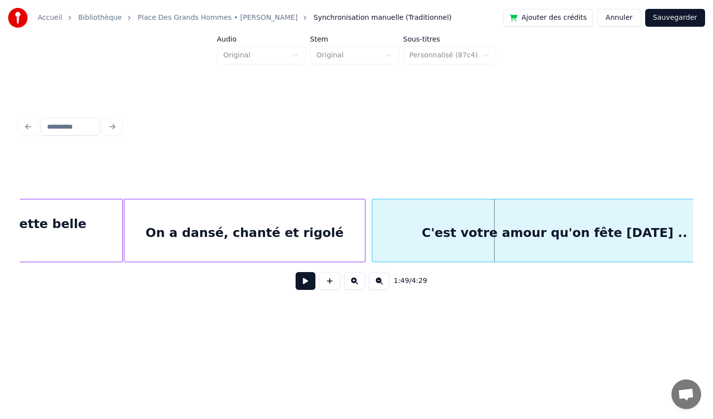
scroll to position [0, 7666]
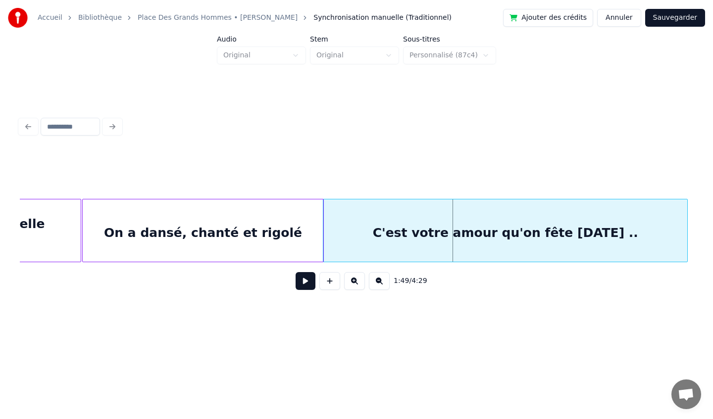
click at [538, 242] on div "C'est votre amour qu'on fête [DATE] .." at bounding box center [505, 232] width 364 height 67
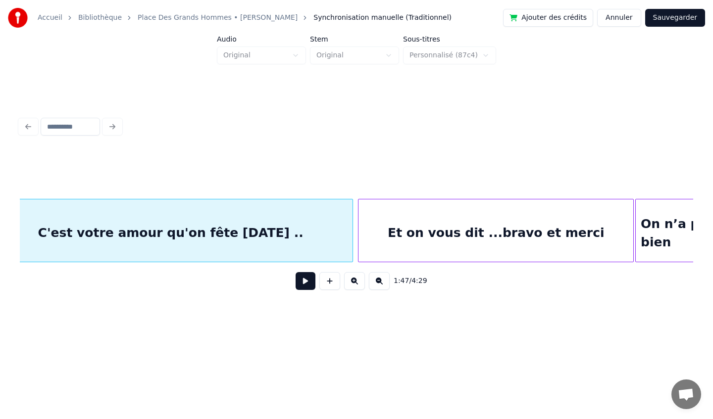
scroll to position [0, 8006]
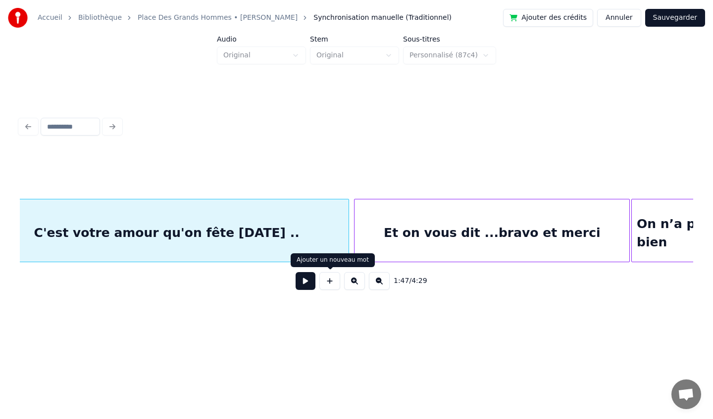
click at [304, 282] on button at bounding box center [305, 281] width 20 height 18
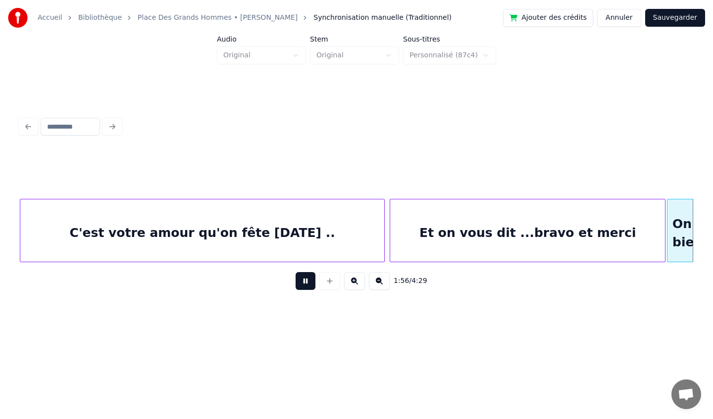
scroll to position [0, 8643]
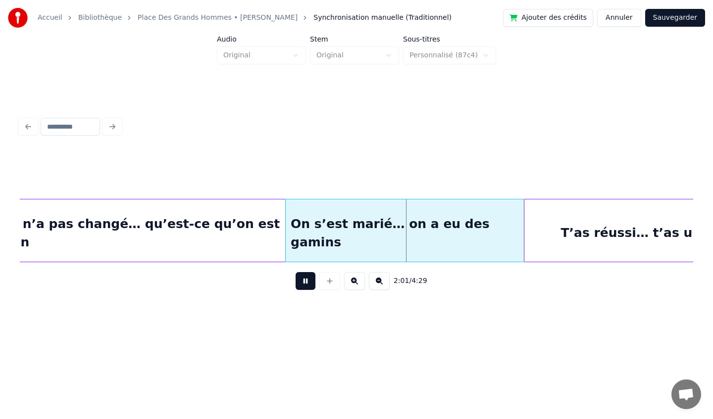
click at [303, 281] on button at bounding box center [305, 281] width 20 height 18
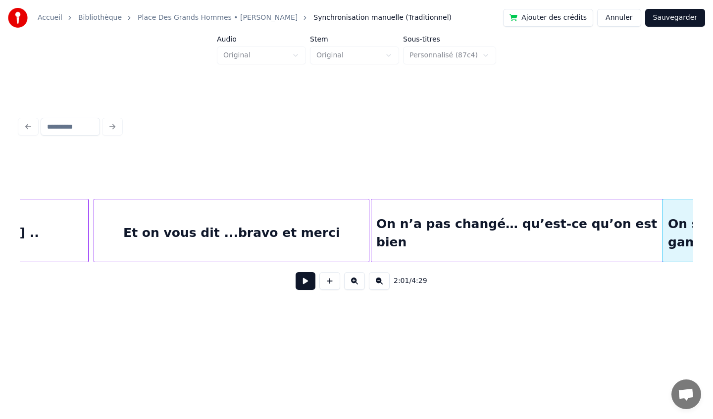
scroll to position [0, 8258]
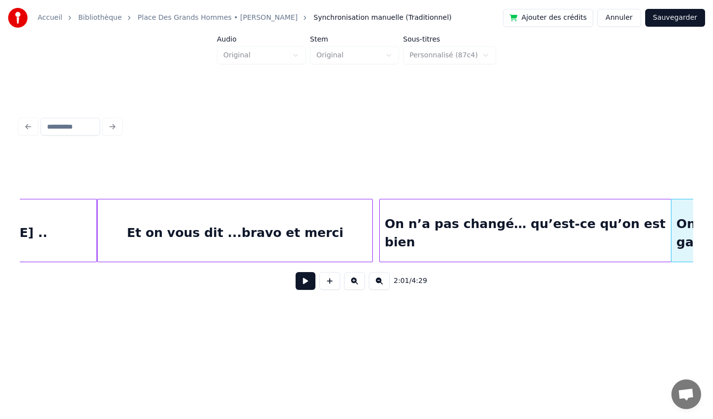
click at [290, 220] on div "Et on vous dit ...bravo et merci" at bounding box center [234, 232] width 275 height 67
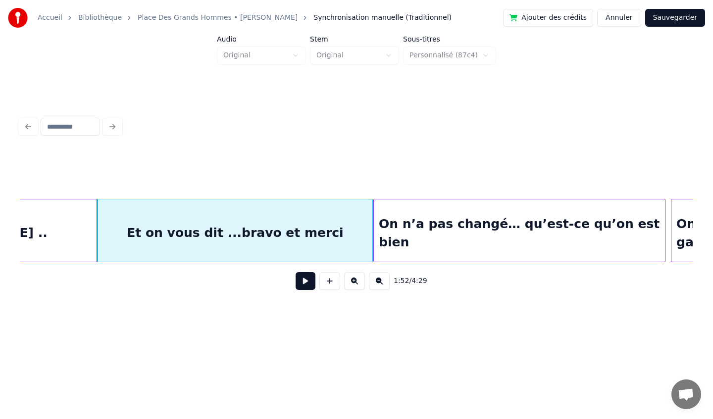
click at [440, 221] on div "On n’a pas changé… qu’est-ce qu’on est bien" at bounding box center [519, 232] width 291 height 67
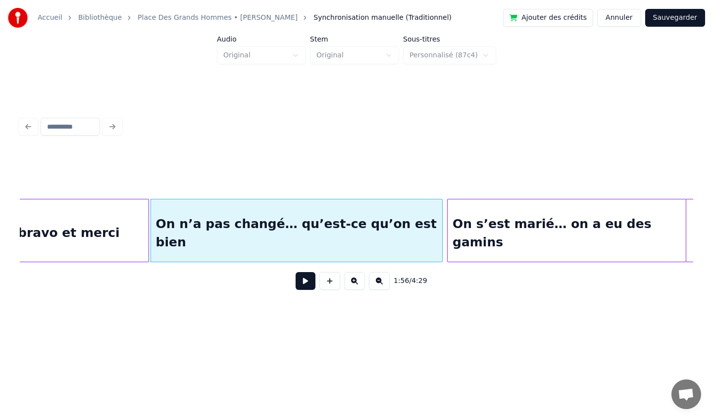
scroll to position [0, 8490]
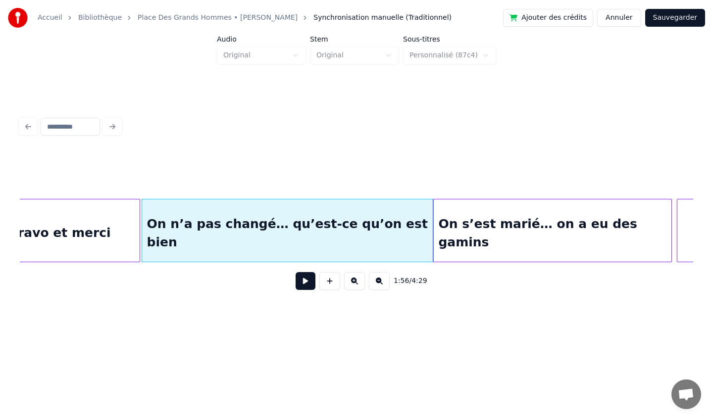
click at [539, 211] on div "On s’est marié… on a eu des gamins" at bounding box center [552, 232] width 238 height 67
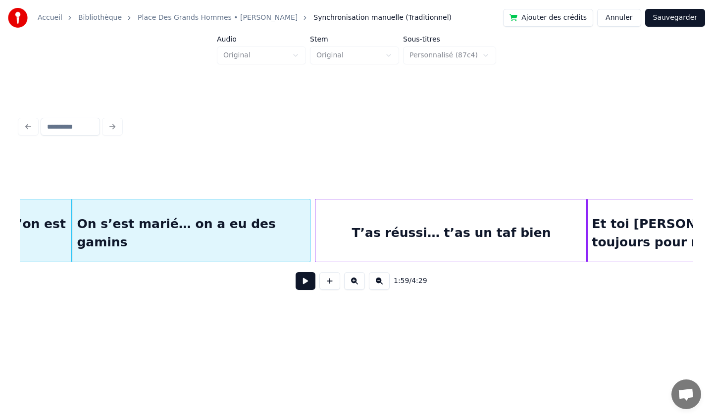
scroll to position [0, 8886]
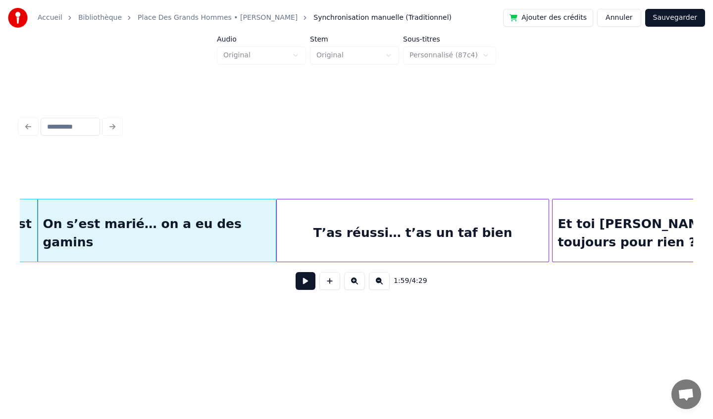
click at [454, 227] on div "T’as réussi… t’as un taf bien" at bounding box center [413, 232] width 272 height 67
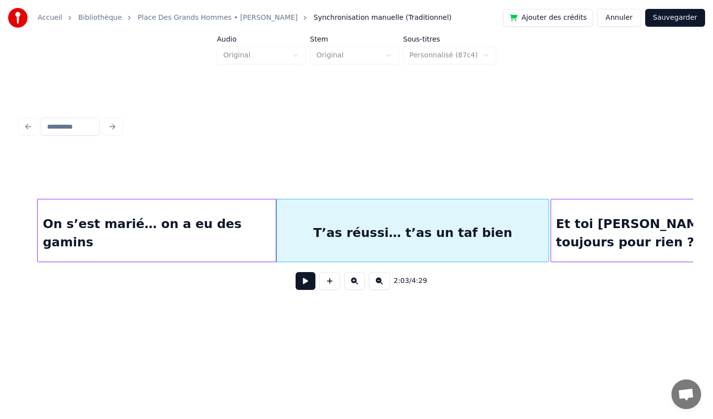
scroll to position [0, 9063]
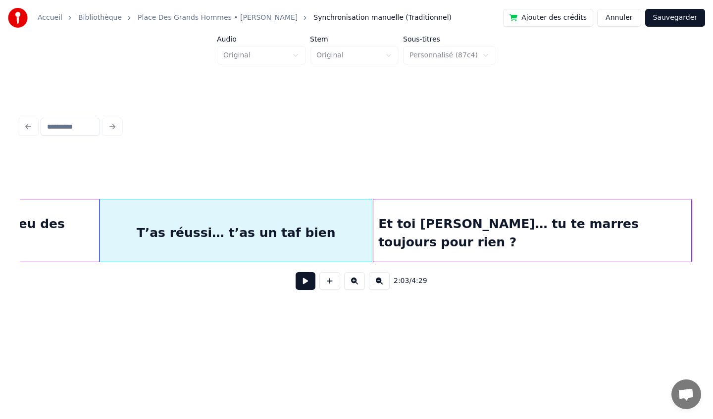
click at [639, 218] on div "Et toi [PERSON_NAME]… tu te marres toujours pour rien ?" at bounding box center [532, 232] width 318 height 67
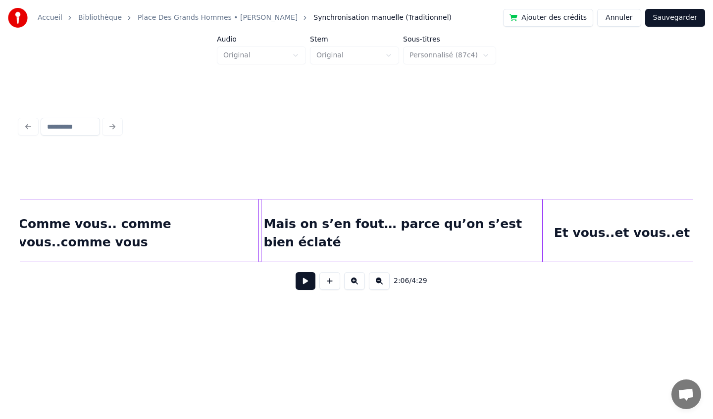
scroll to position [0, 11726]
click at [315, 221] on div "Mais on s’en fout… parce qu’on s’est bien éclaté" at bounding box center [399, 232] width 283 height 67
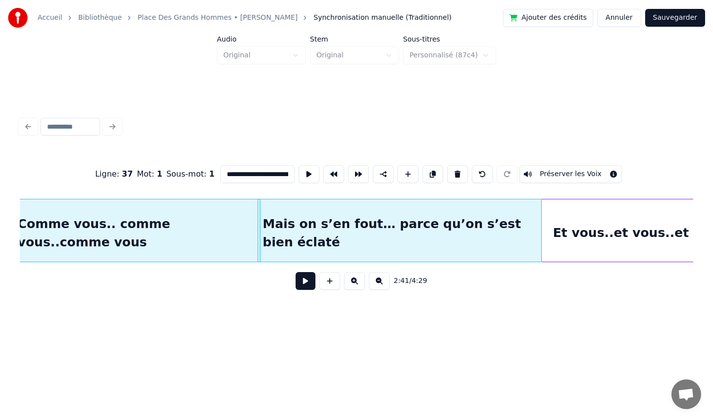
click at [308, 284] on button at bounding box center [305, 281] width 20 height 18
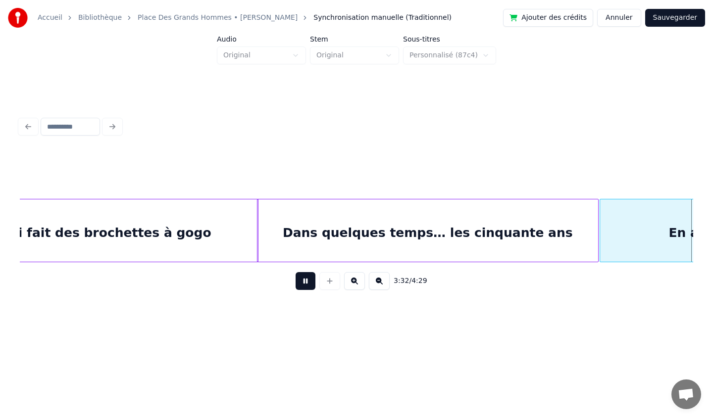
scroll to position [0, 15764]
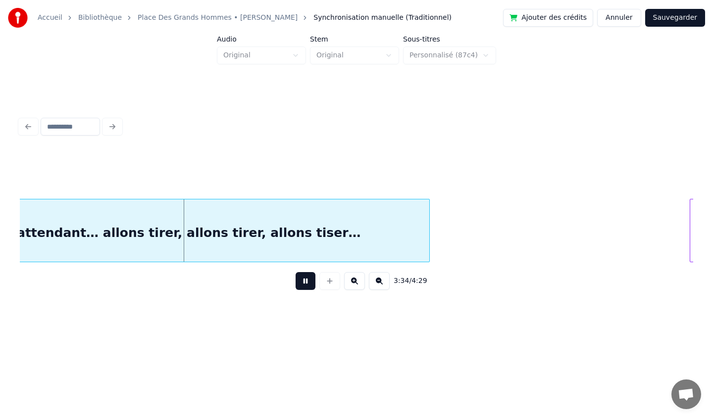
click at [308, 284] on button at bounding box center [305, 281] width 20 height 18
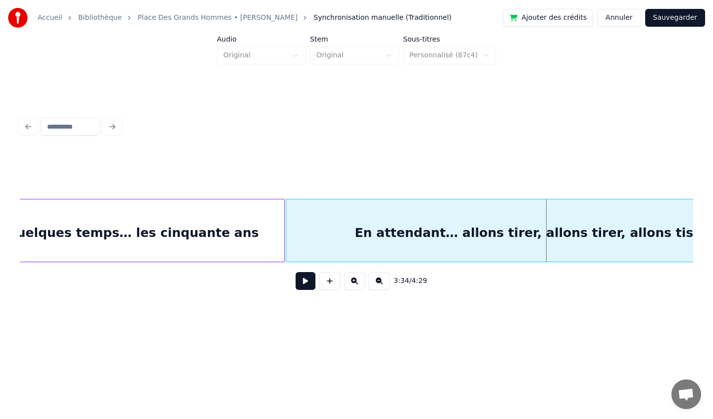
scroll to position [0, 15404]
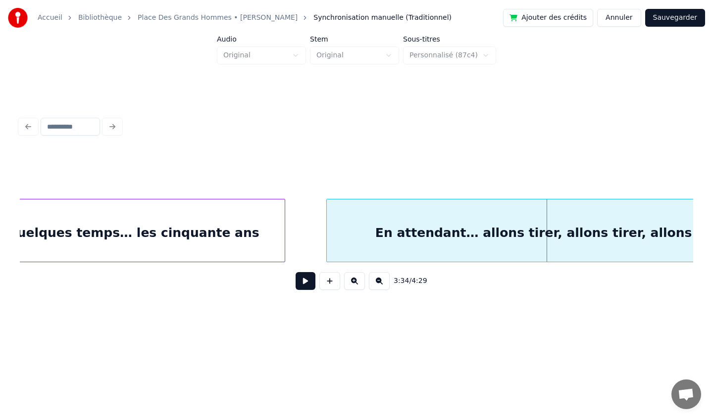
click at [328, 232] on div at bounding box center [328, 230] width 3 height 62
click at [321, 229] on div at bounding box center [321, 230] width 3 height 62
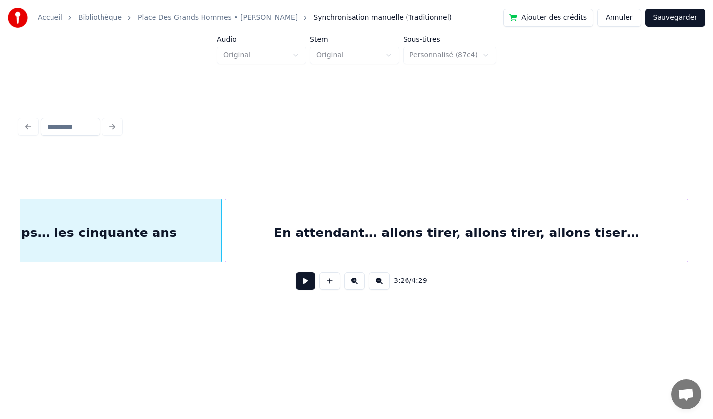
scroll to position [0, 15508]
click at [490, 220] on div "En attendant… allons tirer, allons tirer, allons tiser…" at bounding box center [454, 232] width 462 height 67
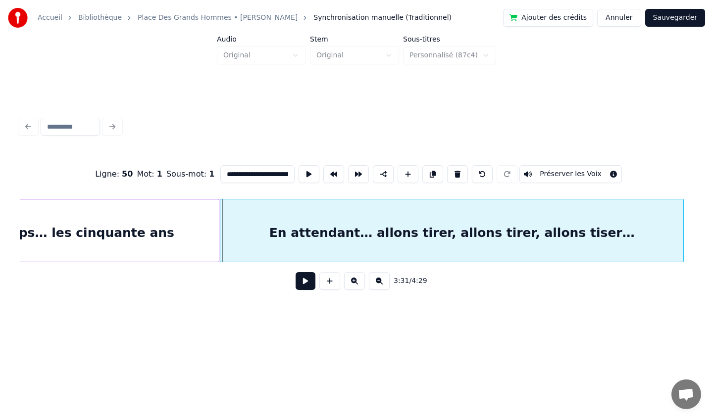
click at [488, 221] on div "En attendant… allons tirer, allons tirer, allons tiser…" at bounding box center [451, 232] width 462 height 67
click at [420, 237] on div "En attendant… allons tirer, allons tirer, allons tiser…" at bounding box center [452, 232] width 462 height 67
click at [267, 176] on input "**********" at bounding box center [257, 174] width 74 height 18
click at [248, 175] on input "**********" at bounding box center [257, 174] width 74 height 18
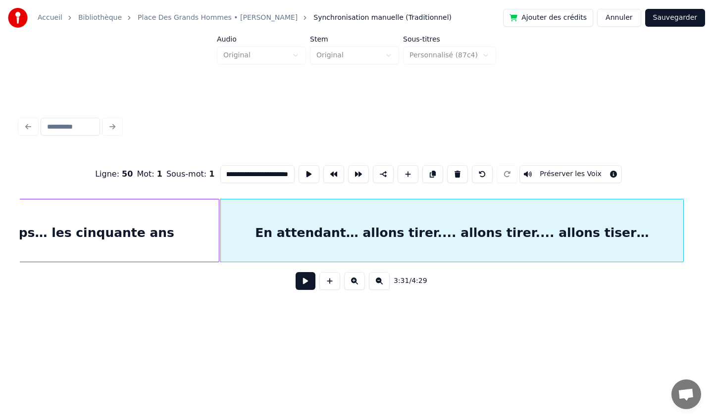
click at [245, 173] on input "**********" at bounding box center [257, 174] width 74 height 18
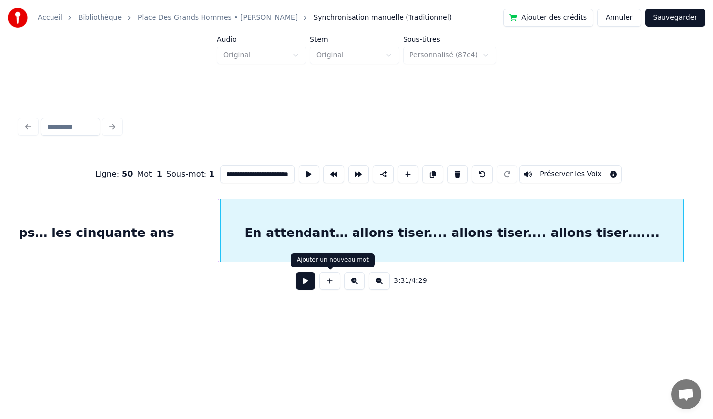
type input "**********"
click at [307, 287] on button at bounding box center [305, 281] width 20 height 18
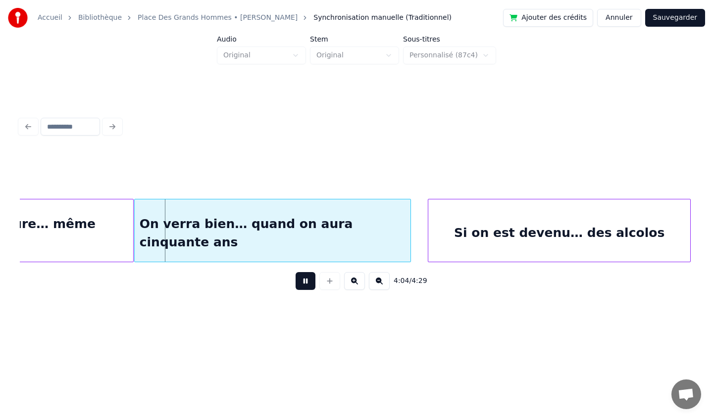
scroll to position [0, 17982]
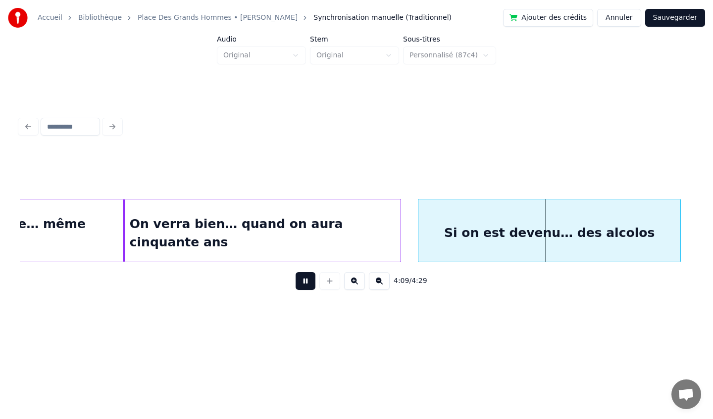
click at [306, 284] on button at bounding box center [305, 281] width 20 height 18
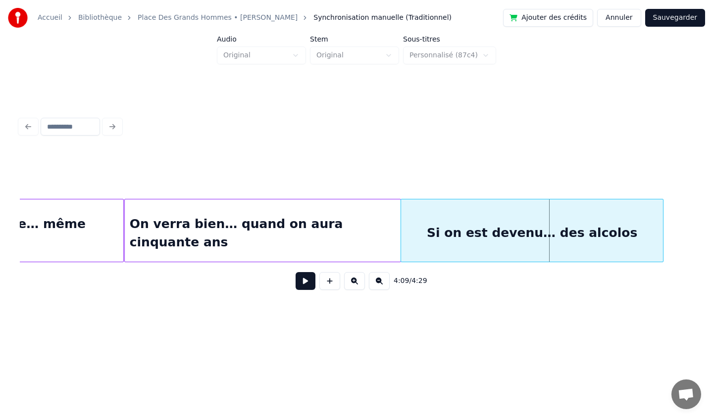
click at [521, 219] on div "Si on est devenu… des alcolos" at bounding box center [532, 232] width 262 height 67
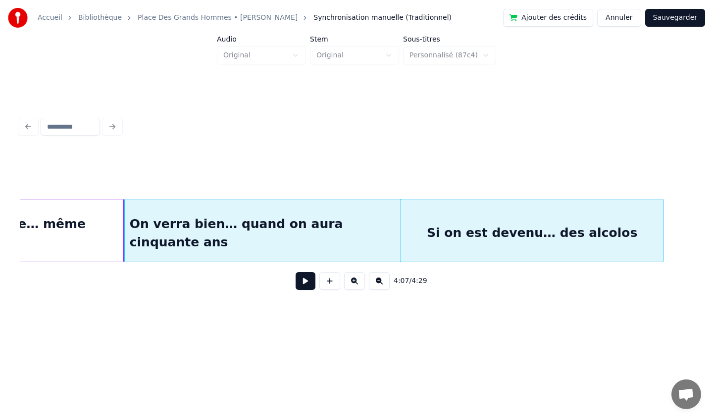
click at [304, 281] on button at bounding box center [305, 281] width 20 height 18
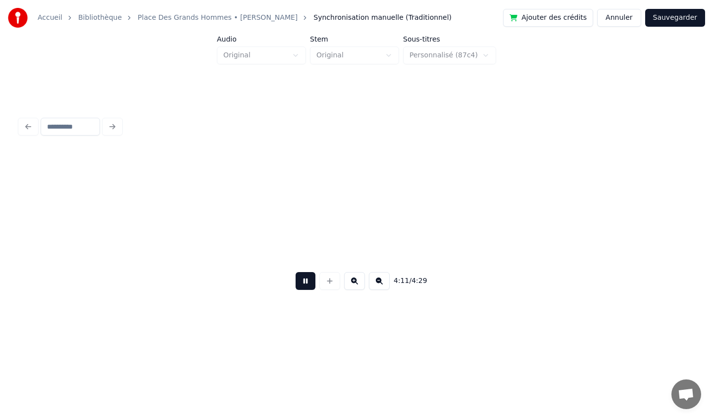
scroll to position [0, 18656]
click at [305, 282] on button at bounding box center [305, 281] width 20 height 18
click at [671, 19] on button "Sauvegarder" at bounding box center [675, 18] width 60 height 18
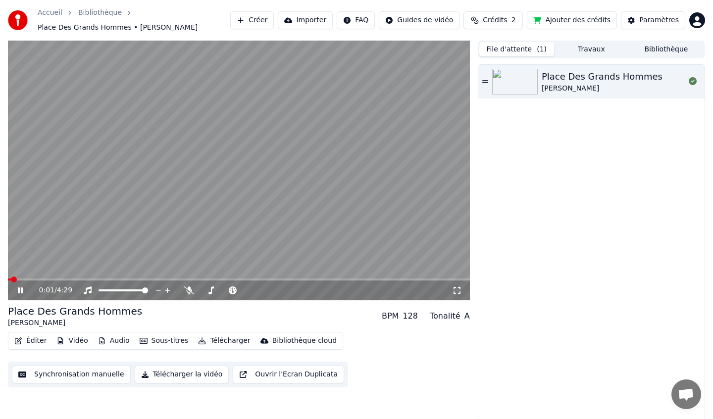
click at [35, 342] on button "Éditer" at bounding box center [30, 341] width 40 height 14
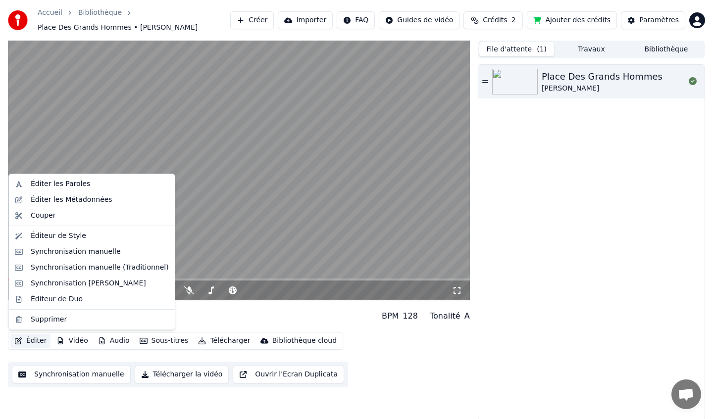
click at [29, 344] on button "Éditer" at bounding box center [30, 341] width 40 height 14
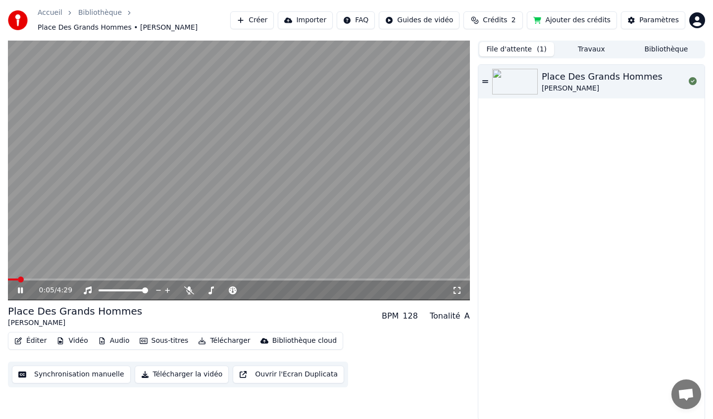
click at [29, 344] on button "Éditer" at bounding box center [30, 341] width 40 height 14
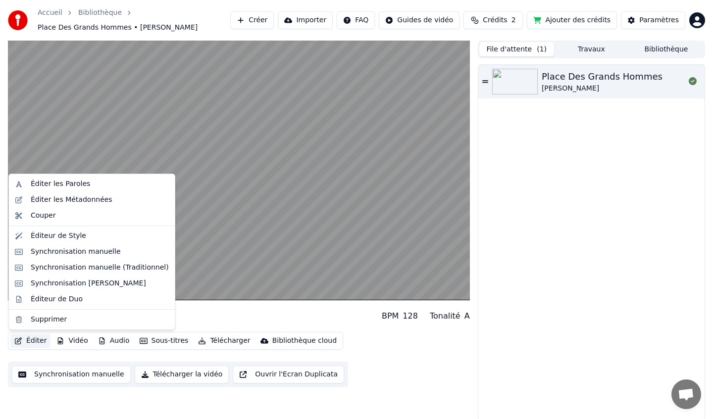
click at [218, 317] on div "Place Des Grands Hommes [PERSON_NAME] BPM 128 Tonalité A" at bounding box center [239, 316] width 462 height 24
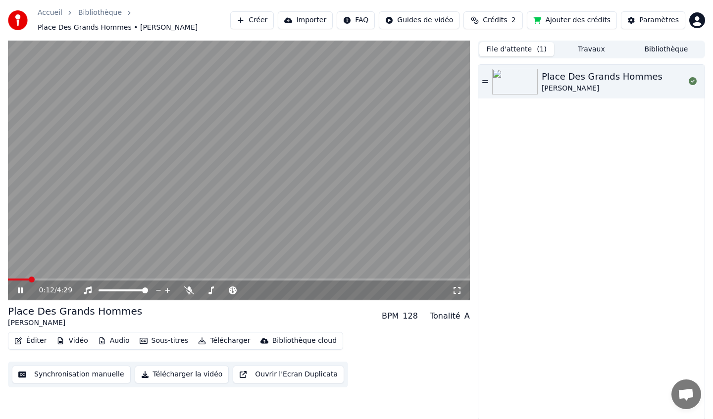
click at [21, 290] on icon at bounding box center [20, 291] width 5 height 6
click at [33, 344] on button "Éditer" at bounding box center [30, 341] width 40 height 14
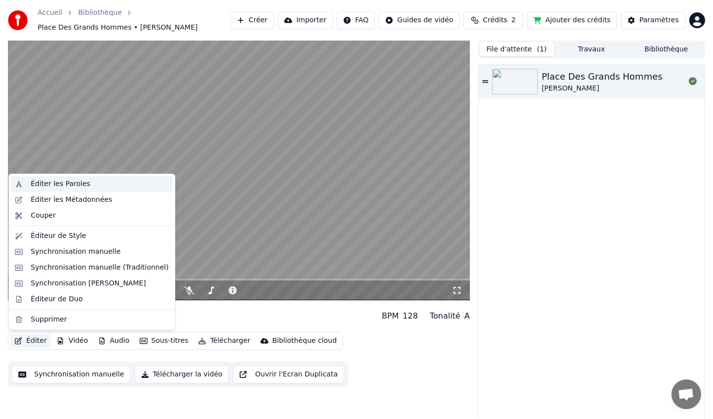
click at [69, 184] on div "Éditer les Paroles" at bounding box center [60, 184] width 59 height 10
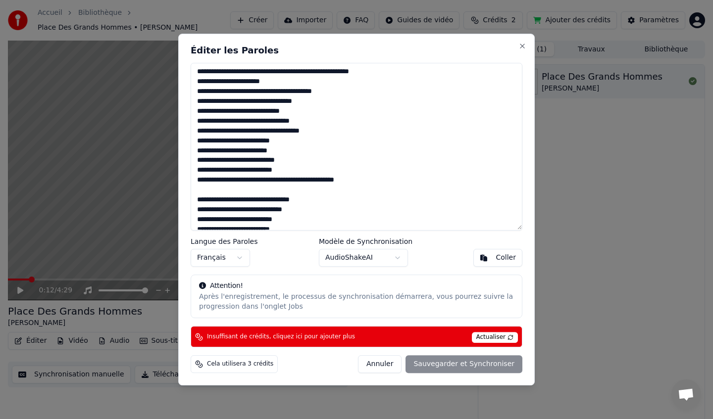
scroll to position [563, 0]
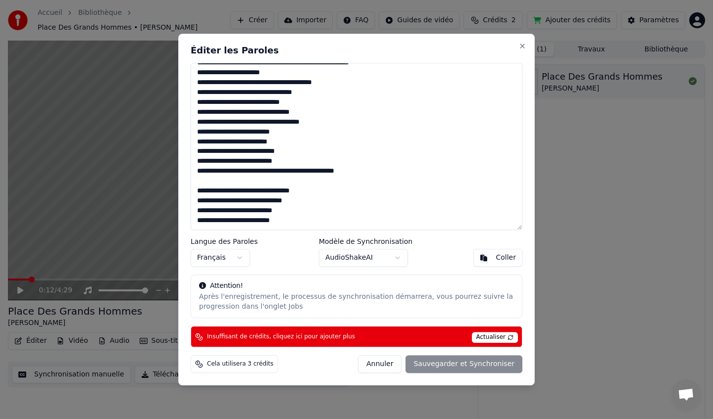
click at [386, 362] on button "Annuler" at bounding box center [380, 364] width 44 height 18
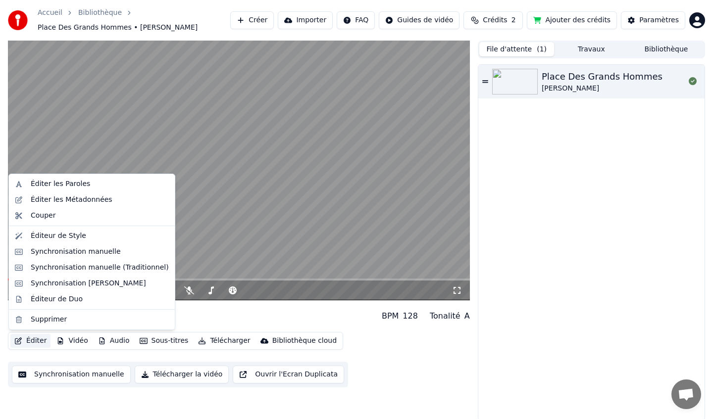
click at [38, 337] on button "Éditer" at bounding box center [30, 341] width 40 height 14
click at [53, 237] on div "Éditeur de Style" at bounding box center [58, 236] width 55 height 10
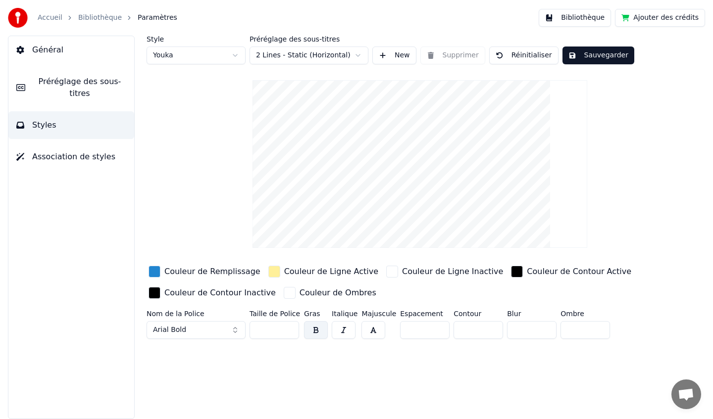
click at [75, 90] on span "Préréglage des sous-titres" at bounding box center [79, 88] width 93 height 24
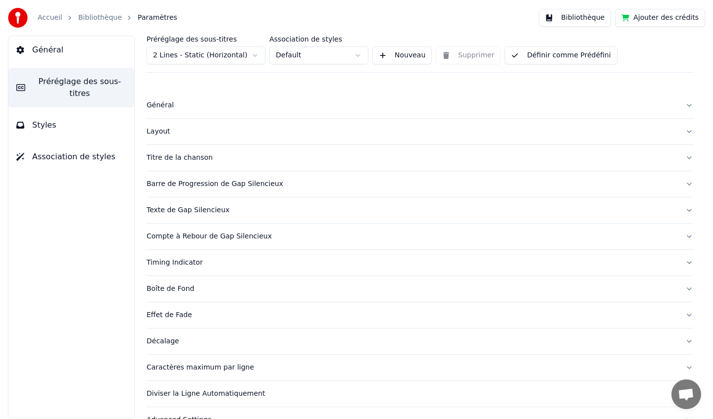
click at [70, 117] on button "Styles" at bounding box center [71, 125] width 126 height 28
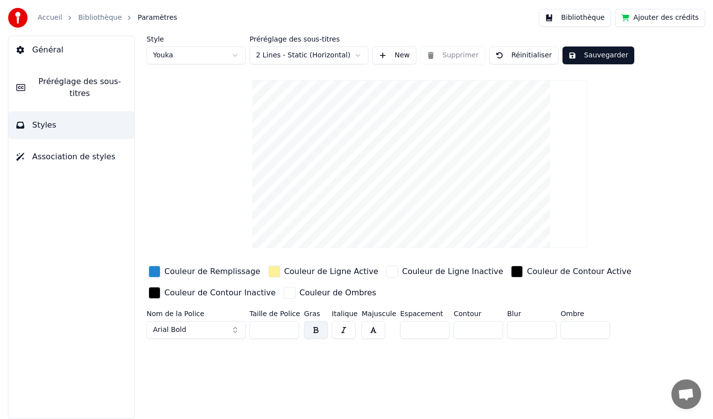
click at [72, 153] on span "Association de styles" at bounding box center [73, 157] width 83 height 12
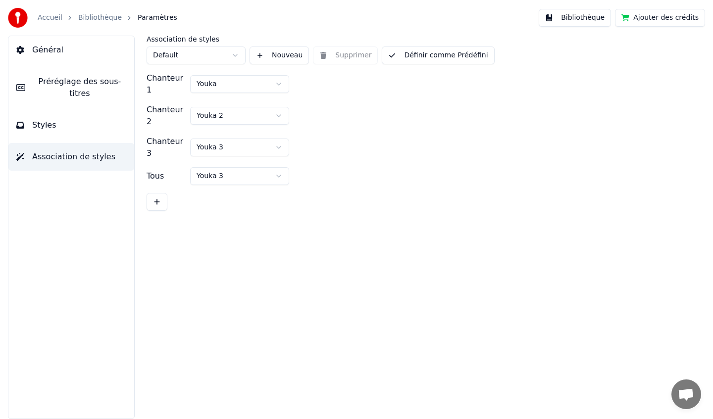
click at [89, 79] on span "Préréglage des sous-titres" at bounding box center [79, 88] width 93 height 24
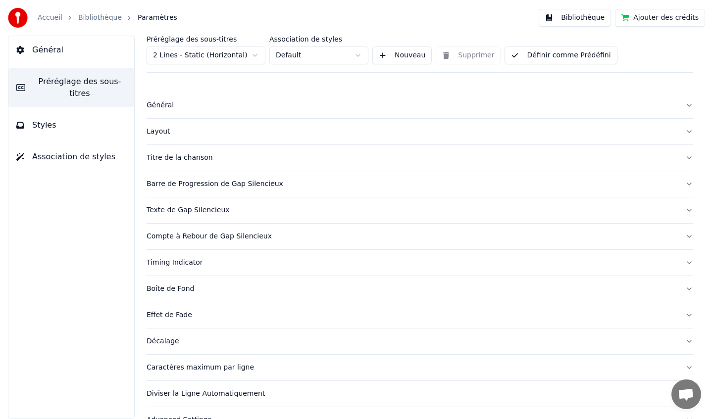
click at [100, 18] on link "Bibliothèque" at bounding box center [100, 18] width 44 height 10
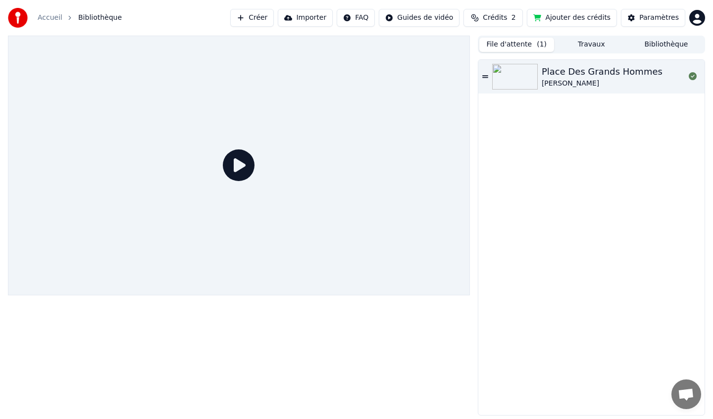
click at [234, 166] on icon at bounding box center [239, 165] width 32 height 32
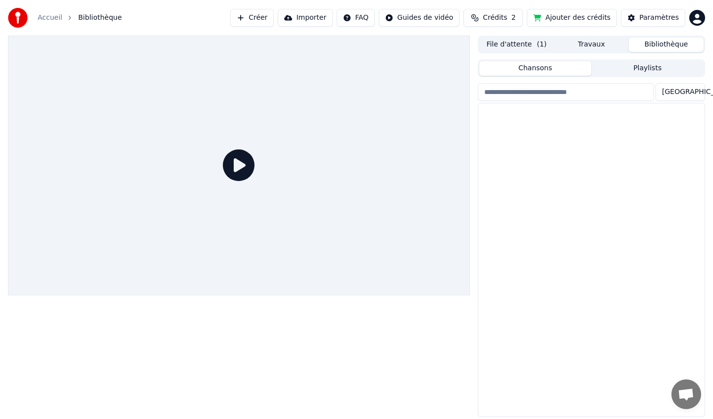
click at [668, 46] on button "Bibliothèque" at bounding box center [665, 45] width 75 height 14
click at [498, 128] on img at bounding box center [505, 120] width 46 height 26
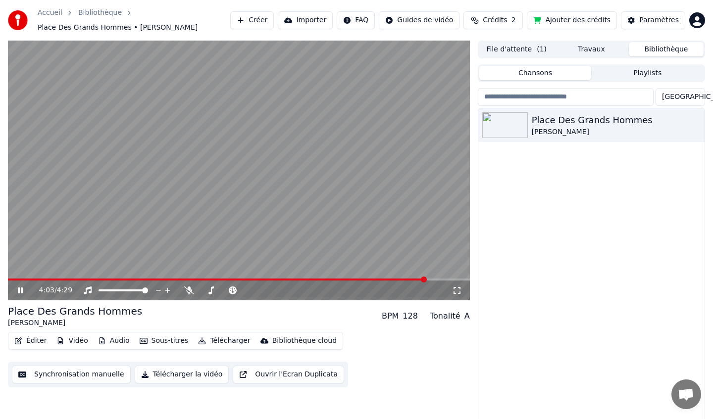
click at [19, 292] on icon at bounding box center [20, 291] width 5 height 6
click at [33, 342] on button "Éditer" at bounding box center [30, 341] width 40 height 14
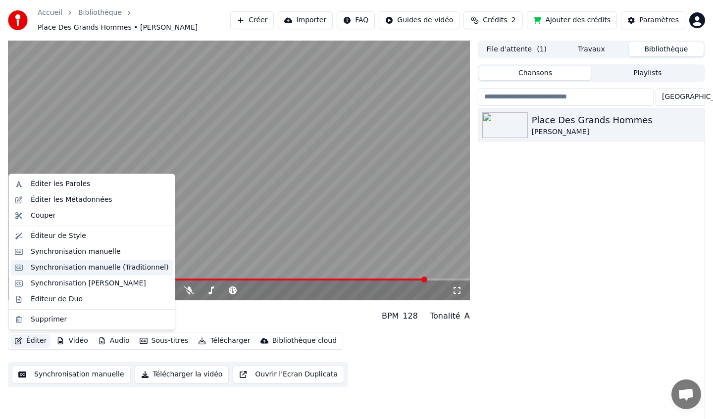
click at [67, 269] on div "Synchronisation manuelle (Traditionnel)" at bounding box center [100, 268] width 138 height 10
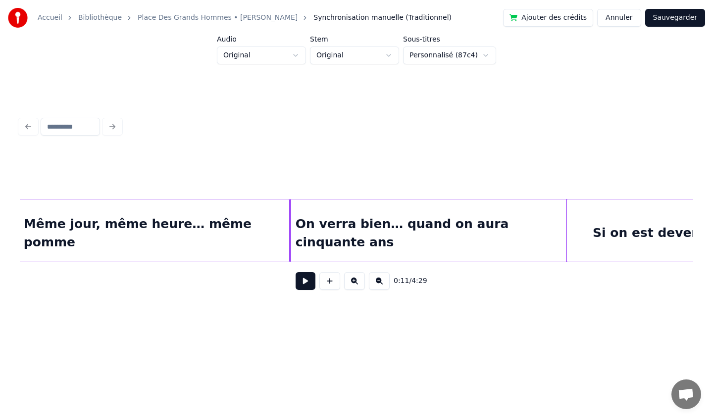
scroll to position [0, 17806]
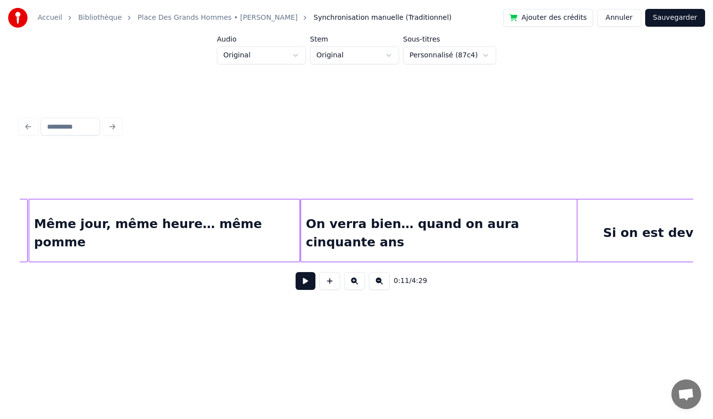
click at [254, 254] on div "Même jour, même heure… même pomme" at bounding box center [164, 232] width 271 height 67
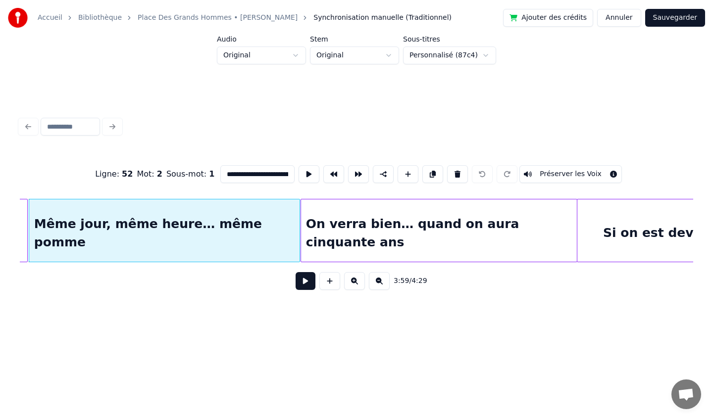
click at [250, 250] on div "Même jour, même heure… même pomme" at bounding box center [164, 232] width 271 height 67
click at [378, 177] on button at bounding box center [383, 174] width 21 height 18
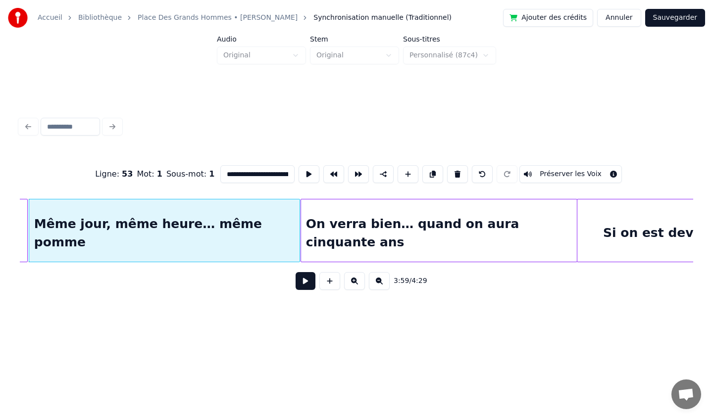
click at [386, 213] on div "On verra bien… quand on aura cinquante ans" at bounding box center [439, 232] width 276 height 67
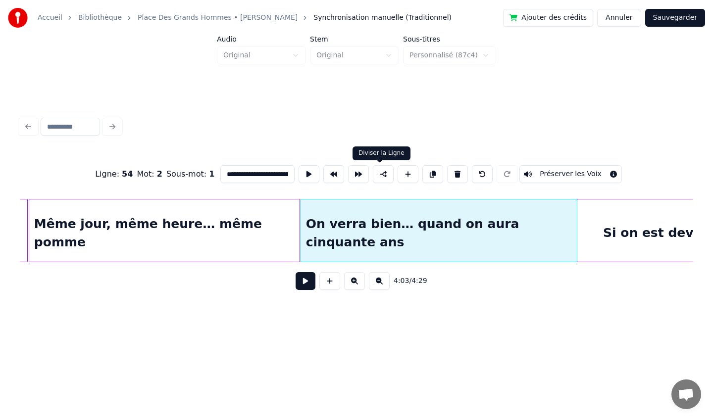
click at [379, 177] on button at bounding box center [383, 174] width 21 height 18
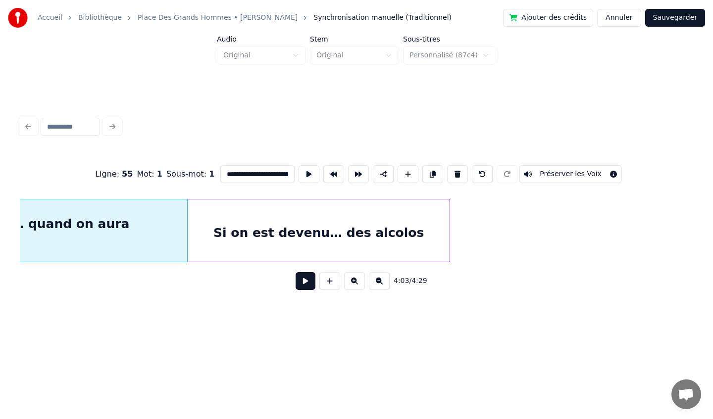
scroll to position [0, 18237]
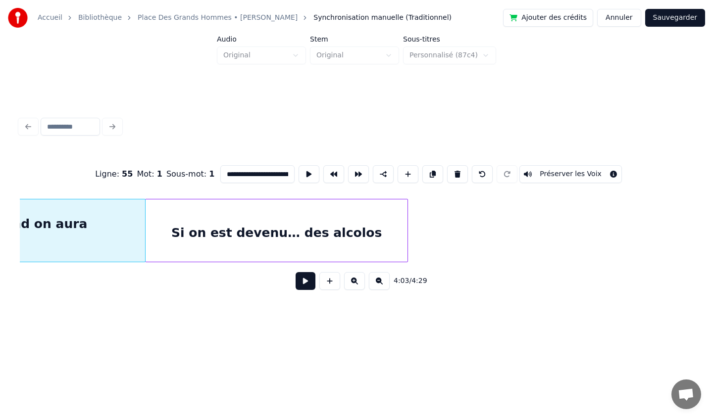
click at [351, 221] on div "Si on est devenu… des alcolos" at bounding box center [276, 232] width 262 height 67
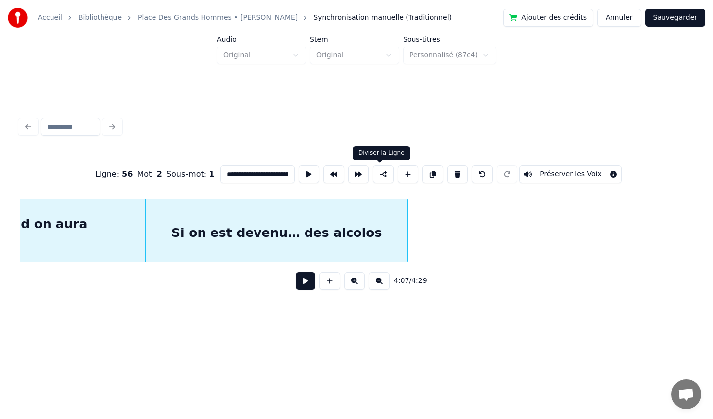
click at [380, 178] on button at bounding box center [383, 174] width 21 height 18
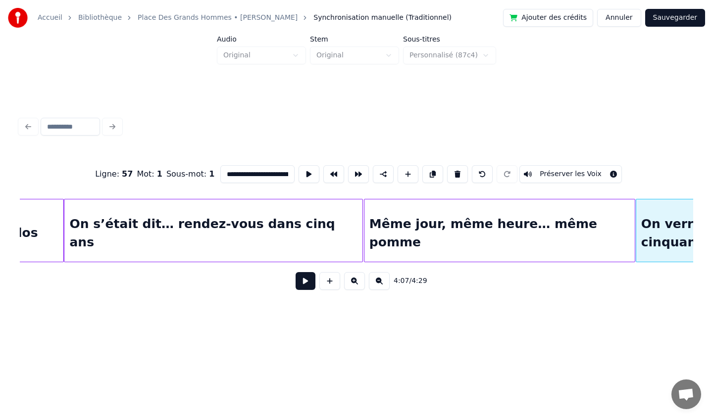
scroll to position [0, 17467]
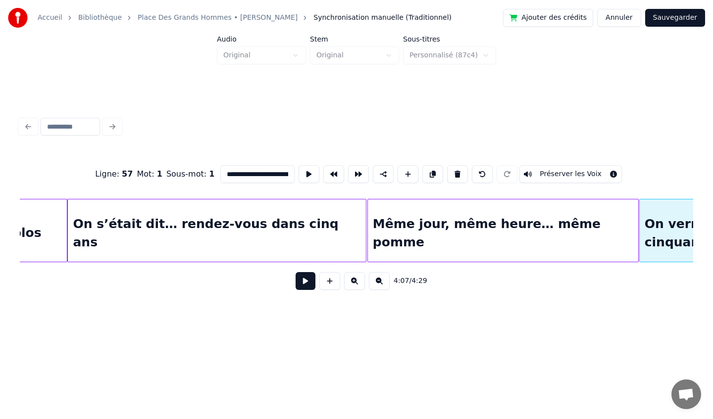
click at [274, 222] on div "On s’était dit… rendez-vous dans cinq ans" at bounding box center [216, 232] width 297 height 67
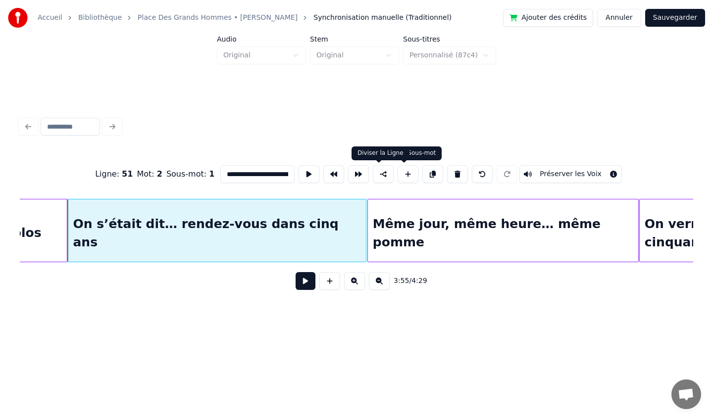
click at [382, 174] on button at bounding box center [383, 174] width 21 height 18
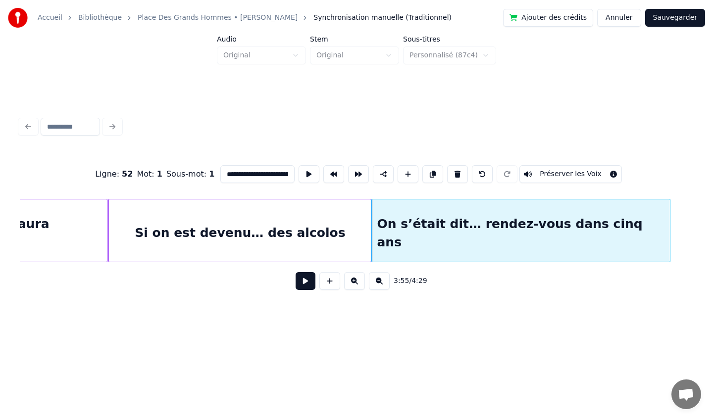
scroll to position [0, 17124]
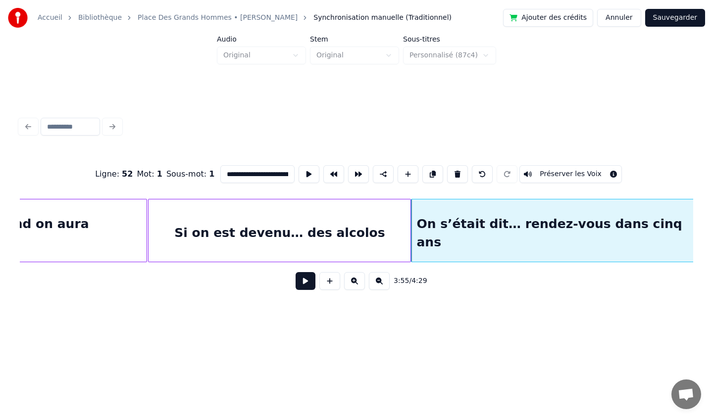
click at [207, 225] on div "Si on est devenu… des alcolos" at bounding box center [279, 232] width 262 height 67
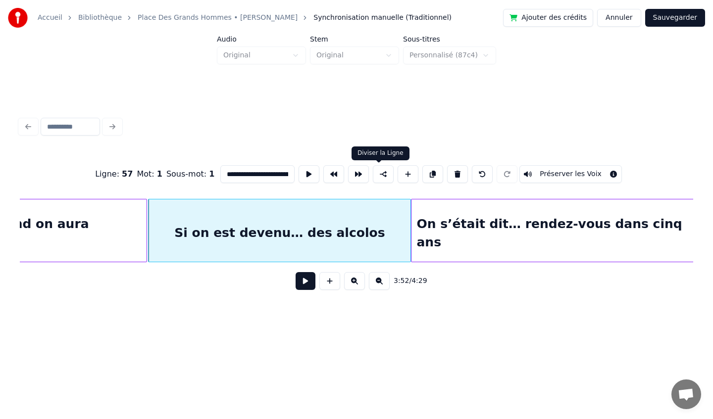
click at [381, 178] on button at bounding box center [383, 174] width 21 height 18
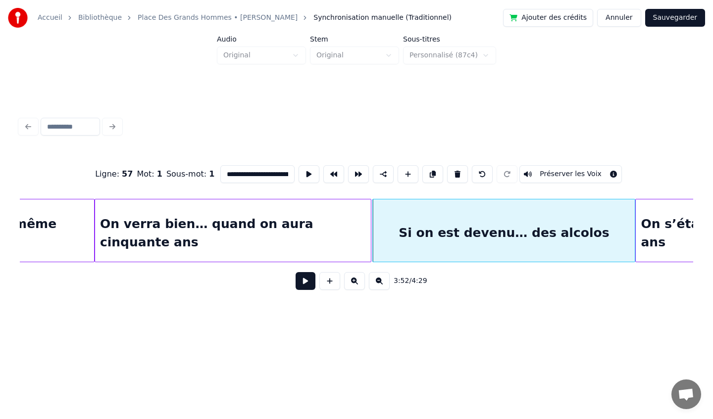
scroll to position [0, 16895]
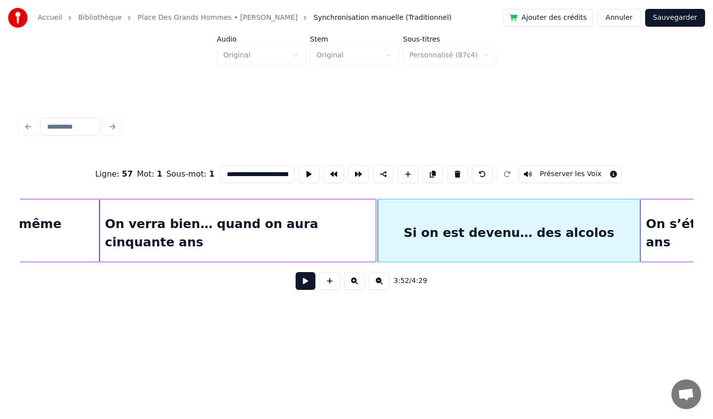
click at [230, 210] on div "On verra bien… quand on aura cinquante ans" at bounding box center [238, 232] width 276 height 67
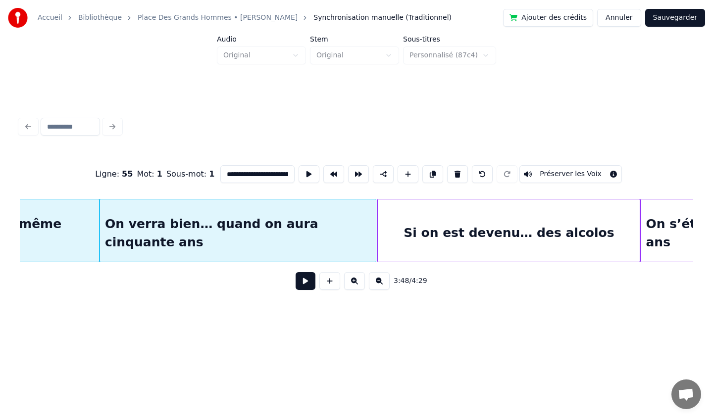
click at [308, 176] on button at bounding box center [308, 174] width 21 height 18
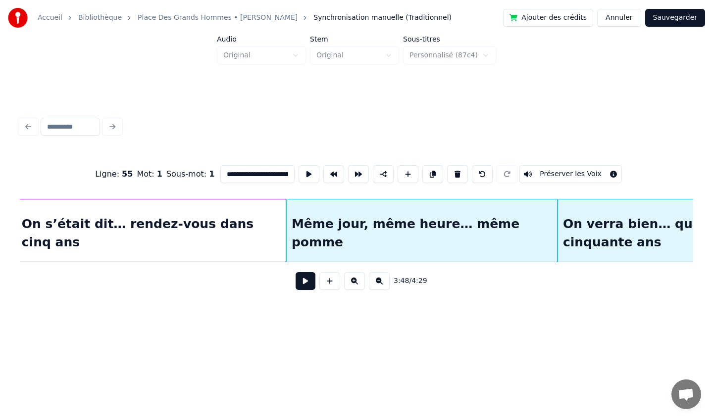
scroll to position [0, 16438]
click at [365, 216] on div "Même jour, même heure… même pomme" at bounding box center [421, 232] width 271 height 67
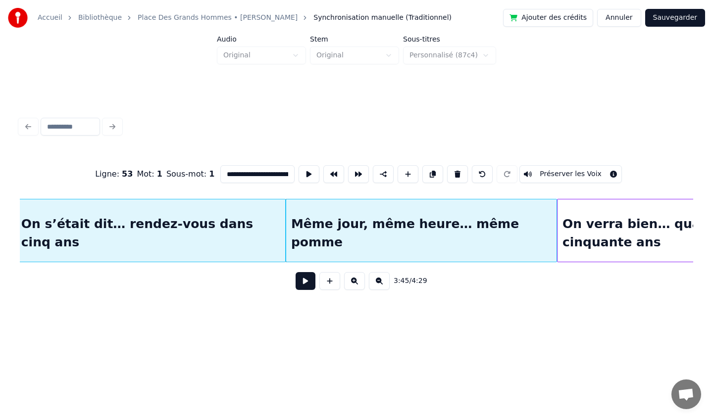
type input "**********"
click at [384, 177] on button at bounding box center [383, 174] width 21 height 18
click at [548, 173] on button "Préserver les Voix" at bounding box center [570, 174] width 102 height 18
click at [559, 175] on button "Préserver les Voix" at bounding box center [570, 174] width 102 height 18
click at [554, 175] on button "Préserver les Voix" at bounding box center [570, 174] width 102 height 18
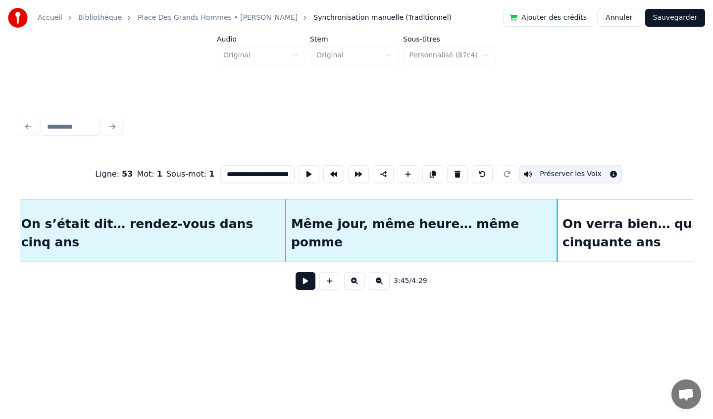
click at [605, 175] on button "Préserver les Voix" at bounding box center [570, 174] width 102 height 18
click at [607, 175] on button "Préserver les Voix" at bounding box center [570, 174] width 102 height 18
click at [670, 21] on button "Sauvegarder" at bounding box center [675, 18] width 60 height 18
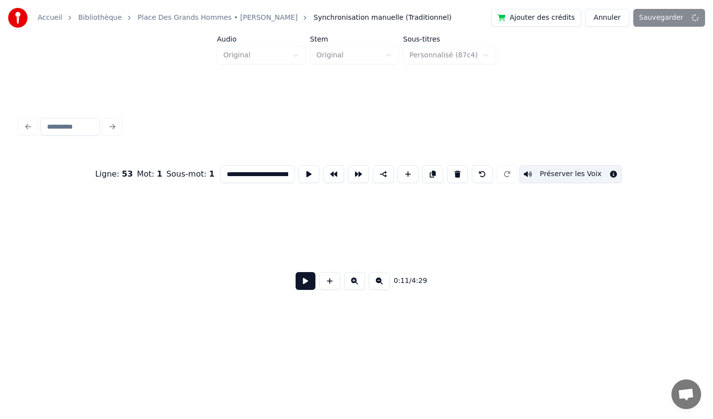
scroll to position [0, 832]
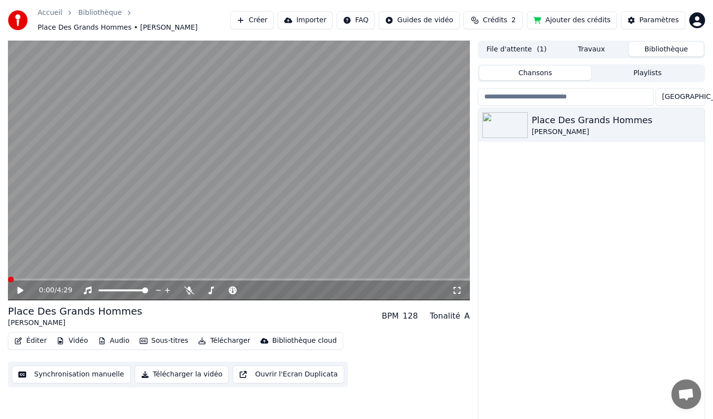
click at [18, 291] on icon at bounding box center [20, 290] width 6 height 7
click at [36, 339] on button "Éditer" at bounding box center [30, 341] width 40 height 14
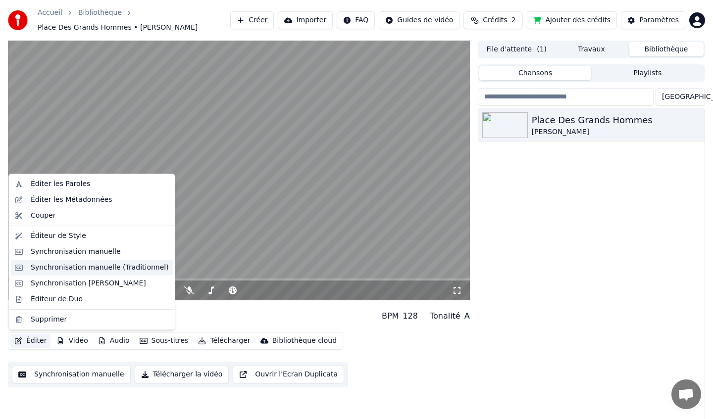
click at [79, 267] on div "Synchronisation manuelle (Traditionnel)" at bounding box center [100, 268] width 138 height 10
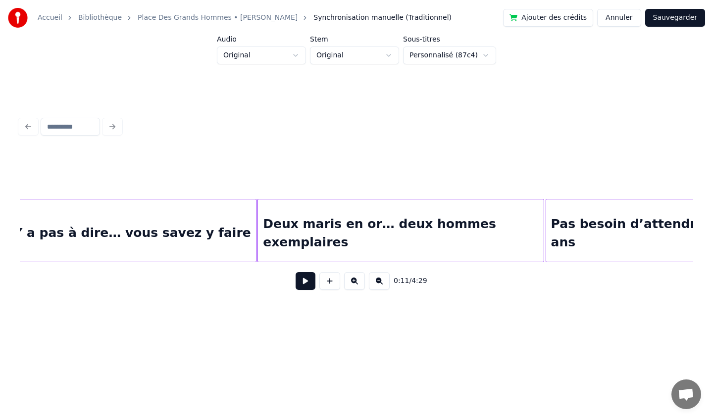
scroll to position [0, 5845]
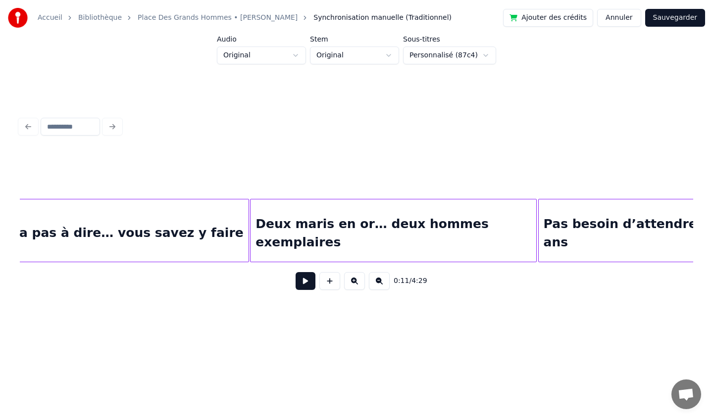
click at [479, 224] on div "Deux maris en or… deux hommes exemplaires" at bounding box center [393, 232] width 286 height 67
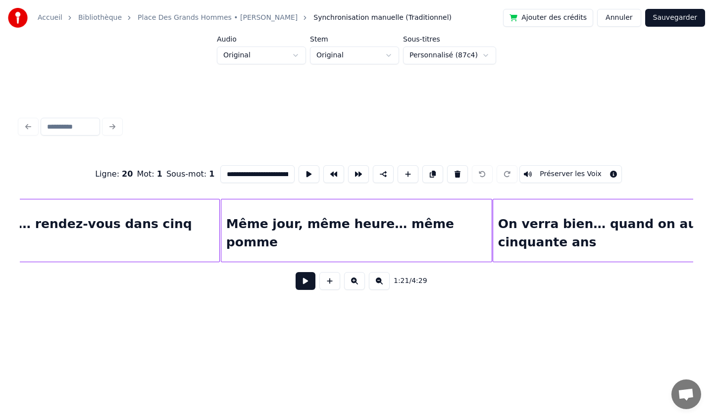
scroll to position [0, 17616]
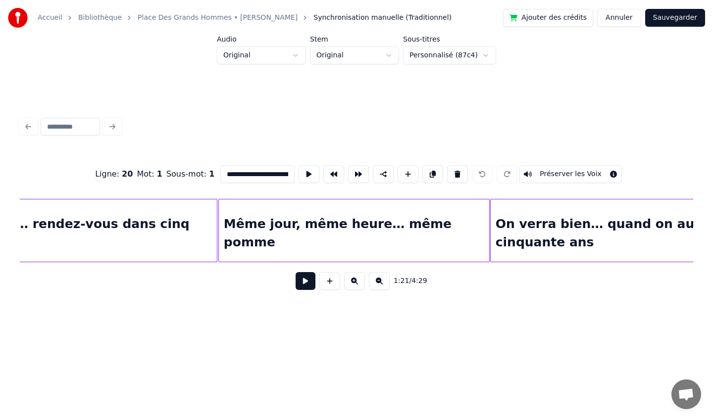
click at [601, 211] on div "On verra bien… quand on aura cinquante ans" at bounding box center [628, 232] width 276 height 67
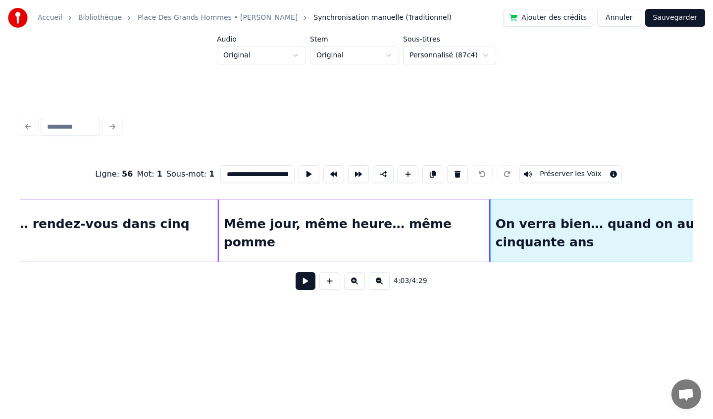
click at [433, 211] on div "Même jour, même heure… même pomme" at bounding box center [354, 232] width 271 height 67
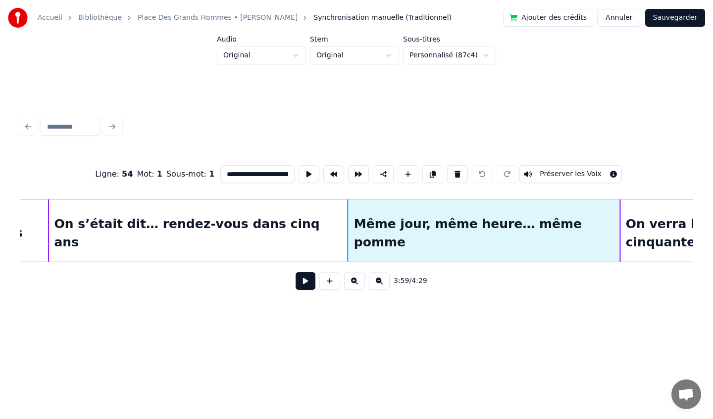
scroll to position [0, 17479]
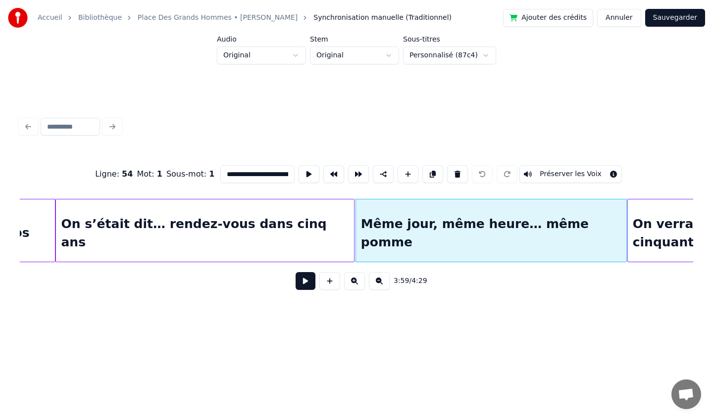
click at [285, 216] on div "On s’était dit… rendez-vous dans cinq ans" at bounding box center [204, 232] width 297 height 67
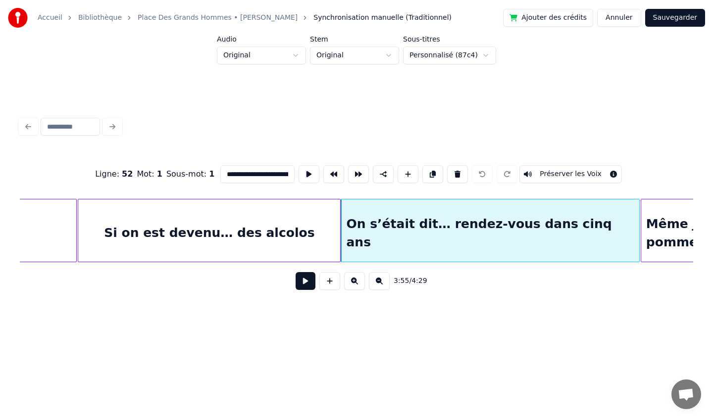
scroll to position [0, 17192]
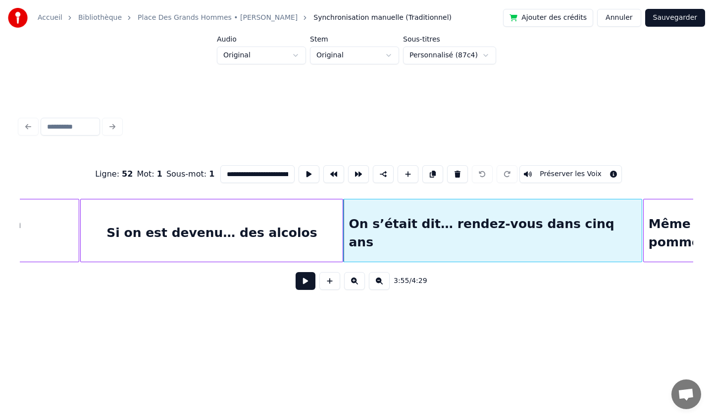
click at [190, 225] on div "Si on est devenu… des alcolos" at bounding box center [212, 232] width 262 height 67
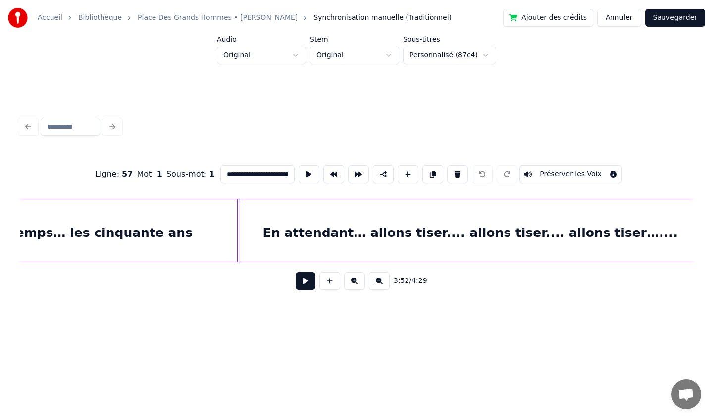
scroll to position [0, 15487]
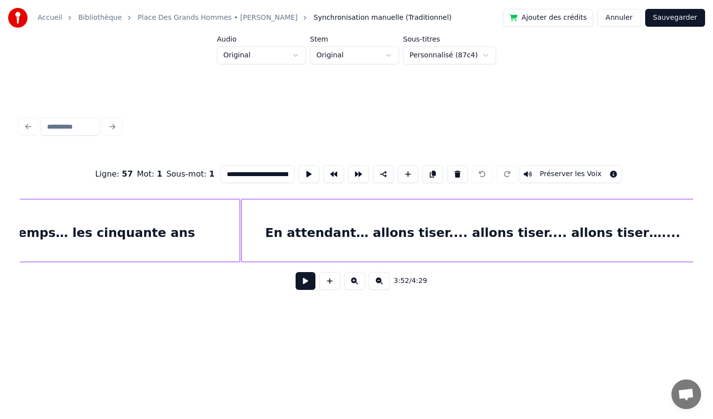
click at [339, 235] on div "En attendant… allons tiser.... allons tiser.... allons tiser…...." at bounding box center [472, 232] width 462 height 67
type input "**********"
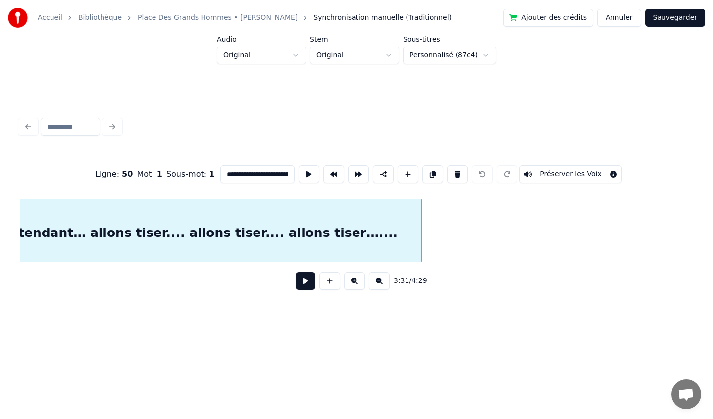
scroll to position [0, 15800]
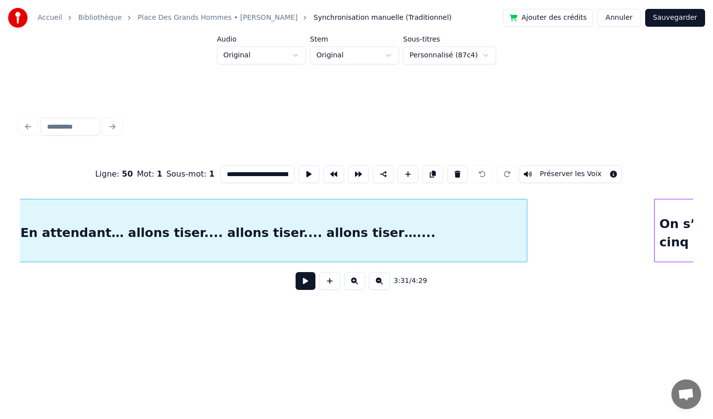
click at [527, 219] on div at bounding box center [525, 230] width 3 height 62
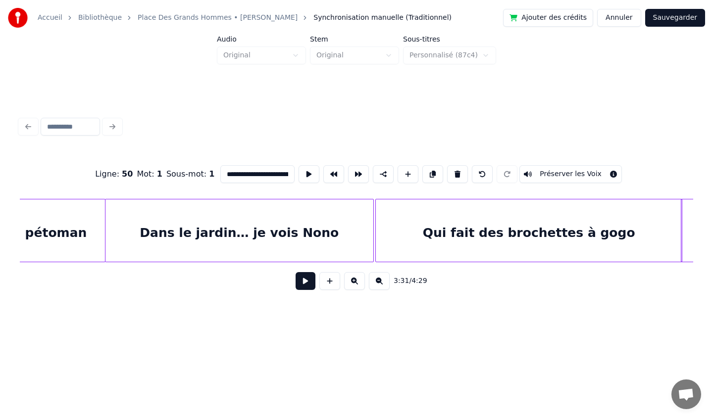
scroll to position [0, 14664]
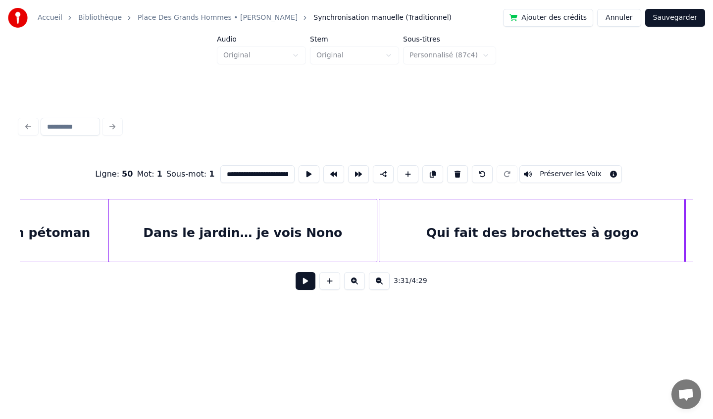
click at [675, 17] on button "Sauvegarder" at bounding box center [675, 18] width 60 height 18
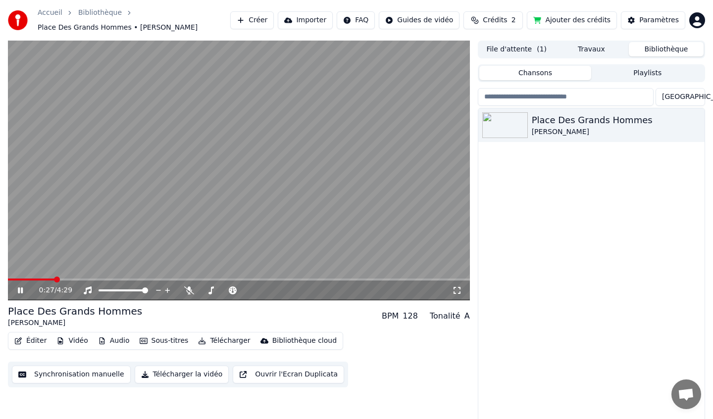
click at [22, 292] on icon at bounding box center [20, 291] width 5 height 6
click at [30, 341] on button "Éditer" at bounding box center [30, 341] width 40 height 14
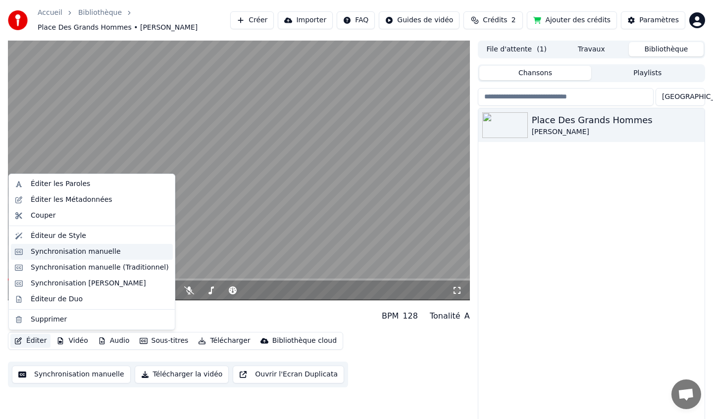
click at [74, 253] on div "Synchronisation manuelle" at bounding box center [76, 252] width 90 height 10
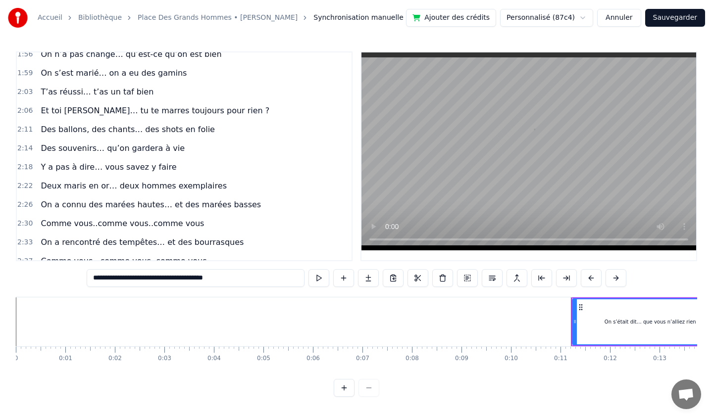
scroll to position [473, 0]
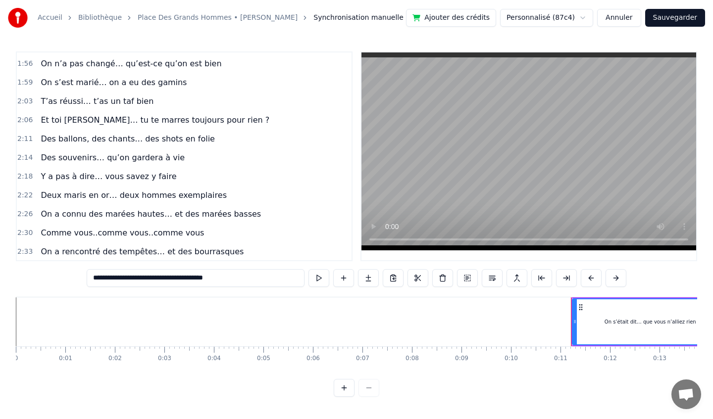
click at [164, 231] on span "Comme vous..comme vous..comme vous" at bounding box center [122, 232] width 165 height 11
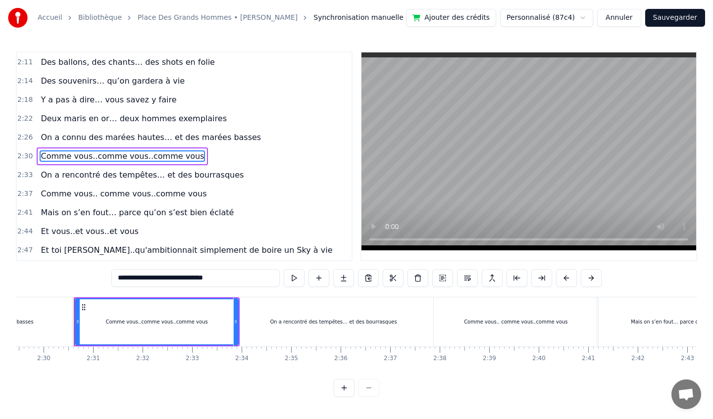
scroll to position [0, 7404]
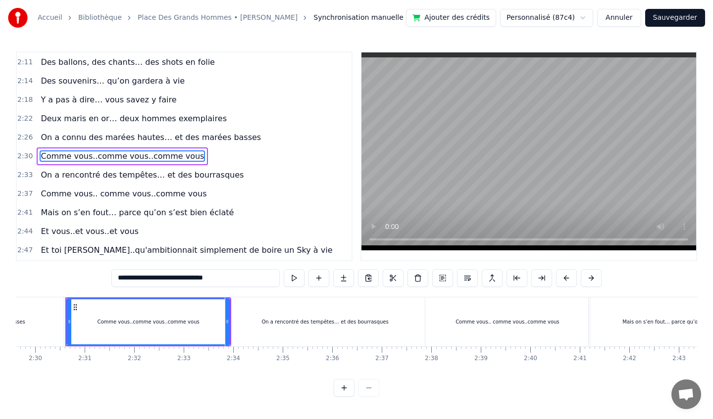
click at [77, 310] on icon at bounding box center [75, 307] width 8 height 8
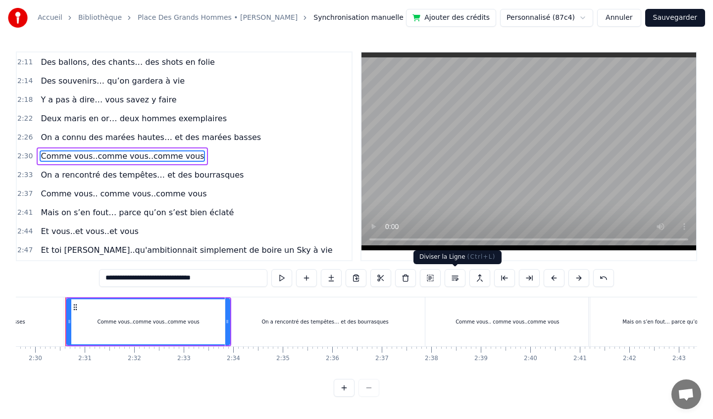
click at [456, 276] on button at bounding box center [454, 278] width 21 height 18
click at [343, 306] on div "On a rencontré des tempêtes… et des bourrasques" at bounding box center [324, 321] width 199 height 49
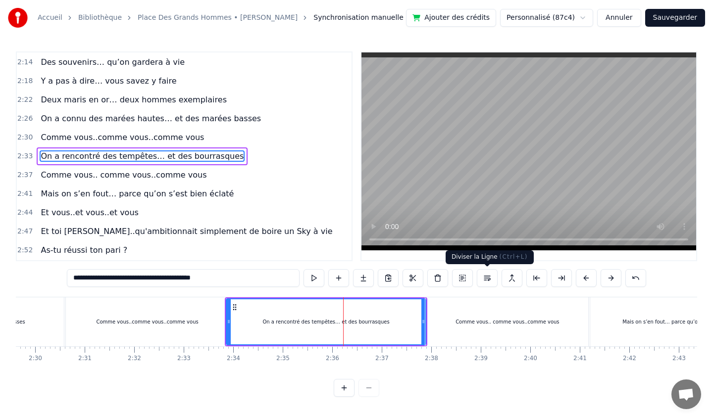
click at [486, 280] on button at bounding box center [487, 278] width 21 height 18
click at [480, 309] on div "Comme vous.. comme vous..comme vous" at bounding box center [507, 321] width 164 height 49
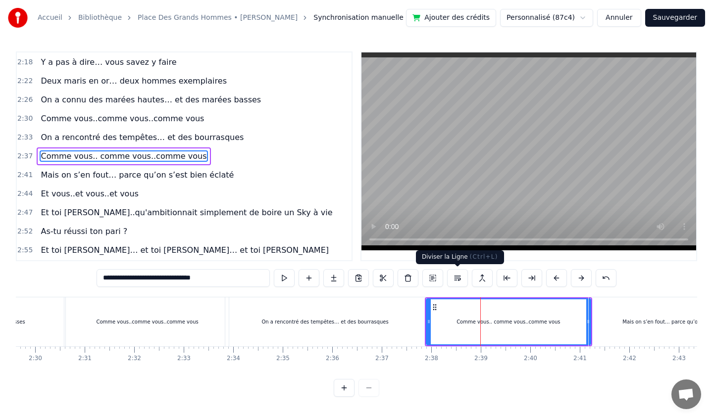
click at [456, 278] on button at bounding box center [457, 278] width 21 height 18
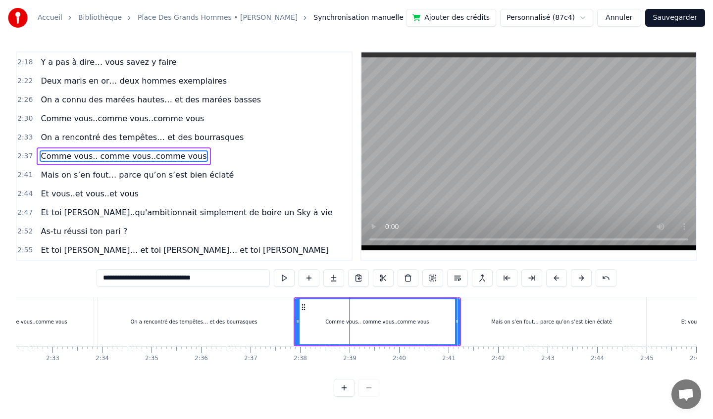
scroll to position [0, 7537]
click at [514, 313] on div "Mais on s’en fout… parce qu’on s’est bien éclaté" at bounding box center [549, 321] width 189 height 49
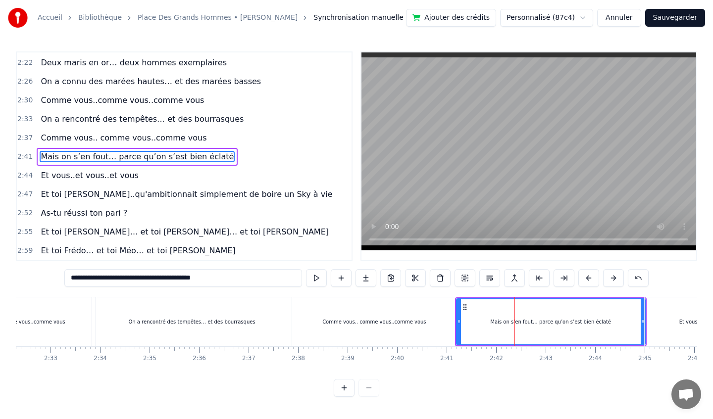
scroll to position [606, 0]
click at [489, 278] on button at bounding box center [489, 278] width 21 height 18
click at [405, 317] on div "Comme vous.. comme vous..comme vous" at bounding box center [374, 321] width 164 height 49
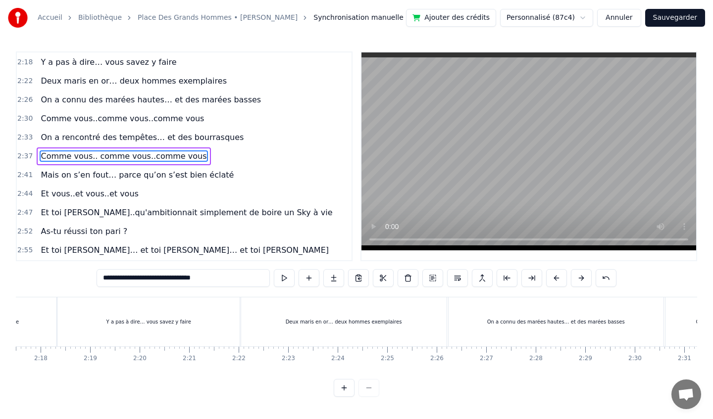
scroll to position [0, 6833]
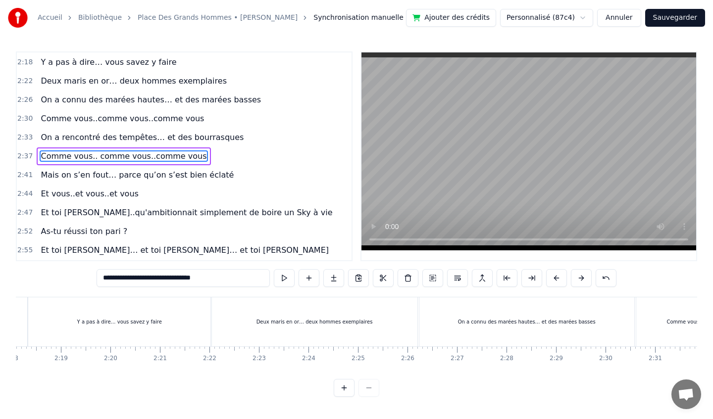
click at [257, 317] on div "Deux maris en or… deux hommes exemplaires" at bounding box center [314, 321] width 205 height 49
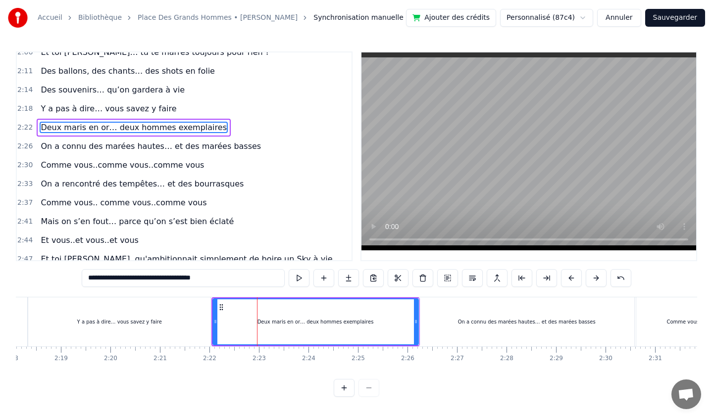
scroll to position [512, 0]
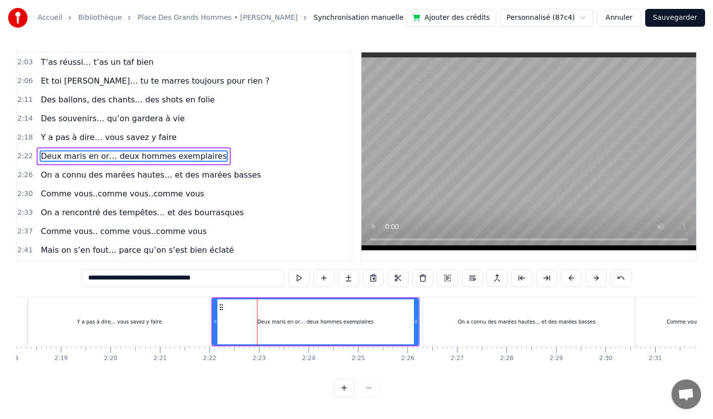
click at [457, 310] on div "On a connu des marées hautes… et des marées basses" at bounding box center [526, 321] width 215 height 49
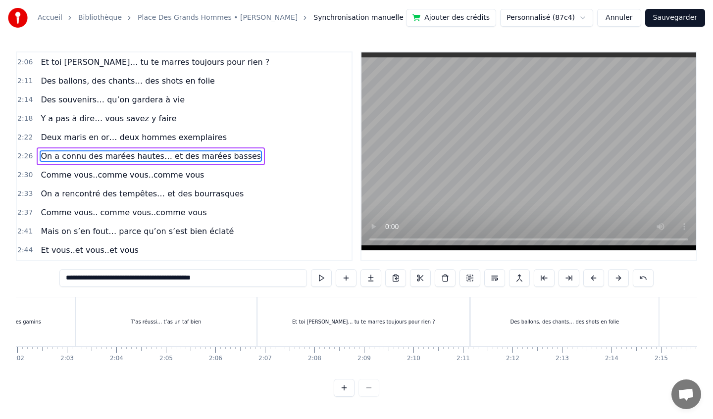
scroll to position [0, 5970]
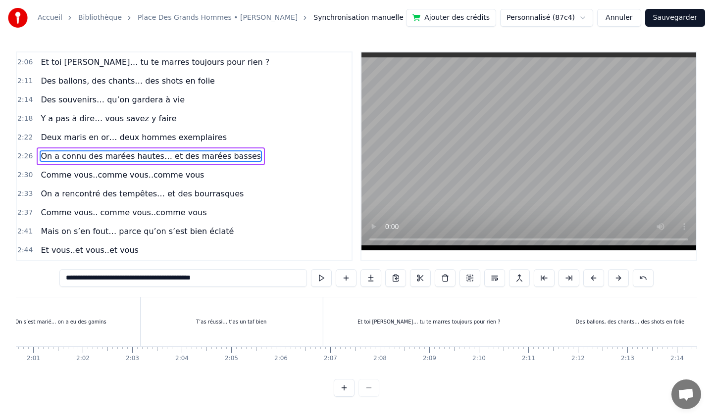
click at [189, 327] on div "T’as réussi… t’as un taf bien" at bounding box center [231, 321] width 181 height 49
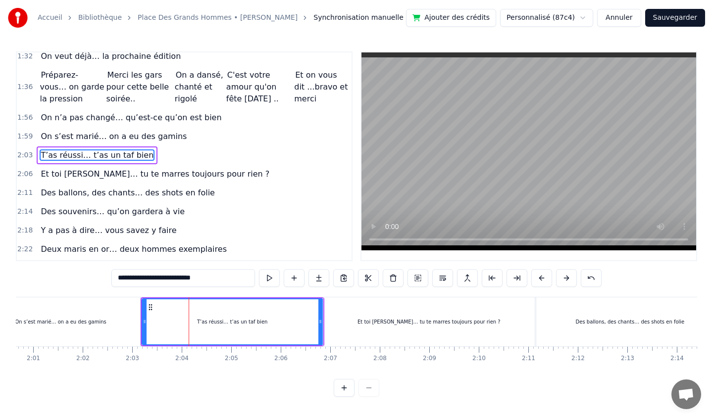
scroll to position [418, 0]
click at [352, 316] on div "Et toi [PERSON_NAME]… tu te marres toujours pour rien ?" at bounding box center [428, 321] width 211 height 49
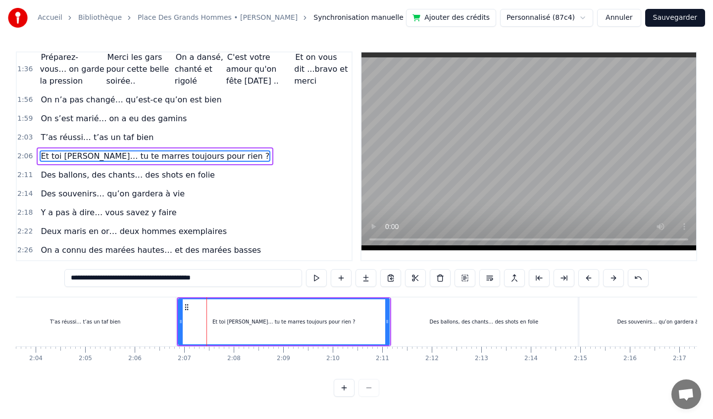
scroll to position [0, 6137]
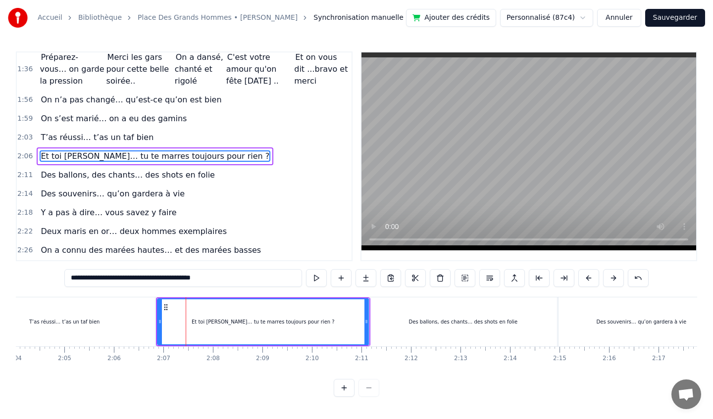
click at [387, 316] on div "Des ballons, des chants… des shots en folie" at bounding box center [463, 321] width 188 height 49
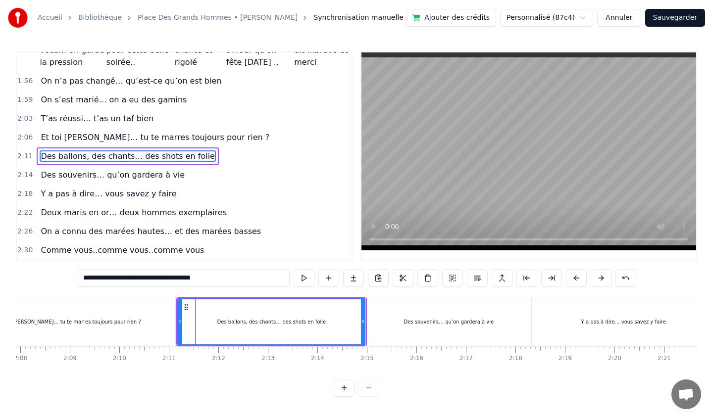
scroll to position [0, 6331]
click at [473, 315] on div "Des souvenirs… qu’on gardera à vie" at bounding box center [446, 321] width 165 height 49
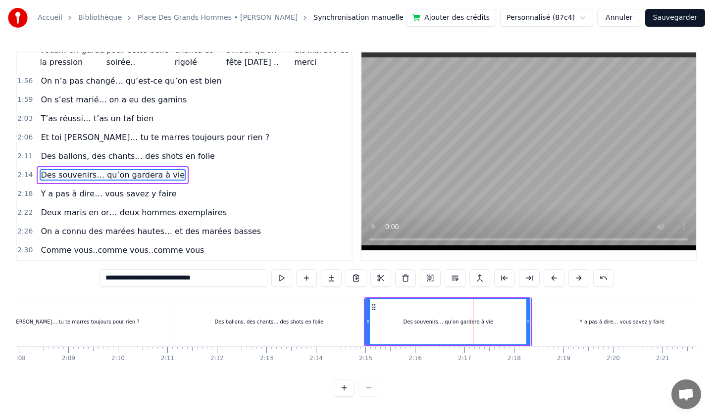
scroll to position [475, 0]
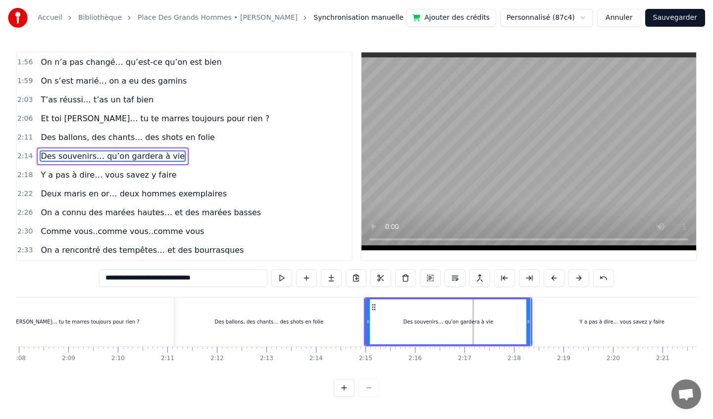
click at [578, 310] on div "Y a pas à dire… vous savez y faire" at bounding box center [621, 321] width 182 height 49
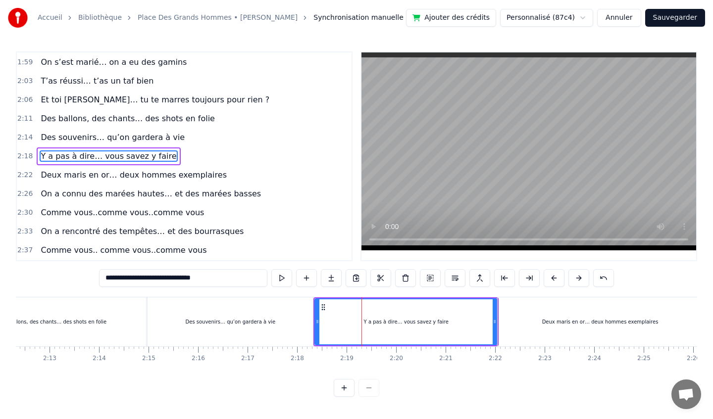
scroll to position [0, 6557]
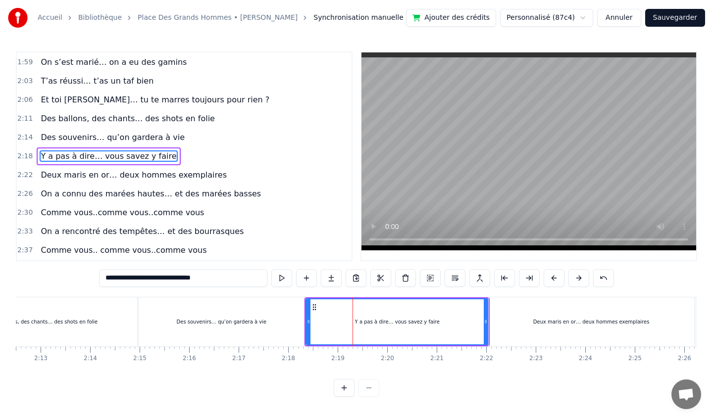
click at [578, 310] on div "Deux maris en or… deux hommes exemplaires" at bounding box center [590, 321] width 205 height 49
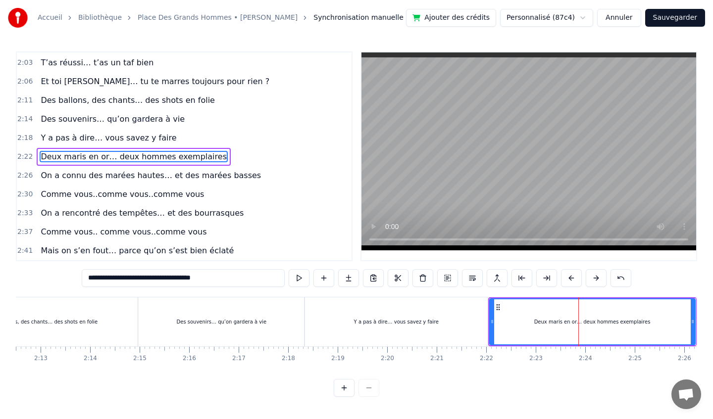
scroll to position [512, 0]
click at [422, 316] on div "Y a pas à dire… vous savez y faire" at bounding box center [396, 321] width 182 height 49
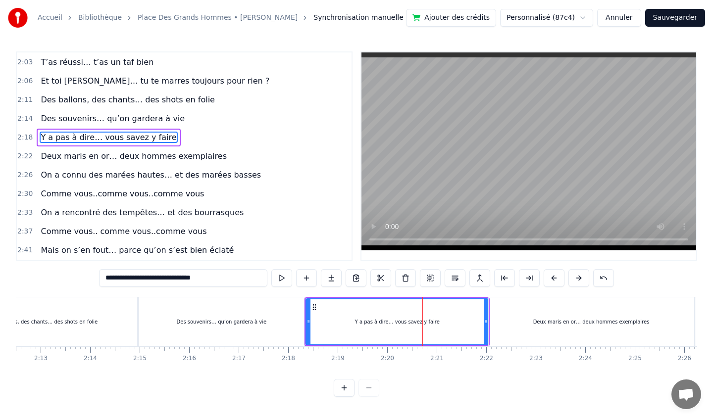
scroll to position [493, 0]
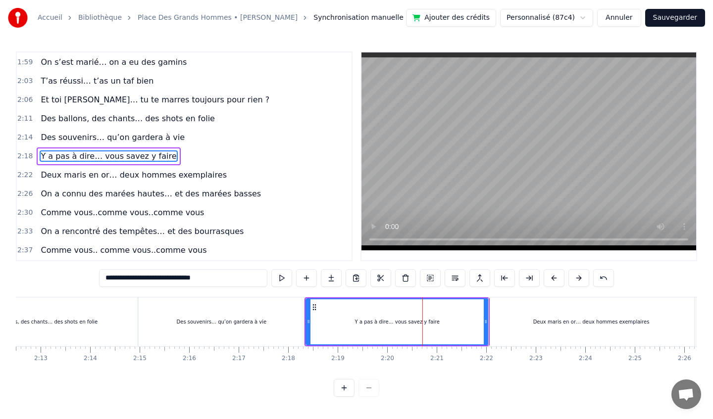
click at [531, 312] on div "Deux maris en or… deux hommes exemplaires" at bounding box center [590, 321] width 205 height 49
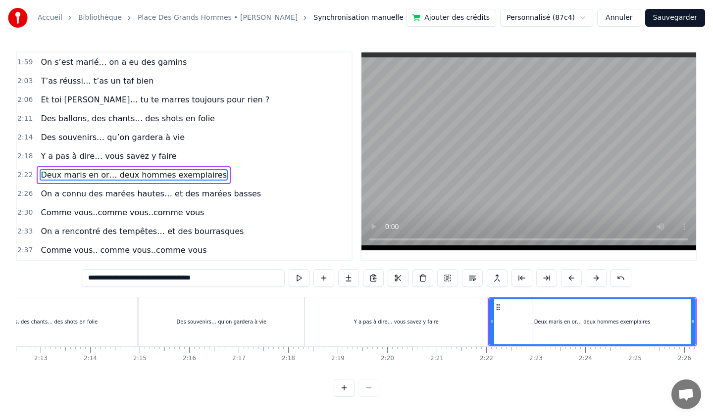
scroll to position [512, 0]
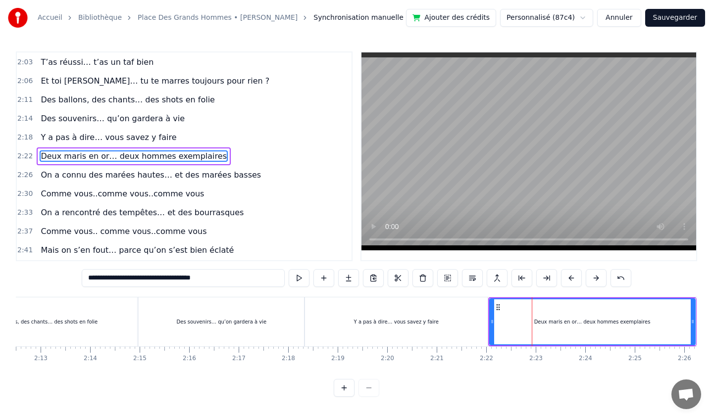
click at [464, 318] on div "Y a pas à dire… vous savez y faire" at bounding box center [396, 321] width 182 height 49
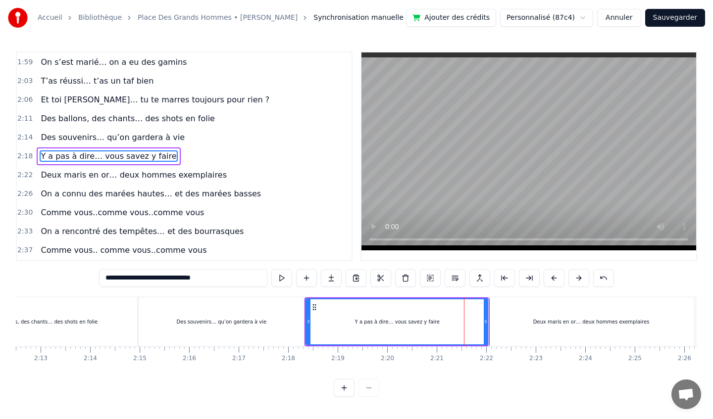
click at [529, 316] on div "Deux maris en or… deux hommes exemplaires" at bounding box center [590, 321] width 205 height 49
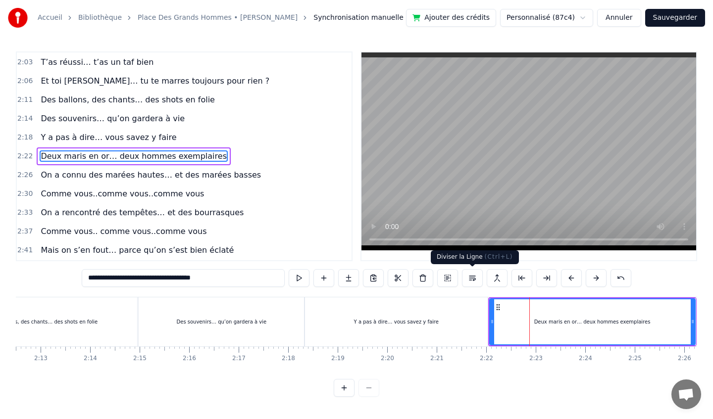
click at [473, 279] on button at bounding box center [472, 278] width 21 height 18
click at [493, 279] on button at bounding box center [496, 278] width 21 height 18
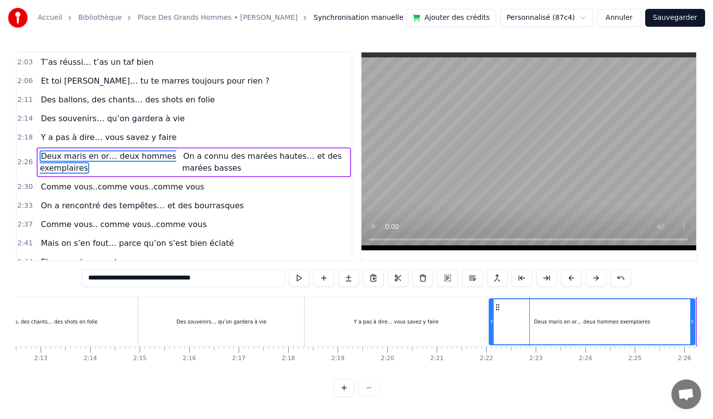
click at [414, 325] on div "Y a pas à dire… vous savez y faire" at bounding box center [396, 321] width 182 height 49
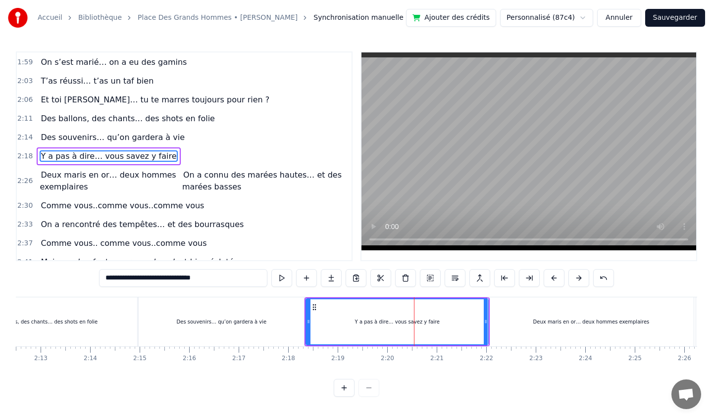
click at [510, 319] on div "Deux maris en or… deux hommes exemplaires" at bounding box center [590, 321] width 205 height 49
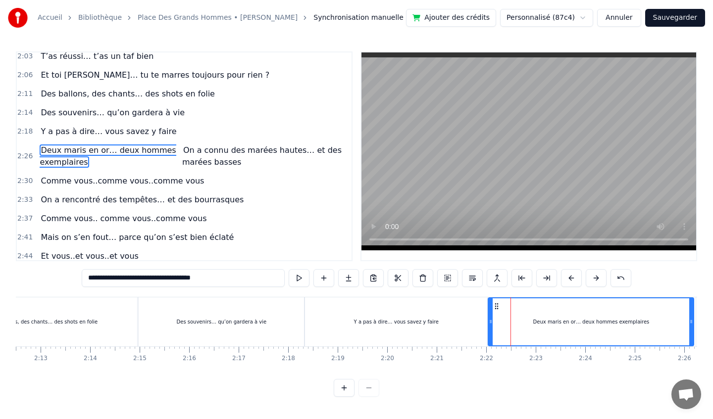
click at [440, 322] on div "Y a pas à dire… vous savez y faire" at bounding box center [396, 321] width 182 height 49
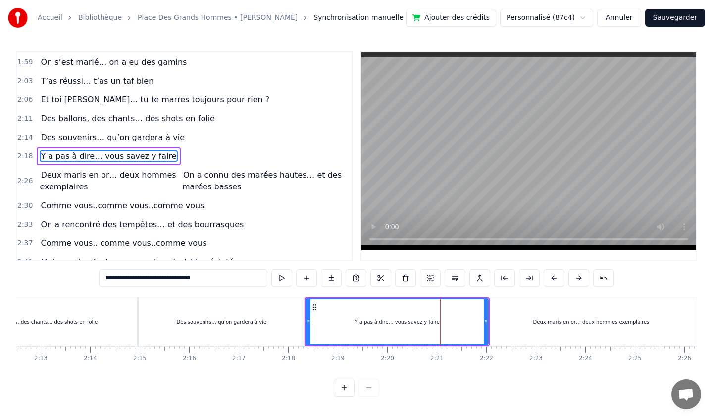
click at [529, 319] on div "Deux maris en or… deux hommes exemplaires" at bounding box center [590, 321] width 205 height 49
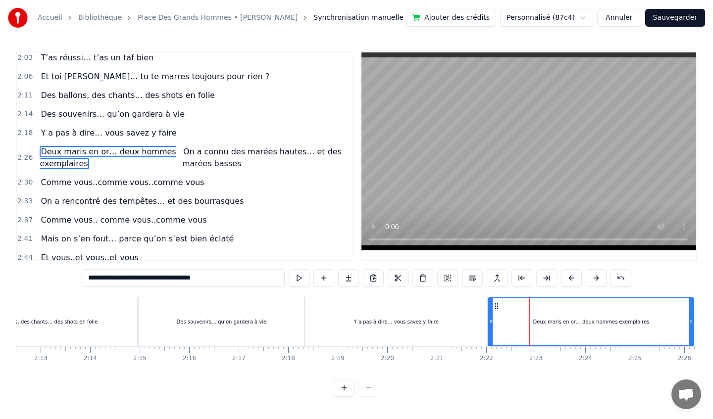
scroll to position [518, 0]
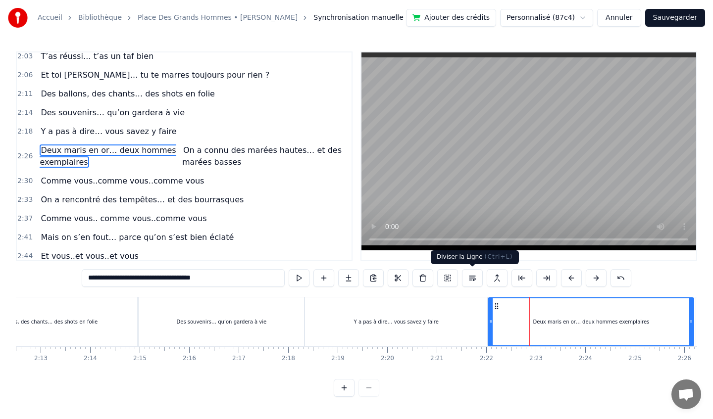
click at [476, 278] on button at bounding box center [472, 278] width 21 height 18
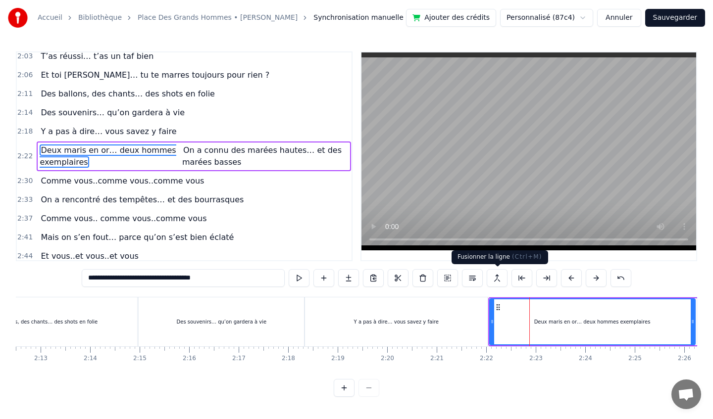
click at [498, 279] on button at bounding box center [496, 278] width 21 height 18
click at [417, 322] on div "Y a pas à dire… vous savez y faire" at bounding box center [396, 321] width 85 height 7
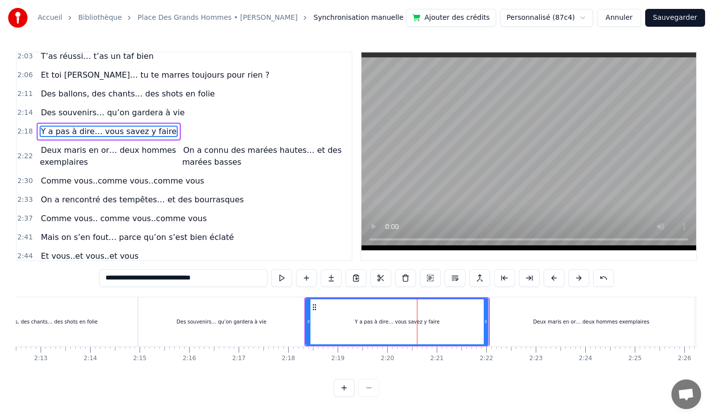
scroll to position [493, 0]
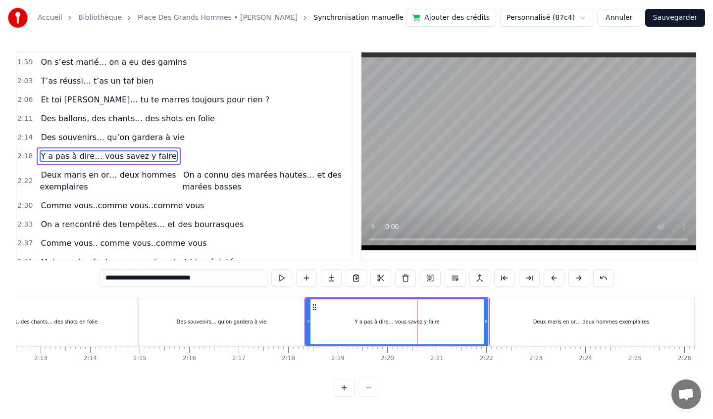
click at [284, 316] on div "Des souvenirs… qu’on gardera à vie" at bounding box center [221, 321] width 165 height 49
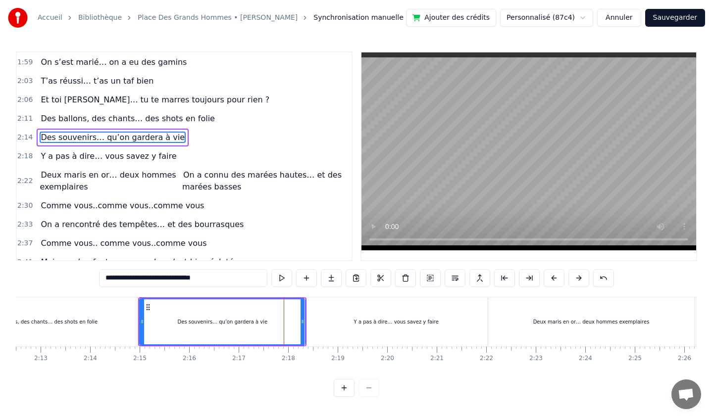
scroll to position [475, 0]
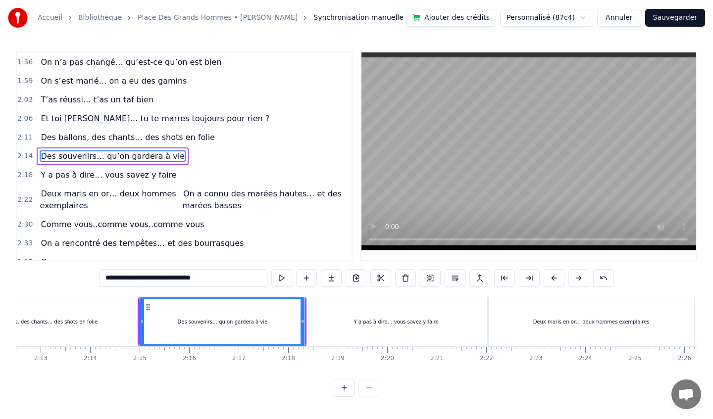
click at [374, 313] on div "Y a pas à dire… vous savez y faire" at bounding box center [396, 321] width 182 height 49
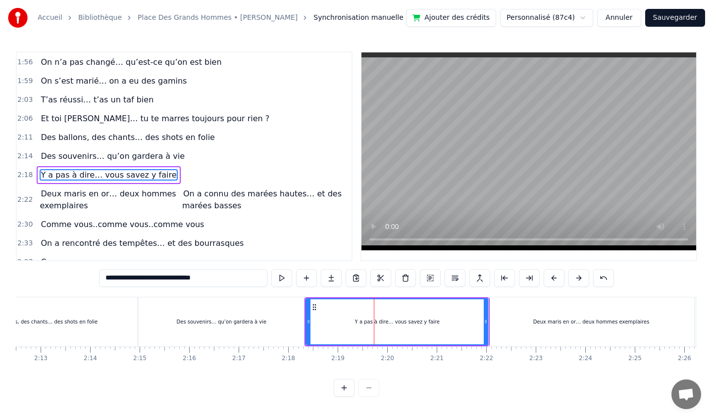
scroll to position [493, 0]
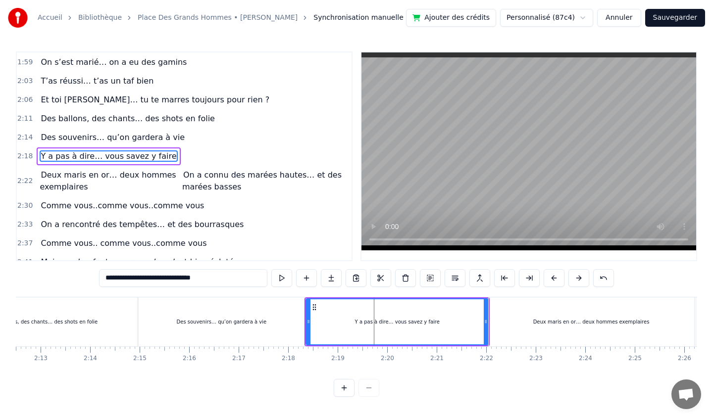
click at [519, 318] on div "Deux maris en or… deux hommes exemplaires" at bounding box center [590, 321] width 205 height 49
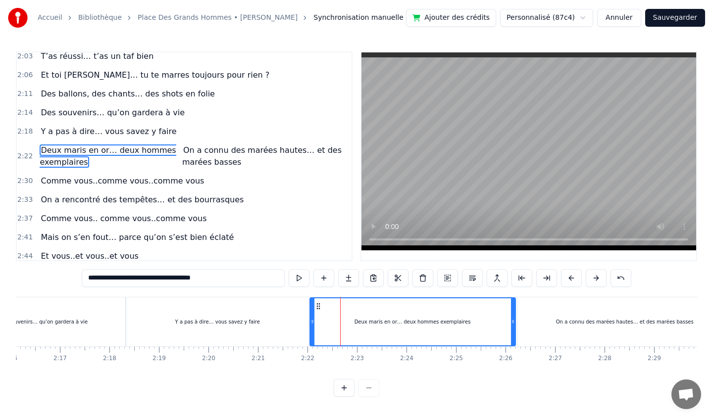
scroll to position [0, 6737]
click at [577, 309] on div "On a connu des marées hautes… et des marées basses" at bounding box center [622, 321] width 215 height 49
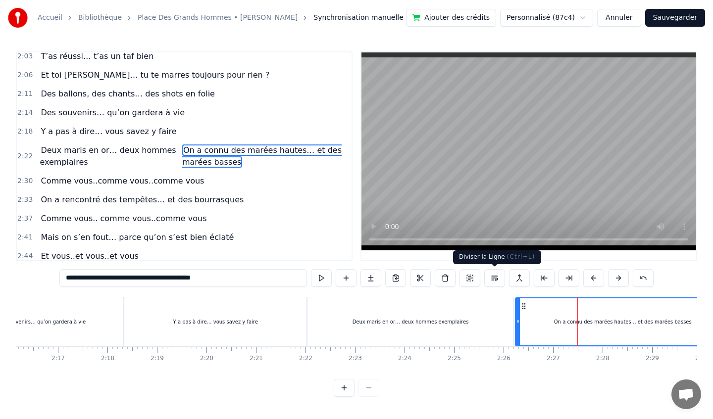
click at [495, 283] on button at bounding box center [494, 278] width 21 height 18
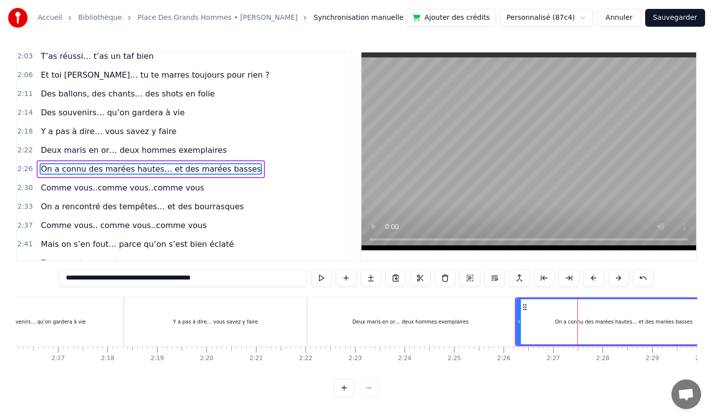
scroll to position [531, 0]
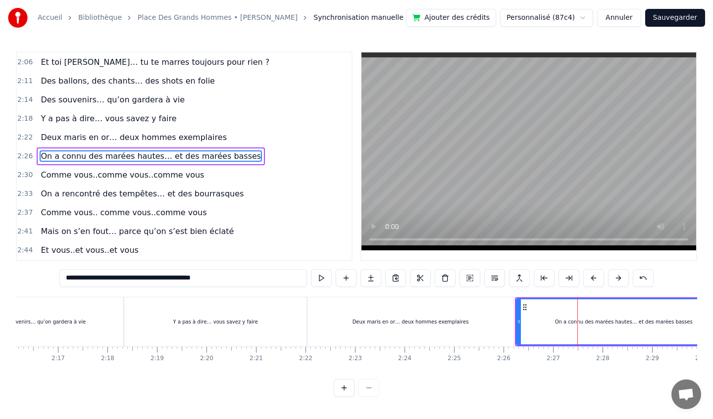
click at [477, 311] on div "Deux maris en or… deux hommes exemplaires" at bounding box center [410, 321] width 205 height 49
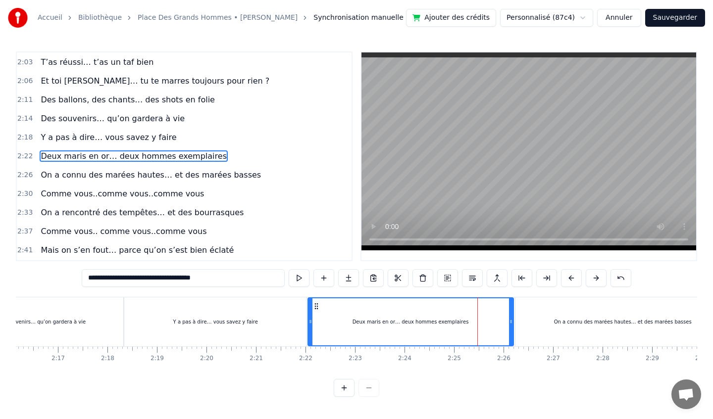
click at [525, 319] on div "On a connu des marées hautes… et des marées basses" at bounding box center [622, 321] width 215 height 49
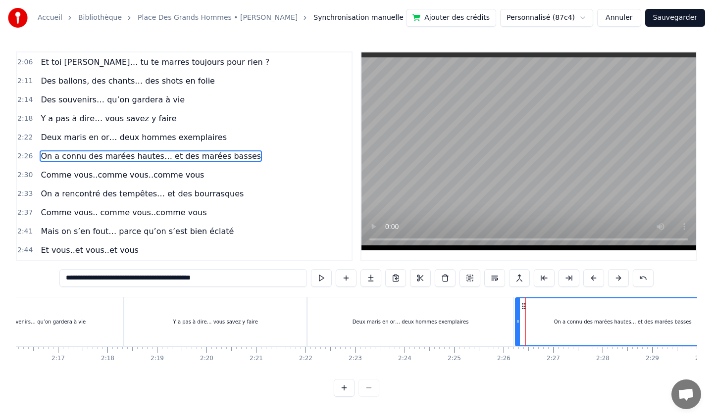
click at [470, 310] on div "Deux maris en or… deux hommes exemplaires" at bounding box center [410, 321] width 205 height 49
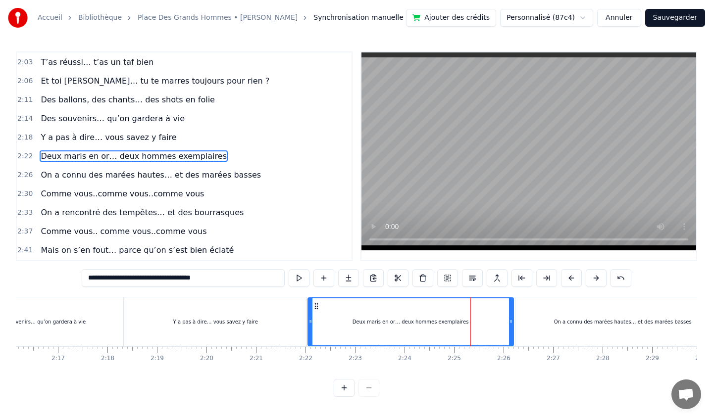
click at [531, 311] on div "On a connu des marées hautes… et des marées basses" at bounding box center [622, 321] width 215 height 49
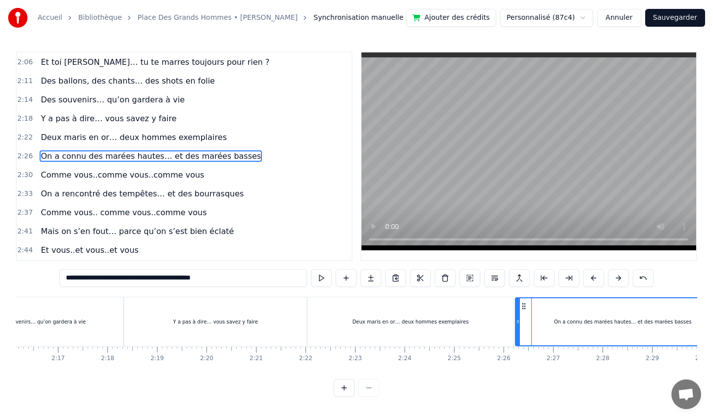
click at [487, 324] on div "Deux maris en or… deux hommes exemplaires" at bounding box center [410, 321] width 205 height 49
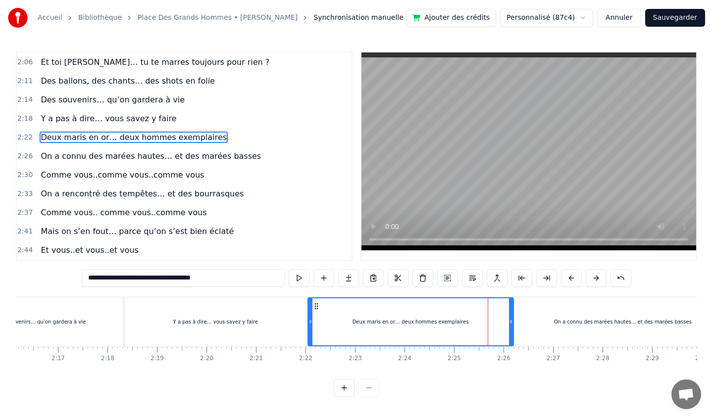
scroll to position [512, 0]
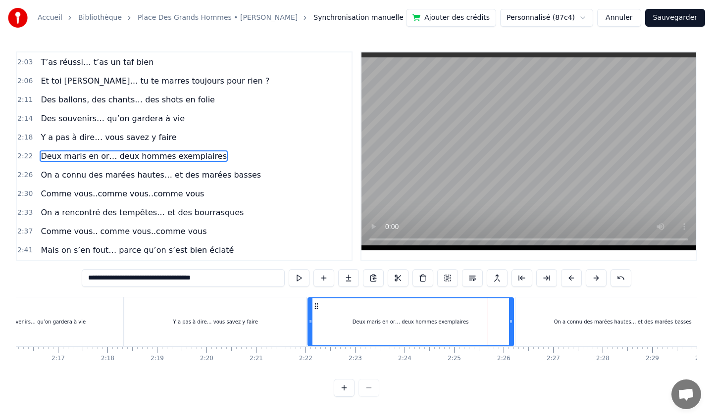
click at [316, 306] on icon at bounding box center [316, 306] width 8 height 8
click at [317, 304] on icon at bounding box center [316, 306] width 8 height 8
click at [265, 324] on div "Y a pas à dire… vous savez y faire" at bounding box center [215, 321] width 182 height 49
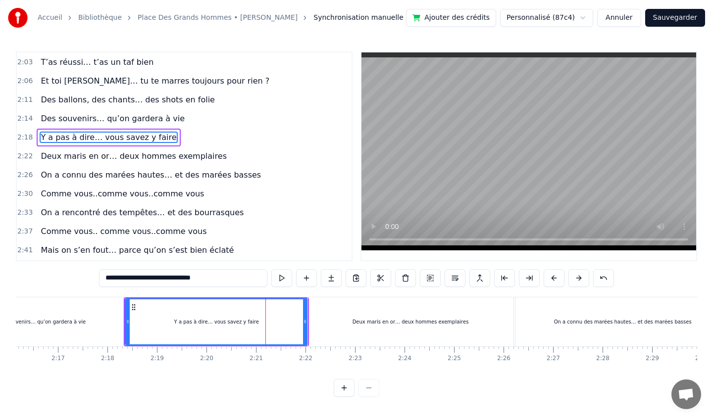
scroll to position [493, 0]
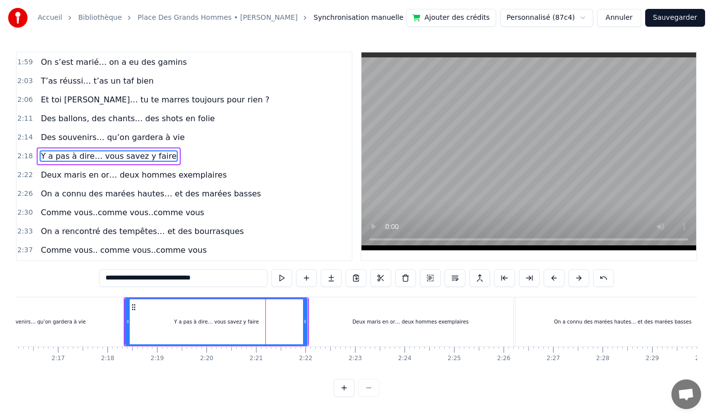
click at [366, 316] on div "Deux maris en or… deux hommes exemplaires" at bounding box center [410, 321] width 205 height 49
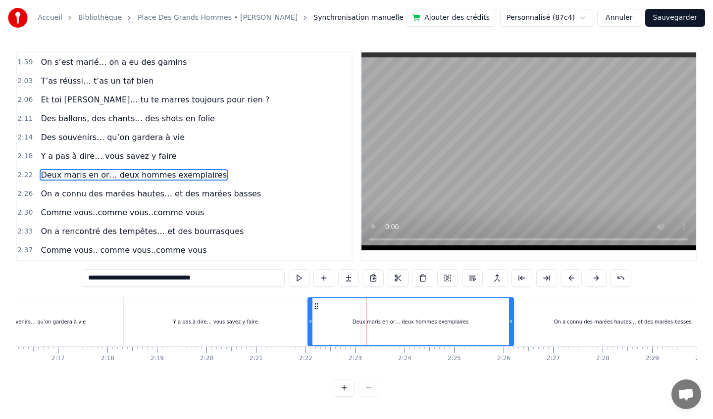
scroll to position [512, 0]
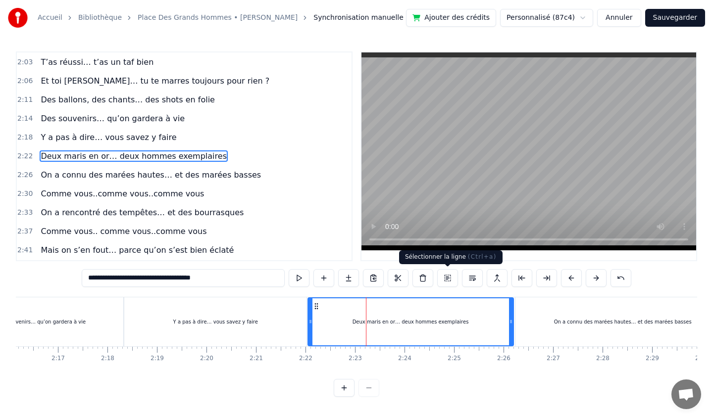
click at [447, 279] on button at bounding box center [447, 278] width 21 height 18
click at [474, 277] on button at bounding box center [472, 278] width 21 height 18
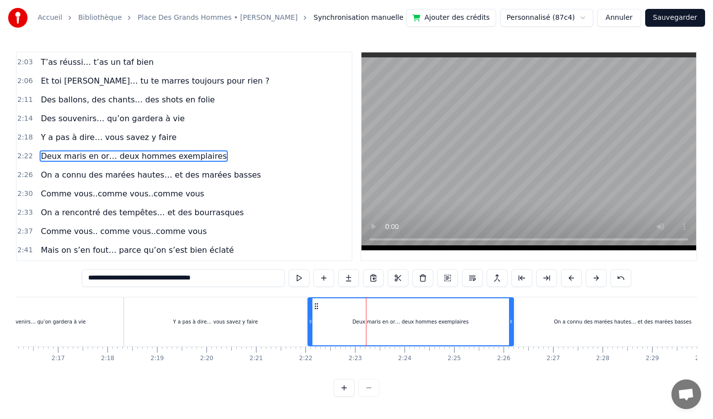
click at [474, 277] on button at bounding box center [472, 278] width 21 height 18
click at [500, 279] on button at bounding box center [496, 278] width 21 height 18
click at [493, 278] on button at bounding box center [496, 278] width 21 height 18
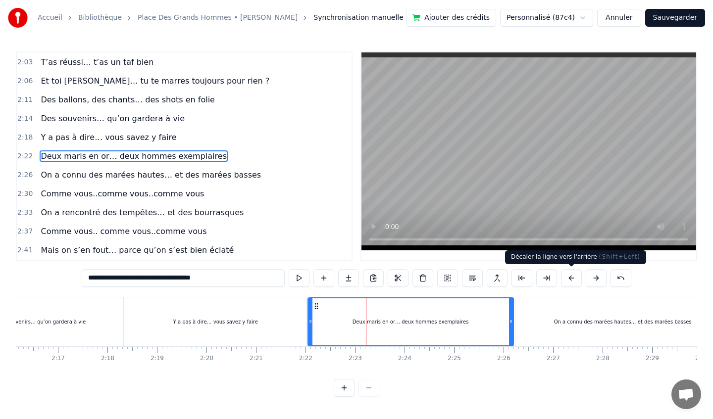
click at [574, 277] on button at bounding box center [571, 278] width 21 height 18
click at [598, 279] on button at bounding box center [595, 278] width 21 height 18
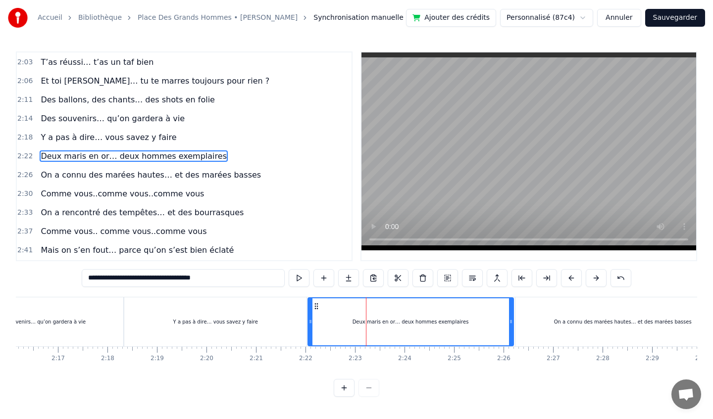
click at [275, 312] on div "Y a pas à dire… vous savez y faire" at bounding box center [215, 321] width 182 height 49
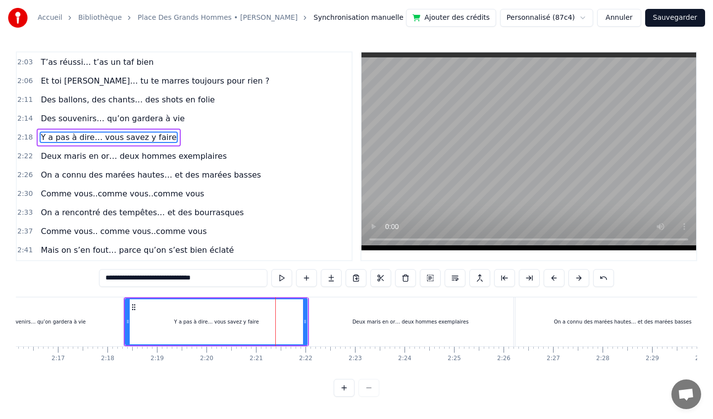
scroll to position [493, 0]
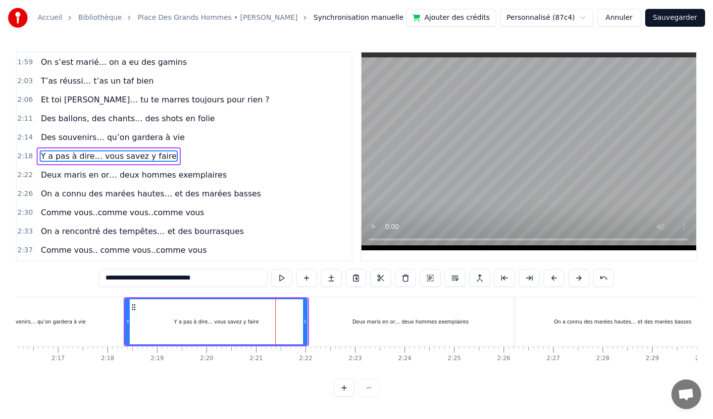
click at [350, 310] on div "Deux maris en or… deux hommes exemplaires" at bounding box center [410, 321] width 205 height 49
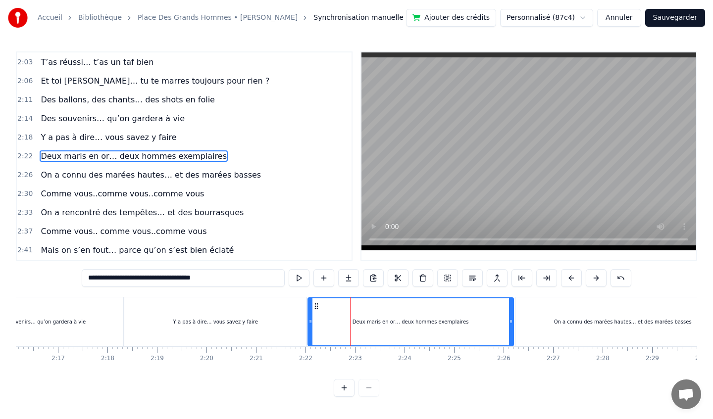
click at [545, 315] on div "On a connu des marées hautes… et des marées basses" at bounding box center [622, 321] width 215 height 49
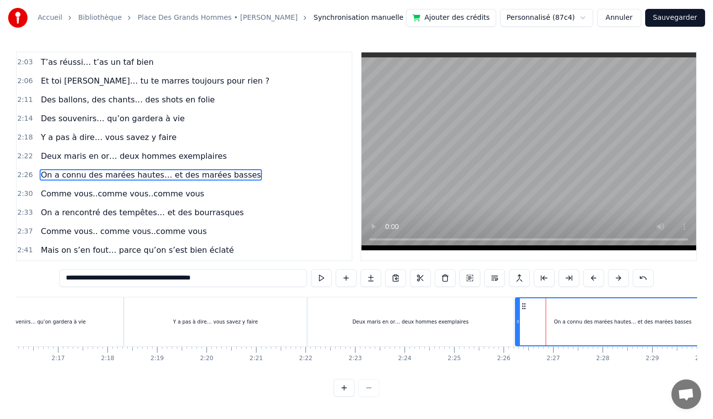
scroll to position [531, 0]
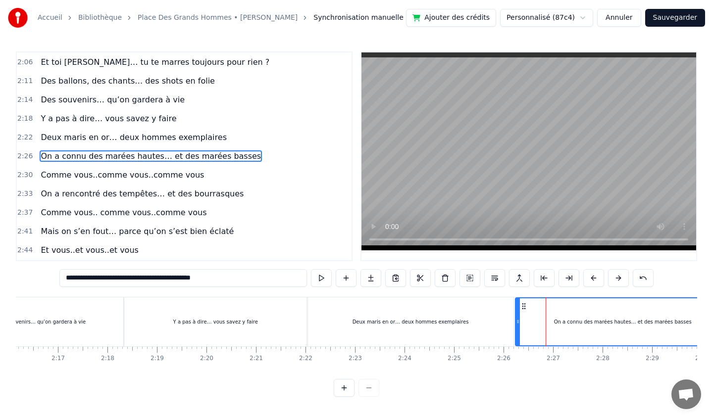
click at [452, 311] on div "Deux maris en or… deux hommes exemplaires" at bounding box center [410, 321] width 205 height 49
type input "**********"
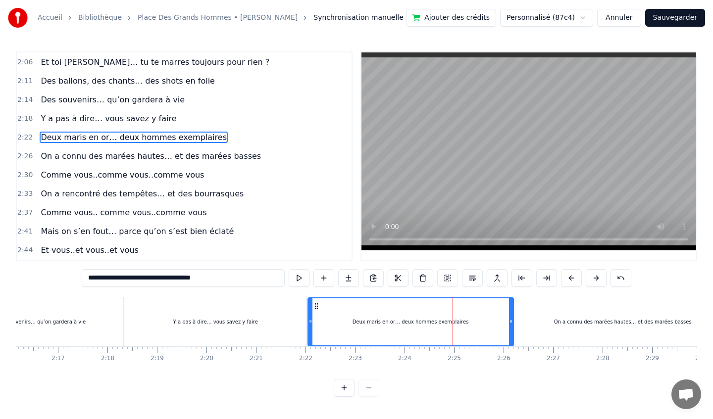
scroll to position [512, 0]
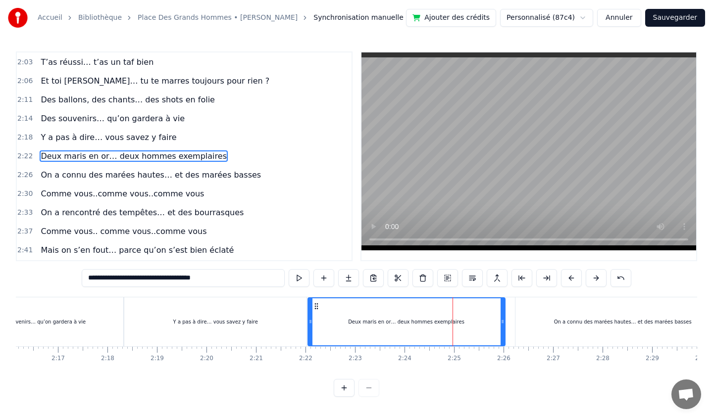
drag, startPoint x: 510, startPoint y: 324, endPoint x: 501, endPoint y: 323, distance: 8.5
click at [501, 324] on icon at bounding box center [502, 322] width 4 height 8
drag, startPoint x: 502, startPoint y: 315, endPoint x: 518, endPoint y: 314, distance: 15.4
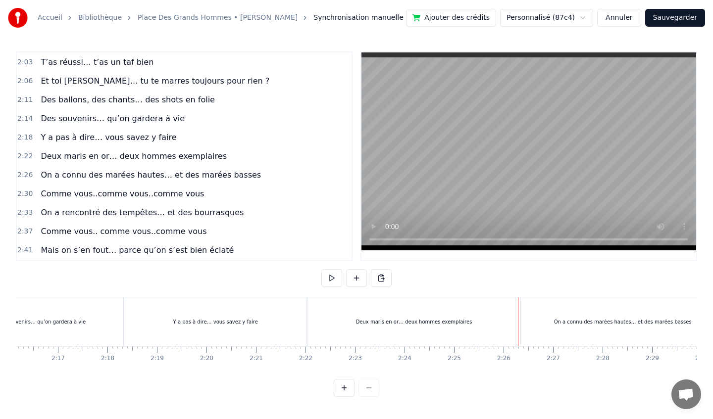
click at [502, 324] on div "Deux maris en or… deux hommes exemplaires" at bounding box center [414, 321] width 212 height 49
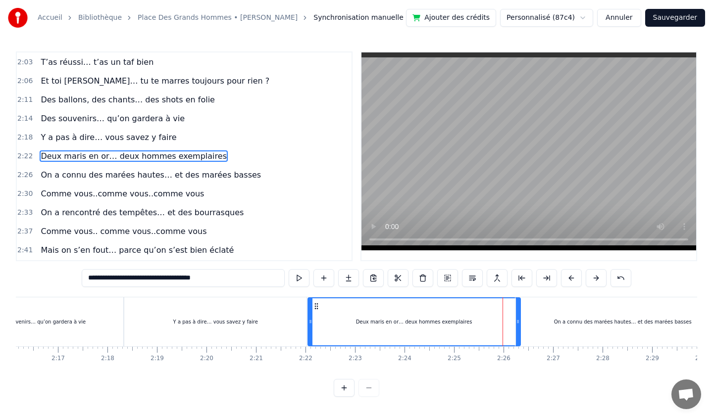
drag, startPoint x: 518, startPoint y: 322, endPoint x: 505, endPoint y: 322, distance: 13.4
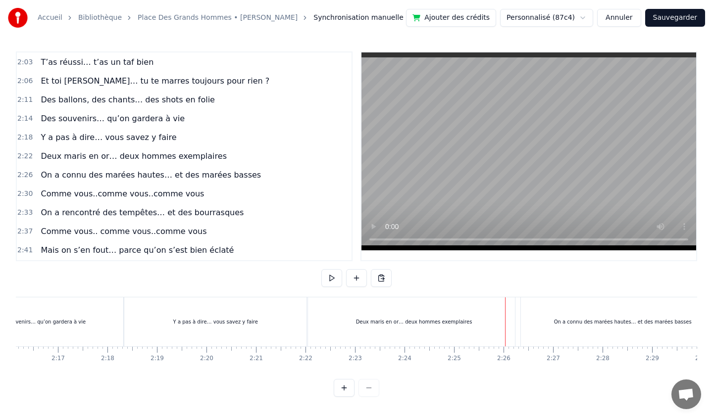
click at [492, 325] on div "Deux maris en or… deux hommes exemplaires" at bounding box center [414, 321] width 212 height 49
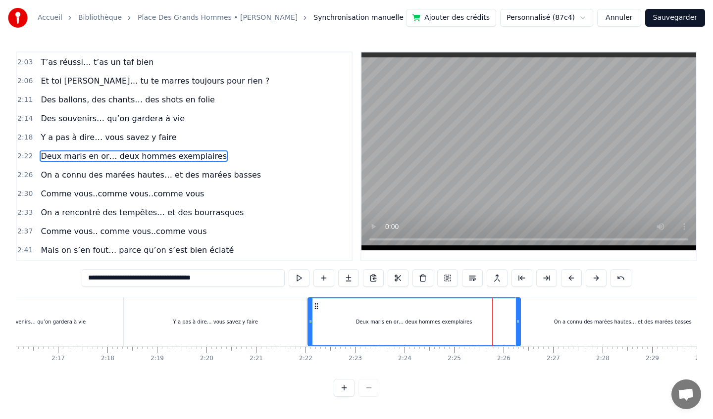
drag, startPoint x: 517, startPoint y: 325, endPoint x: 497, endPoint y: 325, distance: 19.8
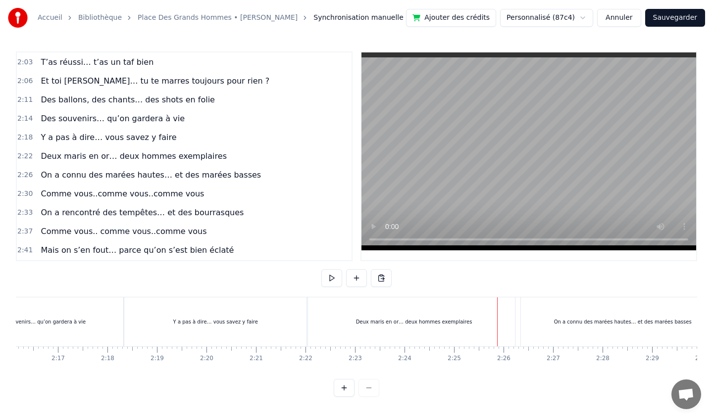
drag, startPoint x: 514, startPoint y: 328, endPoint x: 497, endPoint y: 326, distance: 16.4
click at [503, 328] on div "Deux maris en or… deux hommes exemplaires" at bounding box center [414, 321] width 212 height 49
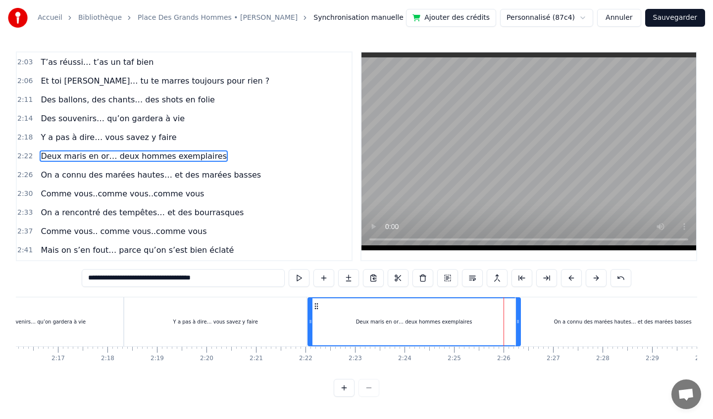
drag, startPoint x: 512, startPoint y: 318, endPoint x: 479, endPoint y: 317, distance: 33.7
click at [479, 317] on div "Deux maris en or… deux hommes exemplaires" at bounding box center [413, 321] width 211 height 47
drag, startPoint x: 311, startPoint y: 322, endPoint x: 337, endPoint y: 320, distance: 25.8
click at [337, 320] on icon at bounding box center [336, 322] width 4 height 8
drag, startPoint x: 355, startPoint y: 316, endPoint x: 343, endPoint y: 317, distance: 12.4
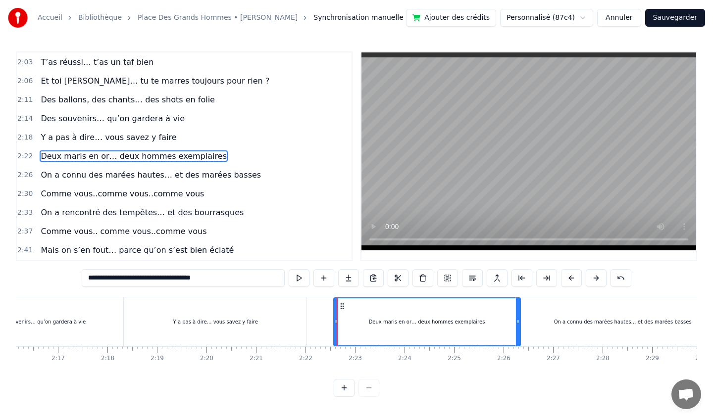
click at [339, 317] on div "Deux maris en or… deux hommes exemplaires" at bounding box center [427, 321] width 186 height 47
drag, startPoint x: 363, startPoint y: 310, endPoint x: 351, endPoint y: 309, distance: 12.4
click at [351, 309] on div "Deux maris en or… deux hommes exemplaires" at bounding box center [427, 321] width 186 height 47
drag, startPoint x: 514, startPoint y: 313, endPoint x: 492, endPoint y: 311, distance: 21.9
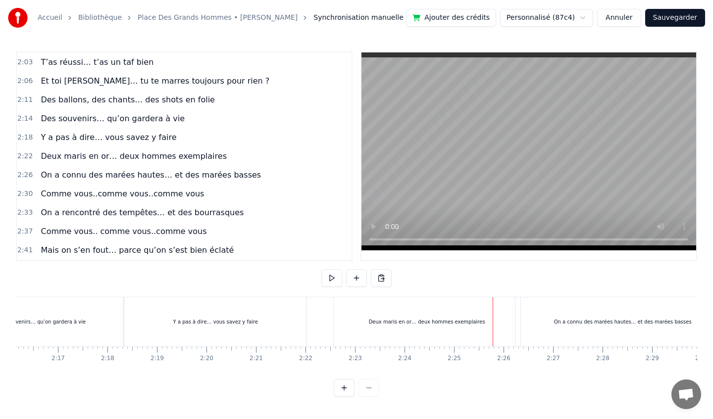
click at [467, 319] on div "Deux maris en or… deux hommes exemplaires" at bounding box center [427, 321] width 116 height 7
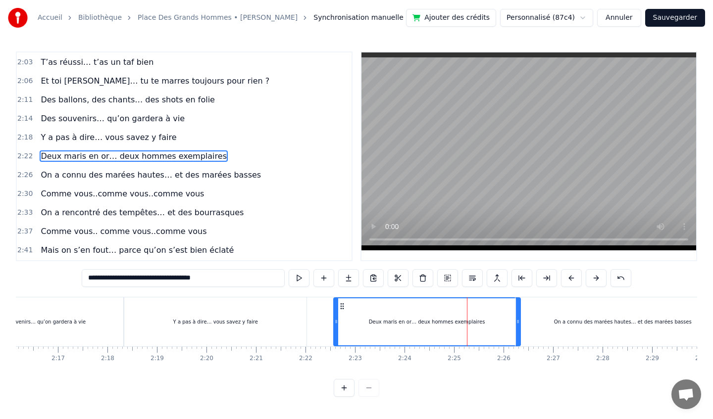
click at [562, 324] on div "On a connu des marées hautes… et des marées basses" at bounding box center [623, 321] width 138 height 7
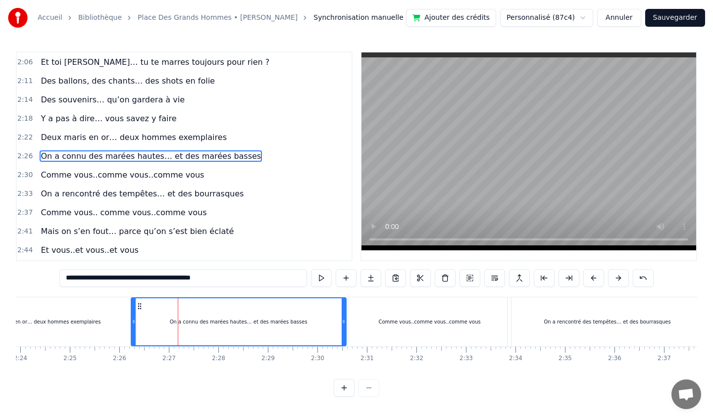
scroll to position [0, 7125]
click at [443, 313] on div "Comme vous..comme vous..comme vous" at bounding box center [425, 321] width 163 height 49
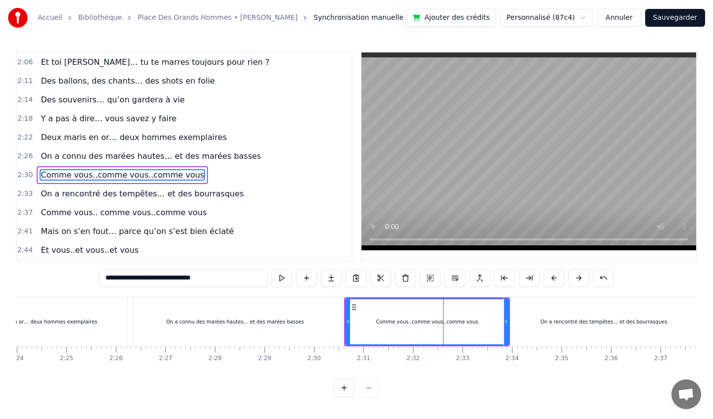
scroll to position [550, 0]
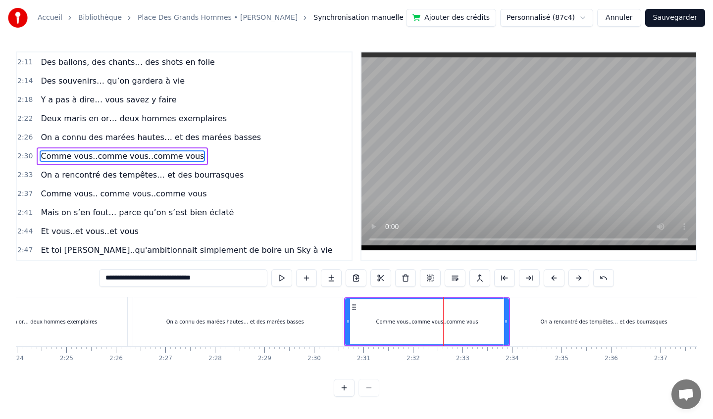
click at [311, 318] on div "On a connu des marées hautes… et des marées basses" at bounding box center [235, 321] width 215 height 49
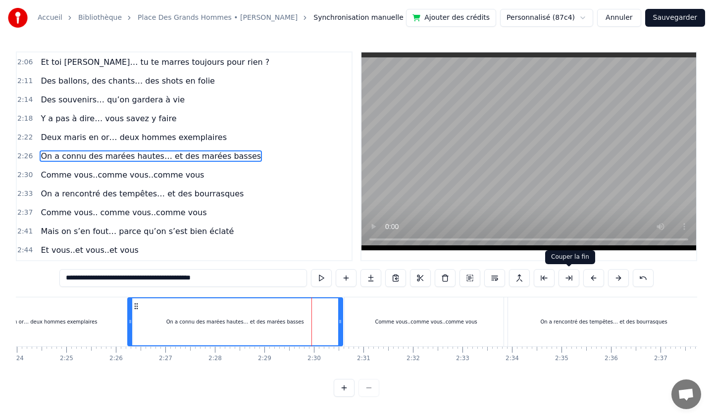
click at [565, 278] on button at bounding box center [568, 278] width 21 height 18
click at [354, 313] on div "Comme vous..comme vous..comme vous" at bounding box center [425, 321] width 163 height 49
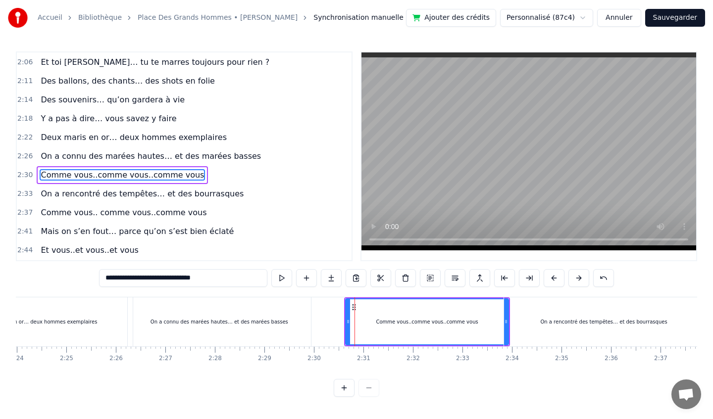
scroll to position [550, 0]
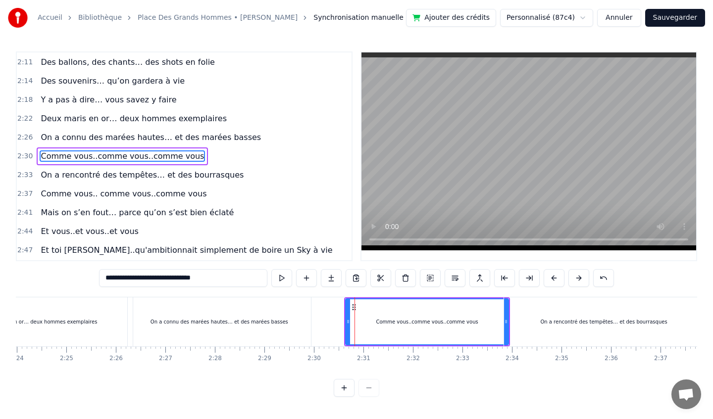
click at [230, 314] on div "On a connu des marées hautes… et des marées basses" at bounding box center [219, 321] width 183 height 49
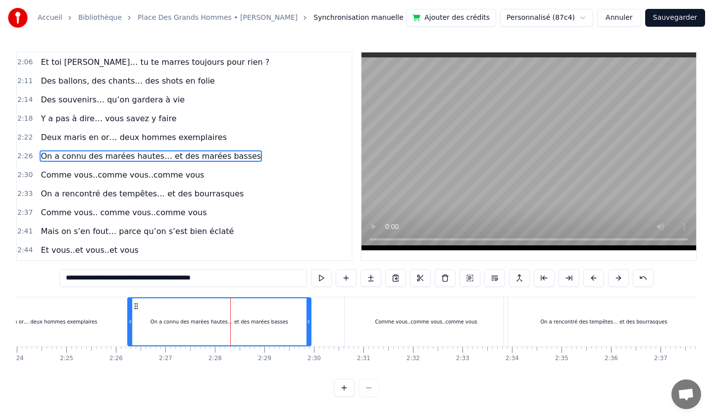
click at [384, 325] on div "Comme vous..comme vous..comme vous" at bounding box center [426, 321] width 102 height 7
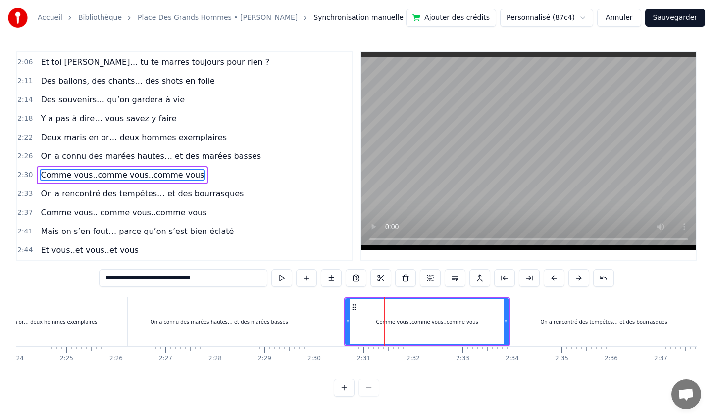
scroll to position [550, 0]
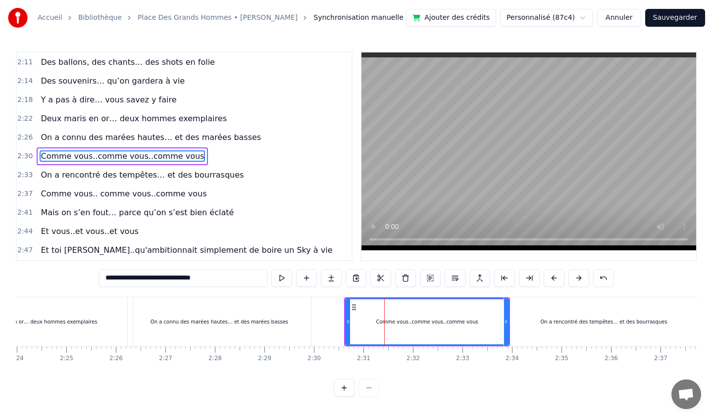
click at [245, 323] on div "On a connu des marées hautes… et des marées basses" at bounding box center [219, 321] width 138 height 7
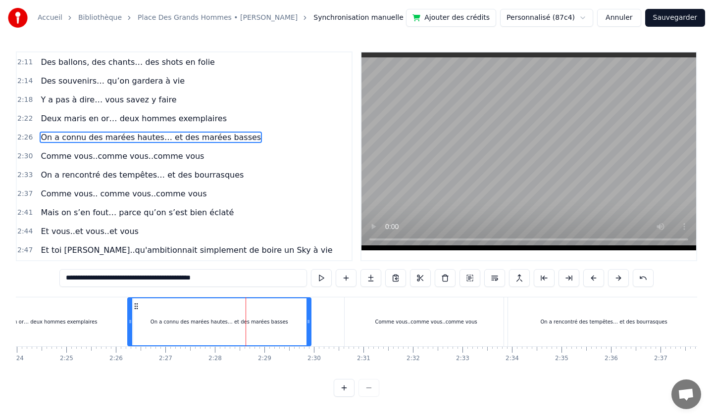
scroll to position [531, 0]
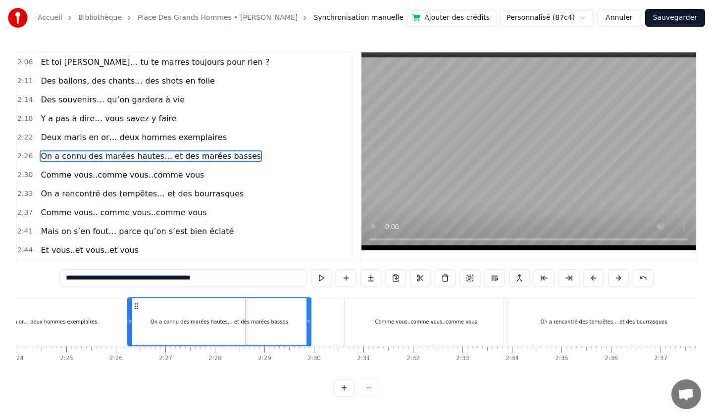
click at [267, 282] on input "**********" at bounding box center [182, 278] width 247 height 18
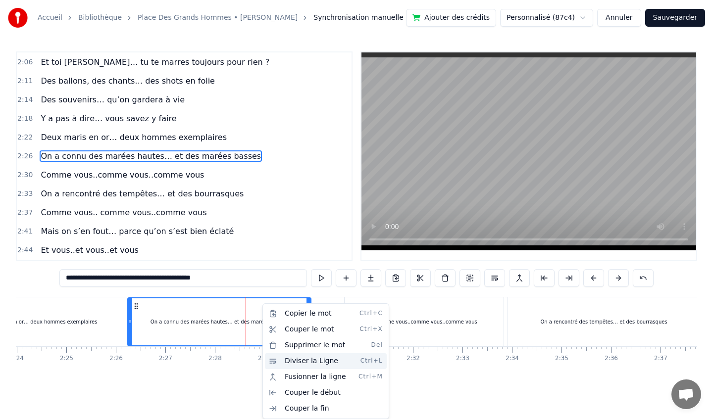
click at [316, 359] on div "Diviser la Ligne Ctrl+L" at bounding box center [326, 361] width 122 height 16
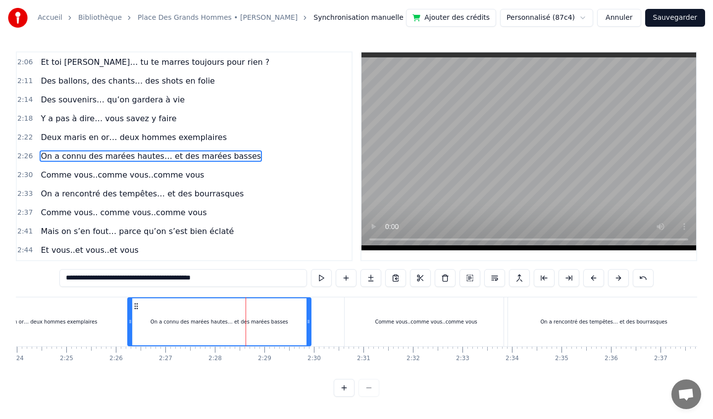
click at [373, 312] on div "Comme vous..comme vous..comme vous" at bounding box center [425, 321] width 163 height 49
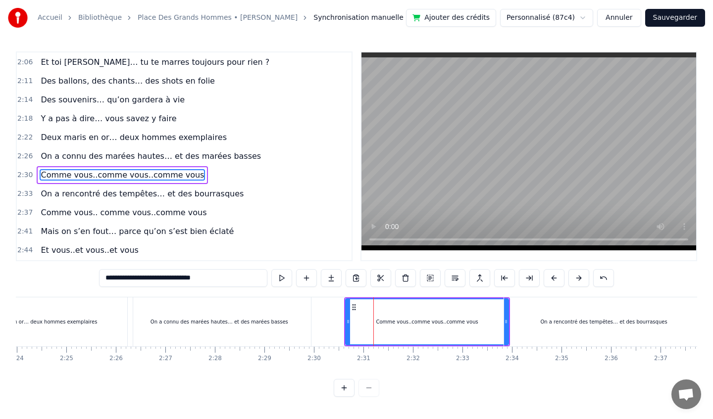
scroll to position [550, 0]
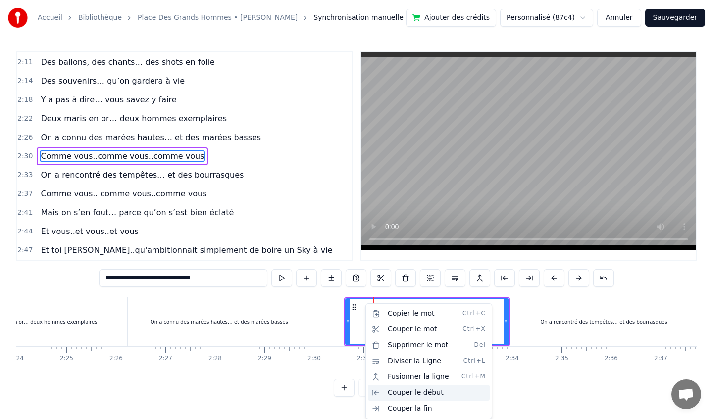
click at [405, 390] on div "Couper le début" at bounding box center [429, 393] width 122 height 16
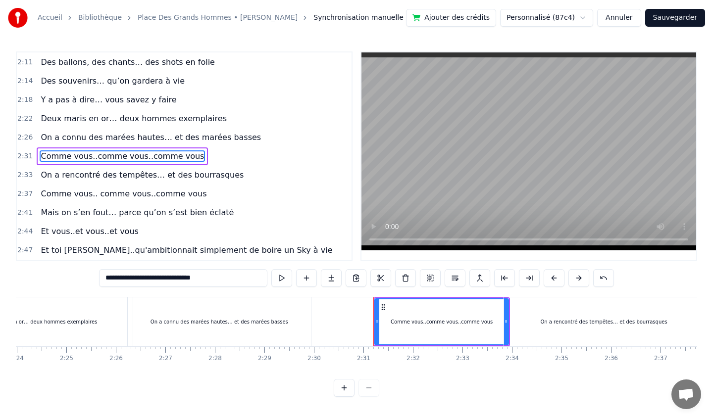
click at [227, 315] on div "On a connu des marées hautes… et des marées basses" at bounding box center [219, 321] width 183 height 49
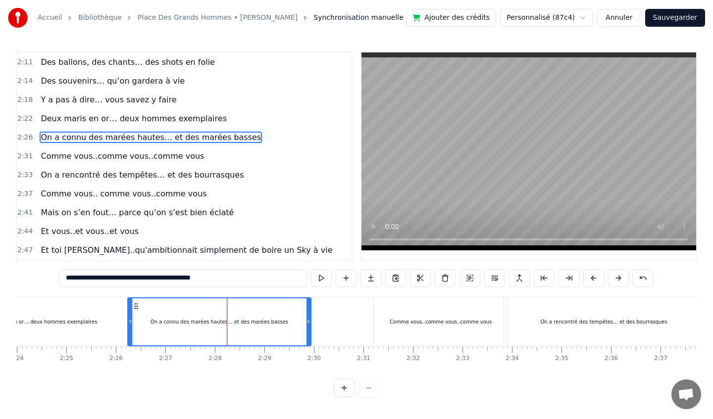
scroll to position [531, 0]
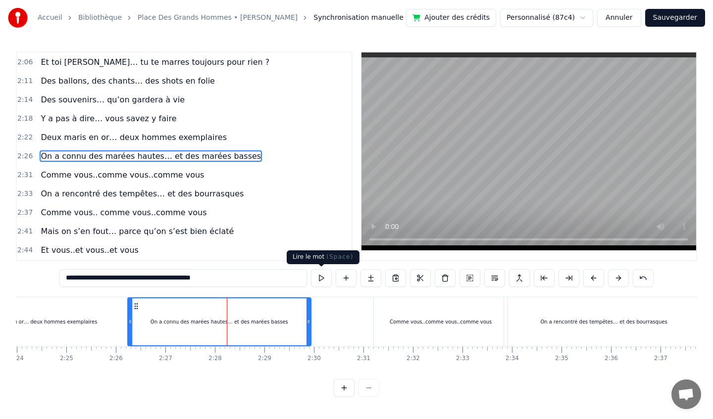
click at [321, 283] on button at bounding box center [321, 278] width 21 height 18
drag, startPoint x: 253, startPoint y: 309, endPoint x: 256, endPoint y: 318, distance: 9.9
click at [257, 318] on div "On a connu des marées hautes… et des marées basses" at bounding box center [219, 321] width 182 height 47
drag, startPoint x: 214, startPoint y: 311, endPoint x: 288, endPoint y: 311, distance: 73.7
click at [283, 310] on div "On a connu des marées hautes… et des marées basses" at bounding box center [219, 321] width 182 height 47
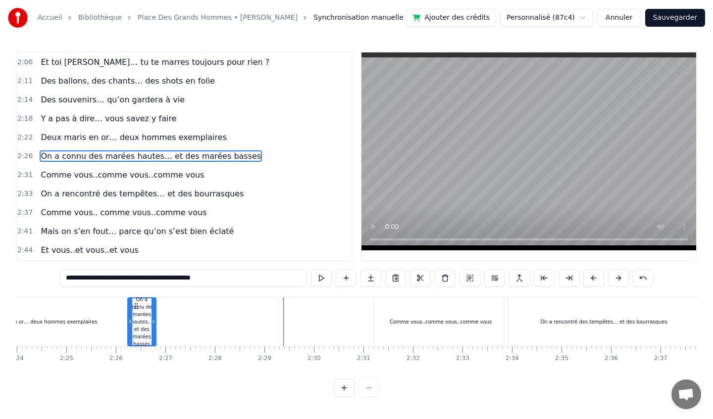
drag, startPoint x: 308, startPoint y: 314, endPoint x: 153, endPoint y: 332, distance: 155.9
click at [153, 332] on div at bounding box center [153, 321] width 4 height 47
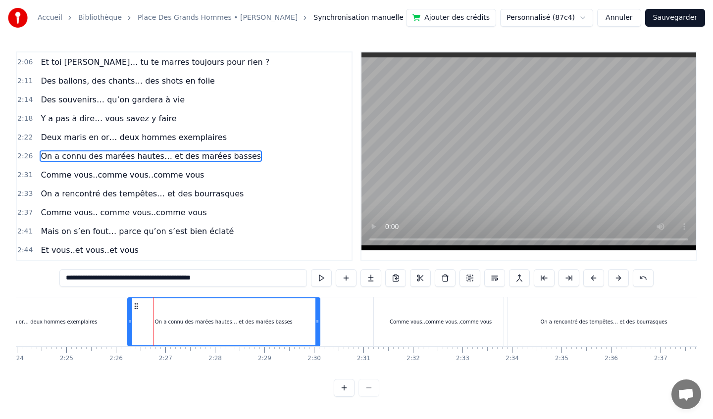
drag, startPoint x: 155, startPoint y: 323, endPoint x: 319, endPoint y: 318, distance: 163.9
click at [319, 318] on icon at bounding box center [317, 322] width 4 height 8
click at [420, 307] on div "Comme vous..comme vous..comme vous" at bounding box center [441, 321] width 134 height 49
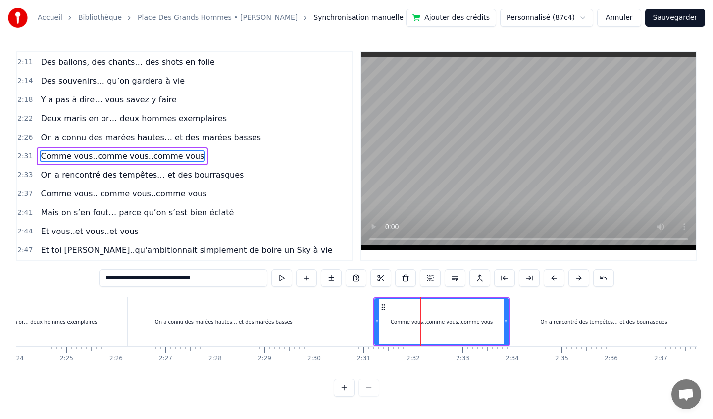
click at [557, 313] on div "On a rencontré des tempêtes… et des bourrasques" at bounding box center [603, 321] width 199 height 49
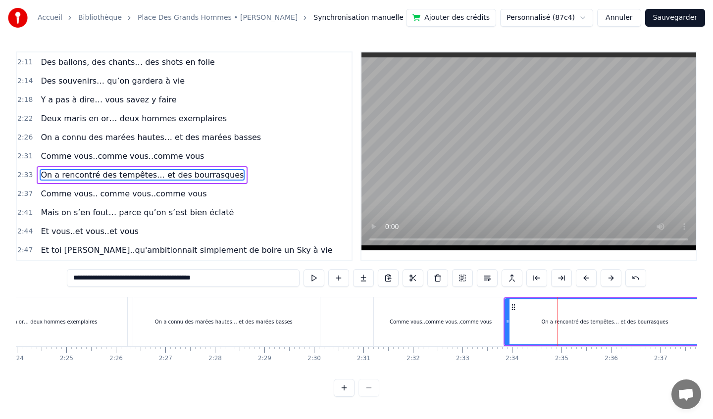
scroll to position [569, 0]
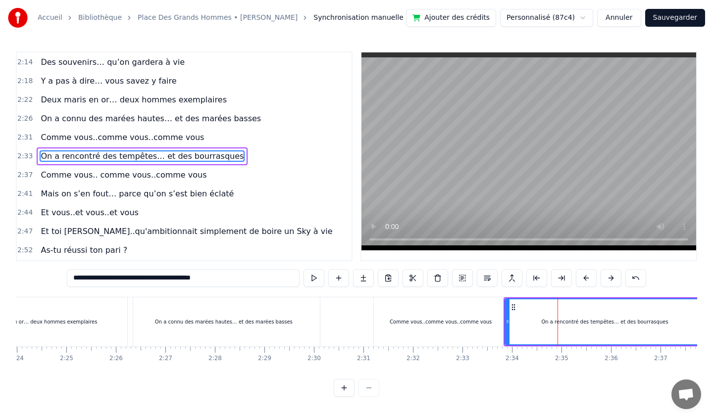
click at [141, 140] on span "Comme vous..comme vous..comme vous" at bounding box center [122, 137] width 165 height 11
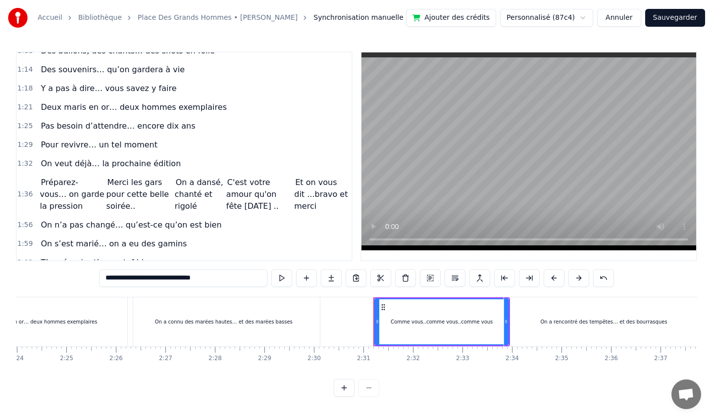
click at [66, 193] on span "Préparez-vous… on garde la pression" at bounding box center [72, 194] width 64 height 35
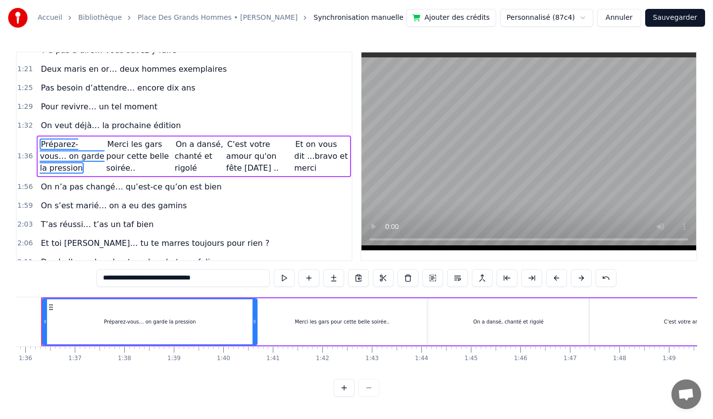
scroll to position [0, 4717]
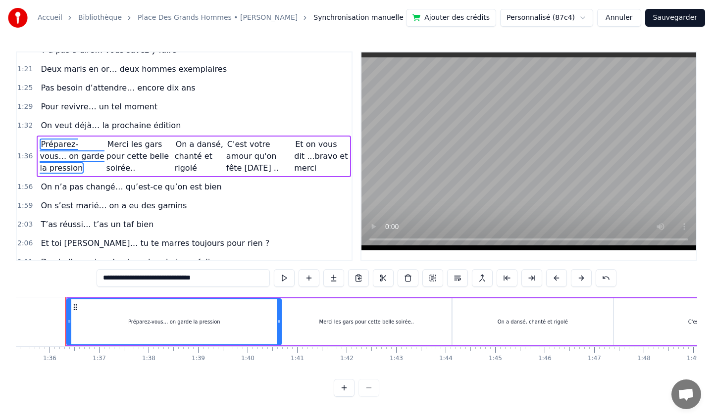
click at [132, 152] on span "Merci les gars pour cette belle soirée.." at bounding box center [137, 156] width 63 height 35
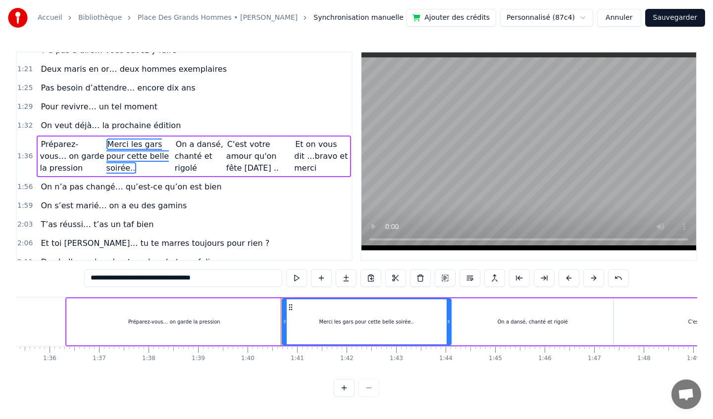
click at [101, 307] on div "Préparez-vous… on garde la pression" at bounding box center [174, 321] width 214 height 47
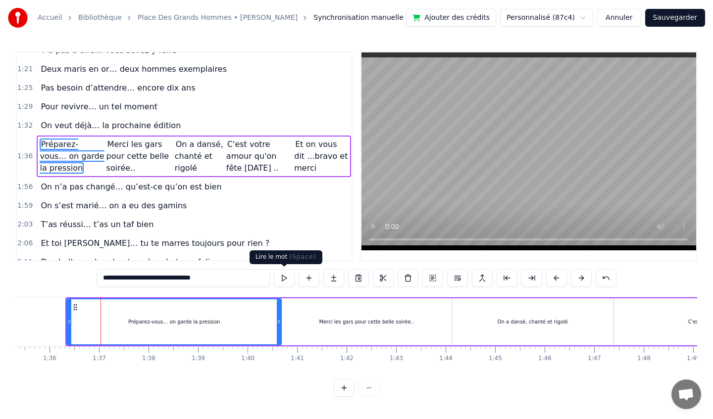
click at [283, 279] on button at bounding box center [284, 278] width 21 height 18
click at [324, 302] on div "Merci les gars pour cette belle soirée.." at bounding box center [366, 321] width 169 height 47
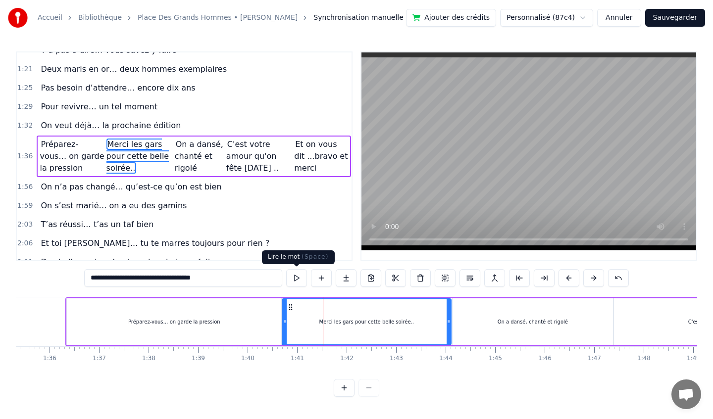
click at [300, 279] on button at bounding box center [296, 278] width 21 height 18
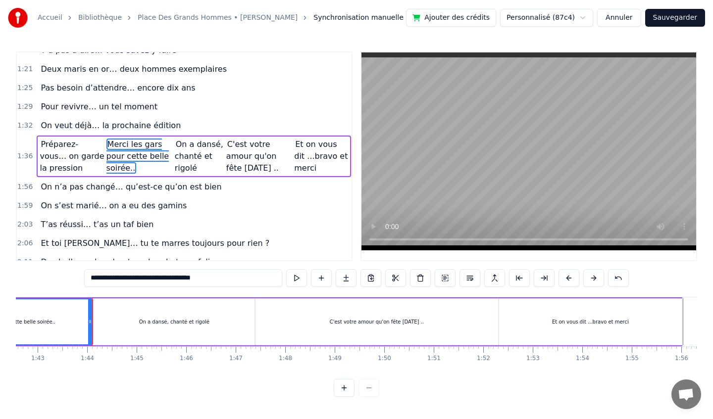
scroll to position [0, 5082]
click at [434, 316] on div "C'est votre amour qu'on fête [DATE] .." at bounding box center [369, 321] width 242 height 47
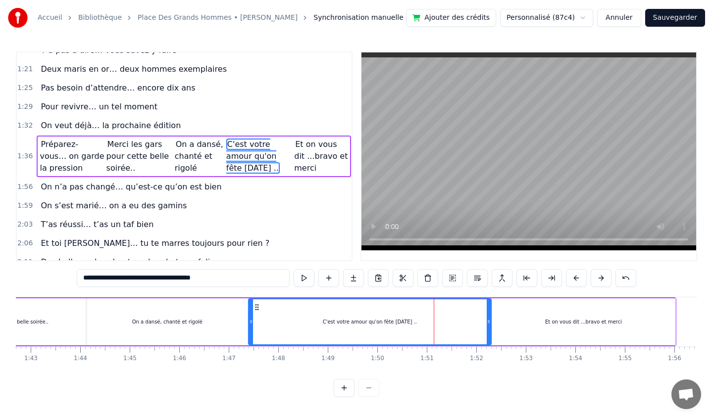
click at [528, 310] on div "Et on vous dit ...bravo et merci" at bounding box center [583, 321] width 183 height 47
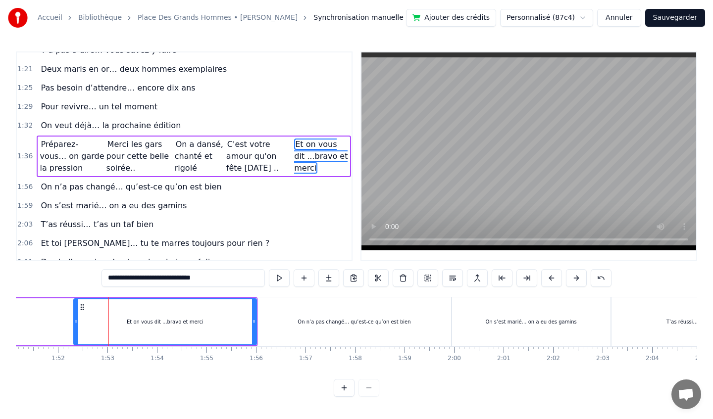
scroll to position [0, 5510]
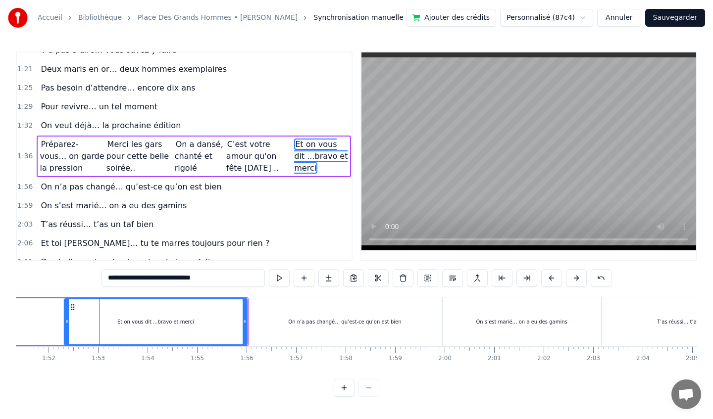
click at [383, 311] on div "On n’a pas changé… qu’est-ce qu’on est bien" at bounding box center [345, 321] width 194 height 49
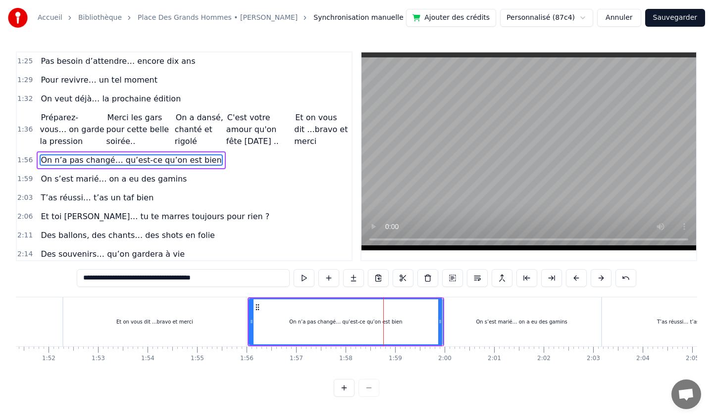
scroll to position [381, 0]
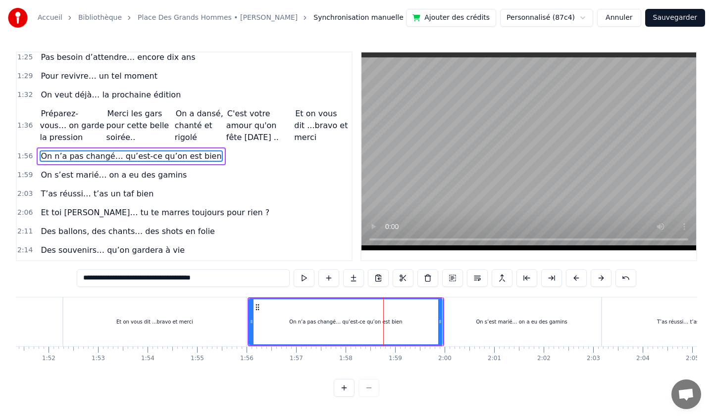
click at [482, 316] on div "On s’est marié… on a eu des gamins" at bounding box center [521, 321] width 158 height 49
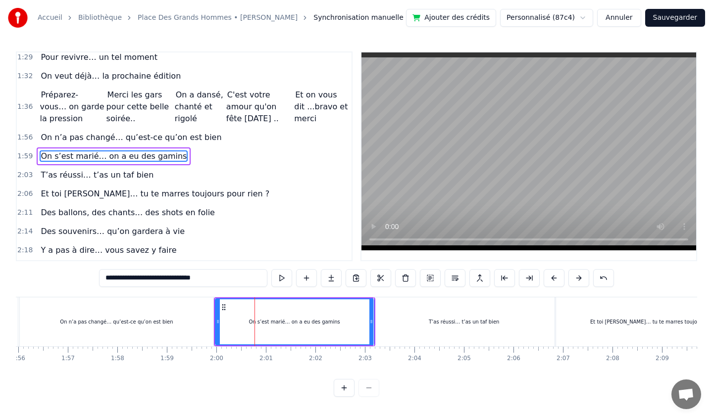
scroll to position [0, 5751]
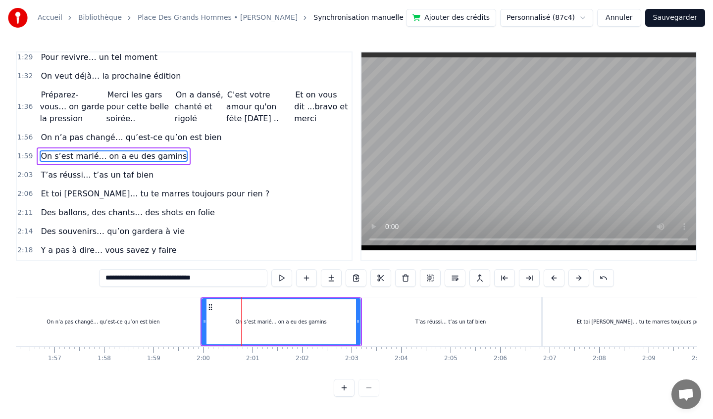
click at [482, 316] on div "T’as réussi… t’as un taf bien" at bounding box center [450, 321] width 181 height 49
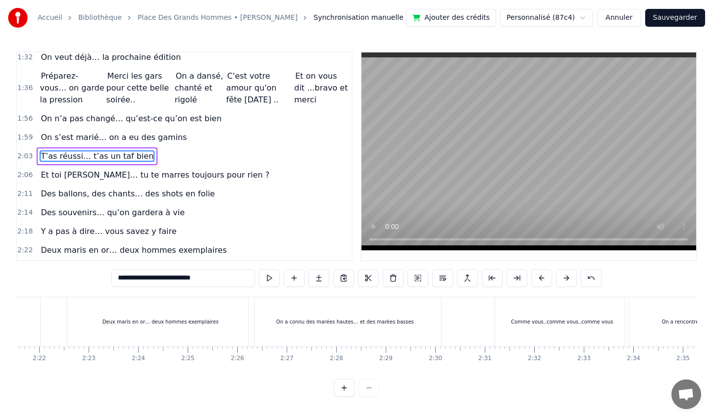
scroll to position [0, 7004]
click at [504, 317] on div "Comme vous..comme vous..comme vous" at bounding box center [561, 321] width 134 height 49
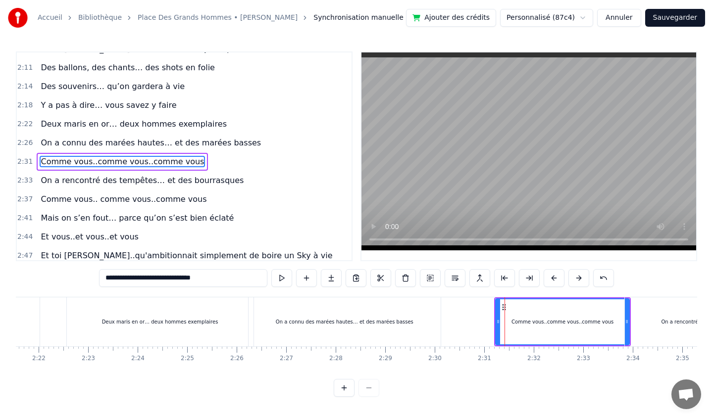
scroll to position [550, 0]
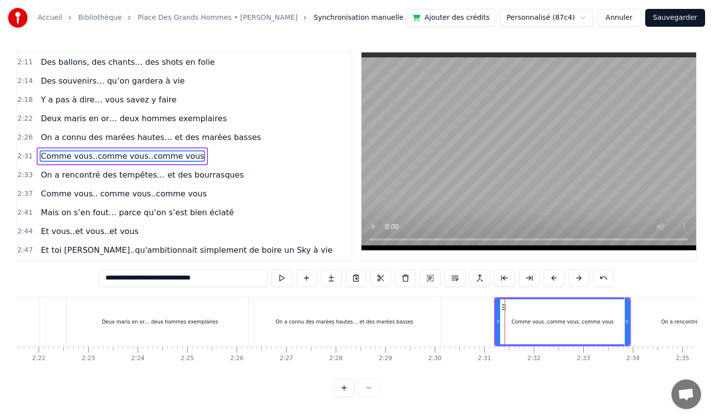
click at [398, 321] on div "On a connu des marées hautes… et des marées basses" at bounding box center [345, 321] width 138 height 7
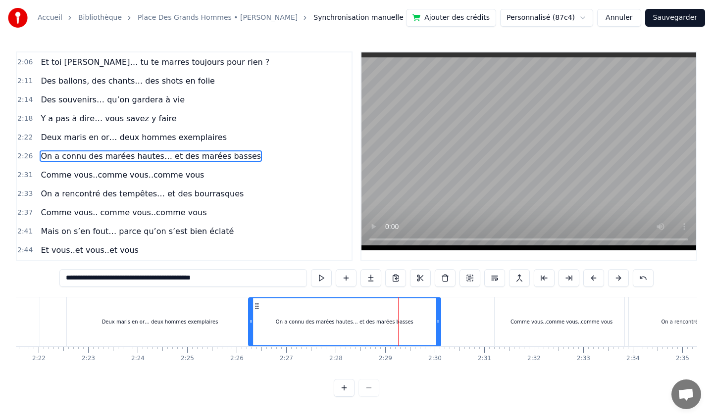
click at [106, 321] on div "Deux maris en or… deux hommes exemplaires" at bounding box center [160, 321] width 116 height 7
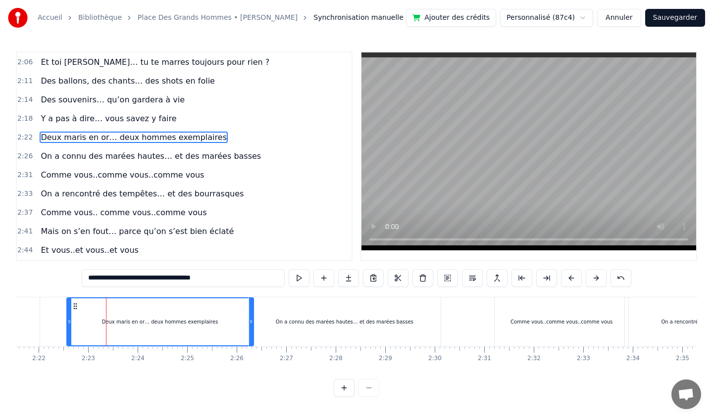
scroll to position [512, 0]
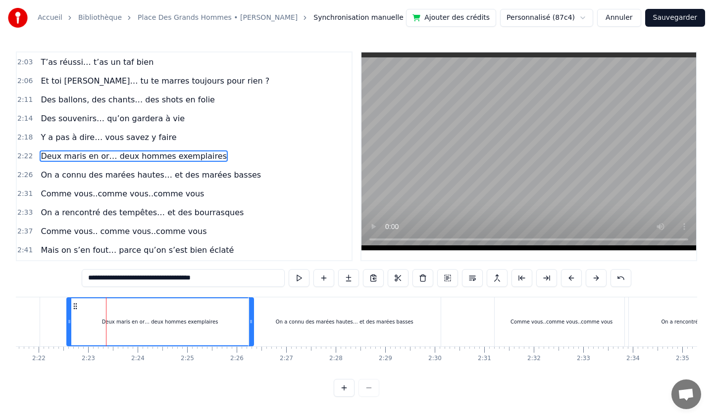
click at [77, 305] on icon at bounding box center [75, 306] width 8 height 8
click at [75, 305] on icon at bounding box center [75, 306] width 8 height 8
click at [190, 331] on div "Deux maris en or… deux hommes exemplaires" at bounding box center [160, 321] width 186 height 47
click at [242, 281] on input "**********" at bounding box center [183, 278] width 203 height 18
click at [222, 318] on div "Deux maris en or… deux hommes exemplaire" at bounding box center [160, 321] width 186 height 47
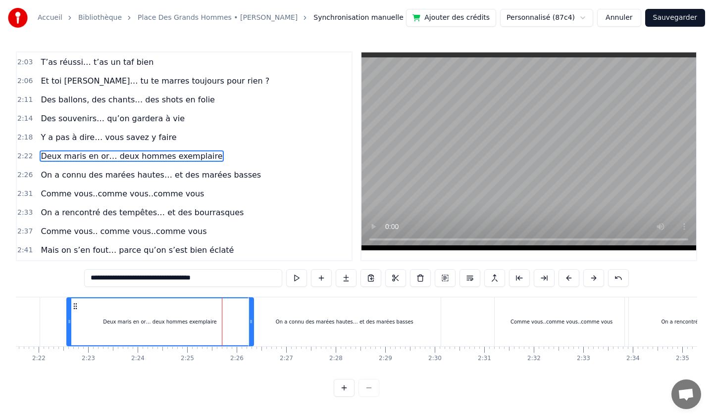
click at [305, 327] on div "On a connu des marées hautes… et des marées basses" at bounding box center [344, 321] width 192 height 49
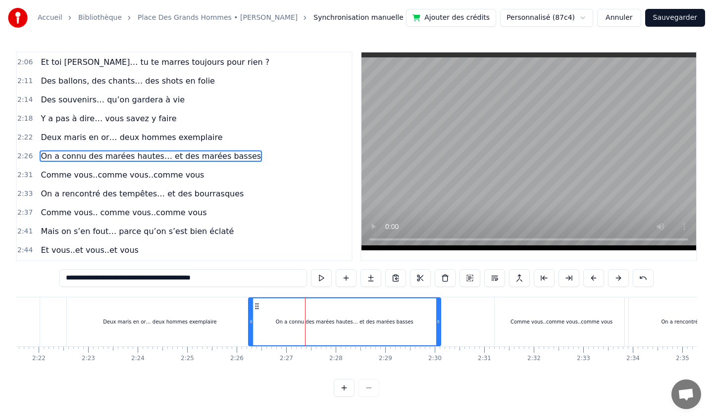
click at [220, 318] on div "Deux maris en or… deux hommes exemplaire" at bounding box center [160, 321] width 187 height 49
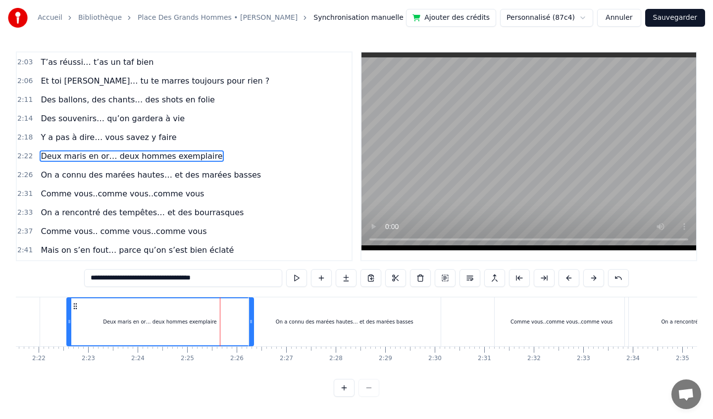
click at [244, 275] on input "**********" at bounding box center [183, 278] width 198 height 18
click at [282, 318] on div "On a connu des marées hautes… et des marées basses" at bounding box center [345, 321] width 138 height 7
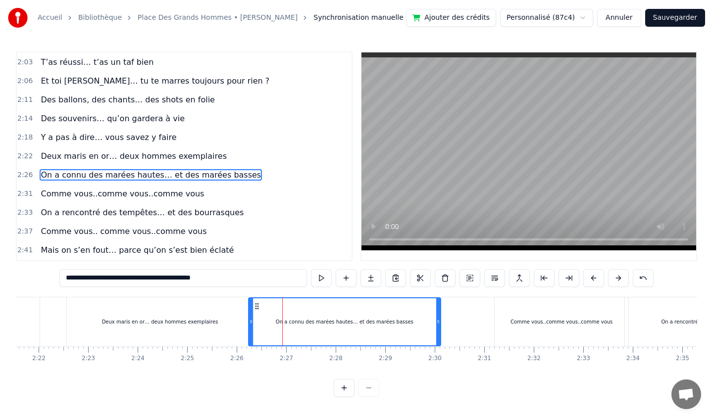
scroll to position [531, 0]
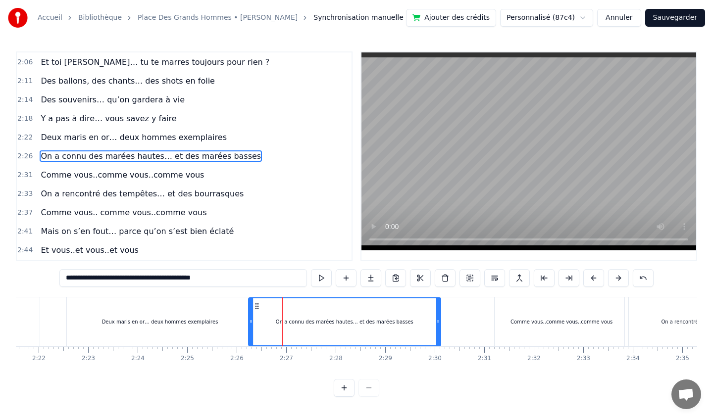
drag, startPoint x: 272, startPoint y: 312, endPoint x: 325, endPoint y: 310, distance: 53.0
click at [325, 310] on div "On a connu des marées hautes… et des marées basses" at bounding box center [344, 321] width 191 height 47
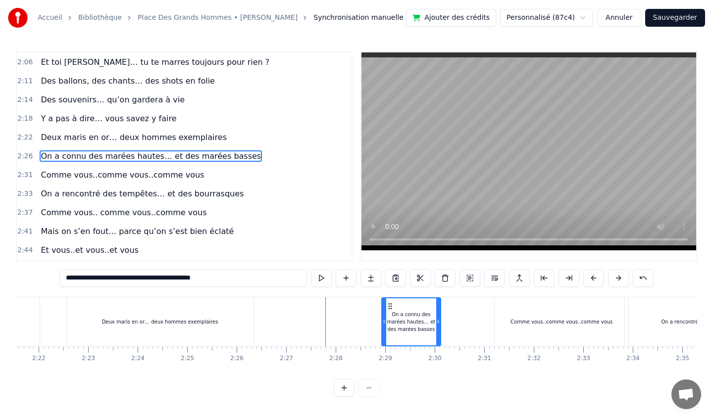
drag, startPoint x: 251, startPoint y: 316, endPoint x: 384, endPoint y: 318, distance: 133.1
click at [384, 318] on div at bounding box center [384, 321] width 4 height 47
click at [182, 327] on div "Deux maris en or… deux hommes exemplaires" at bounding box center [160, 321] width 187 height 49
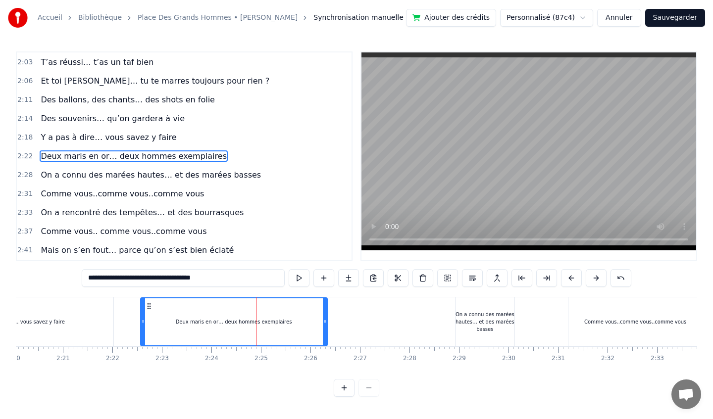
scroll to position [0, 6924]
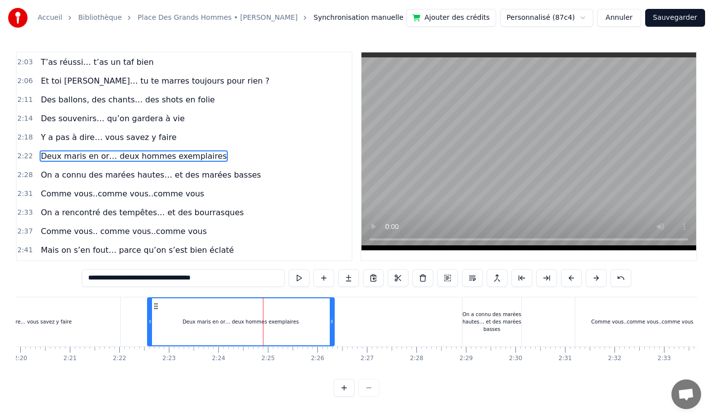
drag, startPoint x: 190, startPoint y: 307, endPoint x: 154, endPoint y: 312, distance: 36.0
click at [154, 312] on div "Deux maris en or… deux hommes exemplaires" at bounding box center [241, 321] width 186 height 47
click at [298, 279] on button at bounding box center [299, 278] width 21 height 18
click at [482, 316] on div "On a connu des marées hautes… et des marées basses" at bounding box center [491, 322] width 59 height 22
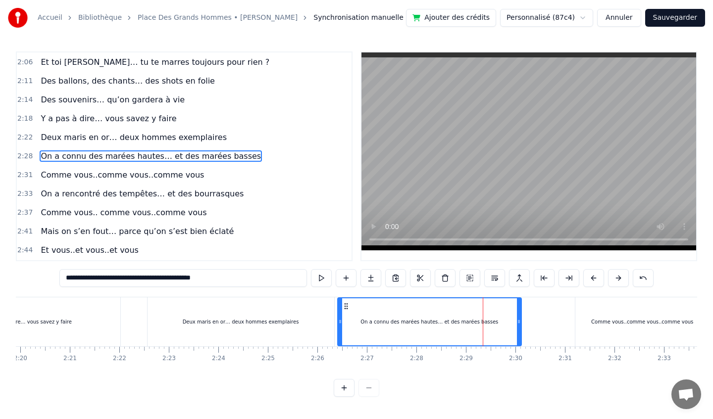
drag, startPoint x: 464, startPoint y: 320, endPoint x: 339, endPoint y: 320, distance: 124.7
click at [339, 320] on icon at bounding box center [340, 322] width 4 height 8
click at [297, 315] on div "Deux maris en or… deux hommes exemplaires" at bounding box center [240, 321] width 187 height 49
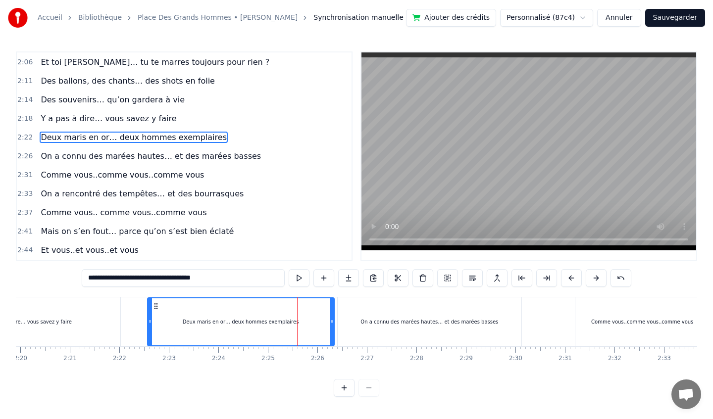
scroll to position [512, 0]
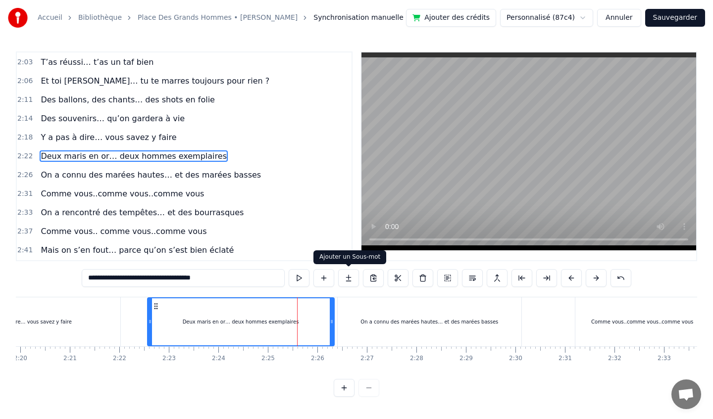
click at [349, 278] on button at bounding box center [348, 278] width 21 height 18
click at [325, 278] on button at bounding box center [323, 278] width 21 height 18
click at [299, 276] on button at bounding box center [299, 278] width 21 height 18
click at [446, 313] on div "On a connu des marées hautes… et des marées basses" at bounding box center [429, 321] width 184 height 49
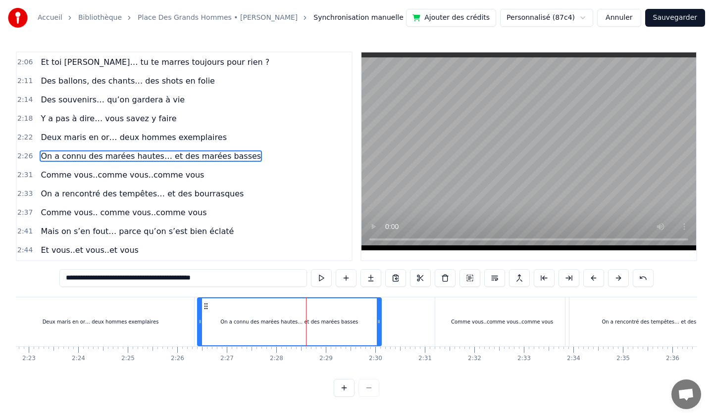
scroll to position [0, 7079]
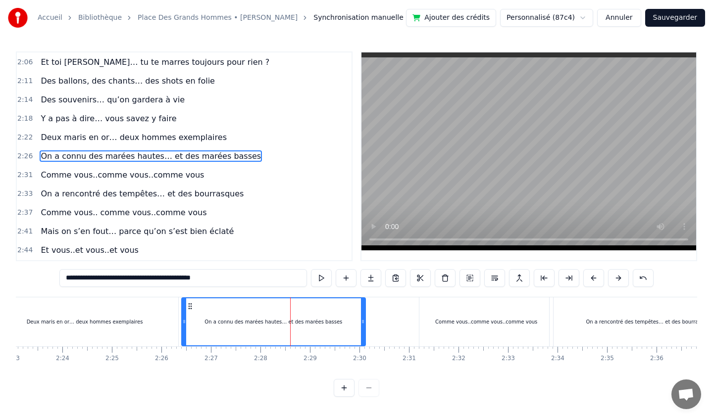
click at [494, 311] on div "Comme vous..comme vous..comme vous" at bounding box center [486, 321] width 134 height 49
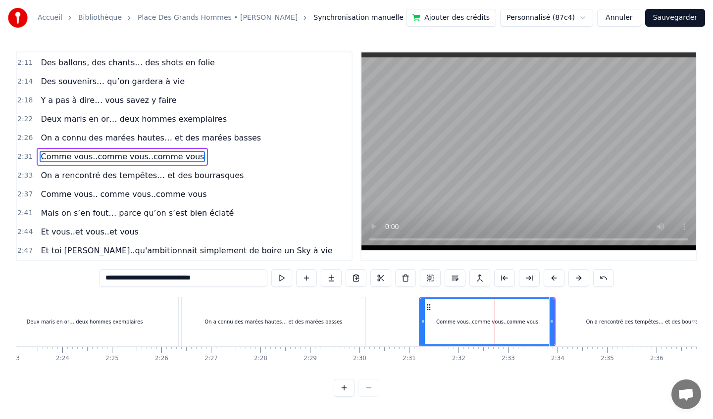
scroll to position [550, 0]
drag, startPoint x: 456, startPoint y: 311, endPoint x: 450, endPoint y: 307, distance: 7.1
click at [450, 307] on div "Comme vous..comme vous..comme vous" at bounding box center [487, 321] width 133 height 45
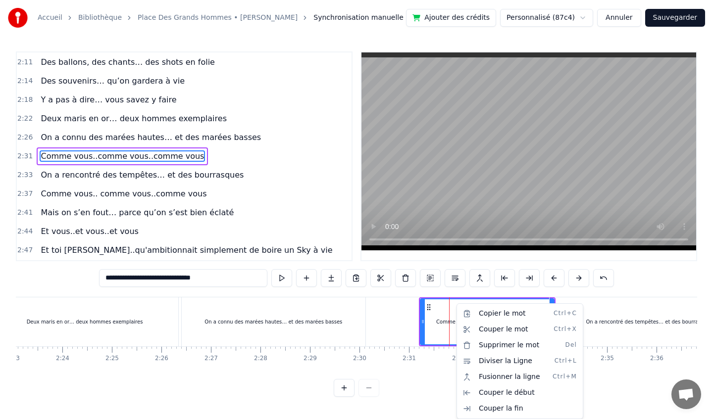
click at [437, 314] on html "Accueil Bibliothèque Place Des Grands Hommes • Patrick Bruel Synchronisation ma…" at bounding box center [356, 206] width 713 height 413
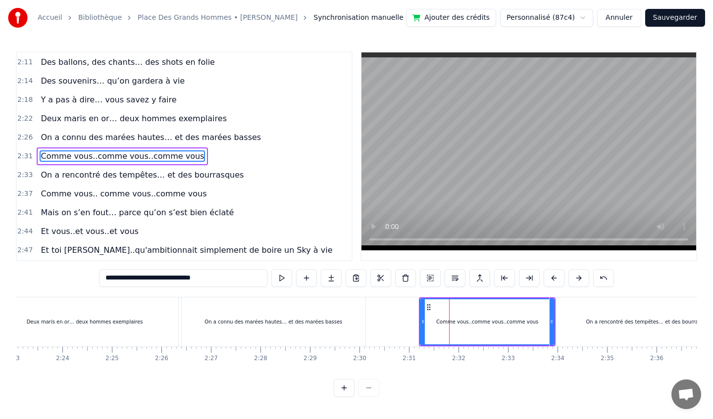
click at [323, 317] on div "On a connu des marées hautes… et des marées basses" at bounding box center [274, 321] width 184 height 49
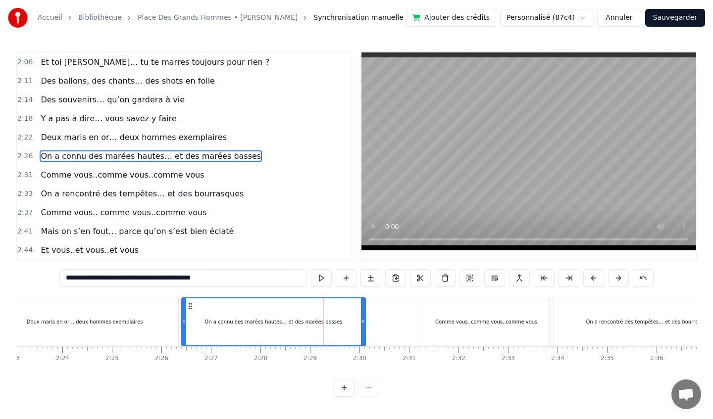
click at [438, 311] on div "Comme vous..comme vous..comme vous" at bounding box center [486, 321] width 134 height 49
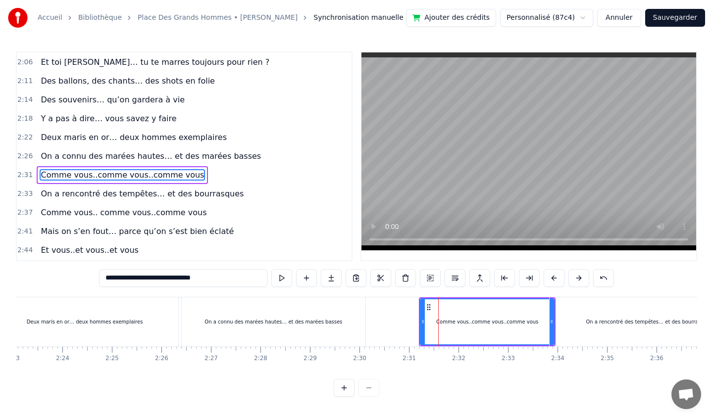
scroll to position [550, 0]
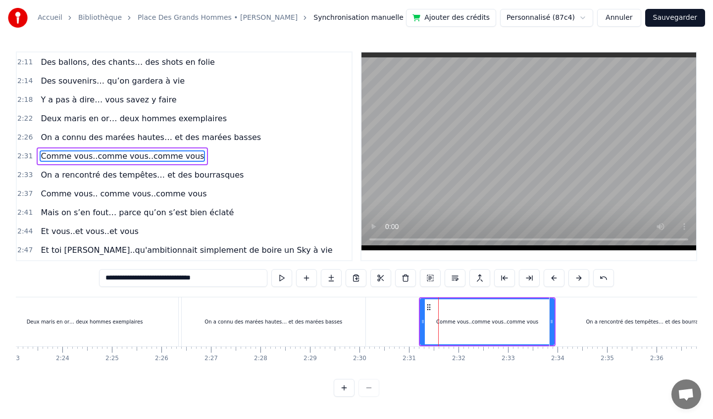
click at [311, 303] on div "On a connu des marées hautes… et des marées basses" at bounding box center [274, 321] width 184 height 49
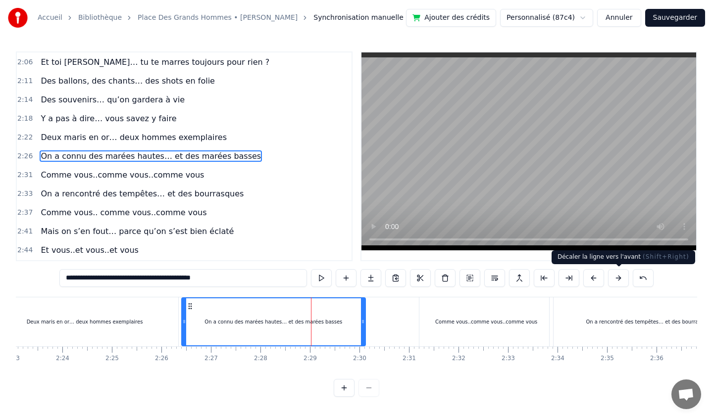
click at [614, 280] on button at bounding box center [618, 278] width 21 height 18
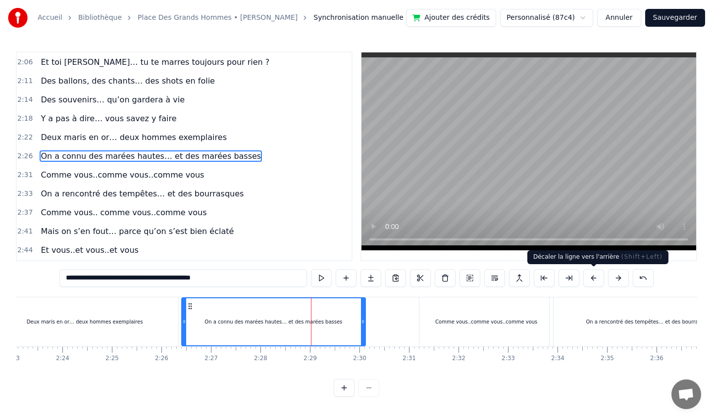
click at [591, 277] on button at bounding box center [593, 278] width 21 height 18
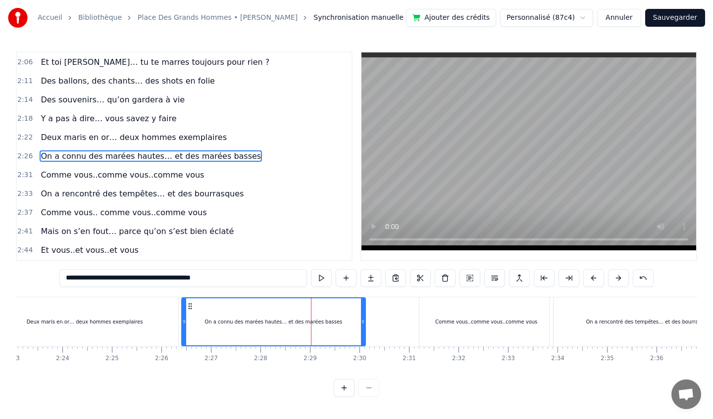
click at [591, 277] on button at bounding box center [593, 278] width 21 height 18
click at [318, 281] on button at bounding box center [321, 278] width 21 height 18
drag, startPoint x: 361, startPoint y: 324, endPoint x: 397, endPoint y: 326, distance: 35.7
click at [397, 326] on div at bounding box center [397, 321] width 4 height 47
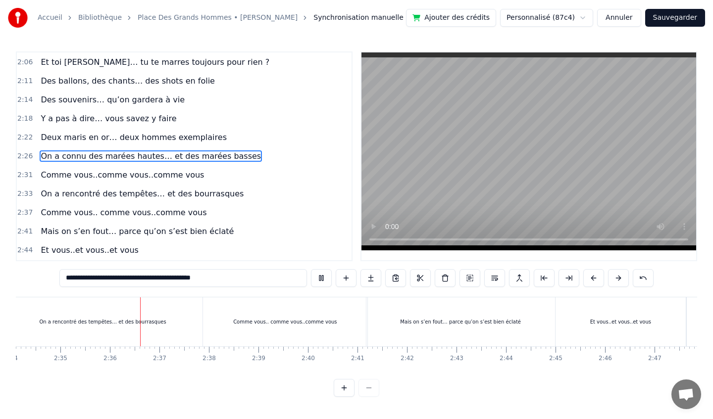
scroll to position [0, 7668]
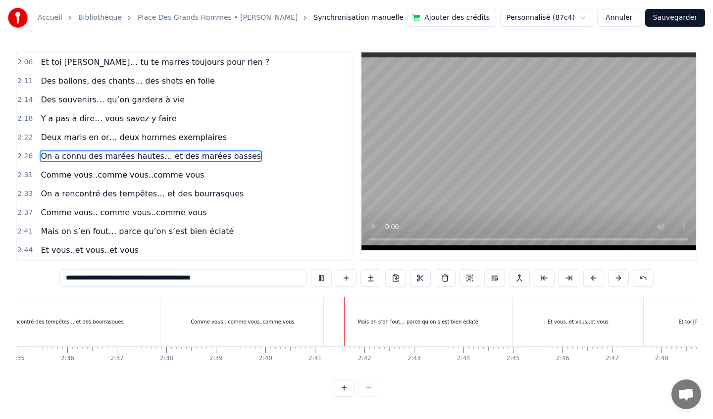
click at [139, 330] on div "On a rencontré des tempêtes… et des bourrasques" at bounding box center [59, 321] width 199 height 49
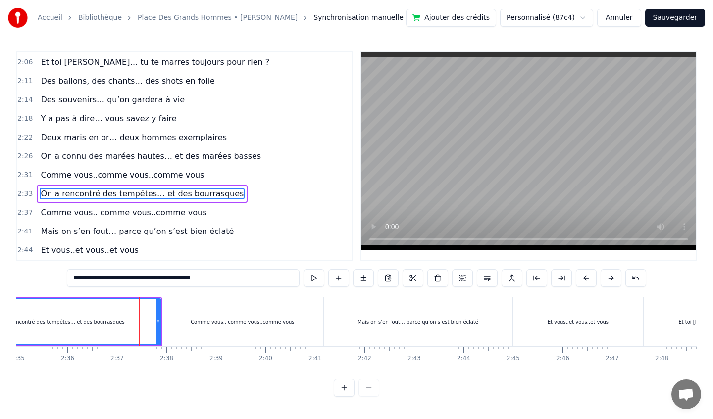
scroll to position [569, 0]
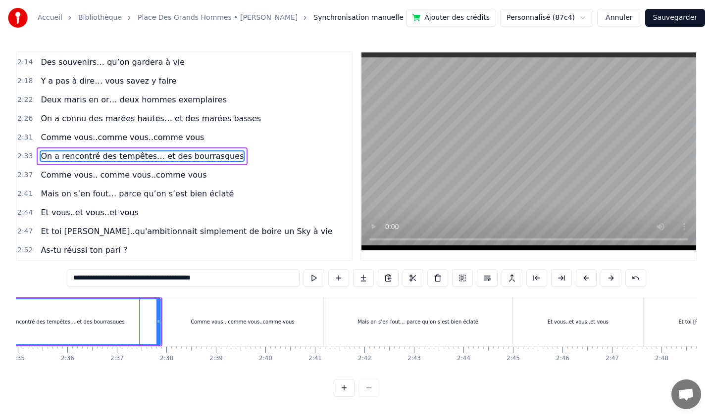
click at [286, 311] on div "Comme vous.. comme vous..comme vous" at bounding box center [242, 321] width 164 height 49
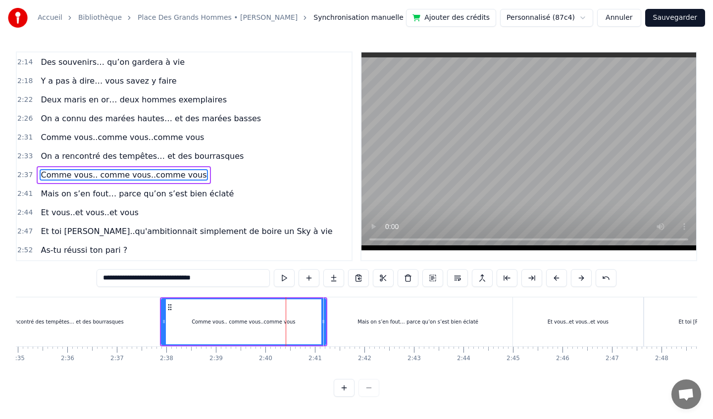
scroll to position [587, 0]
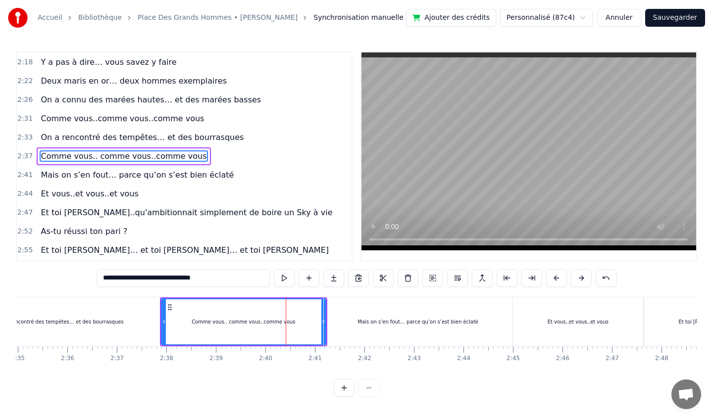
click at [400, 314] on div "Mais on s’en fout… parce qu’on s’est bien éclaté" at bounding box center [418, 321] width 189 height 49
type input "**********"
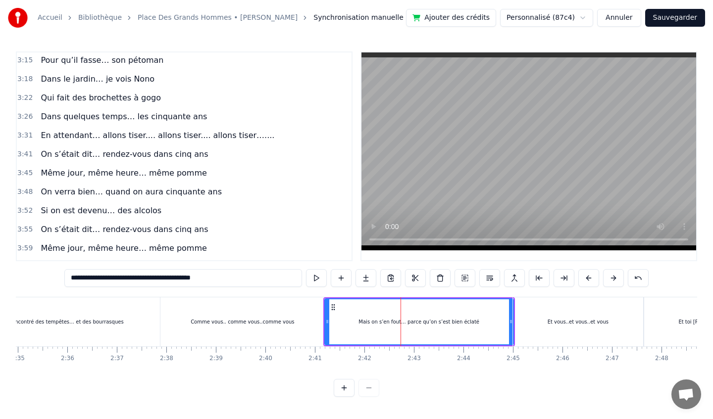
scroll to position [907, 0]
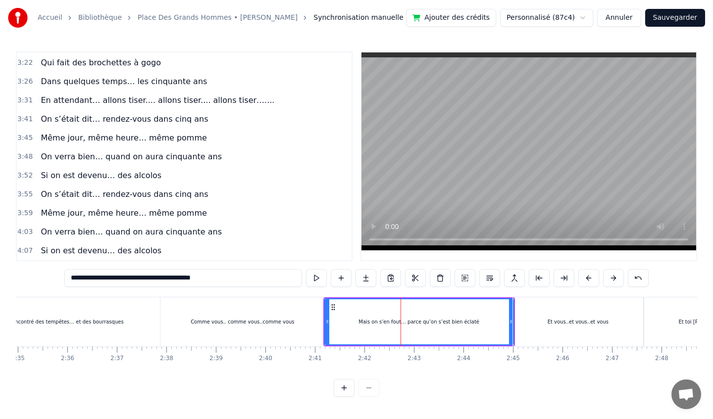
click at [615, 22] on button "Annuler" at bounding box center [619, 18] width 44 height 18
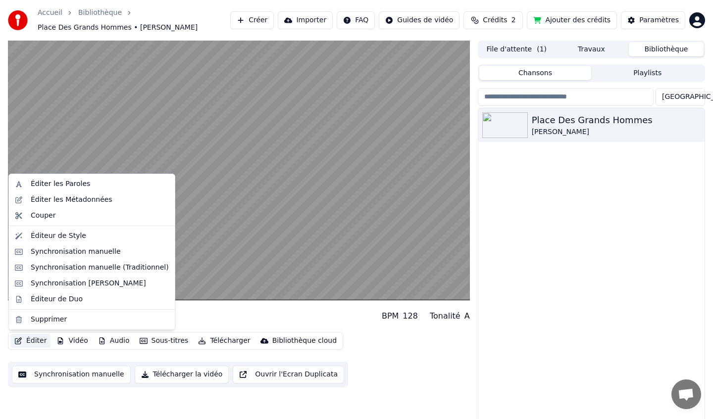
click at [29, 342] on button "Éditer" at bounding box center [30, 341] width 40 height 14
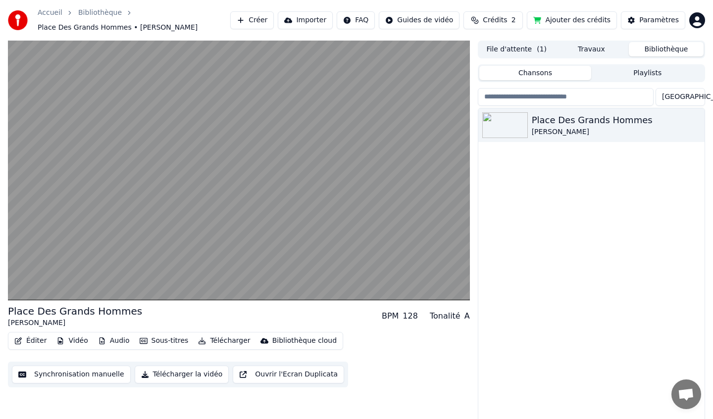
click at [214, 320] on div "Place Des Grands Hommes [PERSON_NAME] BPM 128 Tonalité A" at bounding box center [239, 316] width 462 height 24
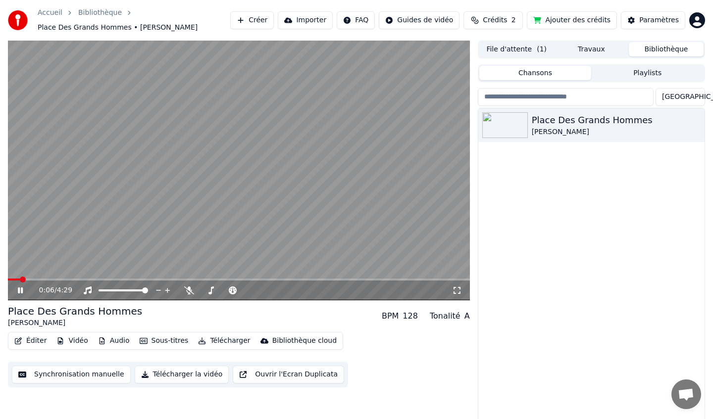
click at [22, 293] on icon at bounding box center [27, 291] width 23 height 8
click at [29, 342] on button "Éditer" at bounding box center [30, 341] width 40 height 14
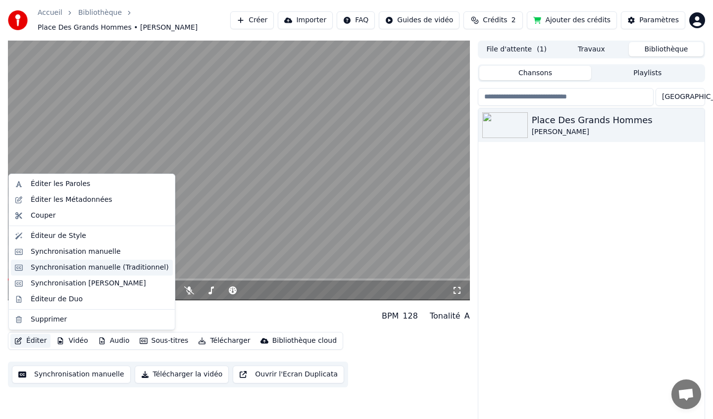
click at [52, 270] on div "Synchronisation manuelle (Traditionnel)" at bounding box center [100, 268] width 138 height 10
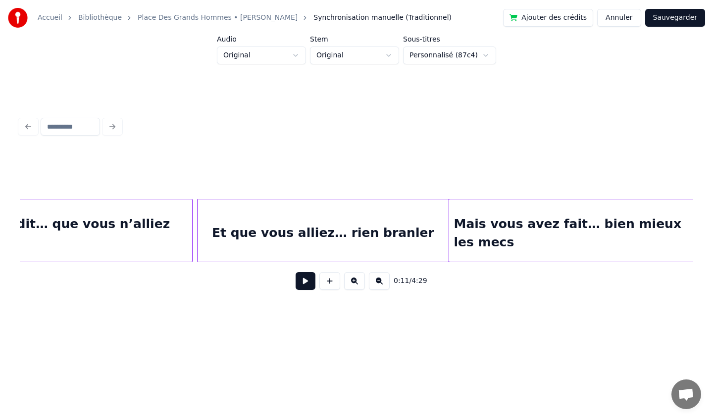
scroll to position [0, 1013]
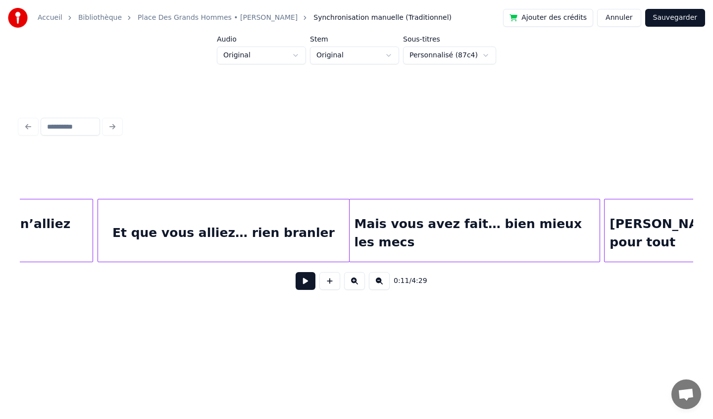
click at [455, 244] on div "Mais vous avez fait… bien mieux les mecs" at bounding box center [474, 232] width 250 height 67
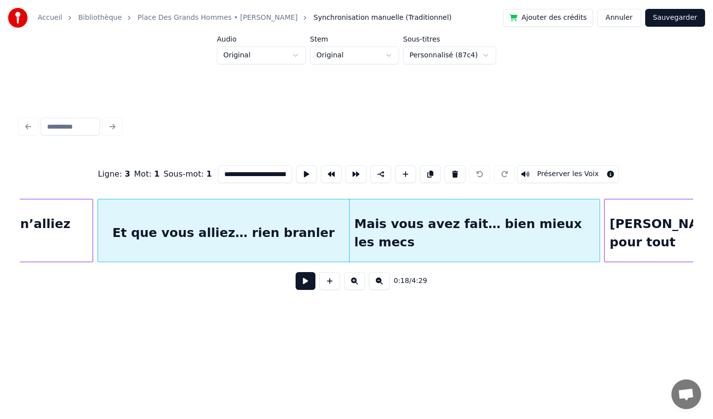
click at [614, 17] on button "Annuler" at bounding box center [619, 18] width 44 height 18
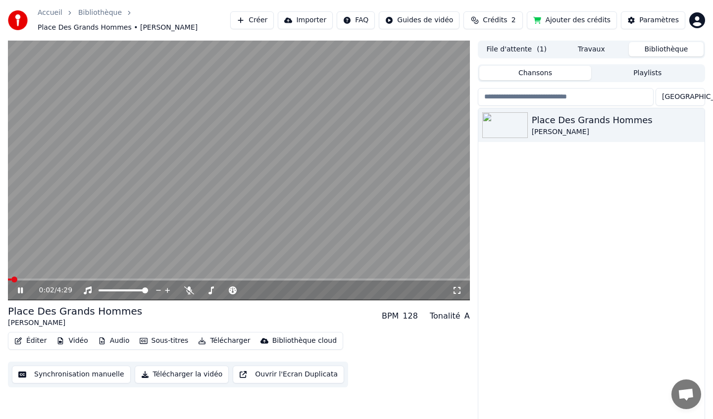
click at [21, 290] on icon at bounding box center [27, 291] width 23 height 8
click at [35, 343] on button "Éditer" at bounding box center [30, 341] width 40 height 14
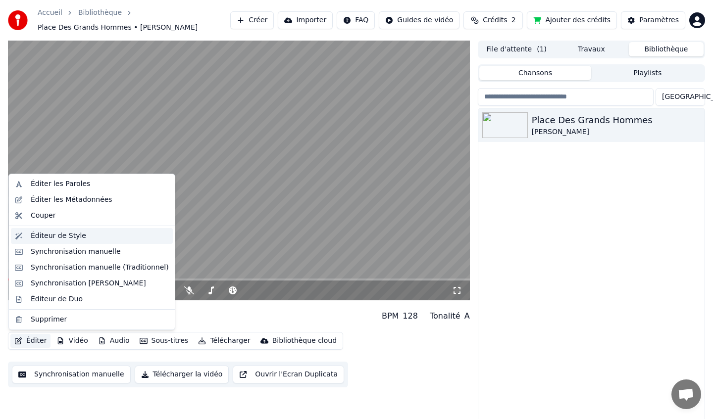
click at [74, 240] on div "Éditeur de Style" at bounding box center [58, 236] width 55 height 10
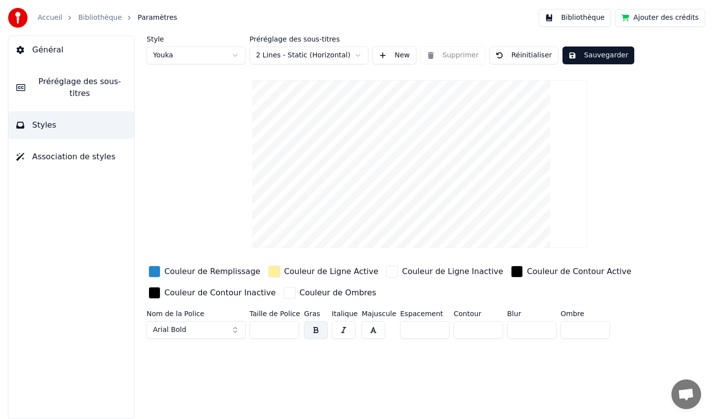
click at [357, 55] on html "Accueil Bibliothèque Paramètres Bibliothèque Ajouter des crédits Général Prérég…" at bounding box center [356, 209] width 713 height 419
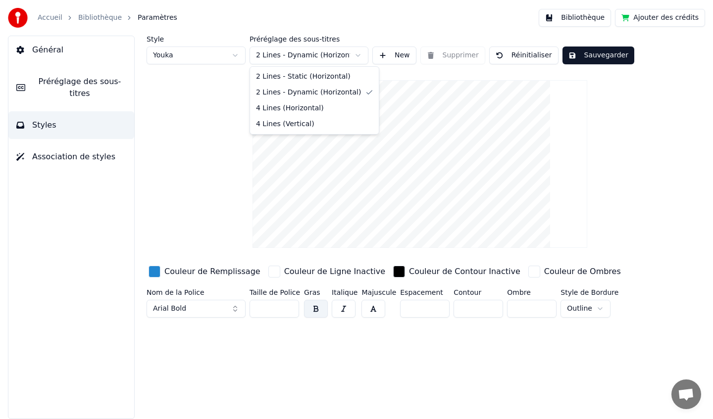
click at [361, 59] on html "Accueil Bibliothèque Paramètres Bibliothèque Ajouter des crédits Général Prérég…" at bounding box center [356, 209] width 713 height 419
click at [587, 57] on button "Sauvegarder" at bounding box center [598, 56] width 72 height 18
click at [587, 57] on button "Terminé" at bounding box center [589, 56] width 55 height 18
click at [587, 57] on button "Sauvegarder" at bounding box center [598, 56] width 72 height 18
click at [575, 17] on button "Bibliothèque" at bounding box center [574, 18] width 72 height 18
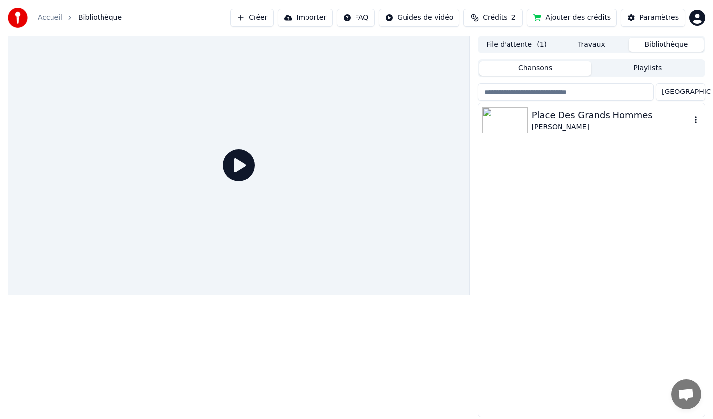
click at [554, 123] on div "[PERSON_NAME]" at bounding box center [610, 127] width 159 height 10
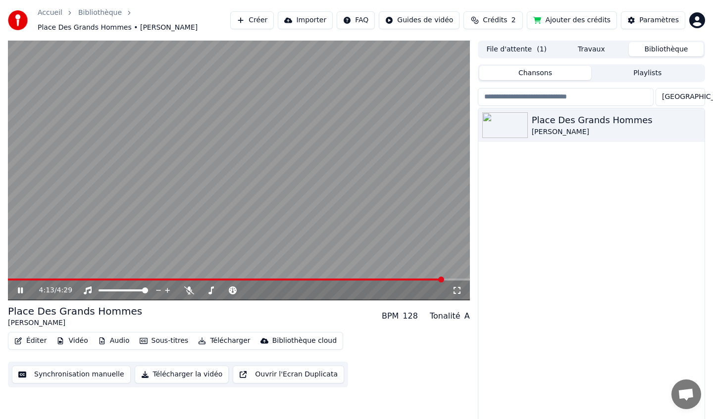
click at [22, 288] on icon at bounding box center [20, 291] width 5 height 6
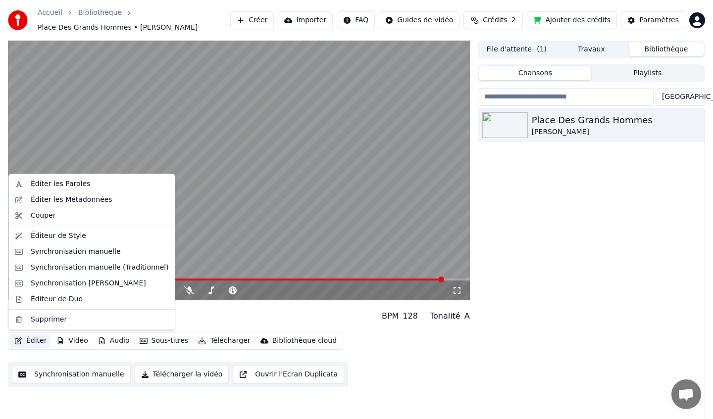
click at [31, 339] on button "Éditer" at bounding box center [30, 341] width 40 height 14
click at [68, 240] on div "Éditeur de Style" at bounding box center [58, 236] width 55 height 10
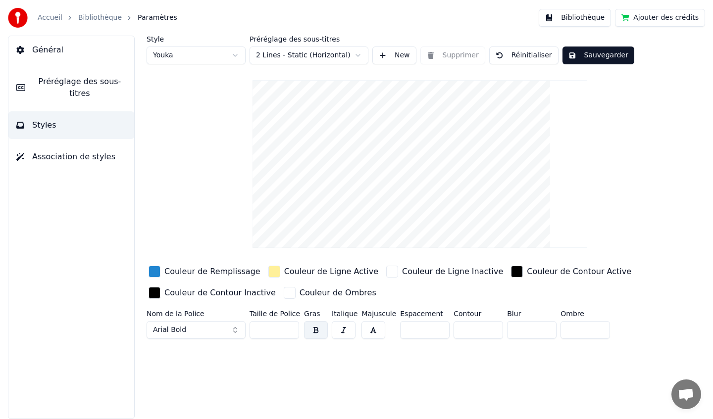
click at [324, 56] on html "Accueil Bibliothèque Paramètres Bibliothèque Ajouter des crédits Général Prérég…" at bounding box center [356, 209] width 713 height 419
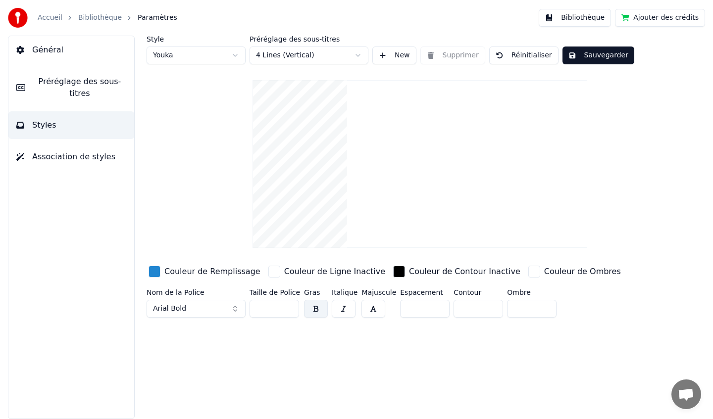
click at [351, 57] on html "Accueil Bibliothèque Paramètres Bibliothèque Ajouter des crédits Général Prérég…" at bounding box center [356, 209] width 713 height 419
click at [595, 59] on button "Sauvegarder" at bounding box center [598, 56] width 72 height 18
click at [577, 19] on button "Bibliothèque" at bounding box center [574, 18] width 72 height 18
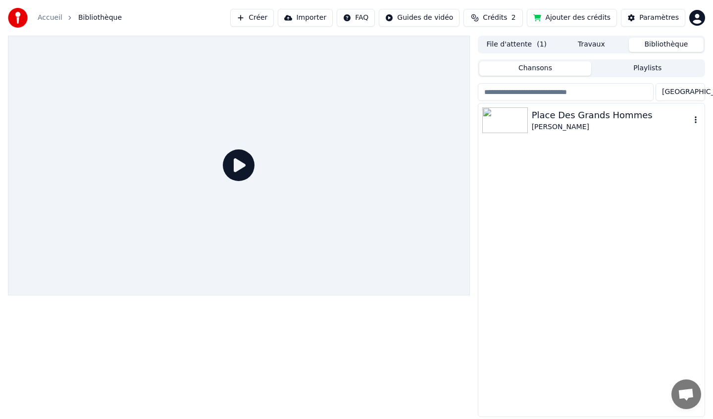
click at [566, 124] on div "[PERSON_NAME]" at bounding box center [610, 127] width 159 height 10
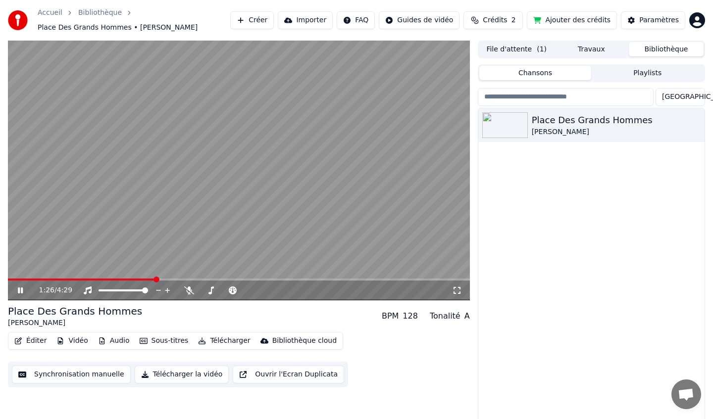
click at [155, 279] on span at bounding box center [239, 280] width 462 height 2
click at [22, 291] on icon at bounding box center [20, 291] width 5 height 6
click at [35, 339] on button "Éditer" at bounding box center [30, 341] width 40 height 14
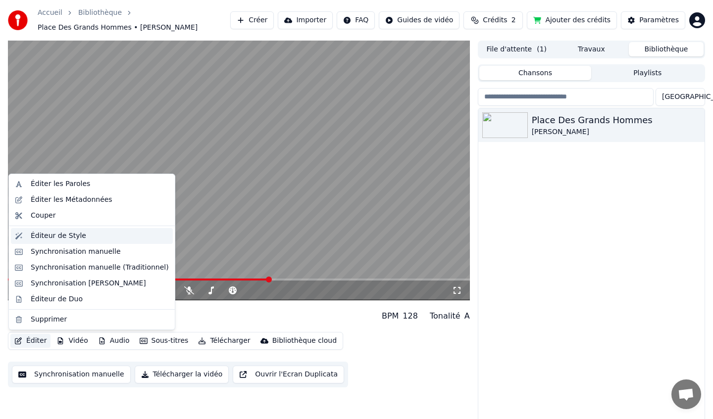
click at [60, 238] on div "Éditeur de Style" at bounding box center [58, 236] width 55 height 10
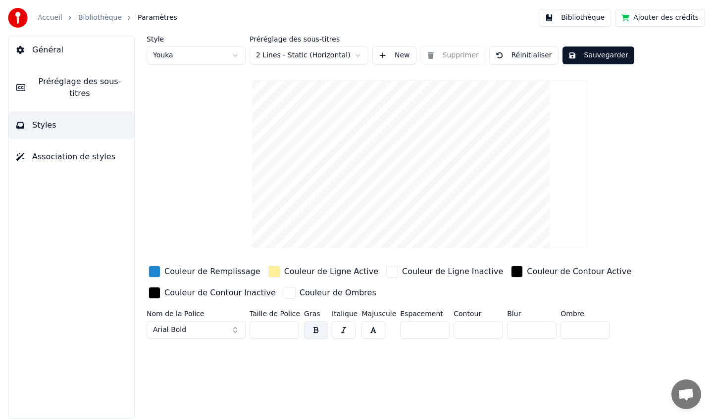
click at [350, 54] on html "Accueil Bibliothèque Paramètres Bibliothèque Ajouter des crédits Général Prérég…" at bounding box center [356, 209] width 713 height 419
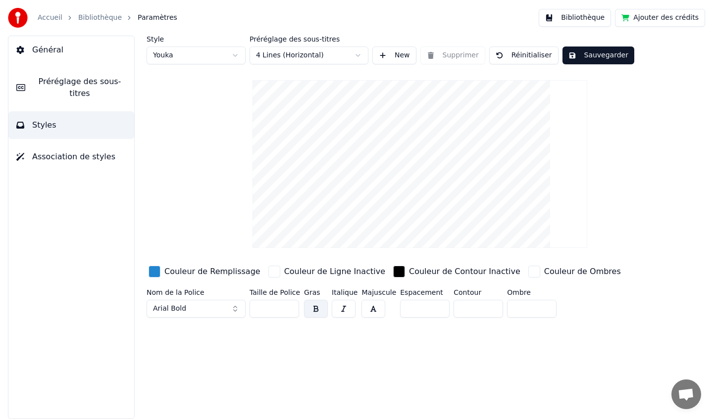
click at [594, 58] on button "Sauvegarder" at bounding box center [598, 56] width 72 height 18
click at [232, 57] on html "Accueil Bibliothèque Paramètres Bibliothèque Ajouter des crédits Général Prérég…" at bounding box center [356, 209] width 713 height 419
click at [233, 55] on html "Accueil Bibliothèque Paramètres Bibliothèque Ajouter des crédits Général Prérég…" at bounding box center [356, 209] width 713 height 419
click at [593, 56] on button "Sauvegarder" at bounding box center [598, 56] width 72 height 18
click at [234, 311] on button "Arial Bold" at bounding box center [195, 309] width 99 height 18
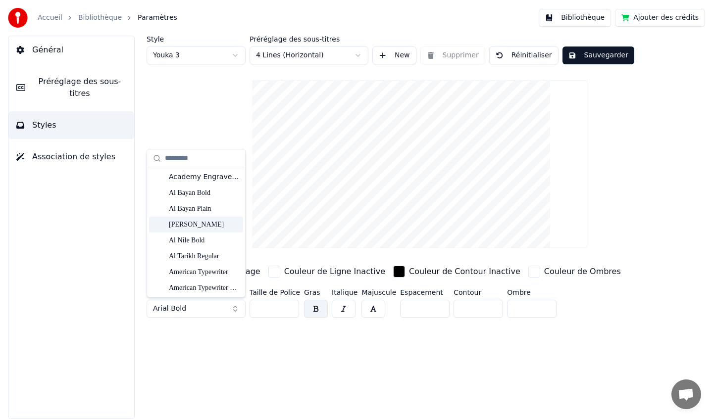
click at [331, 259] on div "Style Youka 3 Préréglage des sous-titres 4 Lines (Horizontal) New Supprimer Réi…" at bounding box center [419, 179] width 546 height 286
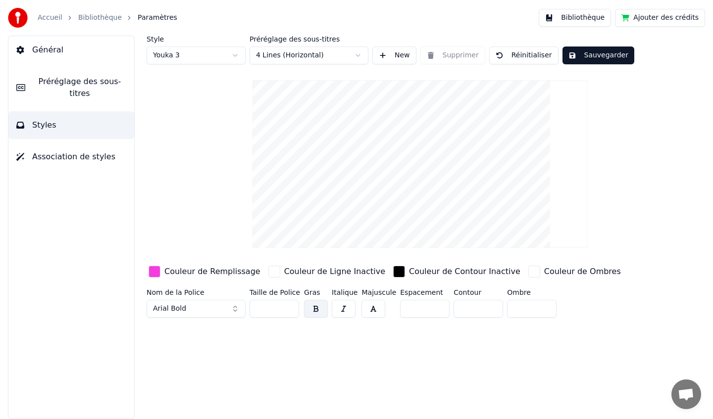
click at [590, 51] on button "Sauvegarder" at bounding box center [598, 56] width 72 height 18
click at [70, 156] on span "Association de styles" at bounding box center [73, 157] width 83 height 12
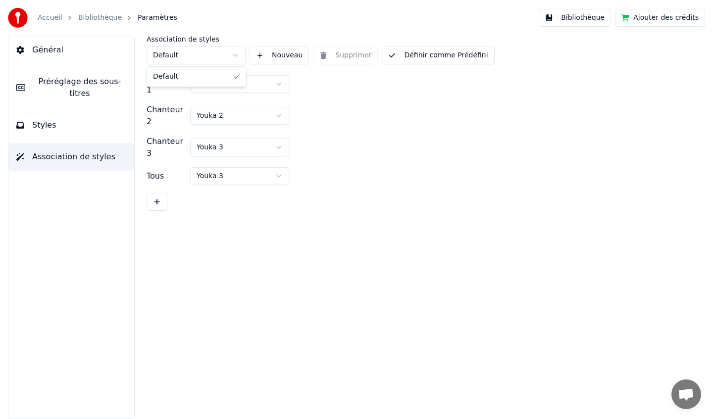
click at [234, 57] on html "Accueil Bibliothèque Paramètres Bibliothèque Ajouter des crédits Général Prérég…" at bounding box center [356, 209] width 713 height 419
click at [73, 129] on button "Styles" at bounding box center [71, 125] width 126 height 28
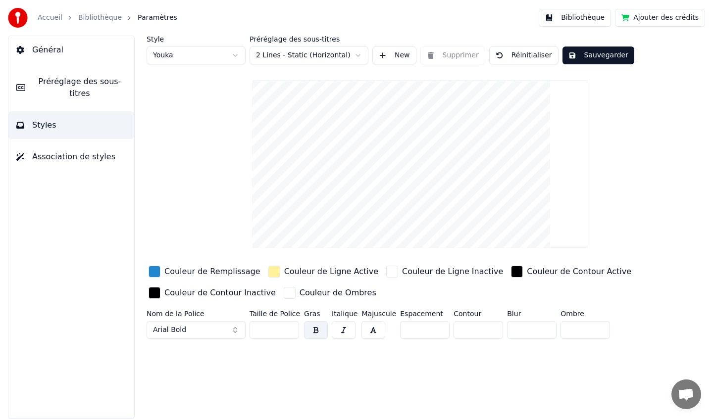
click at [357, 54] on html "Accueil Bibliothèque Paramètres Bibliothèque Ajouter des crédits Général Prérég…" at bounding box center [356, 209] width 713 height 419
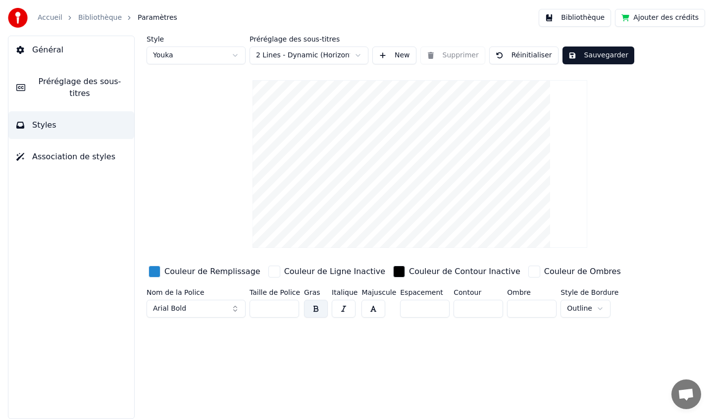
click at [268, 271] on div "button" at bounding box center [274, 272] width 12 height 12
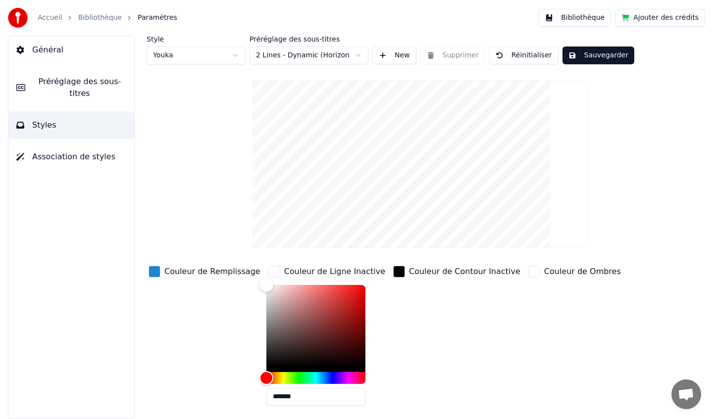
click at [418, 297] on div "Couleur de Contour Inactive" at bounding box center [456, 339] width 131 height 150
click at [589, 59] on button "Sauvegarder" at bounding box center [598, 56] width 72 height 18
click at [578, 20] on button "Bibliothèque" at bounding box center [574, 18] width 72 height 18
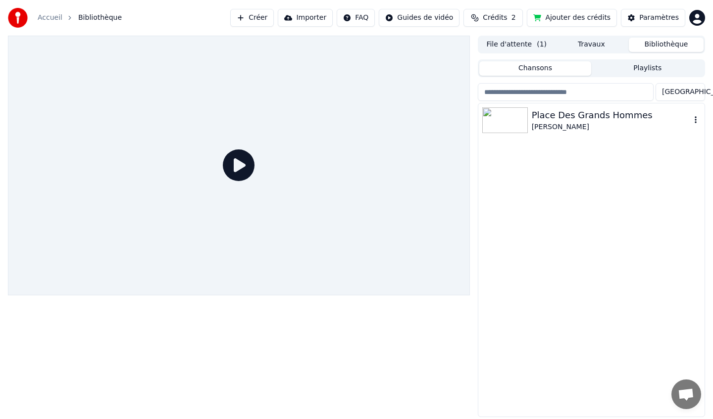
click at [567, 123] on div "[PERSON_NAME]" at bounding box center [610, 127] width 159 height 10
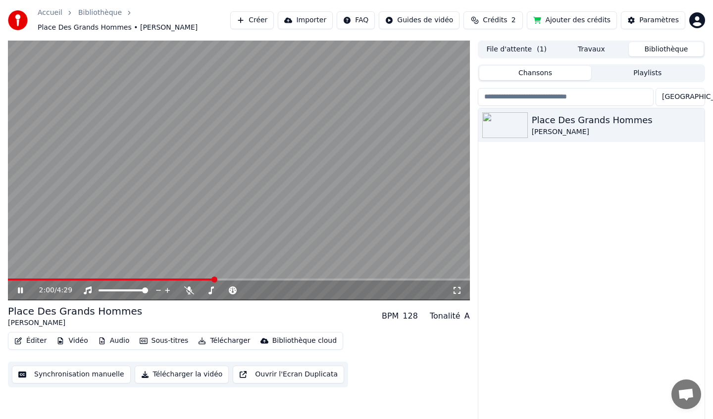
click at [213, 278] on span at bounding box center [214, 280] width 6 height 6
click at [286, 281] on div "2:09 / 4:29" at bounding box center [239, 291] width 462 height 20
click at [286, 280] on span at bounding box center [239, 280] width 462 height 2
click at [21, 293] on icon at bounding box center [27, 291] width 23 height 8
click at [35, 344] on button "Éditer" at bounding box center [30, 341] width 40 height 14
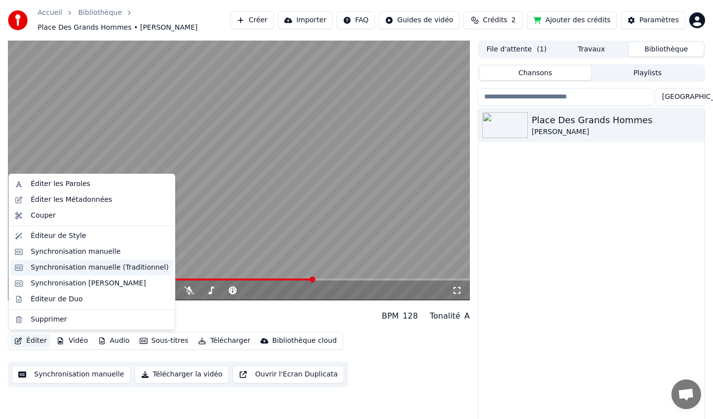
click at [93, 268] on div "Synchronisation manuelle (Traditionnel)" at bounding box center [100, 268] width 138 height 10
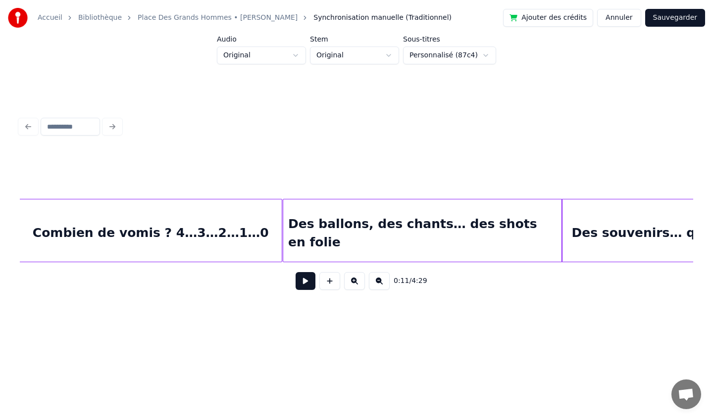
scroll to position [0, 5012]
click at [325, 217] on div "Des ballons, des chants… des shots en folie" at bounding box center [421, 232] width 279 height 67
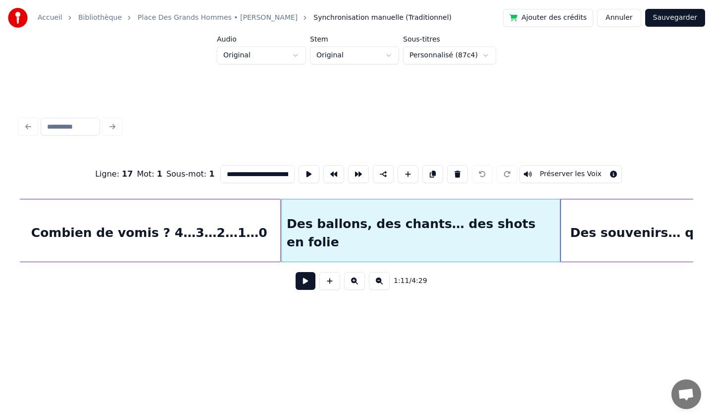
click at [308, 281] on button at bounding box center [305, 281] width 20 height 18
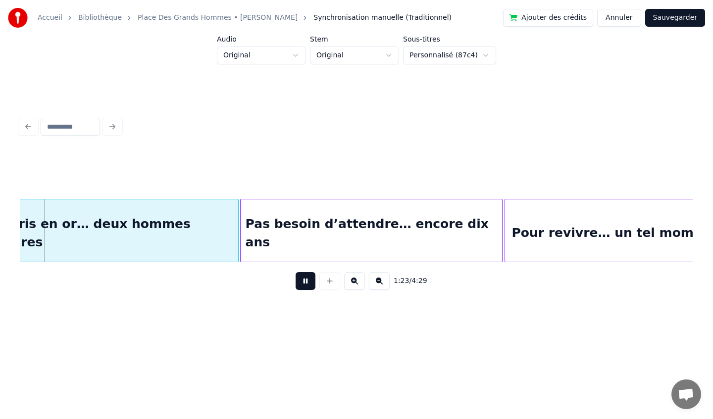
scroll to position [0, 6151]
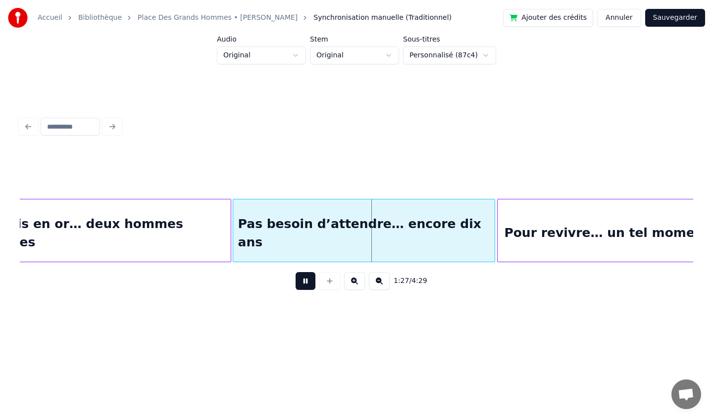
click at [325, 233] on div "Pas besoin d’attendre… encore dix ans" at bounding box center [364, 232] width 262 height 67
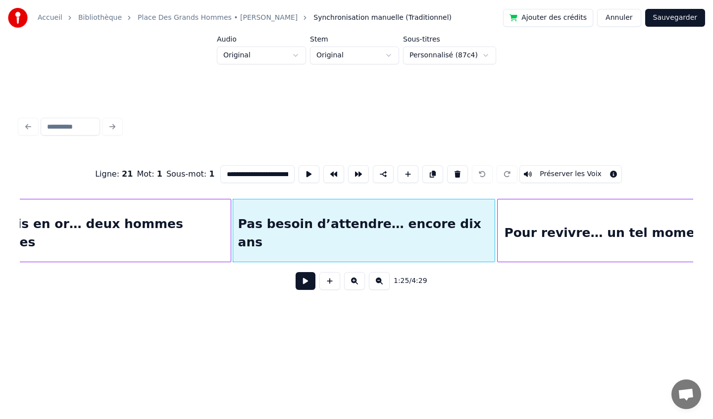
click at [184, 224] on div "Deux maris en or… deux hommes exemplaires" at bounding box center [88, 232] width 286 height 67
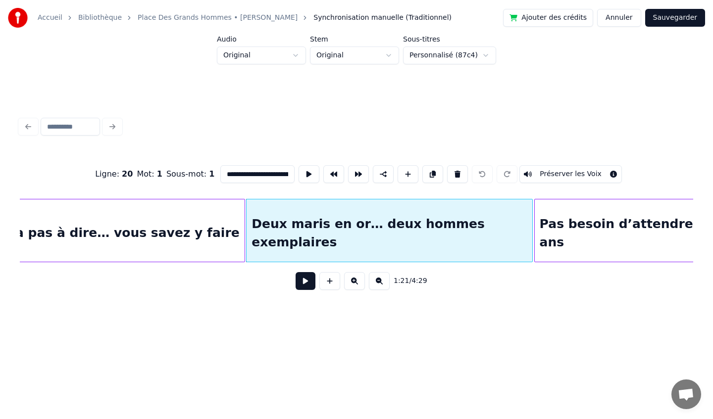
click at [187, 222] on div "Y a pas à dire… vous savez y faire" at bounding box center [121, 232] width 248 height 67
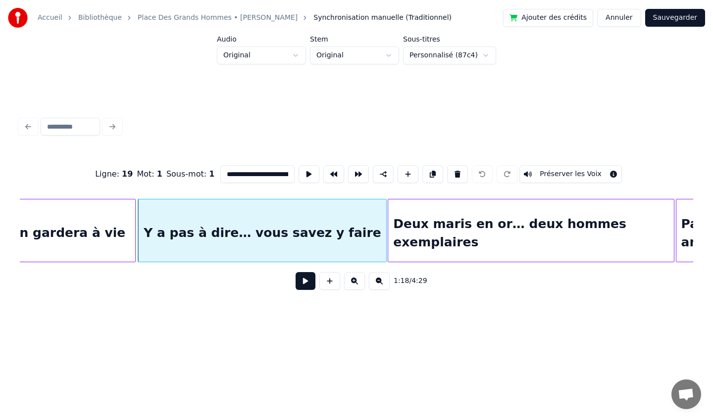
click at [52, 221] on div "Des souvenirs… qu’on gardera à vie" at bounding box center [-1, 232] width 271 height 67
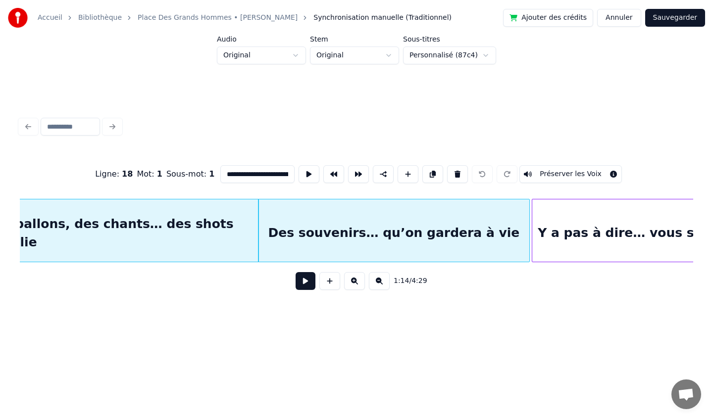
click at [171, 223] on div "Des ballons, des chants… des shots en folie" at bounding box center [119, 232] width 279 height 67
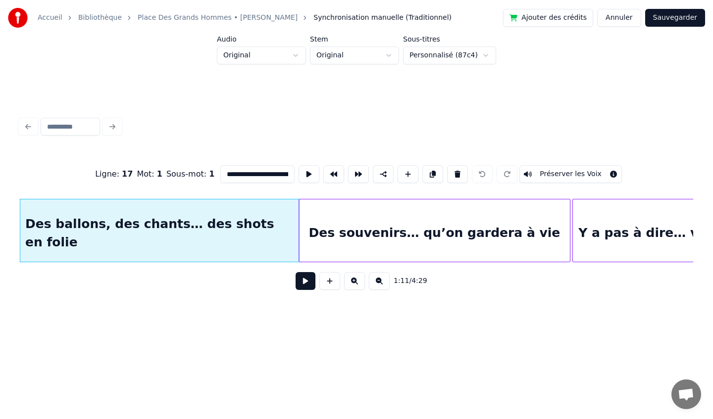
click at [356, 222] on div "Des souvenirs… qu’on gardera à vie" at bounding box center [434, 232] width 271 height 67
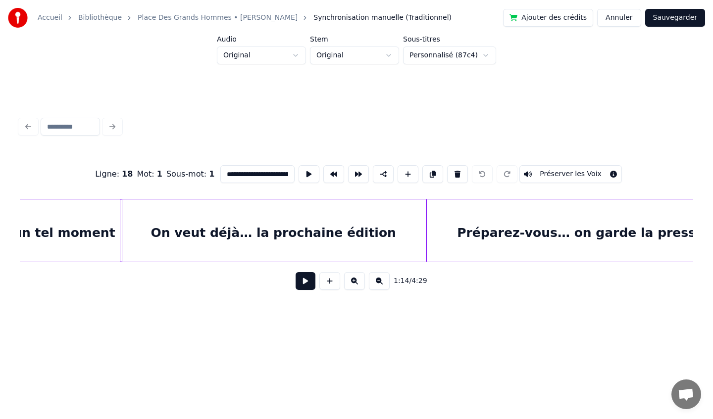
scroll to position [0, 6768]
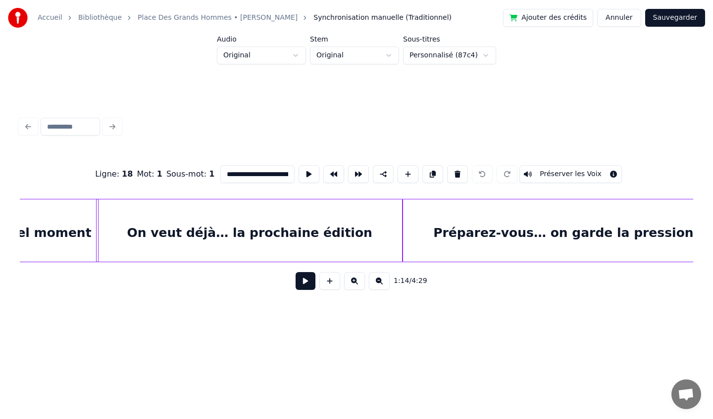
click at [343, 228] on div "On veut déjà… la prochaine édition" at bounding box center [248, 232] width 305 height 67
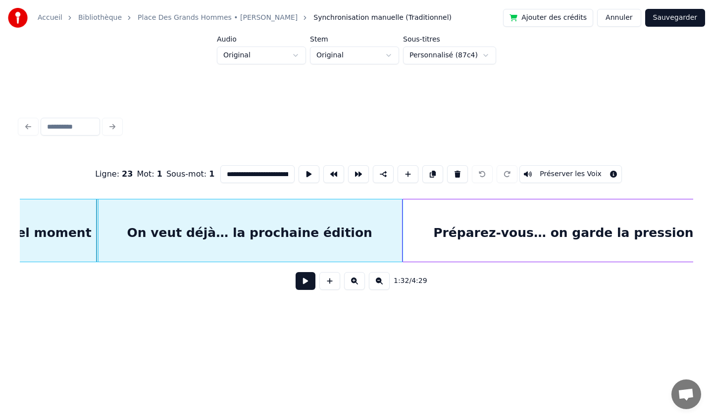
click at [444, 225] on div "Préparez-vous… on garde la pression" at bounding box center [563, 232] width 322 height 67
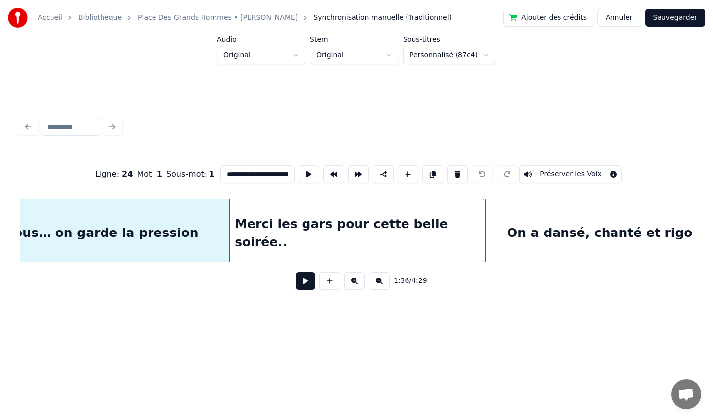
scroll to position [0, 7263]
click at [444, 225] on div "Merci les gars pour cette belle soirée.." at bounding box center [356, 232] width 254 height 67
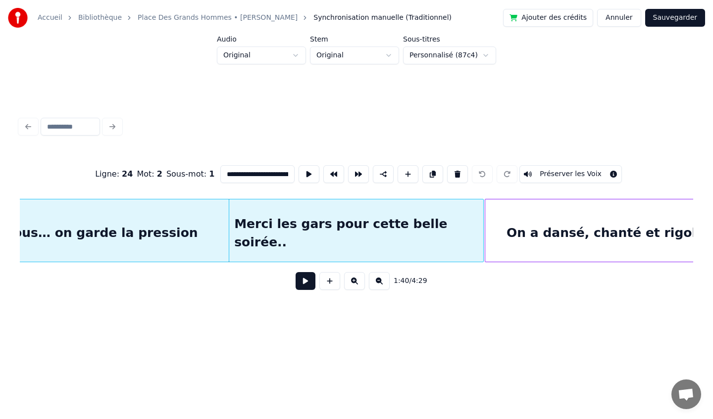
click at [529, 227] on div "On a dansé, chanté et rigolé" at bounding box center [605, 232] width 240 height 67
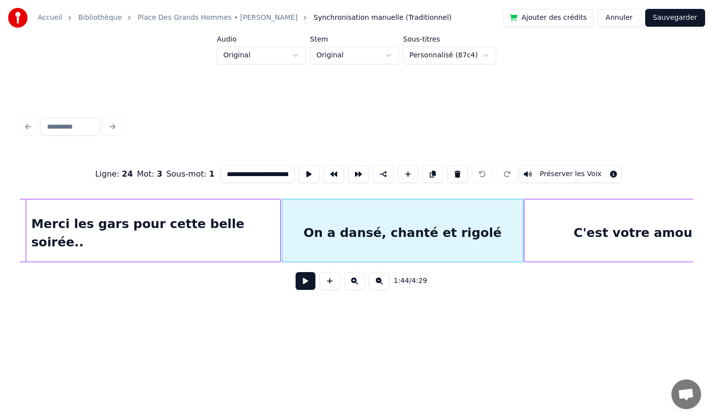
scroll to position [0, 7476]
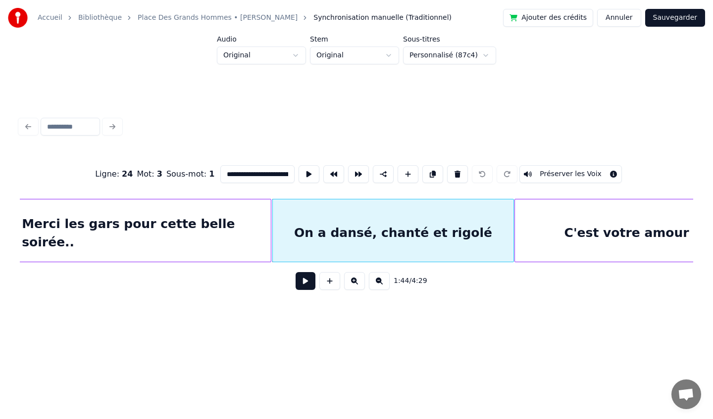
click at [586, 226] on div "C'est votre amour qu'on fête [DATE] .." at bounding box center [697, 232] width 364 height 67
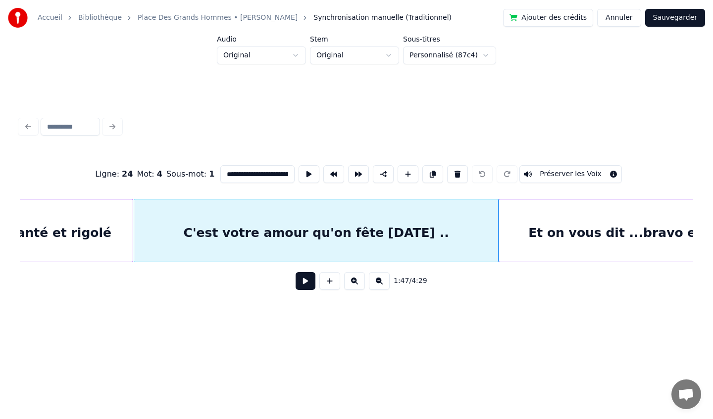
click at [587, 225] on div "Et on vous dit ...bravo et merci" at bounding box center [636, 232] width 275 height 67
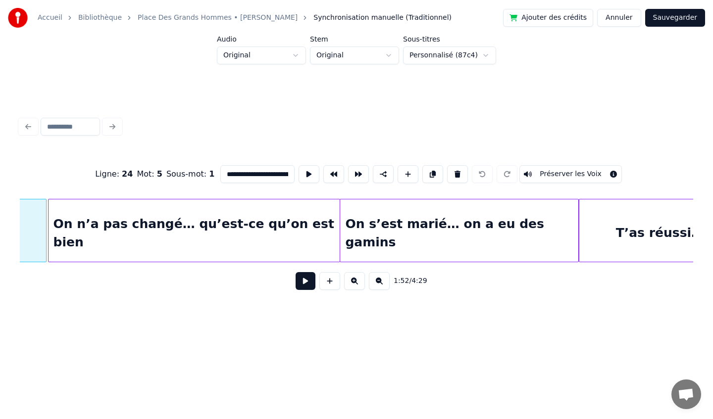
scroll to position [0, 8592]
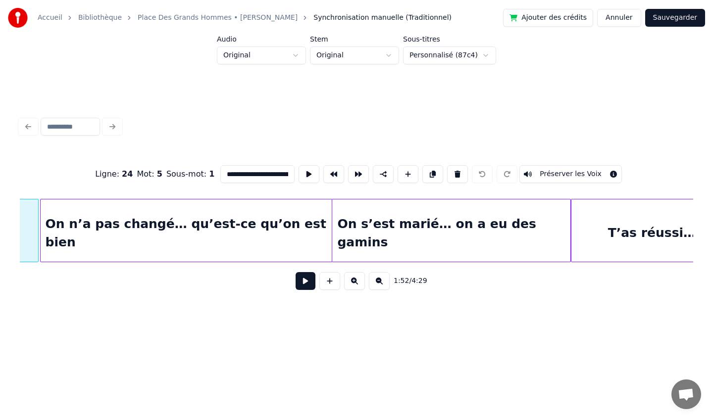
click at [454, 230] on div "On s’est marié… on a eu des gamins" at bounding box center [451, 232] width 238 height 67
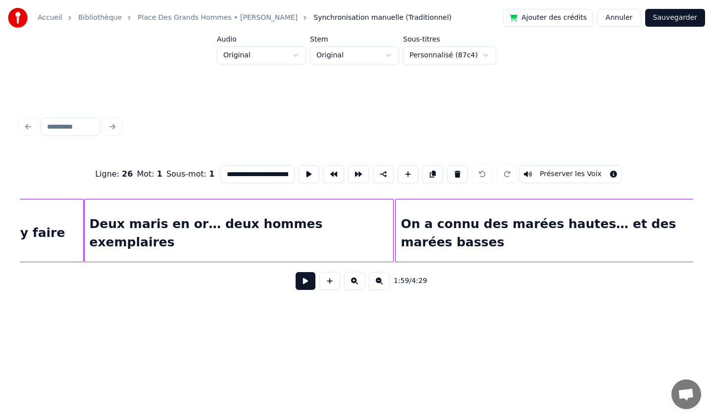
scroll to position [0, 10481]
click at [451, 225] on div "On a connu des marées hautes… et des marées basses" at bounding box center [555, 232] width 323 height 67
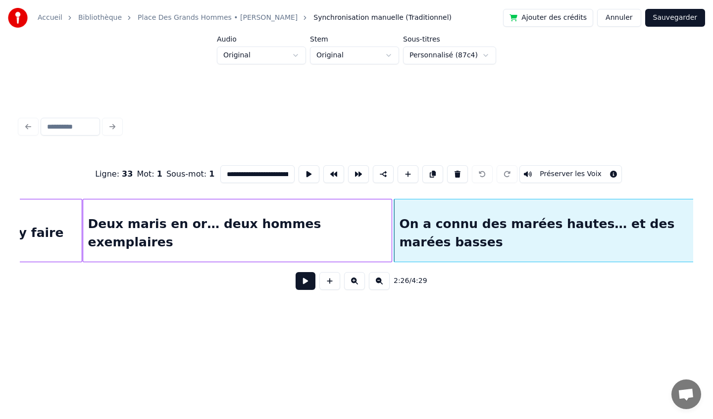
click at [320, 220] on div "Deux maris en or… deux hommes exemplaires" at bounding box center [237, 232] width 309 height 67
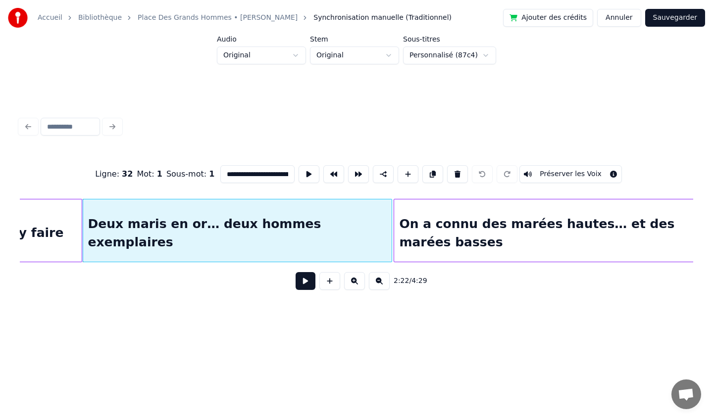
click at [355, 281] on button at bounding box center [354, 281] width 21 height 18
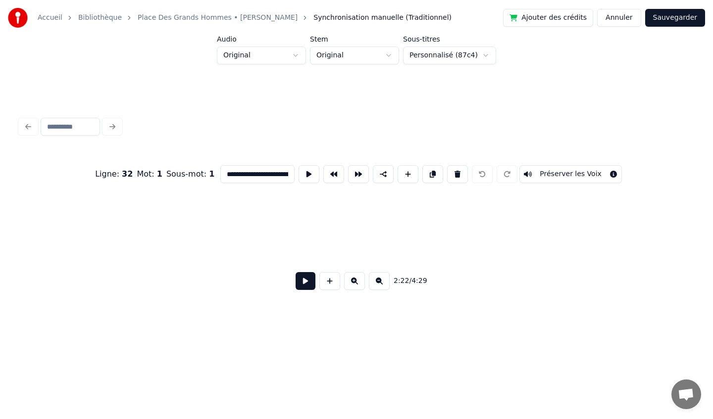
scroll to position [0, 13995]
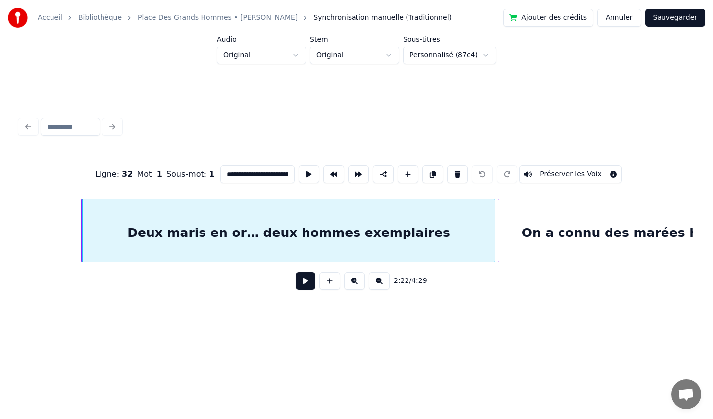
click at [355, 281] on button at bounding box center [354, 281] width 21 height 18
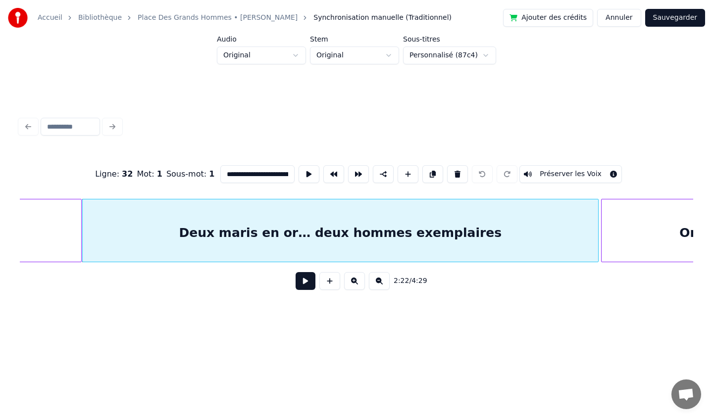
click at [354, 281] on button at bounding box center [354, 281] width 21 height 18
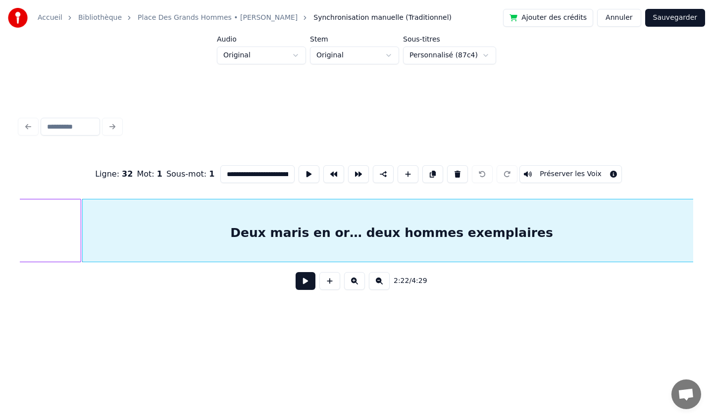
click at [354, 281] on button at bounding box center [354, 281] width 21 height 18
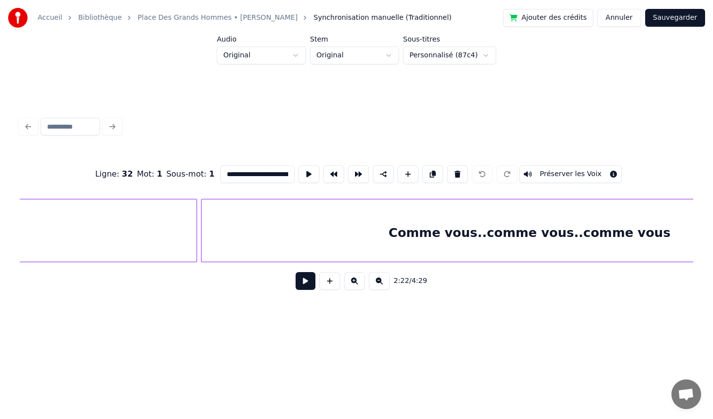
scroll to position [0, 29736]
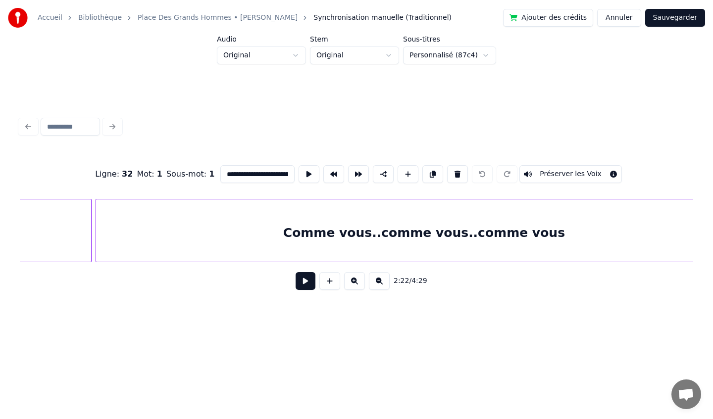
click at [472, 223] on div "Comme vous..comme vous..comme vous" at bounding box center [424, 232] width 656 height 67
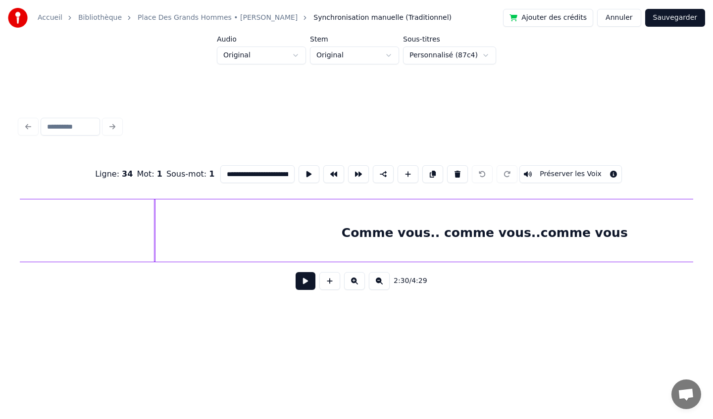
scroll to position [0, 31123]
click at [376, 284] on button at bounding box center [379, 281] width 21 height 18
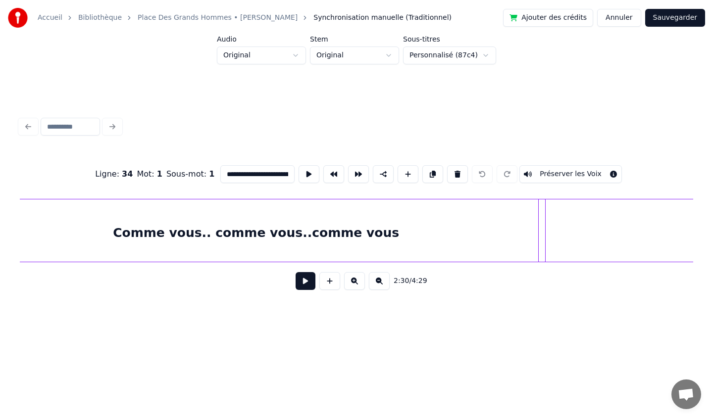
click at [376, 284] on button at bounding box center [379, 281] width 21 height 18
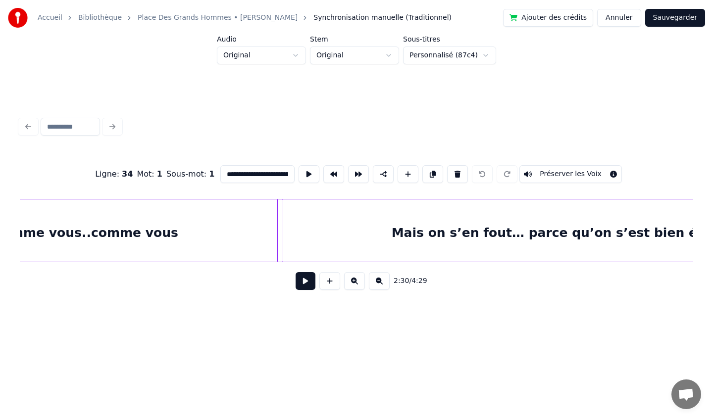
click at [376, 284] on button at bounding box center [379, 281] width 21 height 18
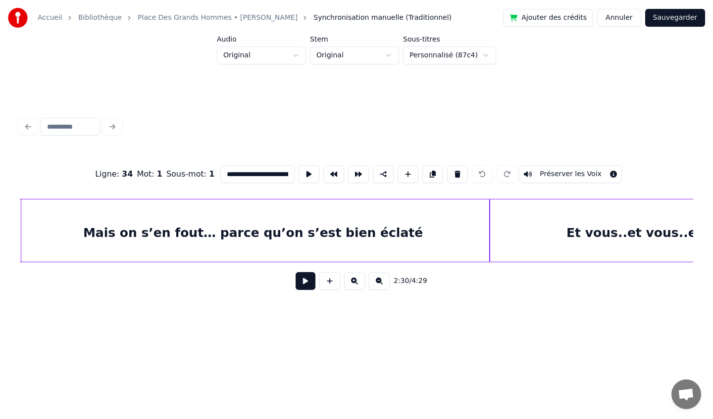
click at [376, 284] on button at bounding box center [379, 281] width 21 height 18
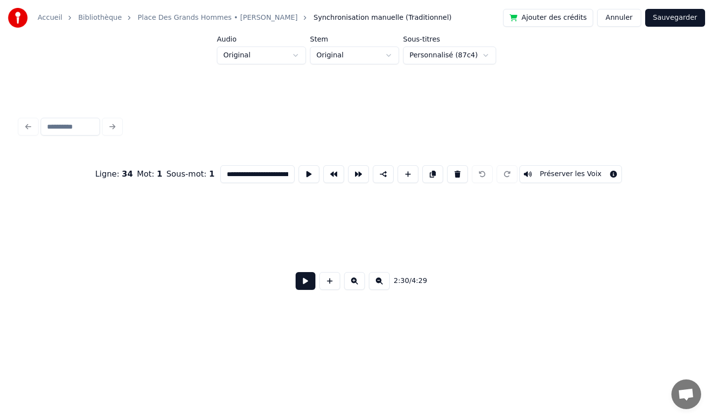
scroll to position [0, 16216]
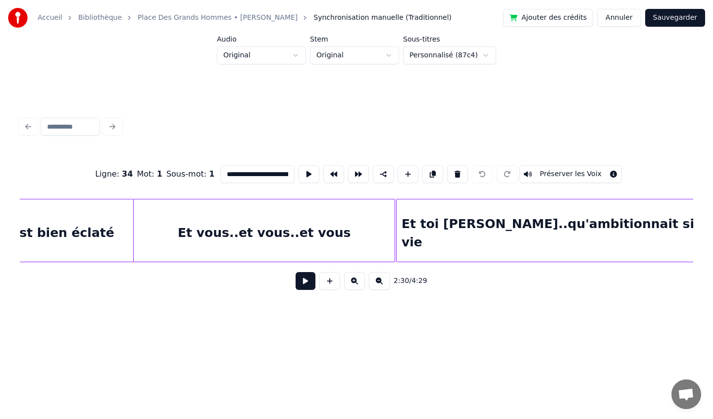
click at [377, 283] on button at bounding box center [379, 281] width 21 height 18
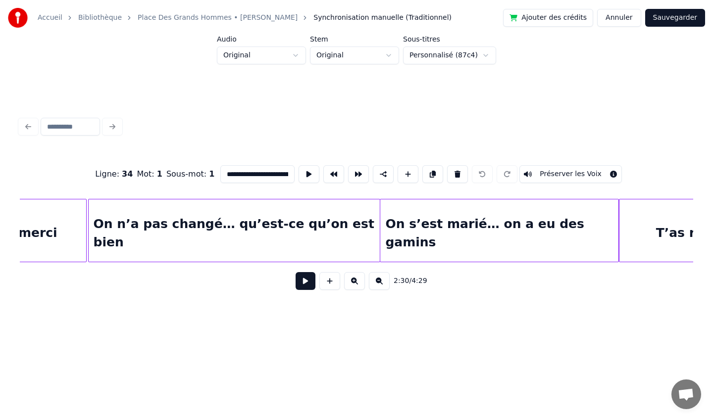
scroll to position [0, 8540]
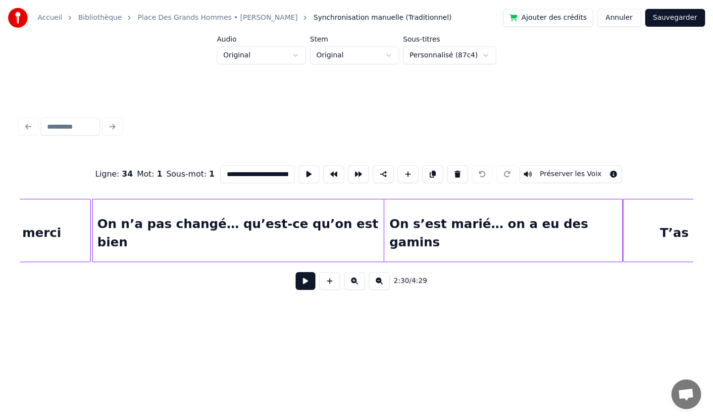
click at [143, 224] on div "On n’a pas changé… qu’est-ce qu’on est bien" at bounding box center [238, 232] width 291 height 67
type input "**********"
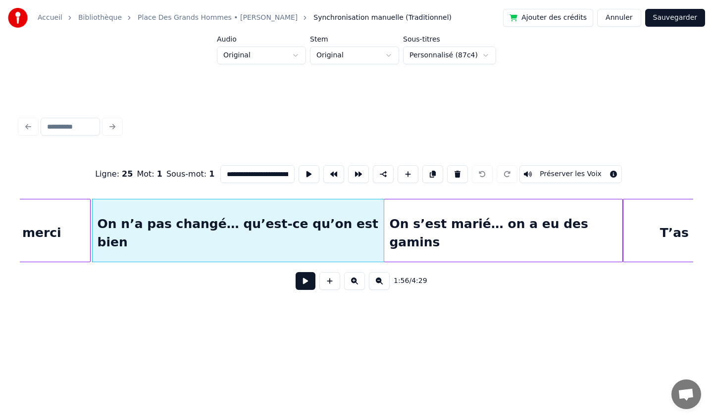
click at [303, 283] on button at bounding box center [305, 281] width 20 height 18
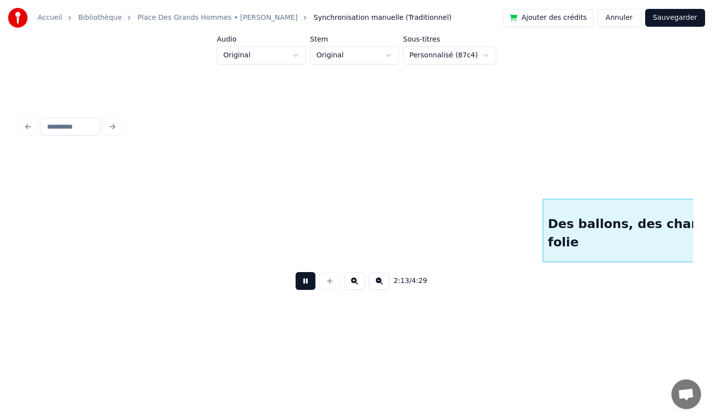
scroll to position [0, 9886]
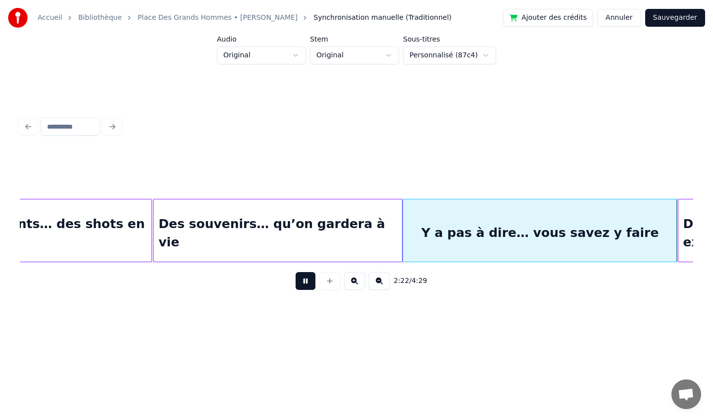
click at [310, 285] on button at bounding box center [305, 281] width 20 height 18
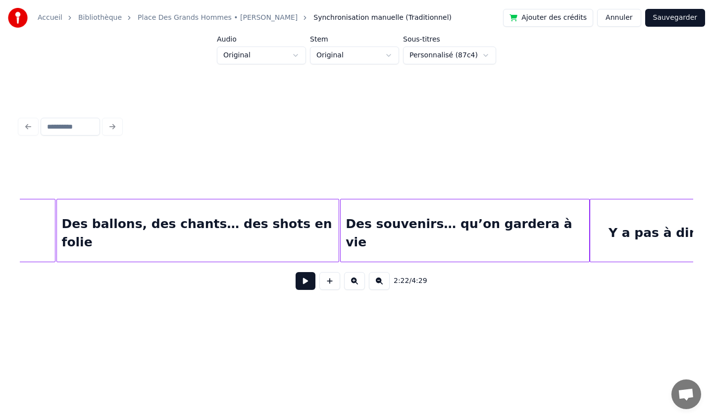
scroll to position [0, 9676]
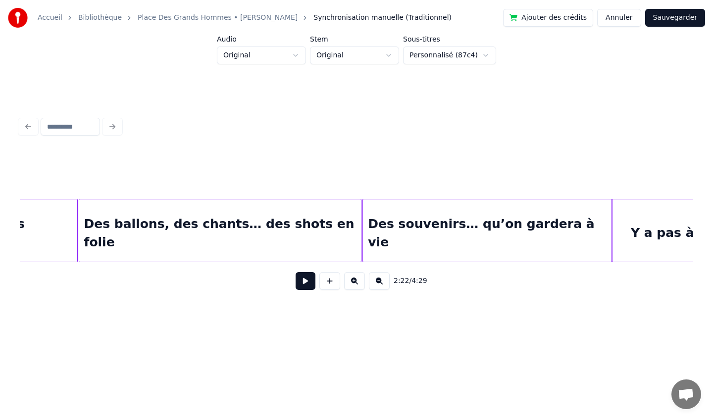
click at [141, 225] on div "Des ballons, des chants… des shots en folie" at bounding box center [220, 232] width 282 height 67
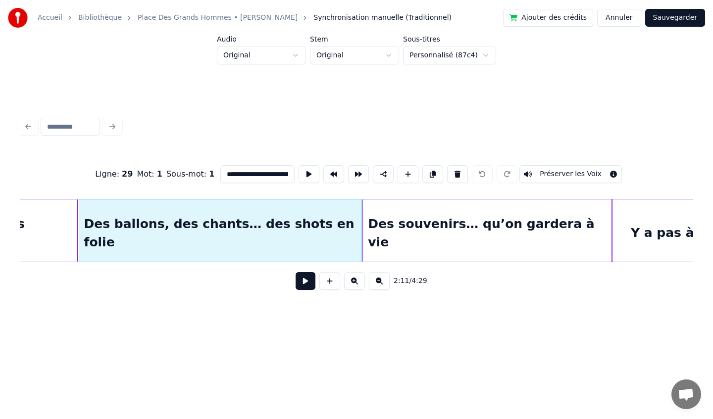
click at [304, 282] on button at bounding box center [305, 281] width 20 height 18
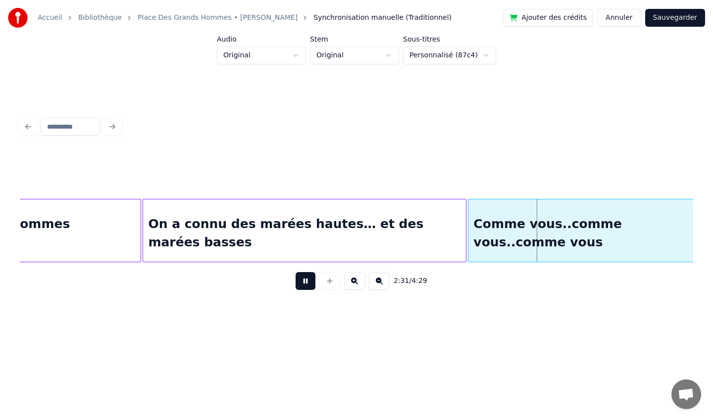
scroll to position [0, 10735]
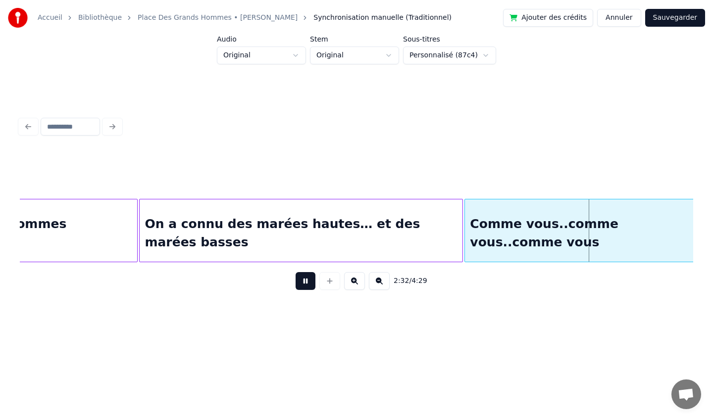
click at [385, 248] on div "On a connu des marées hautes… et des marées basses" at bounding box center [301, 232] width 323 height 67
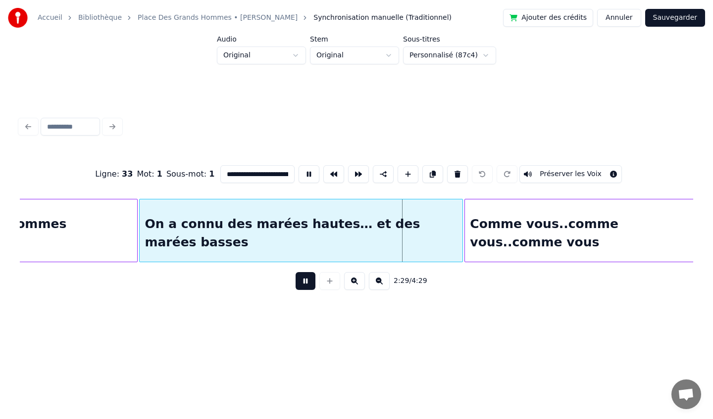
click at [307, 283] on button at bounding box center [305, 281] width 20 height 18
click at [326, 238] on div "On a connu des marées hautes… et des marées basses" at bounding box center [301, 232] width 323 height 67
click at [270, 171] on input "**********" at bounding box center [257, 174] width 74 height 18
click at [500, 243] on div "Comme vous..comme vous..comme vous" at bounding box center [587, 232] width 245 height 67
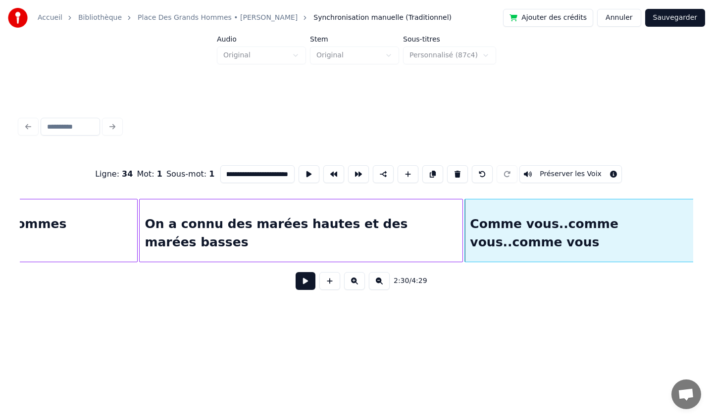
click at [325, 232] on div "On a connu des marées hautes et des marées basses" at bounding box center [301, 232] width 323 height 67
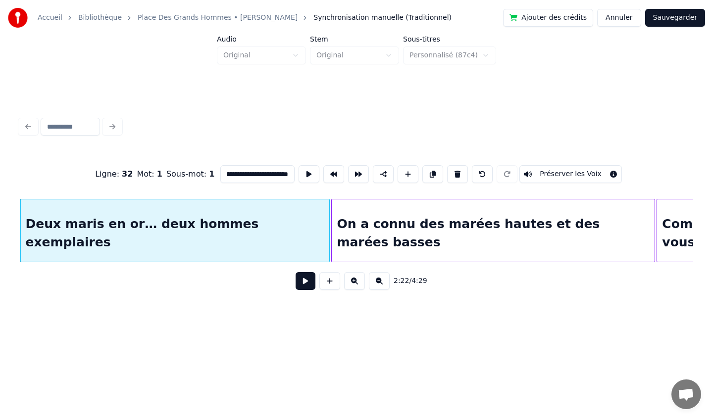
click at [381, 221] on div "On a connu des marées hautes et des marées basses" at bounding box center [493, 232] width 323 height 67
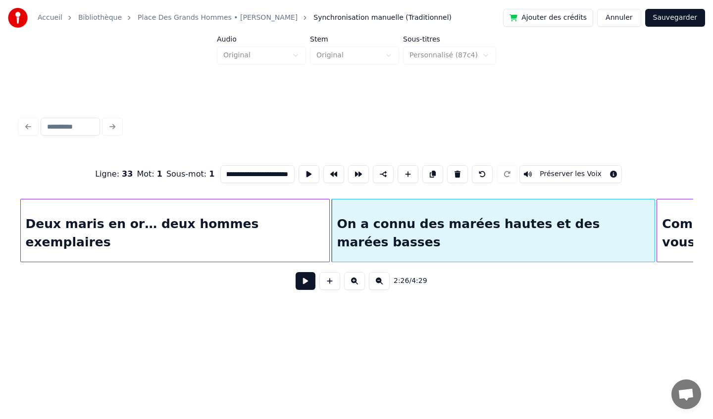
click at [192, 207] on div "Deux maris en or… deux hommes exemplaires" at bounding box center [175, 232] width 309 height 67
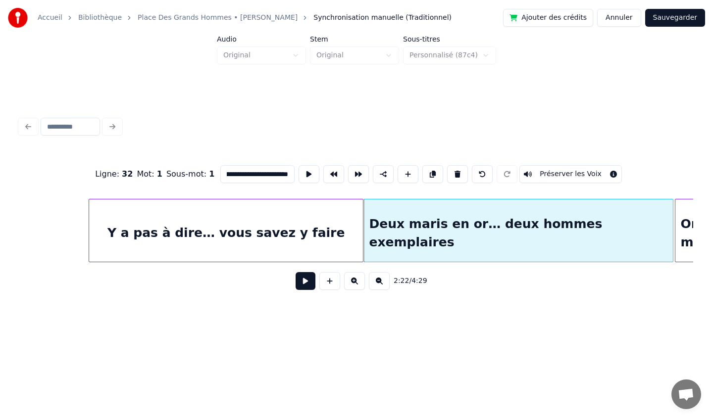
scroll to position [0, 10160]
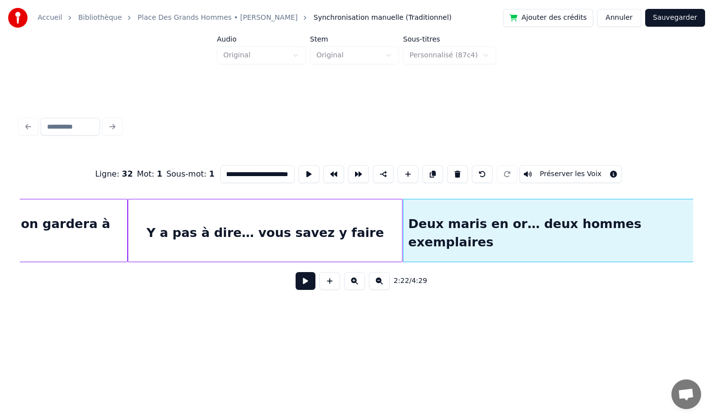
click at [189, 209] on div "Y a pas à dire… vous savez y faire" at bounding box center [265, 232] width 274 height 67
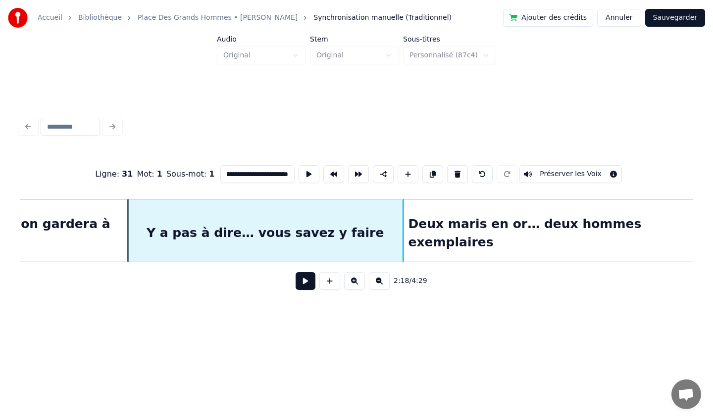
click at [469, 220] on div "Deux maris en or… deux hommes exemplaires" at bounding box center [557, 232] width 309 height 67
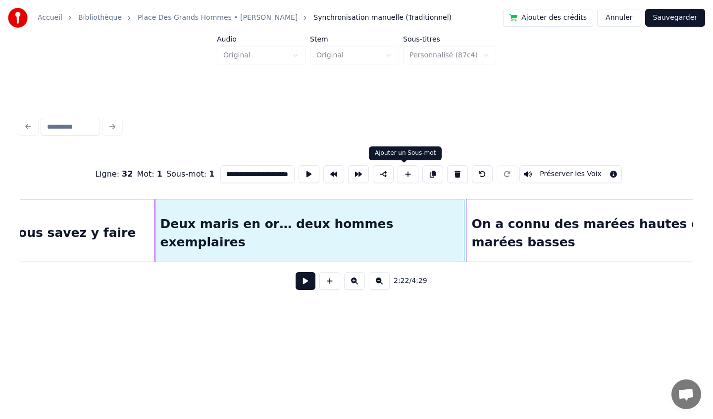
scroll to position [0, 0]
click at [403, 176] on button at bounding box center [407, 174] width 21 height 18
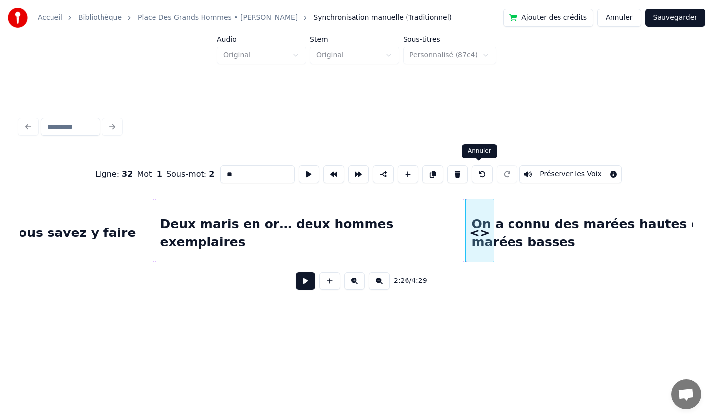
click at [482, 172] on button at bounding box center [482, 174] width 21 height 18
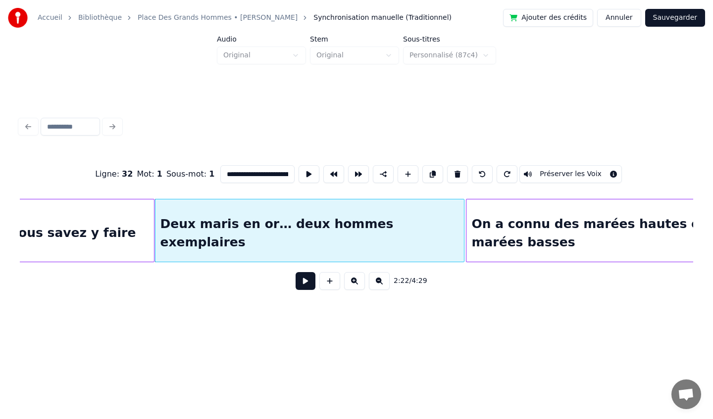
click at [354, 222] on div "Deux maris en or… deux hommes exemplaires" at bounding box center [309, 232] width 309 height 67
click at [329, 176] on button at bounding box center [333, 174] width 21 height 18
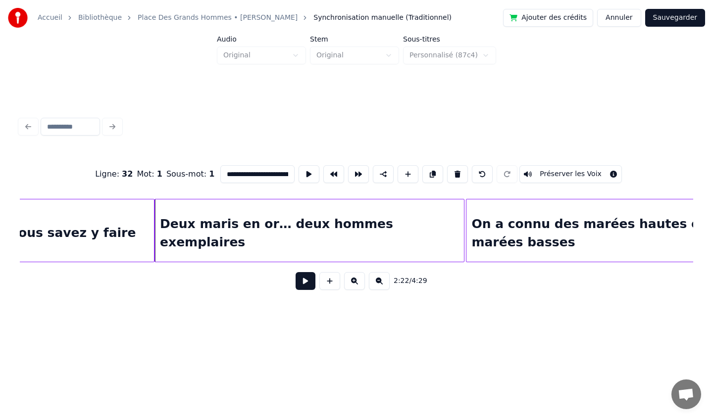
click at [489, 216] on div "On a connu des marées hautes et des marées basses" at bounding box center [627, 232] width 323 height 67
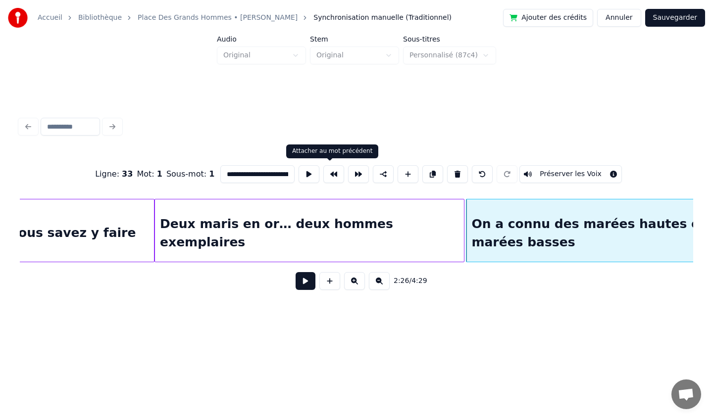
click at [333, 175] on button at bounding box center [333, 174] width 21 height 18
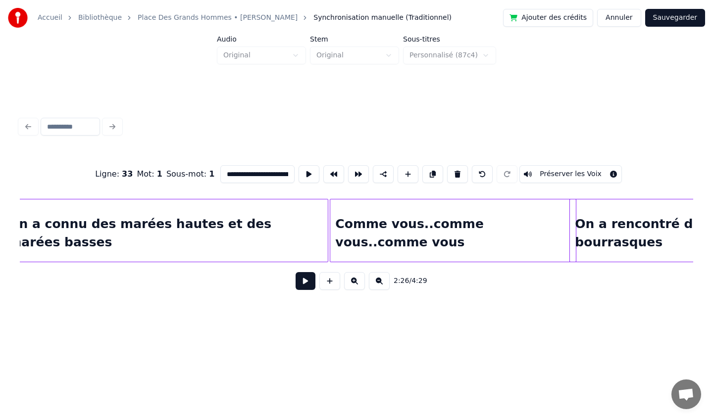
scroll to position [0, 10933]
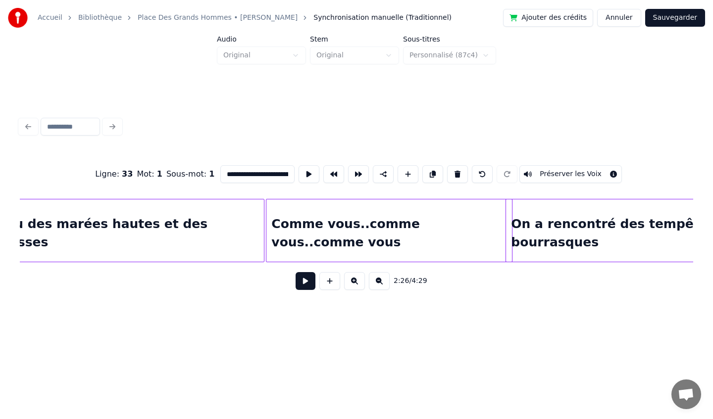
click at [436, 219] on div "Comme vous..comme vous..comme vous" at bounding box center [388, 232] width 245 height 67
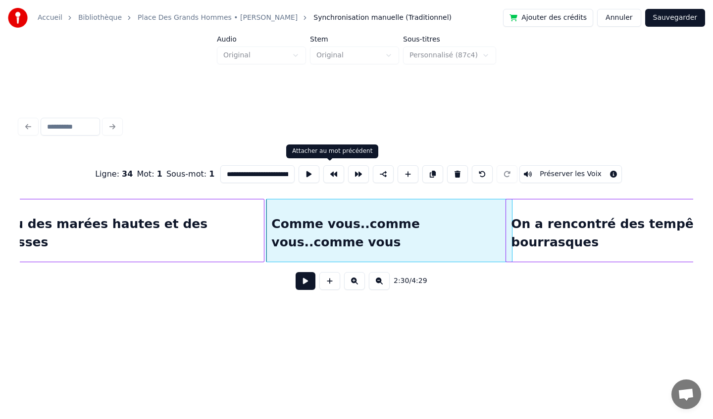
click at [332, 174] on button at bounding box center [333, 174] width 21 height 18
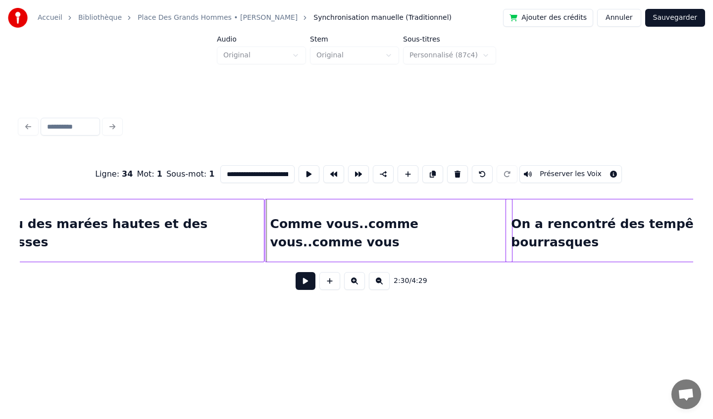
click at [547, 222] on div "On a rencontré des tempêtes… et des bourrasques" at bounding box center [655, 232] width 299 height 67
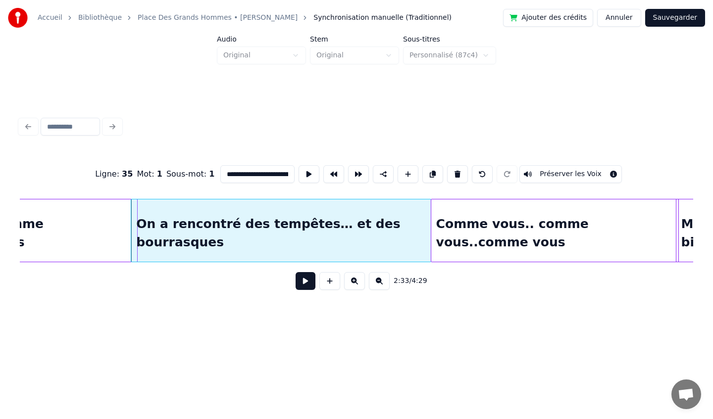
scroll to position [0, 11302]
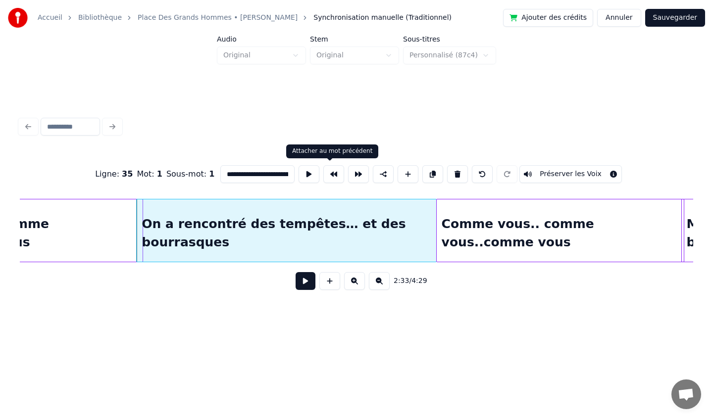
click at [329, 173] on button at bounding box center [333, 174] width 21 height 18
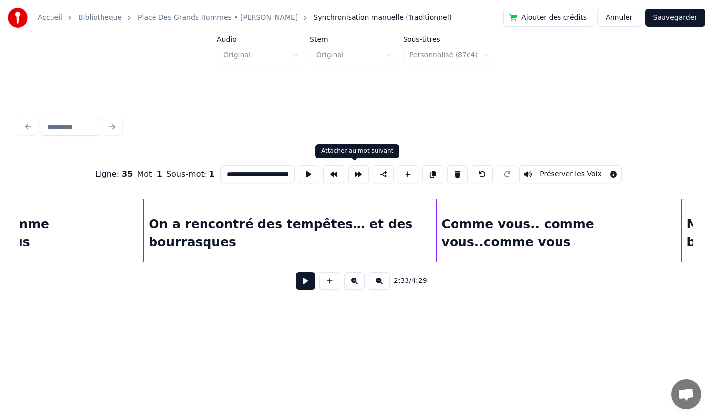
click at [355, 176] on button at bounding box center [358, 174] width 21 height 18
click at [481, 176] on button at bounding box center [482, 174] width 21 height 18
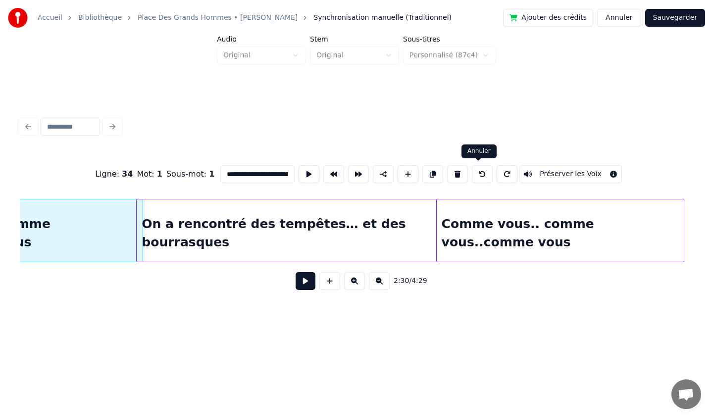
scroll to position [0, 11179]
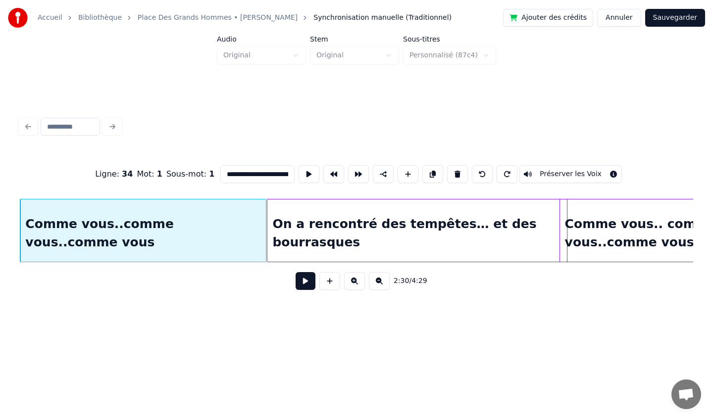
click at [296, 221] on div "On a rencontré des tempêtes… et des bourrasques" at bounding box center [416, 232] width 299 height 67
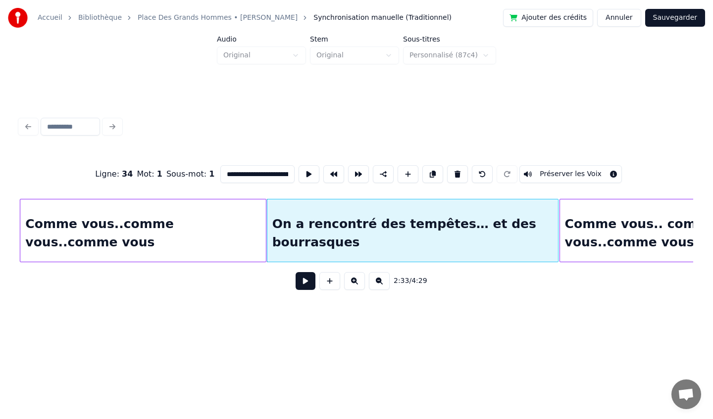
click at [556, 219] on div at bounding box center [556, 230] width 3 height 62
click at [515, 219] on div "On a rencontré des tempêtes… et des bourrasques" at bounding box center [412, 232] width 290 height 67
click at [337, 175] on button at bounding box center [333, 174] width 21 height 18
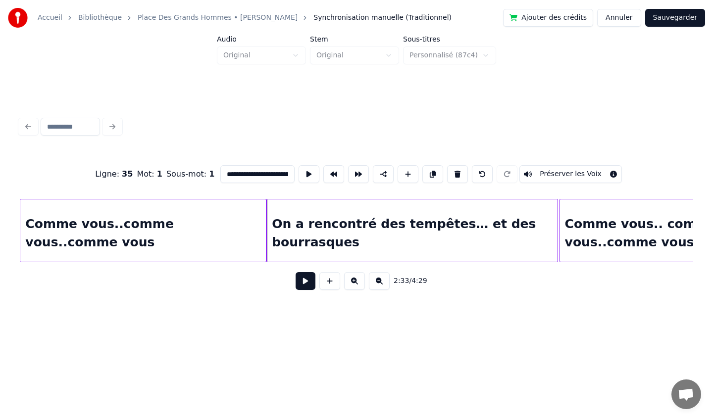
click at [610, 214] on div "Comme vous.. comme vous..comme vous" at bounding box center [683, 232] width 247 height 67
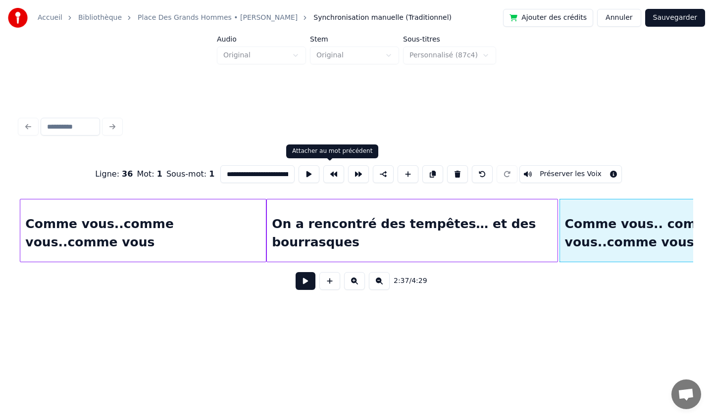
click at [334, 172] on button at bounding box center [333, 174] width 21 height 18
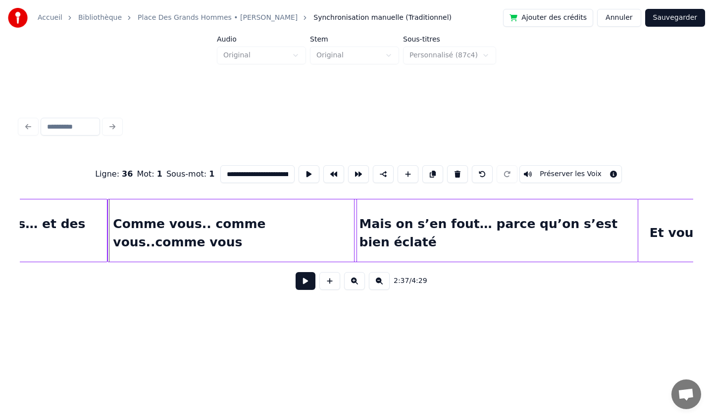
scroll to position [0, 11642]
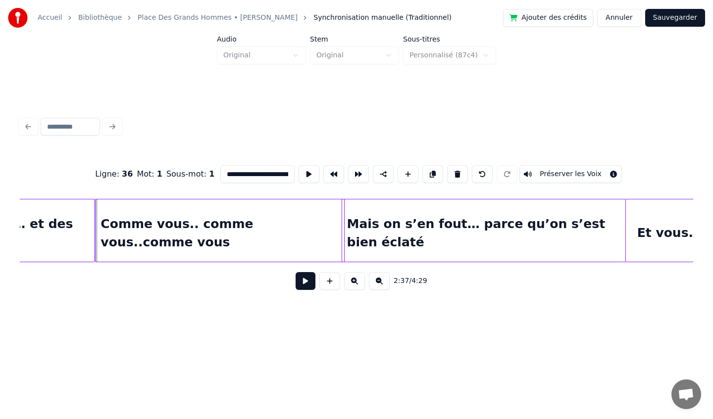
click at [440, 219] on div "Mais on s’en fout… parce qu’on s’est bien éclaté" at bounding box center [483, 232] width 283 height 67
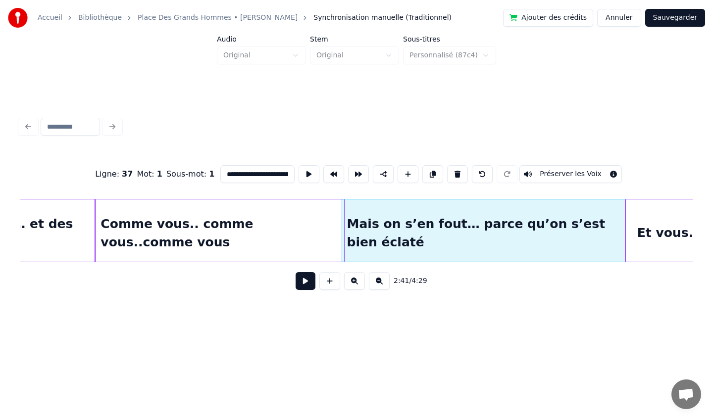
click at [413, 215] on div "Mais on s’en fout… parce qu’on s’est bien éclaté" at bounding box center [483, 232] width 283 height 67
click at [337, 219] on div at bounding box center [338, 230] width 3 height 62
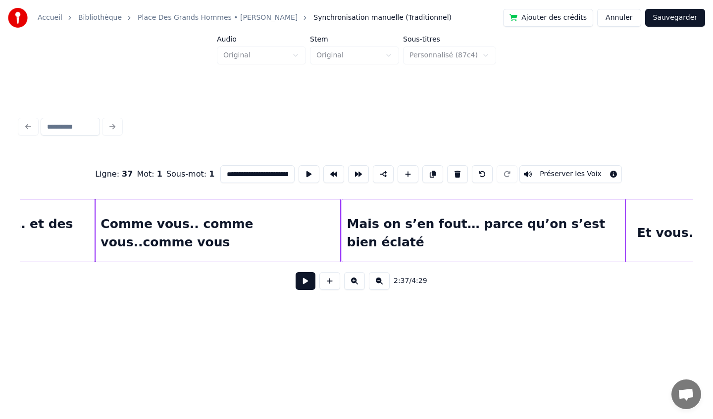
click at [370, 214] on div "Mais on s’en fout… parce qu’on s’est bien éclaté" at bounding box center [483, 232] width 283 height 67
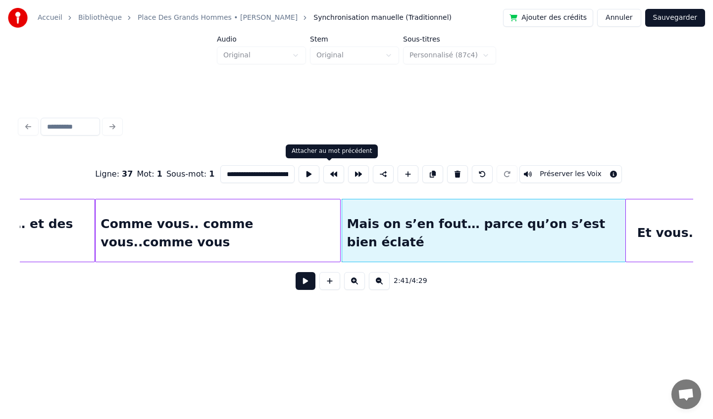
click at [332, 176] on button at bounding box center [333, 174] width 21 height 18
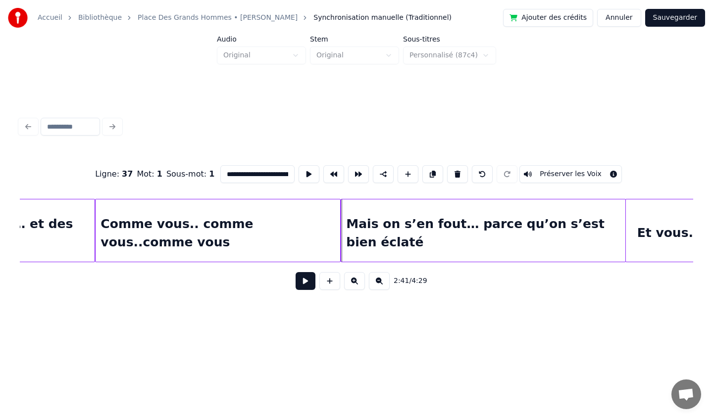
click at [654, 218] on div "Et vous..et vous..et vous" at bounding box center [722, 232] width 195 height 67
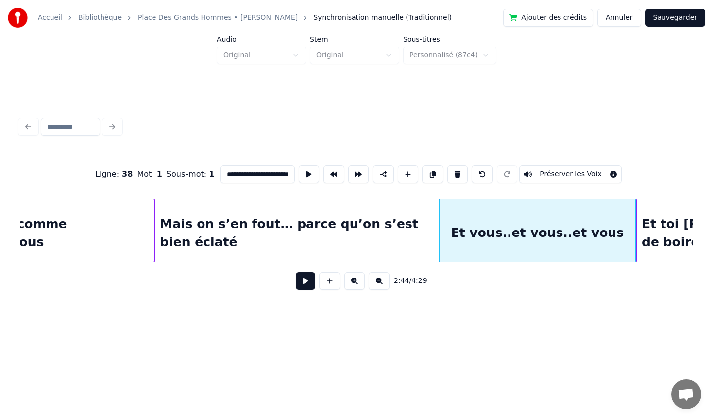
scroll to position [0, 11833]
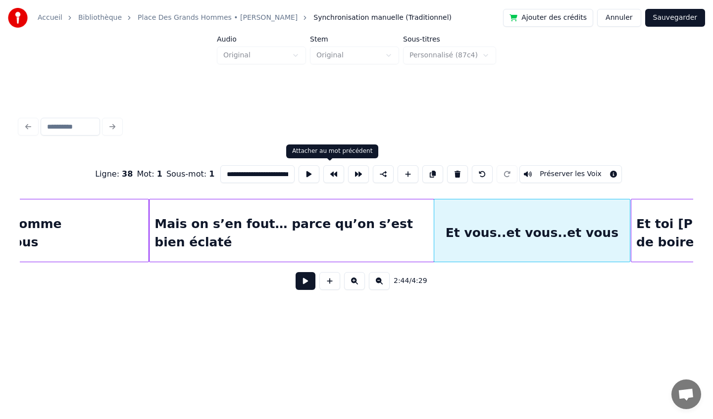
click at [331, 175] on button at bounding box center [333, 174] width 21 height 18
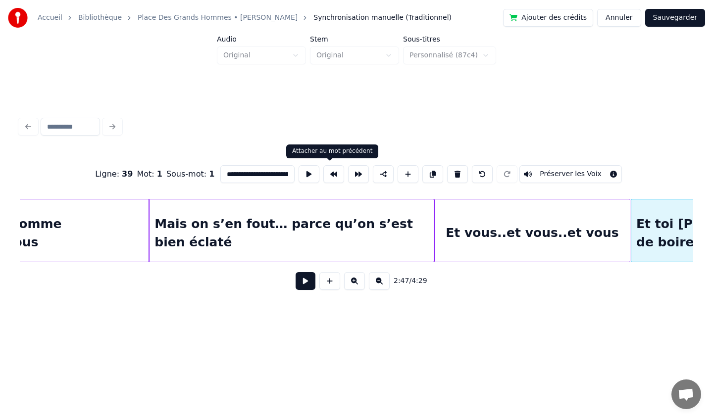
click at [327, 175] on button at bounding box center [333, 174] width 21 height 18
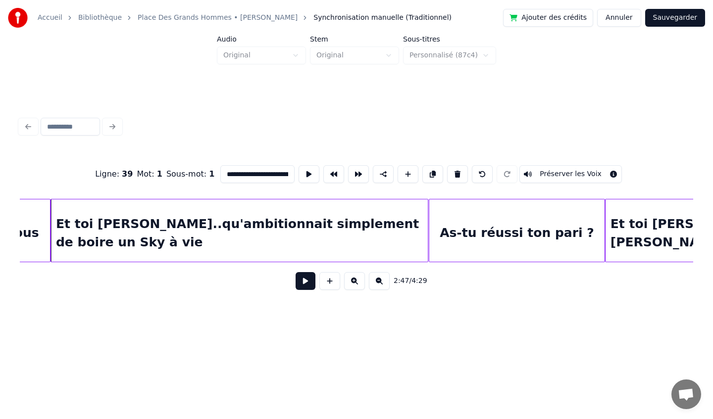
scroll to position [0, 12414]
click at [471, 219] on div "As-tu réussi ton pari ?" at bounding box center [515, 232] width 175 height 67
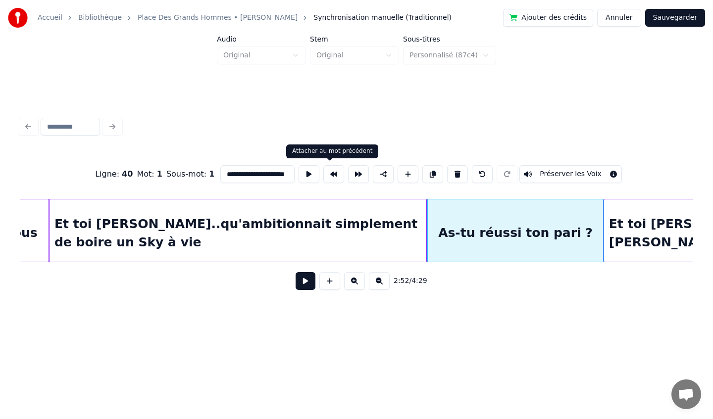
click at [335, 176] on button at bounding box center [333, 174] width 21 height 18
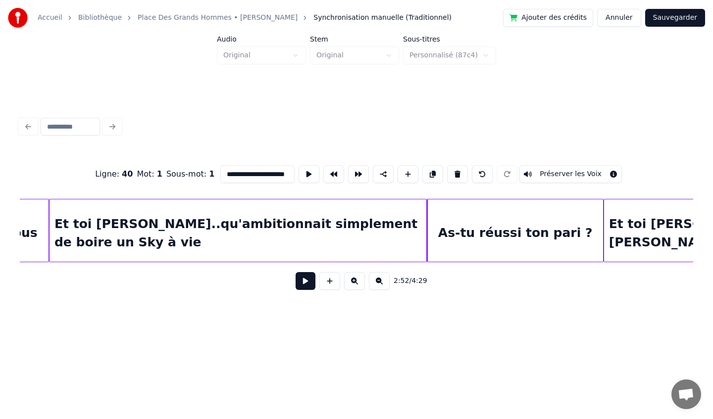
type input "**********"
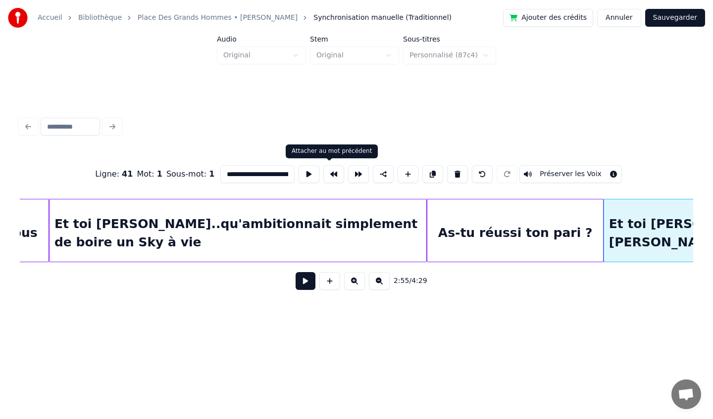
click at [327, 177] on button at bounding box center [333, 174] width 21 height 18
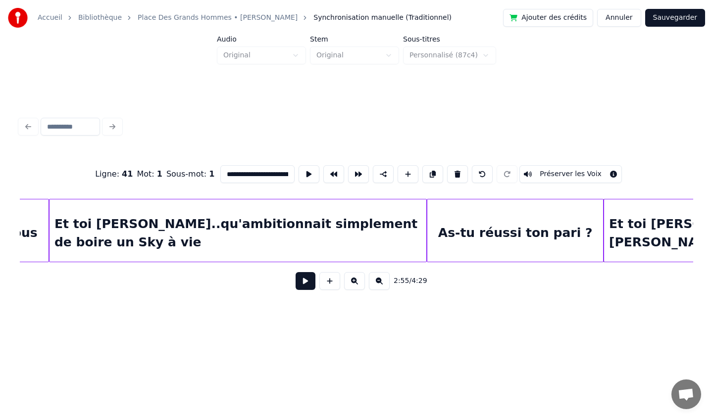
click at [671, 23] on button "Sauvegarder" at bounding box center [675, 18] width 60 height 18
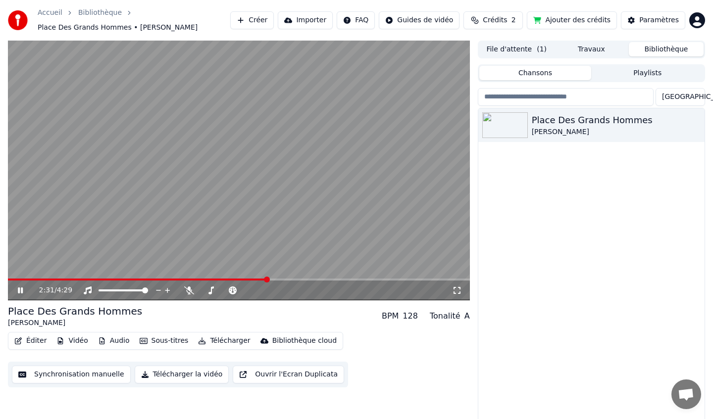
click at [267, 280] on span at bounding box center [267, 280] width 6 height 6
click at [217, 277] on span at bounding box center [217, 280] width 6 height 6
click at [21, 291] on icon at bounding box center [20, 291] width 5 height 6
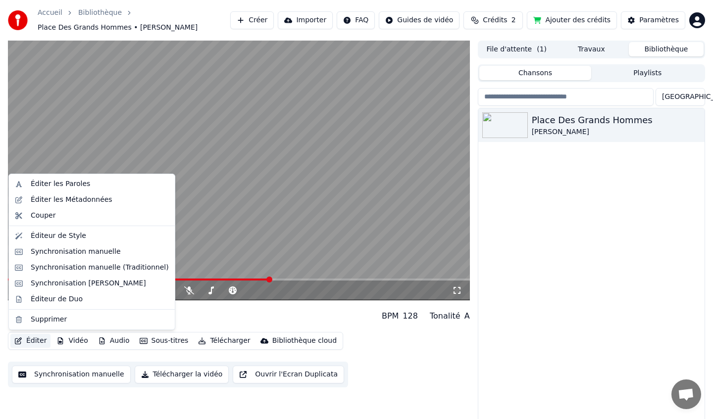
click at [37, 341] on button "Éditer" at bounding box center [30, 341] width 40 height 14
click at [85, 264] on div "Synchronisation manuelle (Traditionnel)" at bounding box center [100, 268] width 138 height 10
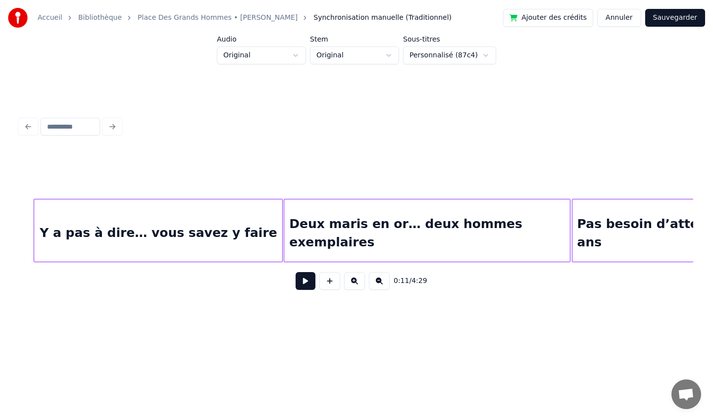
scroll to position [0, 5418]
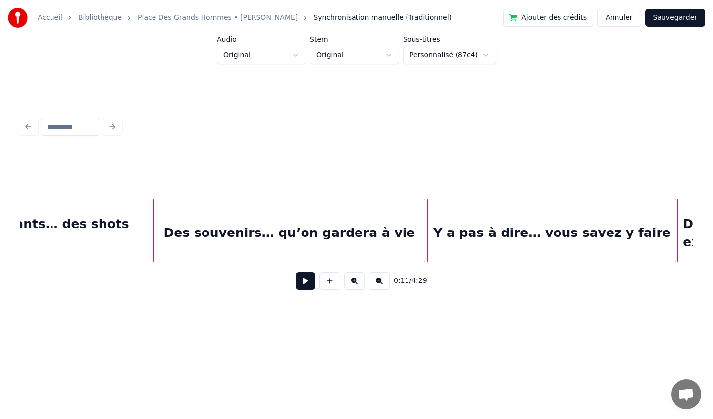
click at [256, 219] on div "Des souvenirs… qu’on gardera à vie" at bounding box center [289, 232] width 271 height 67
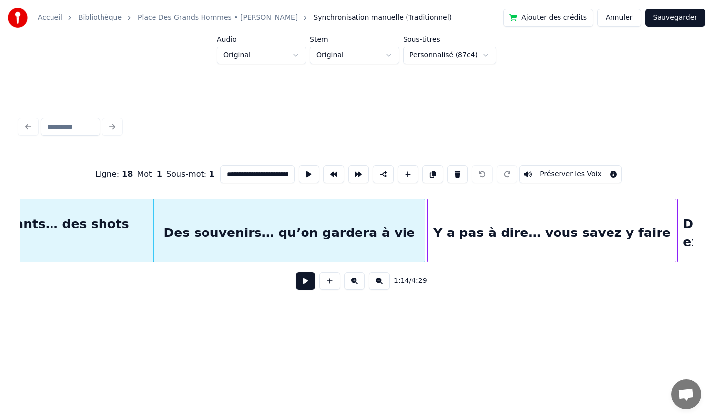
click at [307, 278] on button at bounding box center [305, 281] width 20 height 18
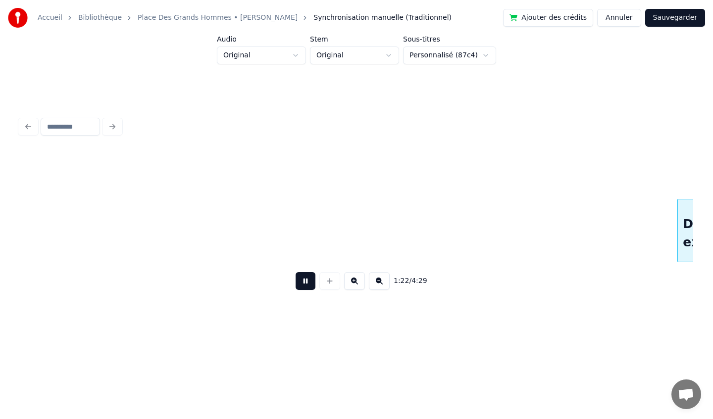
scroll to position [0, 6091]
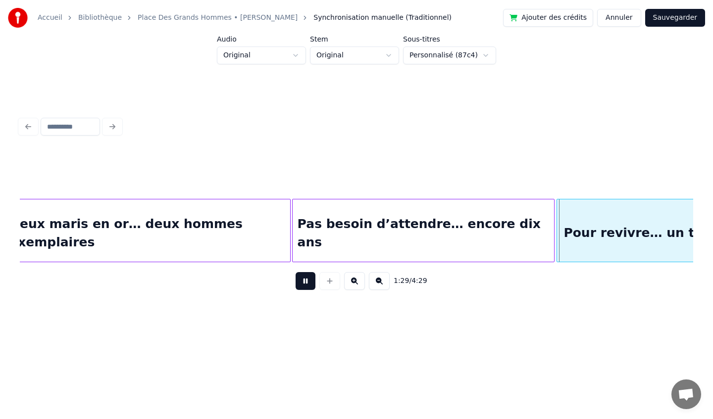
click at [164, 216] on div "Deux maris en or… deux hommes exemplaires" at bounding box center [147, 232] width 286 height 67
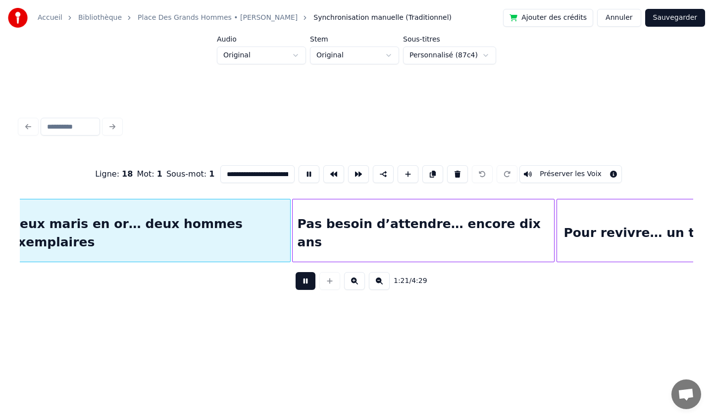
type input "**********"
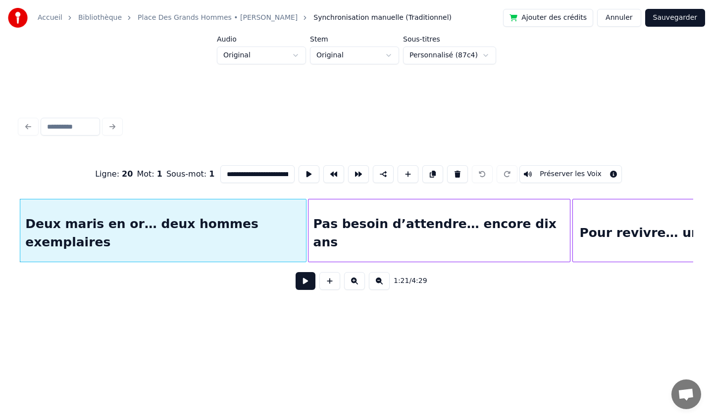
click at [300, 284] on button at bounding box center [305, 281] width 20 height 18
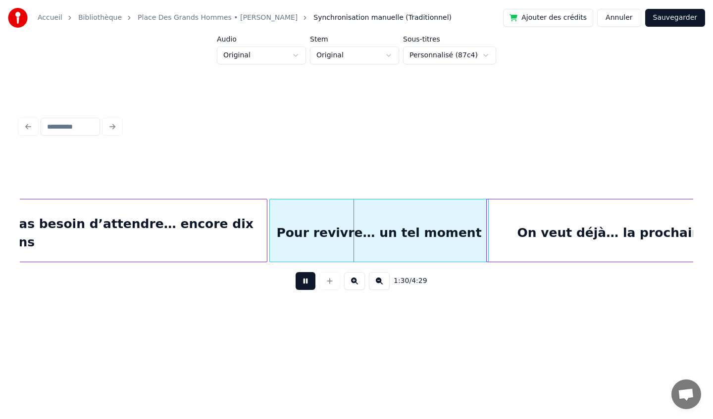
scroll to position [0, 6384]
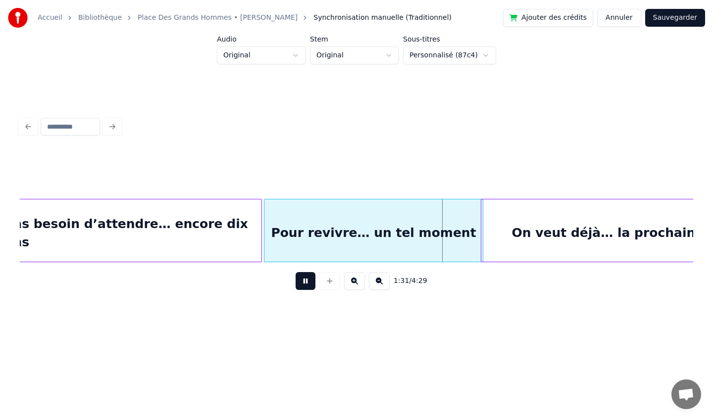
click at [305, 283] on button at bounding box center [305, 281] width 20 height 18
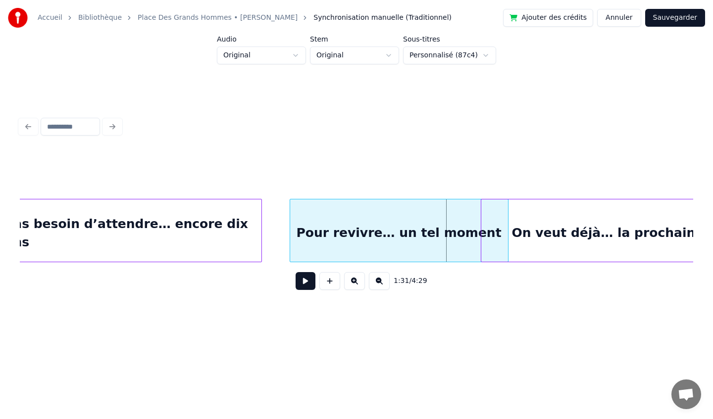
click at [305, 228] on div "Pour revivre… un tel moment" at bounding box center [399, 232] width 218 height 67
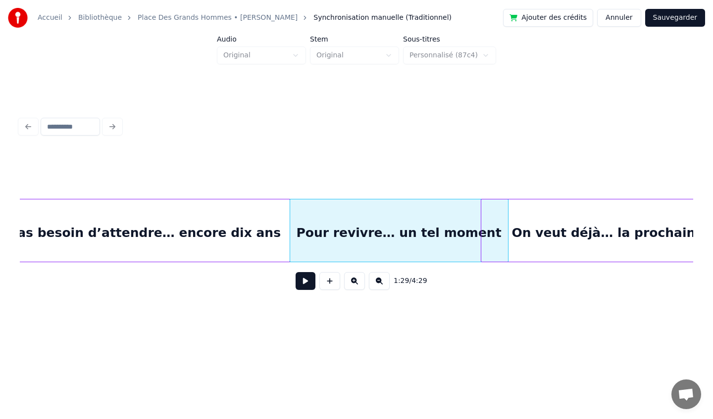
click at [289, 234] on div at bounding box center [288, 230] width 3 height 62
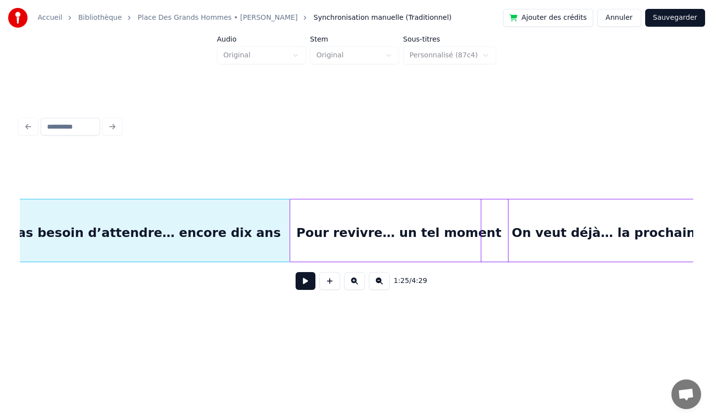
scroll to position [0, 6363]
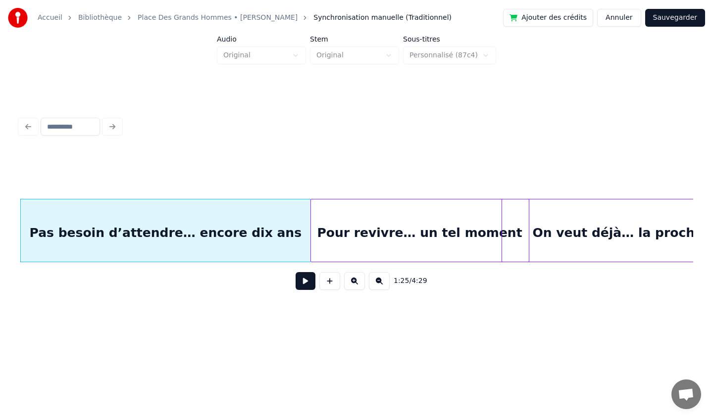
click at [309, 284] on button at bounding box center [305, 281] width 20 height 18
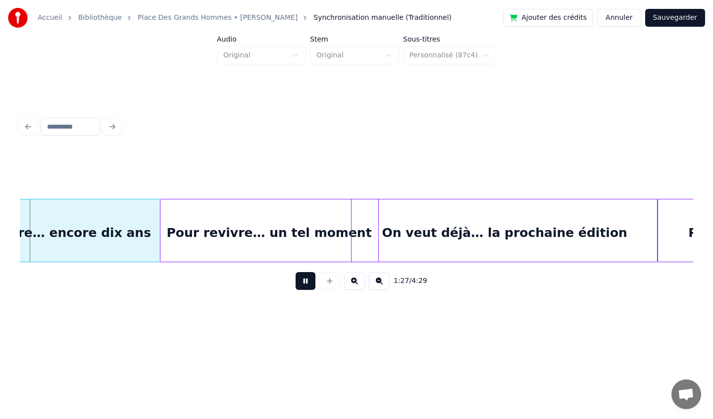
scroll to position [0, 6516]
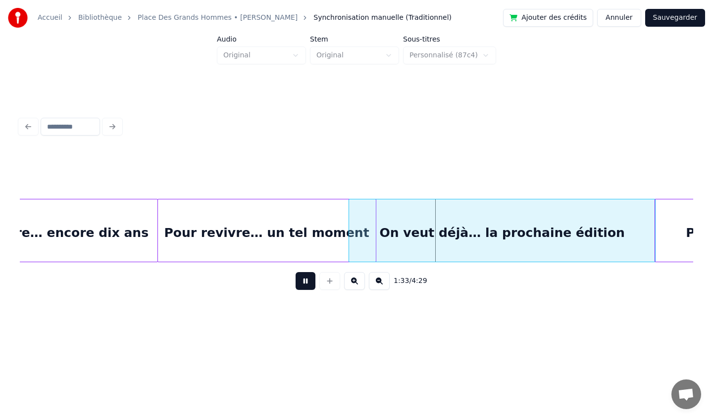
click at [391, 230] on div "On veut déjà… la prochaine édition" at bounding box center [501, 232] width 305 height 67
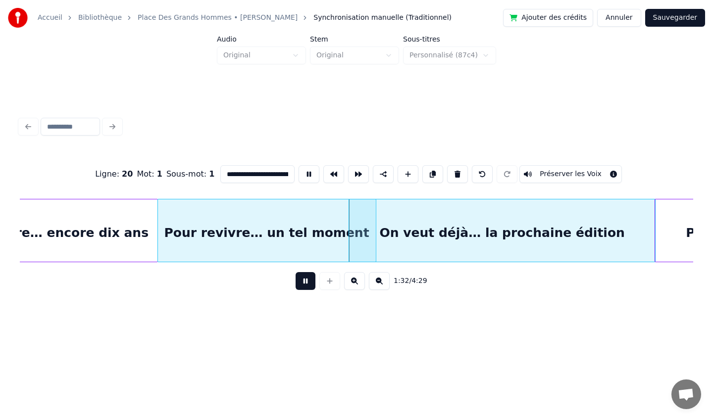
type input "**********"
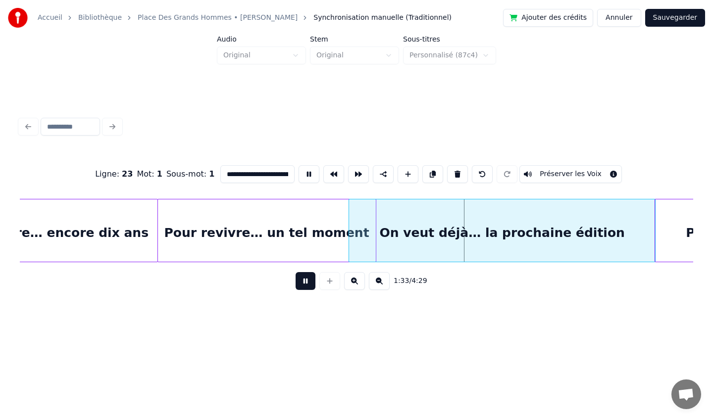
click at [307, 284] on button at bounding box center [305, 281] width 20 height 18
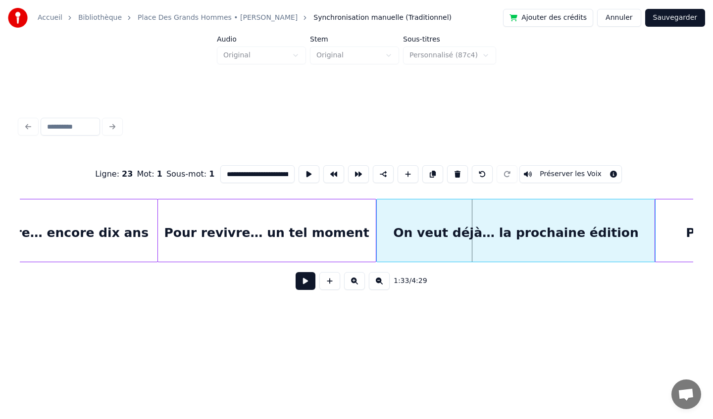
click at [377, 222] on div at bounding box center [378, 230] width 3 height 62
click at [307, 286] on button at bounding box center [305, 281] width 20 height 18
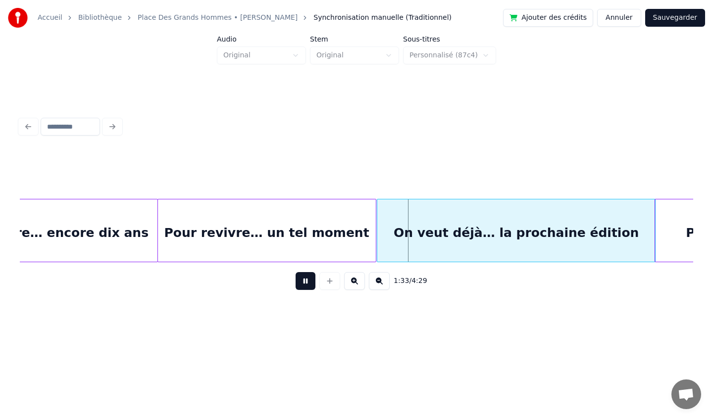
click at [255, 226] on div "Pour revivre… un tel moment" at bounding box center [267, 232] width 218 height 67
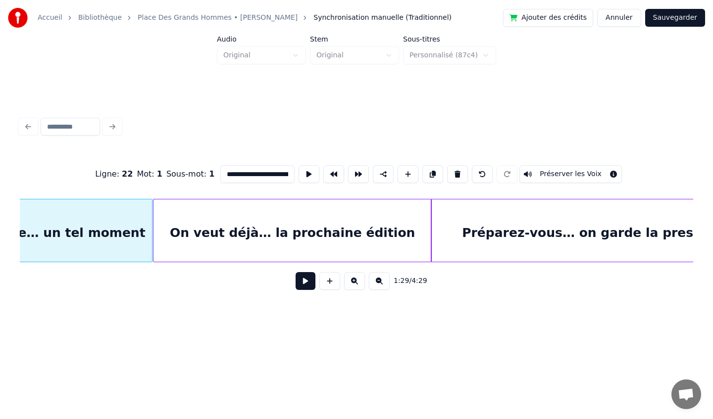
scroll to position [0, 6653]
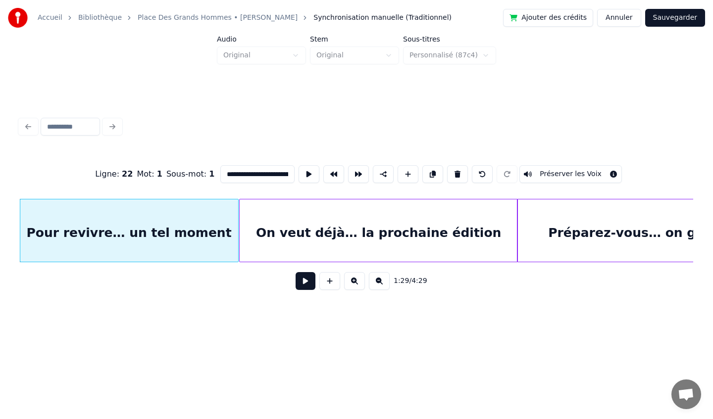
click at [304, 279] on button at bounding box center [305, 281] width 20 height 18
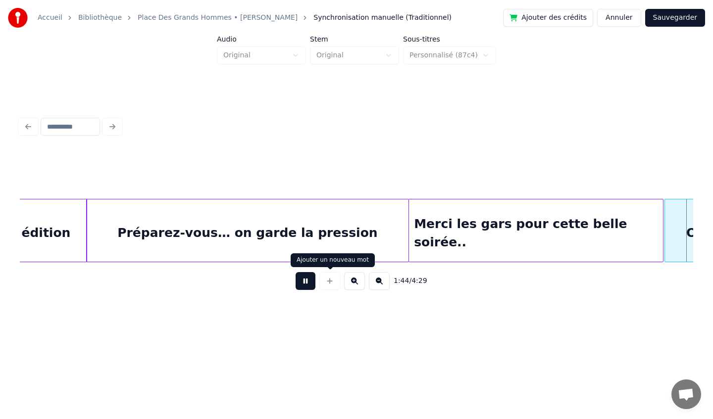
scroll to position [0, 7757]
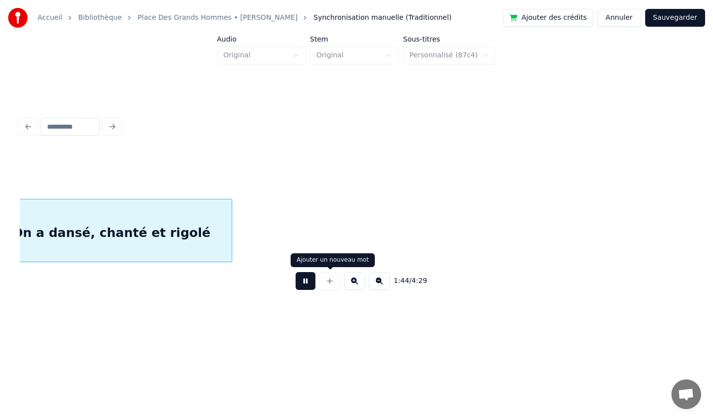
click at [308, 279] on button at bounding box center [305, 281] width 20 height 18
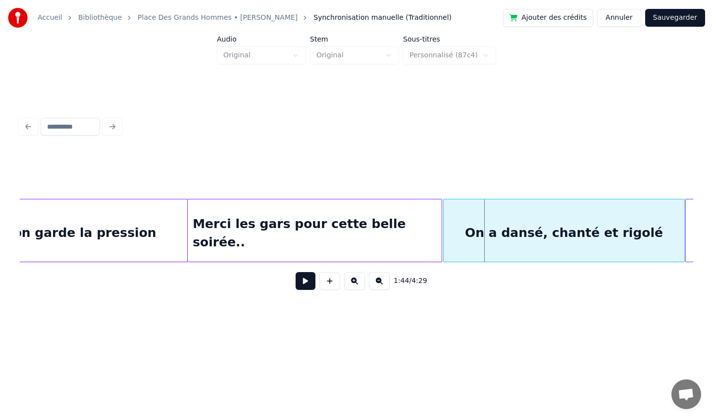
scroll to position [0, 7271]
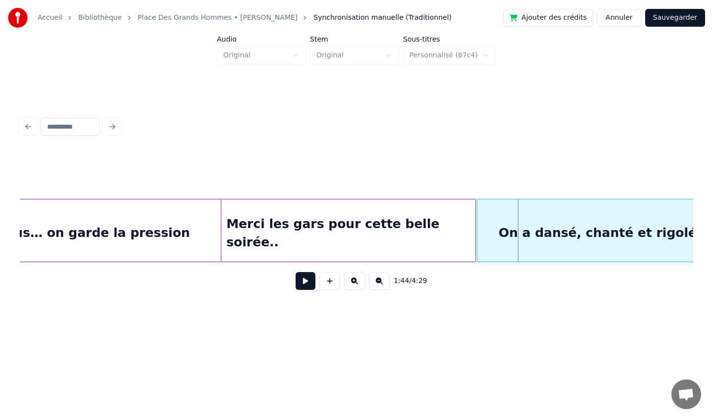
click at [286, 227] on div "Merci les gars pour cette belle soirée.." at bounding box center [348, 232] width 254 height 67
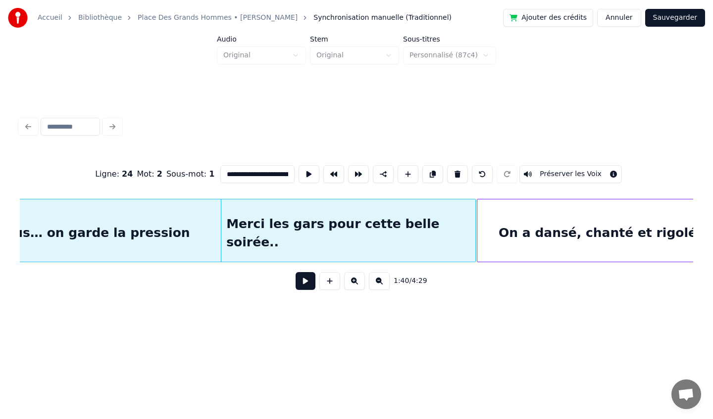
click at [241, 223] on div "Merci les gars pour cette belle soirée.." at bounding box center [348, 232] width 254 height 67
click at [239, 304] on div "**********" at bounding box center [356, 205] width 681 height 251
click at [511, 212] on div "On a dansé, chanté et rigolé" at bounding box center [597, 232] width 240 height 67
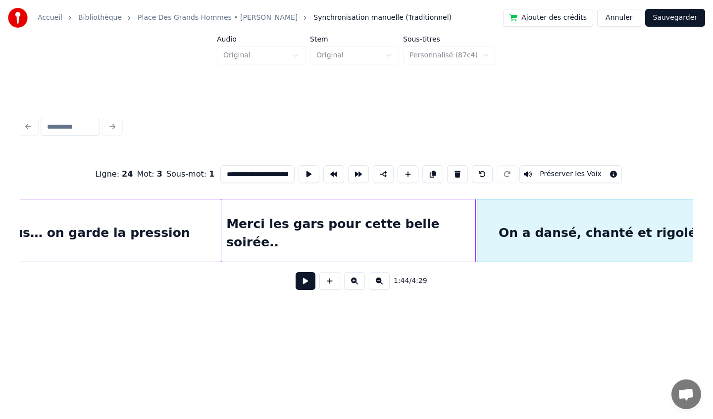
click at [367, 216] on div "Merci les gars pour cette belle soirée.." at bounding box center [348, 232] width 254 height 67
type input "**********"
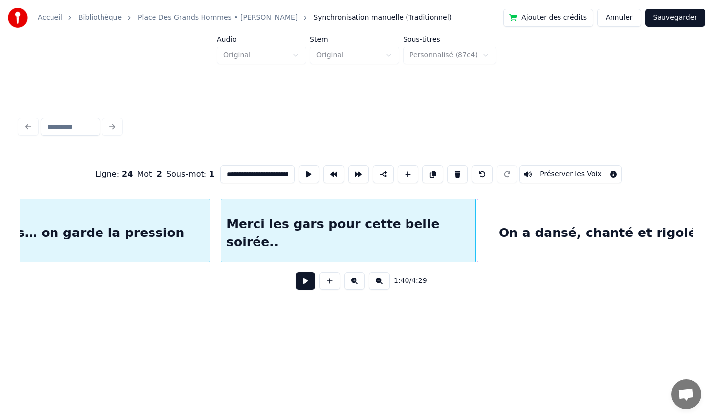
click at [209, 224] on div at bounding box center [208, 230] width 3 height 62
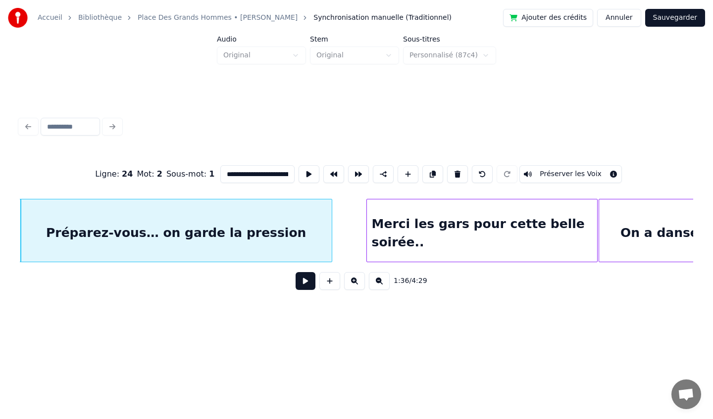
click at [367, 226] on div at bounding box center [368, 230] width 3 height 62
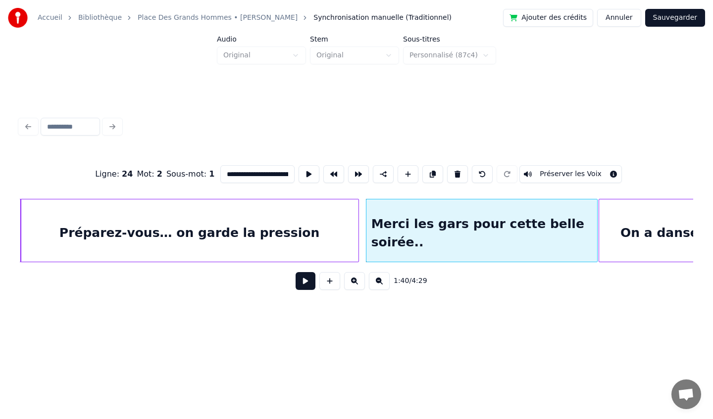
click at [357, 227] on div at bounding box center [356, 230] width 3 height 62
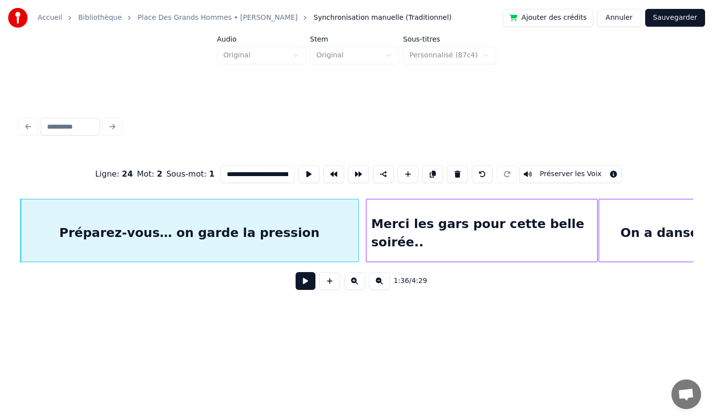
click at [307, 287] on button at bounding box center [305, 281] width 20 height 18
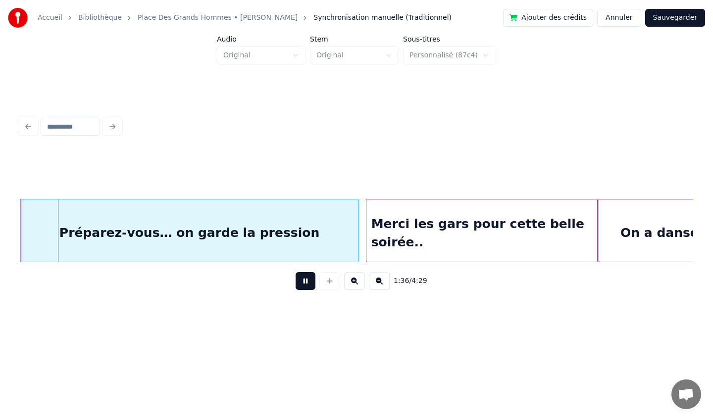
click at [305, 279] on button at bounding box center [305, 281] width 20 height 18
click at [365, 231] on div at bounding box center [364, 230] width 3 height 62
click at [302, 278] on button at bounding box center [305, 281] width 20 height 18
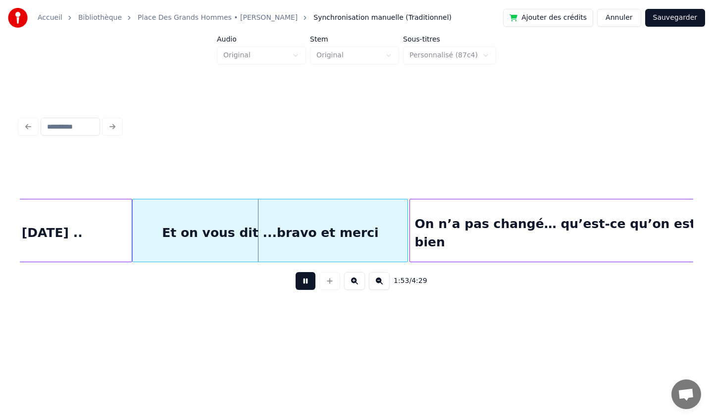
scroll to position [0, 8247]
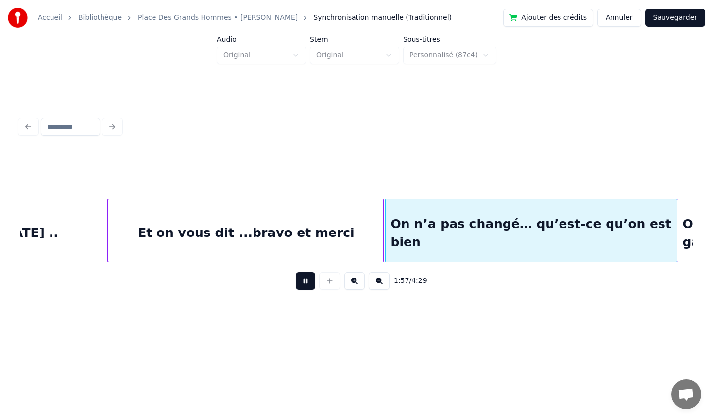
click at [303, 285] on button at bounding box center [305, 281] width 20 height 18
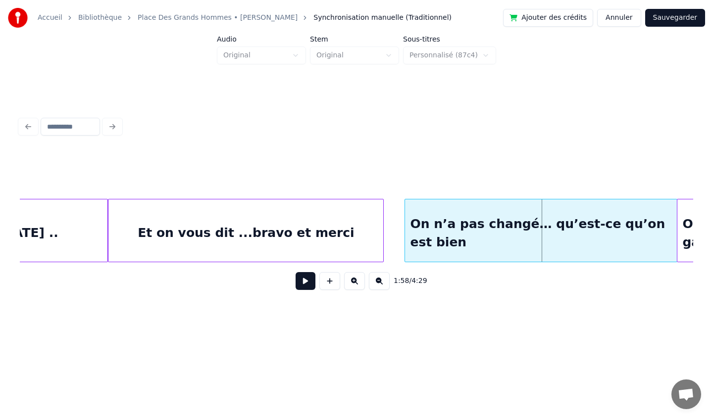
click at [405, 231] on div at bounding box center [406, 230] width 3 height 62
click at [403, 235] on div at bounding box center [402, 230] width 3 height 62
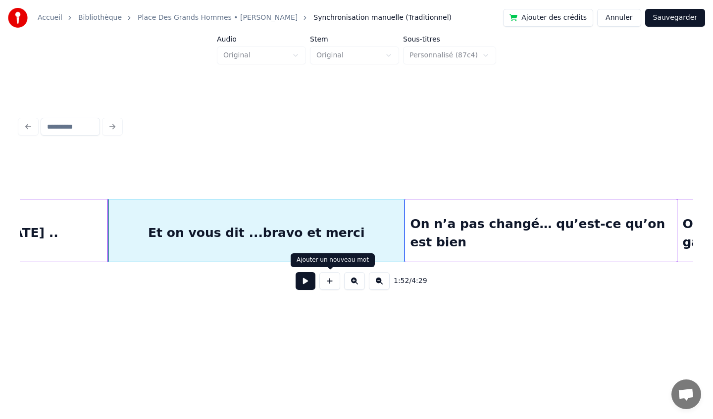
click at [309, 284] on button at bounding box center [305, 281] width 20 height 18
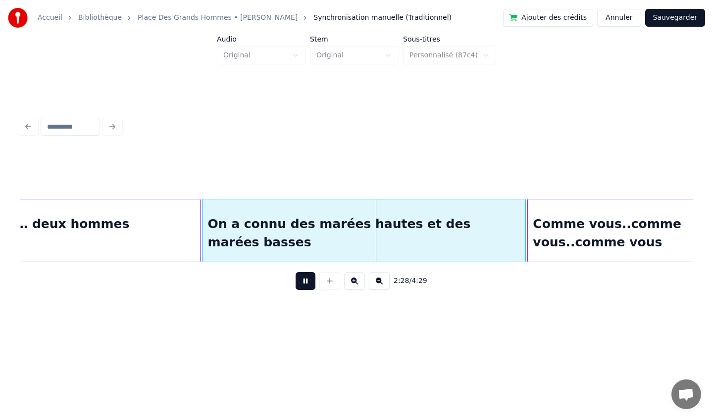
scroll to position [0, 10690]
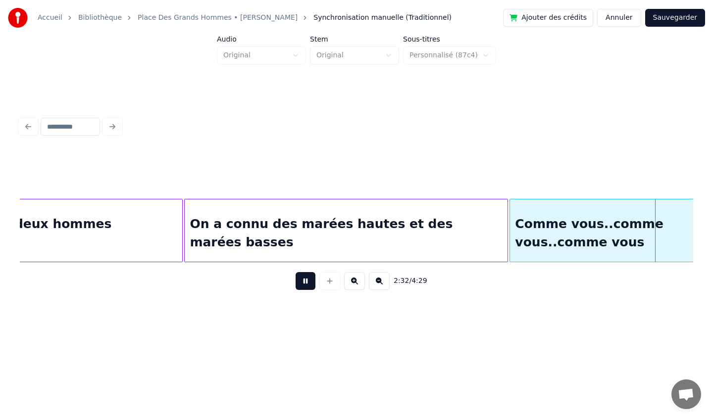
click at [303, 284] on button at bounding box center [305, 281] width 20 height 18
click at [426, 239] on div "On a connu des marées hautes et des marées basses" at bounding box center [346, 232] width 323 height 67
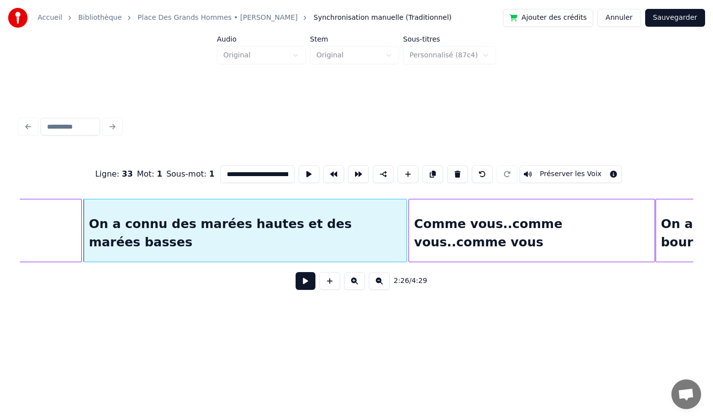
scroll to position [0, 10793]
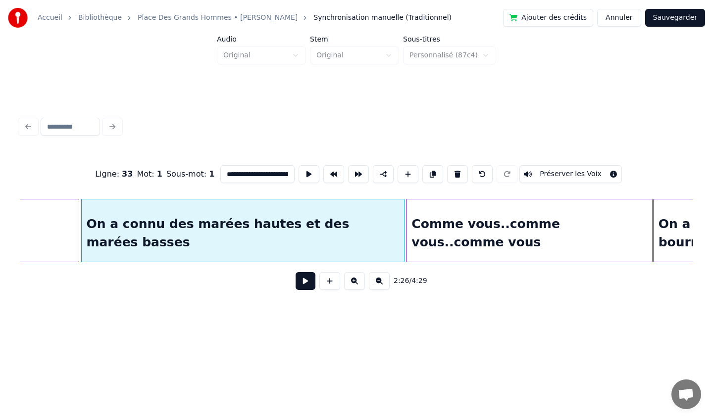
click at [275, 174] on input "**********" at bounding box center [257, 174] width 74 height 18
click at [473, 216] on div "Comme vous..comme vous..comme vous" at bounding box center [528, 232] width 245 height 67
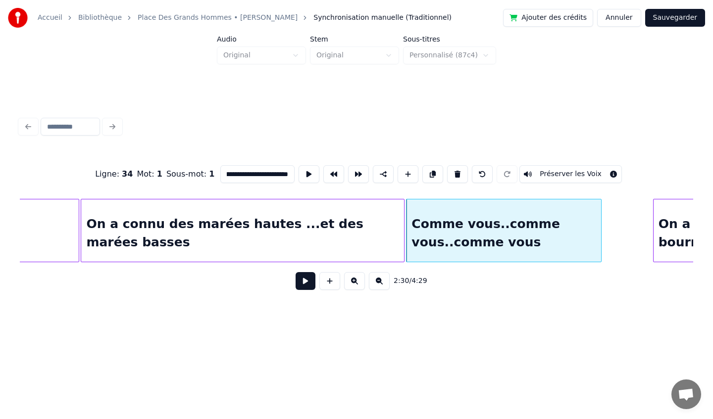
click at [599, 243] on div at bounding box center [599, 230] width 3 height 62
type input "**********"
click at [305, 283] on button at bounding box center [305, 281] width 20 height 18
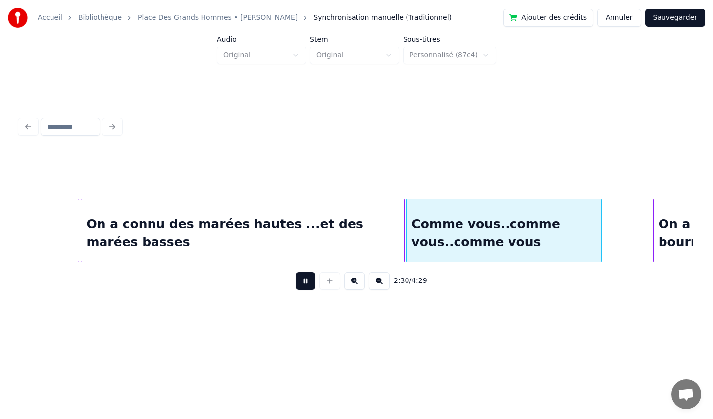
click at [252, 236] on div "On a connu des marées hautes ...et des marées basses" at bounding box center [242, 232] width 323 height 67
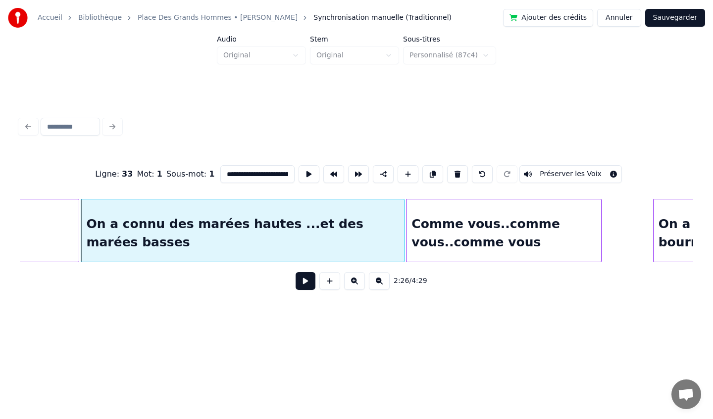
click at [300, 282] on button at bounding box center [305, 281] width 20 height 18
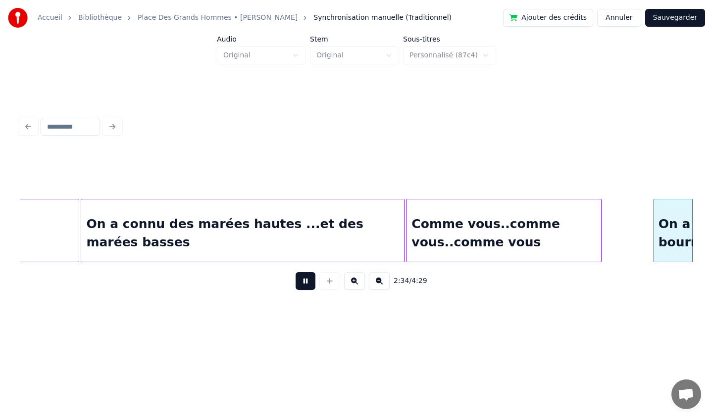
scroll to position [0, 11467]
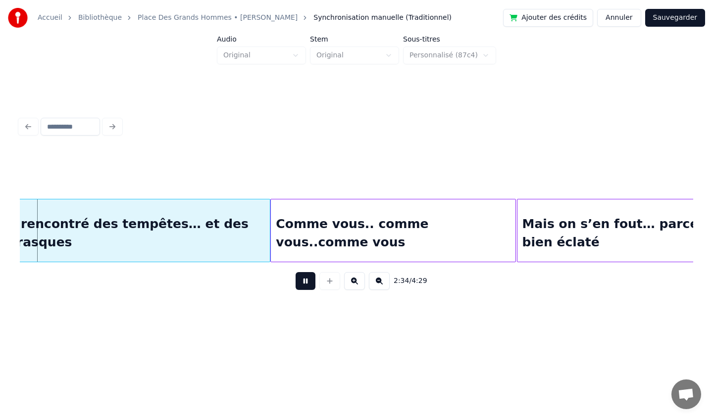
click at [302, 285] on button at bounding box center [305, 281] width 20 height 18
click at [309, 278] on button at bounding box center [305, 281] width 20 height 18
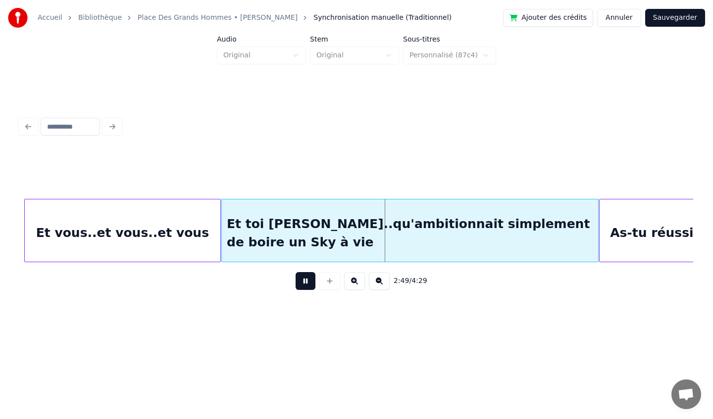
scroll to position [0, 12248]
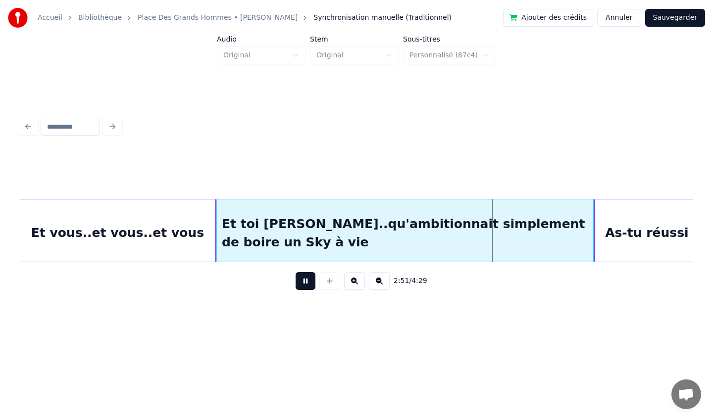
click at [308, 280] on button at bounding box center [305, 281] width 20 height 18
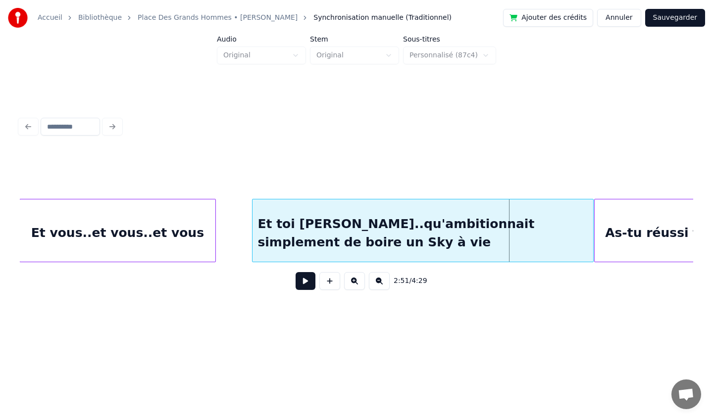
click at [253, 231] on div at bounding box center [253, 230] width 3 height 62
click at [250, 237] on div at bounding box center [248, 230] width 3 height 62
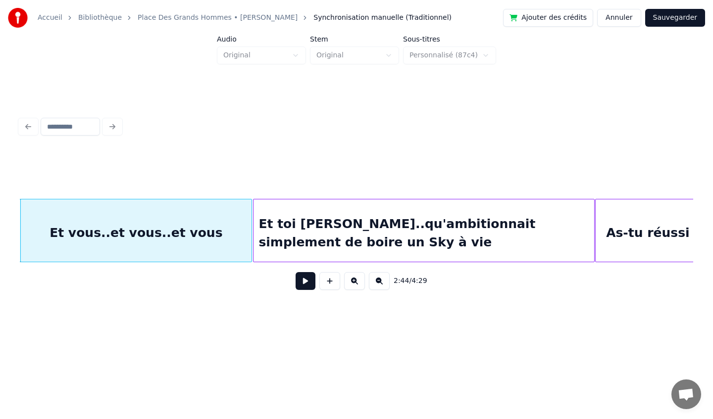
click at [305, 286] on button at bounding box center [305, 281] width 20 height 18
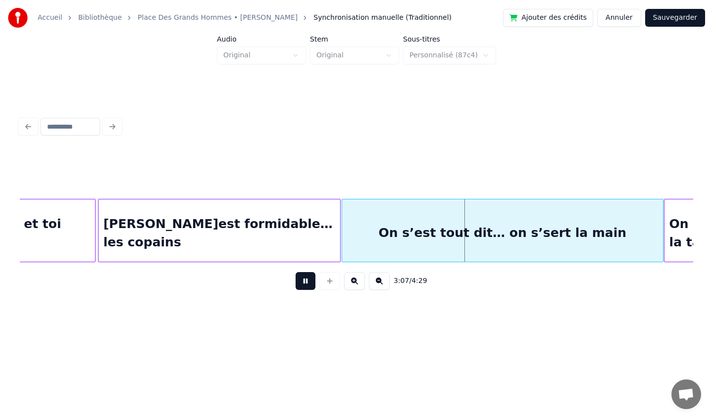
scroll to position [0, 13511]
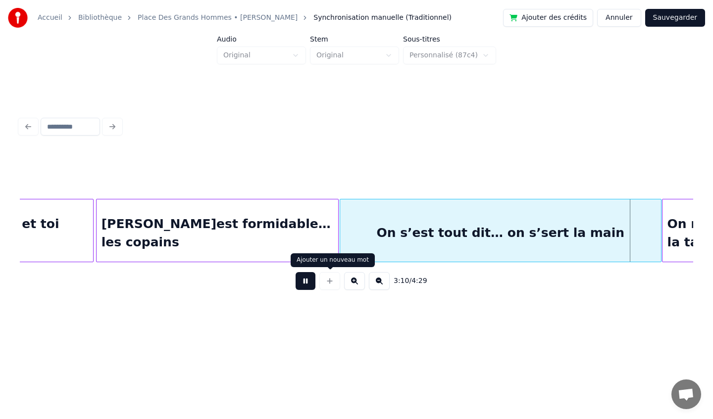
click at [302, 284] on button at bounding box center [305, 281] width 20 height 18
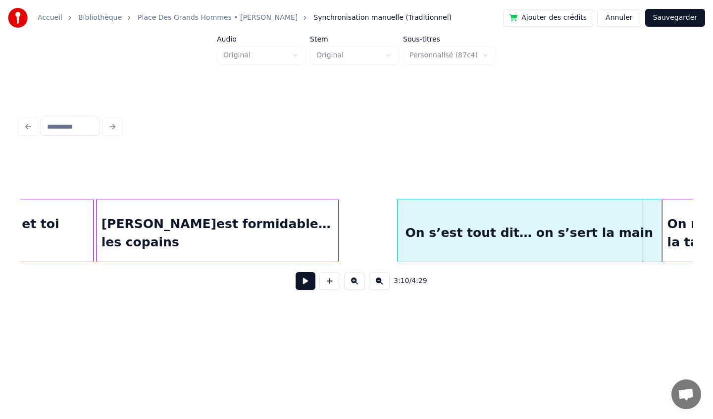
click at [399, 236] on div at bounding box center [398, 230] width 3 height 62
click at [382, 238] on div at bounding box center [381, 230] width 3 height 62
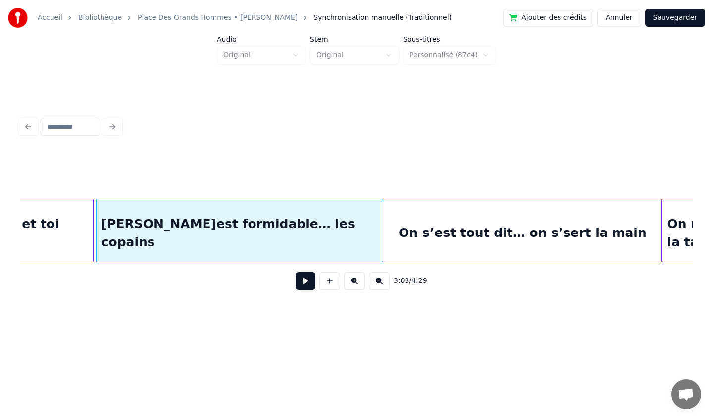
click at [386, 235] on div at bounding box center [385, 230] width 3 height 62
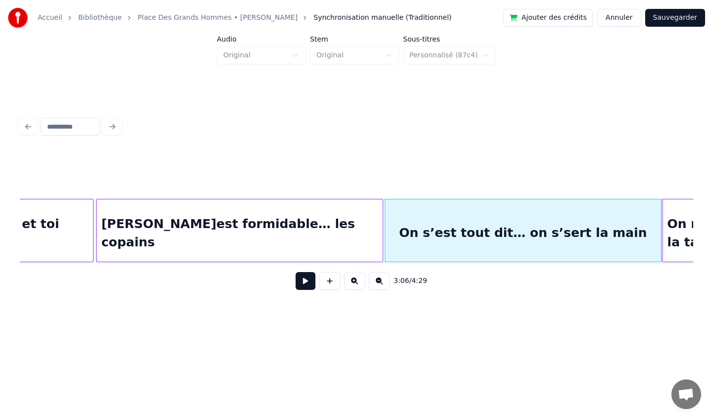
click at [301, 282] on button at bounding box center [305, 281] width 20 height 18
click at [235, 231] on div "[PERSON_NAME]est formidable… les copains" at bounding box center [239, 232] width 287 height 67
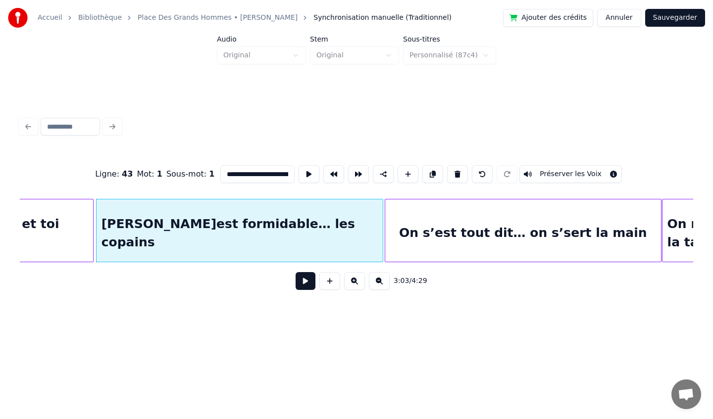
click at [305, 283] on button at bounding box center [305, 281] width 20 height 18
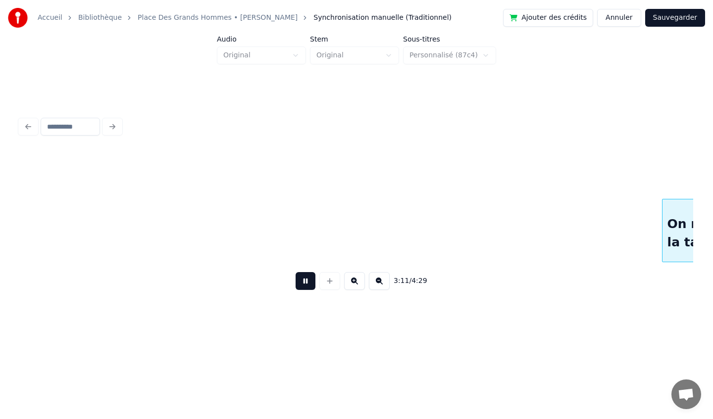
scroll to position [0, 14184]
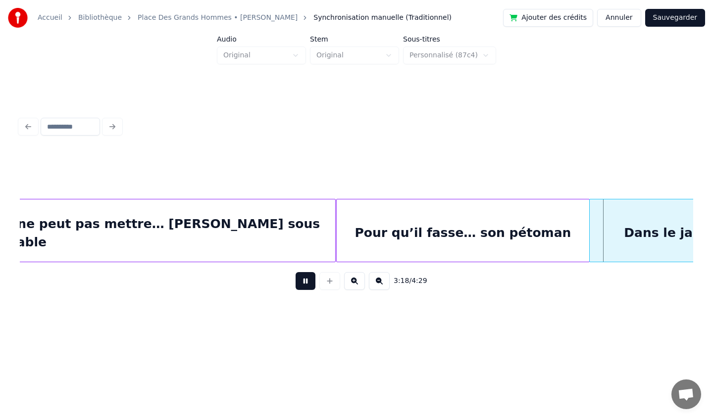
click at [304, 279] on button at bounding box center [305, 281] width 20 height 18
click at [313, 235] on div at bounding box center [312, 230] width 3 height 62
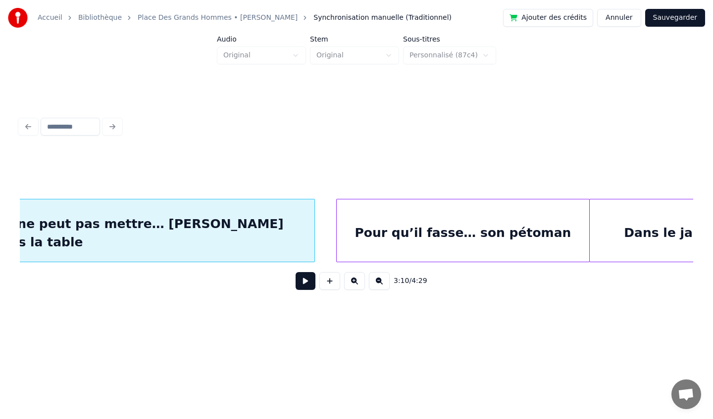
scroll to position [0, 14152]
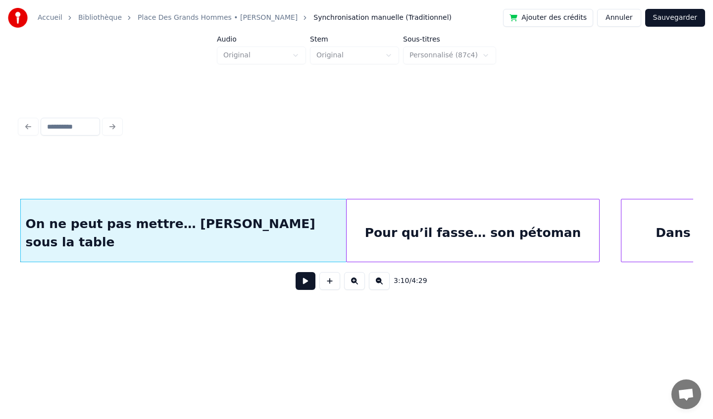
click at [387, 243] on div "Pour qu’il fasse… son pétoman" at bounding box center [472, 232] width 252 height 67
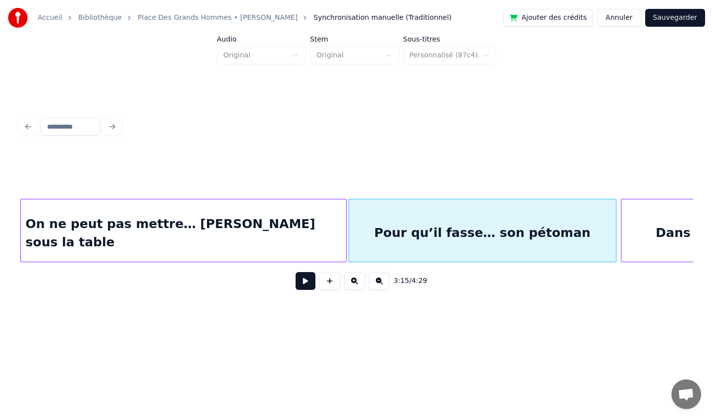
click at [615, 232] on div at bounding box center [614, 230] width 3 height 62
click at [617, 232] on div at bounding box center [618, 230] width 3 height 62
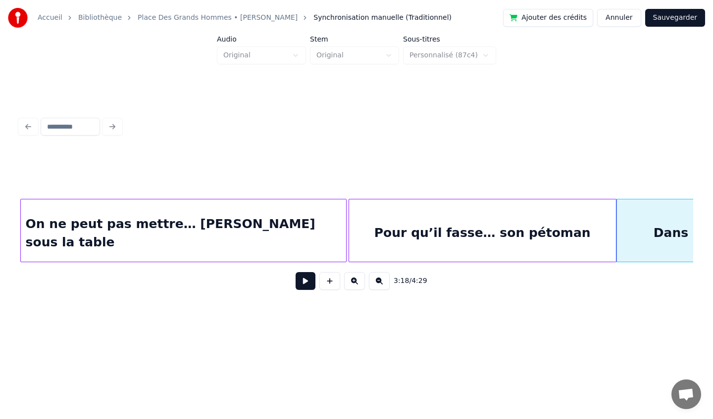
click at [298, 280] on button at bounding box center [305, 281] width 20 height 18
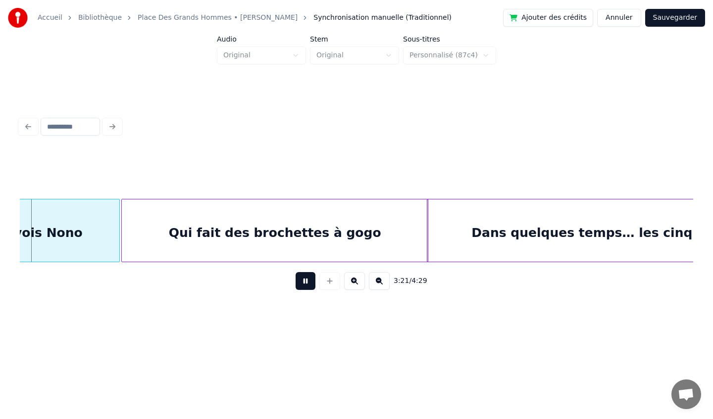
scroll to position [0, 14923]
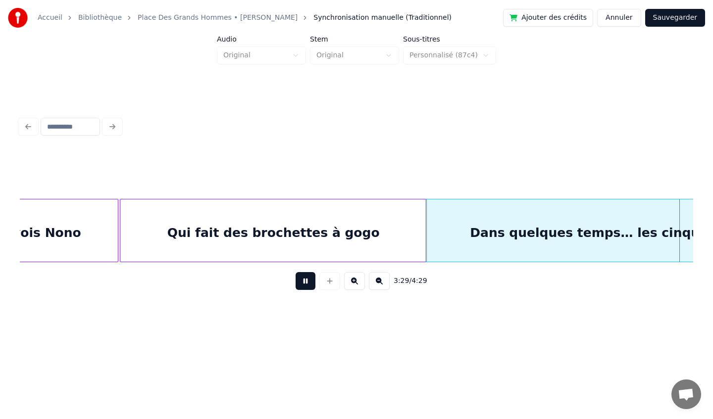
click at [306, 281] on button at bounding box center [305, 281] width 20 height 18
click at [426, 236] on div at bounding box center [427, 230] width 3 height 62
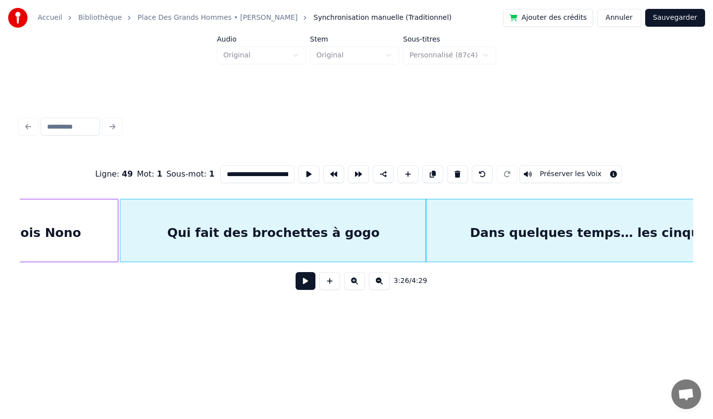
click at [411, 231] on div "Qui fait des brochettes à gogo" at bounding box center [273, 232] width 306 height 67
type input "**********"
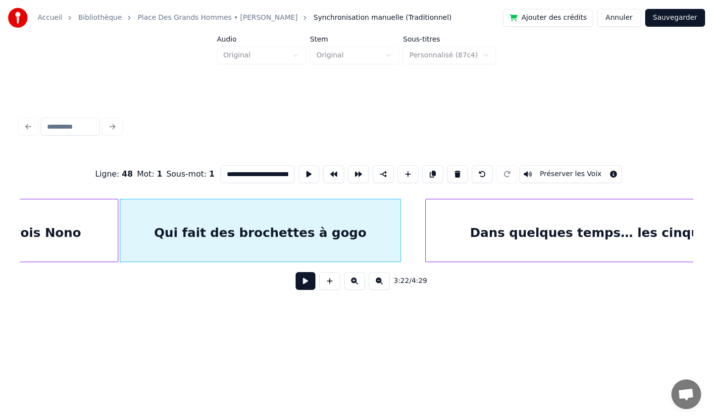
click at [398, 247] on div at bounding box center [398, 230] width 3 height 62
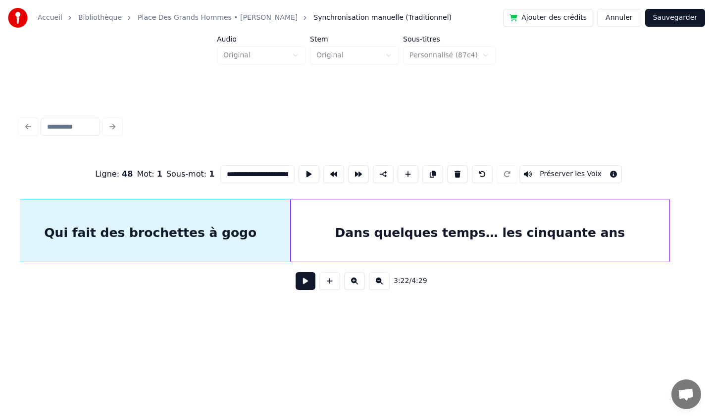
click at [458, 246] on div "Dans quelques temps… les cinquante ans" at bounding box center [479, 232] width 379 height 67
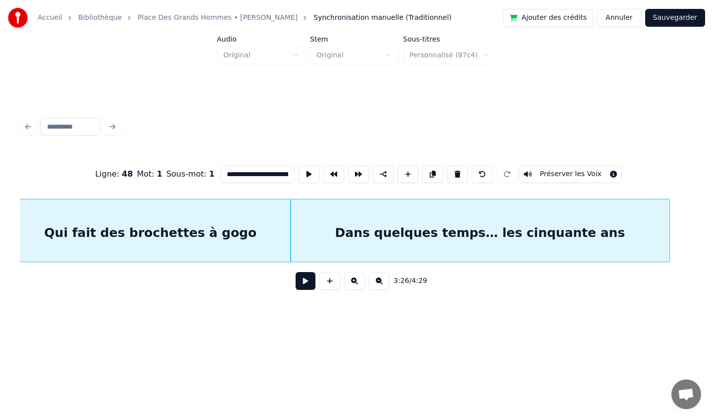
click at [302, 288] on button at bounding box center [305, 281] width 20 height 18
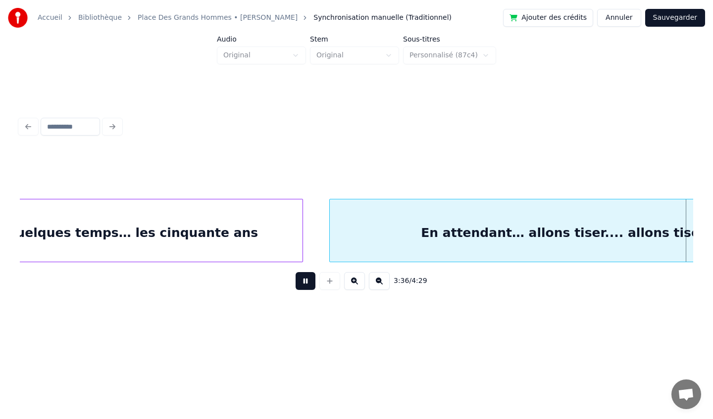
scroll to position [0, 16072]
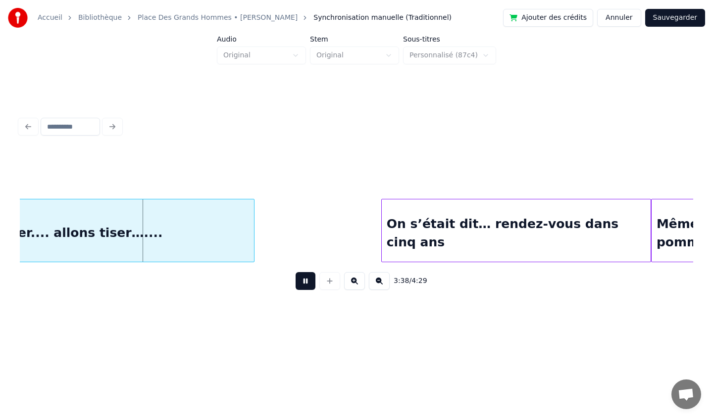
click at [304, 284] on button at bounding box center [305, 281] width 20 height 18
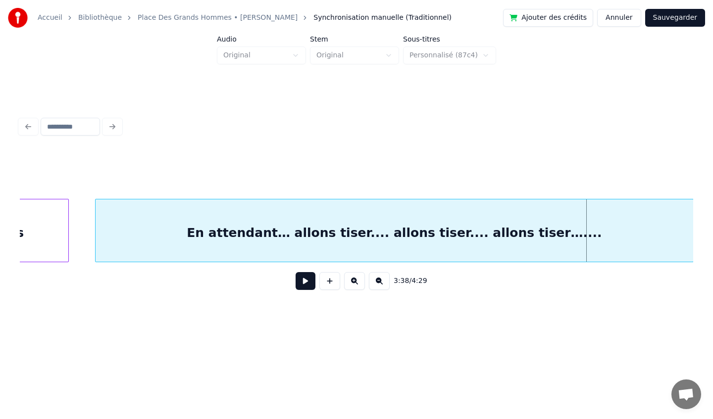
scroll to position [0, 15632]
click at [230, 234] on div "En attendant… allons tiser.... allons tiser.... allons tiser…...." at bounding box center [396, 232] width 598 height 67
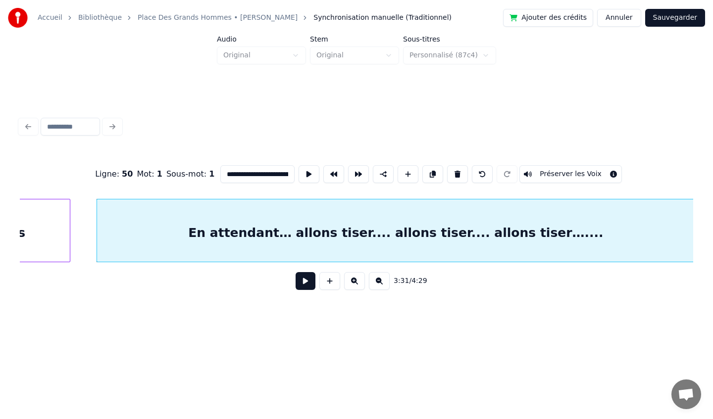
click at [230, 234] on div "En attendant… allons tiser.... allons tiser.... allons tiser…...." at bounding box center [396, 232] width 598 height 67
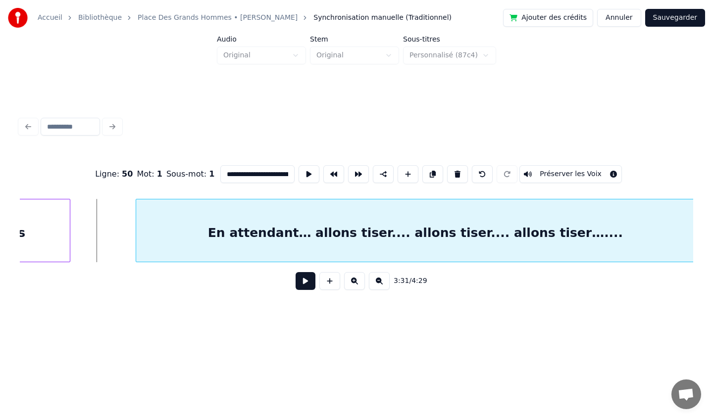
click at [136, 237] on div at bounding box center [137, 230] width 3 height 62
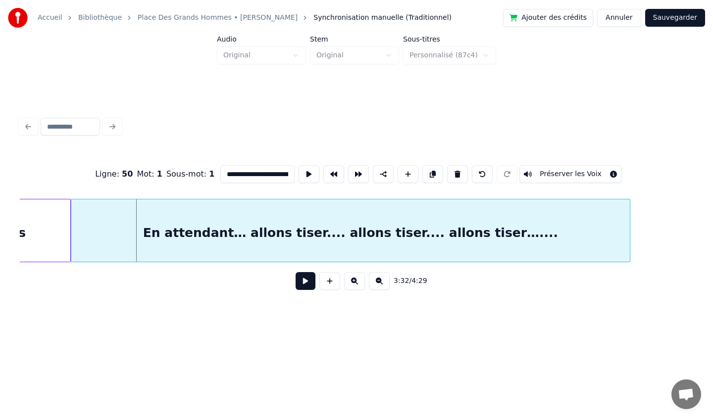
click at [134, 242] on div "En attendant… allons tiser.... allons tiser.... allons tiser…...." at bounding box center [350, 232] width 559 height 67
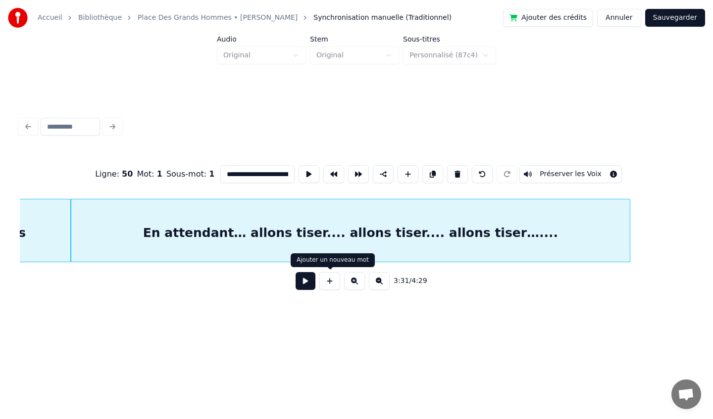
click at [305, 284] on button at bounding box center [305, 281] width 20 height 18
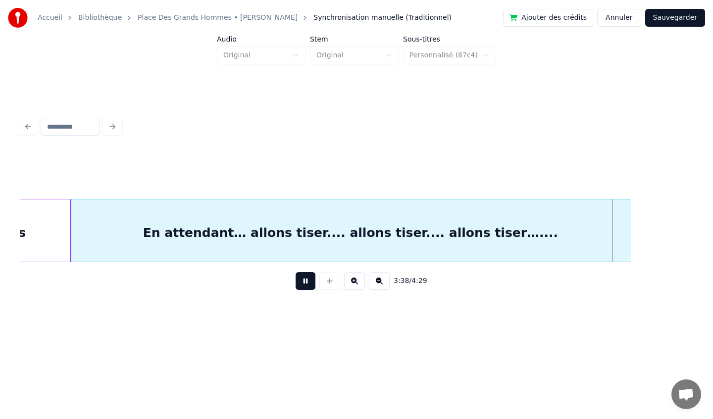
click at [238, 230] on div "En attendant… allons tiser.... allons tiser.... allons tiser…...." at bounding box center [350, 232] width 559 height 67
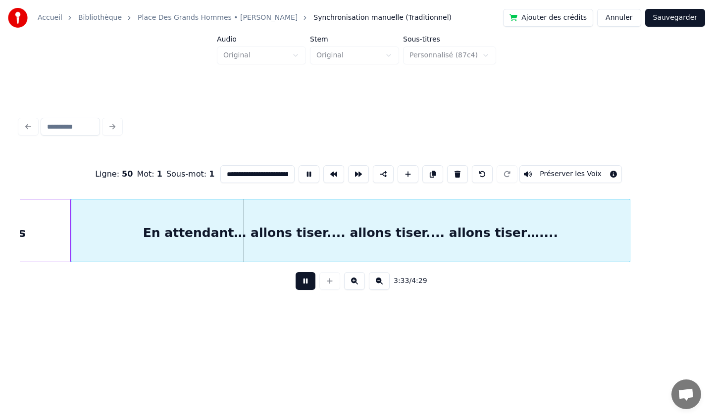
click at [310, 288] on button at bounding box center [305, 281] width 20 height 18
click at [307, 284] on button at bounding box center [305, 281] width 20 height 18
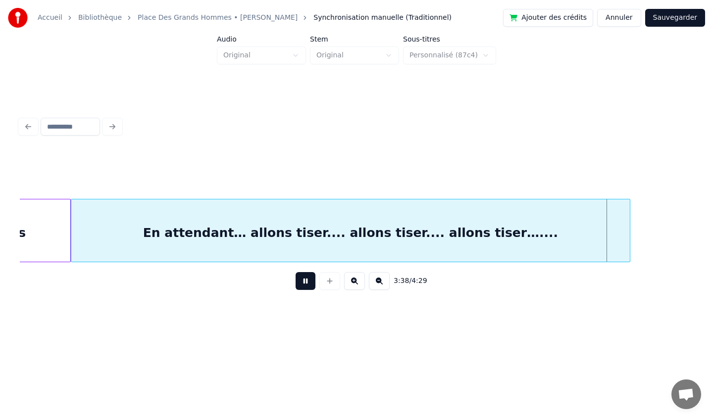
click at [307, 281] on button at bounding box center [305, 281] width 20 height 18
click at [281, 239] on div "En attendant… allons tiser.... allons tiser.... allons tiser…...." at bounding box center [350, 232] width 559 height 67
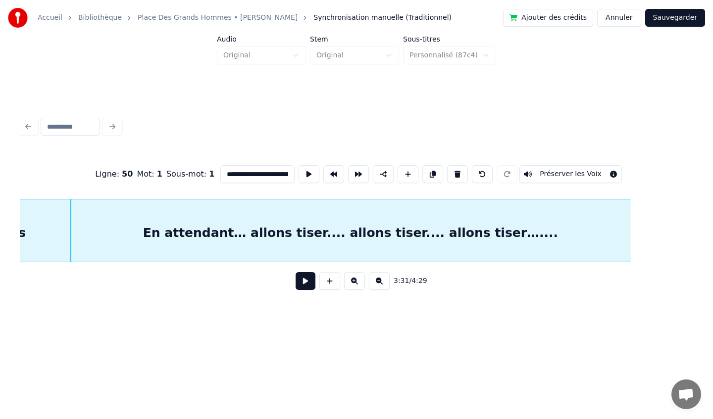
click at [271, 174] on input "**********" at bounding box center [257, 174] width 74 height 18
click at [112, 238] on div "En attendant… allons tiser.. .. allons tiser.. .. allons tiser…. ..." at bounding box center [350, 232] width 559 height 67
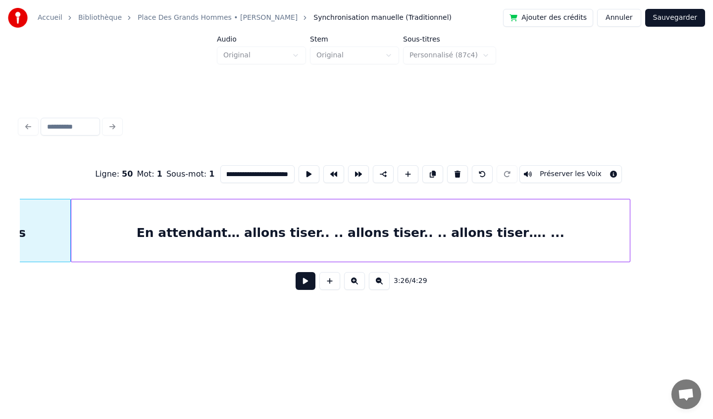
scroll to position [0, 71]
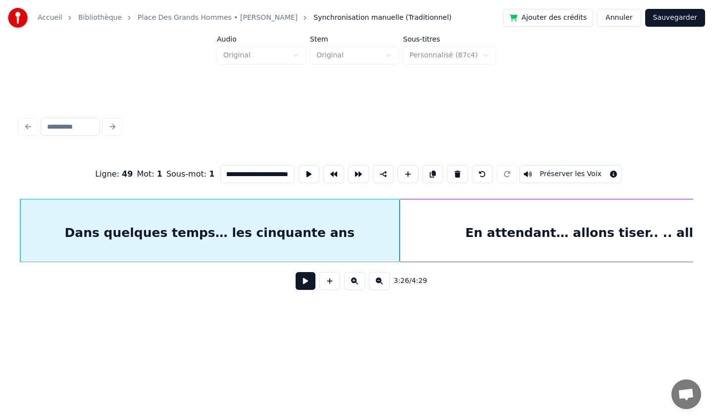
type input "**********"
click at [299, 283] on button at bounding box center [305, 281] width 20 height 18
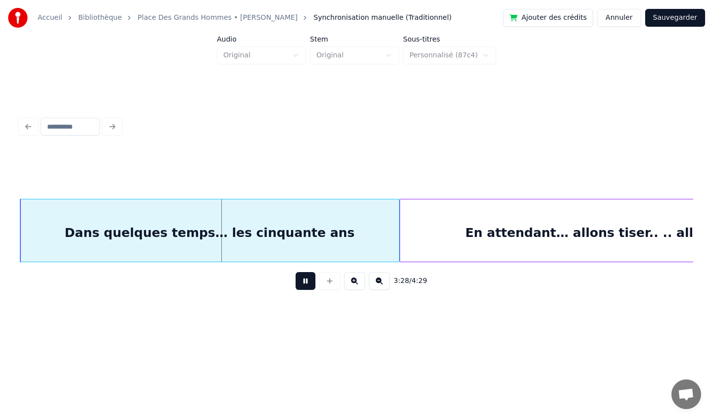
click at [492, 144] on div "3:28 / 4:29" at bounding box center [356, 206] width 681 height 196
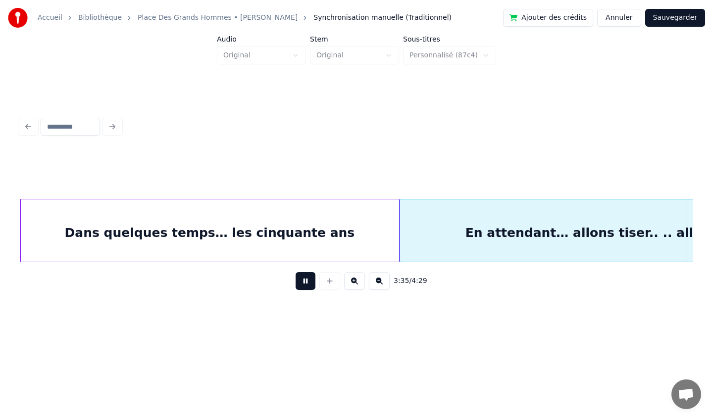
scroll to position [0, 15977]
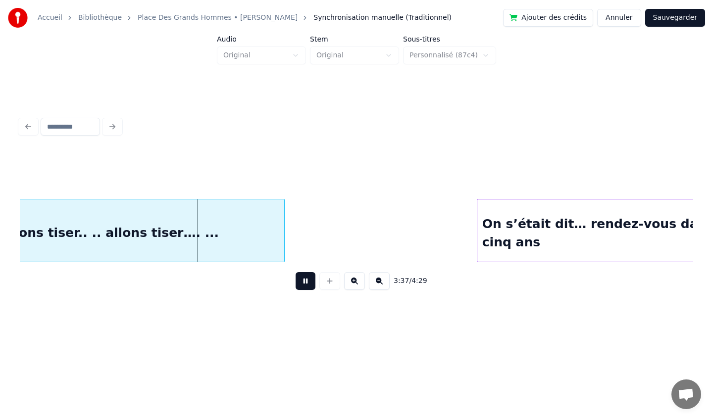
click at [303, 281] on button at bounding box center [305, 281] width 20 height 18
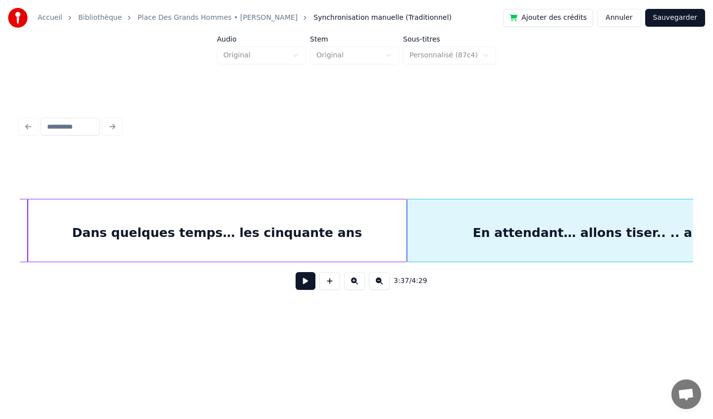
scroll to position [0, 15274]
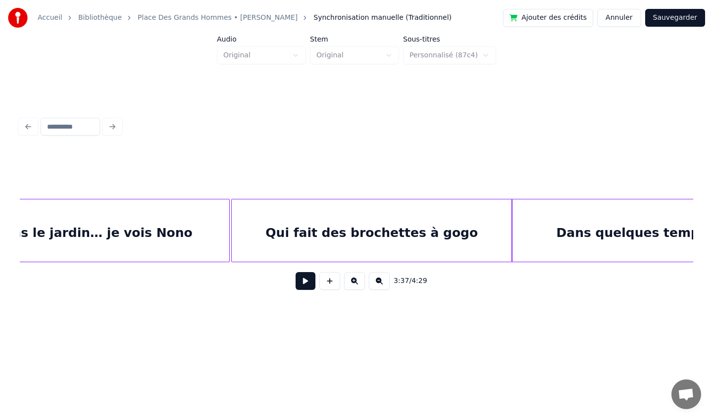
click at [157, 235] on div "Dans le jardin… je vois Nono" at bounding box center [93, 232] width 272 height 67
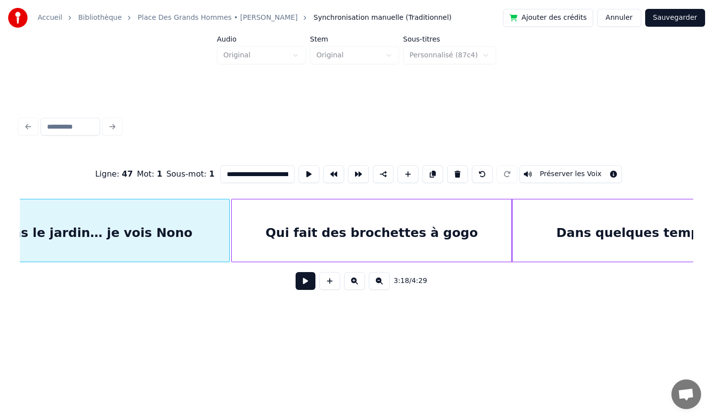
type input "**********"
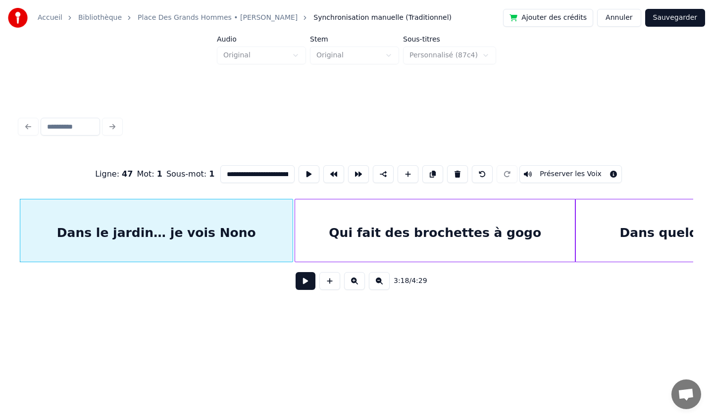
click at [307, 285] on button at bounding box center [305, 281] width 20 height 18
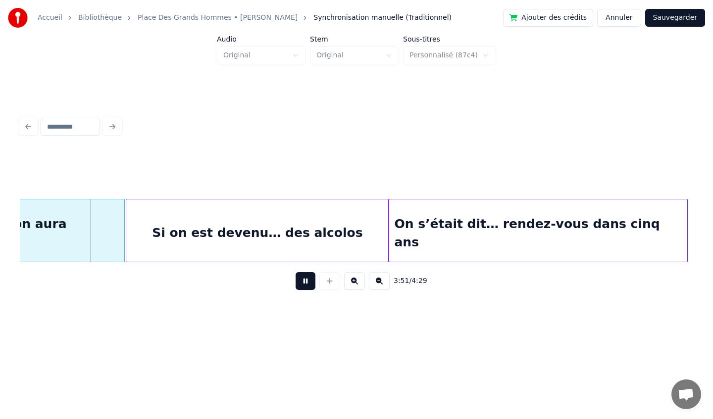
scroll to position [0, 17149]
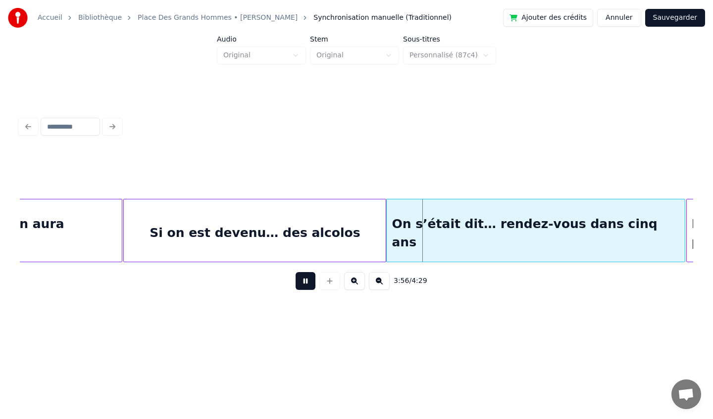
click at [305, 282] on button at bounding box center [305, 281] width 20 height 18
click at [524, 217] on div "On s’était dit… rendez-vous dans cinq ans" at bounding box center [534, 232] width 297 height 67
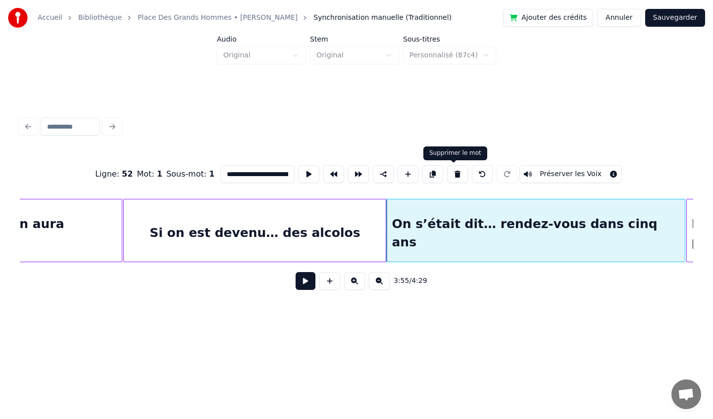
click at [456, 176] on button at bounding box center [457, 174] width 21 height 18
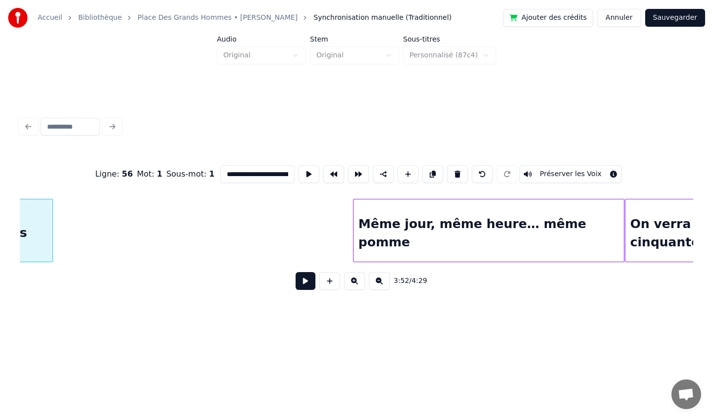
scroll to position [0, 17498]
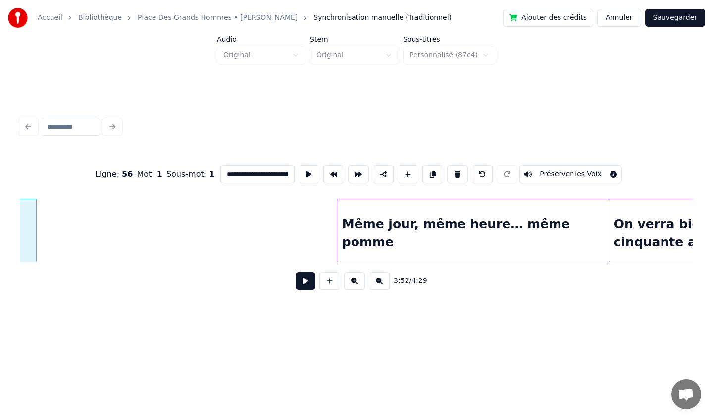
click at [497, 229] on div "Même jour, même heure… même pomme" at bounding box center [472, 232] width 271 height 67
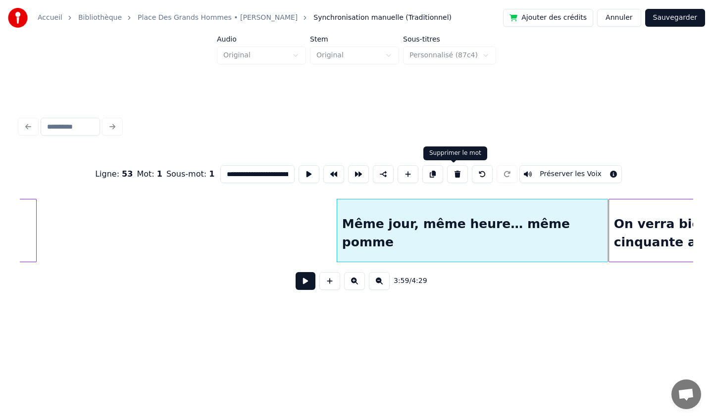
click at [457, 178] on button at bounding box center [457, 174] width 21 height 18
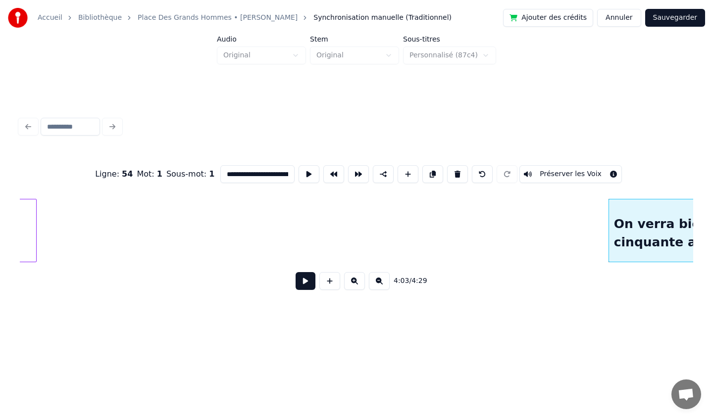
click at [456, 176] on button at bounding box center [457, 174] width 21 height 18
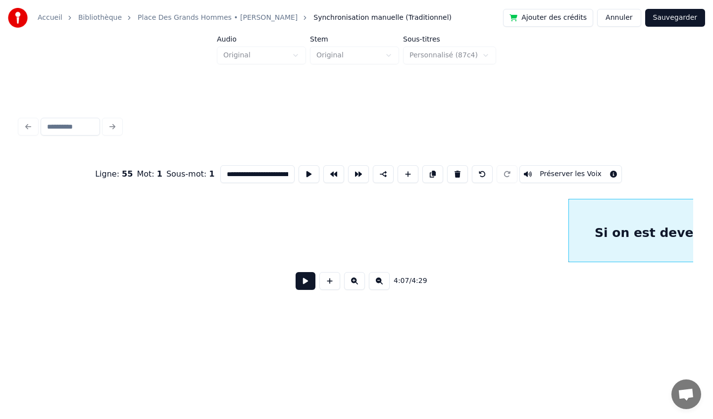
scroll to position [0, 17822]
click at [629, 216] on div "Si on est devenu… des alcolos" at bounding box center [692, 232] width 262 height 67
click at [453, 176] on button at bounding box center [457, 174] width 21 height 18
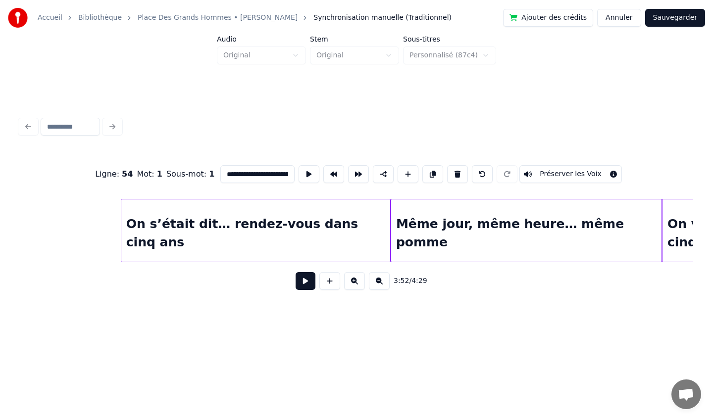
scroll to position [0, 16329]
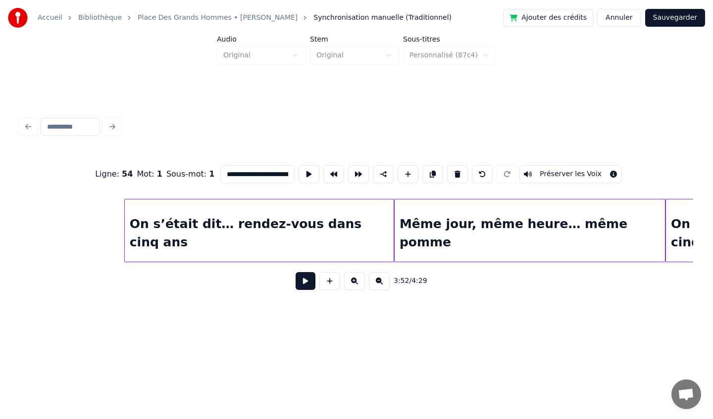
click at [384, 235] on div "On s’était dit… rendez-vous dans cinq ans" at bounding box center [259, 232] width 269 height 67
type input "**********"
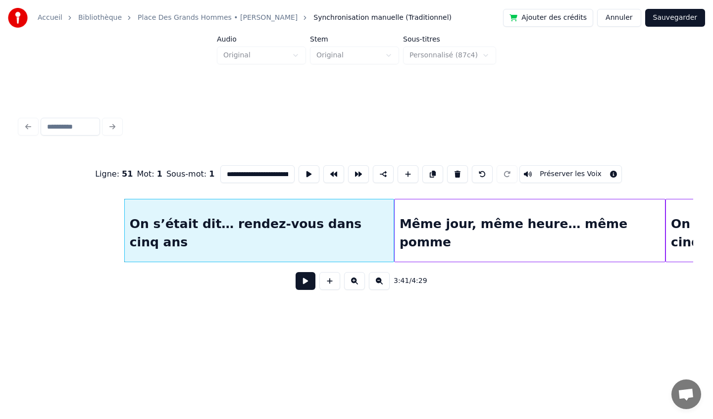
click at [384, 235] on div "On s’était dit… rendez-vous dans cinq ans" at bounding box center [259, 232] width 269 height 67
drag, startPoint x: 221, startPoint y: 176, endPoint x: 330, endPoint y: 179, distance: 108.9
click at [330, 179] on div "**********" at bounding box center [356, 173] width 673 height 49
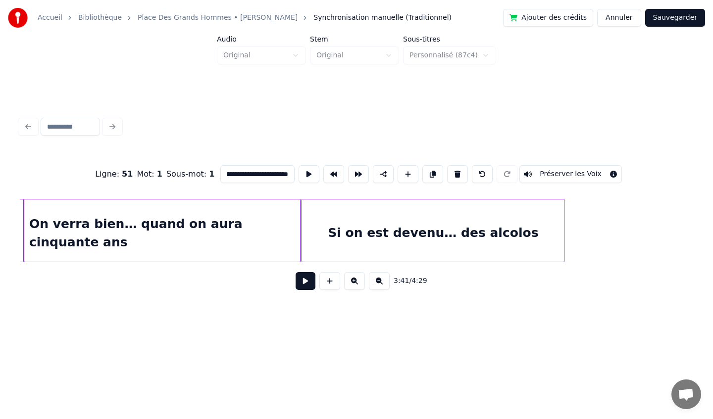
scroll to position [0, 0]
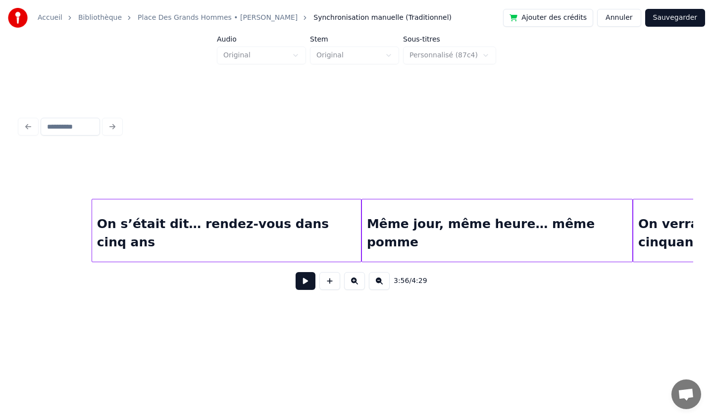
scroll to position [0, 16360]
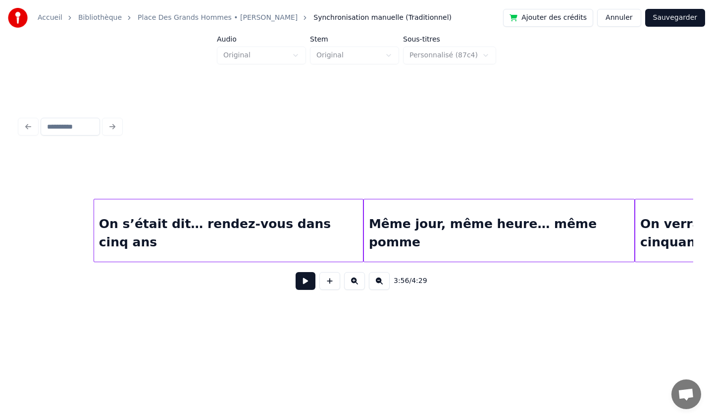
click at [273, 243] on div "On s’était dit… rendez-vous dans cinq ans" at bounding box center [228, 232] width 269 height 67
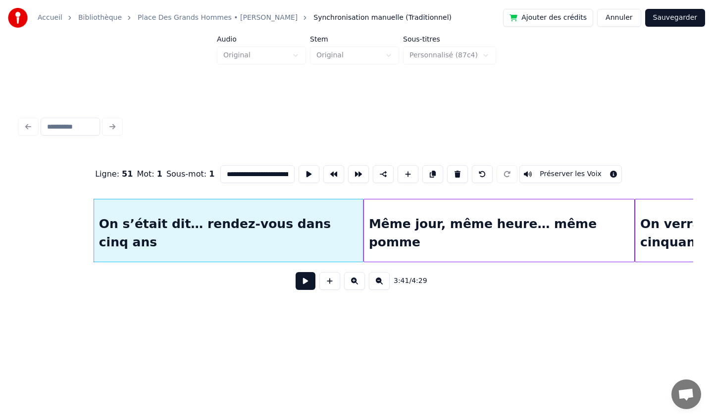
scroll to position [0, 72]
drag, startPoint x: 219, startPoint y: 174, endPoint x: 327, endPoint y: 170, distance: 107.4
click at [327, 170] on div "**********" at bounding box center [356, 173] width 673 height 49
click at [511, 294] on div "3:41 / 4:29" at bounding box center [356, 281] width 673 height 38
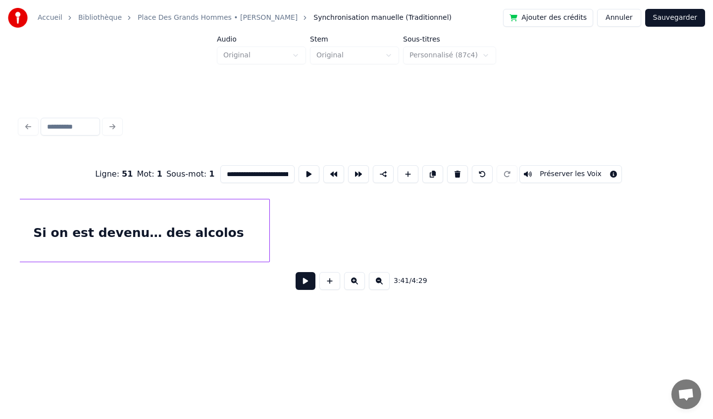
scroll to position [0, 17271]
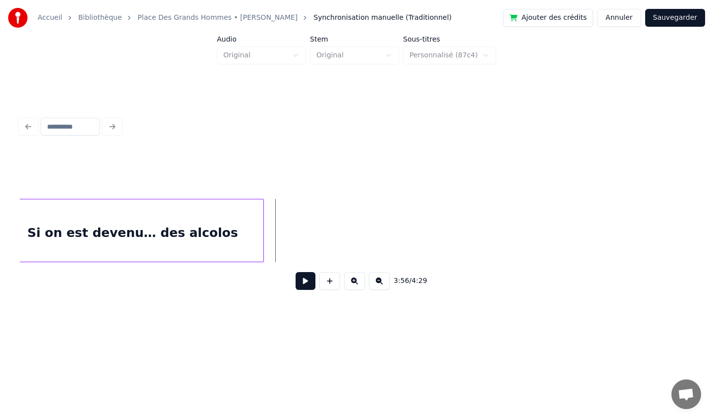
click at [254, 216] on div "Si on est devenu… des alcolos" at bounding box center [132, 232] width 262 height 67
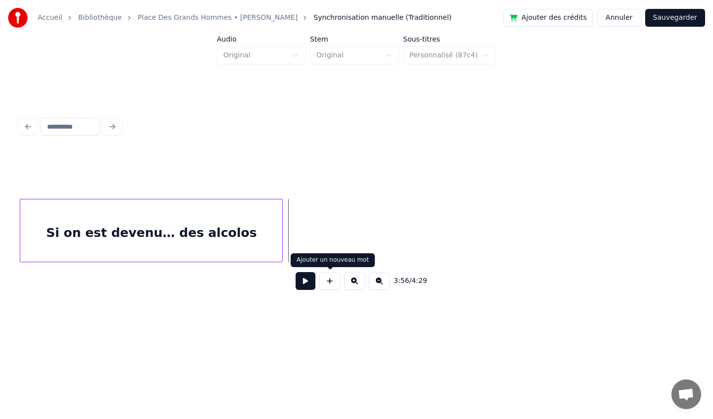
click at [335, 279] on button at bounding box center [329, 281] width 21 height 18
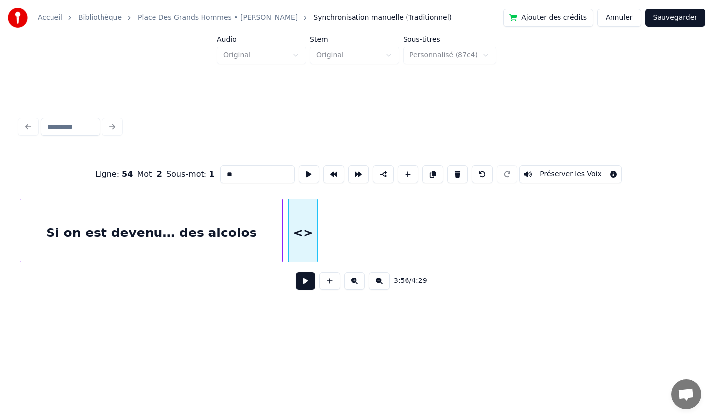
drag, startPoint x: 243, startPoint y: 176, endPoint x: 206, endPoint y: 180, distance: 36.9
click at [206, 180] on div "Ligne : 54 Mot : 2 Sous-mot : 1 ** Préserver les Voix" at bounding box center [356, 173] width 673 height 49
paste input "**********"
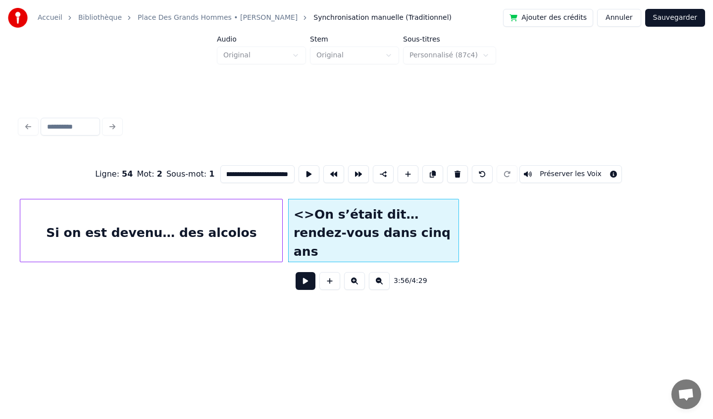
click at [457, 240] on div at bounding box center [456, 230] width 3 height 62
click at [241, 174] on input "**********" at bounding box center [257, 174] width 74 height 18
click at [231, 178] on input "**********" at bounding box center [257, 174] width 74 height 18
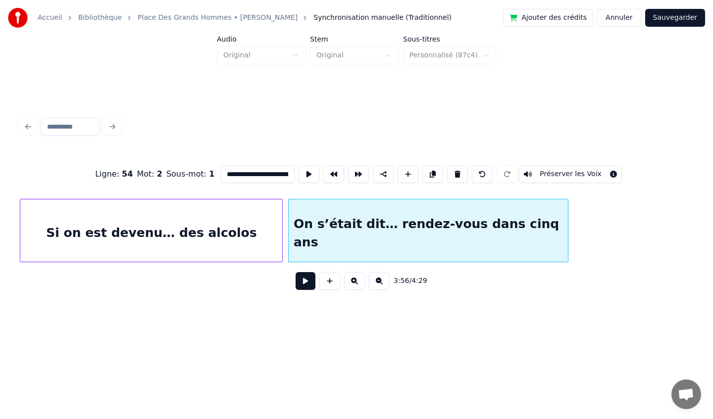
click at [565, 233] on div at bounding box center [566, 230] width 3 height 62
click at [483, 211] on div "On s’était dit… rendez-vous dans cinq ans" at bounding box center [428, 232] width 279 height 67
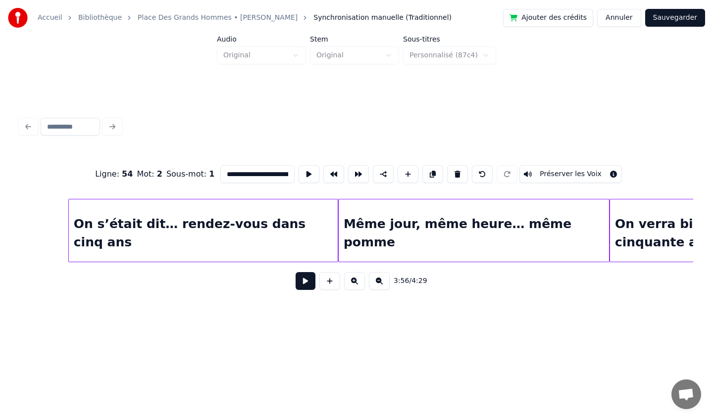
scroll to position [0, 16367]
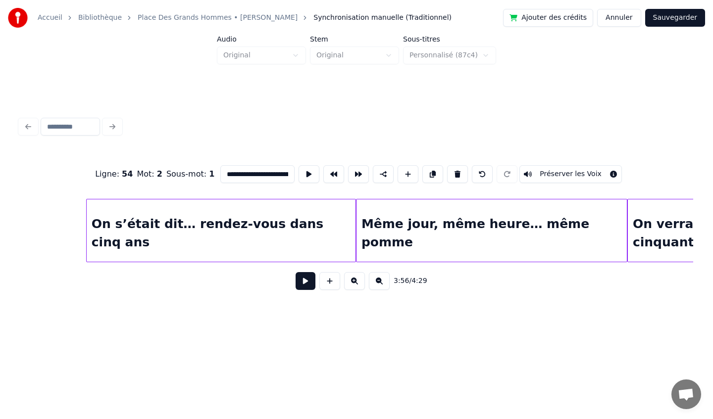
click at [414, 223] on div "Même jour, même heure… même pomme" at bounding box center [491, 232] width 271 height 67
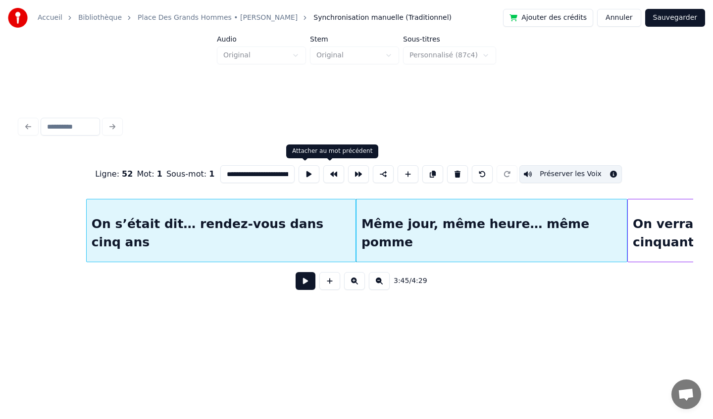
scroll to position [0, 68]
drag, startPoint x: 221, startPoint y: 173, endPoint x: 341, endPoint y: 172, distance: 119.8
click at [341, 172] on div "**********" at bounding box center [356, 173] width 673 height 49
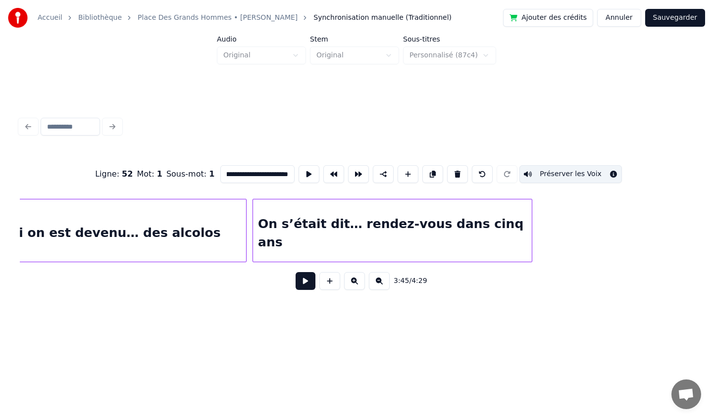
scroll to position [0, 17297]
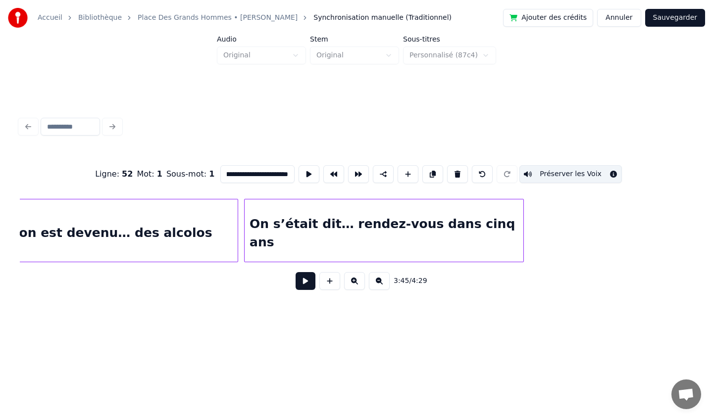
type input "**********"
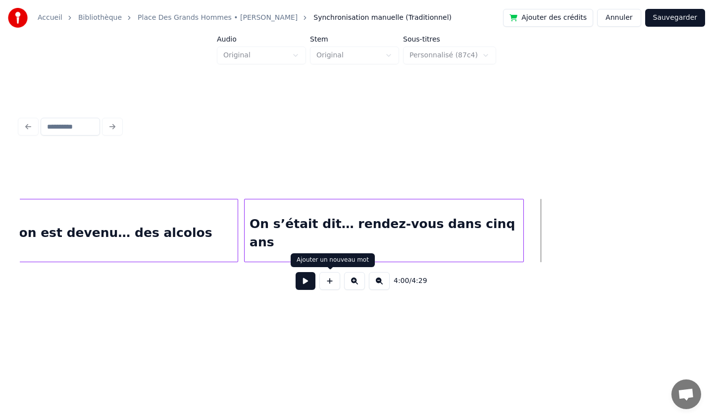
click at [330, 280] on button at bounding box center [329, 281] width 21 height 18
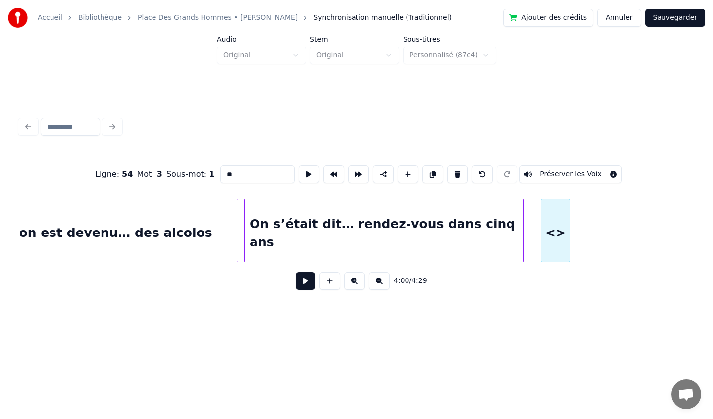
drag, startPoint x: 262, startPoint y: 178, endPoint x: 188, endPoint y: 182, distance: 74.4
click at [189, 179] on div "Ligne : 54 Mot : 3 Sous-mot : 1 ** Préserver les Voix" at bounding box center [356, 173] width 673 height 49
paste input "**********"
click at [564, 234] on div "<>Même jour, même heure… même pomme" at bounding box center [555, 232] width 29 height 67
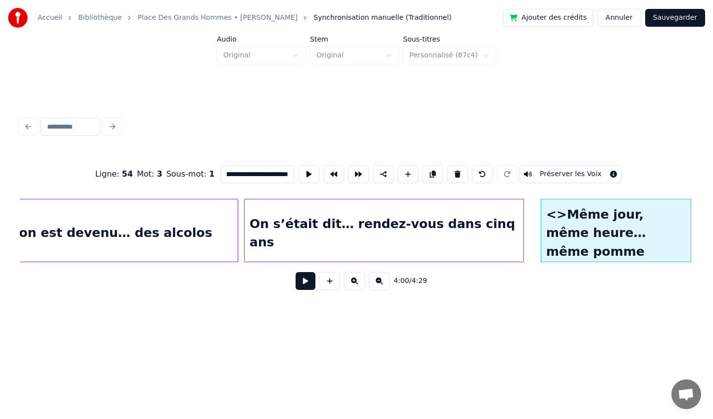
click at [687, 227] on div at bounding box center [688, 230] width 3 height 62
click at [231, 173] on input "**********" at bounding box center [257, 174] width 74 height 18
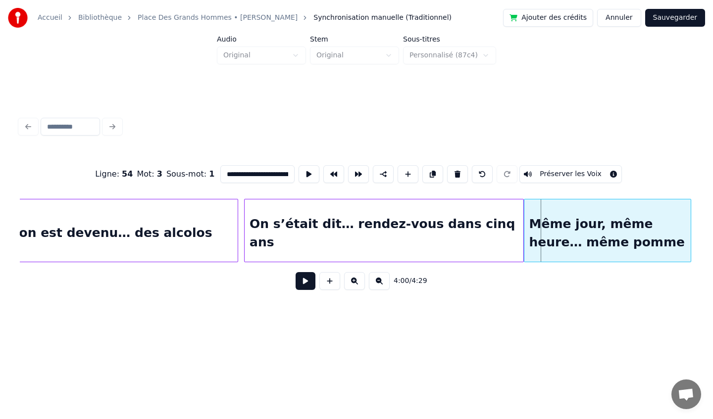
click at [526, 236] on div at bounding box center [525, 230] width 3 height 62
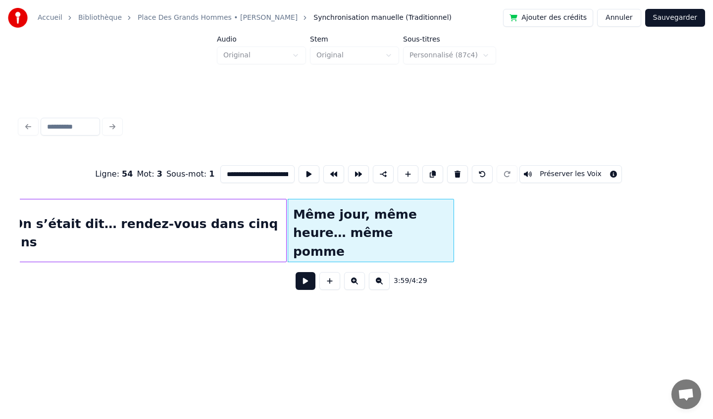
scroll to position [0, 17536]
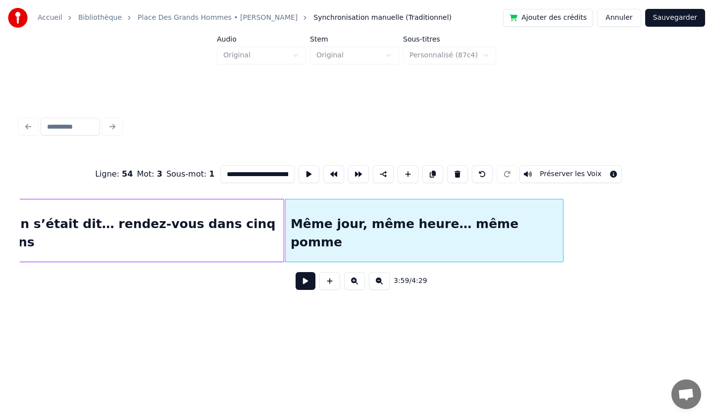
click at [562, 240] on div at bounding box center [561, 230] width 3 height 62
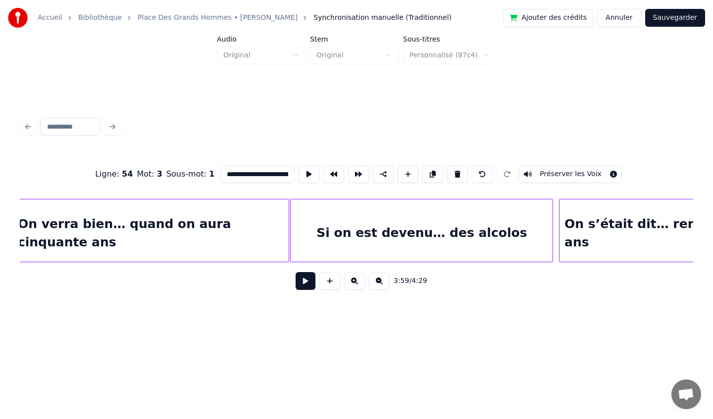
click at [179, 226] on div "On verra bien… quand on aura cinquante ans" at bounding box center [151, 232] width 276 height 67
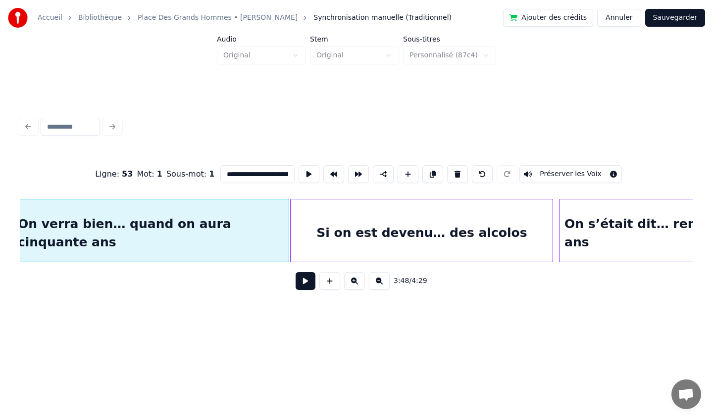
scroll to position [0, 16975]
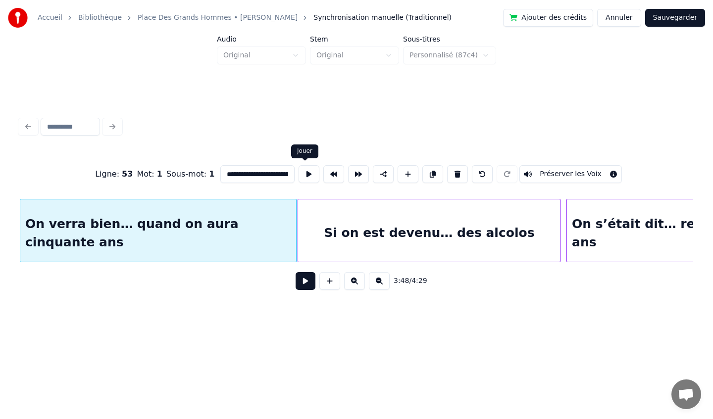
drag, startPoint x: 225, startPoint y: 173, endPoint x: 315, endPoint y: 170, distance: 89.6
click at [263, 178] on input "**********" at bounding box center [257, 174] width 74 height 18
drag, startPoint x: 223, startPoint y: 176, endPoint x: 320, endPoint y: 179, distance: 97.1
click at [320, 179] on div "**********" at bounding box center [356, 173] width 673 height 49
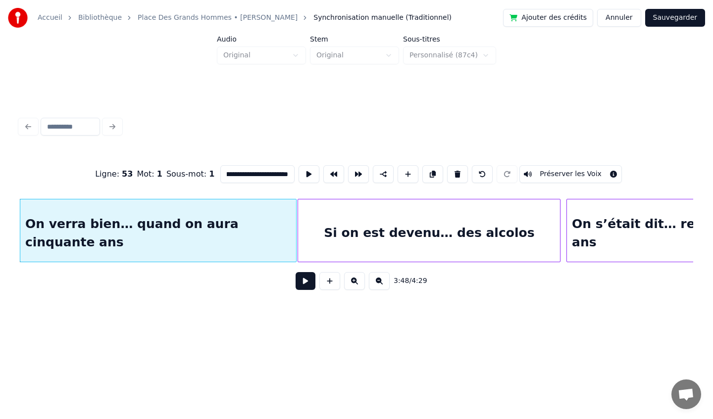
type input "**********"
click at [510, 287] on div "3:48 / 4:29" at bounding box center [356, 281] width 657 height 22
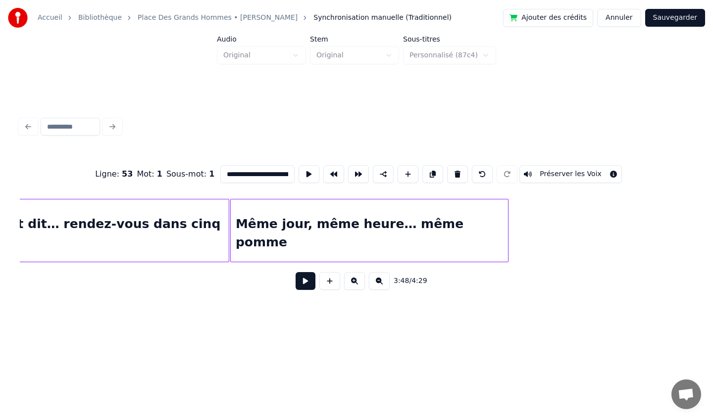
scroll to position [0, 17619]
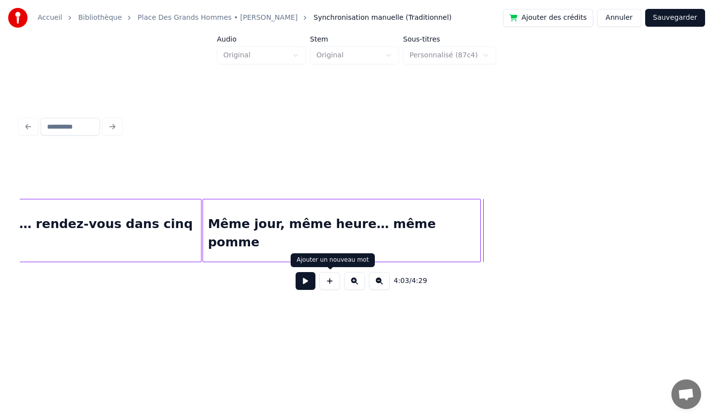
click at [332, 282] on button at bounding box center [329, 281] width 21 height 18
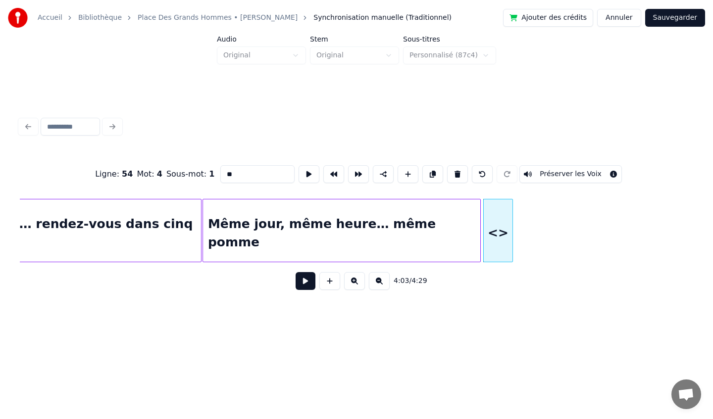
drag, startPoint x: 245, startPoint y: 171, endPoint x: 215, endPoint y: 173, distance: 30.7
click at [215, 172] on div "Ligne : 54 Mot : 4 Sous-mot : 1 ** Préserver les Voix" at bounding box center [356, 173] width 673 height 49
paste input "**********"
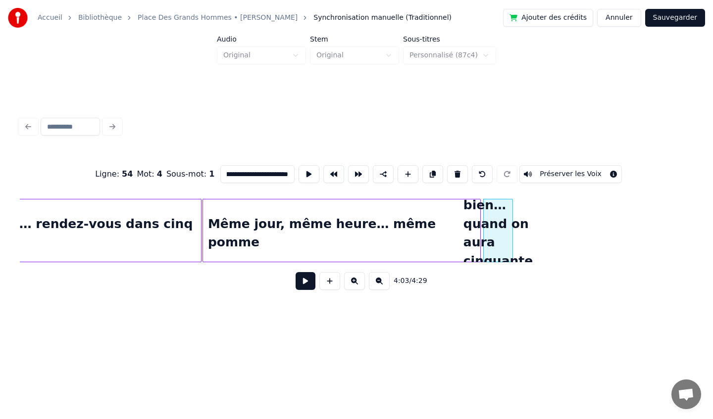
click at [503, 243] on div "On verra bien… quand on aura cinquante ans" at bounding box center [497, 232] width 29 height 67
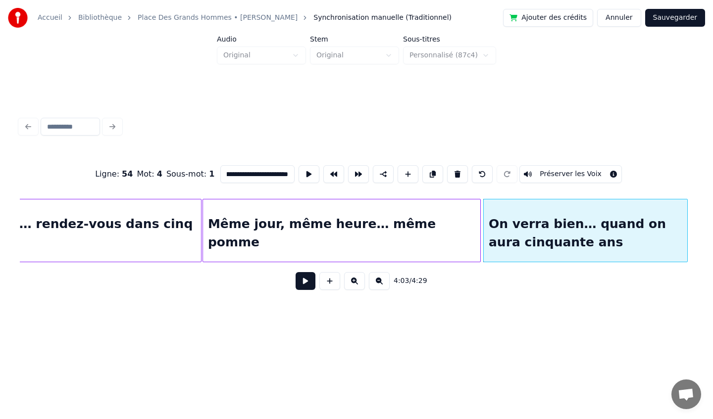
click at [685, 236] on div at bounding box center [685, 230] width 3 height 62
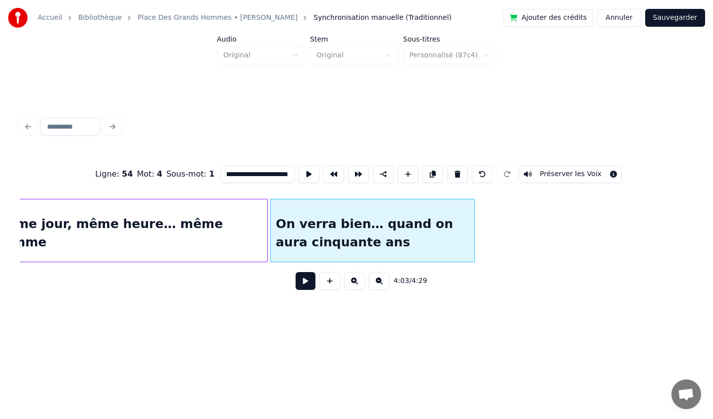
scroll to position [0, 17900]
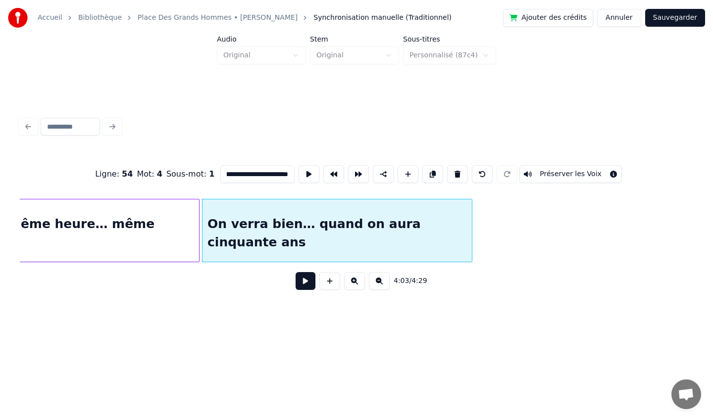
click at [470, 235] on div at bounding box center [470, 230] width 3 height 62
click at [381, 217] on div "On verra bien… quand on aura cinquante ans" at bounding box center [335, 232] width 269 height 67
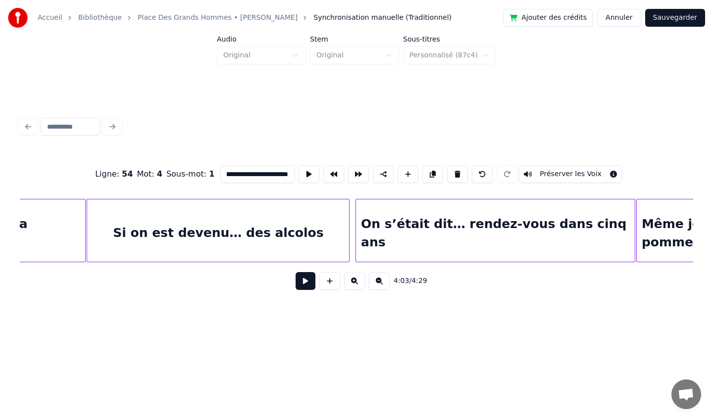
scroll to position [0, 17184]
click at [223, 222] on div "Si on est devenu… des alcolos" at bounding box center [220, 232] width 262 height 67
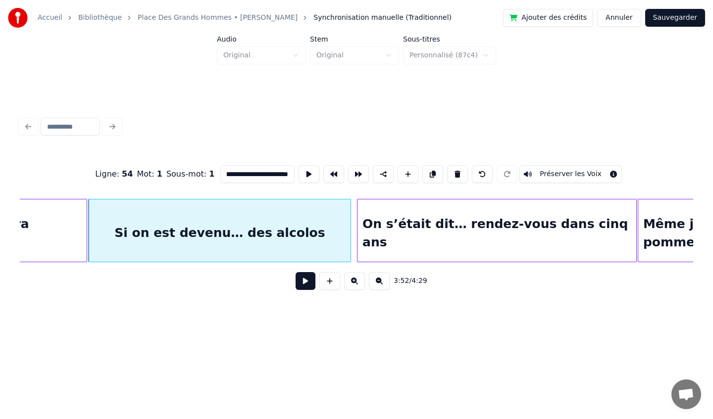
scroll to position [0, 0]
drag, startPoint x: 285, startPoint y: 175, endPoint x: 216, endPoint y: 168, distance: 69.2
click at [220, 168] on input "**********" at bounding box center [257, 174] width 74 height 18
click at [456, 281] on div "3:52 / 4:29" at bounding box center [356, 281] width 657 height 22
click at [379, 219] on div "On s’était dit… rendez-vous dans cinq ans" at bounding box center [496, 232] width 279 height 67
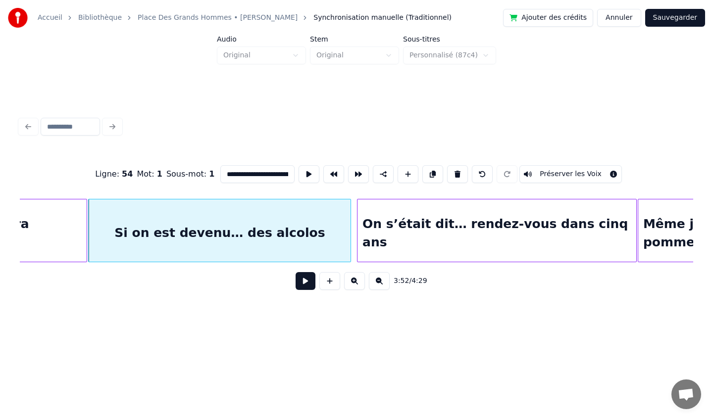
type input "**********"
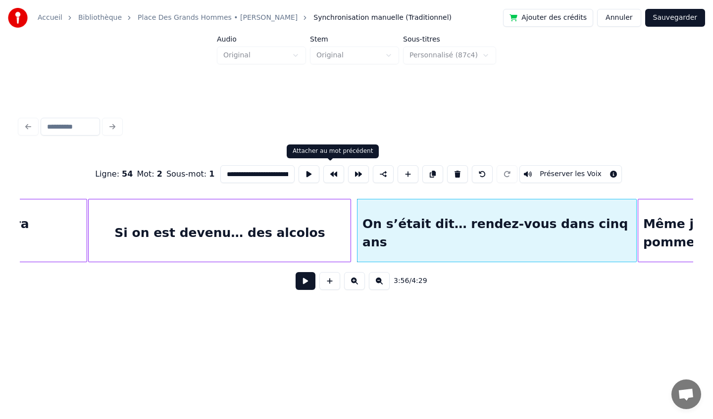
click at [336, 174] on button at bounding box center [333, 174] width 21 height 18
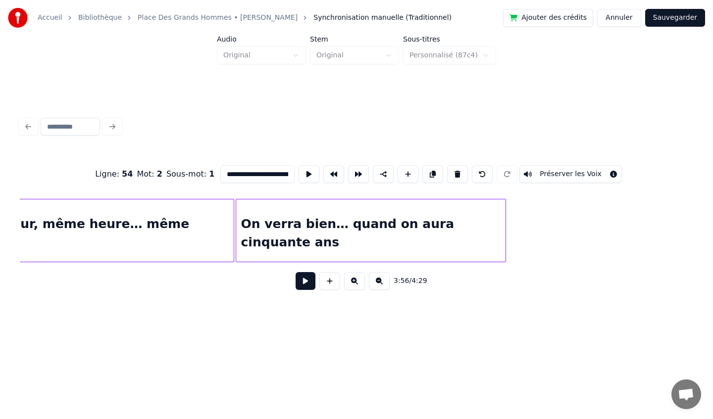
scroll to position [0, 17866]
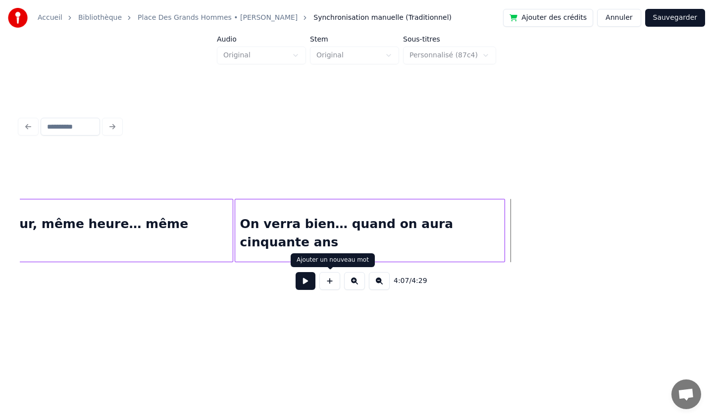
click at [325, 286] on button at bounding box center [329, 281] width 21 height 18
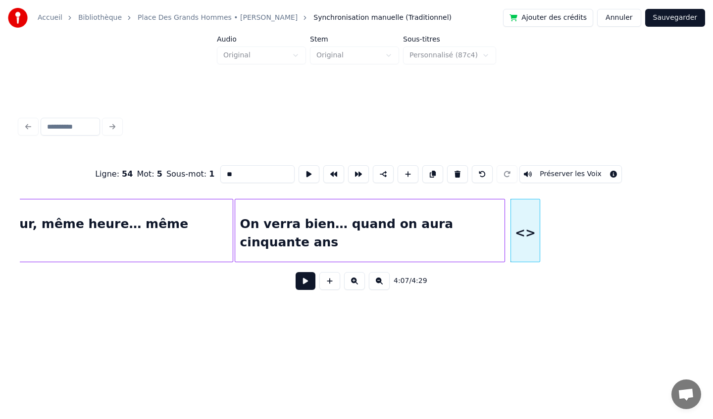
drag, startPoint x: 240, startPoint y: 176, endPoint x: 204, endPoint y: 179, distance: 36.2
click at [206, 177] on div "Ligne : 54 Mot : 5 Sous-mot : 1 ** Préserver les Voix" at bounding box center [356, 173] width 673 height 49
paste input "**********"
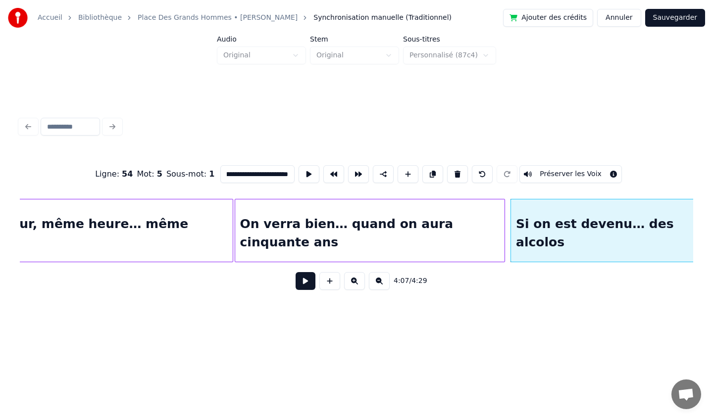
click at [702, 219] on div "**********" at bounding box center [356, 166] width 713 height 332
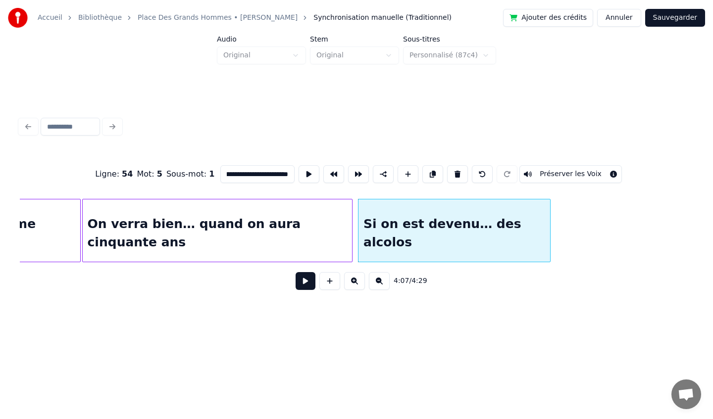
scroll to position [0, 18019]
click at [352, 222] on div at bounding box center [353, 230] width 3 height 62
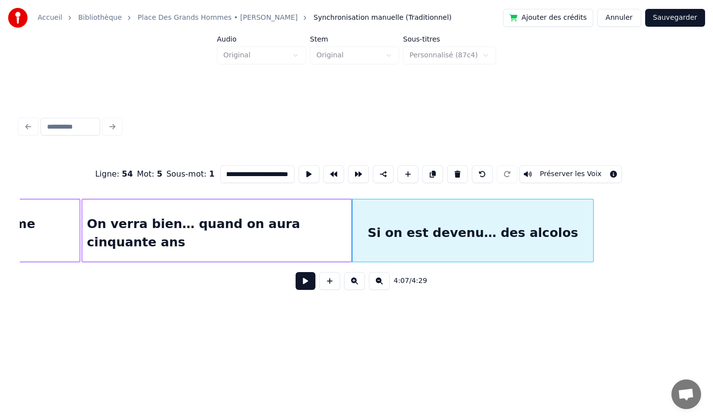
click at [592, 225] on div at bounding box center [591, 230] width 3 height 62
click at [573, 232] on div "Si on est devenu… des alcolos" at bounding box center [472, 232] width 240 height 67
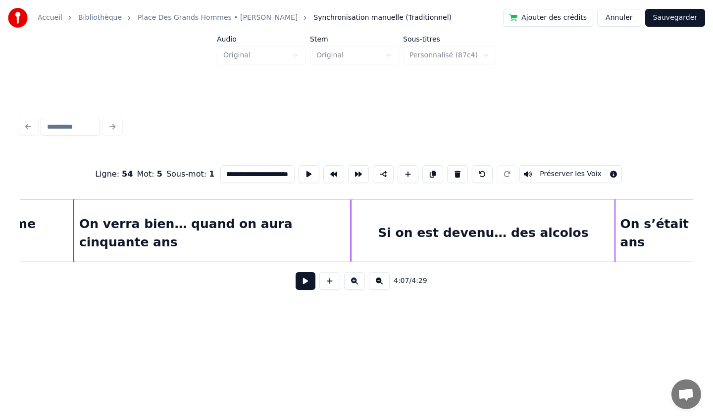
scroll to position [0, 16850]
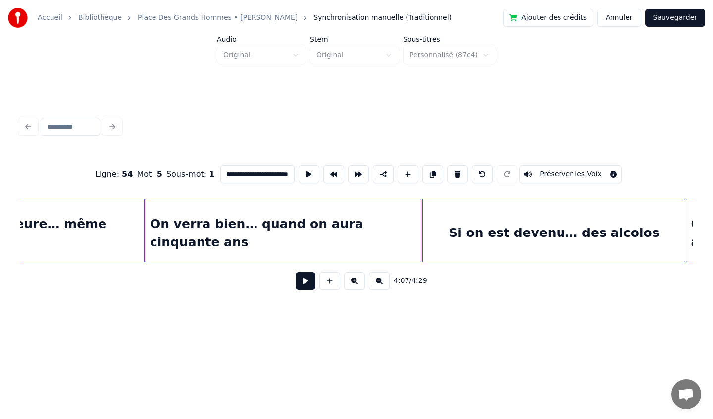
click at [227, 247] on div "On verra bien… quand on aura cinquante ans" at bounding box center [283, 232] width 276 height 67
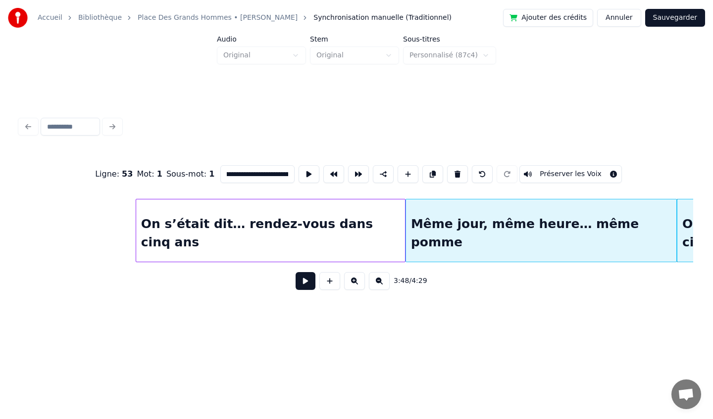
scroll to position [0, 16313]
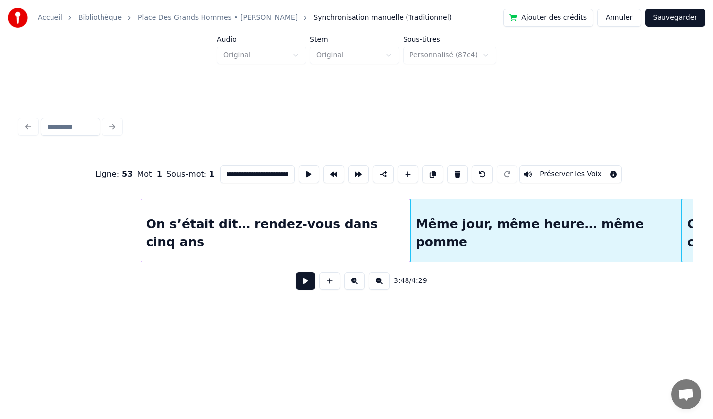
click at [215, 247] on div "On s’était dit… rendez-vous dans cinq ans" at bounding box center [275, 232] width 269 height 67
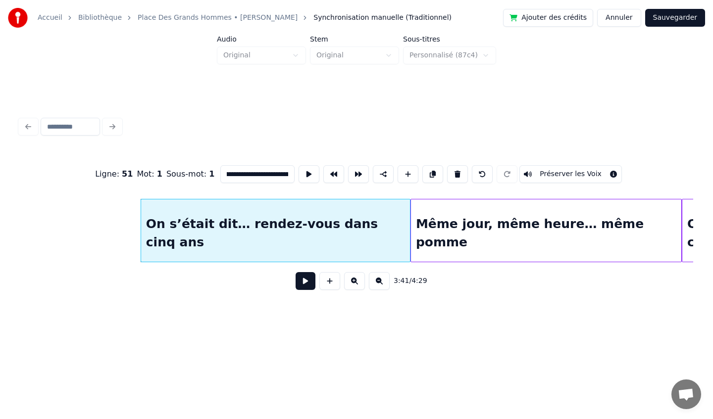
type input "**********"
click at [302, 279] on button at bounding box center [305, 281] width 20 height 18
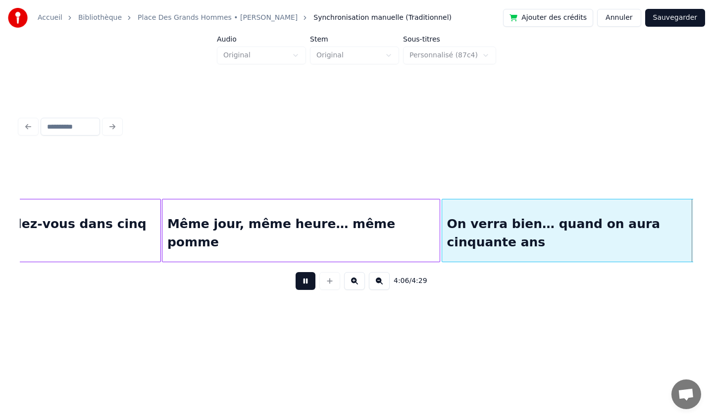
scroll to position [0, 18332]
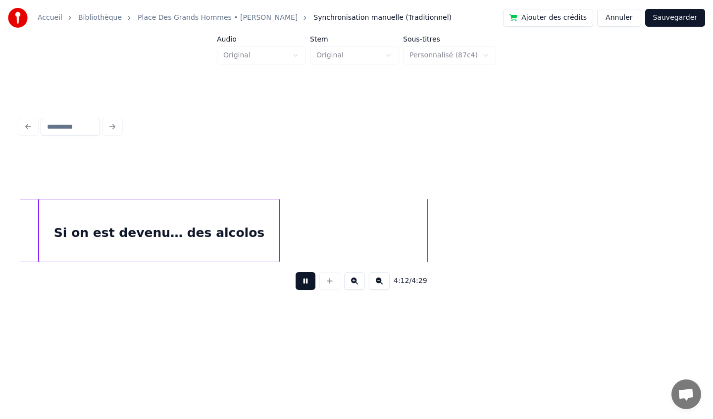
click at [308, 284] on button at bounding box center [305, 281] width 20 height 18
click at [311, 237] on div at bounding box center [311, 230] width 3 height 62
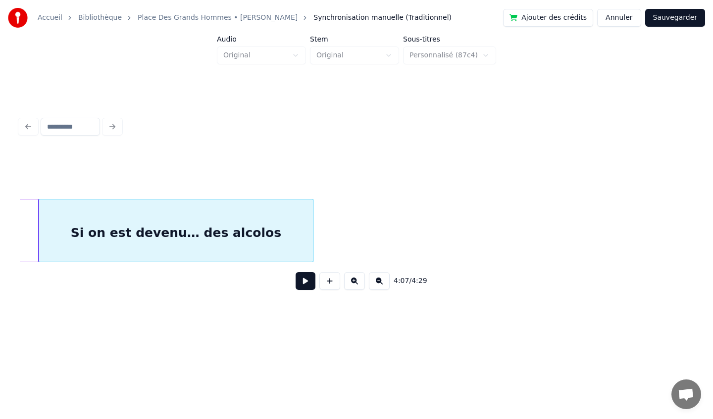
click at [267, 235] on div "Si on est devenu… des alcolos" at bounding box center [176, 232] width 274 height 67
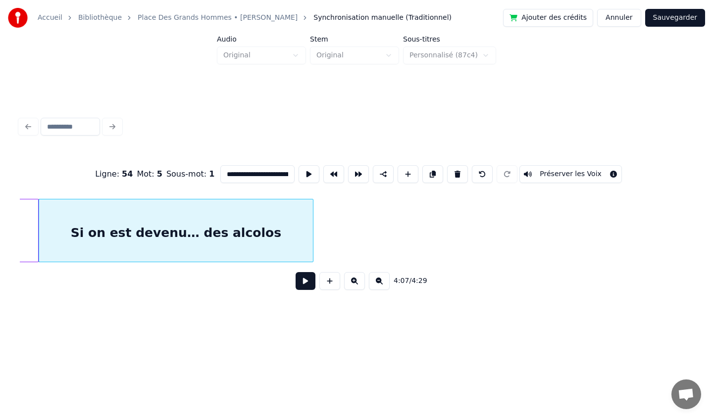
click at [267, 235] on div "Si on est devenu… des alcolos" at bounding box center [176, 232] width 274 height 67
click at [275, 174] on input "**********" at bounding box center [257, 174] width 74 height 18
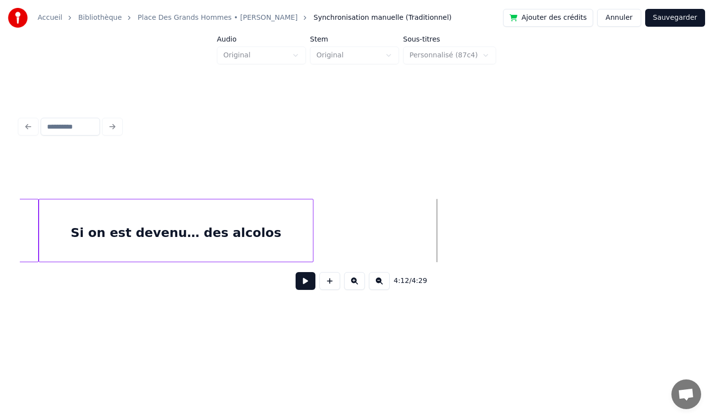
click at [669, 19] on button "Sauvegarder" at bounding box center [675, 18] width 60 height 18
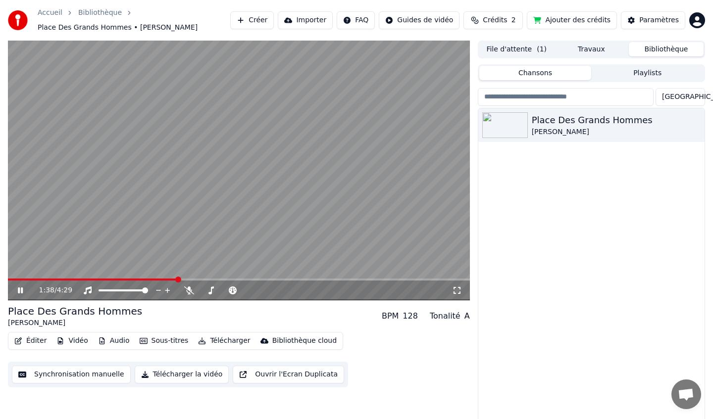
click at [21, 293] on icon at bounding box center [27, 291] width 23 height 8
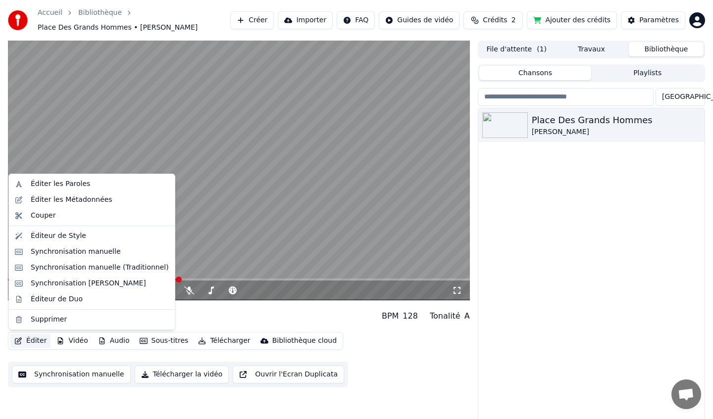
click at [33, 340] on button "Éditer" at bounding box center [30, 341] width 40 height 14
click at [59, 266] on div "Synchronisation manuelle (Traditionnel)" at bounding box center [100, 268] width 138 height 10
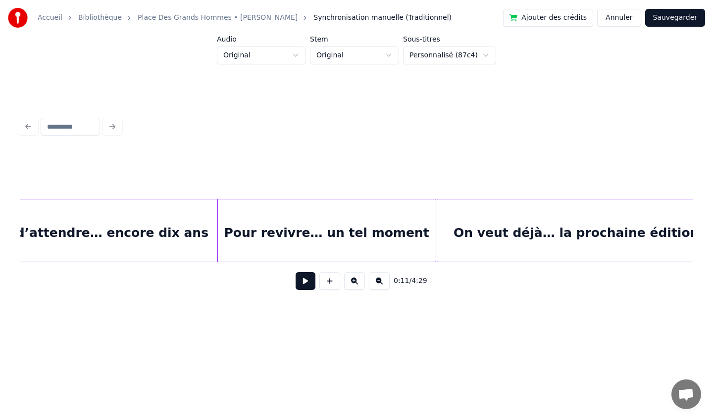
scroll to position [0, 6440]
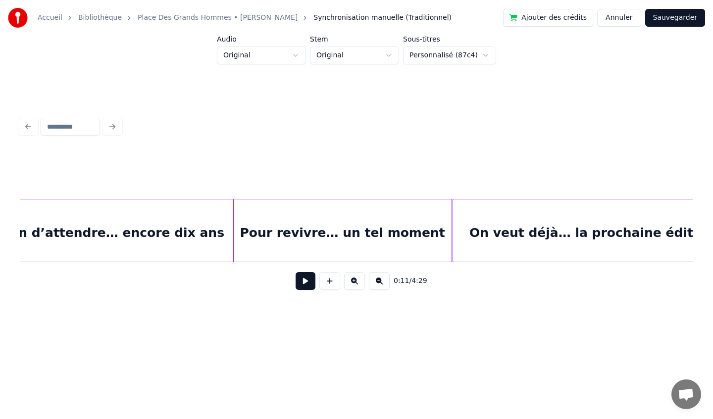
click at [299, 232] on div "Pour revivre… un tel moment" at bounding box center [343, 232] width 218 height 67
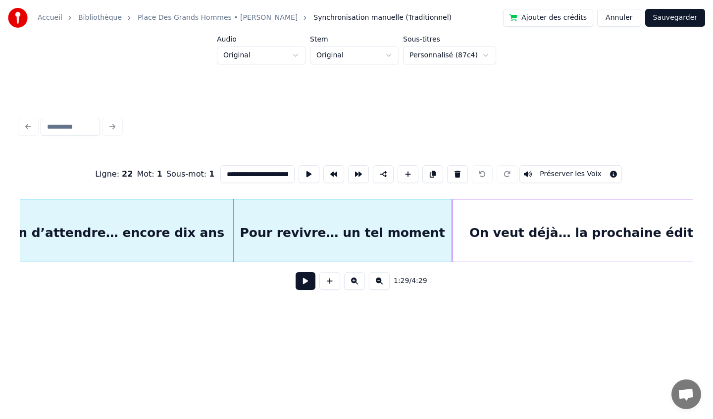
click at [301, 280] on button at bounding box center [305, 281] width 20 height 18
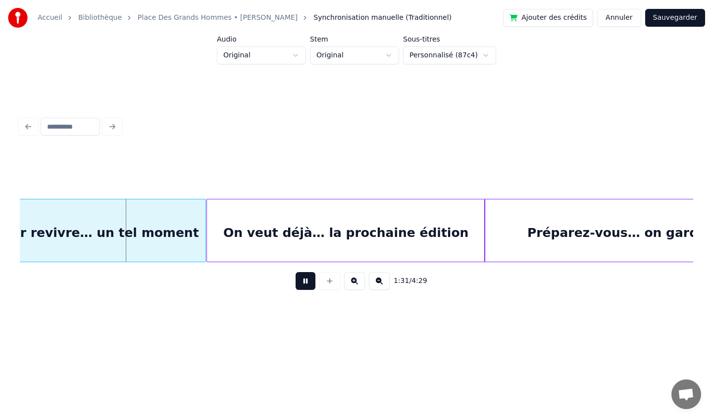
scroll to position [0, 6687]
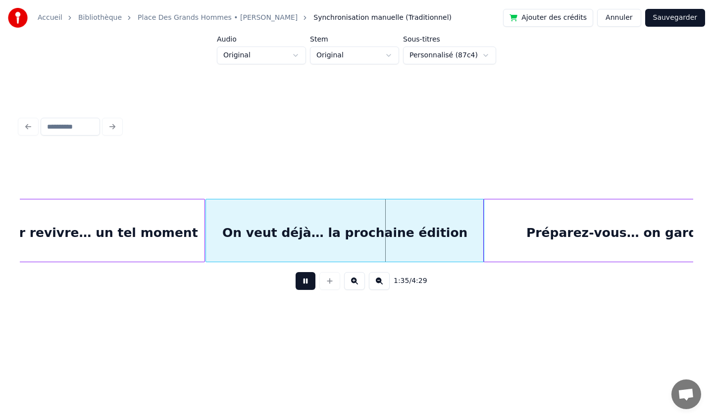
click at [303, 280] on button at bounding box center [305, 281] width 20 height 18
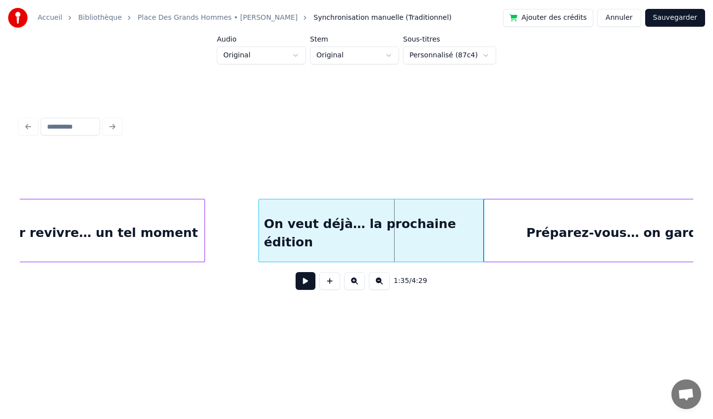
click at [260, 224] on div at bounding box center [260, 230] width 3 height 62
click at [250, 227] on div at bounding box center [248, 230] width 3 height 62
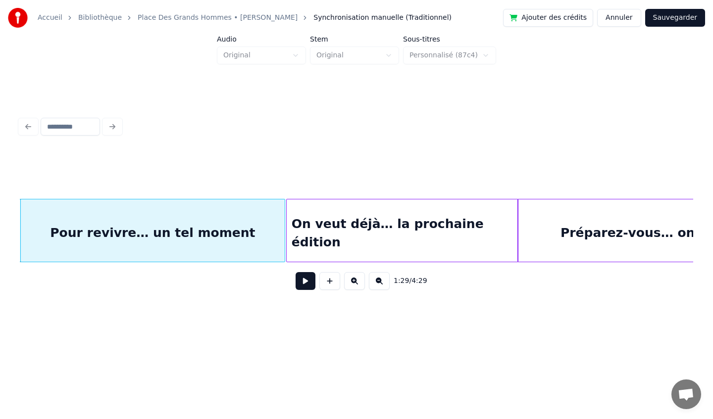
click at [288, 232] on div at bounding box center [288, 230] width 3 height 62
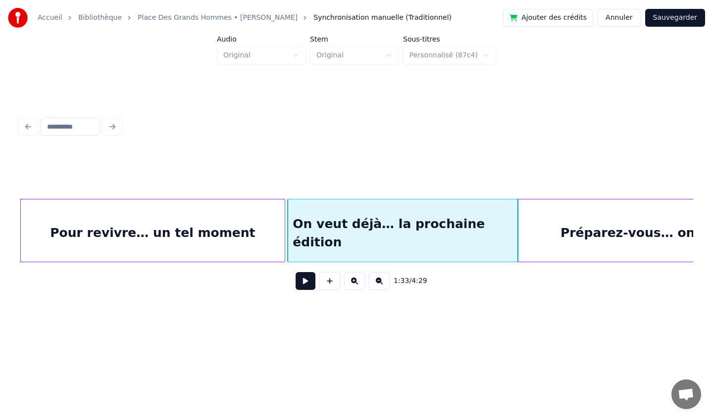
click at [176, 237] on div "Pour revivre… un tel moment" at bounding box center [153, 232] width 264 height 67
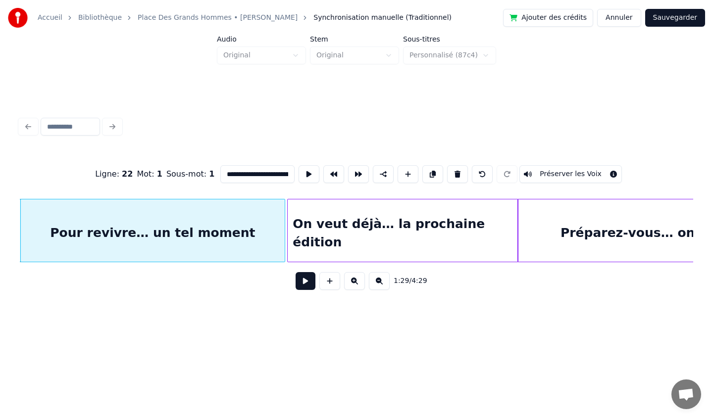
click at [307, 284] on button at bounding box center [305, 281] width 20 height 18
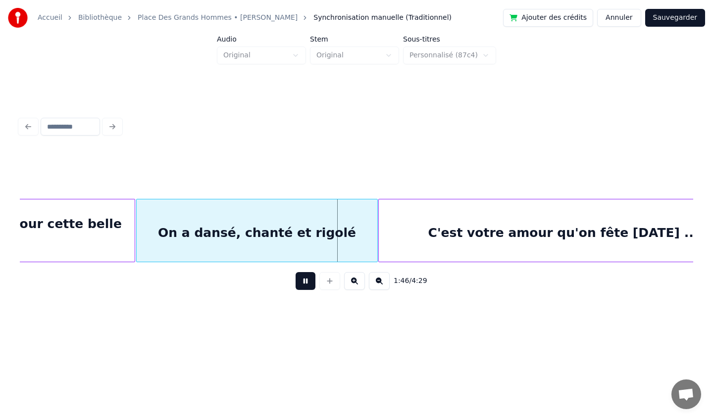
scroll to position [0, 7612]
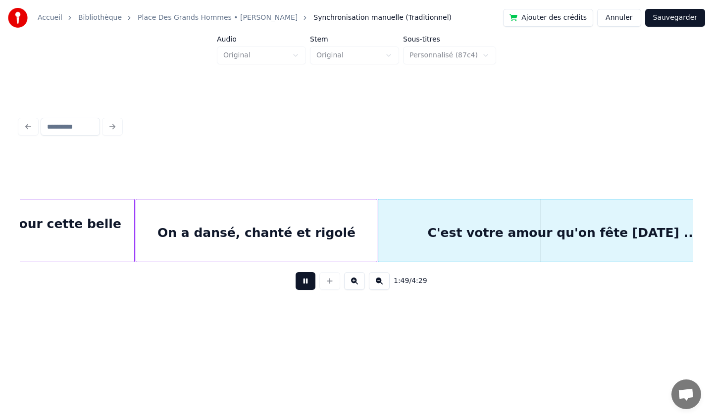
click at [412, 225] on div "C'est votre amour qu'on fête [DATE] .." at bounding box center [560, 232] width 364 height 67
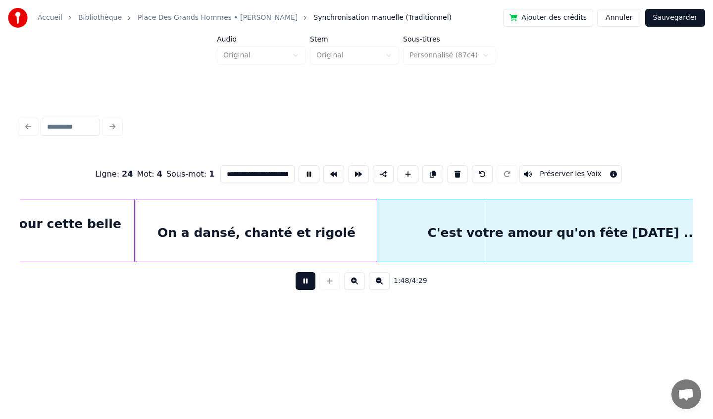
click at [303, 279] on button at bounding box center [305, 281] width 20 height 18
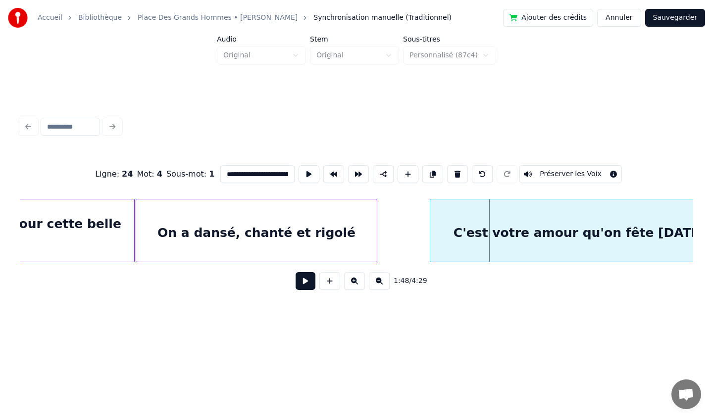
click at [430, 227] on div at bounding box center [431, 230] width 3 height 62
click at [425, 229] on div at bounding box center [425, 230] width 3 height 62
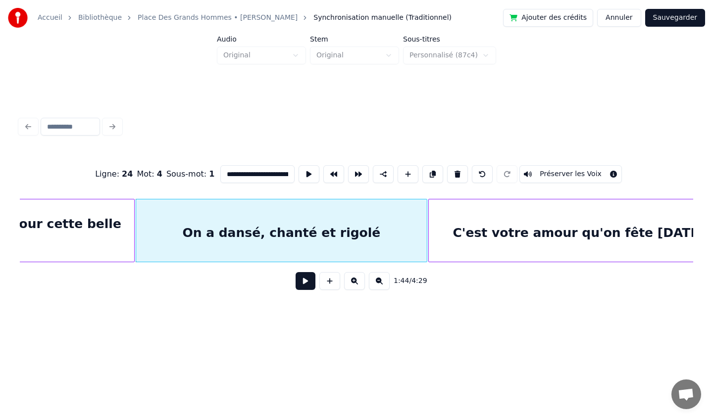
click at [302, 283] on button at bounding box center [305, 281] width 20 height 18
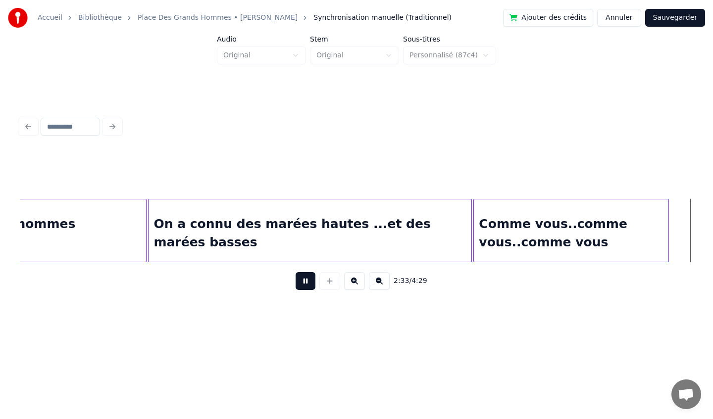
scroll to position [0, 11399]
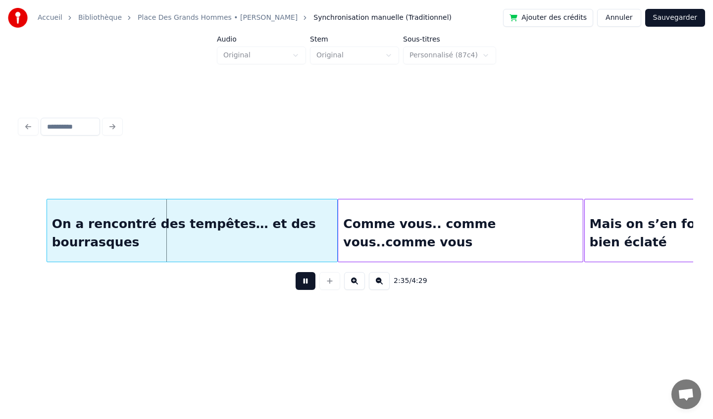
click at [308, 287] on button at bounding box center [305, 281] width 20 height 18
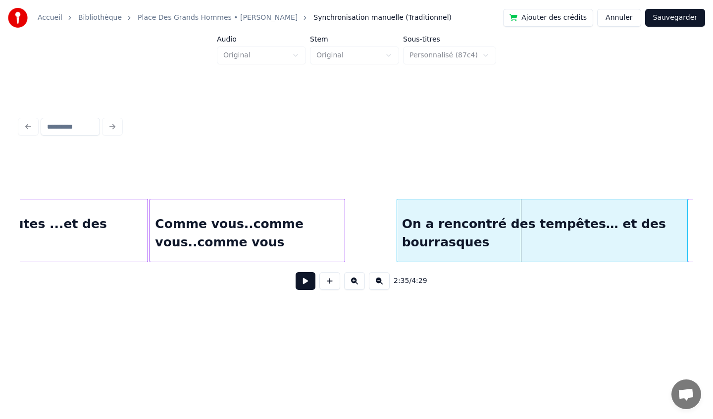
scroll to position [0, 11049]
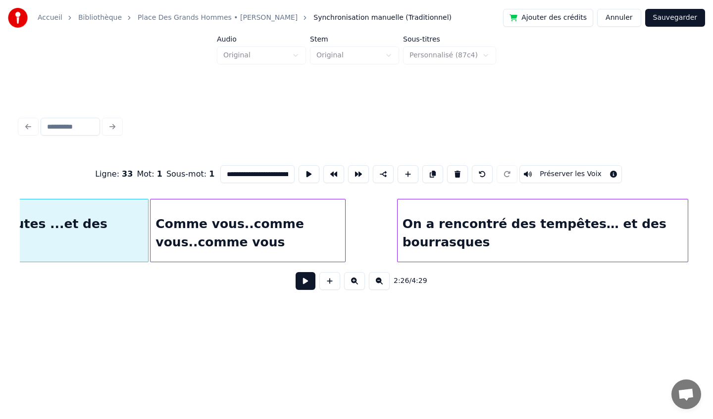
scroll to position [0, 10854]
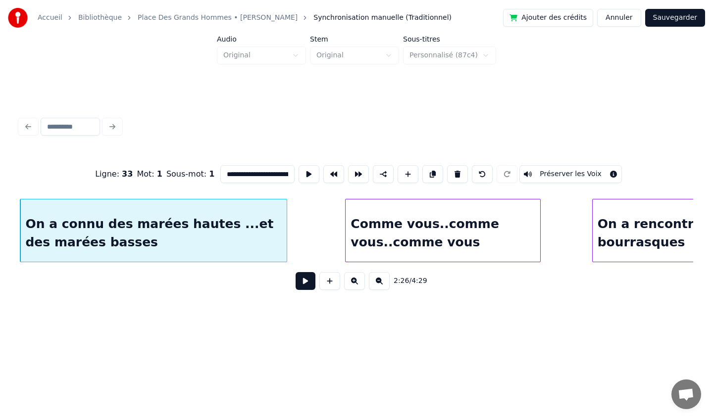
click at [284, 250] on div at bounding box center [285, 230] width 3 height 62
click at [445, 233] on div "Comme vous..comme vous..comme vous" at bounding box center [442, 232] width 194 height 67
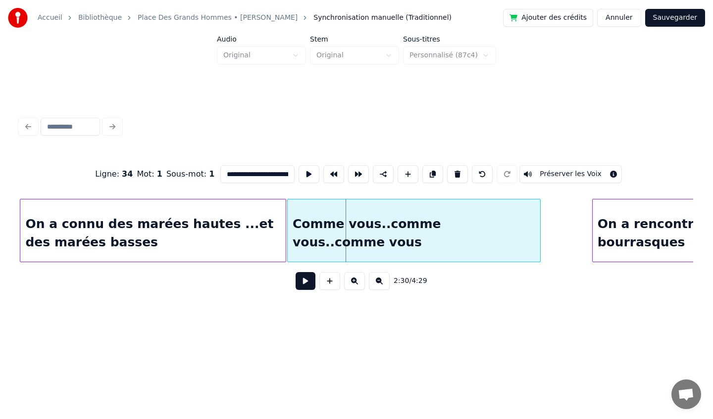
click at [288, 237] on div at bounding box center [289, 230] width 3 height 62
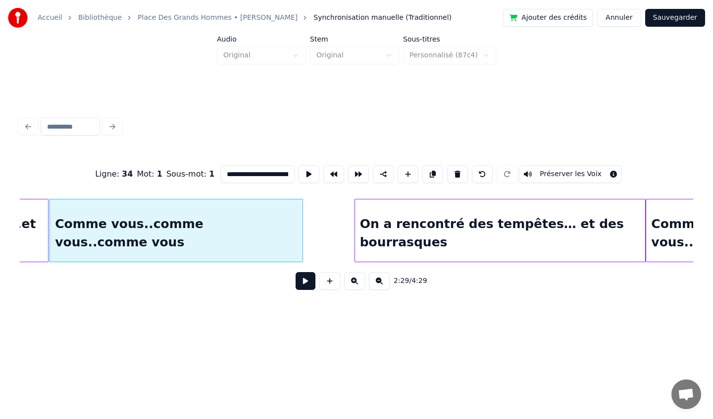
scroll to position [0, 11109]
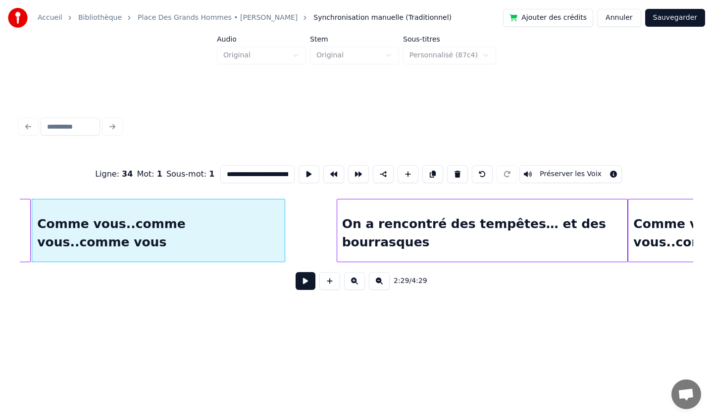
click at [431, 238] on div "On a rencontré des tempêtes… et des bourrasques" at bounding box center [482, 232] width 290 height 67
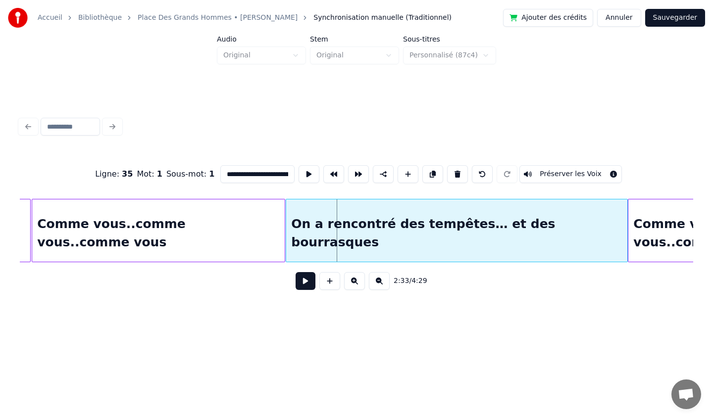
click at [286, 239] on div at bounding box center [287, 230] width 3 height 62
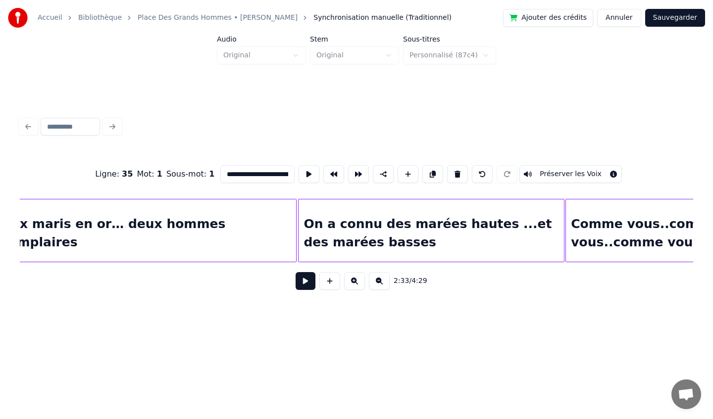
click at [136, 221] on div "Deux maris en or… deux hommes exemplaires" at bounding box center [142, 232] width 309 height 67
type input "**********"
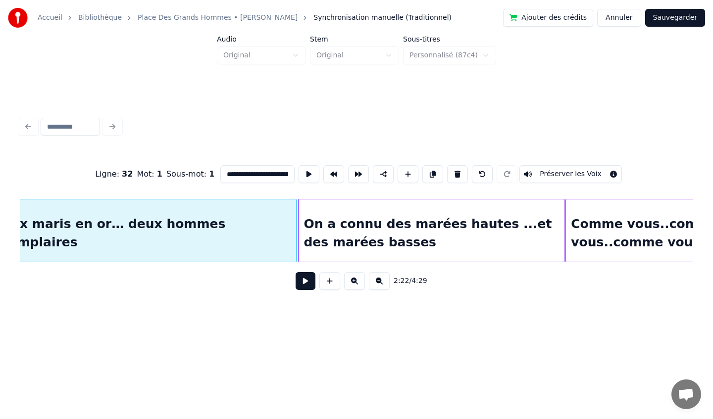
scroll to position [0, 10543]
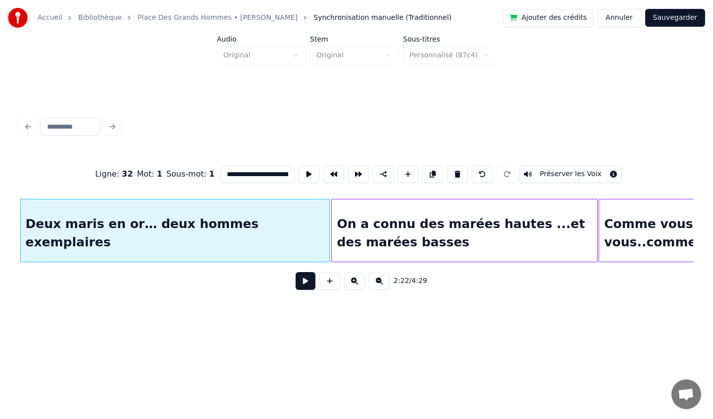
click at [302, 286] on button at bounding box center [305, 281] width 20 height 18
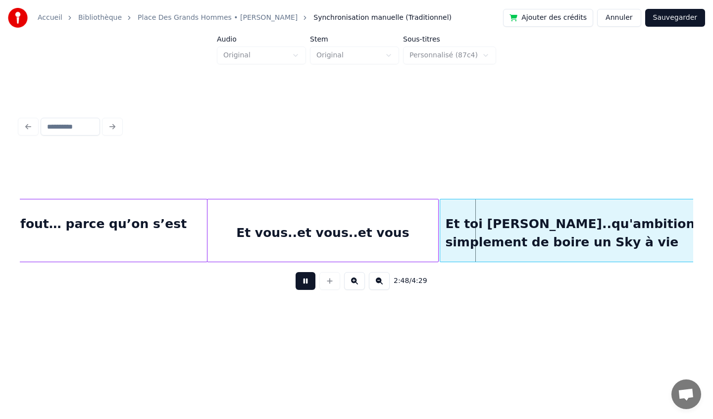
scroll to position [0, 12100]
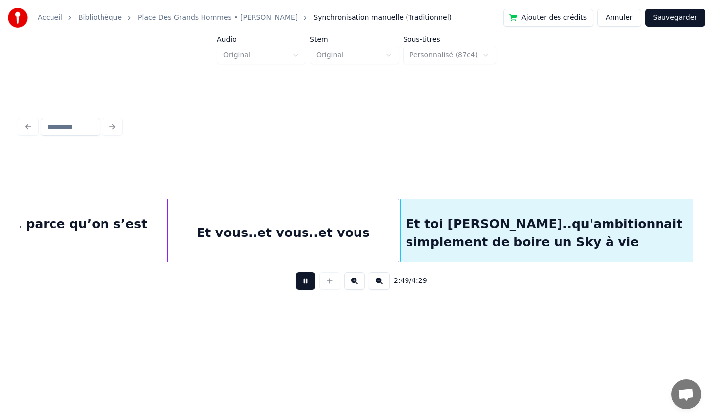
click at [372, 240] on div "Et vous..et vous..et vous" at bounding box center [283, 232] width 231 height 67
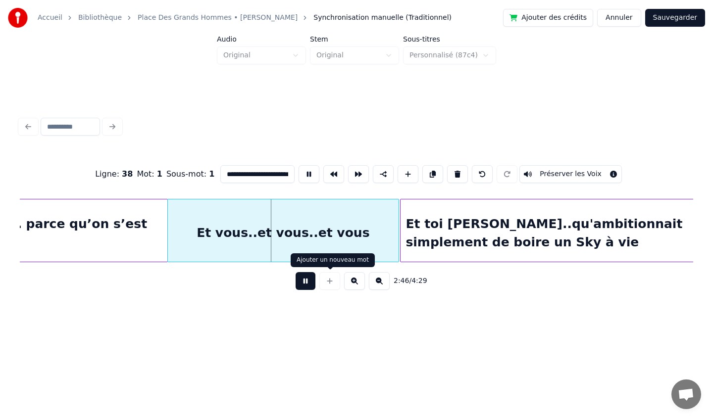
click at [308, 282] on button at bounding box center [305, 281] width 20 height 18
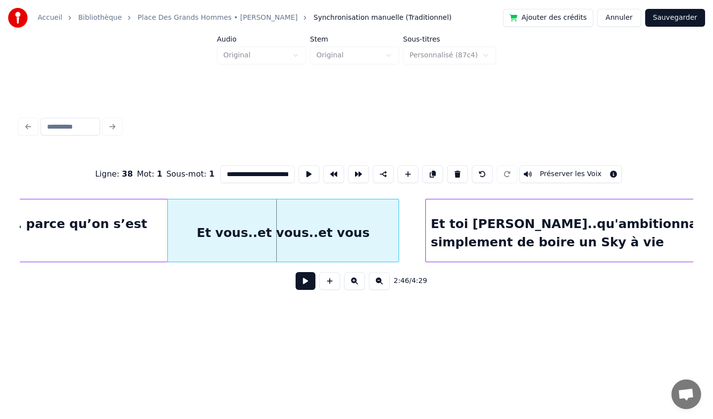
click at [426, 237] on div at bounding box center [427, 230] width 3 height 62
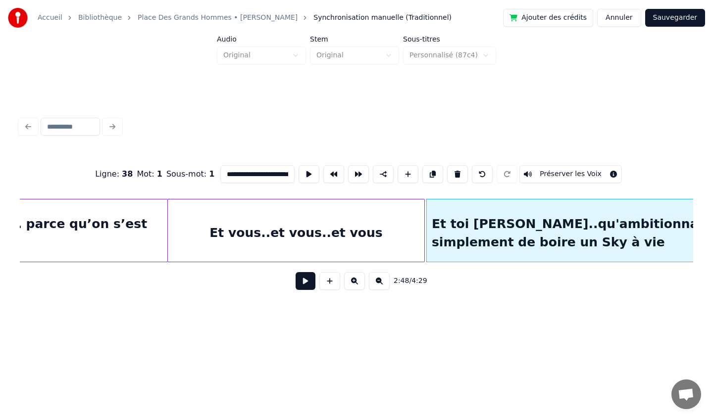
click at [424, 230] on div at bounding box center [422, 230] width 3 height 62
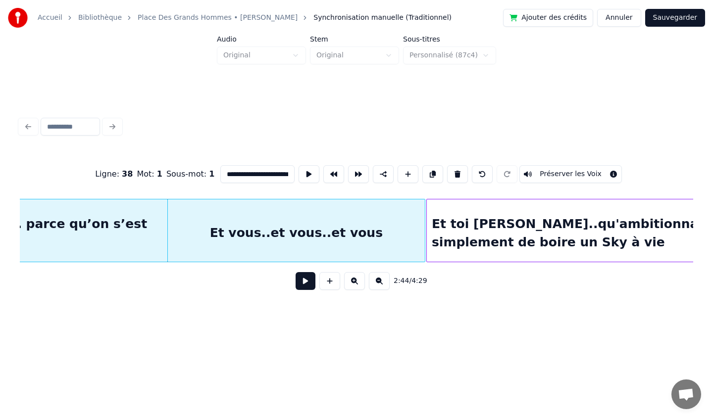
click at [303, 284] on button at bounding box center [305, 281] width 20 height 18
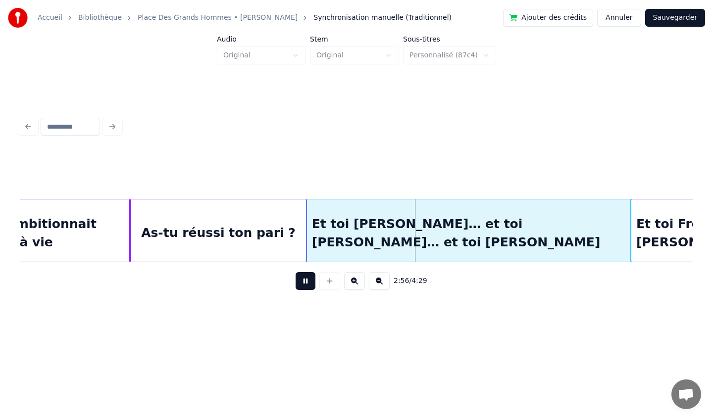
scroll to position [0, 12731]
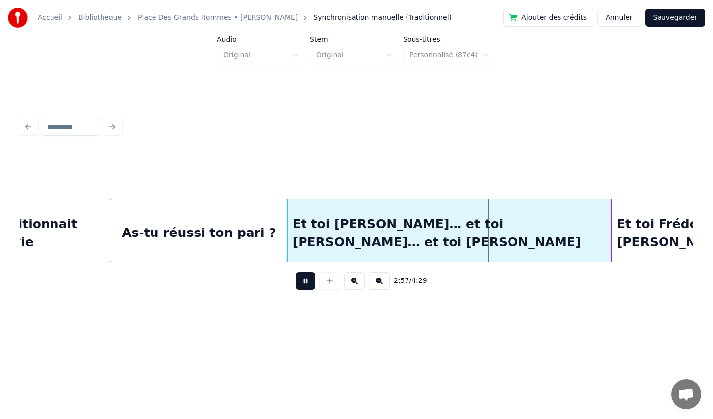
click at [305, 286] on button at bounding box center [305, 281] width 20 height 18
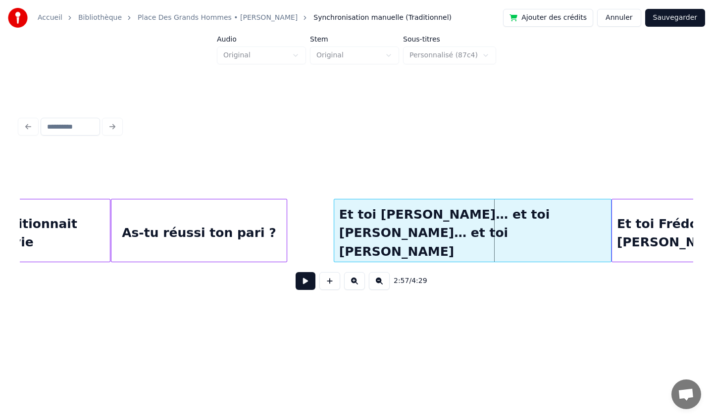
click at [336, 226] on div at bounding box center [335, 230] width 3 height 62
click at [332, 227] on div at bounding box center [331, 230] width 3 height 62
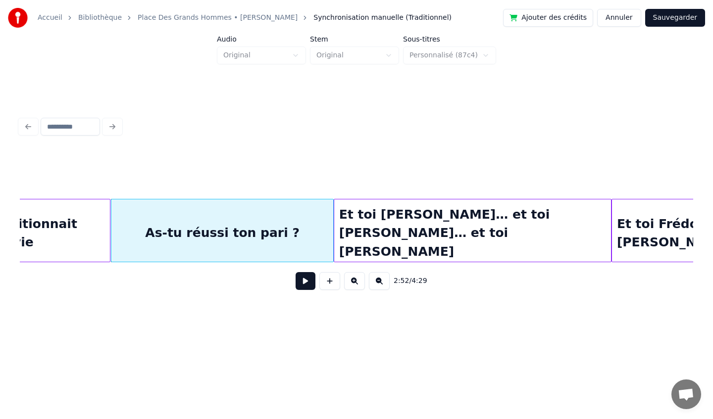
click at [305, 284] on button at bounding box center [305, 281] width 20 height 18
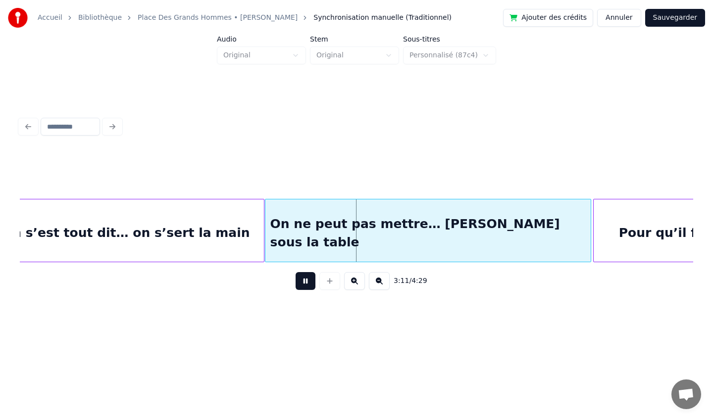
scroll to position [0, 13911]
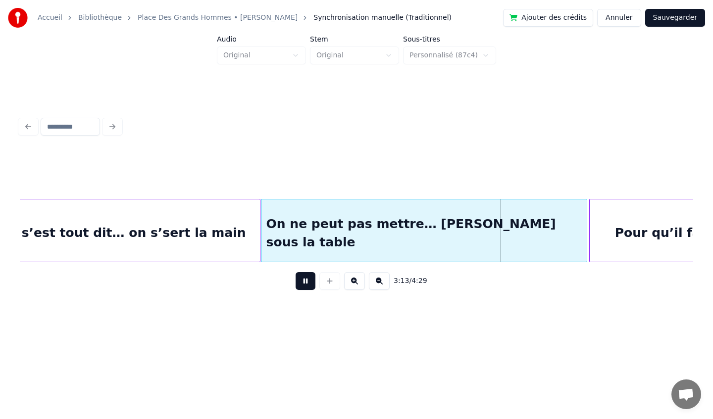
click at [298, 284] on button at bounding box center [305, 281] width 20 height 18
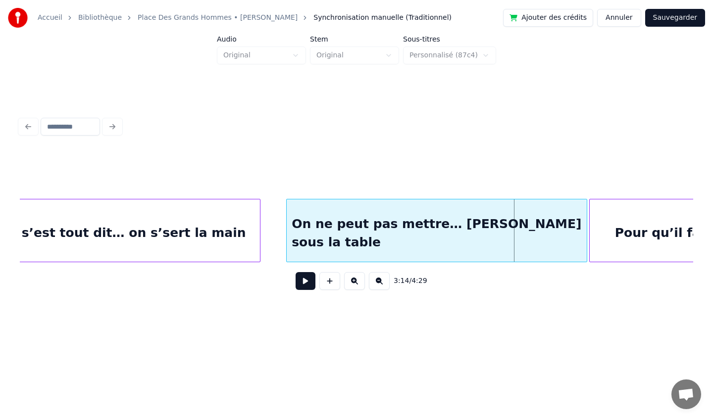
click at [287, 233] on div at bounding box center [288, 230] width 3 height 62
click at [586, 233] on div at bounding box center [587, 230] width 3 height 62
click at [285, 232] on div at bounding box center [283, 230] width 3 height 62
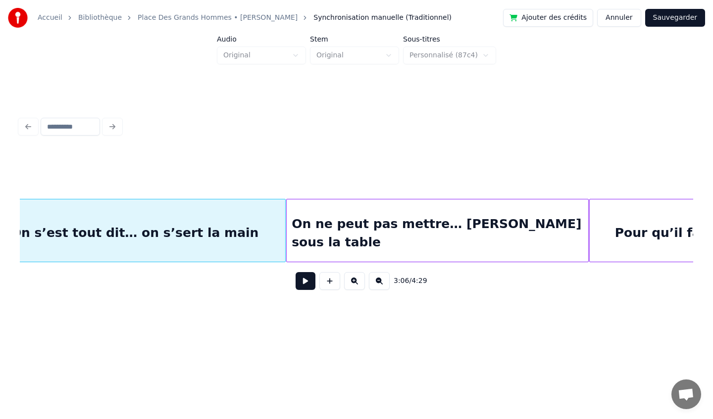
scroll to position [0, 13875]
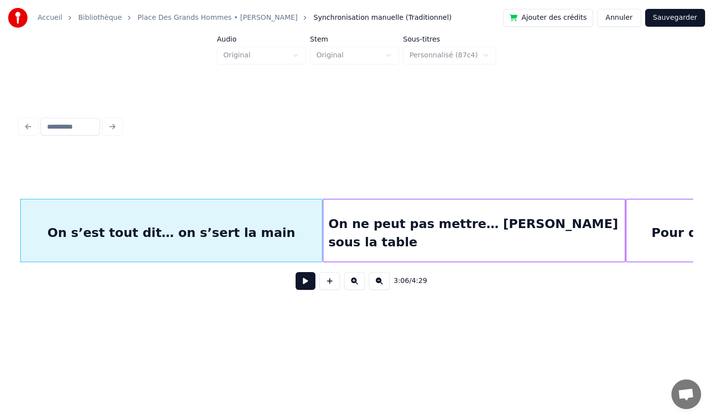
click at [307, 283] on button at bounding box center [305, 281] width 20 height 18
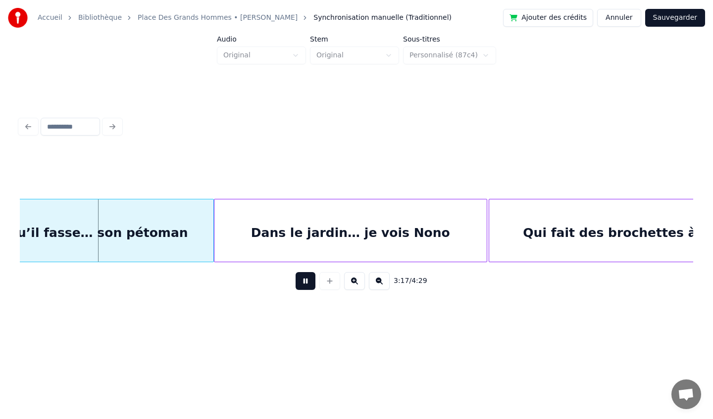
scroll to position [0, 14575]
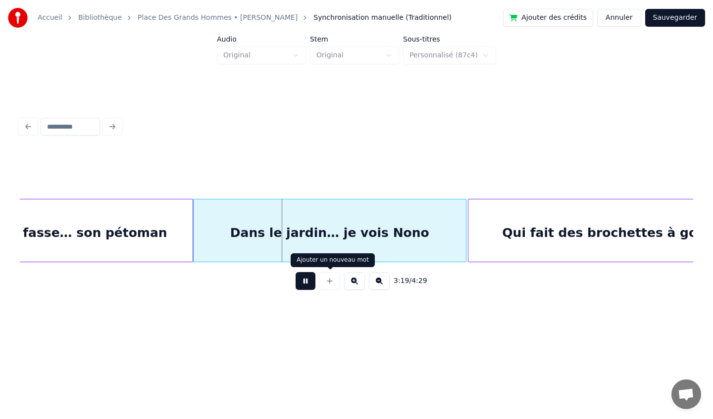
click at [303, 281] on button at bounding box center [305, 281] width 20 height 18
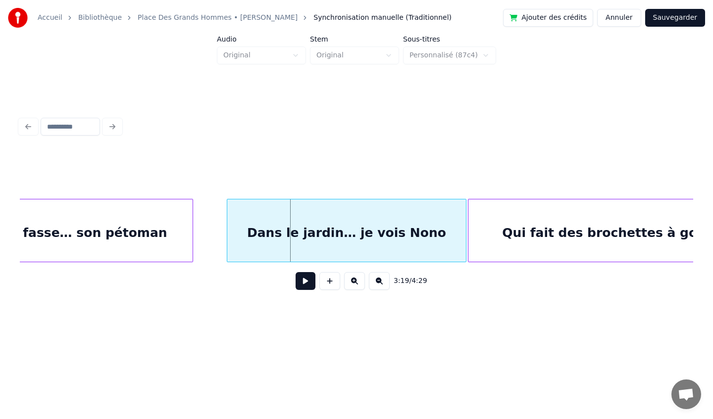
click at [227, 233] on div at bounding box center [228, 230] width 3 height 62
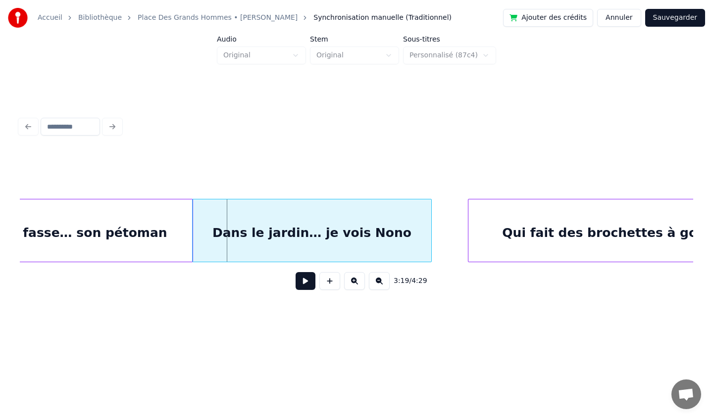
click at [223, 246] on div "Dans le jardin… je vois Nono" at bounding box center [311, 232] width 239 height 67
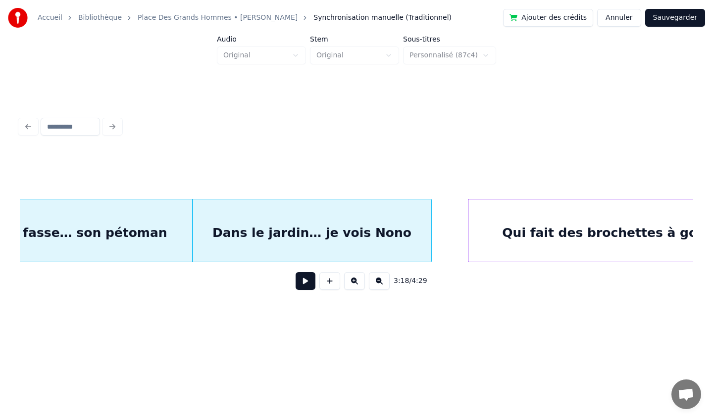
click at [306, 281] on button at bounding box center [305, 281] width 20 height 18
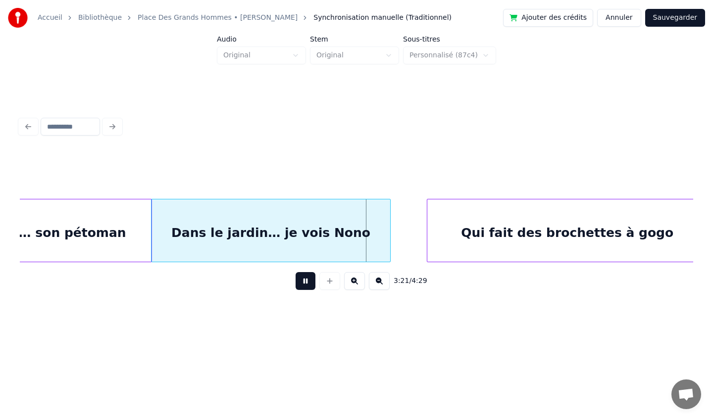
scroll to position [0, 14676]
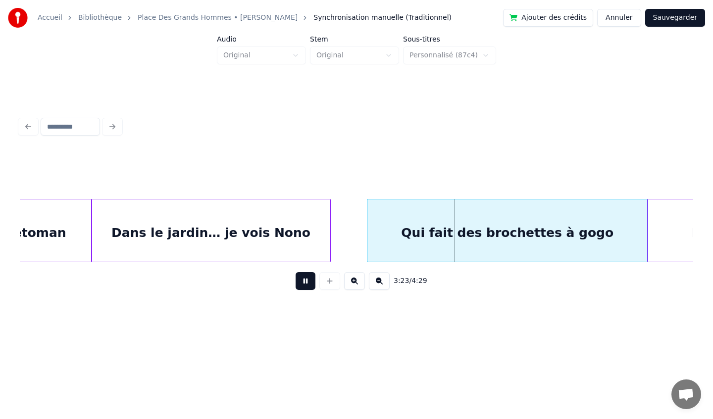
click at [402, 239] on div "Qui fait des brochettes à gogo" at bounding box center [507, 232] width 280 height 67
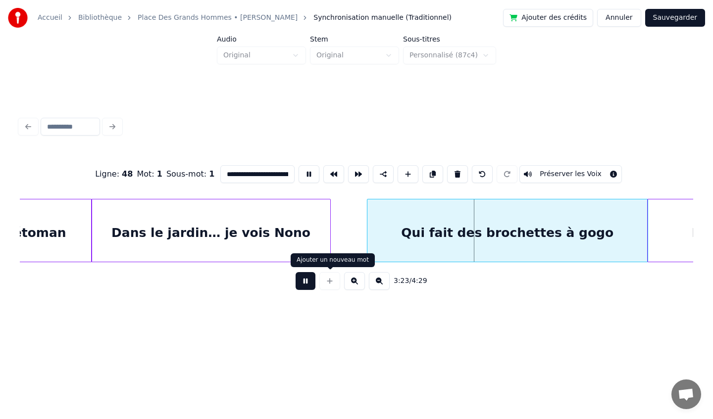
click at [317, 282] on div at bounding box center [329, 281] width 25 height 18
click at [304, 283] on button at bounding box center [305, 281] width 20 height 18
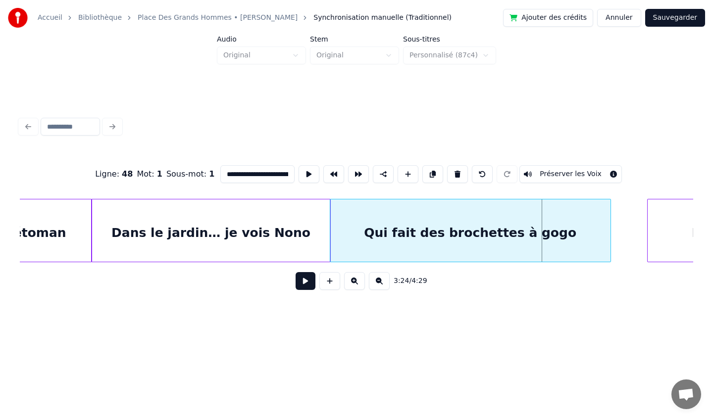
click at [353, 236] on div "Qui fait des brochettes à gogo" at bounding box center [470, 232] width 280 height 67
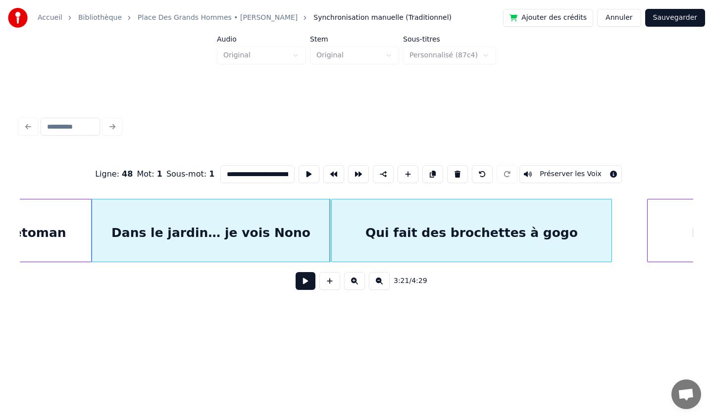
click at [356, 235] on div "Qui fait des brochettes à gogo" at bounding box center [472, 232] width 280 height 67
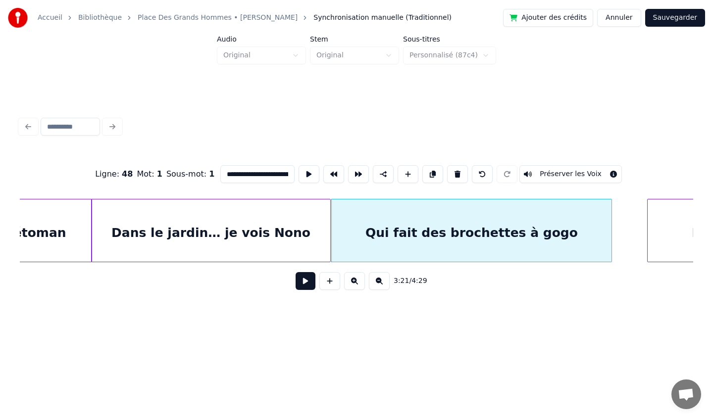
click at [243, 256] on div "Dans le jardin… je vois Nono" at bounding box center [211, 232] width 239 height 67
type input "**********"
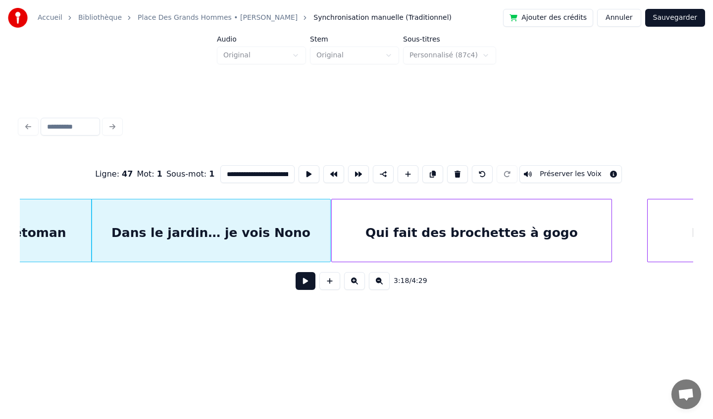
click at [302, 280] on button at bounding box center [305, 281] width 20 height 18
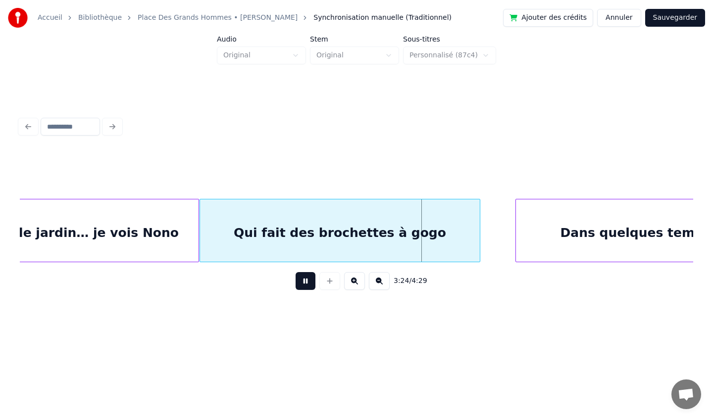
scroll to position [0, 14866]
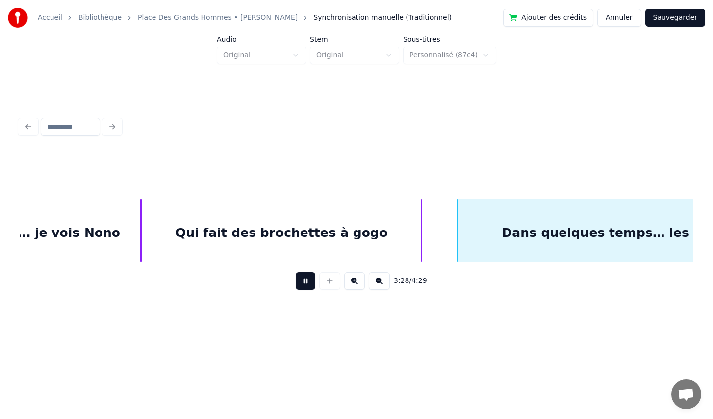
click at [298, 279] on button at bounding box center [305, 281] width 20 height 18
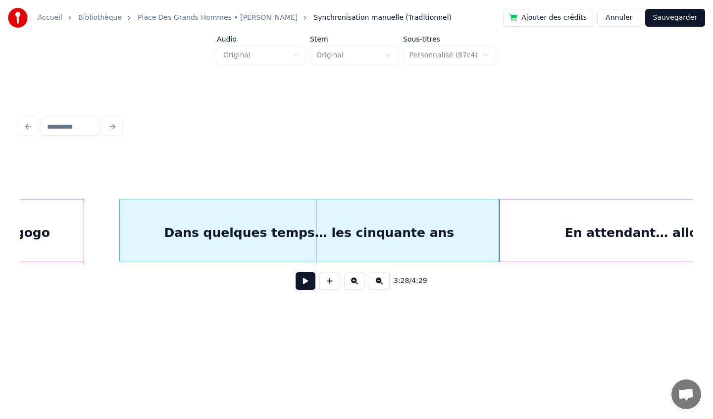
scroll to position [0, 15204]
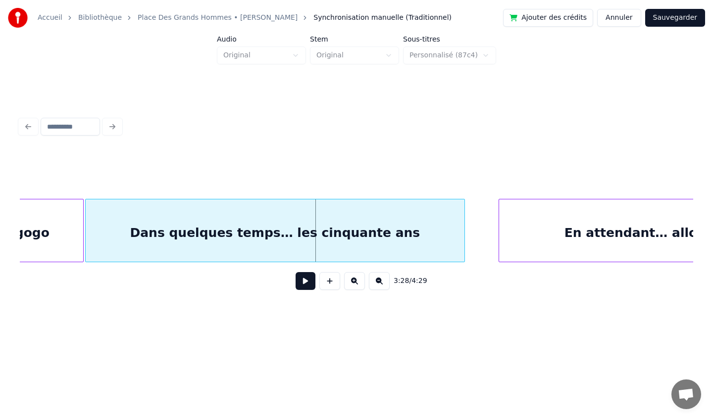
click at [303, 219] on div "Dans quelques temps… les cinquante ans" at bounding box center [275, 232] width 379 height 67
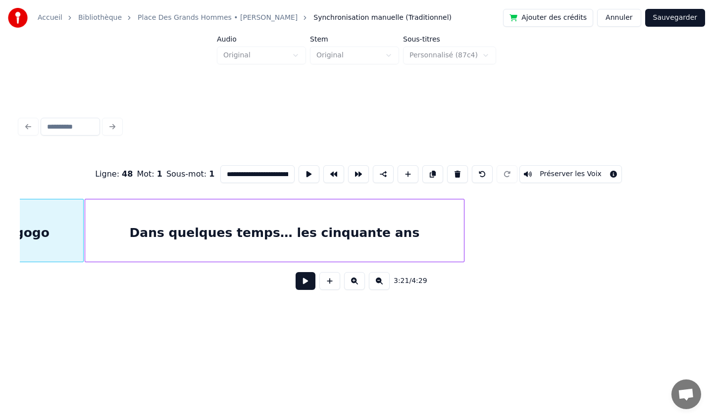
type input "**********"
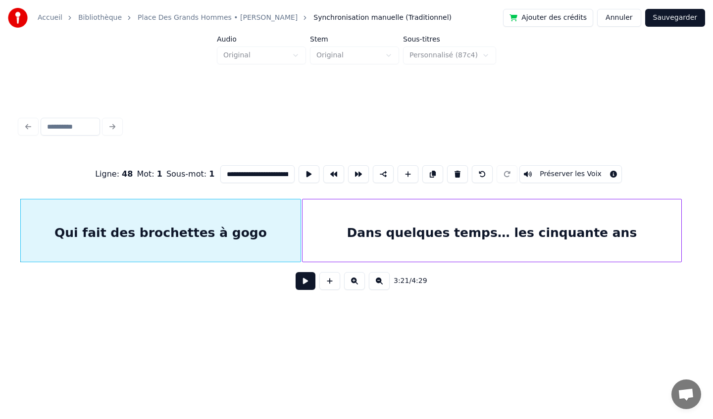
click at [305, 284] on button at bounding box center [305, 281] width 20 height 18
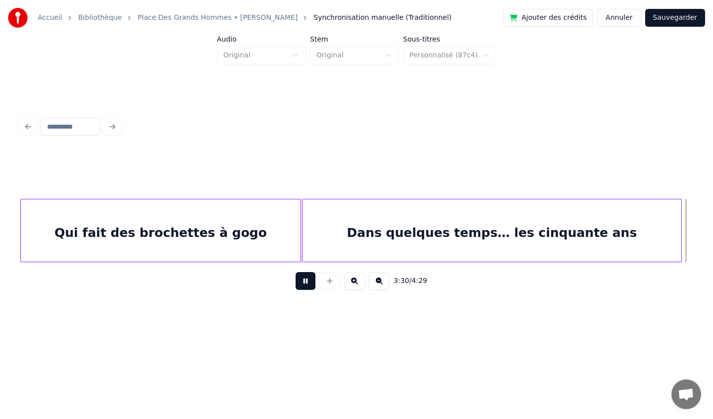
scroll to position [0, 15661]
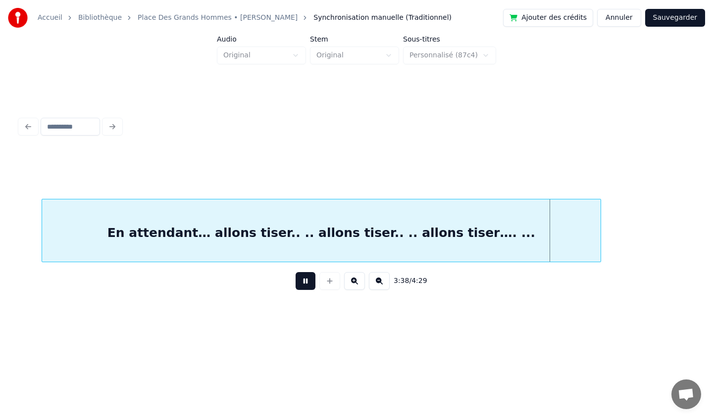
click at [368, 212] on div "En attendant… allons tiser.. .. allons tiser.. .. allons tiser…. ..." at bounding box center [321, 232] width 559 height 67
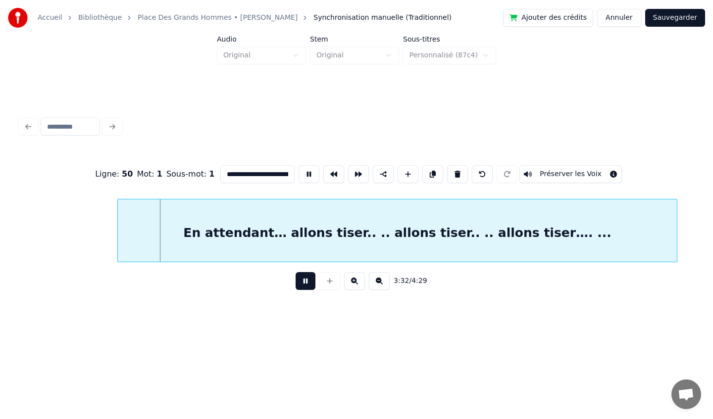
click at [413, 216] on div "En attendant… allons tiser.. .. allons tiser.. .. allons tiser…. ..." at bounding box center [397, 232] width 559 height 67
click at [575, 224] on div "En attendant… allons tiser.. .. allons tiser.. .. allons tiser…. ..." at bounding box center [397, 232] width 559 height 67
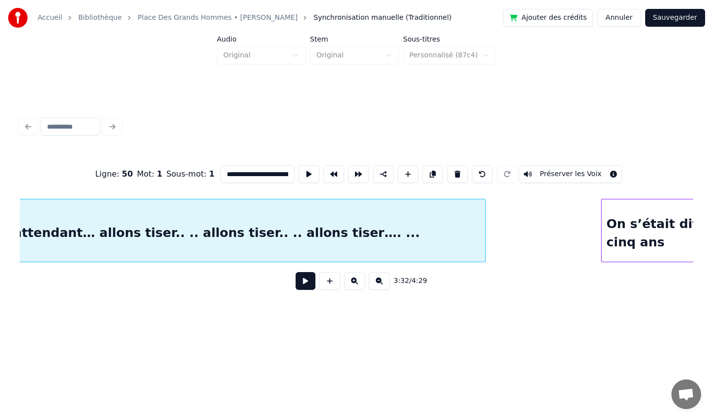
scroll to position [0, 15855]
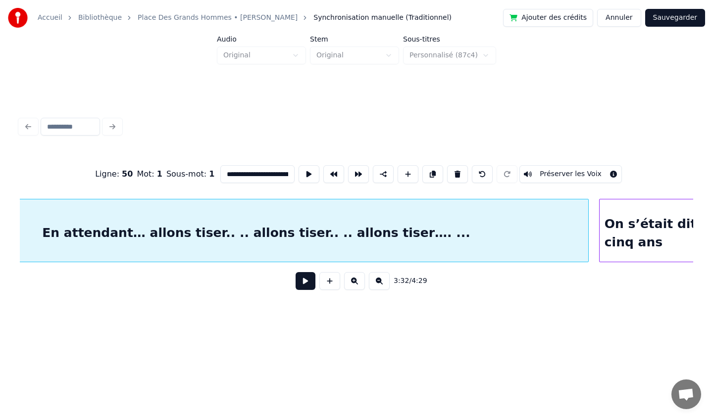
click at [587, 227] on div at bounding box center [586, 230] width 3 height 62
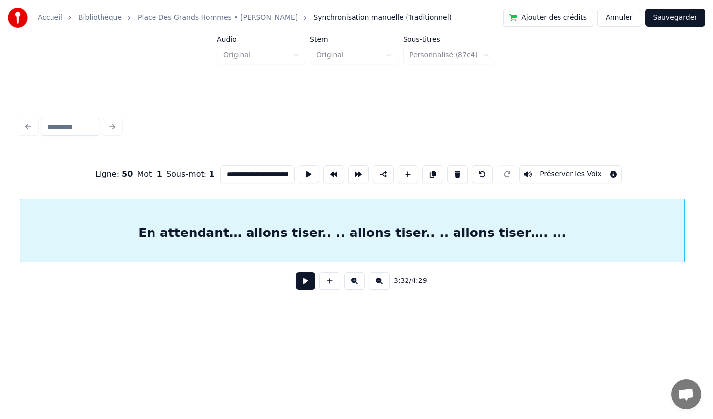
click at [306, 282] on button at bounding box center [305, 281] width 20 height 18
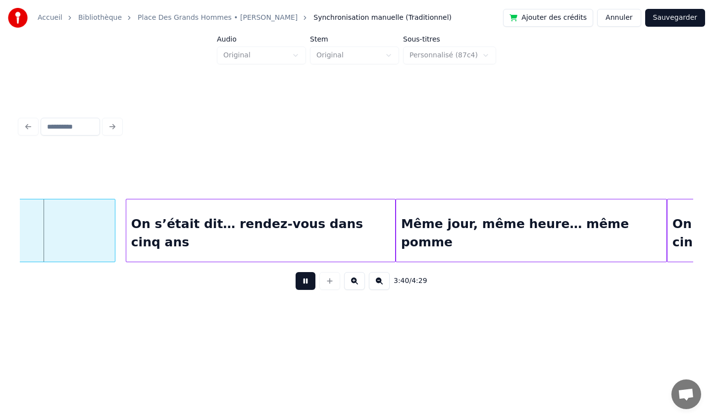
scroll to position [0, 16321]
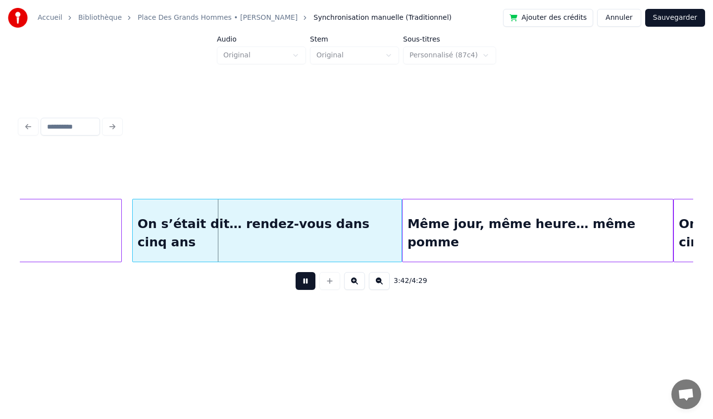
click at [306, 279] on button at bounding box center [305, 281] width 20 height 18
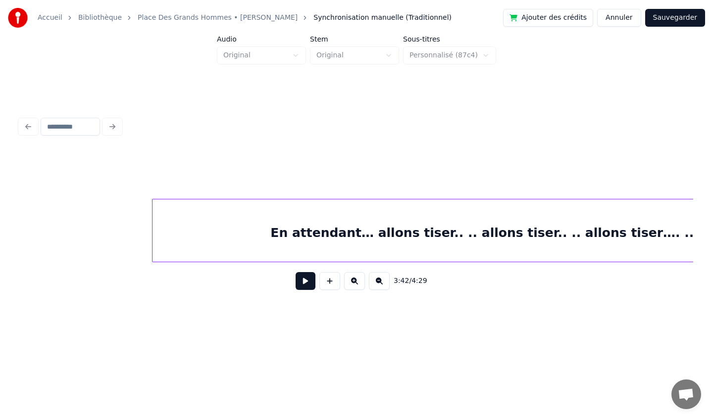
scroll to position [0, 15621]
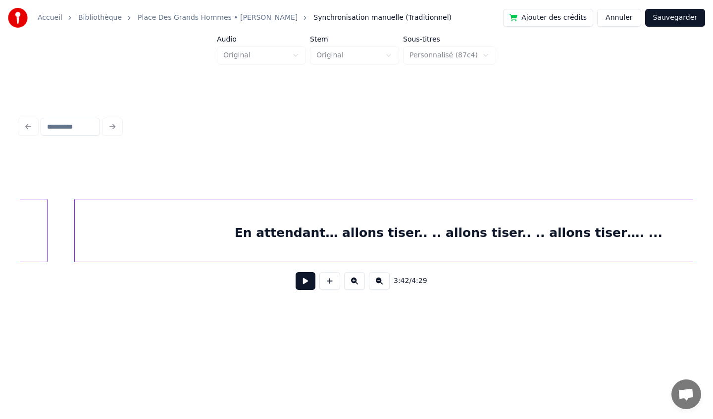
click at [76, 231] on div at bounding box center [76, 230] width 3 height 62
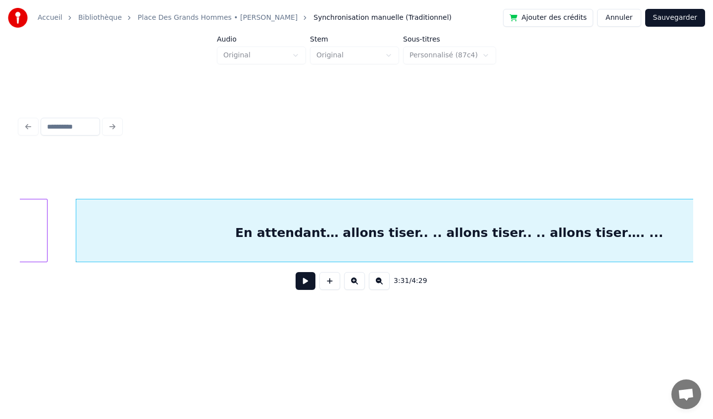
click at [301, 284] on button at bounding box center [305, 281] width 20 height 18
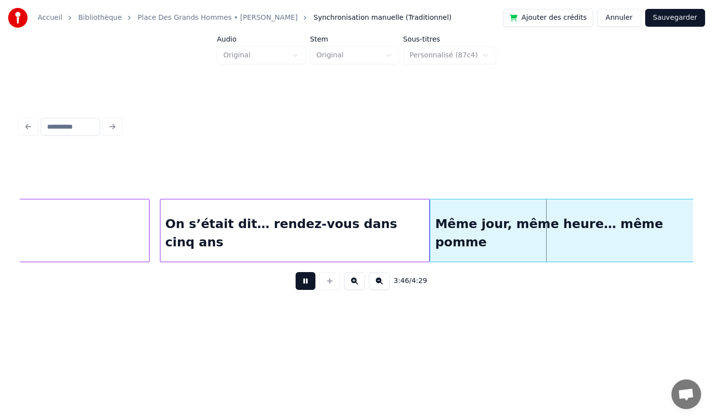
click at [307, 283] on button at bounding box center [305, 281] width 20 height 18
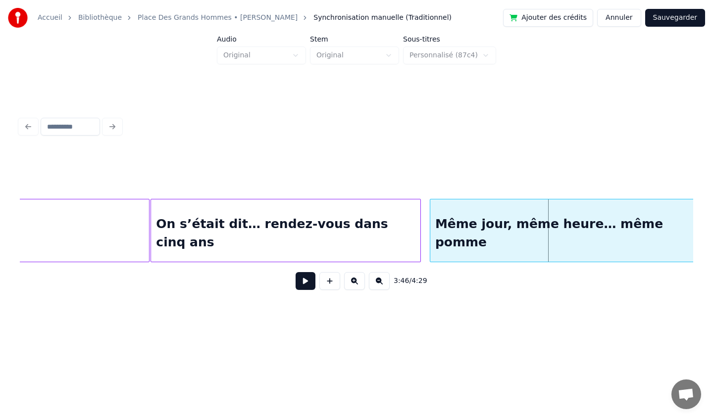
click at [307, 217] on div "On s’était dit… rendez-vous dans cinq ans" at bounding box center [285, 232] width 269 height 67
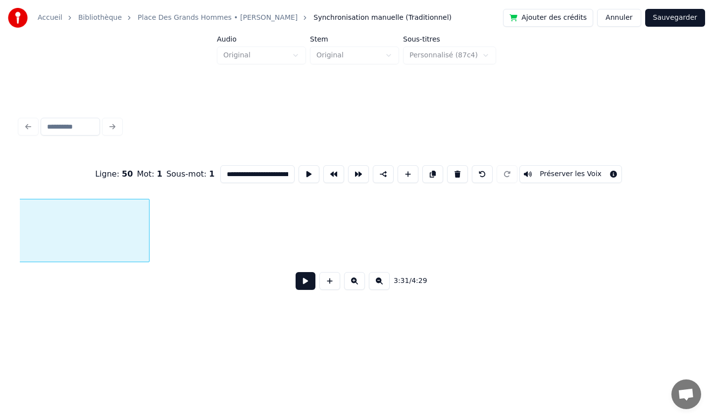
scroll to position [0, 15676]
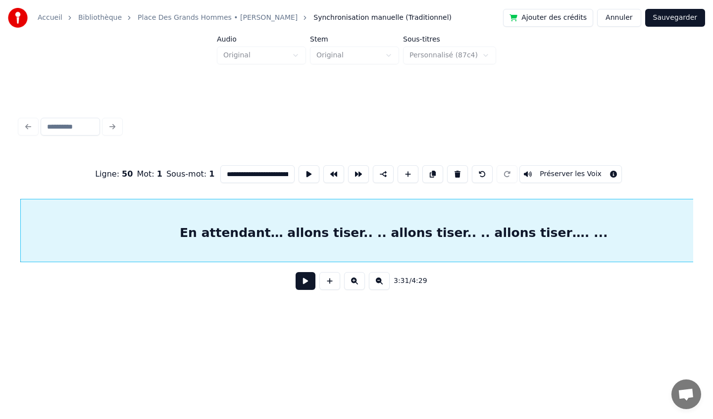
click at [302, 287] on button at bounding box center [305, 281] width 20 height 18
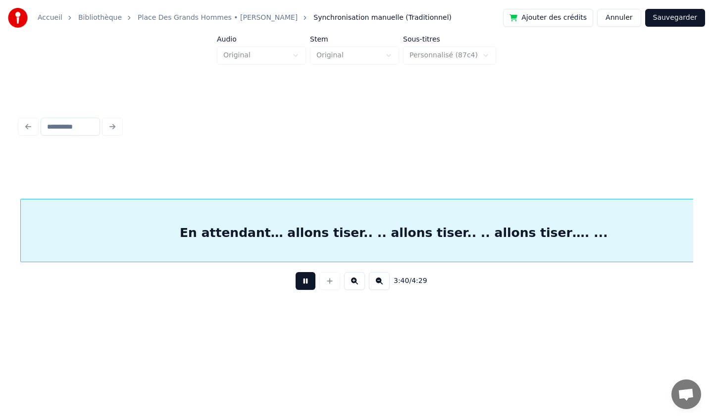
scroll to position [0, 16350]
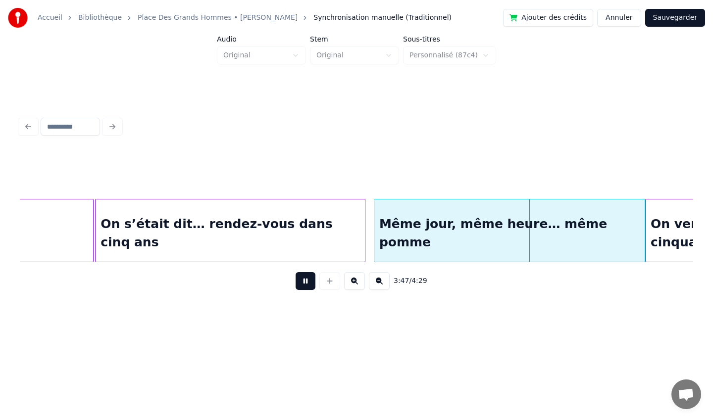
click at [302, 287] on button at bounding box center [305, 281] width 20 height 18
click at [489, 222] on div "Même jour, même heure… même pomme" at bounding box center [503, 232] width 271 height 67
click at [305, 284] on button at bounding box center [305, 281] width 20 height 18
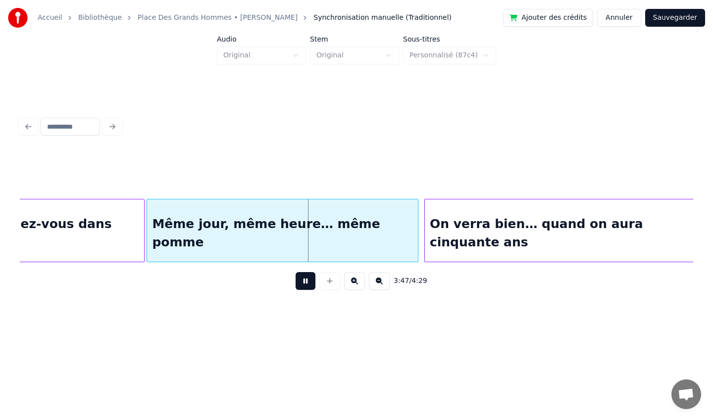
scroll to position [0, 16574]
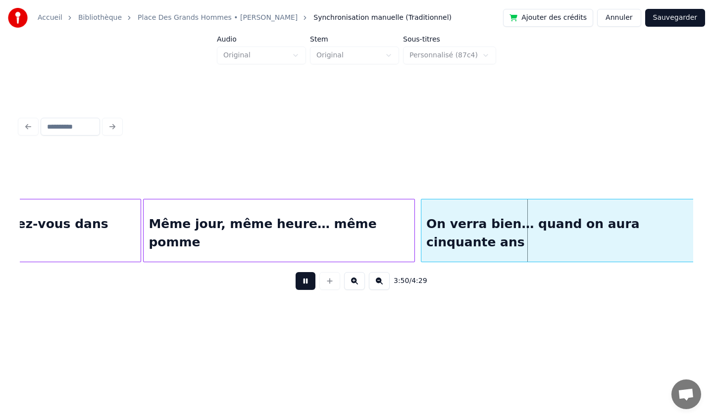
click at [300, 283] on button at bounding box center [305, 281] width 20 height 18
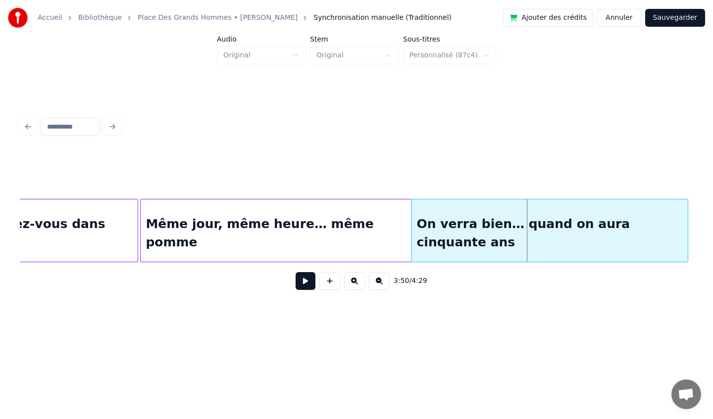
click at [489, 219] on div "On verra bien… quand on aura cinquante ans" at bounding box center [550, 232] width 276 height 67
click at [303, 284] on button at bounding box center [305, 281] width 20 height 18
click at [595, 215] on div "On verra bien… quand on aura cinquante ans" at bounding box center [550, 232] width 276 height 67
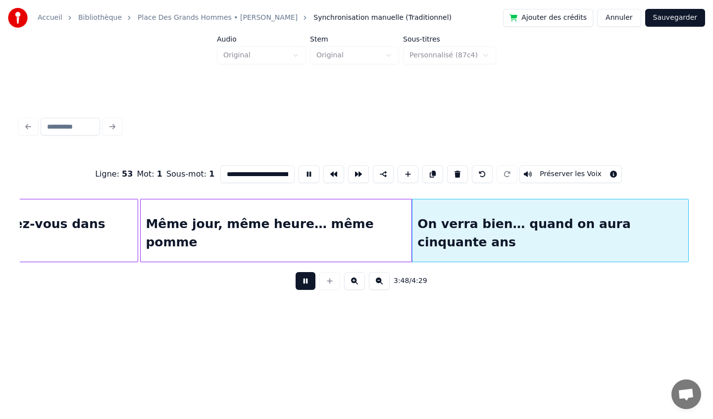
type input "**********"
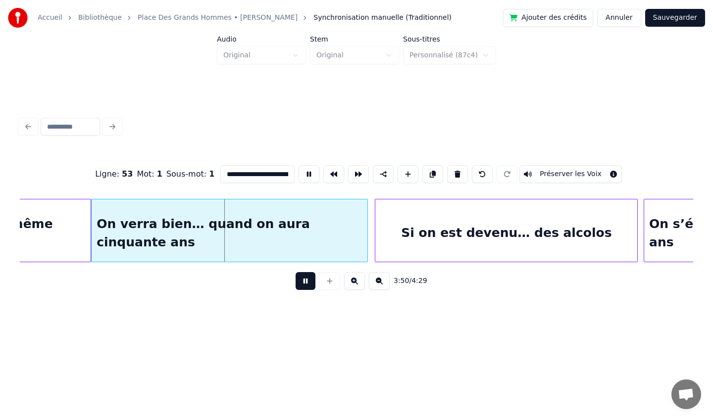
scroll to position [0, 16902]
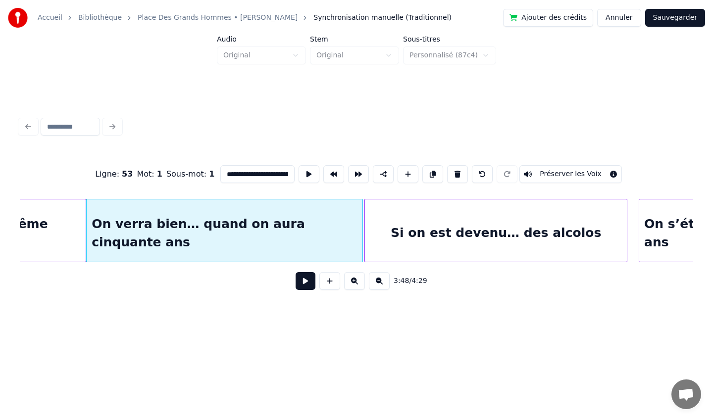
click at [490, 216] on div "Si on est devenu… des alcolos" at bounding box center [496, 232] width 262 height 67
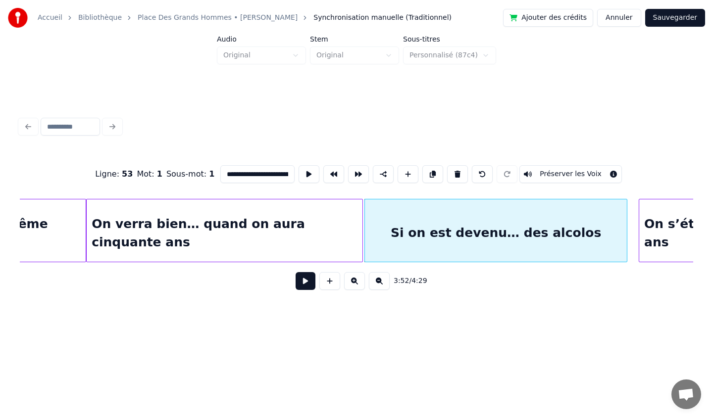
click at [304, 278] on button at bounding box center [305, 281] width 20 height 18
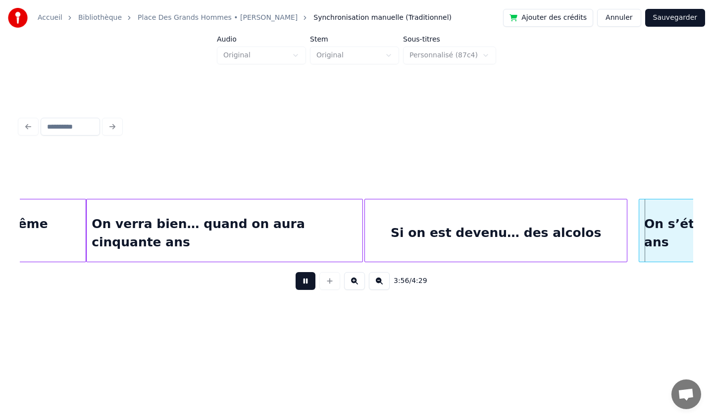
click at [307, 280] on button at bounding box center [305, 281] width 20 height 18
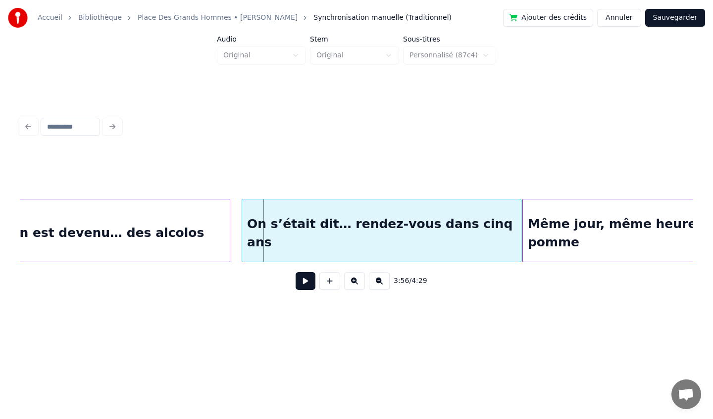
scroll to position [0, 17300]
click at [443, 249] on div "On s’était dit… rendez-vous dans cinq ans" at bounding box center [380, 232] width 279 height 67
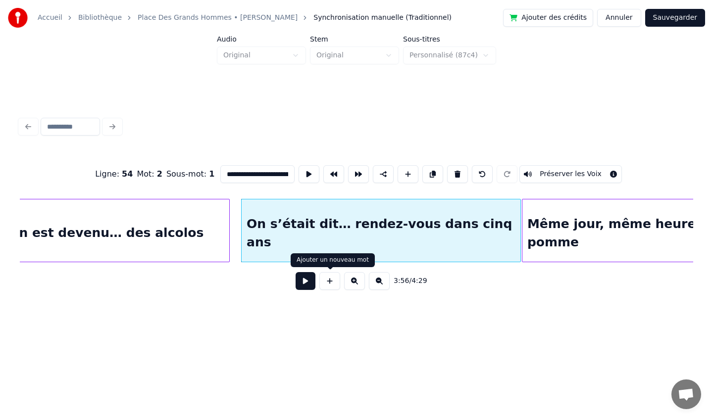
click at [310, 281] on button at bounding box center [305, 281] width 20 height 18
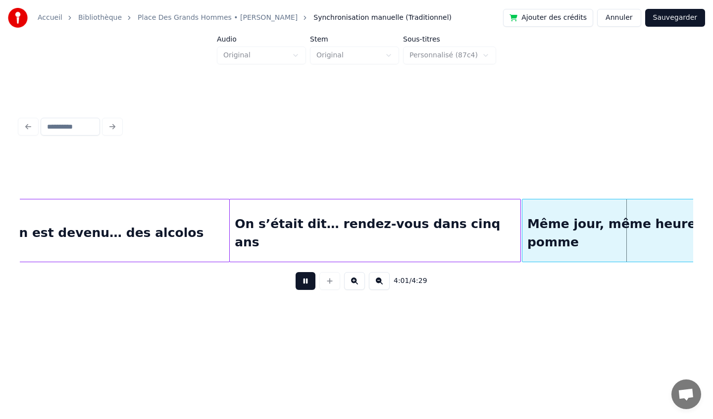
click at [231, 234] on div at bounding box center [231, 230] width 3 height 62
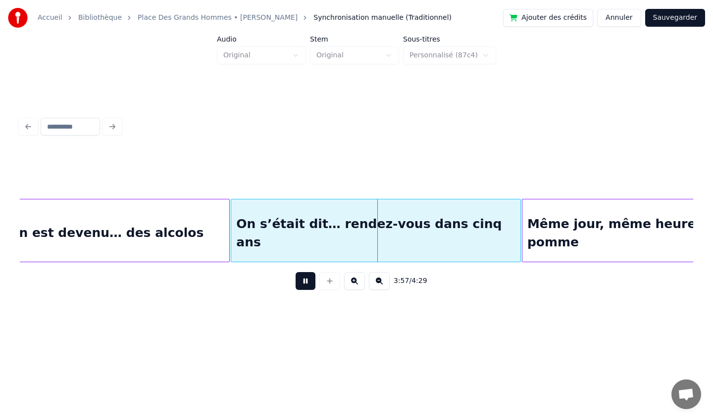
click at [136, 251] on div "Si on est devenu… des alcolos" at bounding box center [98, 232] width 262 height 67
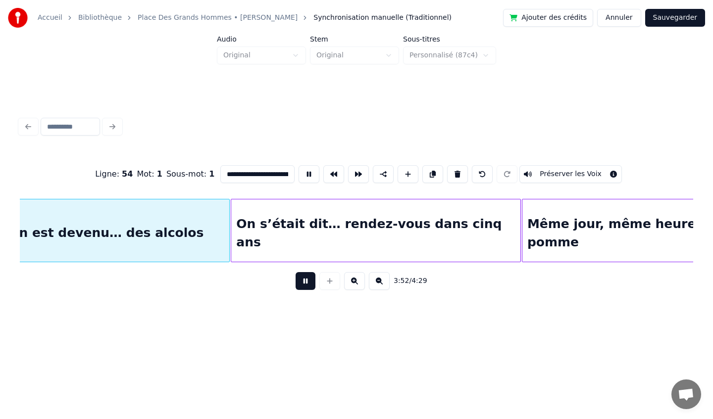
scroll to position [0, 17247]
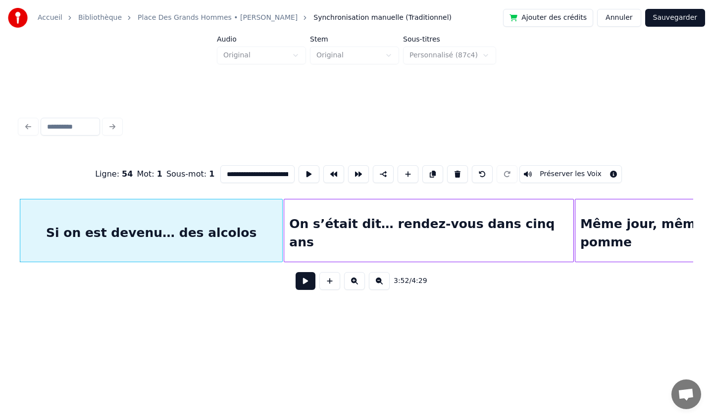
click at [308, 280] on button at bounding box center [305, 281] width 20 height 18
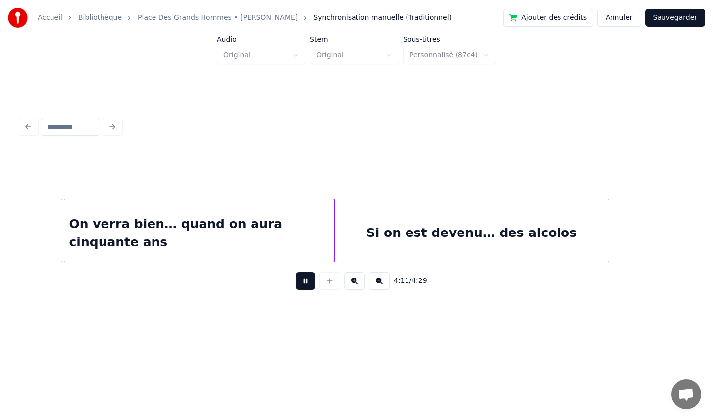
scroll to position [0, 18710]
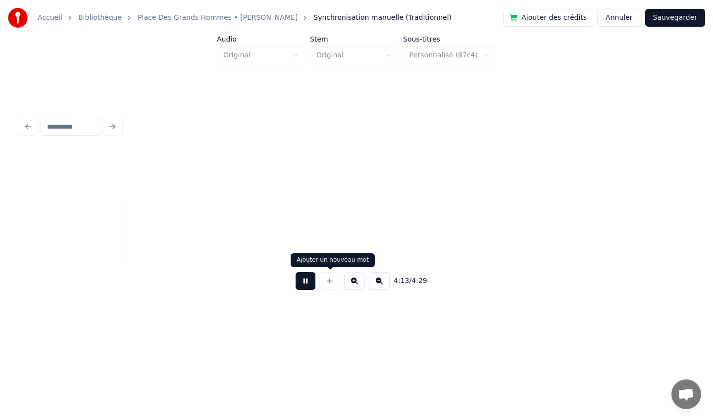
click at [307, 283] on button at bounding box center [305, 281] width 20 height 18
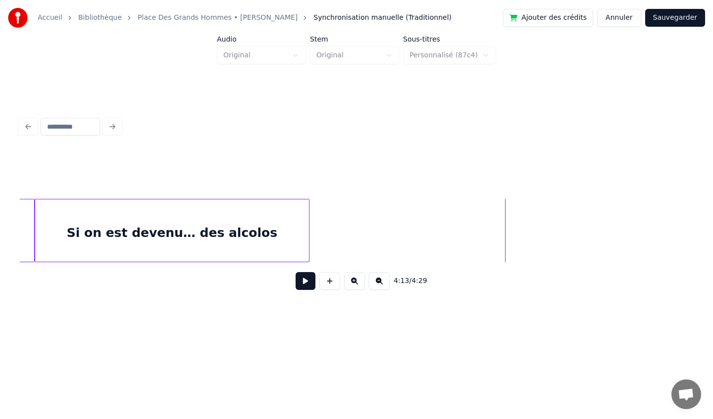
scroll to position [0, 18337]
click at [352, 225] on div at bounding box center [351, 230] width 3 height 62
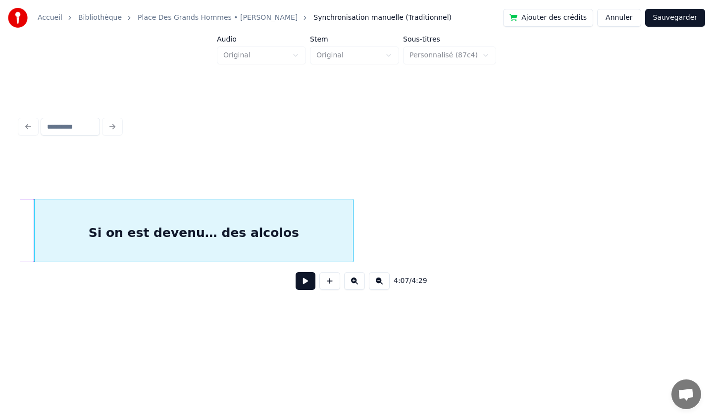
click at [291, 239] on div "Si on est devenu… des alcolos" at bounding box center [194, 232] width 318 height 67
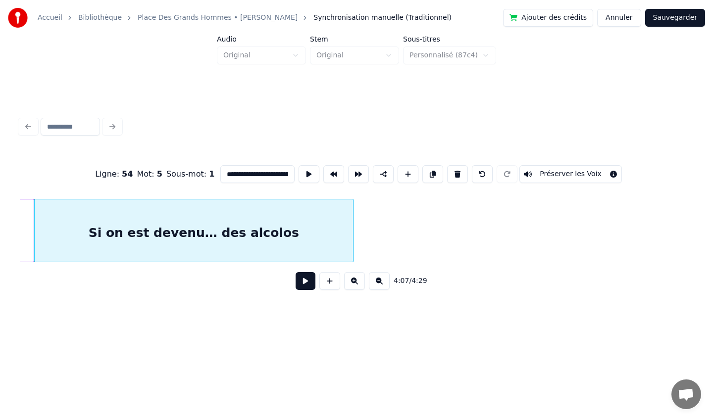
click at [291, 239] on div "Si on est devenu… des alcolos" at bounding box center [194, 232] width 318 height 67
click at [272, 178] on input "**********" at bounding box center [257, 174] width 74 height 18
type input "**********"
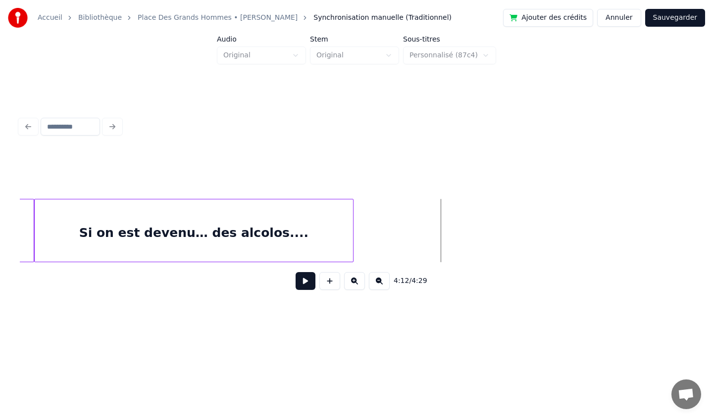
click at [674, 18] on button "Sauvegarder" at bounding box center [675, 18] width 60 height 18
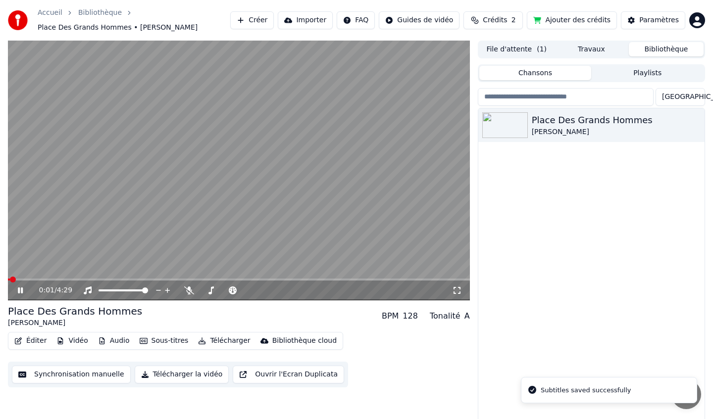
click at [22, 290] on icon at bounding box center [20, 291] width 5 height 6
click at [22, 289] on icon at bounding box center [20, 290] width 6 height 7
click at [455, 284] on div "0:01 / 4:29" at bounding box center [239, 291] width 462 height 20
click at [455, 289] on icon at bounding box center [457, 291] width 10 height 8
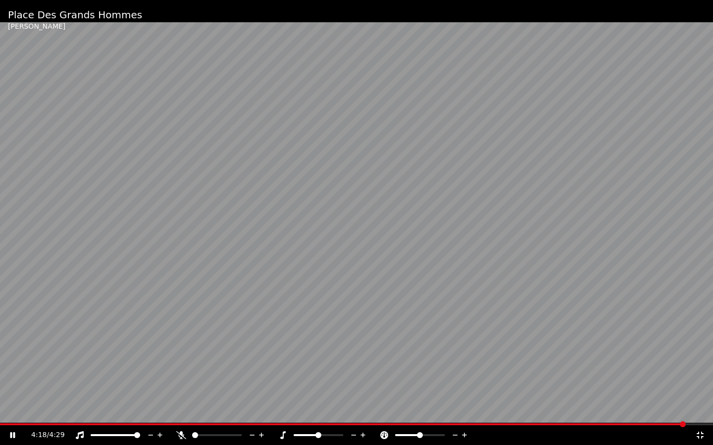
click at [12, 436] on icon at bounding box center [19, 436] width 23 height 8
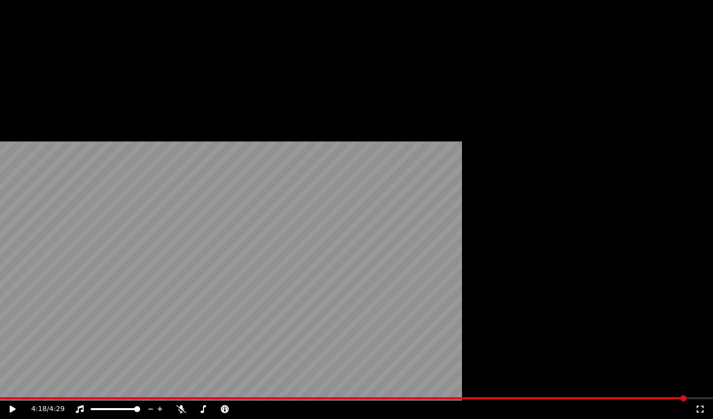
click at [223, 88] on button "Télécharger" at bounding box center [224, 81] width 60 height 14
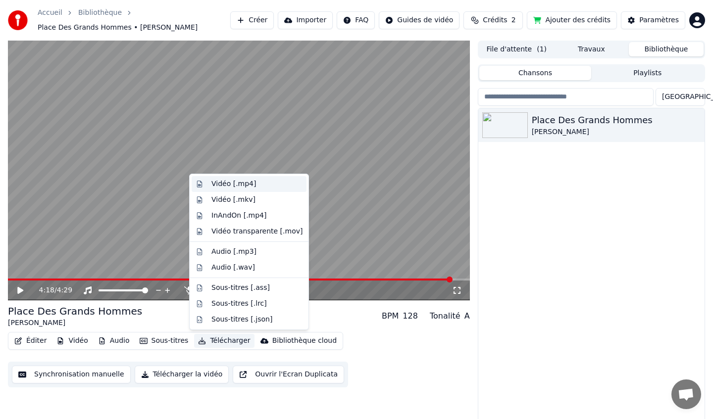
click at [242, 182] on div "Vidéo [.mp4]" at bounding box center [233, 184] width 45 height 10
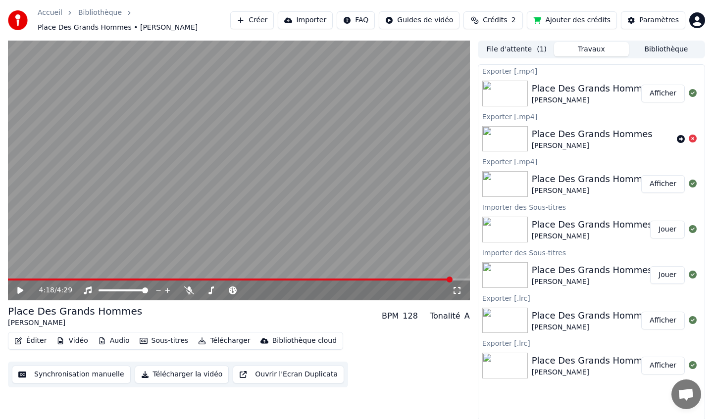
click at [666, 94] on button "Afficher" at bounding box center [663, 94] width 44 height 18
